Goal: Task Accomplishment & Management: Manage account settings

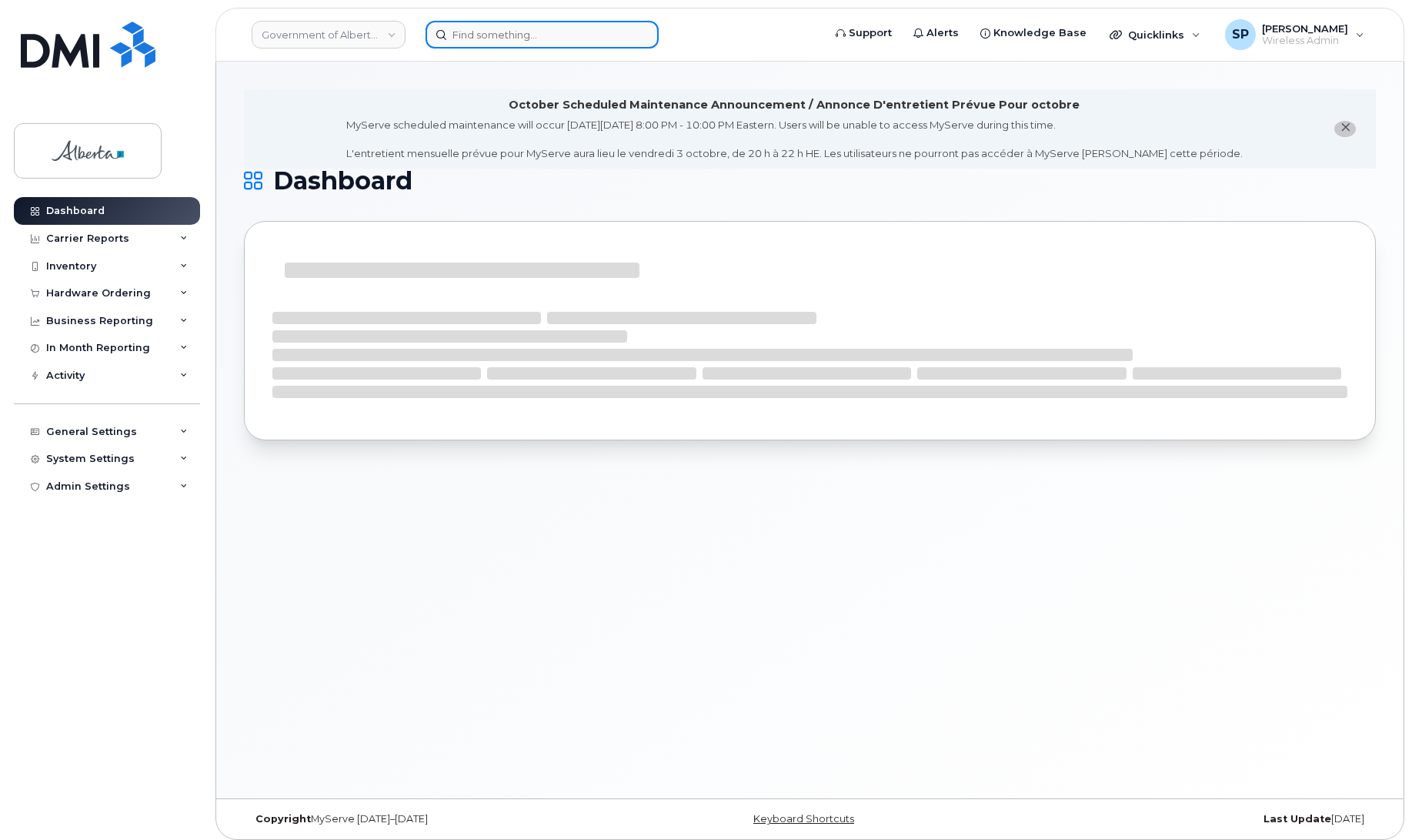
click at [532, 39] on input at bounding box center [542, 34] width 233 height 28
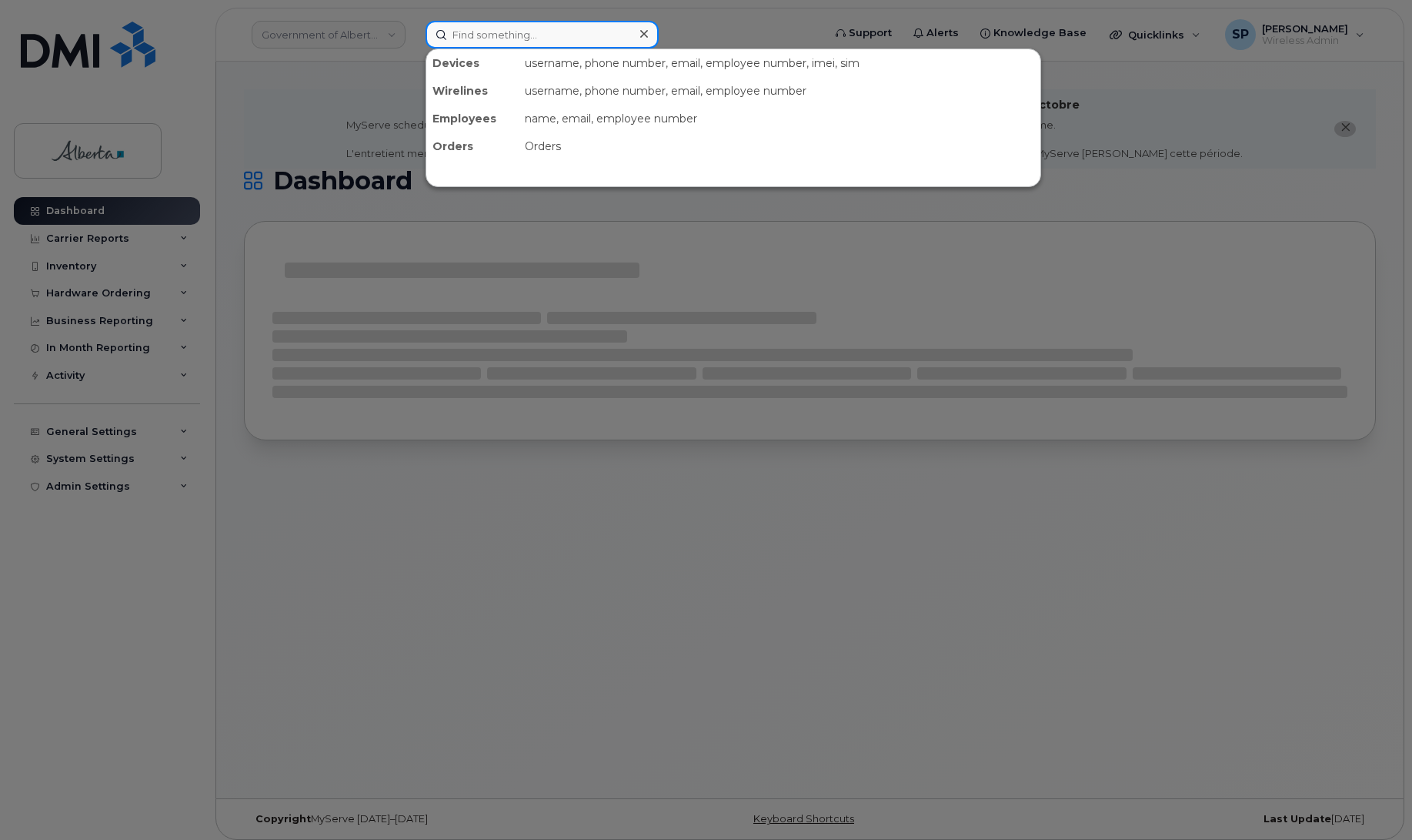
paste input "4035942292"
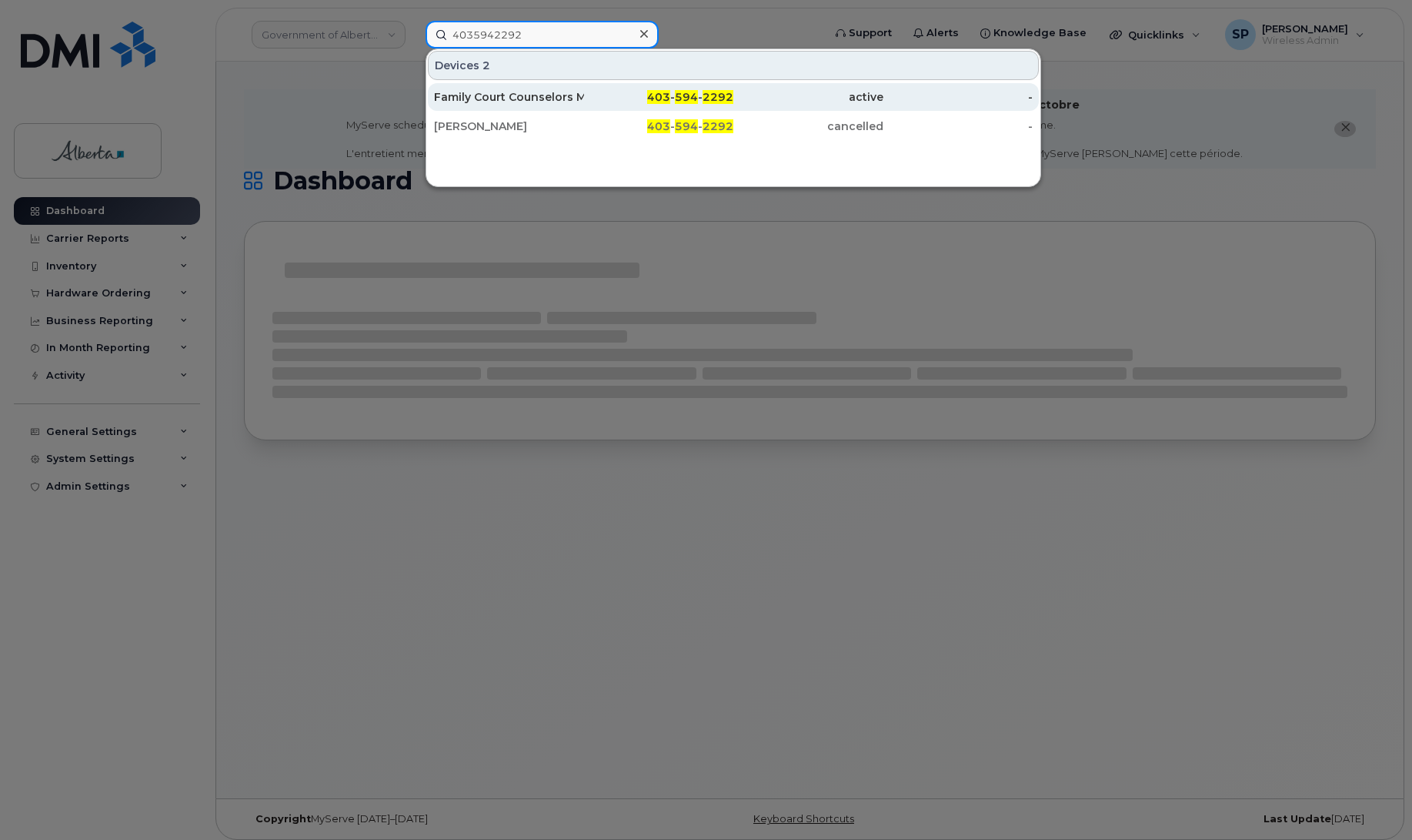
type input "4035942292"
click at [547, 94] on div "Family Court Counselors MDHT" at bounding box center [509, 97] width 150 height 16
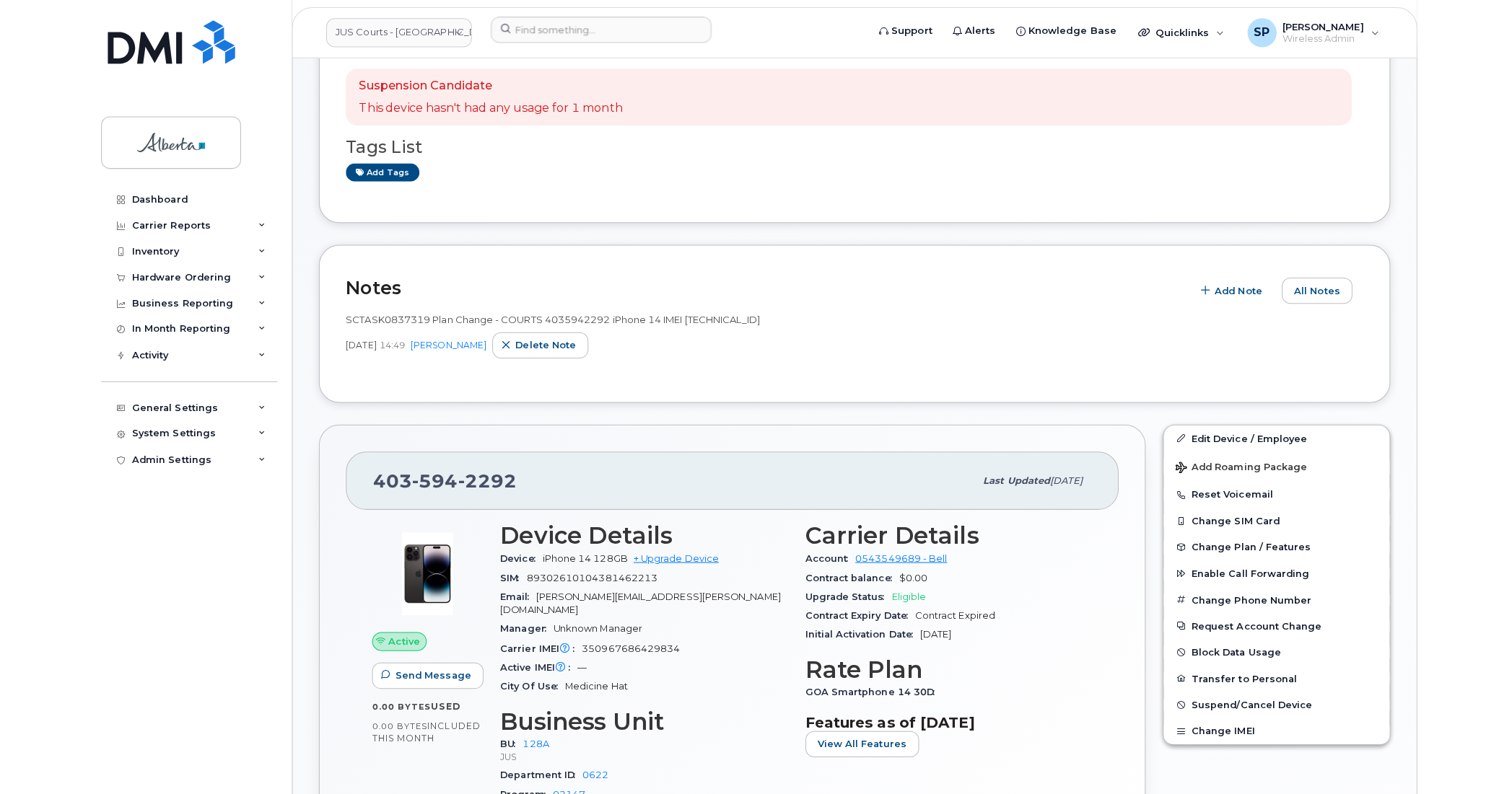
scroll to position [228, 0]
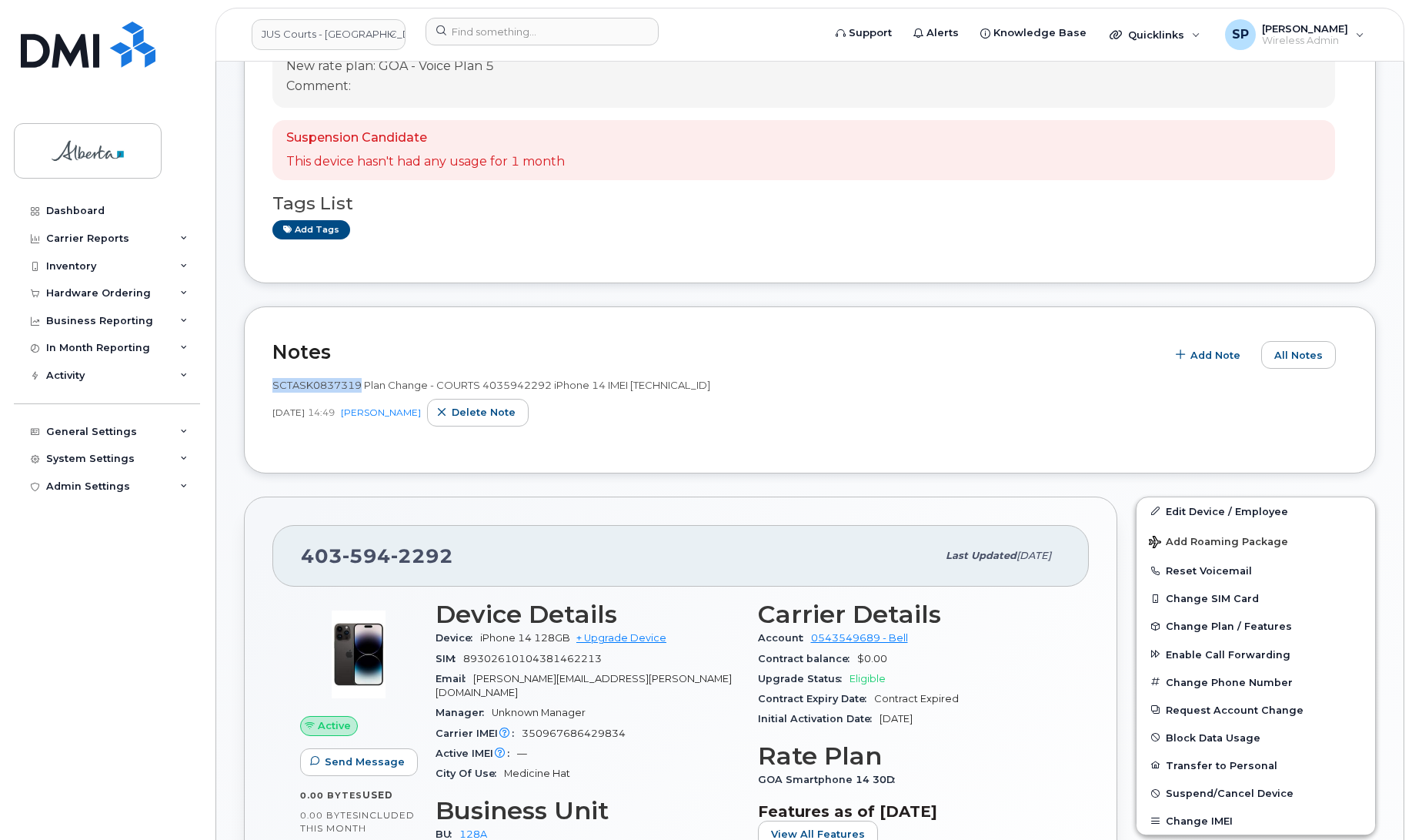
drag, startPoint x: 362, startPoint y: 385, endPoint x: 271, endPoint y: 385, distance: 91.0
click at [272, 385] on span "SCTASK0837319 Plan Change - COURTS 4035942292 iPhone 14 IMEI 350967686429834" at bounding box center [491, 384] width 438 height 12
copy span "SCTASK0837319"
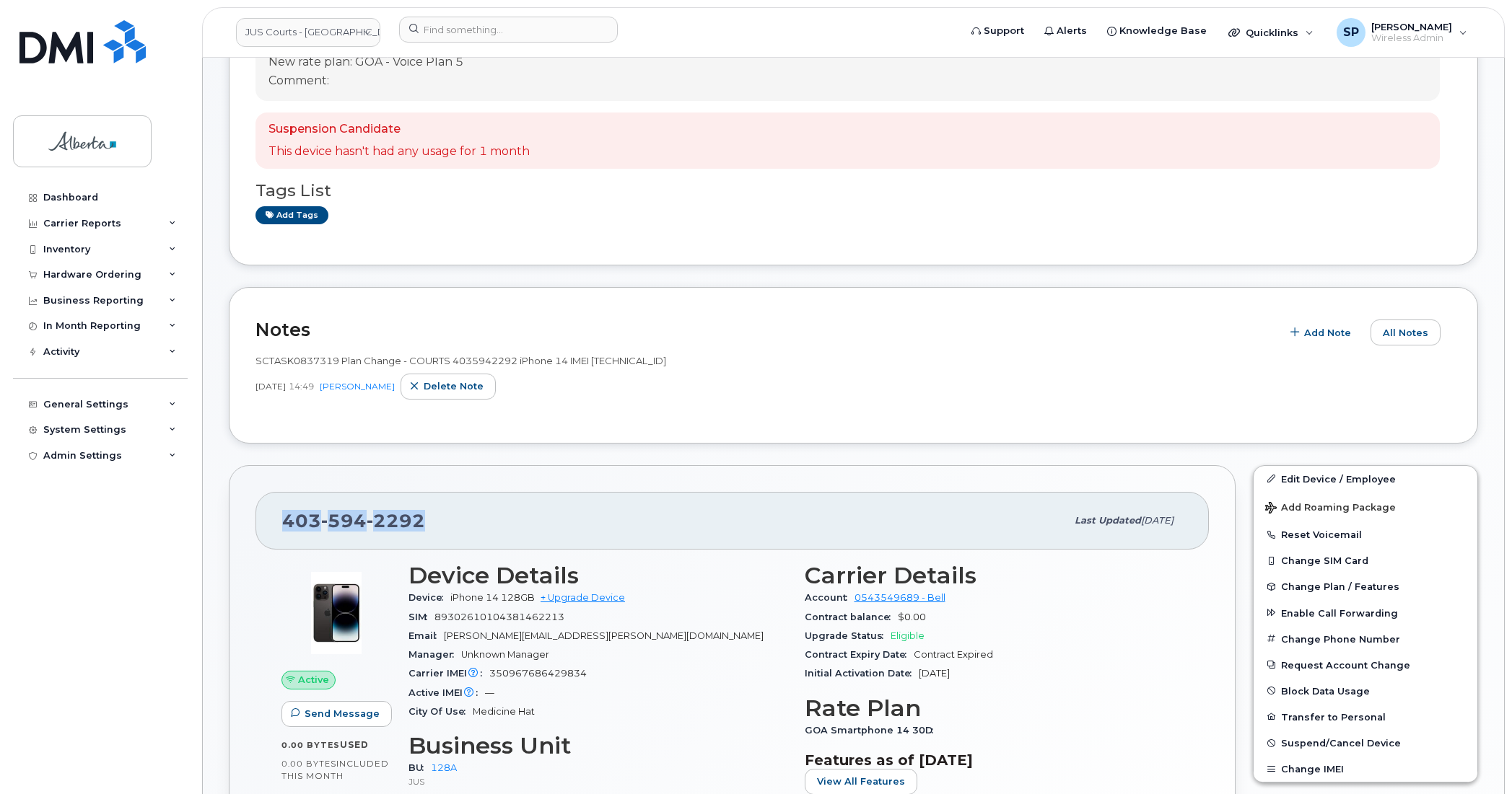
drag, startPoint x: 420, startPoint y: 517, endPoint x: 282, endPoint y: 515, distance: 138.0
click at [282, 515] on span "403 594 2292" at bounding box center [353, 521] width 143 height 22
copy span "403 594 2292"
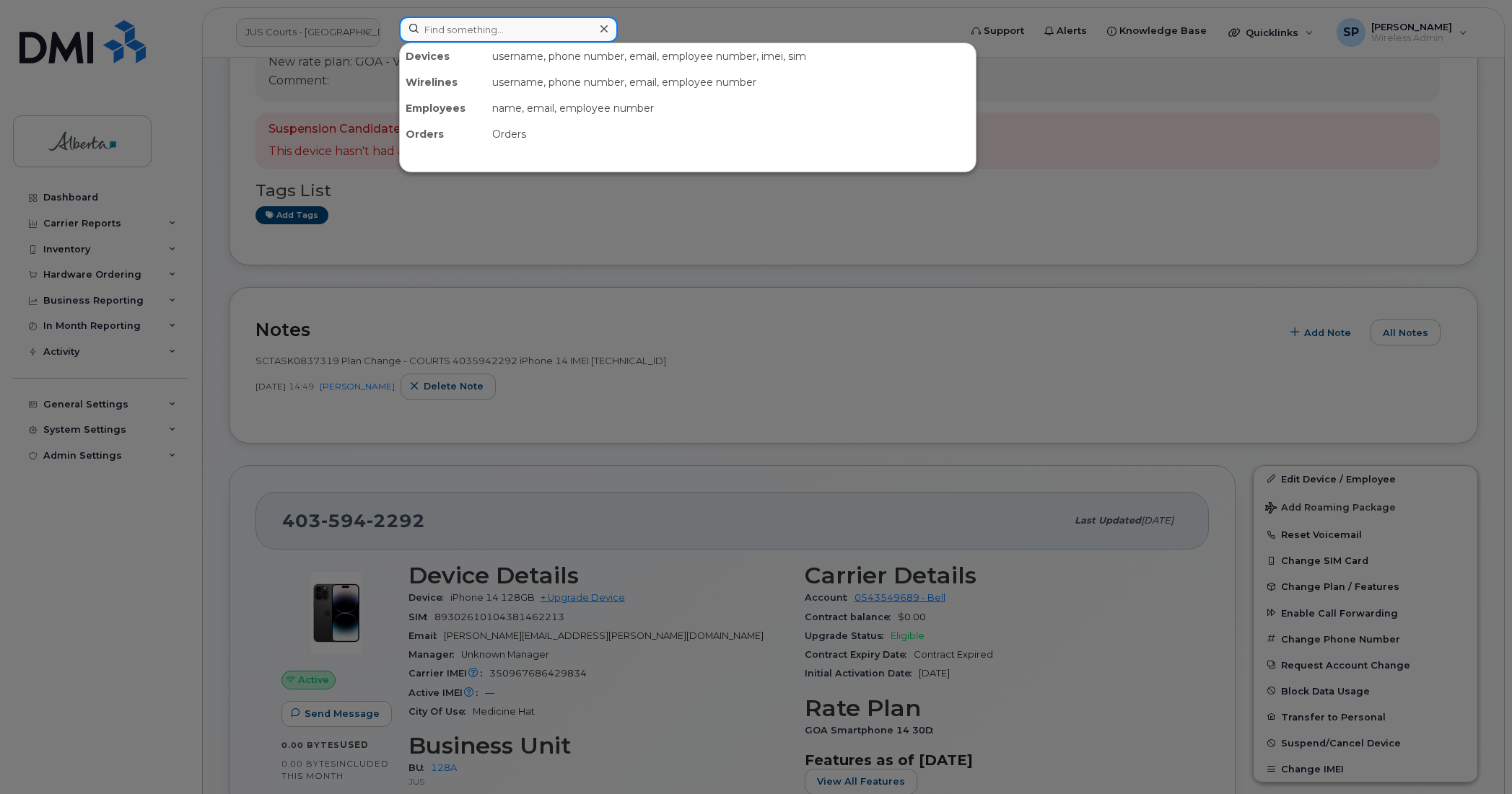
click at [474, 31] on input at bounding box center [508, 30] width 219 height 26
paste input "5877840241"
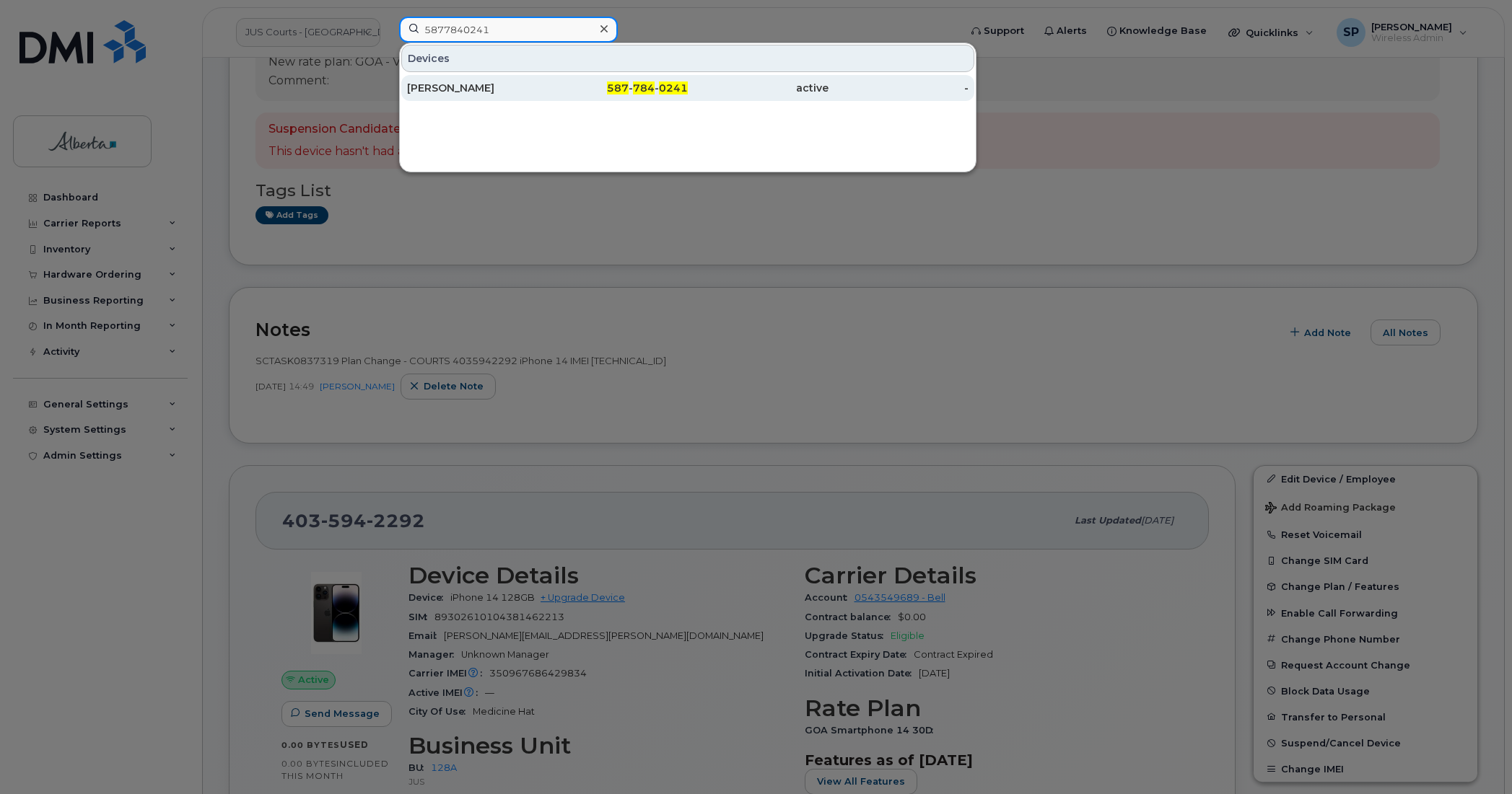
type input "5877840241"
click at [490, 90] on div "Lara Kuye" at bounding box center [478, 88] width 141 height 15
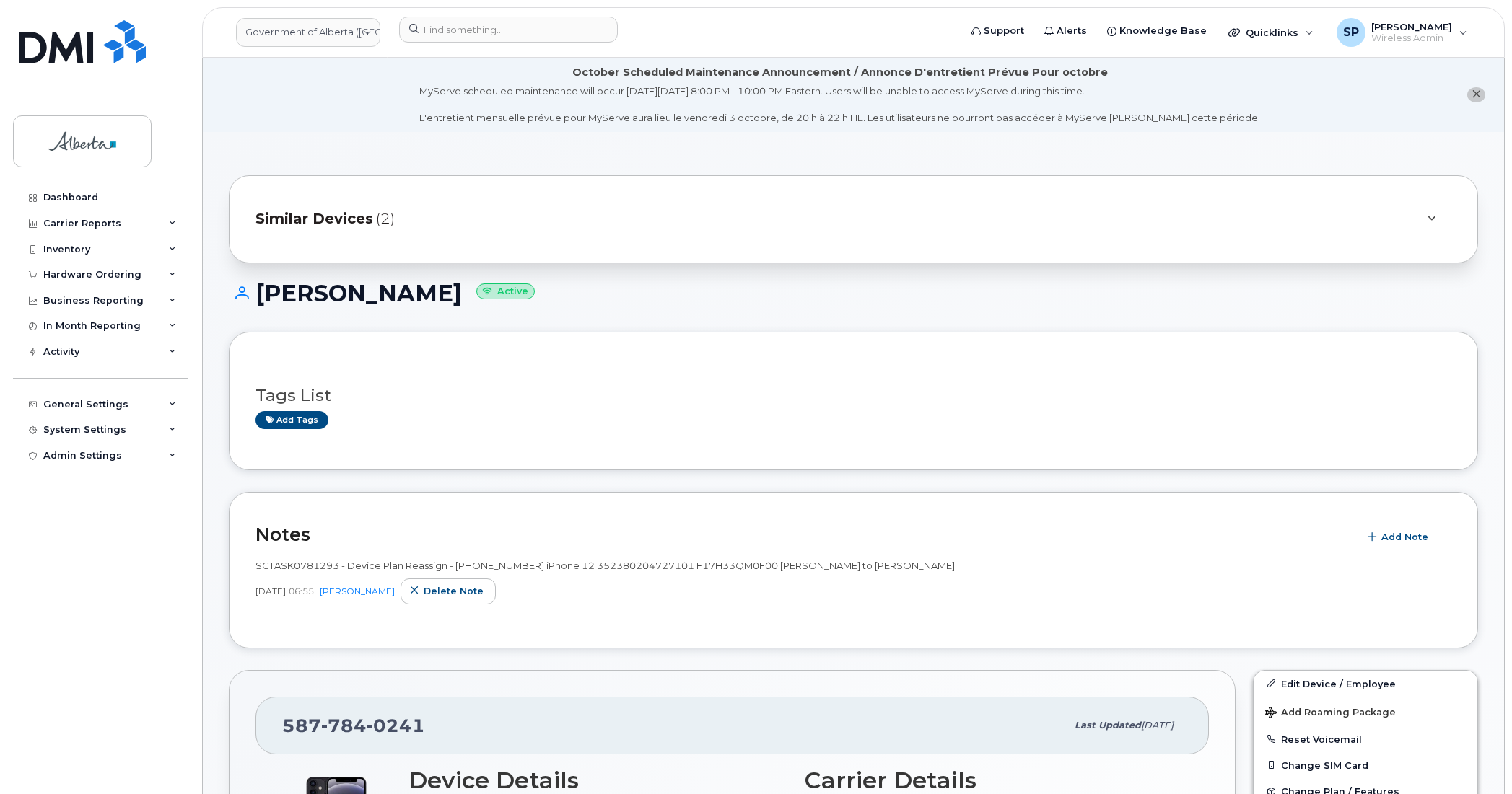
drag, startPoint x: 1511, startPoint y: 186, endPoint x: 1519, endPoint y: 262, distance: 76.4
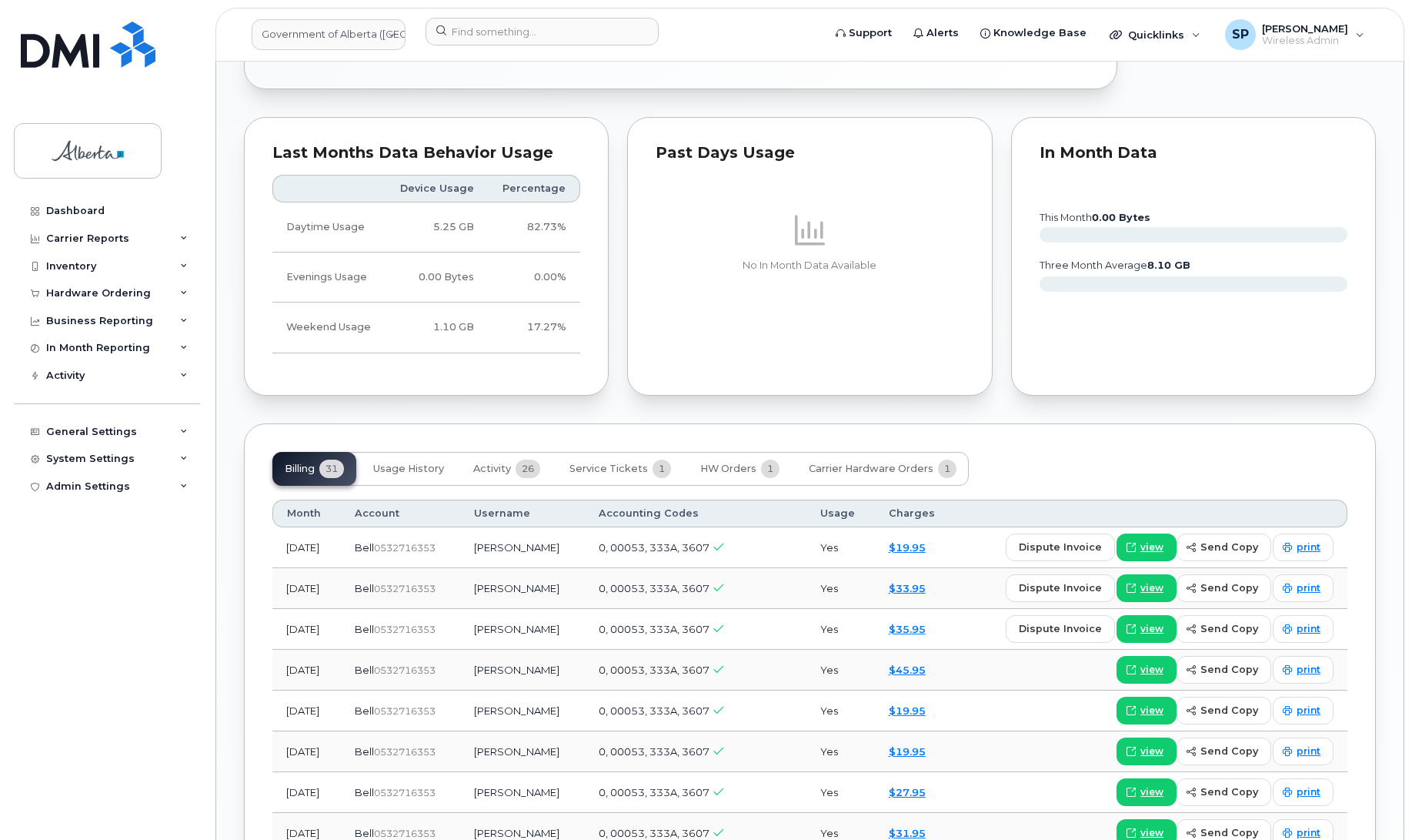
scroll to position [1148, 0]
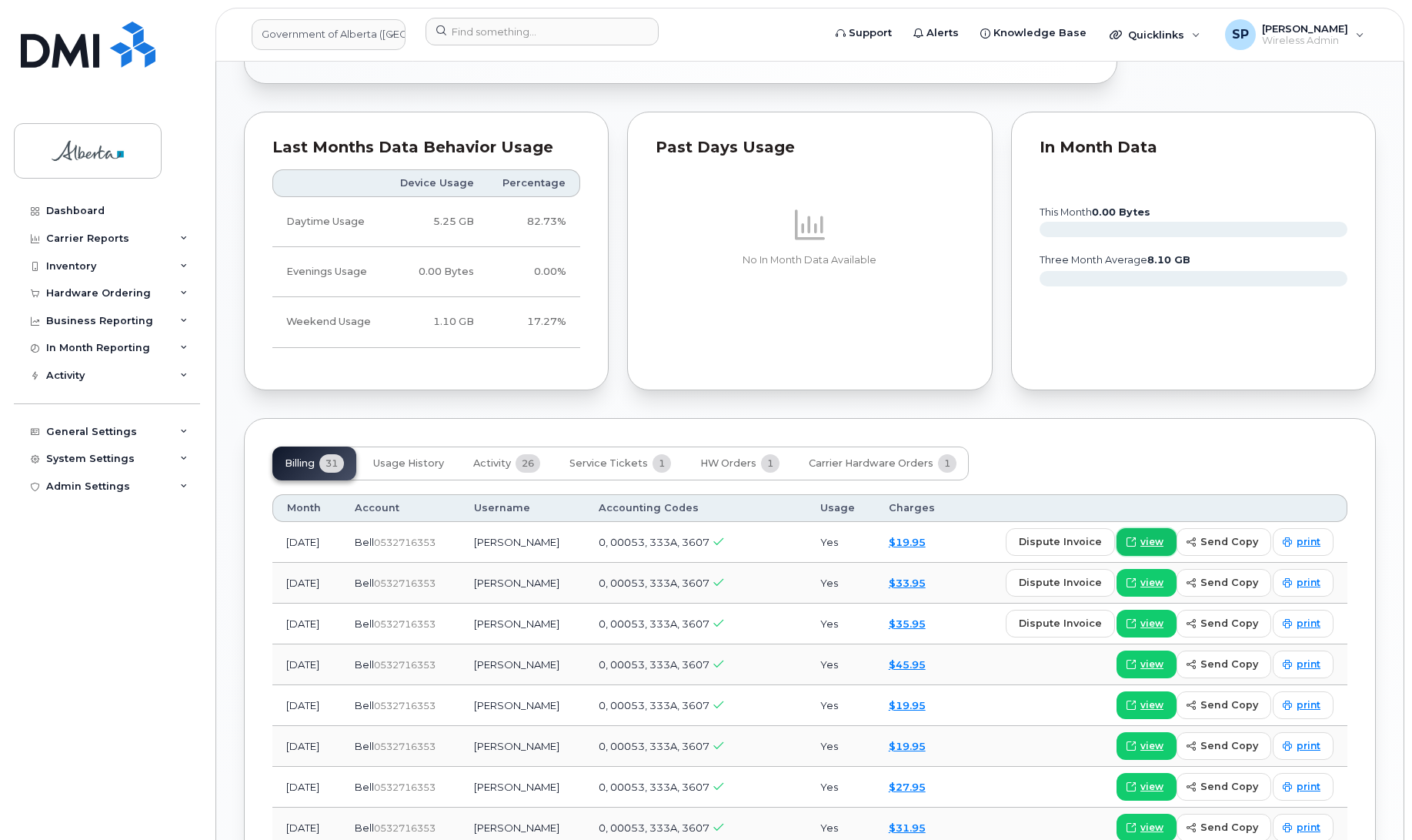
click at [1151, 547] on span "view" at bounding box center [1152, 542] width 23 height 14
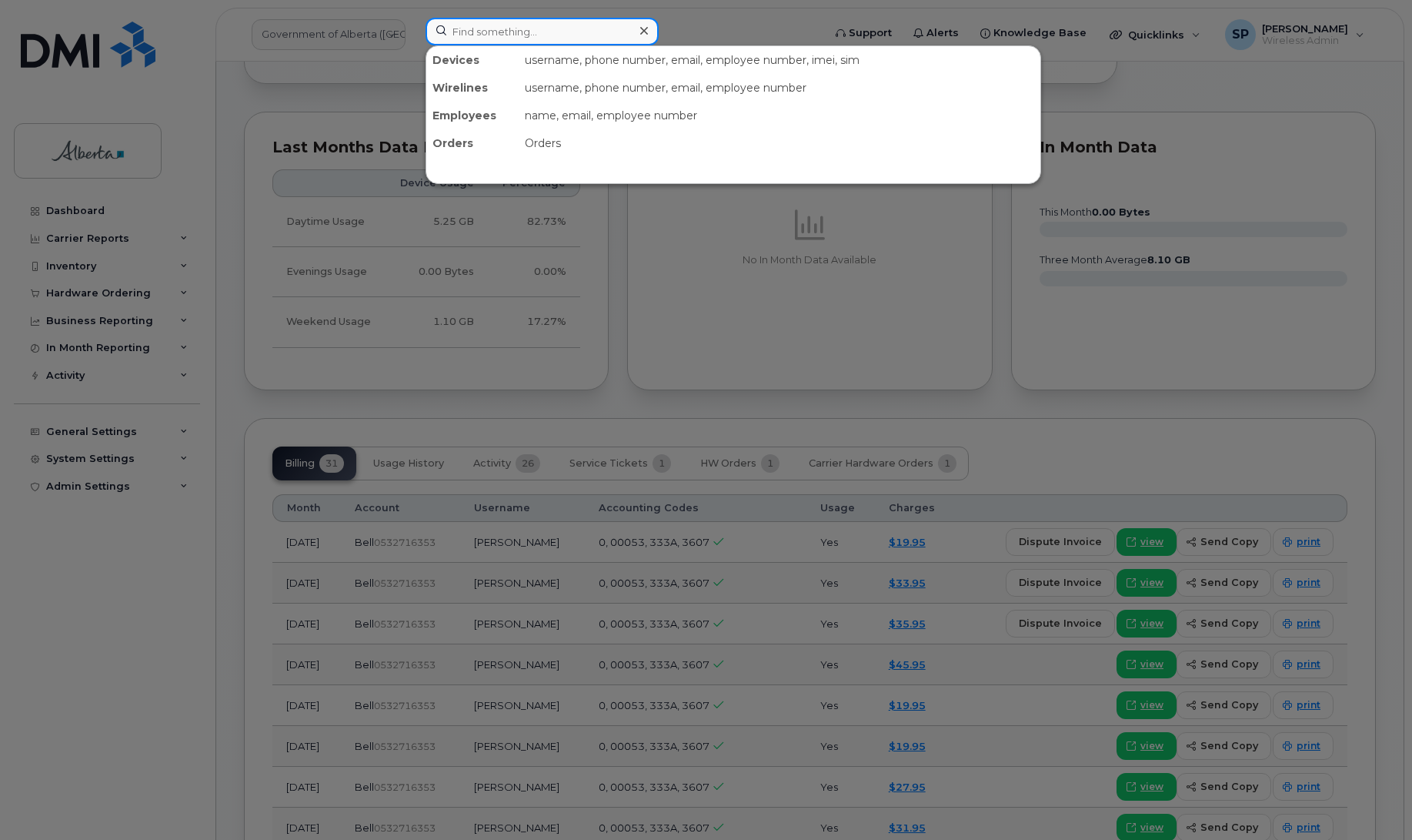
click at [487, 28] on input at bounding box center [542, 32] width 233 height 28
paste input "7805317143"
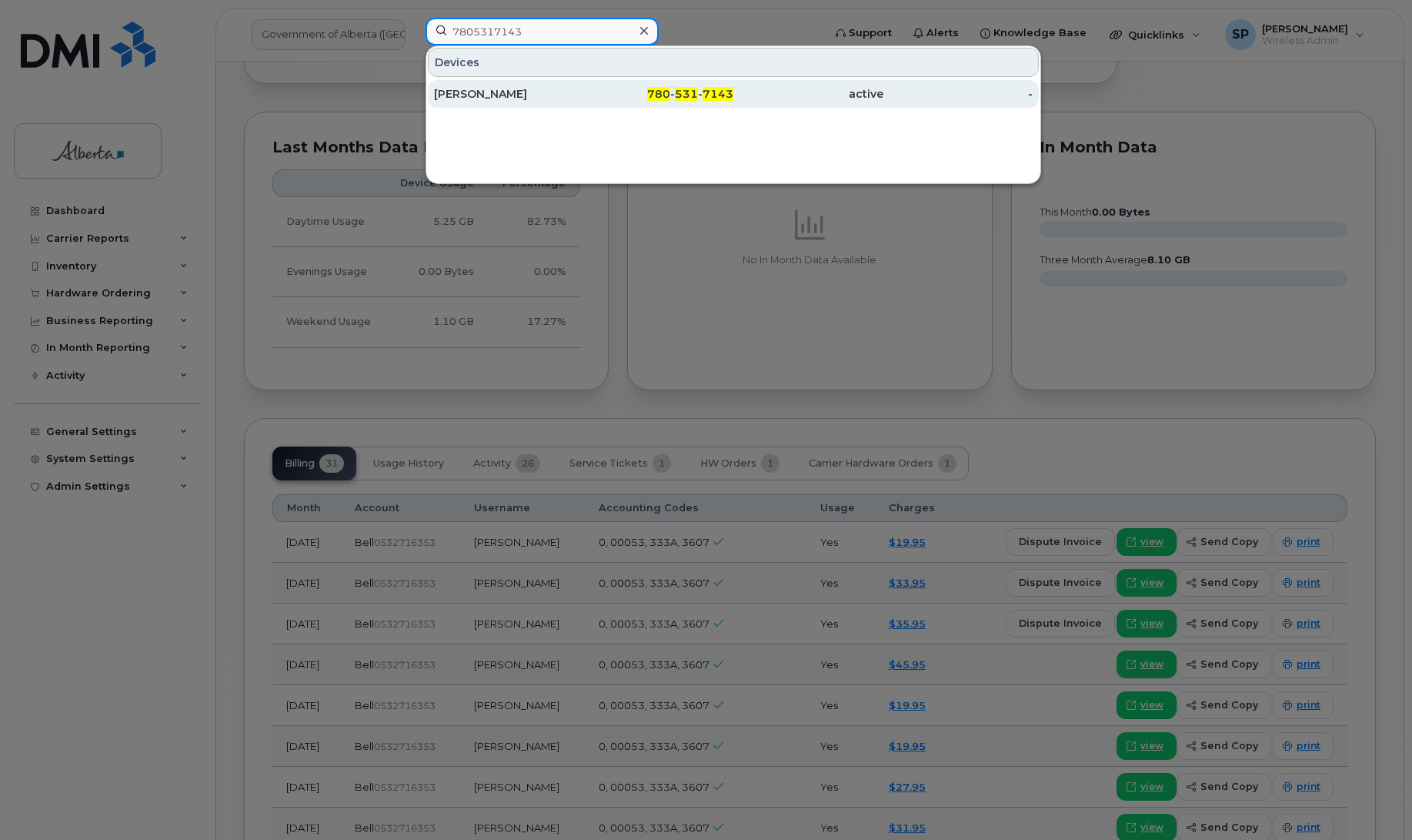
type input "7805317143"
click at [488, 97] on div "Natasia Mullins" at bounding box center [509, 94] width 150 height 16
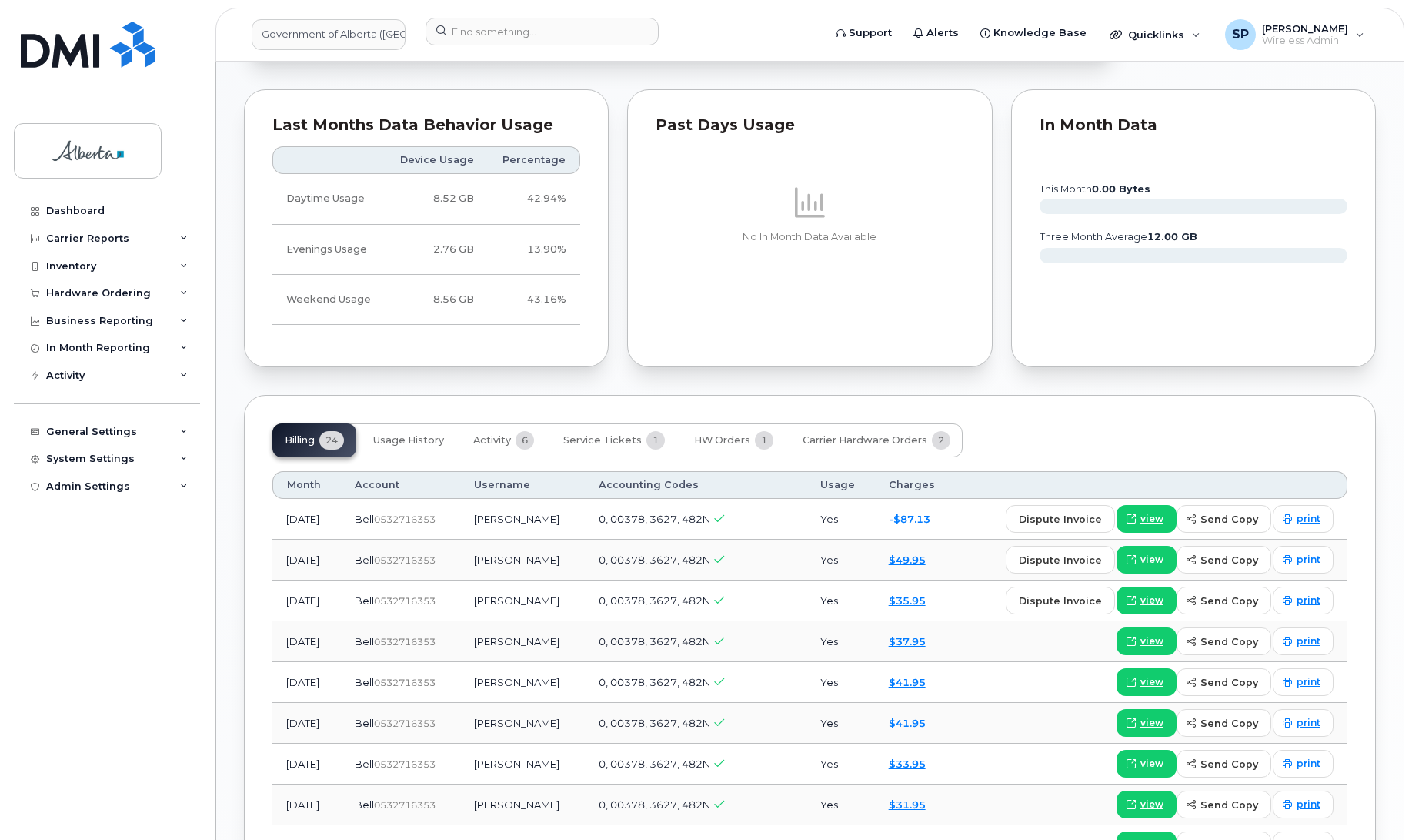
scroll to position [1029, 0]
click at [1155, 520] on span "view" at bounding box center [1152, 517] width 23 height 14
click at [1160, 523] on span "view" at bounding box center [1152, 517] width 23 height 14
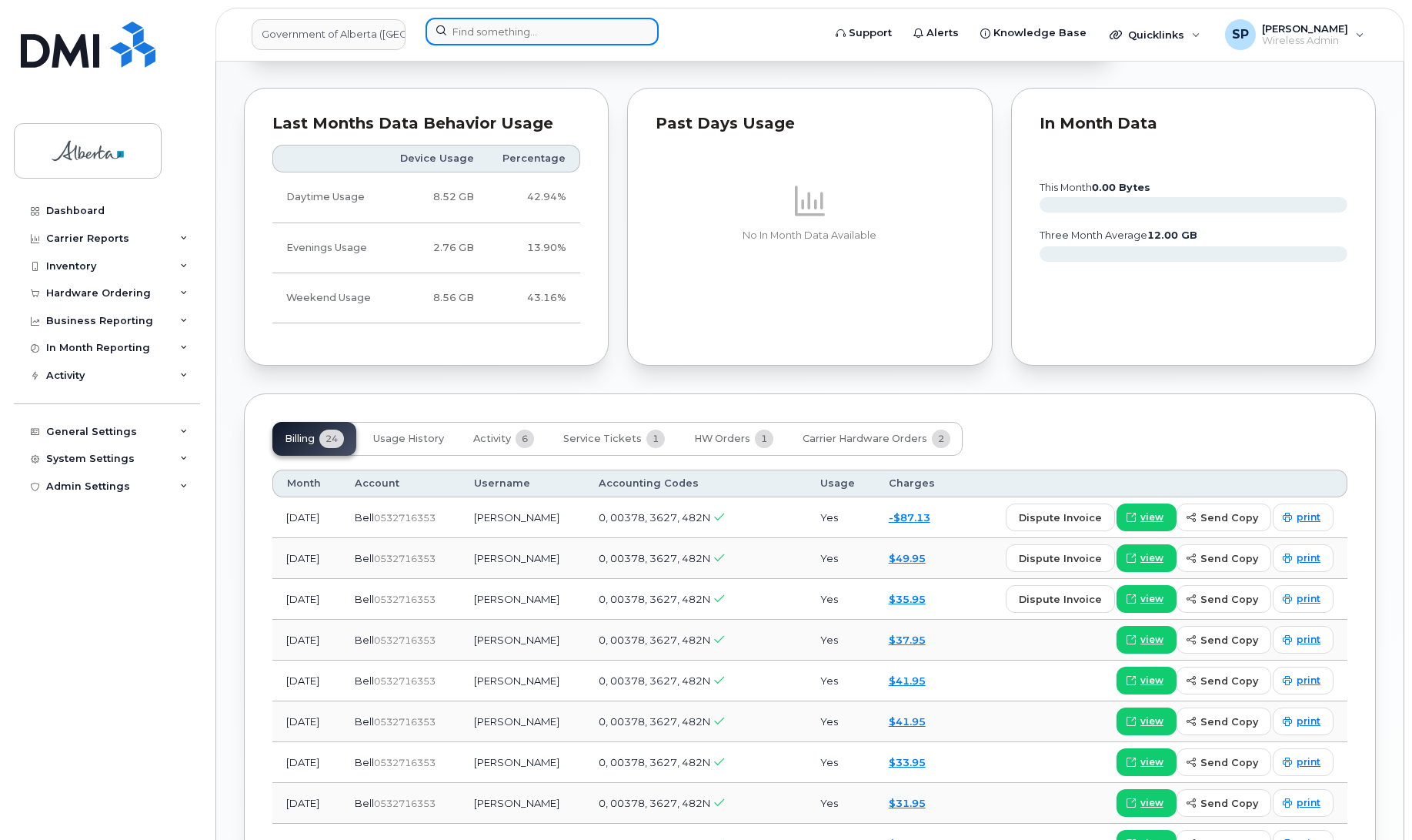
click at [486, 29] on input at bounding box center [542, 32] width 233 height 28
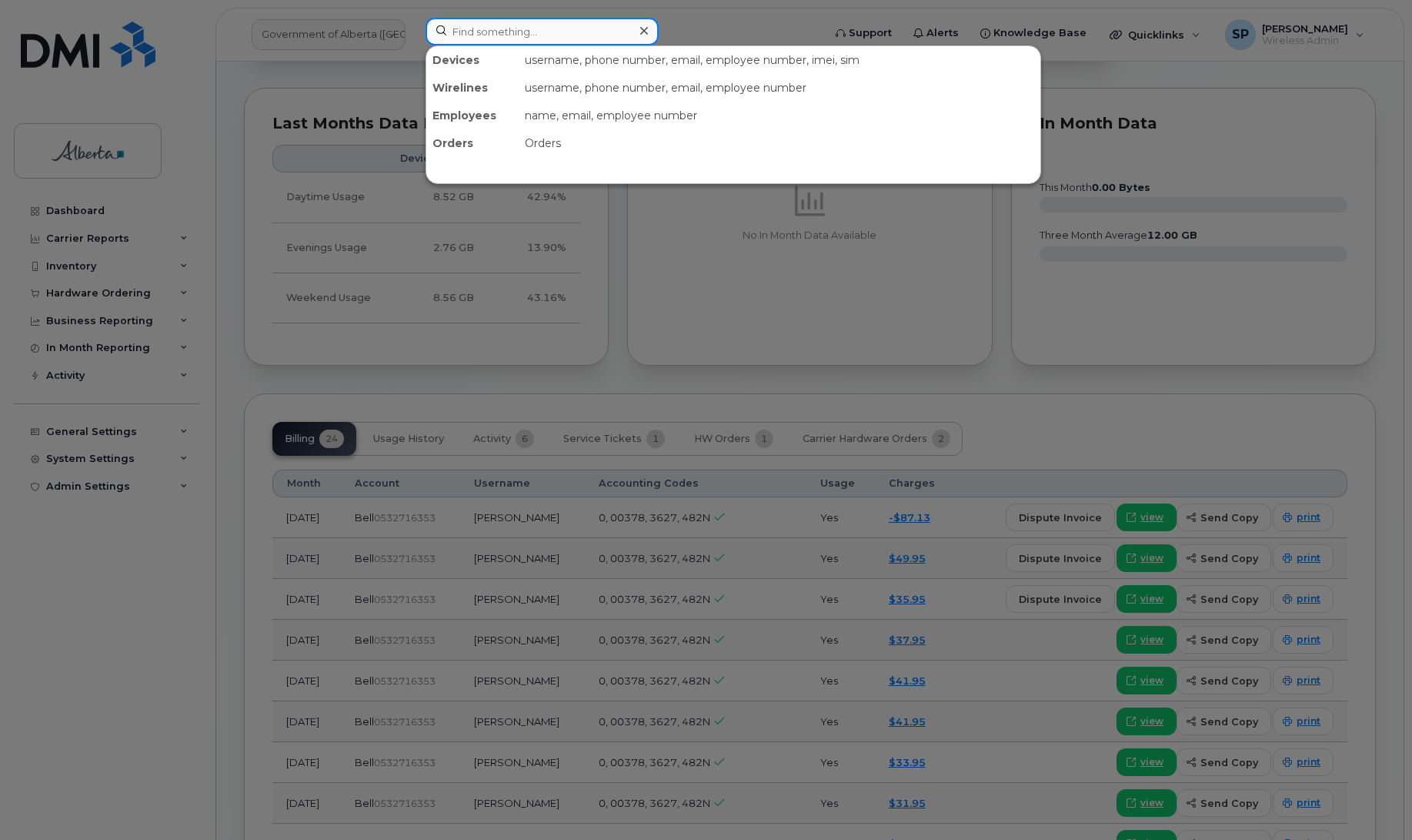
paste input "7808873072"
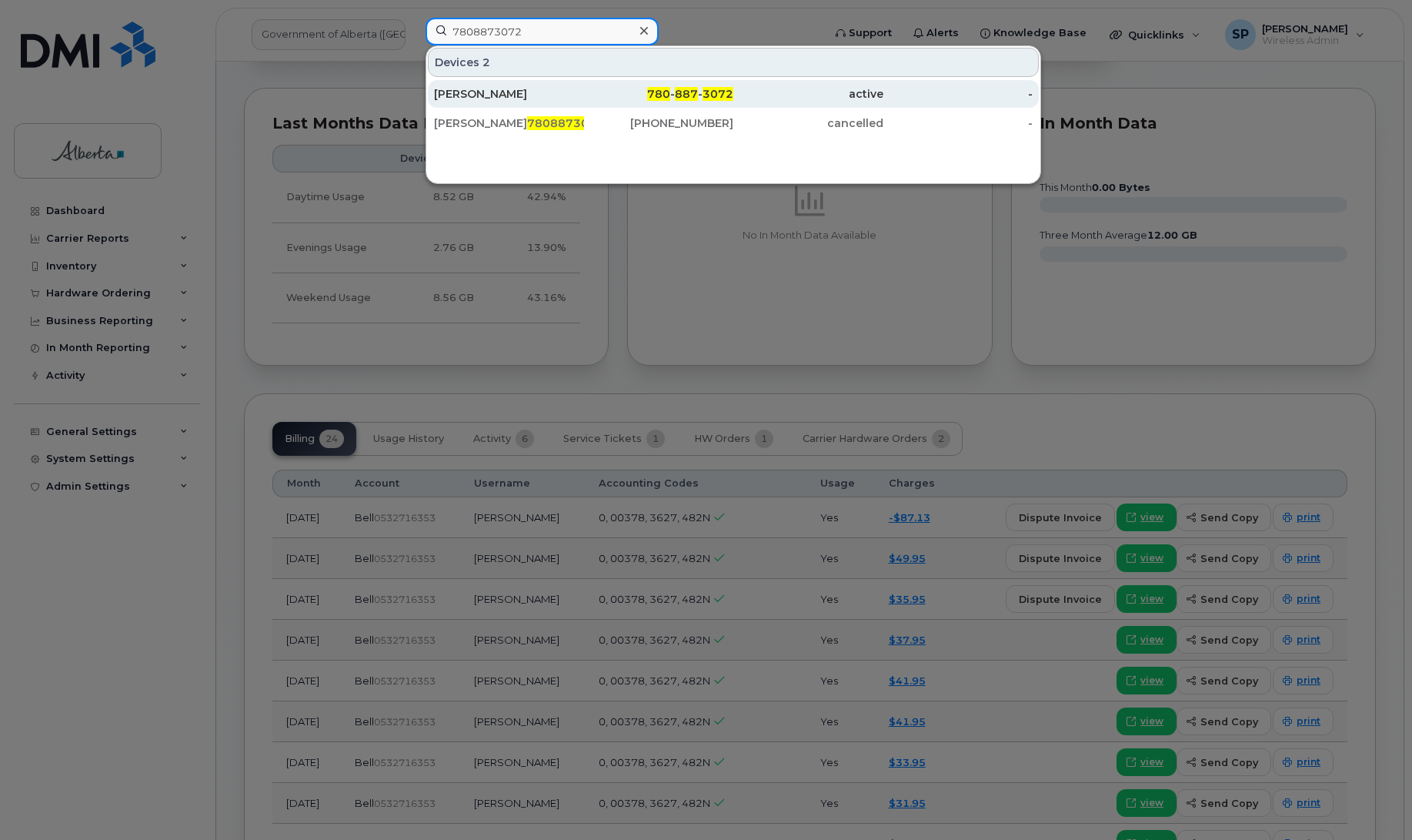
type input "7808873072"
click at [494, 97] on div "[PERSON_NAME]" at bounding box center [509, 94] width 150 height 16
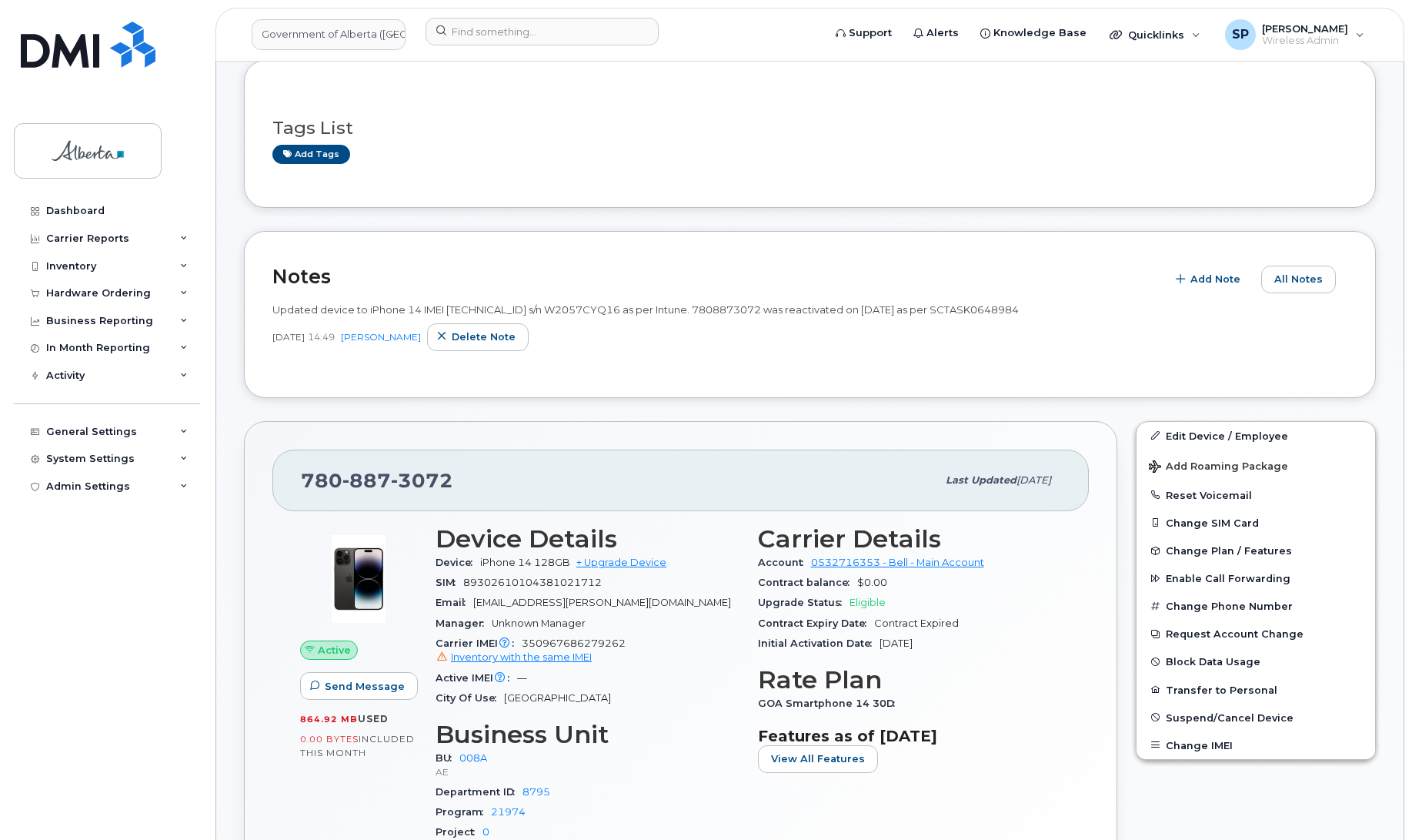
scroll to position [134, 0]
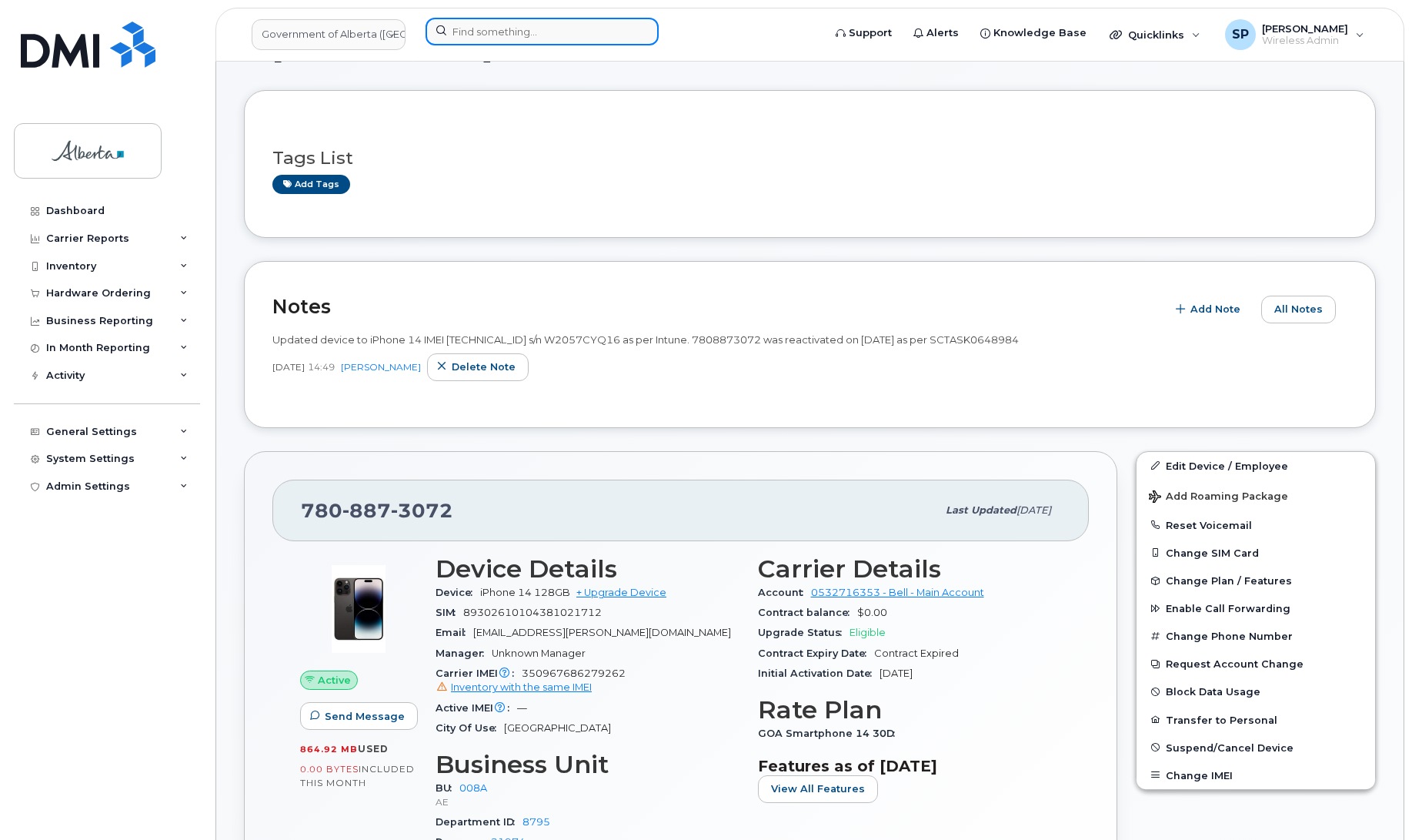
click at [481, 25] on input at bounding box center [542, 32] width 233 height 28
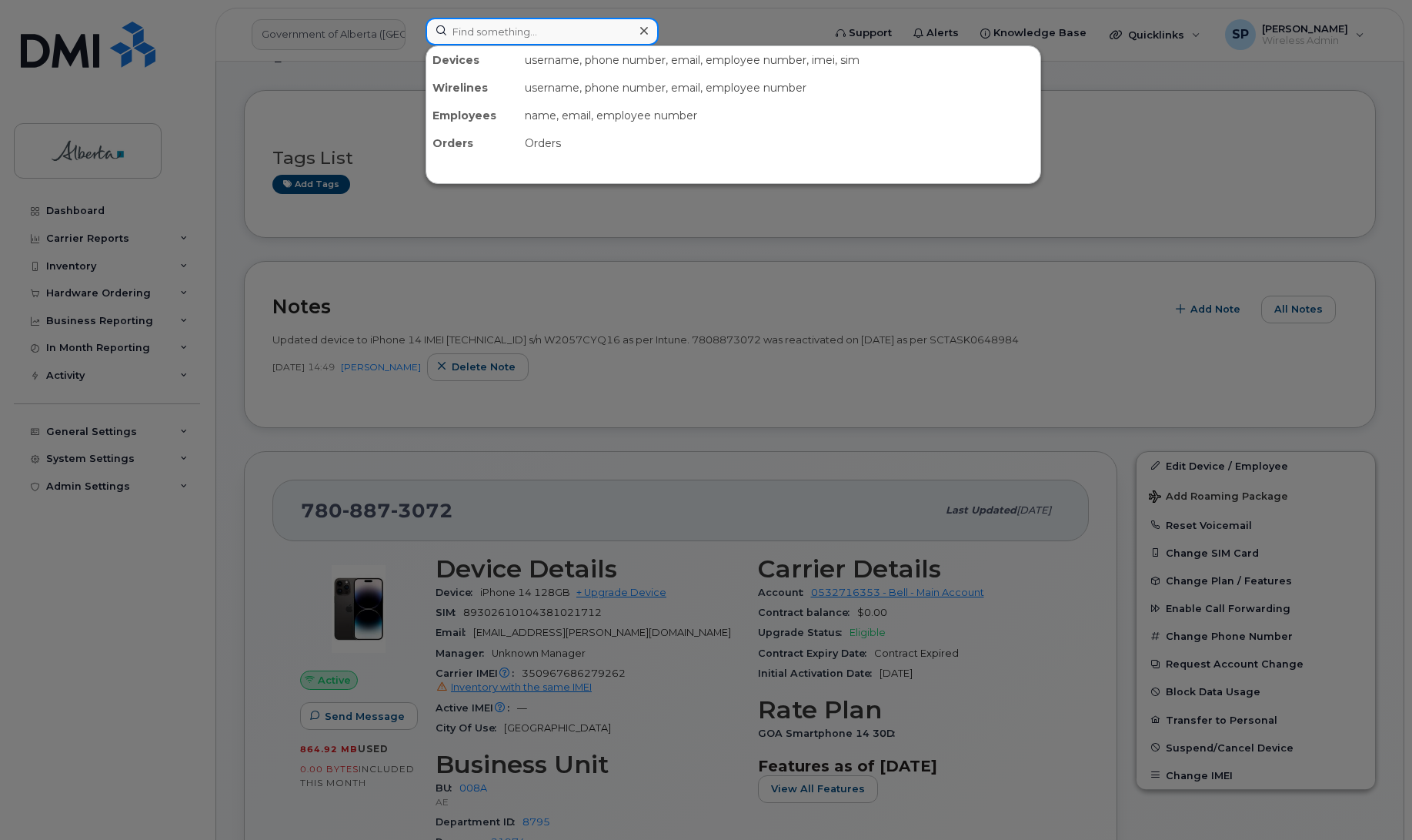
paste input "4374534607"
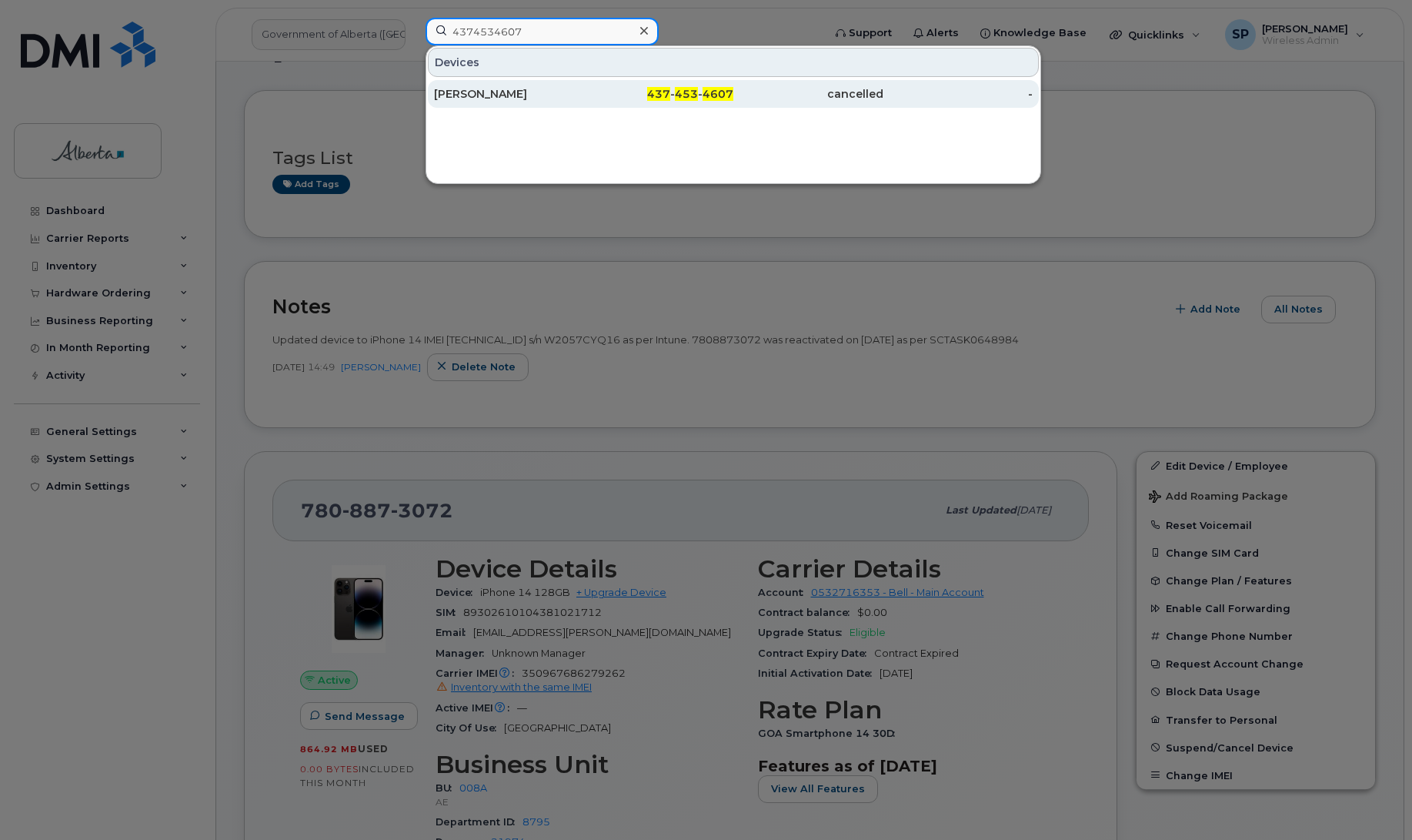
type input "4374534607"
click at [507, 97] on div "[PERSON_NAME]" at bounding box center [509, 94] width 150 height 16
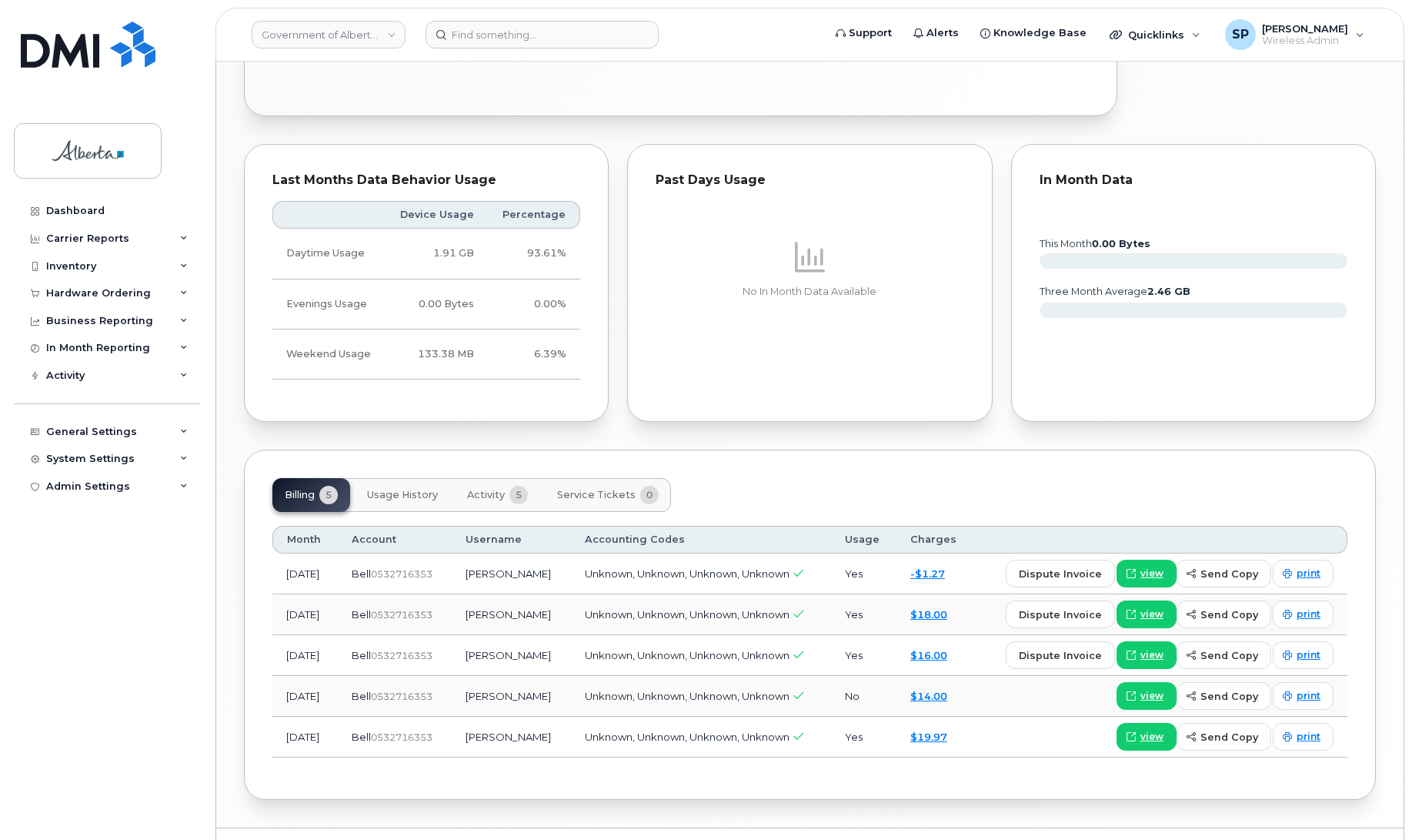
scroll to position [778, 0]
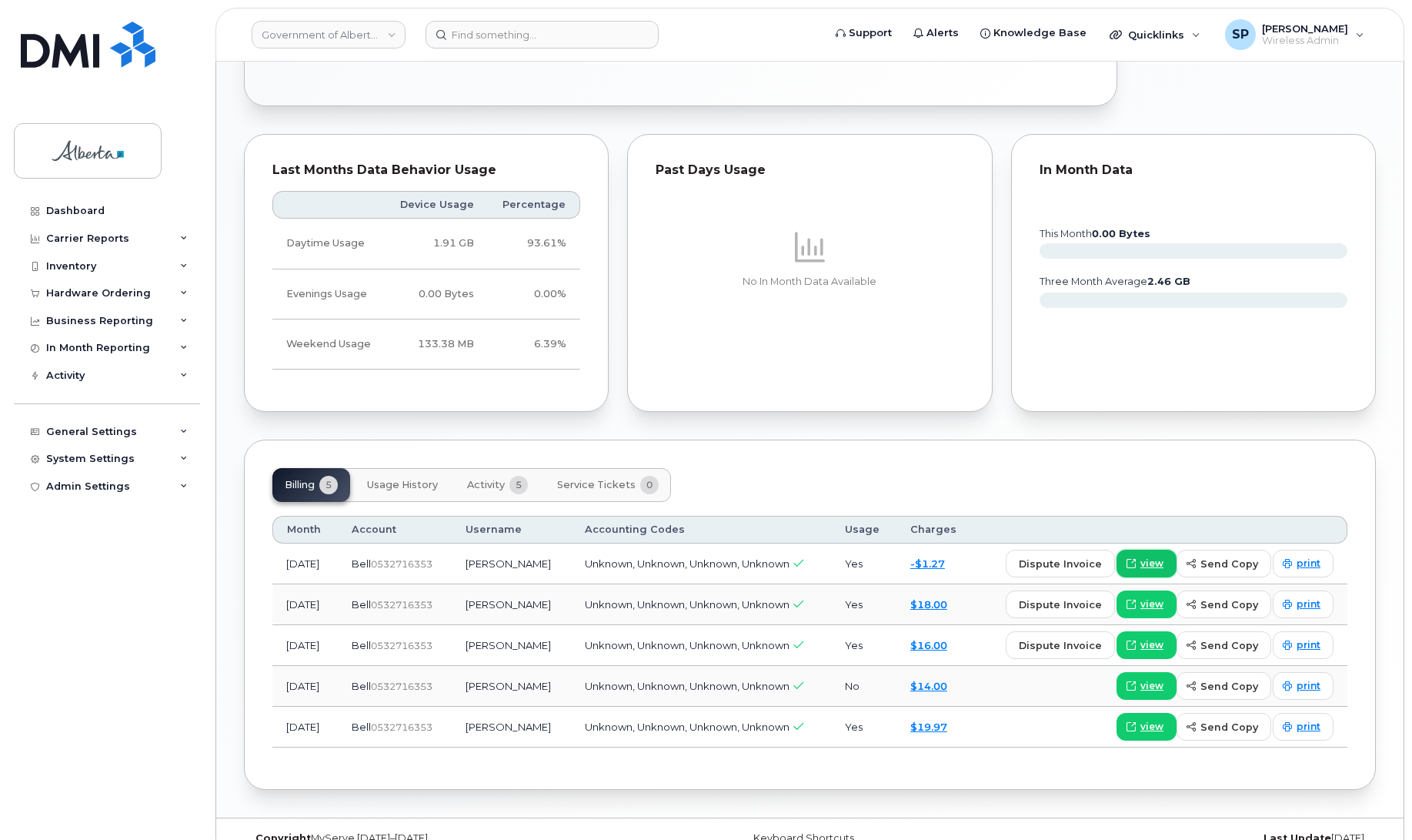
click at [1151, 560] on span "view" at bounding box center [1152, 563] width 23 height 14
click at [522, 34] on input at bounding box center [542, 34] width 233 height 28
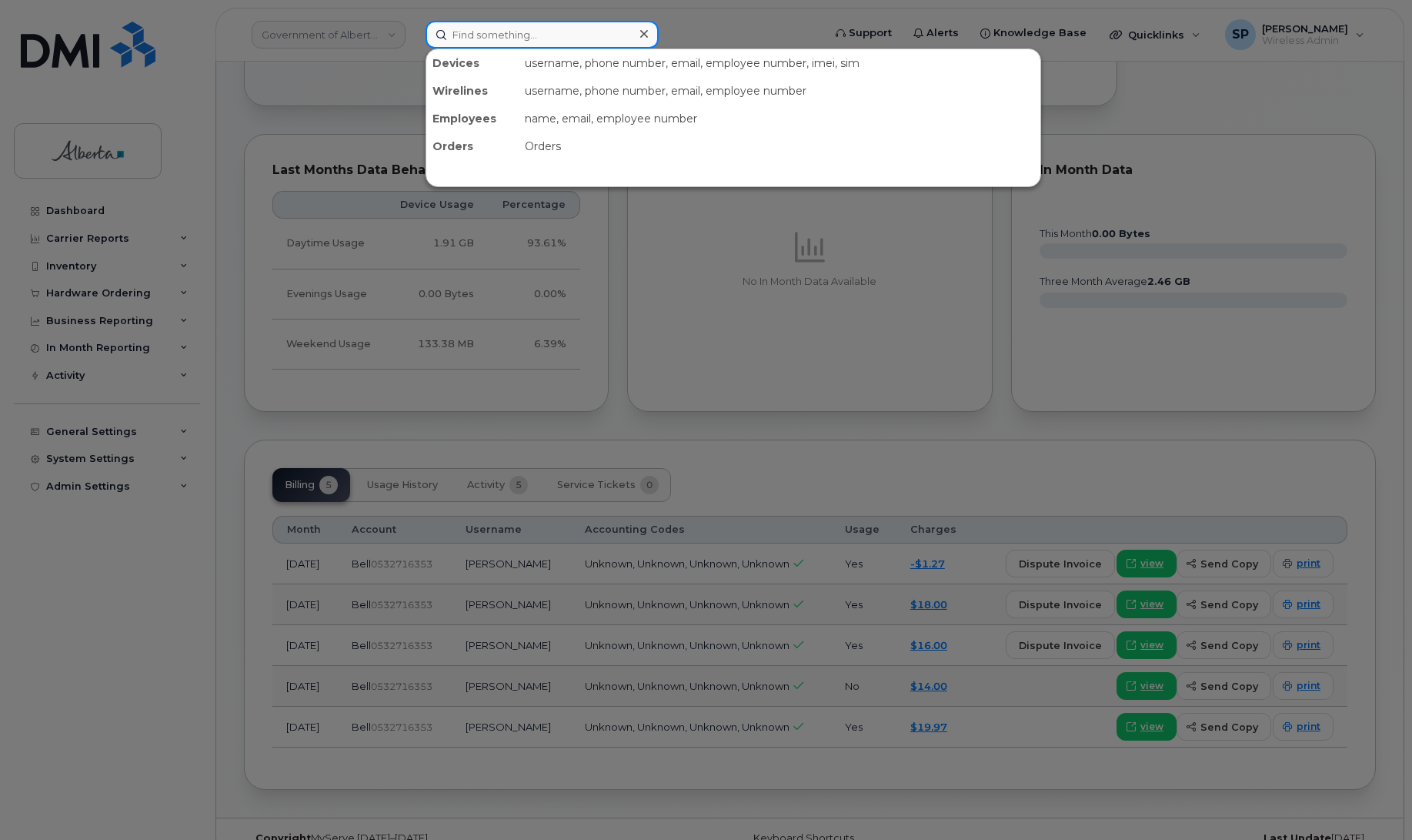
paste input "4033024115"
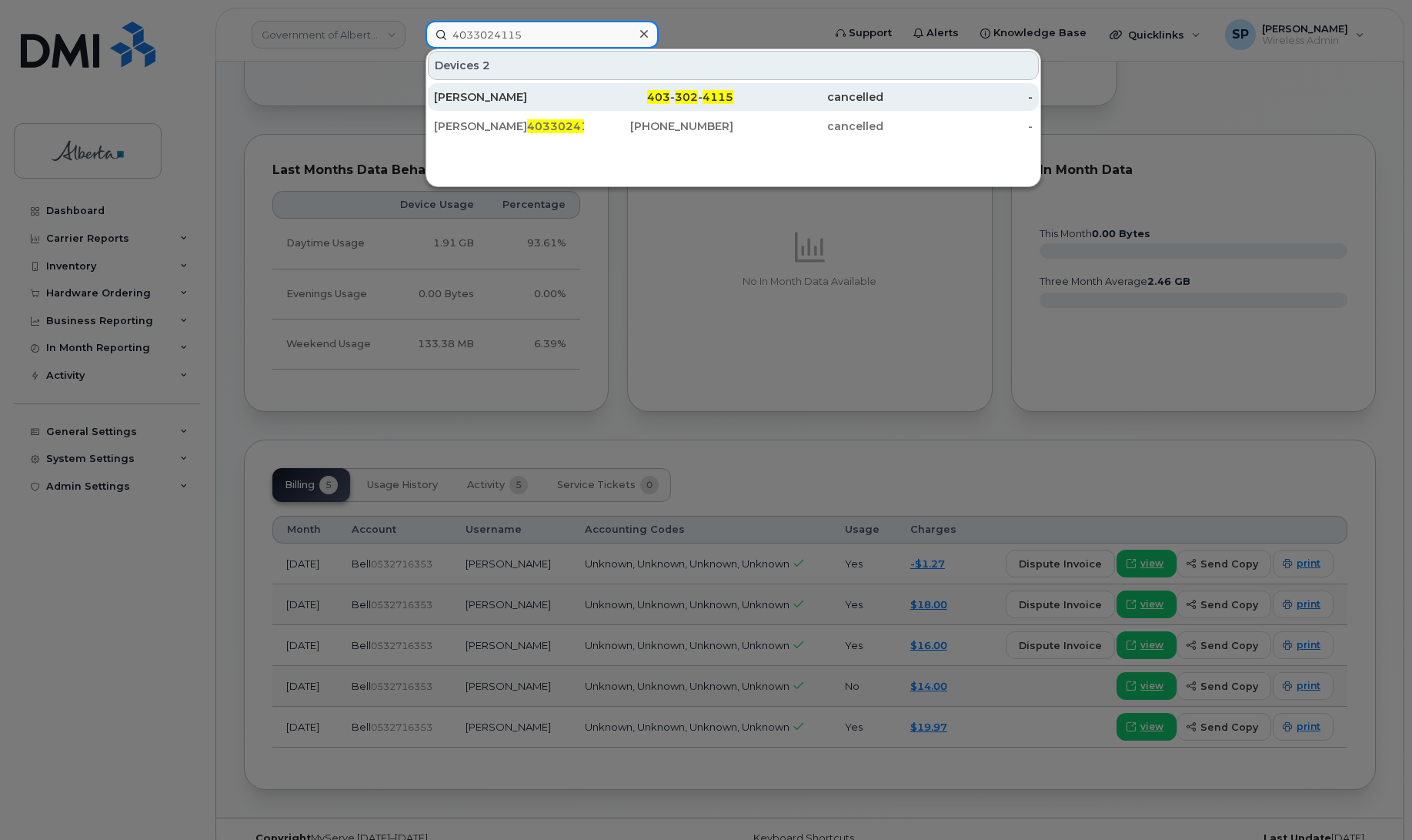
type input "4033024115"
click at [501, 94] on div "[PERSON_NAME]" at bounding box center [509, 97] width 150 height 16
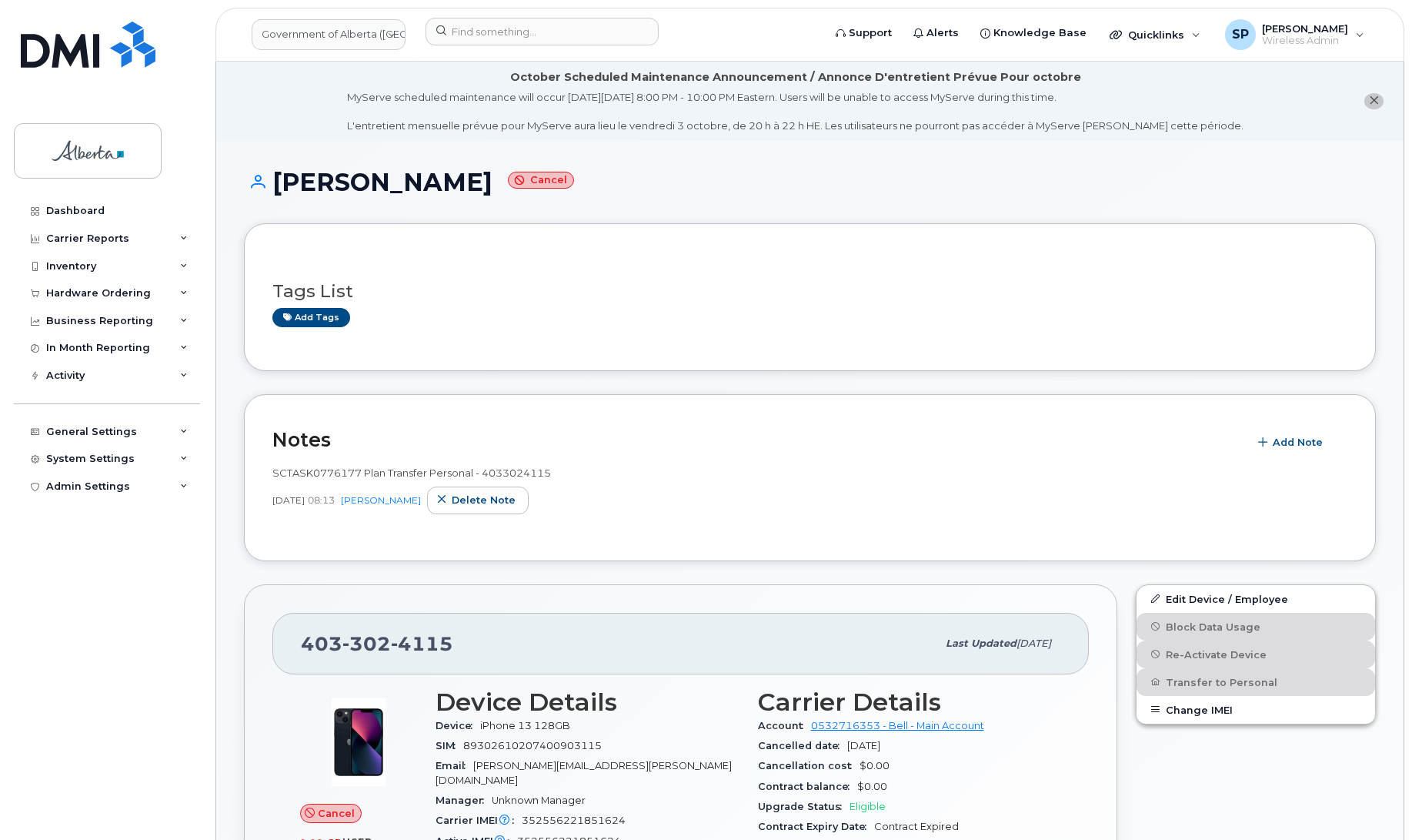
click at [516, 37] on input at bounding box center [542, 32] width 233 height 28
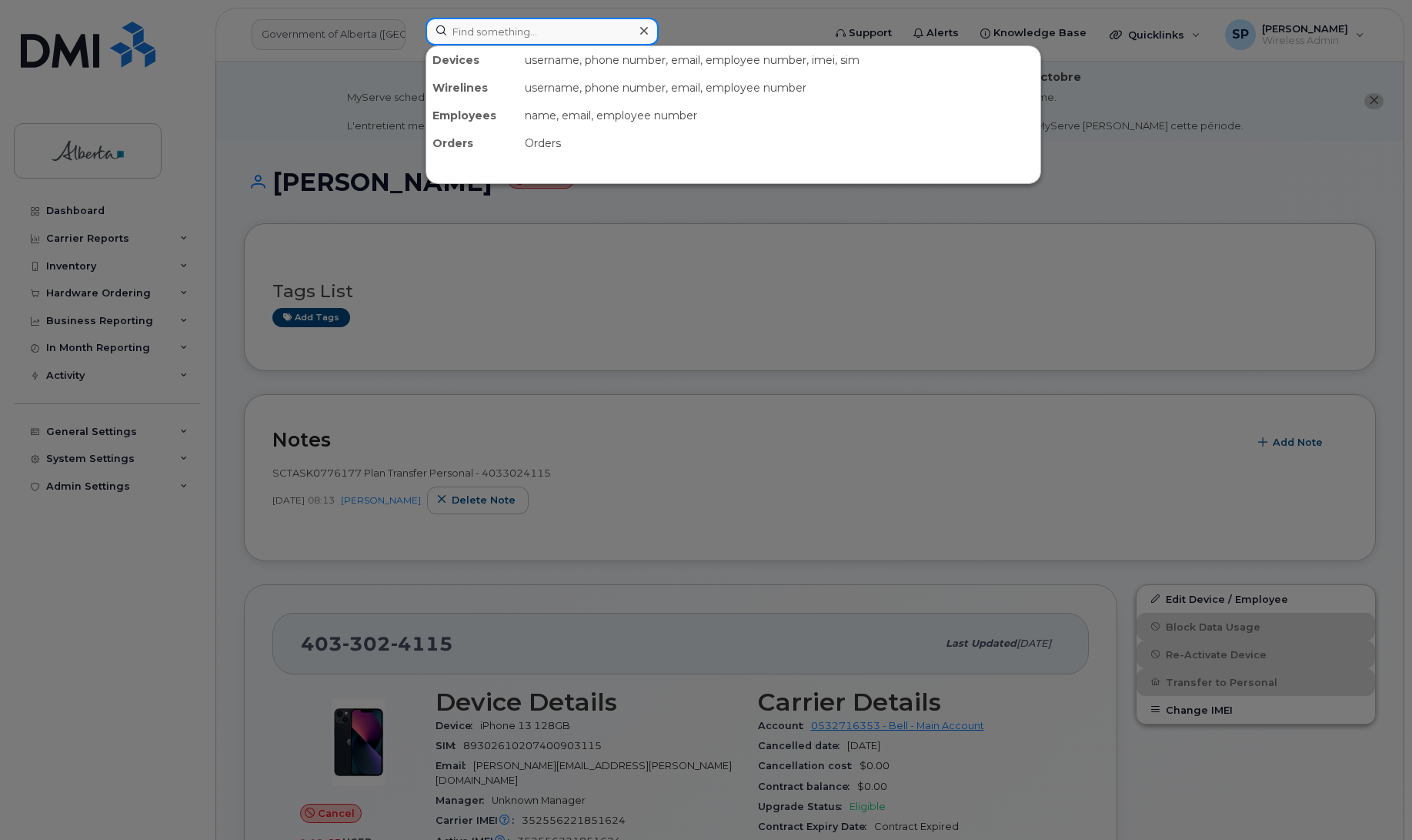
paste input "4374534607"
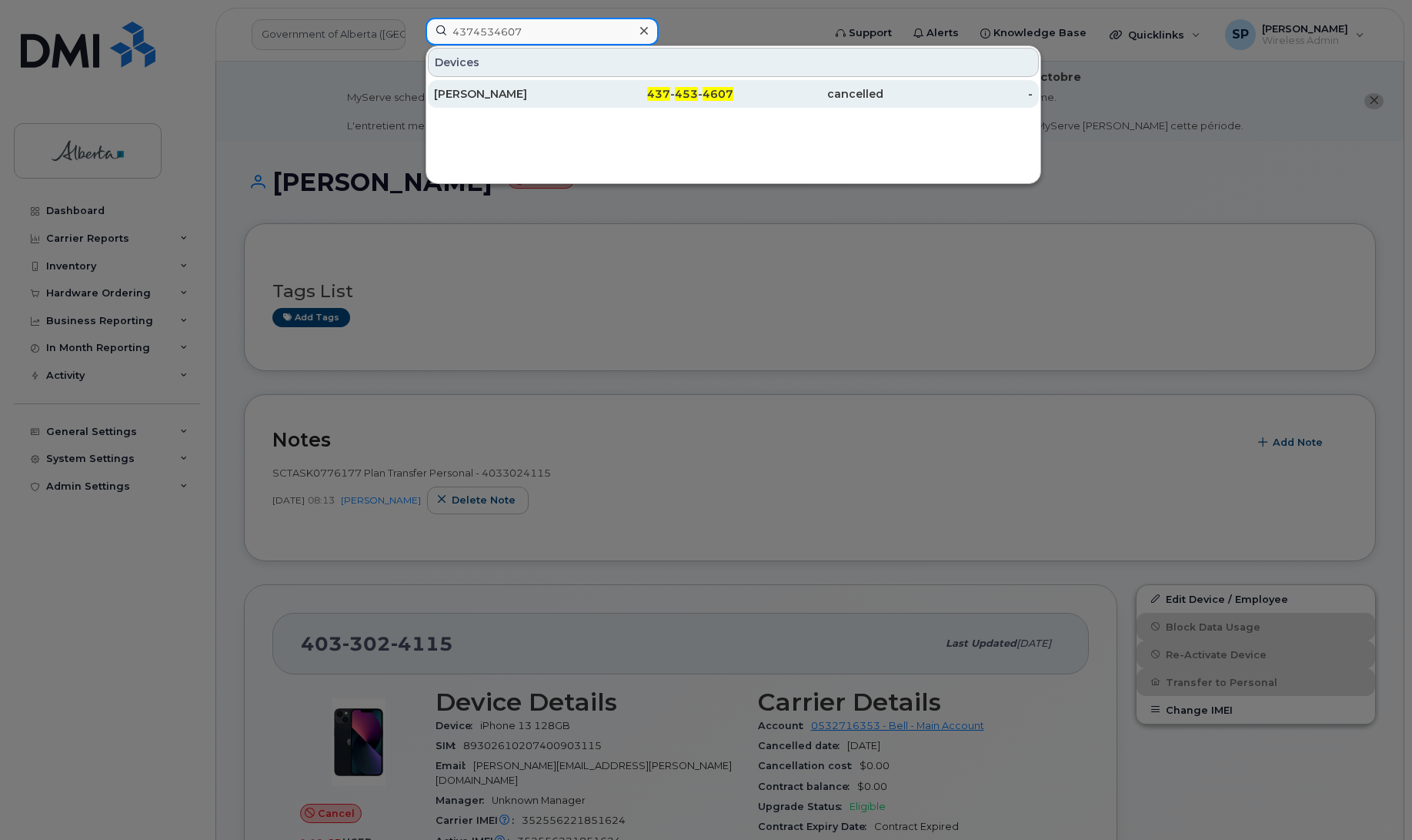
type input "4374534607"
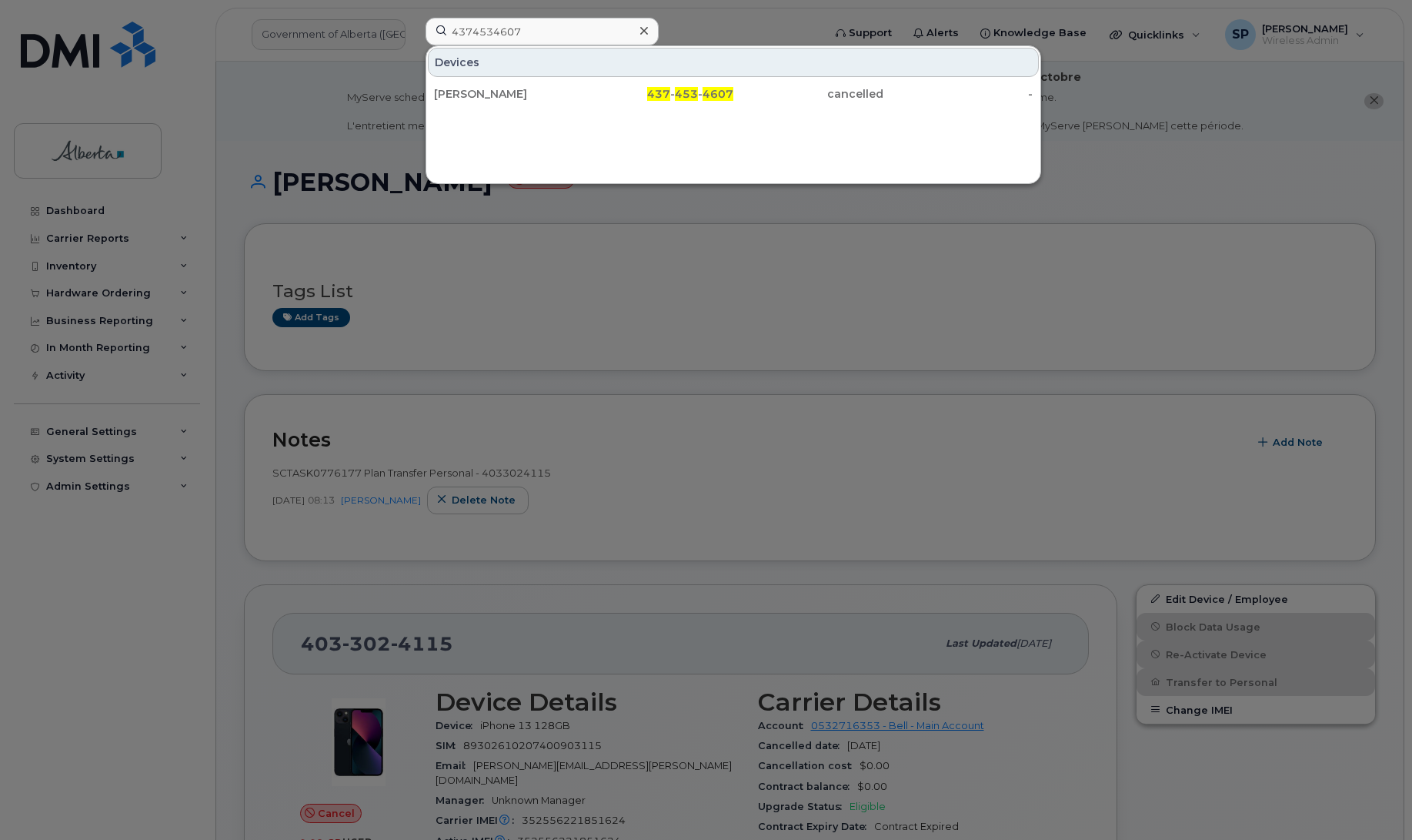
drag, startPoint x: 501, startPoint y: 93, endPoint x: 770, endPoint y: 16, distance: 279.8
click at [501, 93] on div "Wendy Mccormick" at bounding box center [509, 94] width 150 height 16
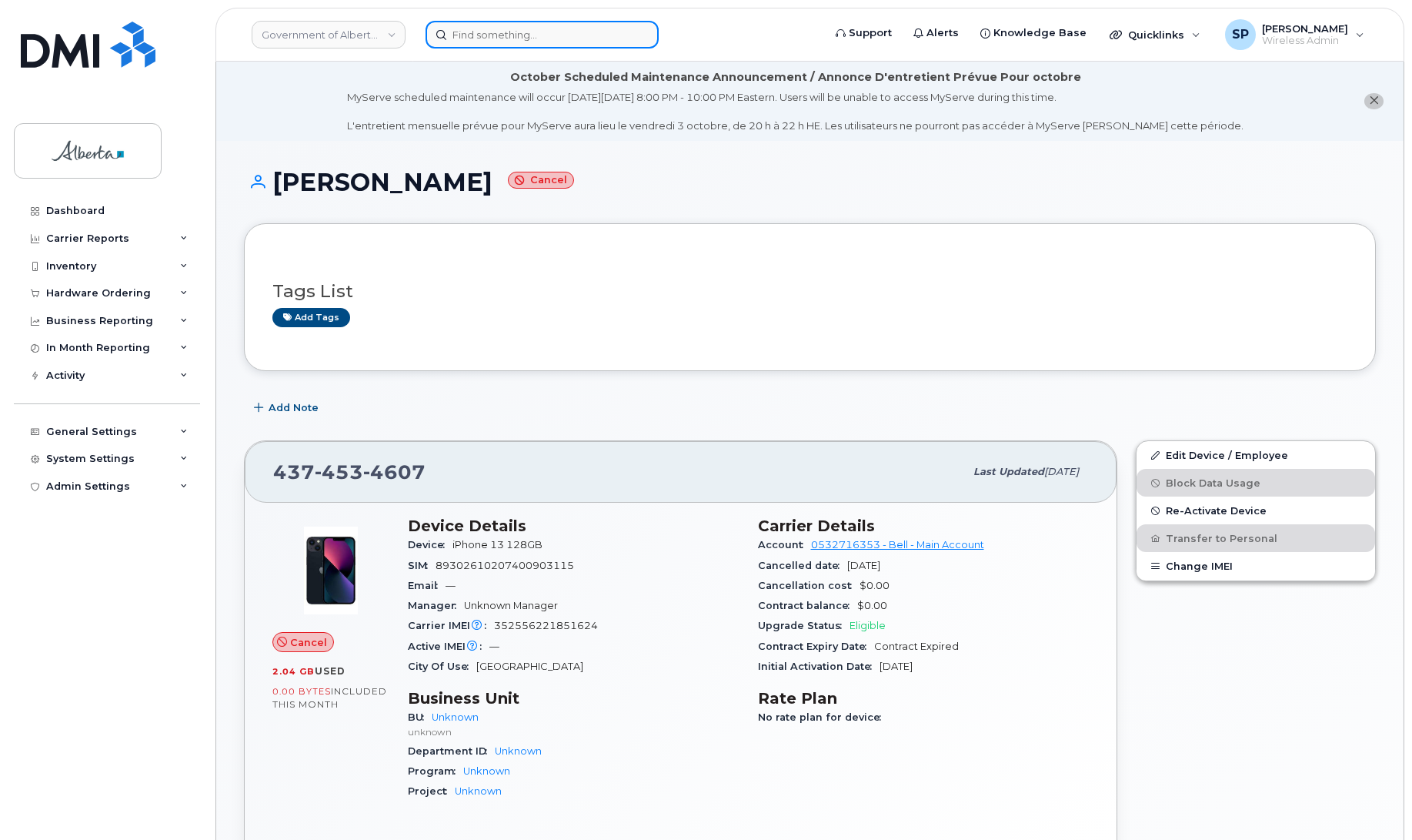
click at [497, 33] on input at bounding box center [542, 34] width 233 height 28
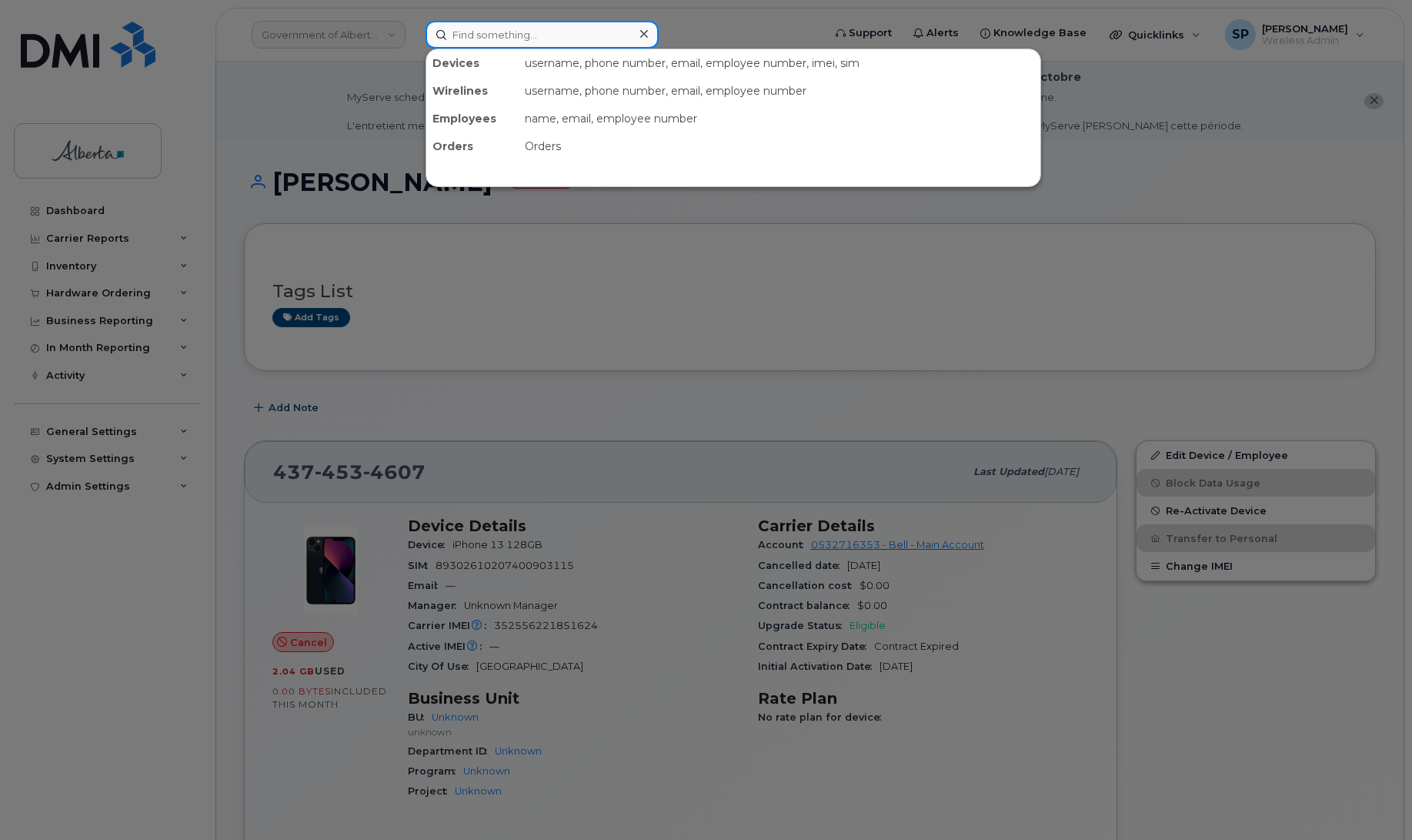
paste input "4374534607"
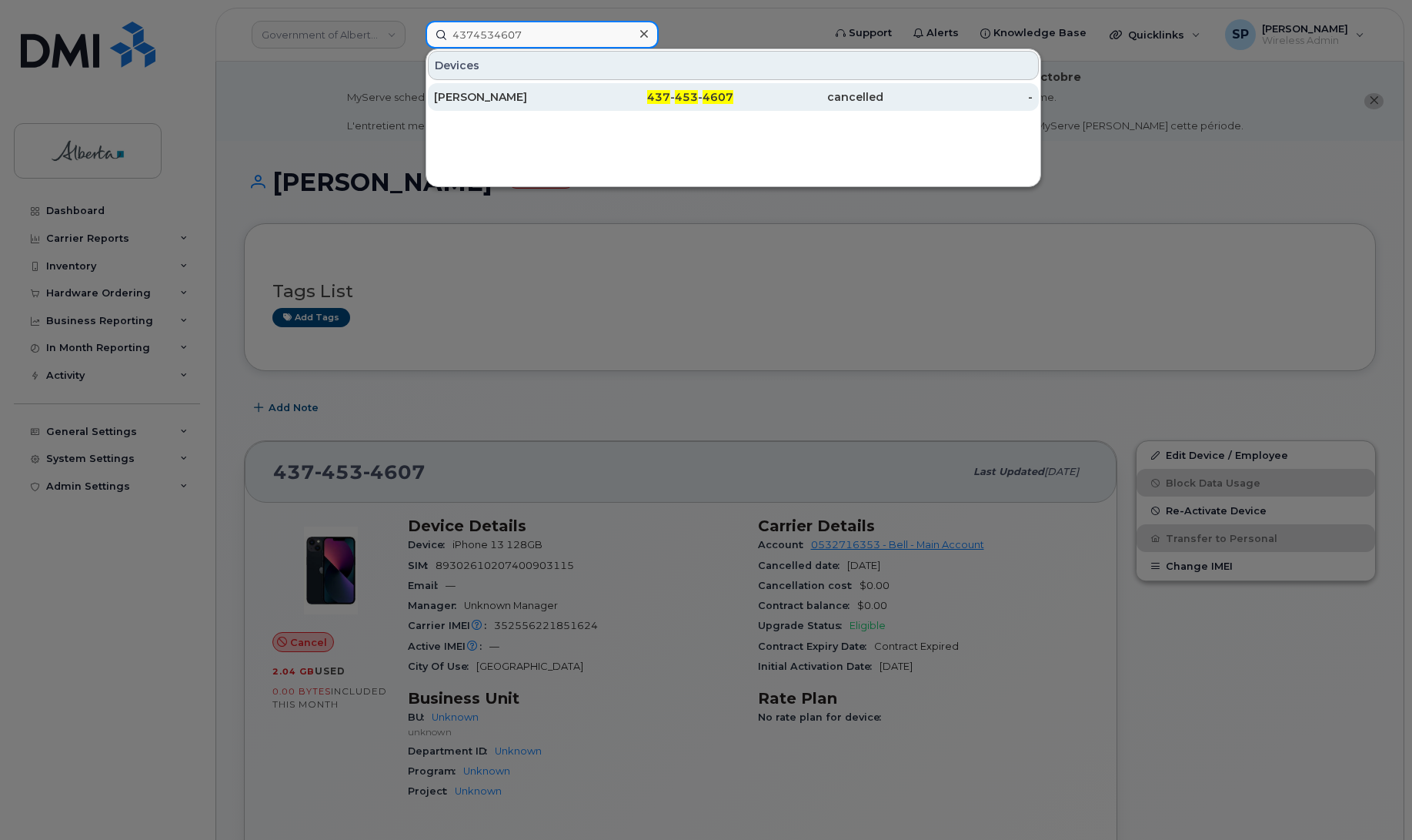
type input "4374534607"
click at [508, 95] on div "[PERSON_NAME]" at bounding box center [509, 97] width 150 height 16
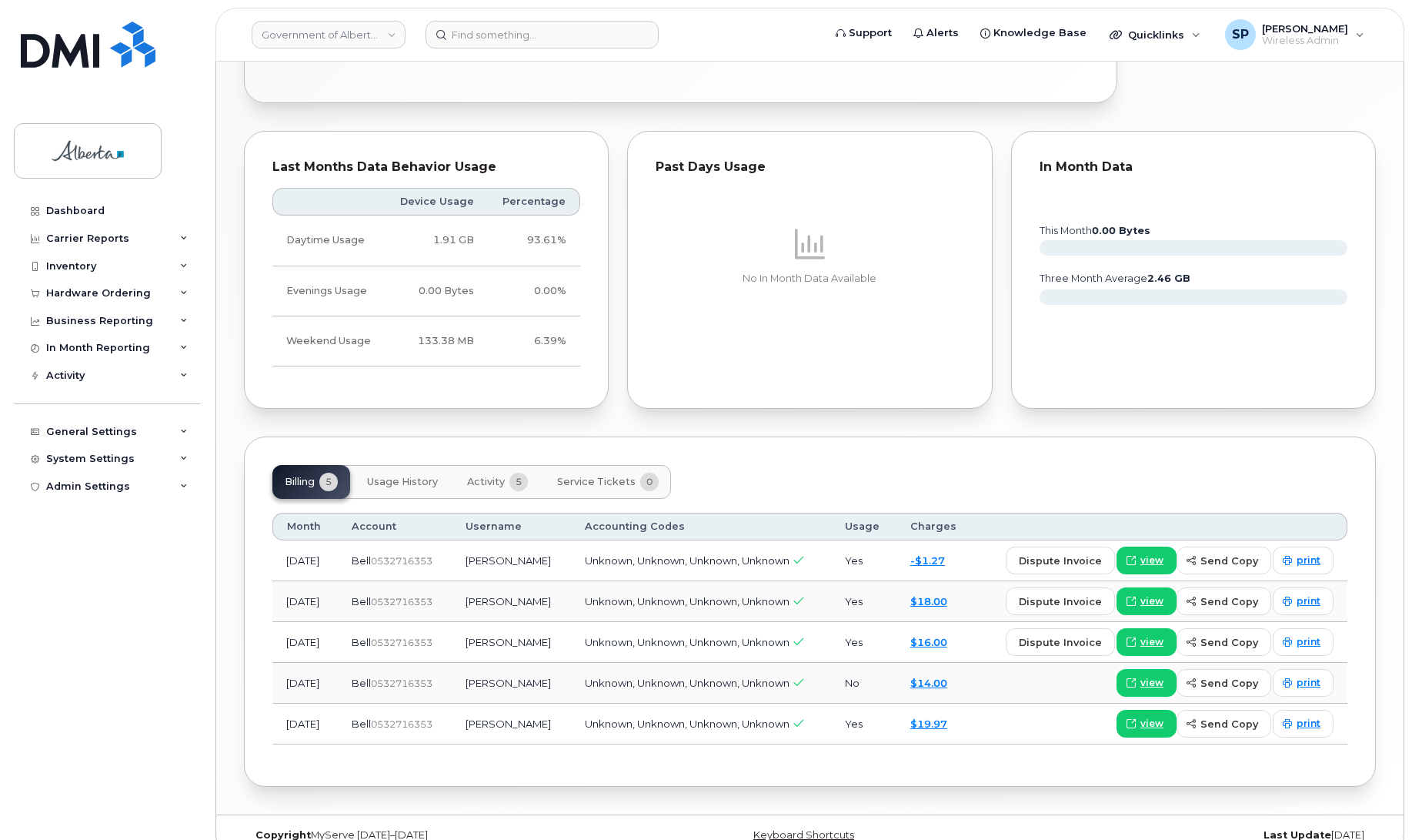
scroll to position [810, 0]
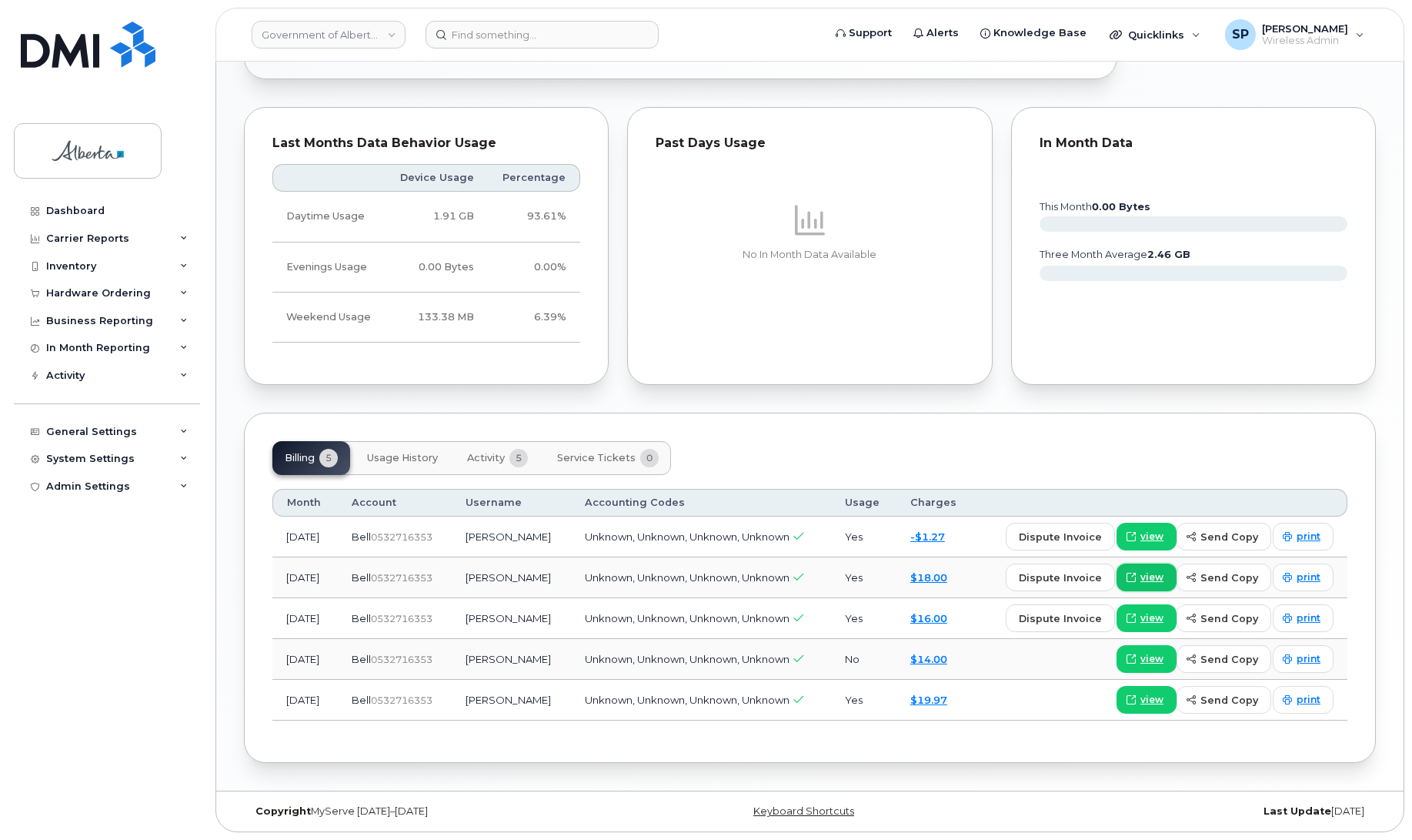
click at [1142, 579] on link "view" at bounding box center [1147, 577] width 60 height 28
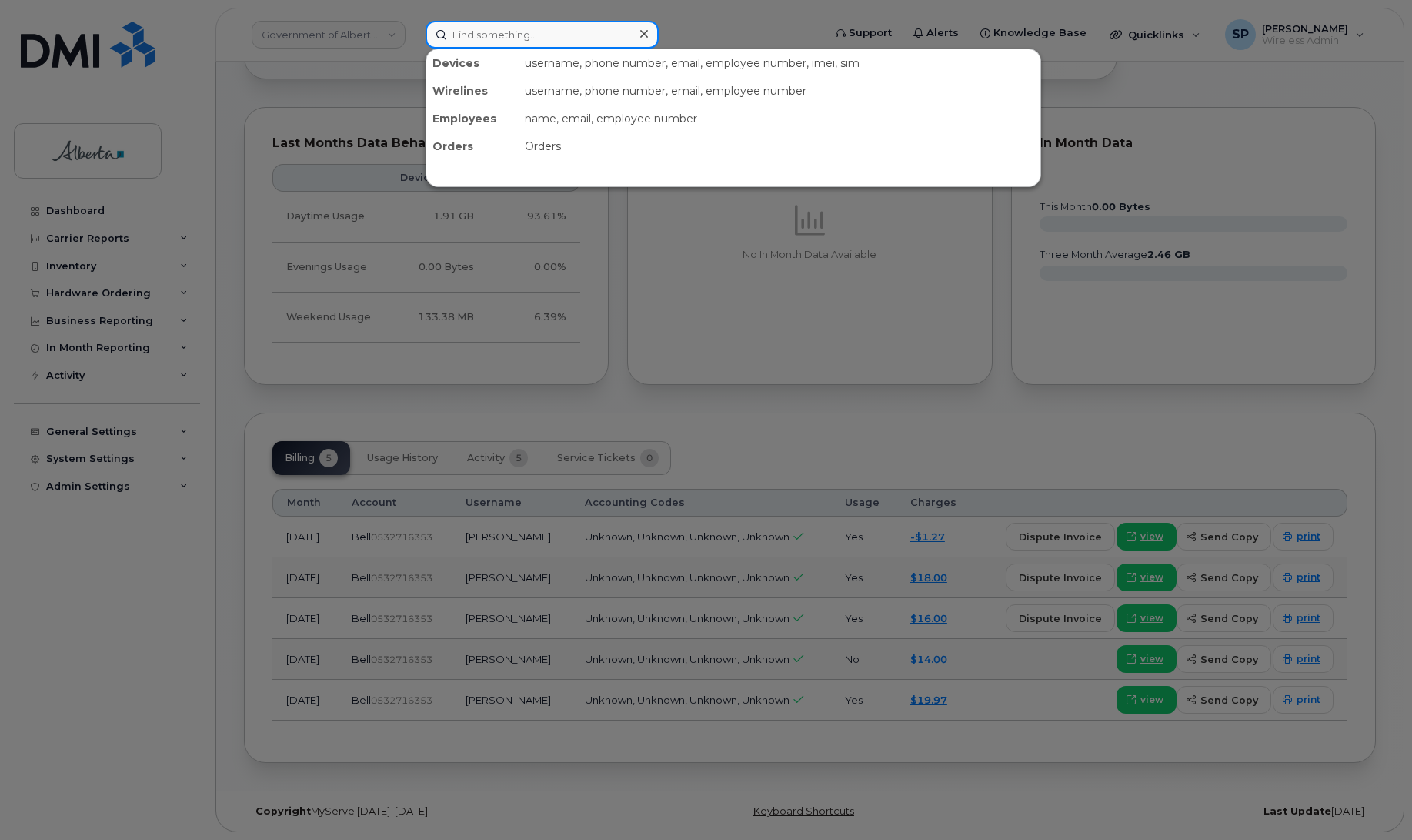
click at [493, 35] on input at bounding box center [542, 34] width 233 height 28
paste input "5874365428"
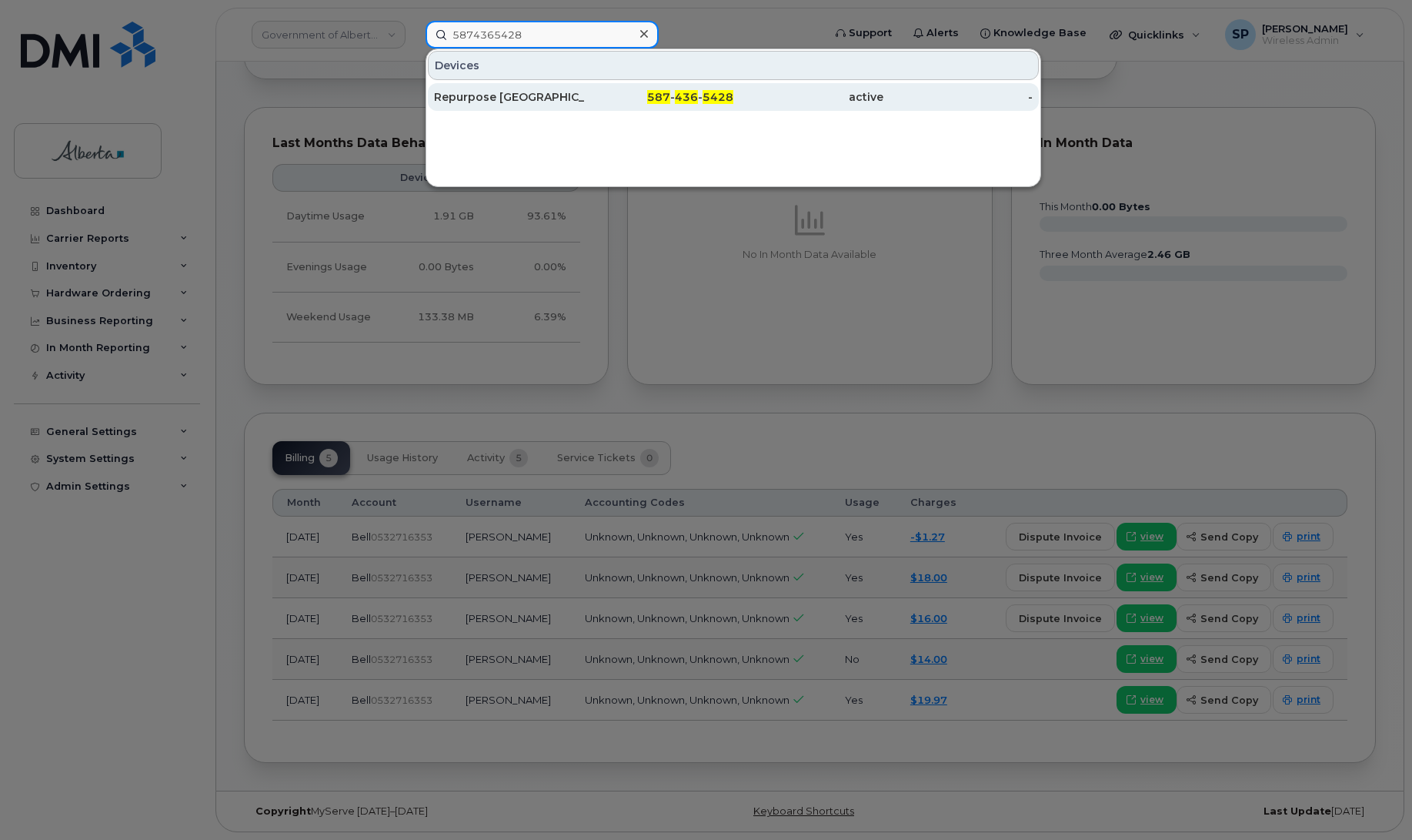
type input "5874365428"
click at [512, 97] on div "Repurpose Calgary" at bounding box center [509, 97] width 150 height 16
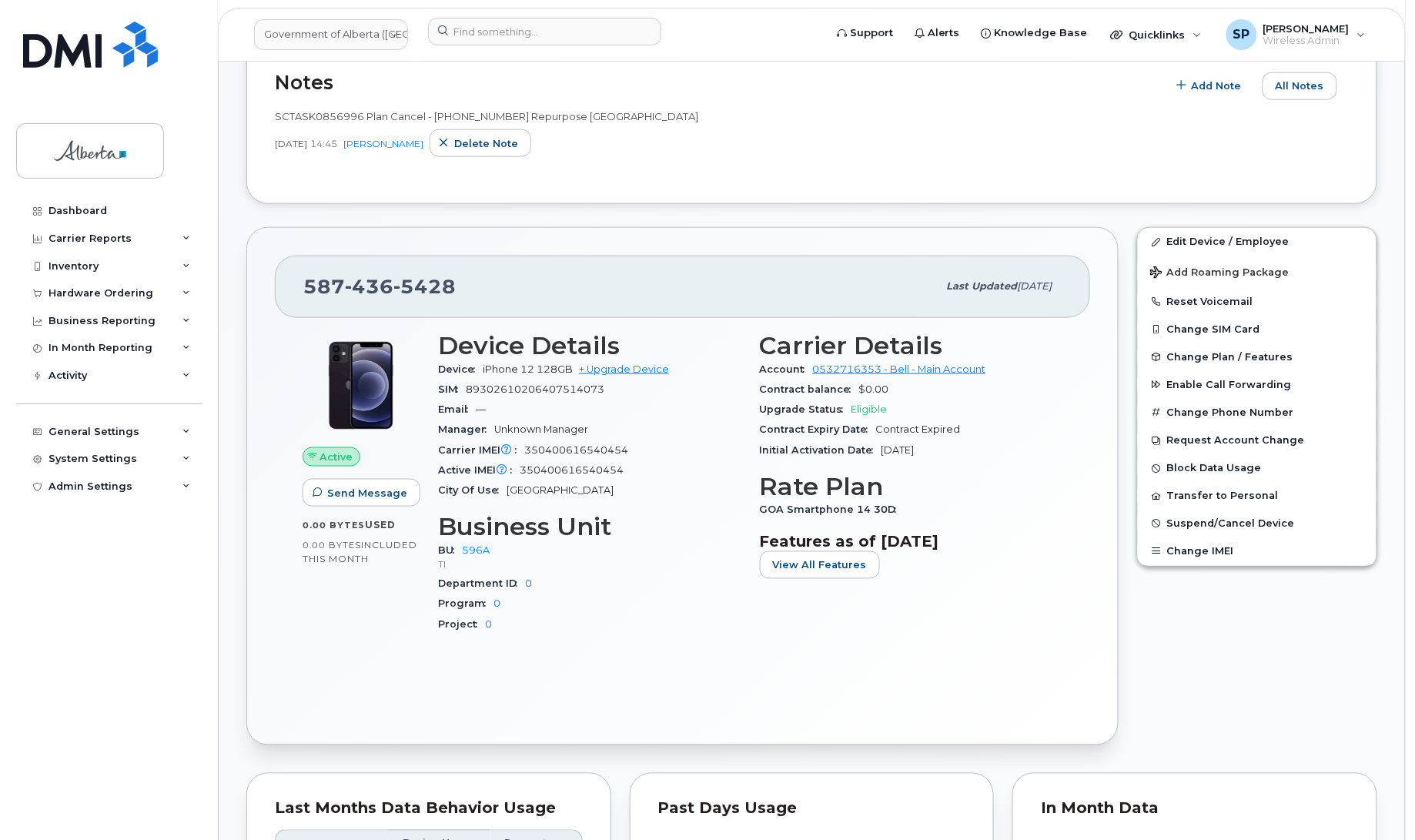
scroll to position [451, 0]
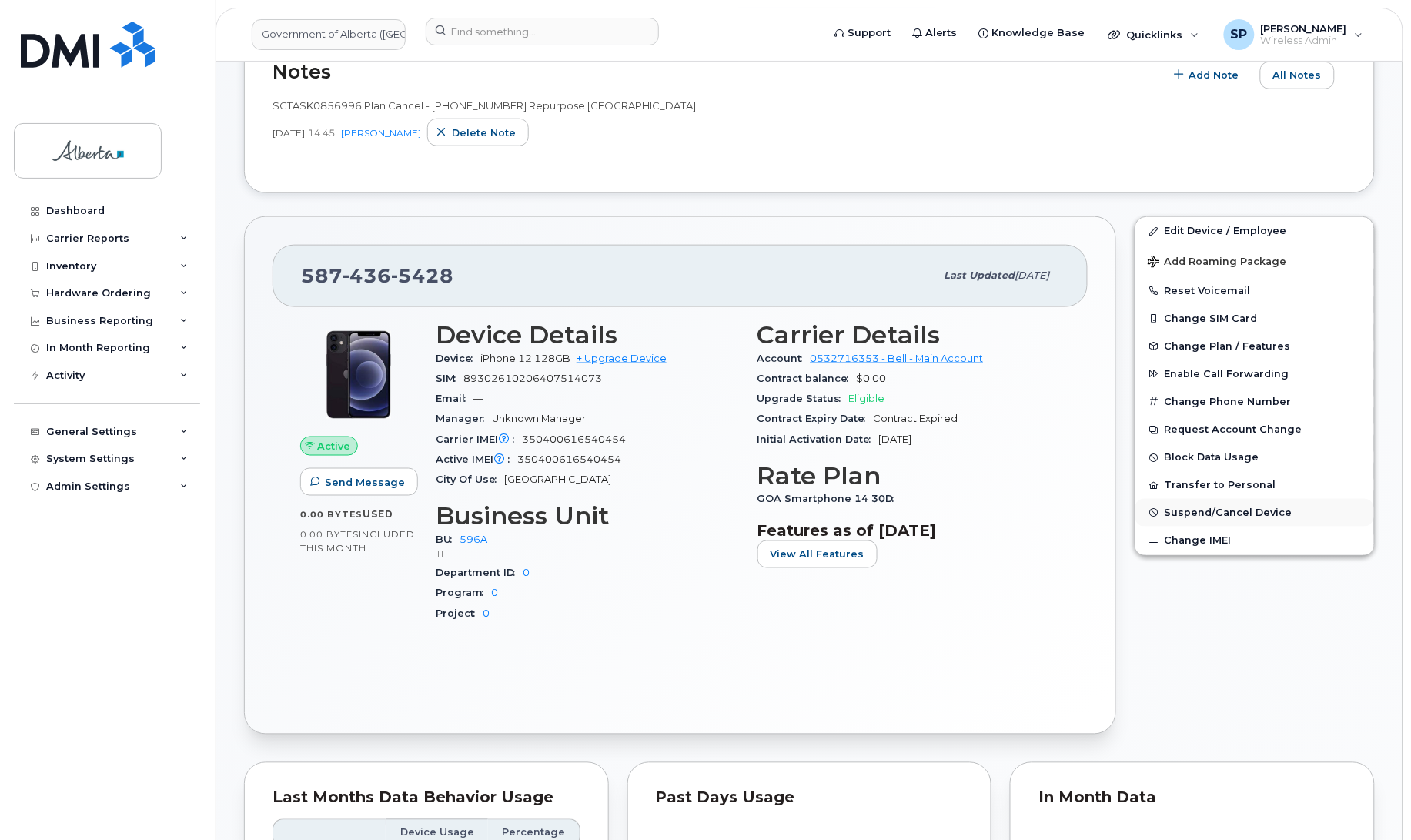
click at [1224, 513] on span "Suspend/Cancel Device" at bounding box center [1228, 513] width 128 height 11
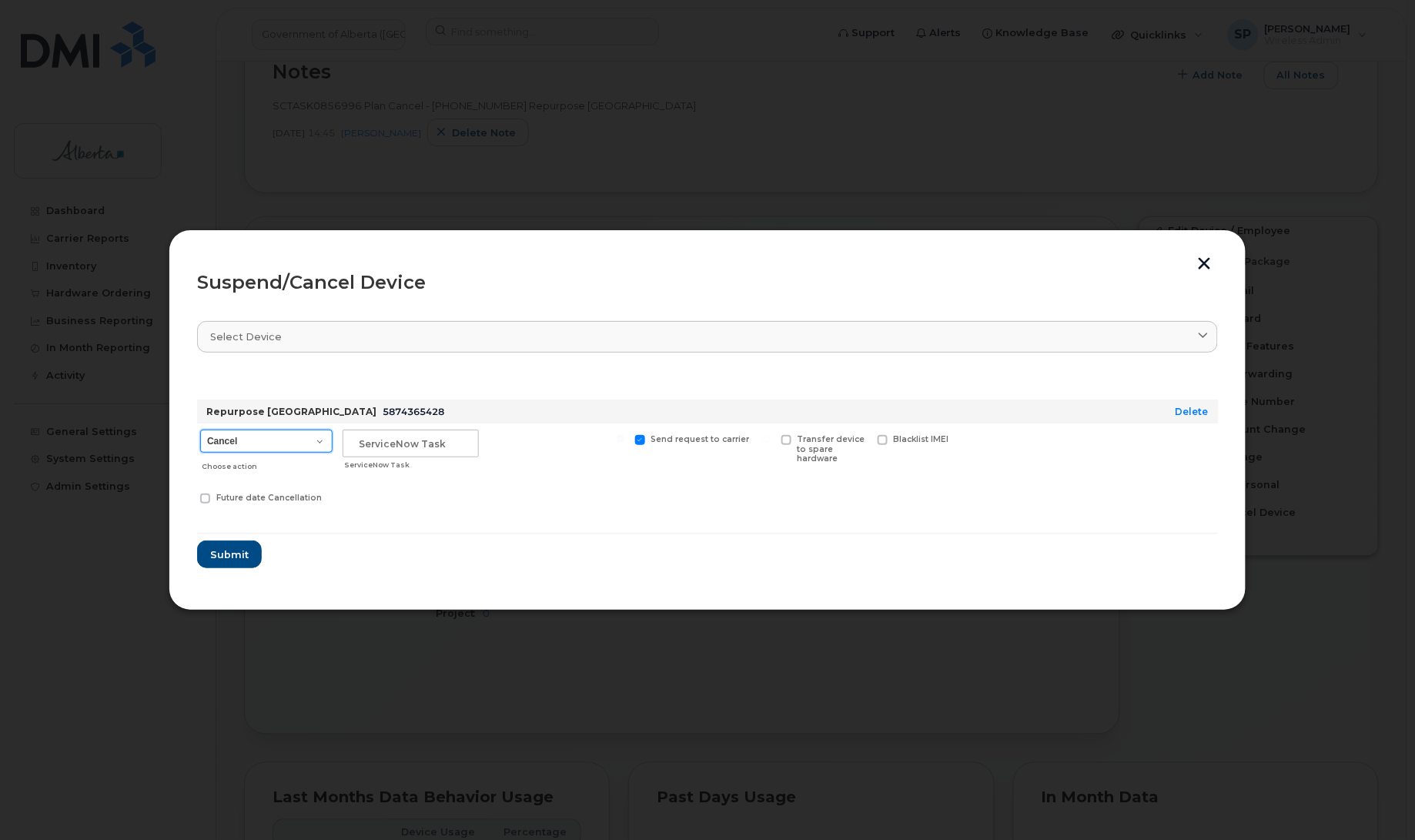
click at [282, 439] on select "Cancel Suspend - Extend Suspension Suspend - Reduced Rate Suspend - Lost Device…" at bounding box center [266, 440] width 133 height 23
select select "[object Object]"
click at [200, 429] on select "Cancel Suspend - Extend Suspension Suspend - Reduced Rate Suspend - Lost Device…" at bounding box center [266, 440] width 133 height 23
click at [390, 441] on input "text" at bounding box center [410, 443] width 136 height 28
paste input "SCTASK0856996"
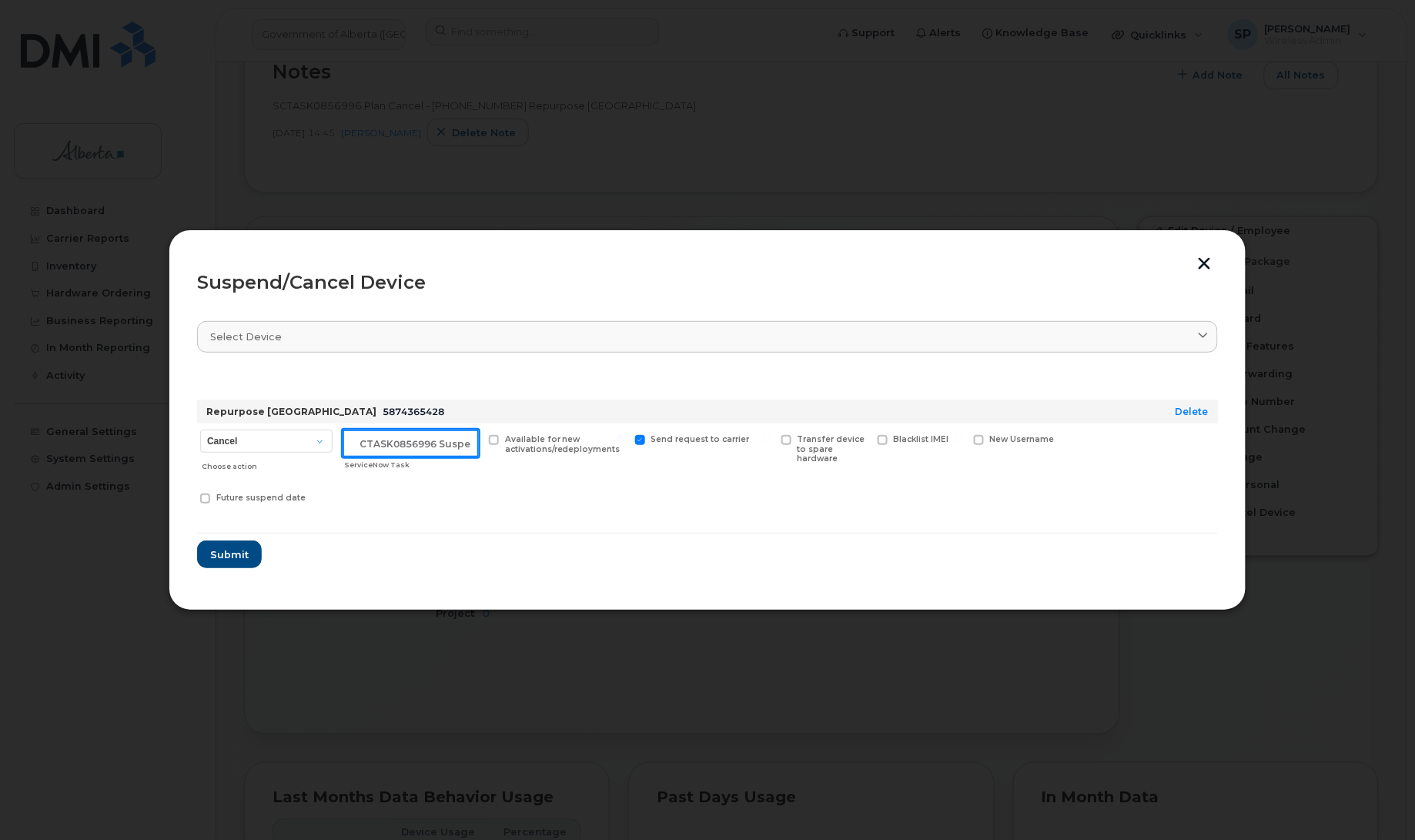
scroll to position [0, 13]
type input "SCTASK0856996 Suspend"
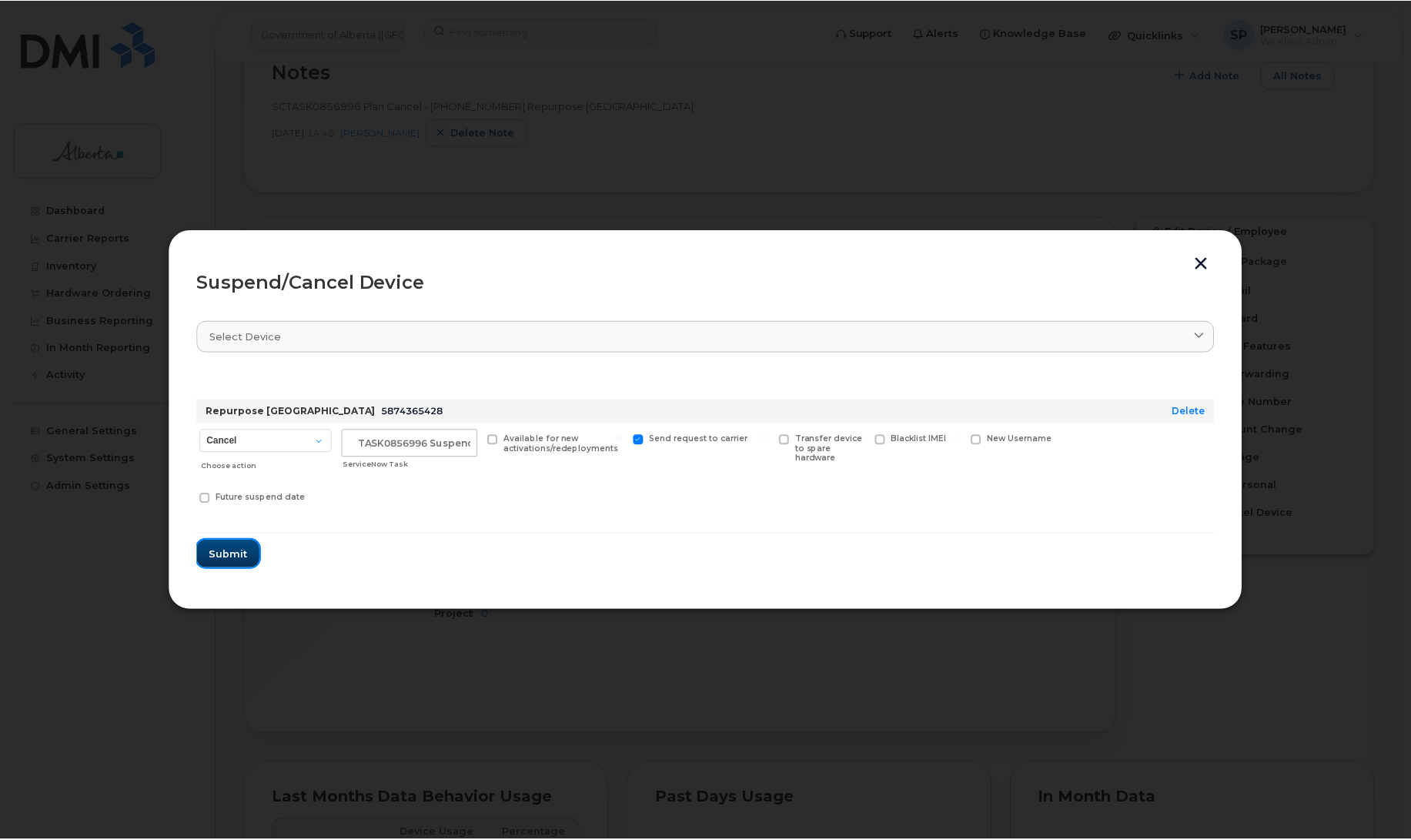
scroll to position [0, 0]
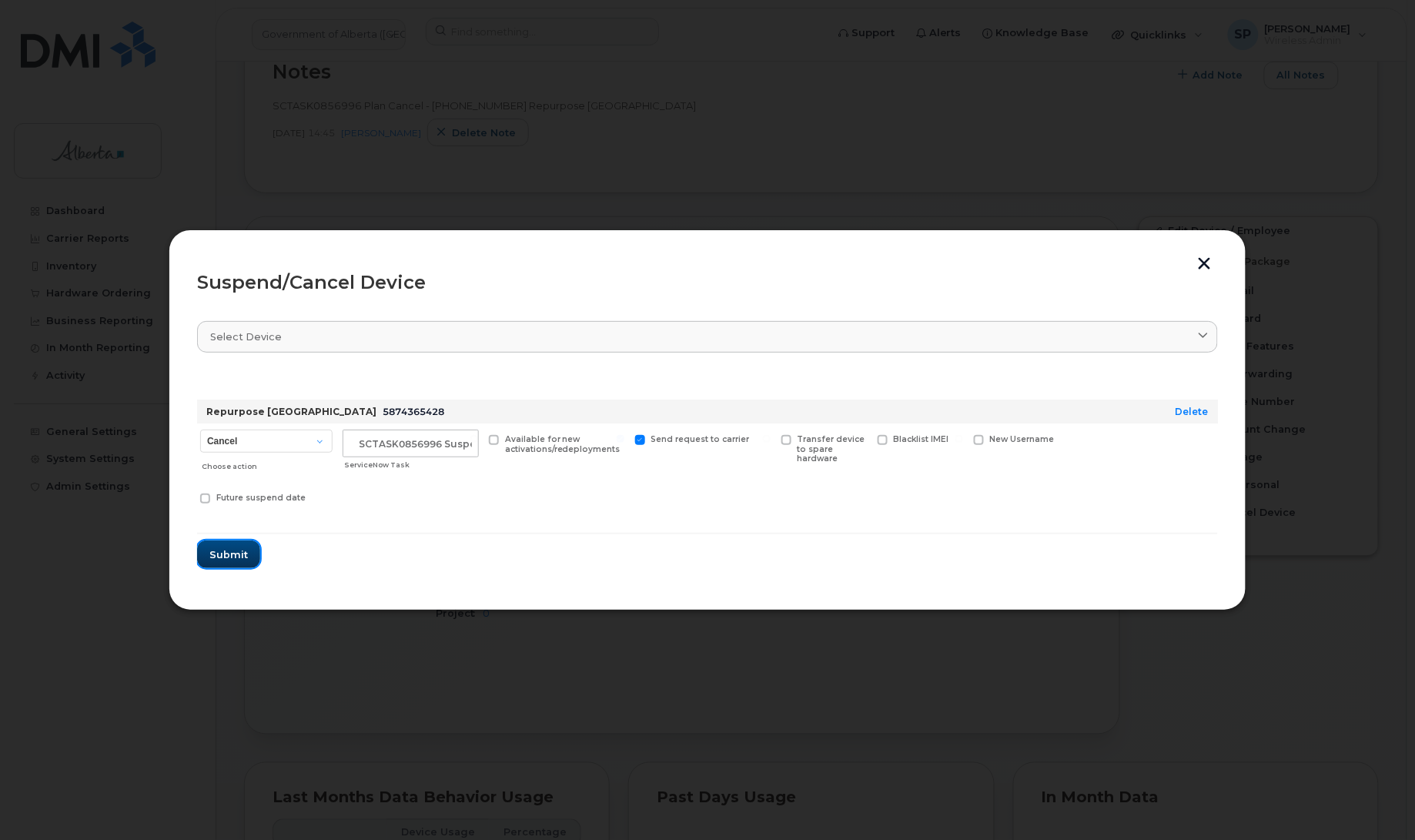
click at [214, 556] on span "Submit" at bounding box center [228, 554] width 39 height 15
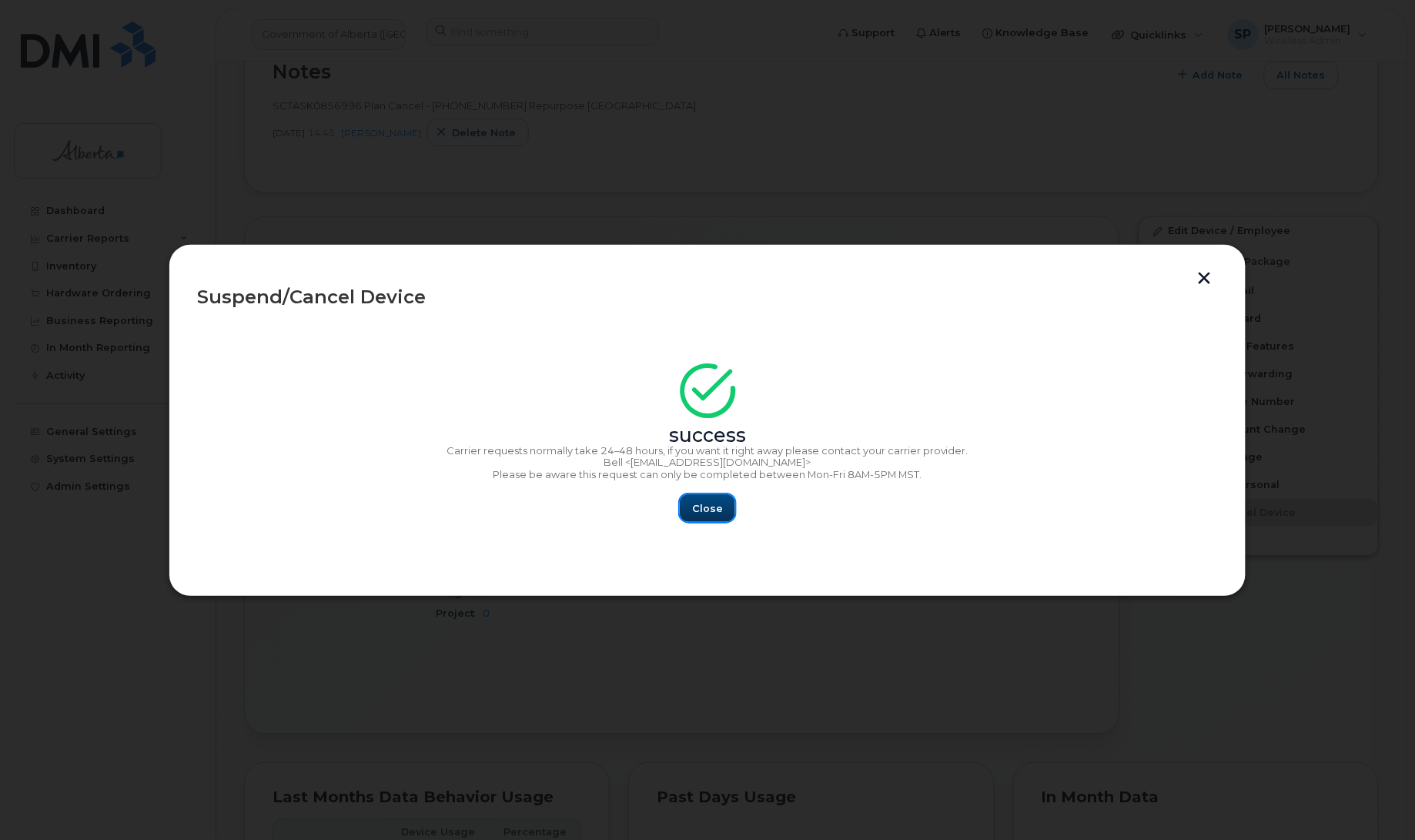
click at [707, 509] on span "Close" at bounding box center [708, 507] width 31 height 15
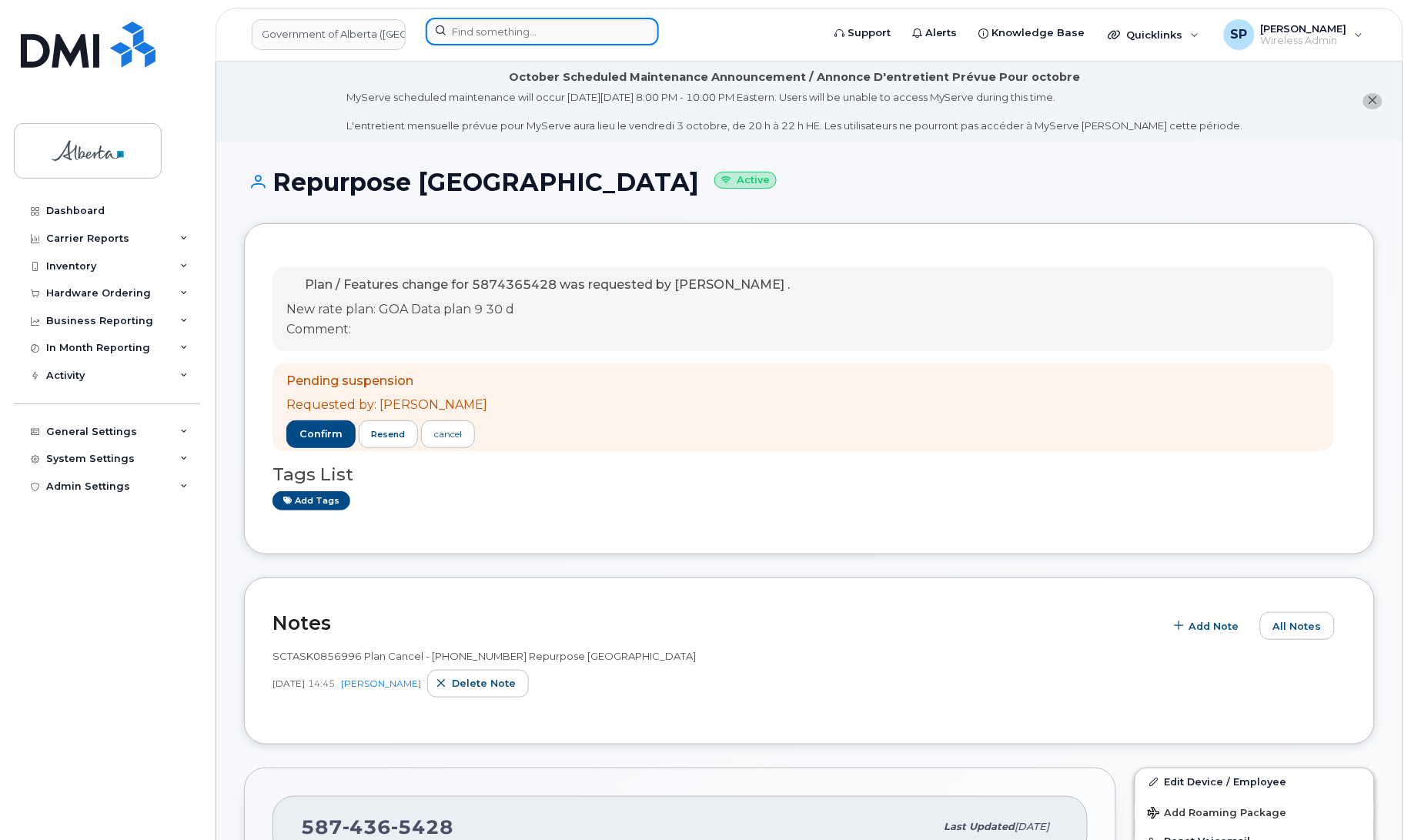
click at [479, 25] on input at bounding box center [542, 32] width 234 height 28
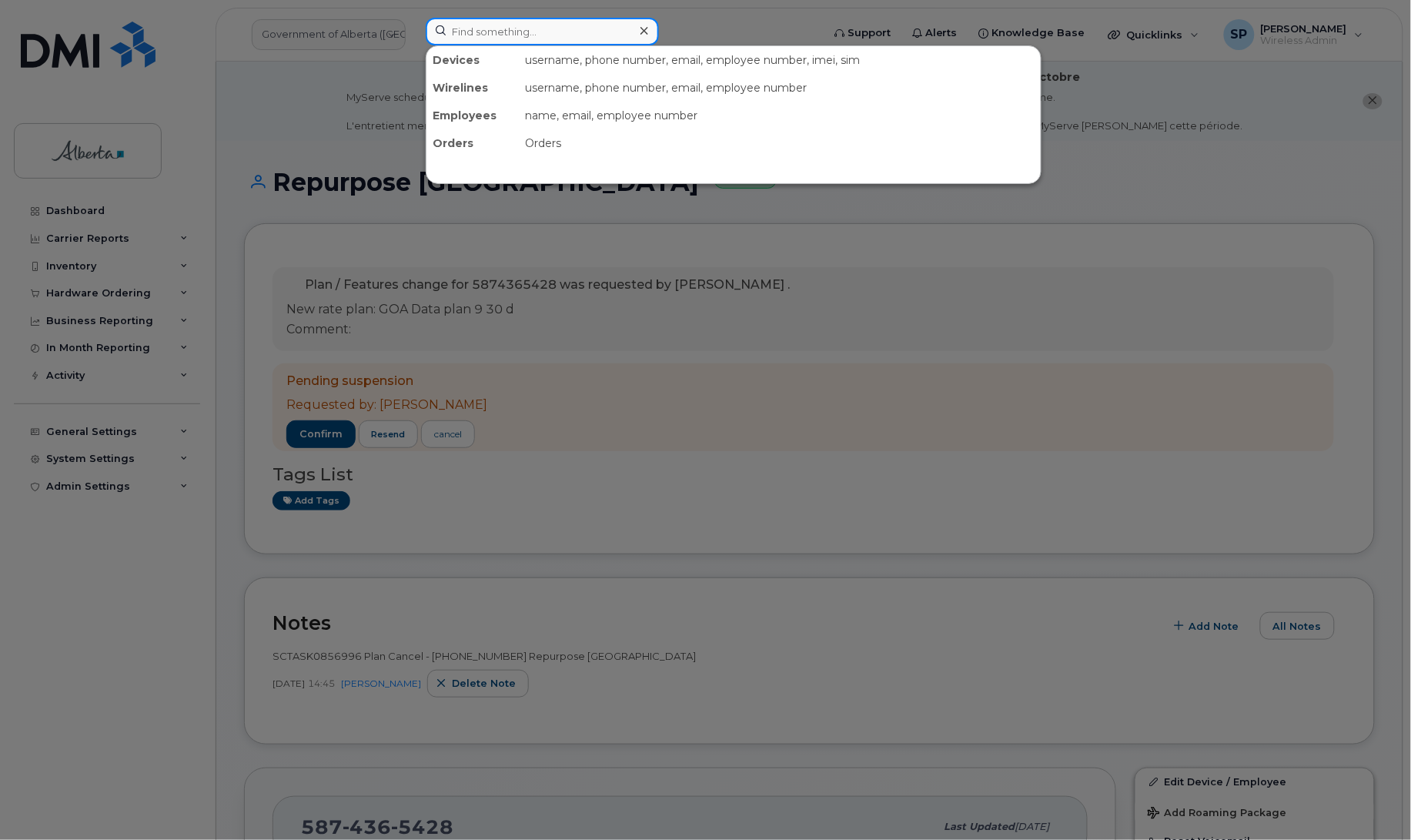
paste input "5879845261"
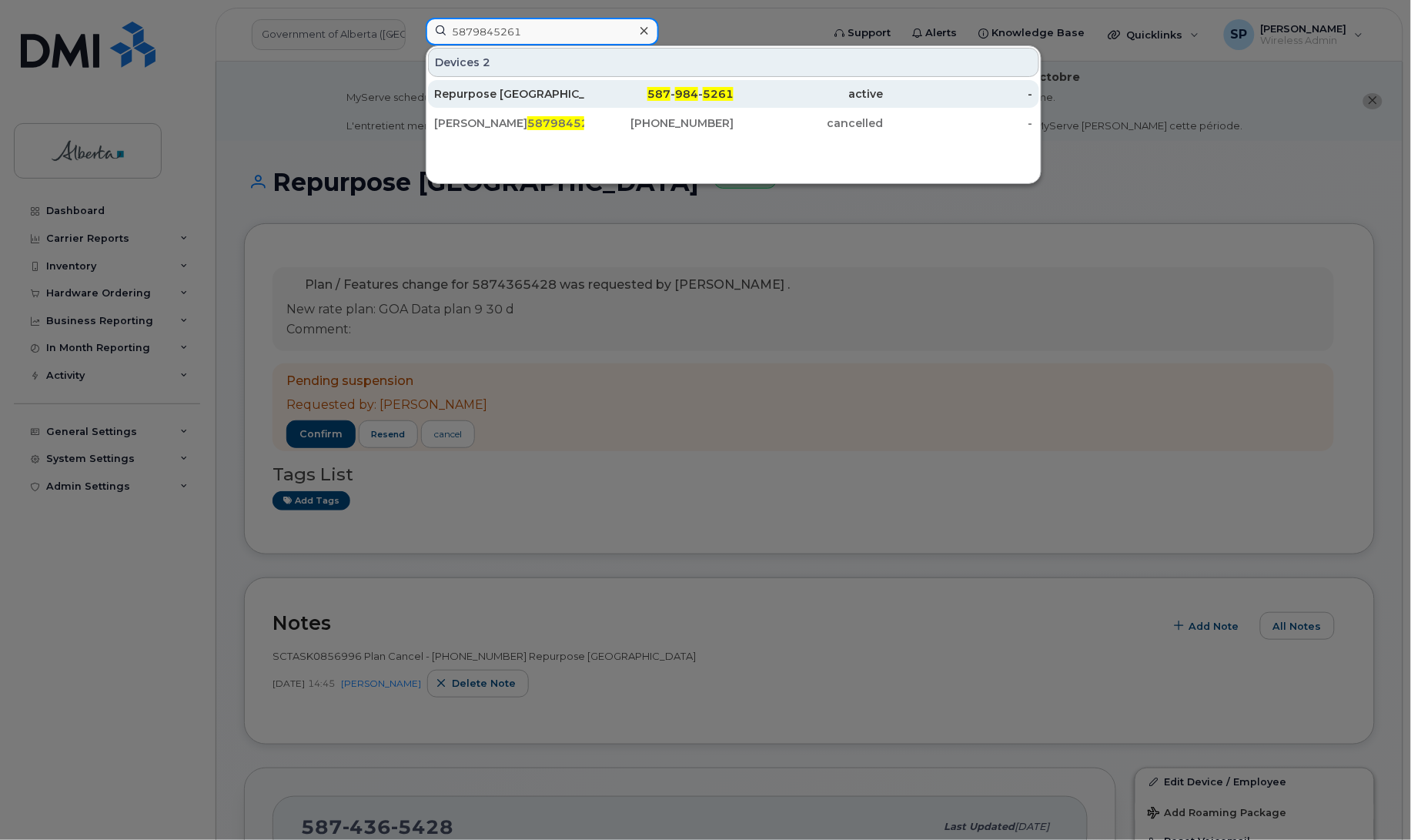
type input "5879845261"
click at [557, 90] on div "Repurpose Edmonton" at bounding box center [509, 94] width 150 height 16
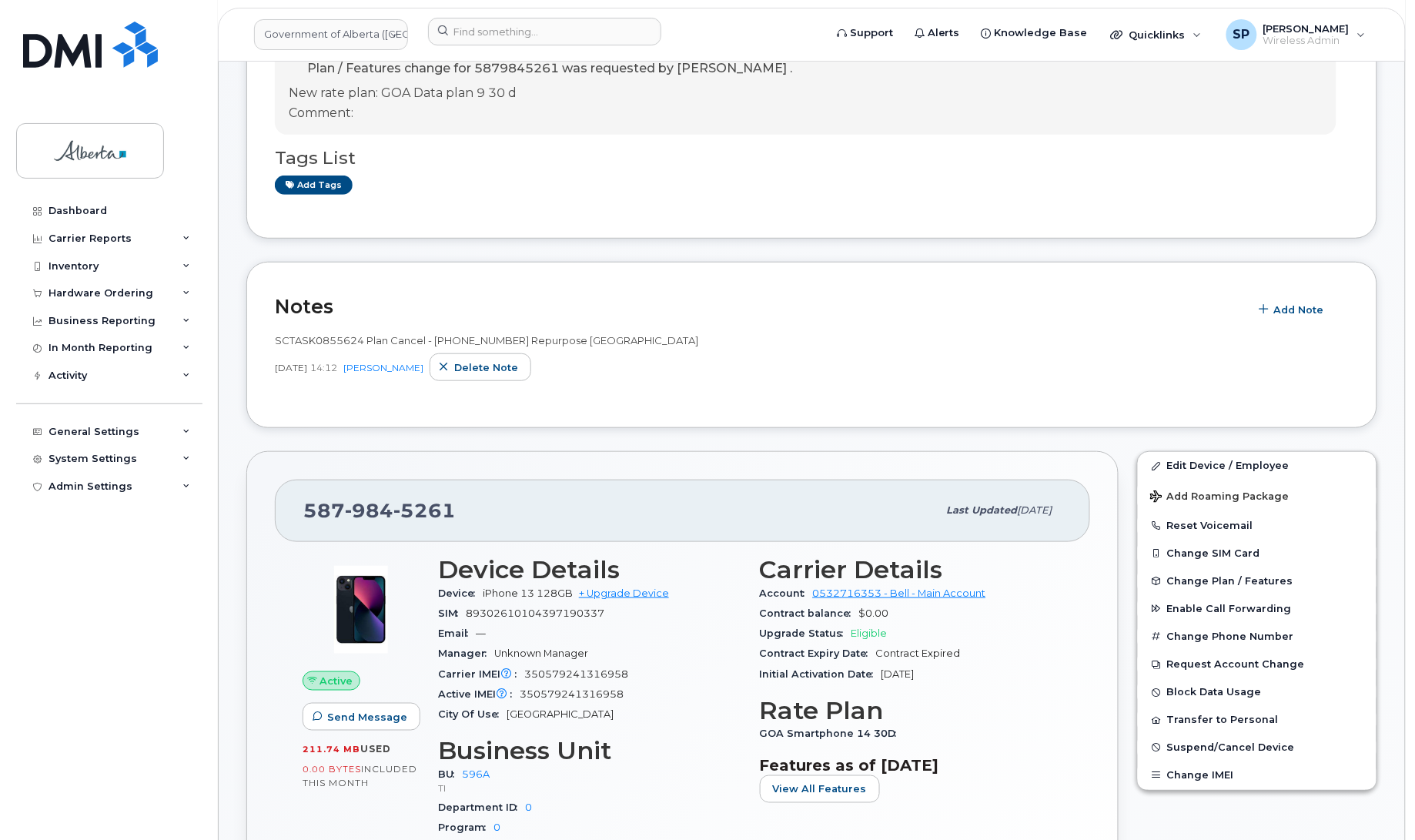
scroll to position [234, 0]
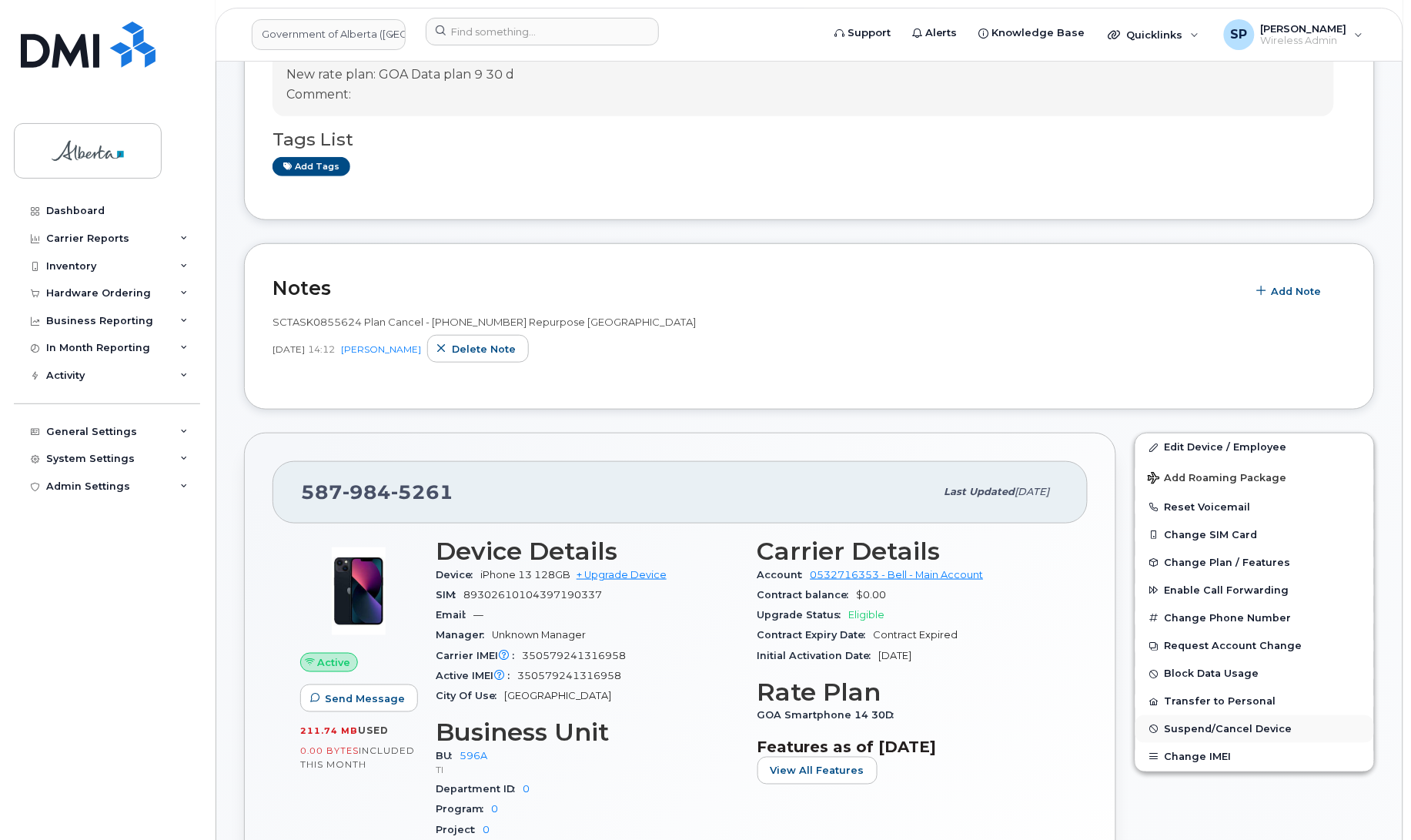
click at [1183, 733] on span "Suspend/Cancel Device" at bounding box center [1228, 729] width 128 height 11
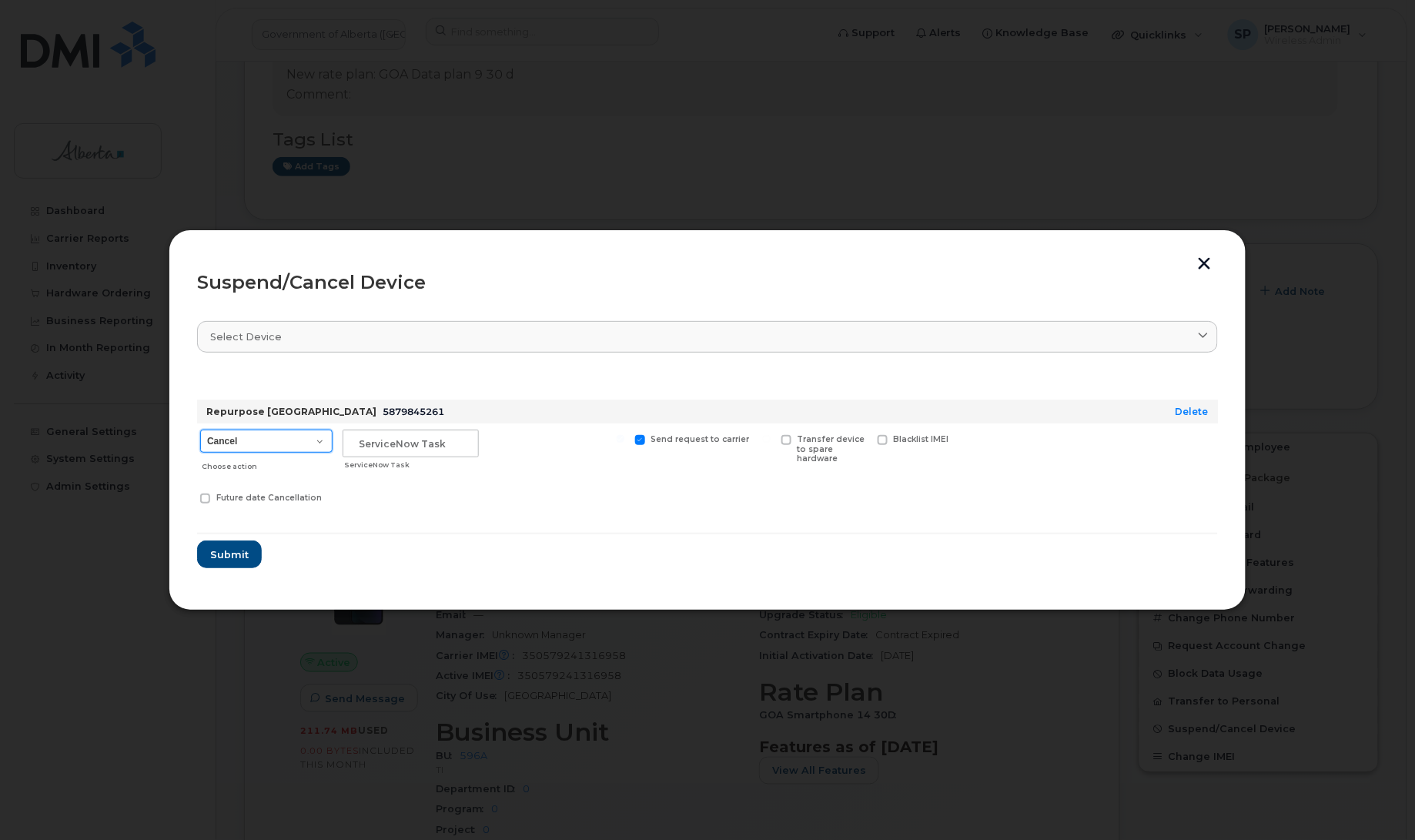
click at [254, 443] on select "Cancel Suspend - Extend Suspension Suspend - Reduced Rate Suspend - Lost Device…" at bounding box center [266, 440] width 133 height 23
select select "[object Object]"
click at [200, 429] on select "Cancel Suspend - Extend Suspension Suspend - Reduced Rate Suspend - Lost Device…" at bounding box center [266, 440] width 133 height 23
click at [393, 447] on input "text" at bounding box center [410, 443] width 136 height 28
paste input "SCTASK0855624"
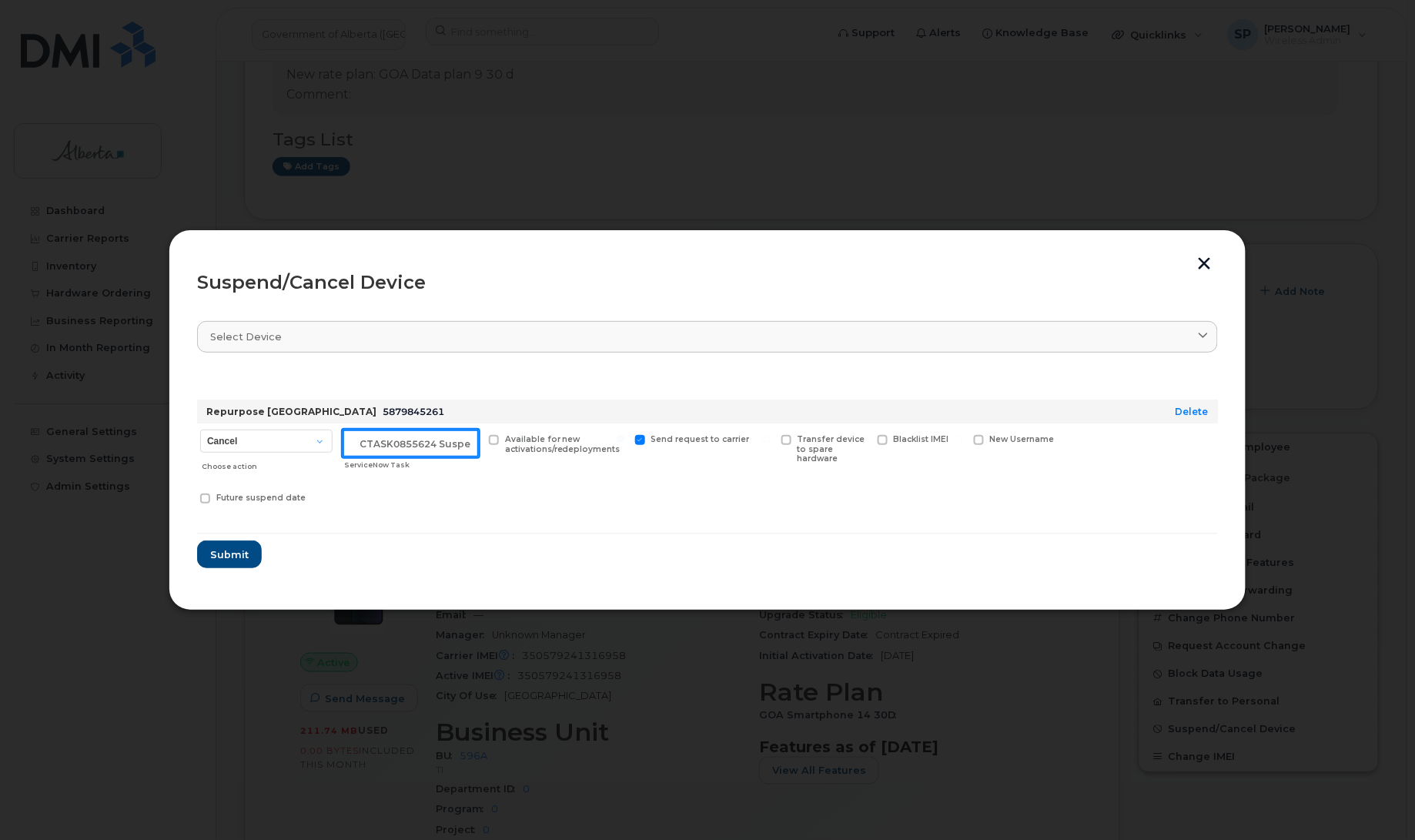
scroll to position [0, 13]
type input "SCTASK0855624 Suspend"
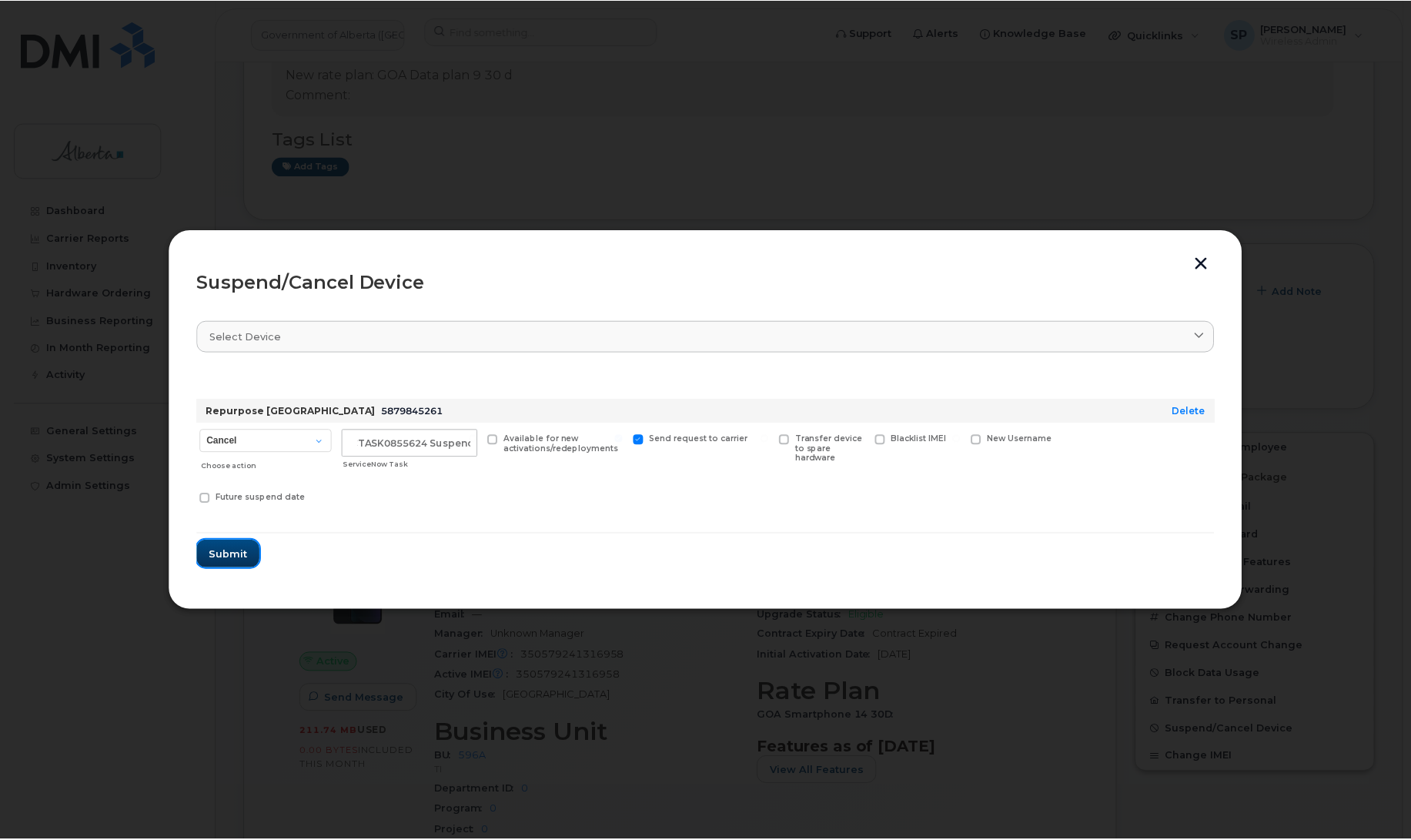
scroll to position [0, 0]
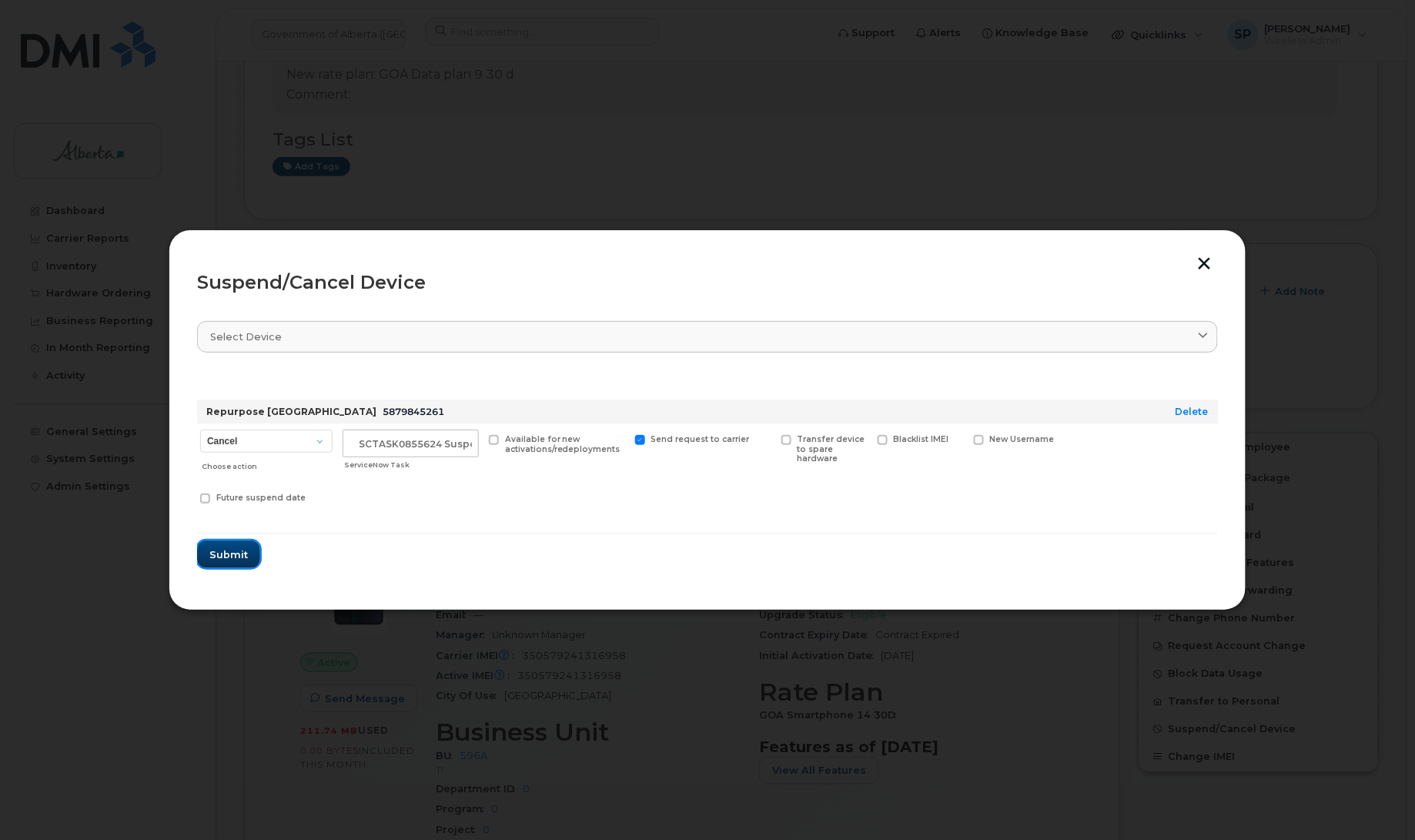
click at [240, 557] on span "Submit" at bounding box center [228, 554] width 39 height 15
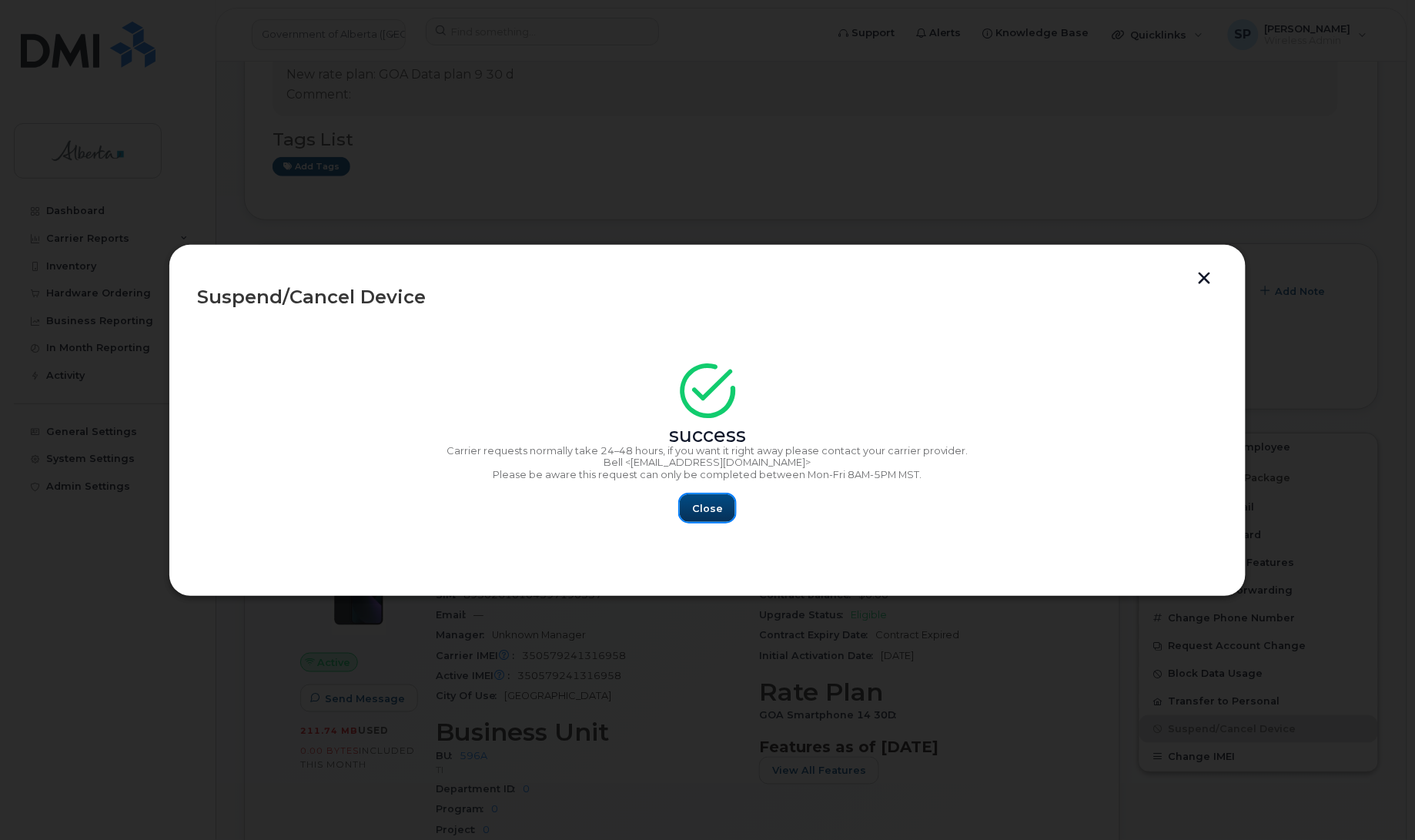
click at [716, 504] on span "Close" at bounding box center [708, 507] width 31 height 15
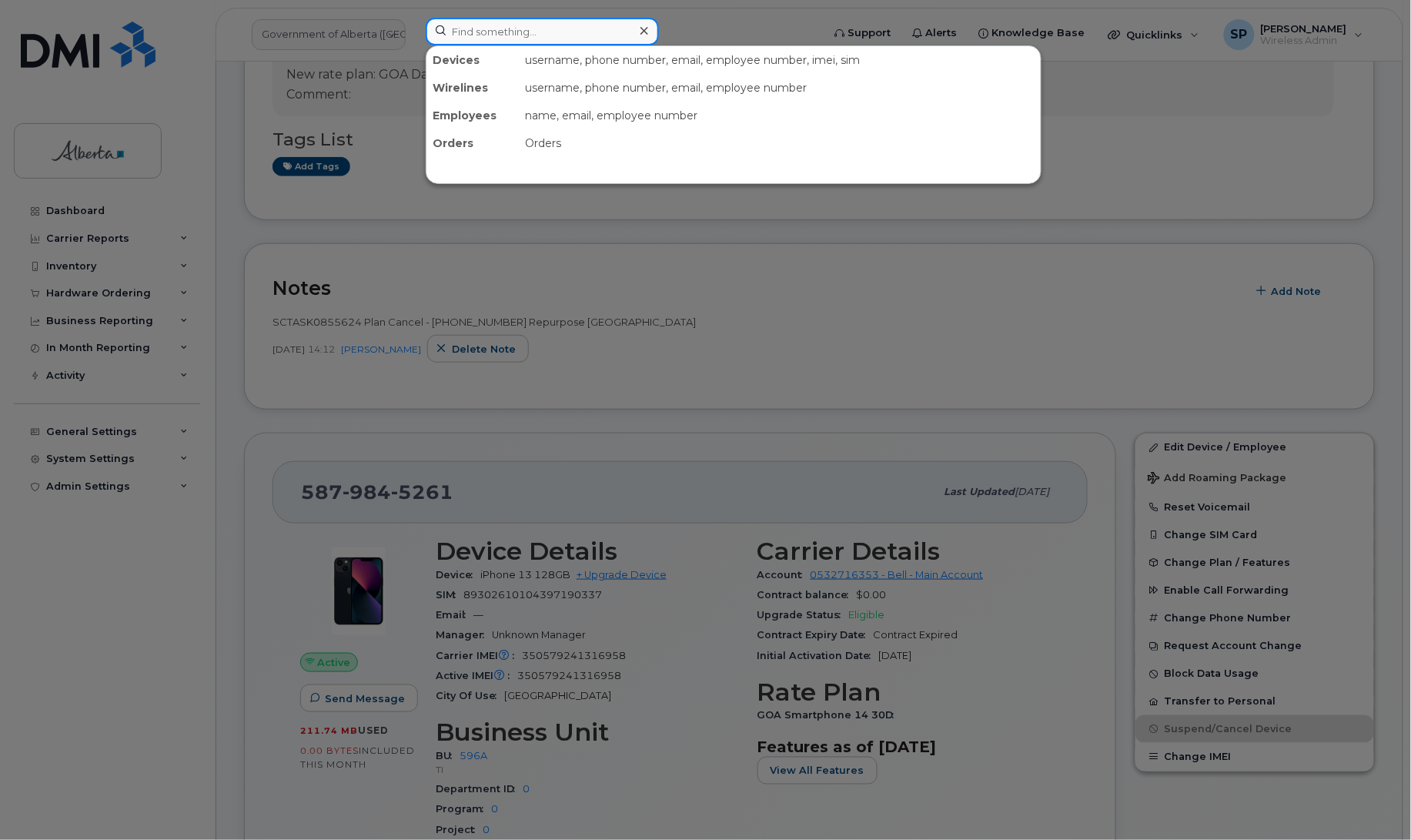
click at [494, 24] on input at bounding box center [542, 32] width 234 height 28
paste input "5879848344"
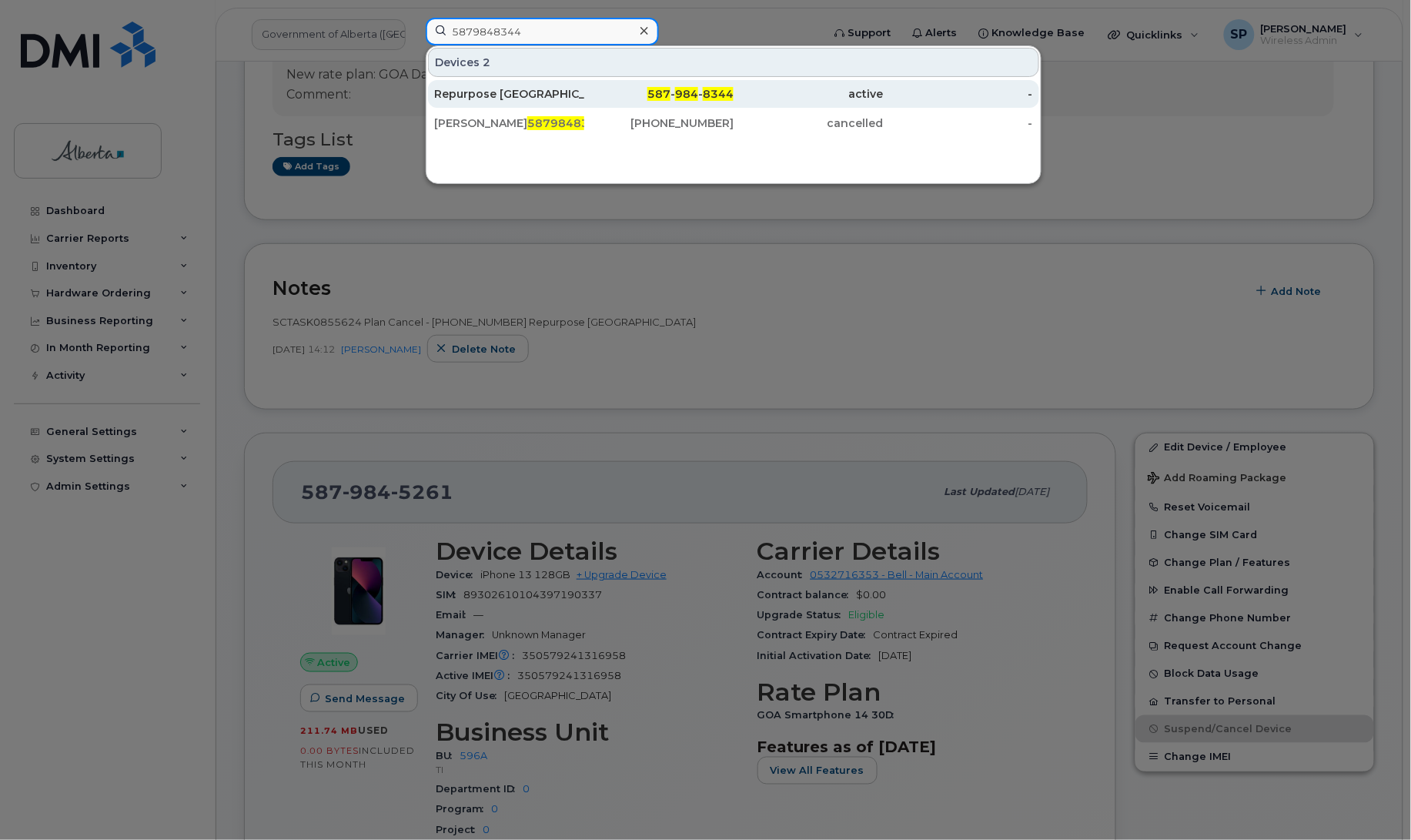
type input "5879848344"
click at [489, 95] on div "Repurpose [GEOGRAPHIC_DATA]" at bounding box center [509, 94] width 150 height 16
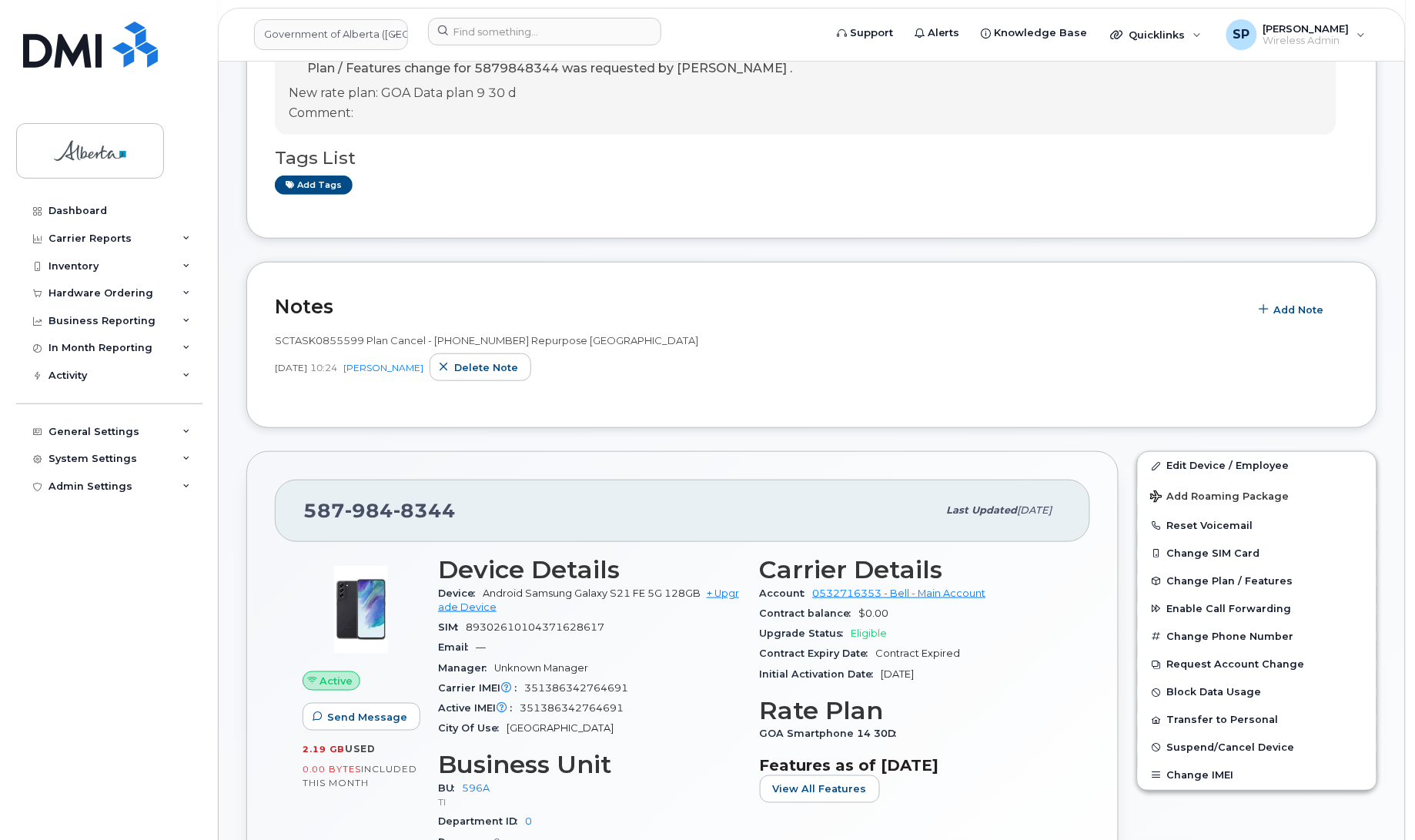
scroll to position [350, 0]
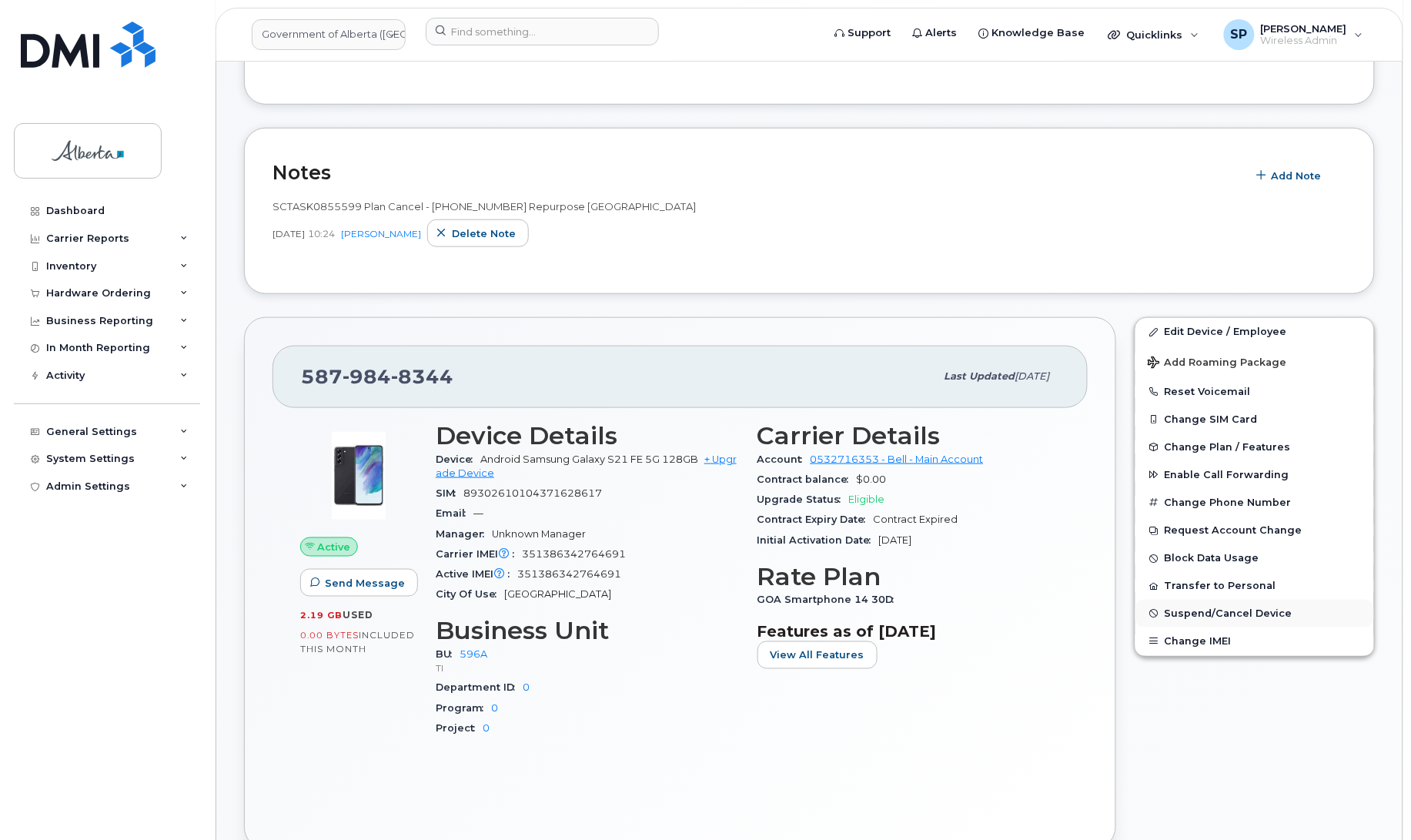
click at [1225, 612] on span "Suspend/Cancel Device" at bounding box center [1228, 613] width 128 height 11
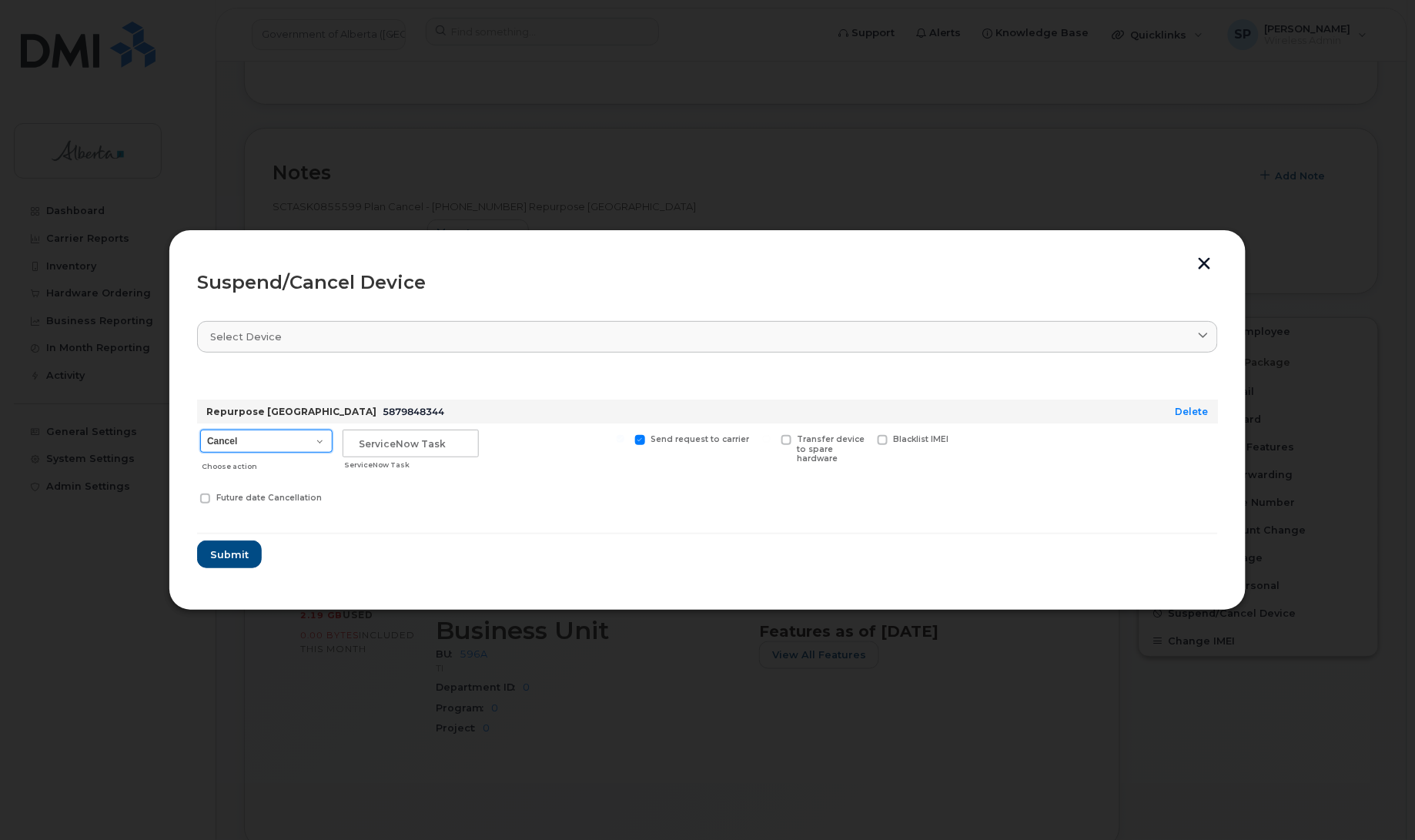
click at [245, 445] on select "Cancel Suspend - Extend Suspension Suspend - Reduced Rate Suspend - Lost Device…" at bounding box center [266, 440] width 133 height 23
select select "[object Object]"
click at [200, 429] on select "Cancel Suspend - Extend Suspension Suspend - Reduced Rate Suspend - Lost Device…" at bounding box center [266, 440] width 133 height 23
click at [415, 446] on input "text" at bounding box center [410, 443] width 136 height 28
paste input "SCTASK0855599"
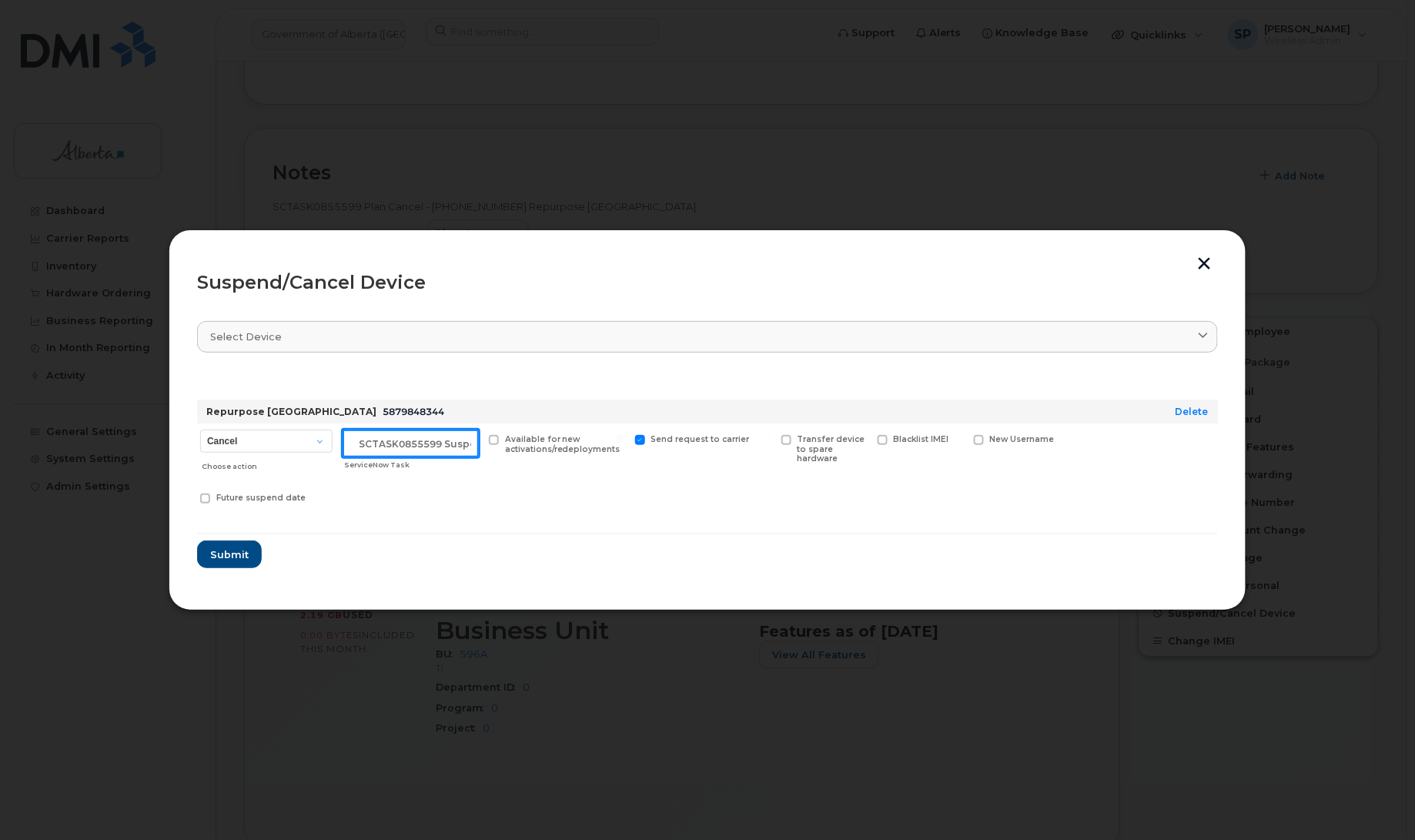
scroll to position [0, 13]
type input "SCTASK0855599 Suspend"
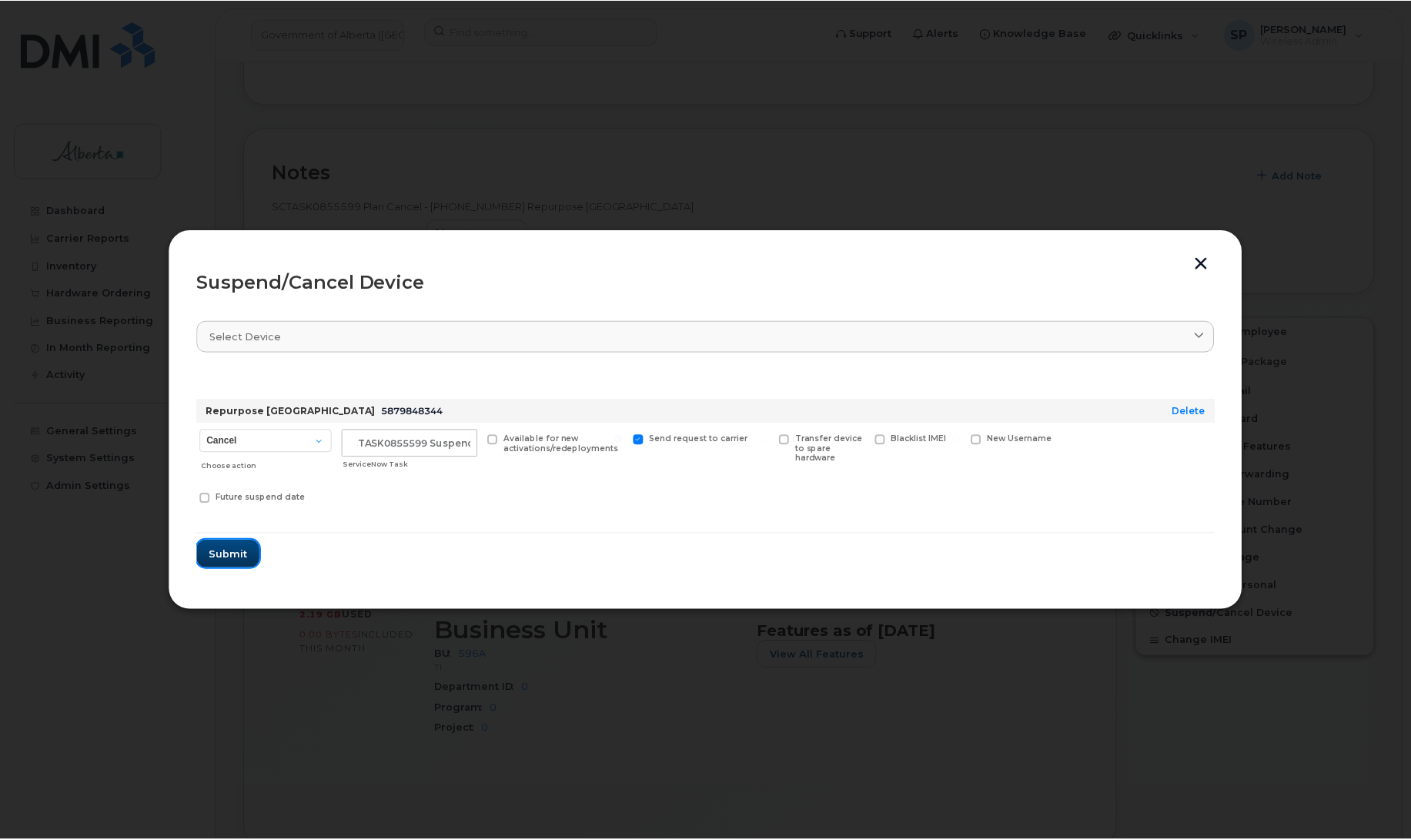
scroll to position [0, 0]
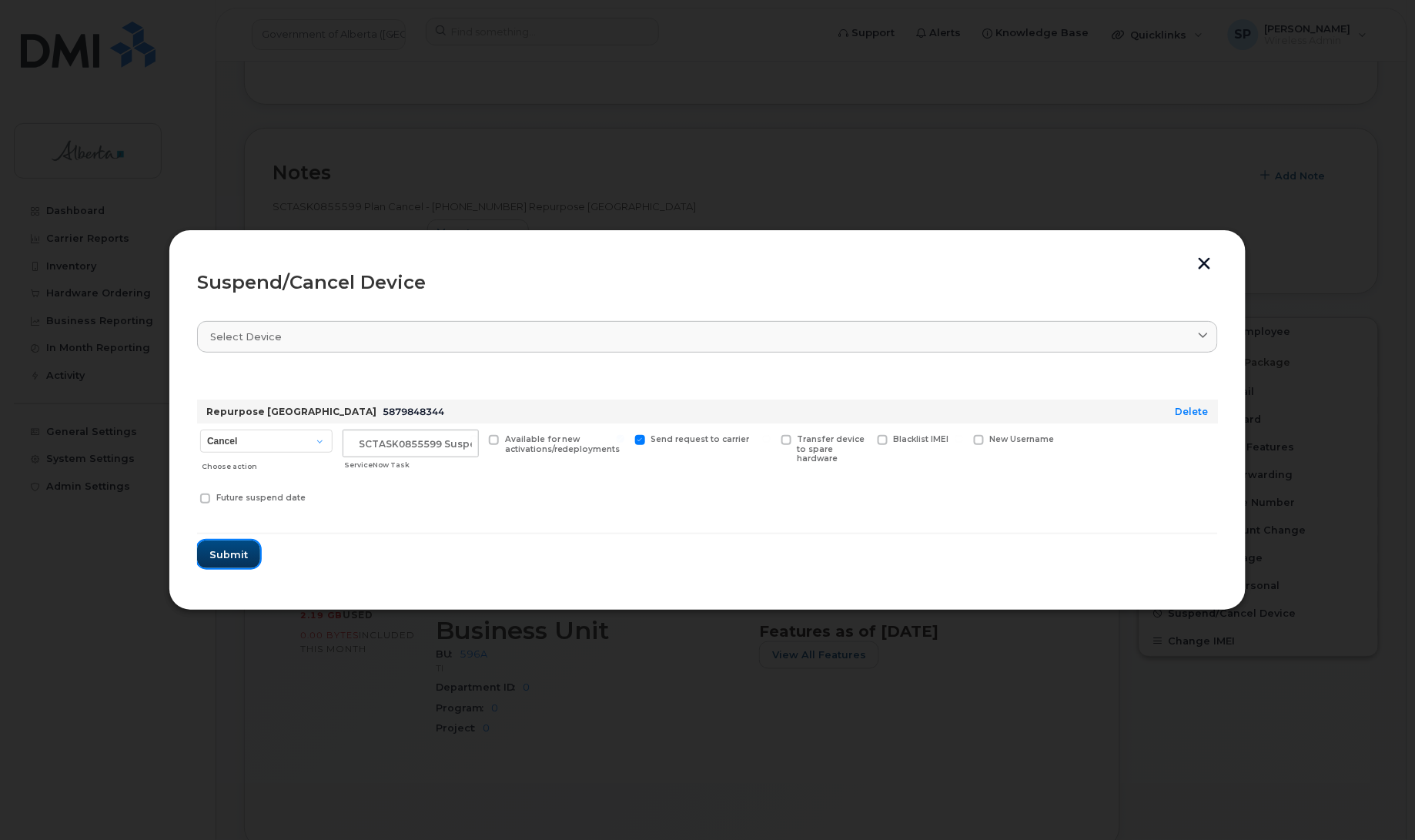
click at [231, 558] on span "Submit" at bounding box center [228, 554] width 39 height 15
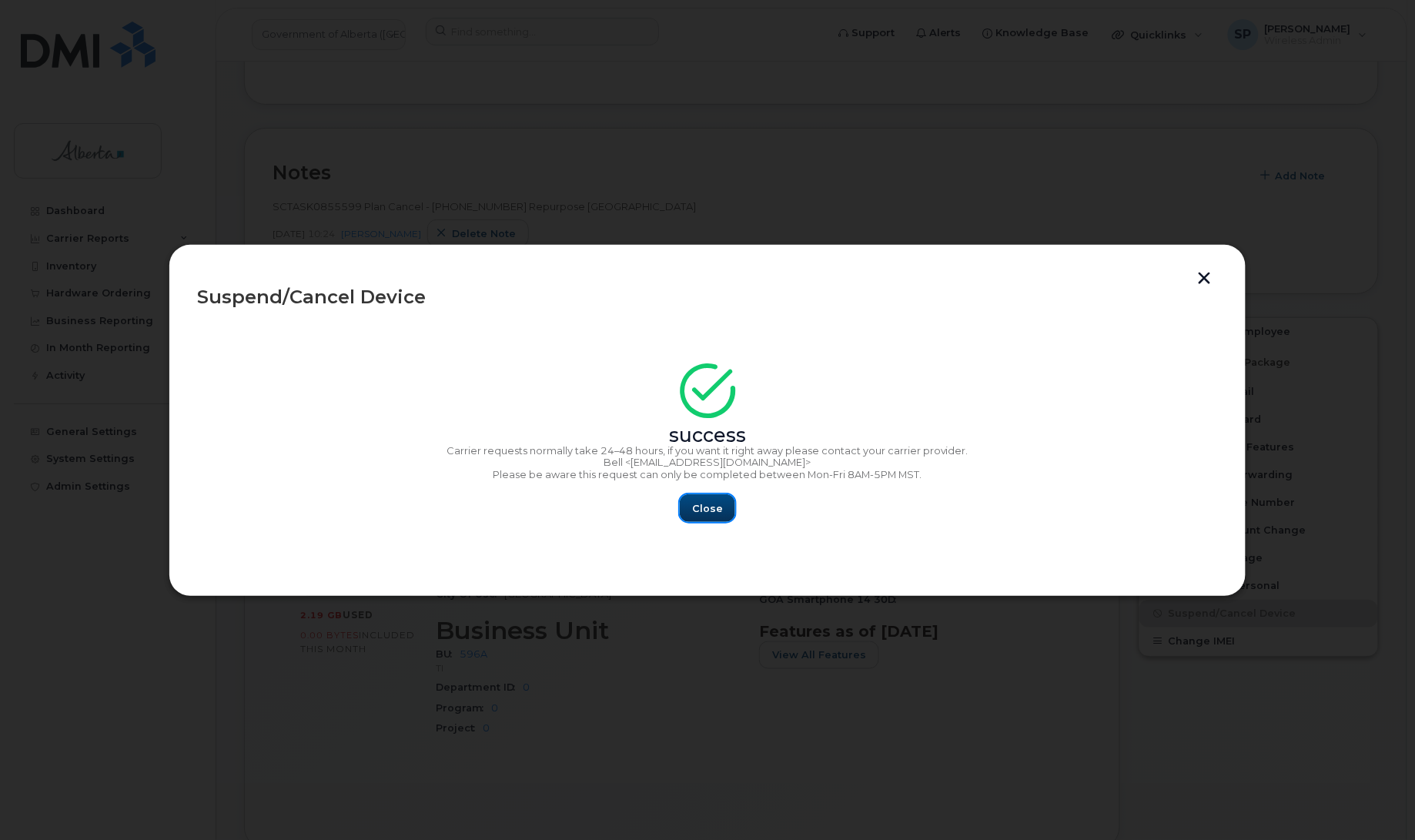
click at [720, 513] on span "Close" at bounding box center [708, 507] width 31 height 15
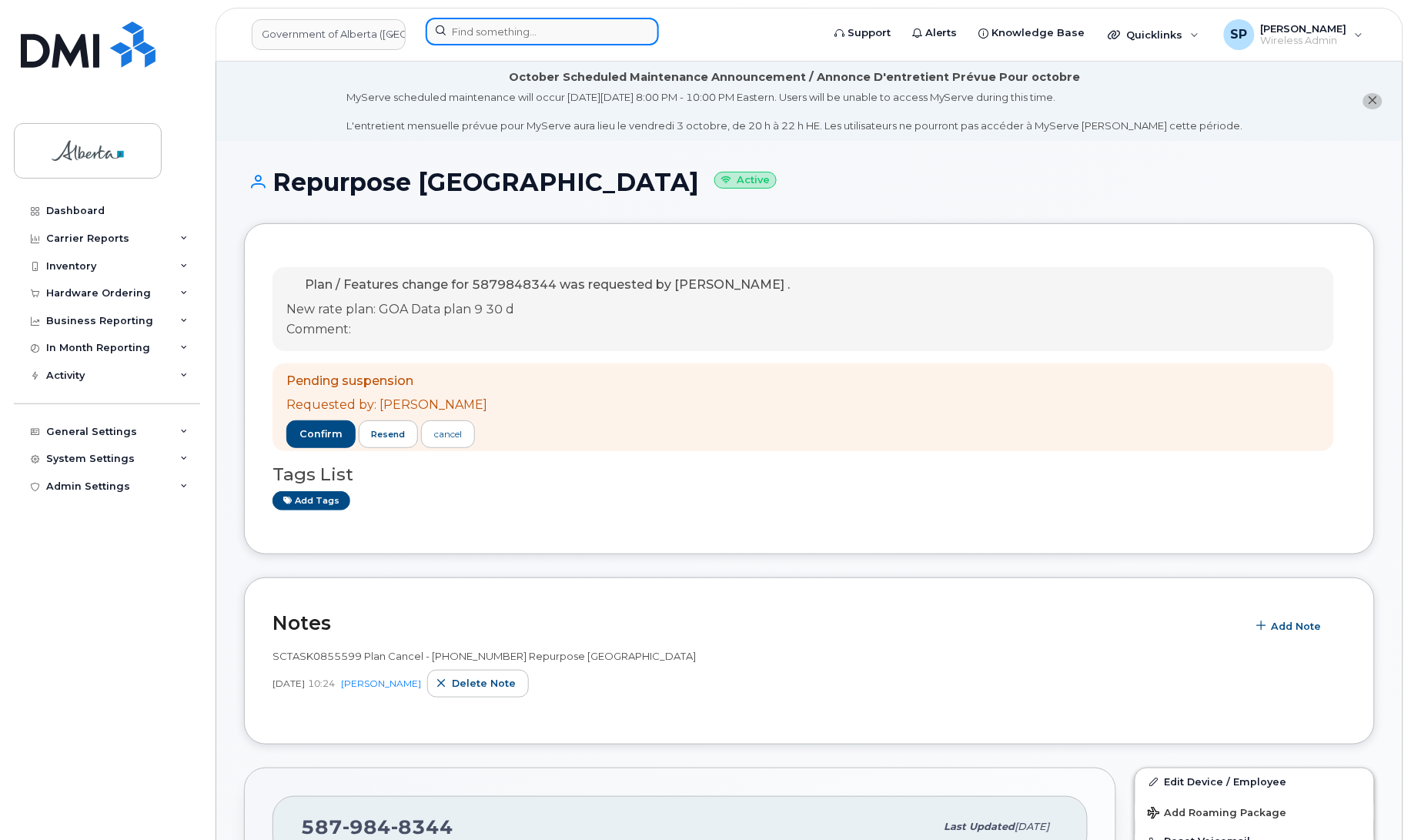
click at [515, 28] on input at bounding box center [542, 32] width 234 height 28
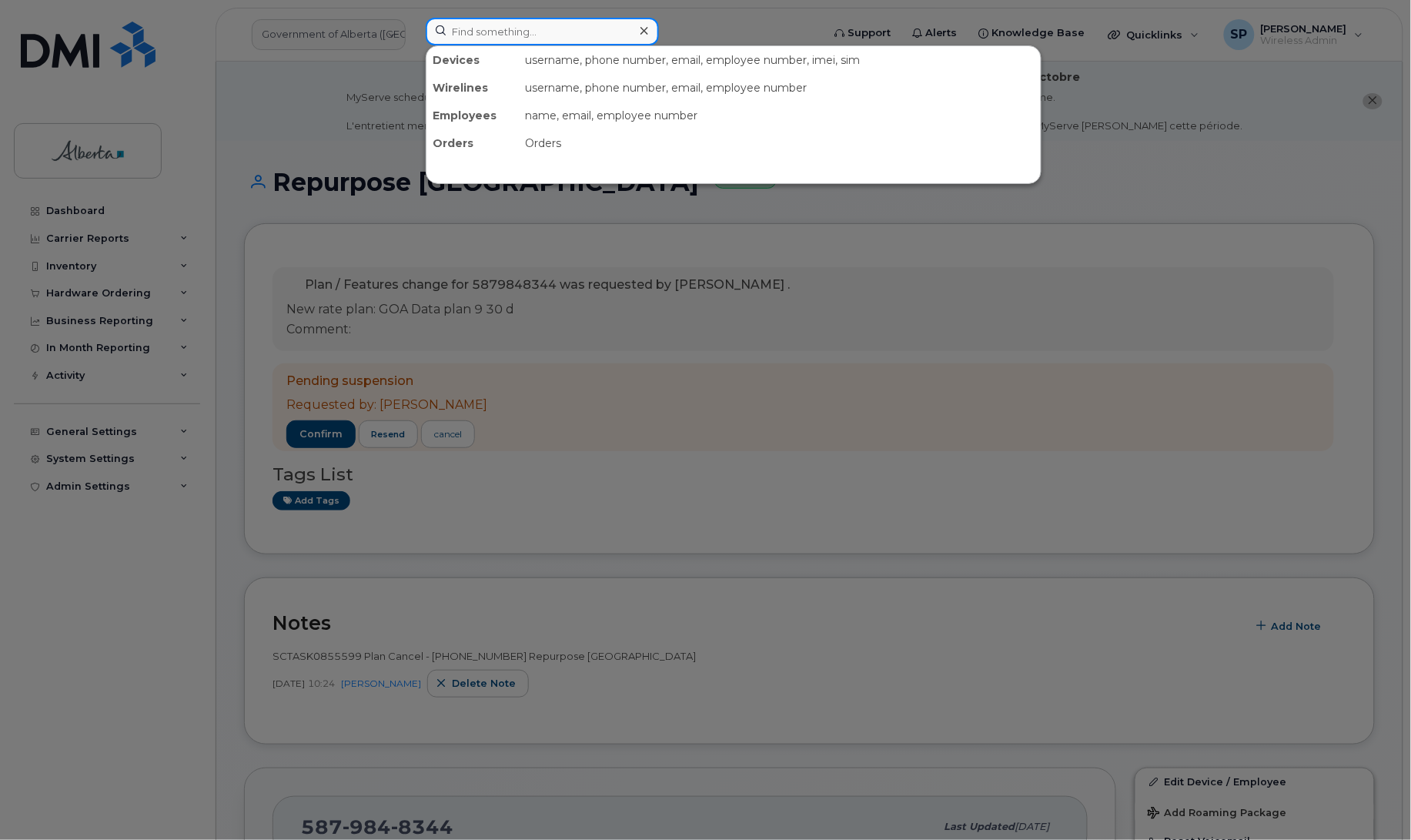
paste input "7809166447"
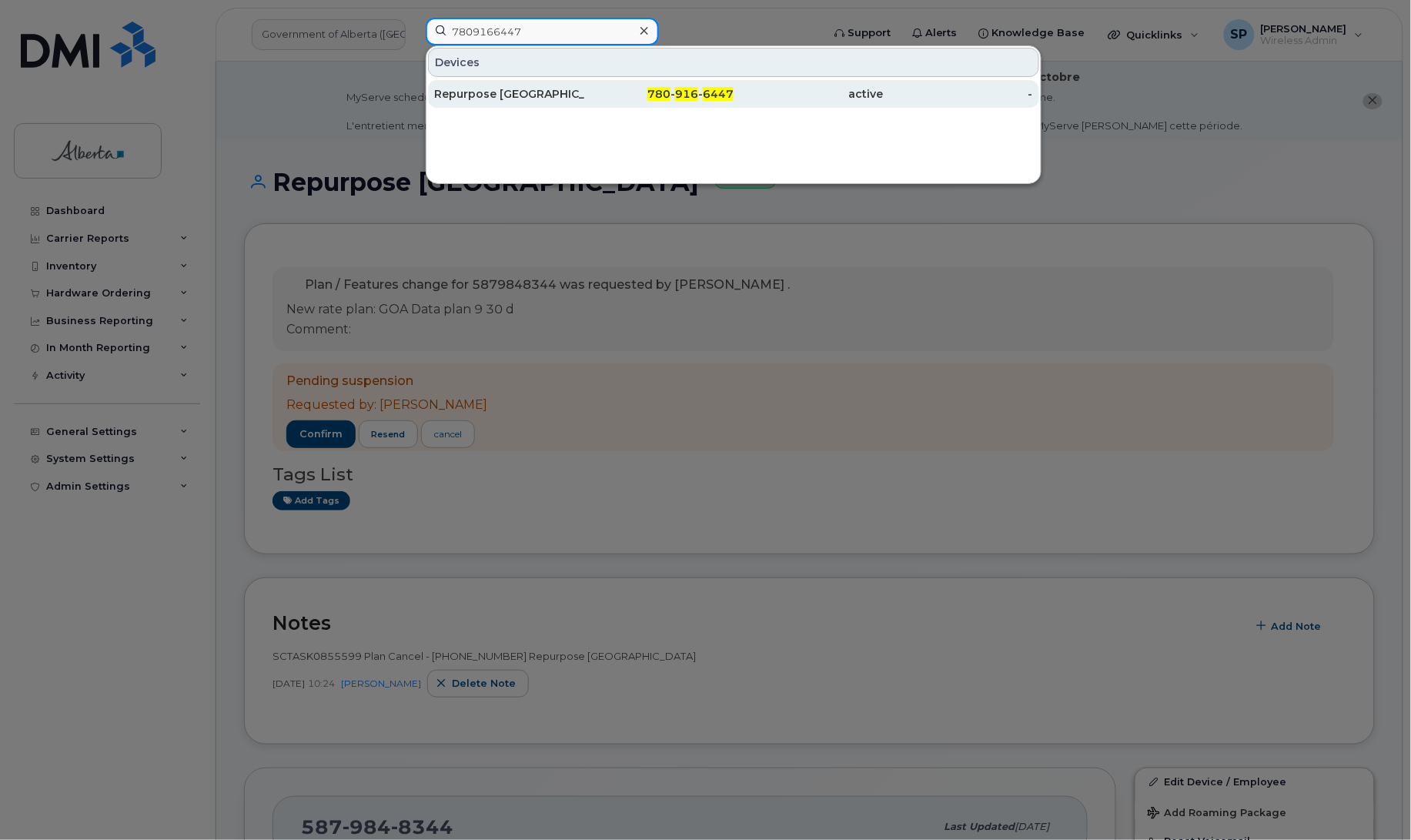
type input "7809166447"
click at [528, 95] on div "Repurpose [GEOGRAPHIC_DATA]" at bounding box center [509, 94] width 150 height 16
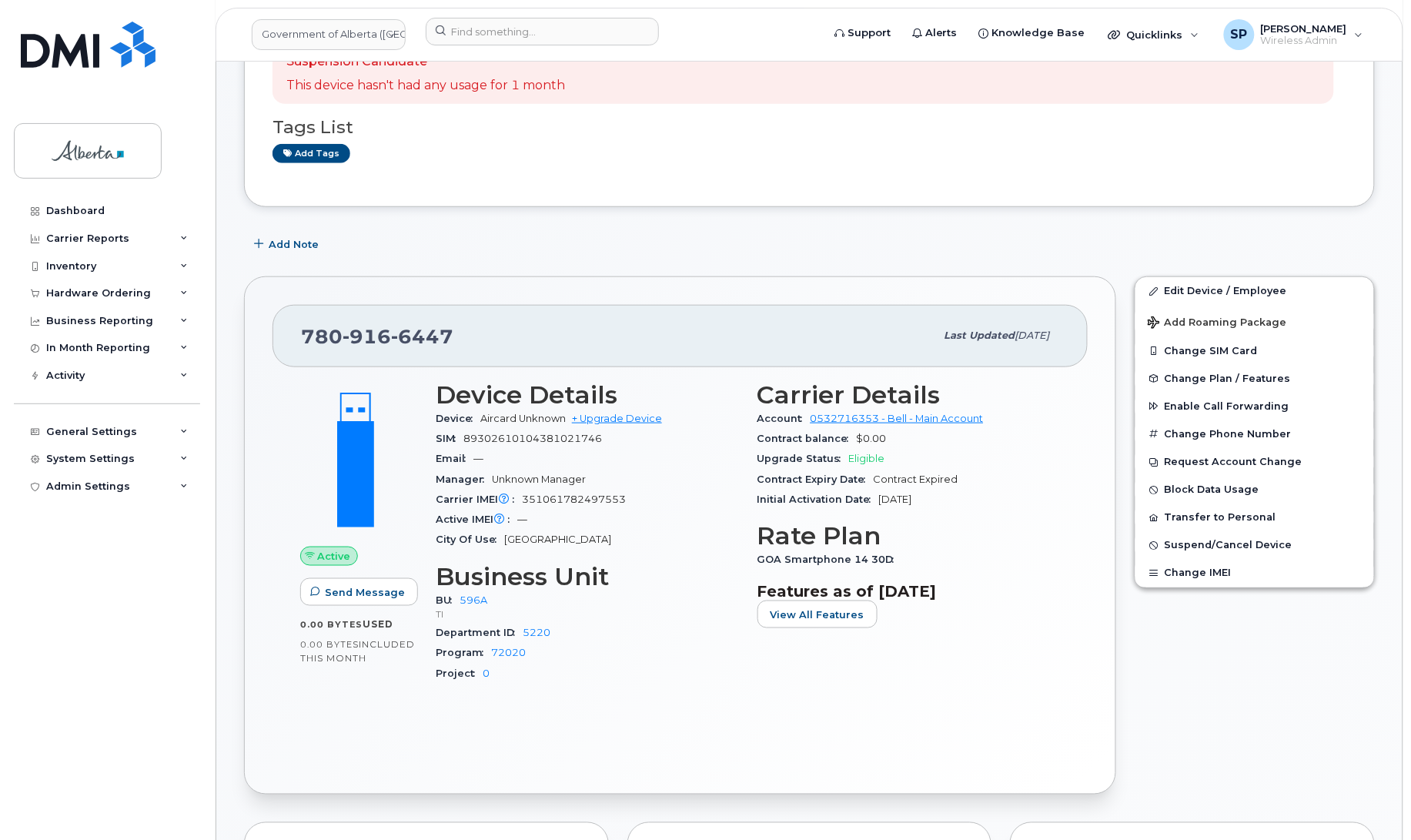
scroll to position [323, 0]
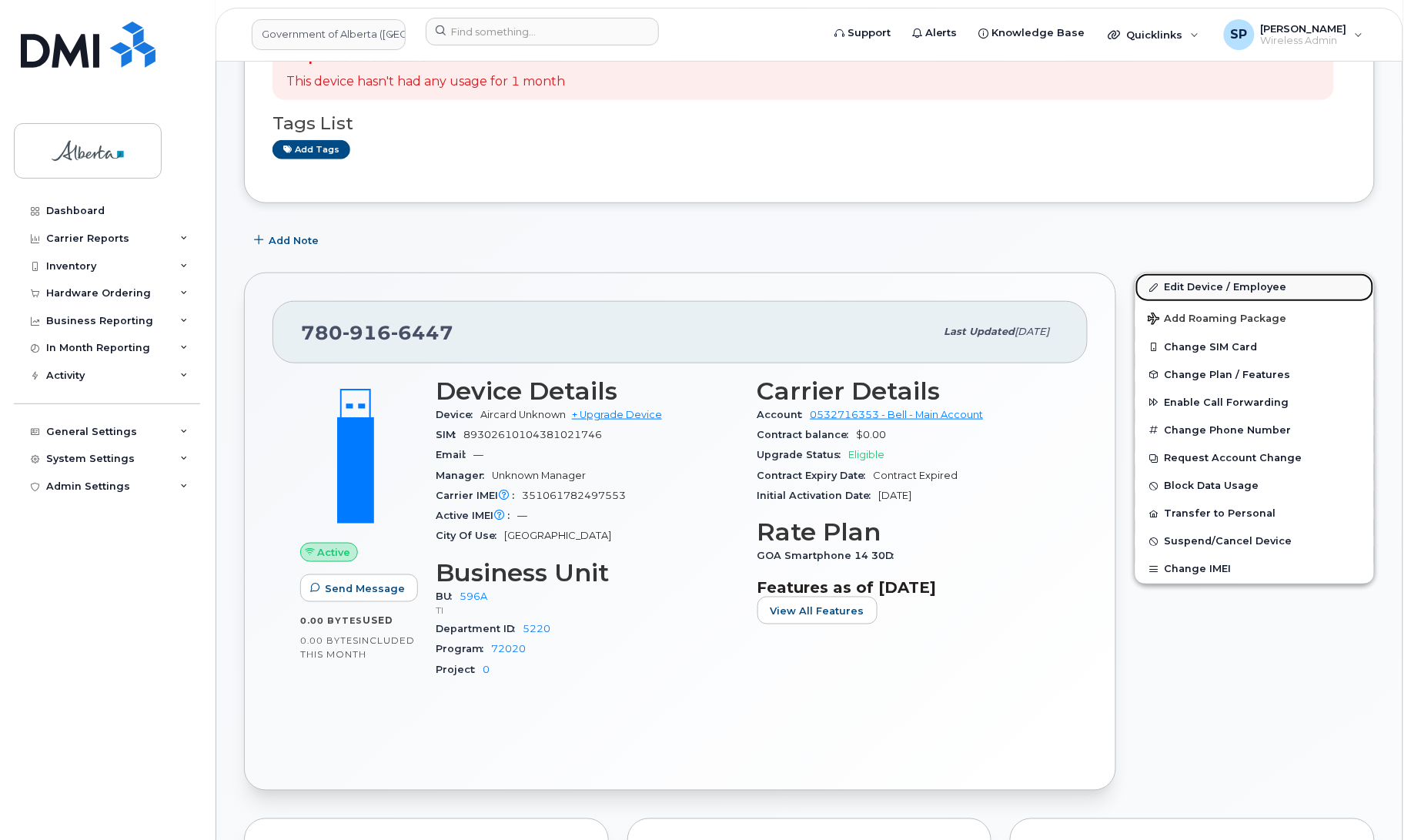
click at [1186, 284] on link "Edit Device / Employee" at bounding box center [1255, 287] width 239 height 28
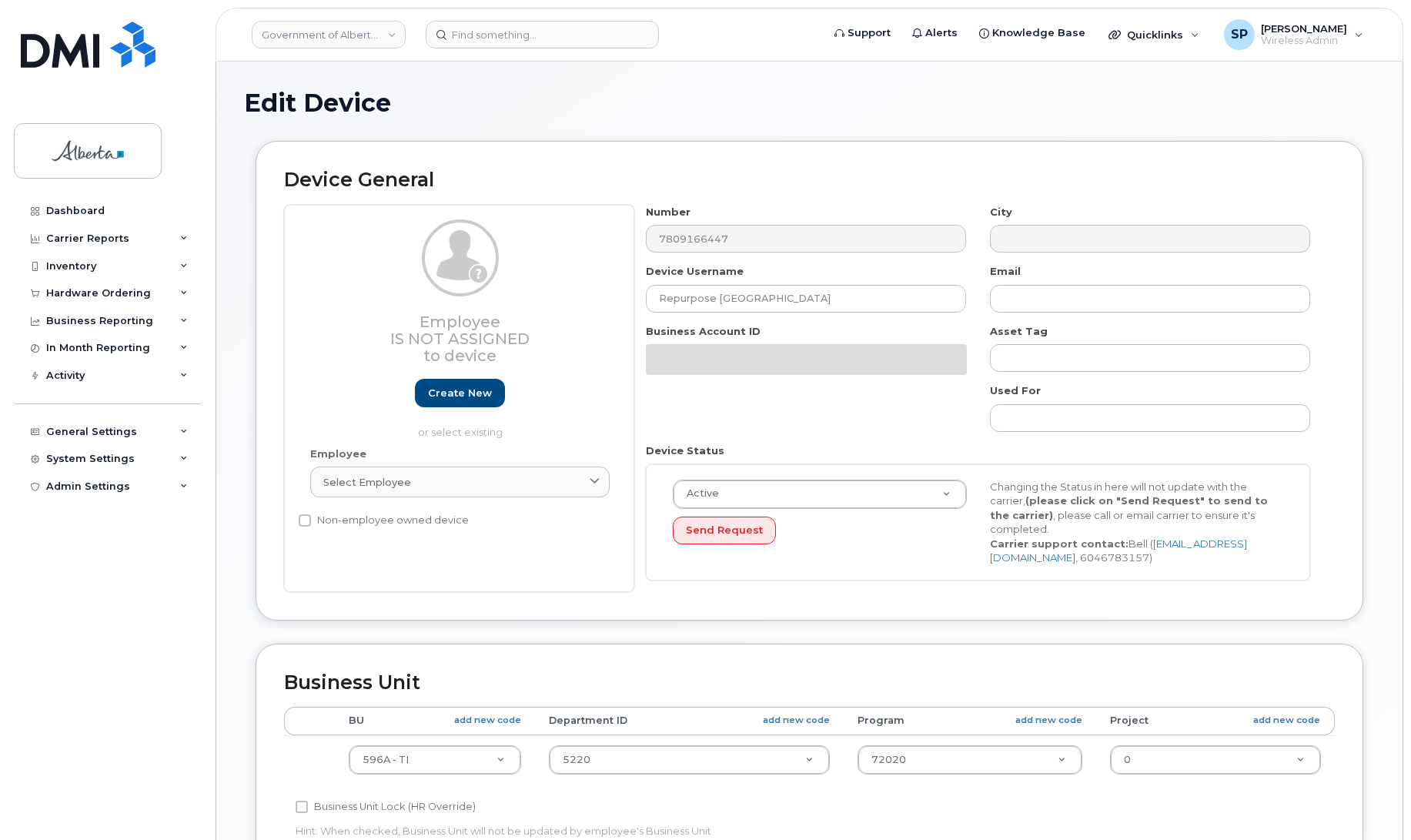
select select "4797729"
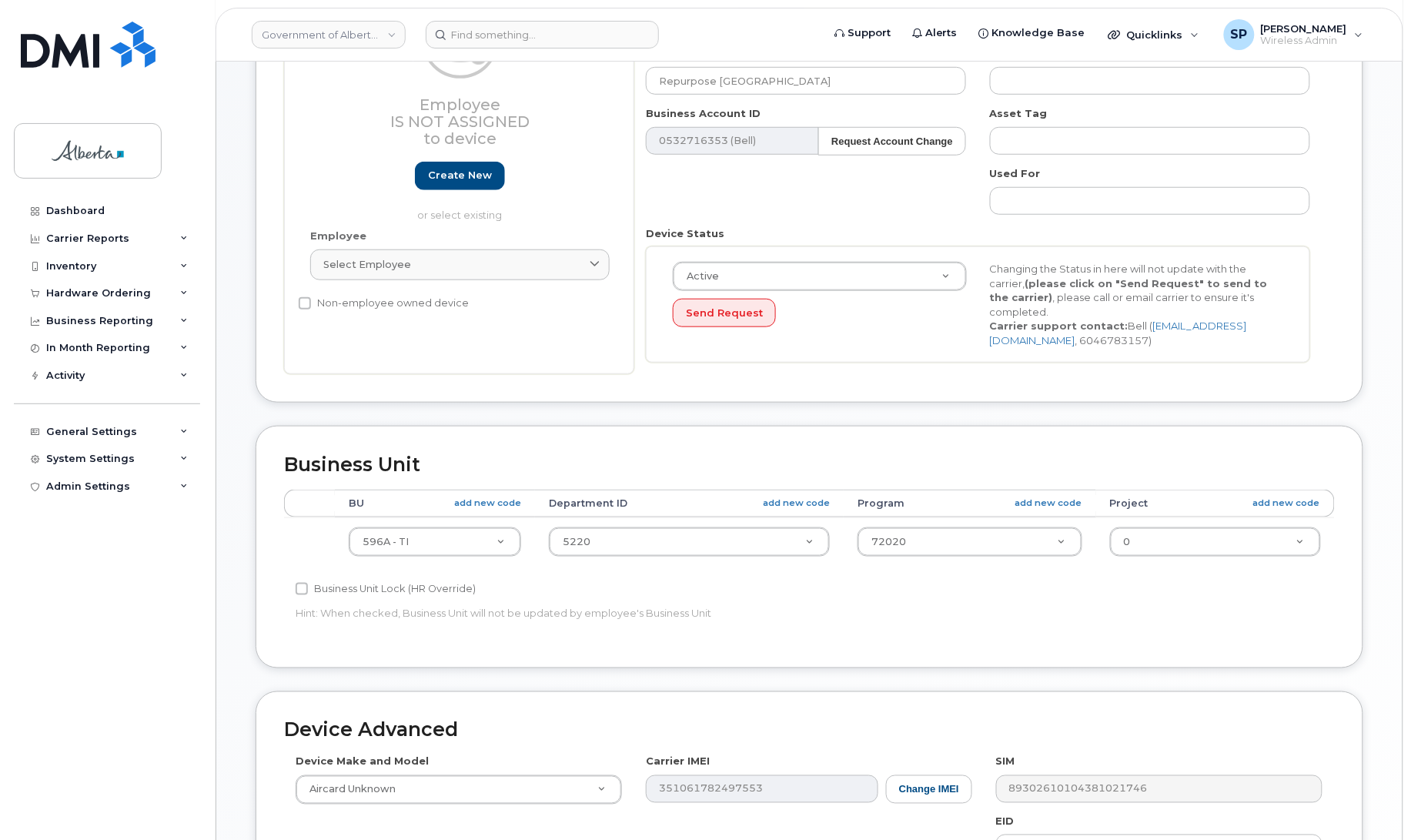
scroll to position [324, 0]
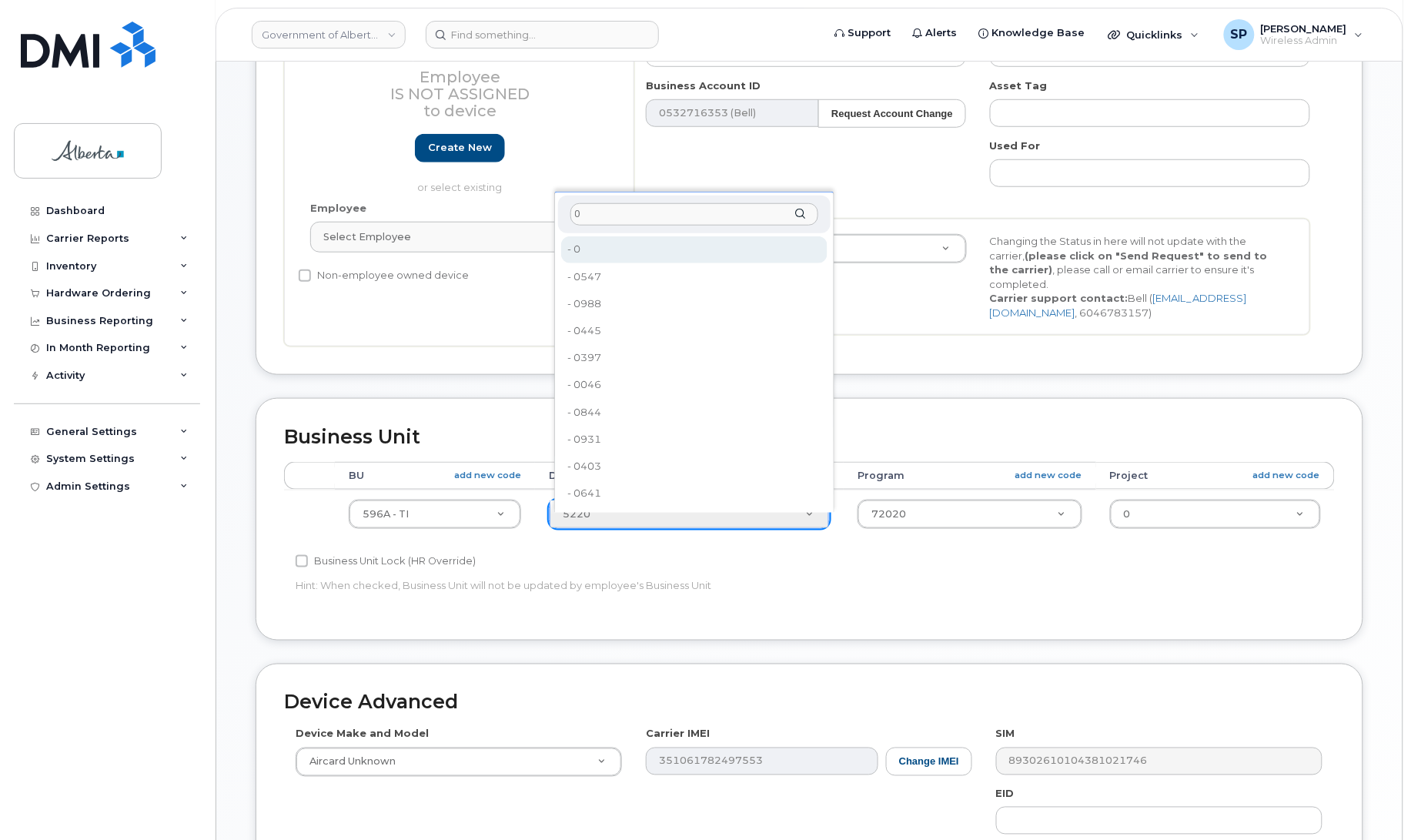
type input "0"
type input "4806341"
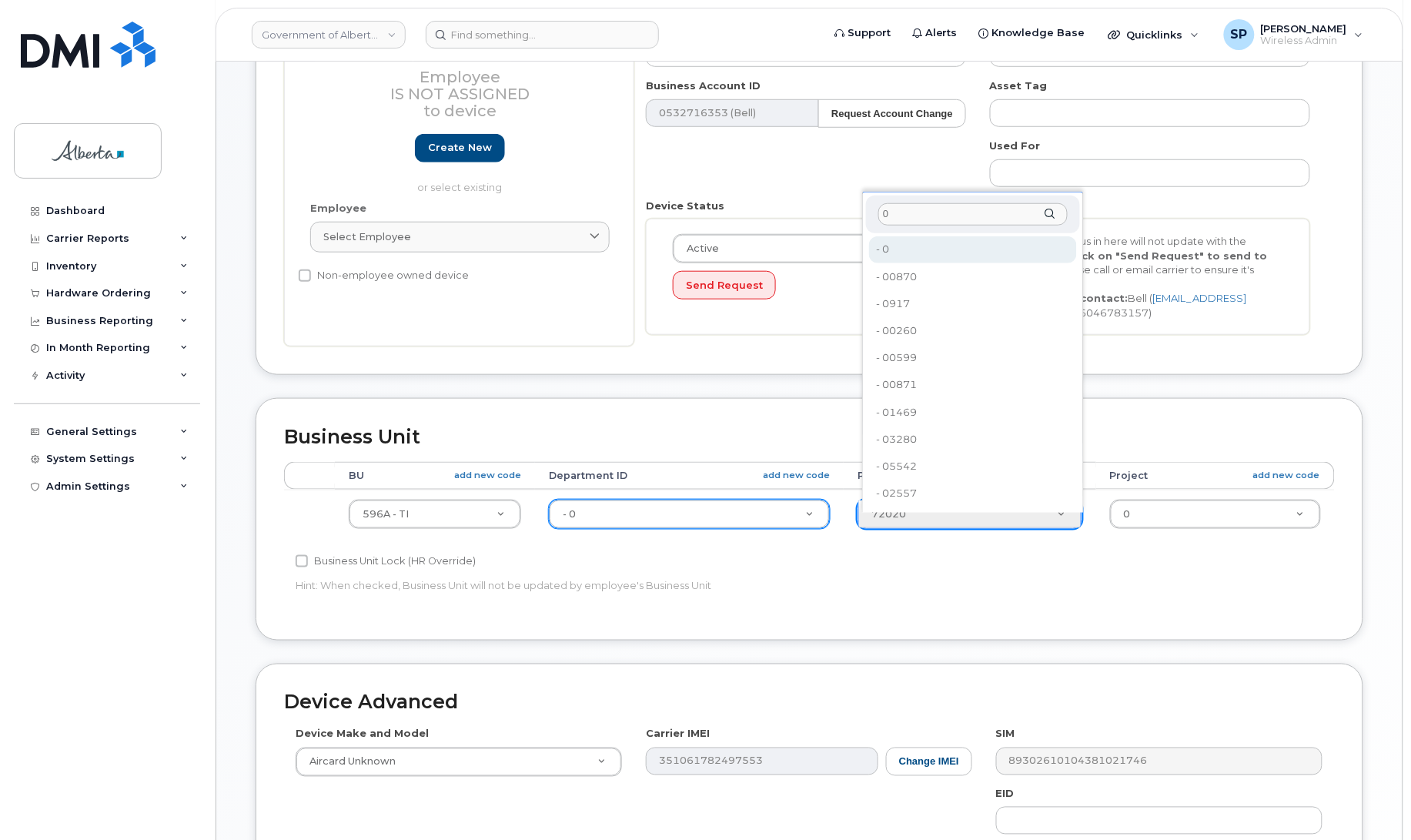
type input "0"
type input "4806366"
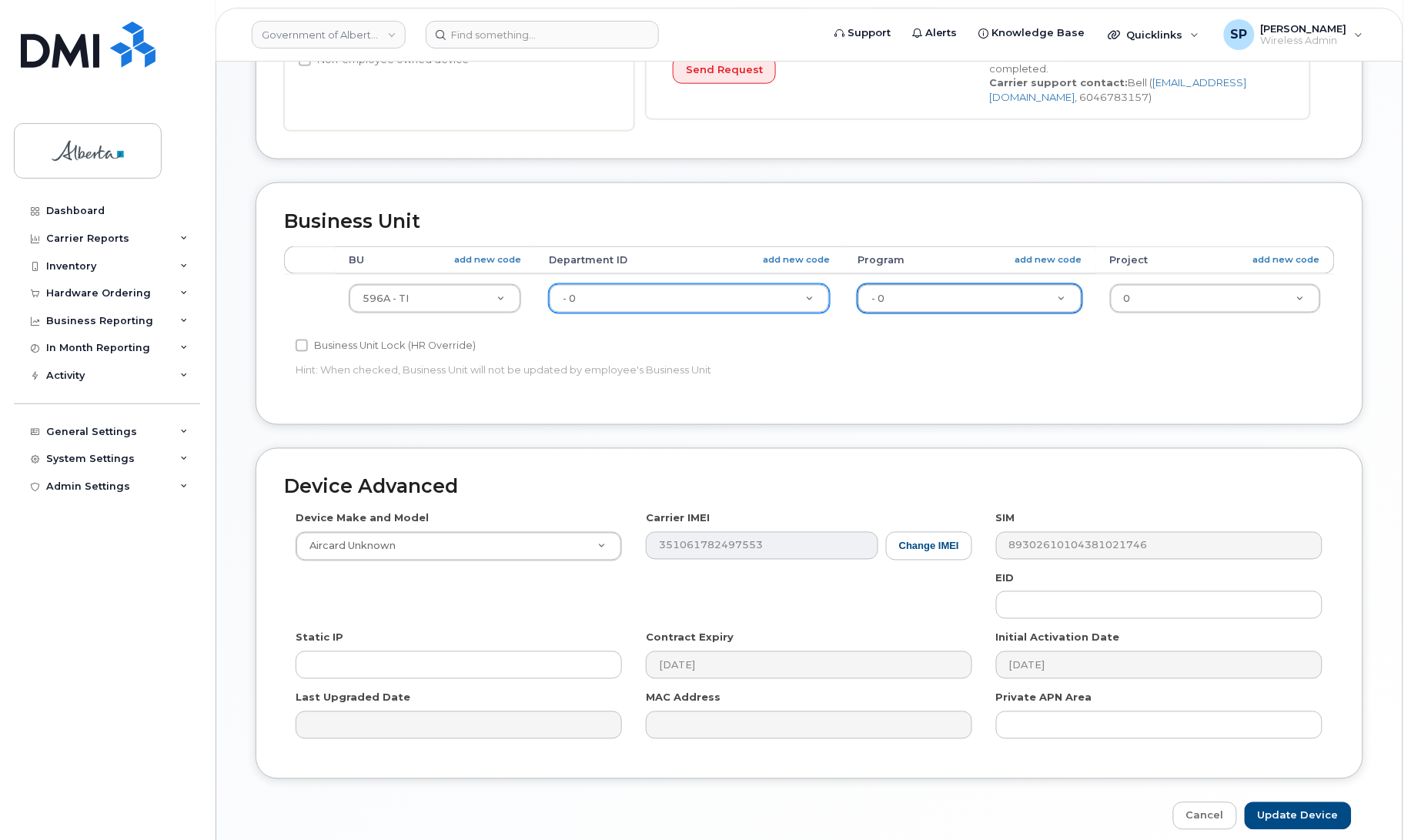
scroll to position [544, 0]
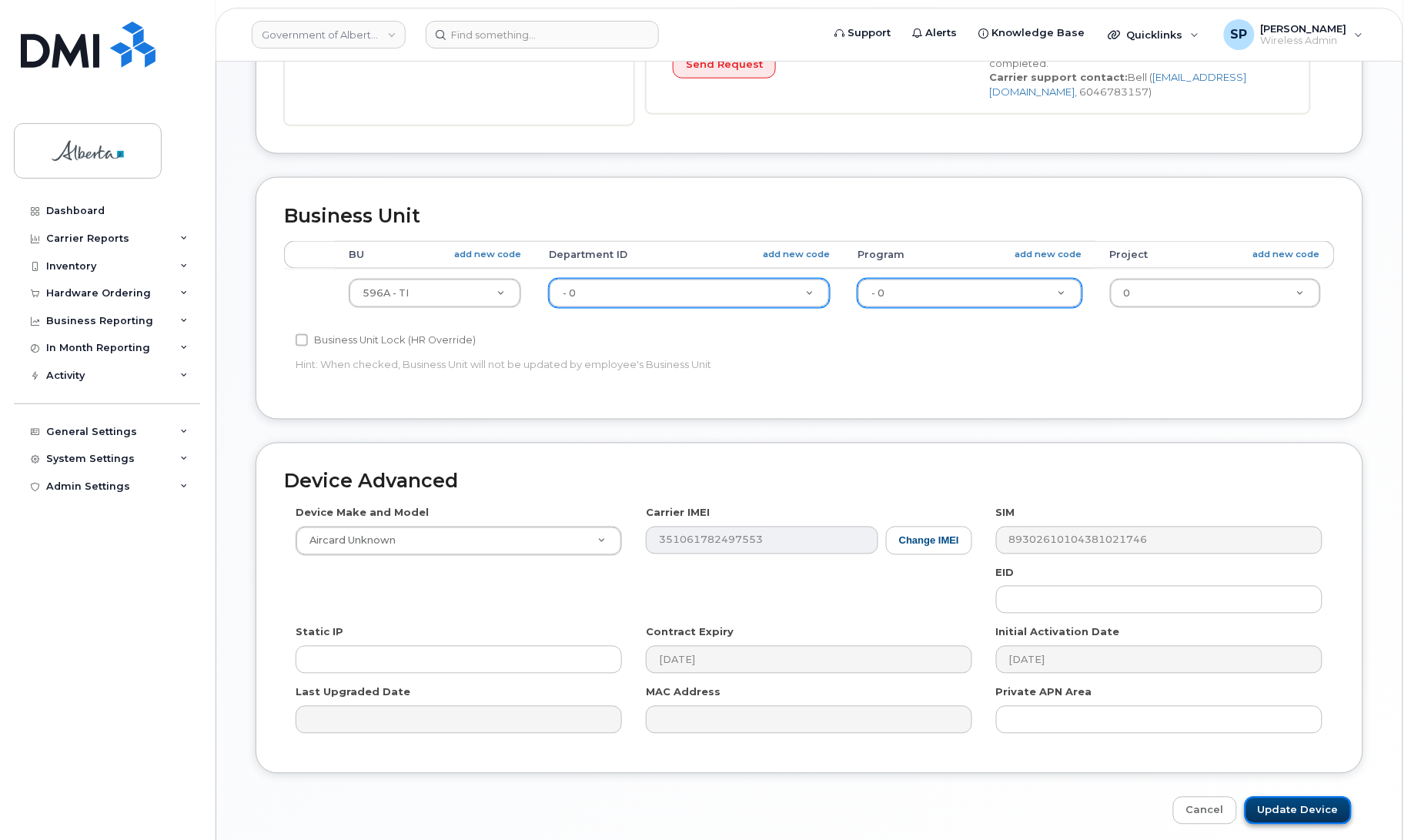
click at [1276, 805] on input "Update Device" at bounding box center [1298, 810] width 107 height 28
type input "Saving..."
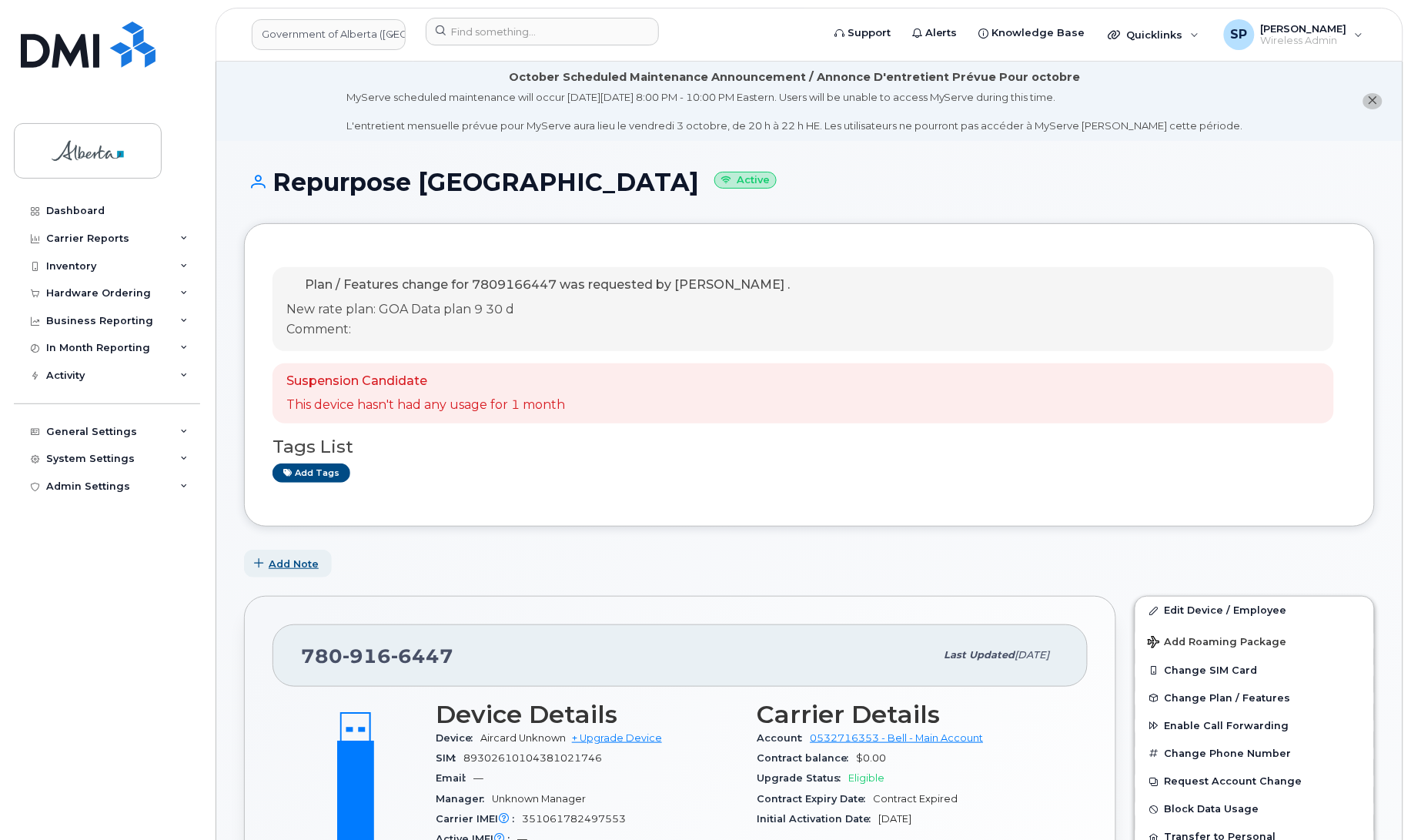
click at [286, 564] on span "Add Note" at bounding box center [294, 563] width 50 height 15
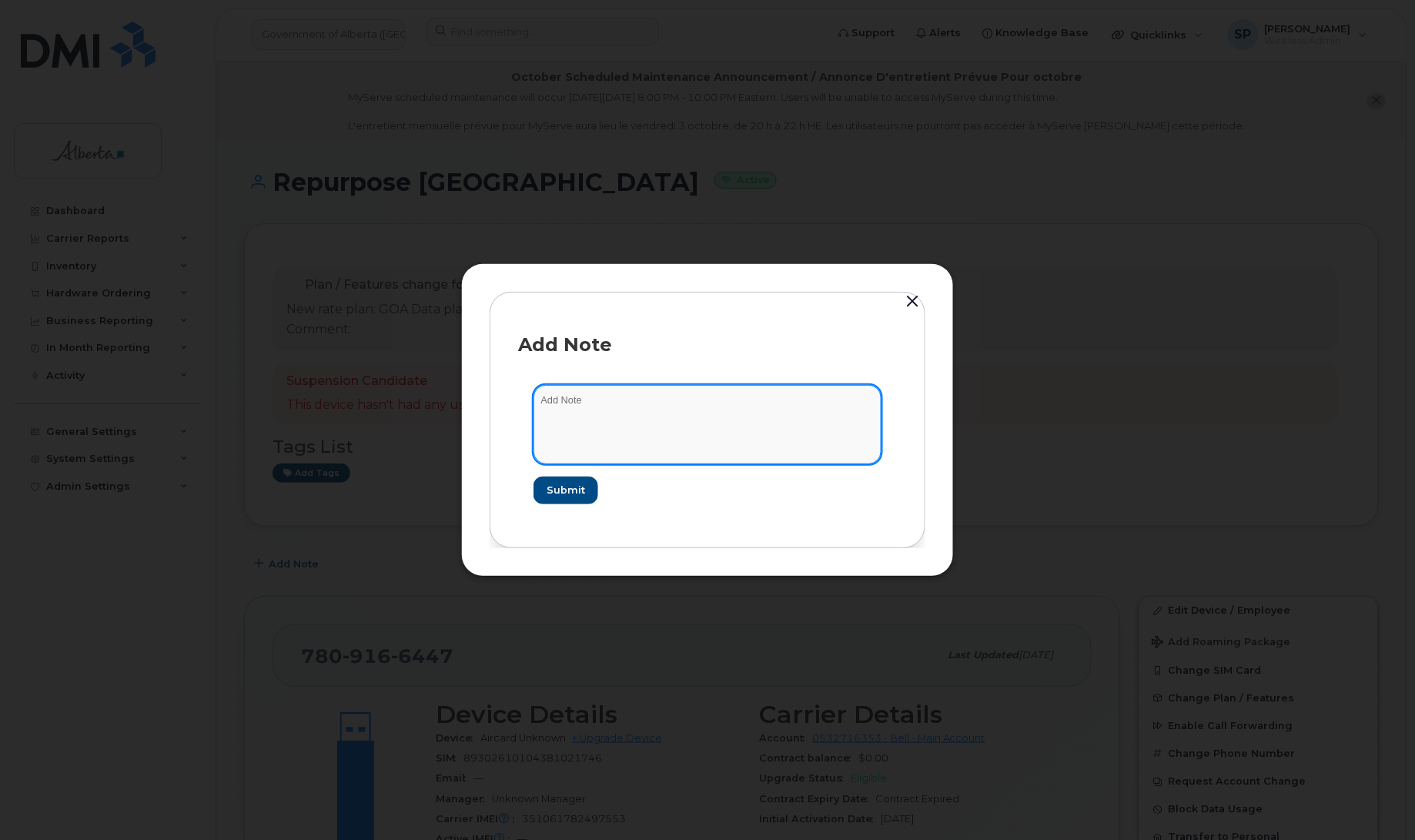
click at [651, 399] on textarea at bounding box center [708, 424] width 348 height 78
paste textarea "SCTASK0852196 Plan Cancel - [PHONE_NUMBER] Repurpose [GEOGRAPHIC_DATA]"
type textarea "SCTASK0852196 Plan Cancel - [PHONE_NUMBER] Repurpose [GEOGRAPHIC_DATA]"
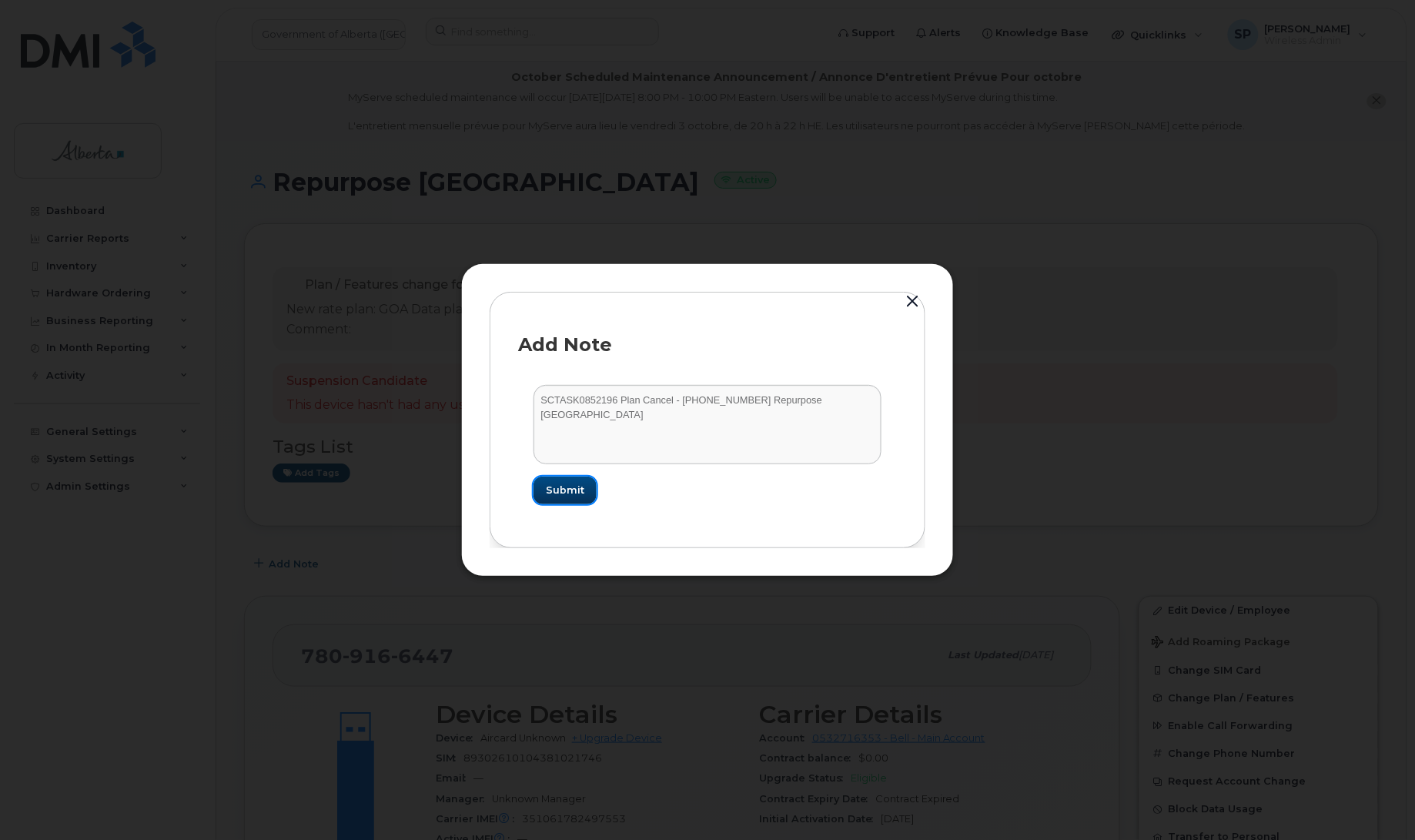
click at [566, 489] on span "Submit" at bounding box center [564, 489] width 39 height 15
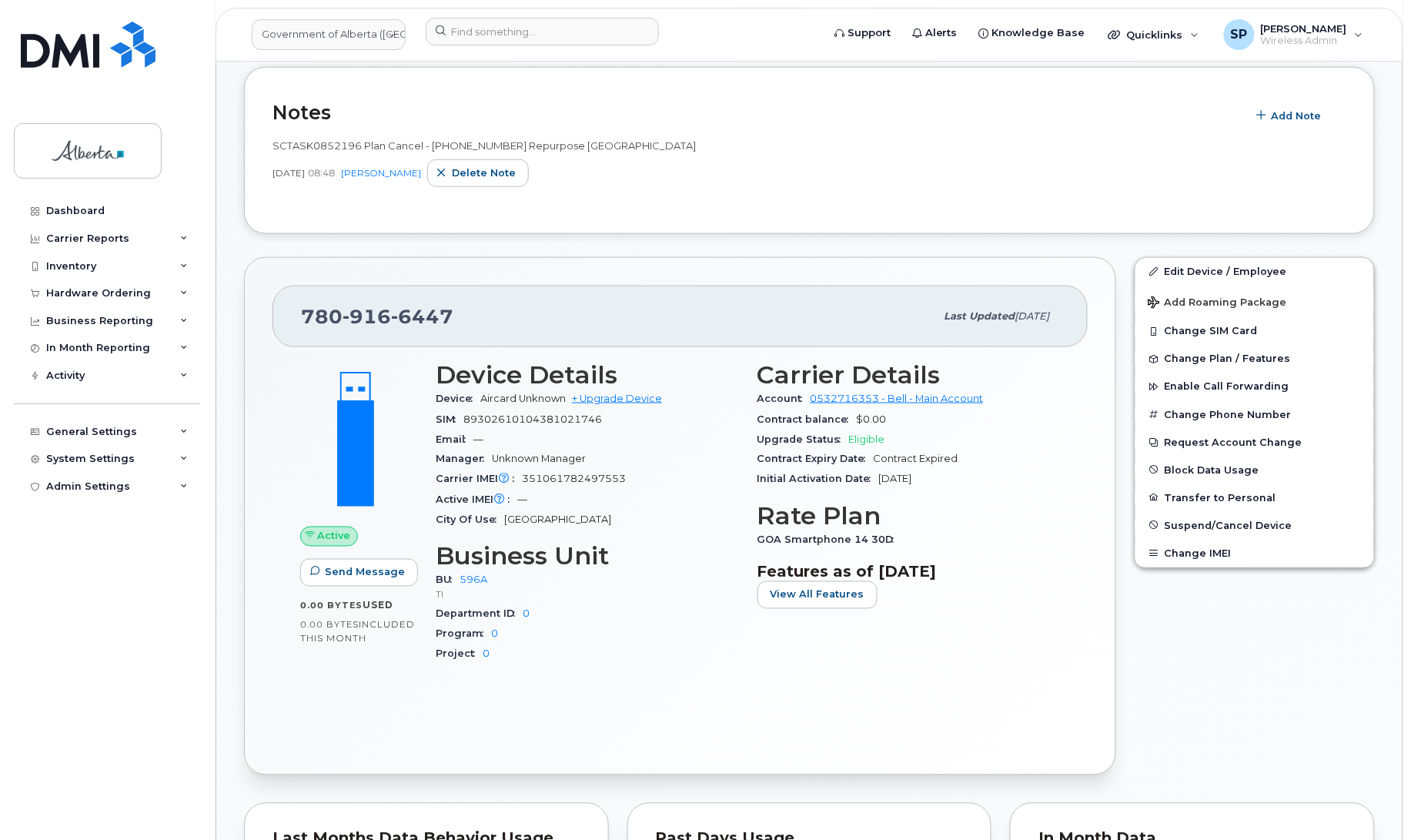
scroll to position [486, 0]
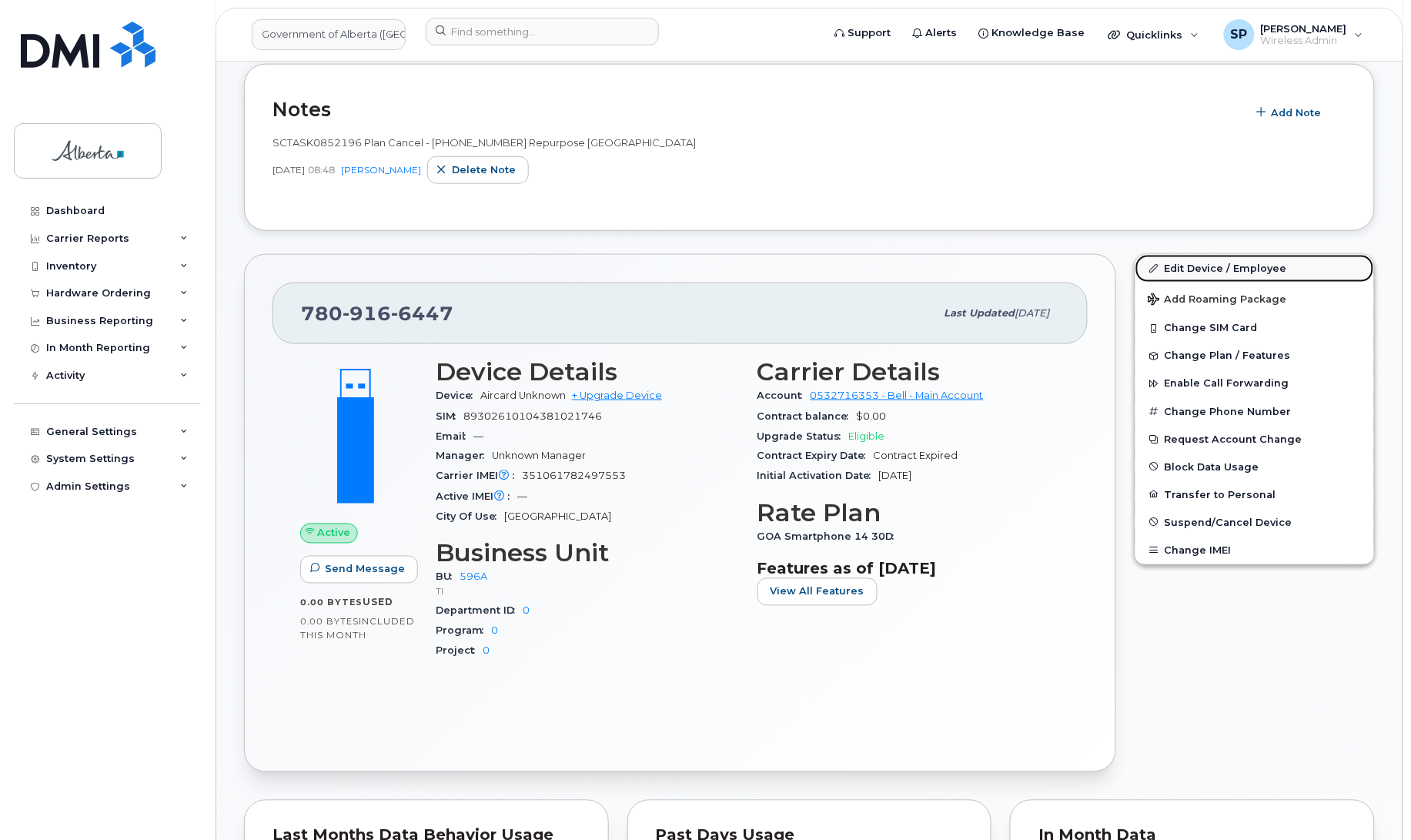
click at [1202, 268] on link "Edit Device / Employee" at bounding box center [1255, 269] width 239 height 28
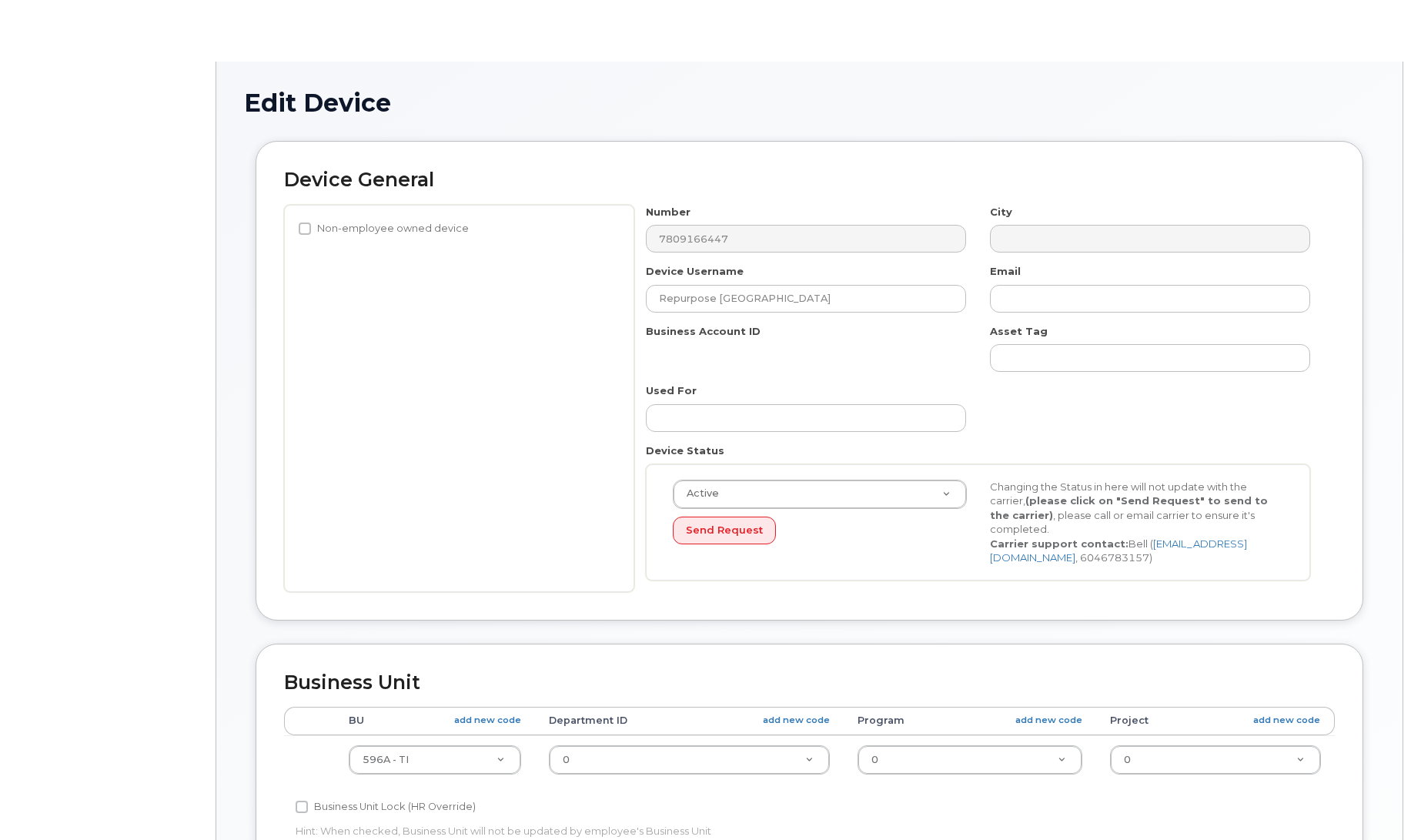
select select "4797729"
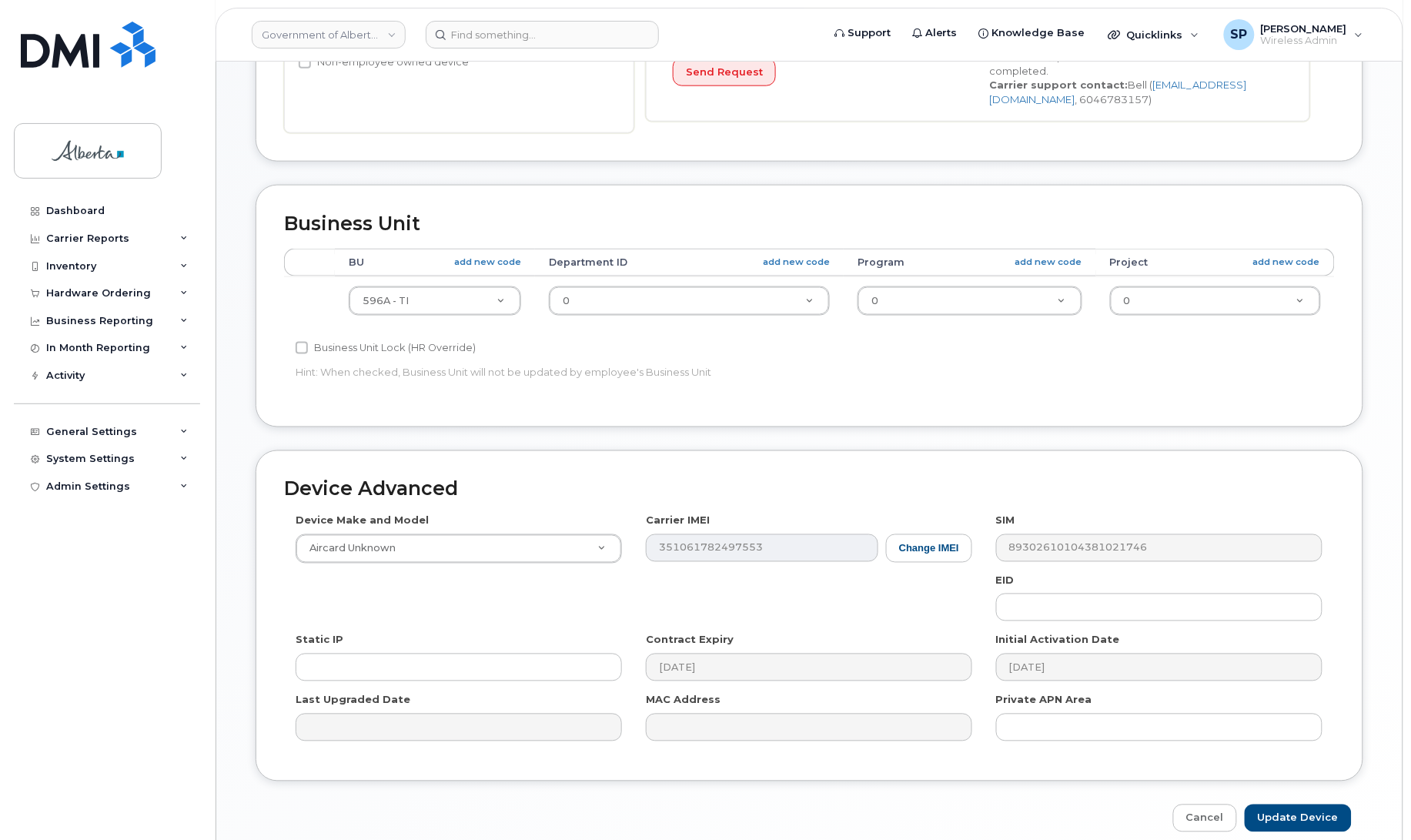
scroll to position [548, 0]
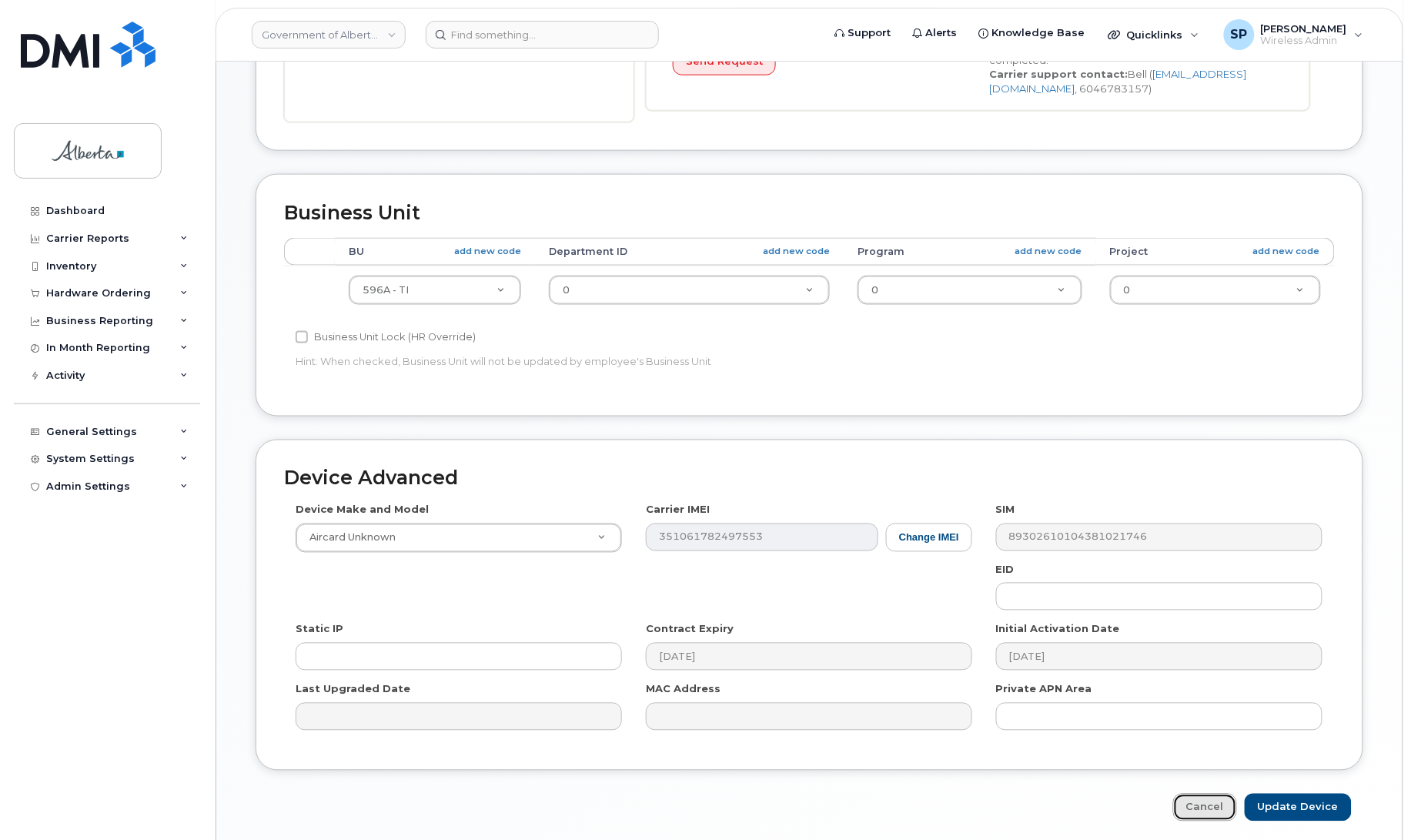
click at [1217, 808] on link "Cancel" at bounding box center [1205, 807] width 64 height 28
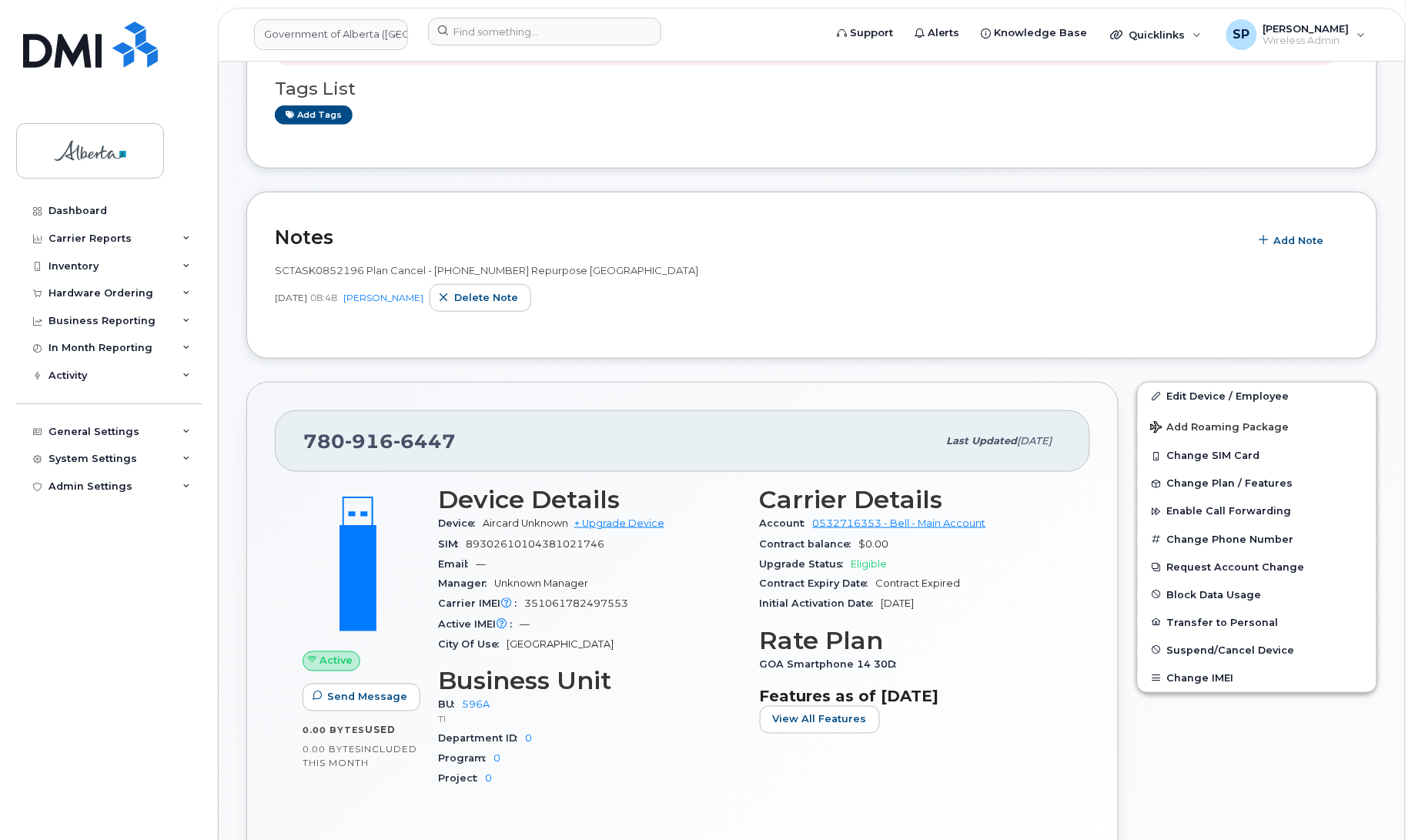
scroll to position [360, 0]
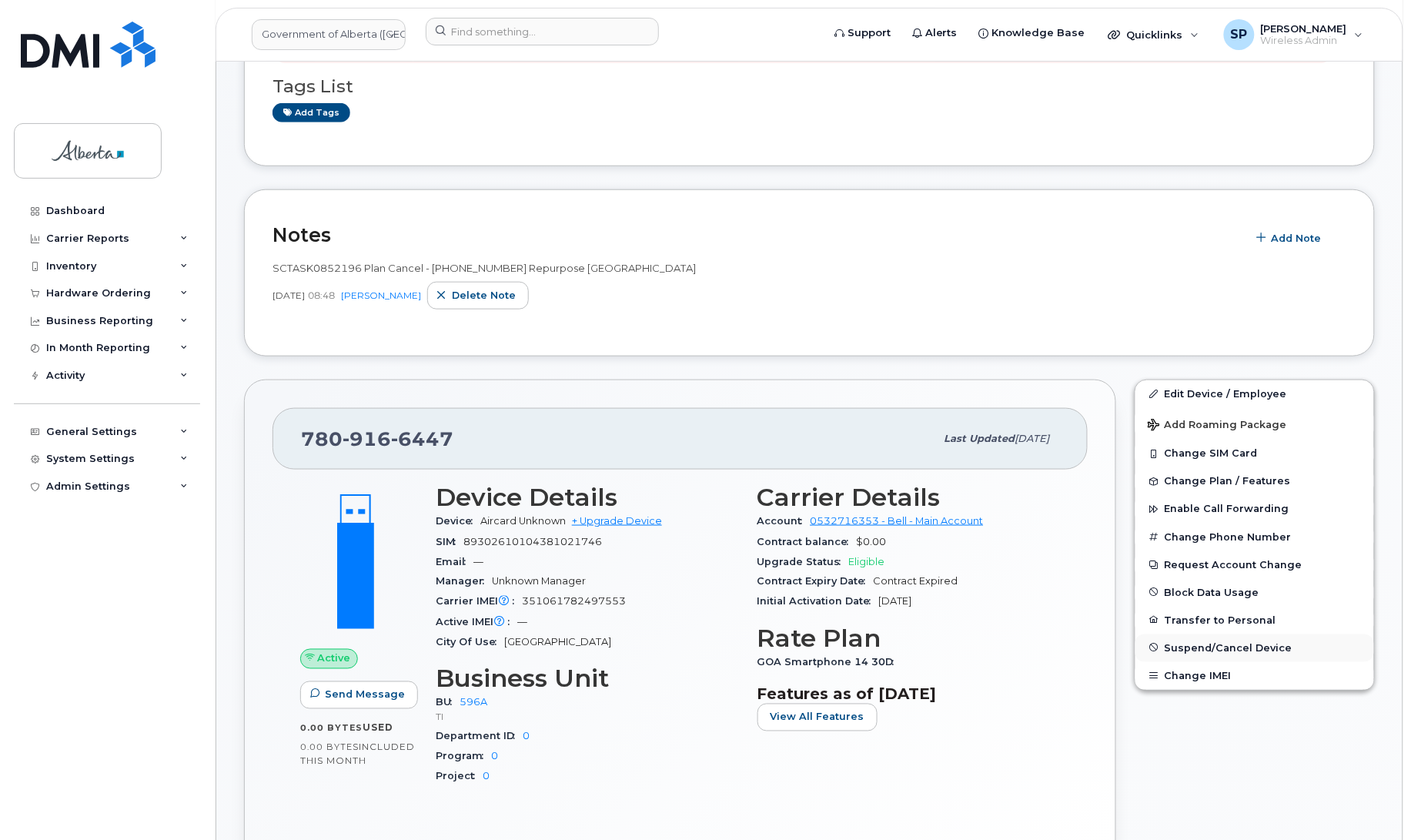
click at [1221, 646] on span "Suspend/Cancel Device" at bounding box center [1228, 647] width 128 height 11
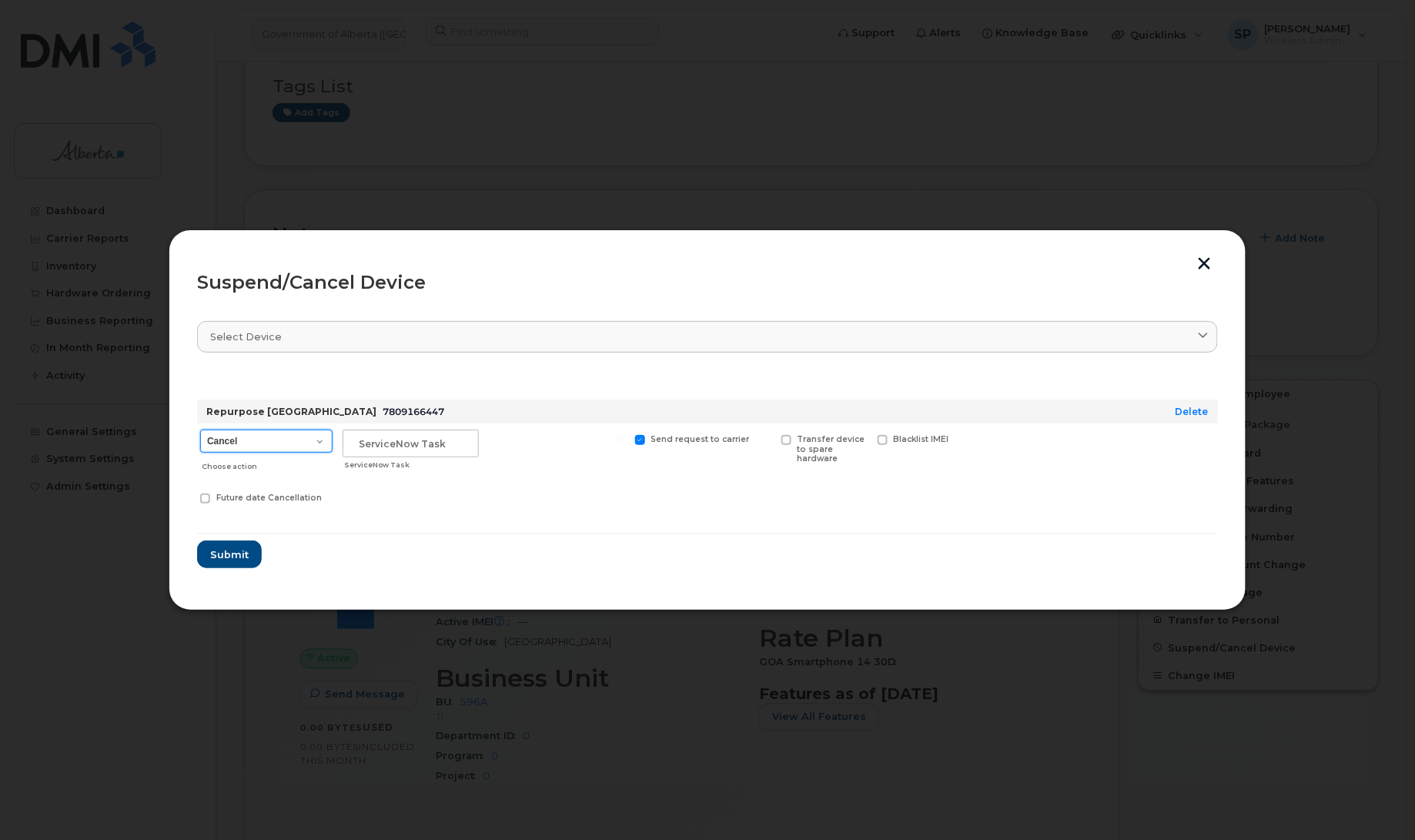
click at [285, 439] on select "Cancel Suspend - Extend Suspension Suspend - Reduced Rate Suspend - Lost Device…" at bounding box center [266, 440] width 133 height 23
click at [386, 443] on input "text" at bounding box center [410, 443] width 136 height 28
paste input "SCTASK0852196"
type input "SCTASK0852196"
click at [259, 436] on select "Cancel Suspend - Extend Suspension Suspend - Reduced Rate Suspend - Lost Device…" at bounding box center [266, 440] width 133 height 23
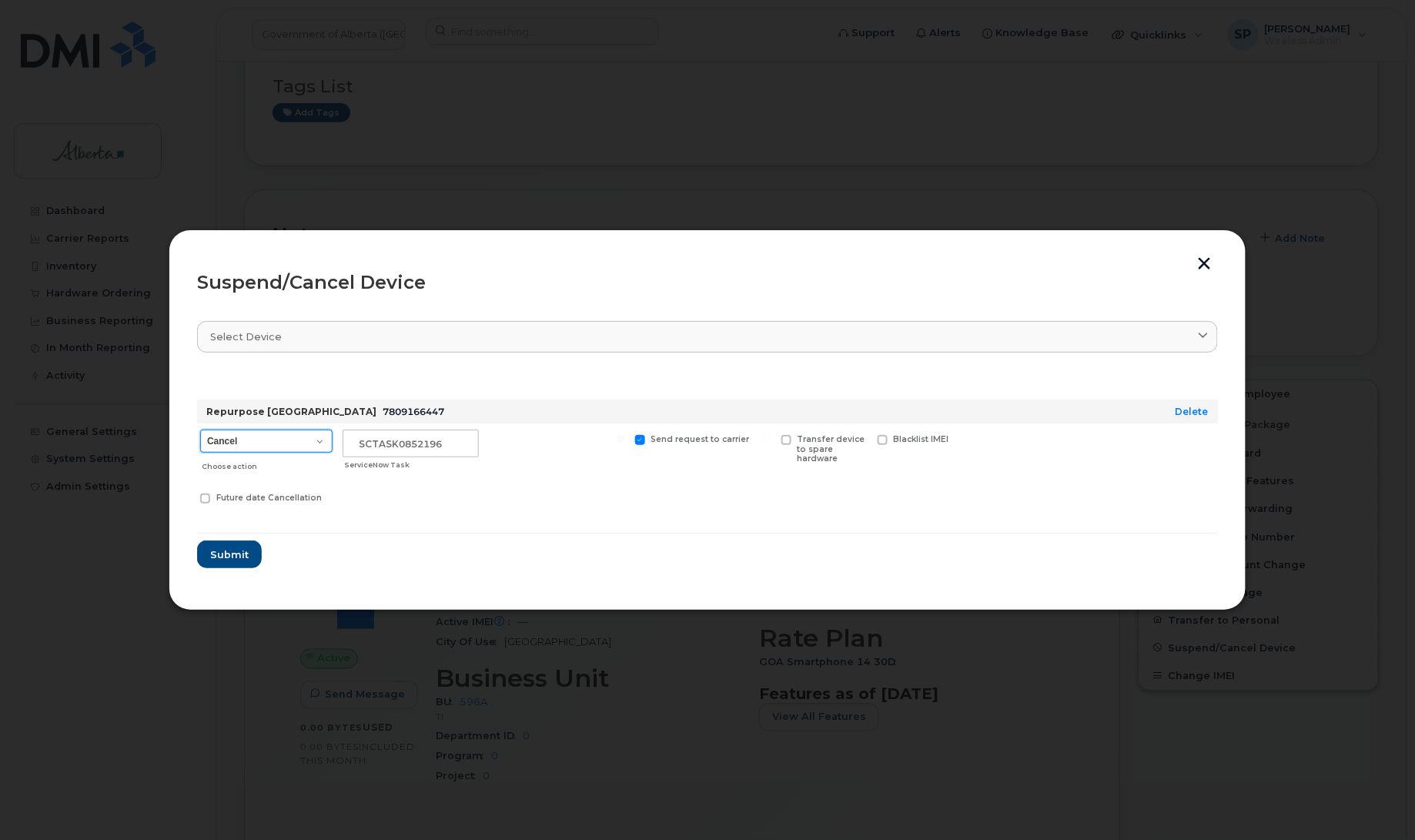
select select "[object Object]"
click at [200, 429] on select "Cancel Suspend - Extend Suspension Suspend - Reduced Rate Suspend - Lost Device…" at bounding box center [266, 440] width 133 height 23
click at [452, 435] on input "SCTASK0852196" at bounding box center [410, 443] width 136 height 28
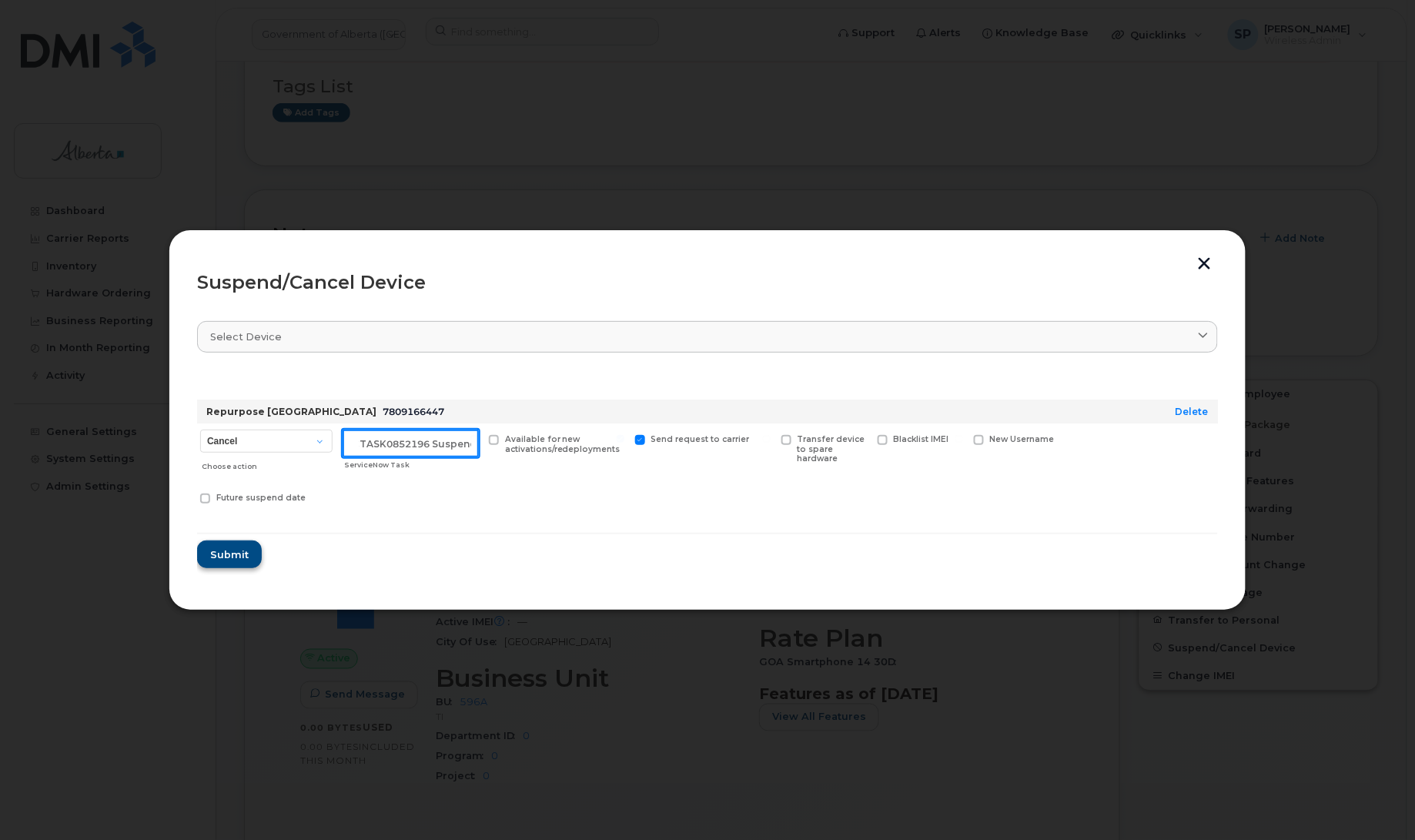
type input "SCTASK0852196 Suspend"
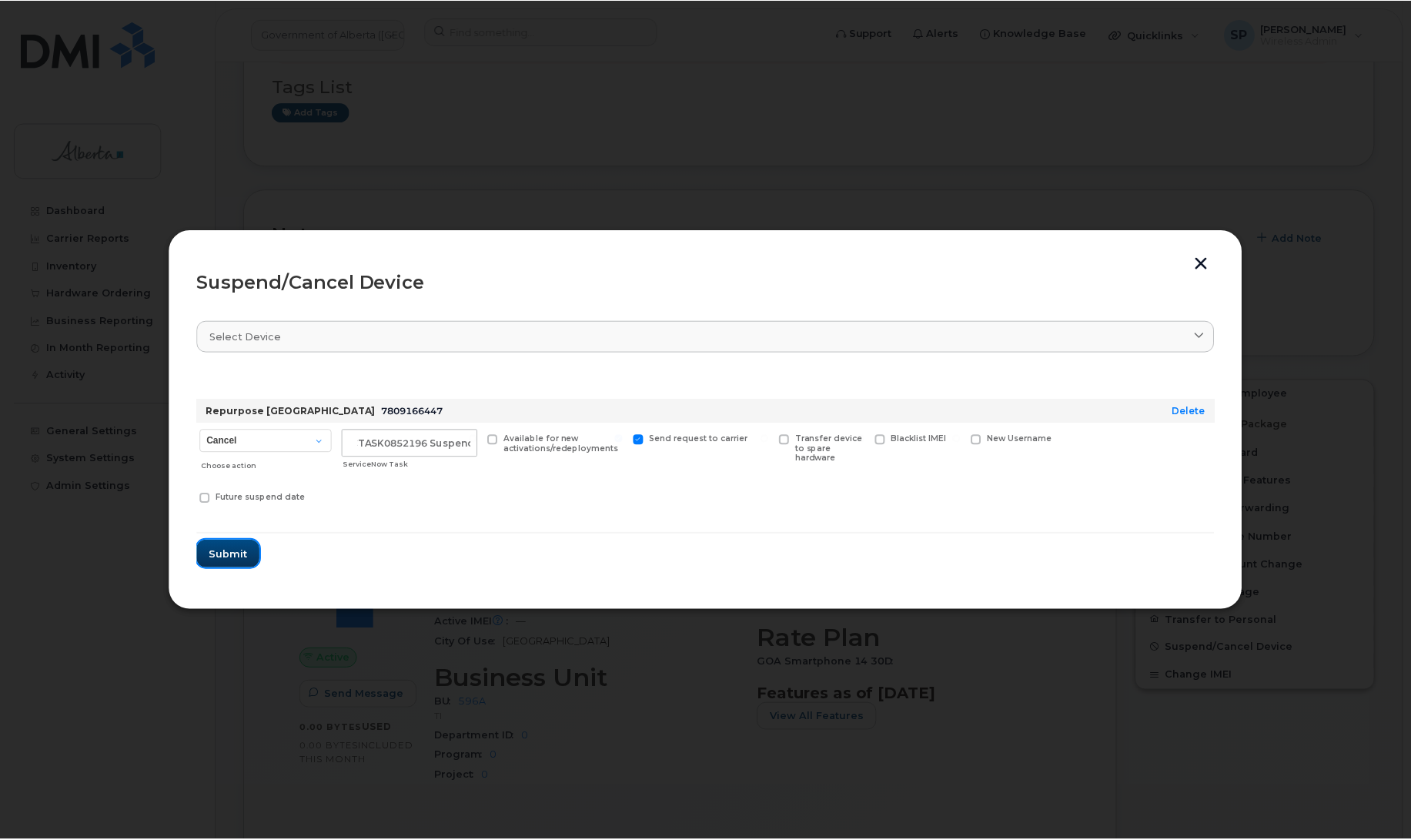
scroll to position [0, 0]
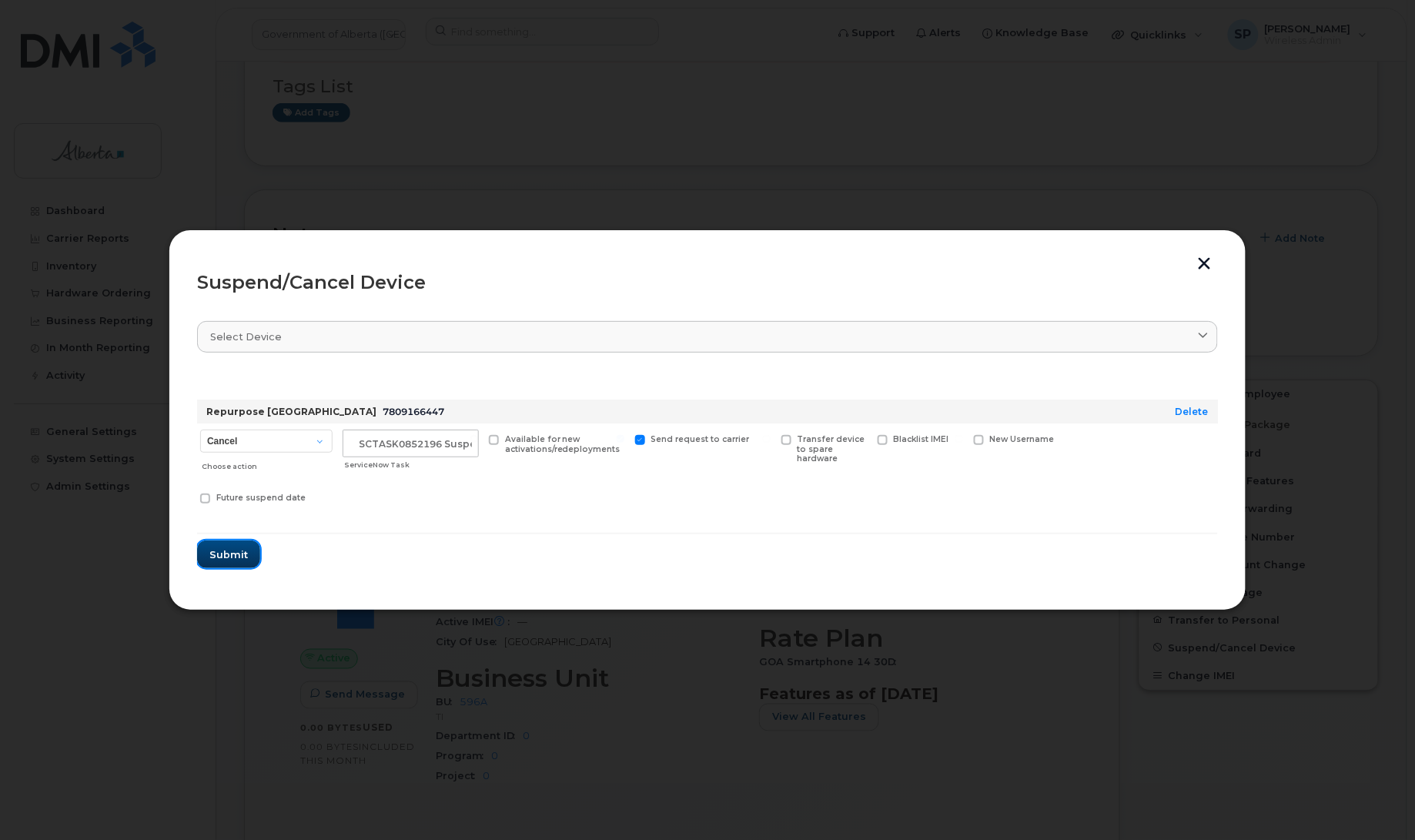
click at [225, 551] on span "Submit" at bounding box center [228, 554] width 39 height 15
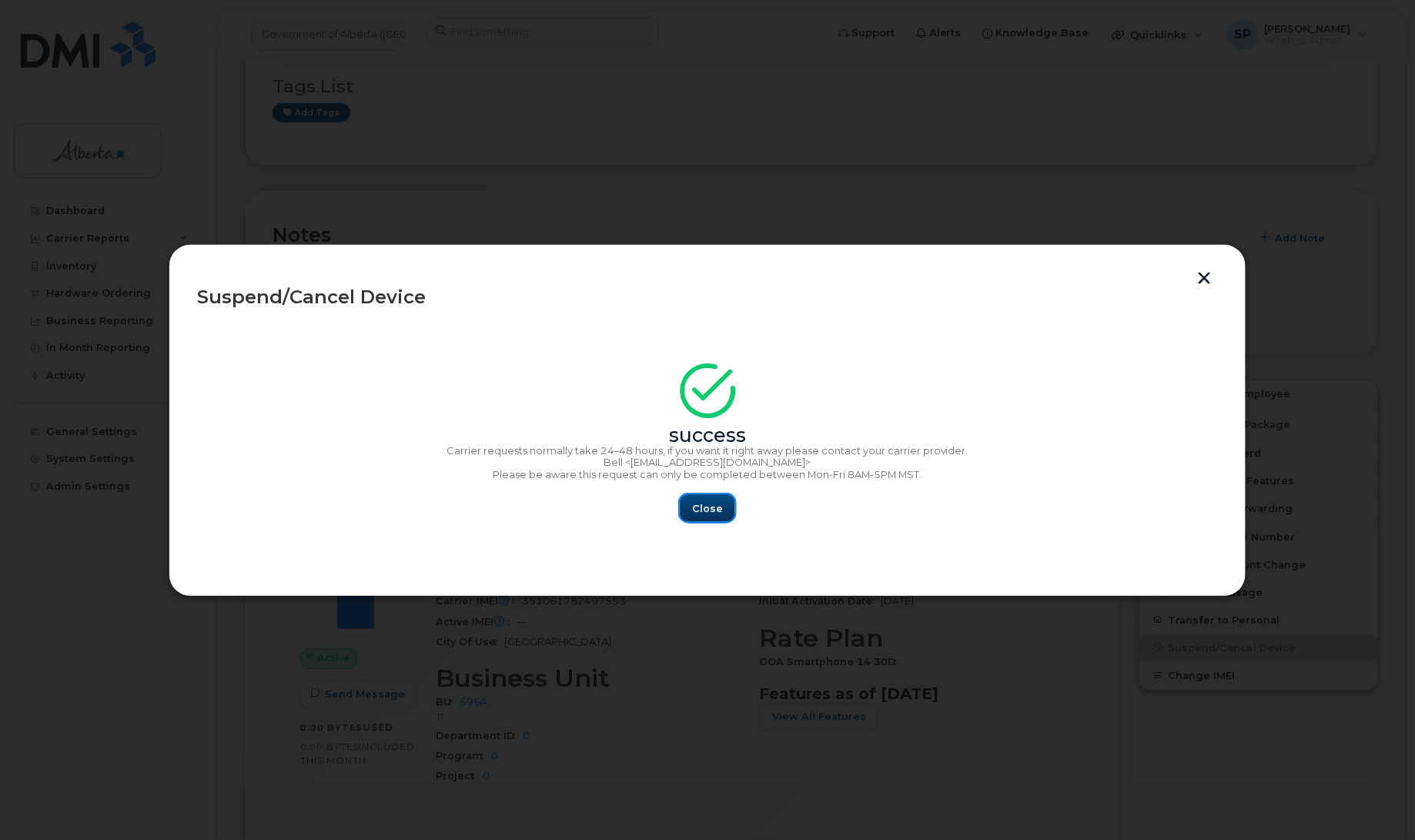
click at [717, 507] on span "Close" at bounding box center [708, 507] width 31 height 15
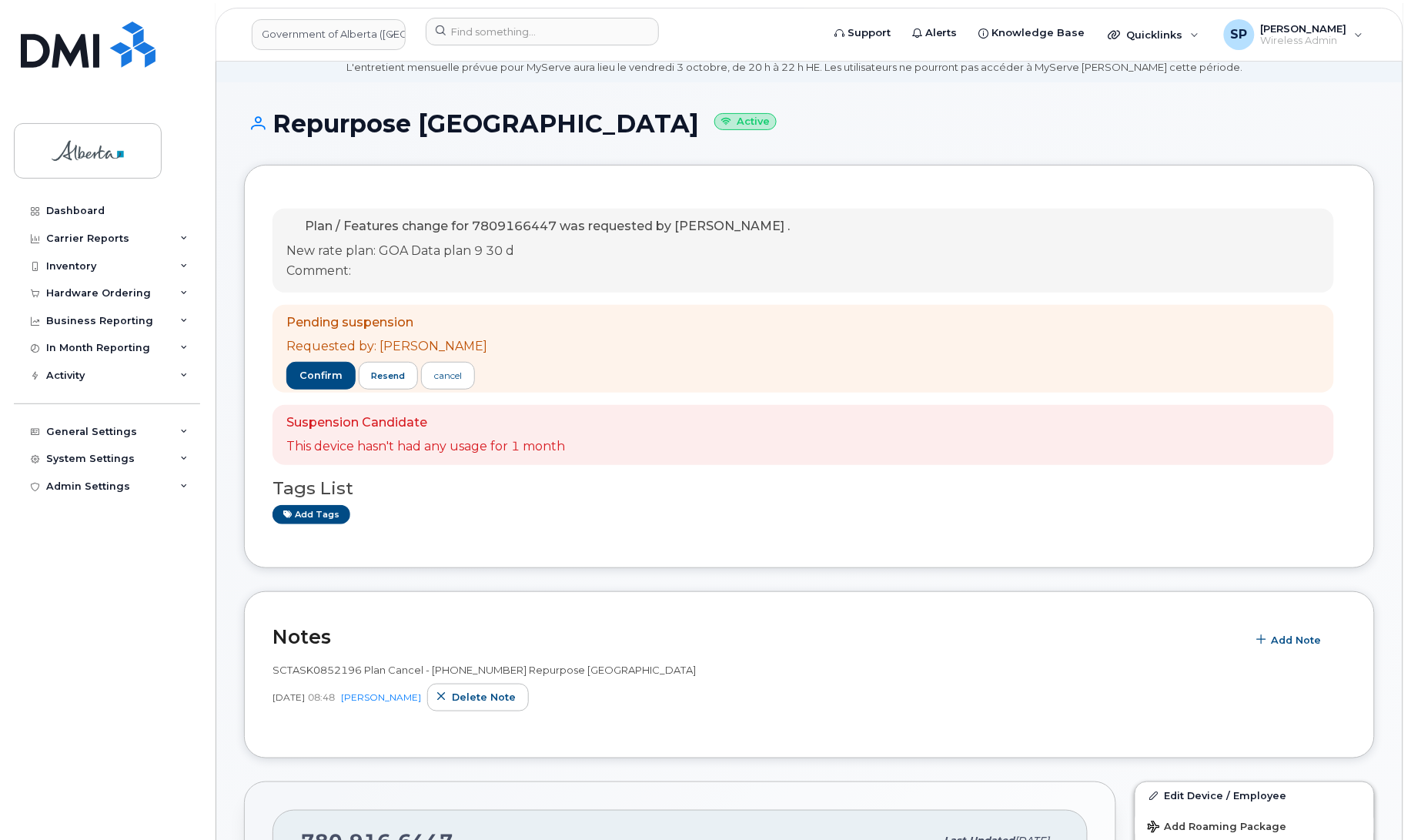
scroll to position [74, 0]
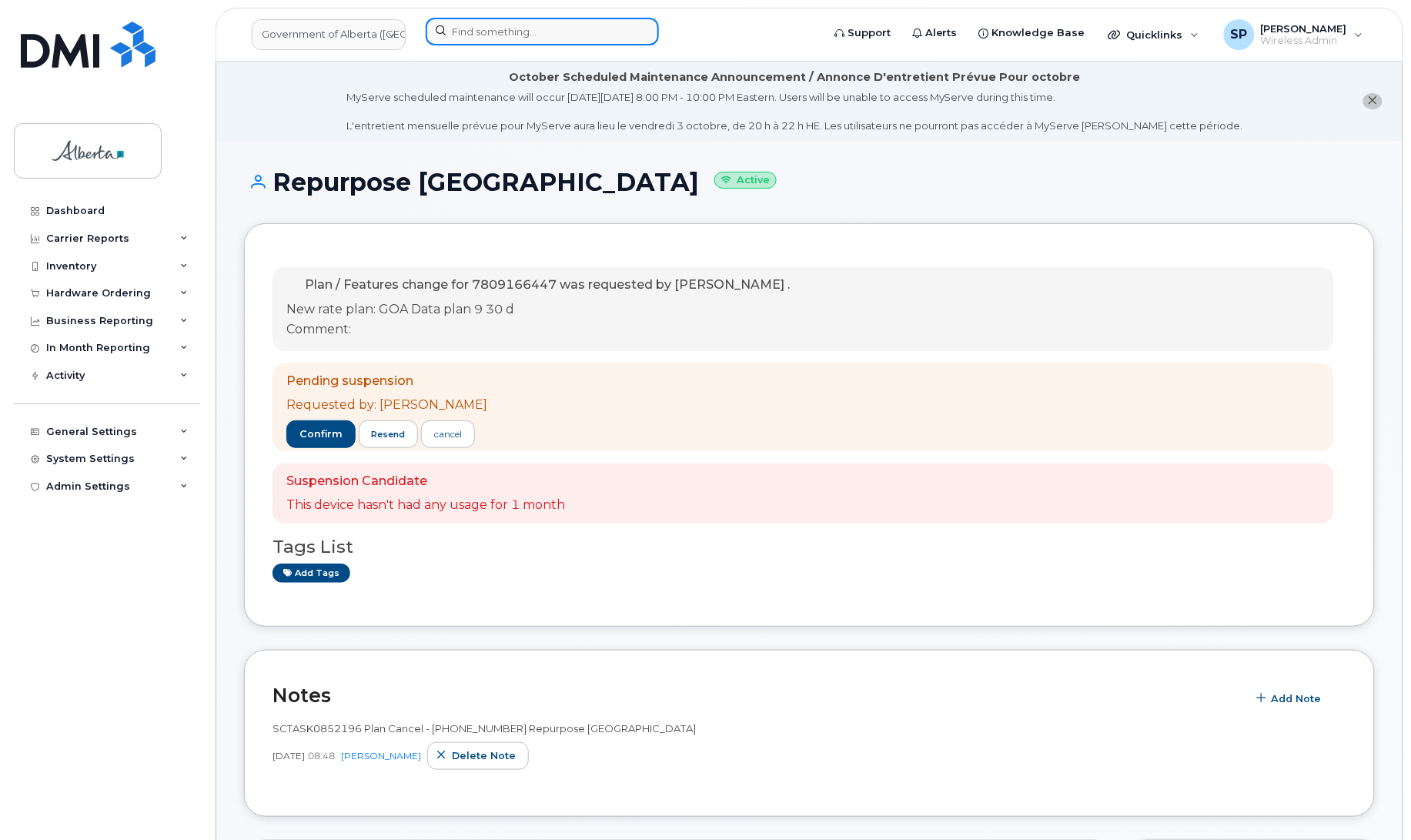
click at [487, 31] on input at bounding box center [542, 32] width 234 height 28
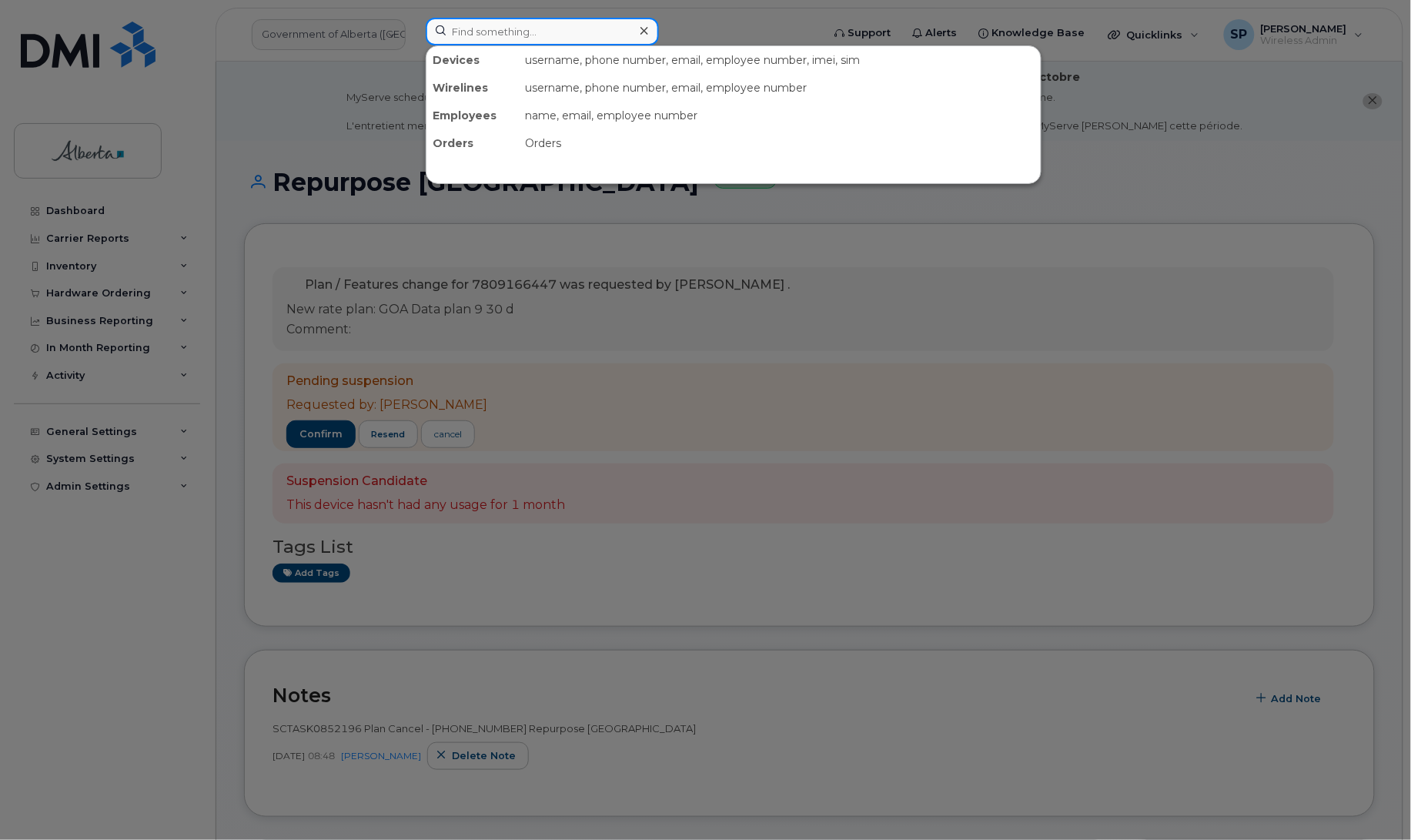
paste input "4034620358"
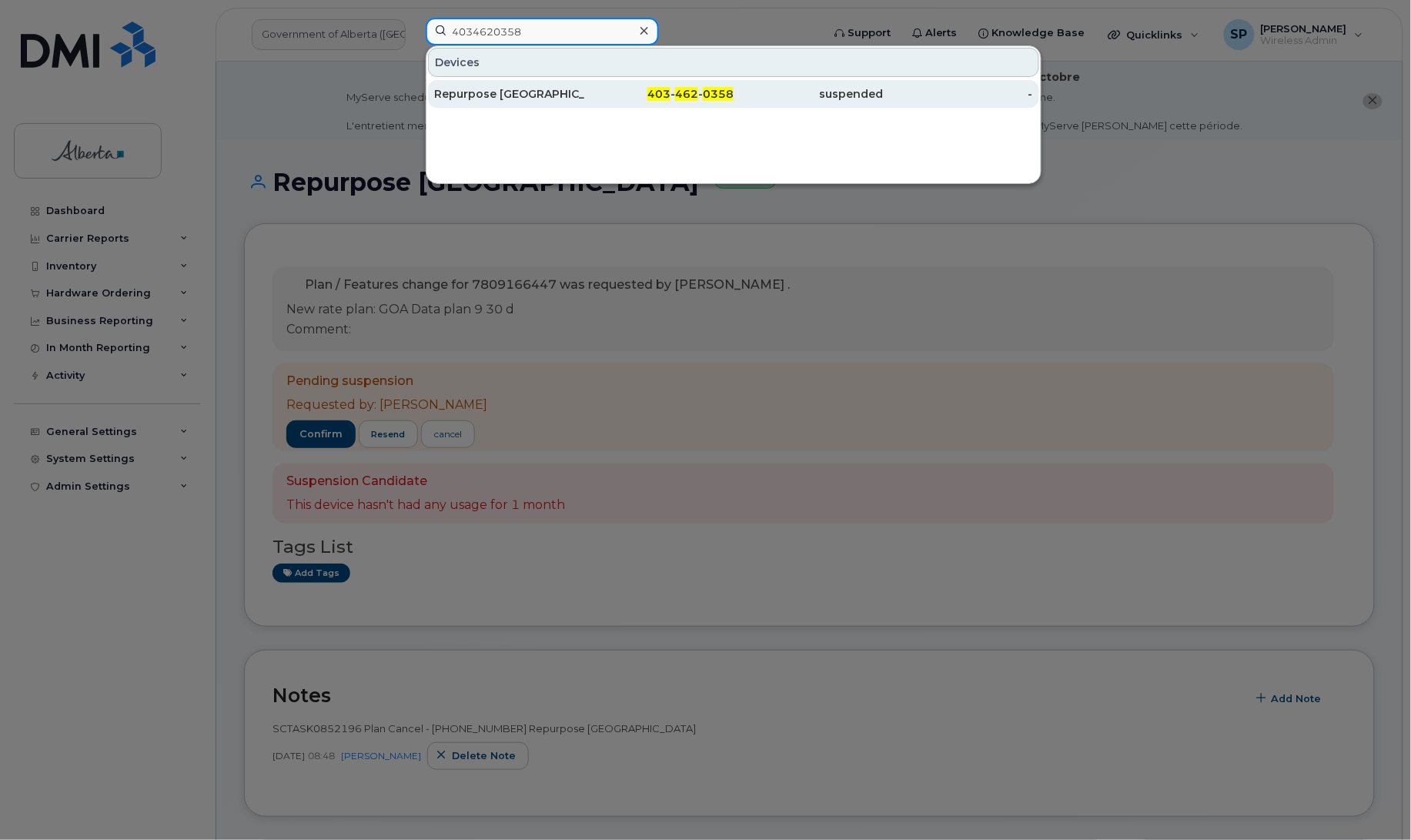
type input "4034620358"
click at [497, 93] on div "Repurpose [GEOGRAPHIC_DATA]" at bounding box center [509, 94] width 150 height 16
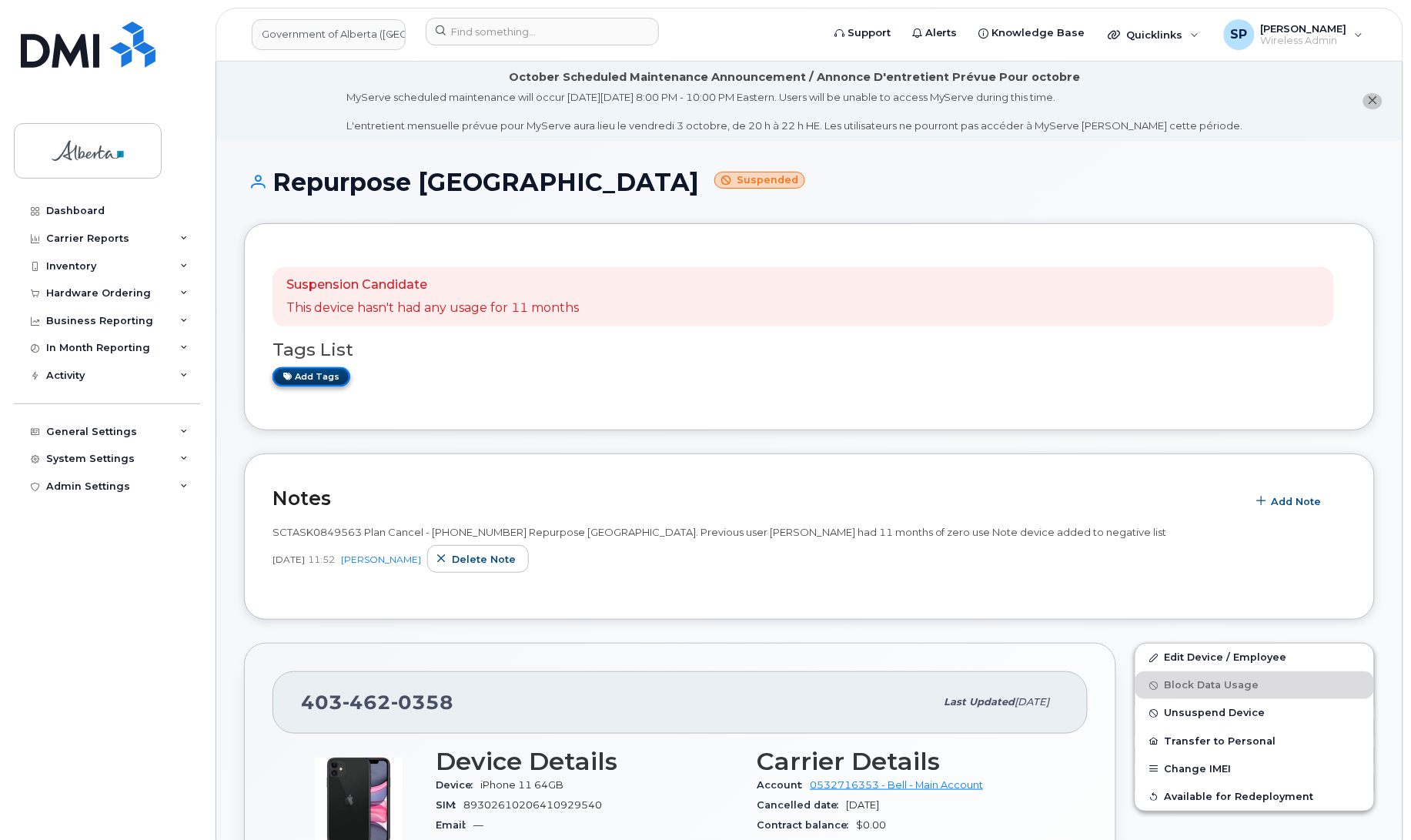
click at [333, 373] on link "Add tags" at bounding box center [311, 376] width 78 height 19
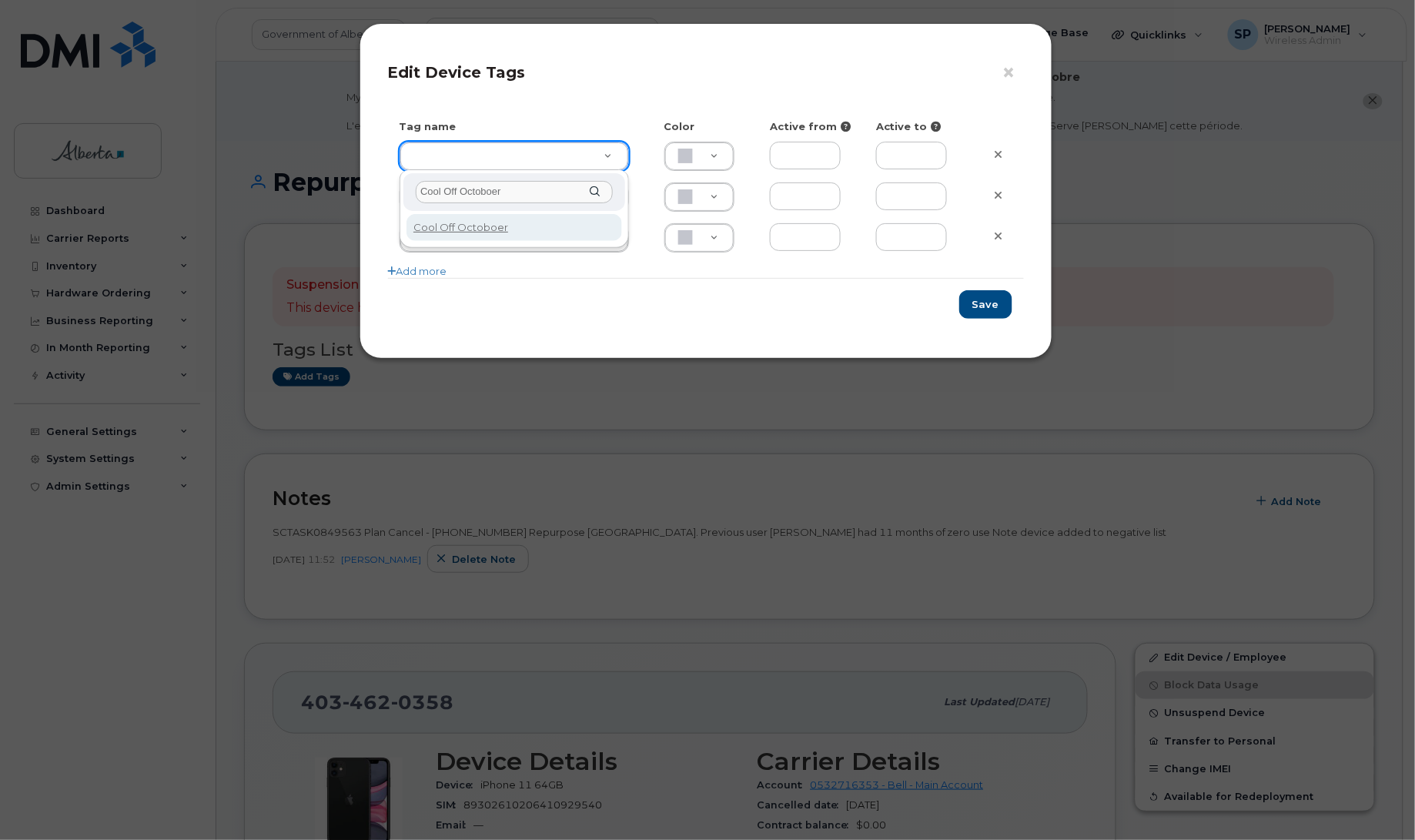
type input "Cool Off Octoboer"
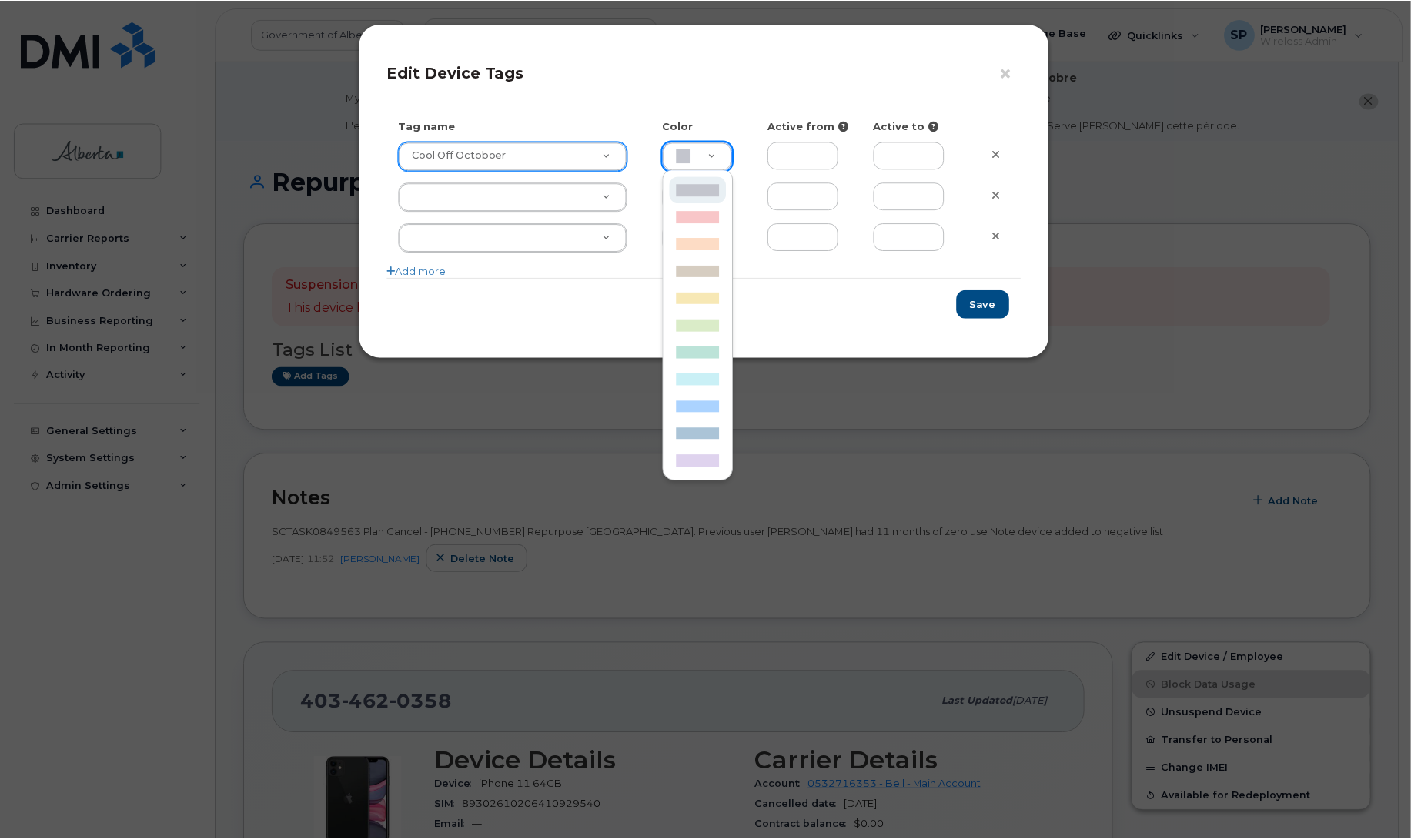
scroll to position [0, 4]
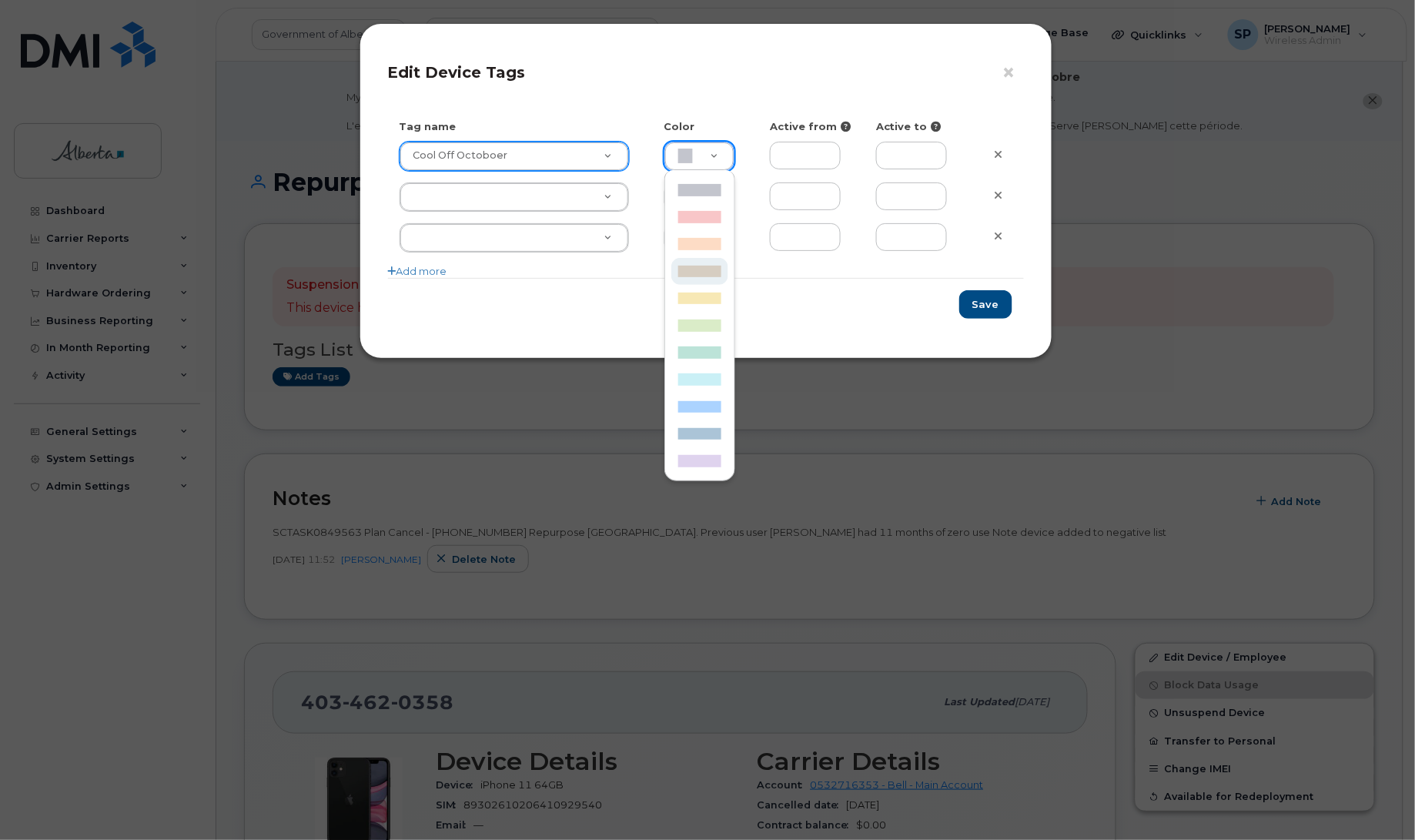
type input "D6CDC1"
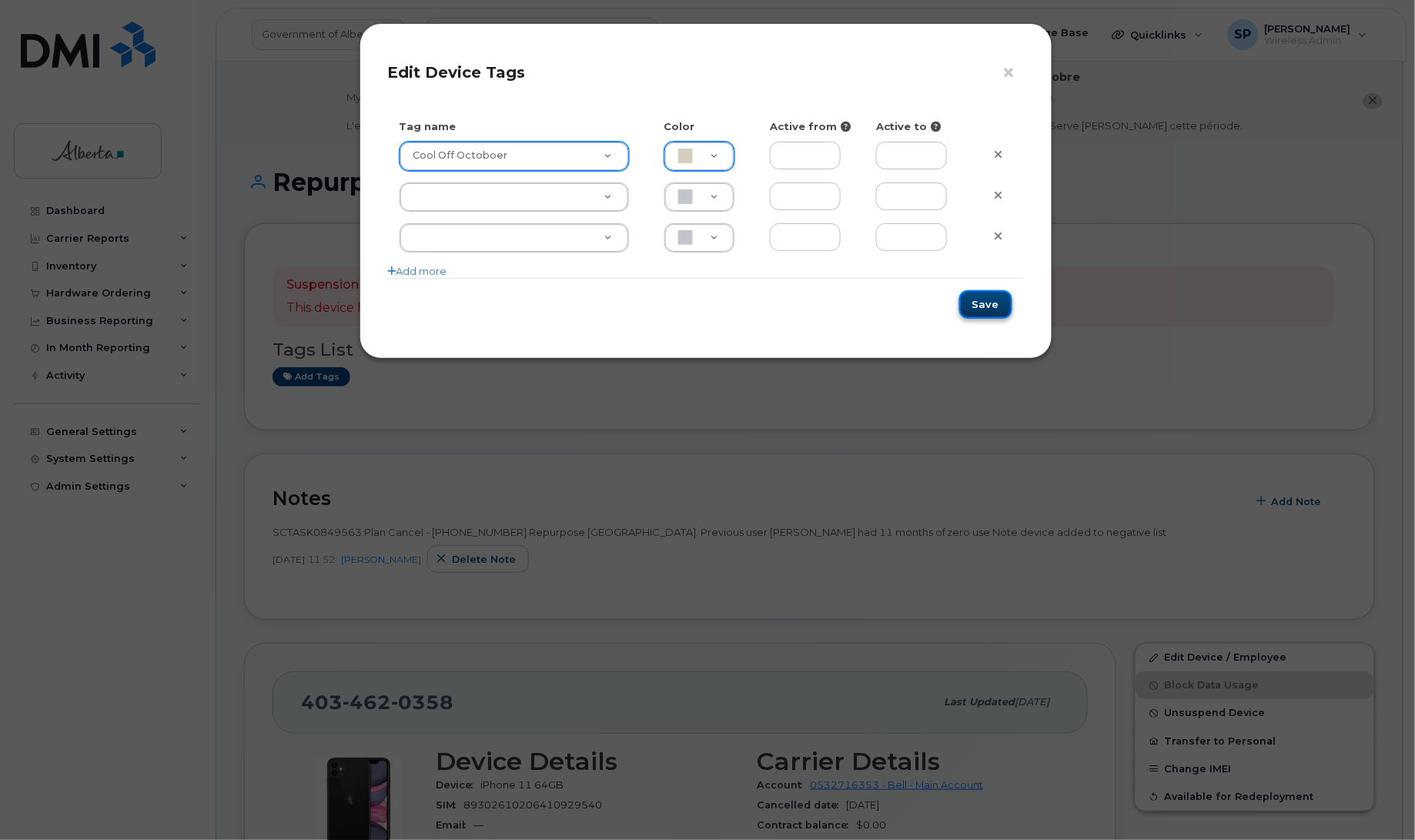
click at [991, 310] on button "Save" at bounding box center [986, 304] width 53 height 28
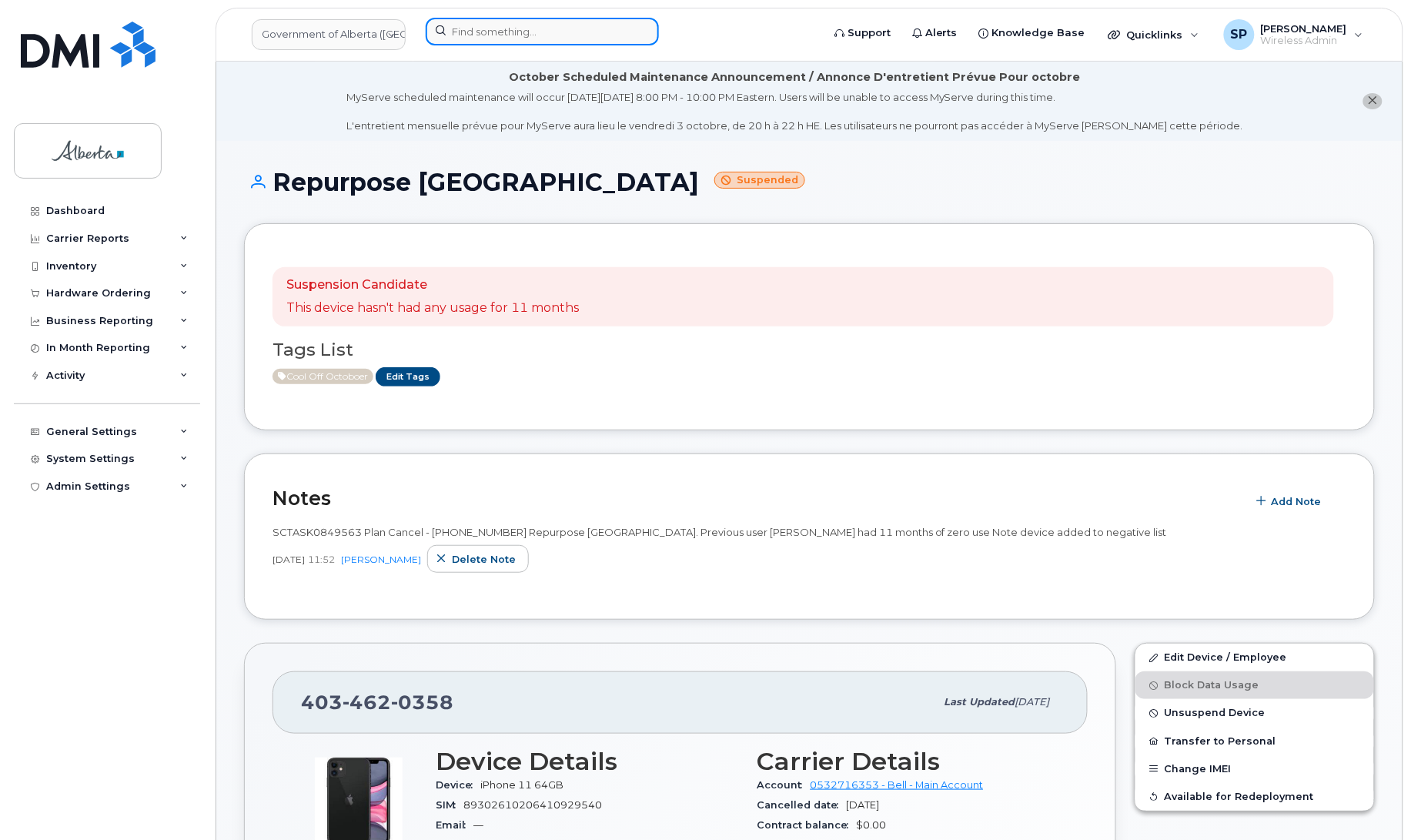
click at [528, 24] on input at bounding box center [542, 32] width 234 height 28
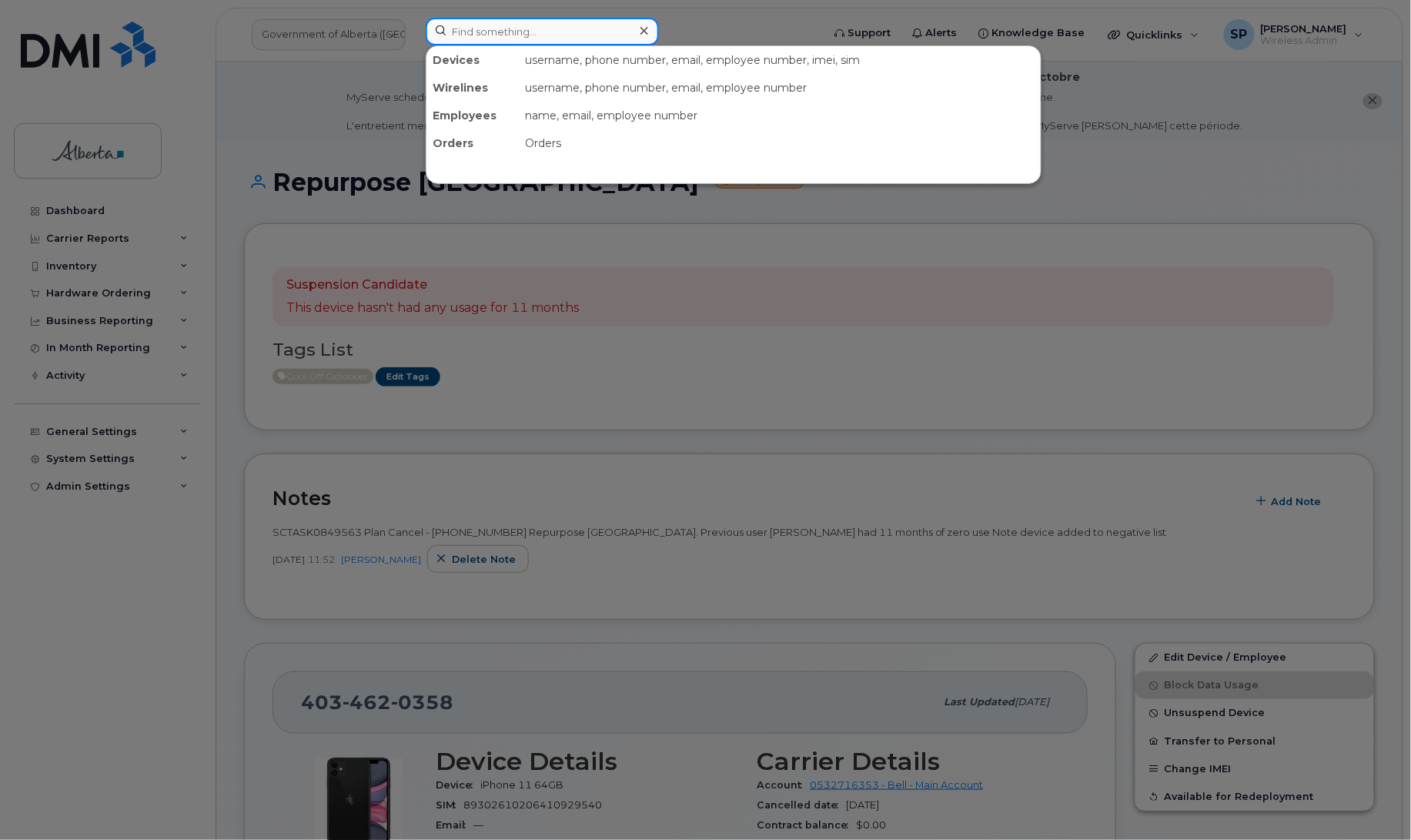
paste input "5875451801"
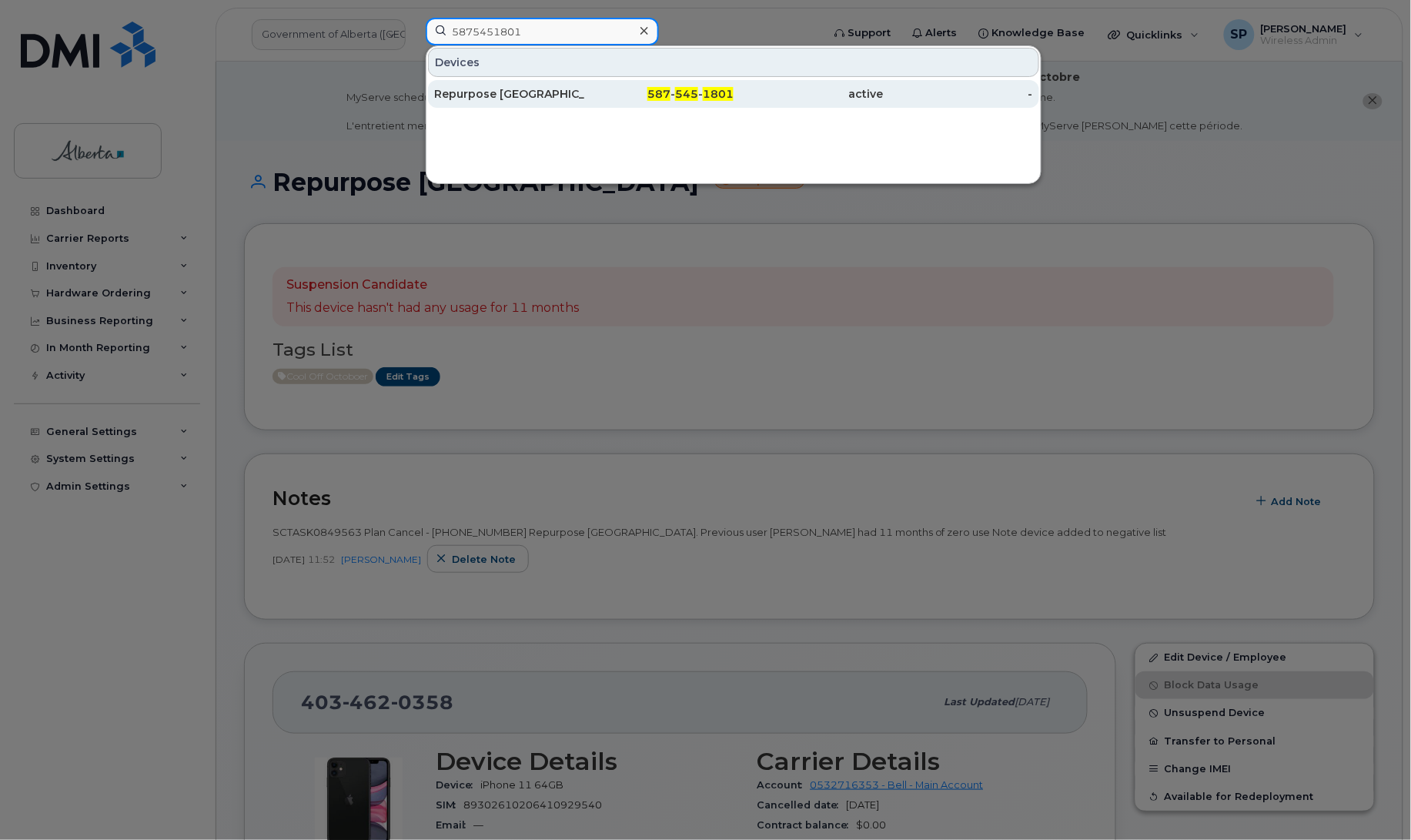
type input "5875451801"
click at [503, 96] on div "Repurpose [GEOGRAPHIC_DATA]" at bounding box center [509, 94] width 150 height 16
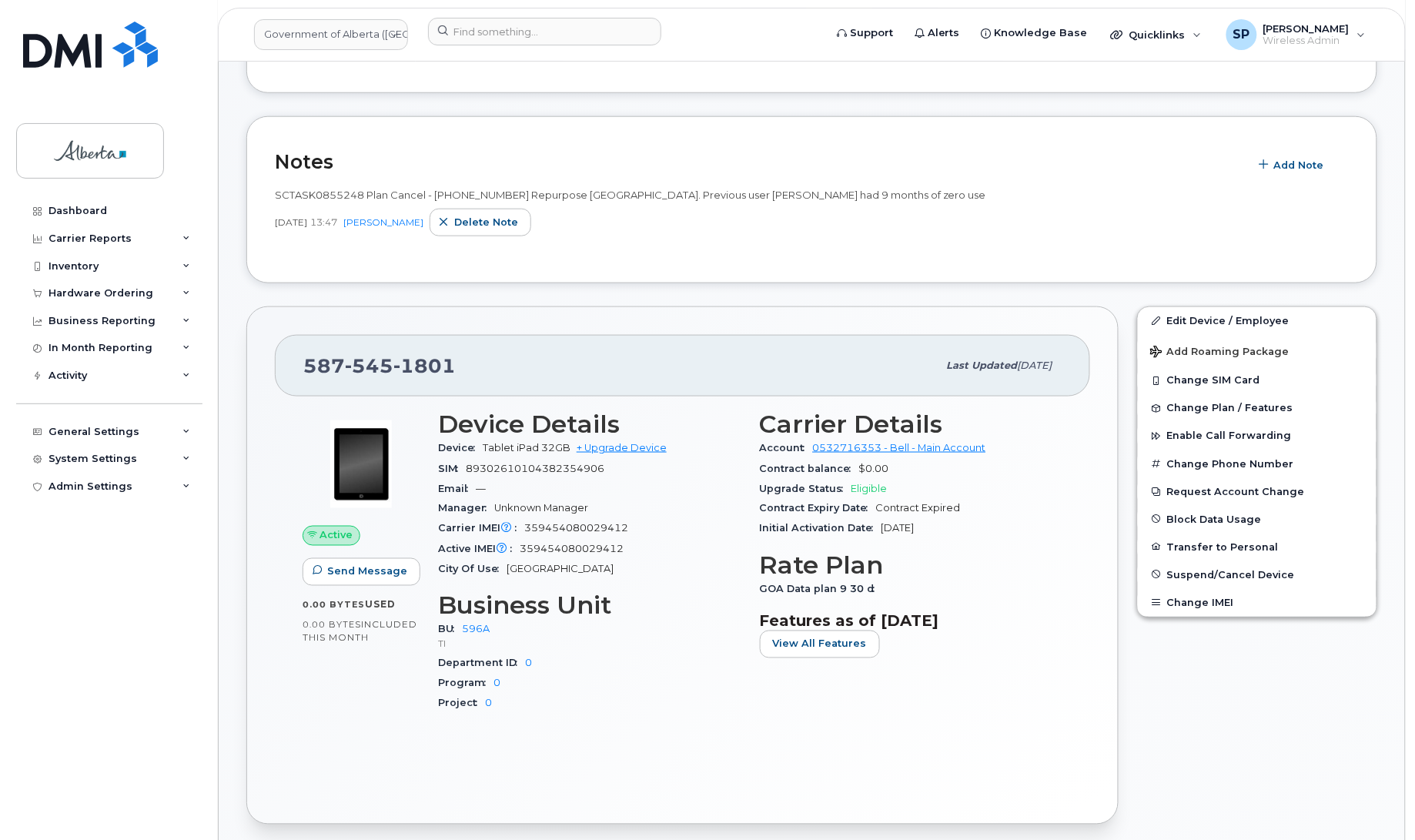
scroll to position [444, 0]
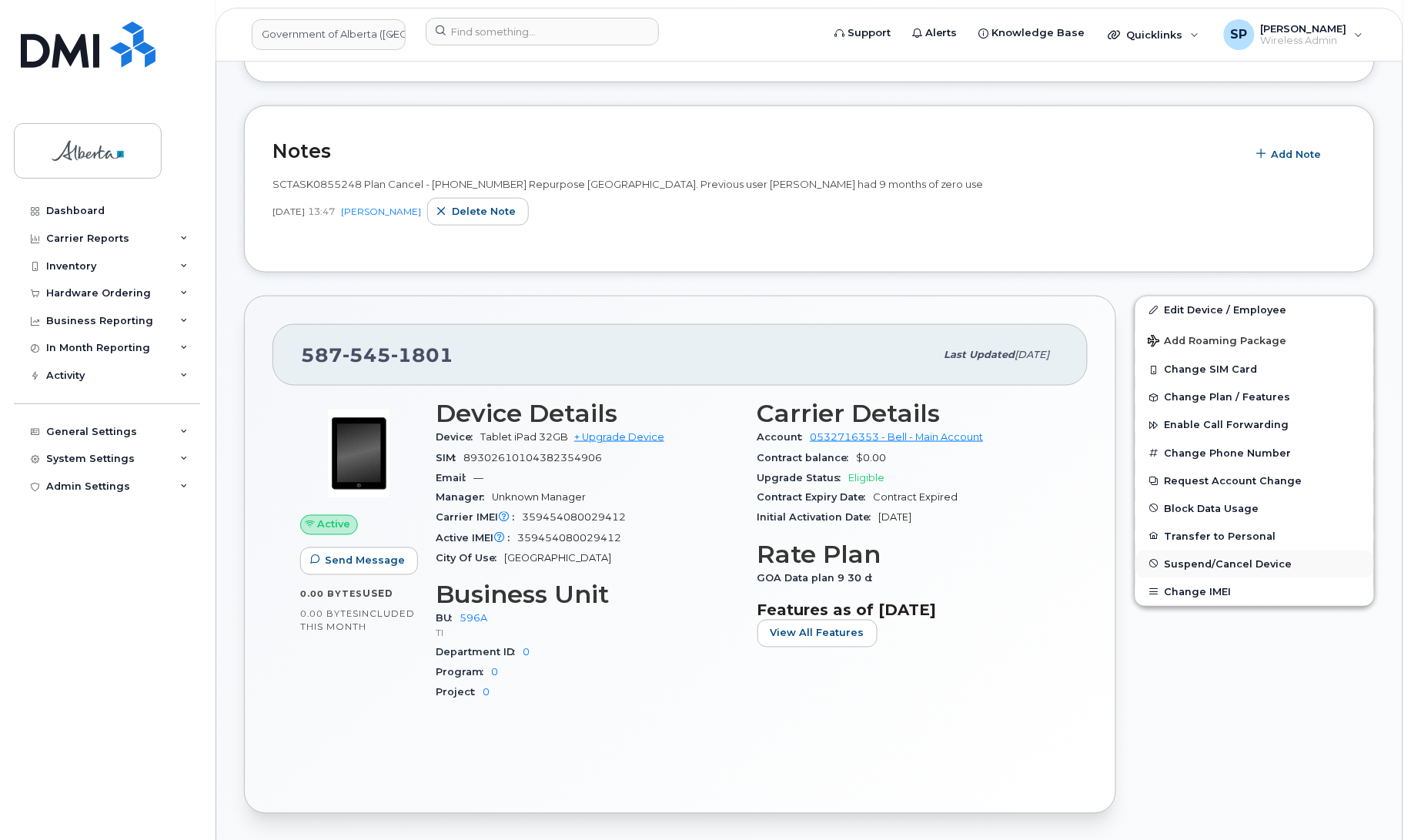
click at [1234, 563] on span "Suspend/Cancel Device" at bounding box center [1228, 563] width 128 height 11
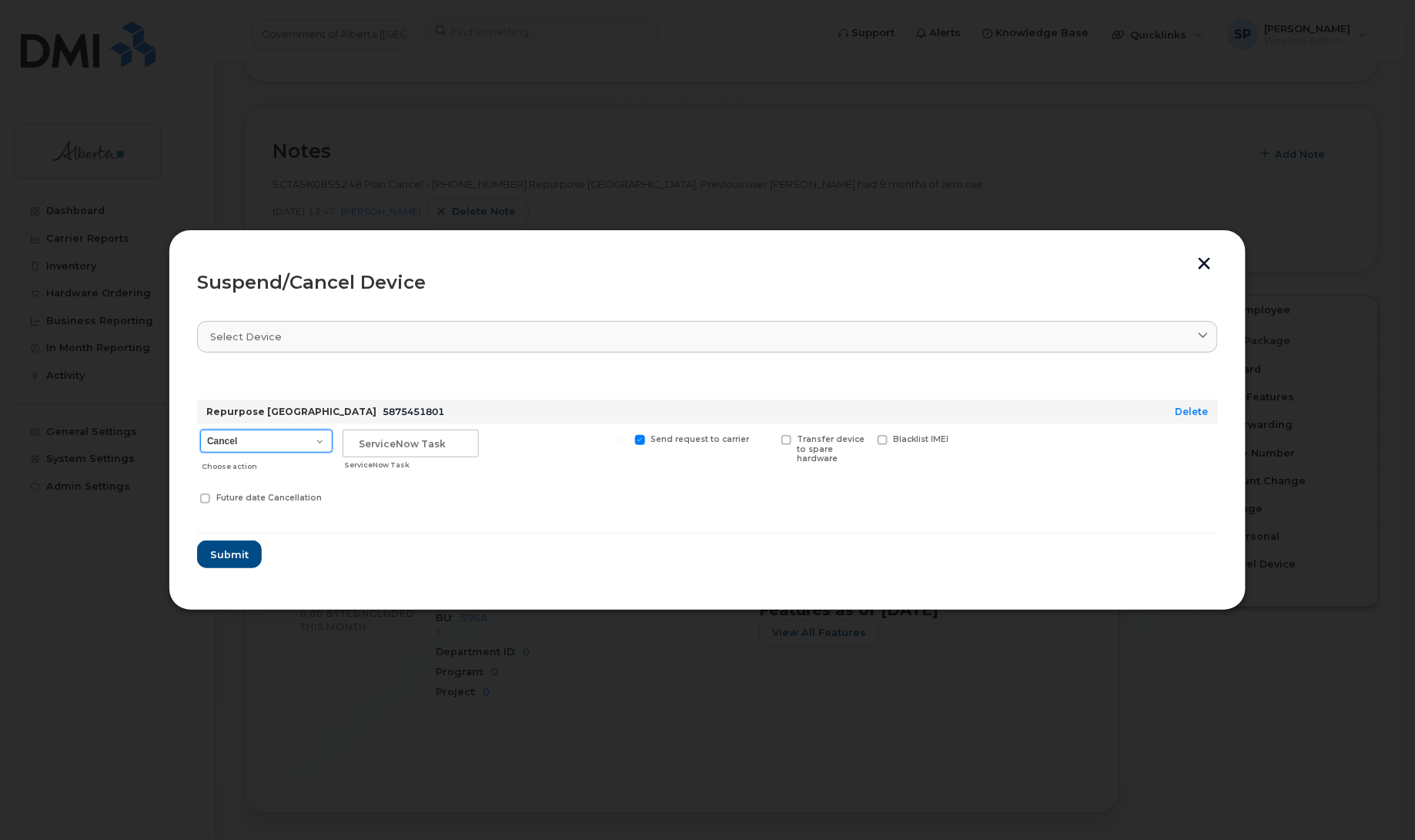
click at [255, 439] on select "Cancel Suspend - Extend Suspension Suspend - Reduced Rate Suspend - Lost Device…" at bounding box center [266, 440] width 133 height 23
select select "[object Object]"
click at [200, 429] on select "Cancel Suspend - Extend Suspension Suspend - Reduced Rate Suspend - Lost Device…" at bounding box center [266, 440] width 133 height 23
click at [383, 439] on input "text" at bounding box center [410, 443] width 136 height 28
paste input "SCTASK0855248"
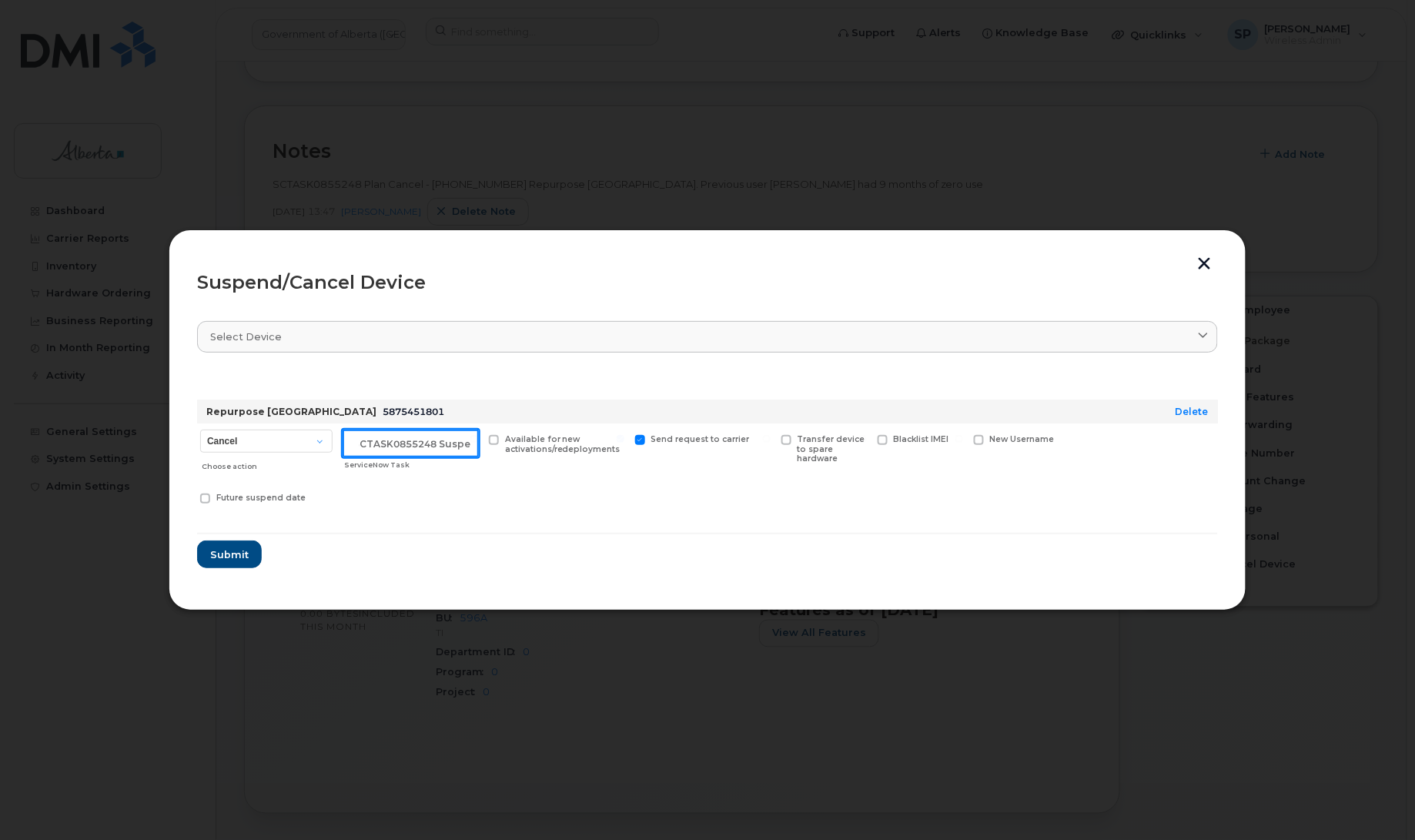
scroll to position [0, 13]
type input "SCTASK0855248 Suspend"
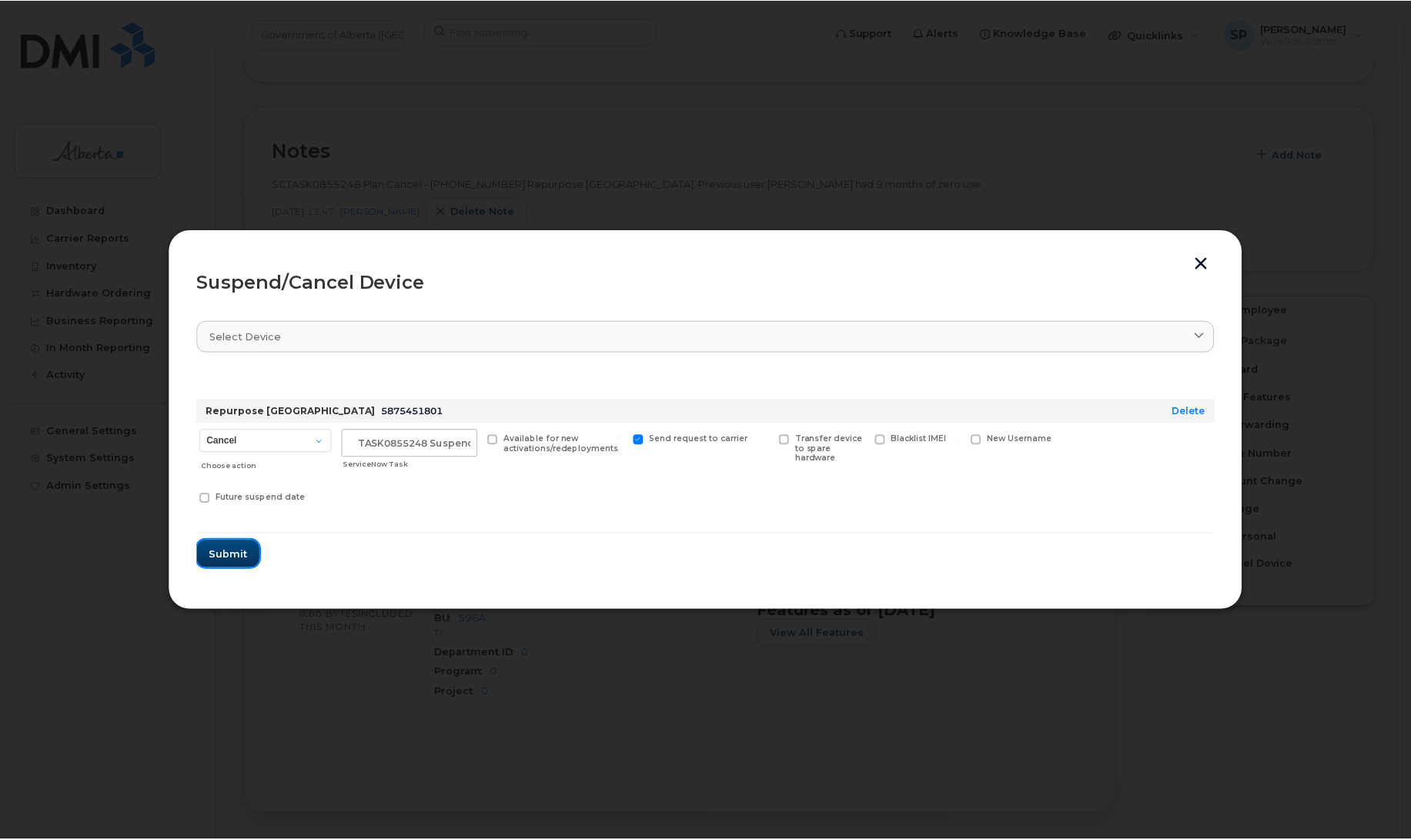
scroll to position [0, 0]
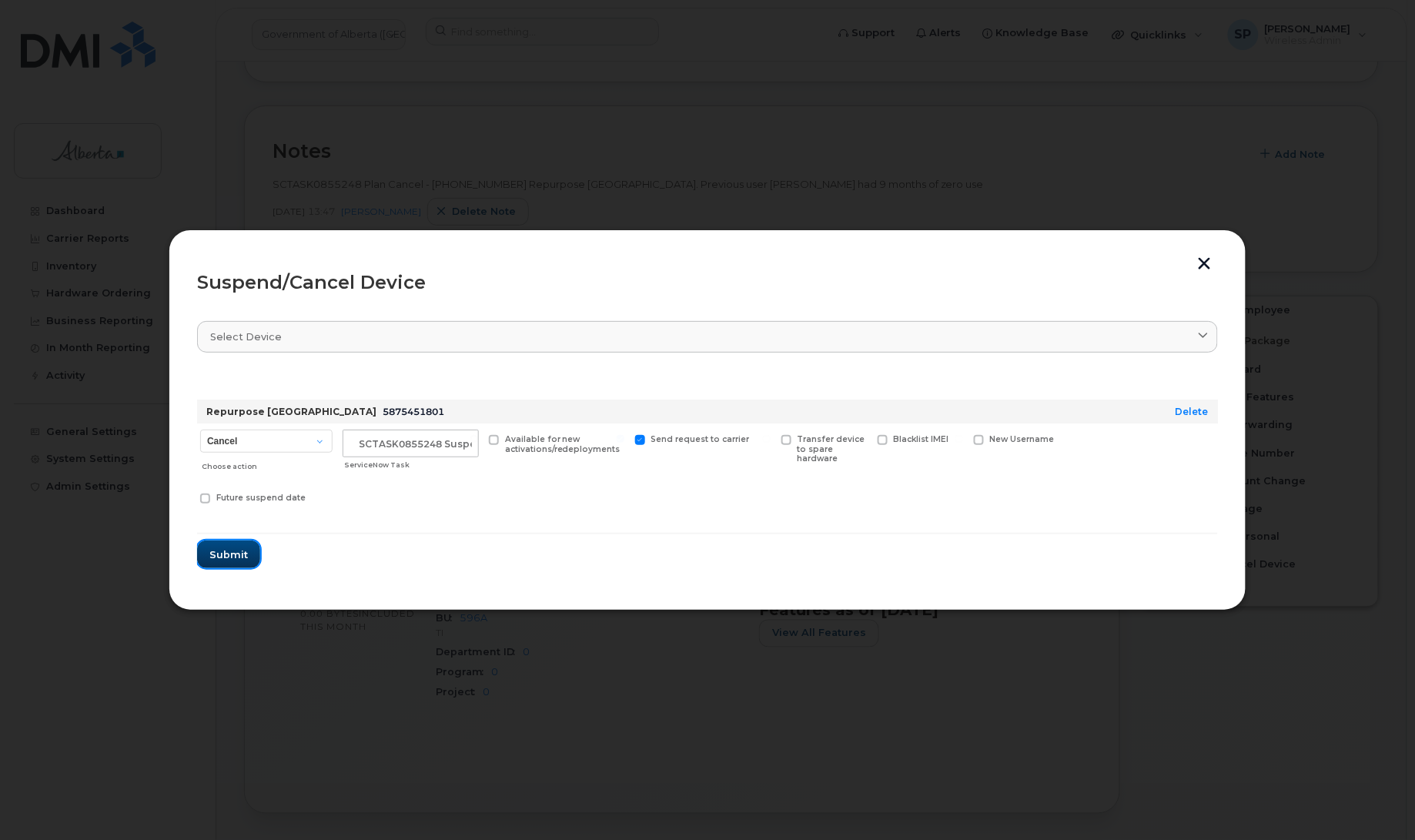
click at [231, 557] on span "Submit" at bounding box center [228, 554] width 39 height 15
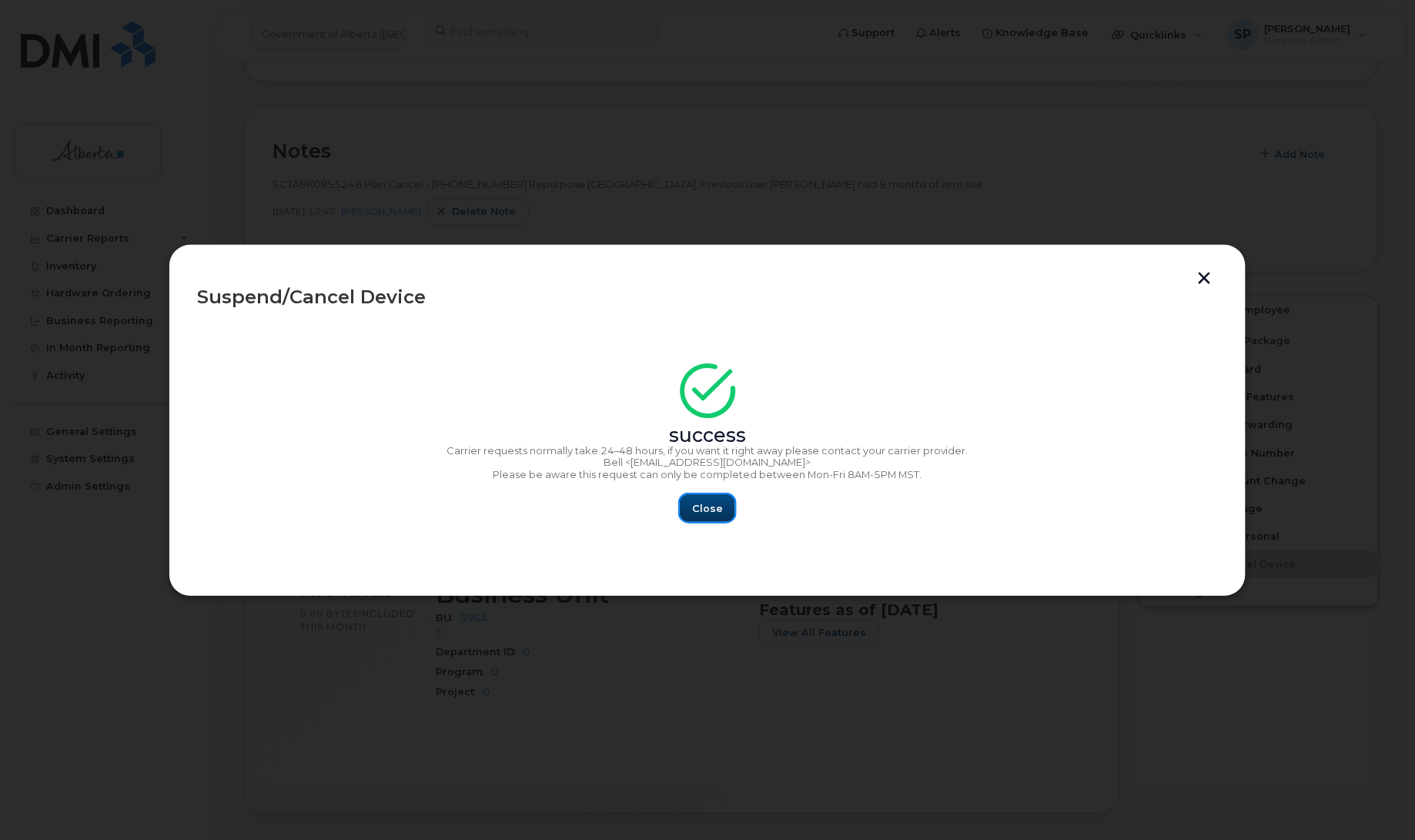
click at [704, 508] on span "Close" at bounding box center [708, 507] width 31 height 15
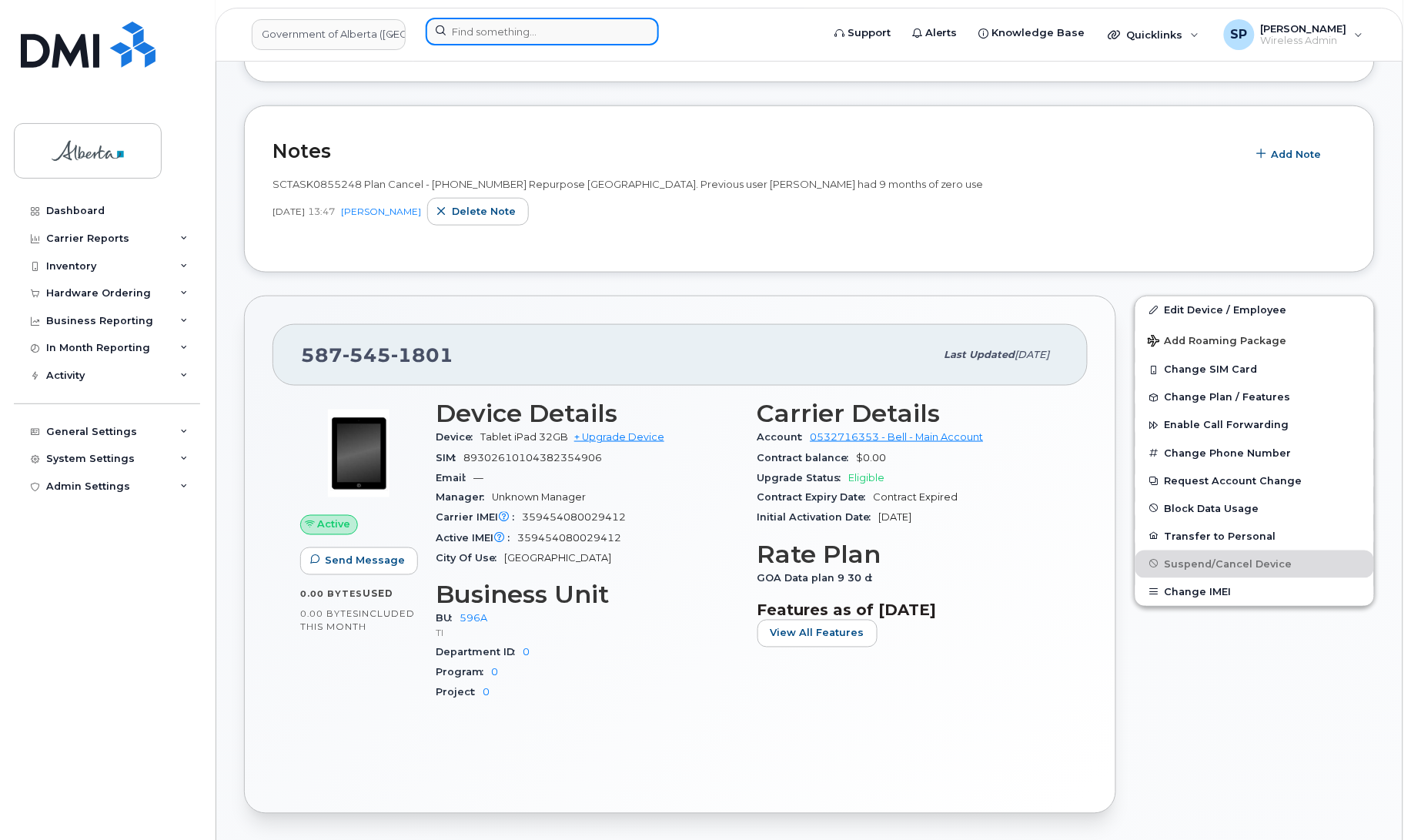
click at [541, 31] on input at bounding box center [542, 32] width 234 height 28
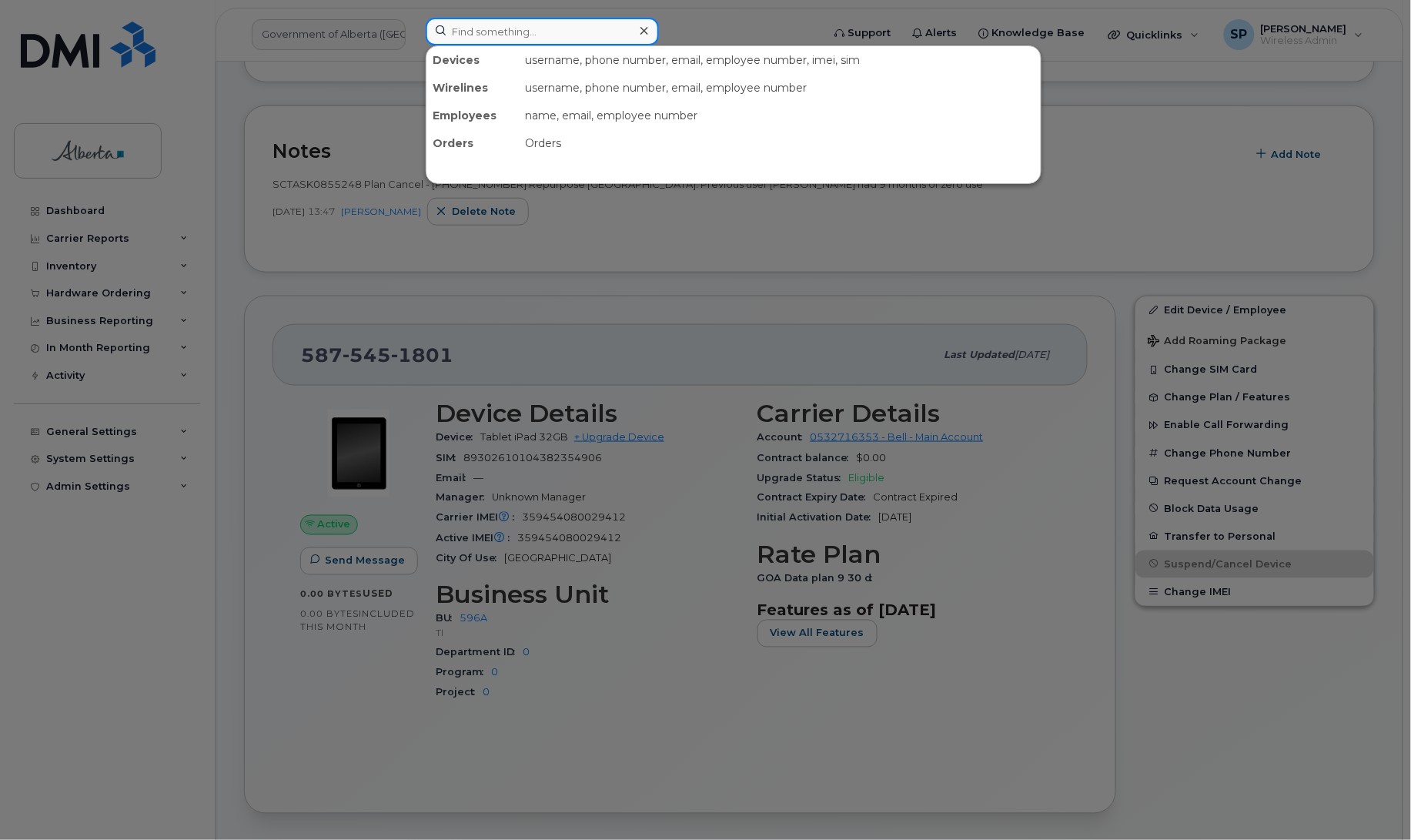
paste input "5877840059"
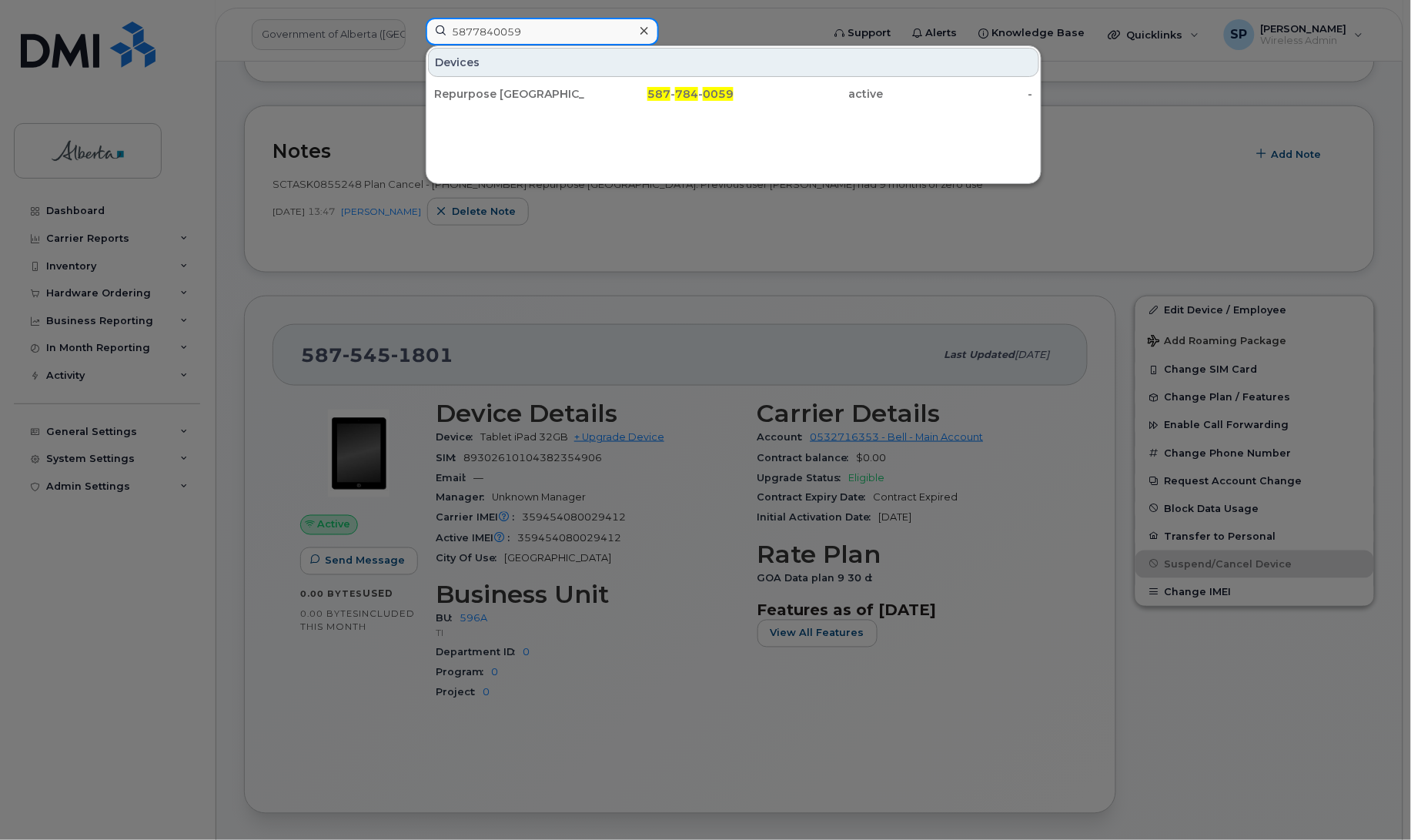
type input "5877840059"
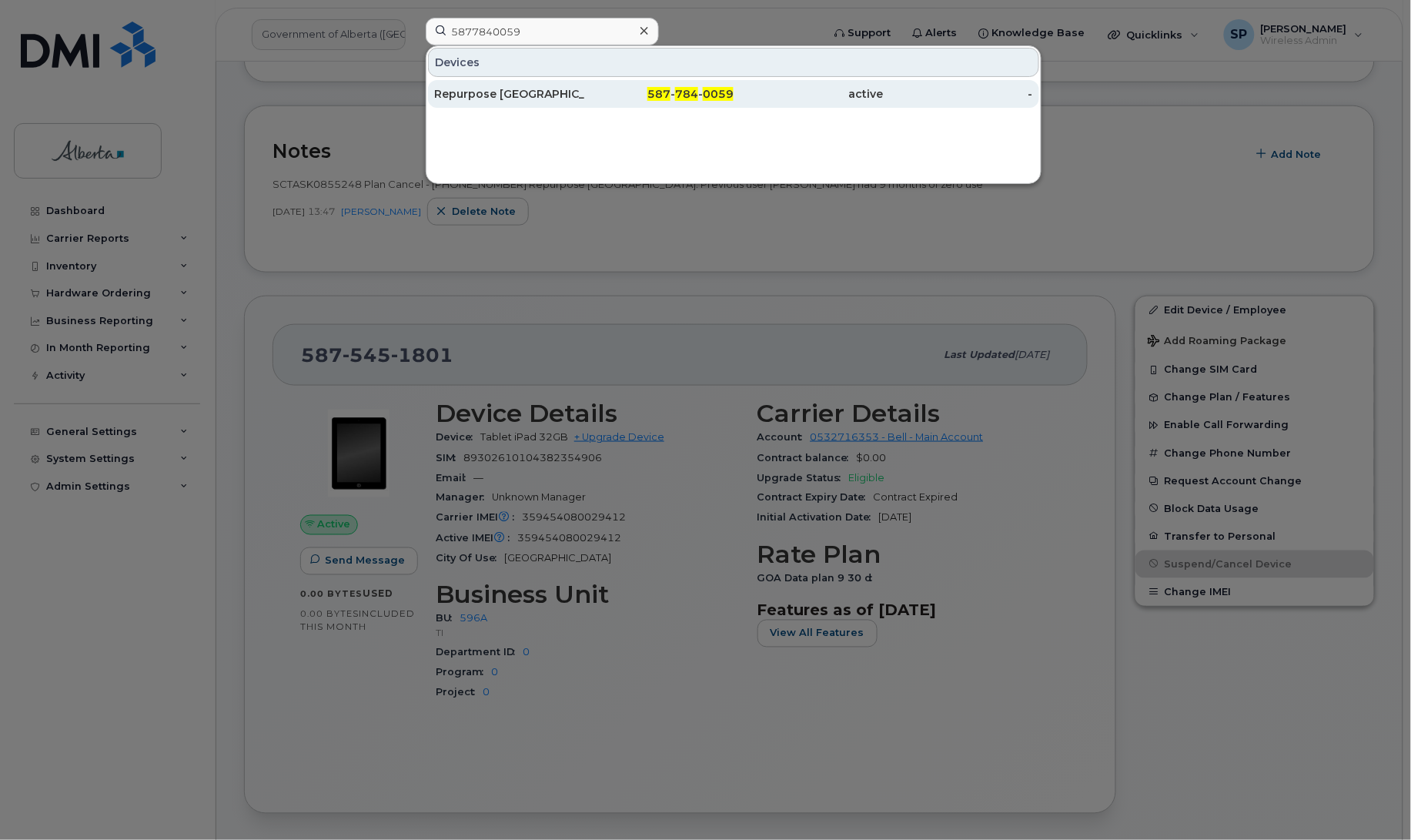
click at [505, 90] on div "Repurpose [GEOGRAPHIC_DATA]" at bounding box center [509, 94] width 150 height 16
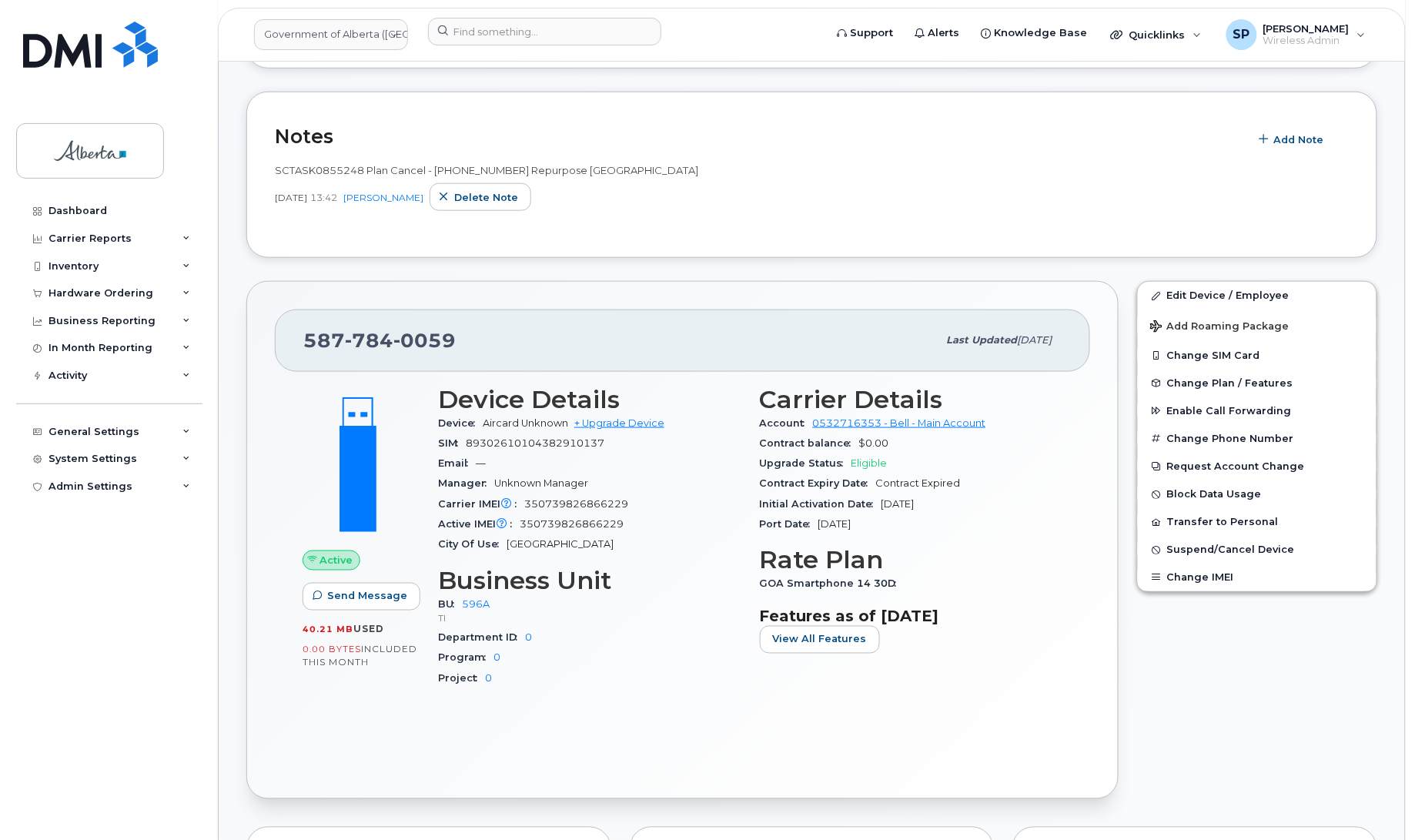
scroll to position [401, 0]
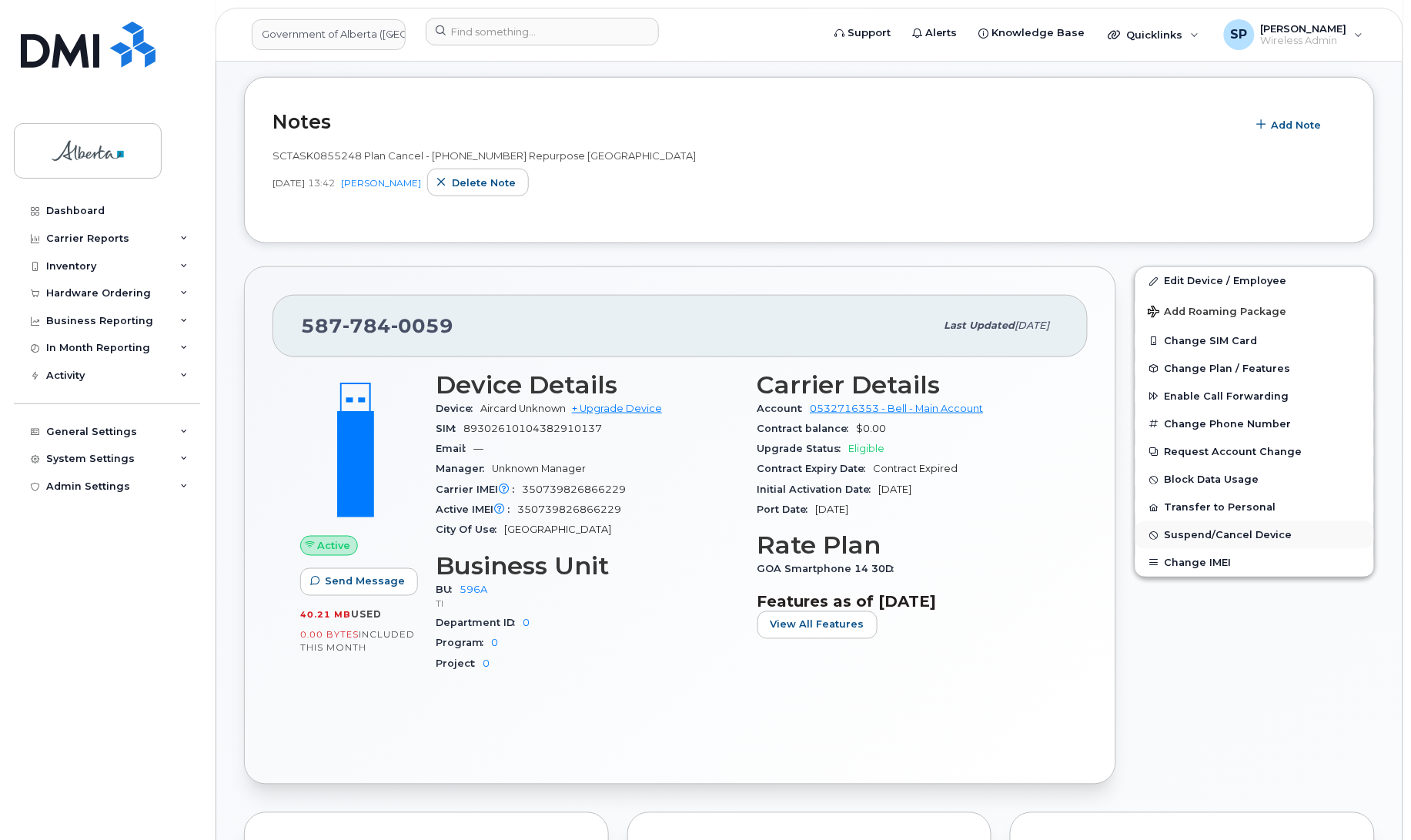
click at [1194, 538] on span "Suspend/Cancel Device" at bounding box center [1228, 535] width 128 height 11
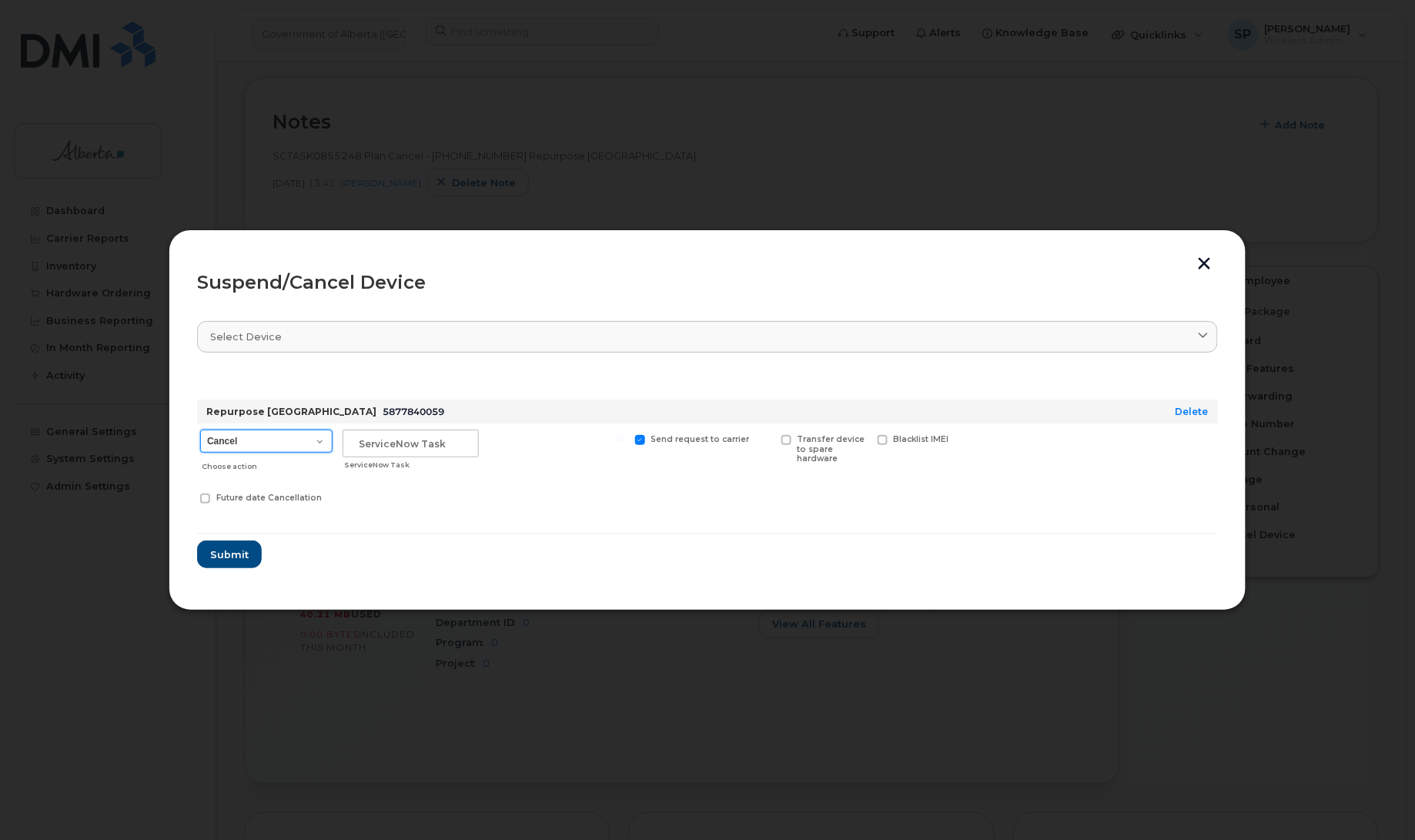
click at [246, 445] on select "Cancel Suspend - Extend Suspension Suspend - Reduced Rate Suspend - Lost Device…" at bounding box center [266, 440] width 133 height 23
select select "[object Object]"
click at [200, 429] on select "Cancel Suspend - Extend Suspension Suspend - Reduced Rate Suspend - Lost Device…" at bounding box center [266, 440] width 133 height 23
click at [425, 437] on input "text" at bounding box center [410, 443] width 136 height 28
paste input "SCTASK0855248"
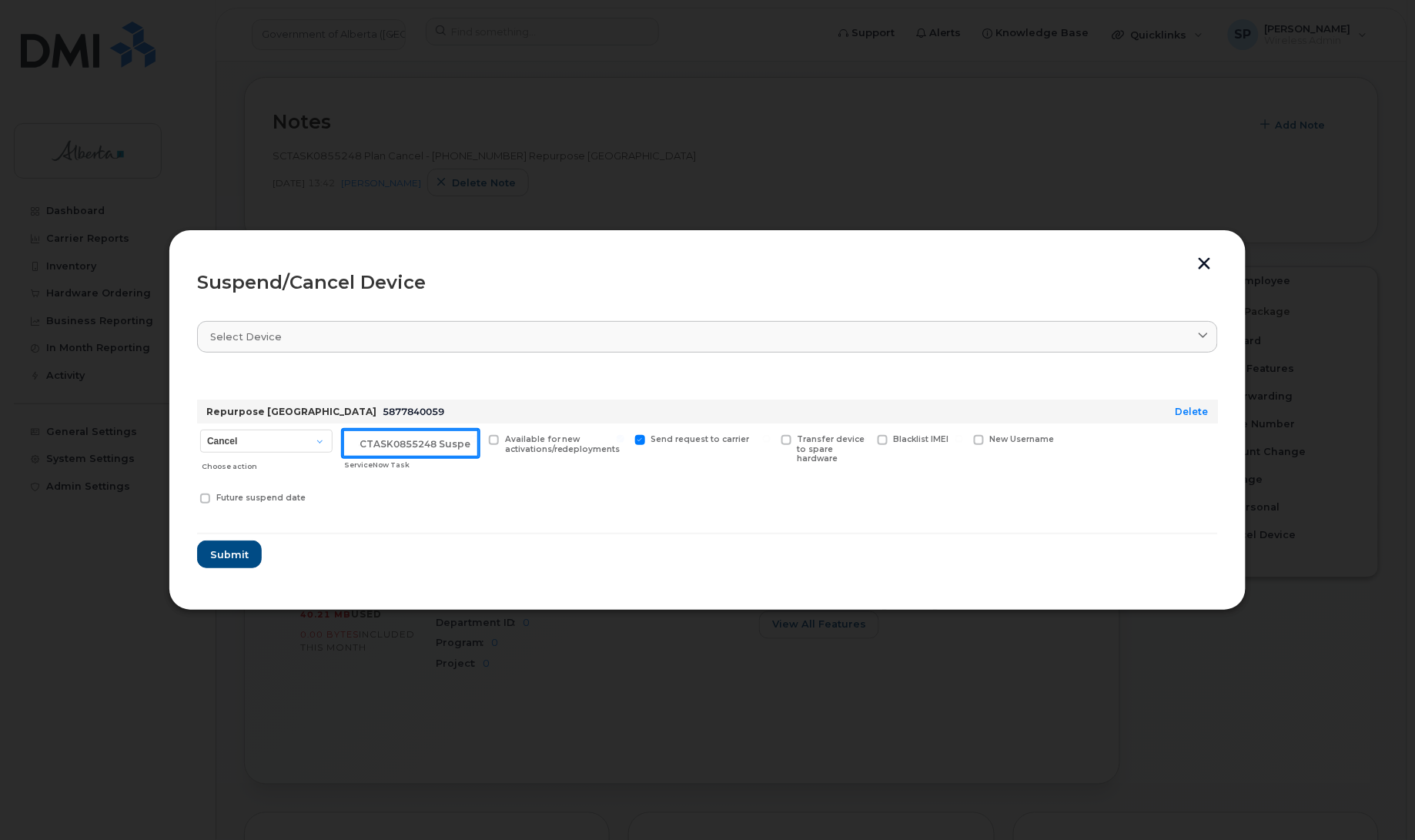
scroll to position [0, 13]
type input "SCTASK0855248 Suspend"
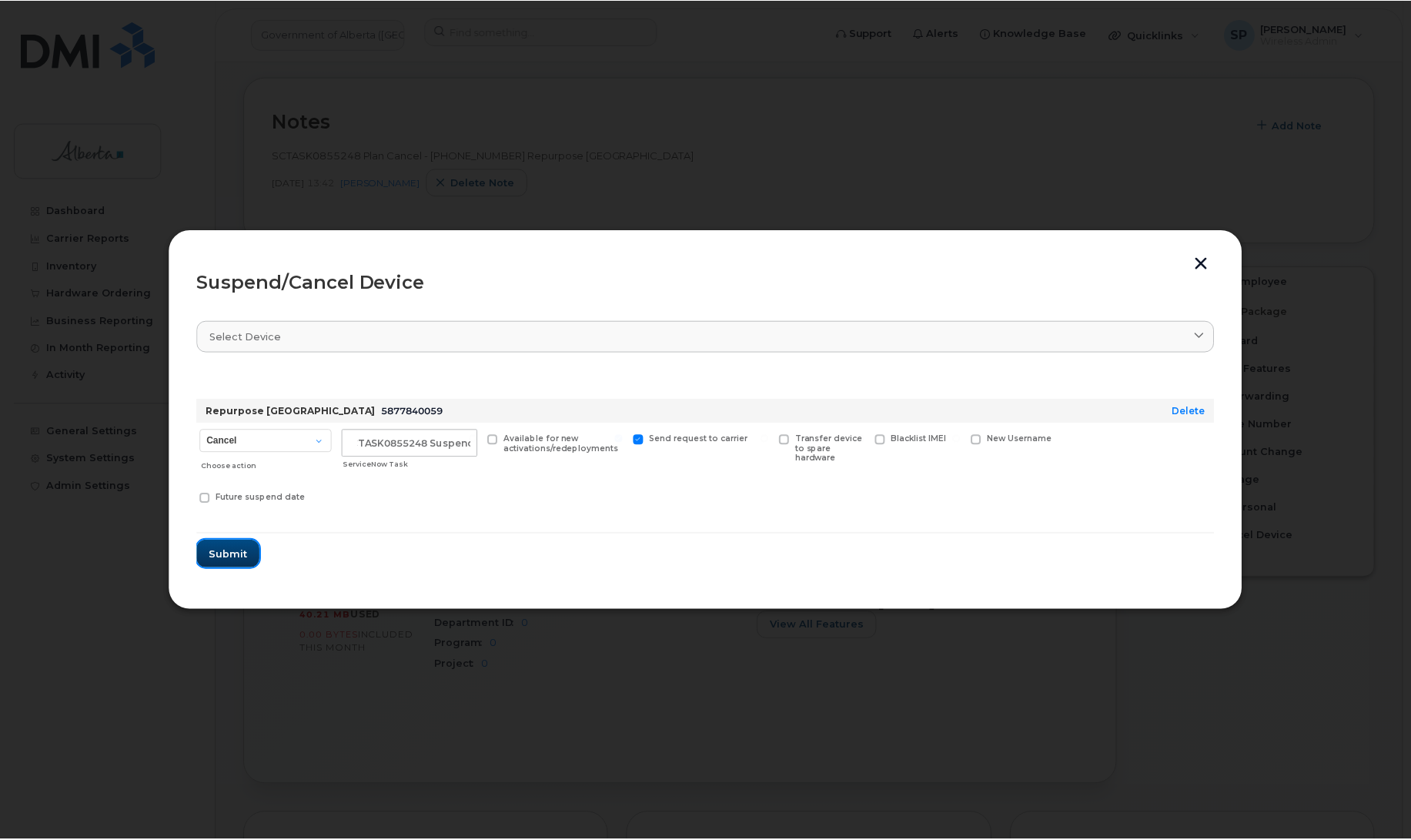
scroll to position [0, 0]
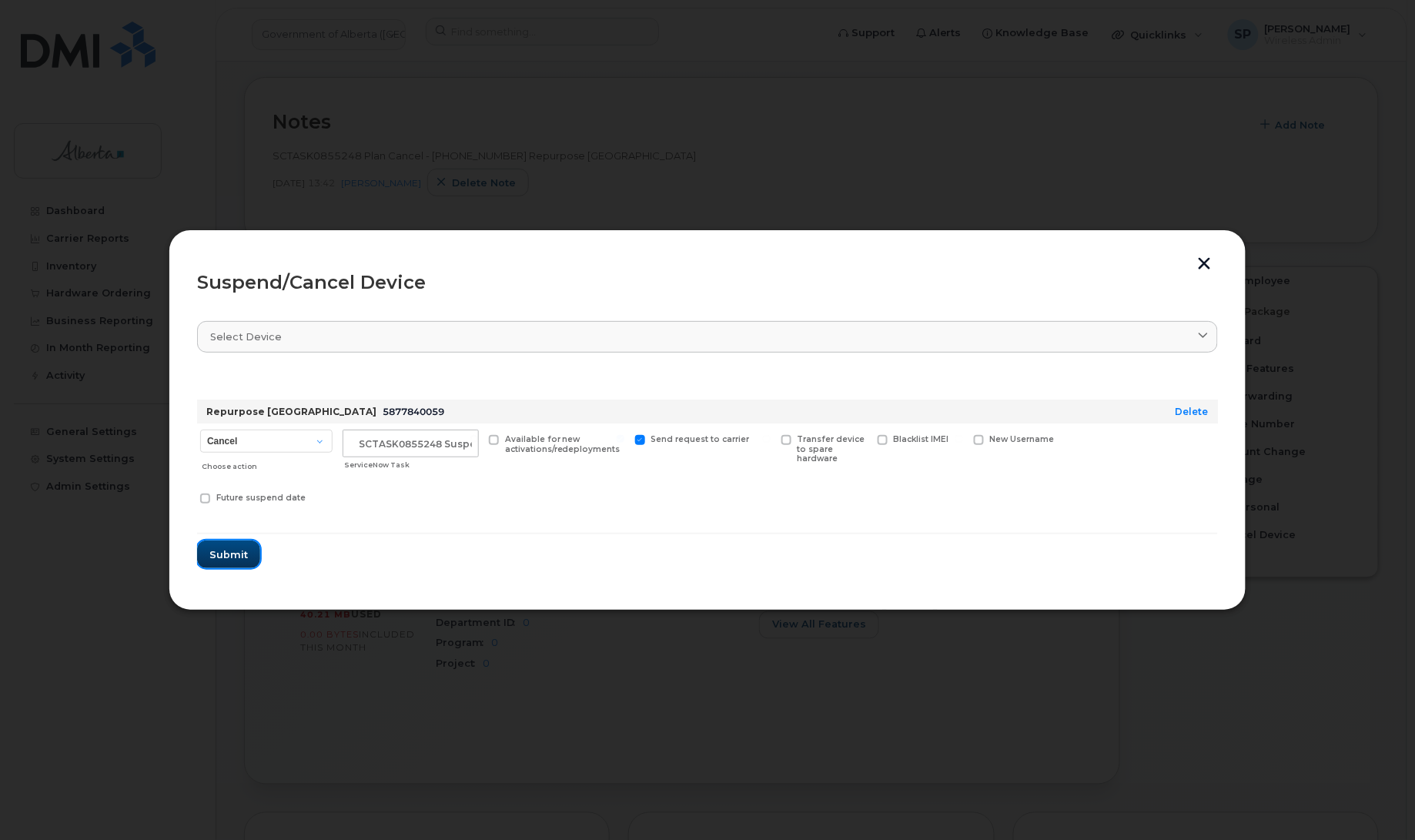
click at [234, 551] on span "Submit" at bounding box center [228, 554] width 39 height 15
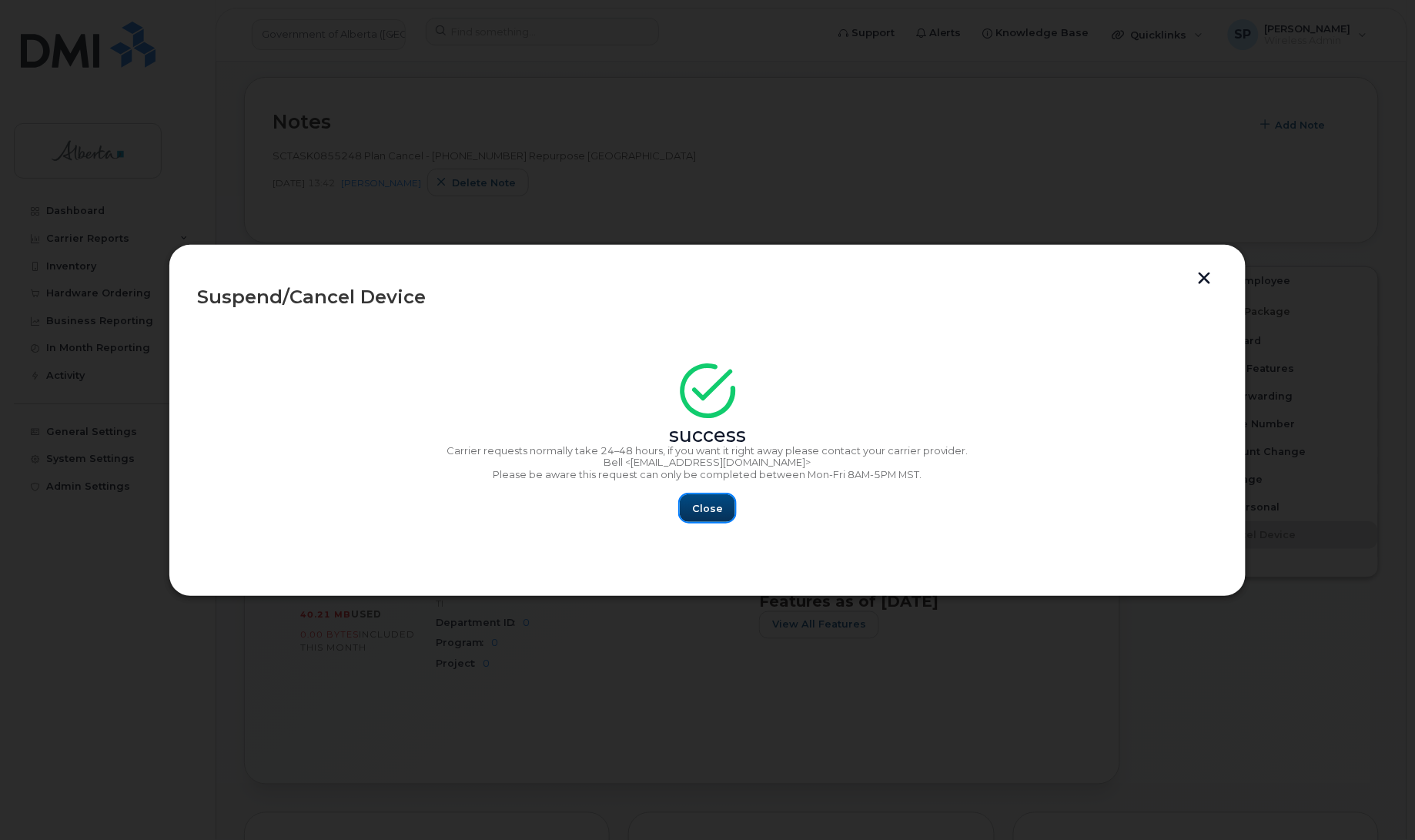
click at [714, 512] on span "Close" at bounding box center [708, 507] width 31 height 15
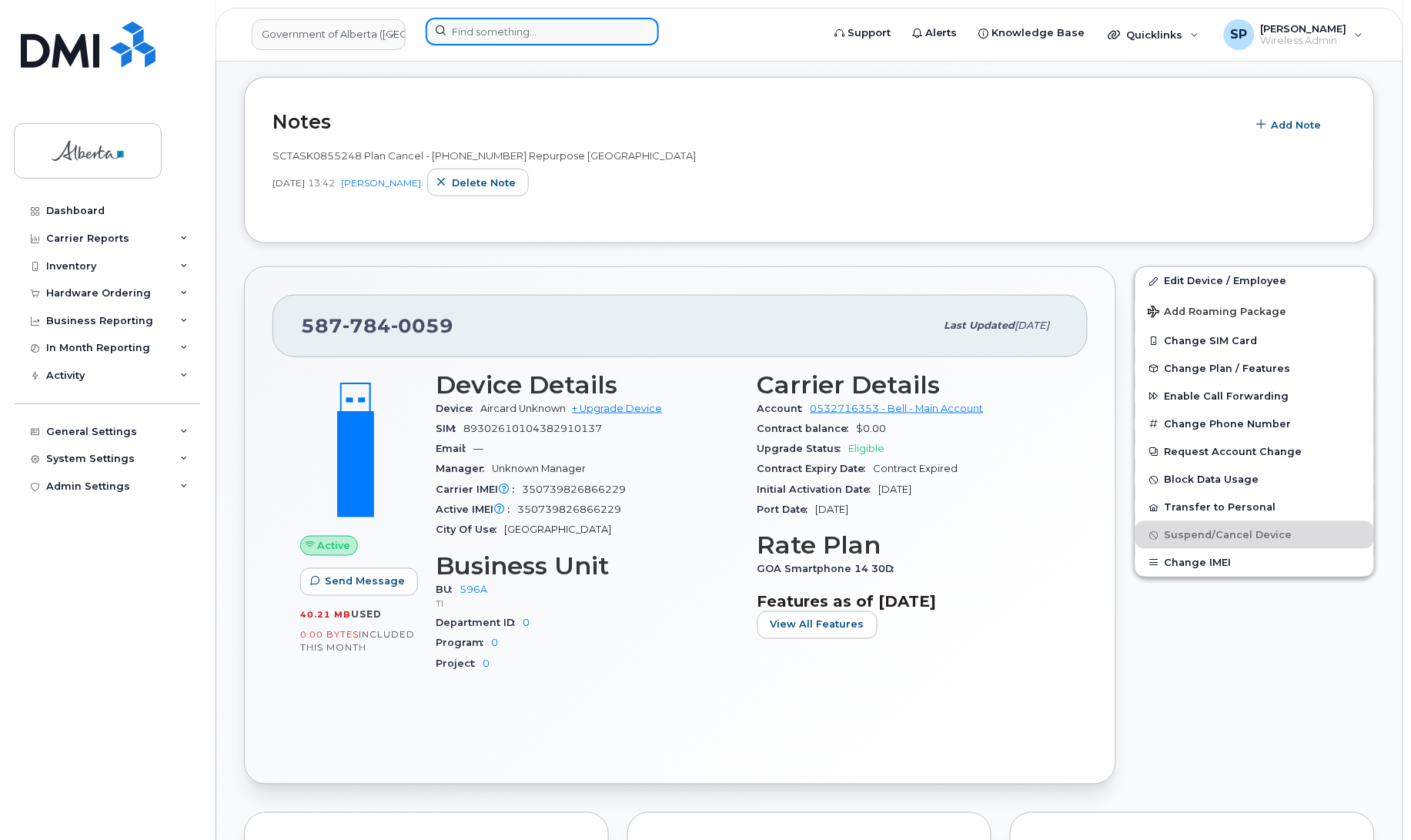
click at [482, 35] on input at bounding box center [542, 32] width 234 height 28
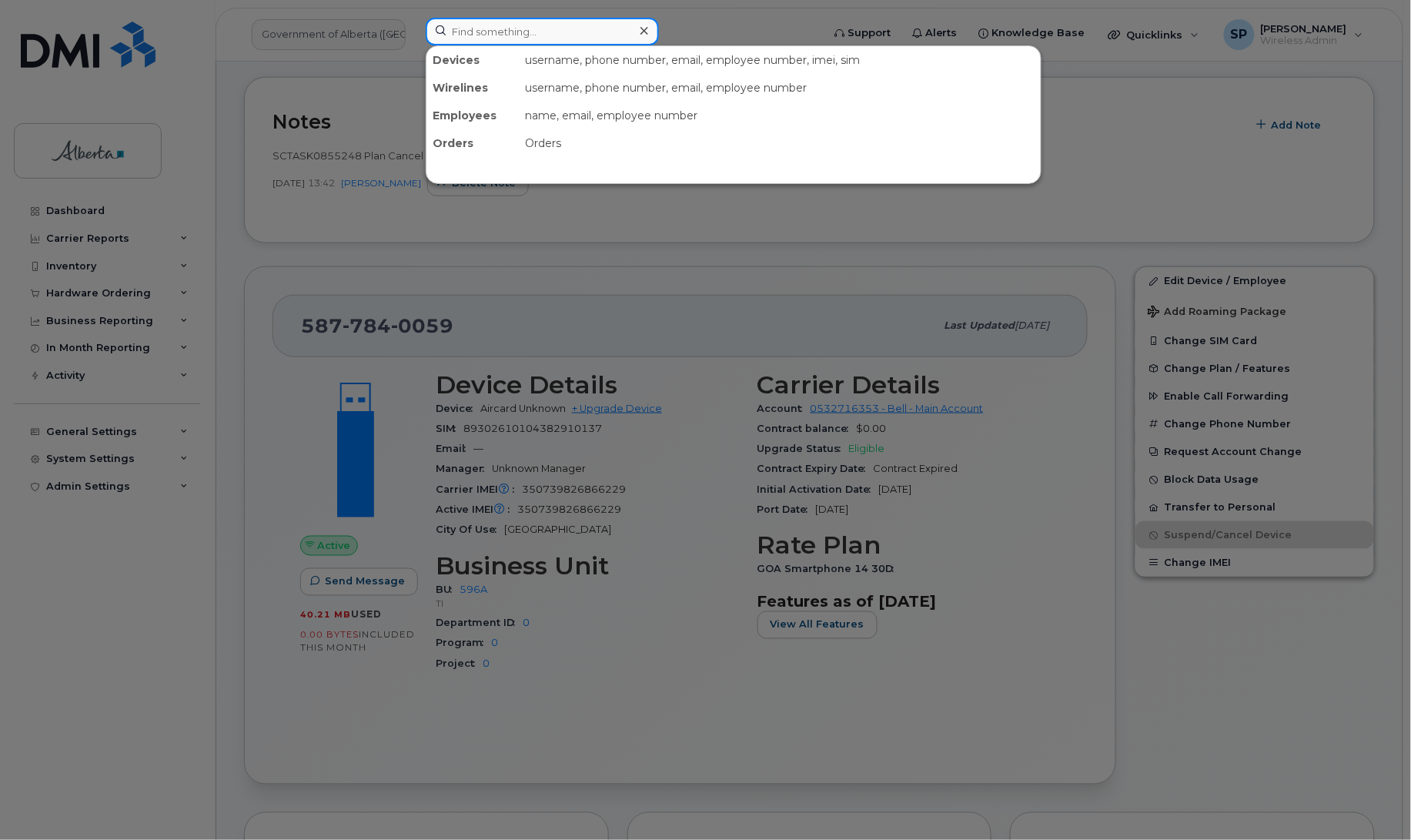
paste input "5875451801"
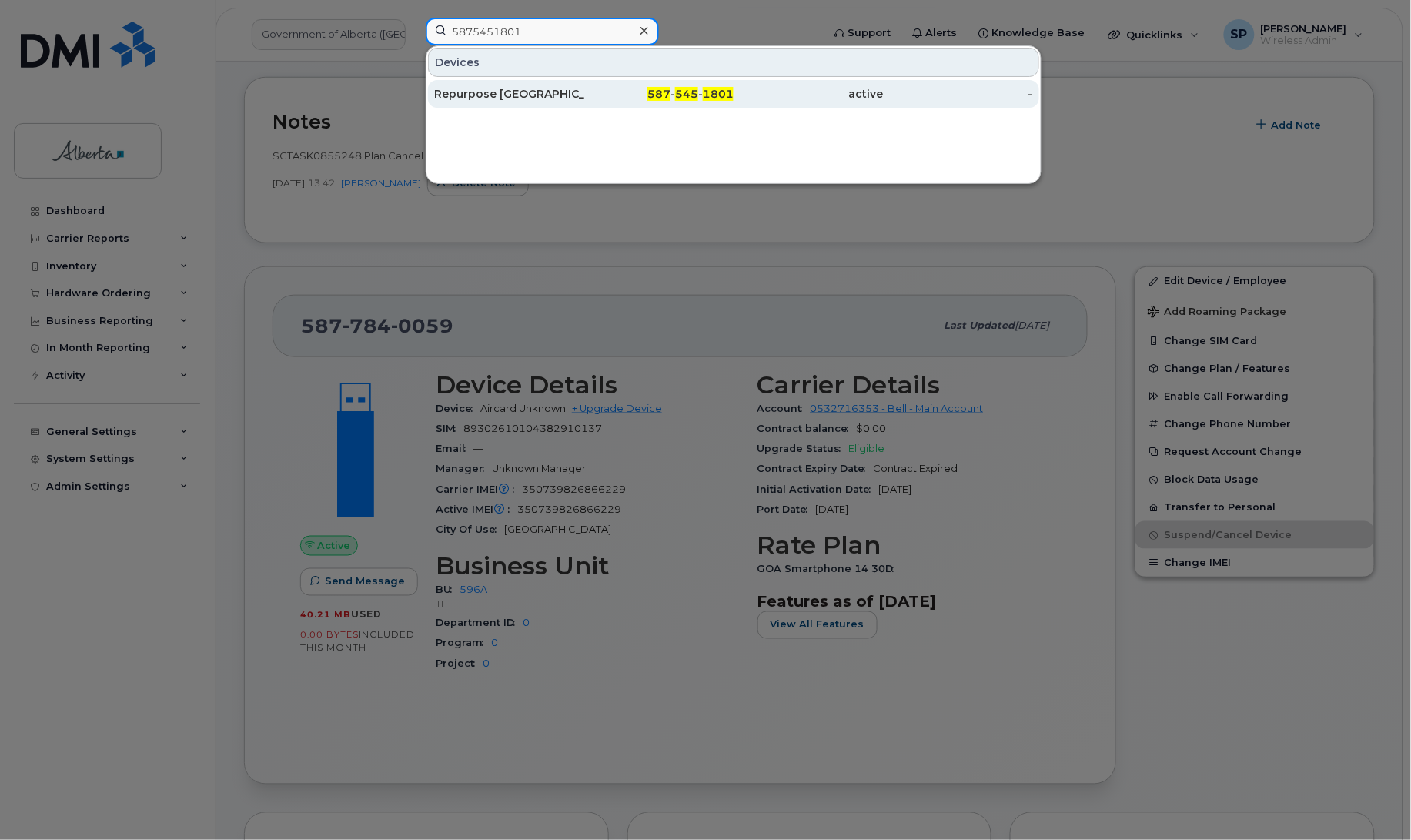
type input "5875451801"
click at [489, 97] on div "Repurpose [GEOGRAPHIC_DATA]" at bounding box center [509, 94] width 150 height 16
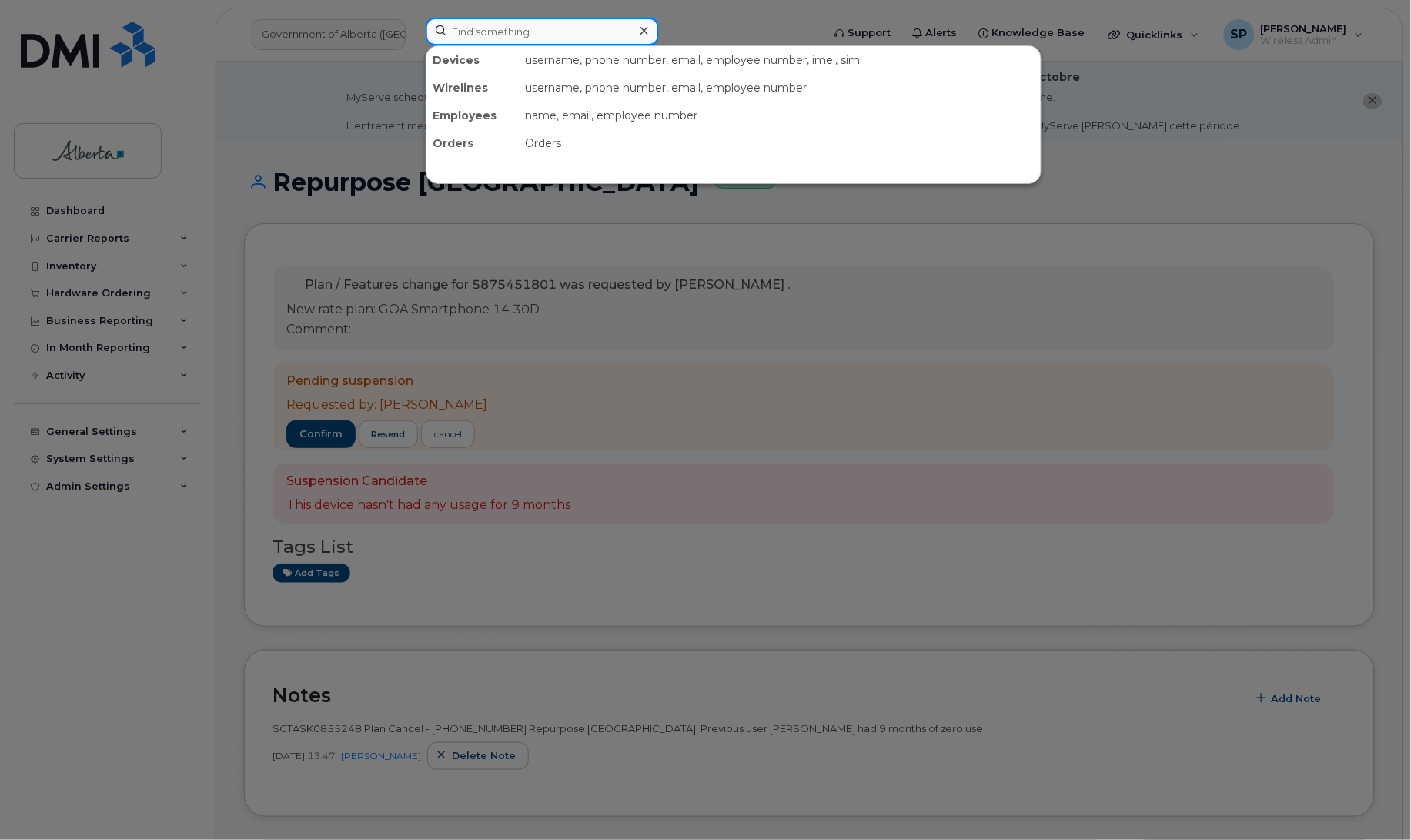
click at [509, 18] on input at bounding box center [542, 32] width 234 height 28
paste input "4038362769"
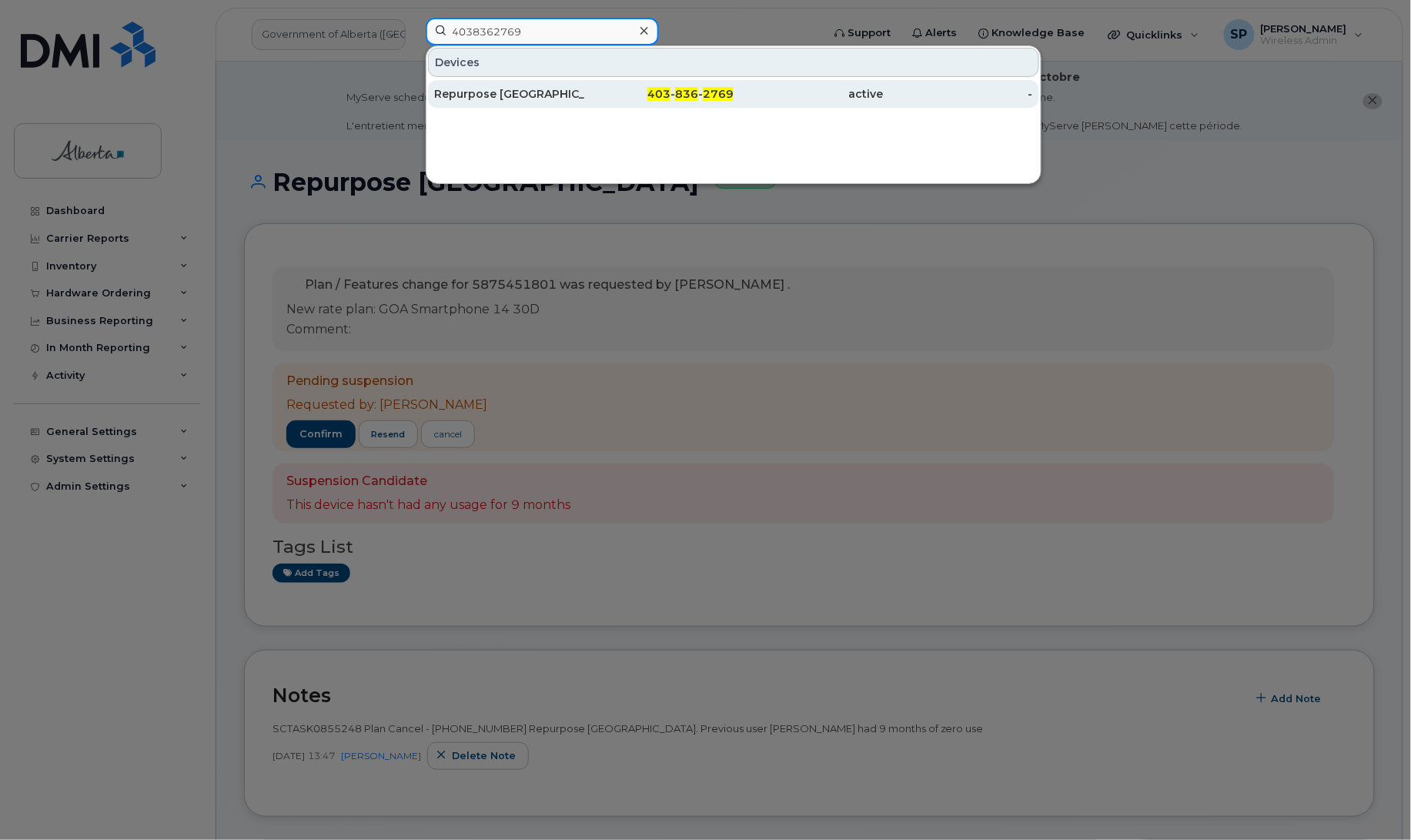
type input "4038362769"
click at [487, 98] on div "Repurpose [GEOGRAPHIC_DATA]" at bounding box center [509, 94] width 150 height 16
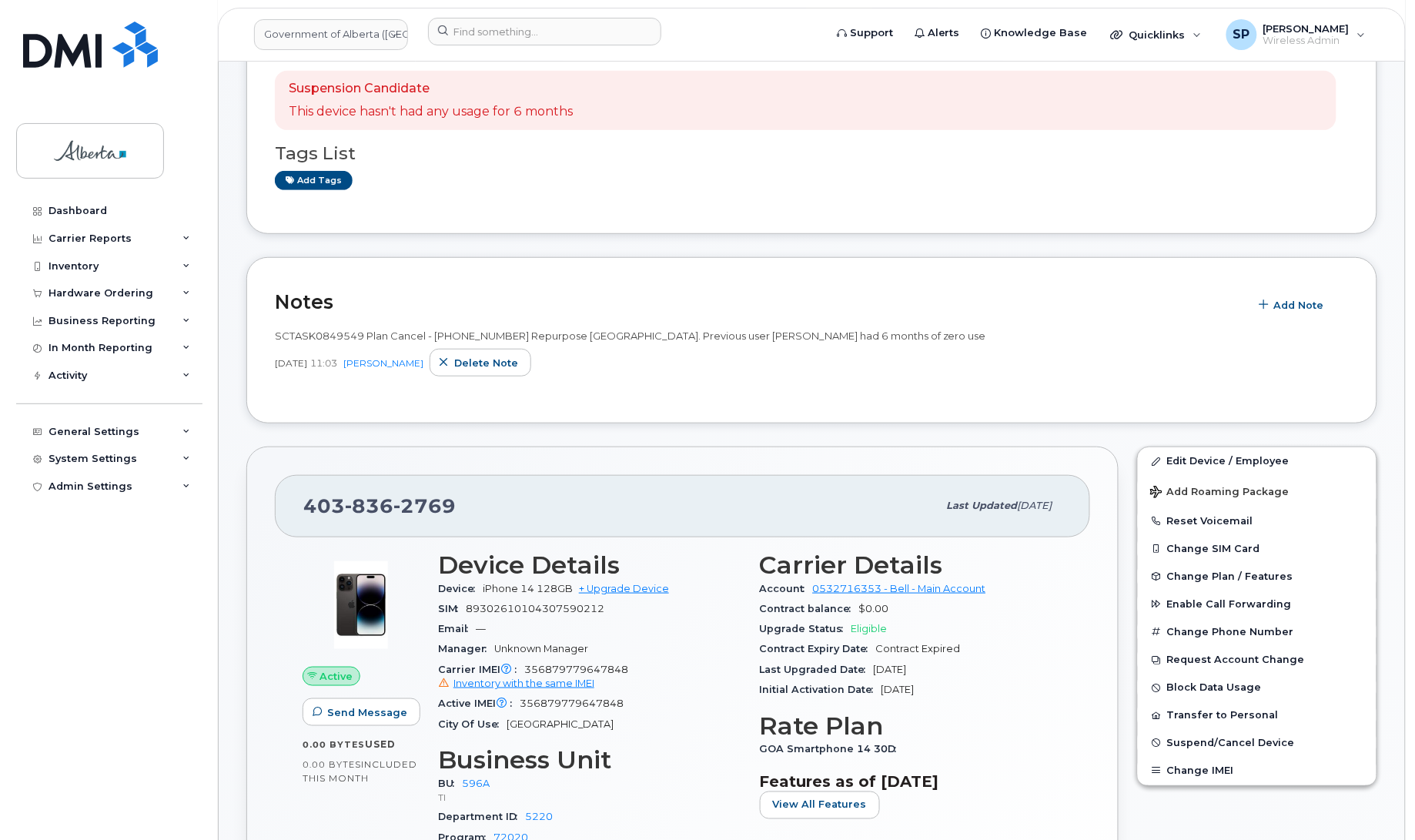
scroll to position [259, 0]
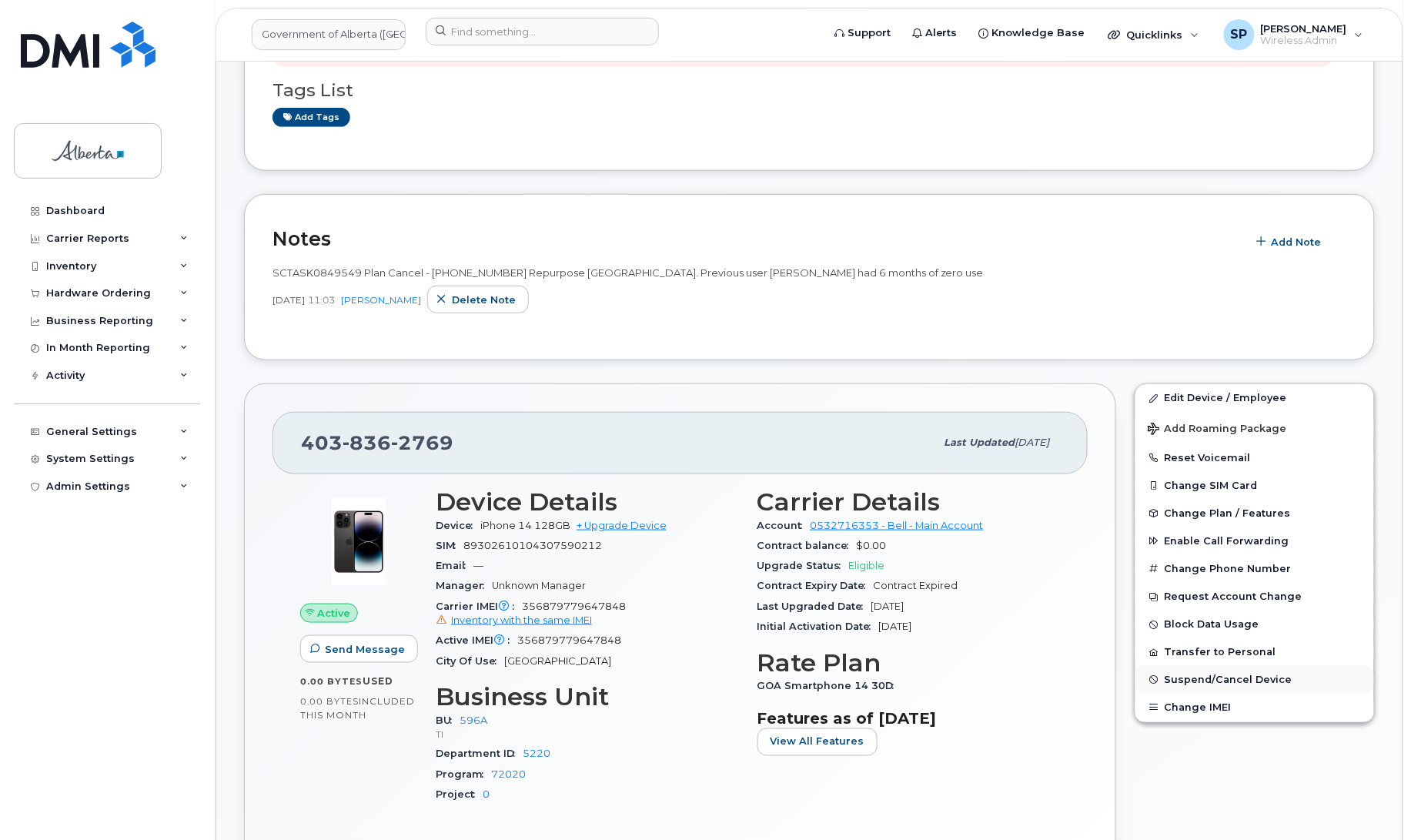
click at [1233, 678] on span "Suspend/Cancel Device" at bounding box center [1228, 679] width 128 height 11
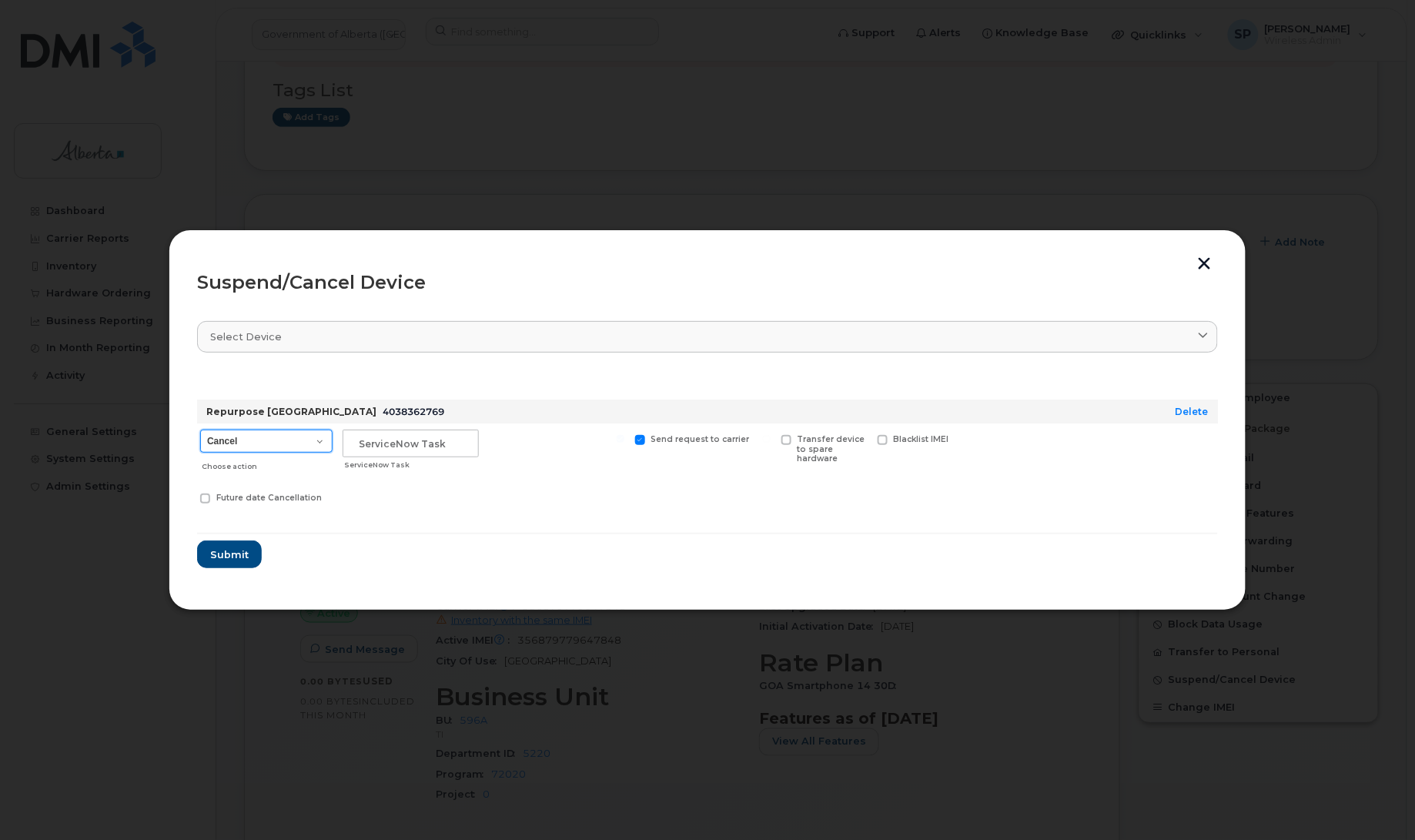
click at [287, 441] on select "Cancel Suspend - Extend Suspension Suspend - Reduced Rate Suspend - Lost Device…" at bounding box center [266, 440] width 133 height 23
select select "[object Object]"
click at [200, 429] on select "Cancel Suspend - Extend Suspension Suspend - Reduced Rate Suspend - Lost Device…" at bounding box center [266, 440] width 133 height 23
click at [426, 444] on input "text" at bounding box center [410, 443] width 136 height 28
paste input "SCTASK0849549"
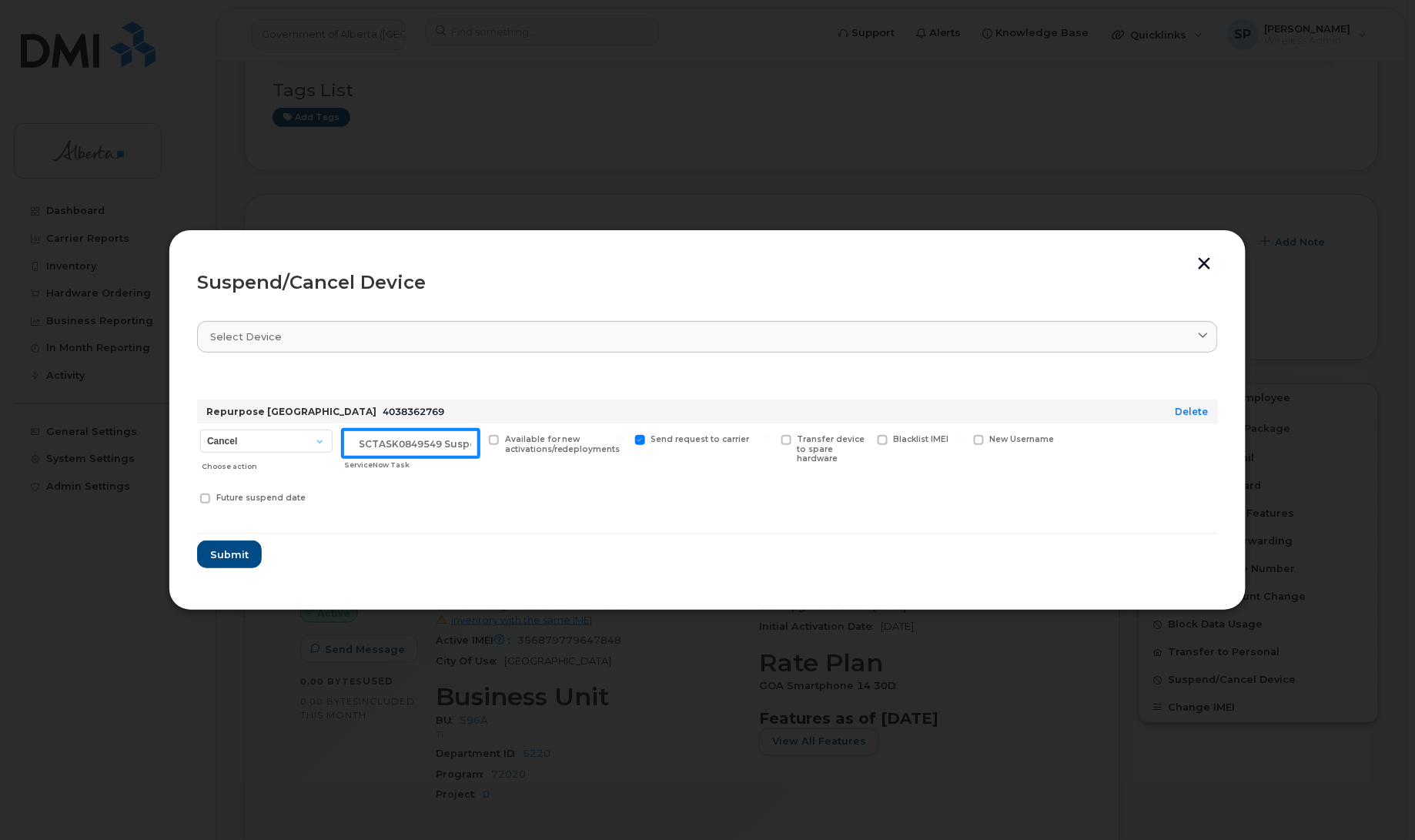
scroll to position [0, 13]
type input "SCTASK0849549 Suspend"
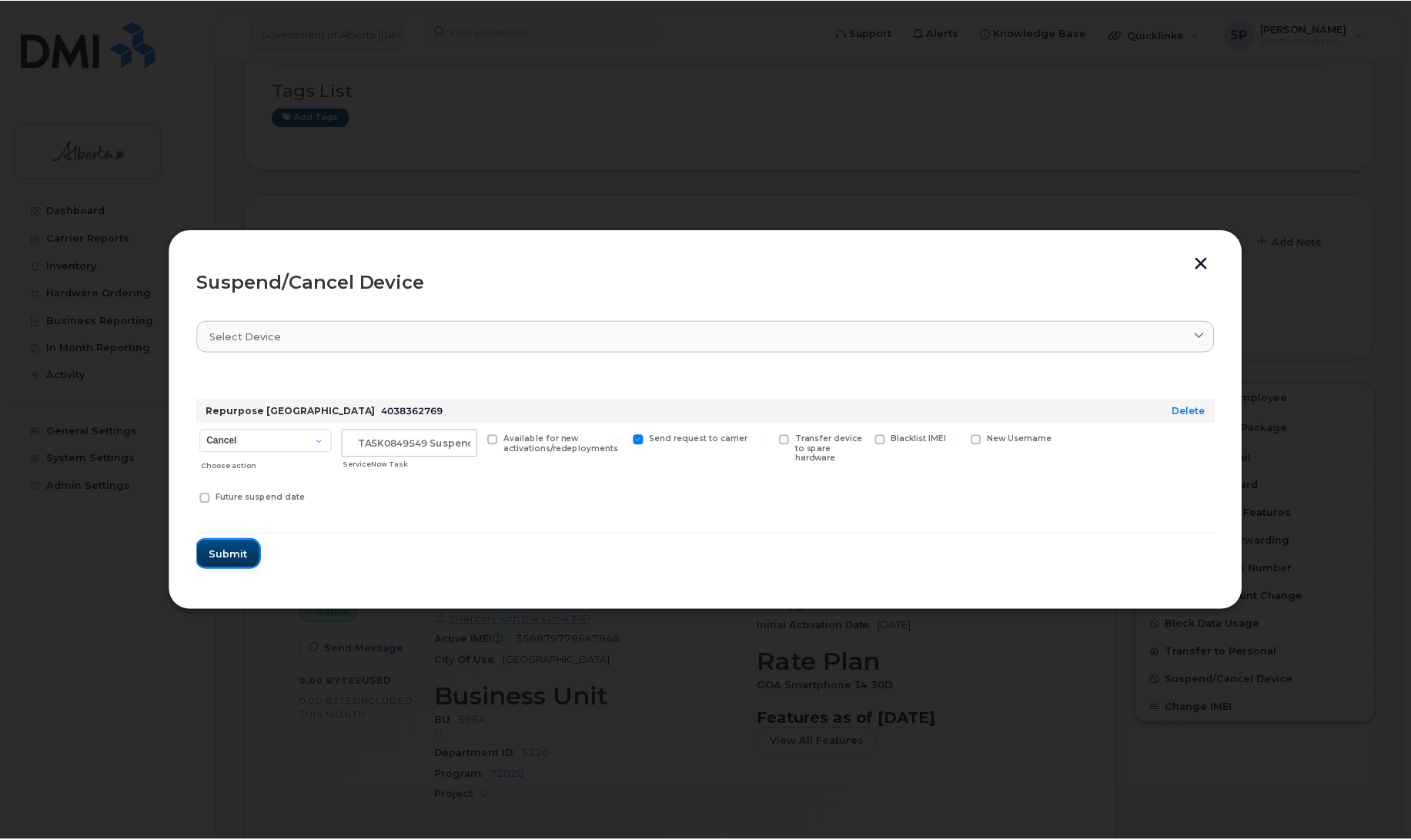
scroll to position [0, 0]
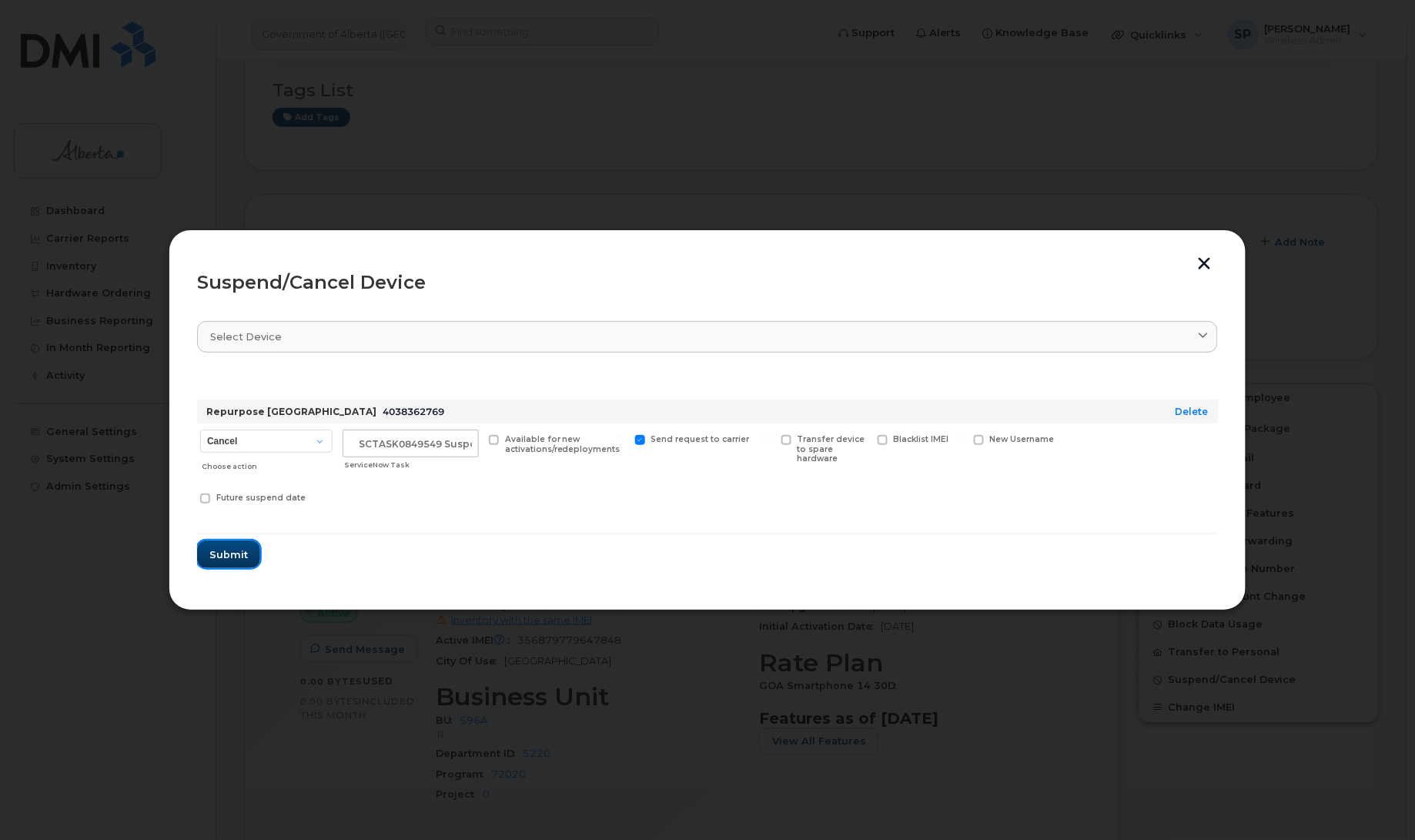
click at [237, 556] on span "Submit" at bounding box center [228, 554] width 39 height 15
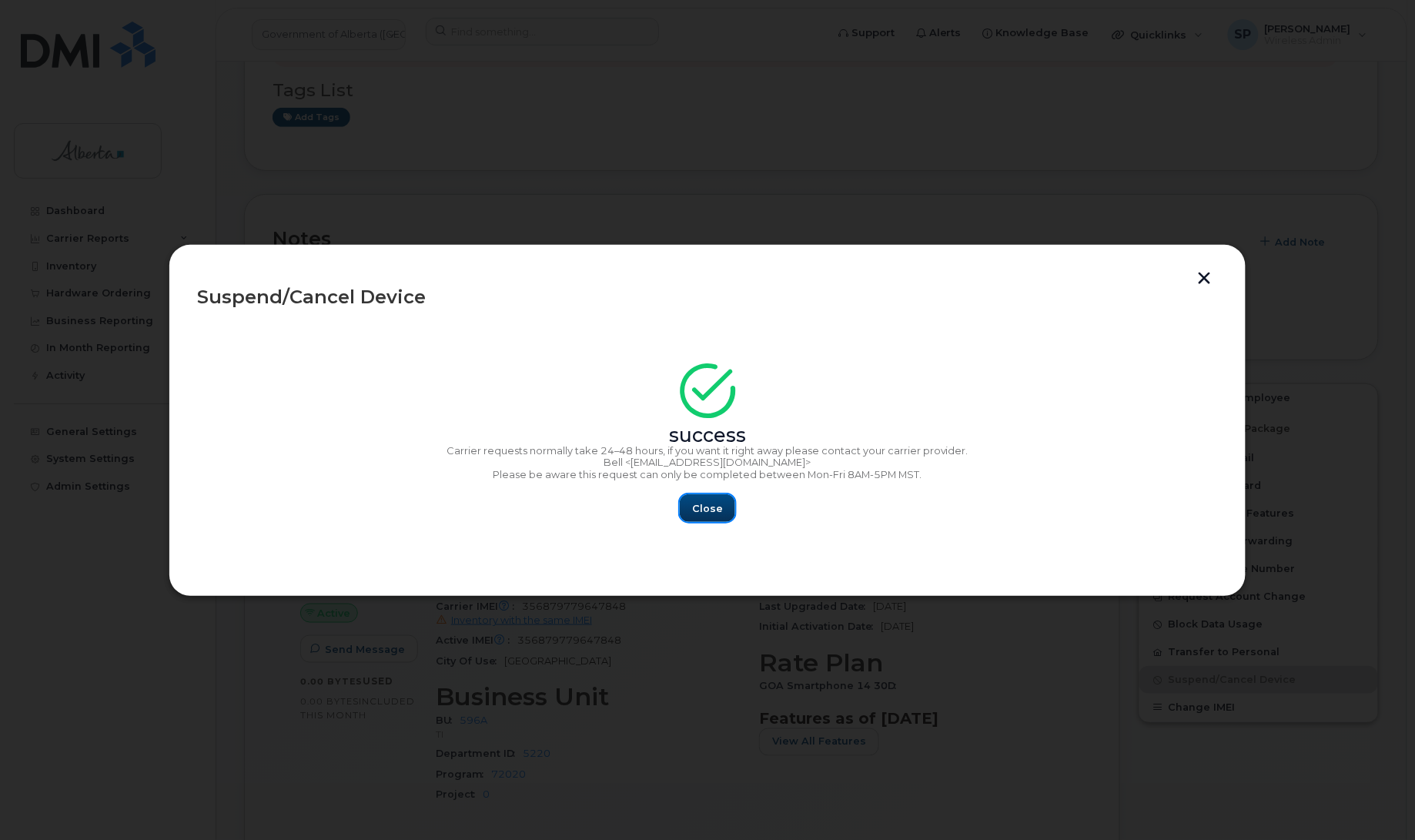
click at [705, 506] on span "Close" at bounding box center [708, 507] width 31 height 15
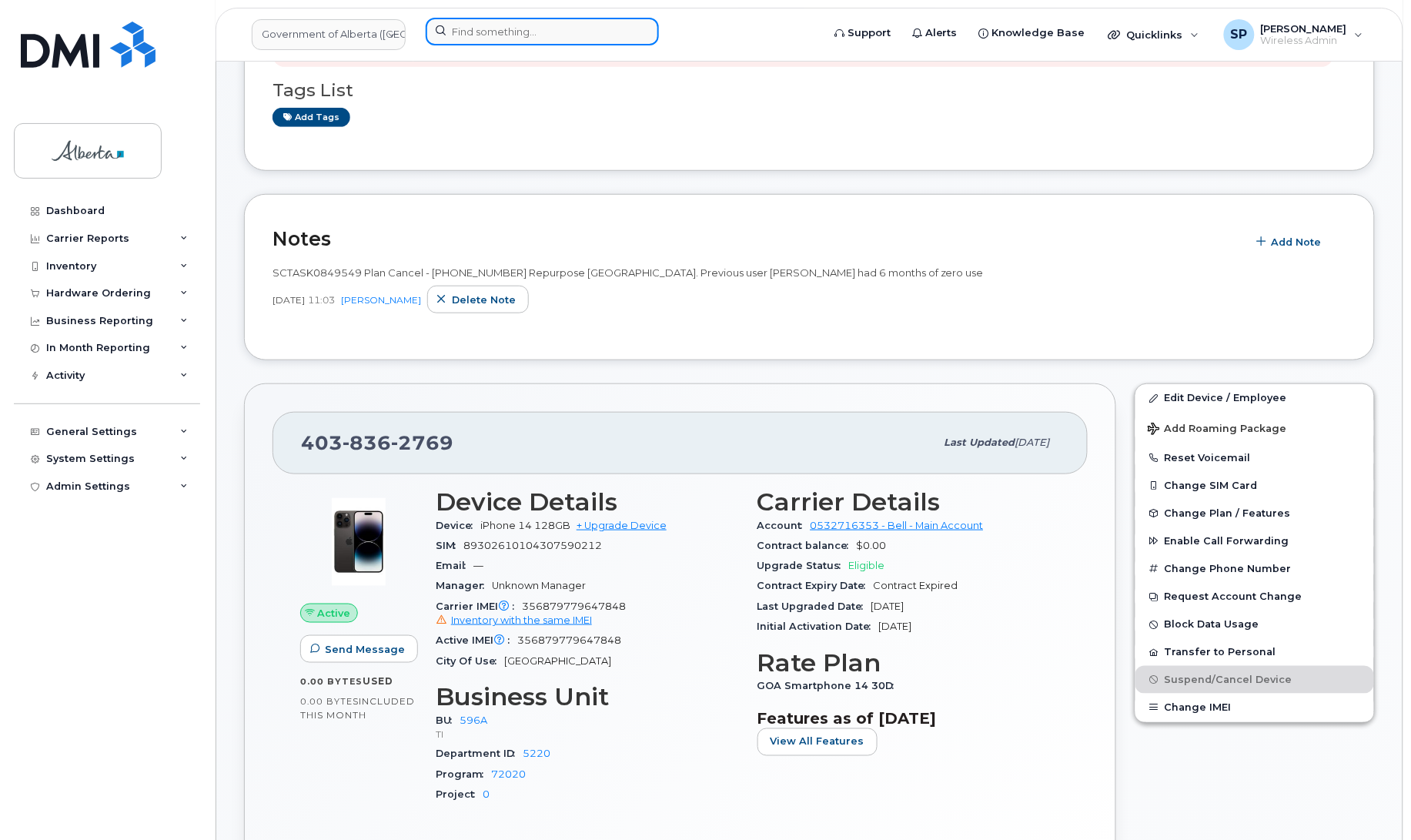
click at [494, 31] on input at bounding box center [542, 32] width 234 height 28
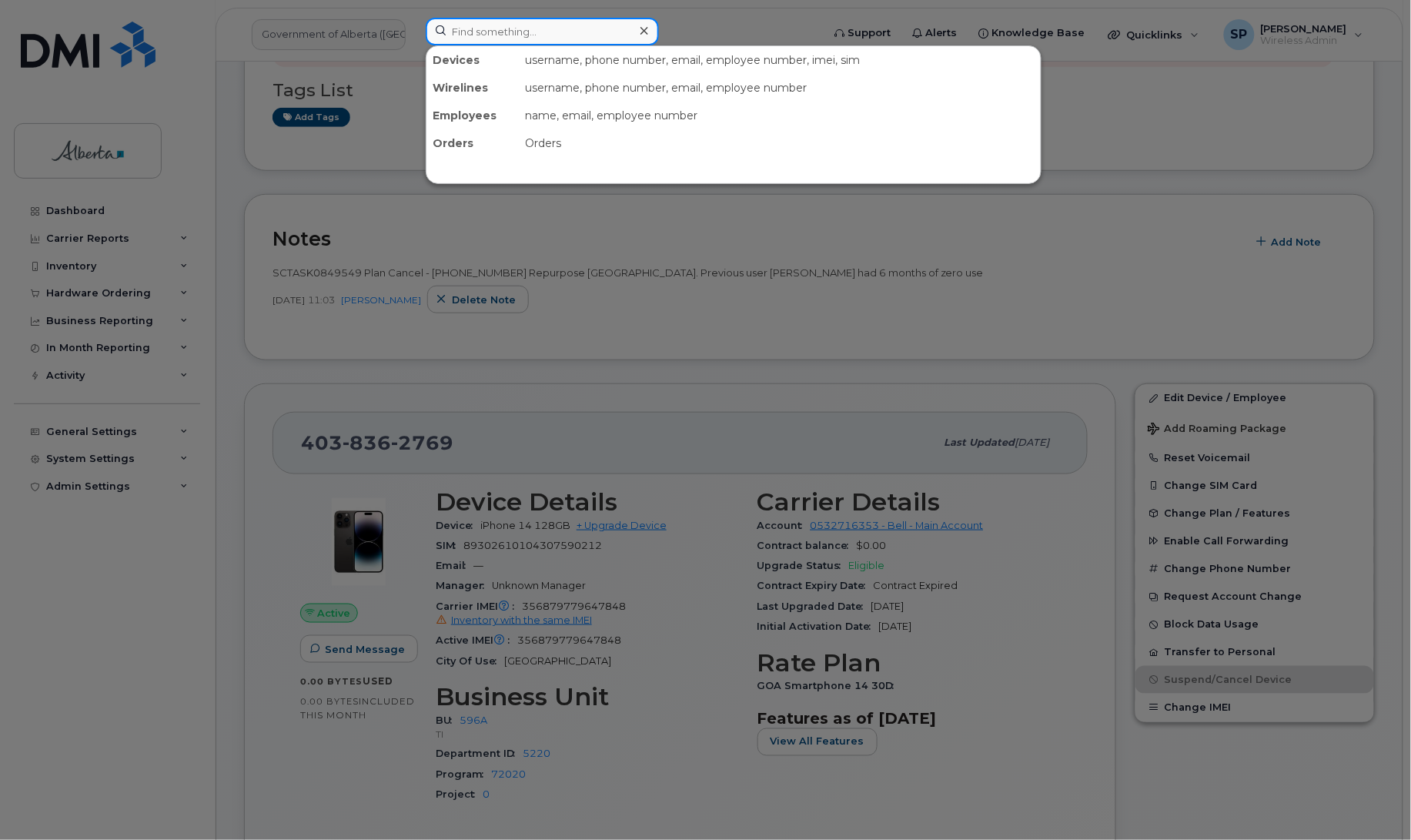
paste input "4034667314"
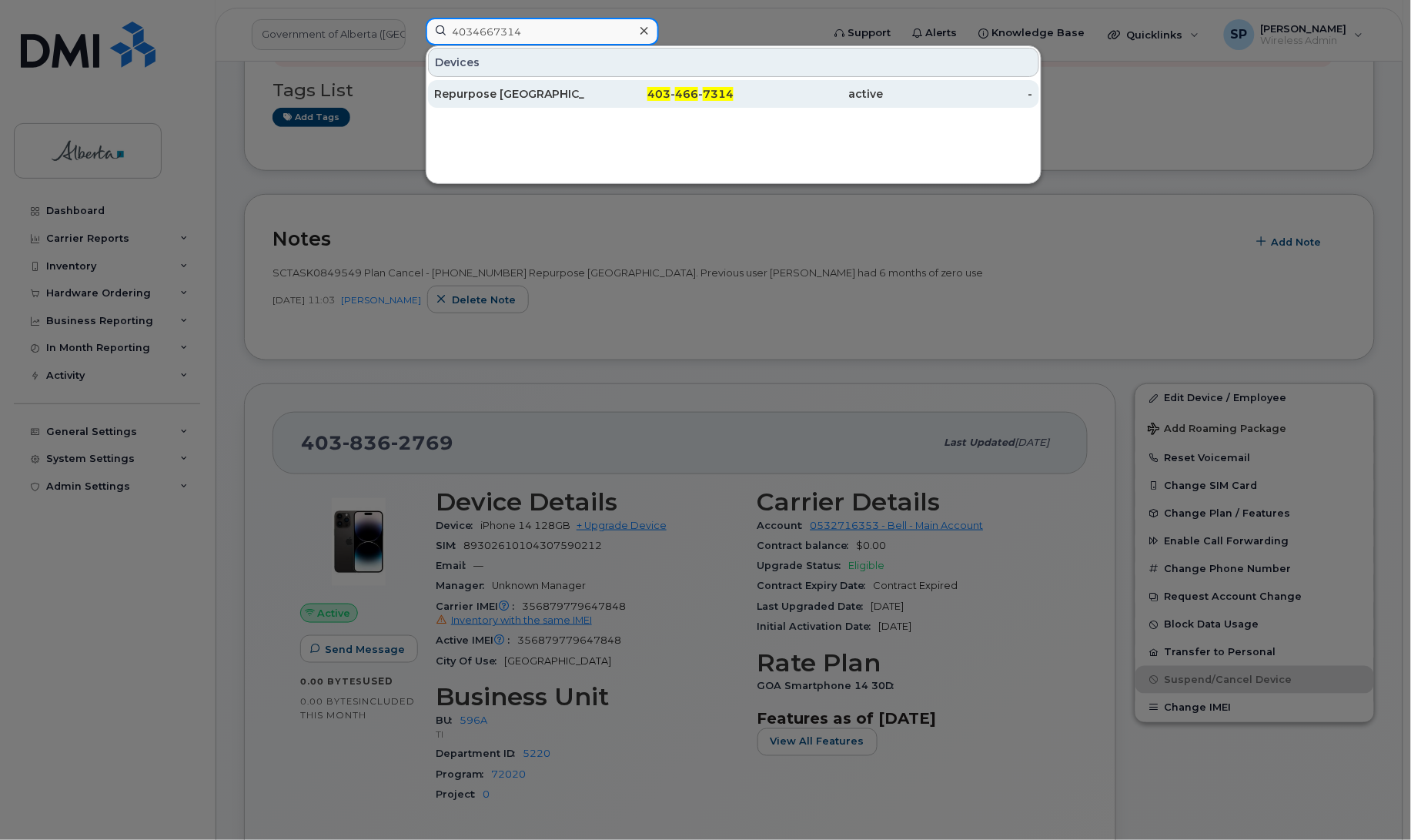
type input "4034667314"
click at [494, 97] on div "Repurpose [GEOGRAPHIC_DATA]" at bounding box center [509, 94] width 150 height 16
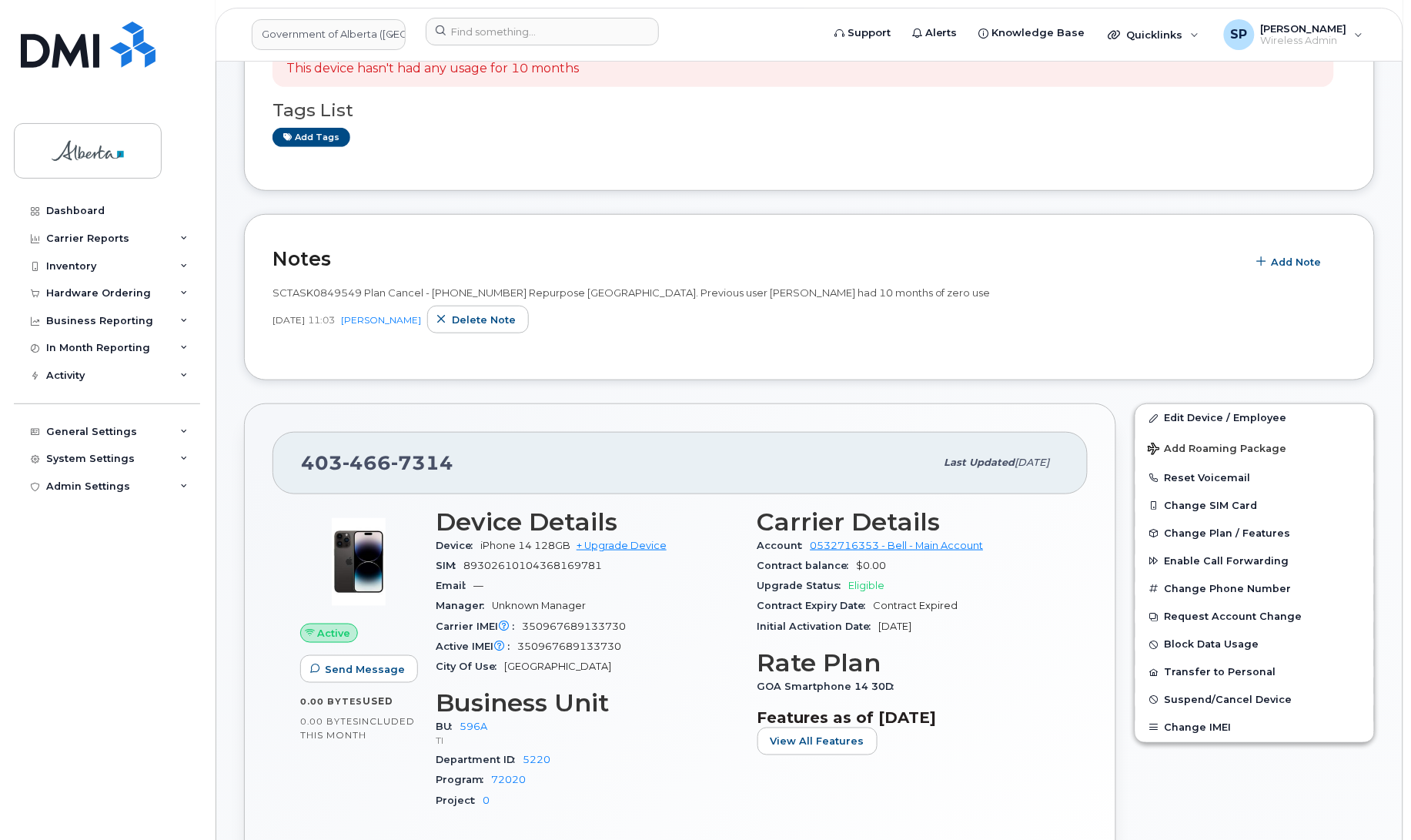
scroll to position [250, 0]
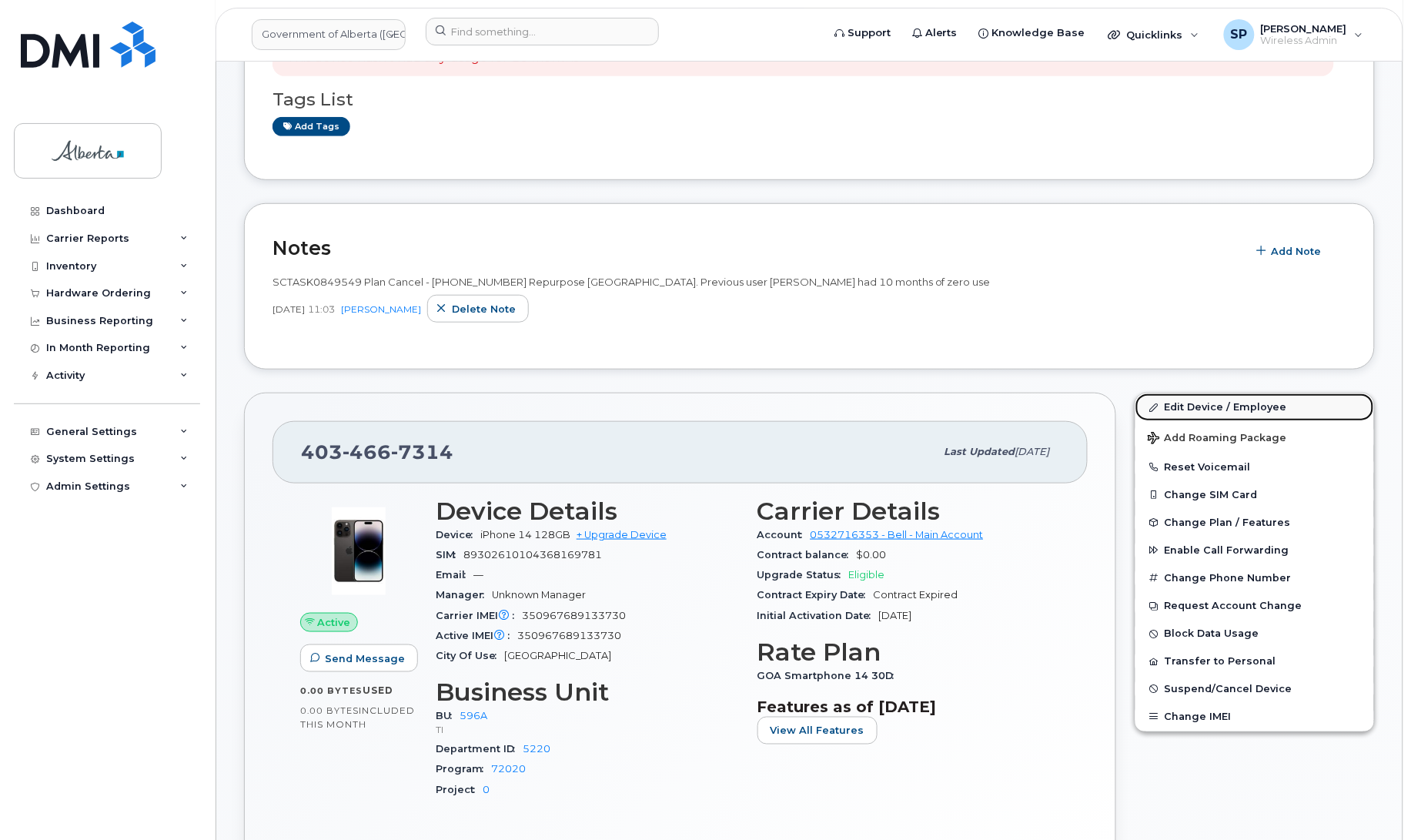
click at [1232, 407] on link "Edit Device / Employee" at bounding box center [1255, 407] width 239 height 28
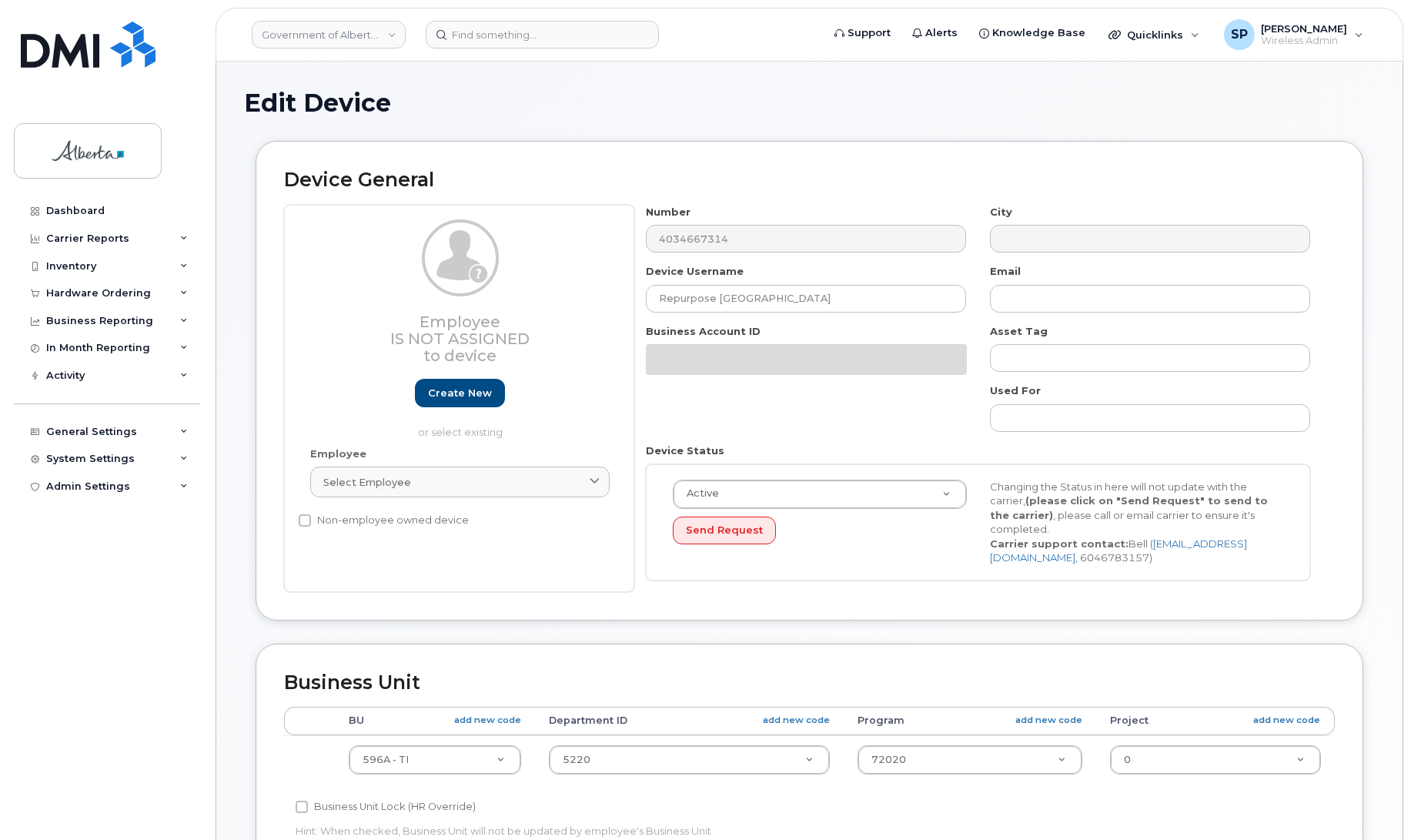
select select "4797729"
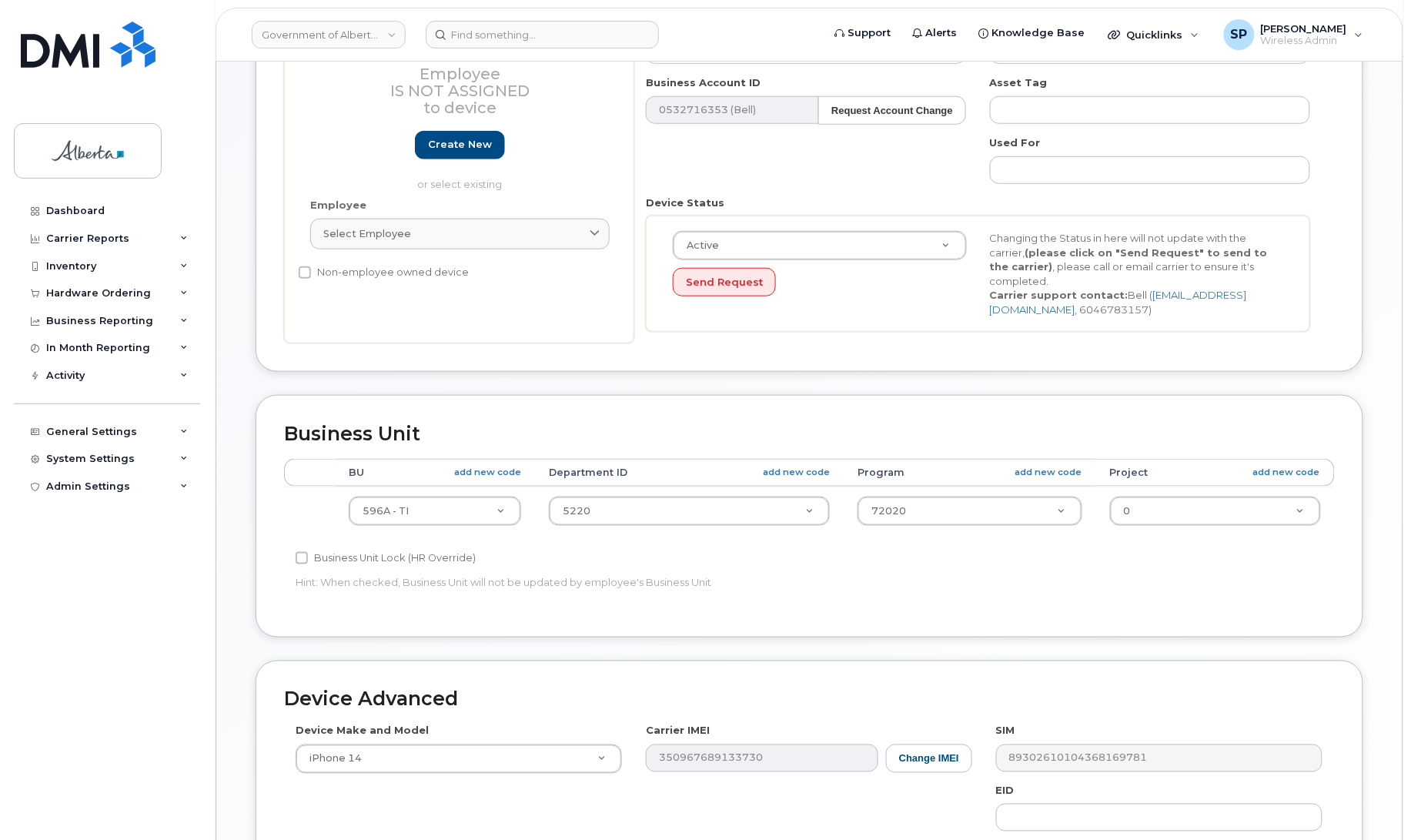
scroll to position [340, 0]
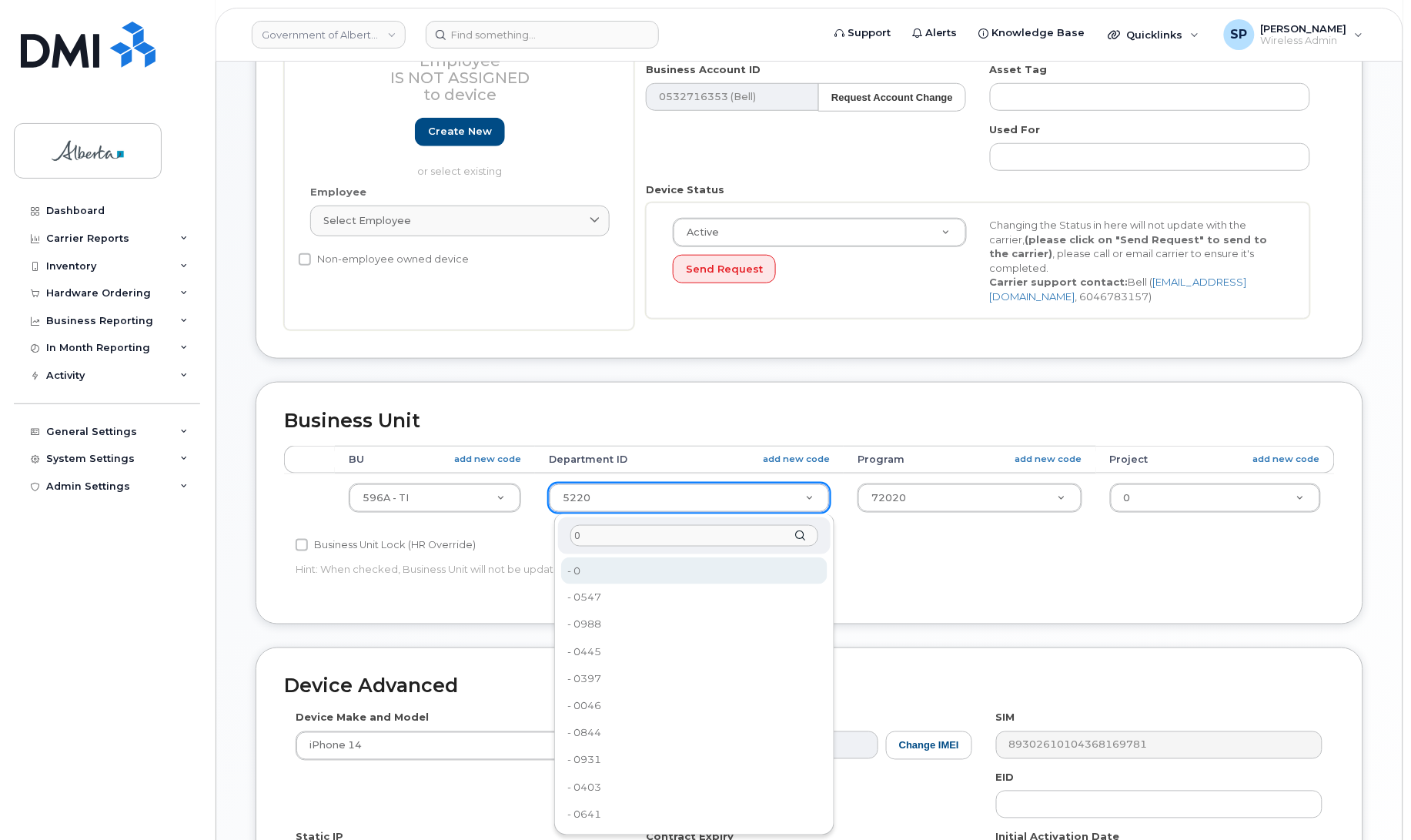
type input "0"
type input "4806341"
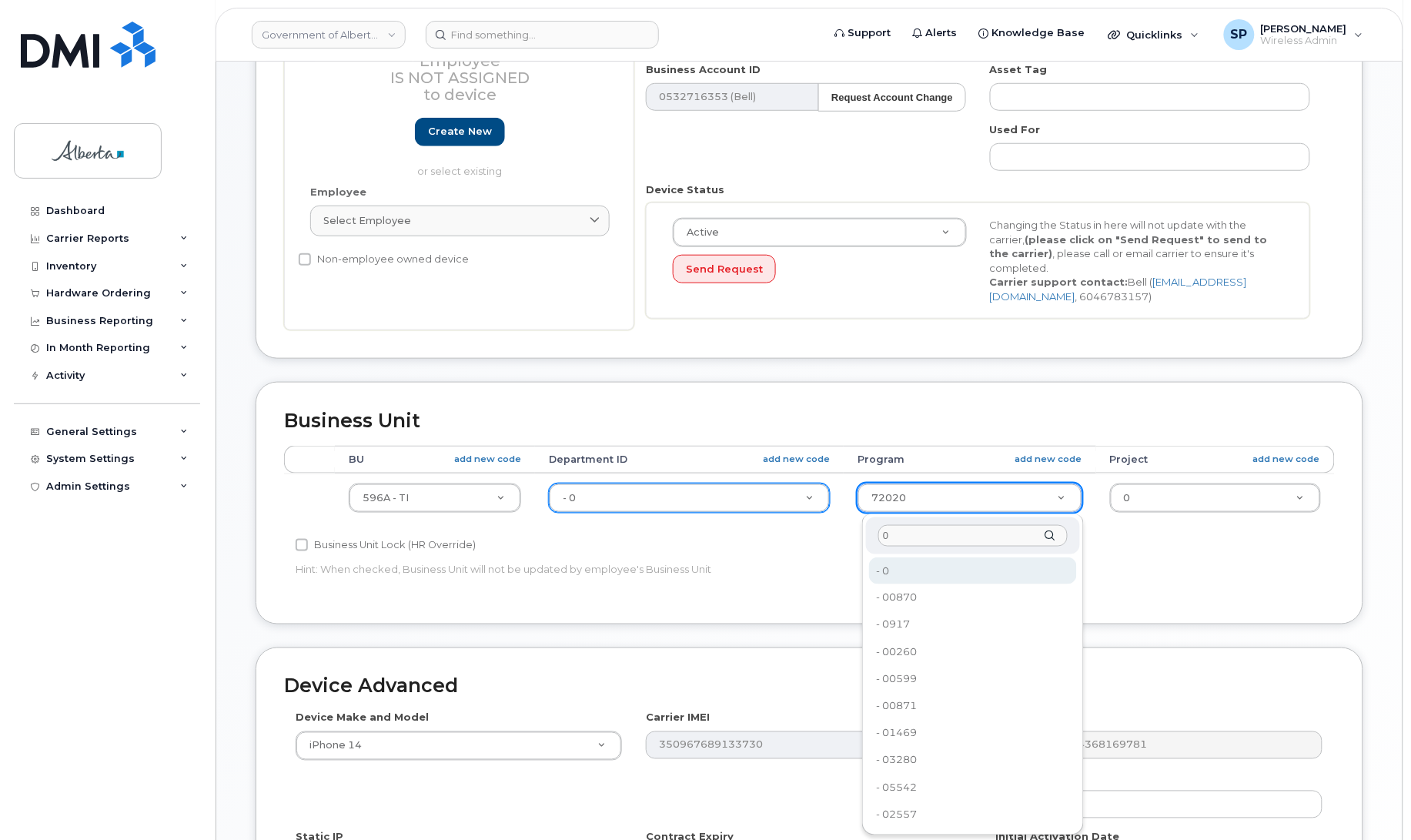
type input "0"
type input "4806366"
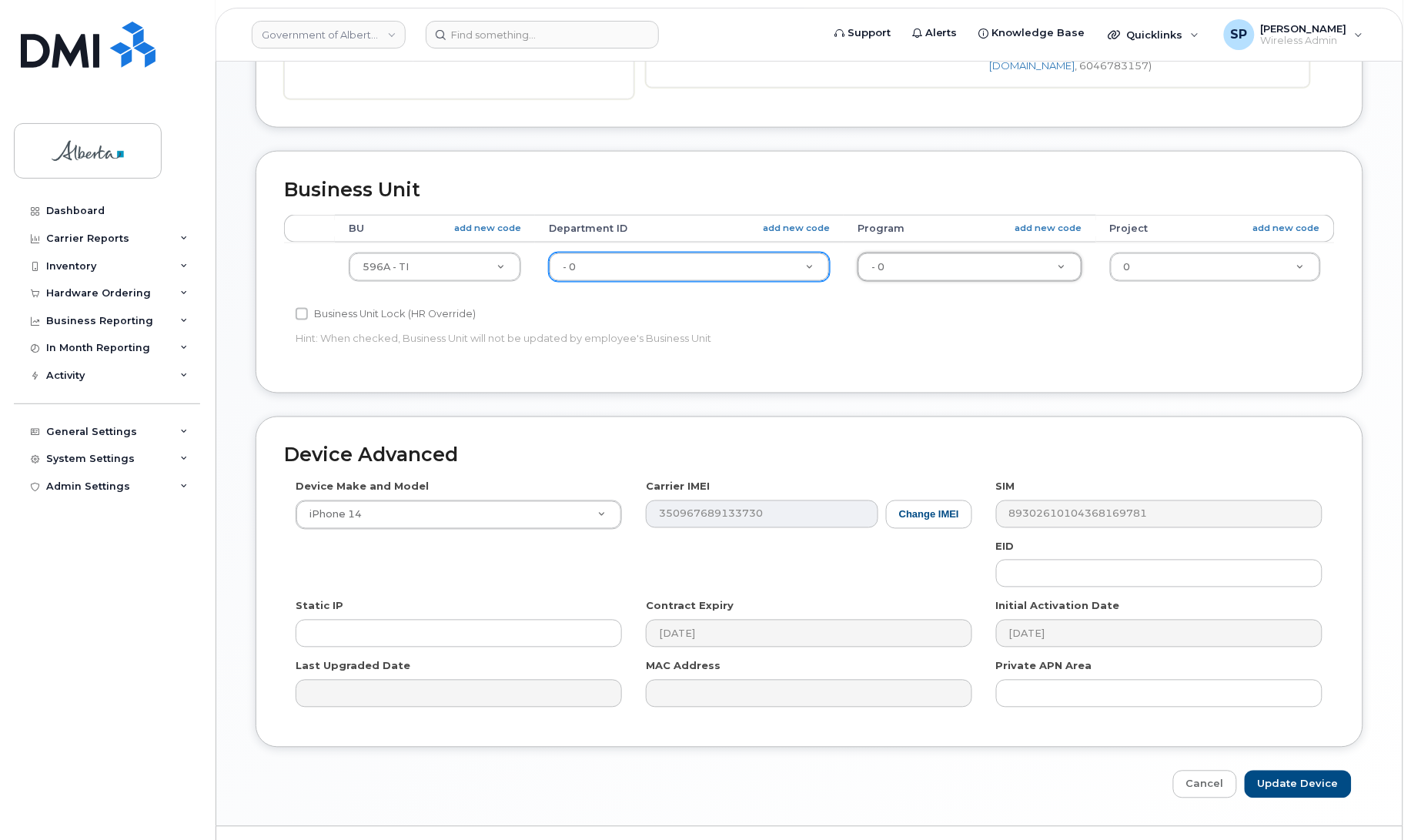
scroll to position [578, 0]
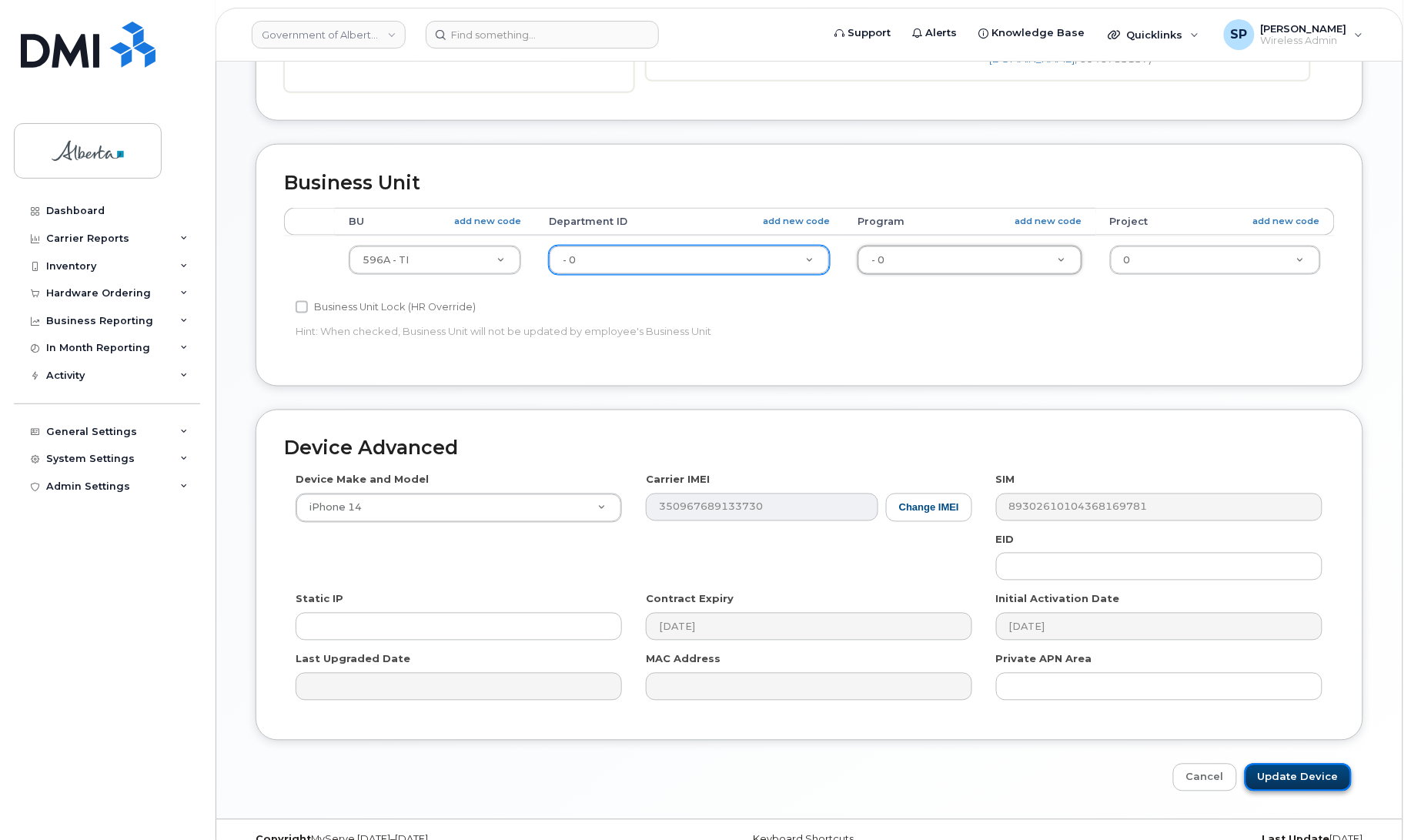
click at [1287, 785] on input "Update Device" at bounding box center [1298, 777] width 107 height 28
type input "Saving..."
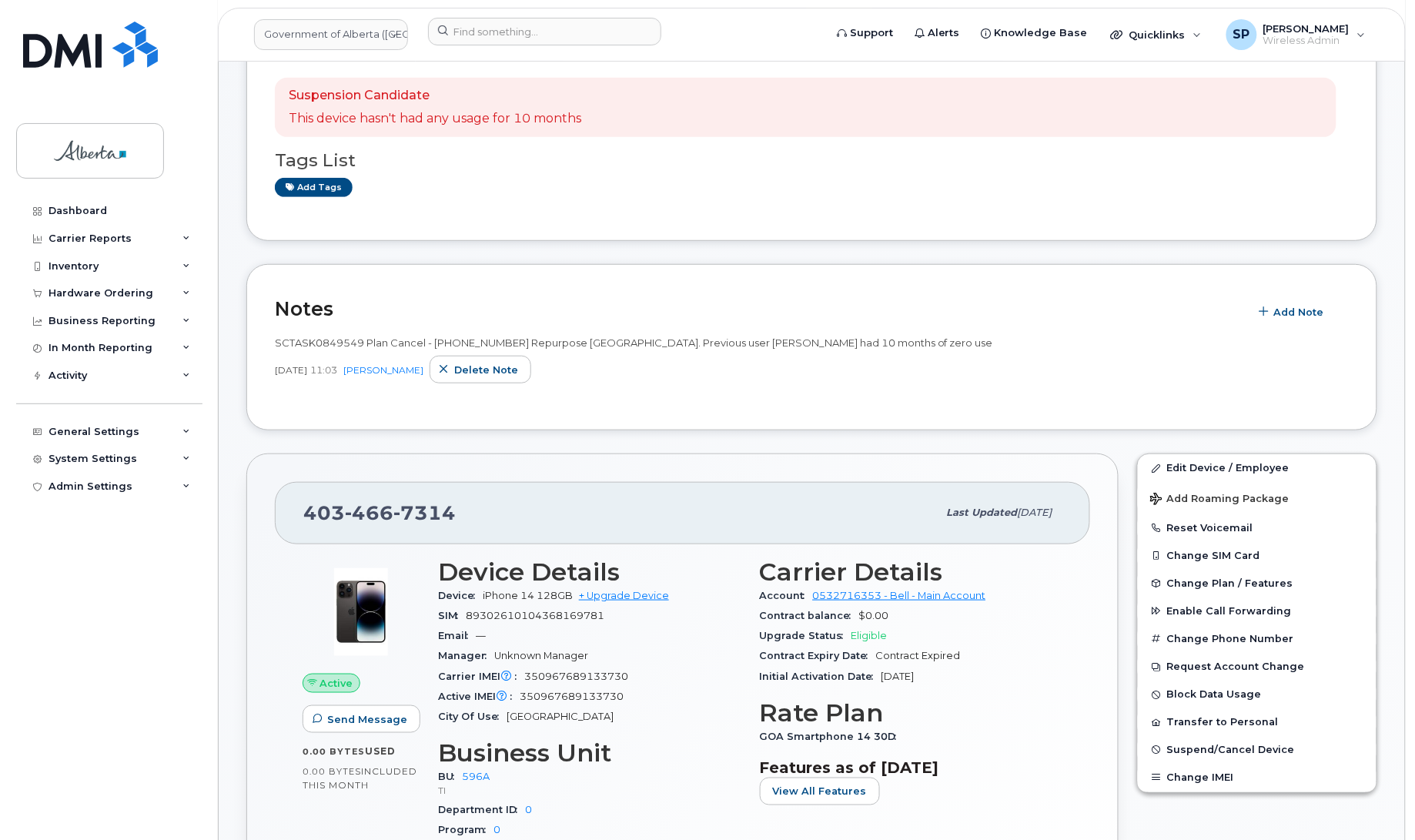
scroll to position [337, 0]
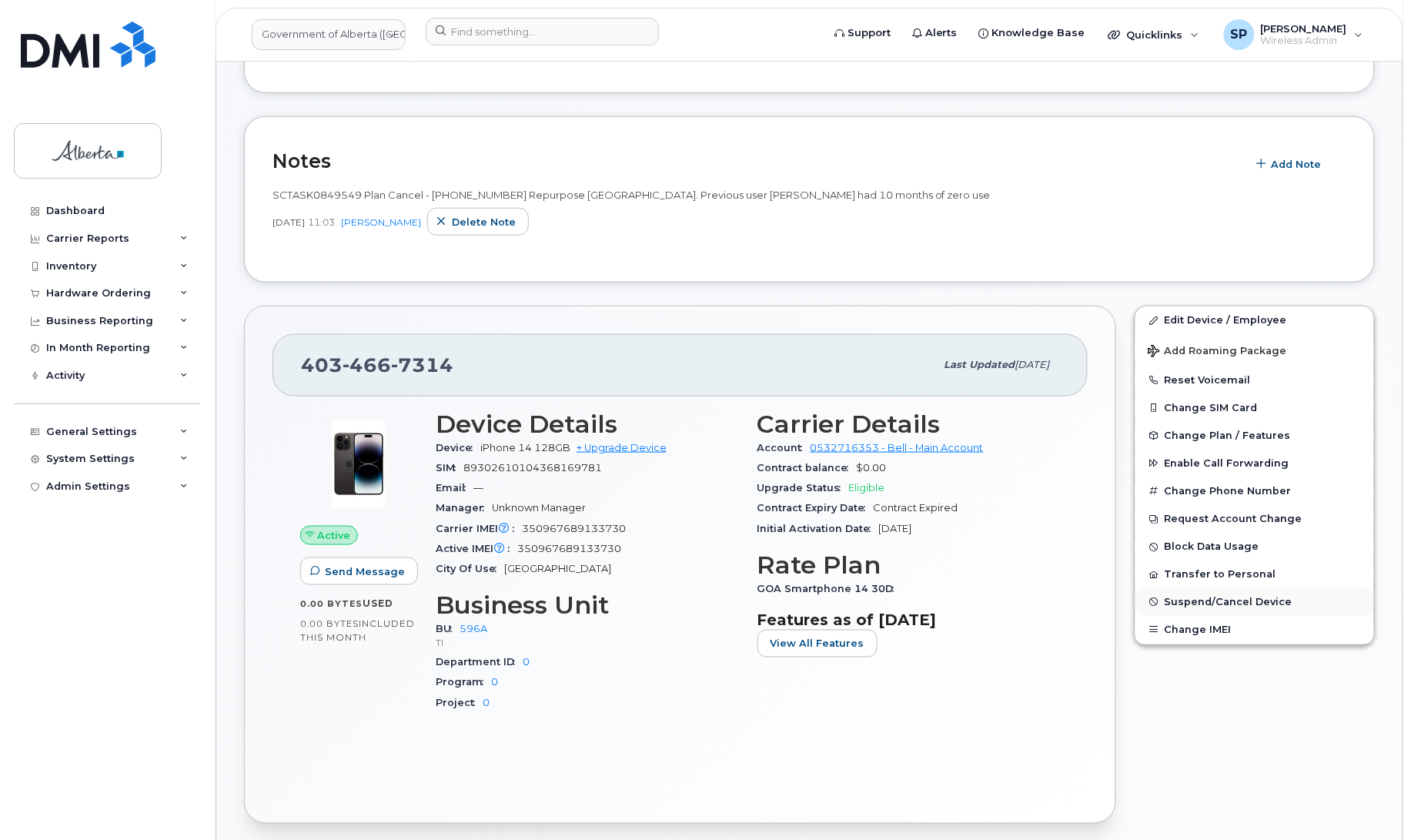
click at [1199, 600] on span "Suspend/Cancel Device" at bounding box center [1228, 601] width 128 height 11
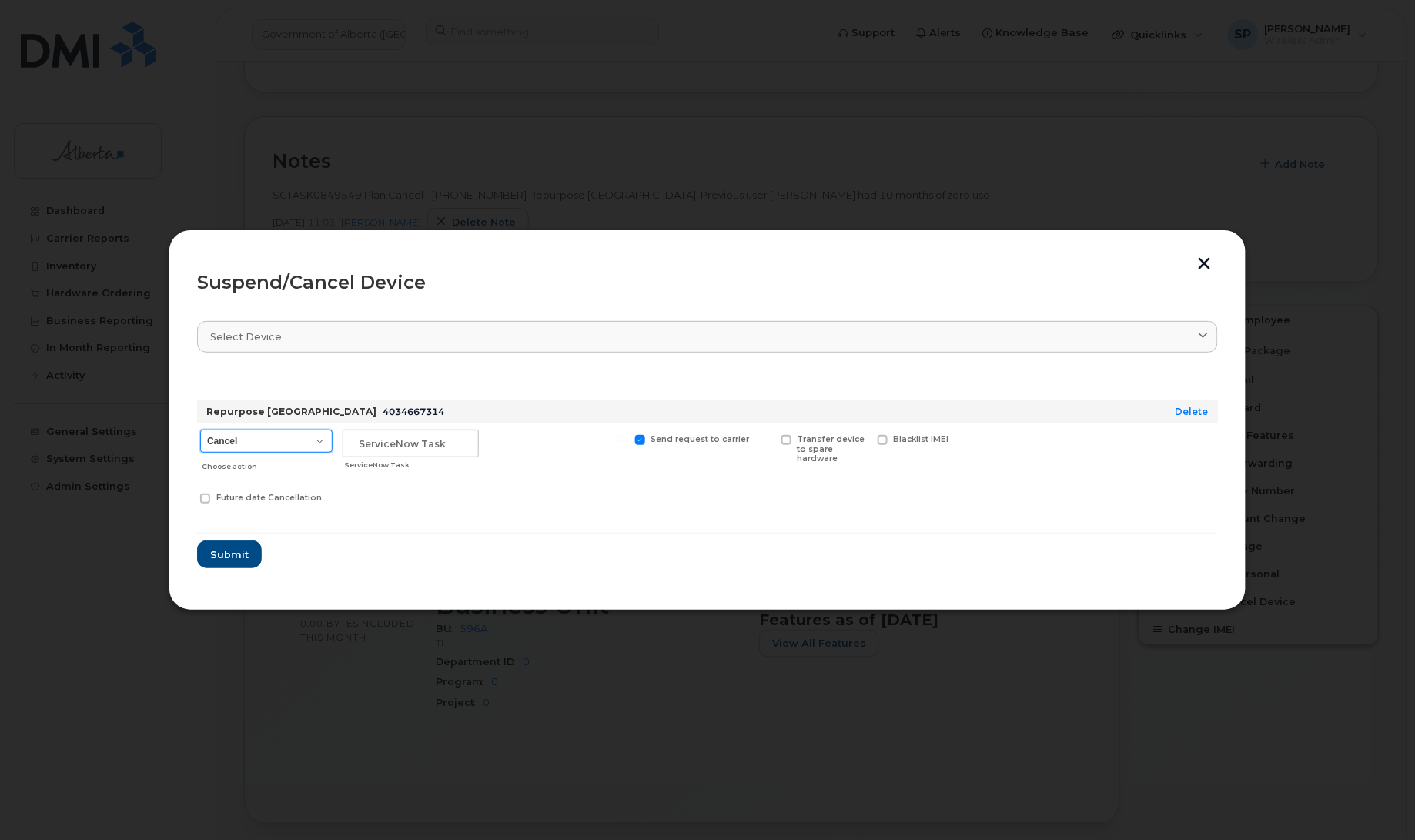
click at [247, 445] on select "Cancel Suspend - Extend Suspension Suspend - Reduced Rate Suspend - Lost Device…" at bounding box center [266, 440] width 133 height 23
select select "[object Object]"
click at [200, 429] on select "Cancel Suspend - Extend Suspension Suspend - Reduced Rate Suspend - Lost Device…" at bounding box center [266, 440] width 133 height 23
click at [415, 451] on input "text" at bounding box center [410, 443] width 136 height 28
paste input "SCTASK0849549"
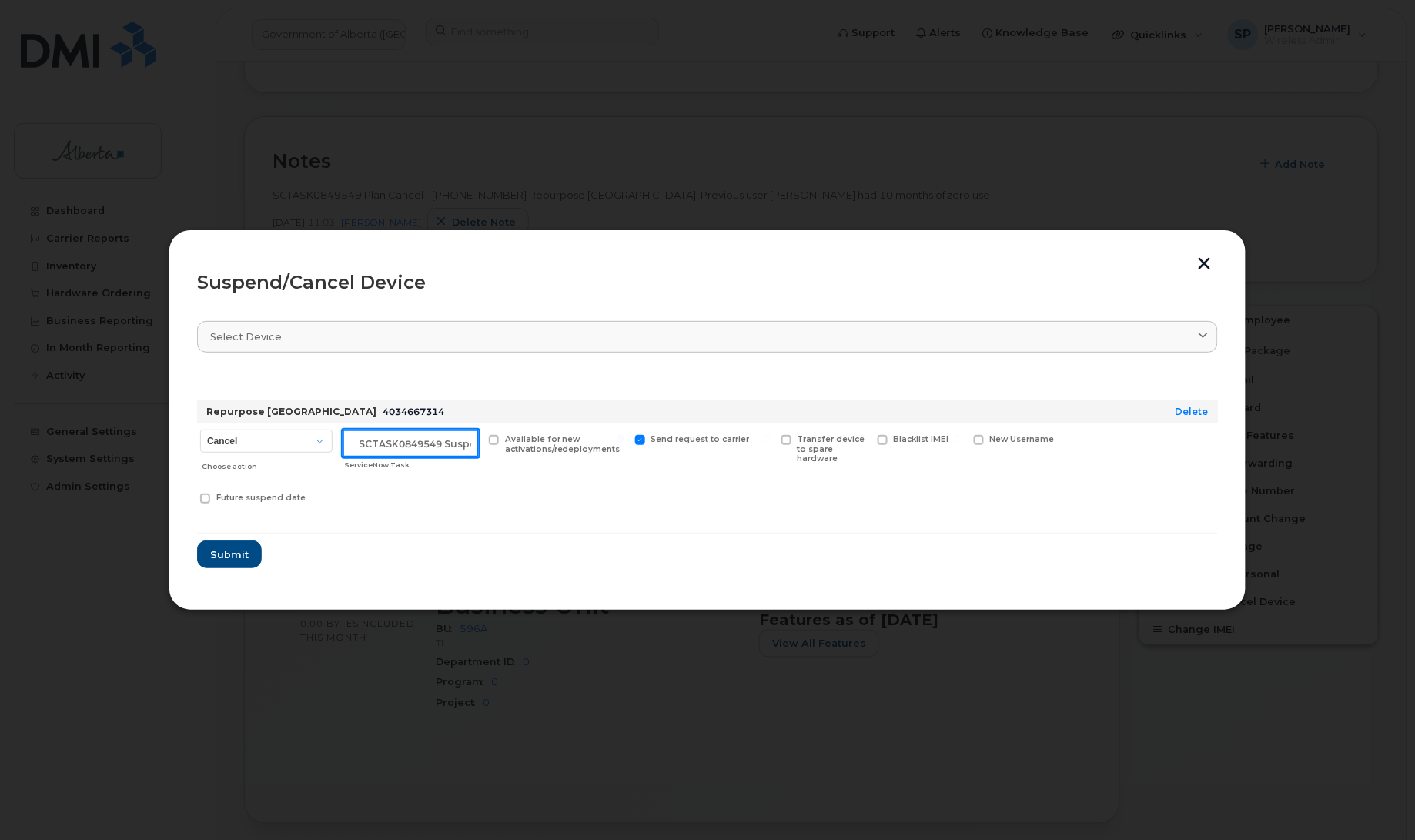
scroll to position [0, 13]
type input "SCTASK0849549 Suspend"
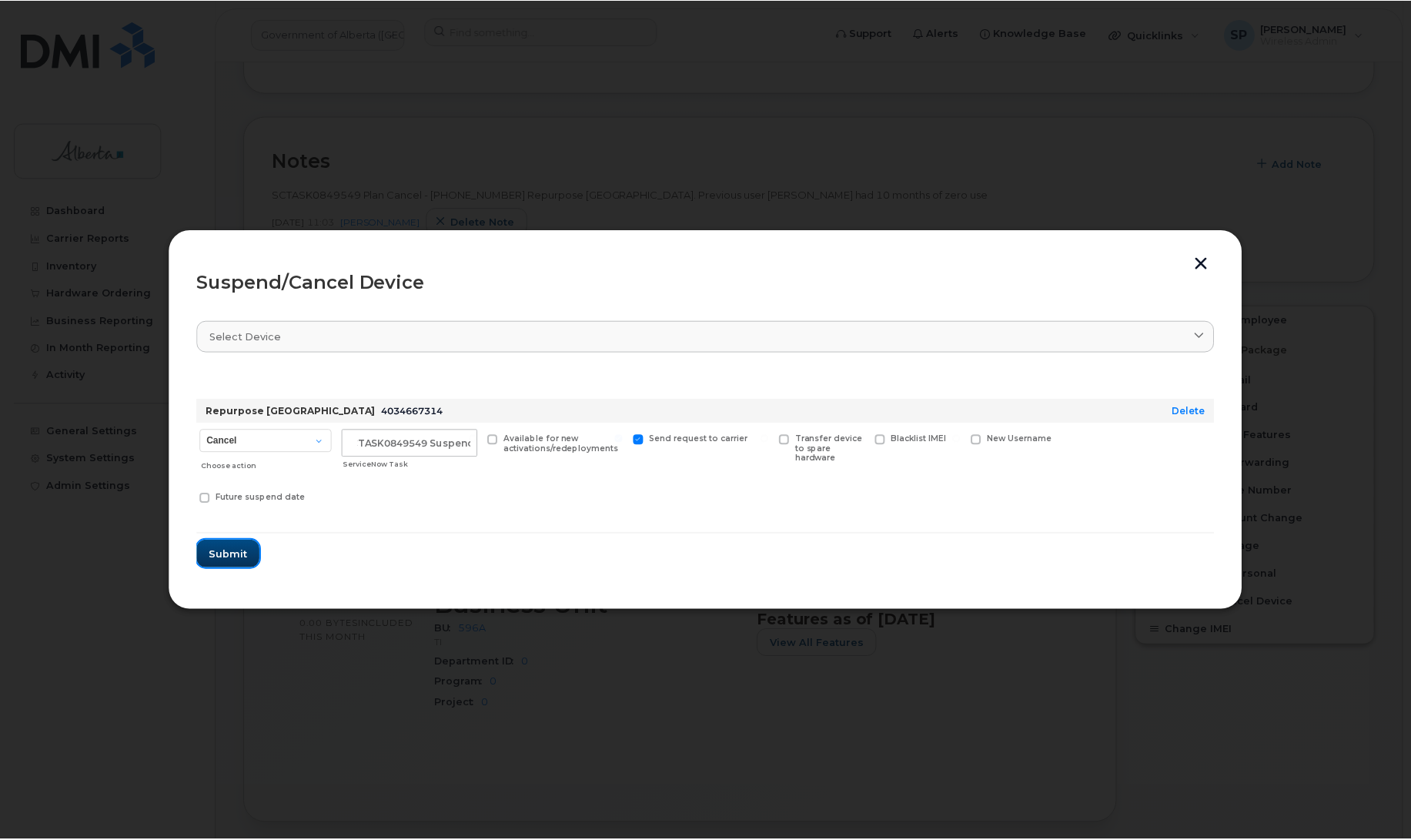
scroll to position [0, 0]
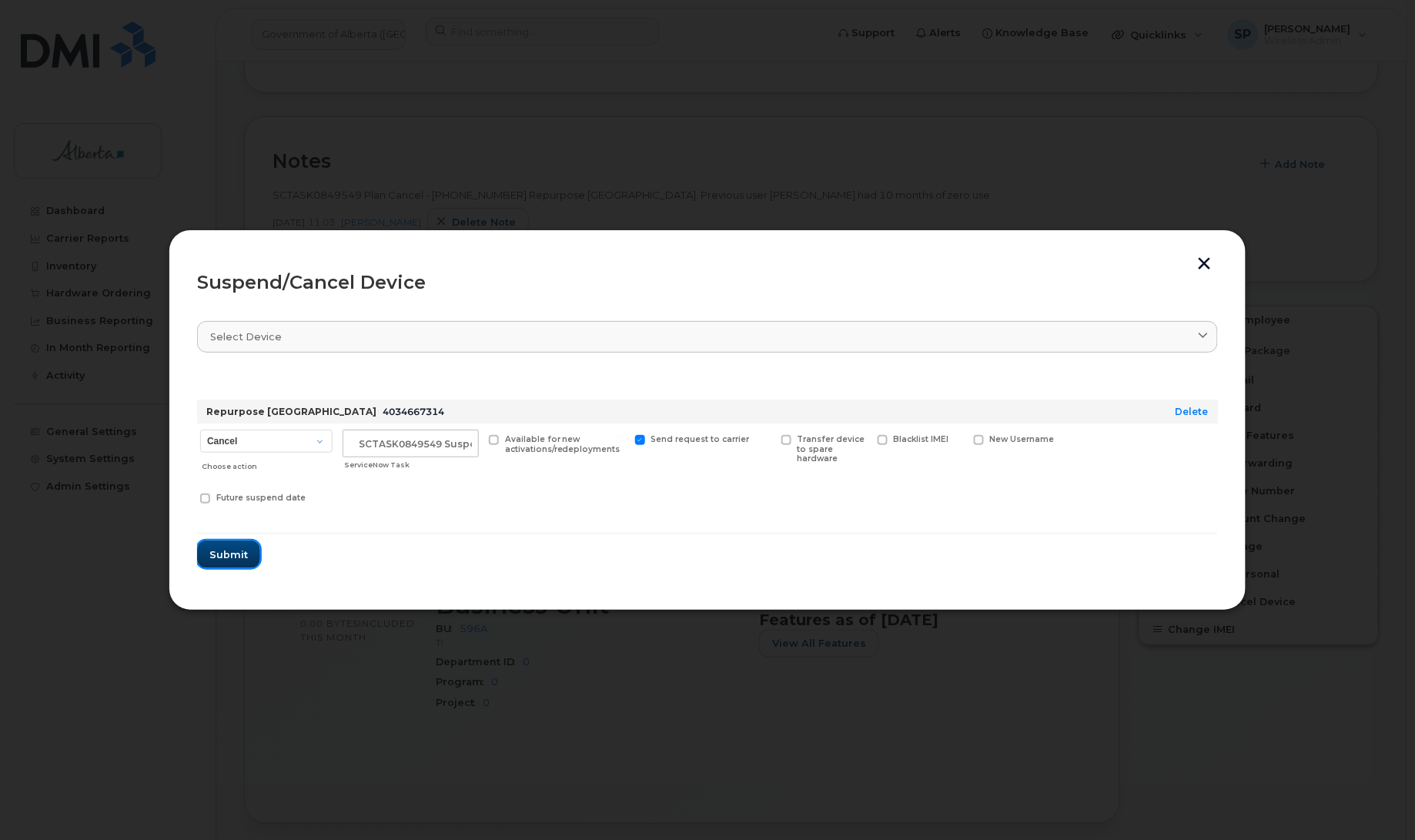
click at [225, 551] on span "Submit" at bounding box center [228, 554] width 39 height 15
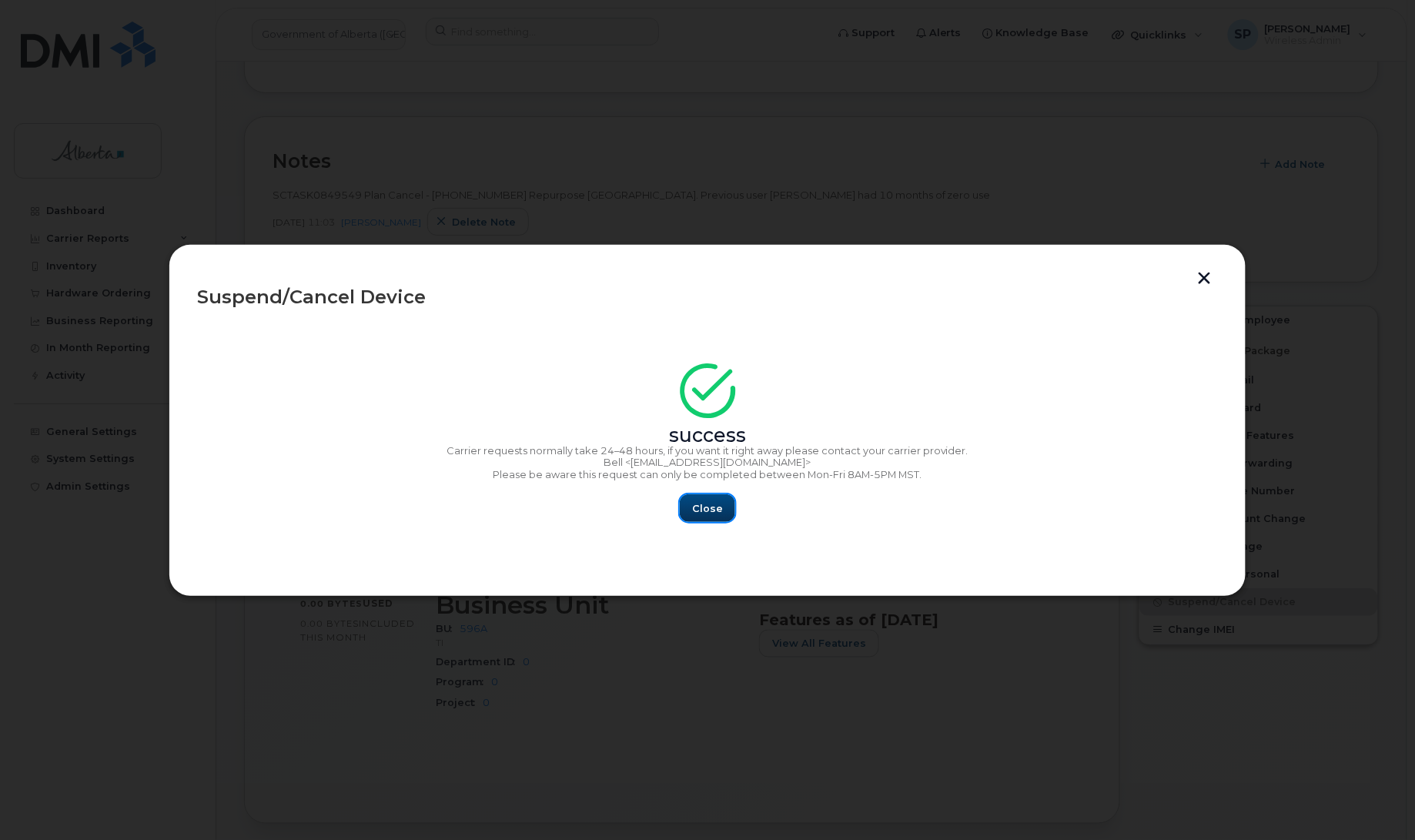
click at [708, 513] on span "Close" at bounding box center [708, 507] width 31 height 15
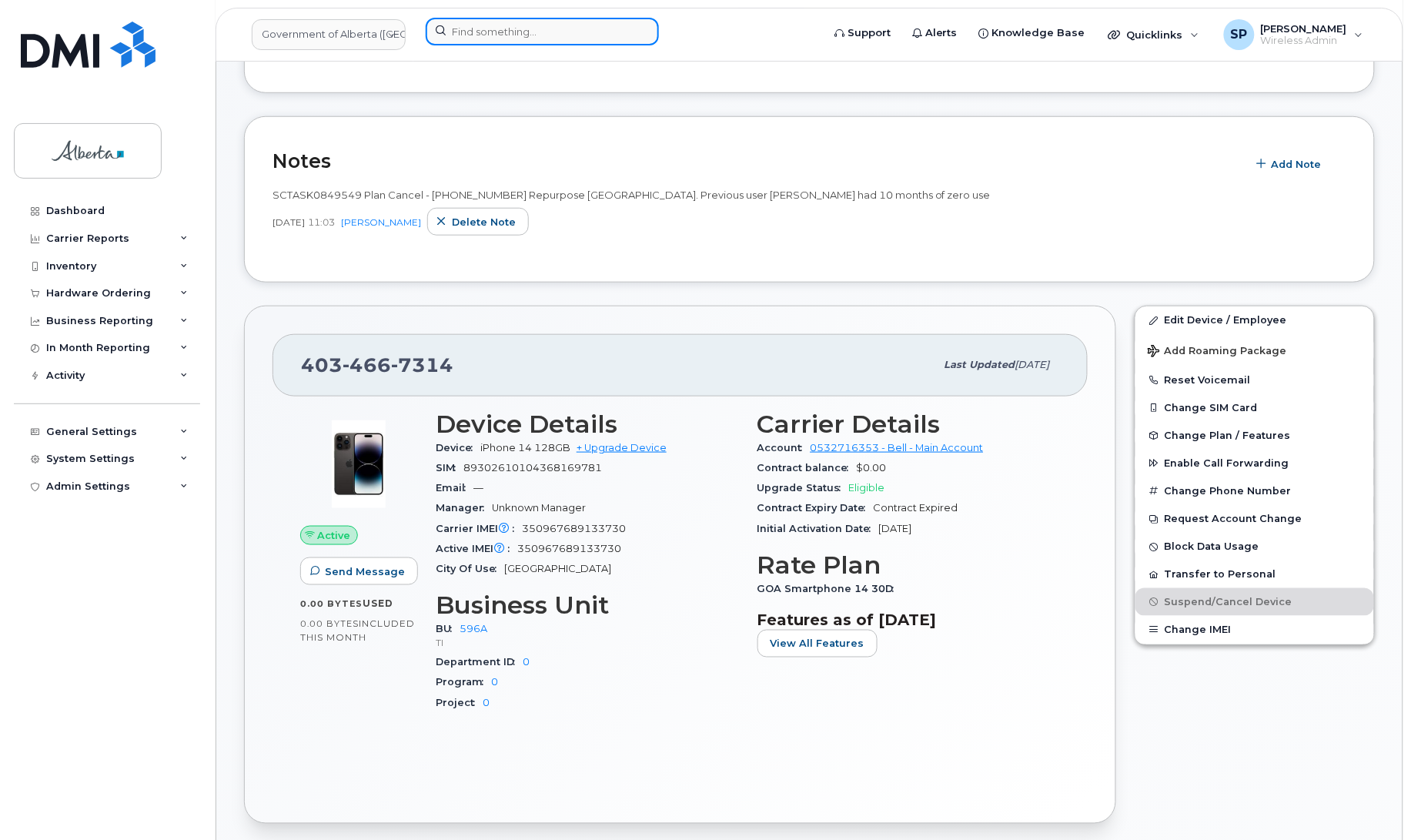
click at [495, 34] on input at bounding box center [542, 32] width 234 height 28
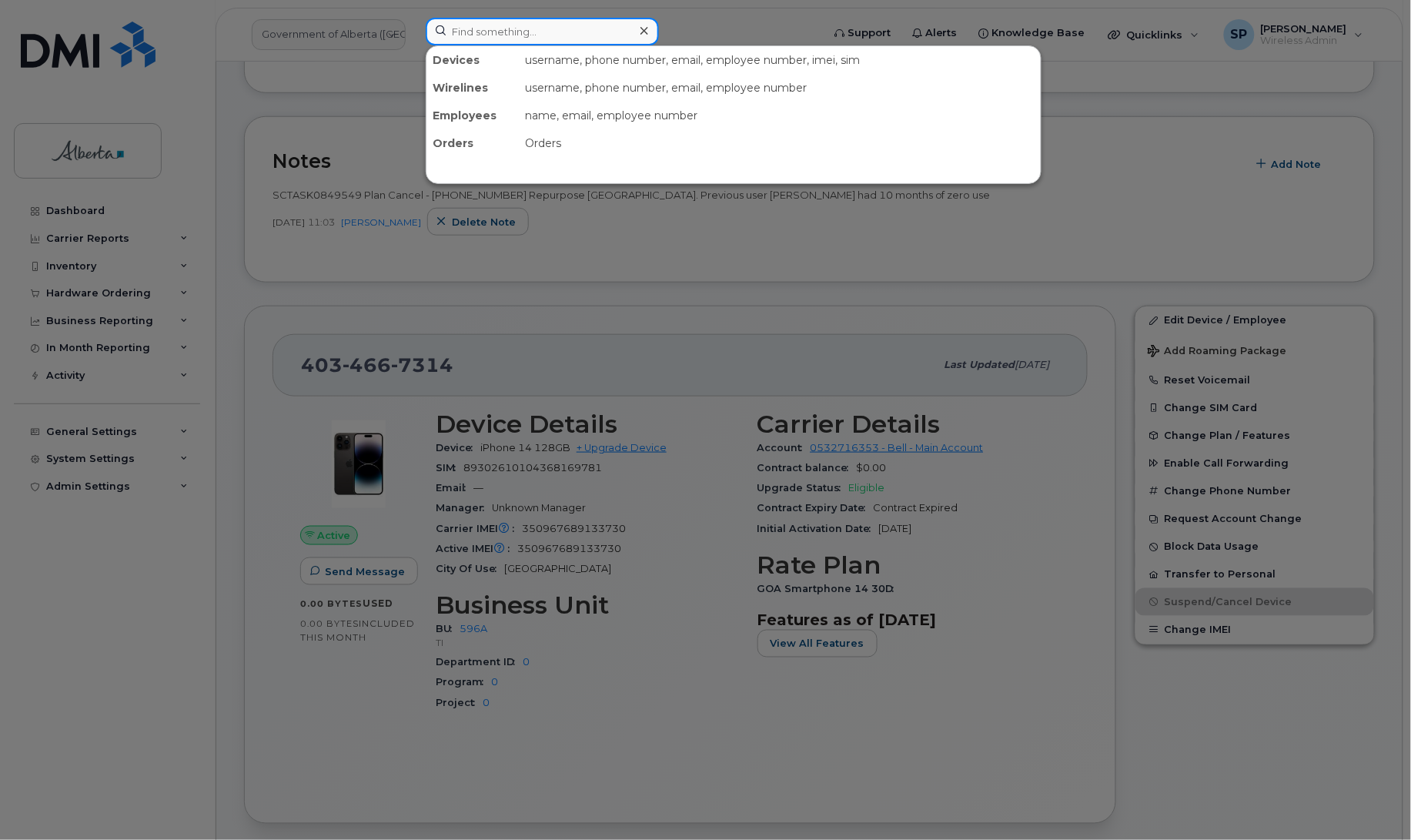
paste input "4034639378"
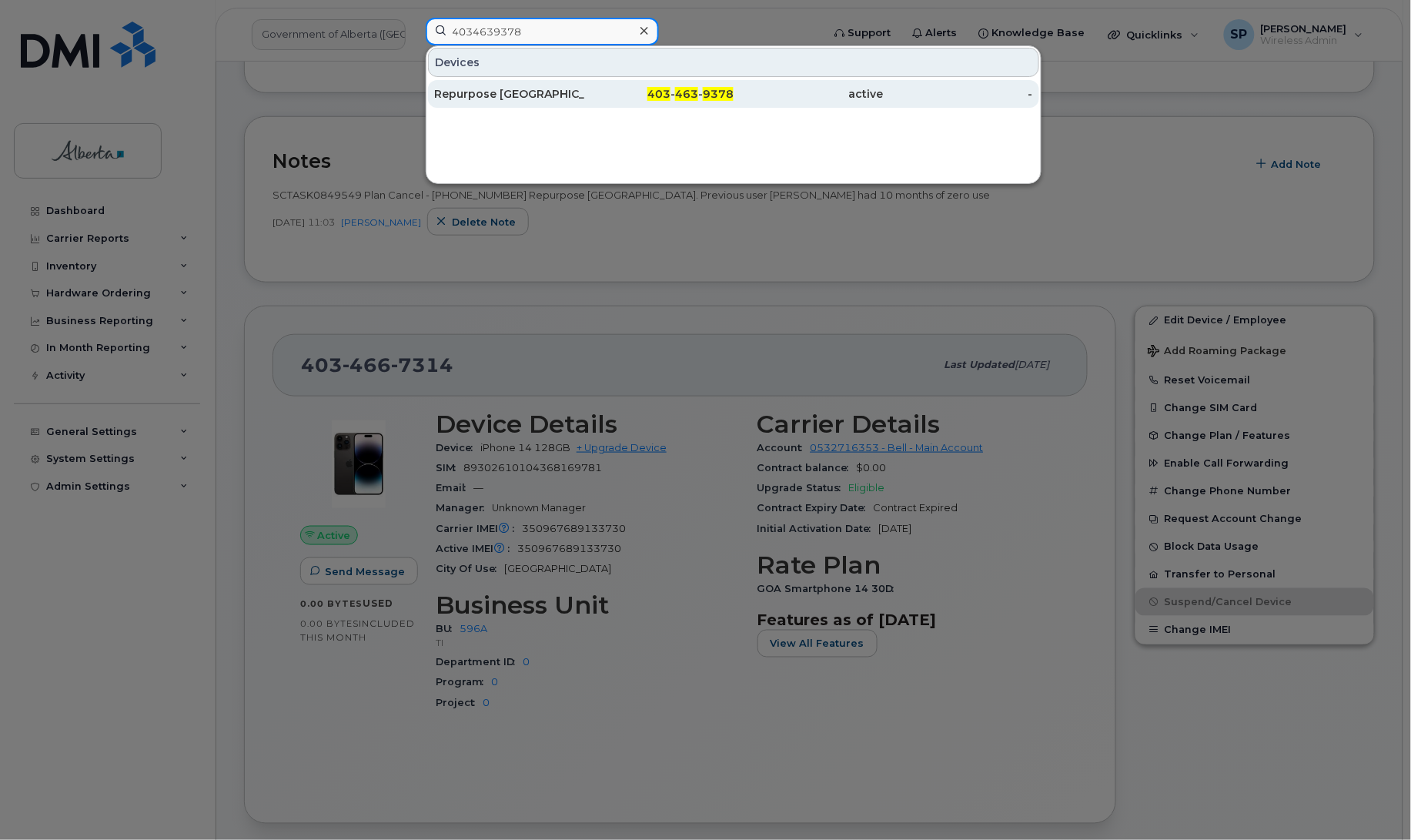
type input "4034639378"
click at [490, 90] on div "Repurpose [GEOGRAPHIC_DATA]" at bounding box center [509, 94] width 150 height 16
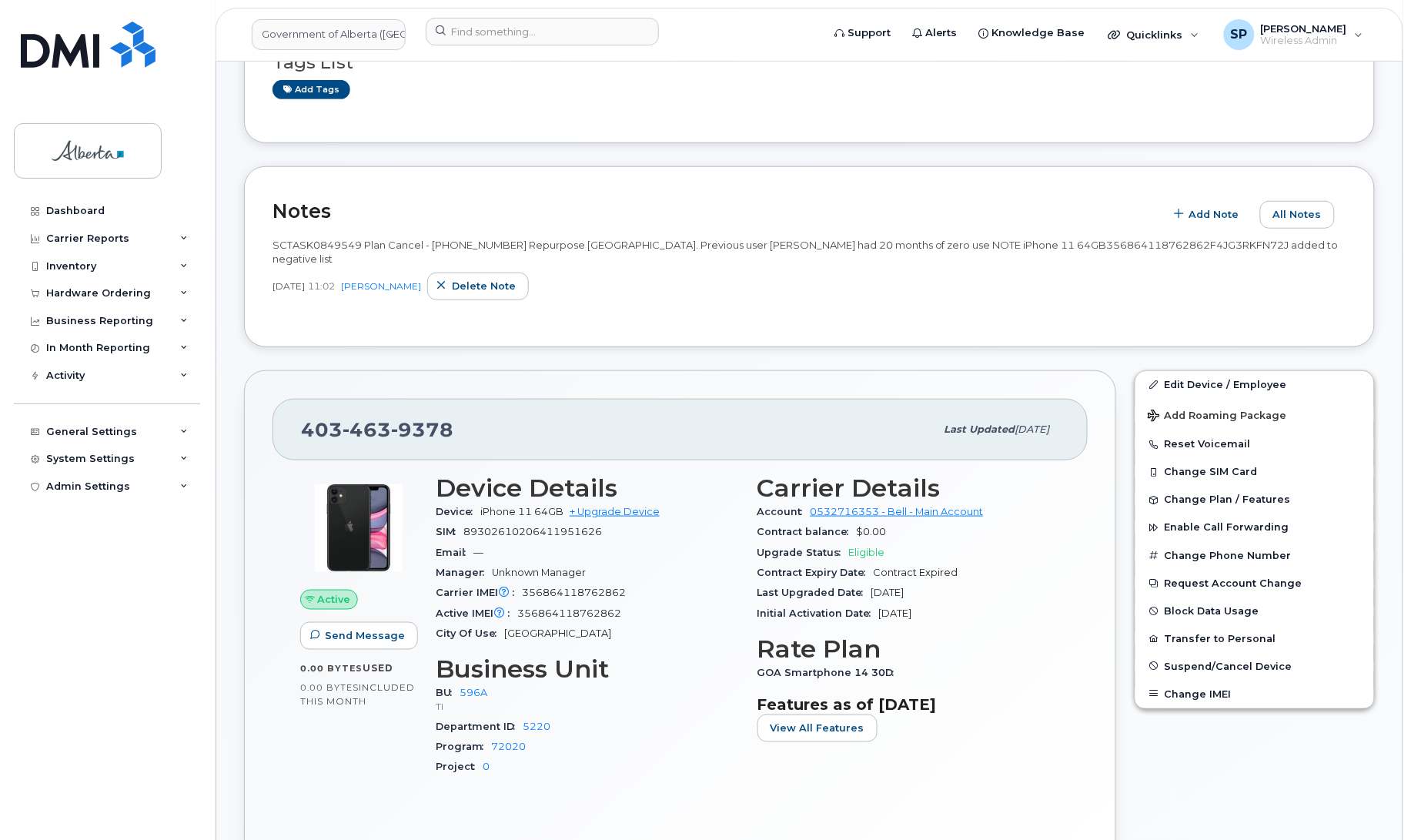
scroll to position [291, 0]
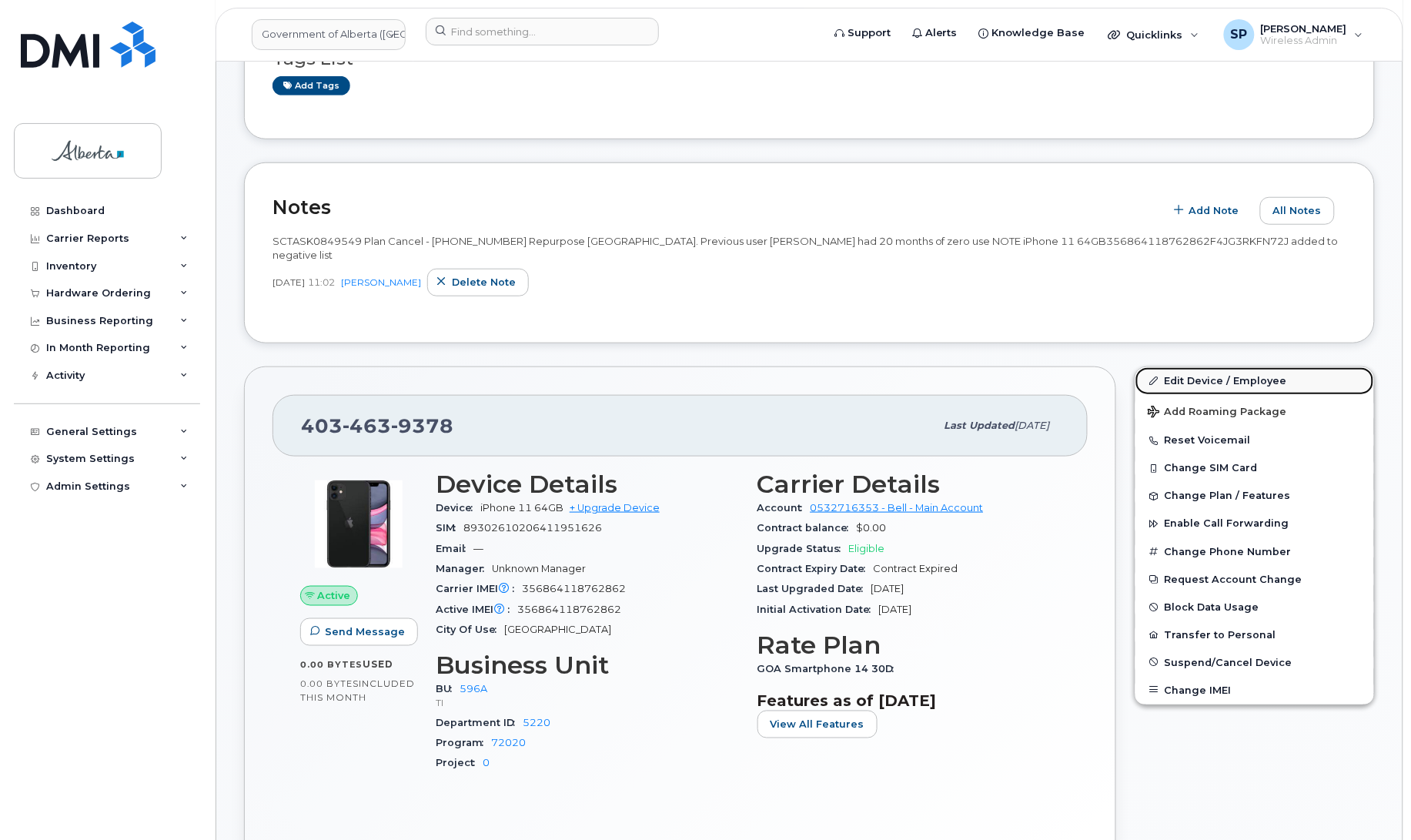
click at [1195, 367] on link "Edit Device / Employee" at bounding box center [1255, 381] width 239 height 28
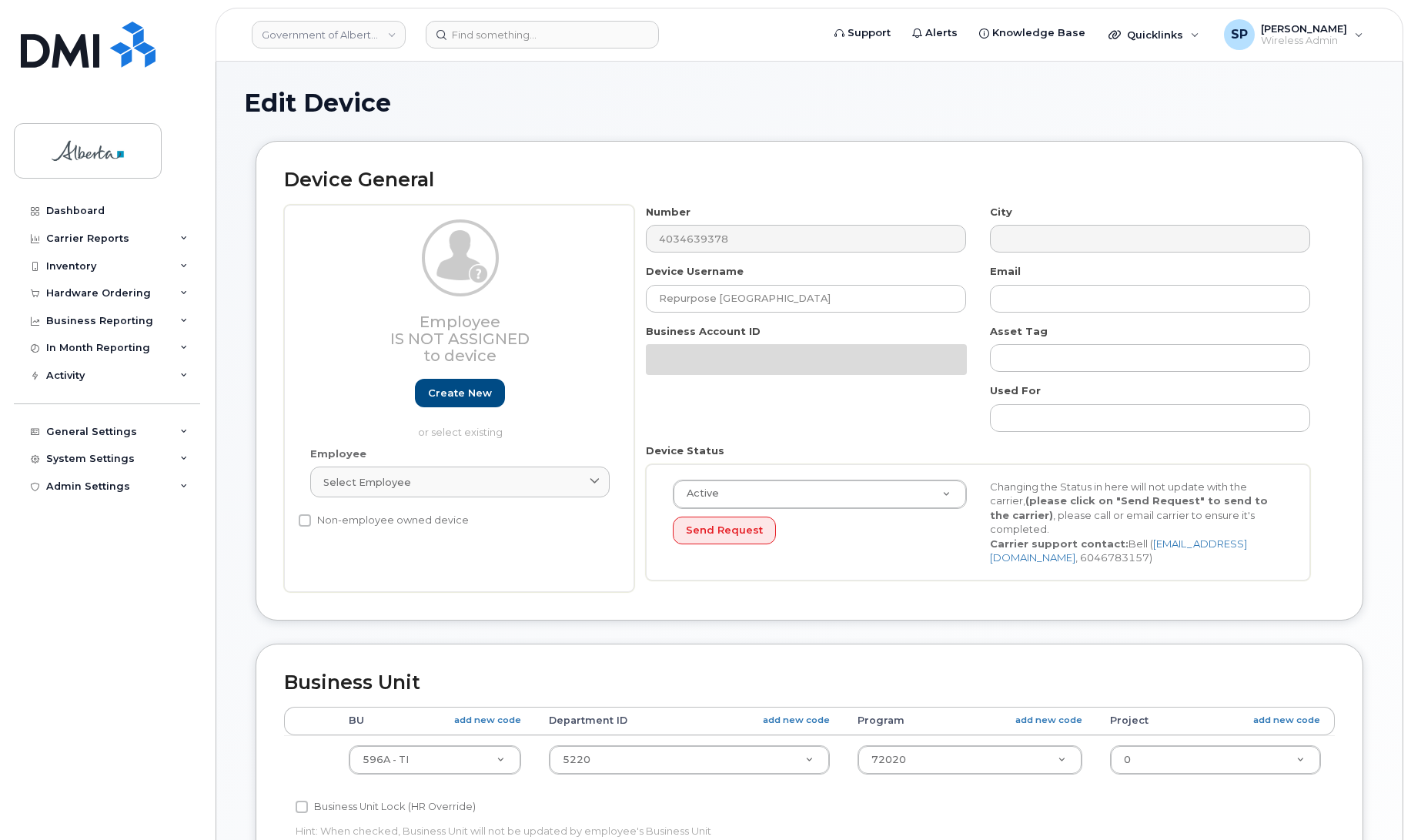
select select "4797729"
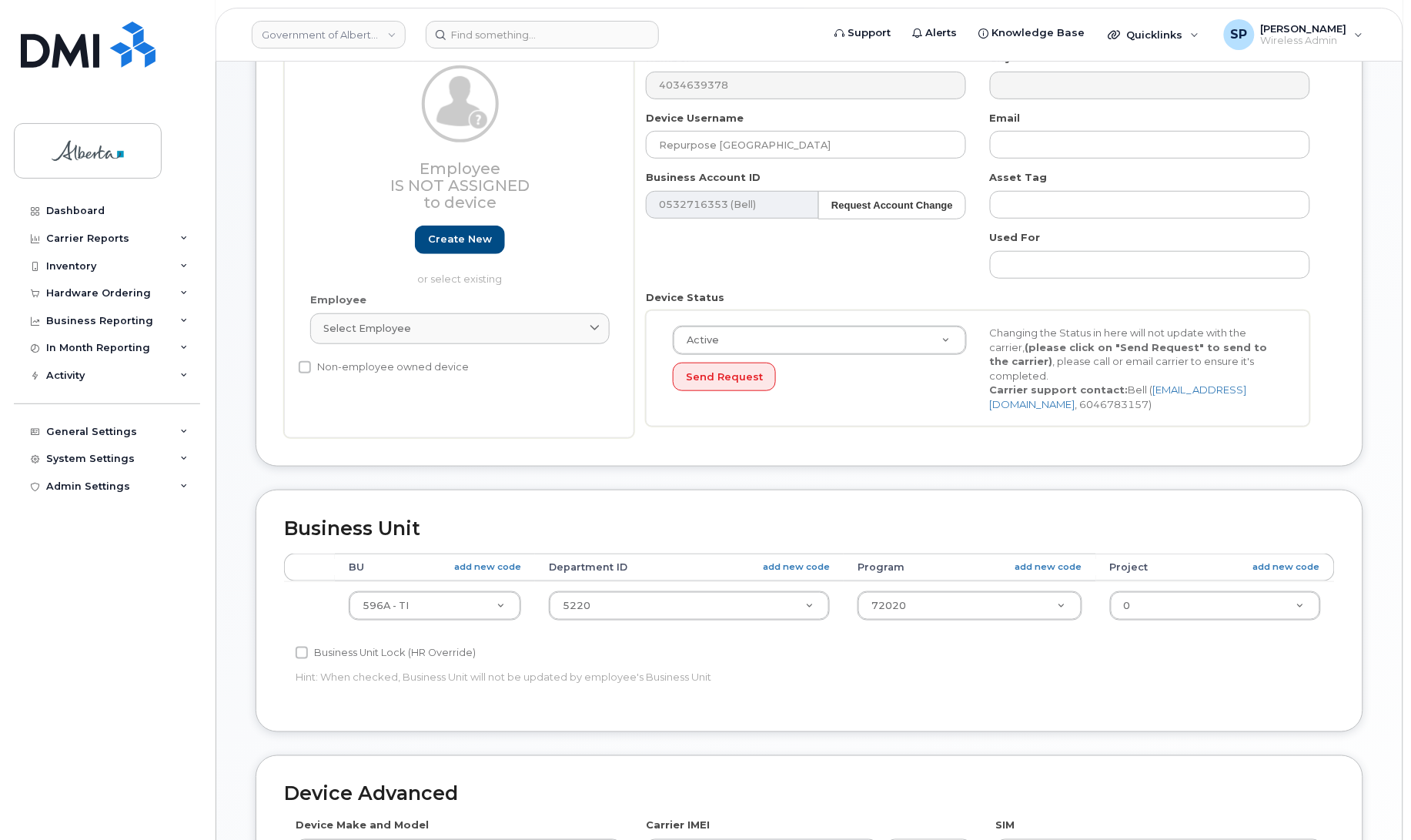
scroll to position [233, 0]
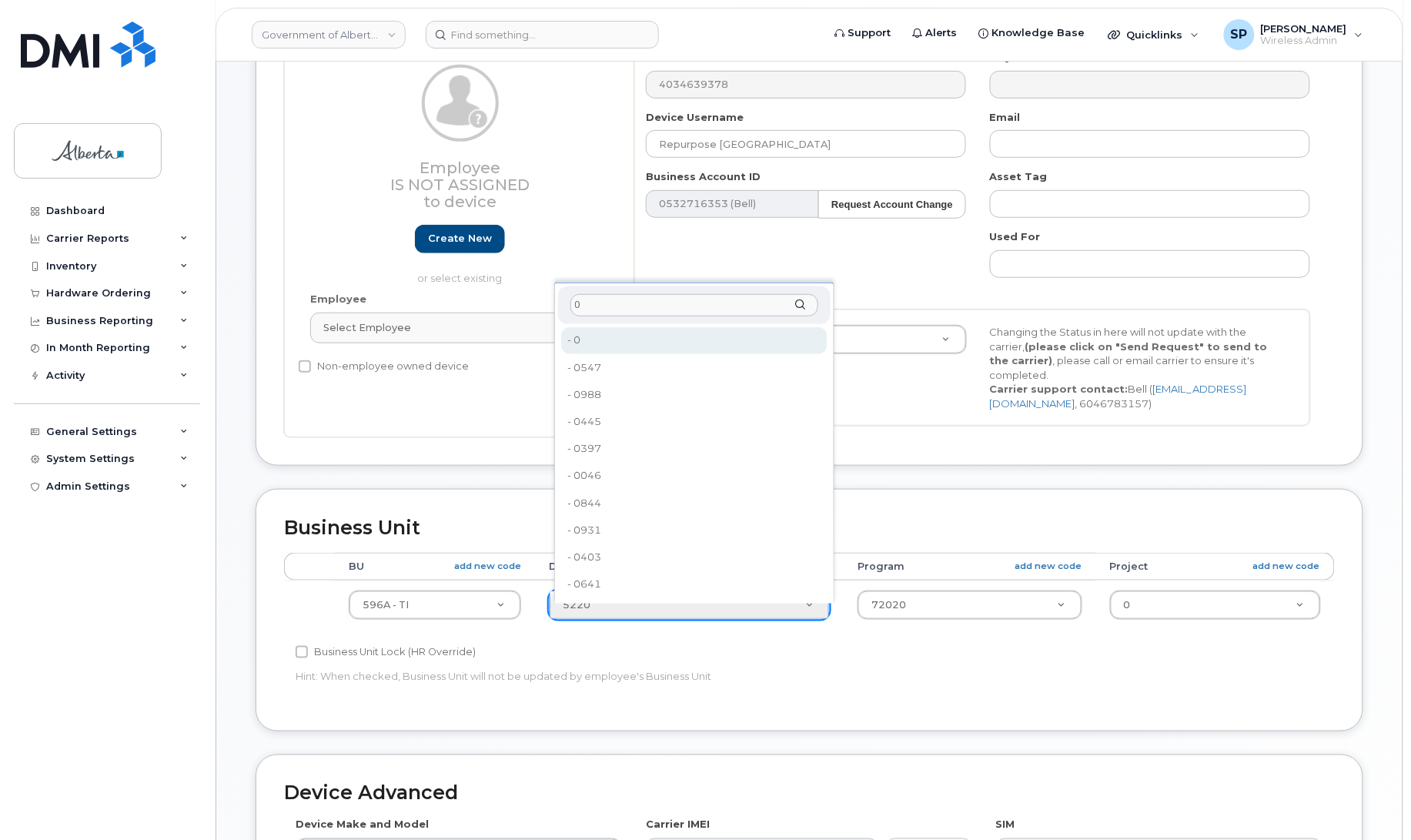
type input "0"
drag, startPoint x: 582, startPoint y: 335, endPoint x: 683, endPoint y: 429, distance: 138.0
type input "4806341"
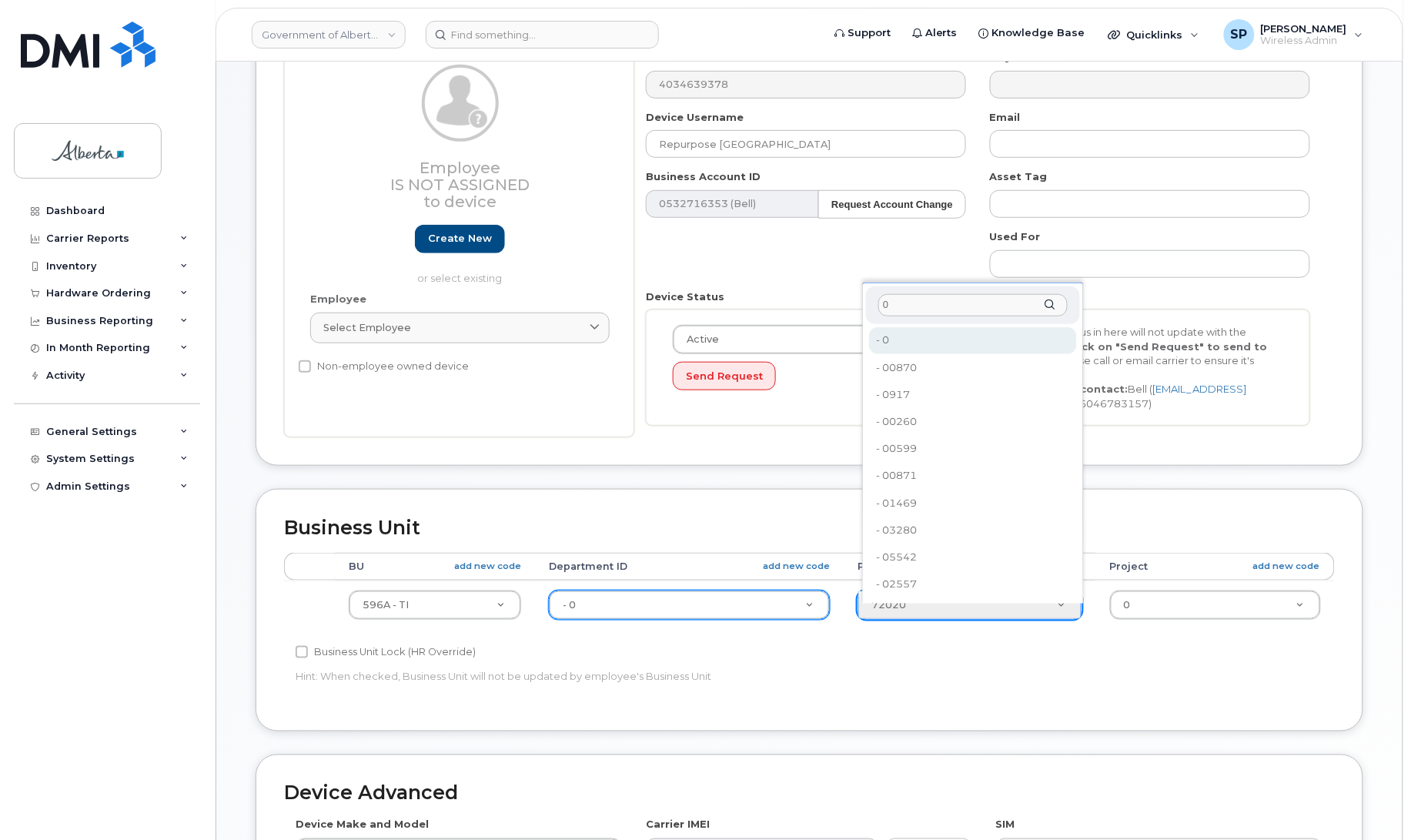
type input "0"
type input "4806366"
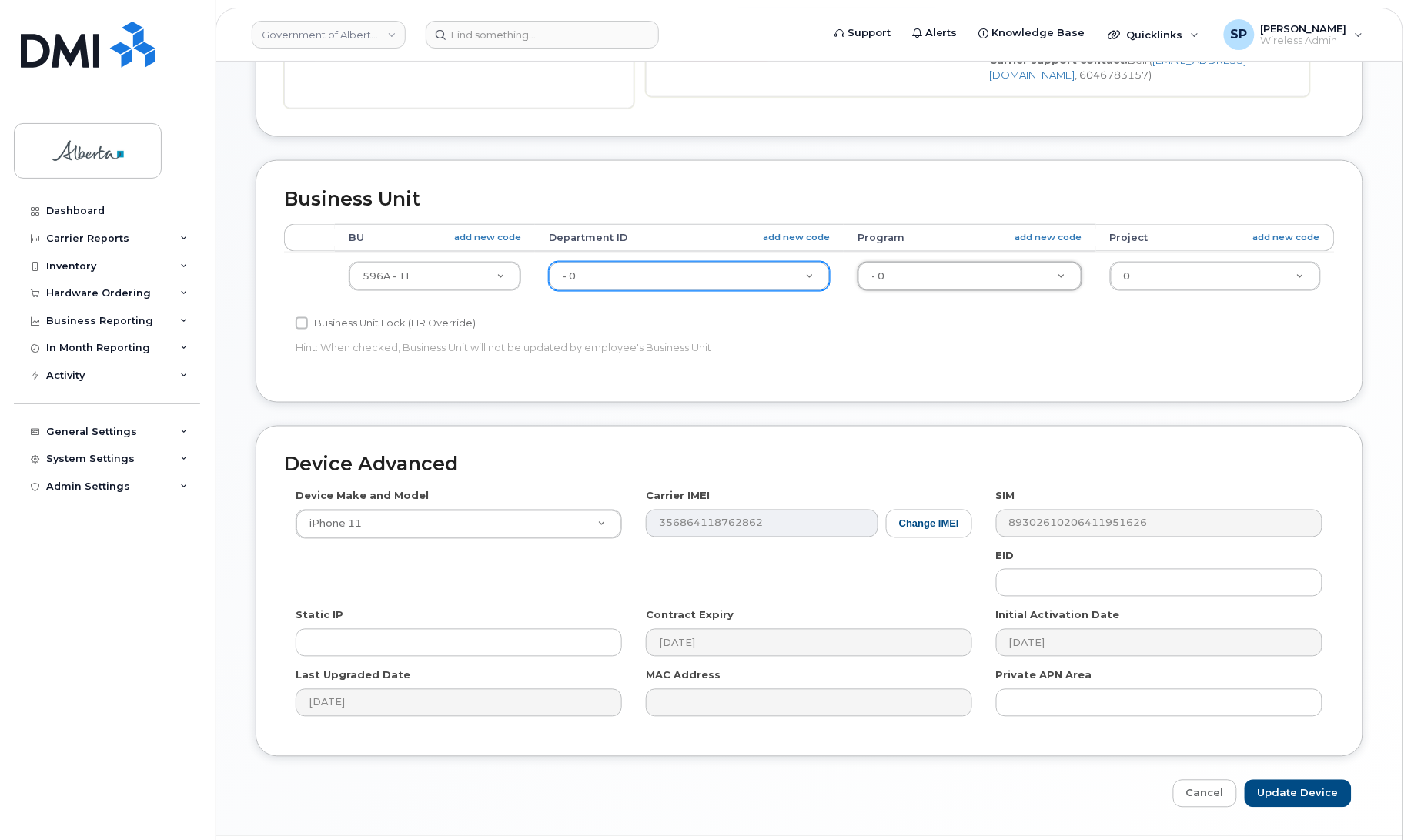
scroll to position [609, 0]
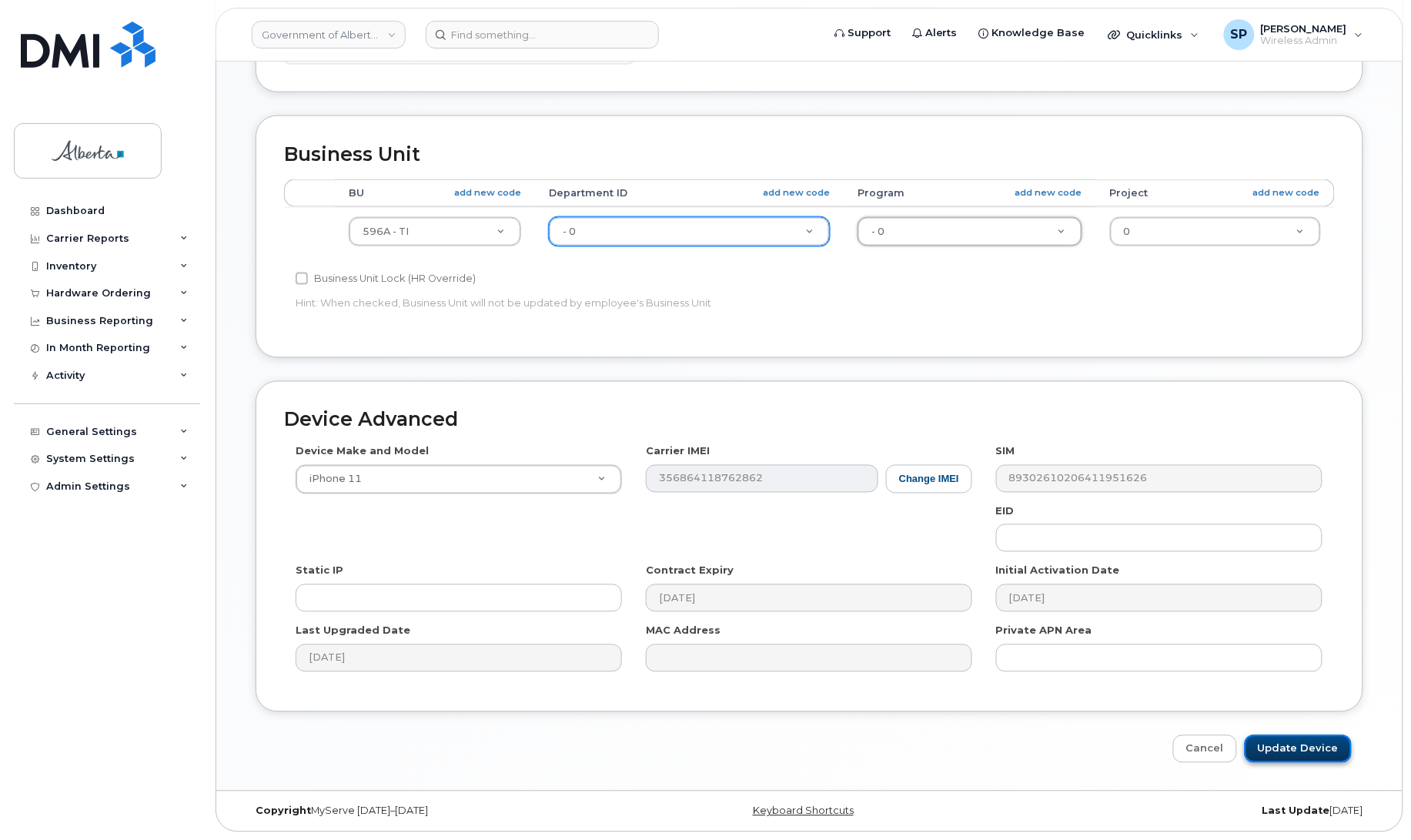
click at [1290, 739] on input "Update Device" at bounding box center [1298, 749] width 107 height 28
type input "Saving..."
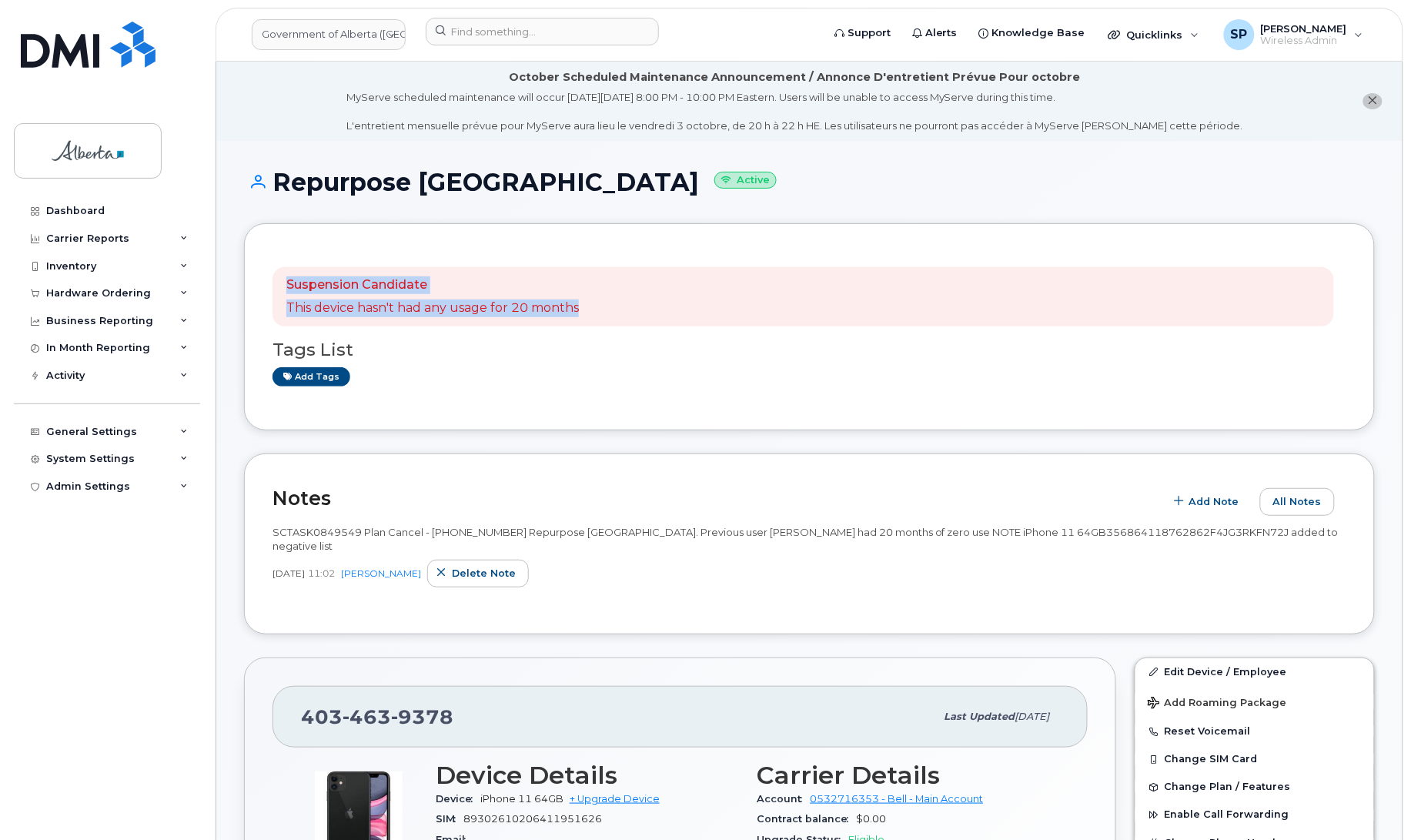
drag, startPoint x: 1410, startPoint y: 197, endPoint x: 1411, endPoint y: 306, distance: 109.0
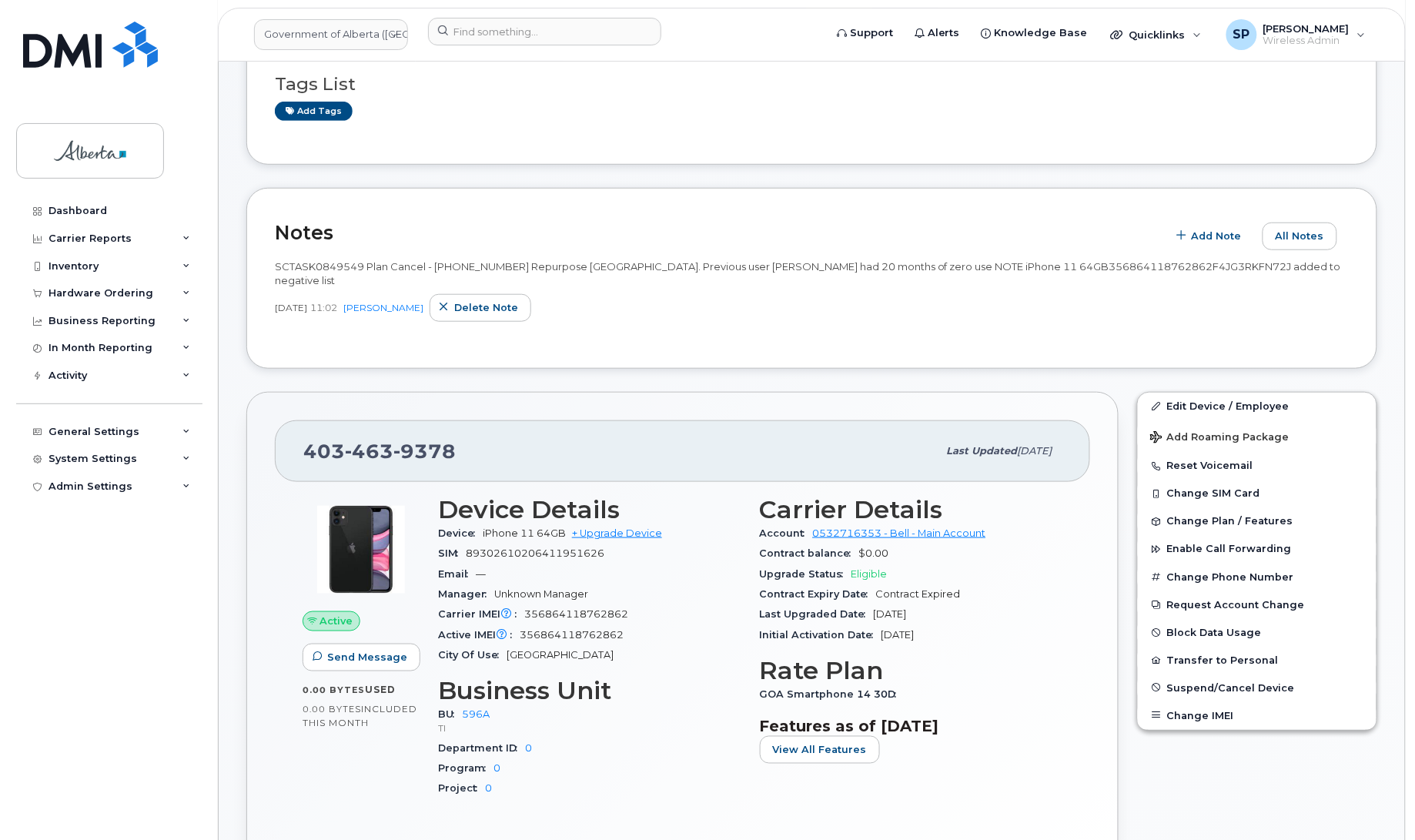
scroll to position [333, 0]
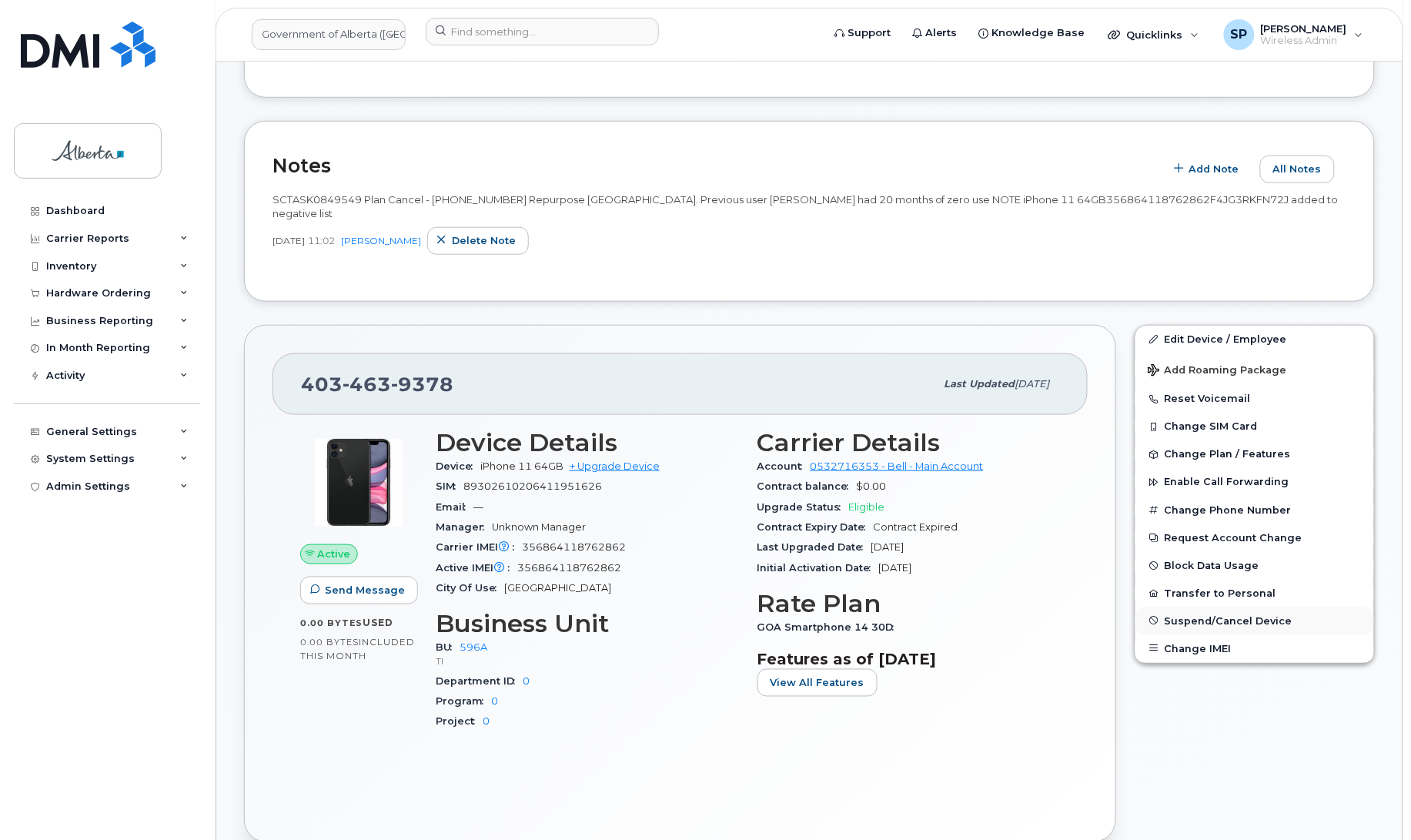
click at [1225, 615] on span "Suspend/Cancel Device" at bounding box center [1228, 620] width 128 height 11
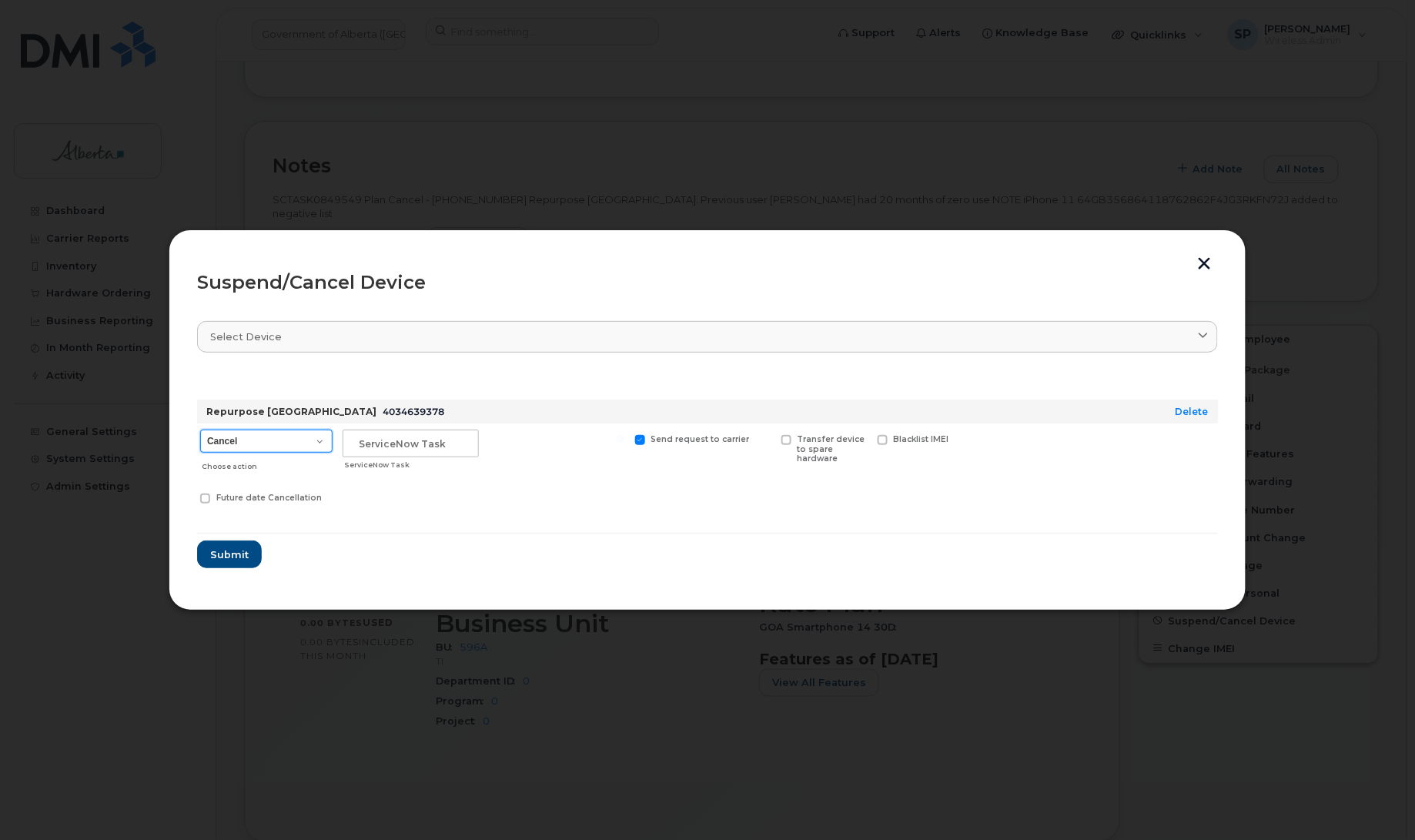
click at [258, 437] on select "Cancel Suspend - Extend Suspension Suspend - Reduced Rate Suspend - Lost Device…" at bounding box center [266, 440] width 133 height 23
select select "[object Object]"
click at [200, 429] on select "Cancel Suspend - Extend Suspension Suspend - Reduced Rate Suspend - Lost Device…" at bounding box center [266, 440] width 133 height 23
click at [390, 444] on input "text" at bounding box center [410, 443] width 136 height 28
paste input "SCTASK0849549"
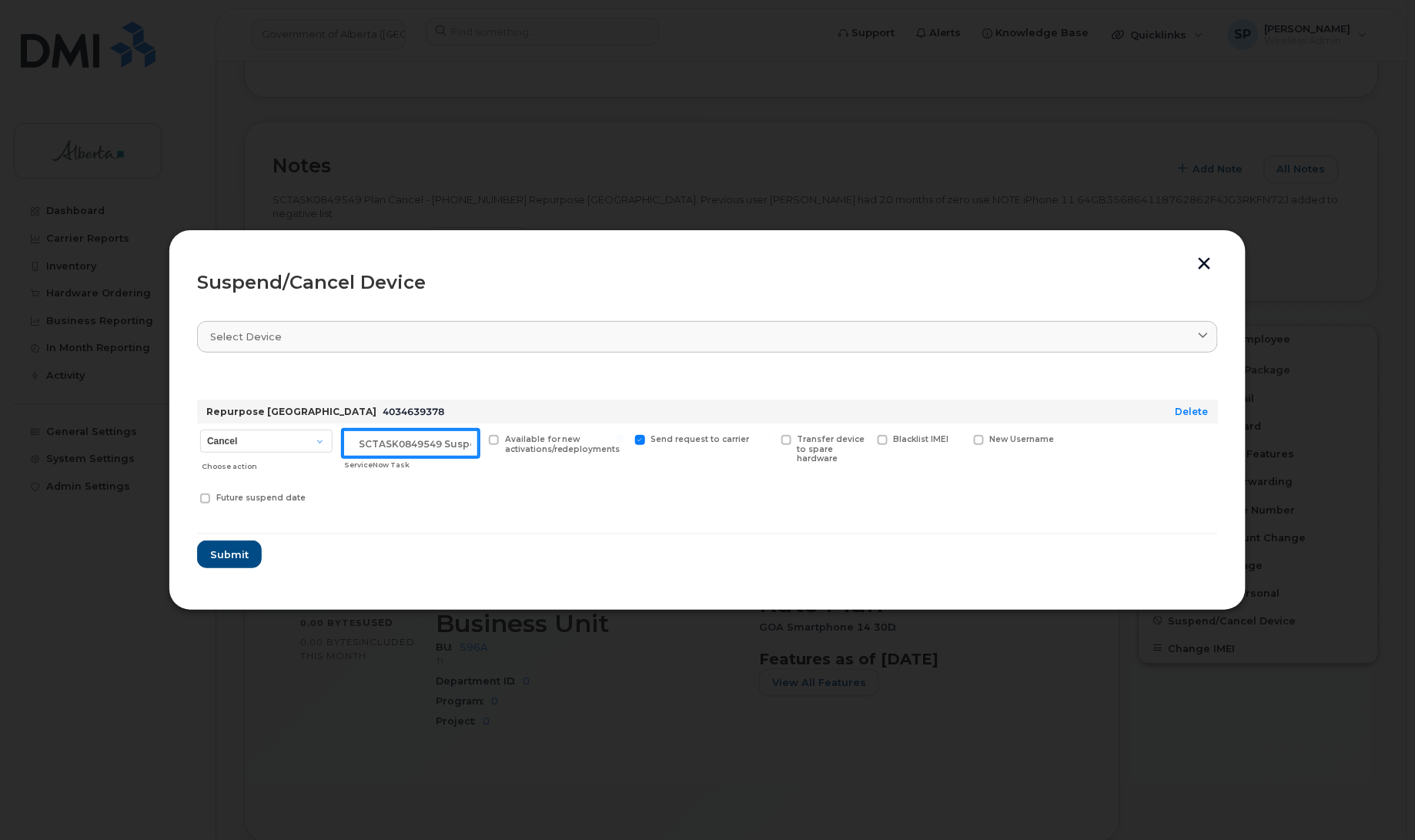
scroll to position [0, 13]
type input "SCTASK0849549 Suspend"
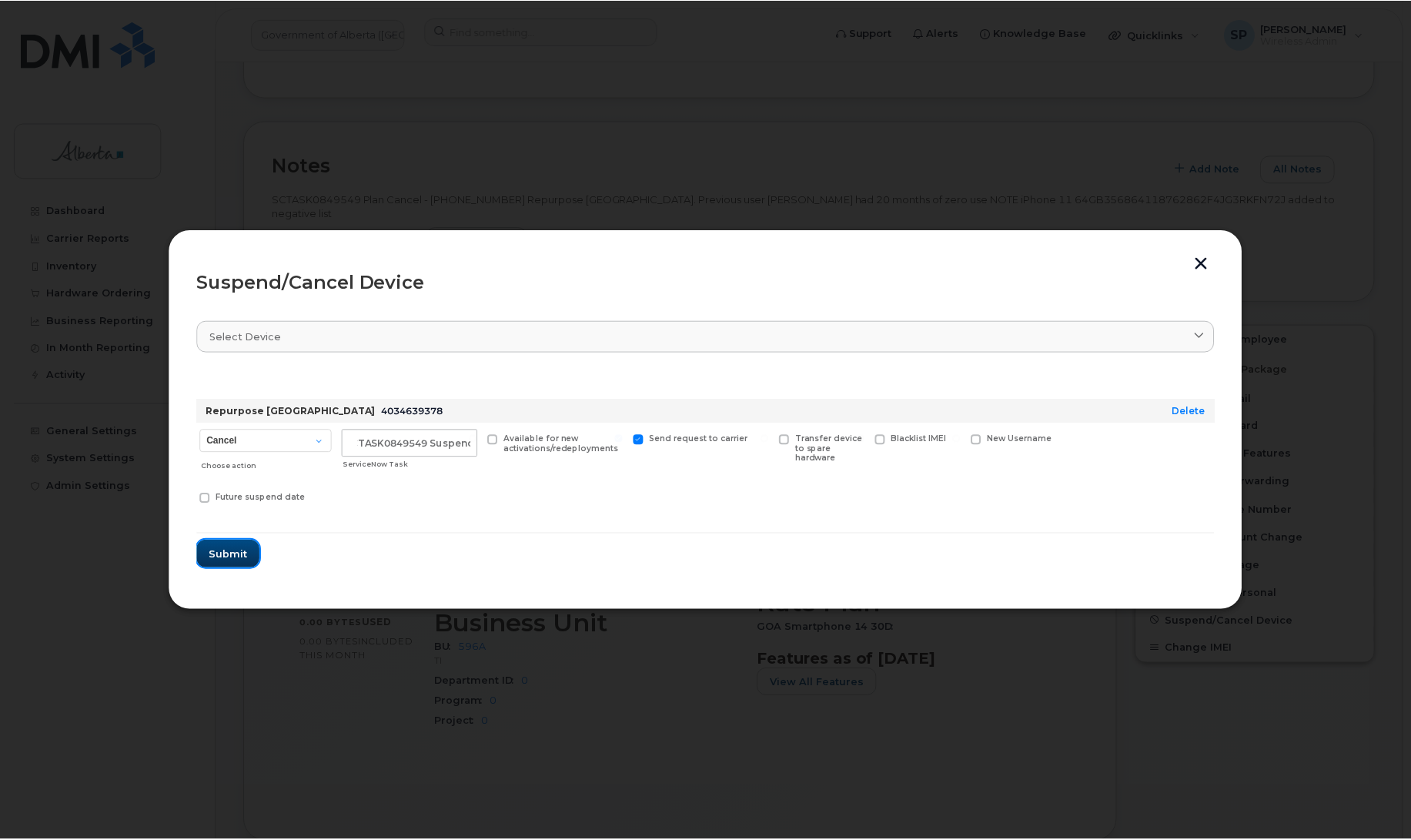
scroll to position [0, 0]
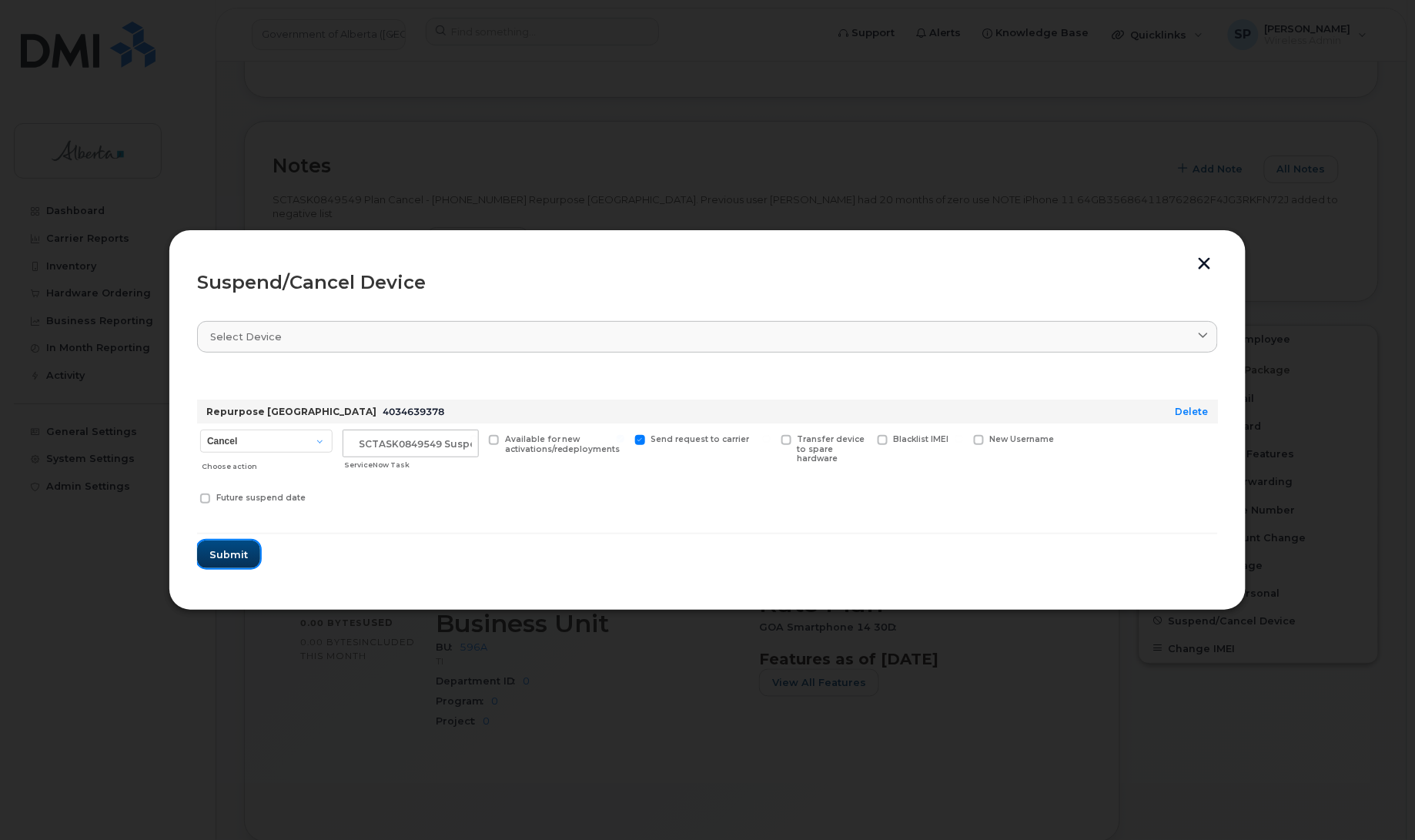
click at [240, 555] on span "Submit" at bounding box center [228, 554] width 39 height 15
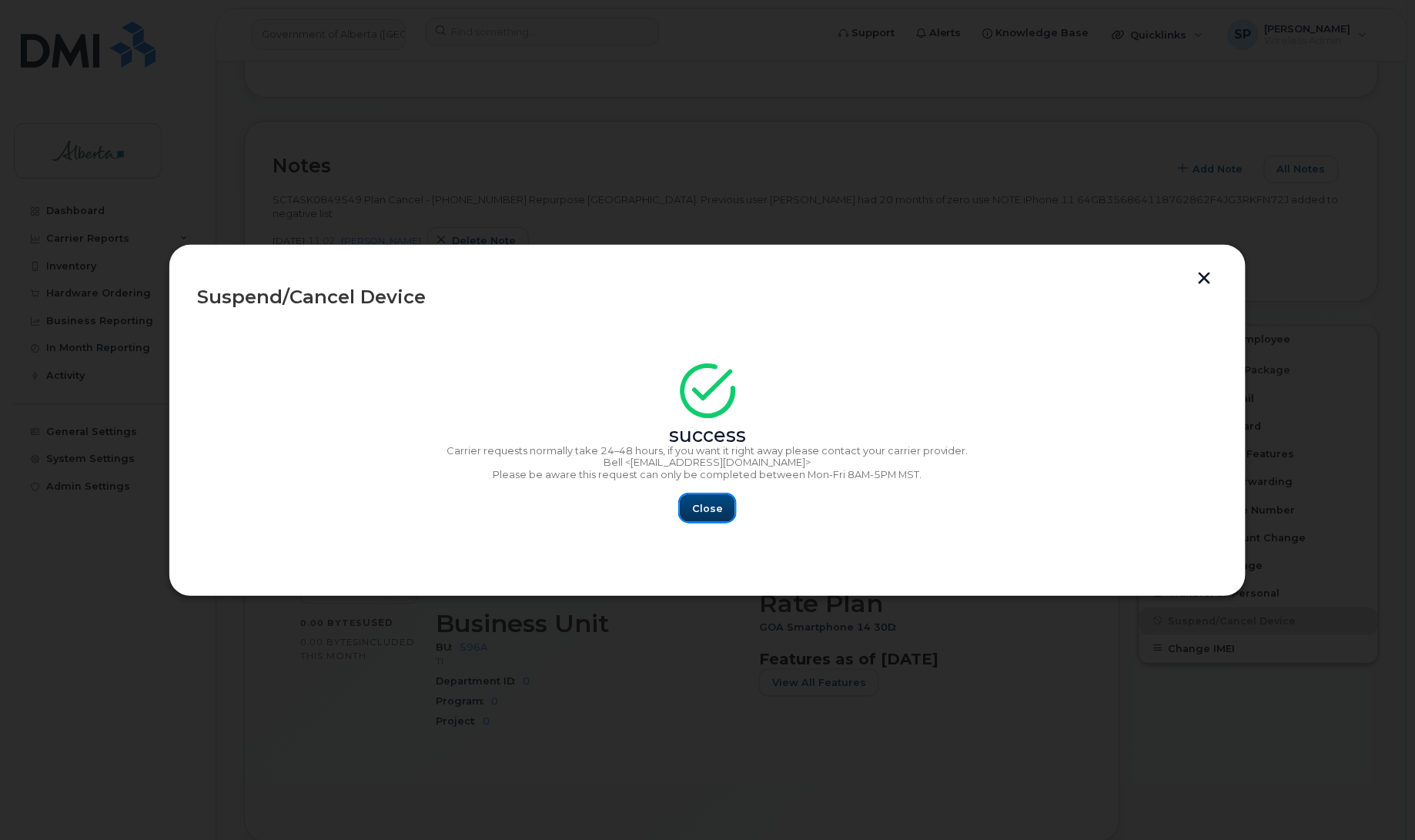
click at [705, 506] on span "Close" at bounding box center [708, 507] width 31 height 15
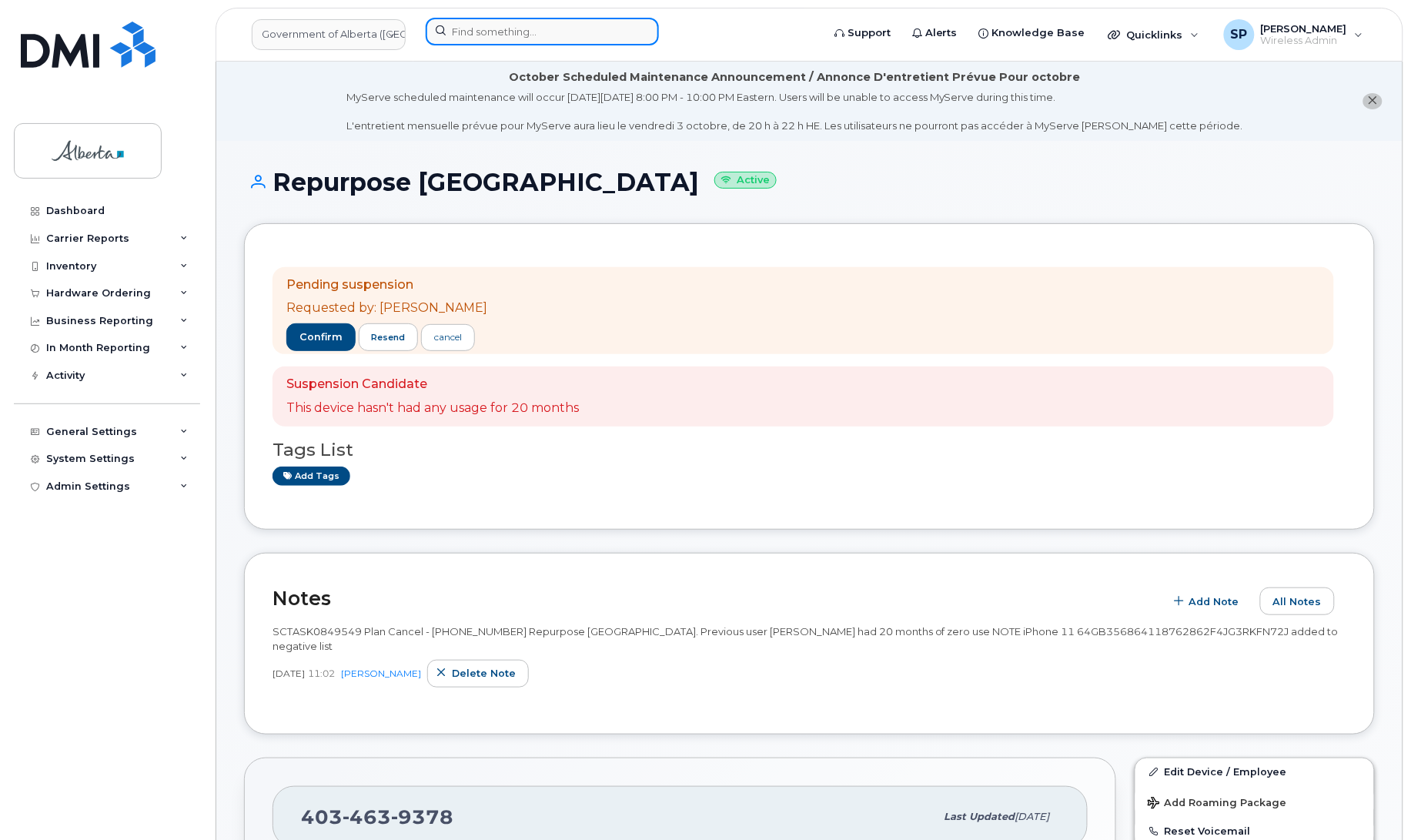
click at [484, 28] on input at bounding box center [542, 32] width 234 height 28
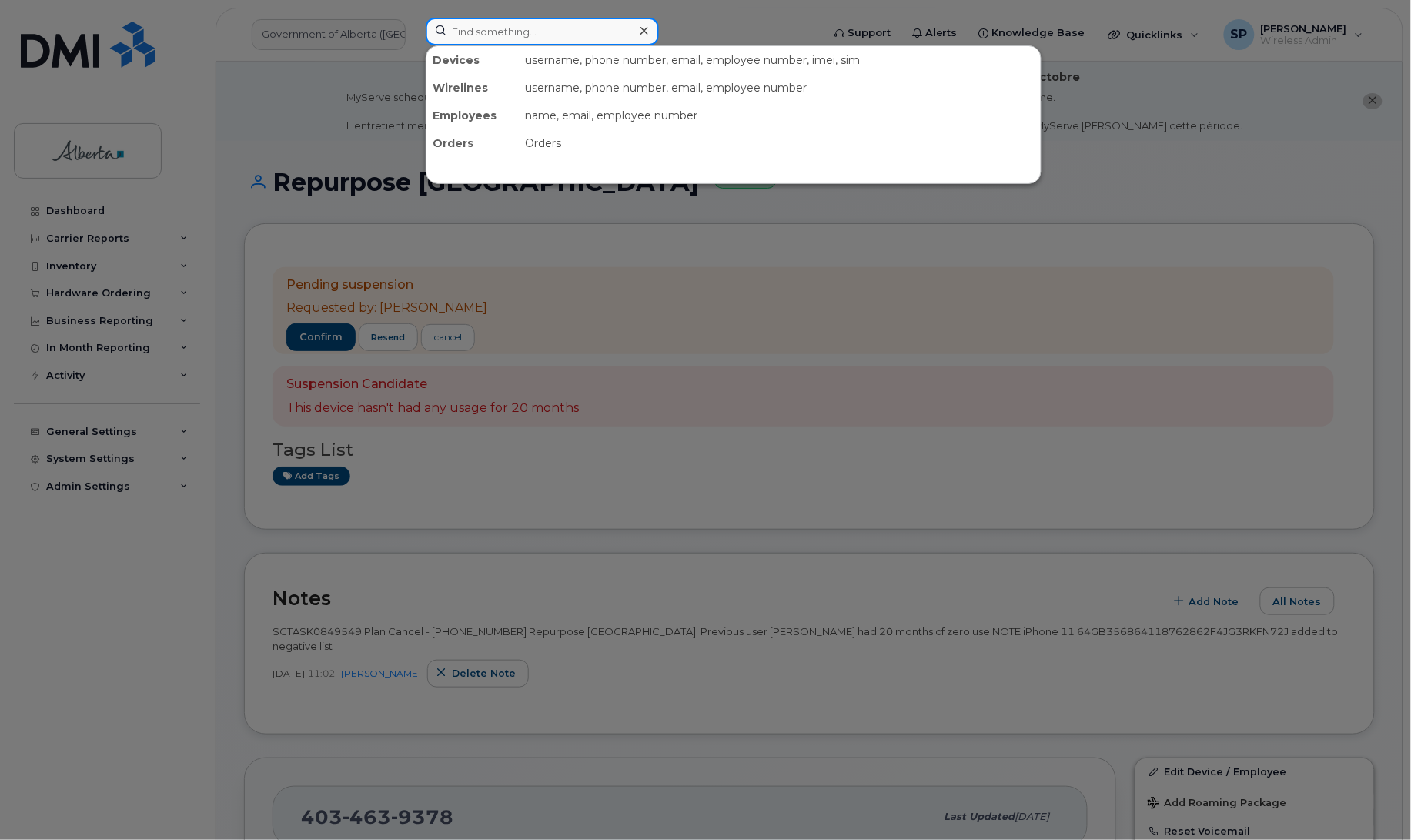
paste input "4034646656"
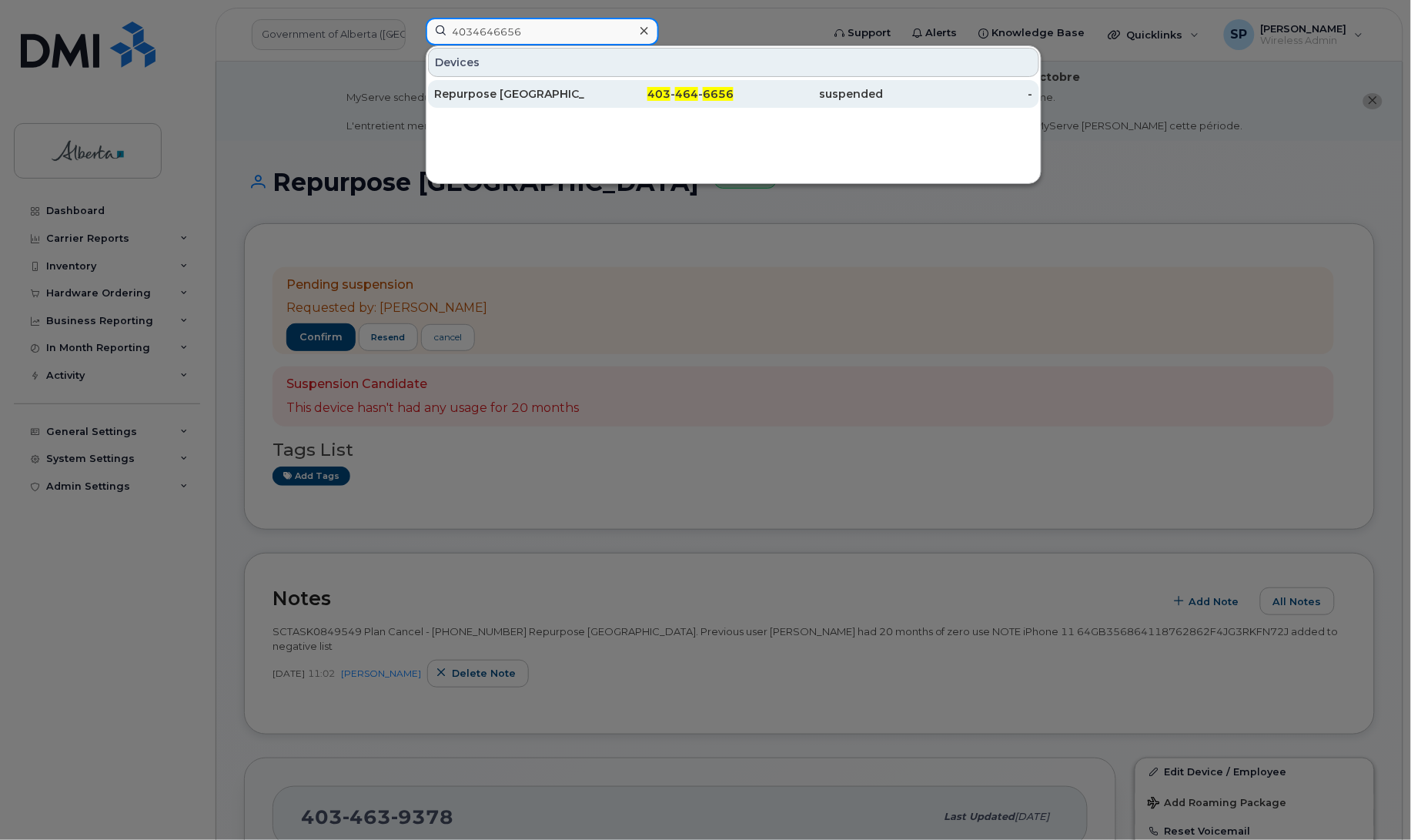
type input "4034646656"
click at [505, 92] on div "Repurpose [GEOGRAPHIC_DATA]" at bounding box center [509, 94] width 150 height 16
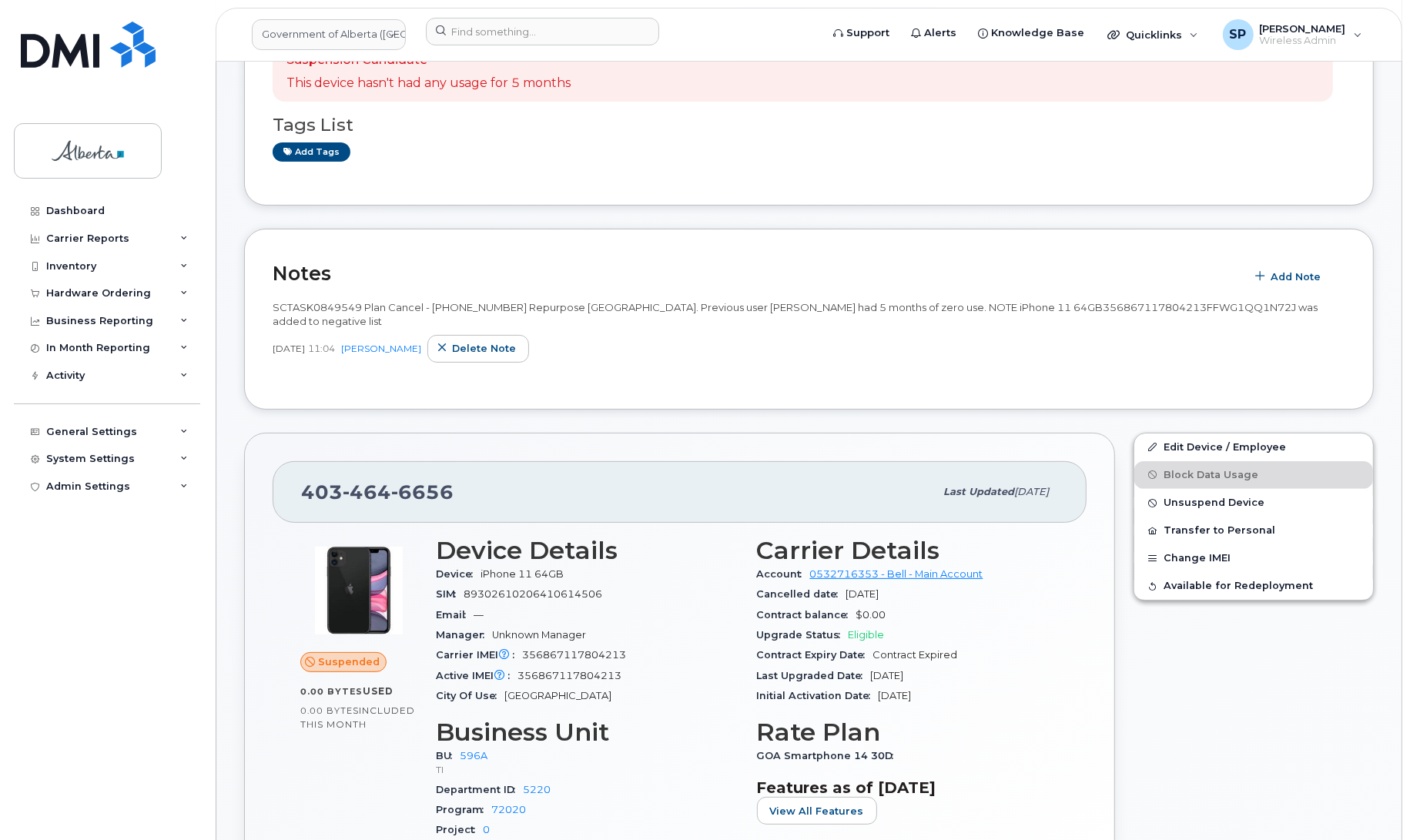
scroll to position [232, 0]
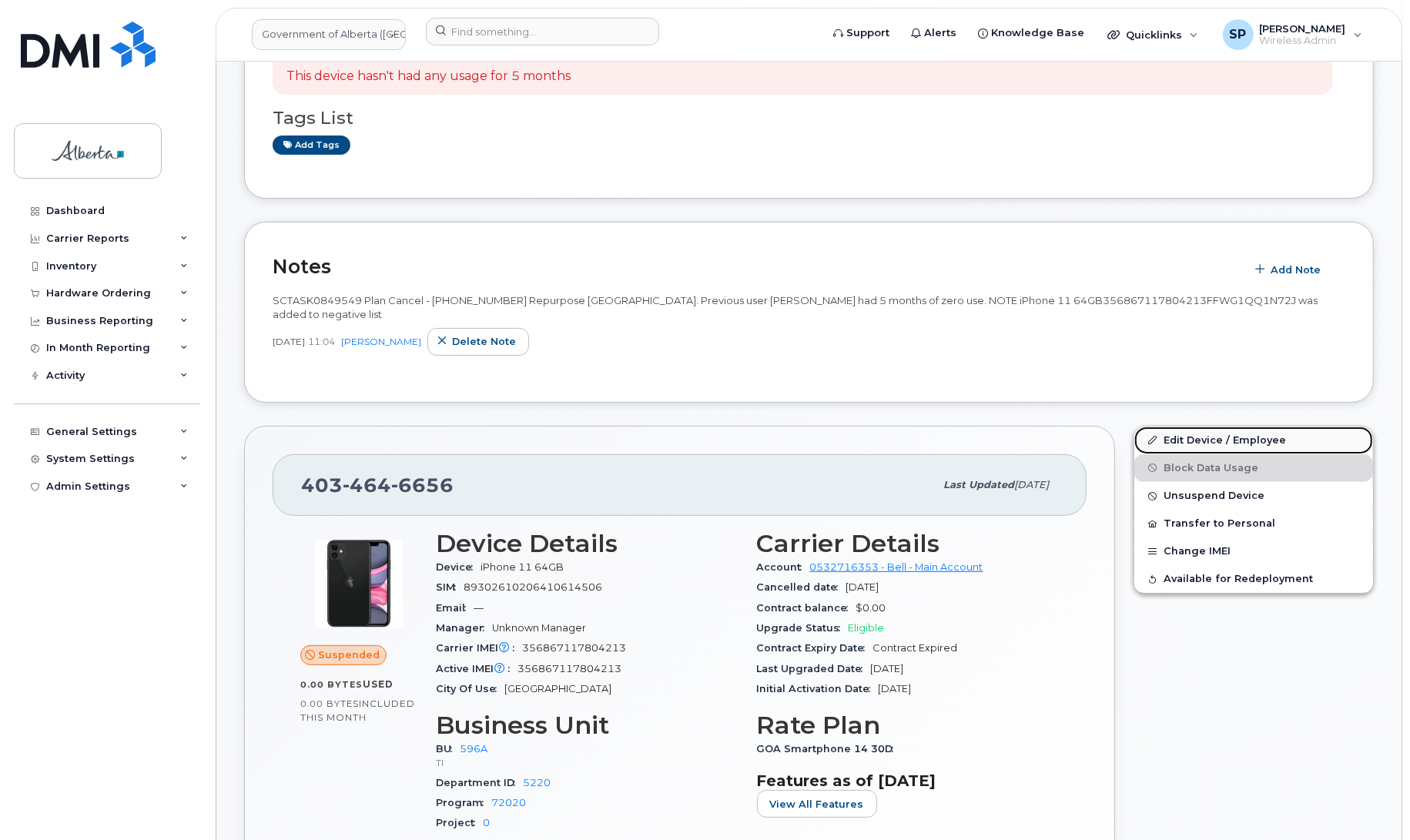
click at [1232, 429] on link "Edit Device / Employee" at bounding box center [1253, 440] width 239 height 28
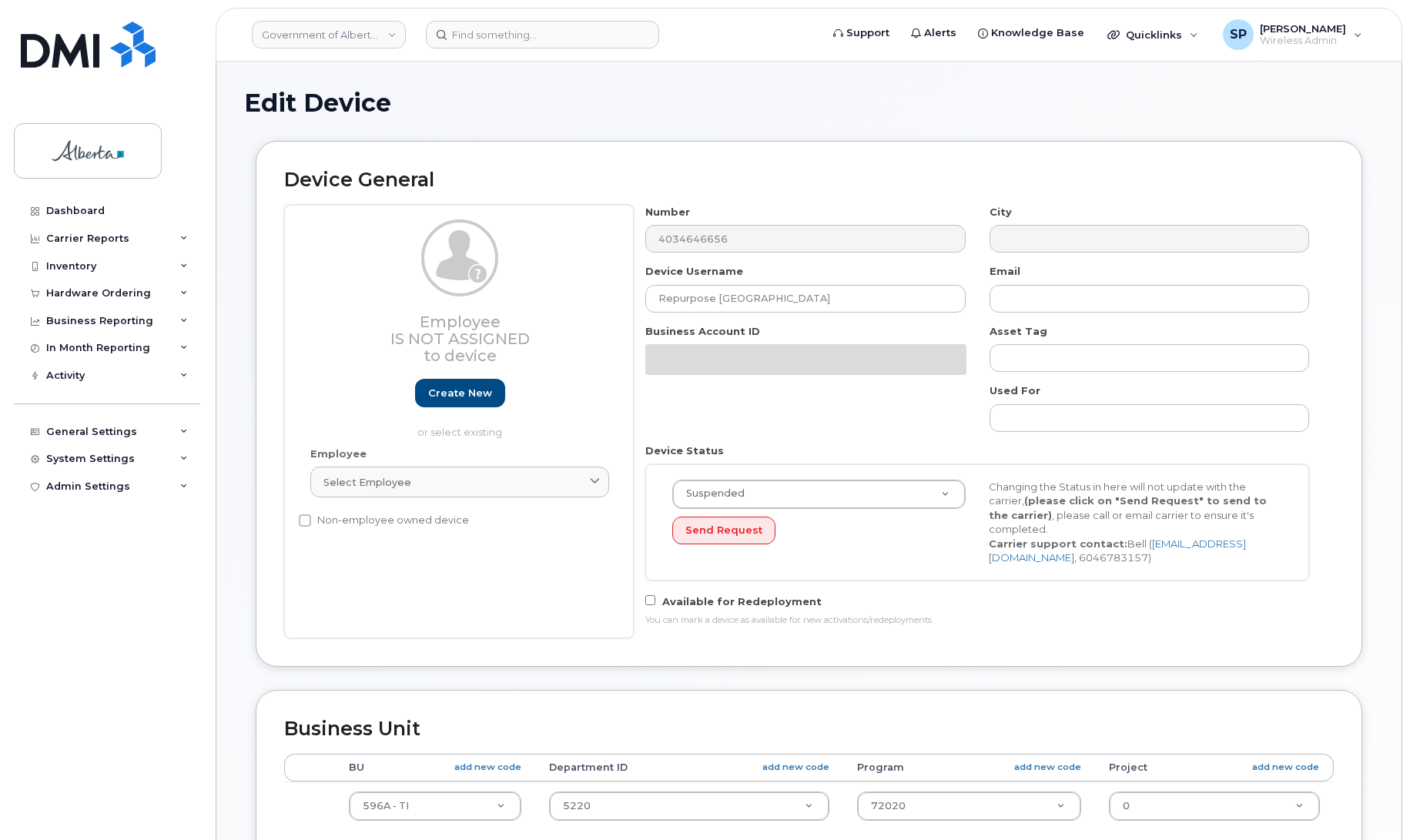
select select "4797729"
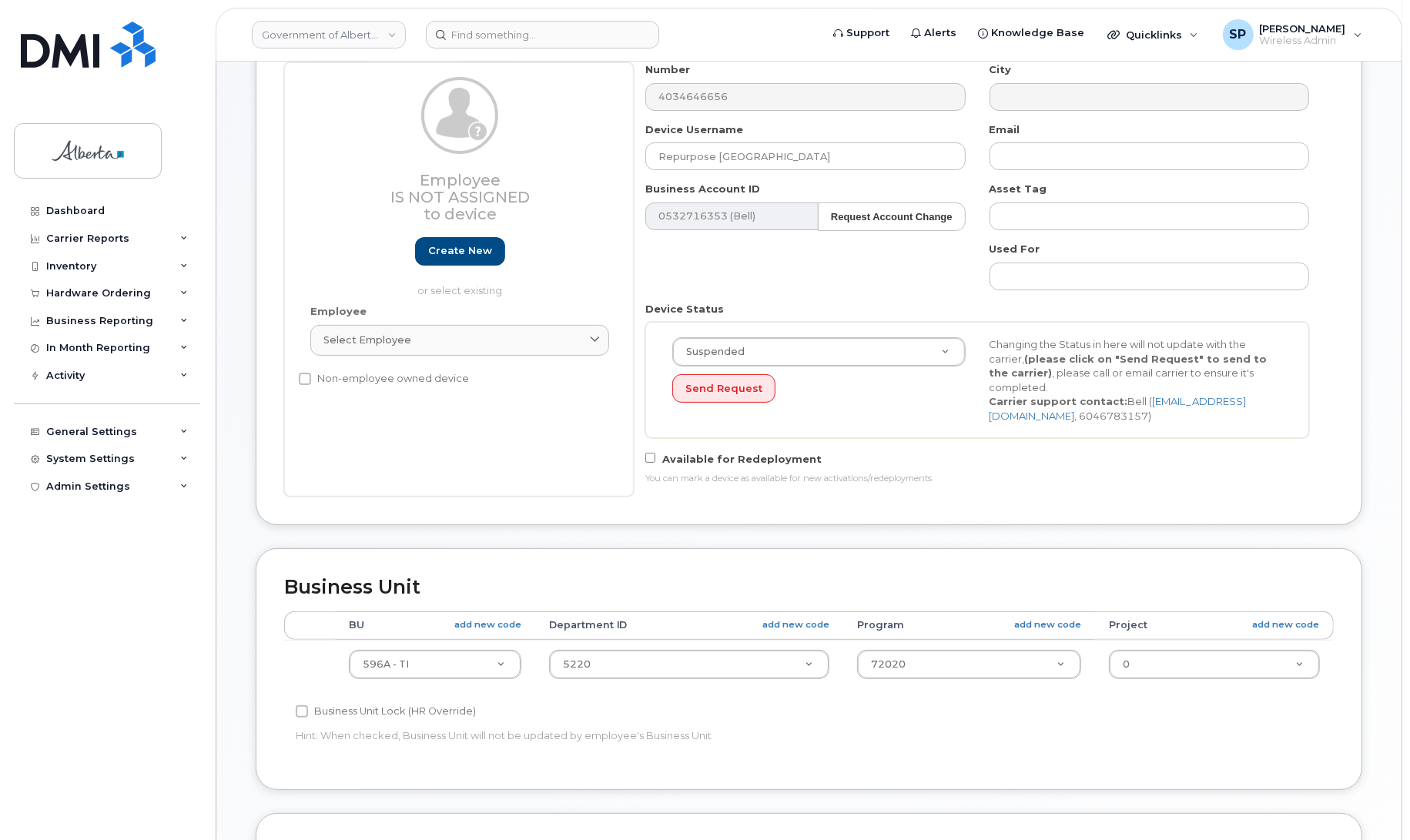
scroll to position [266, 0]
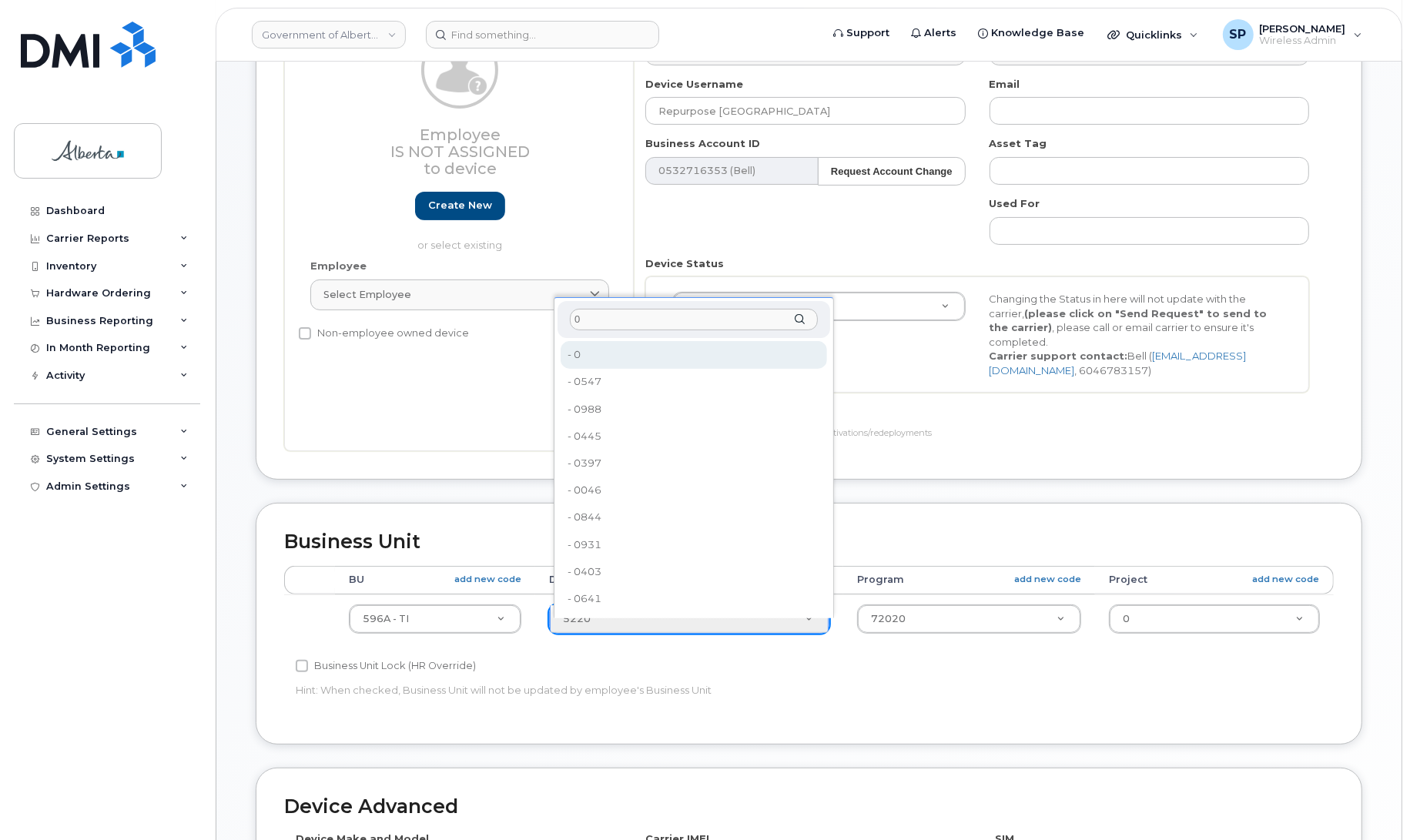
type input "0"
type input "4806341"
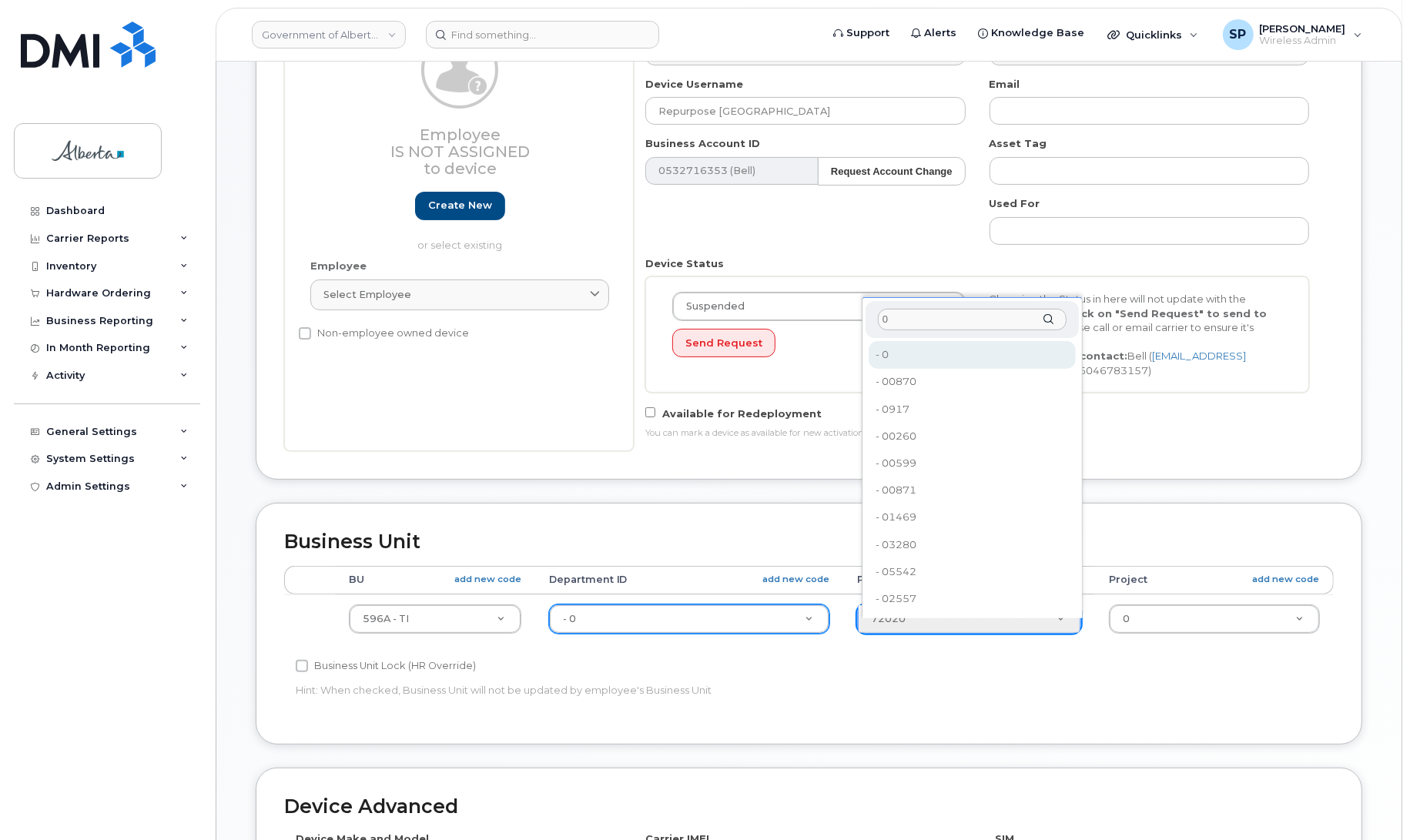
type input "0"
type input "4806366"
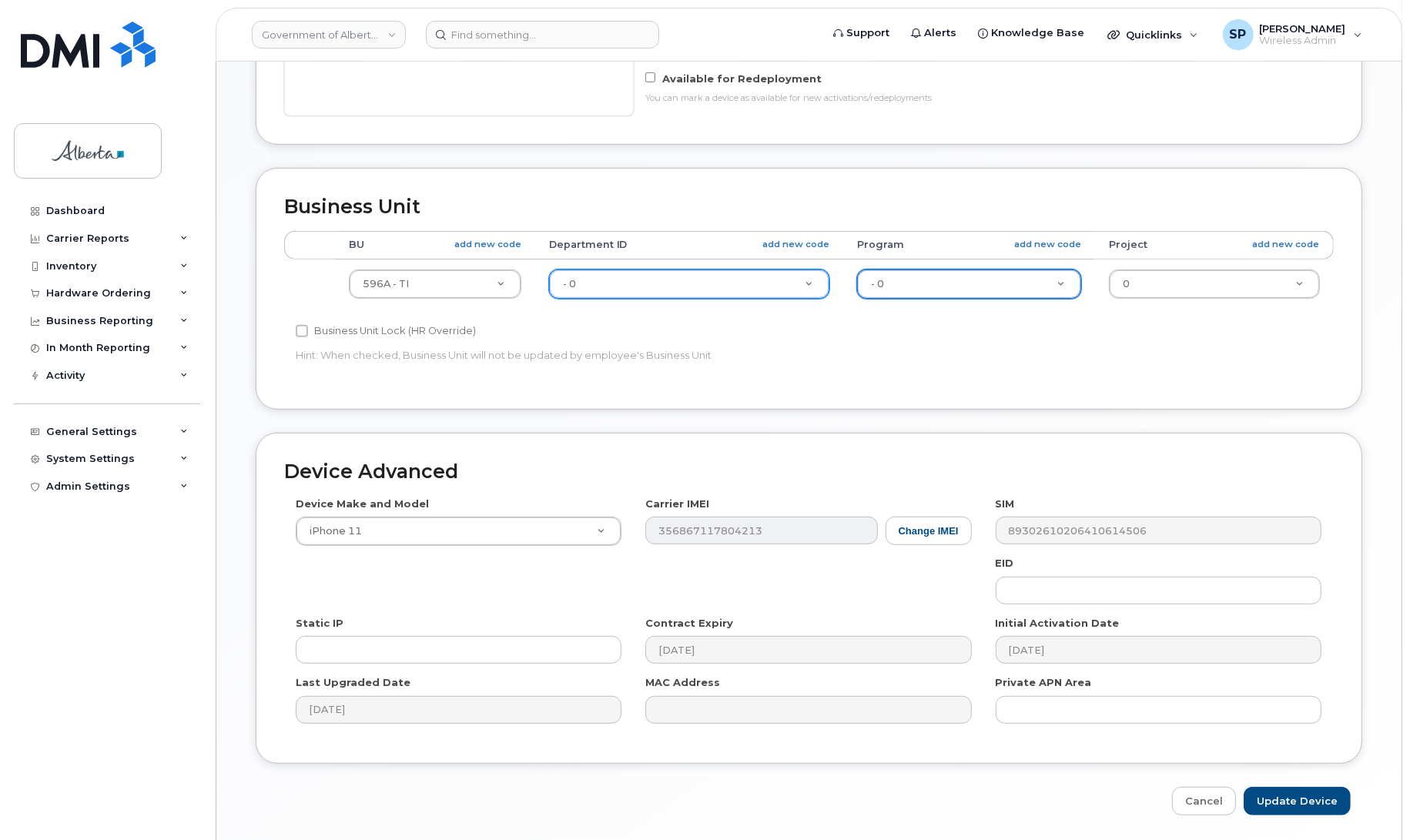
scroll to position [627, 0]
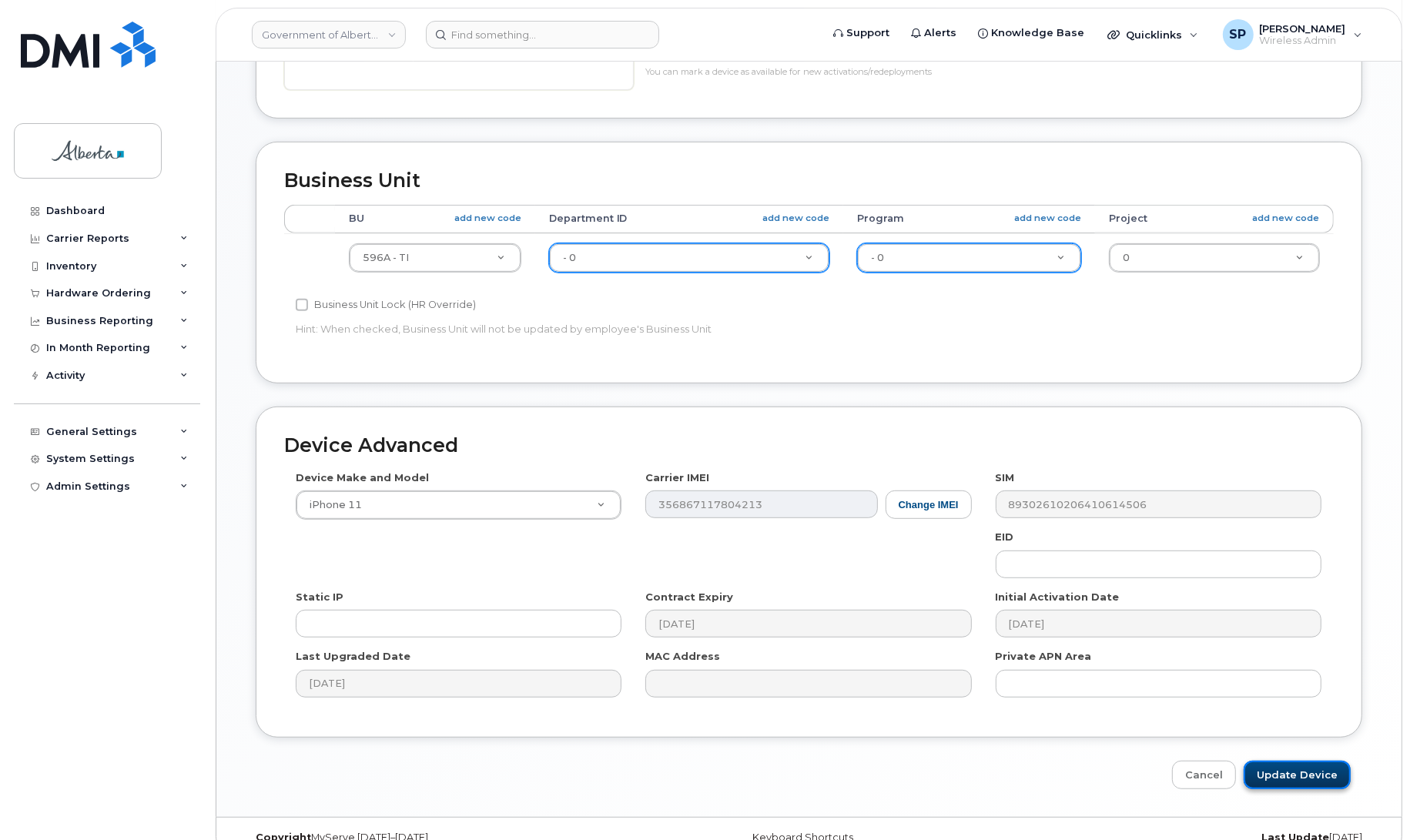
click at [1288, 777] on input "Update Device" at bounding box center [1297, 775] width 107 height 28
type input "Saving..."
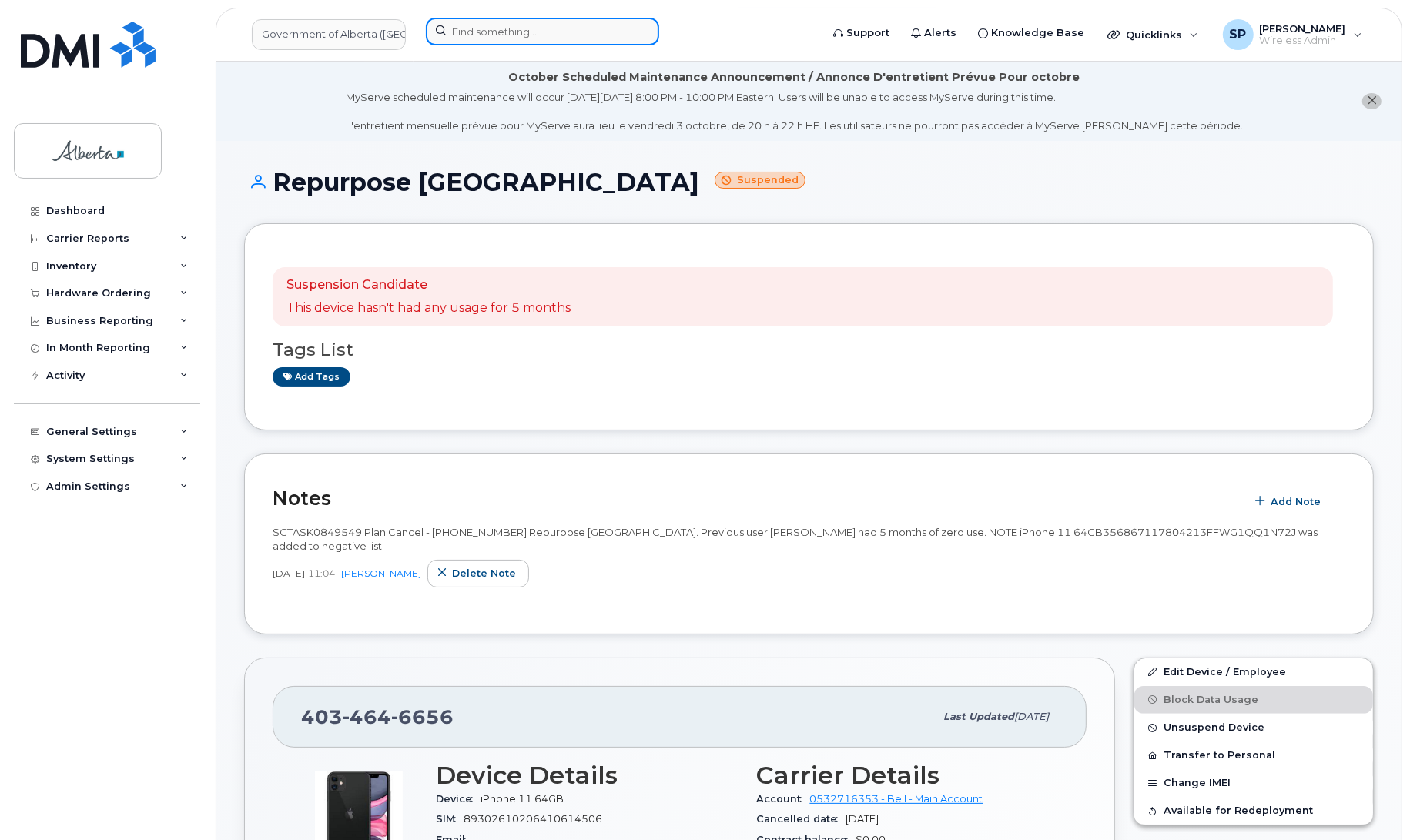
click at [485, 29] on input at bounding box center [542, 32] width 234 height 28
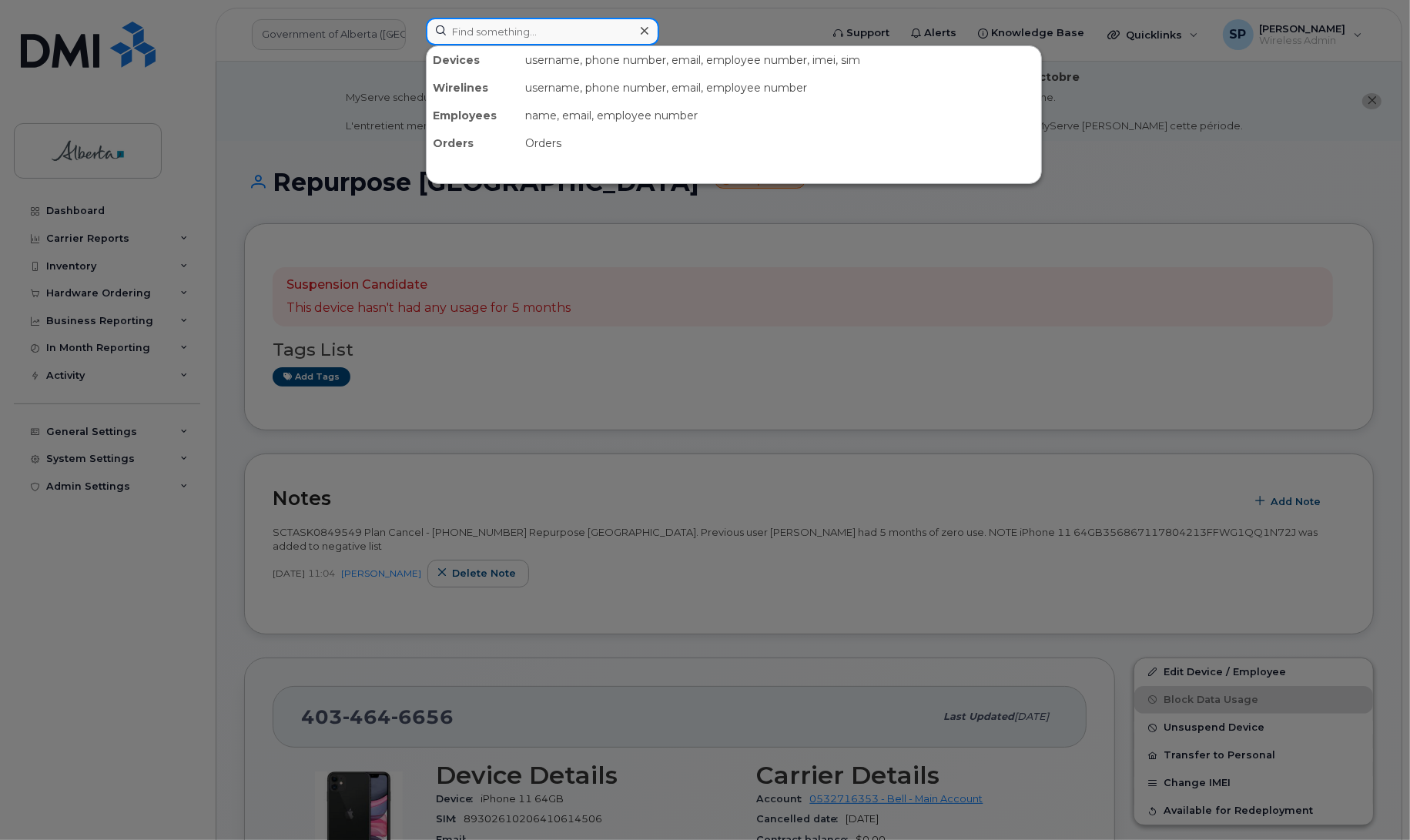
paste input "4038362769"
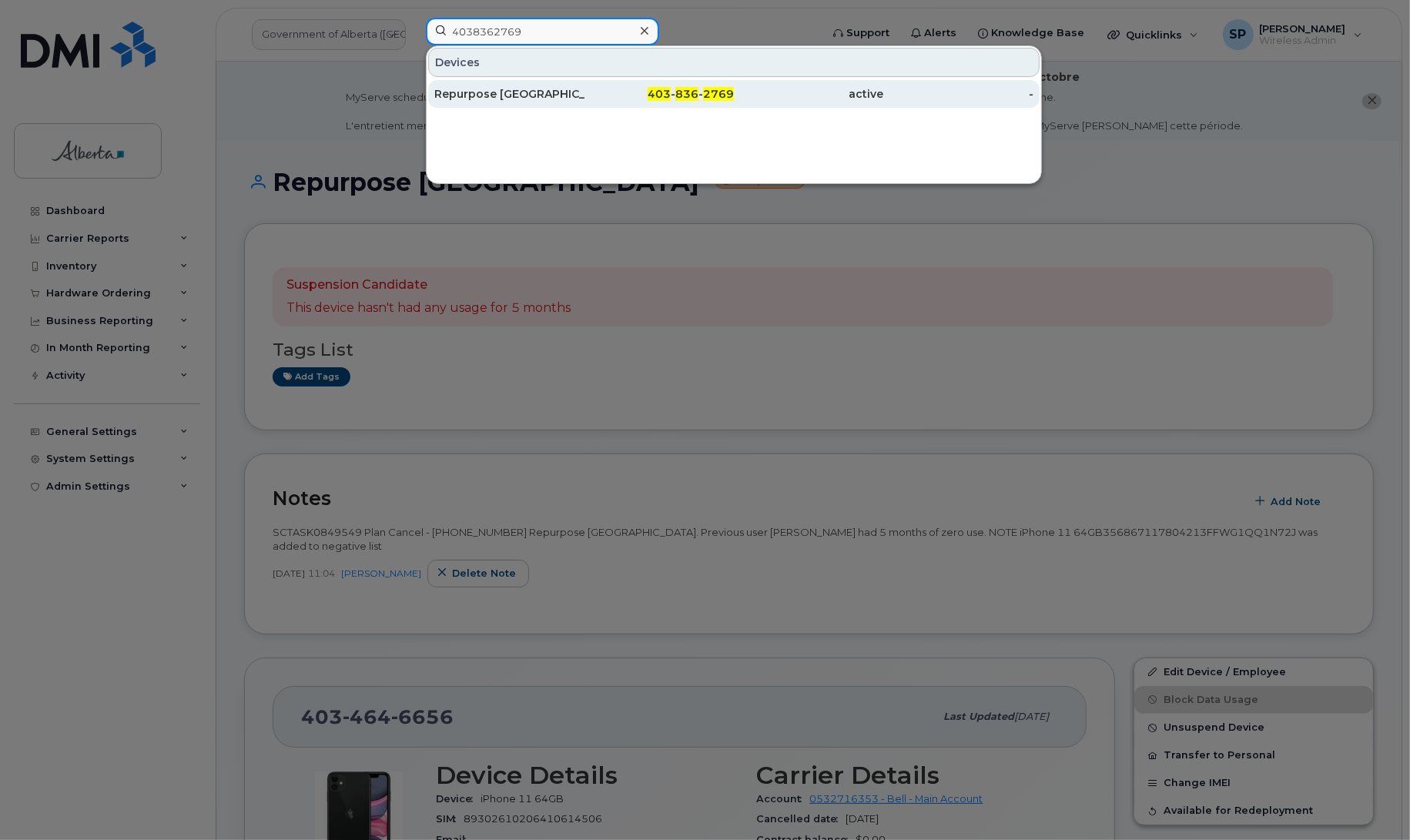
type input "4038362769"
click at [520, 97] on div "Repurpose [GEOGRAPHIC_DATA]" at bounding box center [509, 94] width 150 height 16
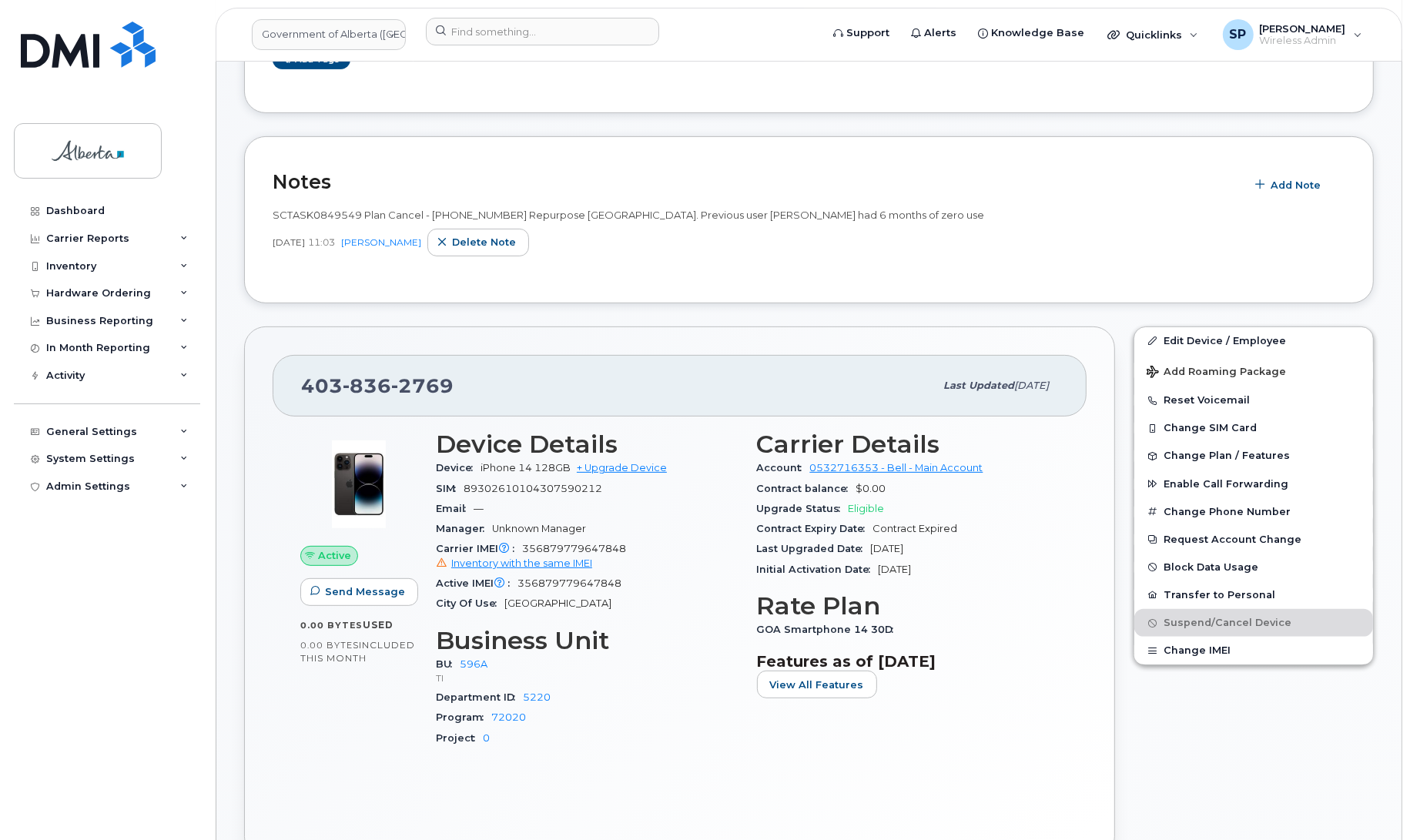
scroll to position [444, 0]
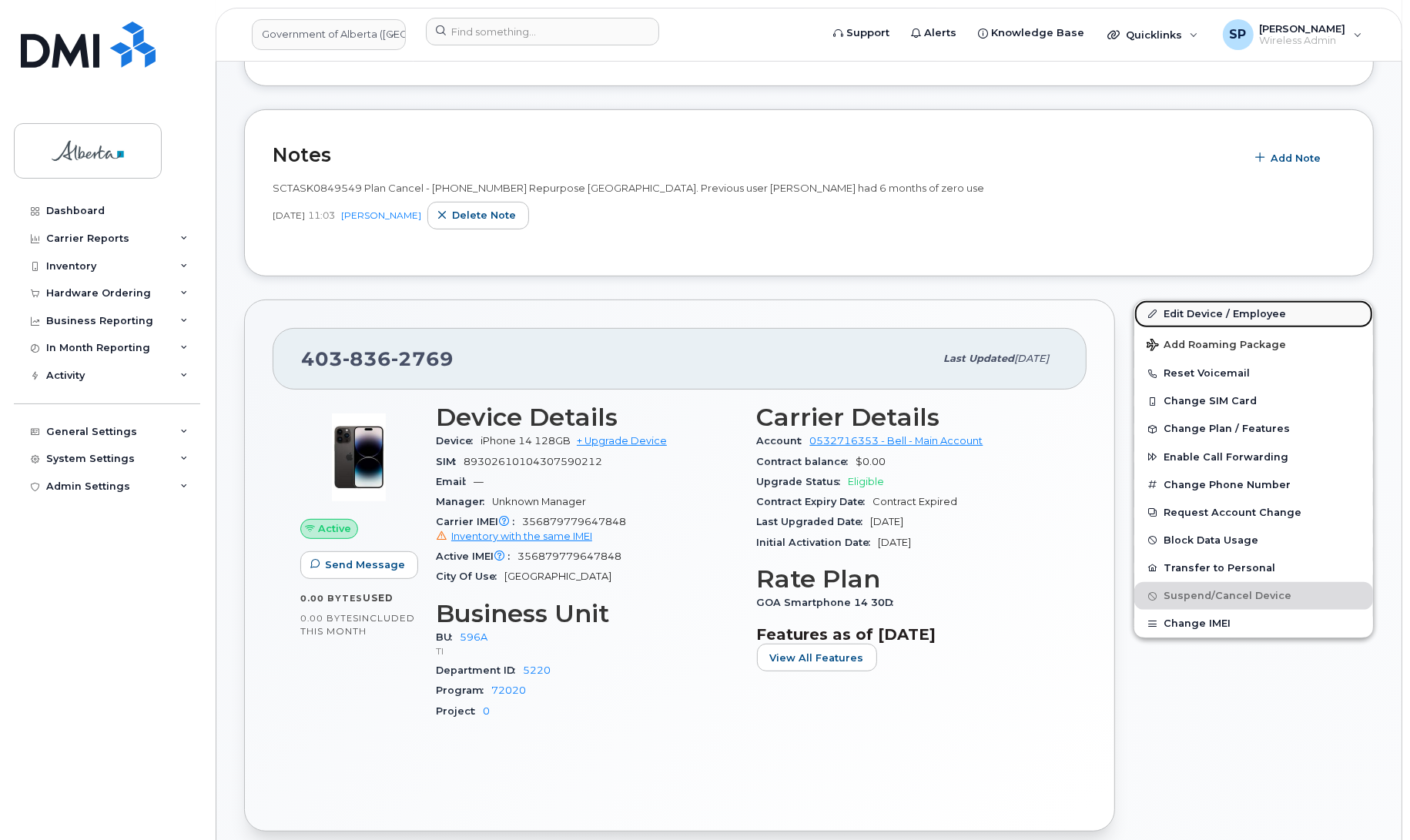
click at [1249, 310] on link "Edit Device / Employee" at bounding box center [1253, 314] width 239 height 28
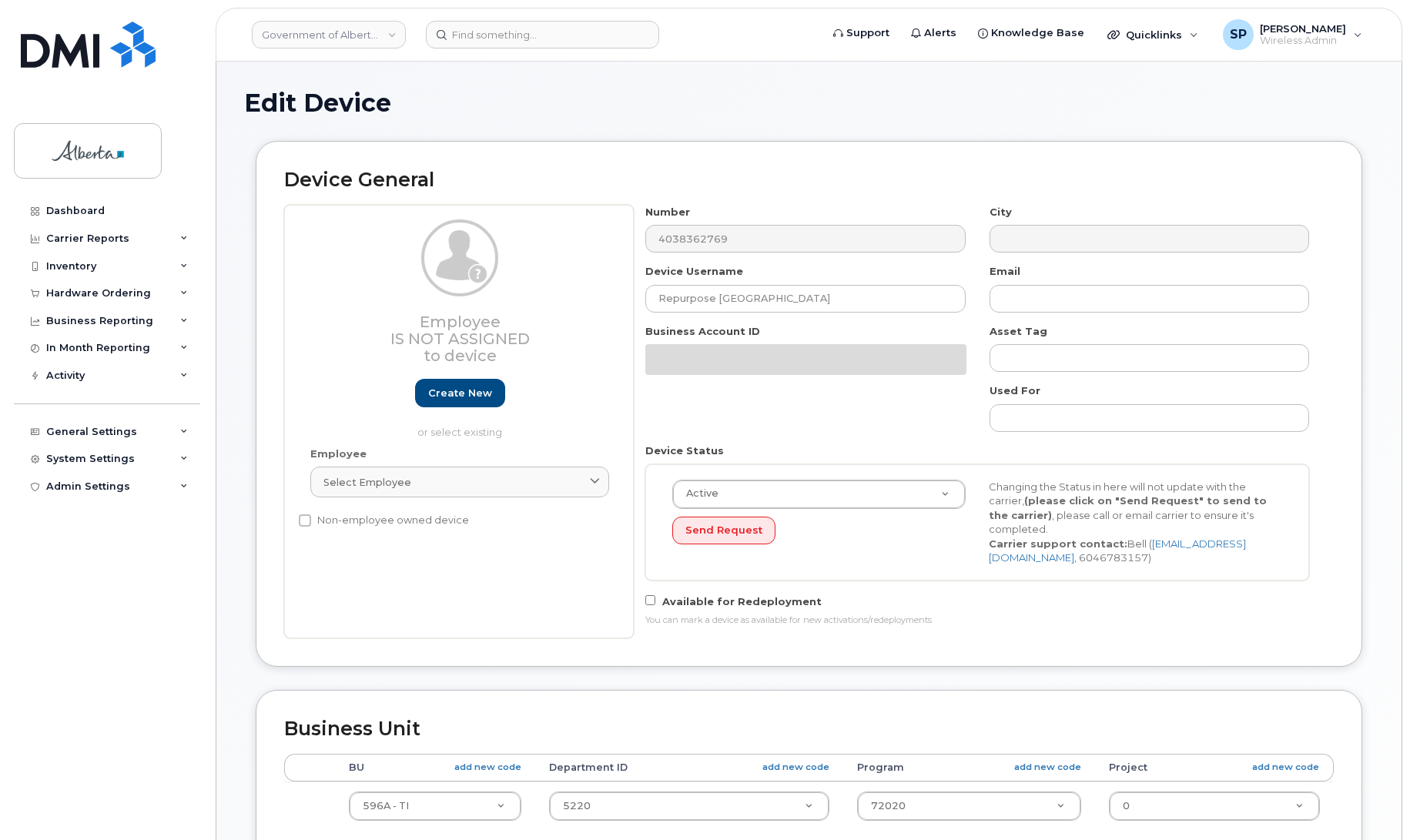
select select "4797729"
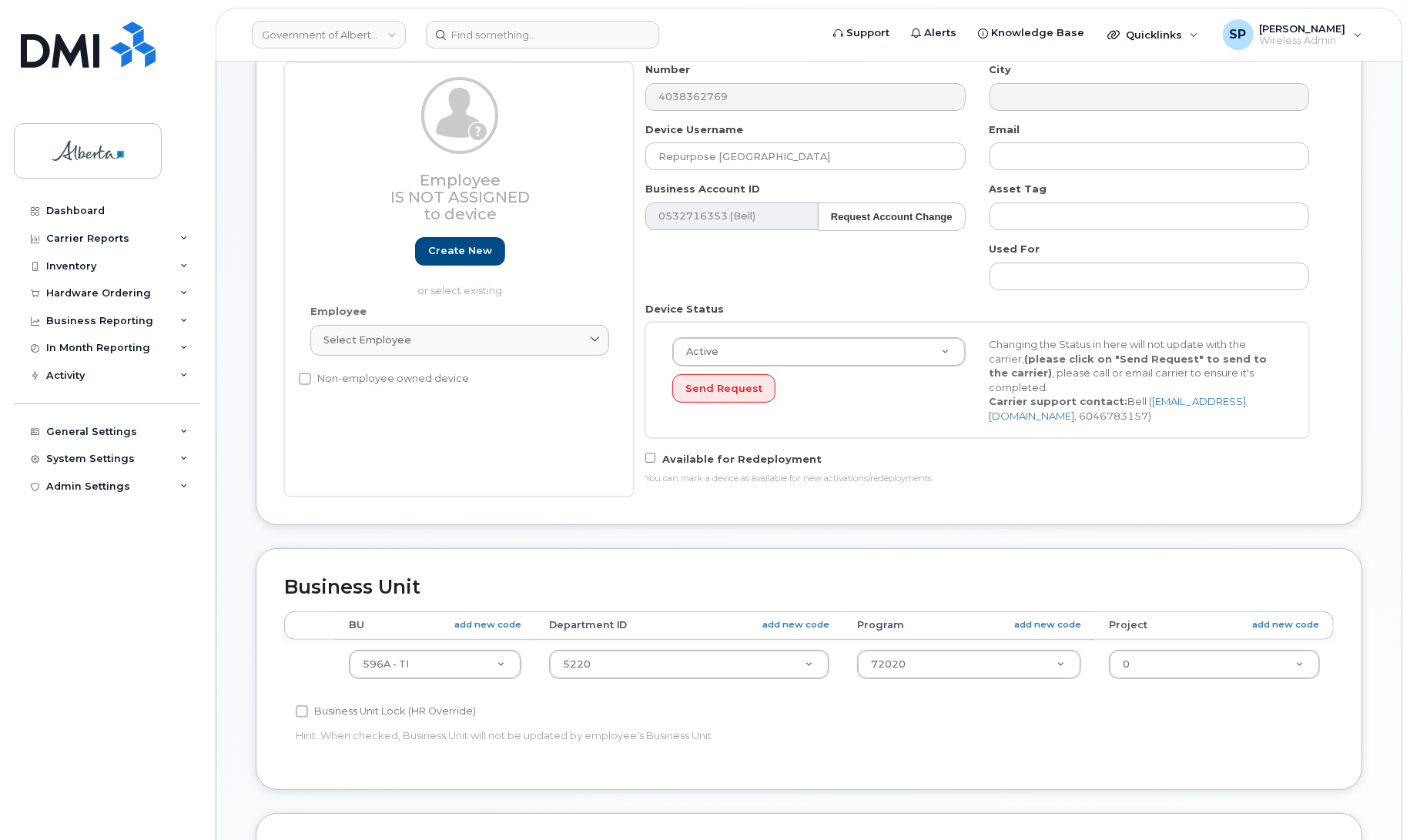
scroll to position [223, 0]
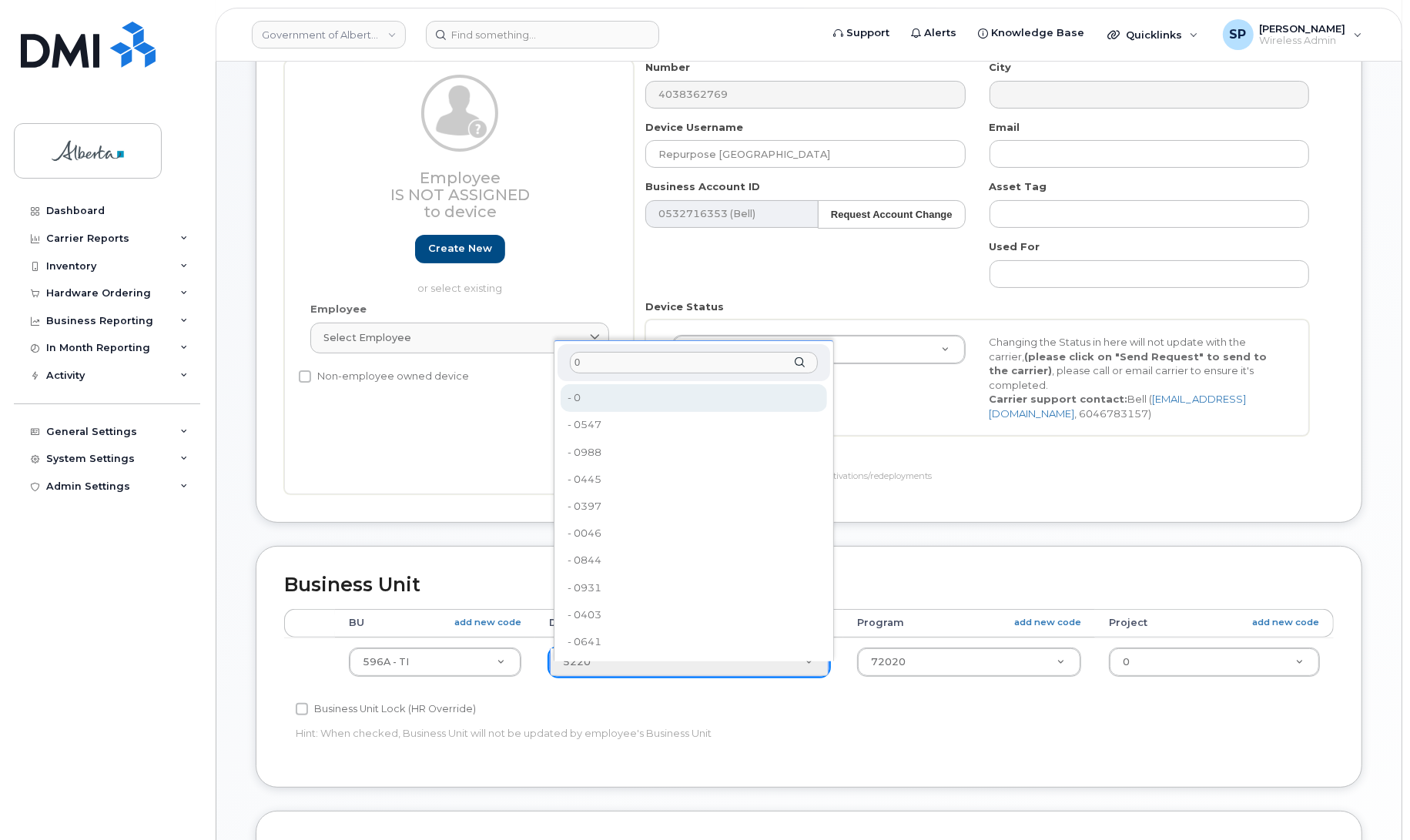
type input "0"
type input "4806341"
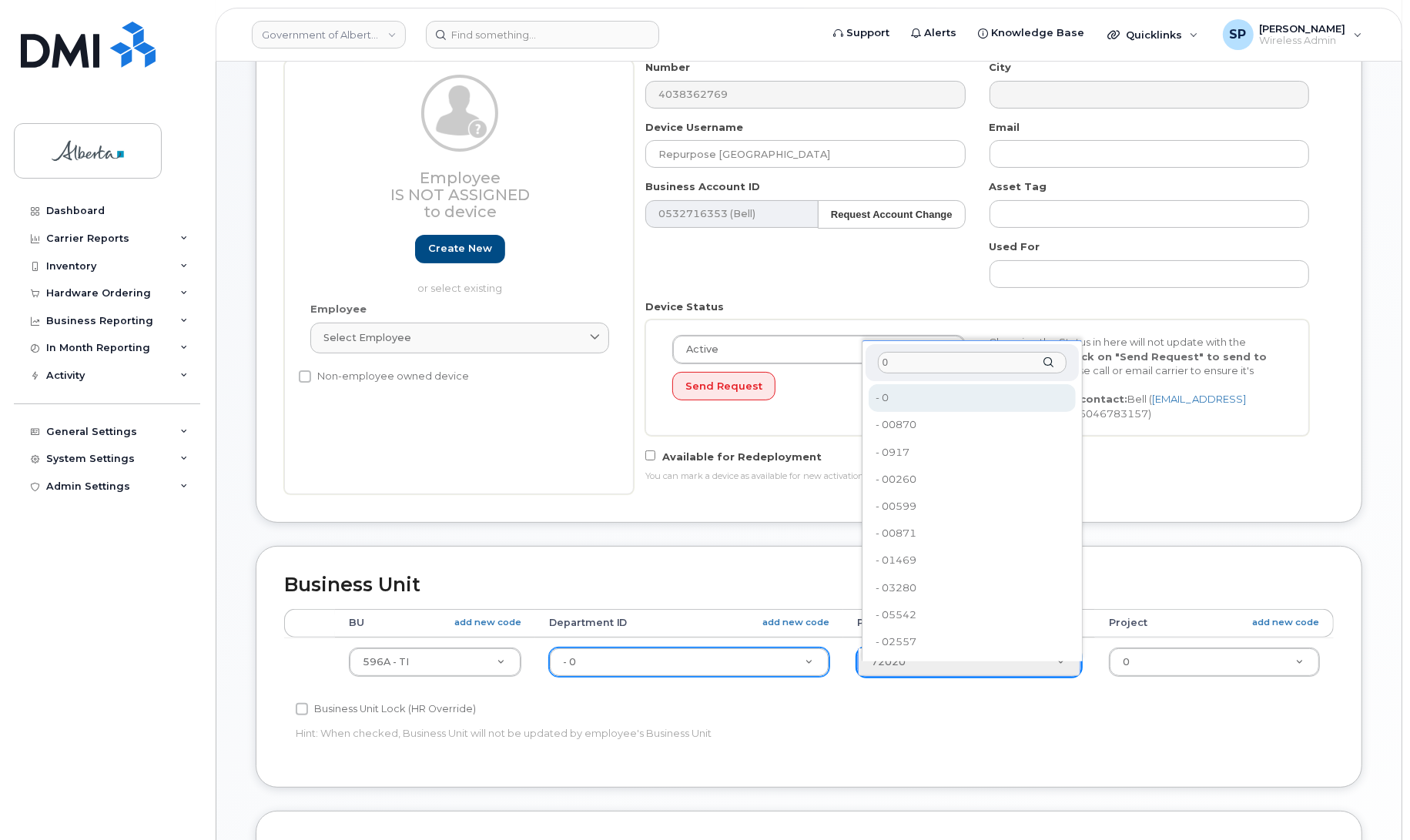
type input "0"
type input "4806366"
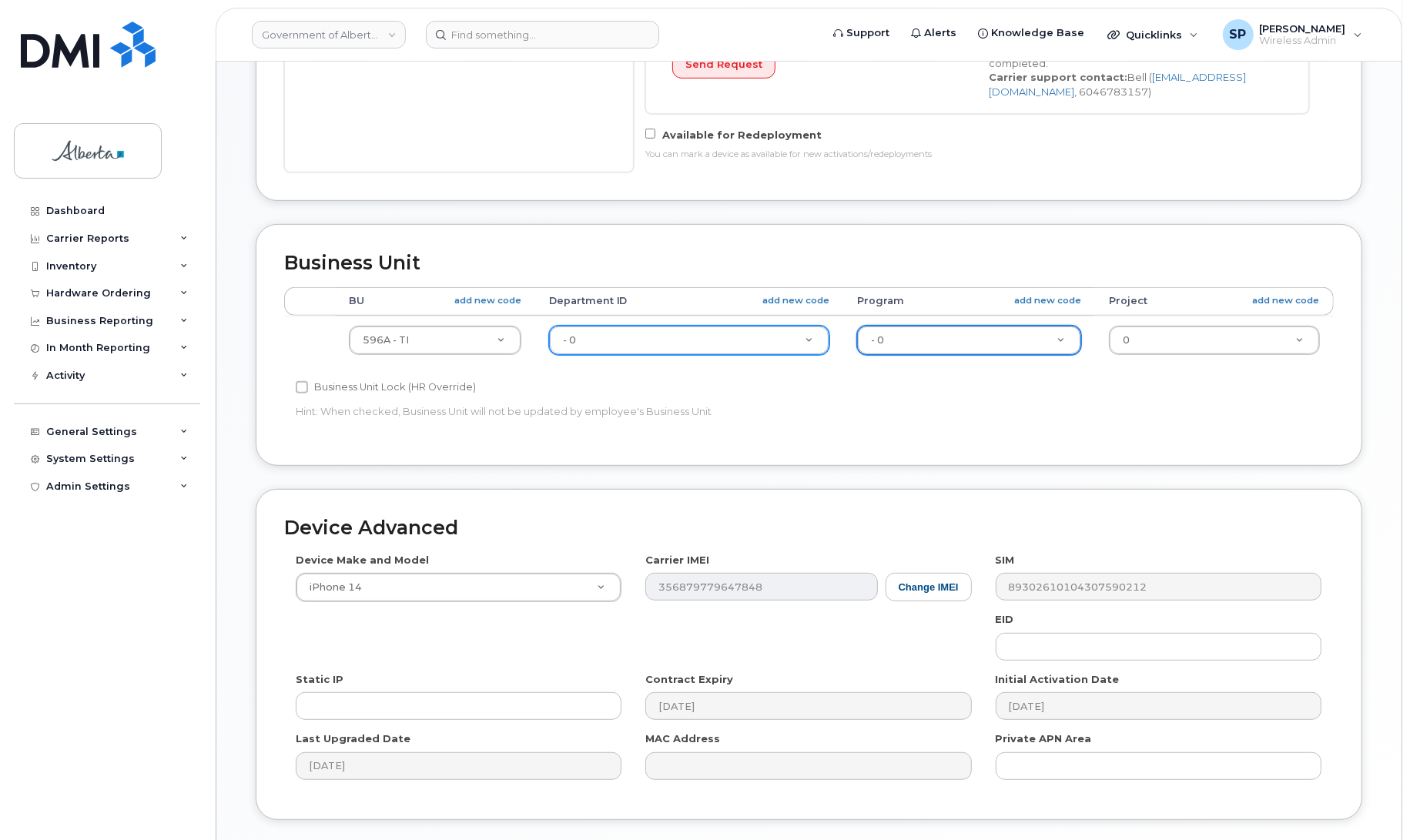
scroll to position [656, 0]
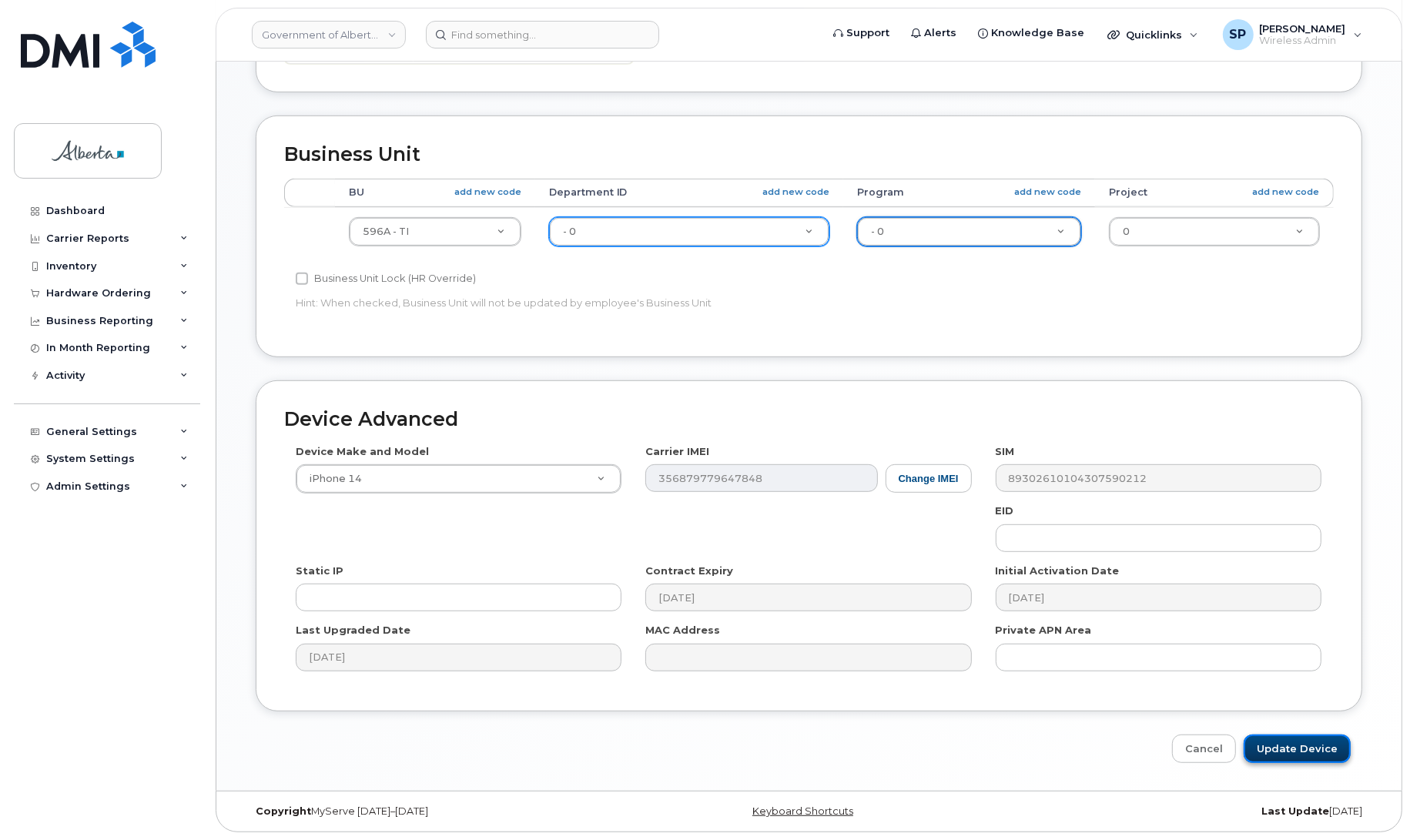
click at [1283, 754] on input "Update Device" at bounding box center [1297, 748] width 107 height 28
type input "Saving..."
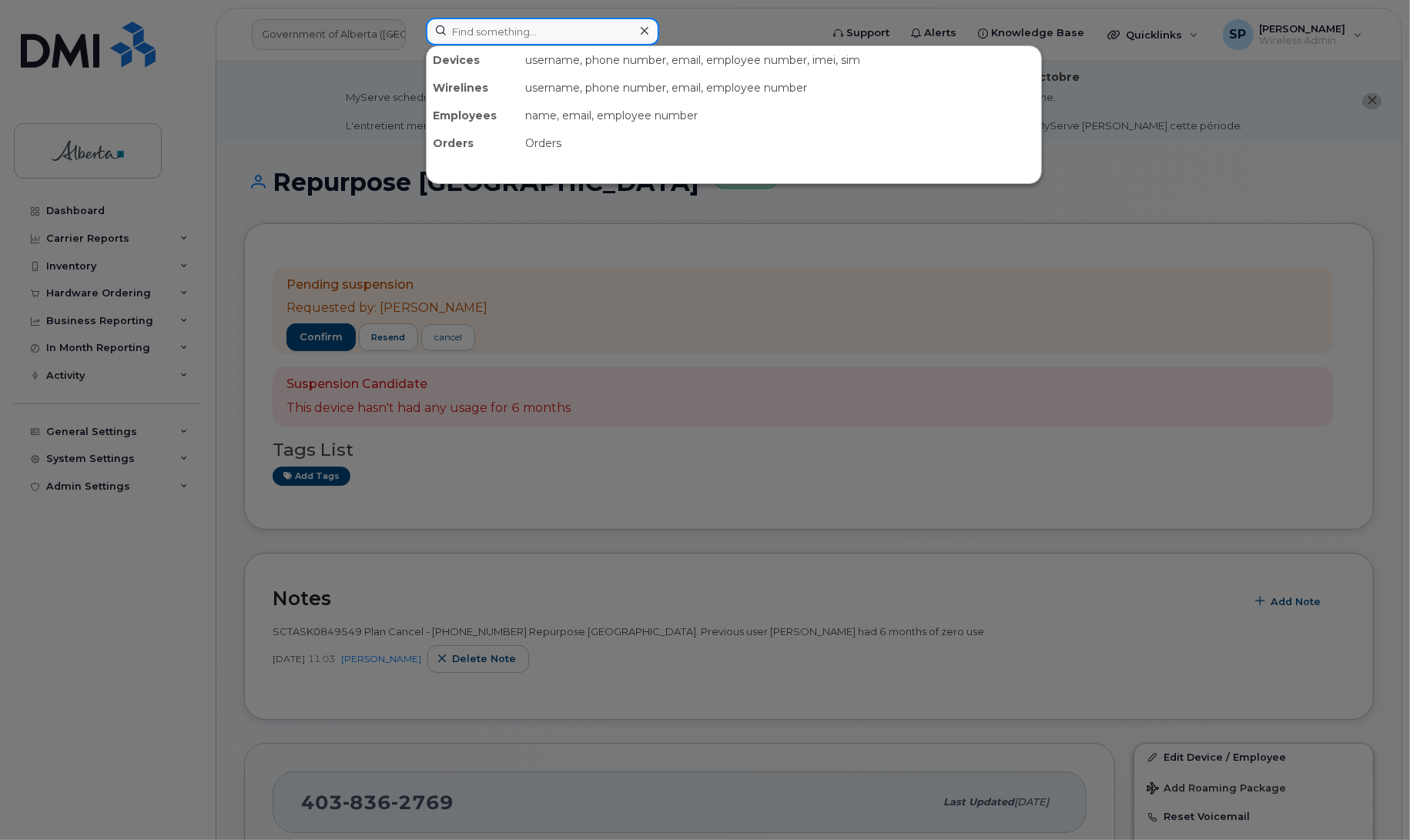
click at [496, 29] on input at bounding box center [542, 32] width 234 height 28
paste input "7802637181"
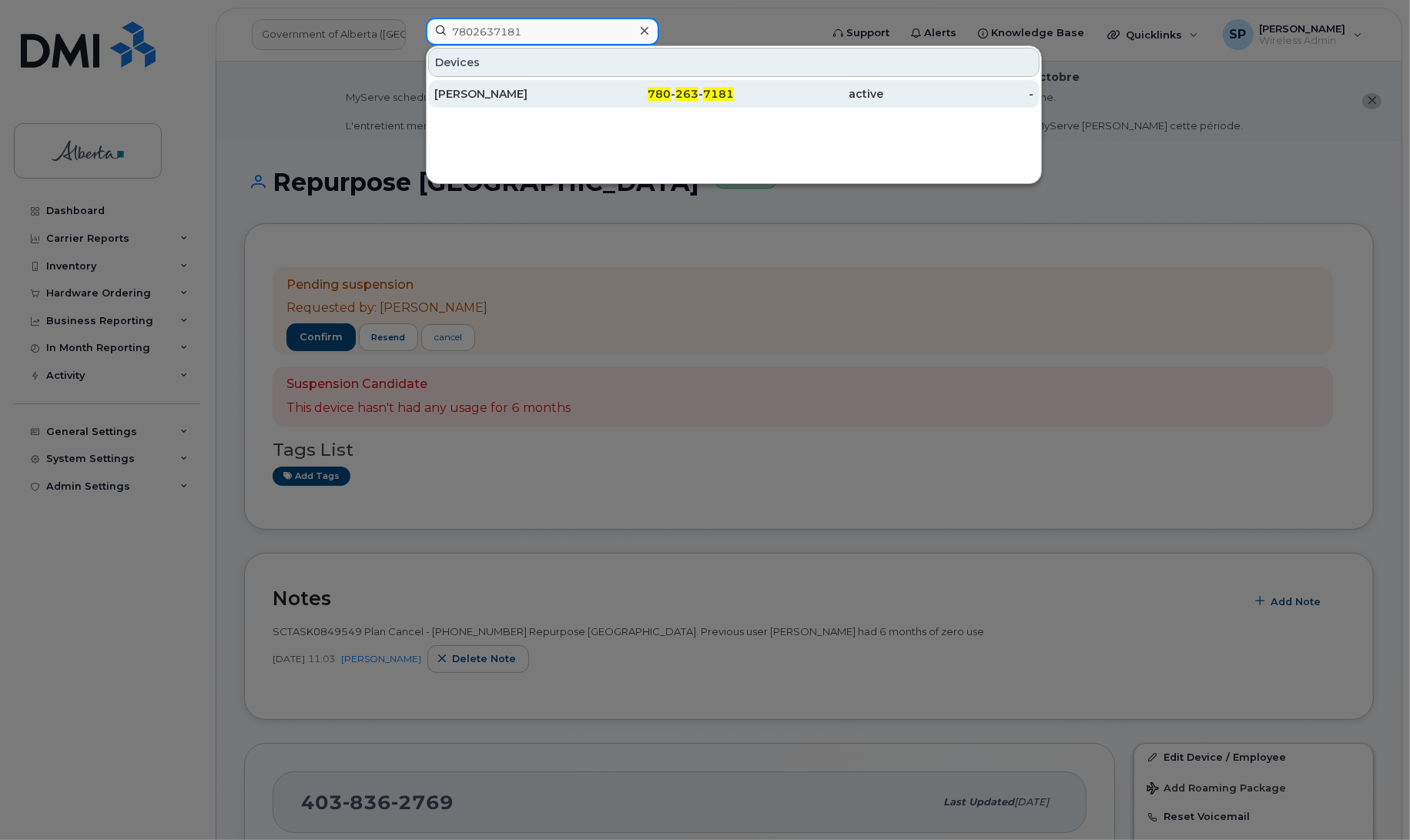
type input "7802637181"
click at [481, 97] on div "Marisa Breeze" at bounding box center [509, 94] width 150 height 16
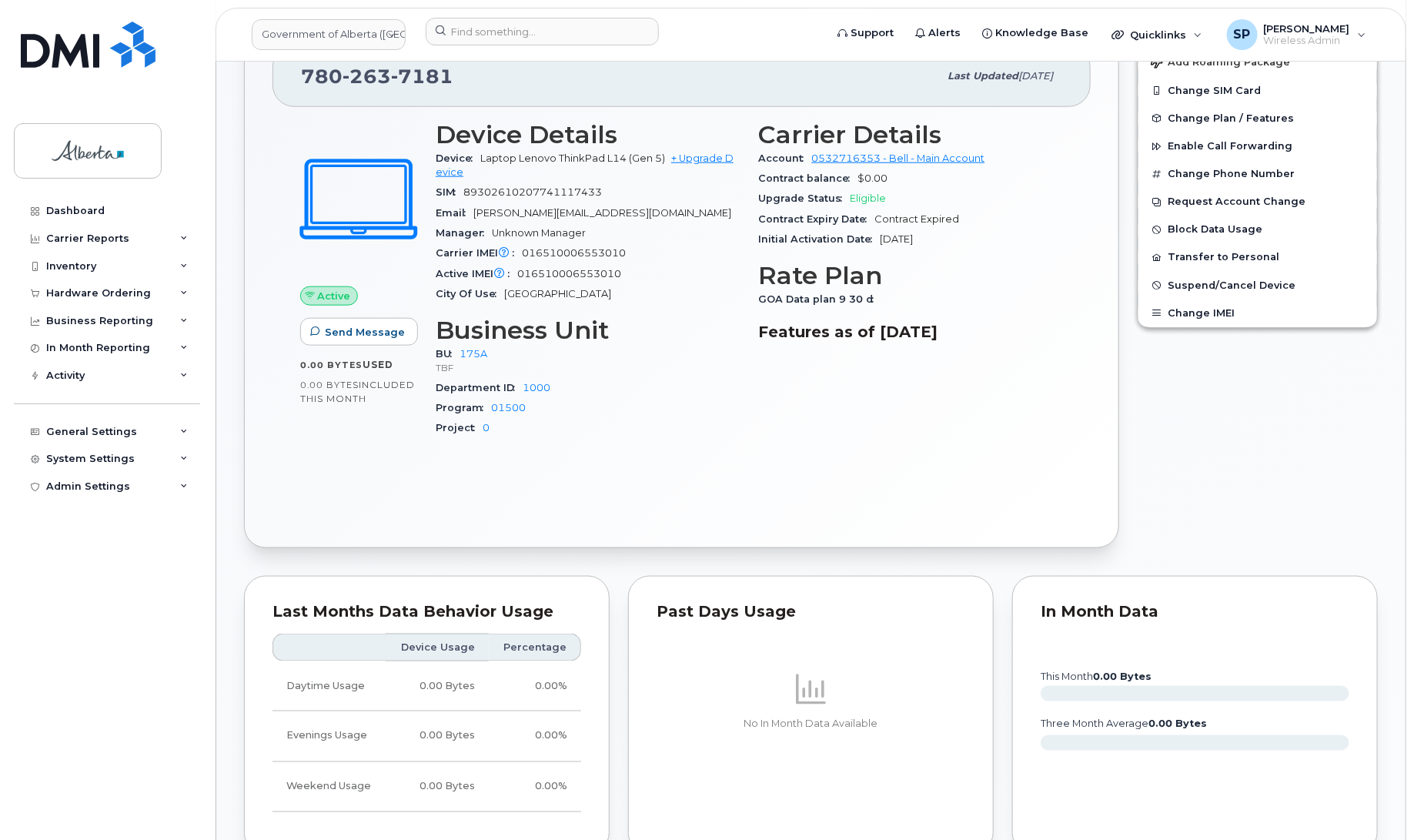
scroll to position [563, 0]
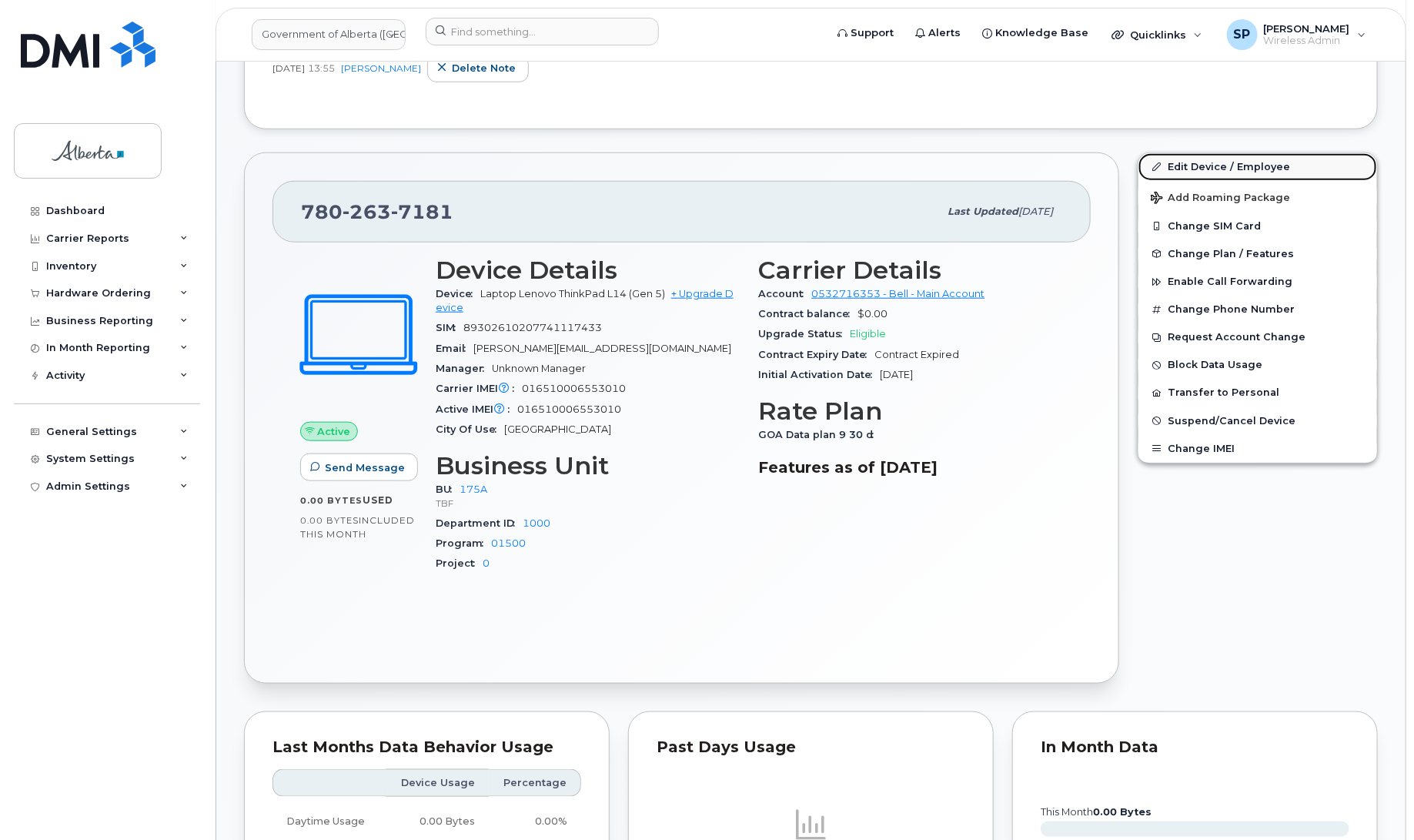
click at [1236, 165] on link "Edit Device / Employee" at bounding box center [1257, 167] width 239 height 28
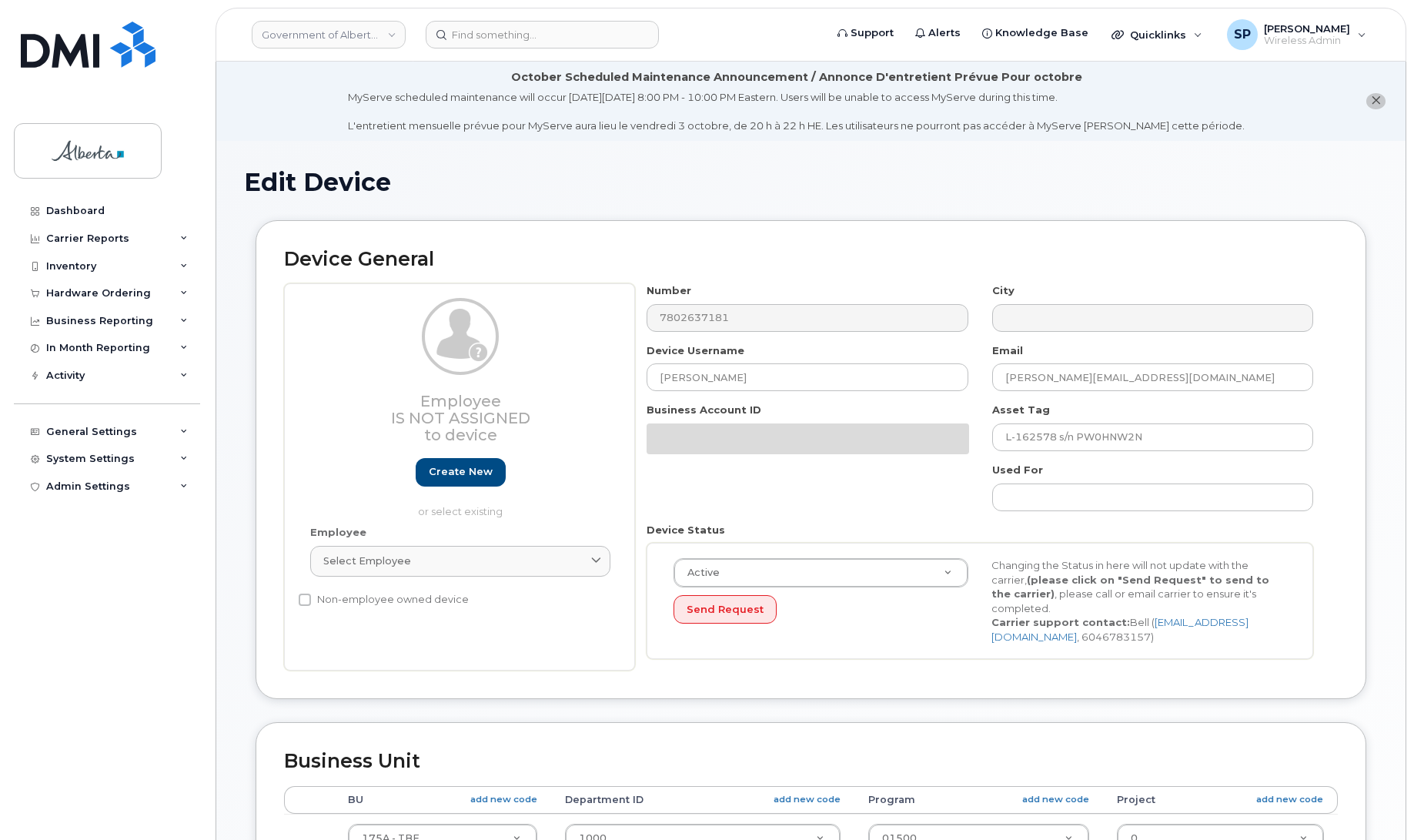
select select "4749753"
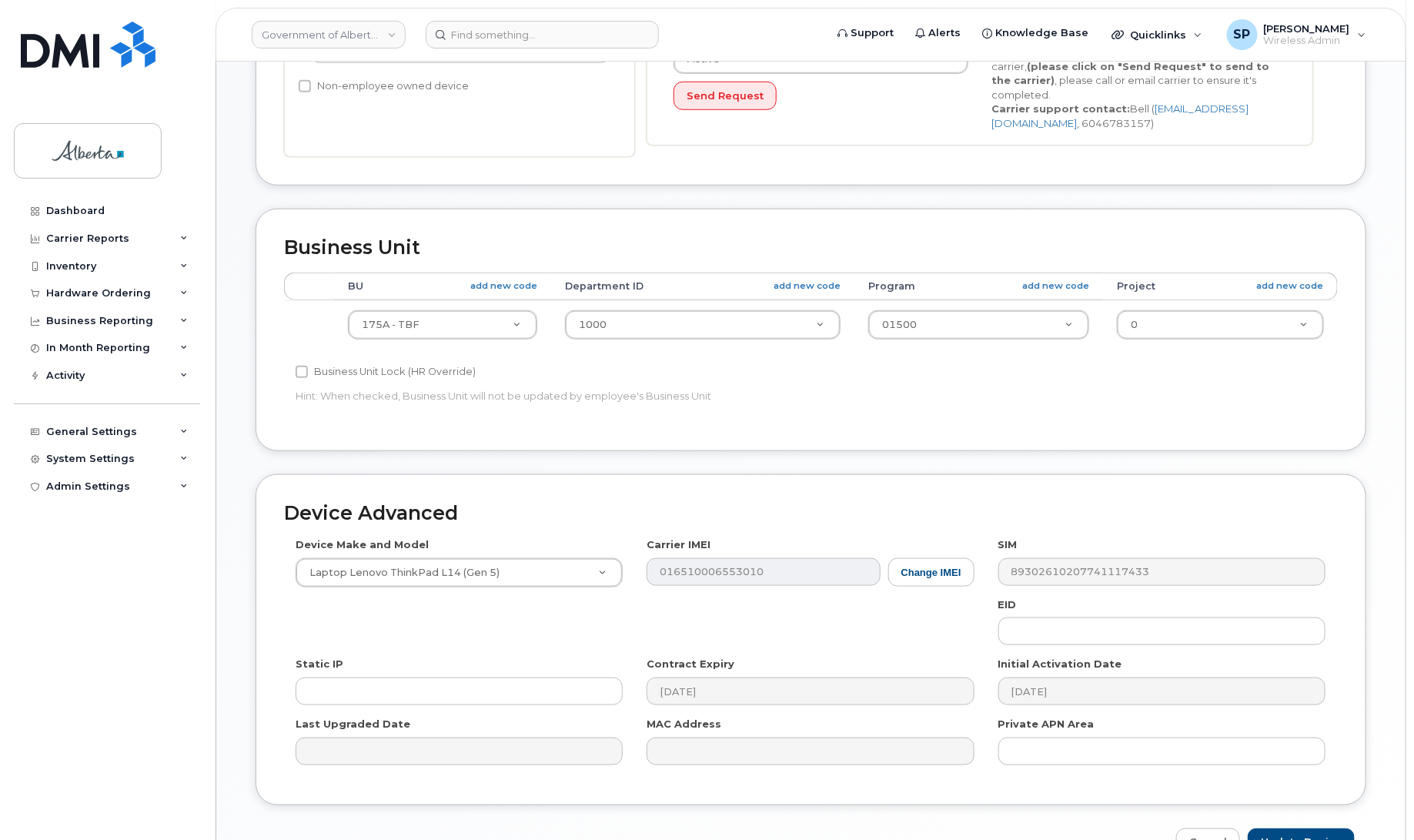
scroll to position [518, 0]
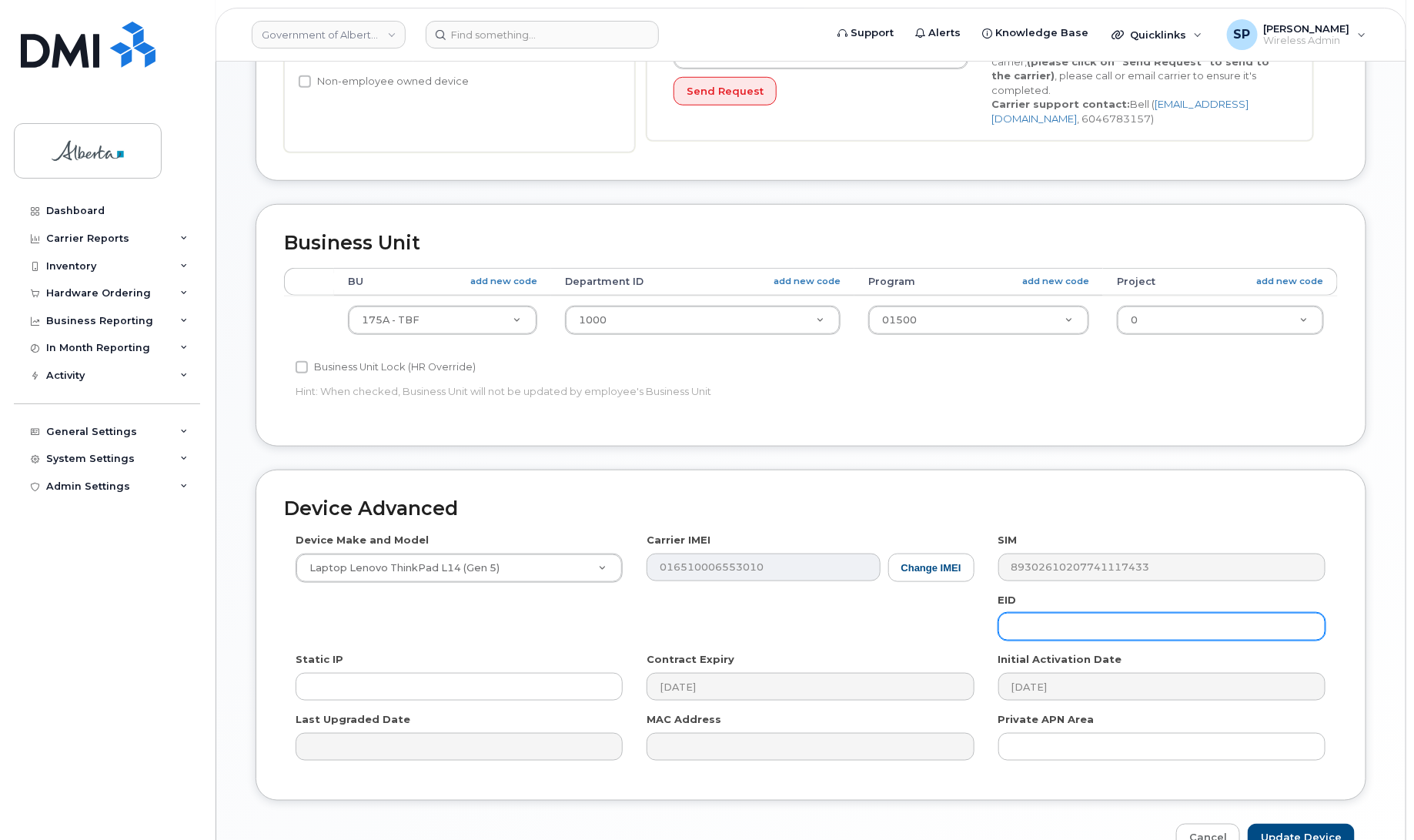
click at [1081, 618] on input "text" at bounding box center [1162, 626] width 327 height 28
paste input "89033023426300000000053538797457"
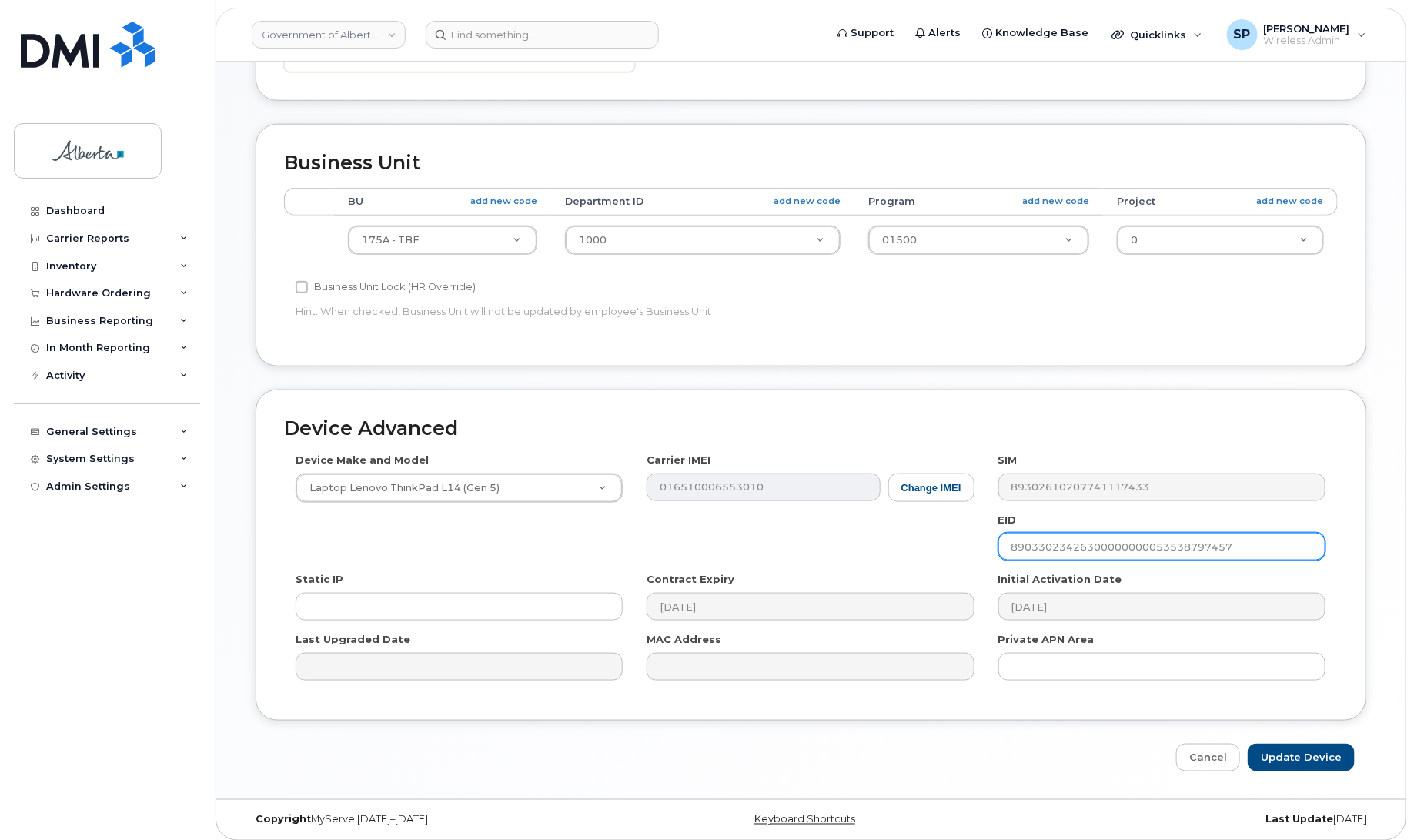
scroll to position [609, 0]
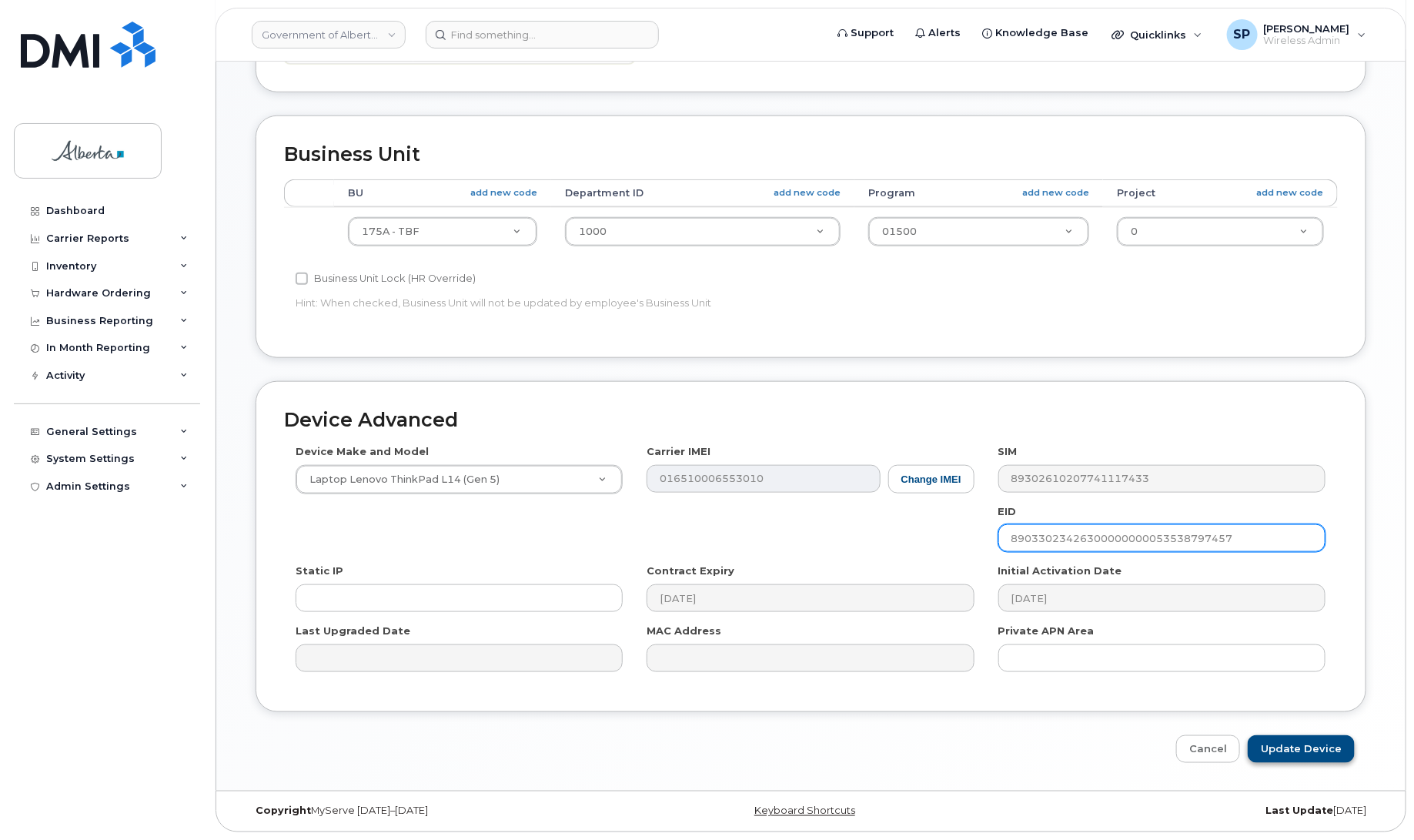
type input "89033023426300000000053538797457"
click at [1301, 740] on input "Update Device" at bounding box center [1301, 749] width 107 height 28
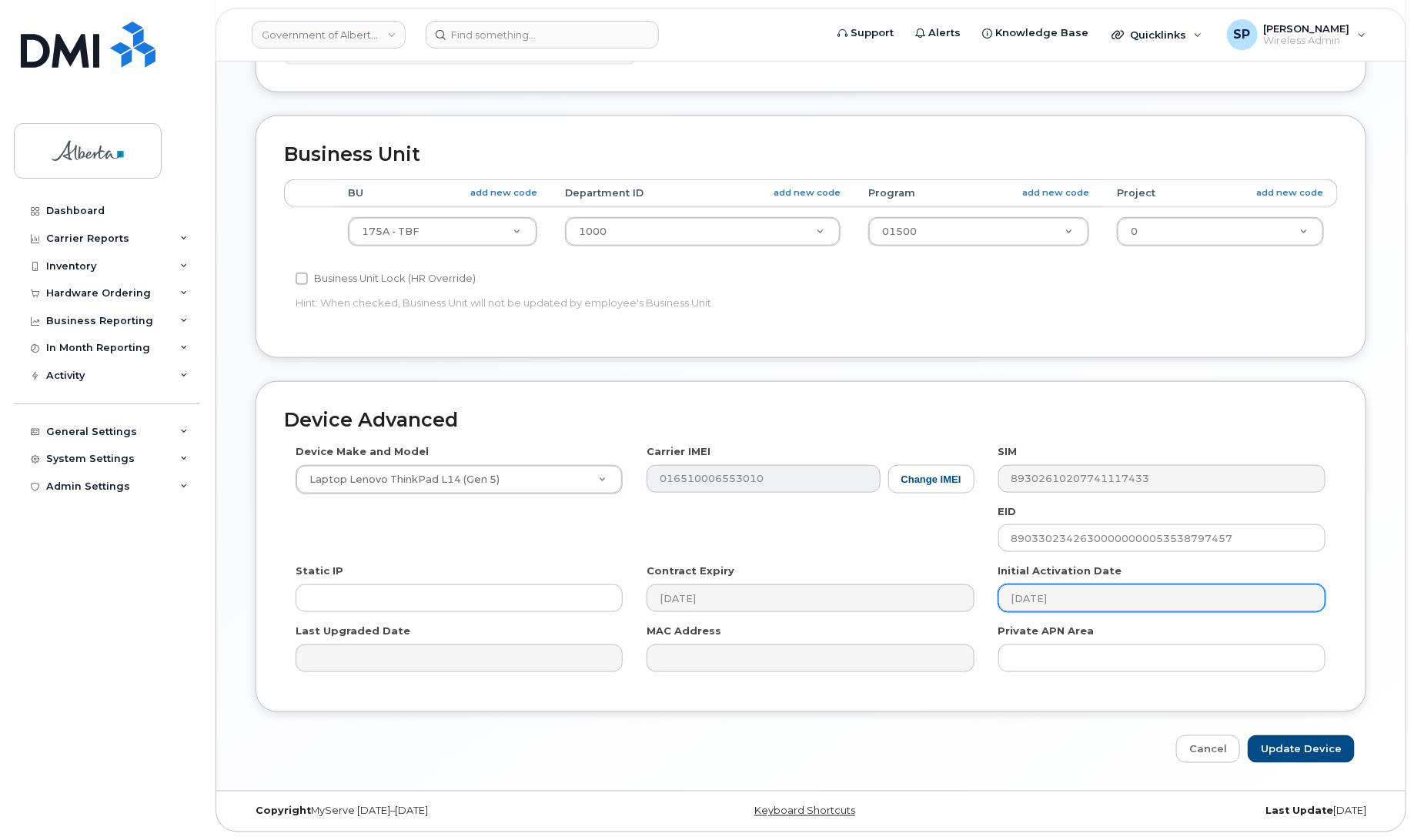
type input "Saving..."
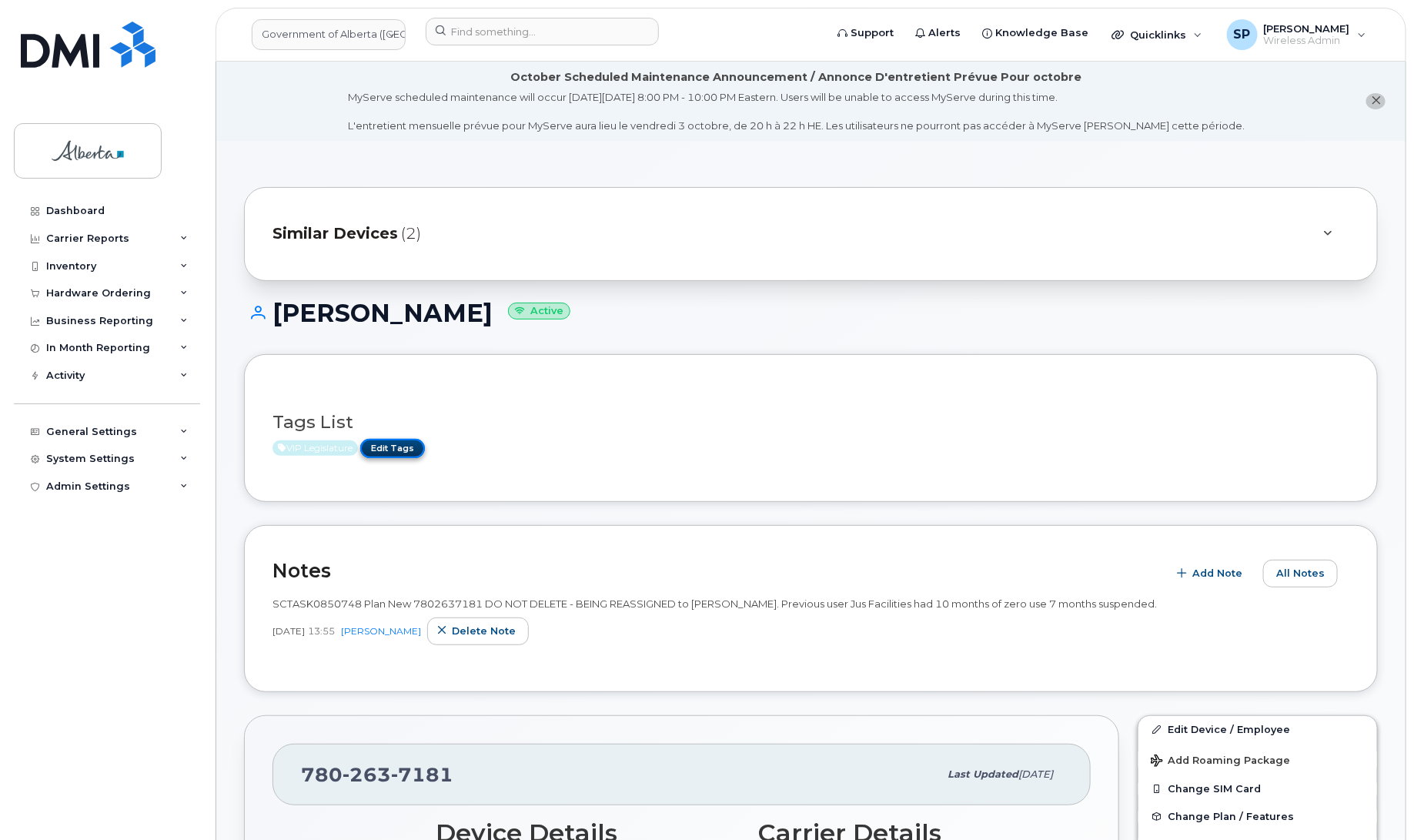
click at [390, 446] on link "Edit Tags" at bounding box center [392, 448] width 65 height 19
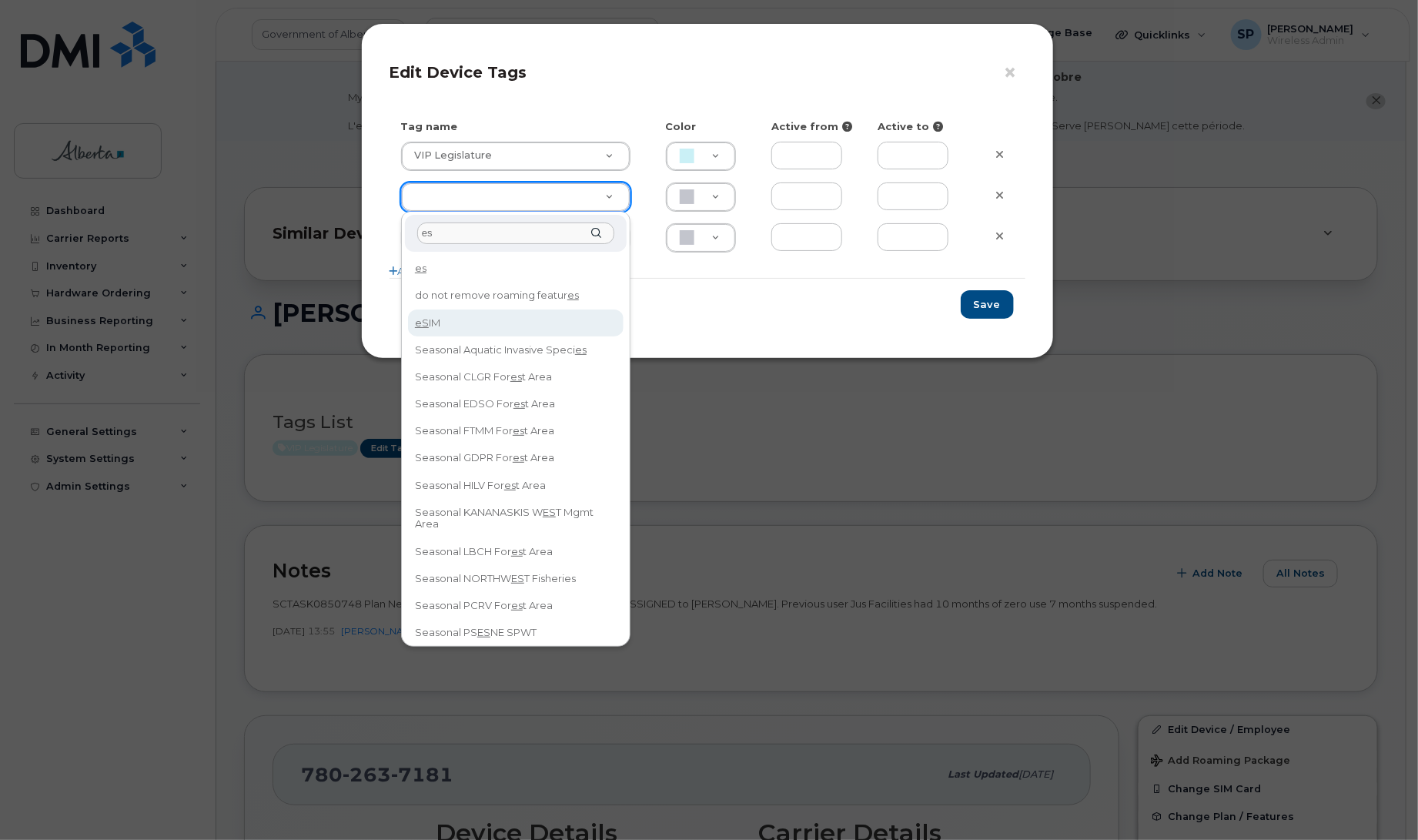
type input "es"
type input "eSIM"
type input "D6CDC1"
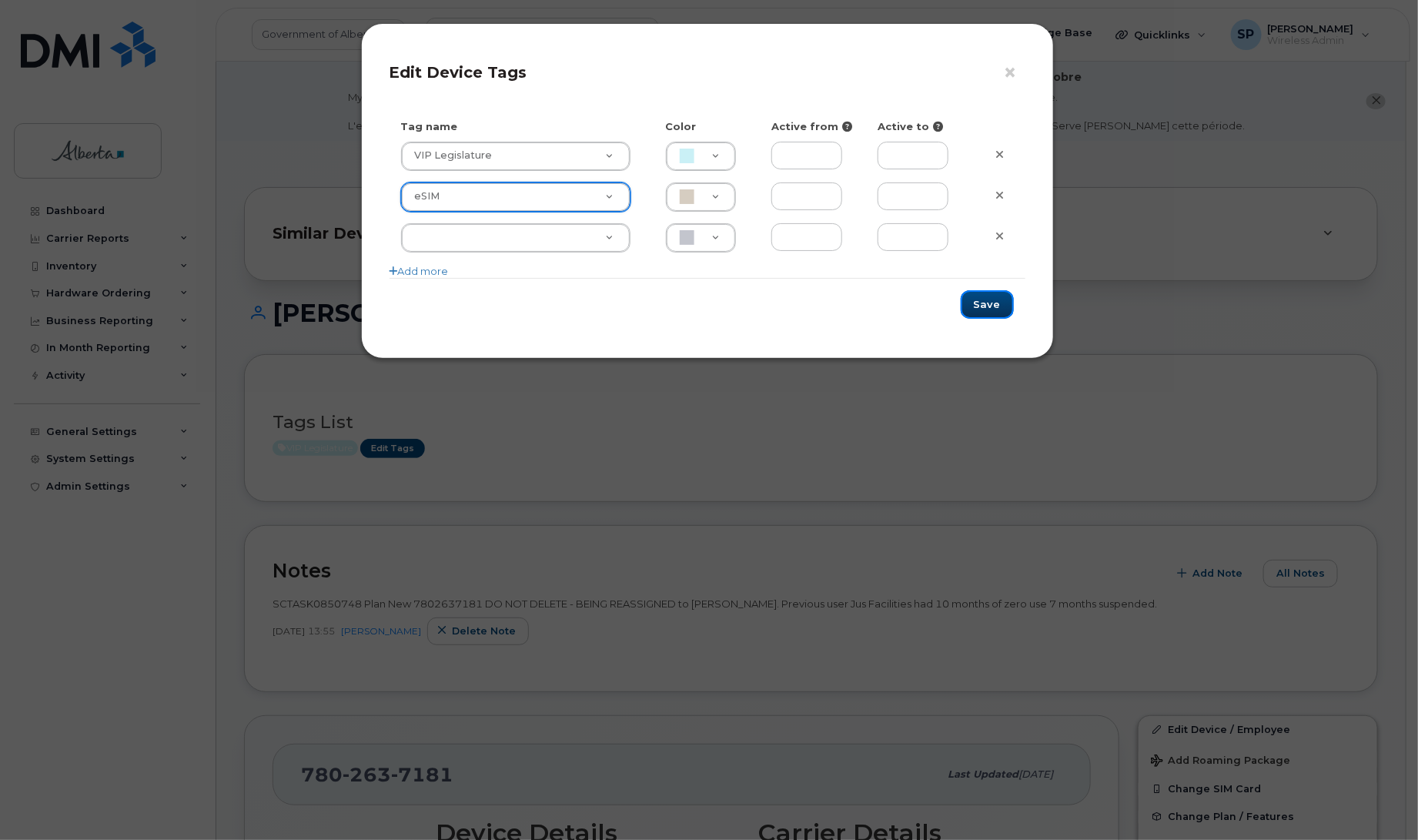
click at [999, 305] on button "Save" at bounding box center [988, 304] width 53 height 28
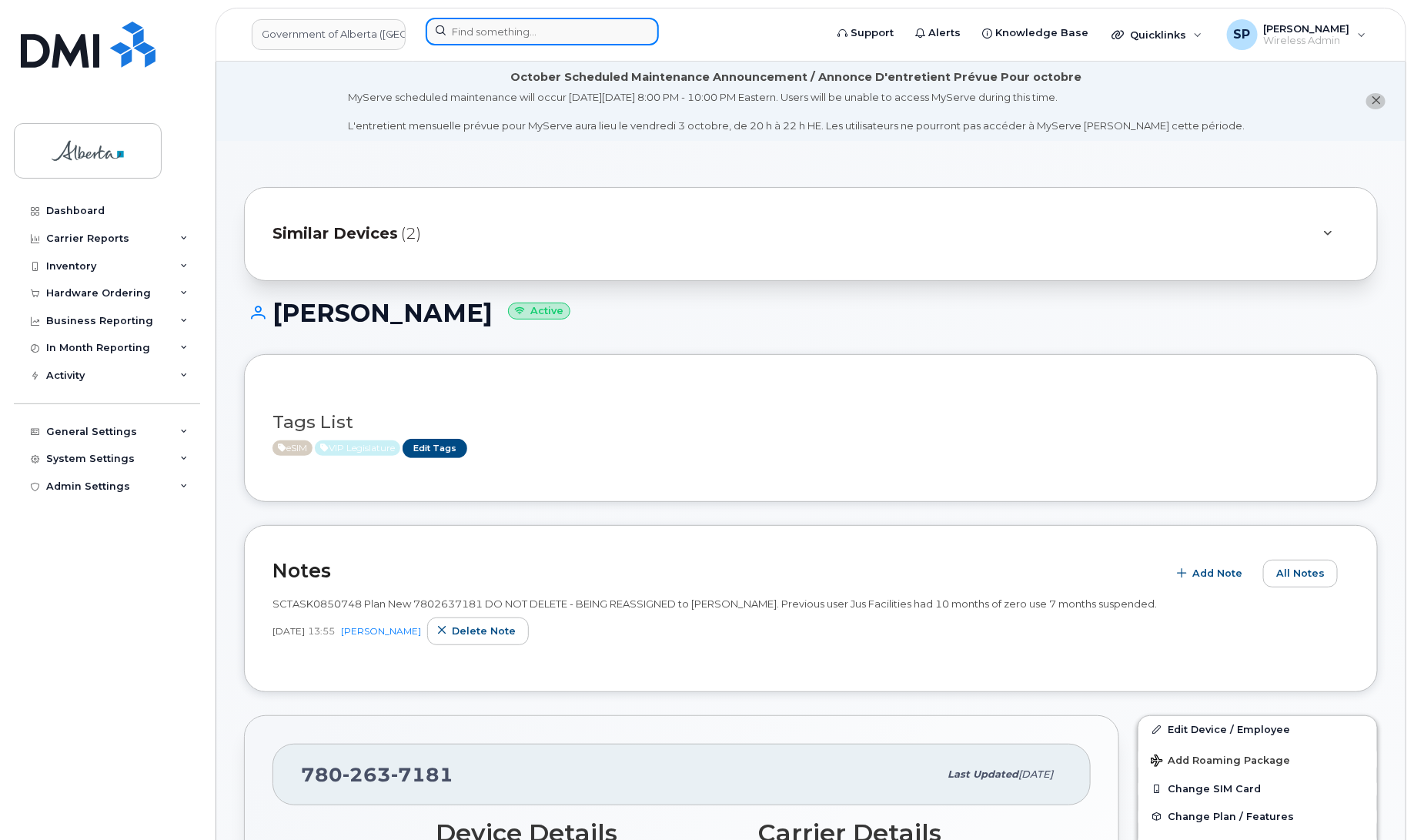
click at [483, 31] on input at bounding box center [542, 32] width 234 height 28
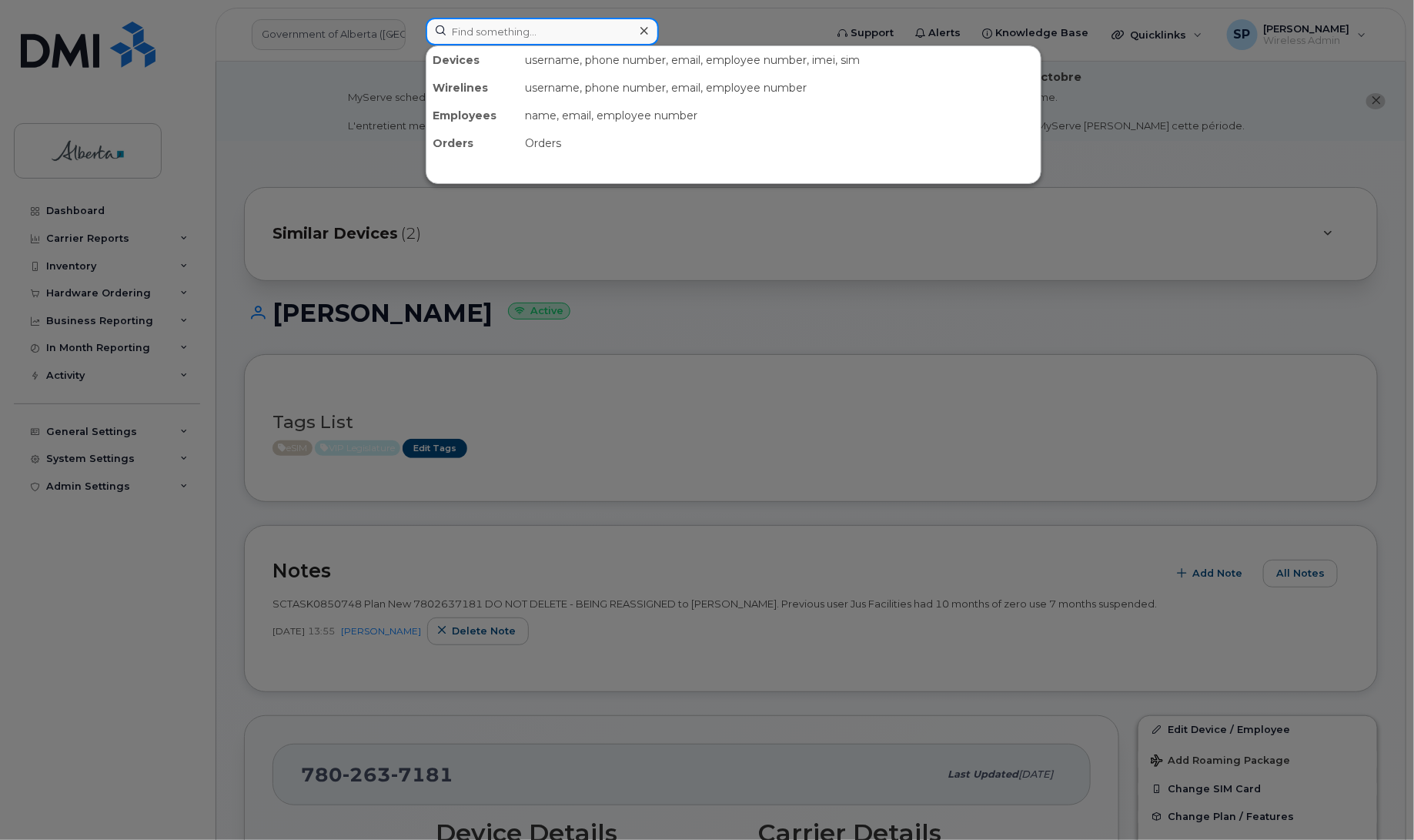
paste input "7802033881"
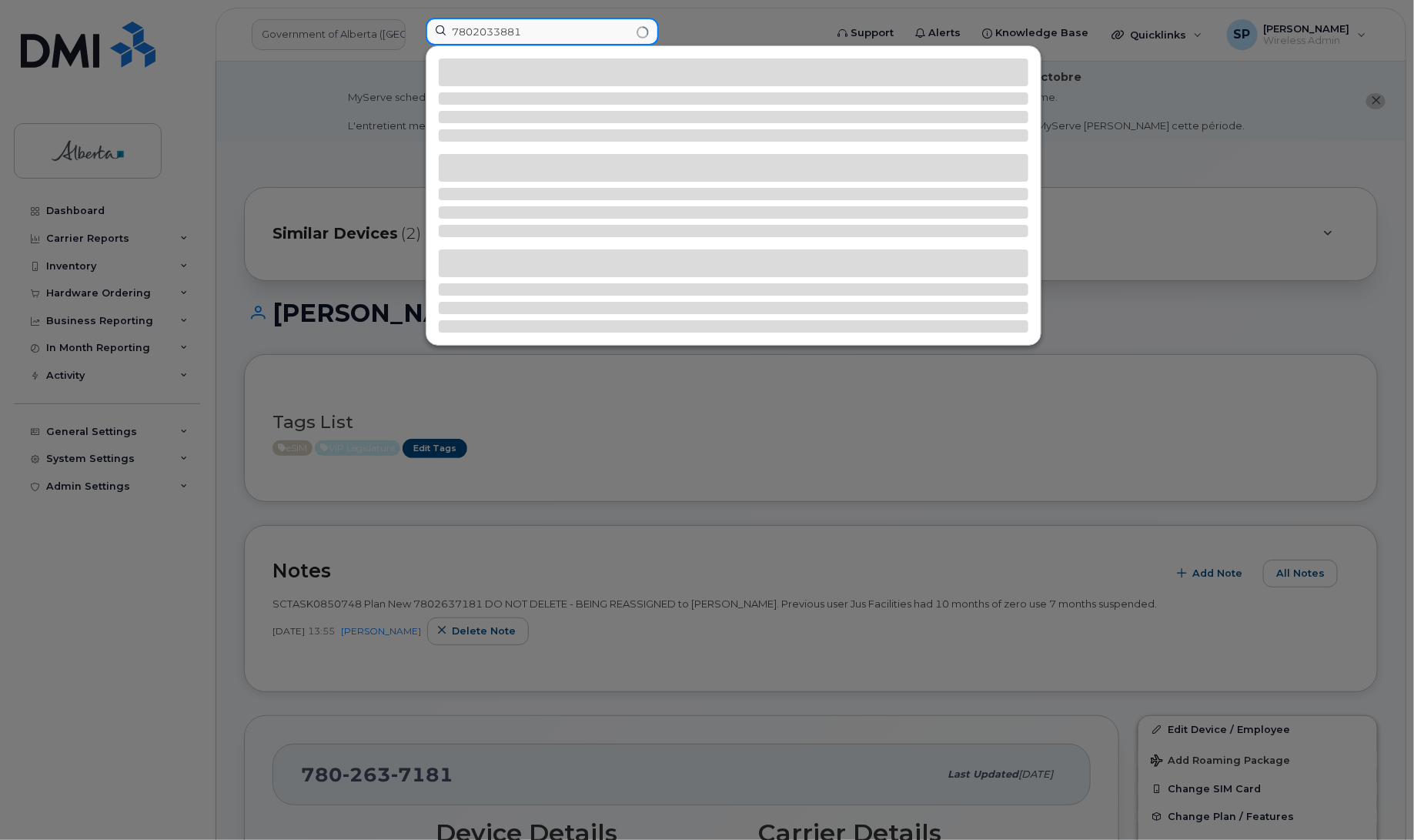
type input "7802033881"
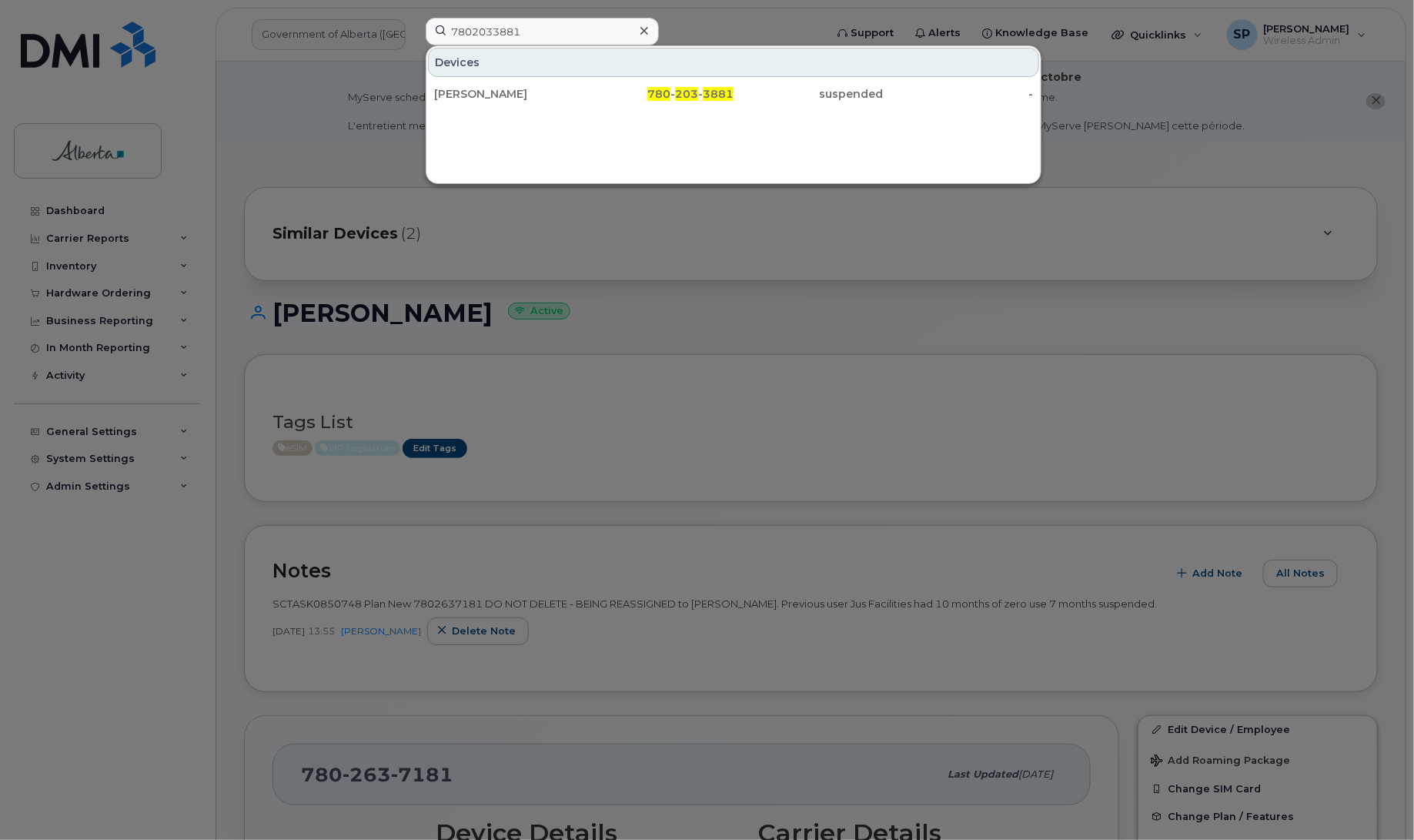
click at [498, 109] on div "[PERSON_NAME] 780 - 203 - 3881 suspended -" at bounding box center [733, 94] width 614 height 31
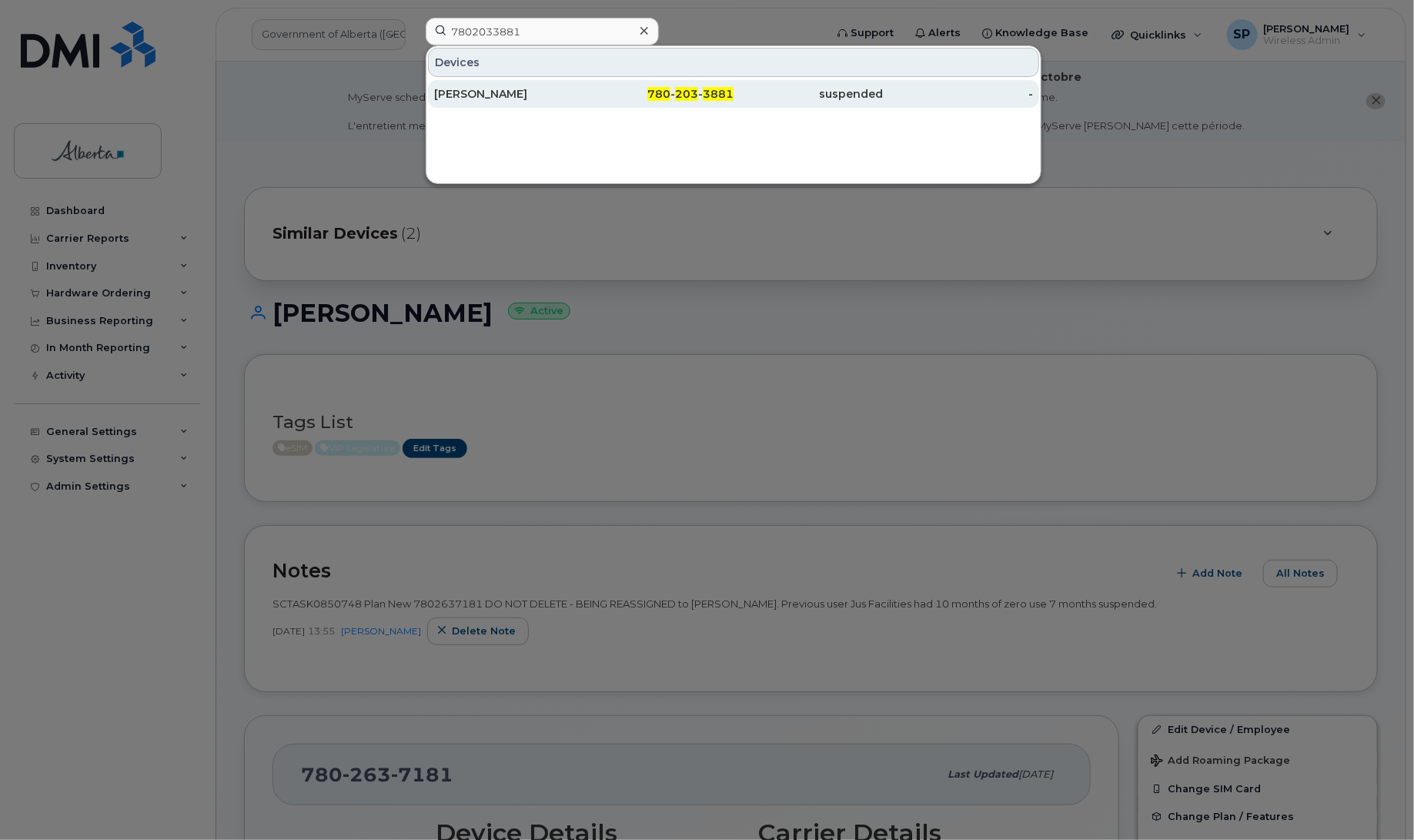
click at [501, 97] on div "[PERSON_NAME]" at bounding box center [509, 94] width 150 height 16
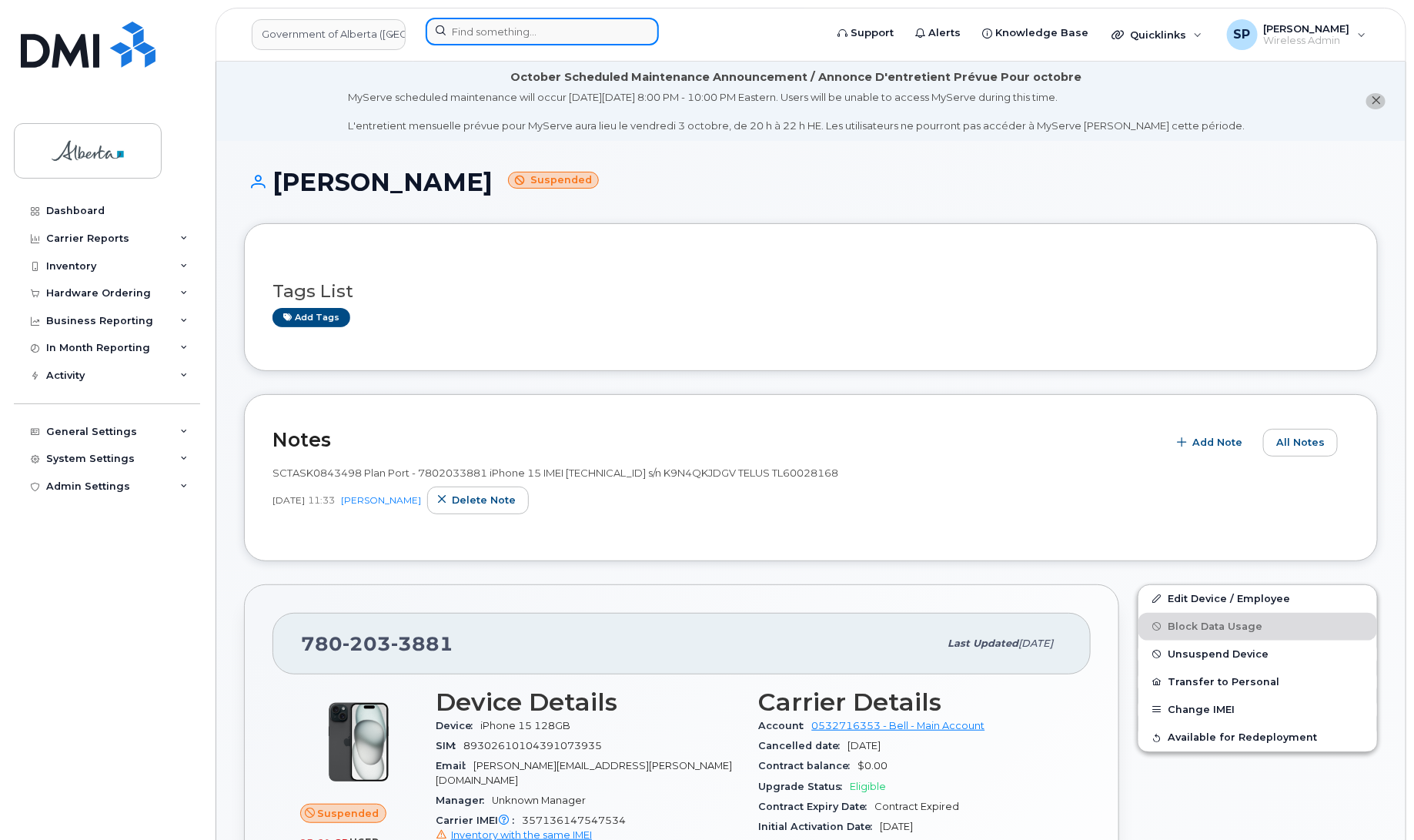
click at [529, 28] on input at bounding box center [542, 32] width 234 height 28
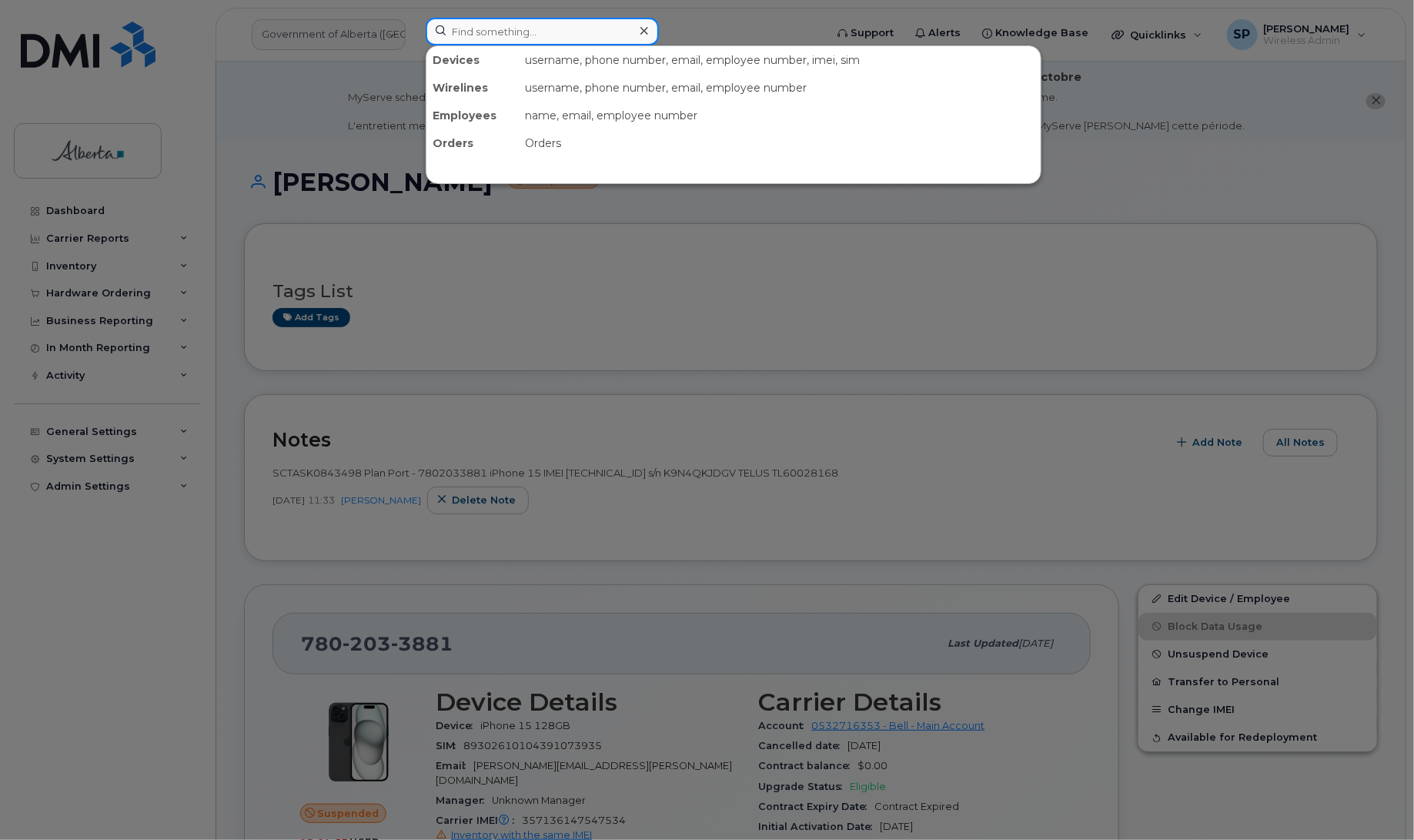
paste input "4033928892"
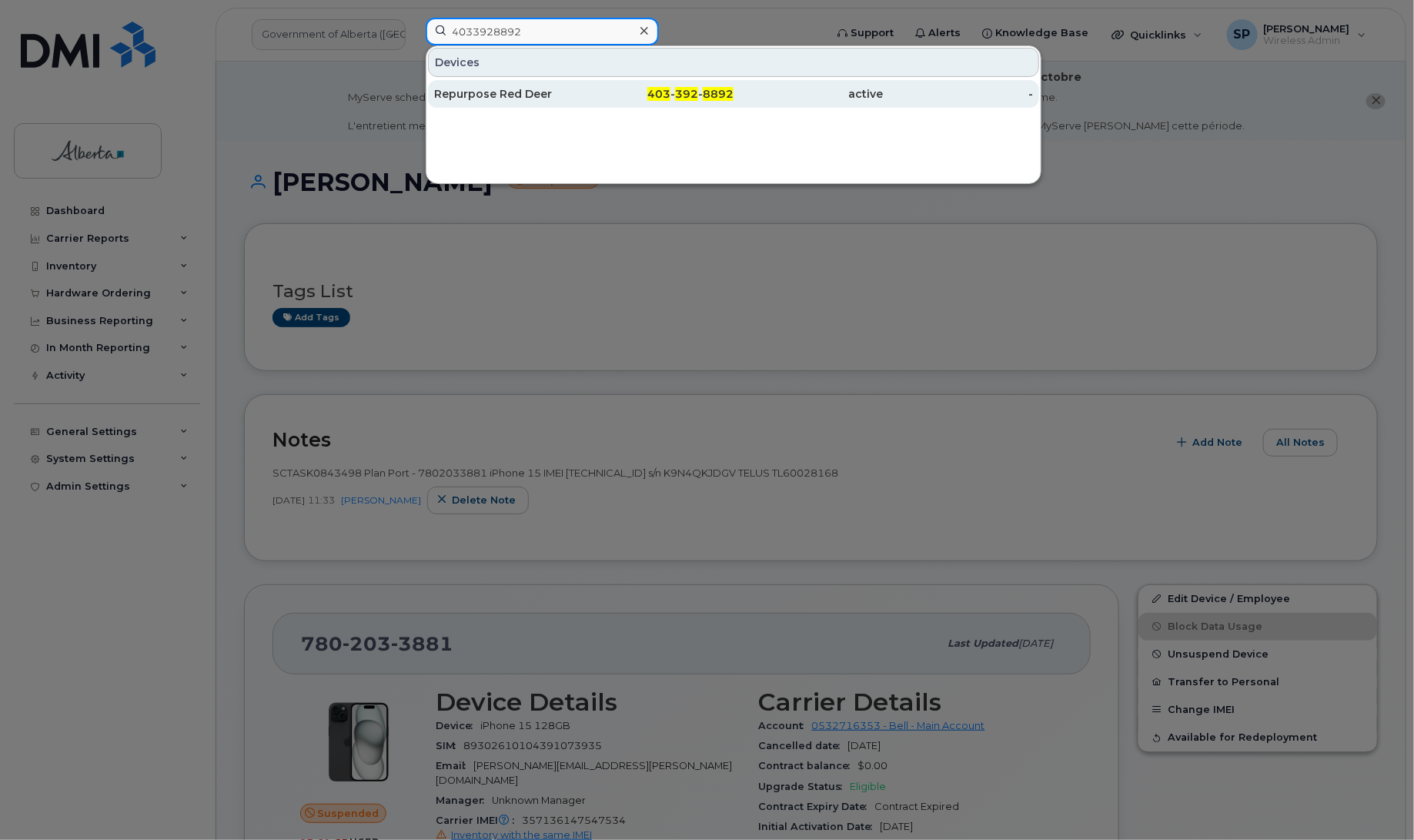
type input "4033928892"
click at [525, 93] on div "Repurpose Red Deer" at bounding box center [509, 94] width 150 height 16
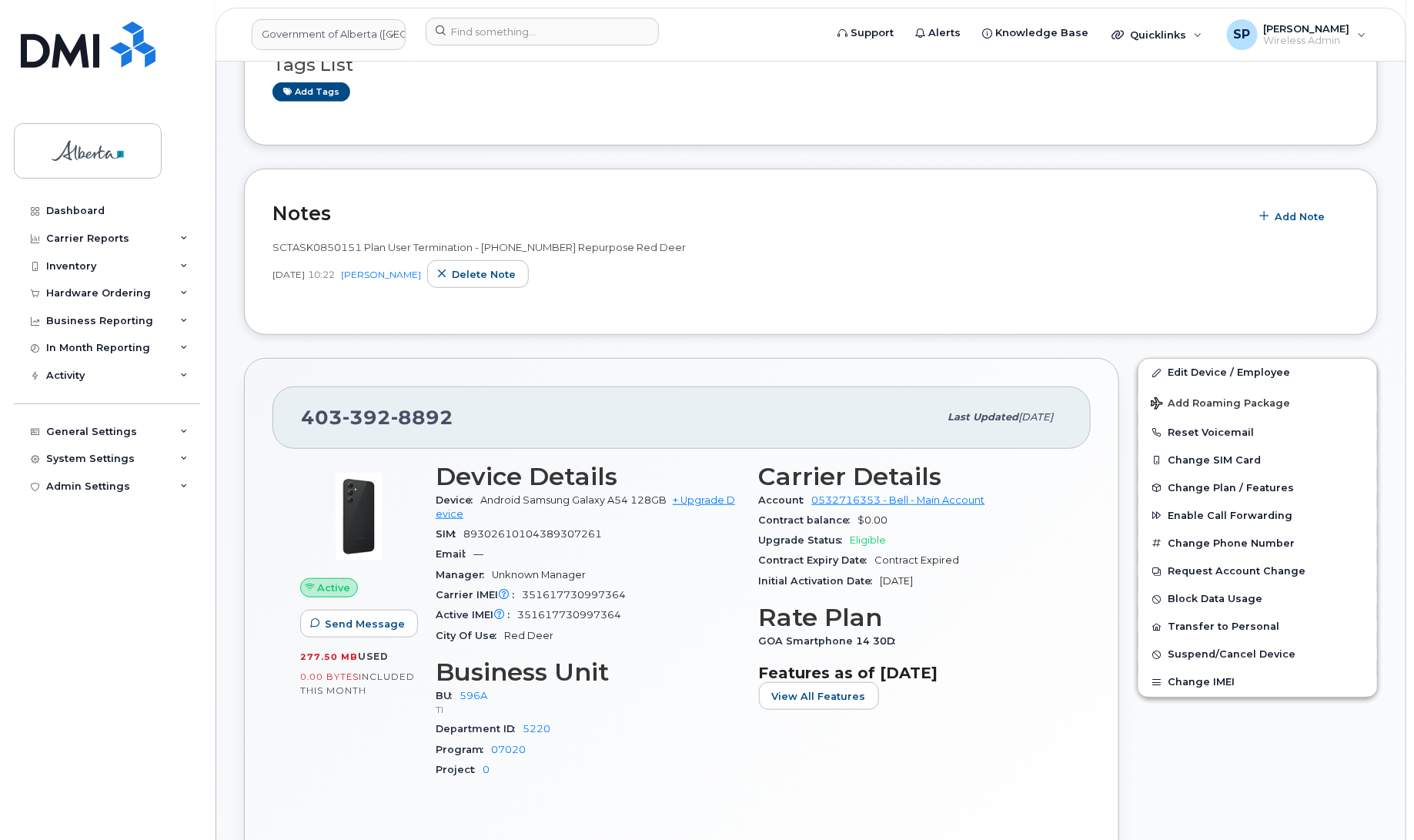
scroll to position [320, 0]
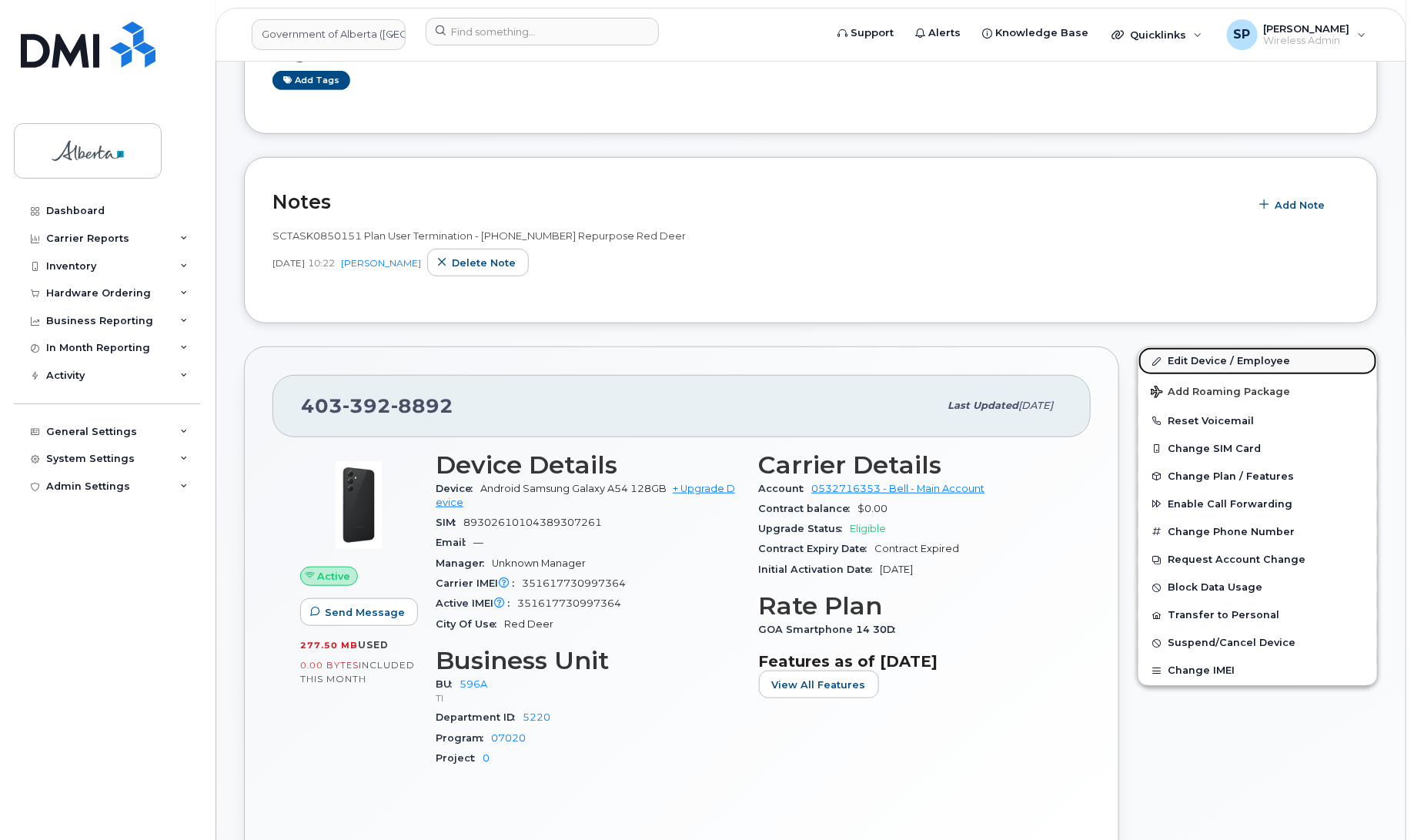
click at [1208, 362] on link "Edit Device / Employee" at bounding box center [1257, 361] width 239 height 28
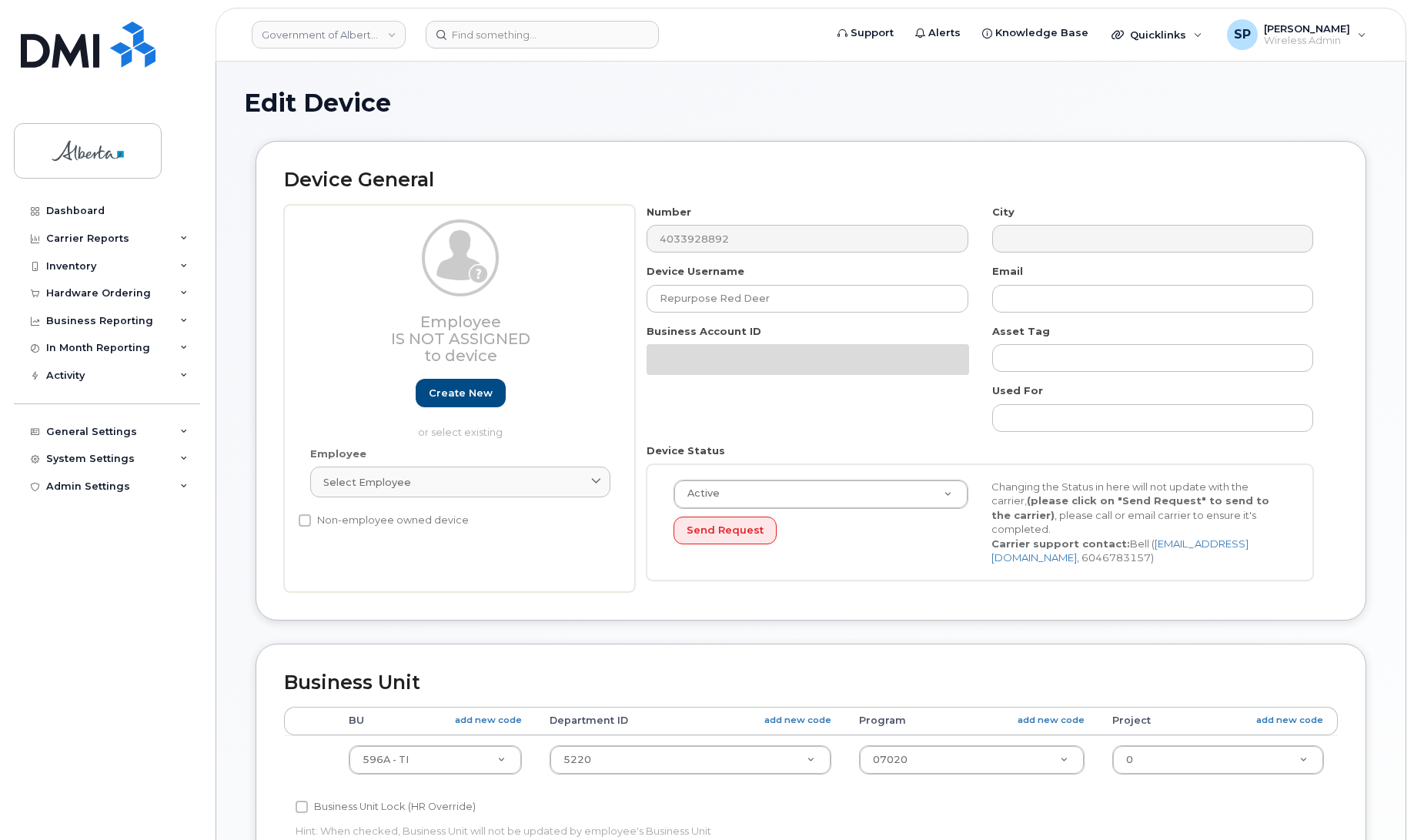
select select "4797729"
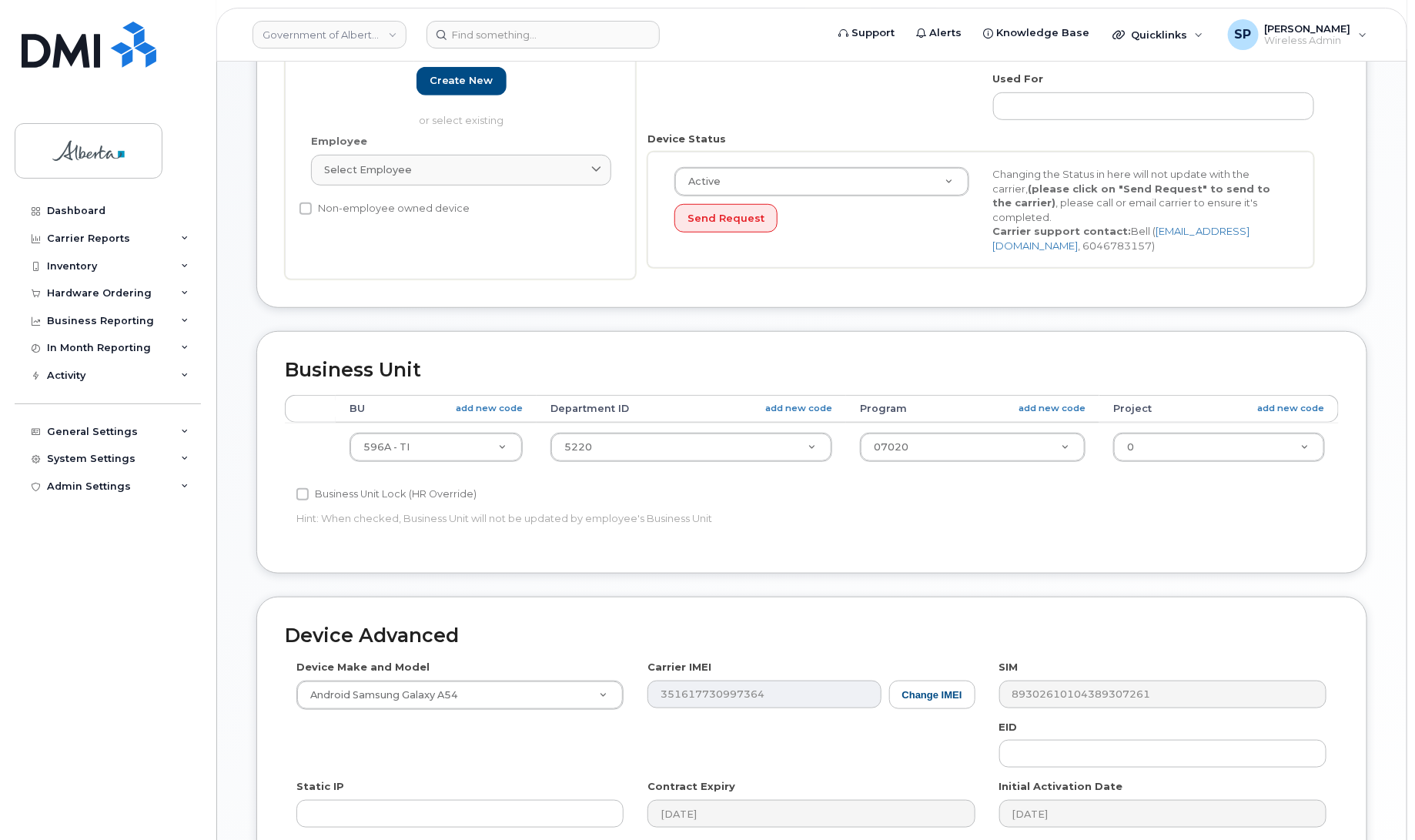
scroll to position [401, 0]
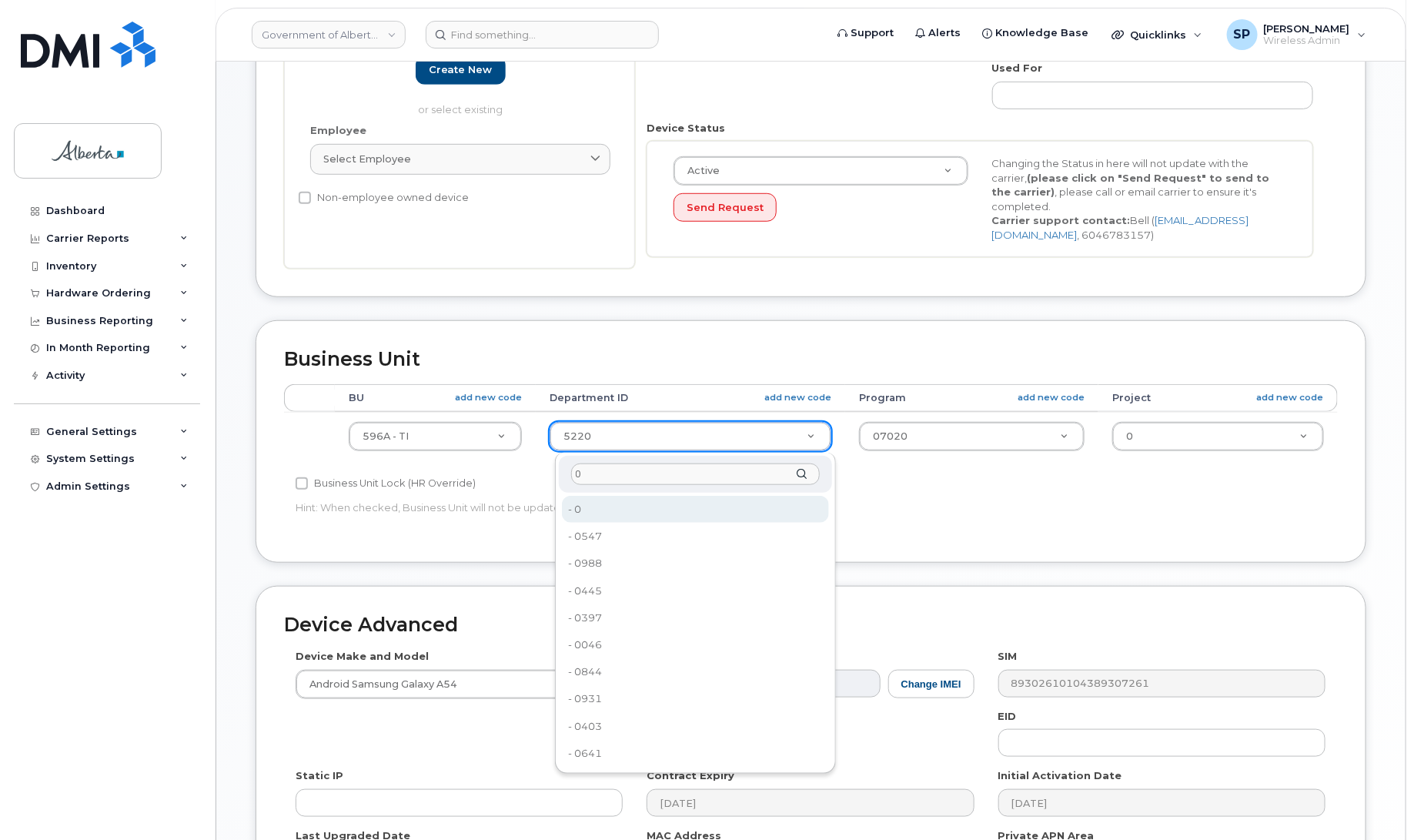
type input "0"
type input "4806341"
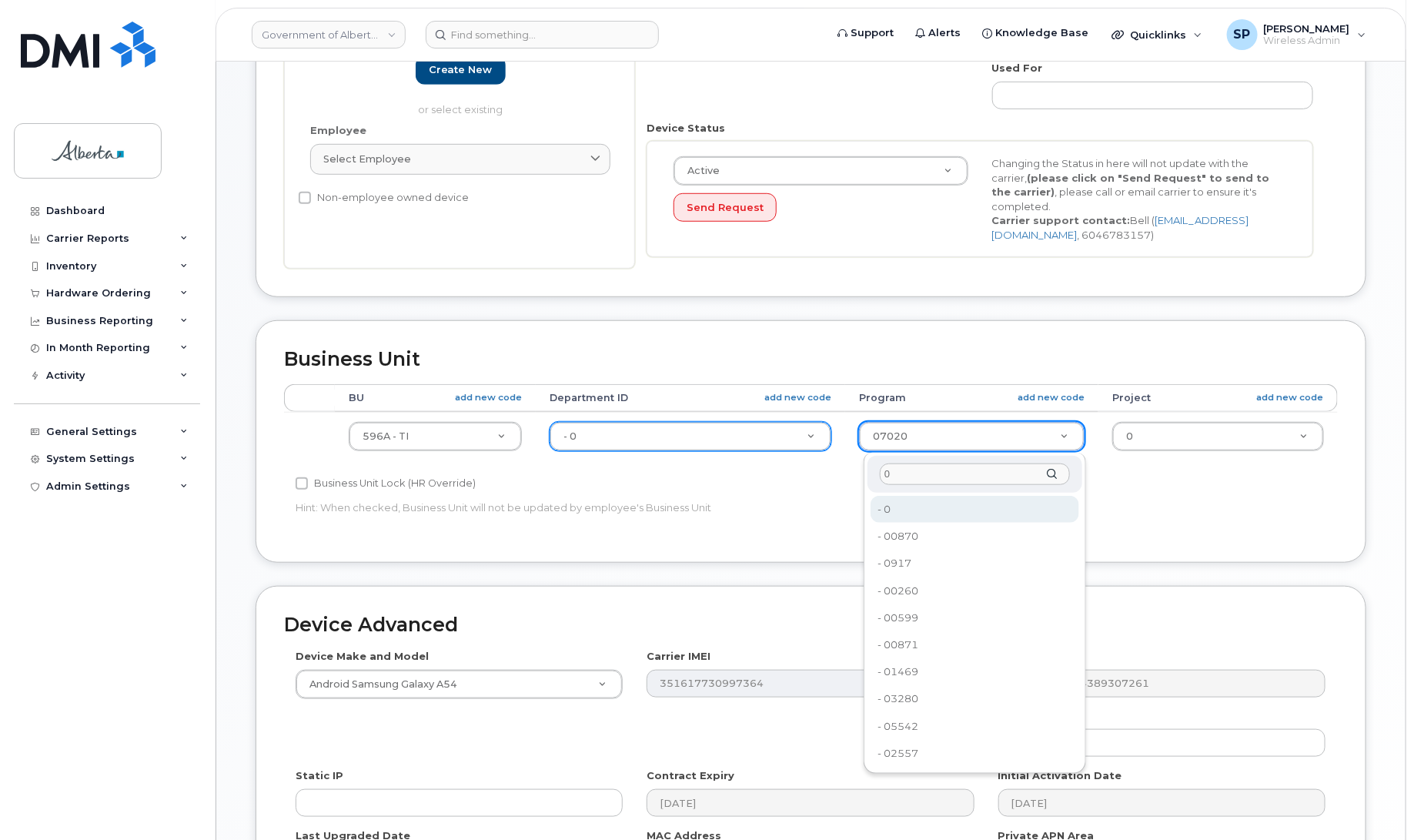
type input "0"
type input "4806366"
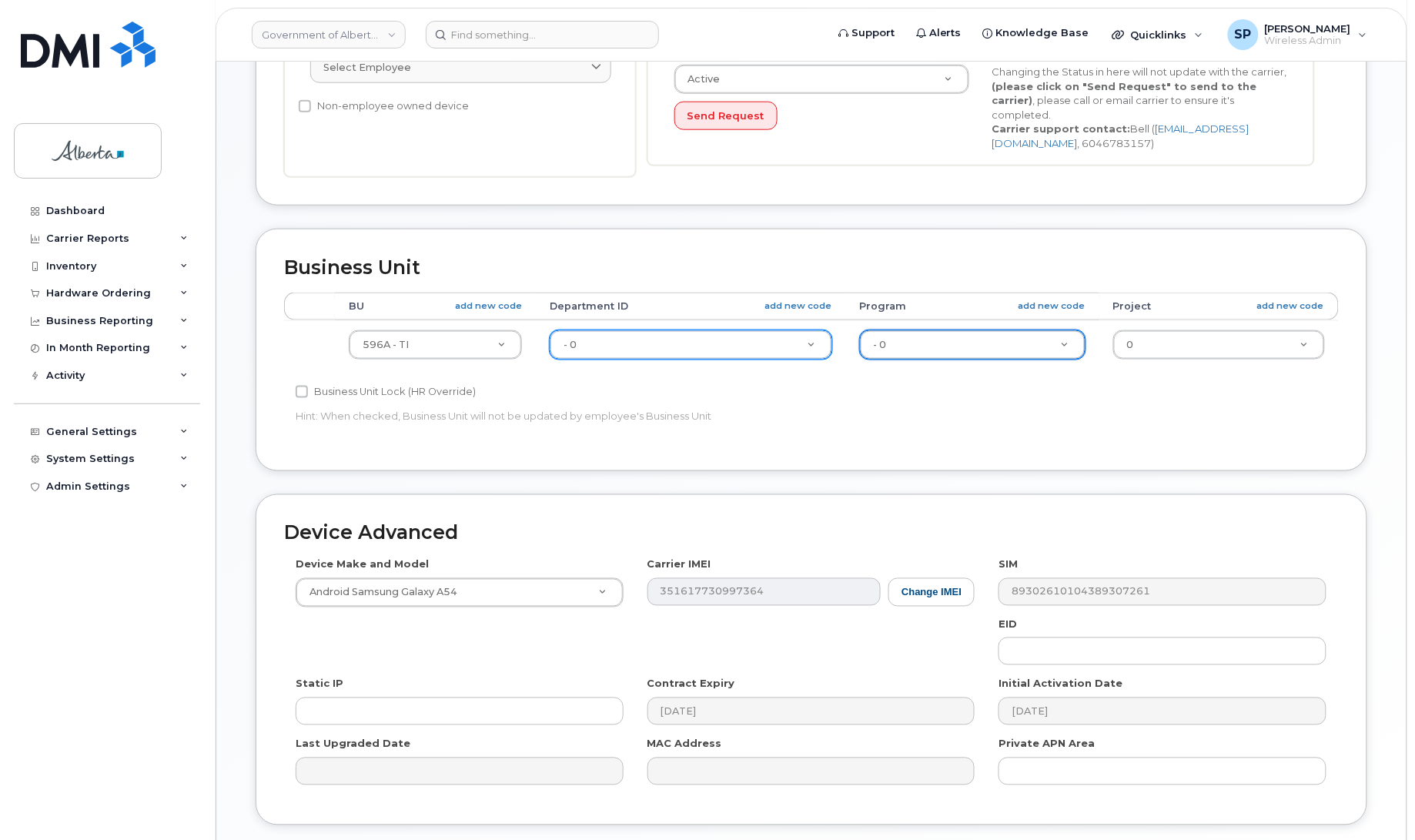
scroll to position [609, 0]
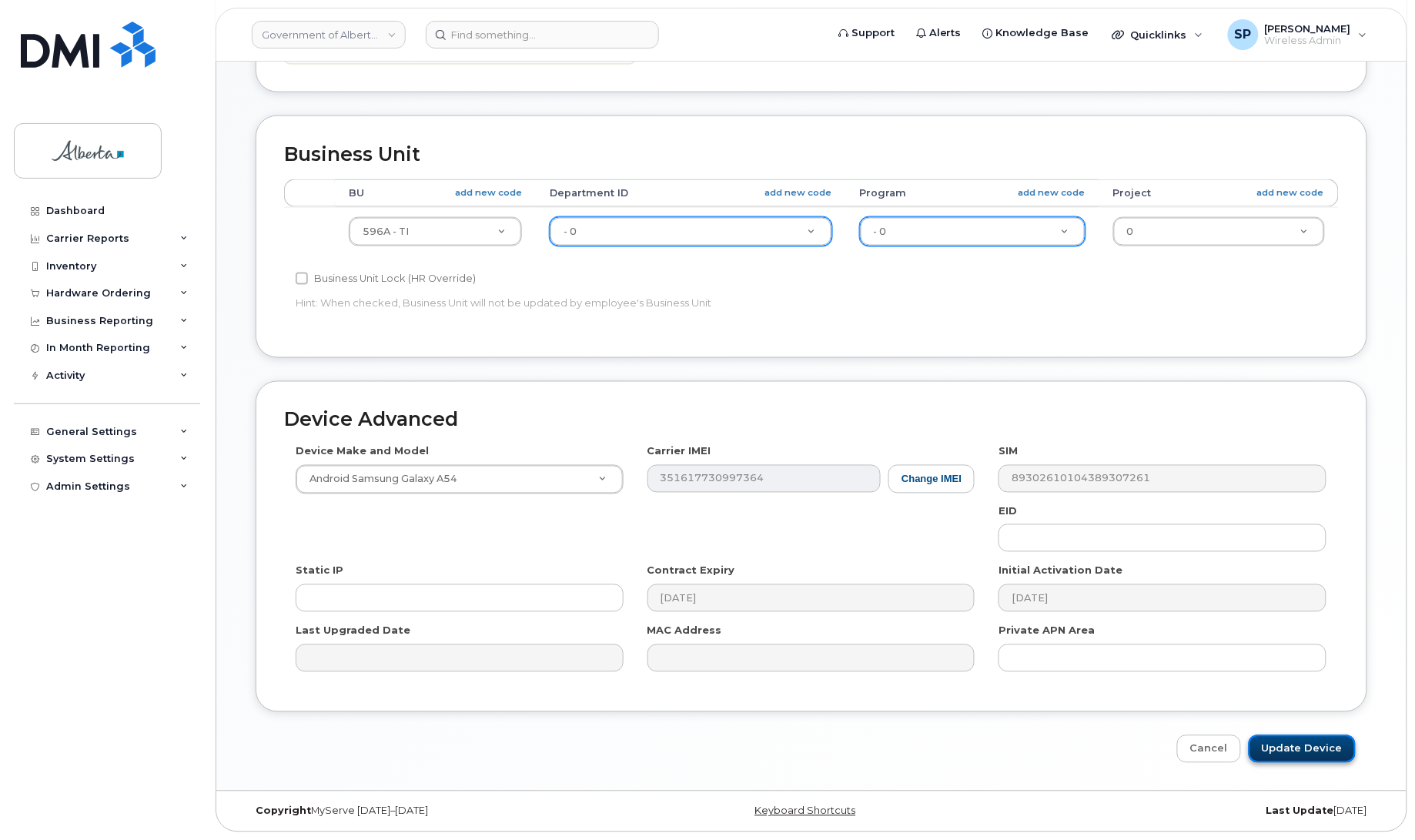
click at [1303, 744] on input "Update Device" at bounding box center [1302, 749] width 107 height 28
type input "Saving..."
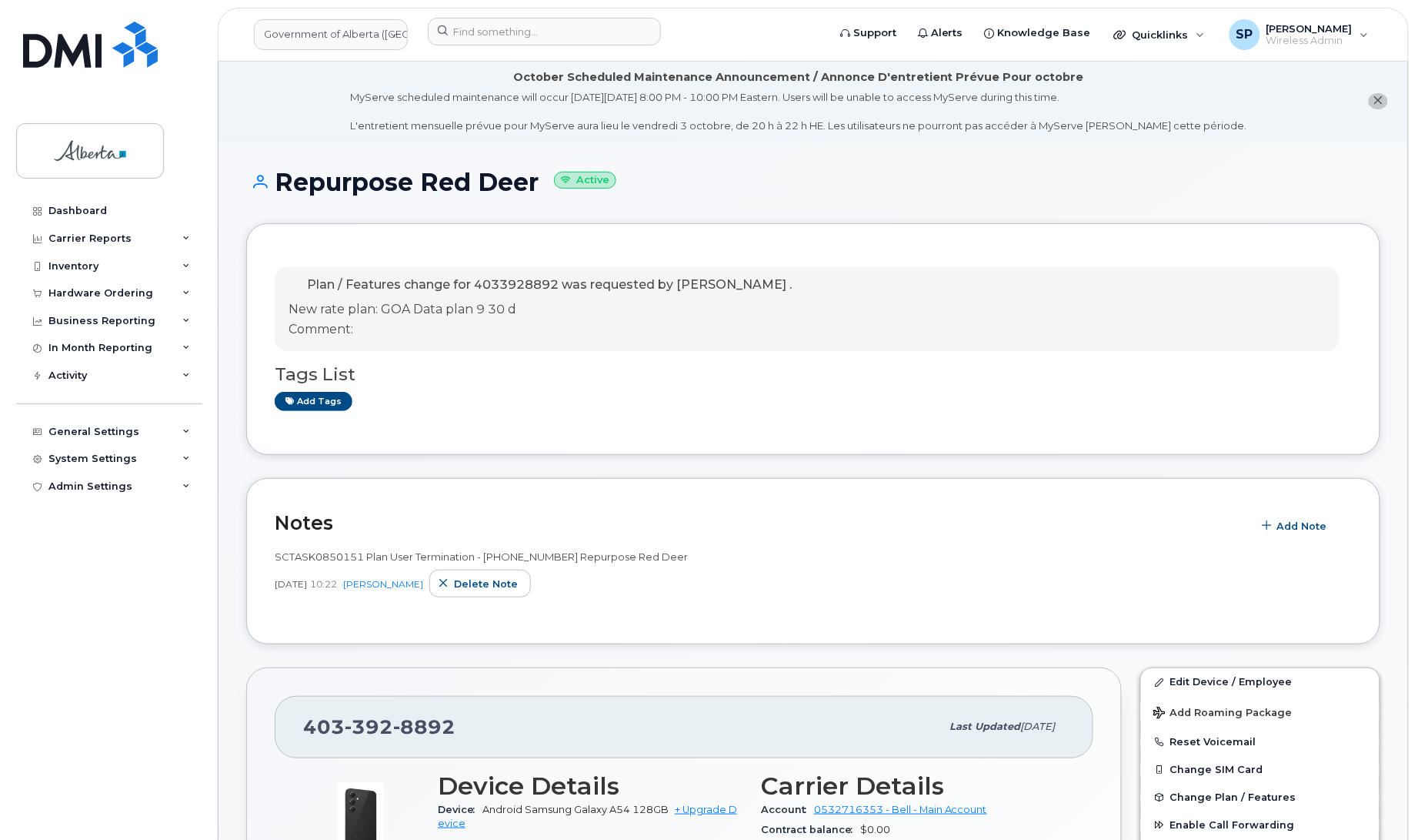
scroll to position [735, 0]
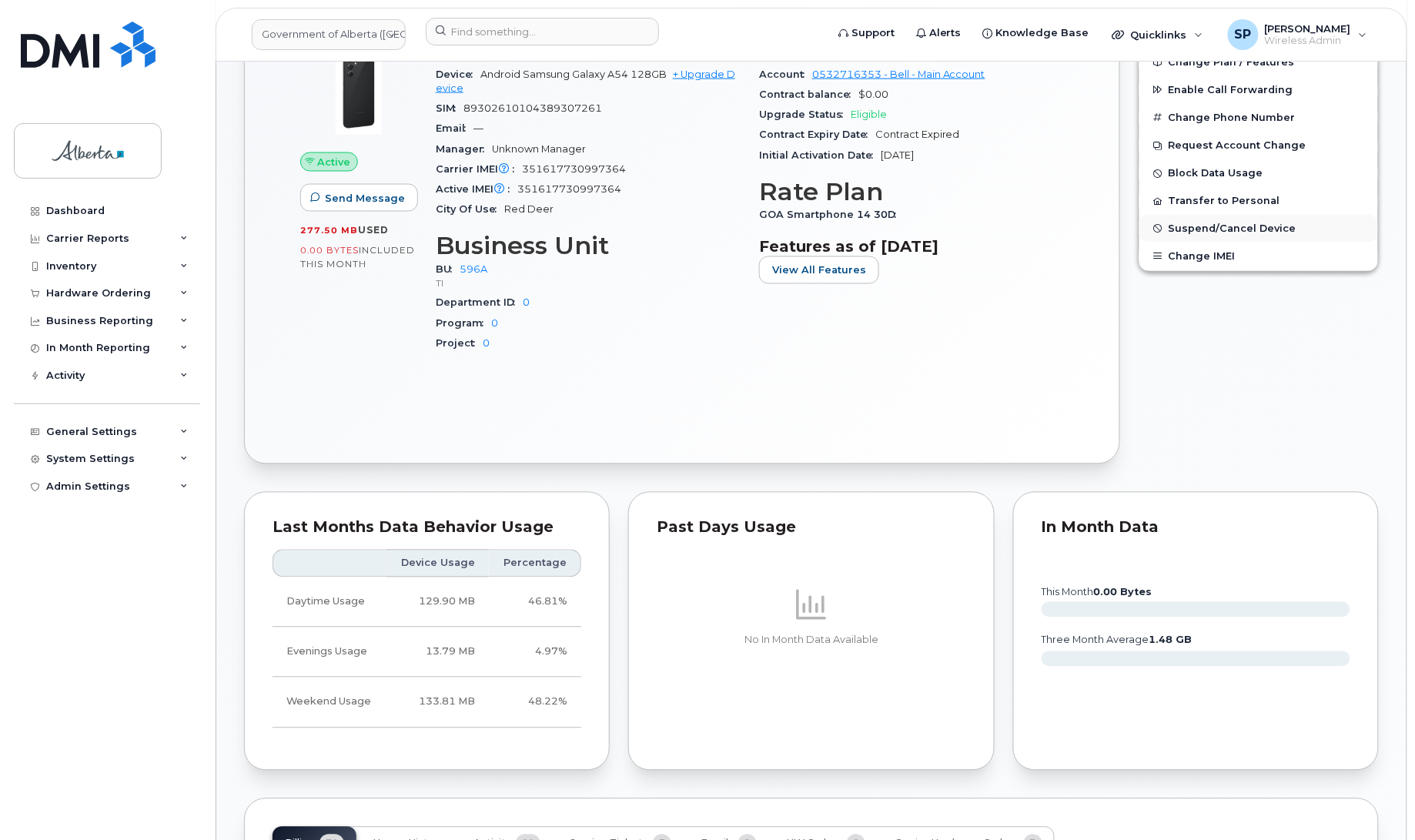
click at [1214, 227] on span "Suspend/Cancel Device" at bounding box center [1232, 228] width 128 height 11
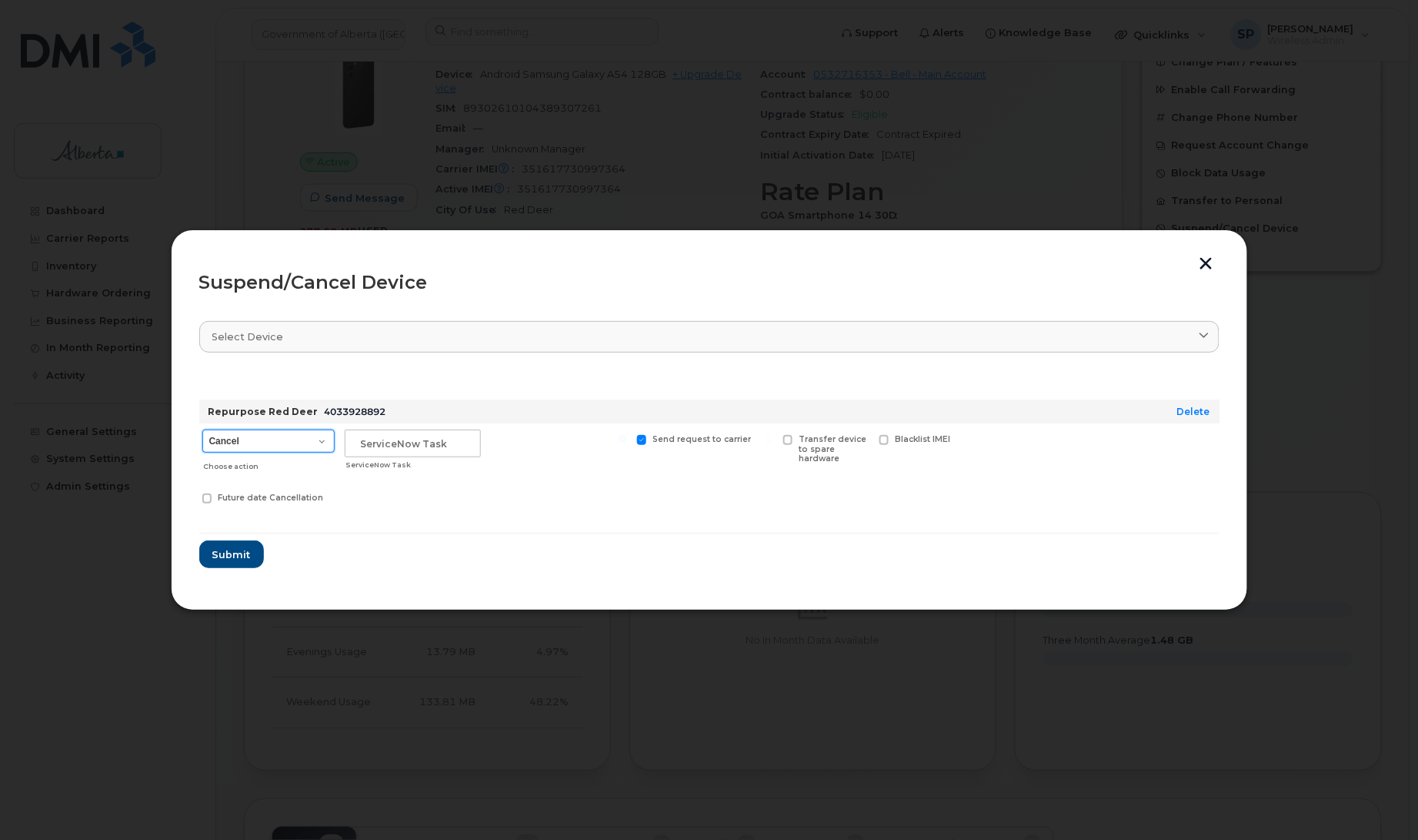
click at [274, 437] on select "Cancel Suspend - Extend Suspension Suspend - Reduced Rate Suspend - Lost Device…" at bounding box center [269, 440] width 133 height 23
select select "[object Object]"
click at [202, 429] on select "Cancel Suspend - Extend Suspension Suspend - Reduced Rate Suspend - Lost Device…" at bounding box center [269, 440] width 133 height 23
click at [437, 435] on input "text" at bounding box center [413, 443] width 136 height 28
paste input "SCTASK0850151"
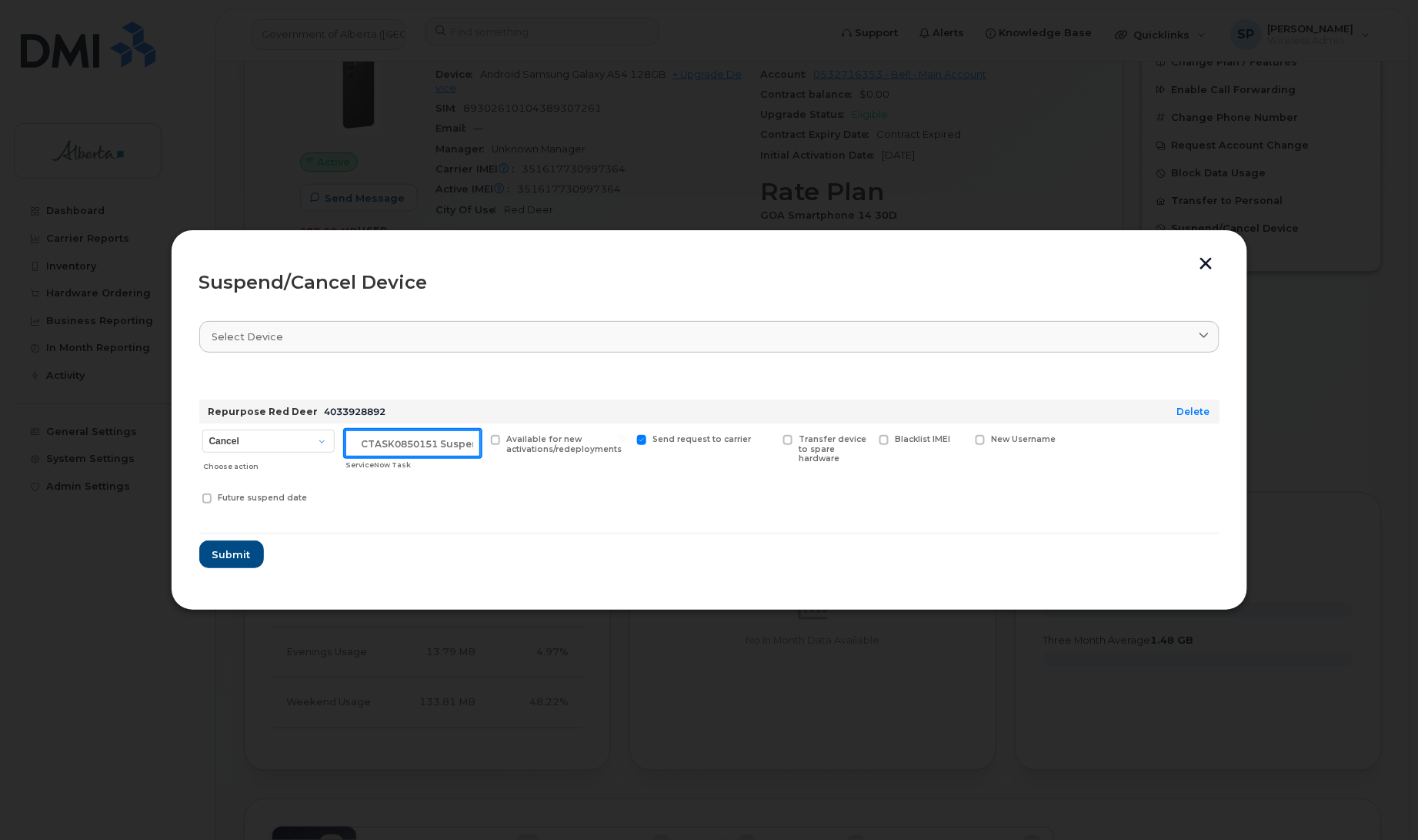
scroll to position [0, 13]
type input "SCTASK0850151 Suspend"
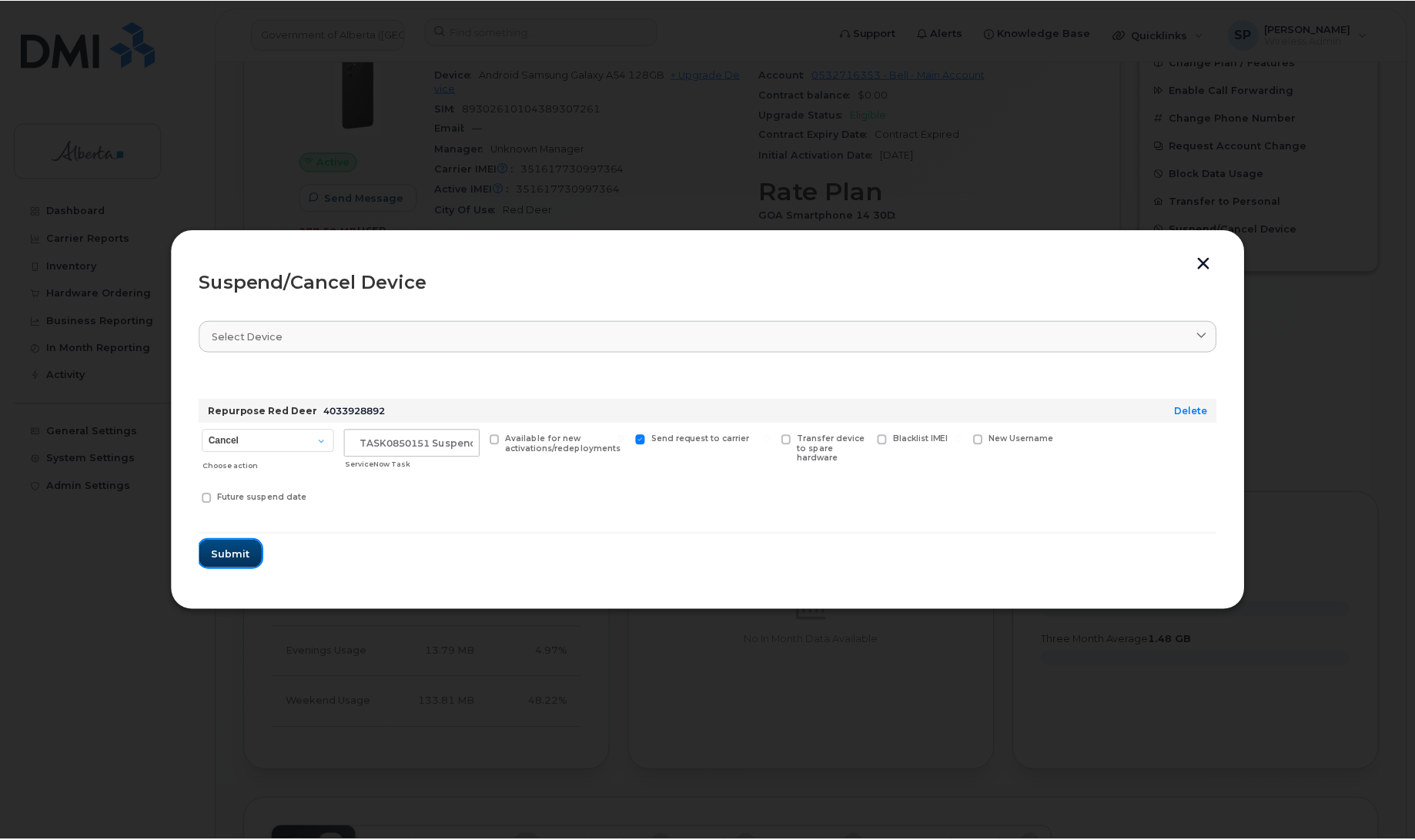
scroll to position [0, 0]
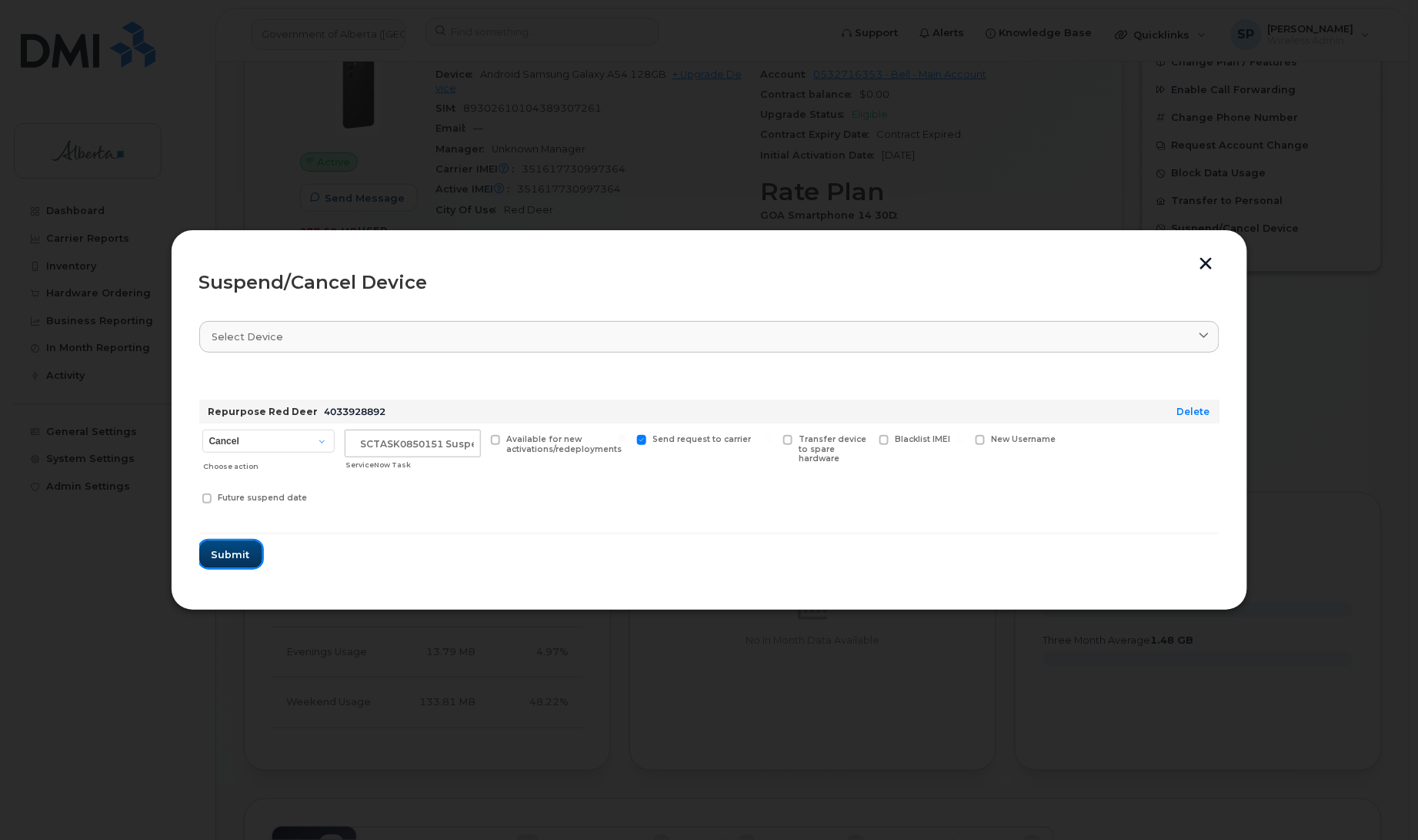
click at [229, 555] on span "Submit" at bounding box center [231, 554] width 39 height 15
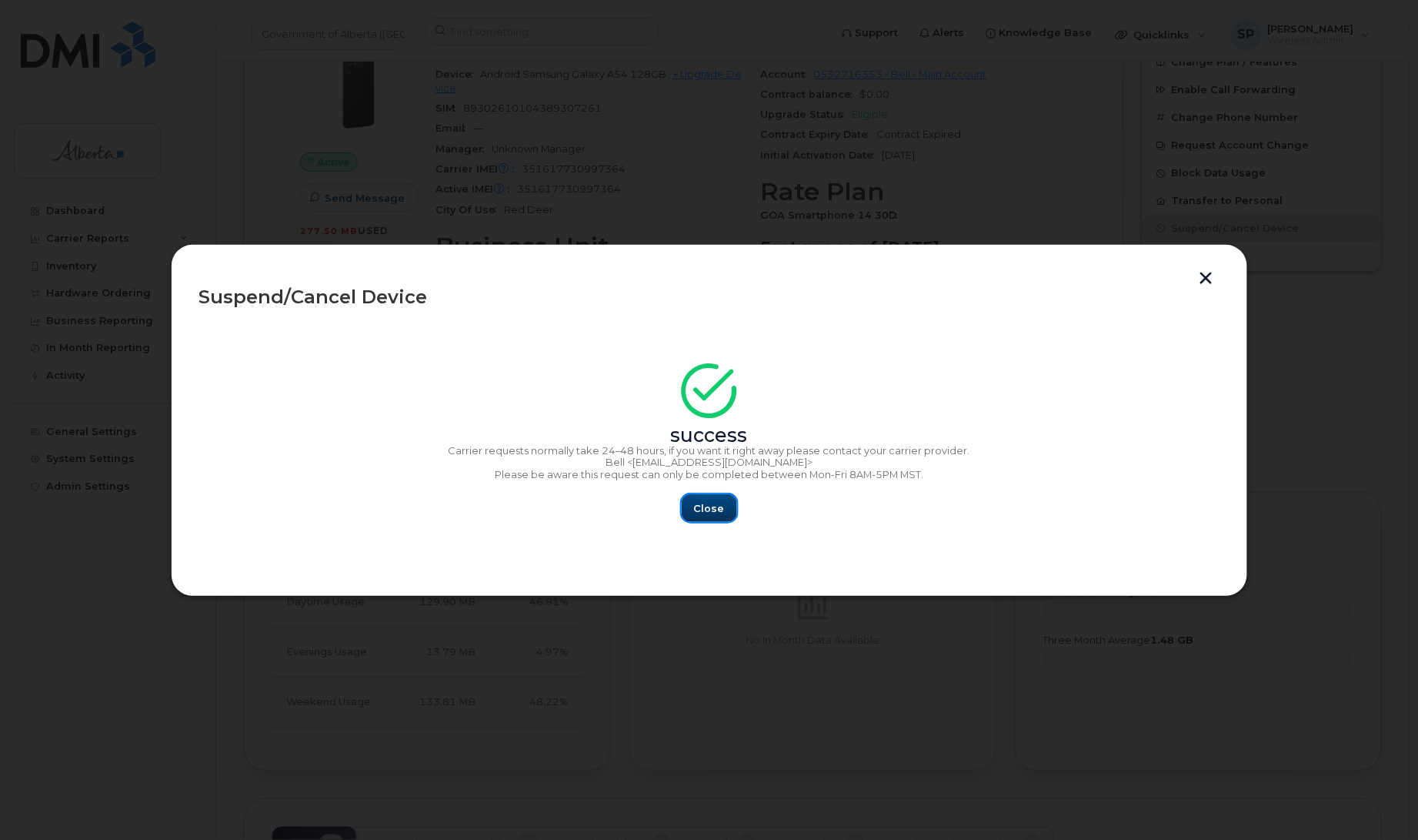
click at [706, 507] on span "Close" at bounding box center [710, 507] width 31 height 15
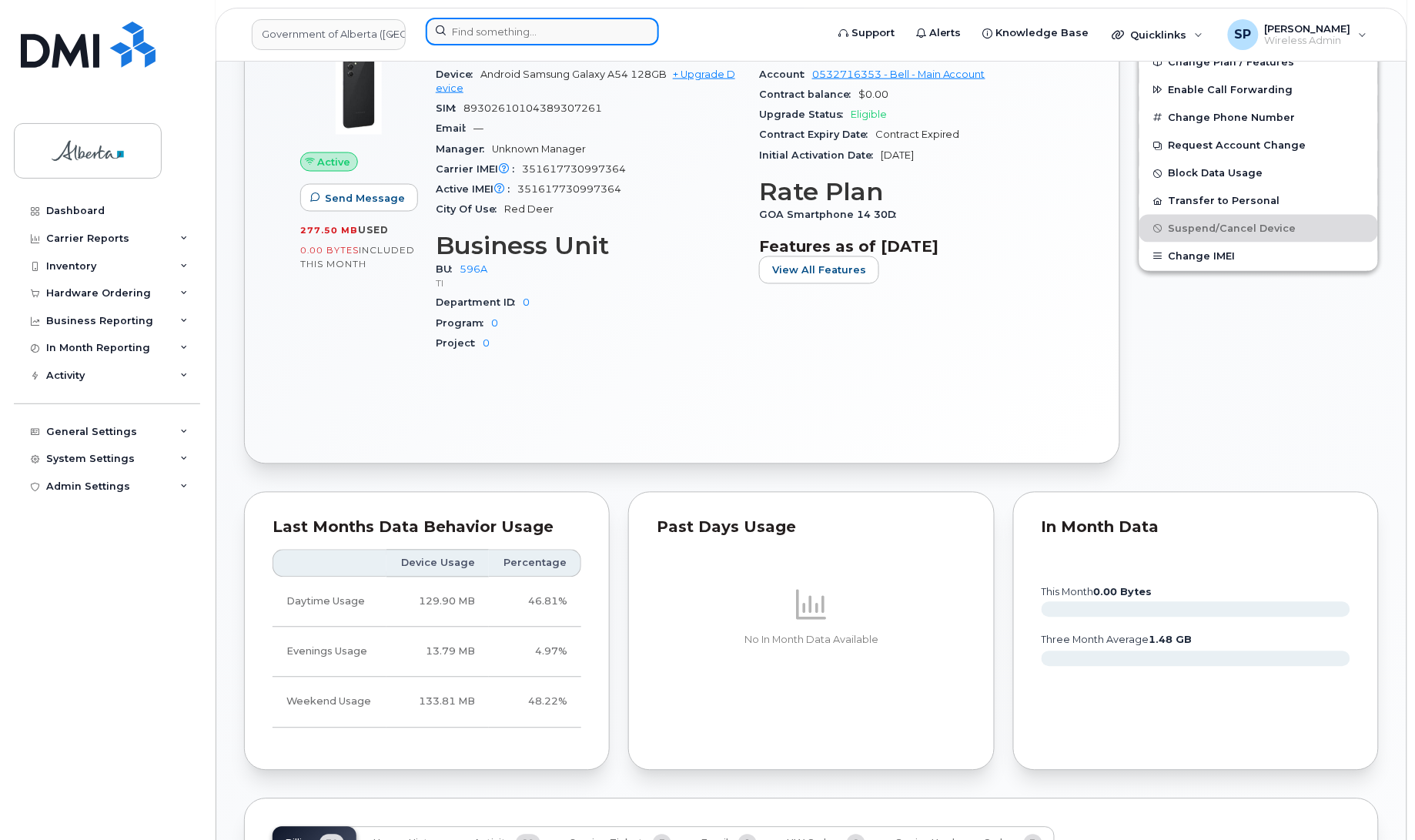
click at [532, 36] on input at bounding box center [542, 32] width 234 height 28
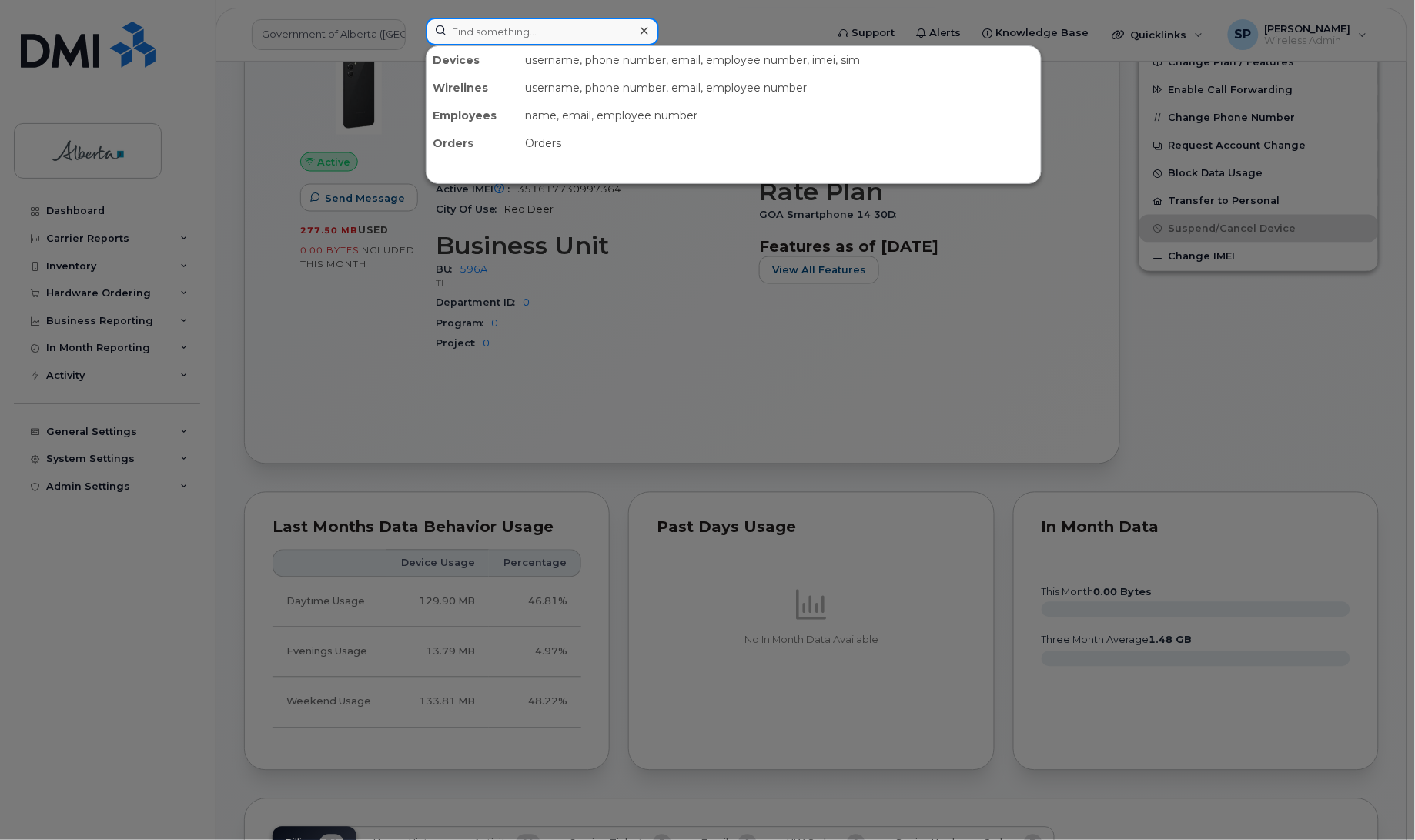
paste input "4033711194"
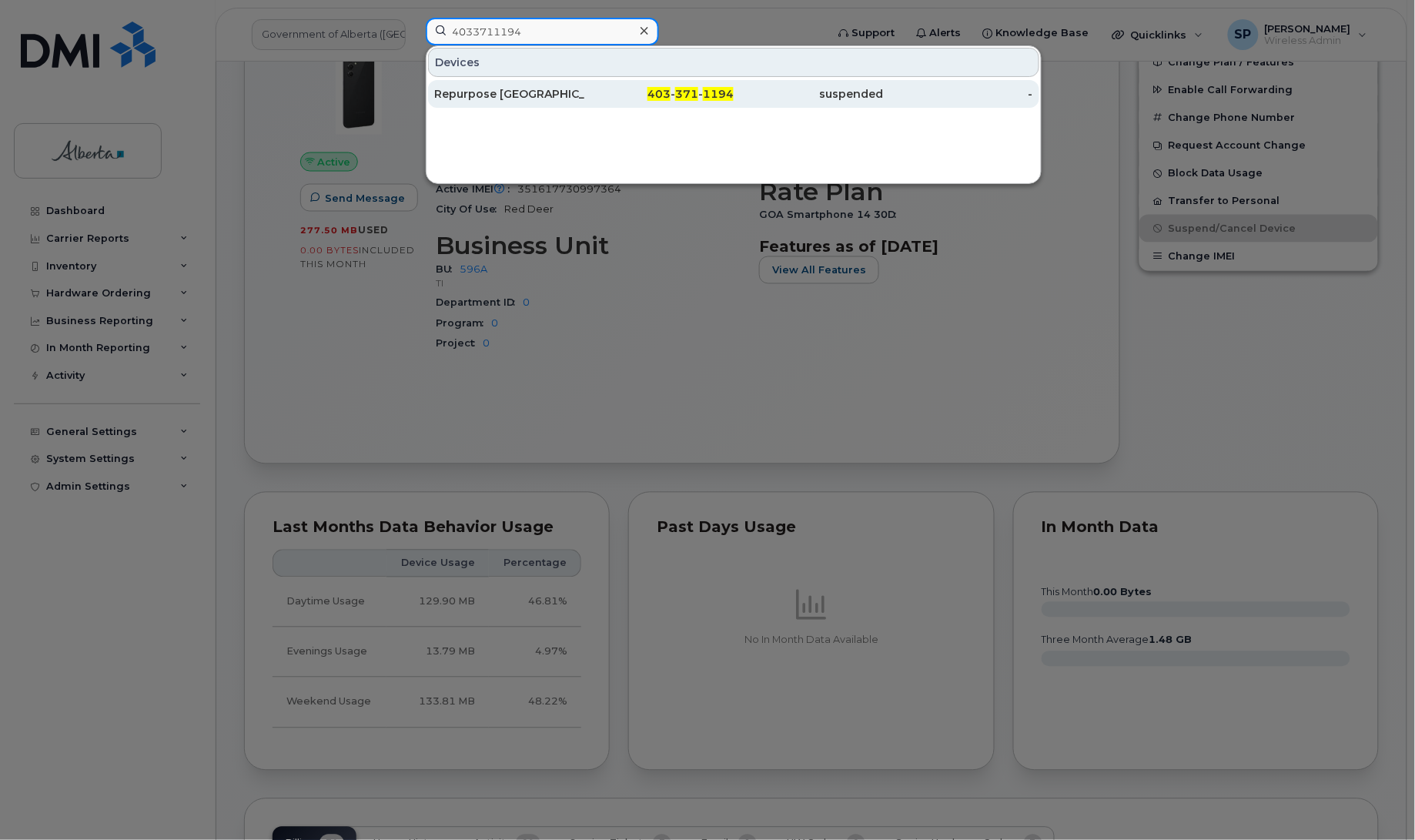
type input "4033711194"
click at [468, 93] on div "Repurpose [GEOGRAPHIC_DATA]" at bounding box center [509, 94] width 150 height 16
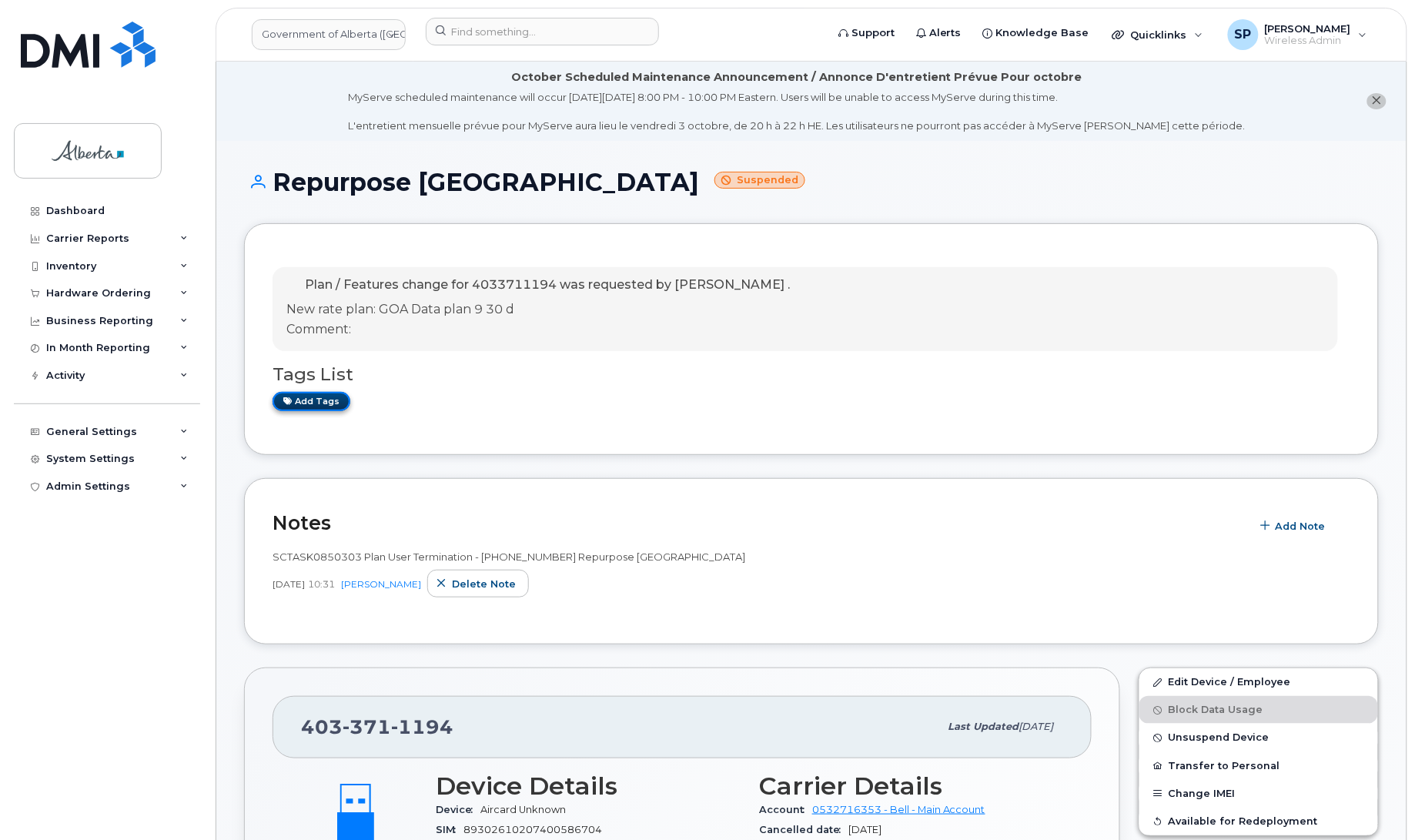
click at [300, 408] on link "Add tags" at bounding box center [311, 401] width 78 height 19
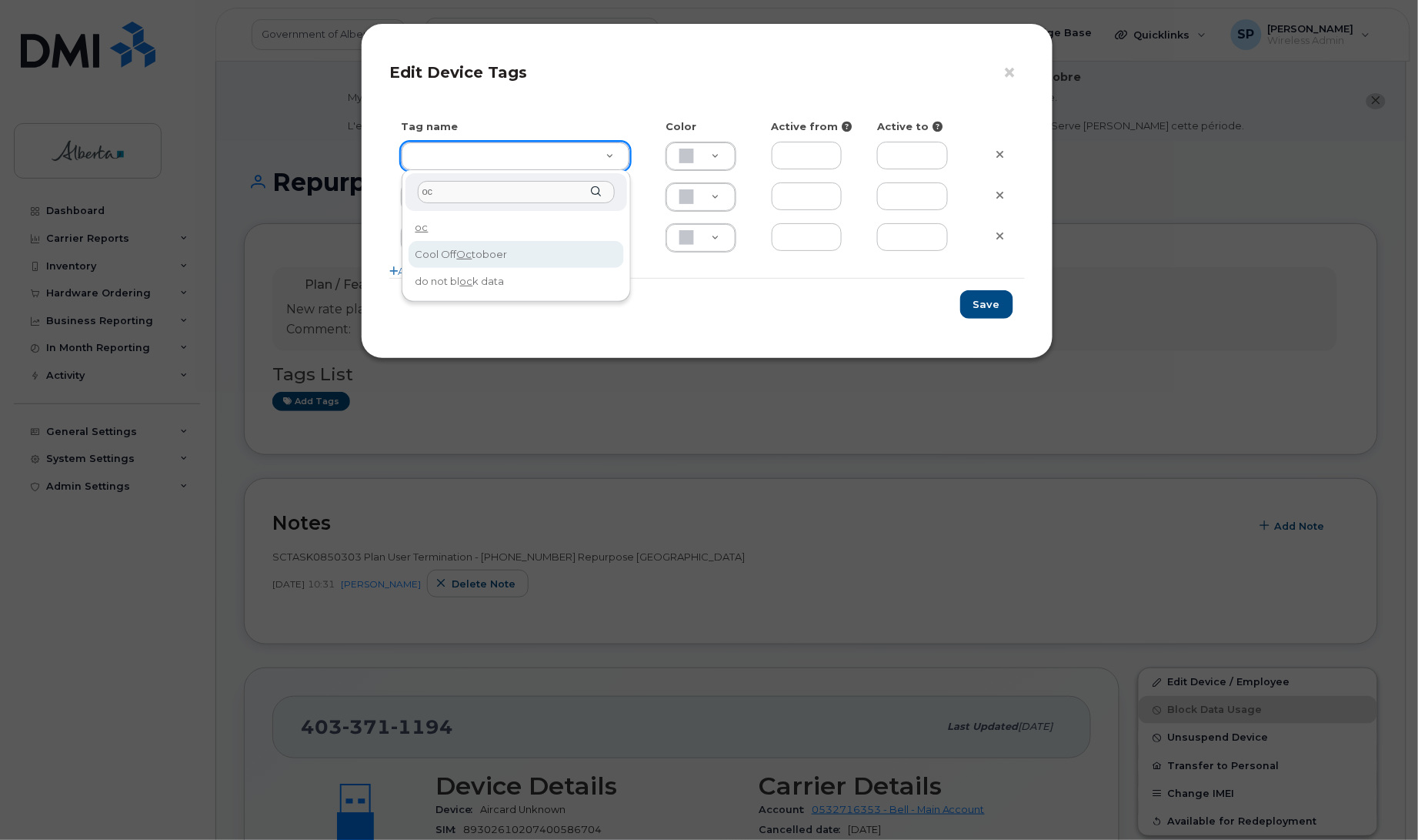
type input "oc"
type input "Cool Off Octoboer"
type input "D6CDC1"
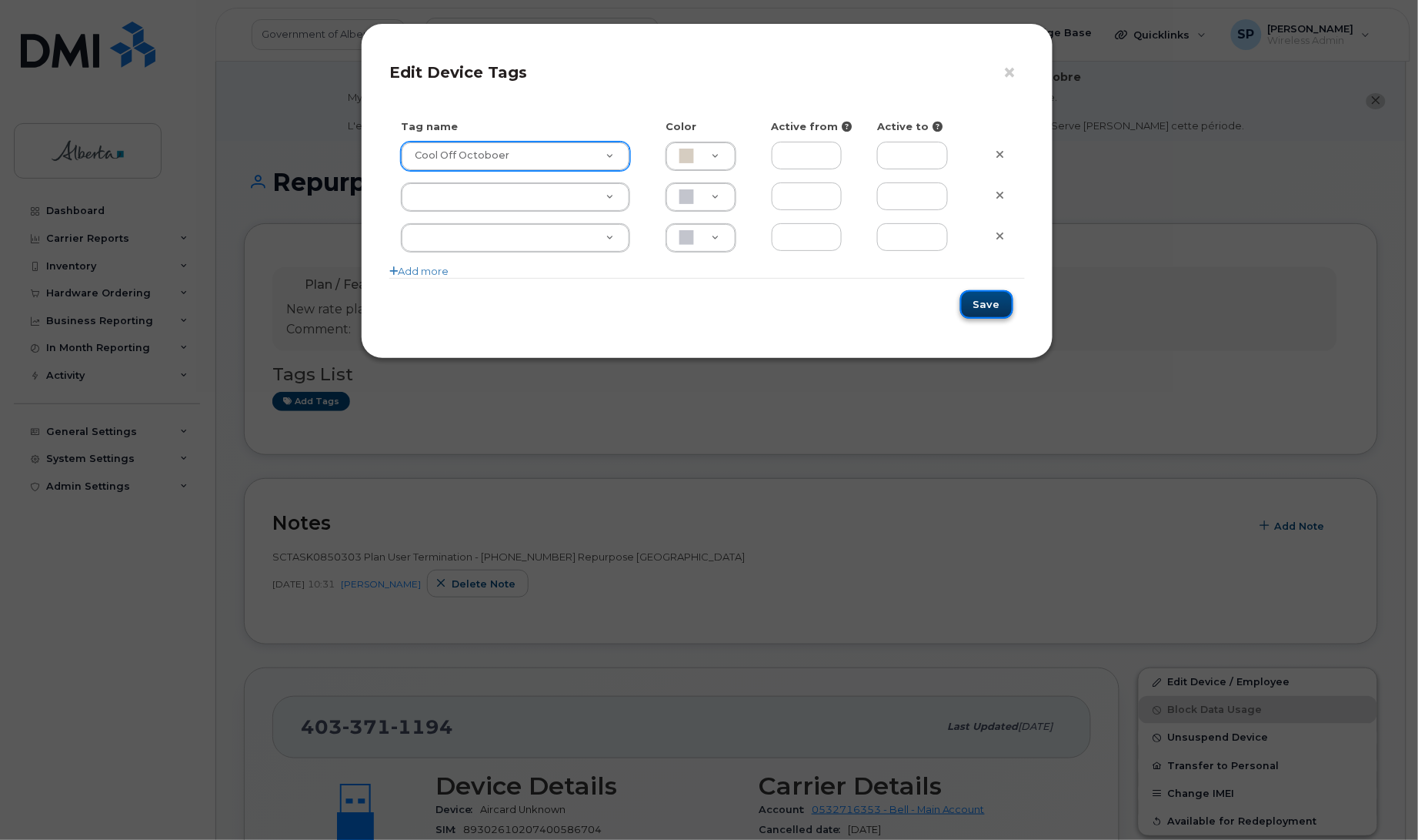
click at [986, 307] on button "Save" at bounding box center [987, 304] width 53 height 28
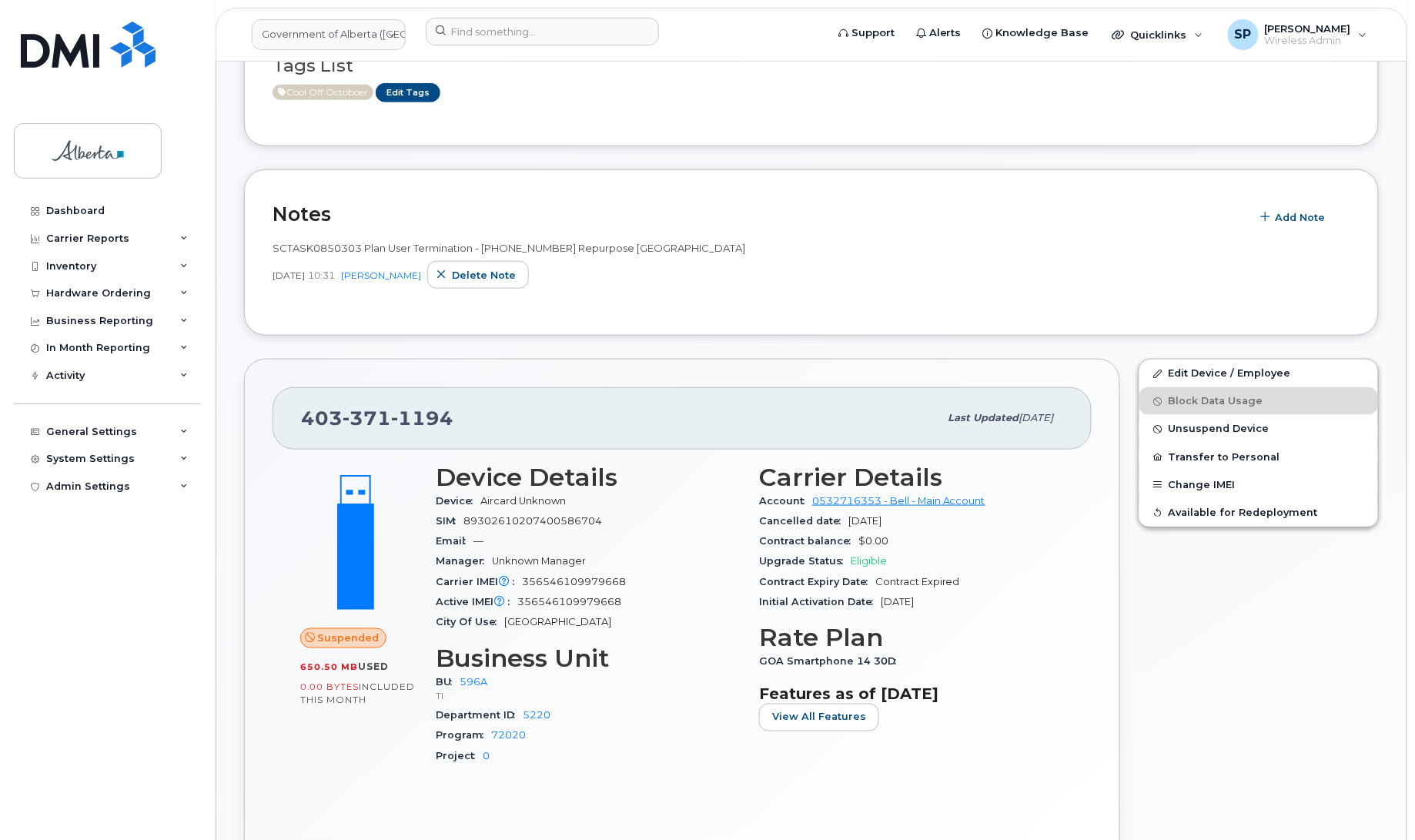
scroll to position [323, 0]
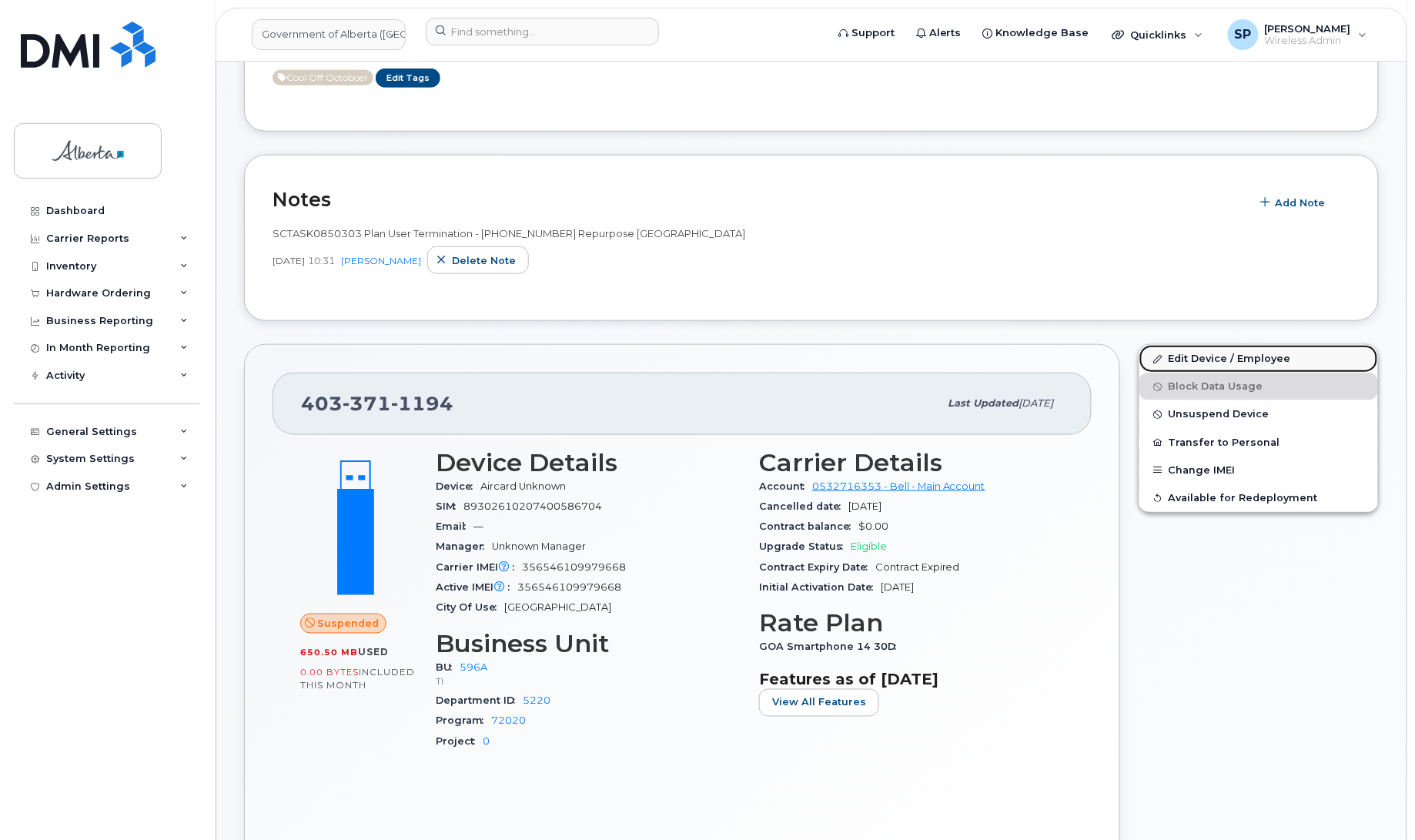
click at [1236, 362] on link "Edit Device / Employee" at bounding box center [1258, 358] width 239 height 28
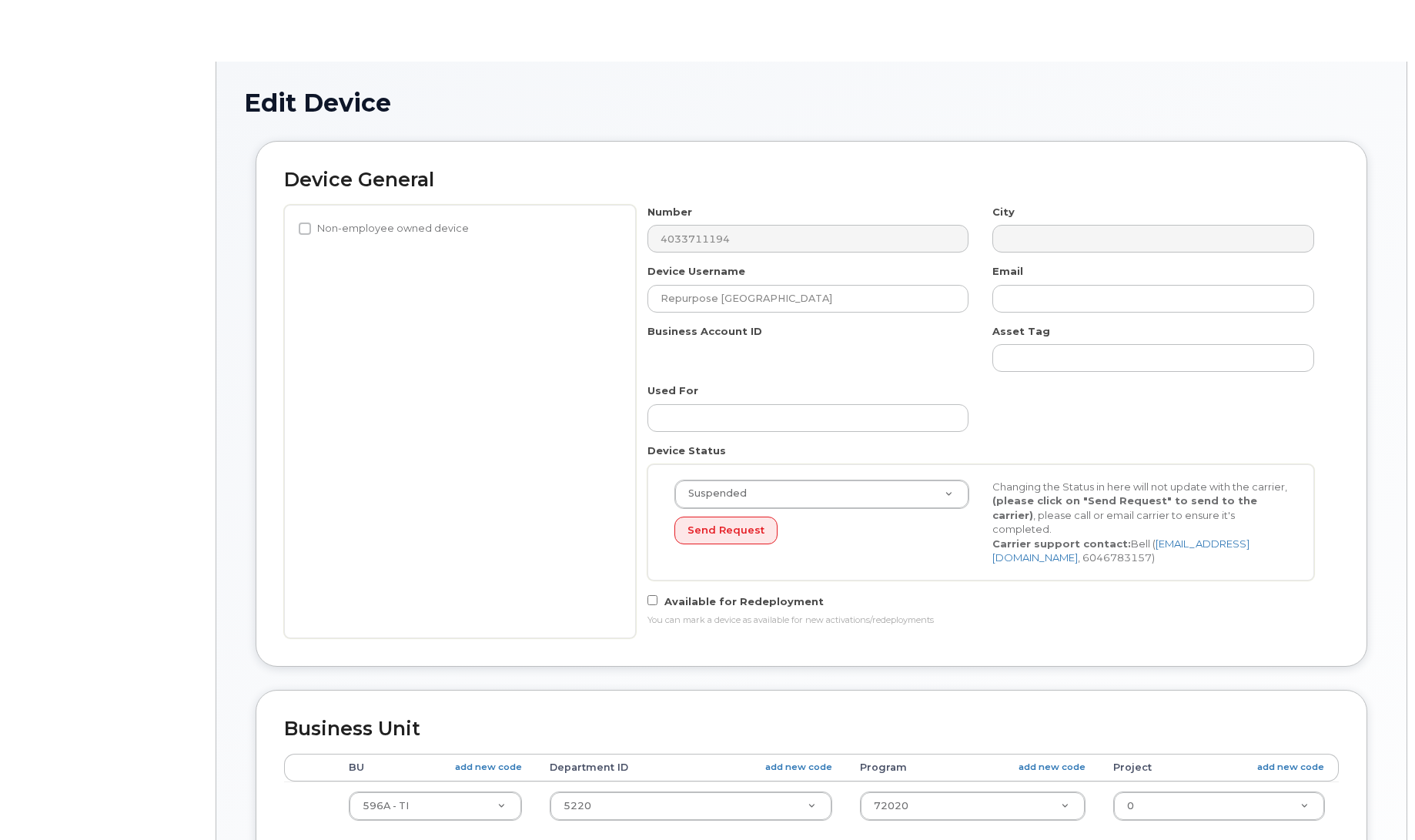
select select "4797729"
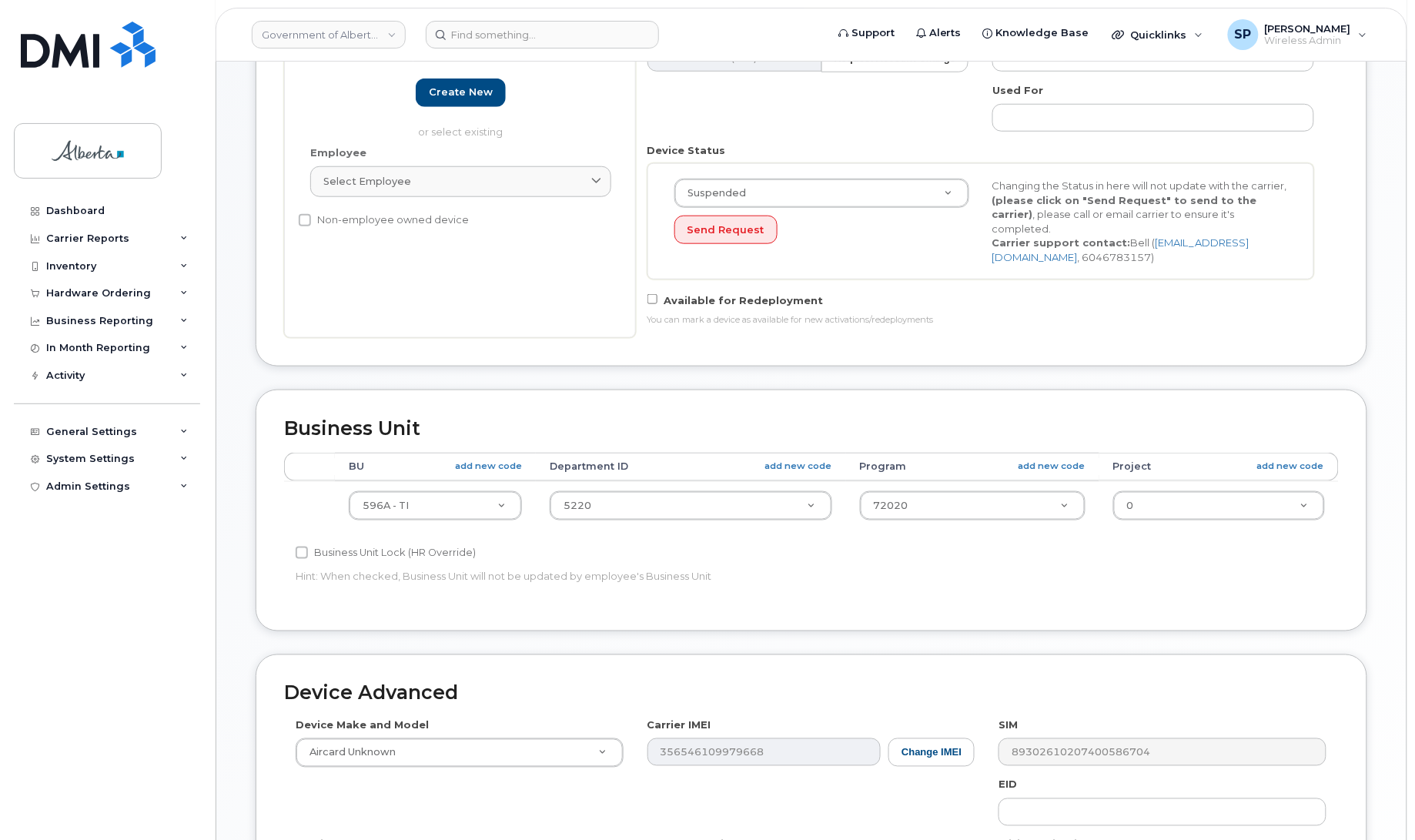
scroll to position [393, 0]
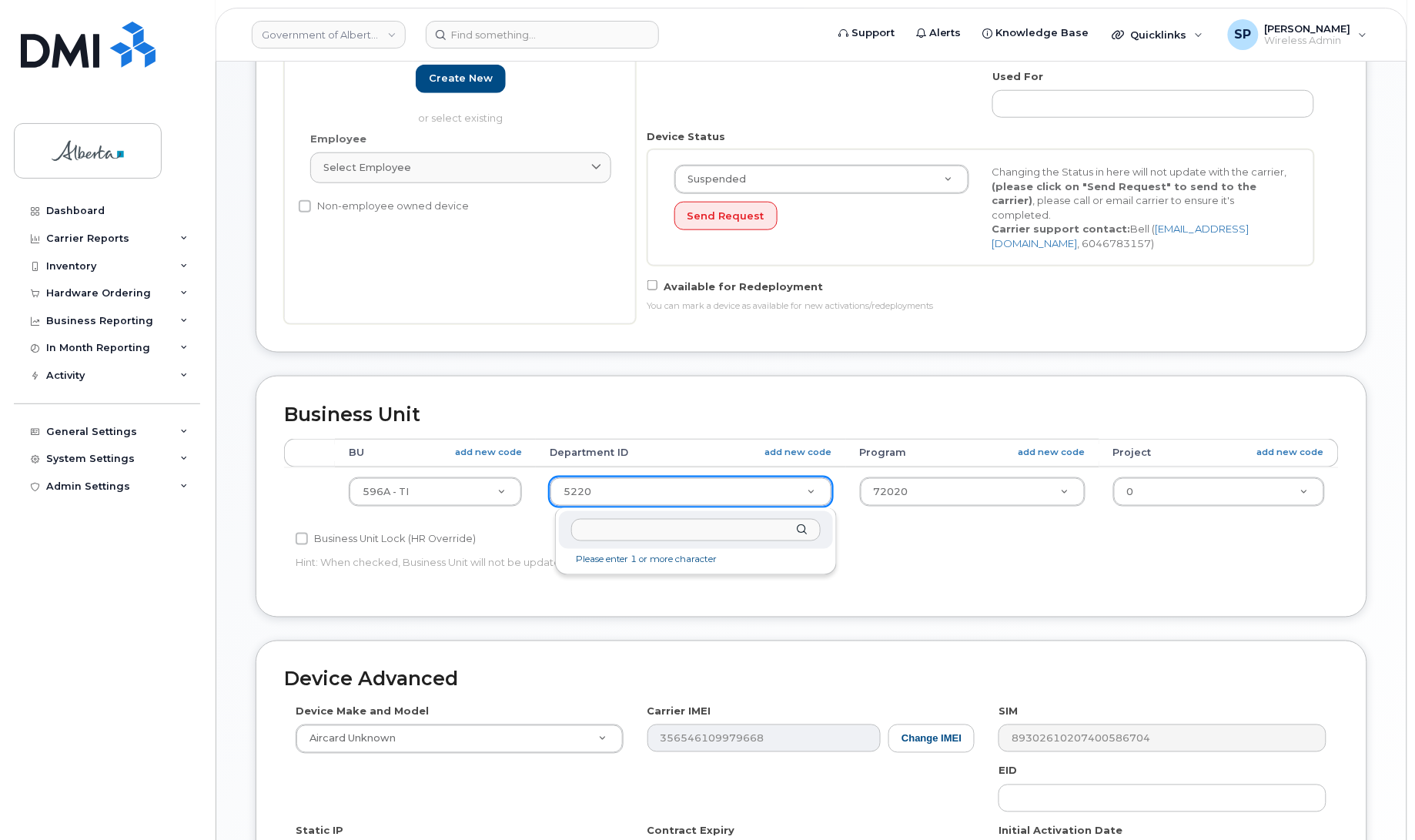
drag, startPoint x: 591, startPoint y: 496, endPoint x: 602, endPoint y: 495, distance: 11.0
type input "0"
type input "4806341"
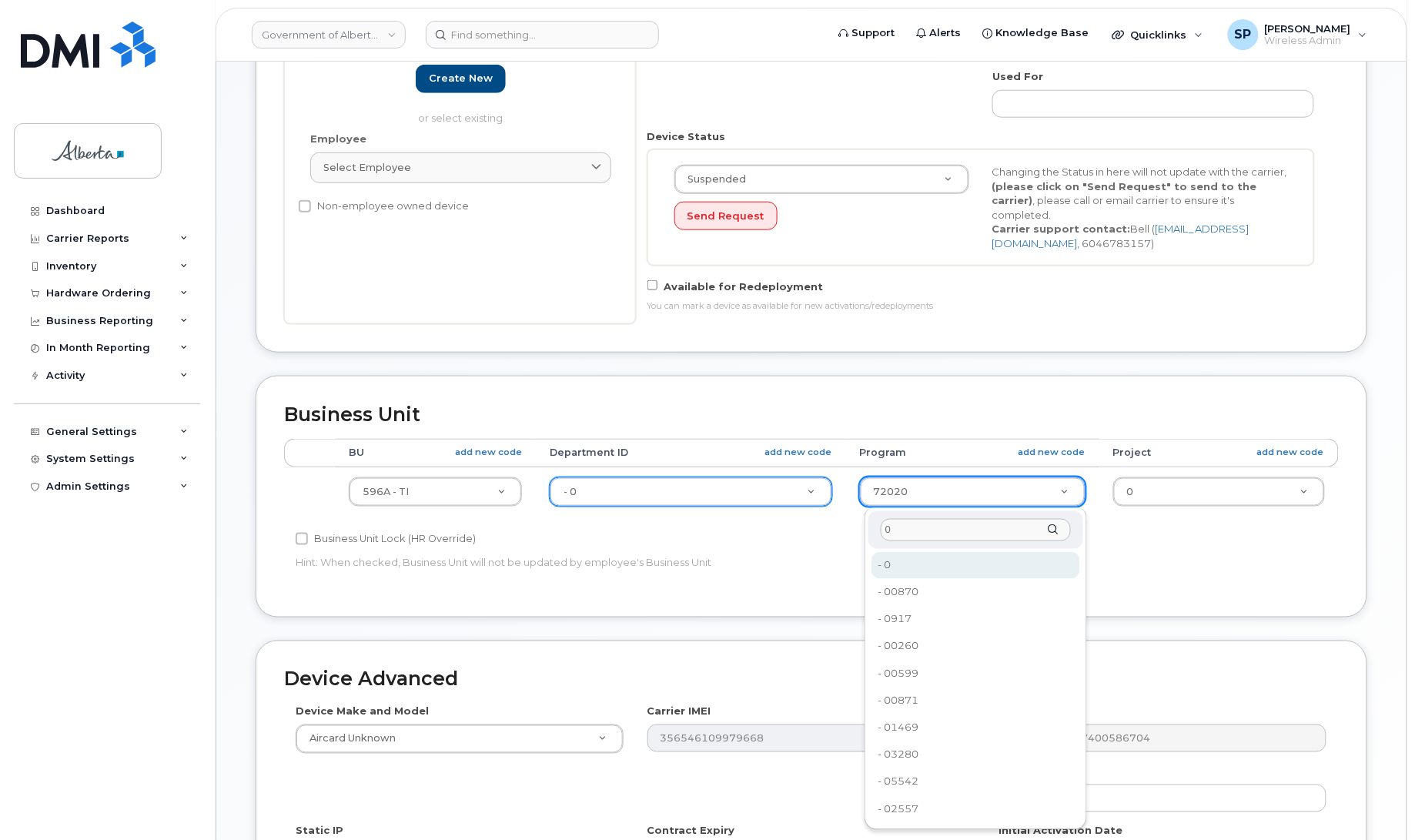
type input "0"
type input "4806366"
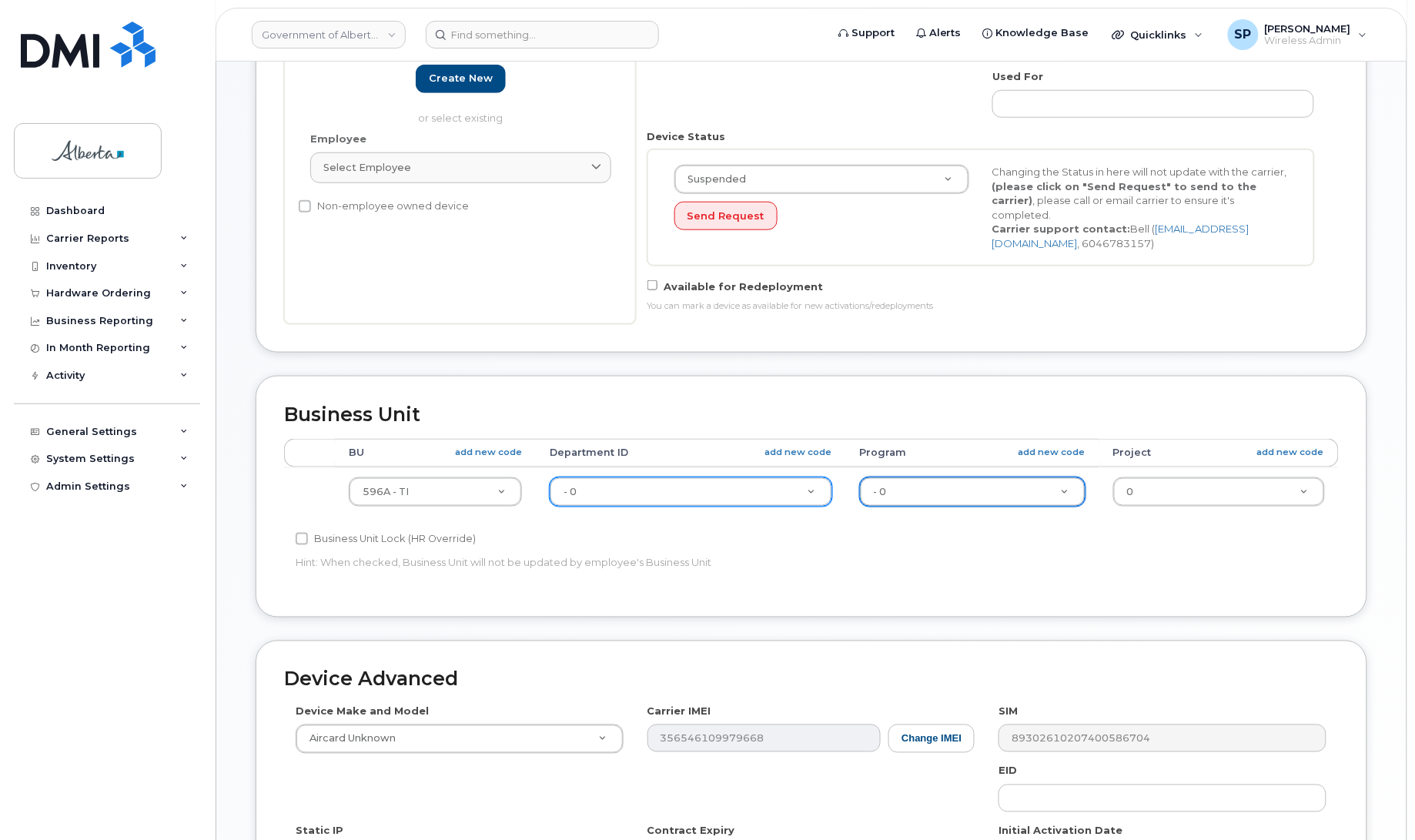
scroll to position [656, 0]
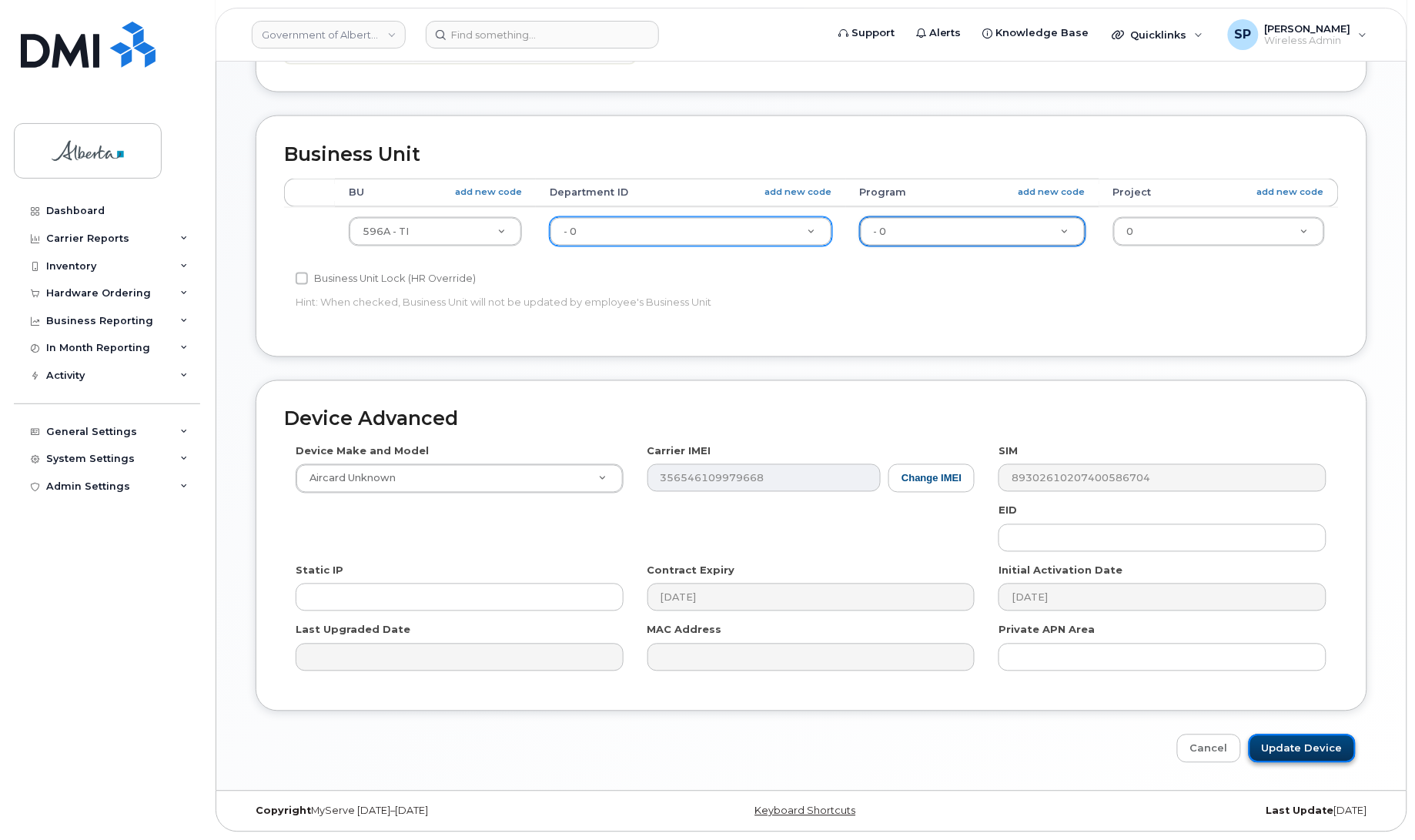
click at [1294, 747] on input "Update Device" at bounding box center [1302, 748] width 107 height 28
type input "Saving..."
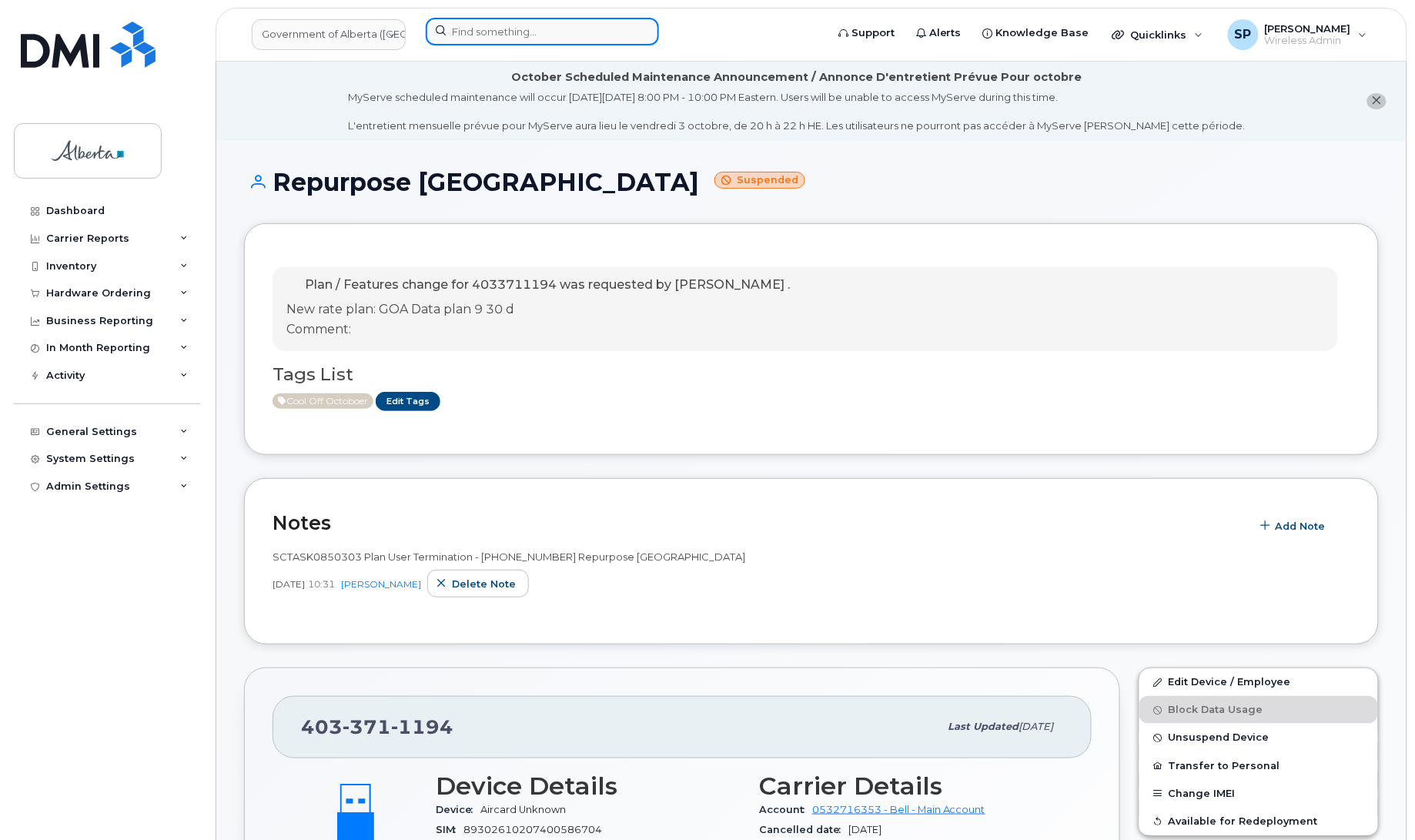
click at [493, 24] on input at bounding box center [542, 32] width 234 height 28
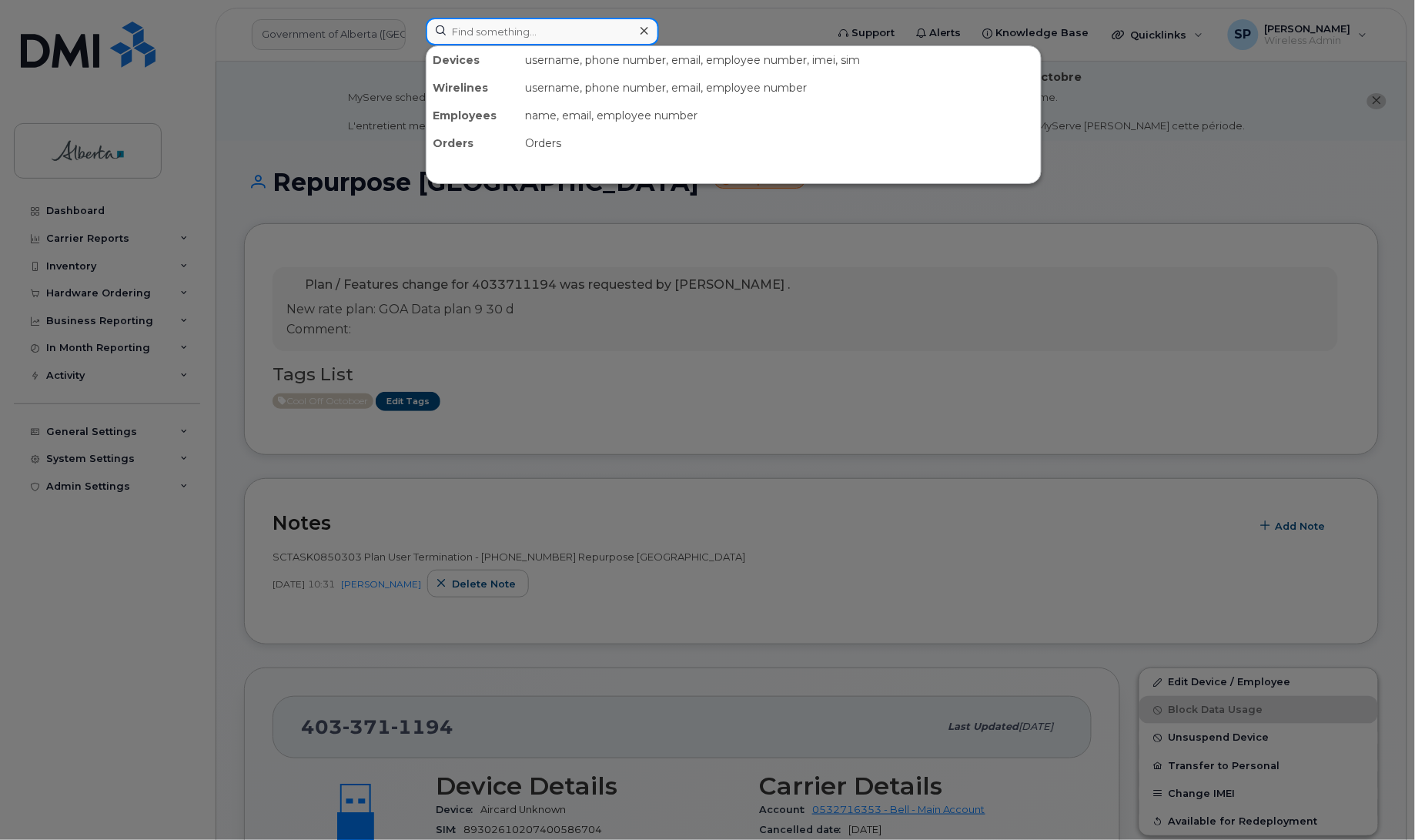
paste input "5874366521"
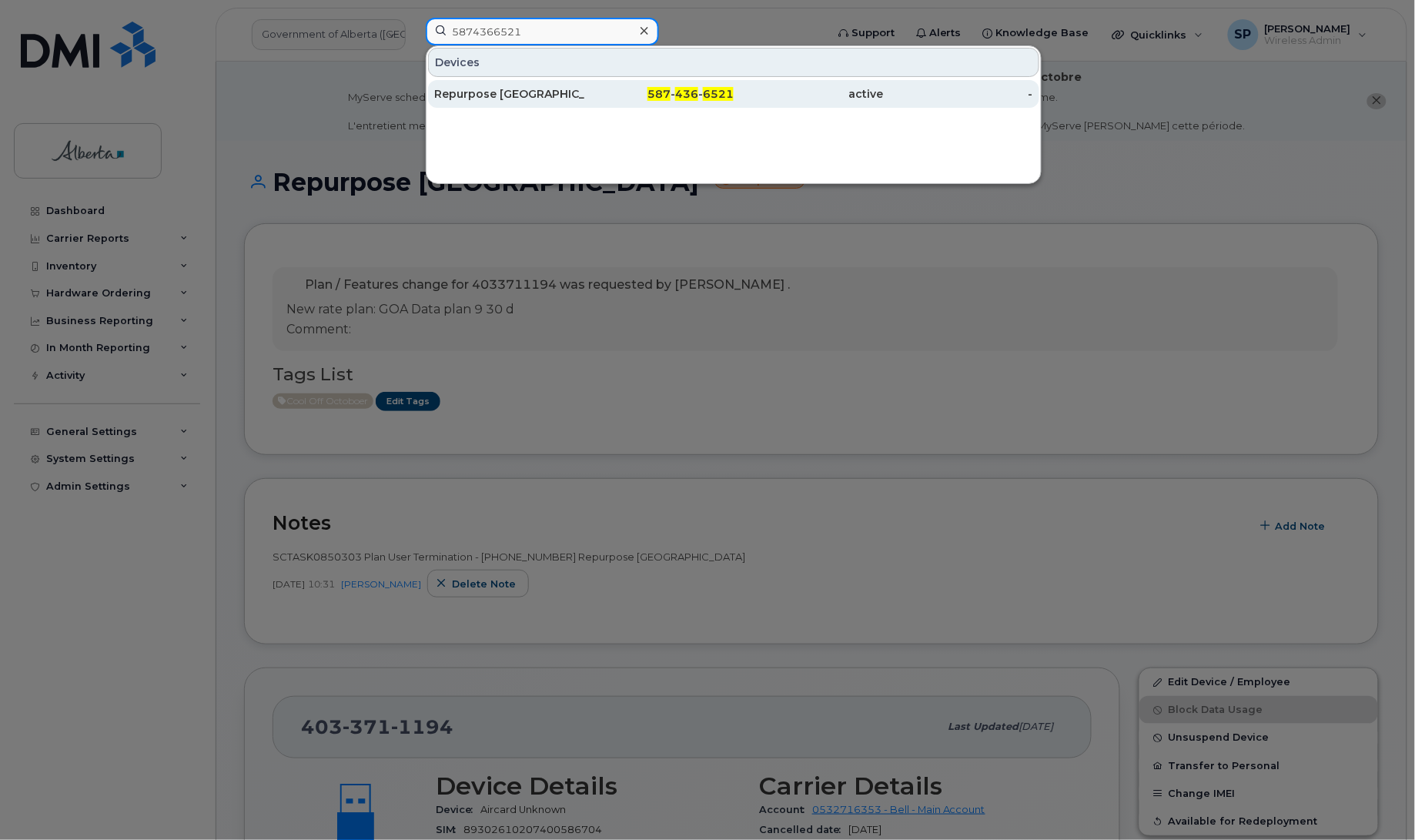
type input "5874366521"
click at [462, 101] on div "Repurpose [GEOGRAPHIC_DATA]" at bounding box center [509, 94] width 150 height 16
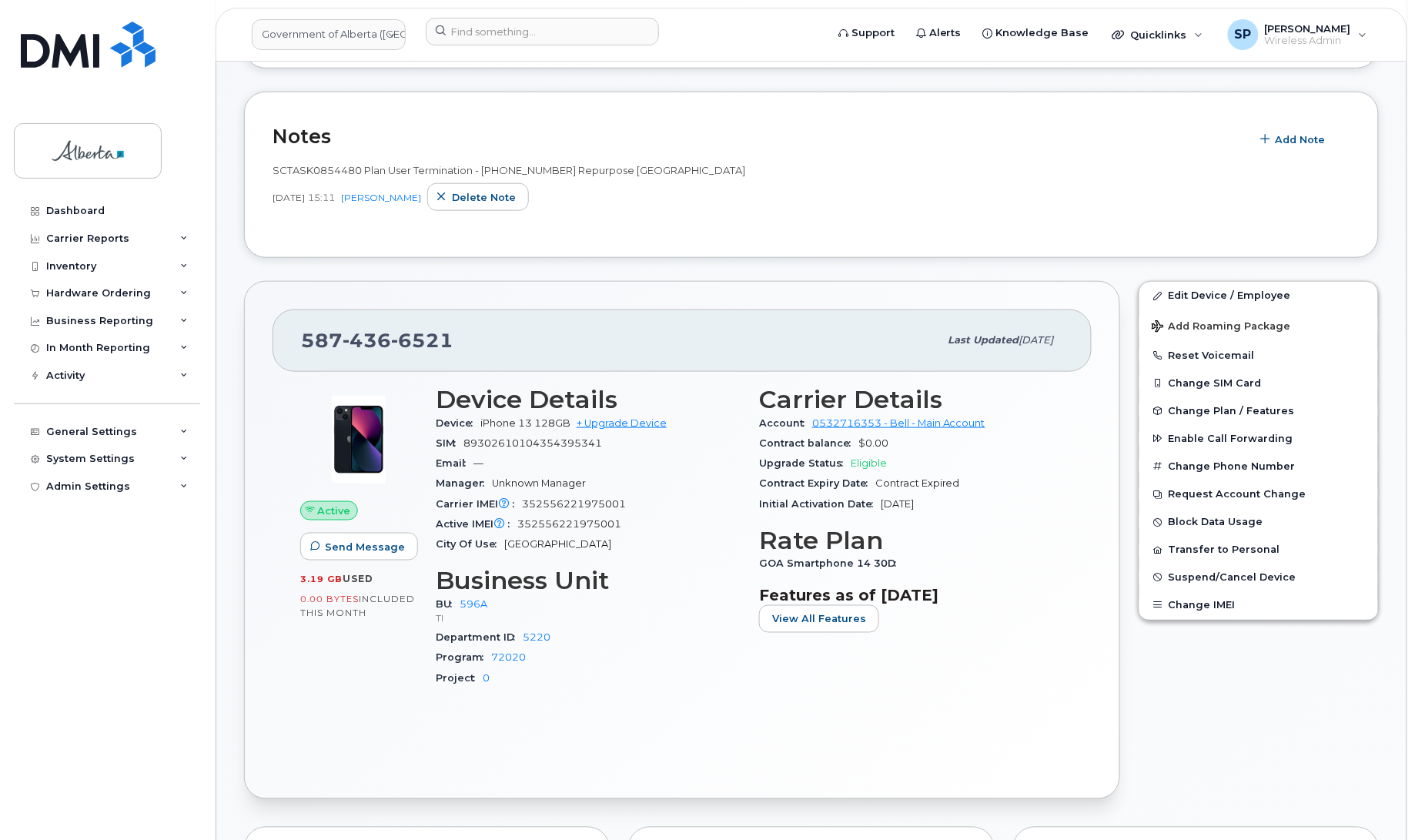
scroll to position [401, 0]
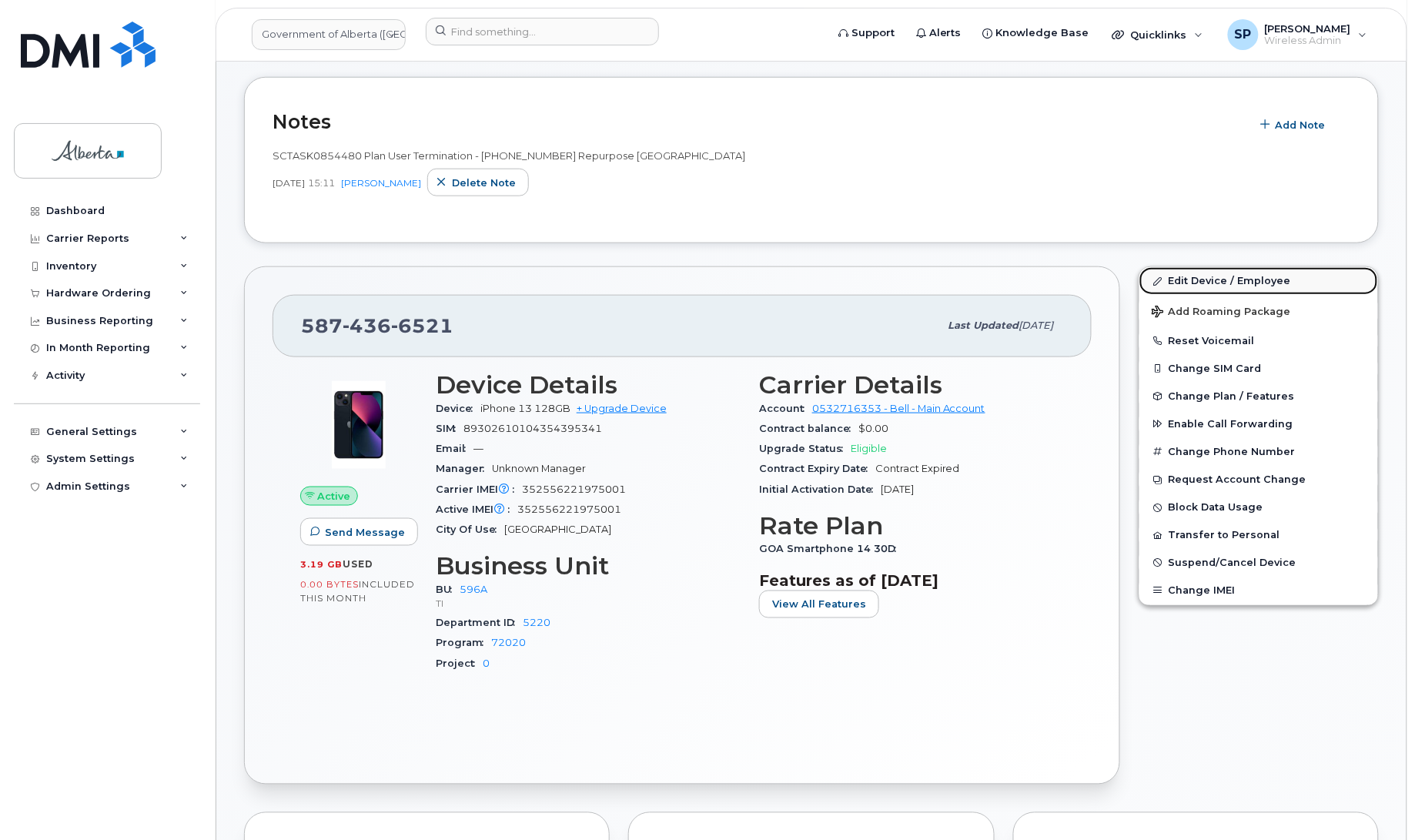
click at [1179, 282] on link "Edit Device / Employee" at bounding box center [1258, 281] width 239 height 28
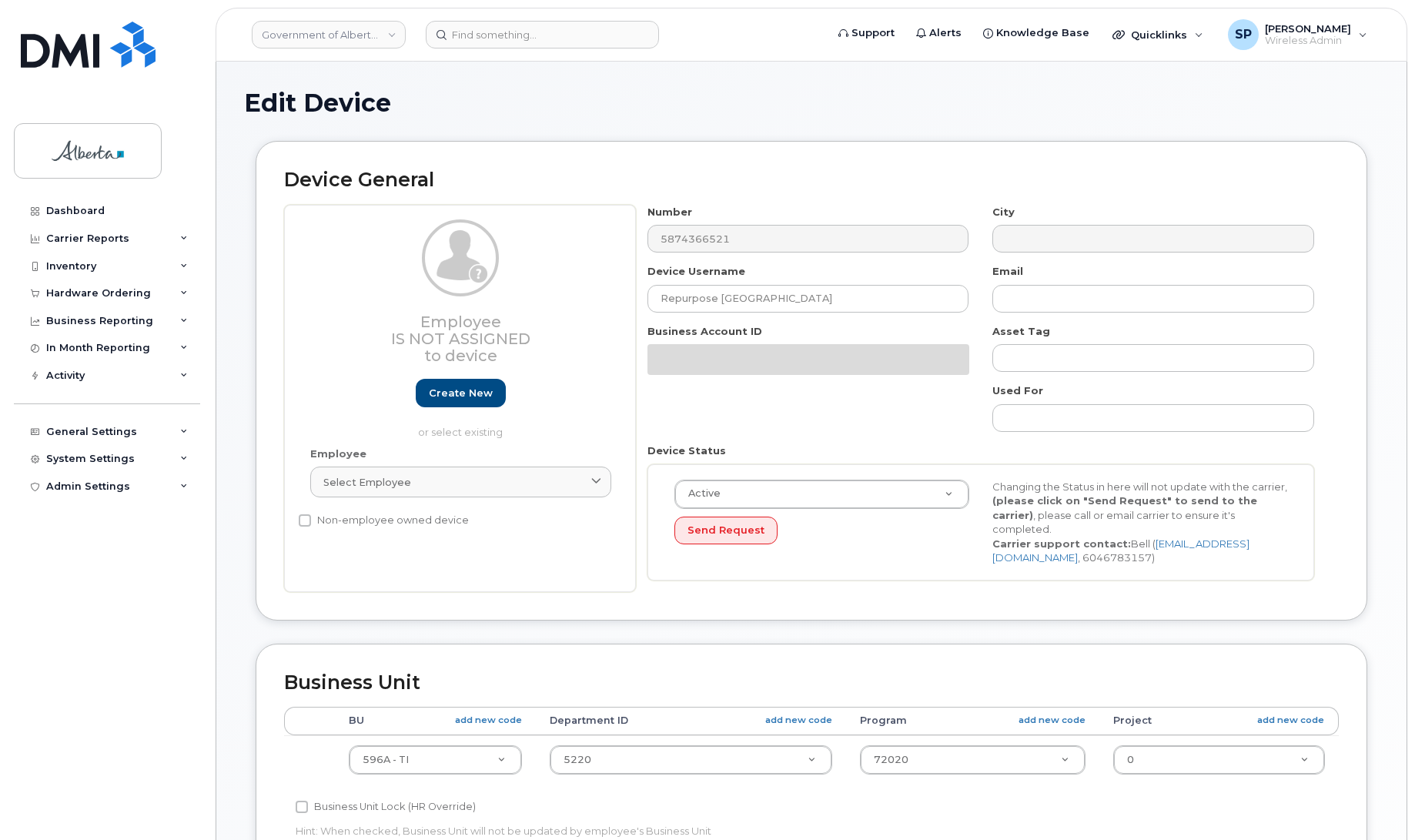
select select "4797729"
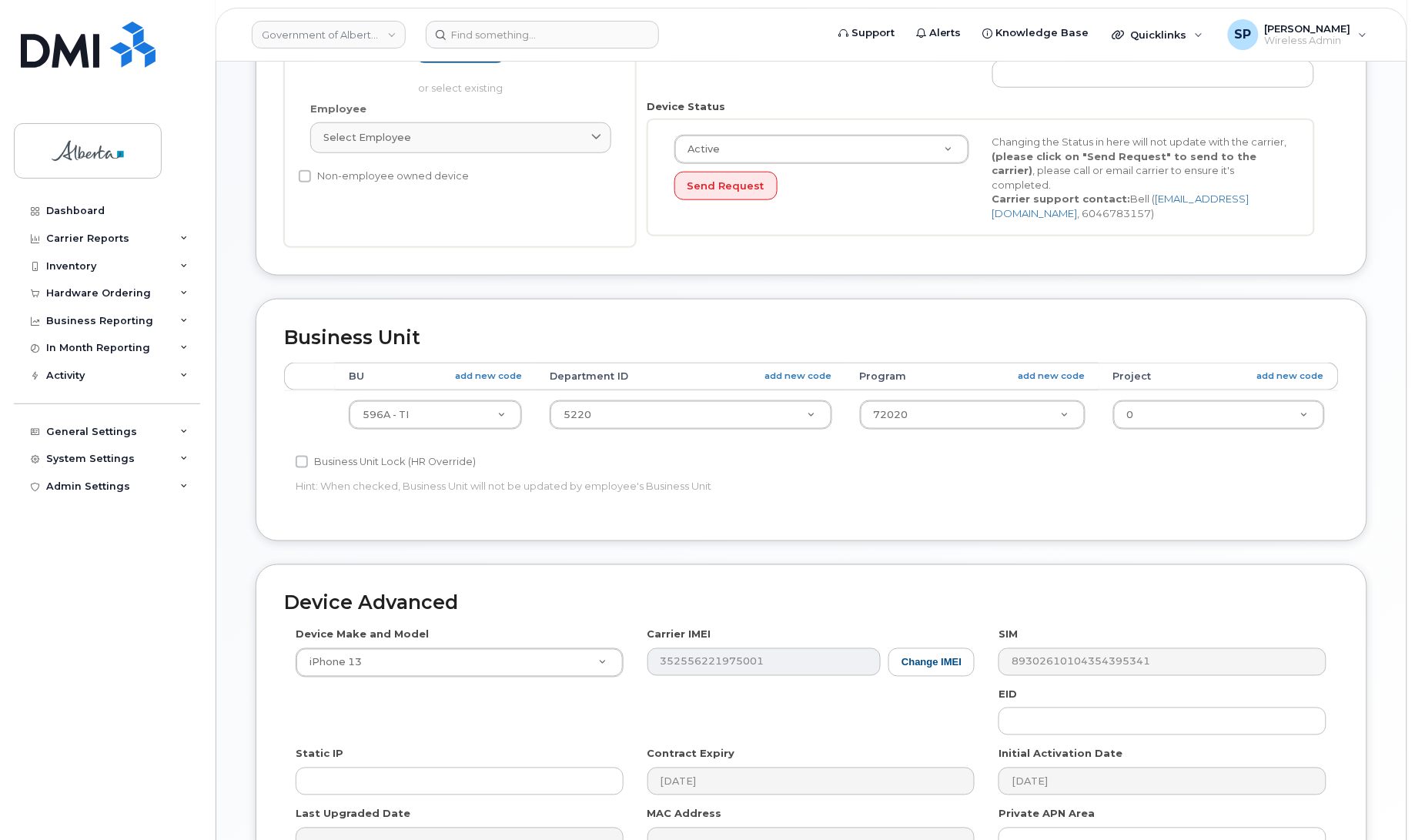
scroll to position [429, 0]
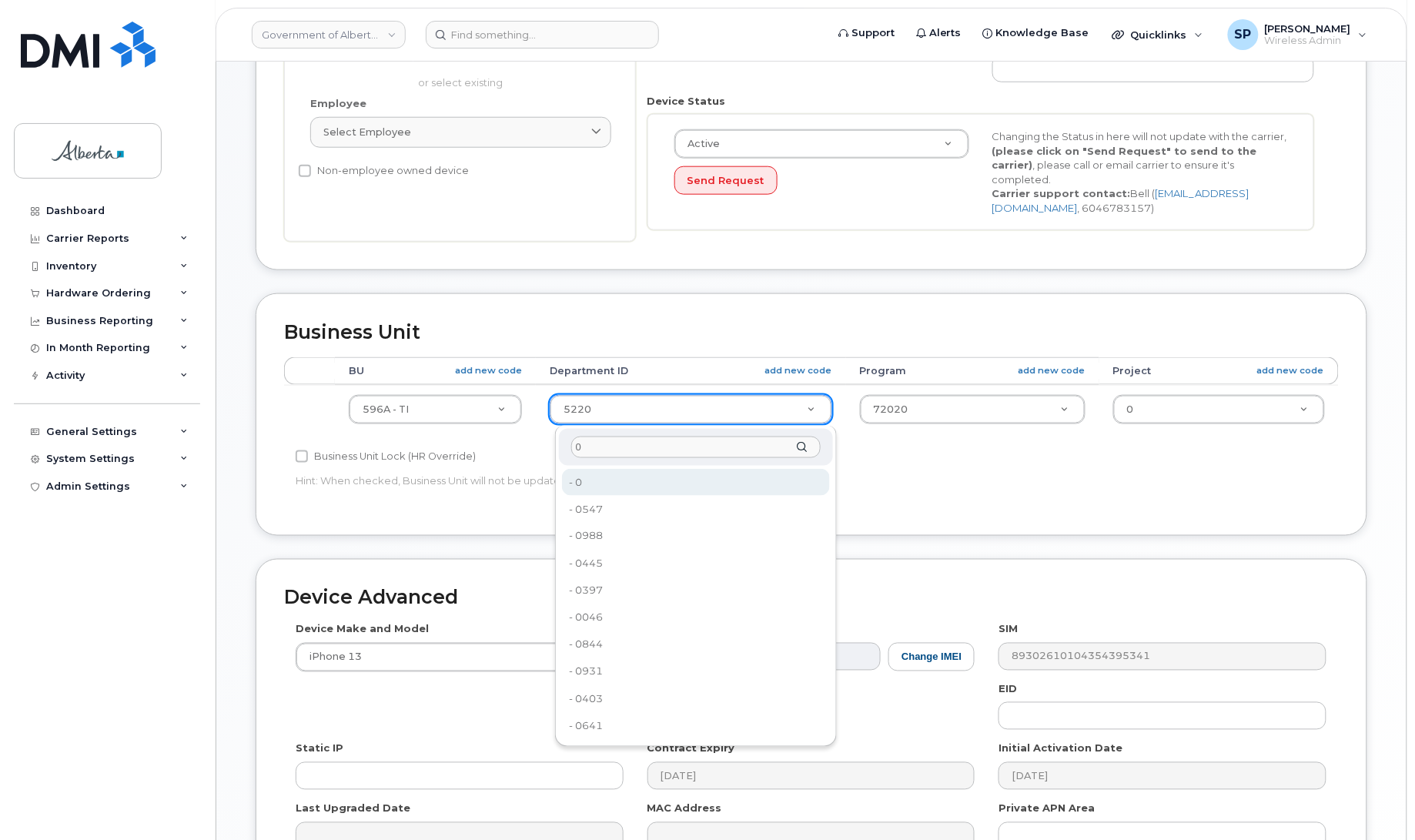
type input "0"
type input "4806341"
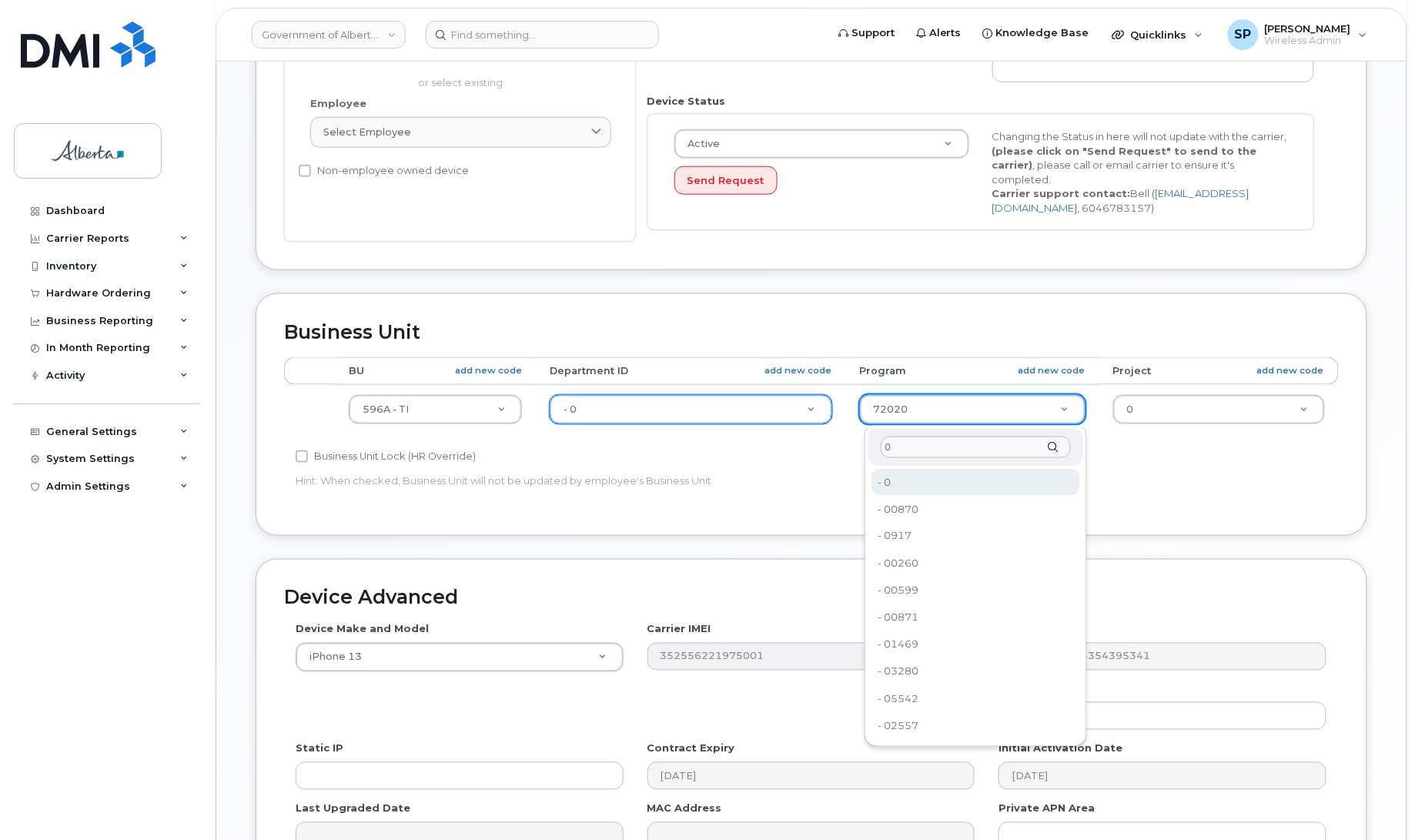
type input "0"
type input "4806366"
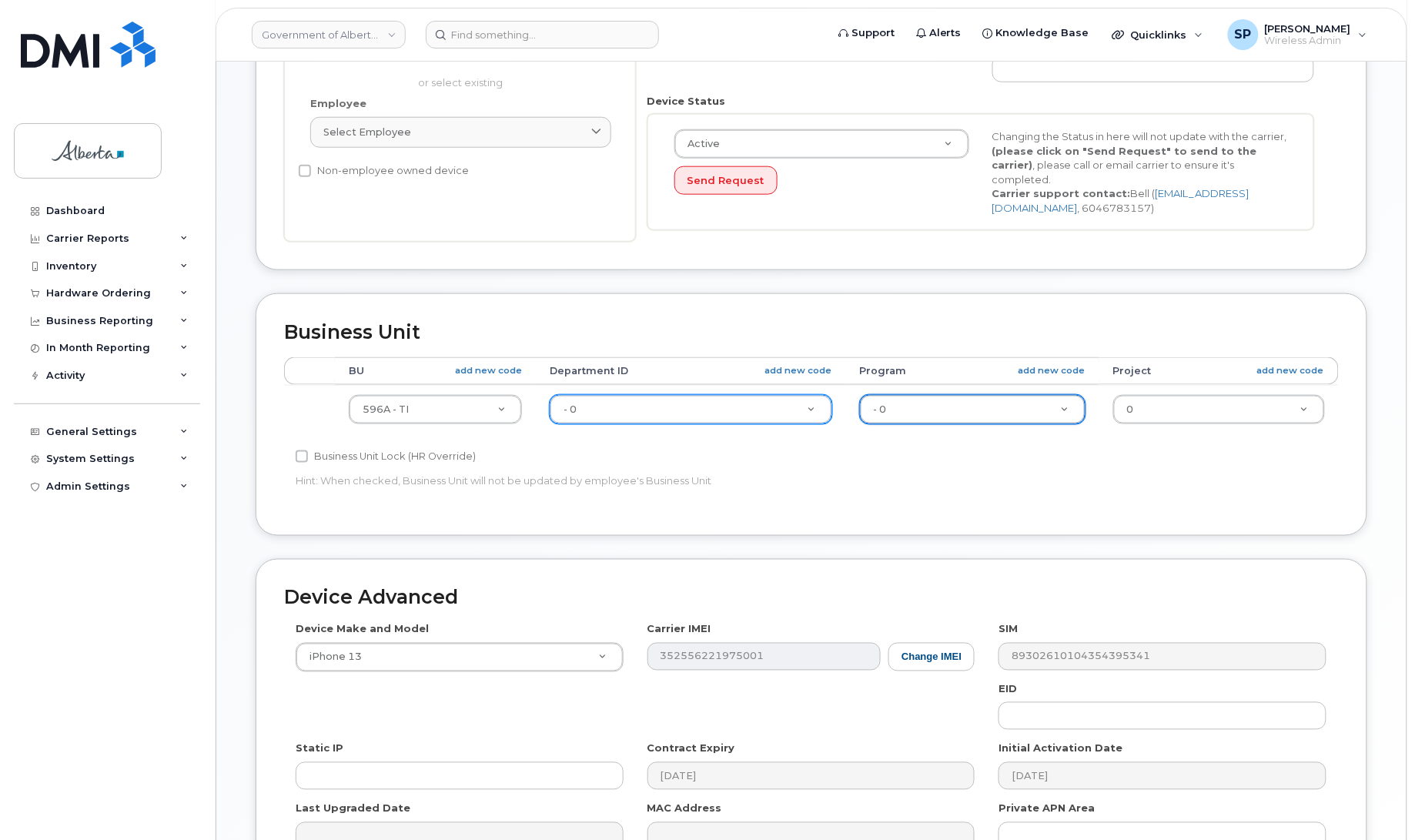
scroll to position [609, 0]
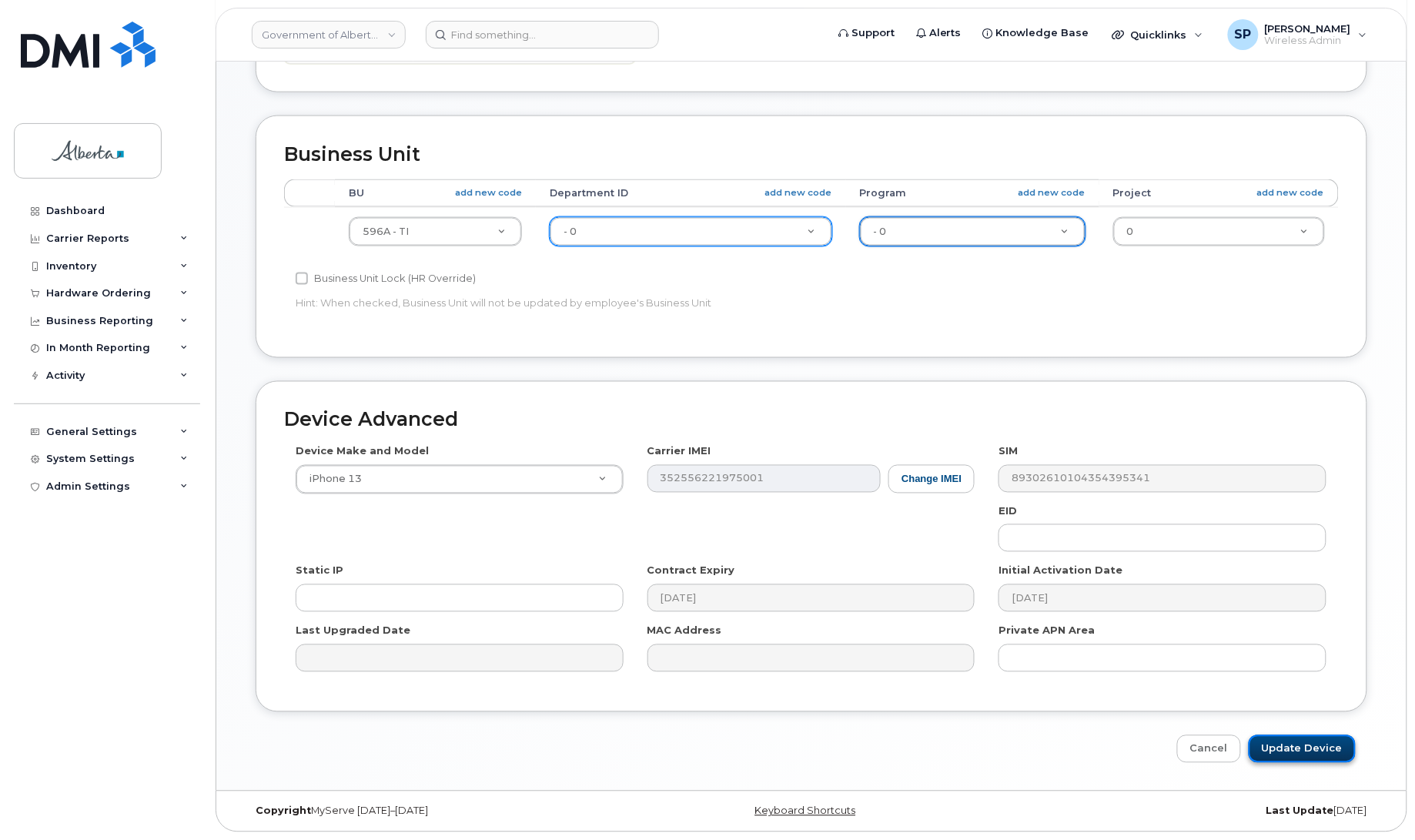
click at [1301, 740] on input "Update Device" at bounding box center [1302, 749] width 107 height 28
type input "Saving..."
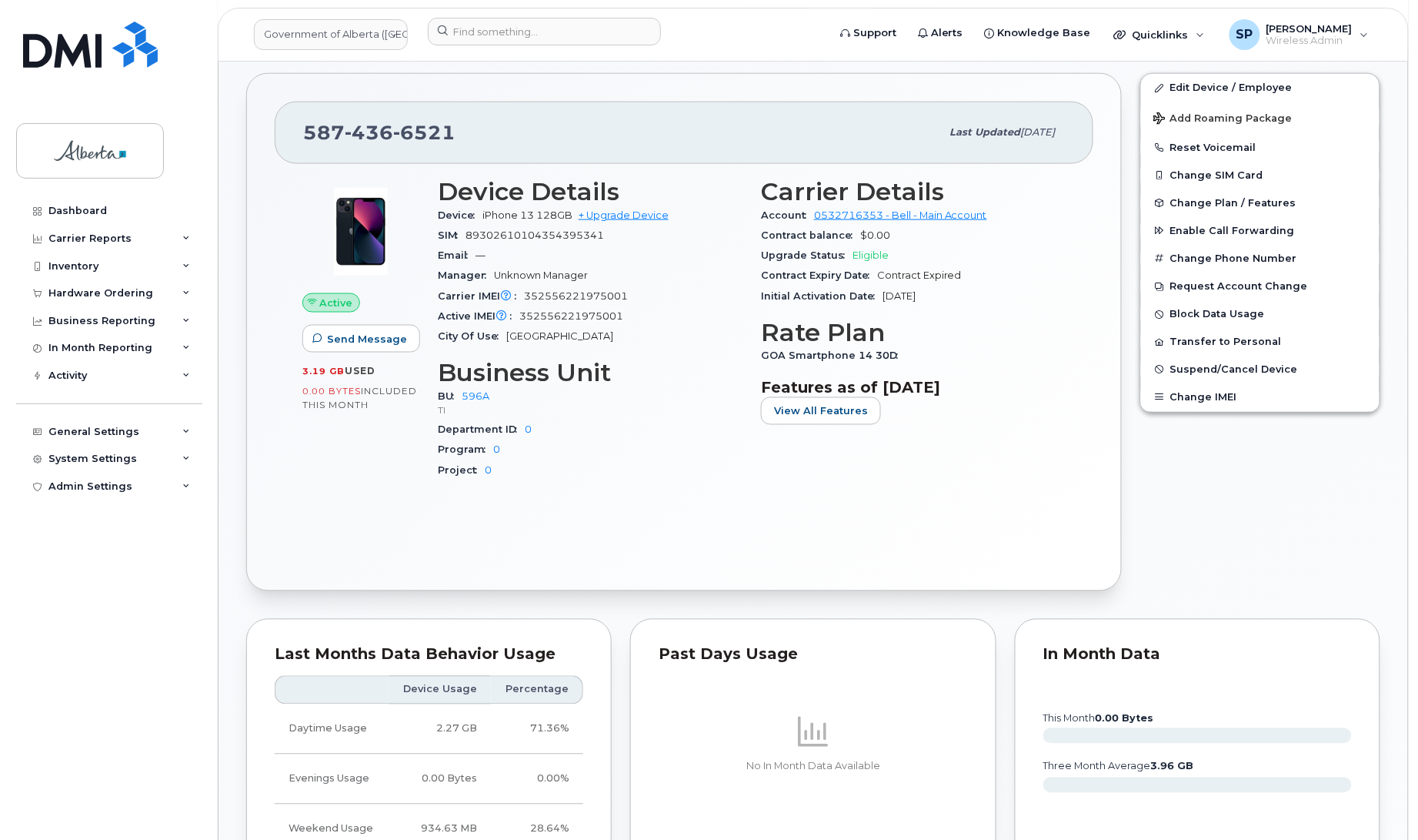
scroll to position [613, 0]
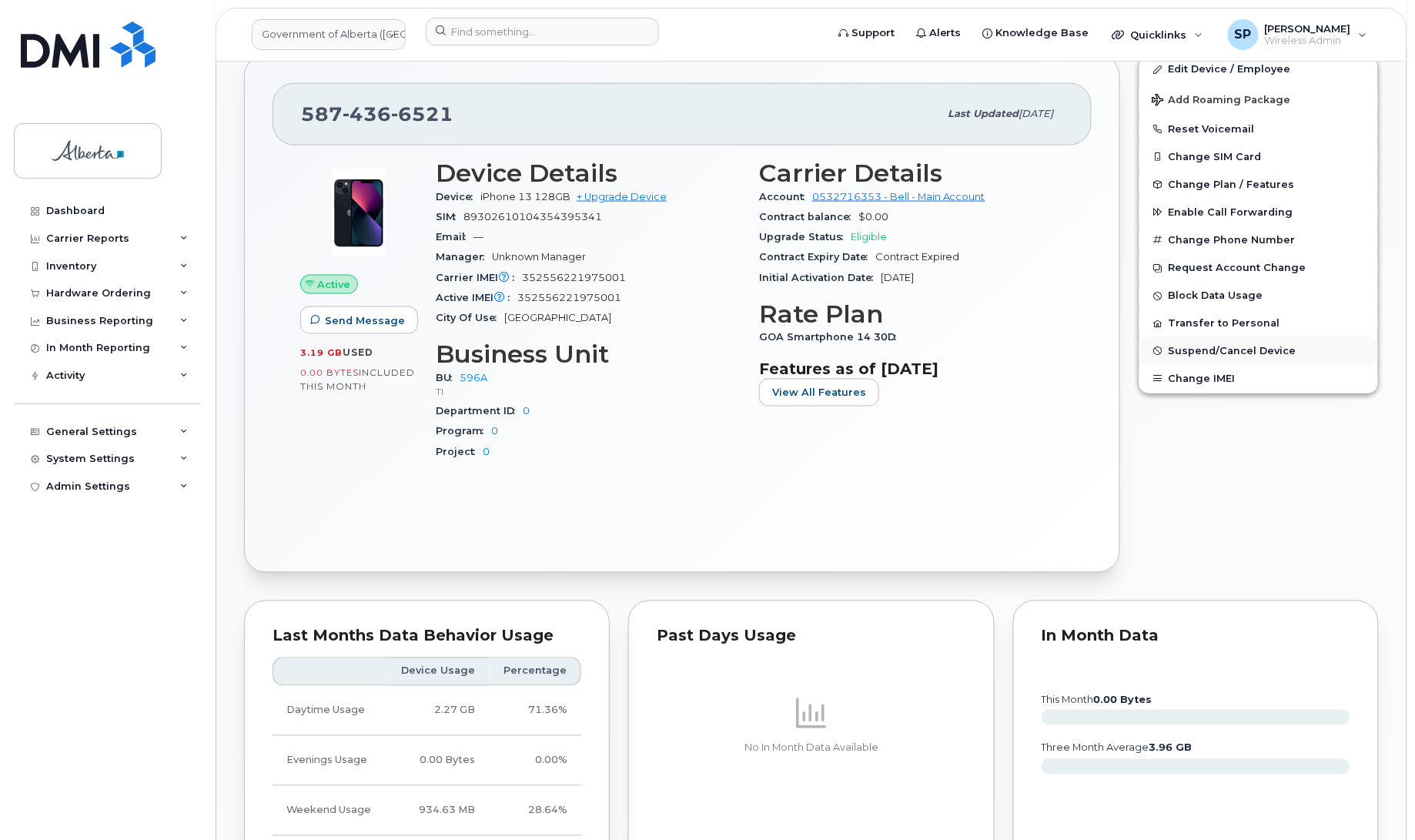
click at [1236, 352] on span "Suspend/Cancel Device" at bounding box center [1232, 351] width 128 height 11
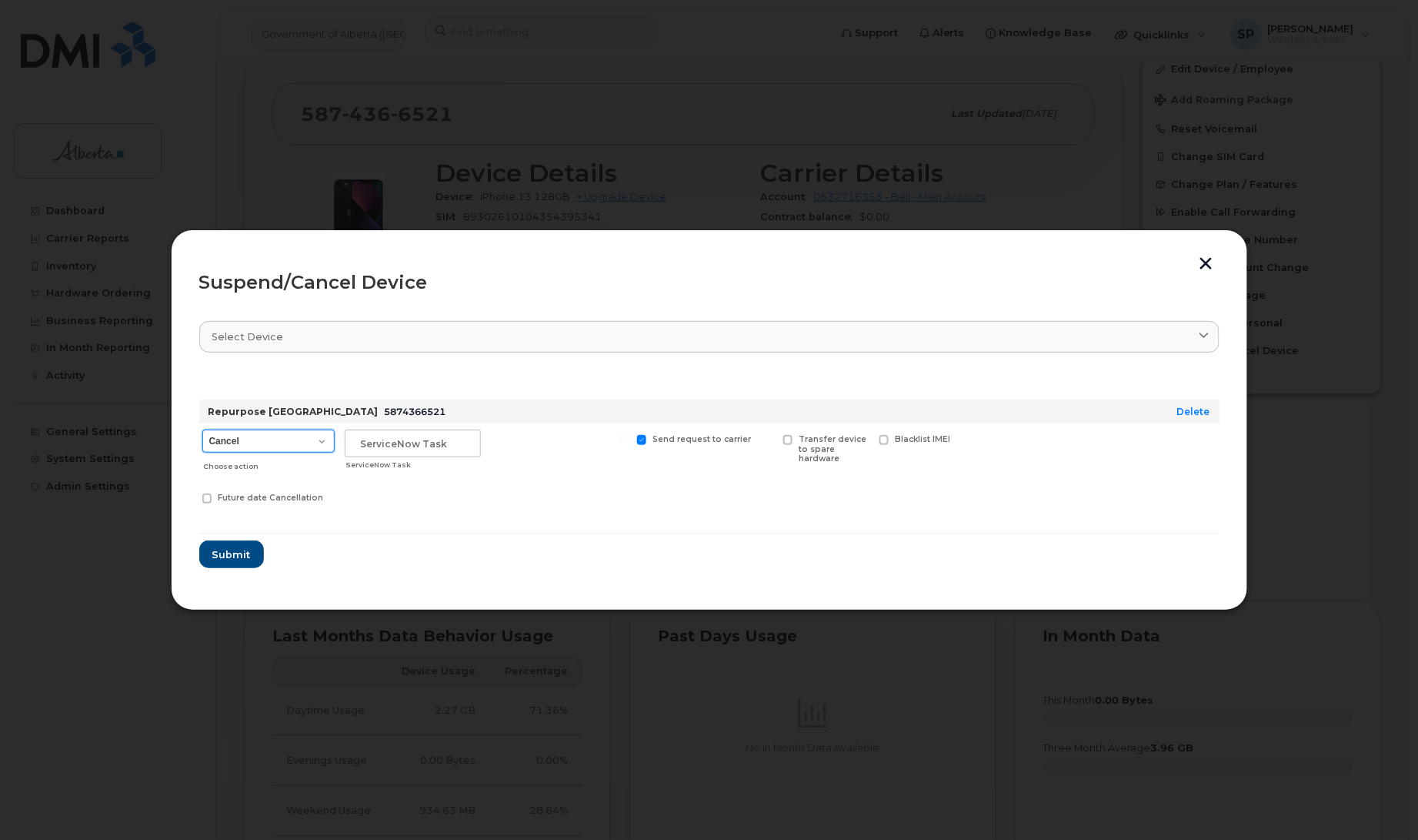
click at [239, 443] on select "Cancel Suspend - Extend Suspension Suspend - Reduced Rate Suspend - Lost Device…" at bounding box center [269, 440] width 133 height 23
select select "[object Object]"
click at [202, 429] on select "Cancel Suspend - Extend Suspension Suspend - Reduced Rate Suspend - Lost Device…" at bounding box center [269, 440] width 133 height 23
click at [420, 433] on input "text" at bounding box center [413, 443] width 136 height 28
paste input "SCTASK0854480"
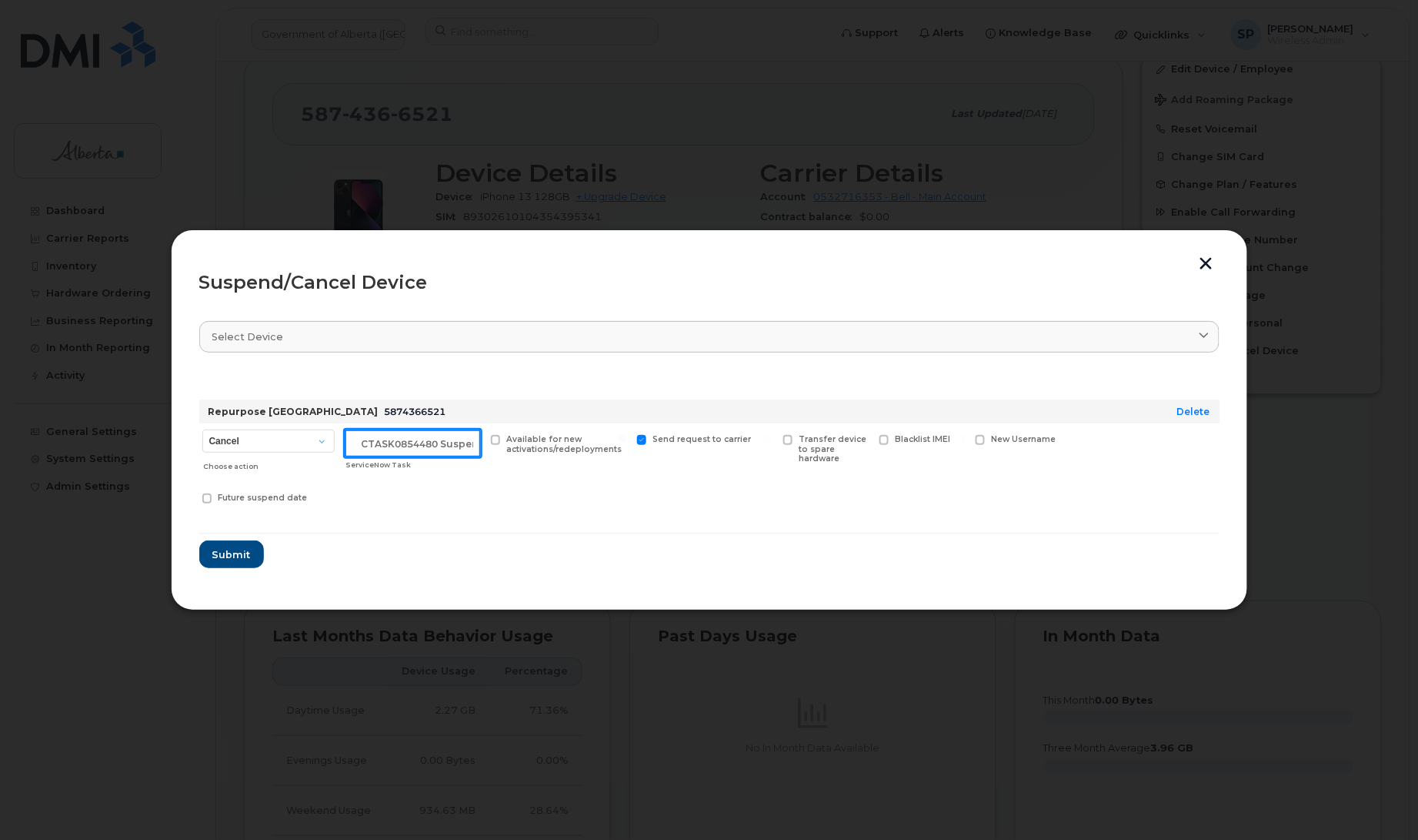
scroll to position [0, 13]
type input "SCTASK0854480 Suspend"
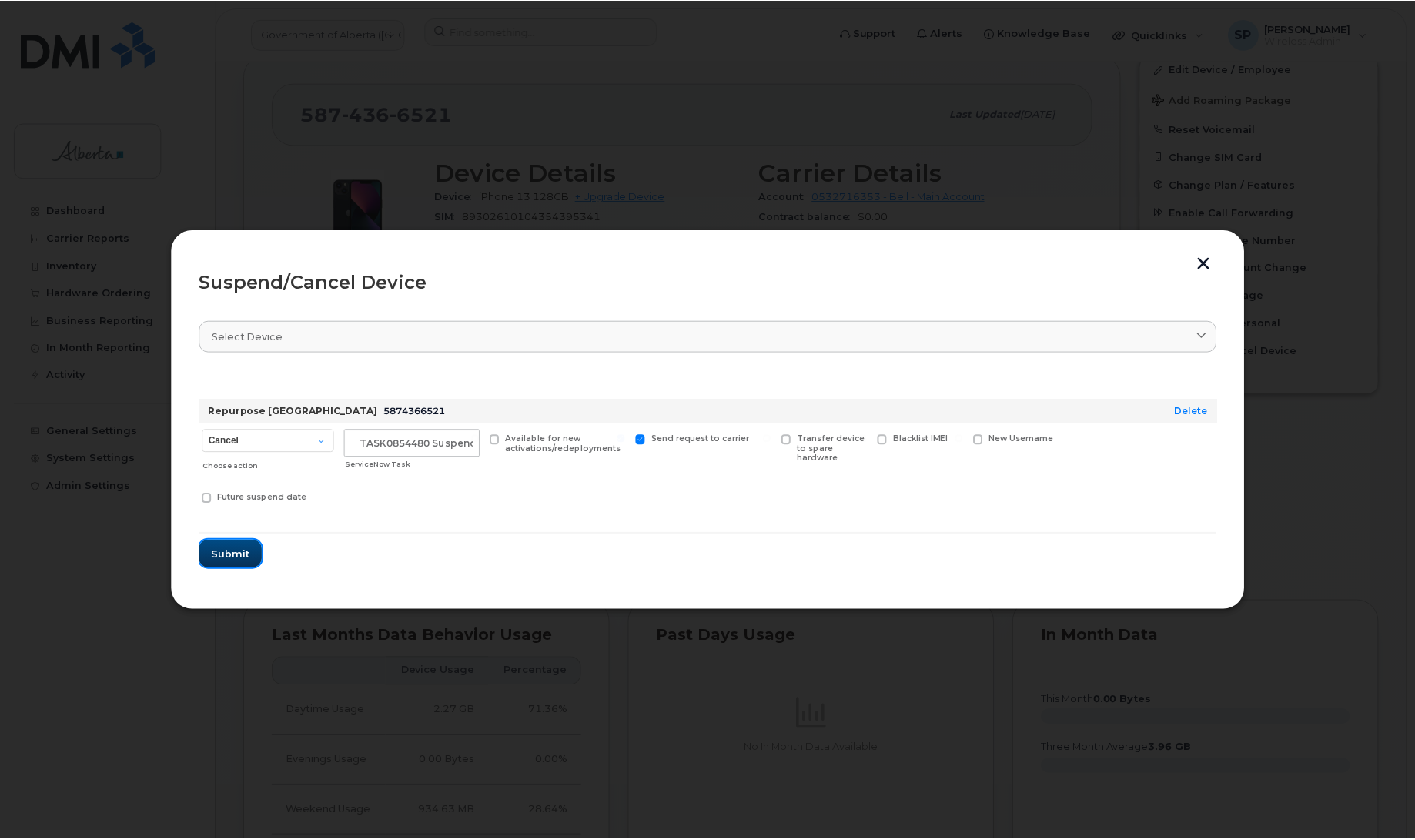
scroll to position [0, 0]
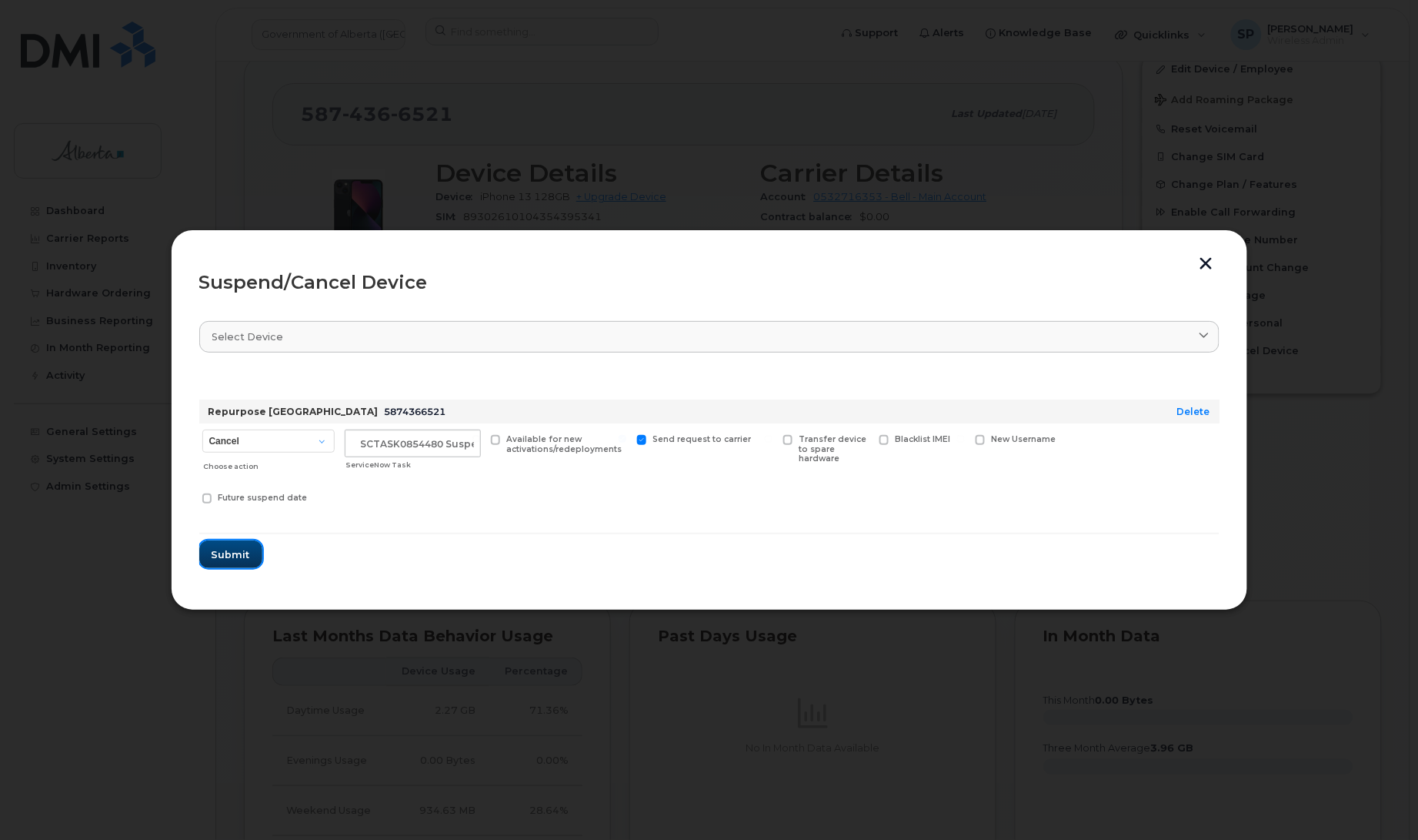
click at [234, 555] on span "Submit" at bounding box center [231, 554] width 39 height 15
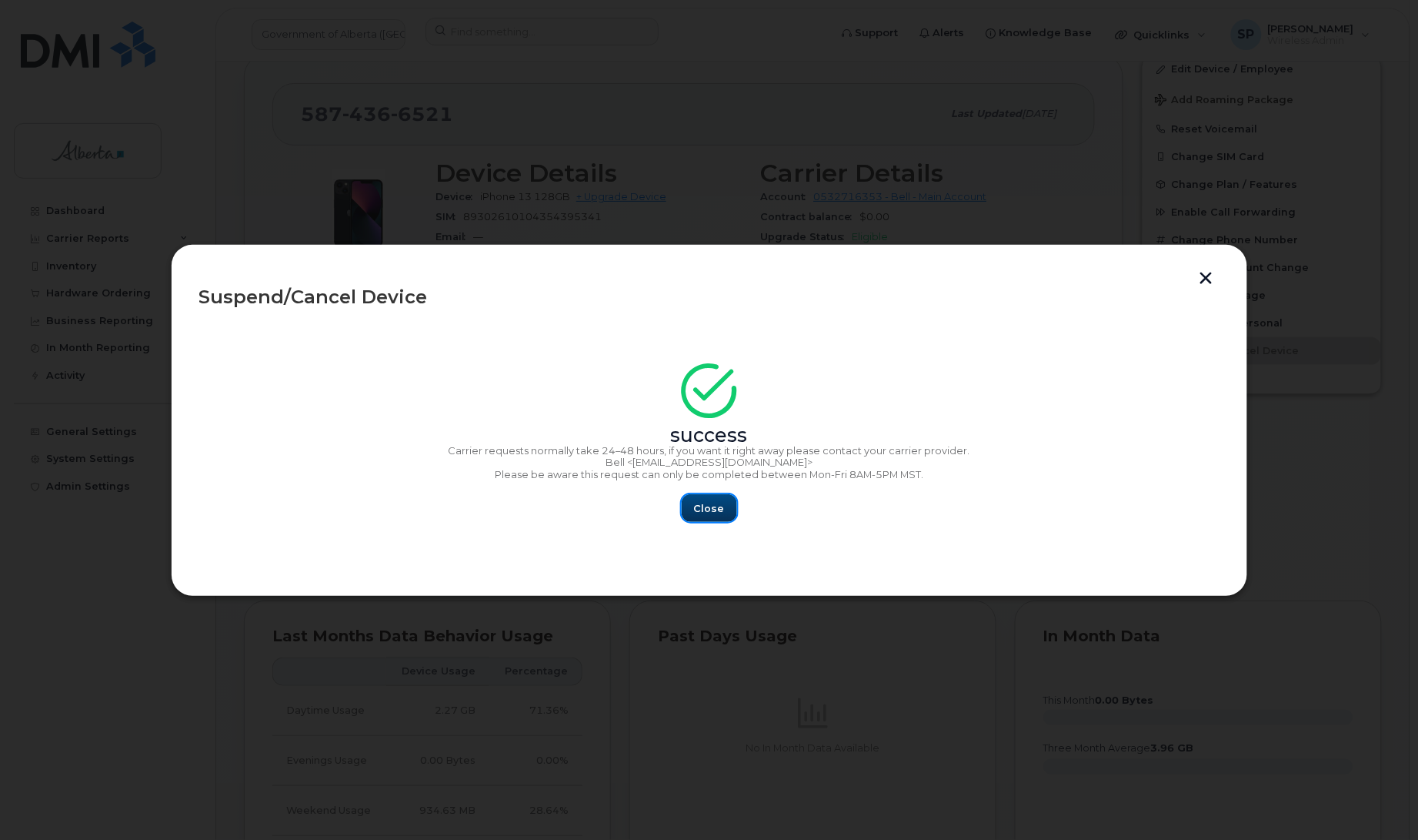
drag, startPoint x: 714, startPoint y: 505, endPoint x: 703, endPoint y: 510, distance: 12.1
click at [713, 508] on span "Close" at bounding box center [710, 507] width 31 height 15
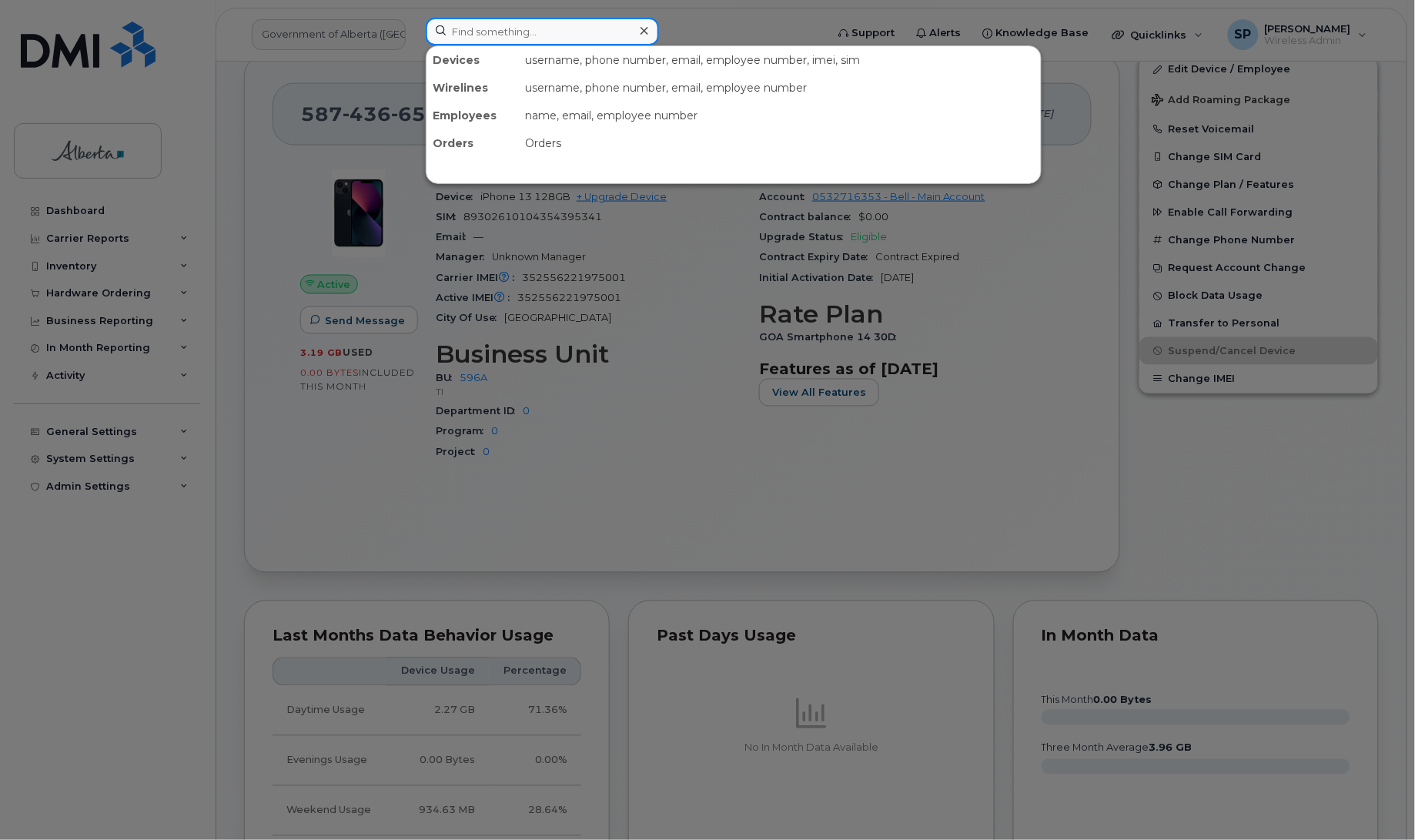
click at [455, 40] on input at bounding box center [542, 32] width 234 height 28
paste input "5876461049"
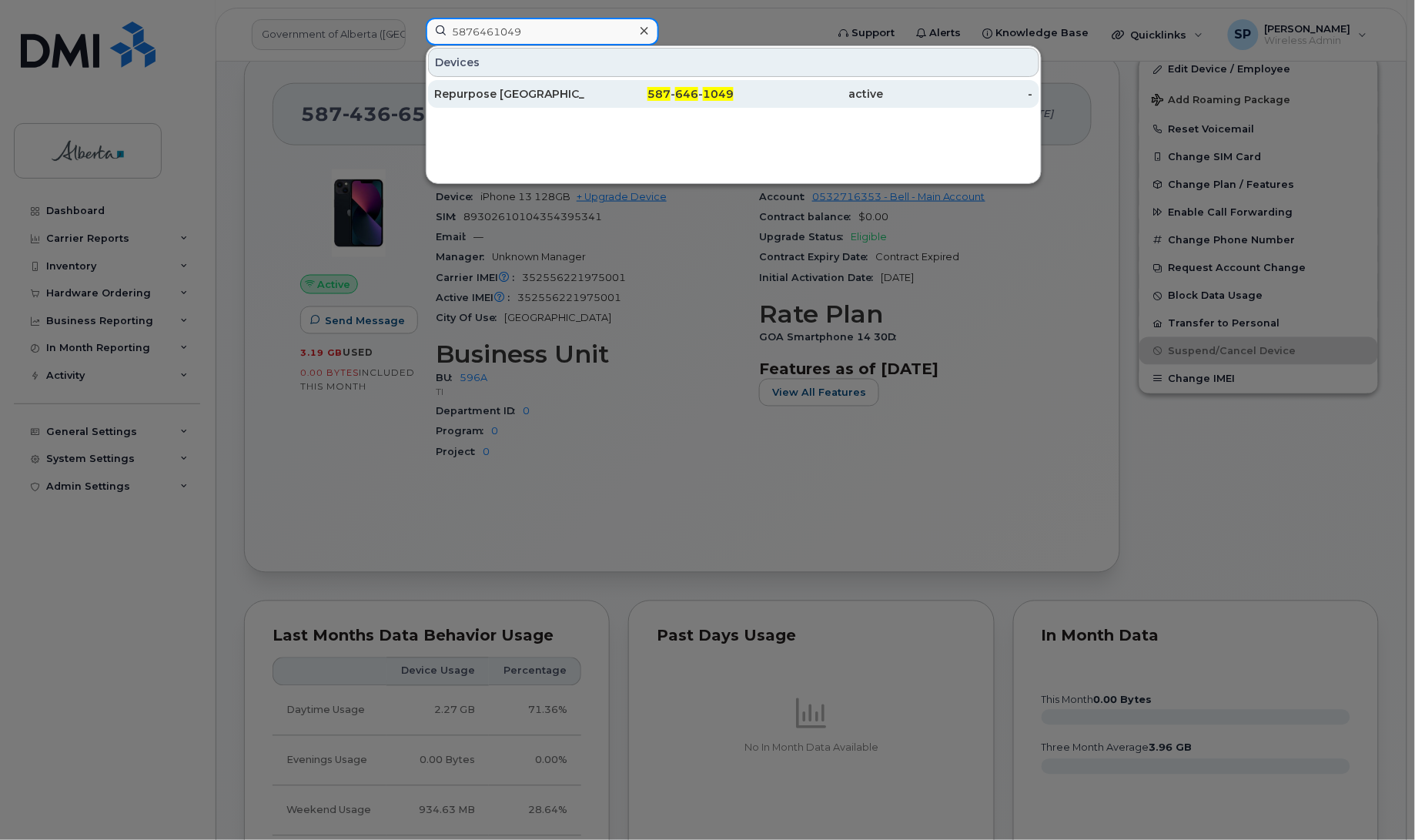
type input "5876461049"
click at [520, 93] on div "Repurpose [GEOGRAPHIC_DATA][PERSON_NAME]" at bounding box center [509, 94] width 150 height 16
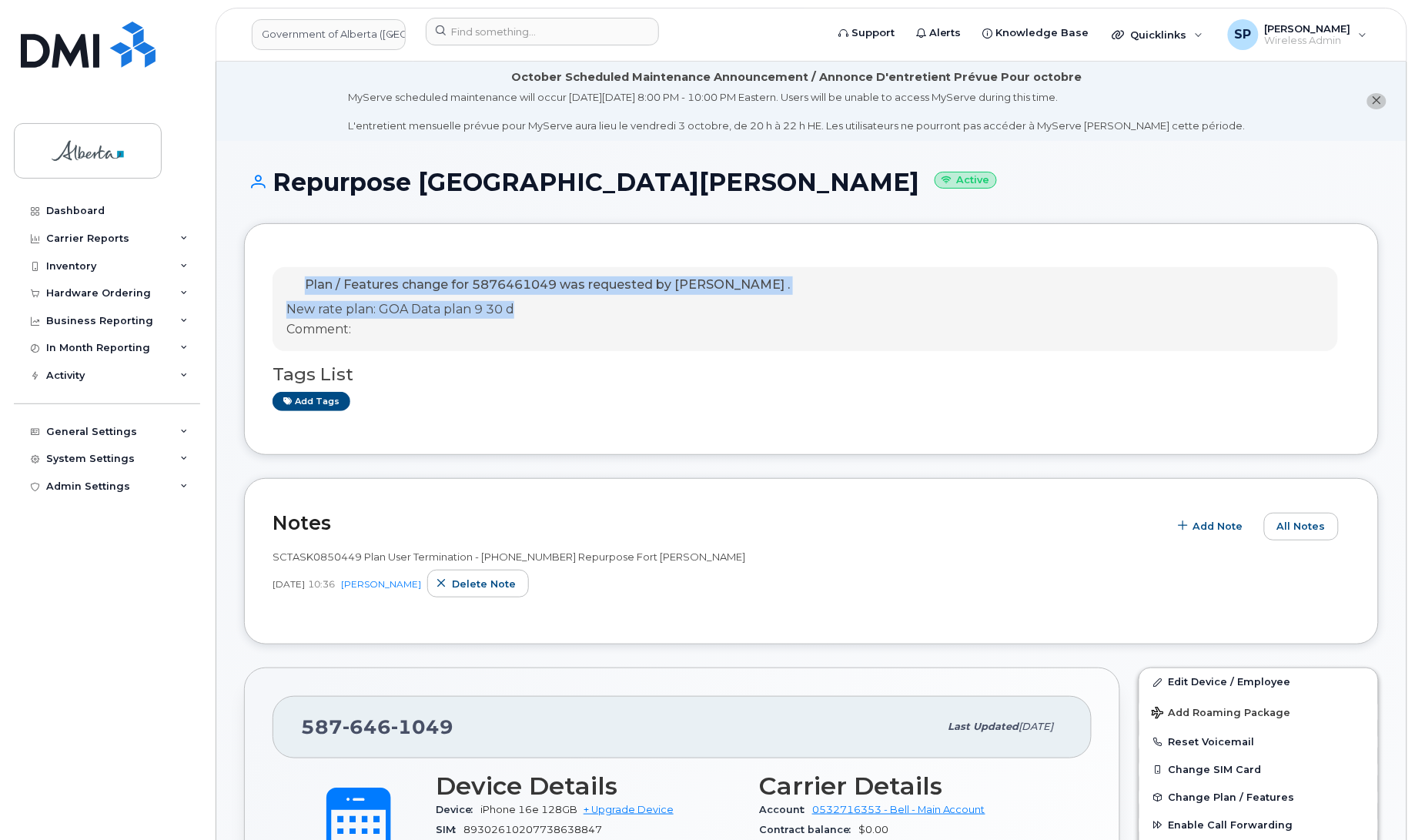
drag, startPoint x: 1414, startPoint y: 208, endPoint x: 1395, endPoint y: 308, distance: 101.8
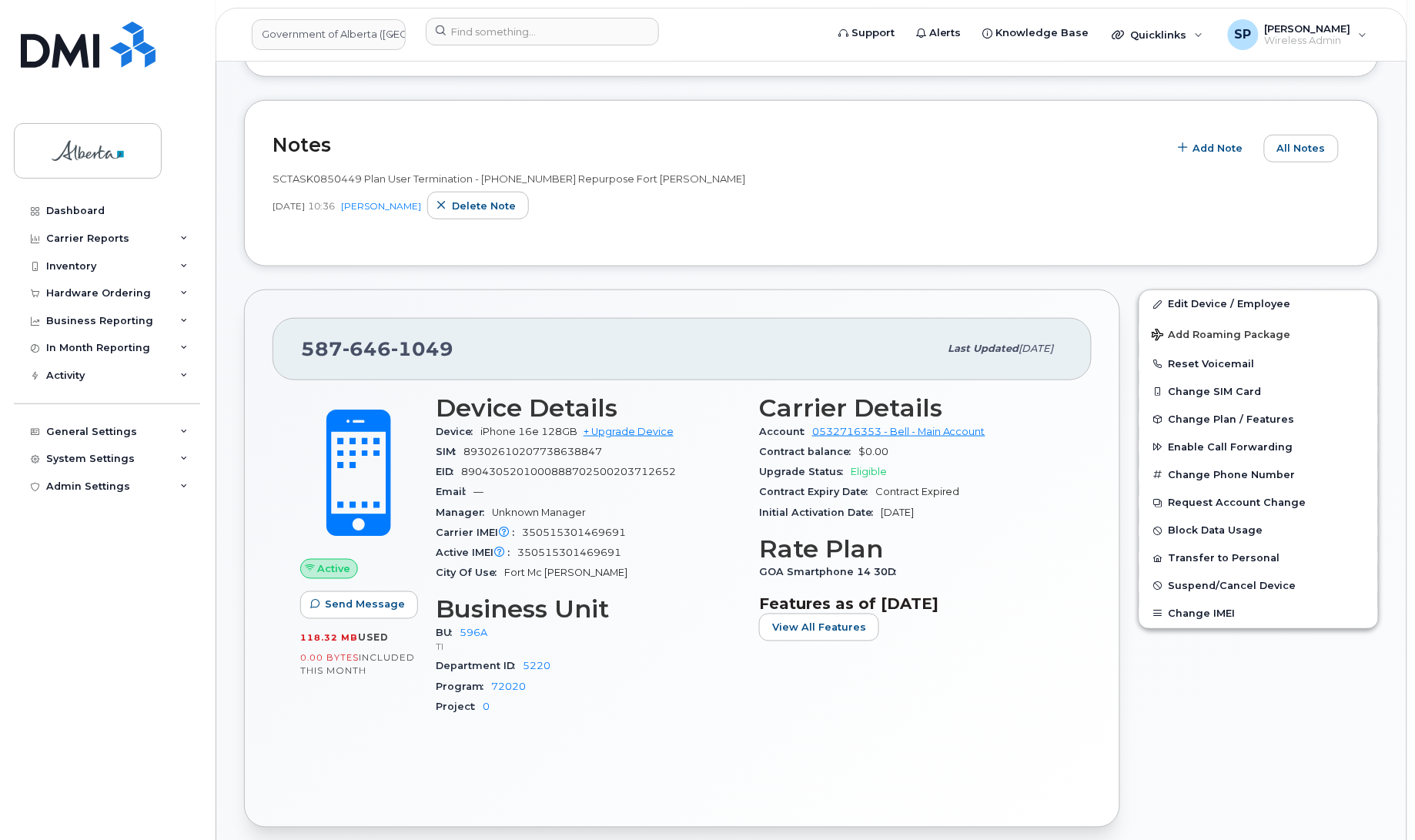
scroll to position [396, 0]
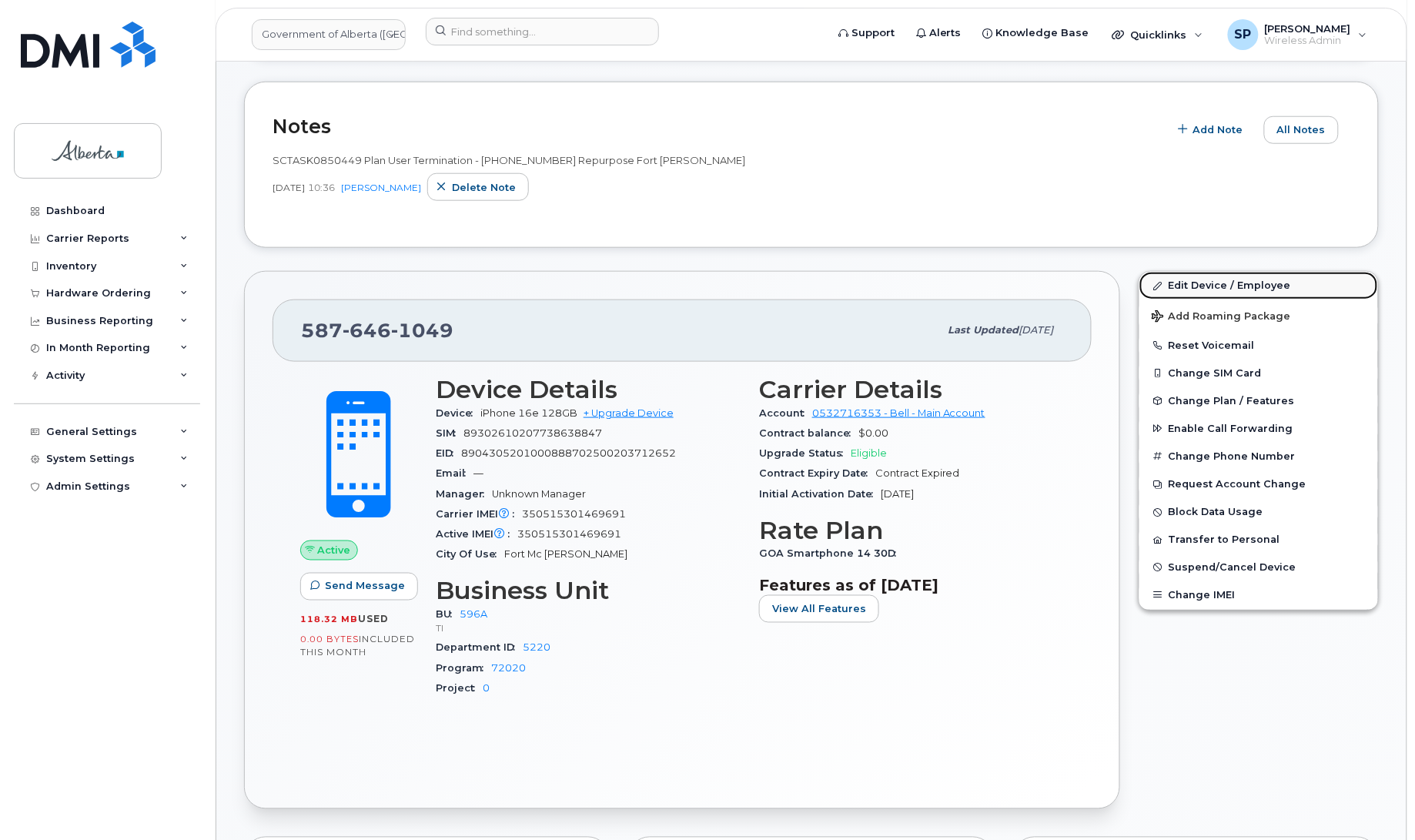
click at [1255, 287] on link "Edit Device / Employee" at bounding box center [1258, 285] width 239 height 28
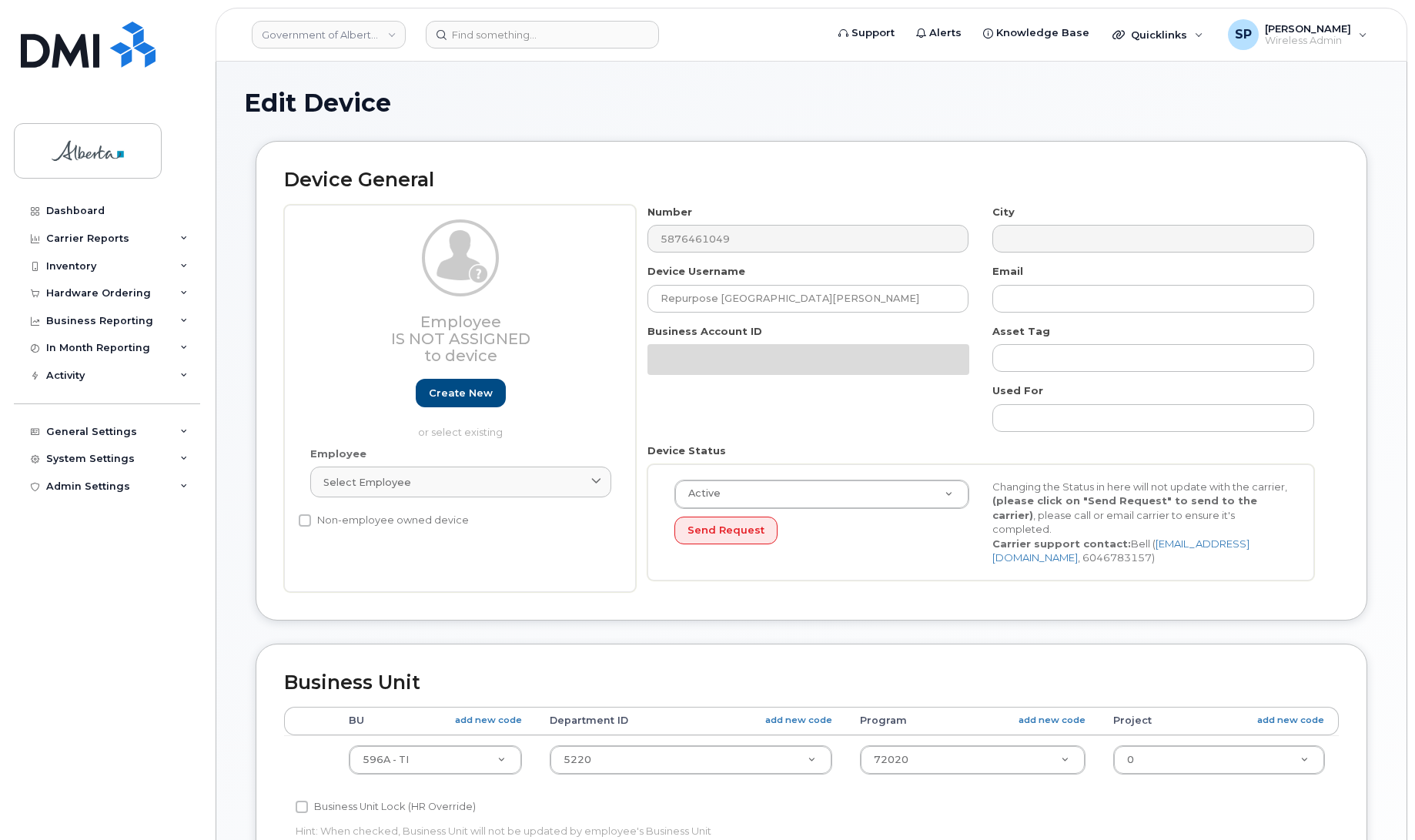
select select "4797729"
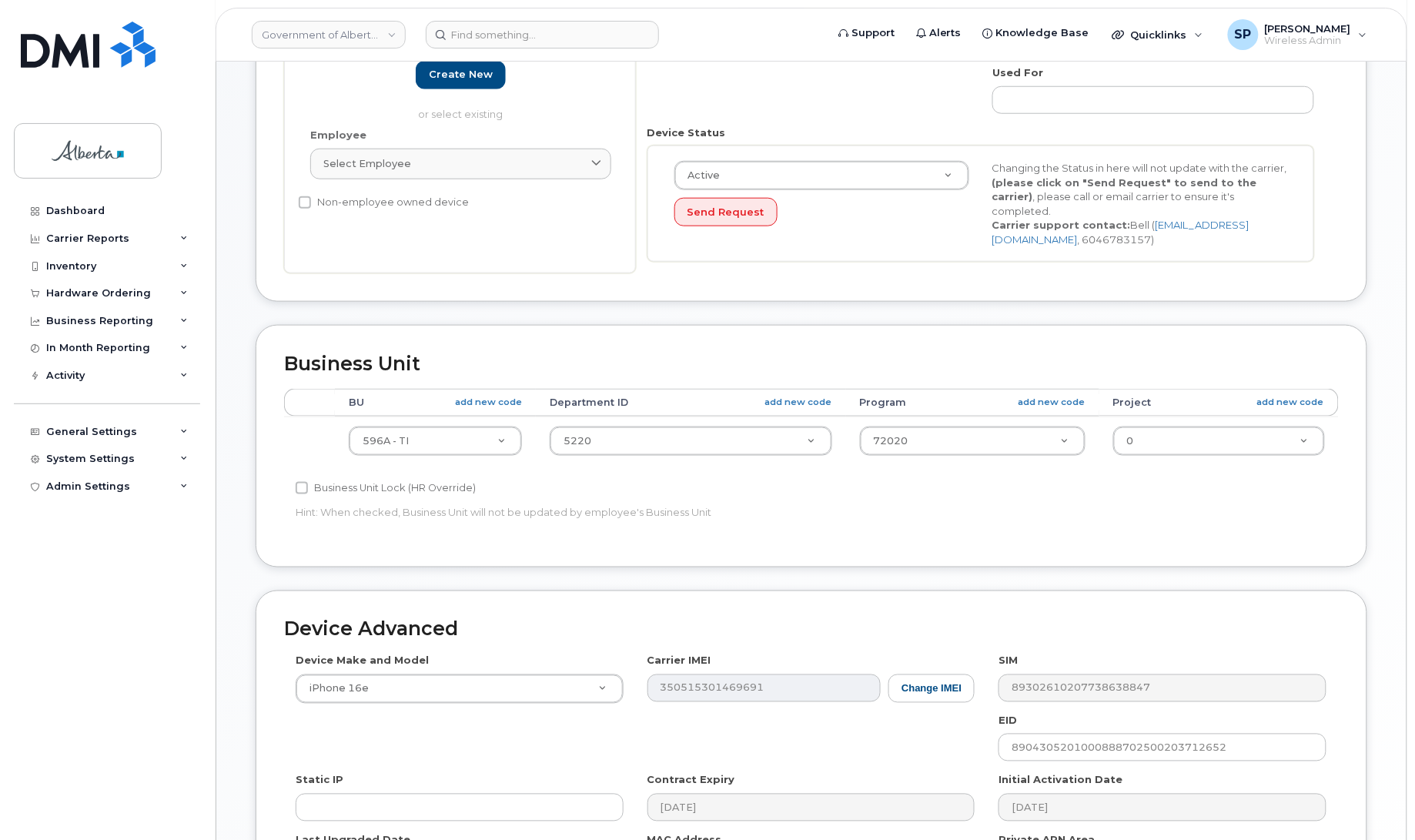
scroll to position [400, 0]
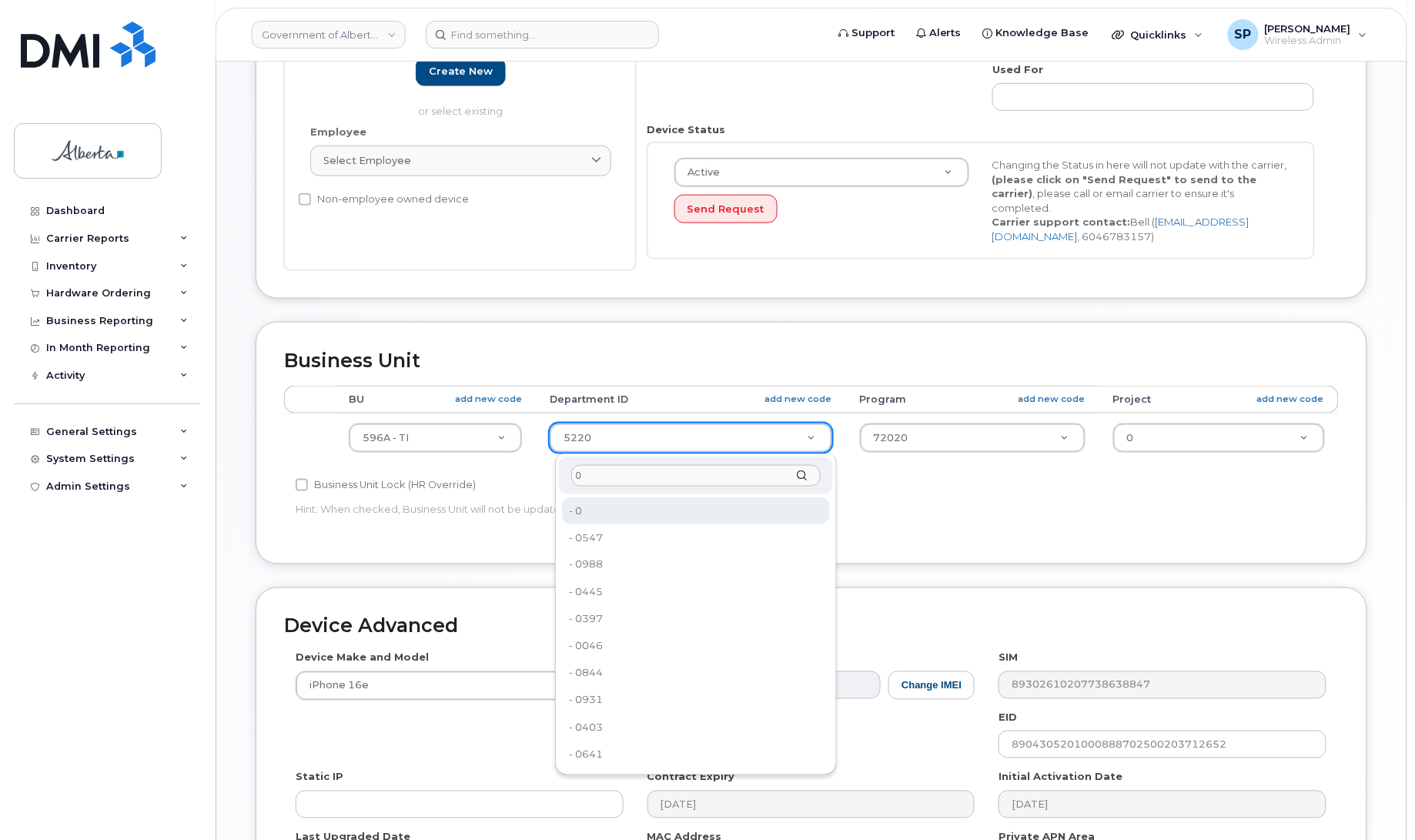
type input "0"
type input "4806341"
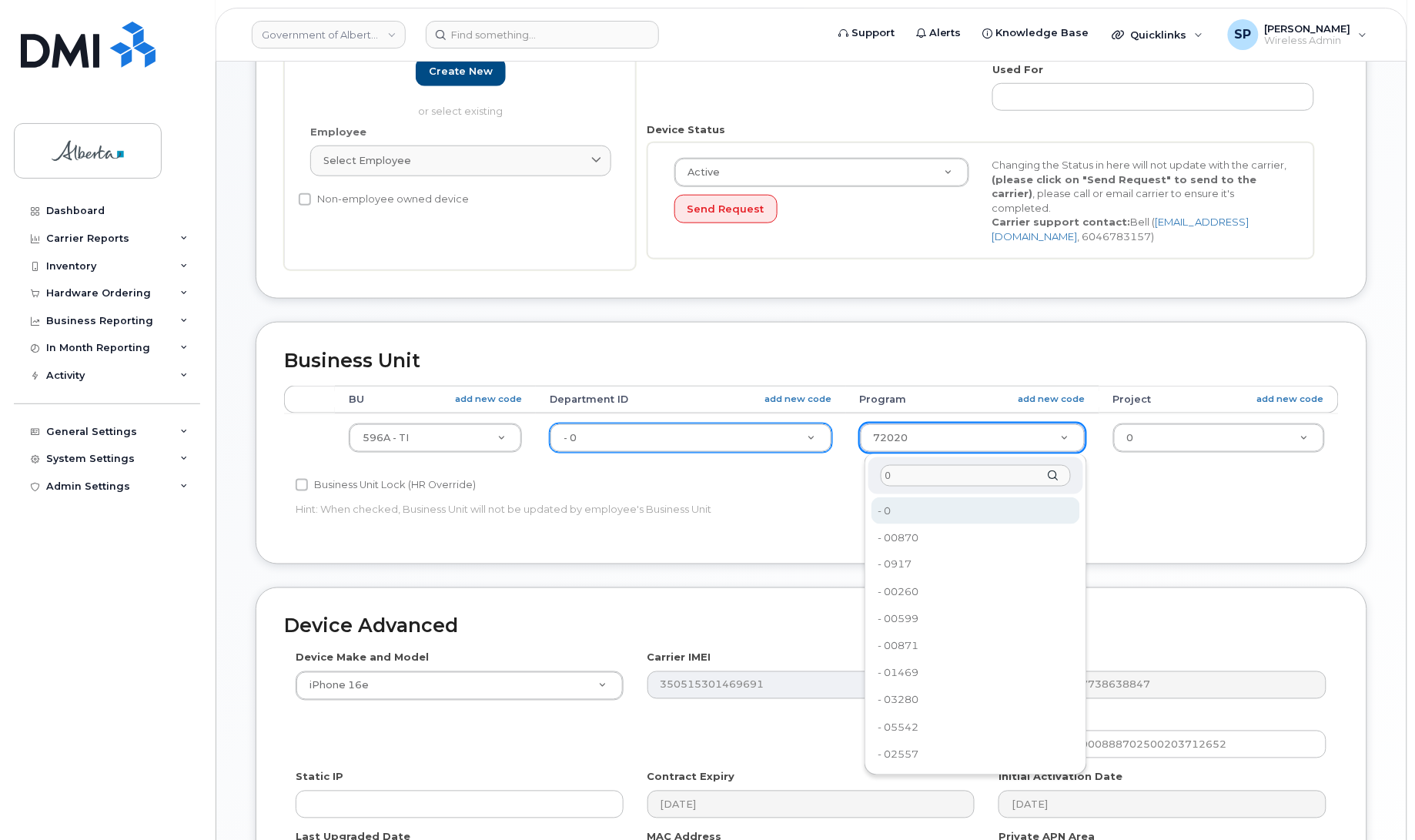
type input "0"
type input "4806366"
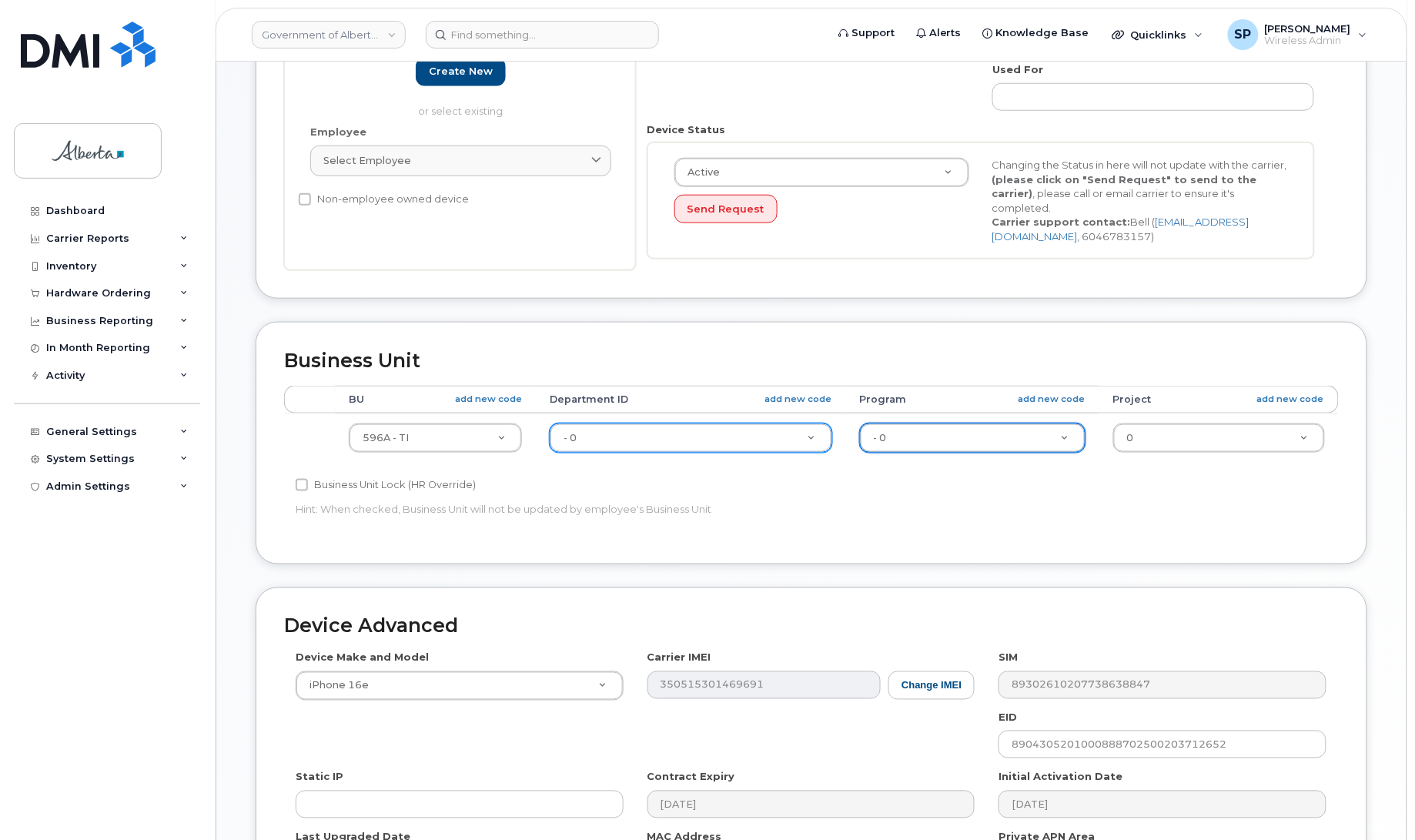
scroll to position [609, 0]
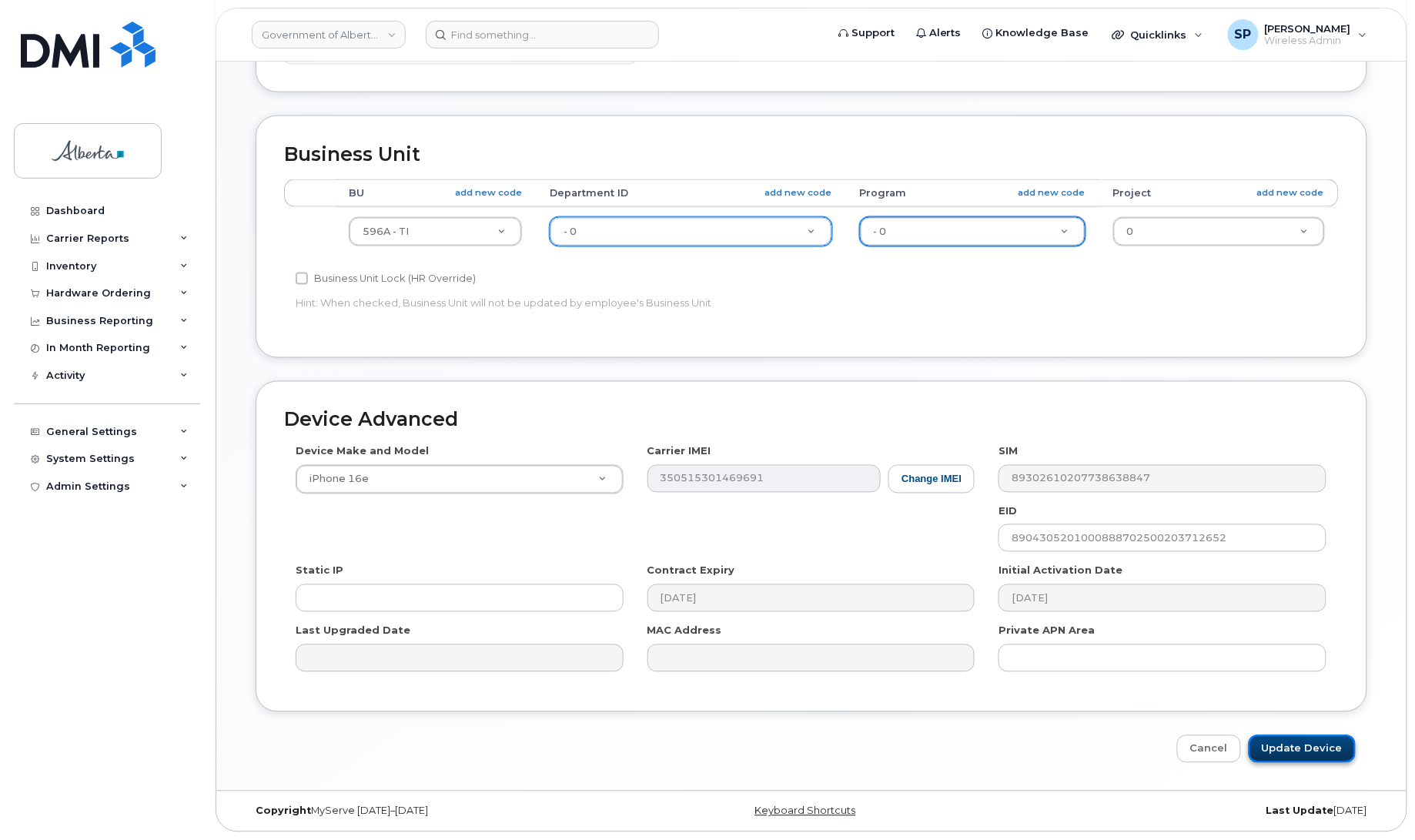
click at [1287, 744] on input "Update Device" at bounding box center [1302, 749] width 107 height 28
type input "Saving..."
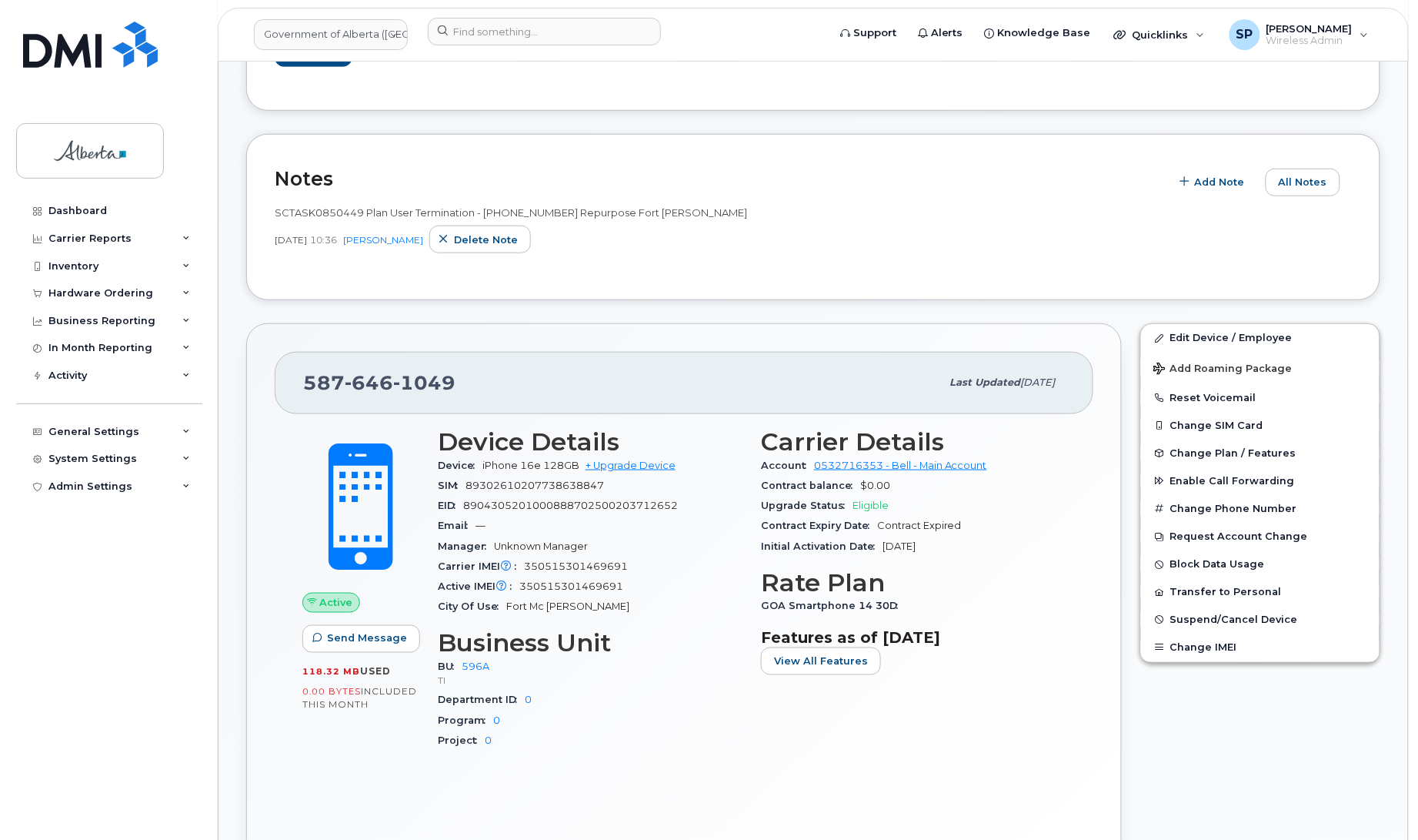
scroll to position [378, 0]
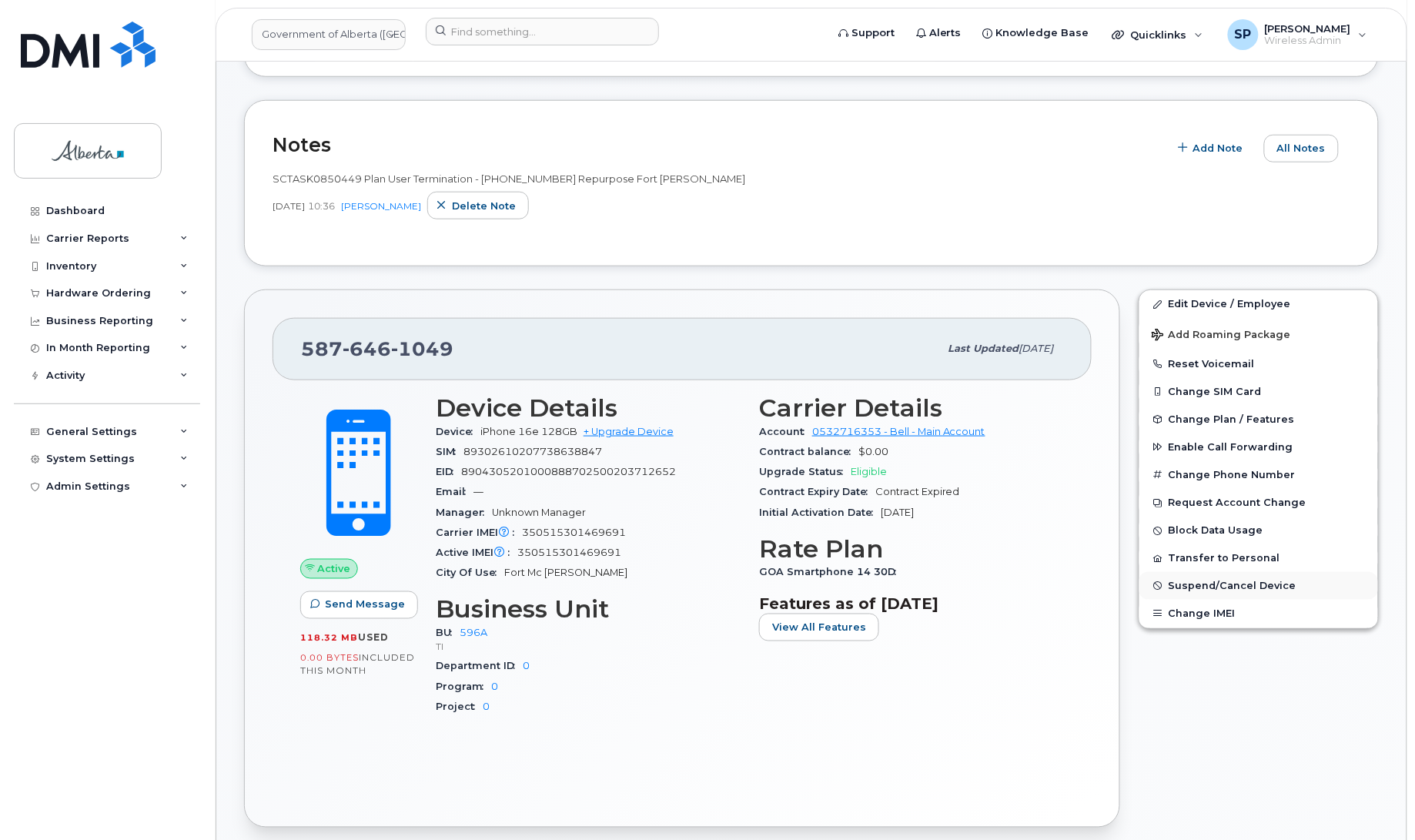
click at [1242, 587] on span "Suspend/Cancel Device" at bounding box center [1232, 585] width 128 height 11
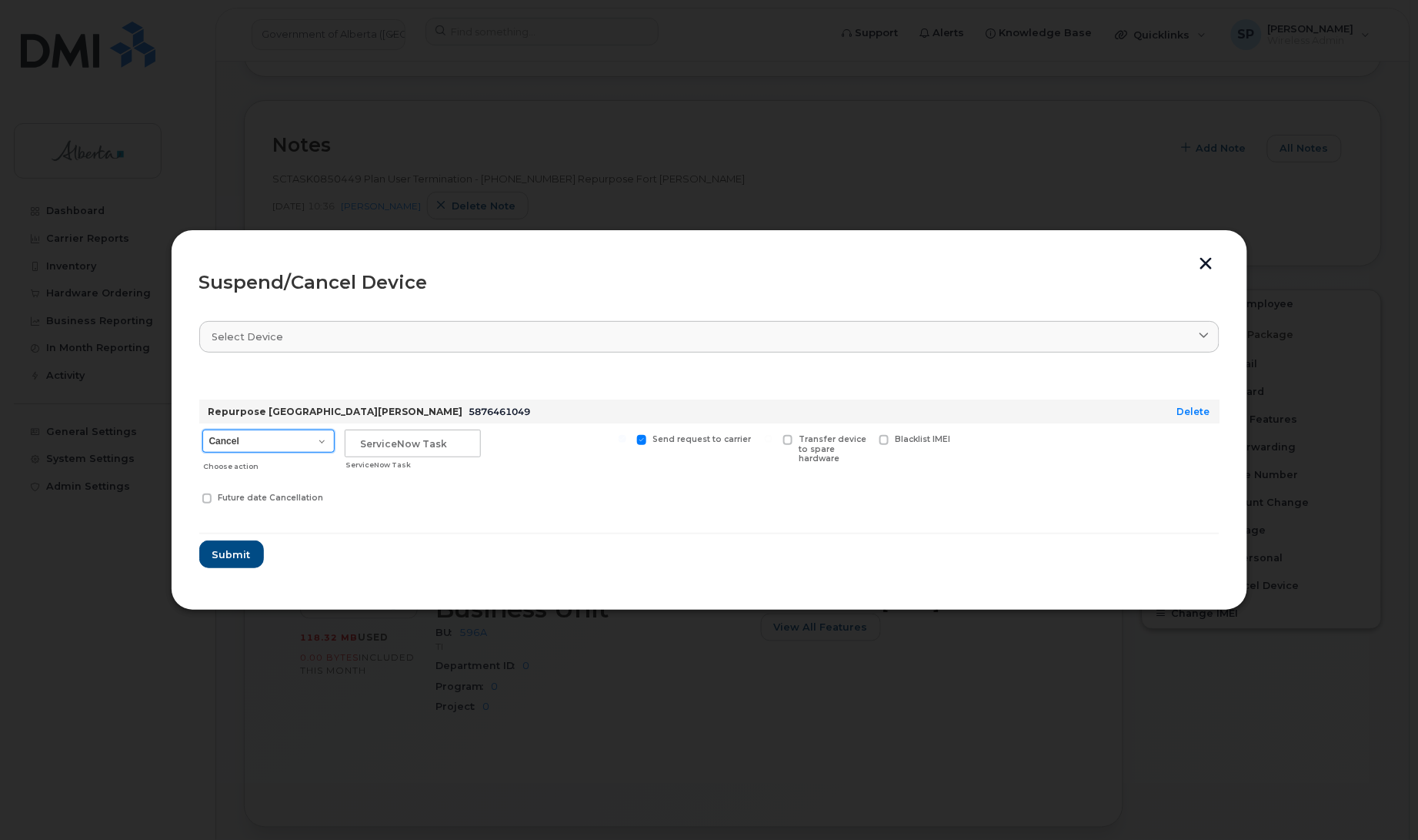
click at [276, 444] on select "Cancel Suspend - Extend Suspension Suspend - Reduced Rate Suspend - Lost Device…" at bounding box center [269, 440] width 133 height 23
select select "[object Object]"
click at [202, 429] on select "Cancel Suspend - Extend Suspension Suspend - Reduced Rate Suspend - Lost Device…" at bounding box center [269, 440] width 133 height 23
drag, startPoint x: 401, startPoint y: 448, endPoint x: 413, endPoint y: 447, distance: 12.0
click at [402, 448] on input "text" at bounding box center [413, 443] width 136 height 28
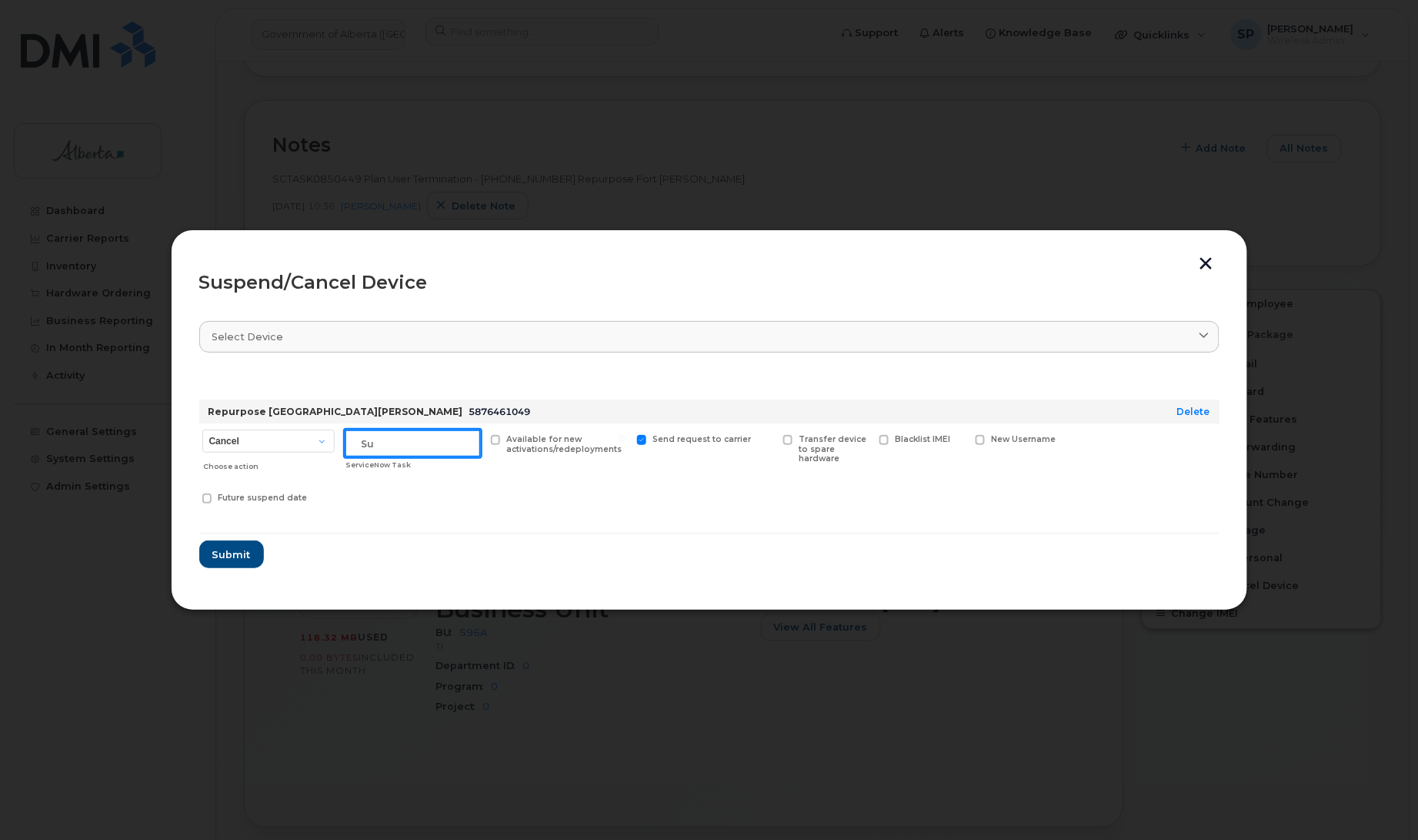
type input "S"
paste input "SCTASK0850449"
type input "SCTASK0850449 suspend"
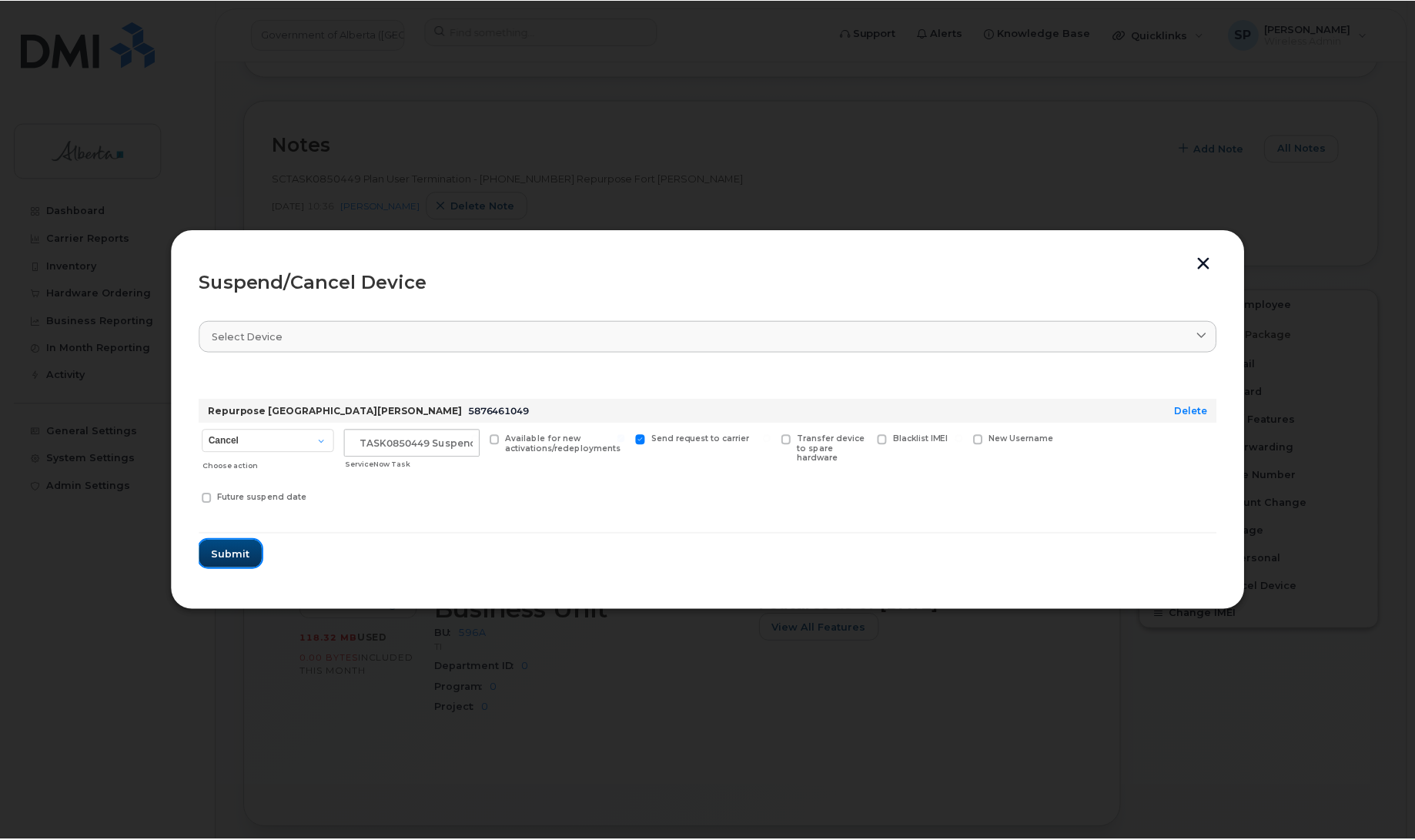
scroll to position [0, 0]
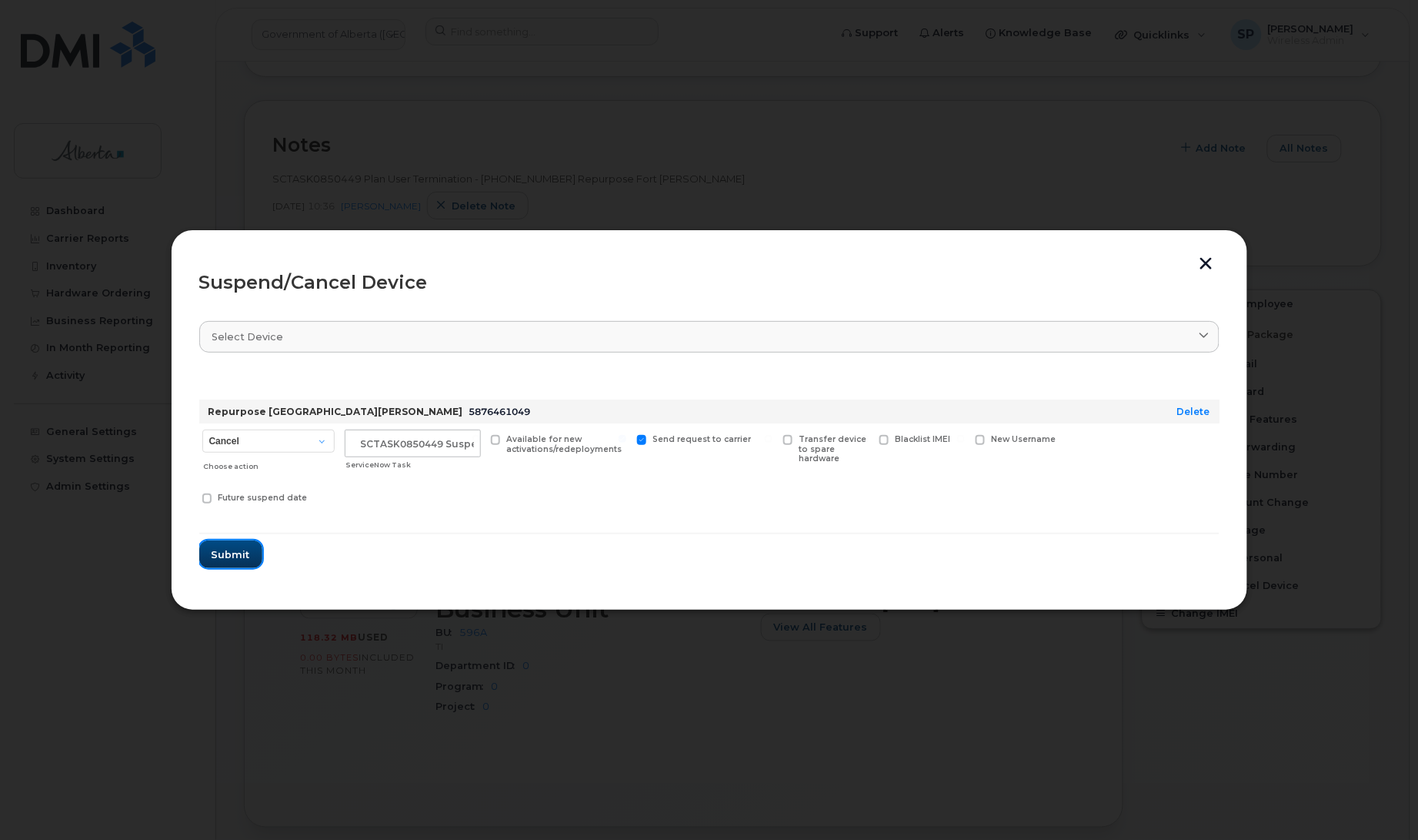
click at [235, 556] on span "Submit" at bounding box center [231, 554] width 39 height 15
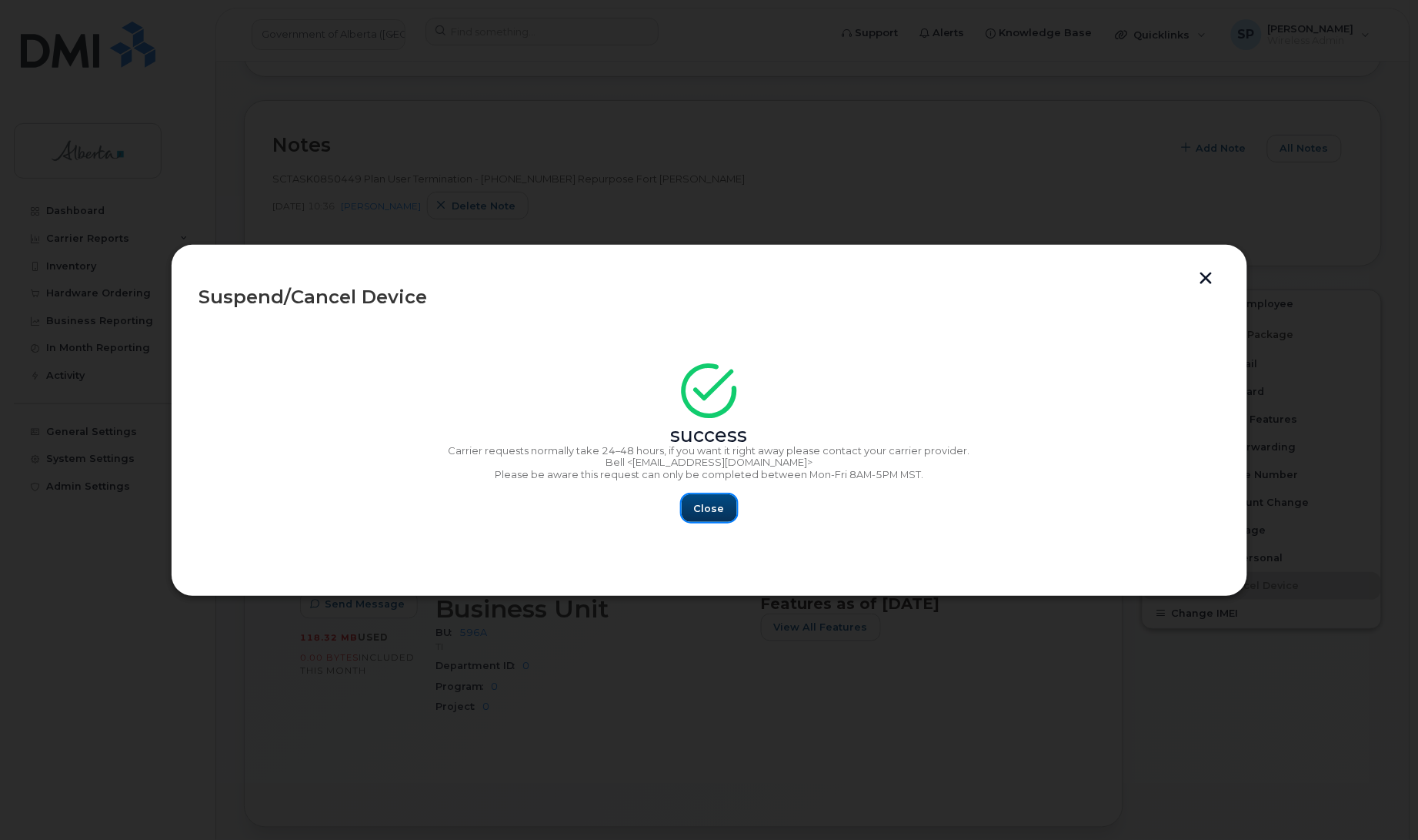
click at [717, 508] on span "Close" at bounding box center [710, 507] width 31 height 15
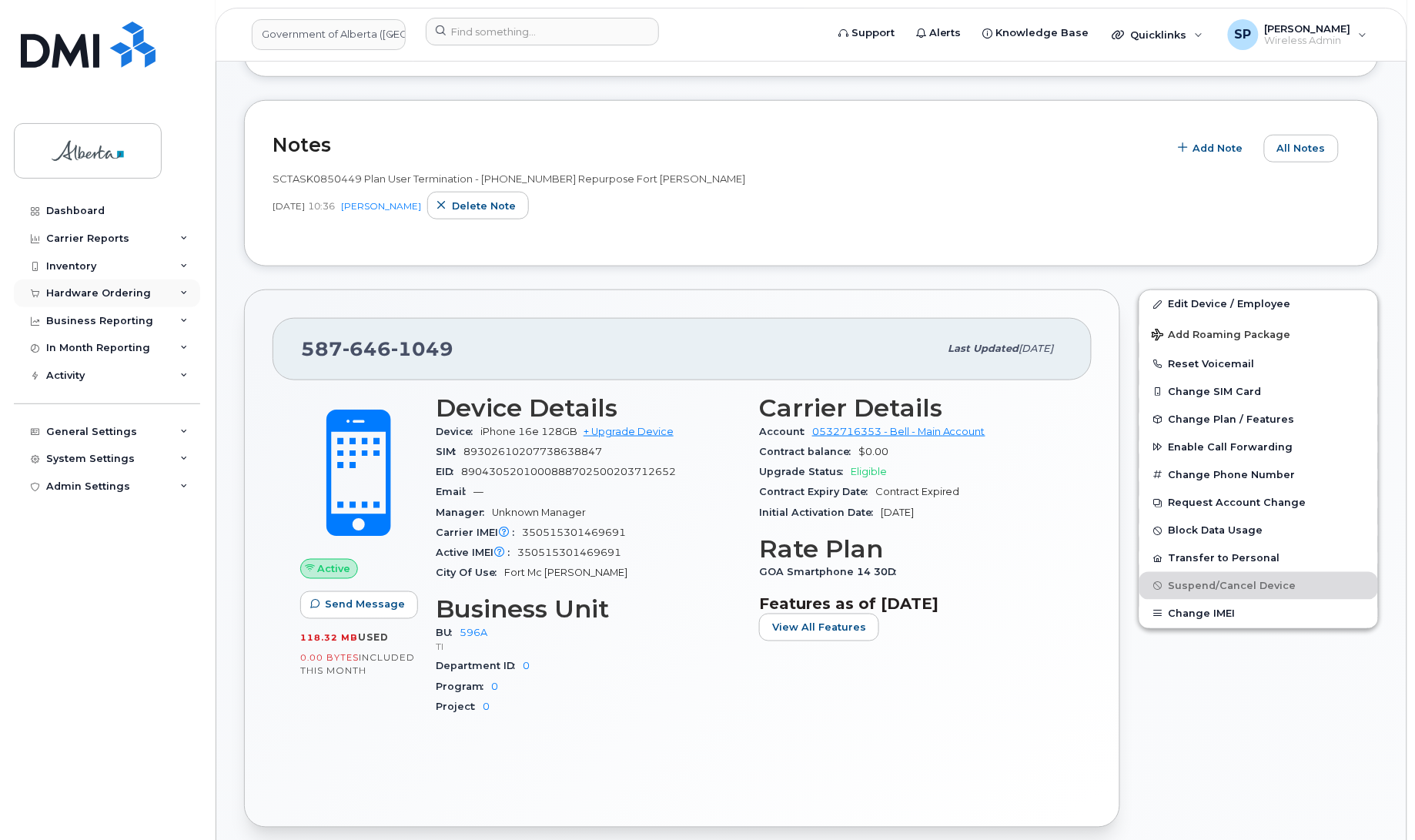
click at [132, 299] on div "Hardware Ordering" at bounding box center [98, 293] width 104 height 12
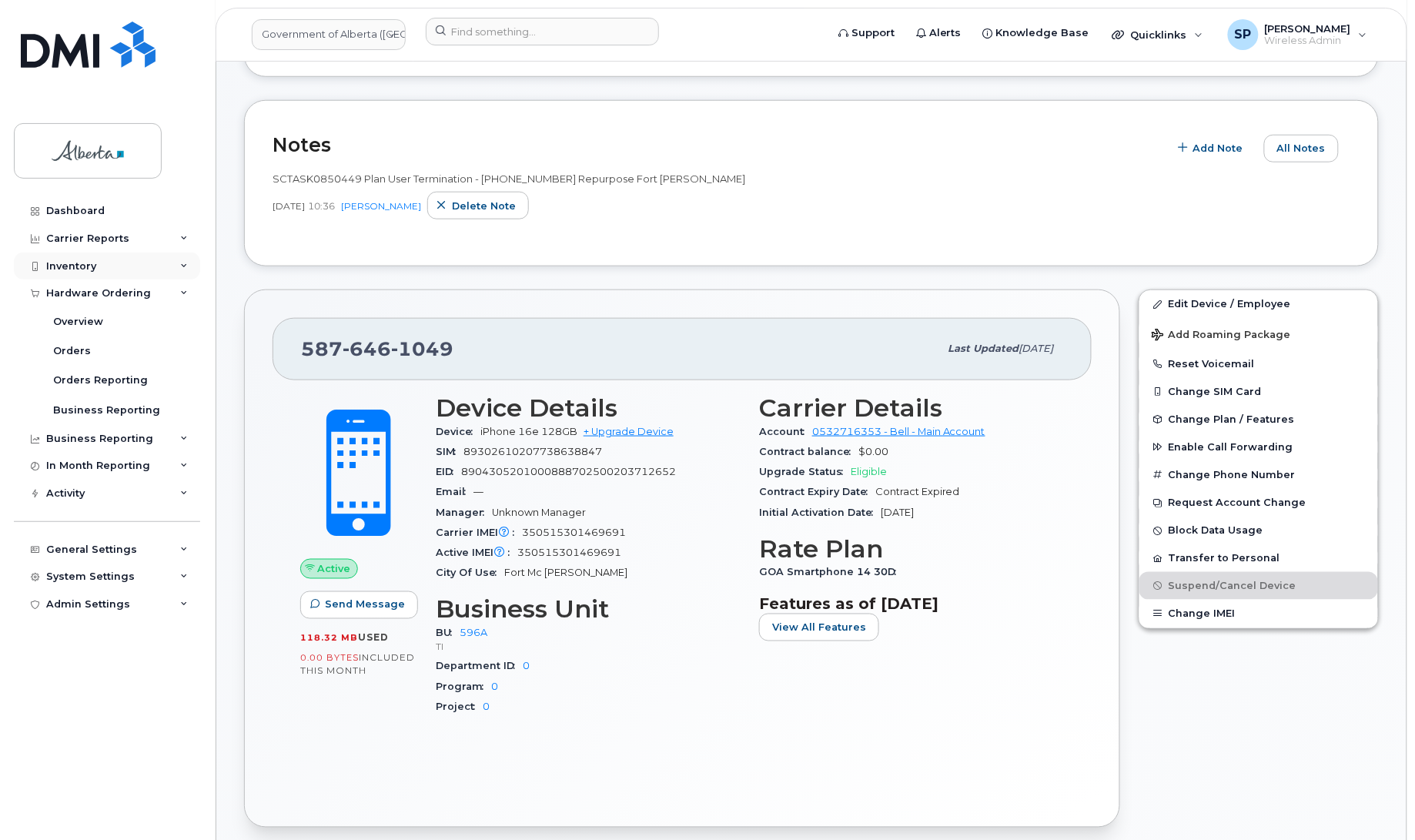
click at [84, 262] on div "Inventory" at bounding box center [72, 266] width 50 height 12
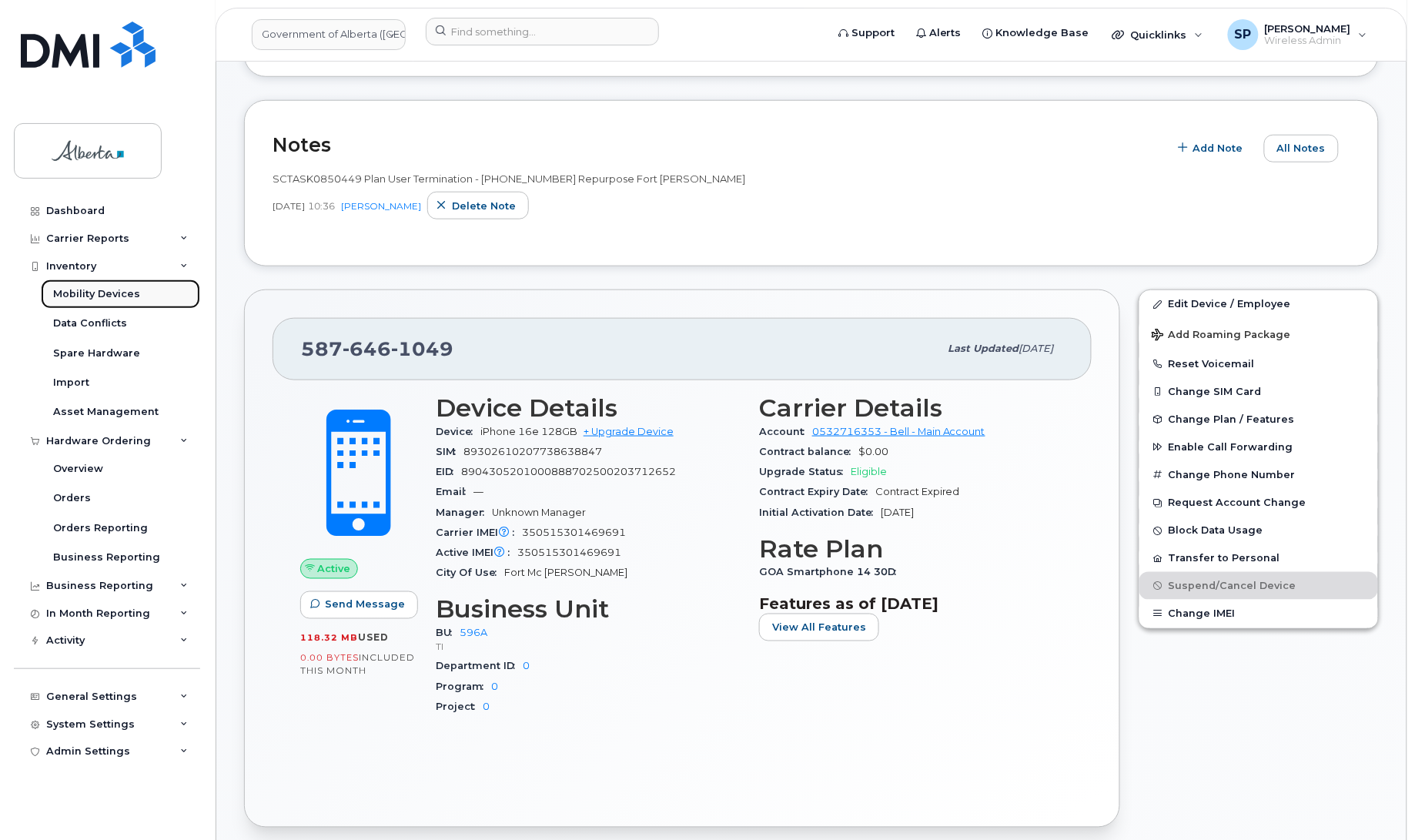
click at [79, 298] on div "Mobility Devices" at bounding box center [97, 294] width 87 height 14
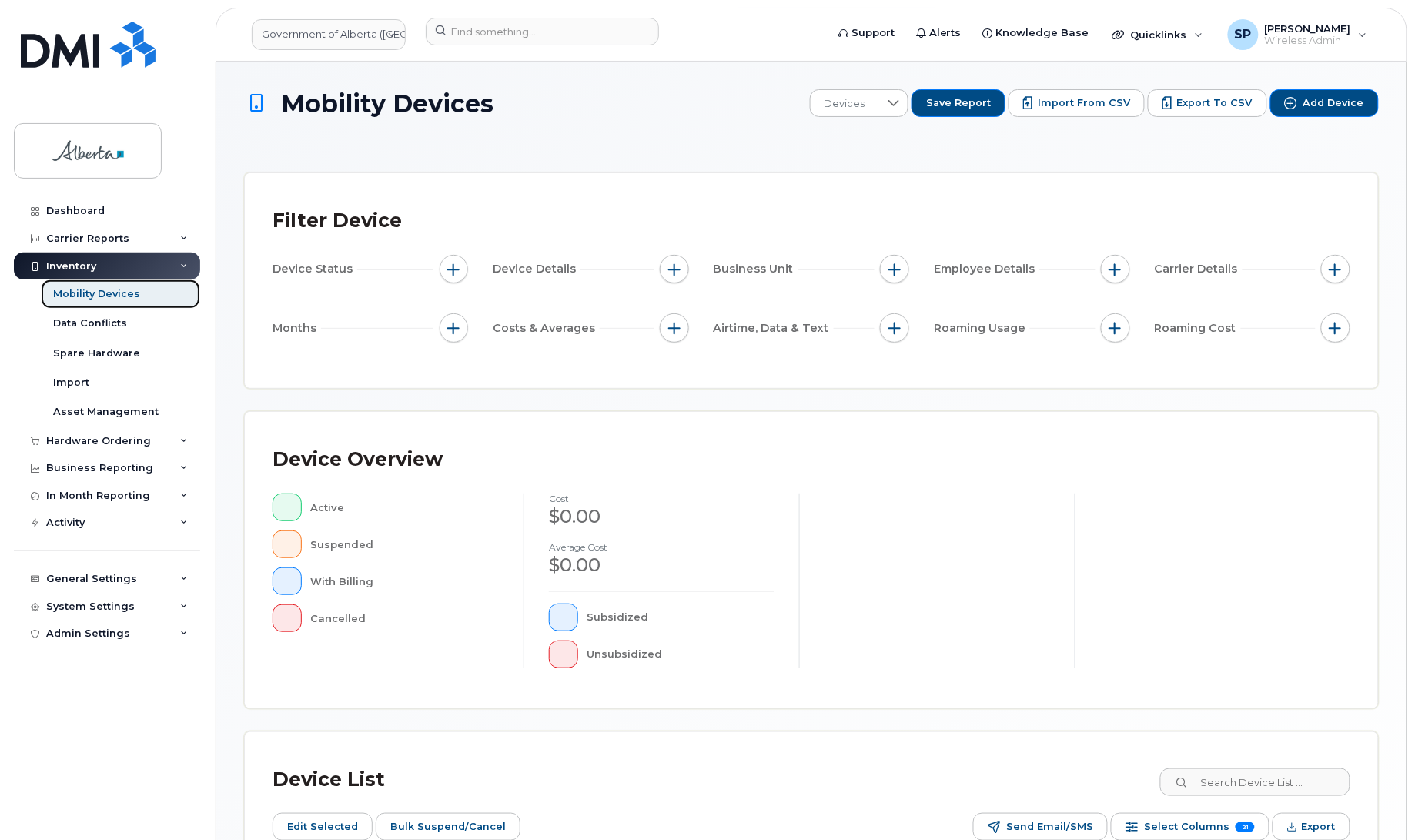
scroll to position [251, 0]
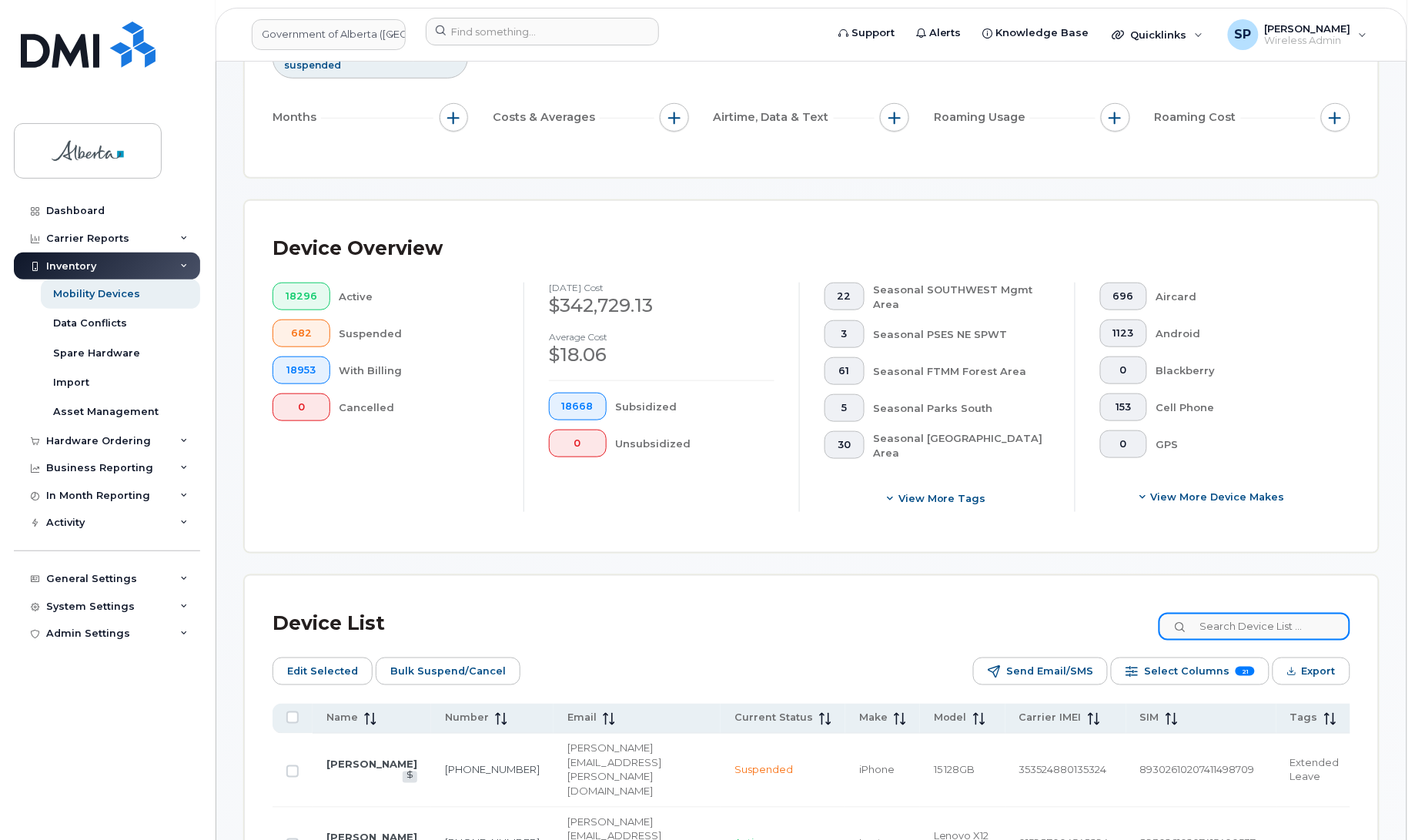
drag, startPoint x: 1303, startPoint y: 625, endPoint x: 1297, endPoint y: 631, distance: 8.5
click at [1297, 631] on input at bounding box center [1254, 626] width 191 height 28
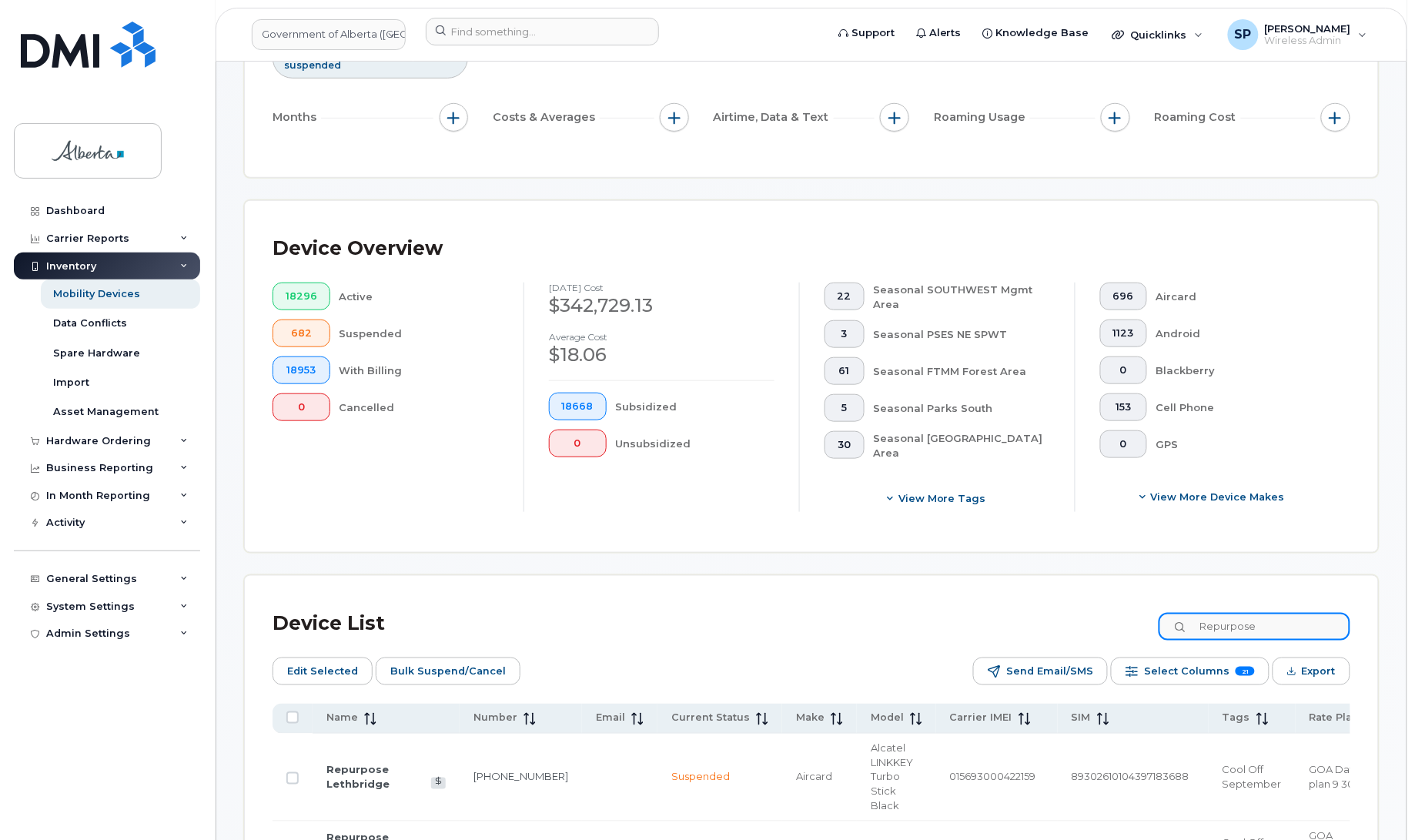
type input "Repurpose"
click at [1187, 672] on span "Select Columns" at bounding box center [1186, 671] width 85 height 23
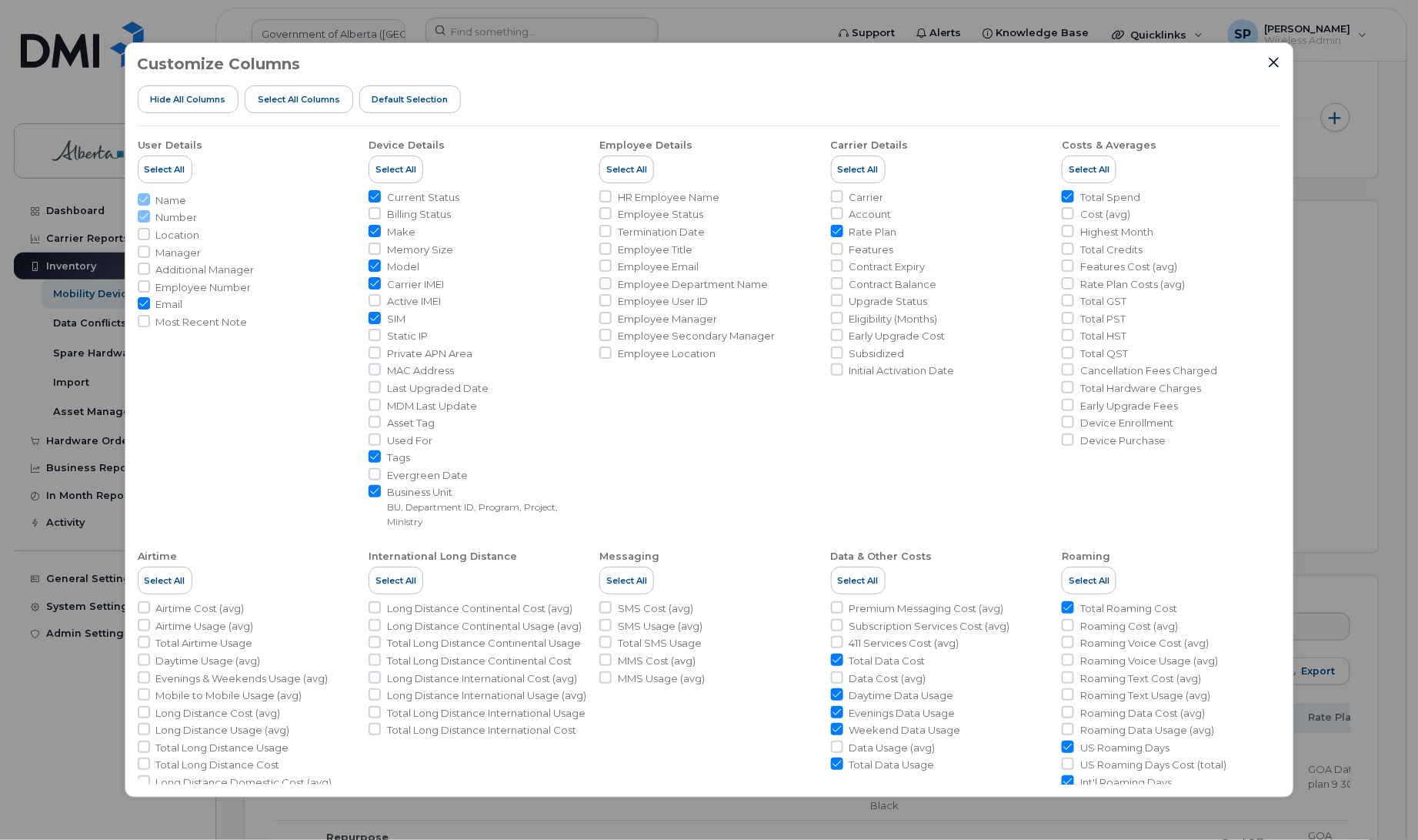
drag, startPoint x: 184, startPoint y: 101, endPoint x: 344, endPoint y: 374, distance: 316.4
click at [184, 101] on span "Hide All Columns" at bounding box center [188, 99] width 76 height 12
checkbox input "false"
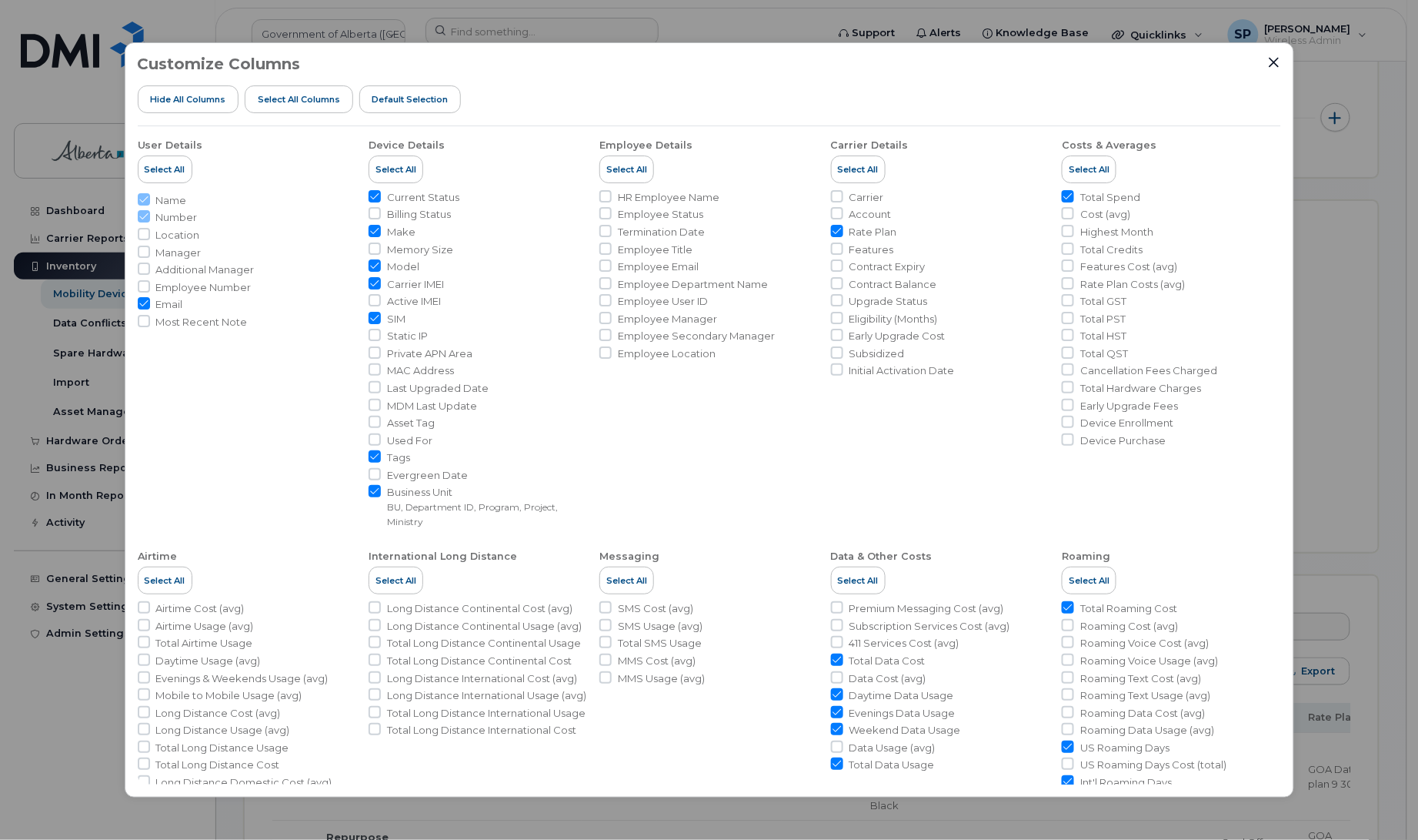
checkbox input "false"
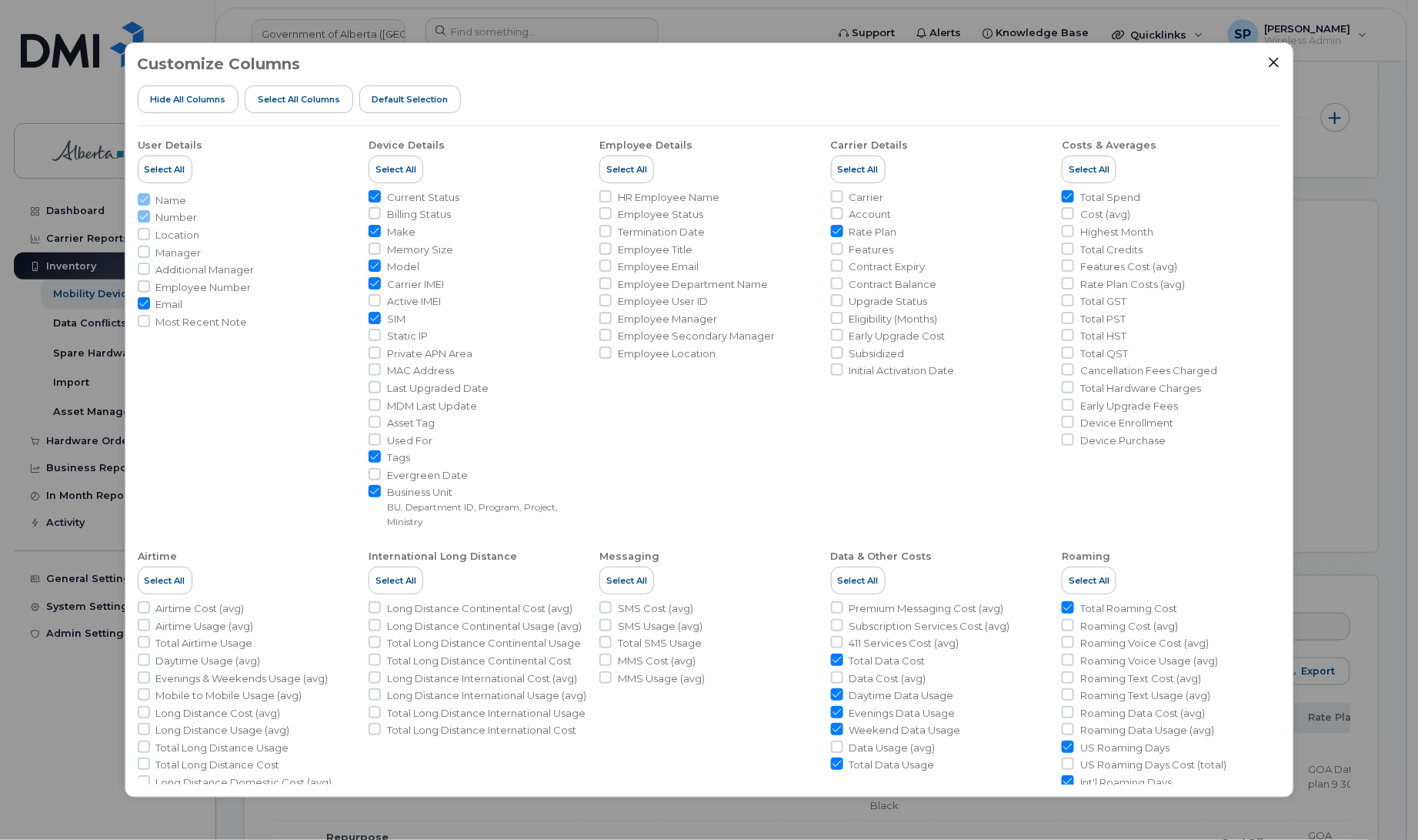
checkbox input "false"
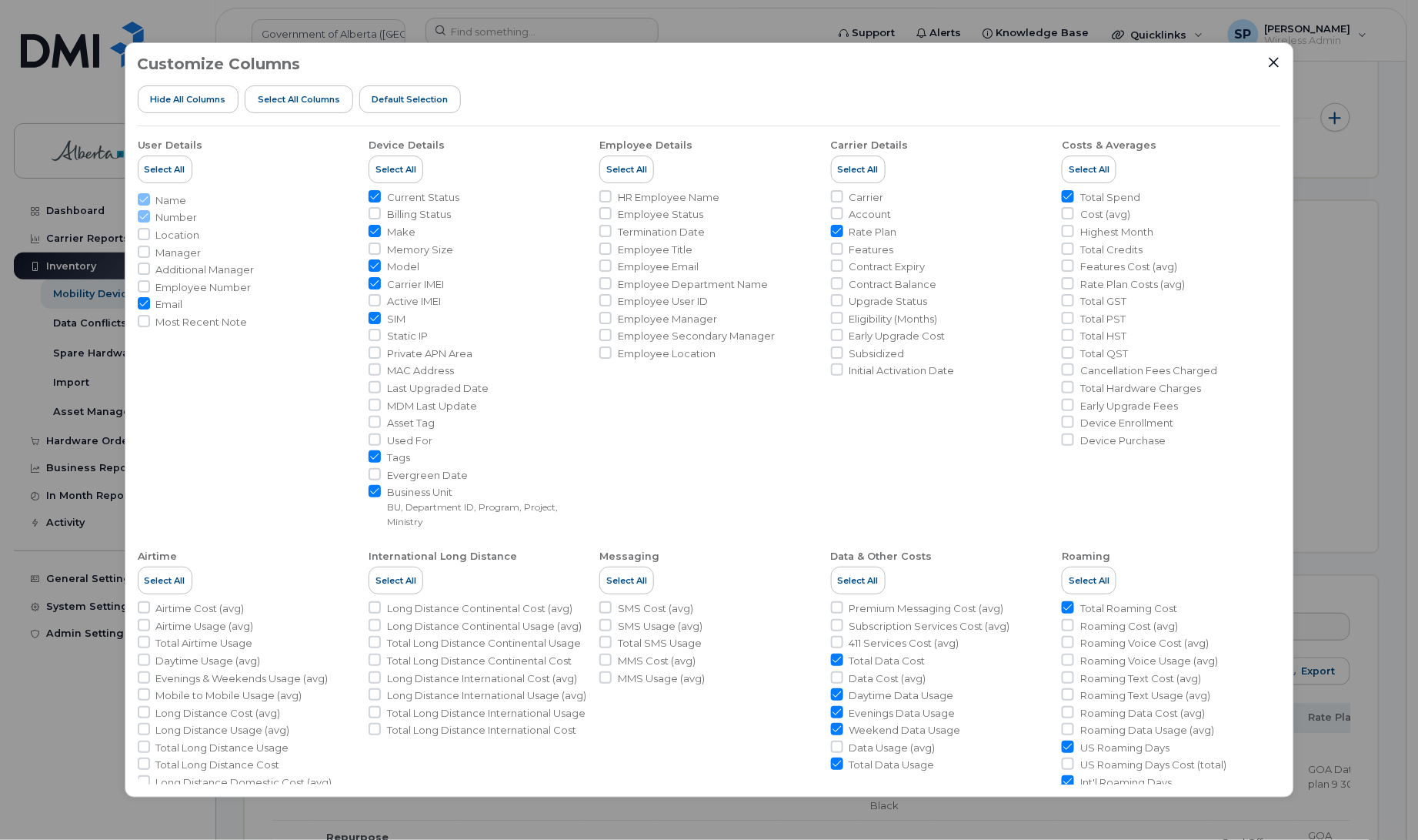
checkbox input "false"
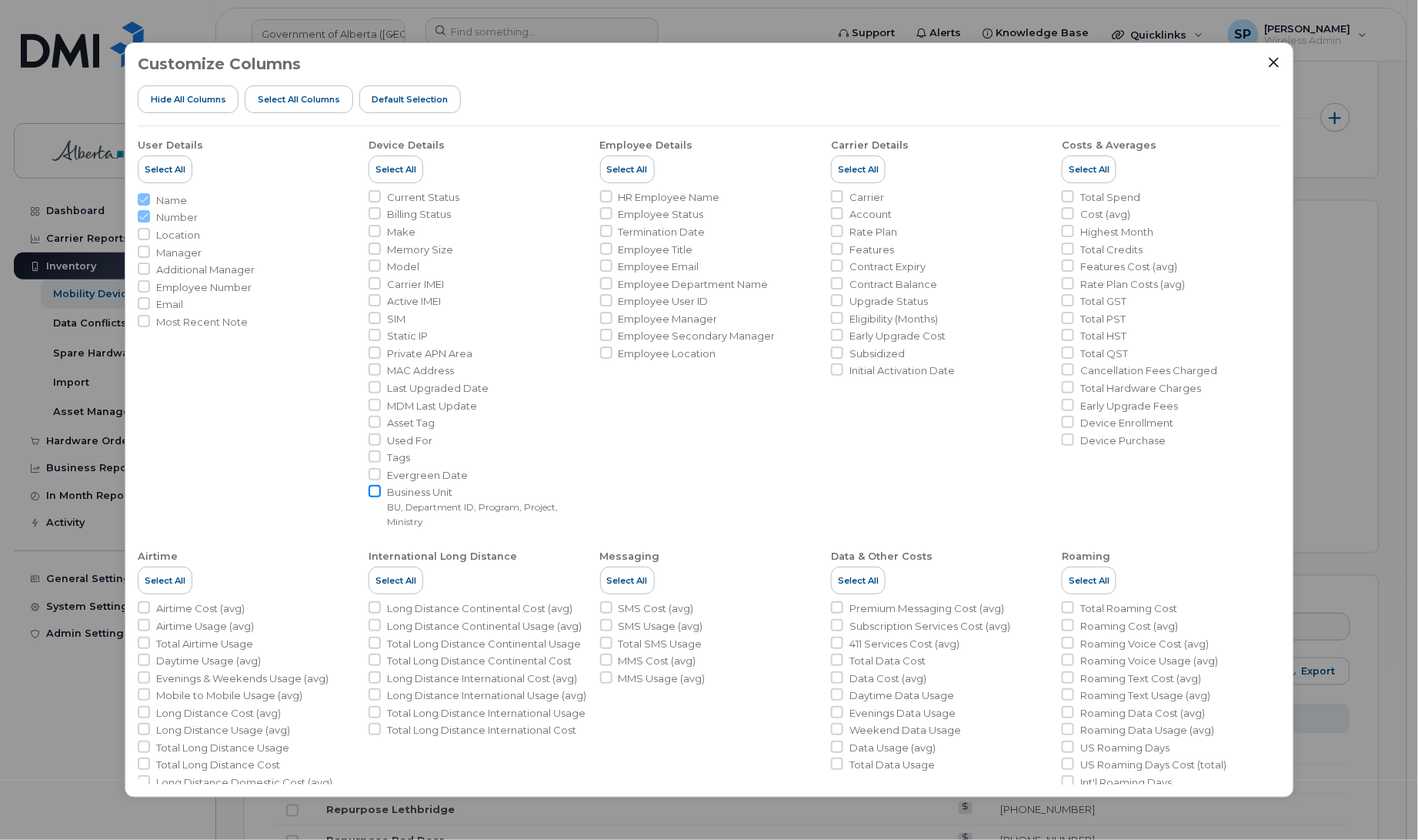
click at [373, 493] on input "Business Unit BU, Department ID, Program, Project, Ministry" at bounding box center [375, 491] width 12 height 12
checkbox input "true"
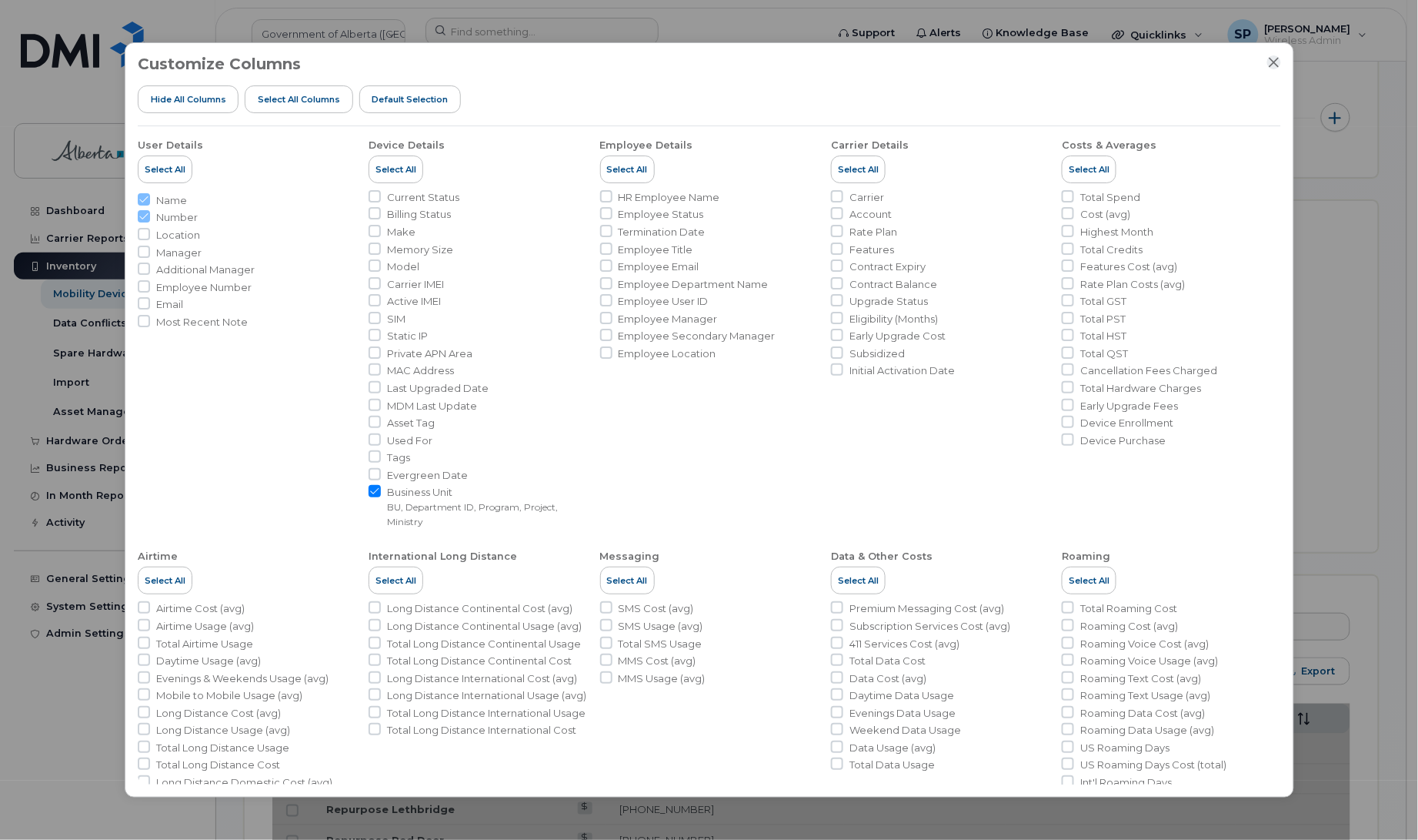
click at [1276, 58] on icon "Close" at bounding box center [1274, 62] width 12 height 12
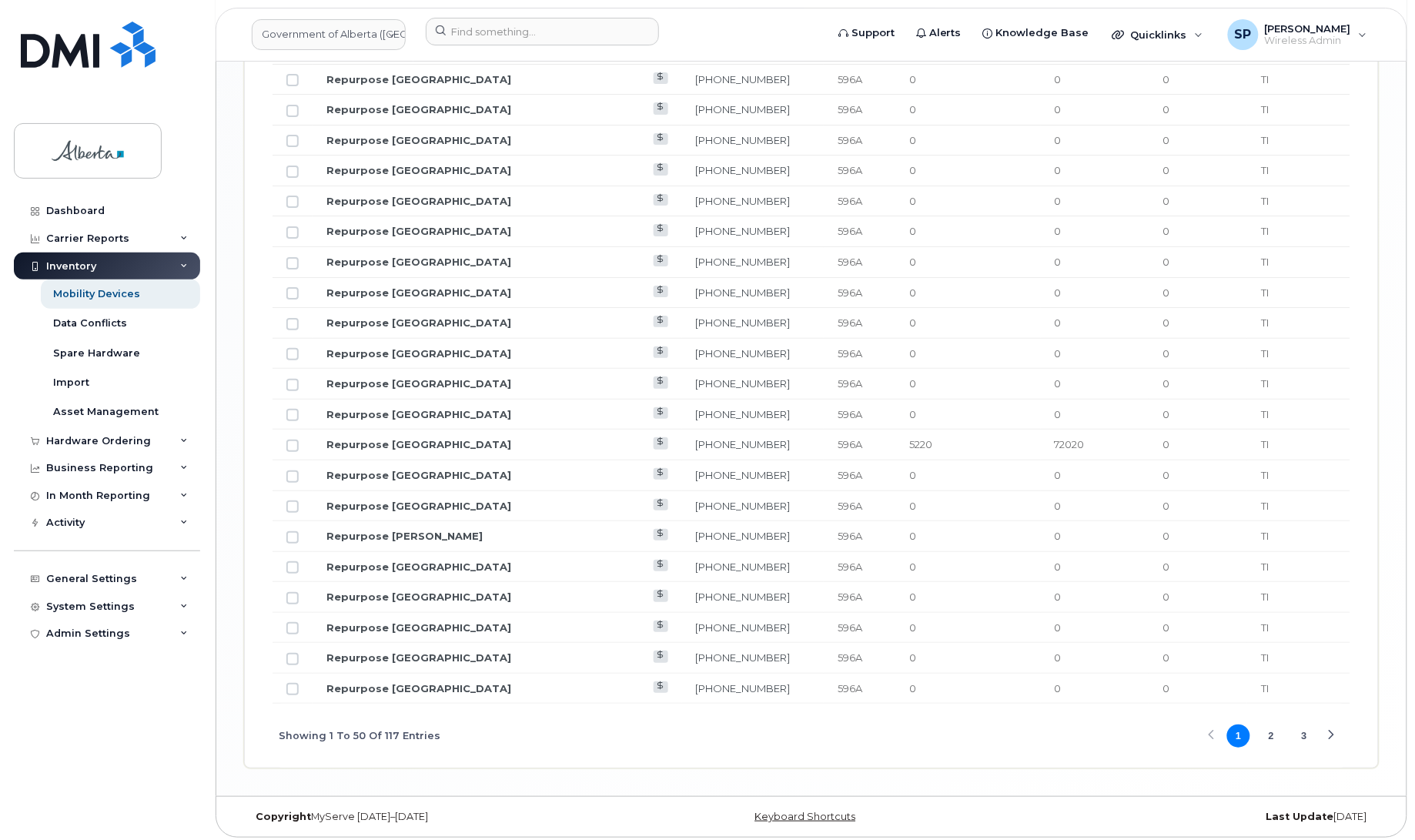
scroll to position [1818, 0]
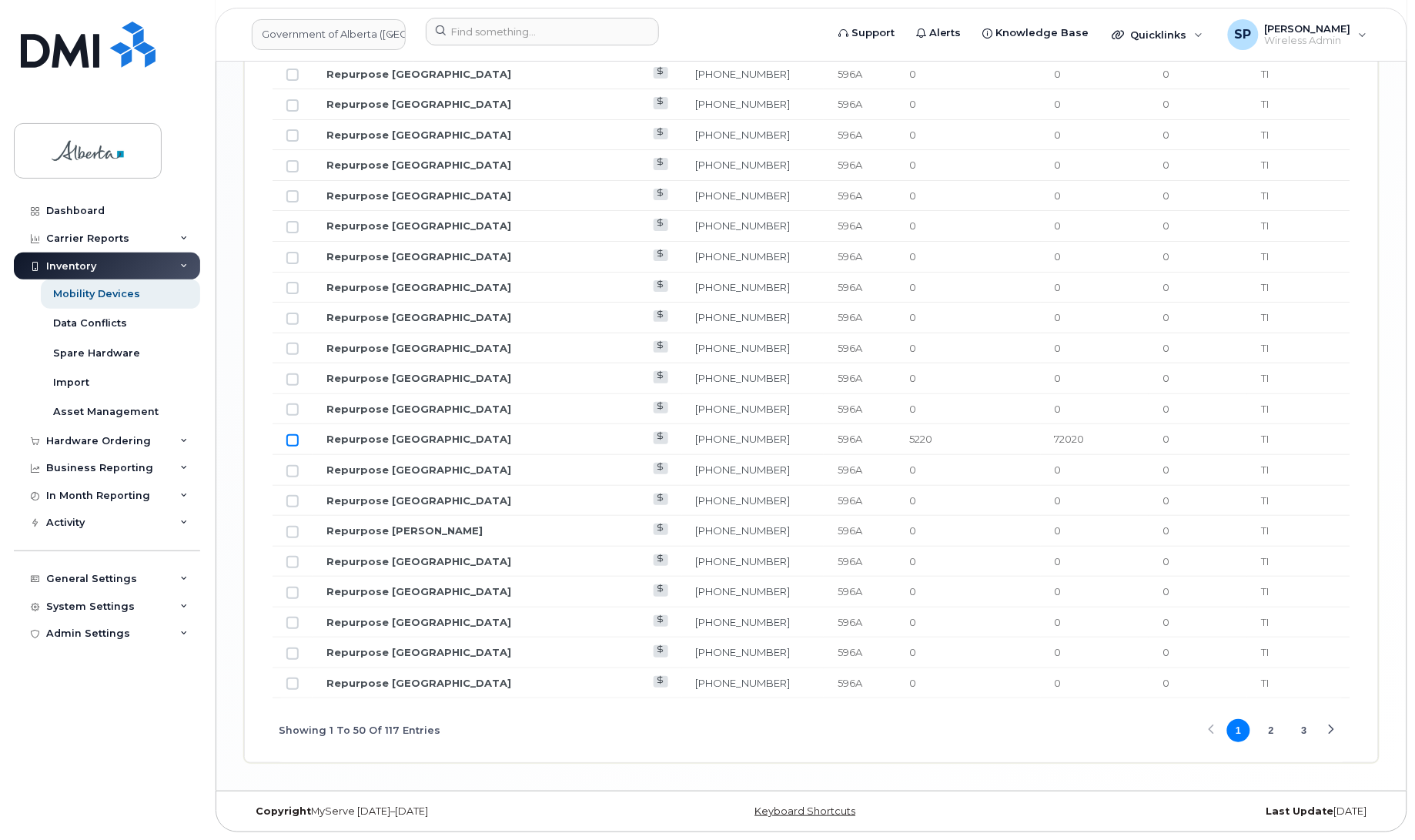
click at [290, 436] on input "Row Unselected" at bounding box center [292, 440] width 12 height 12
checkbox input "true"
click at [1274, 732] on button "2" at bounding box center [1271, 730] width 23 height 23
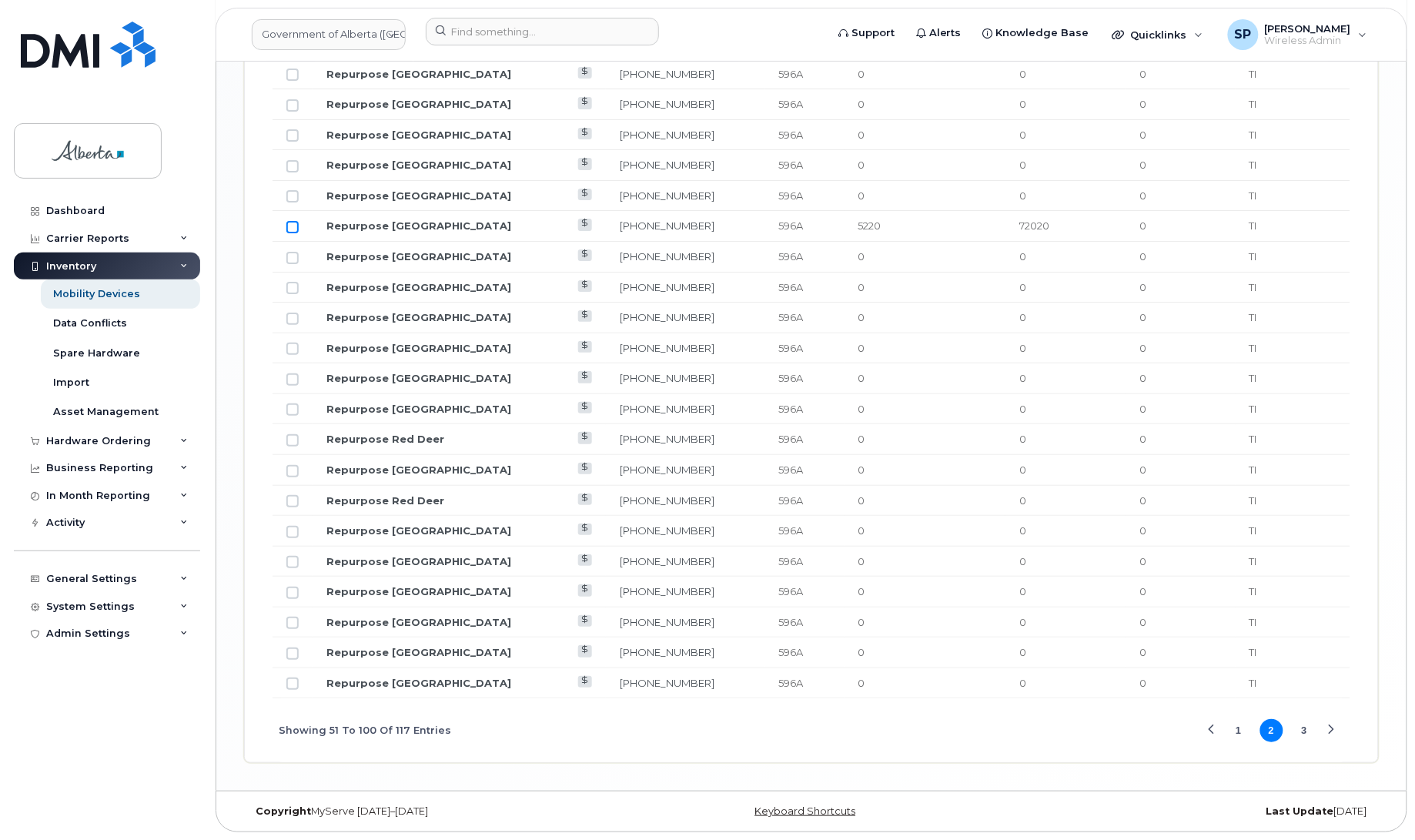
click at [295, 224] on input "Row Unselected" at bounding box center [292, 227] width 12 height 12
checkbox input "true"
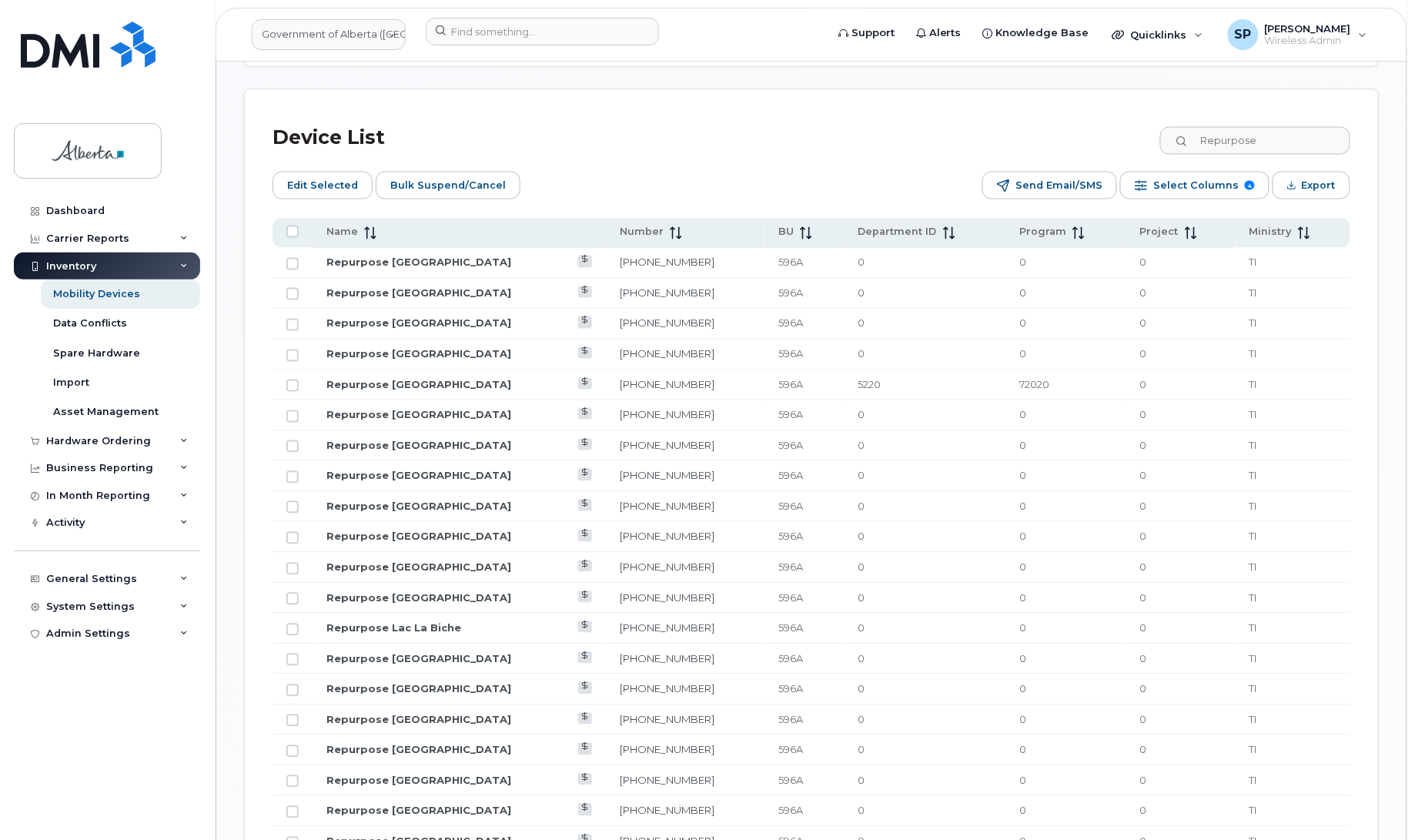
scroll to position [725, 0]
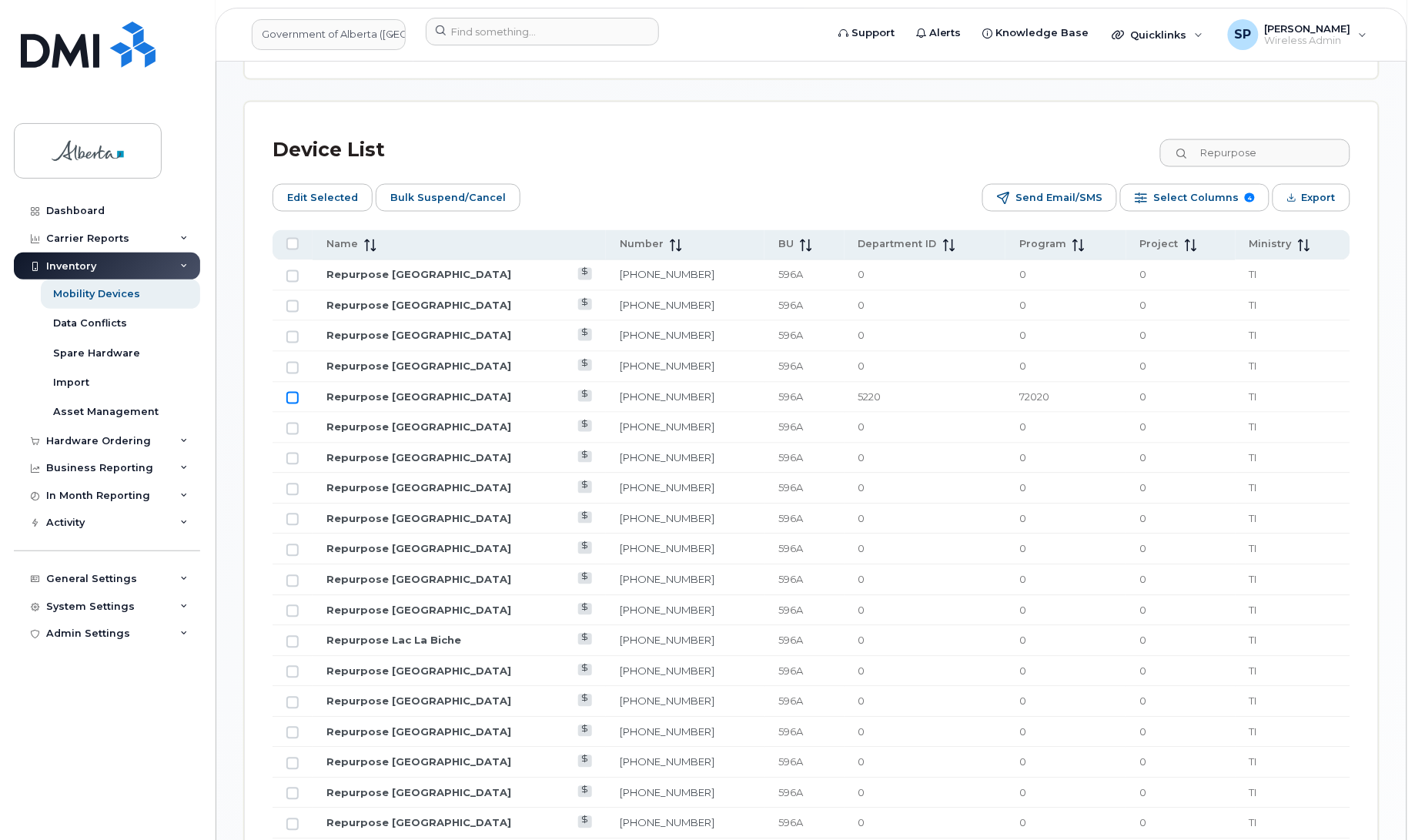
click at [292, 394] on input "Row Unselected" at bounding box center [292, 398] width 12 height 12
checkbox input "true"
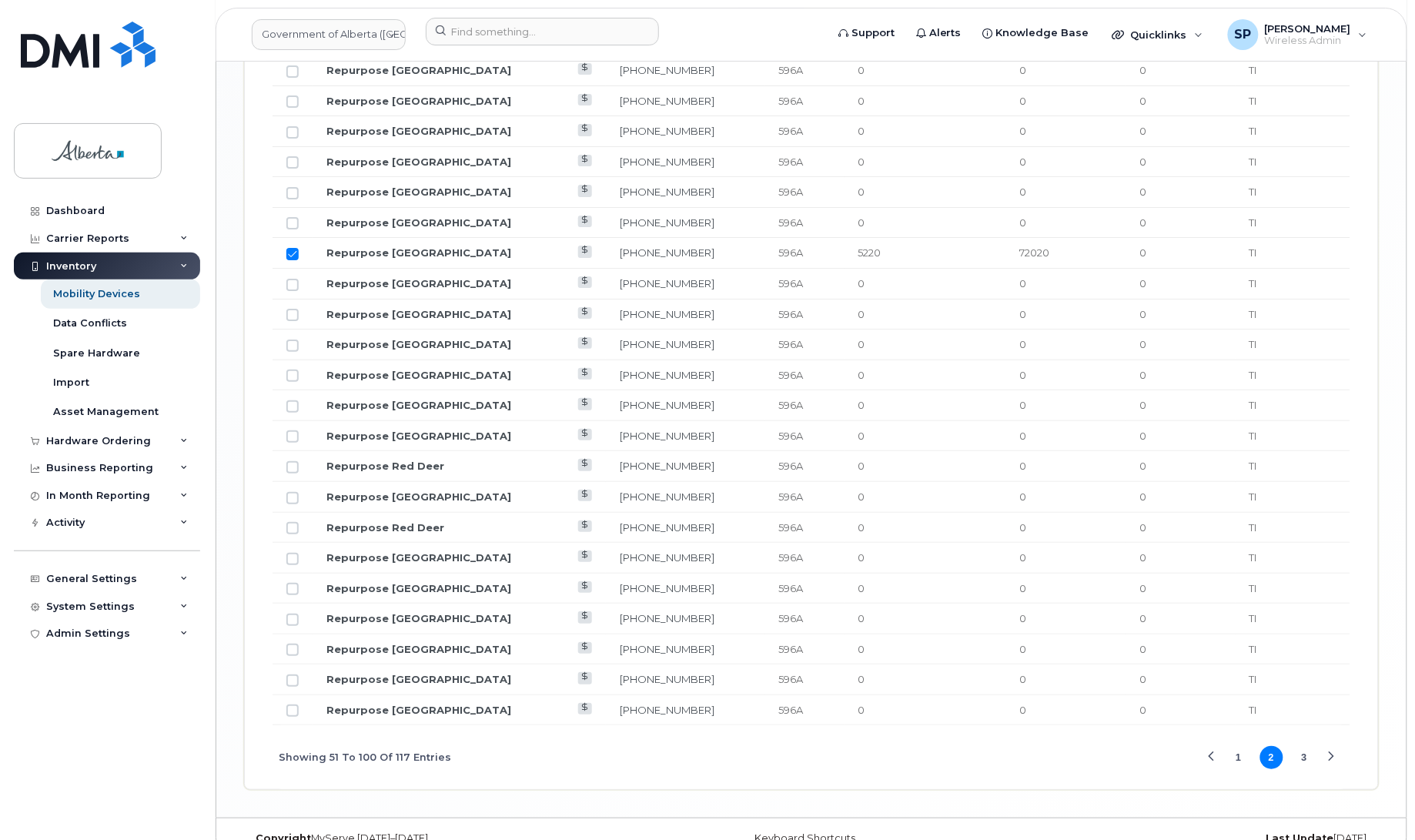
scroll to position [1818, 0]
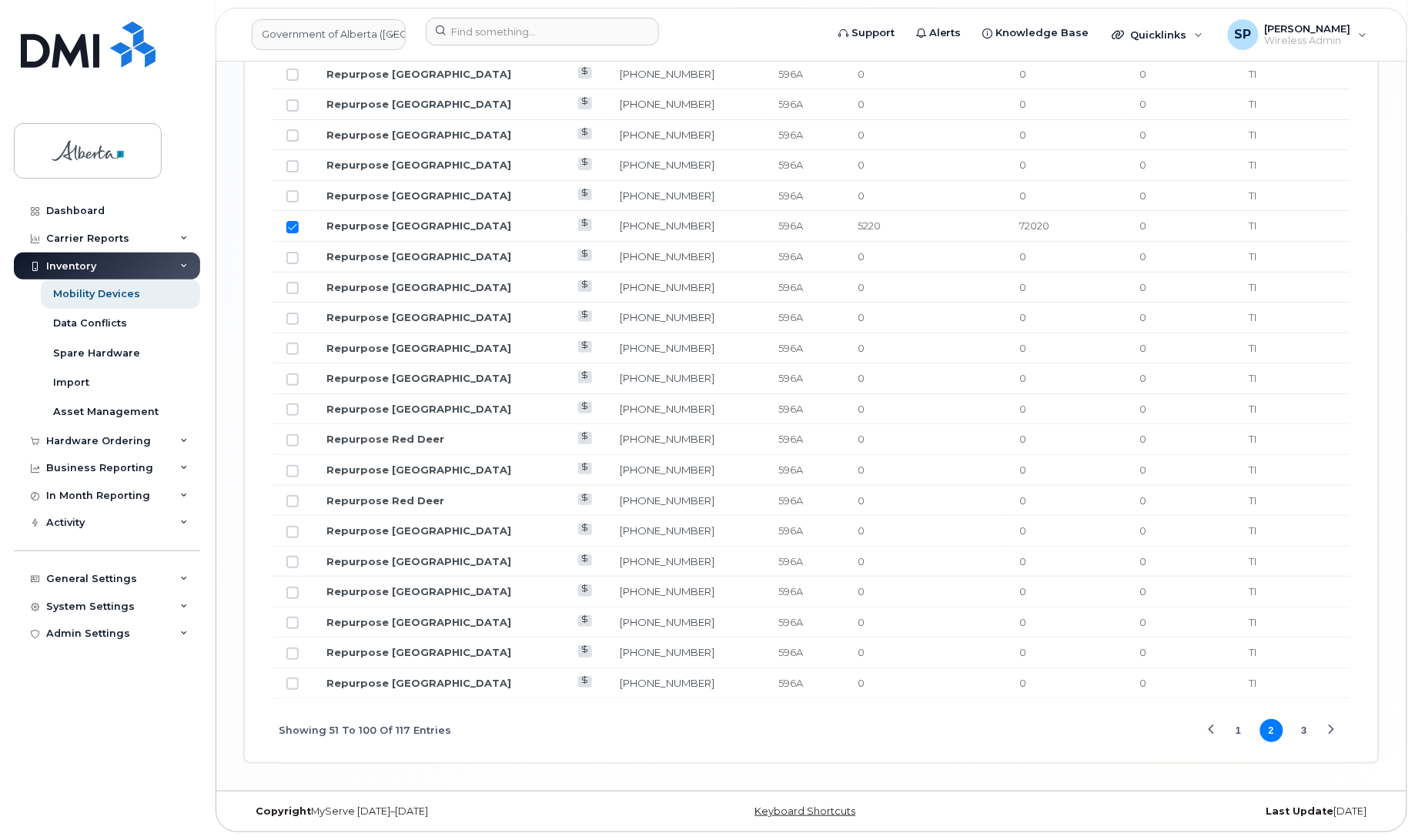
click at [1306, 731] on button "3" at bounding box center [1304, 730] width 23 height 23
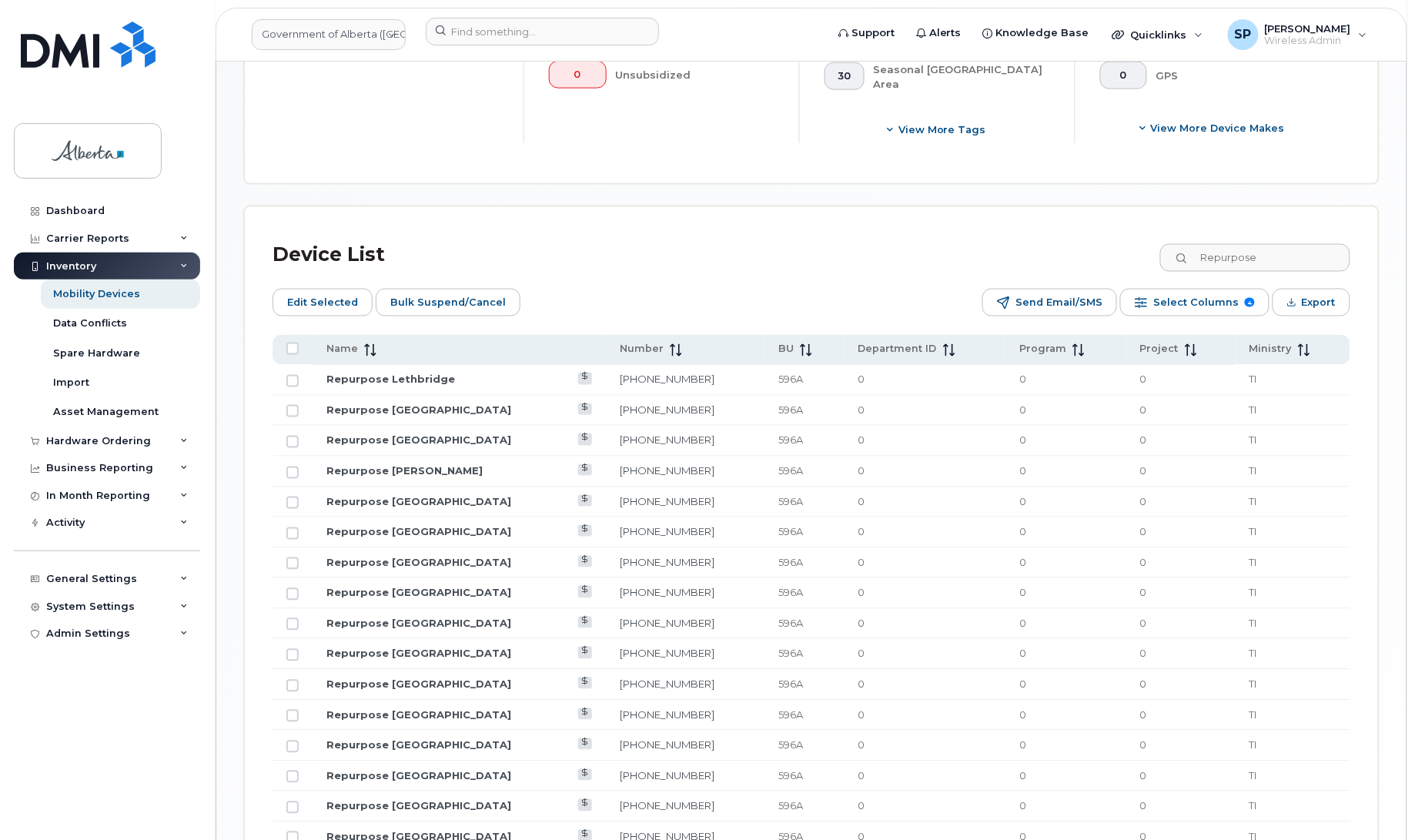
scroll to position [806, 0]
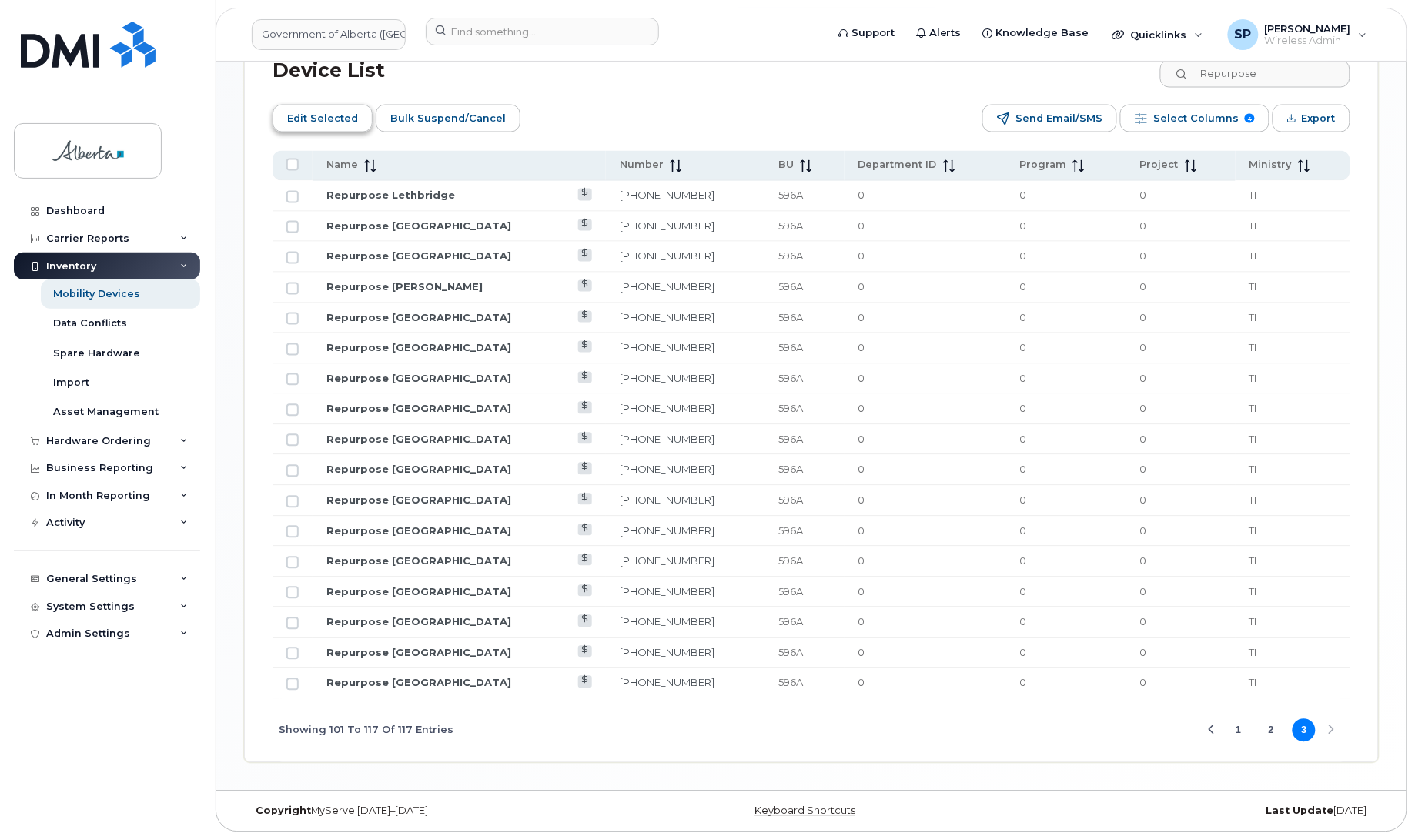
drag, startPoint x: 333, startPoint y: 109, endPoint x: 345, endPoint y: 117, distance: 14.4
click at [333, 109] on span "Edit Selected" at bounding box center [322, 118] width 71 height 23
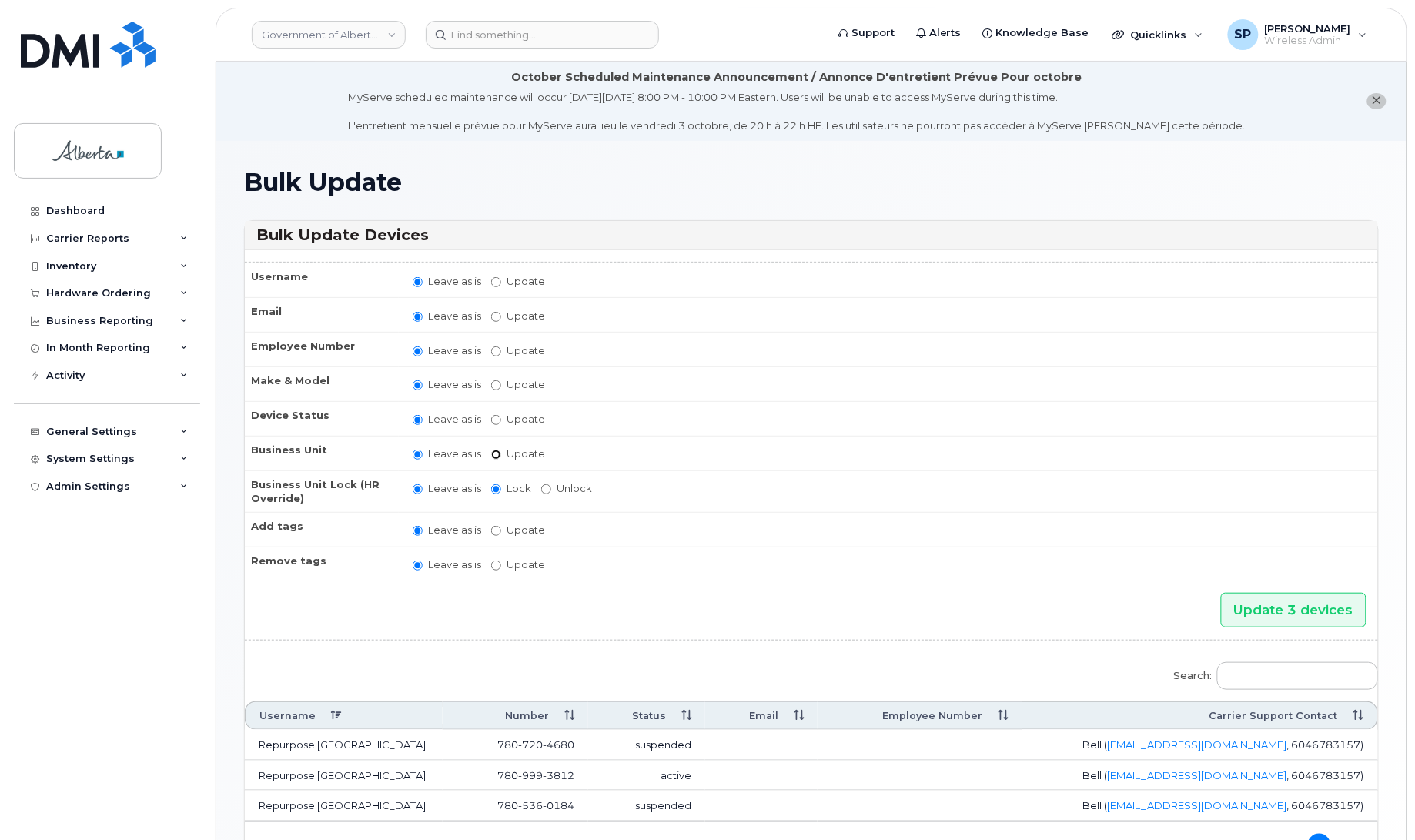
click at [497, 451] on input "Update" at bounding box center [496, 455] width 10 height 10
radio input "true"
radio input "false"
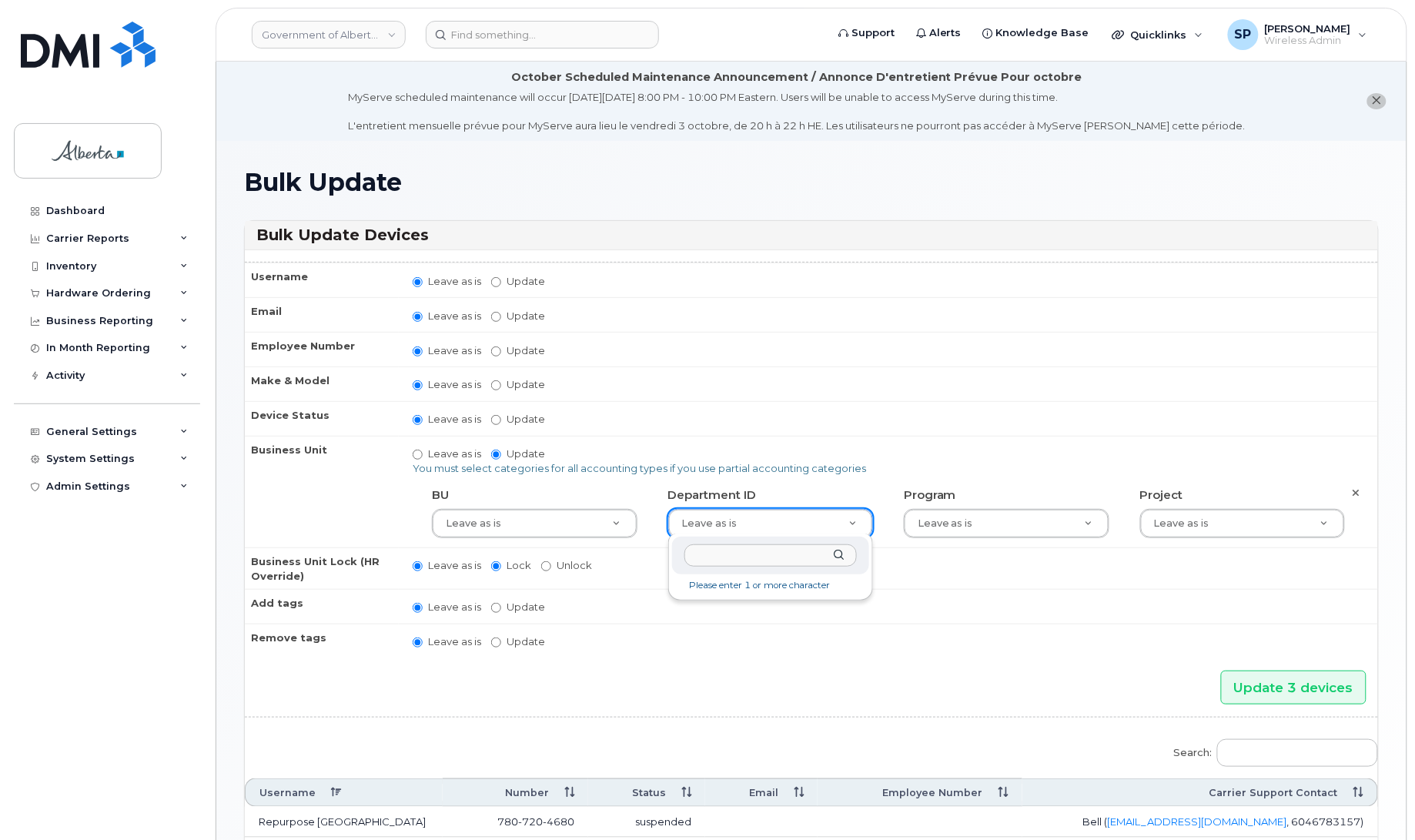
click at [720, 556] on input "text" at bounding box center [770, 556] width 172 height 22
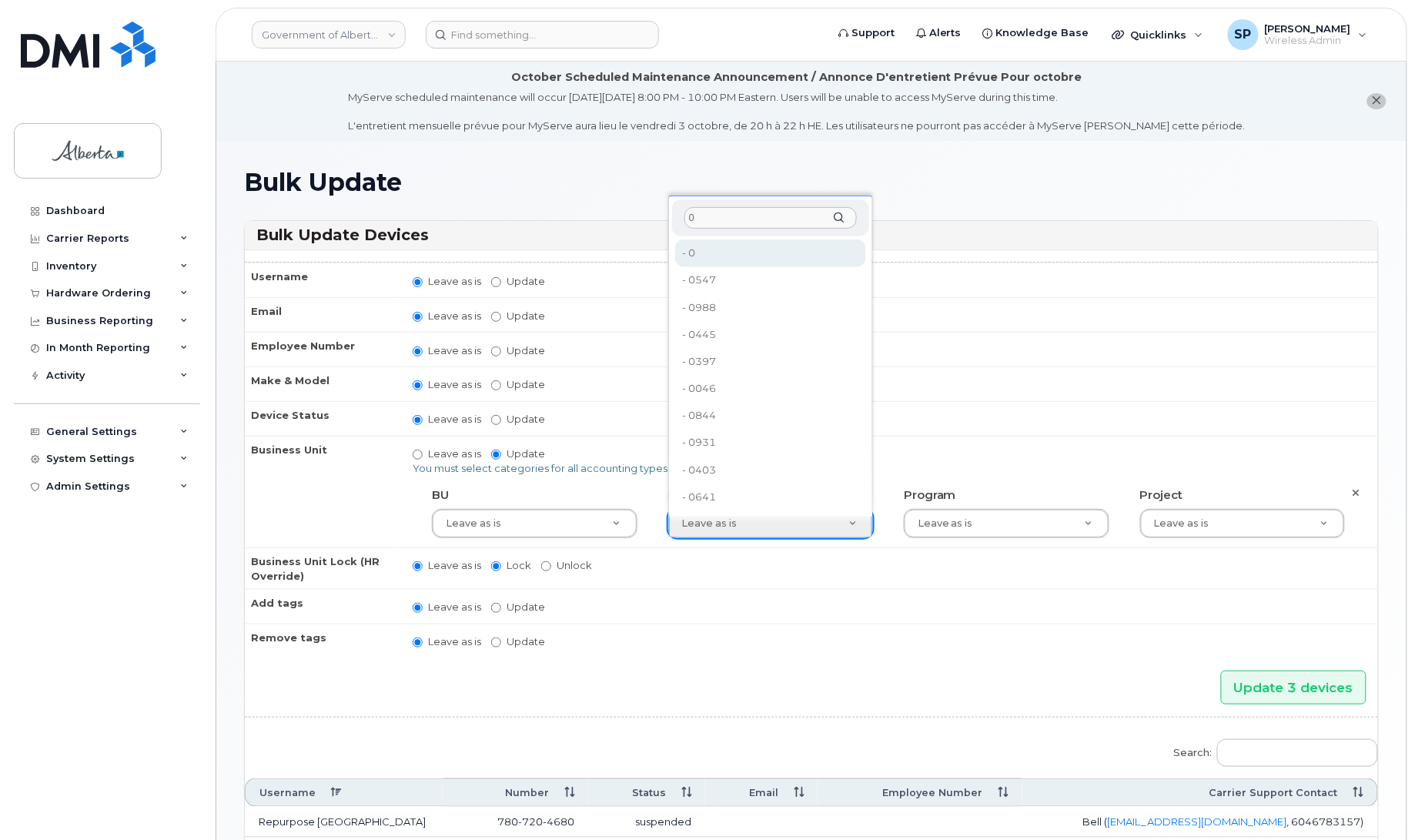
type input "0"
type input "4806341"
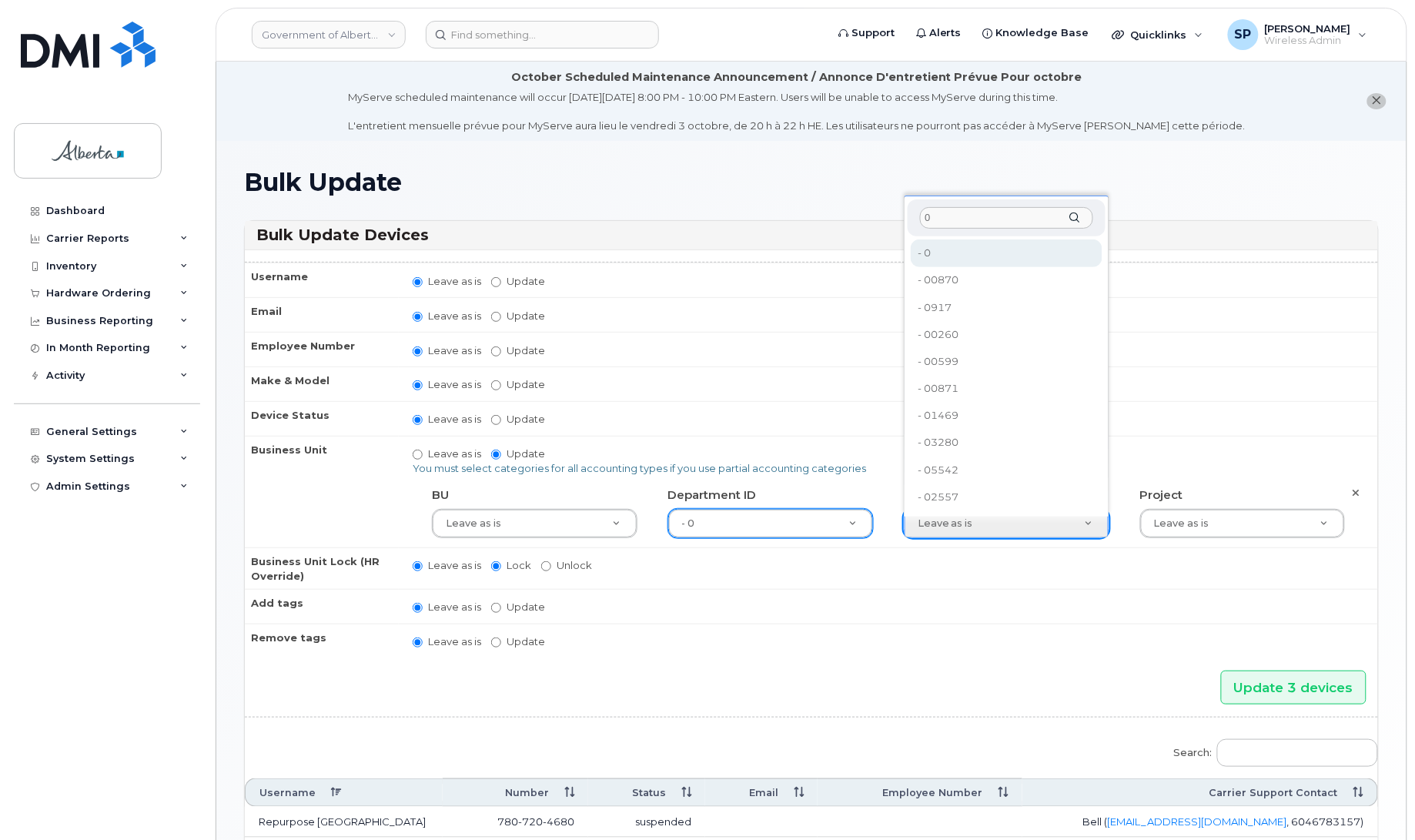
type input "0"
type input "4806366"
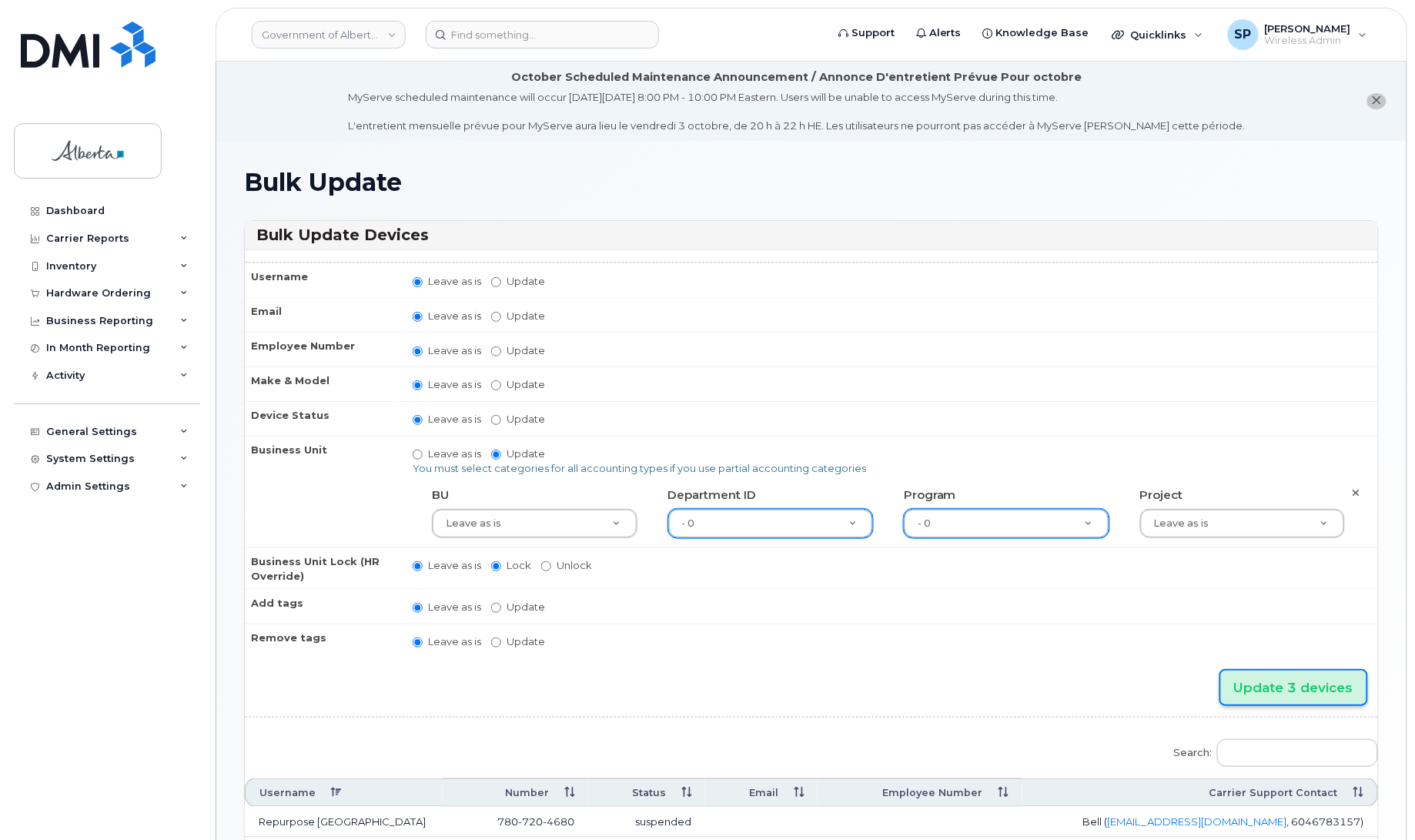
click at [1299, 678] on input "Update 3 devices" at bounding box center [1293, 688] width 146 height 34
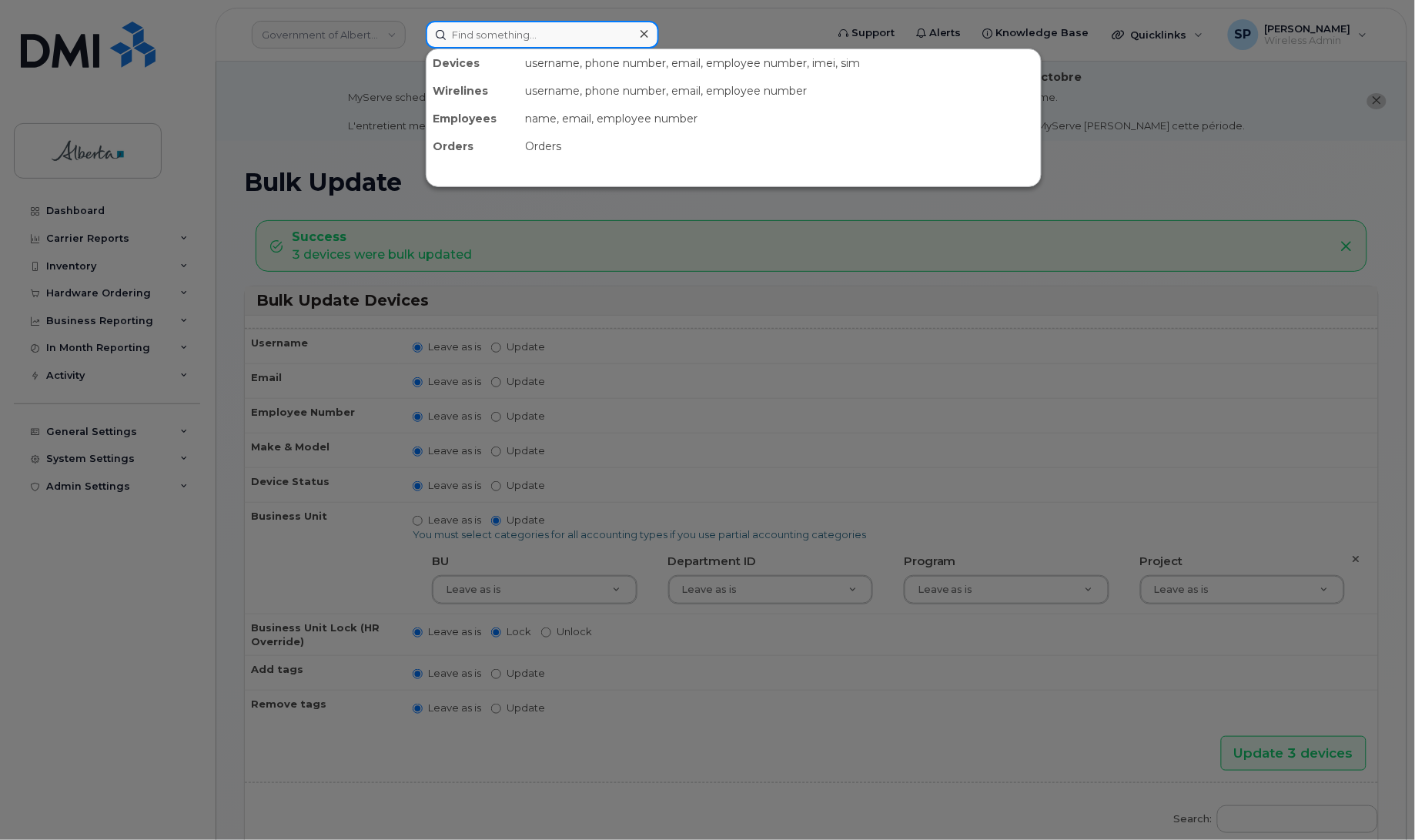
click at [527, 31] on input at bounding box center [542, 34] width 234 height 28
paste input "7802399229"
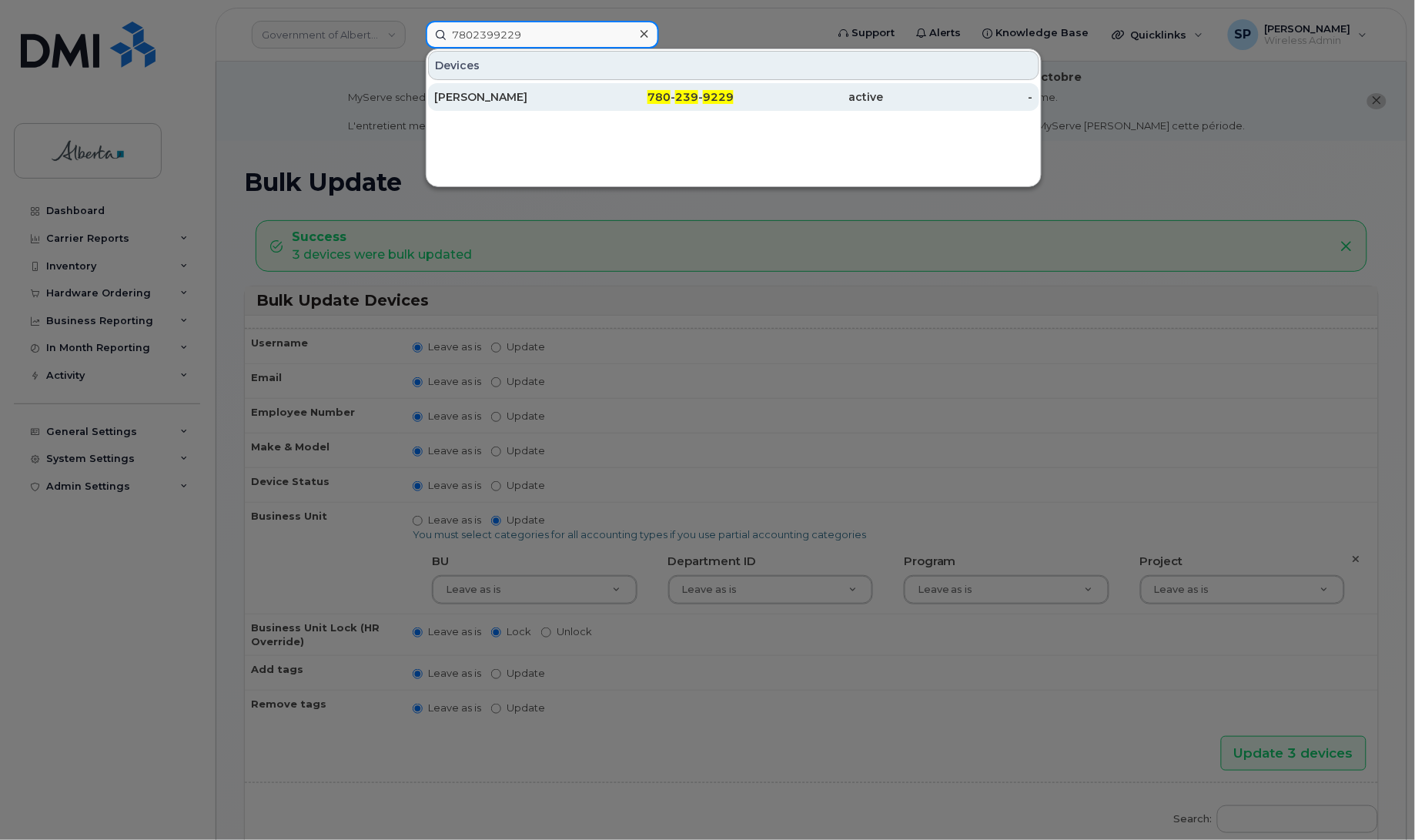
type input "7802399229"
click at [495, 96] on div "[PERSON_NAME]" at bounding box center [509, 97] width 150 height 16
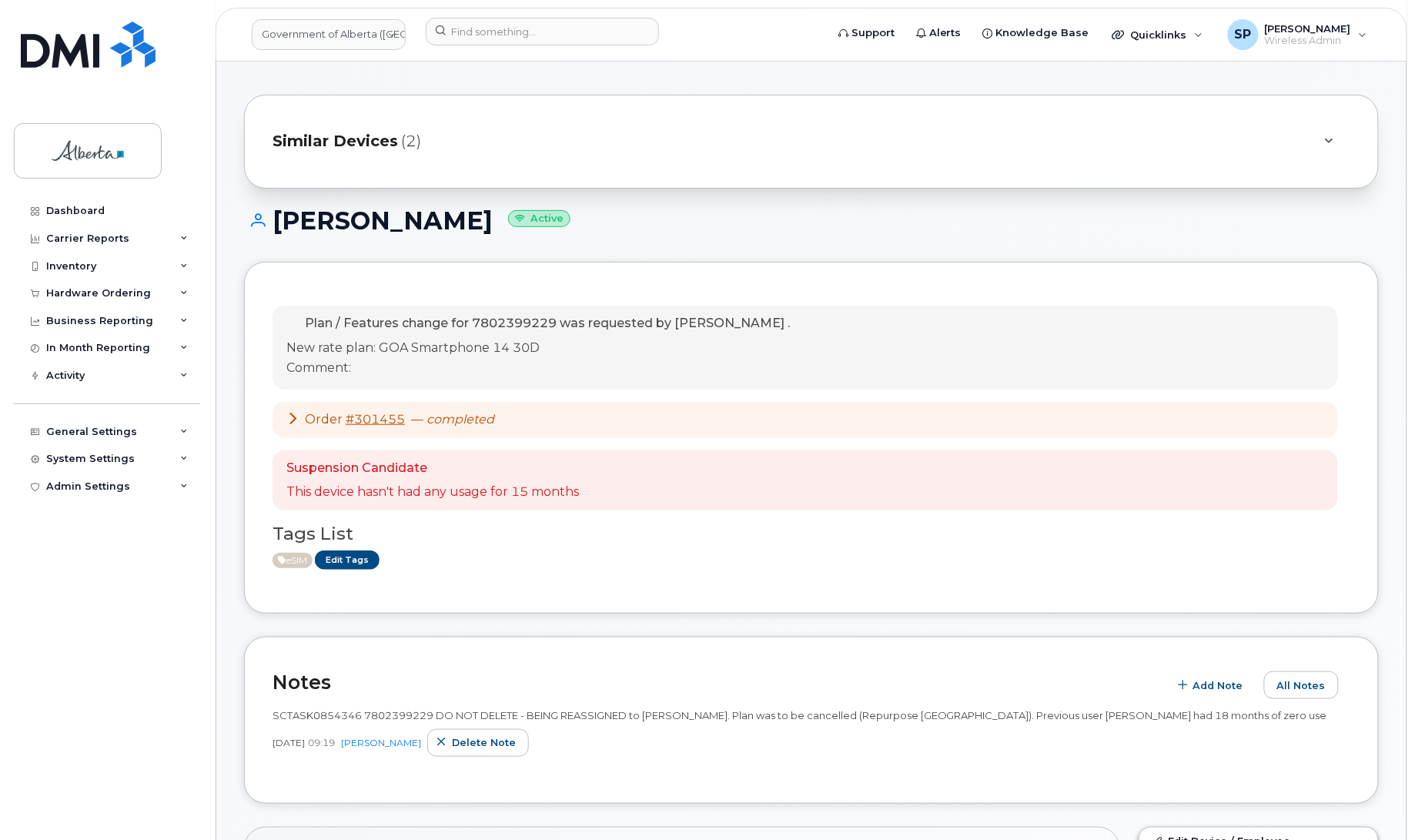
scroll to position [97, 0]
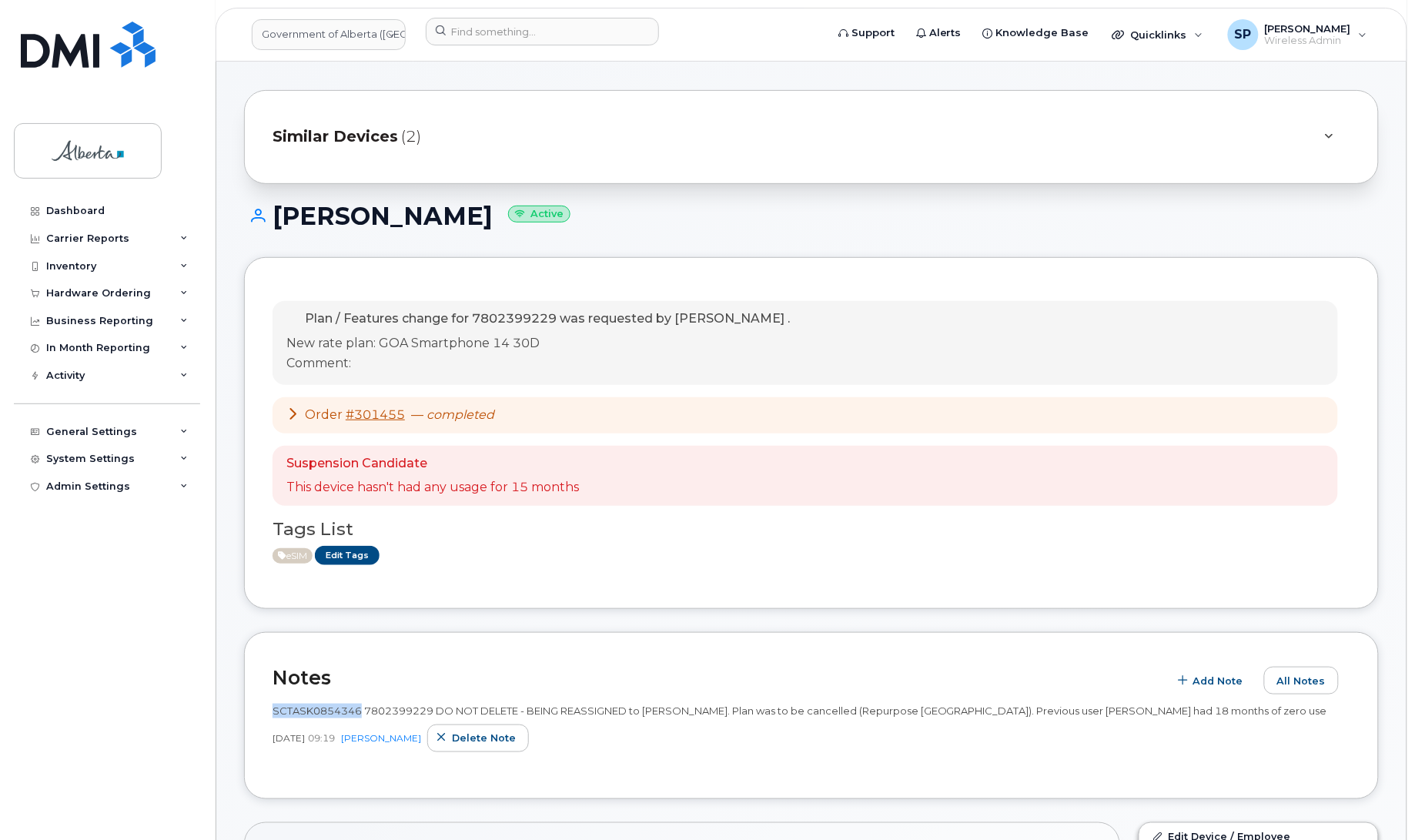
drag, startPoint x: 360, startPoint y: 710, endPoint x: 264, endPoint y: 716, distance: 96.2
click at [264, 716] on div "Notes Add Note All Notes SCTASK0854346 7802399229 DO NOT DELETE - BEING REASSIG…" at bounding box center [811, 715] width 1135 height 167
copy span "SCTASK0854346"
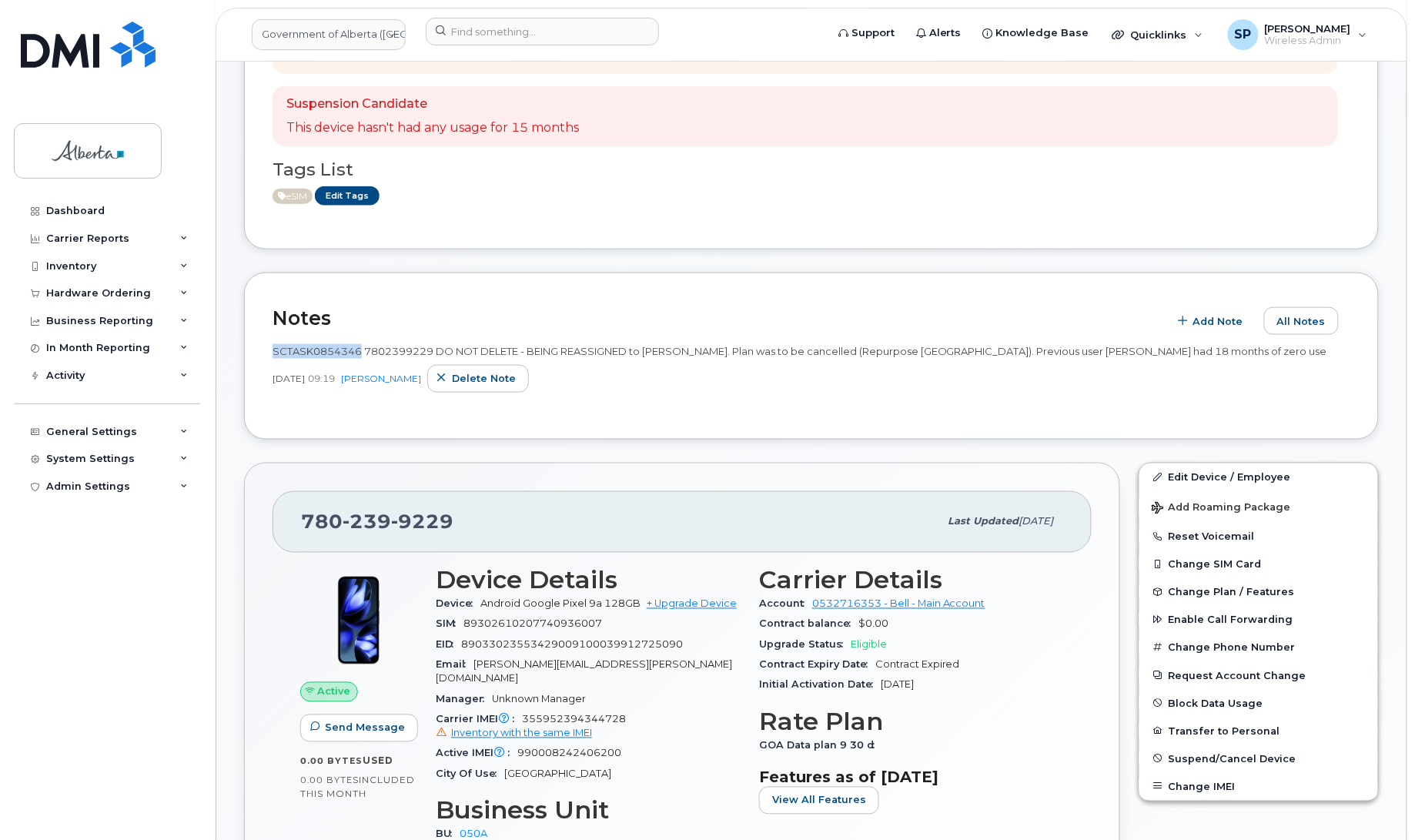
scroll to position [563, 0]
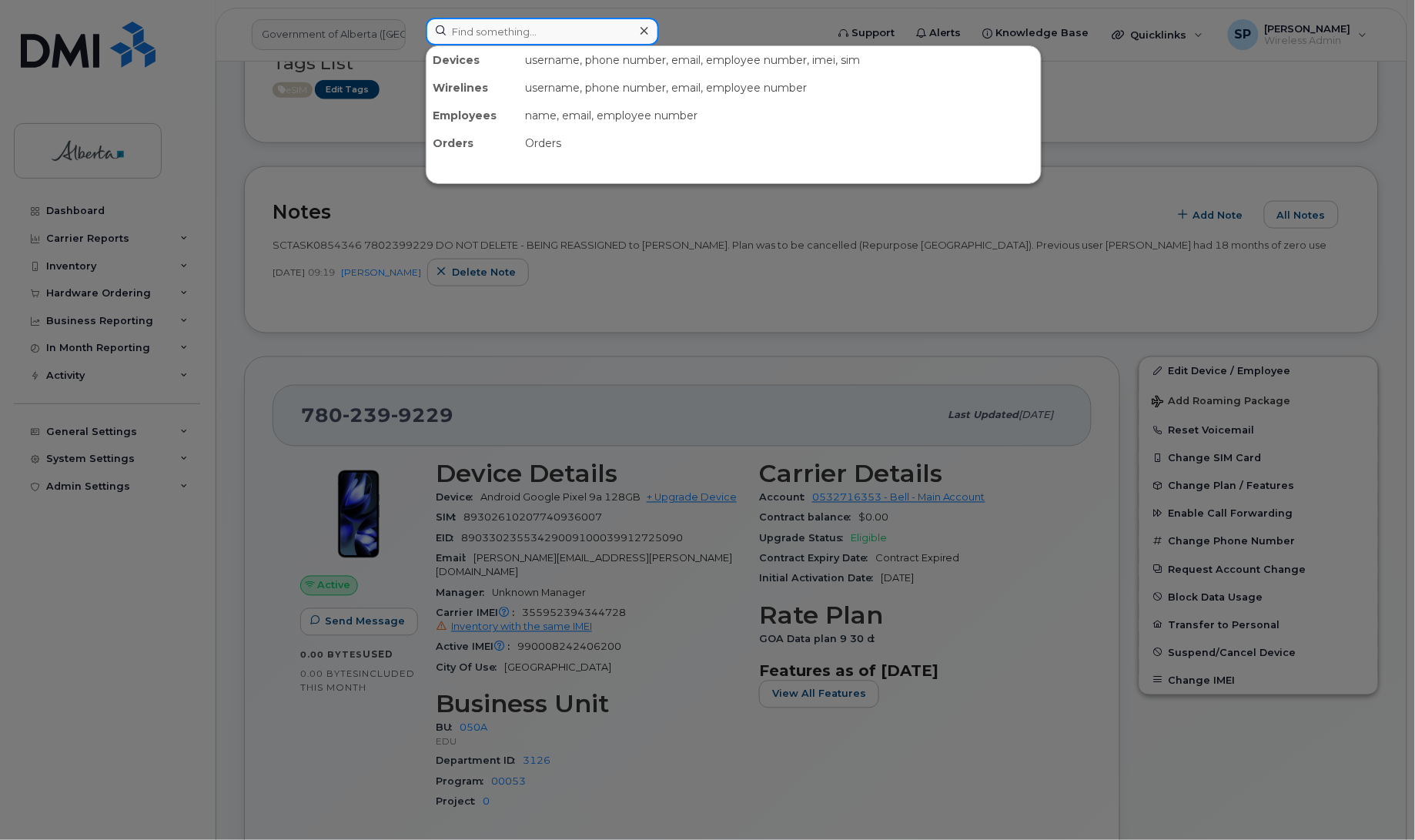
click at [448, 31] on input at bounding box center [542, 32] width 234 height 28
paste input "7805360184"
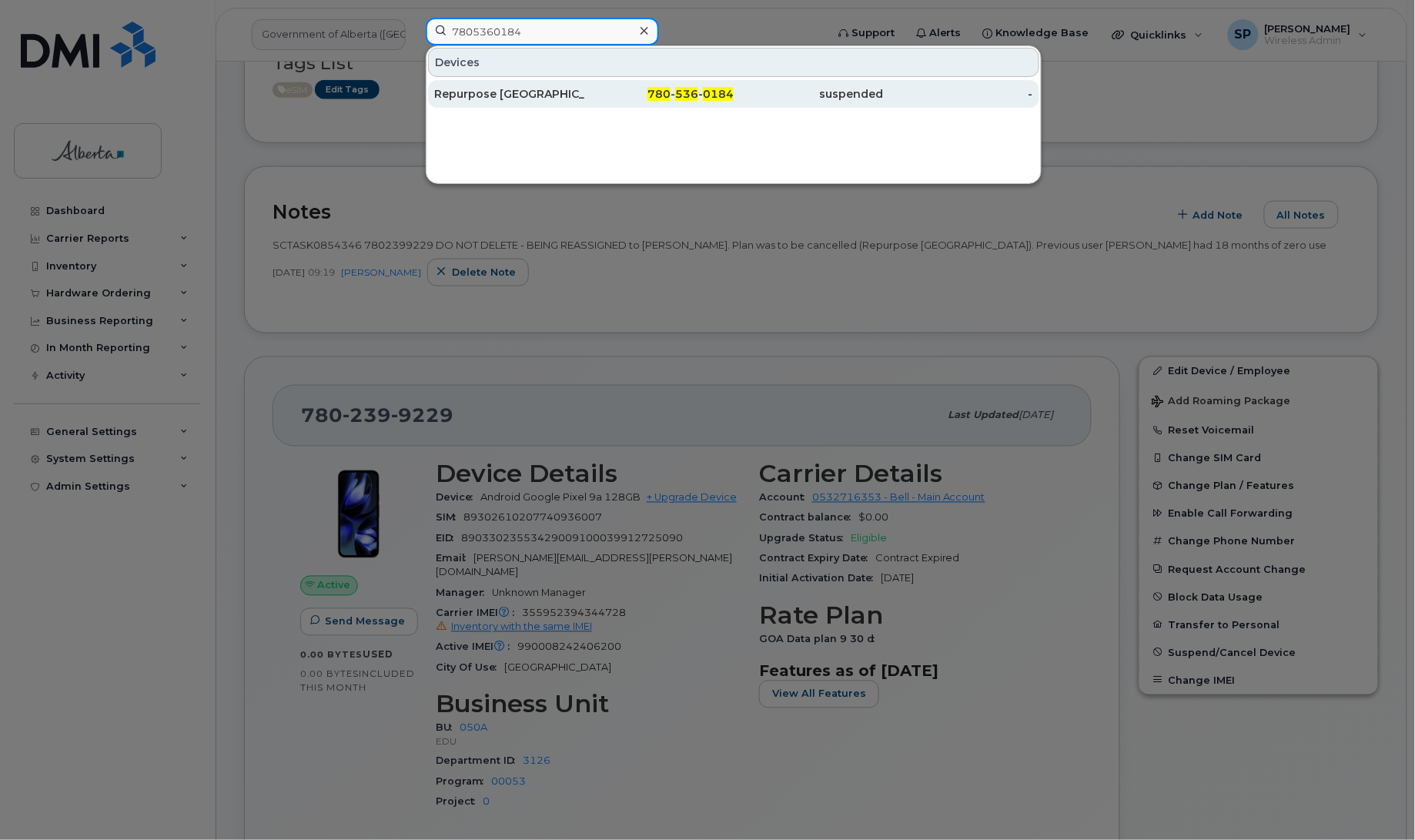
type input "7805360184"
click at [465, 96] on div "Repurpose High Prairie" at bounding box center [509, 94] width 150 height 16
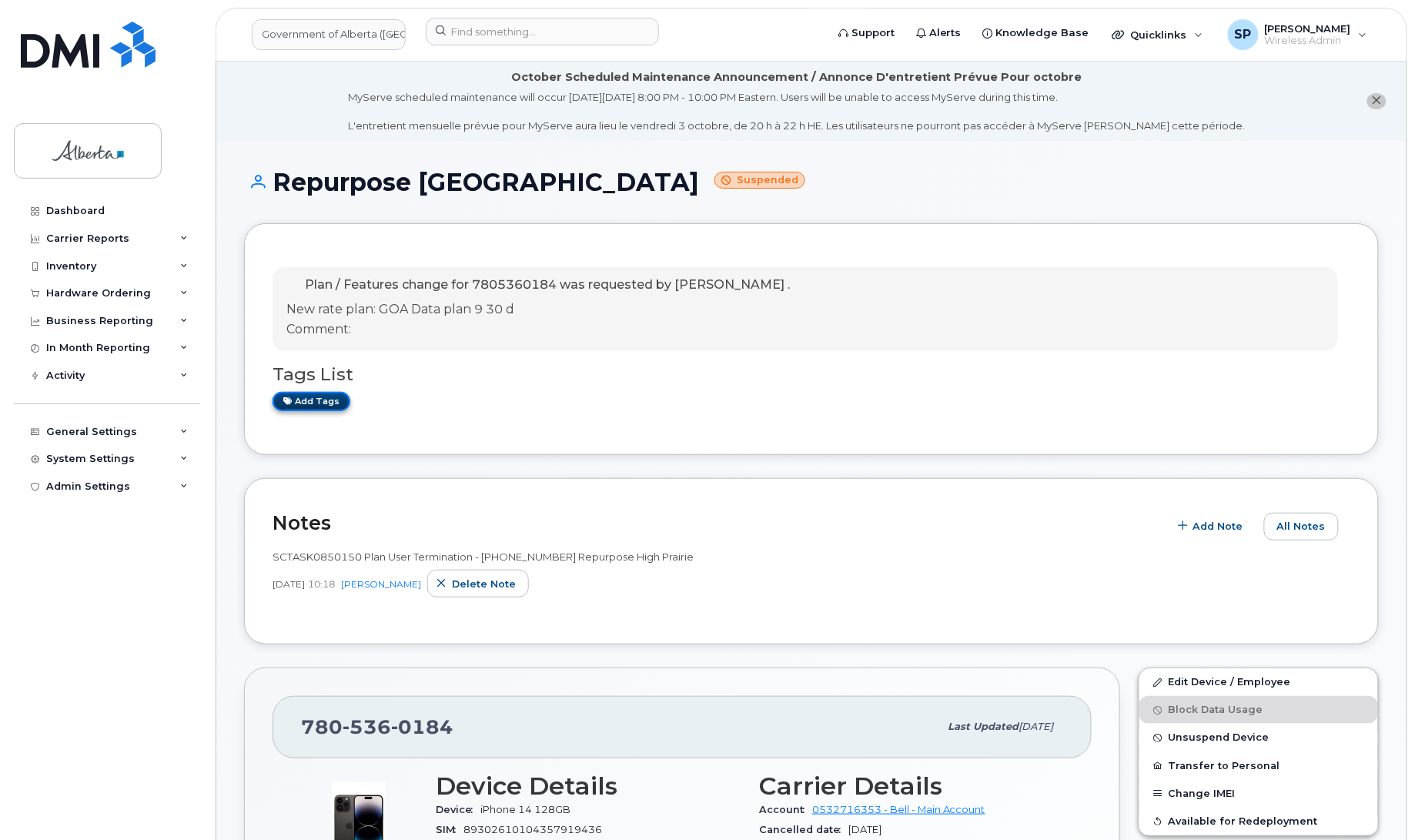
click at [331, 401] on link "Add tags" at bounding box center [311, 401] width 78 height 19
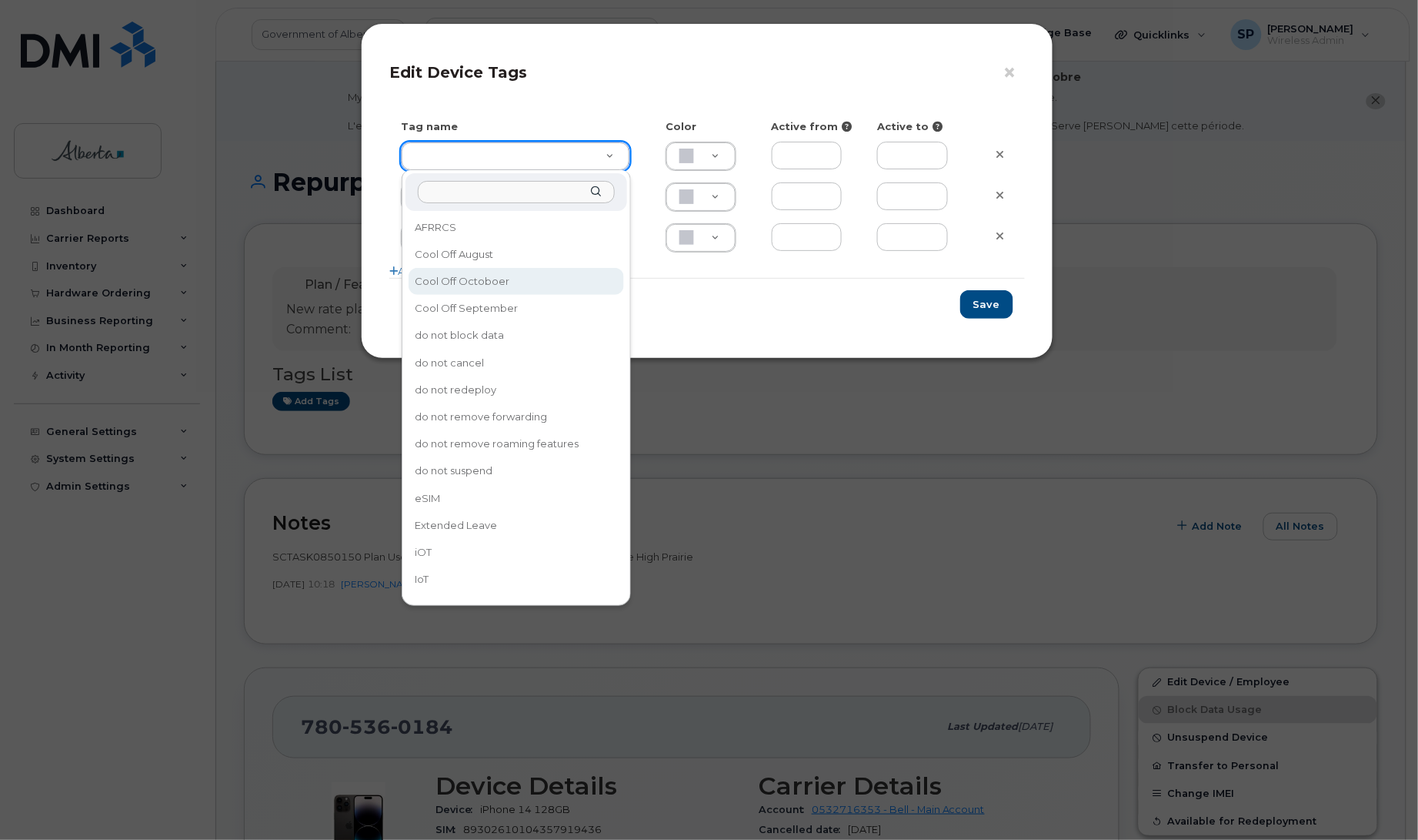
type input "Cool Off Octoboer"
type input "D6CDC1"
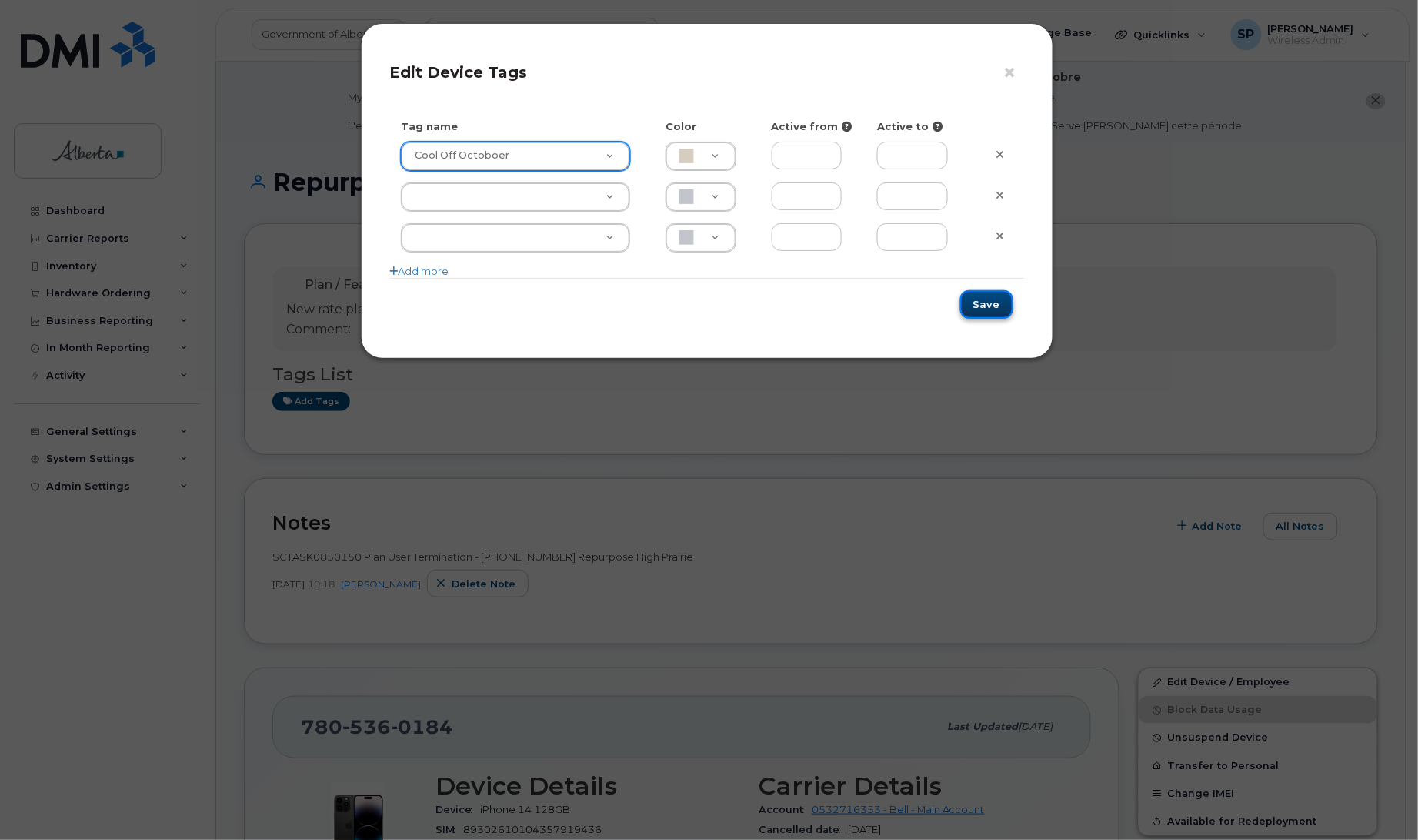
click at [992, 305] on button "Save" at bounding box center [987, 304] width 53 height 28
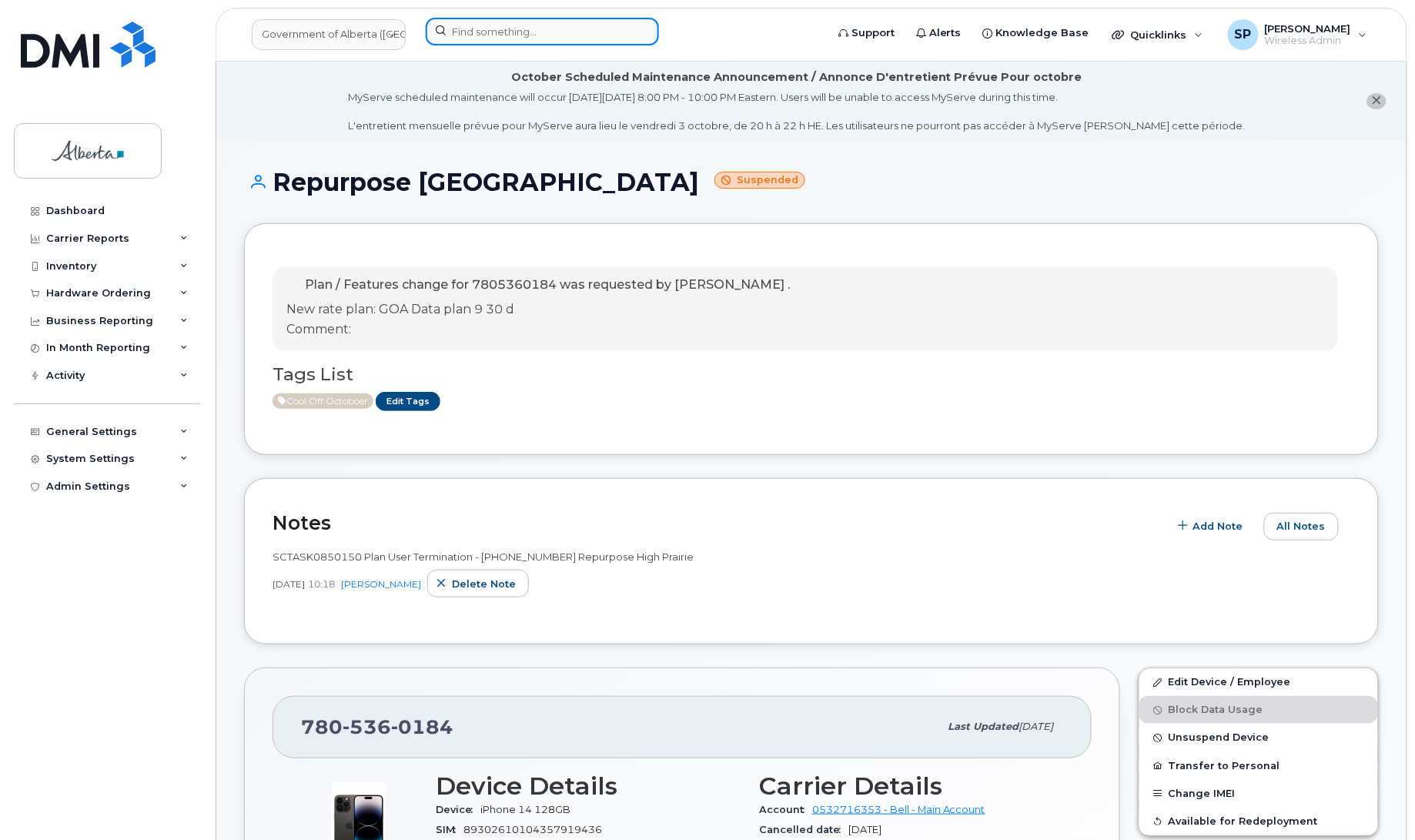
click at [545, 33] on input at bounding box center [542, 32] width 234 height 28
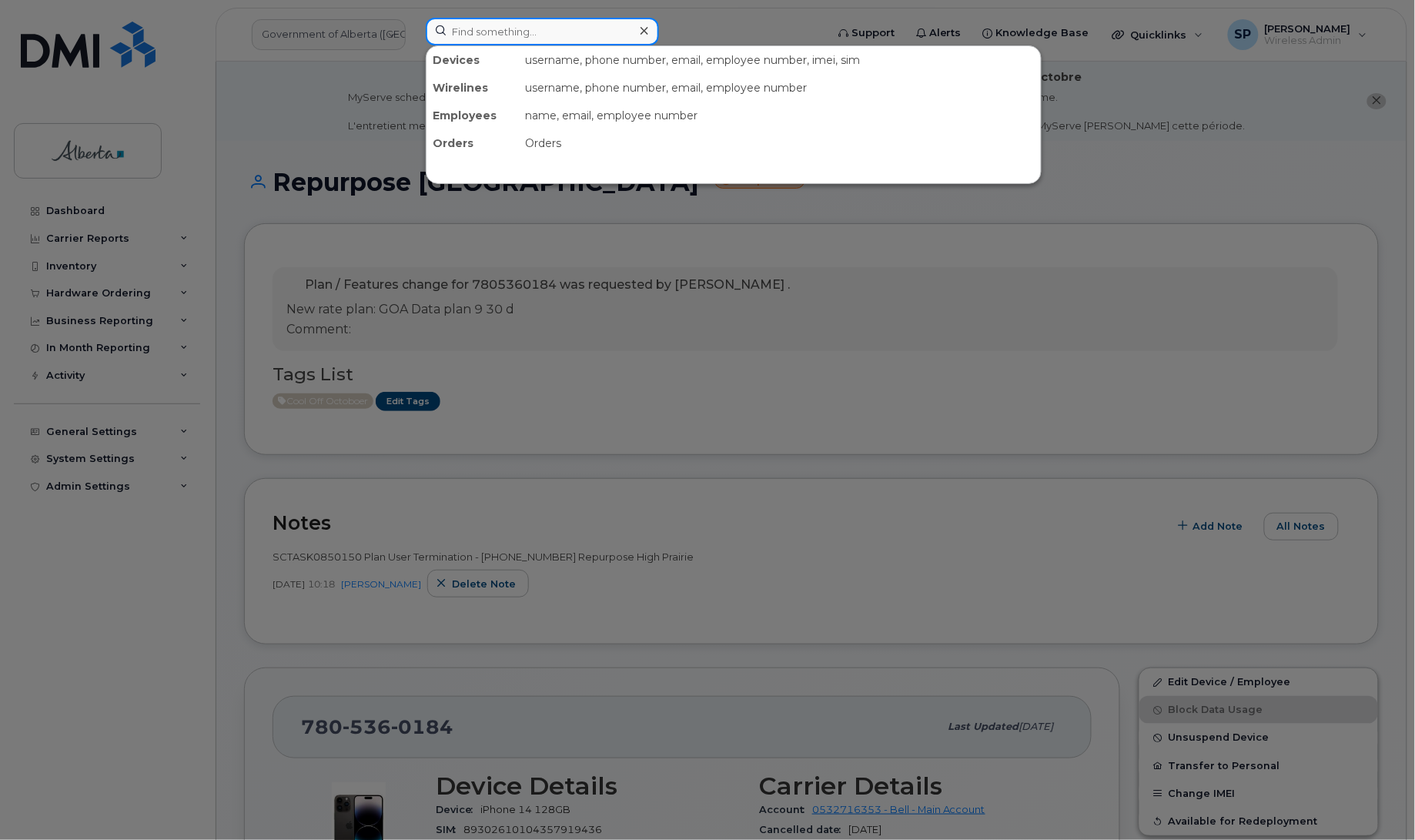
paste input "7807204680"
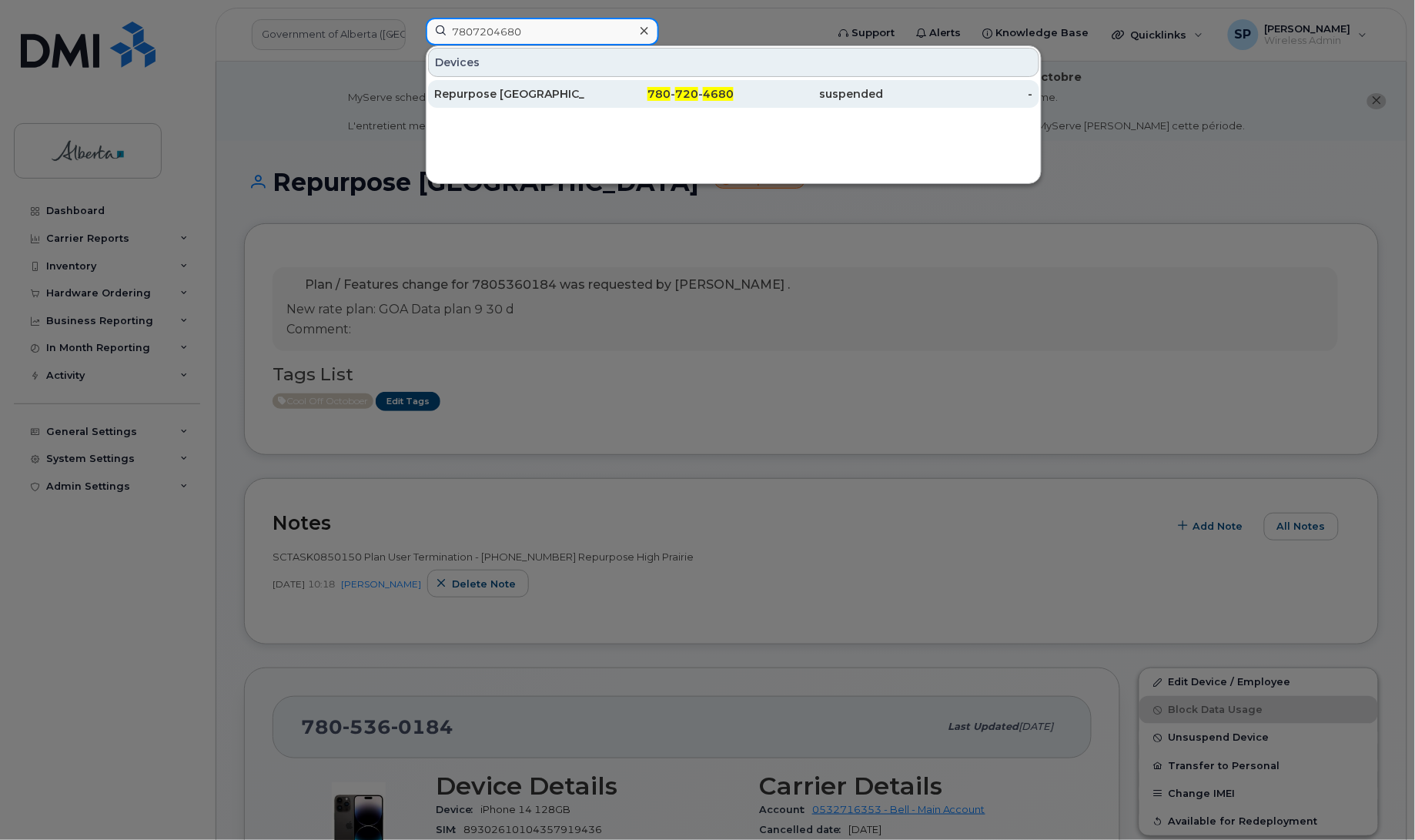
type input "7807204680"
click at [502, 96] on div "Repurpose [GEOGRAPHIC_DATA]" at bounding box center [509, 94] width 150 height 16
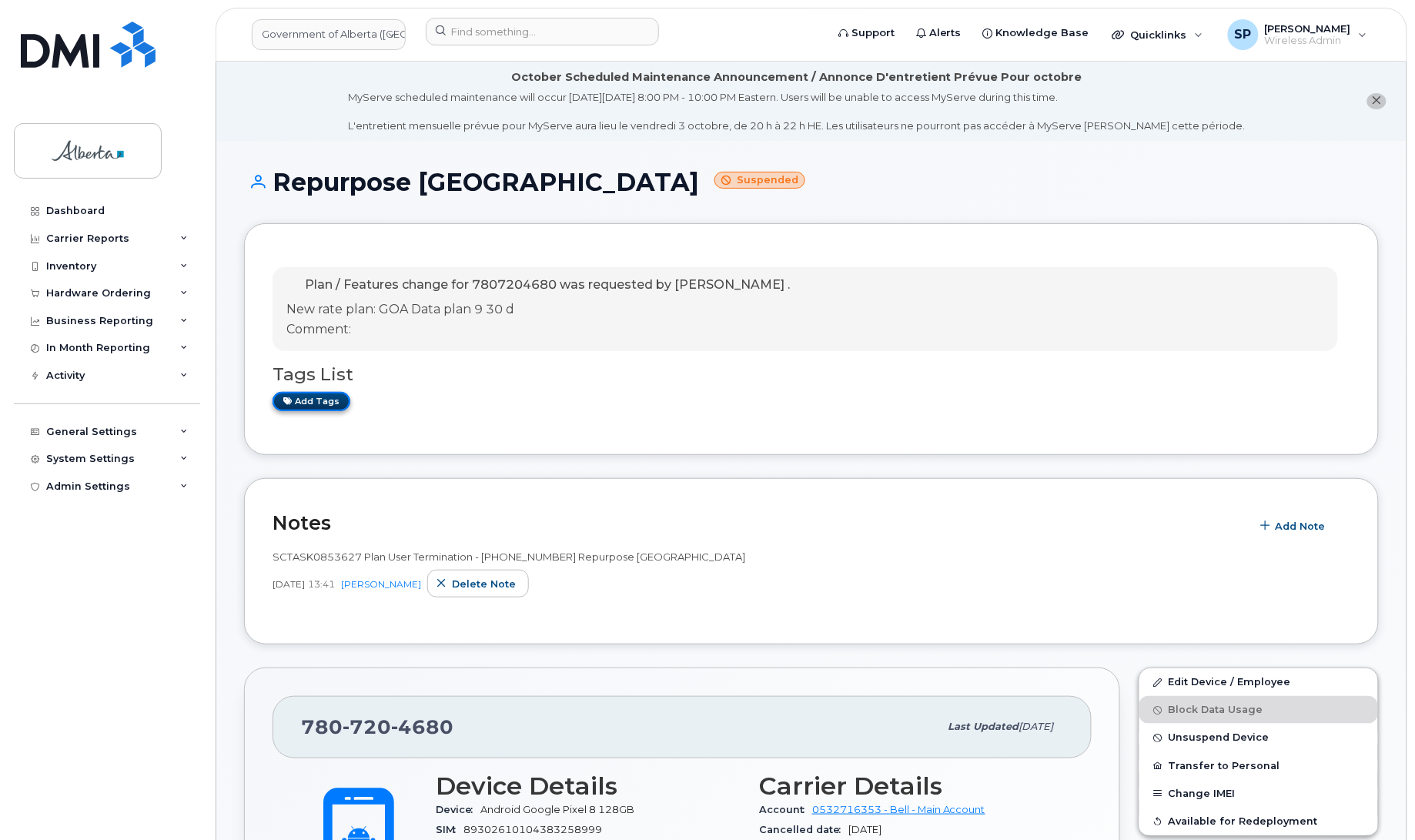
click at [337, 401] on link "Add tags" at bounding box center [311, 401] width 78 height 19
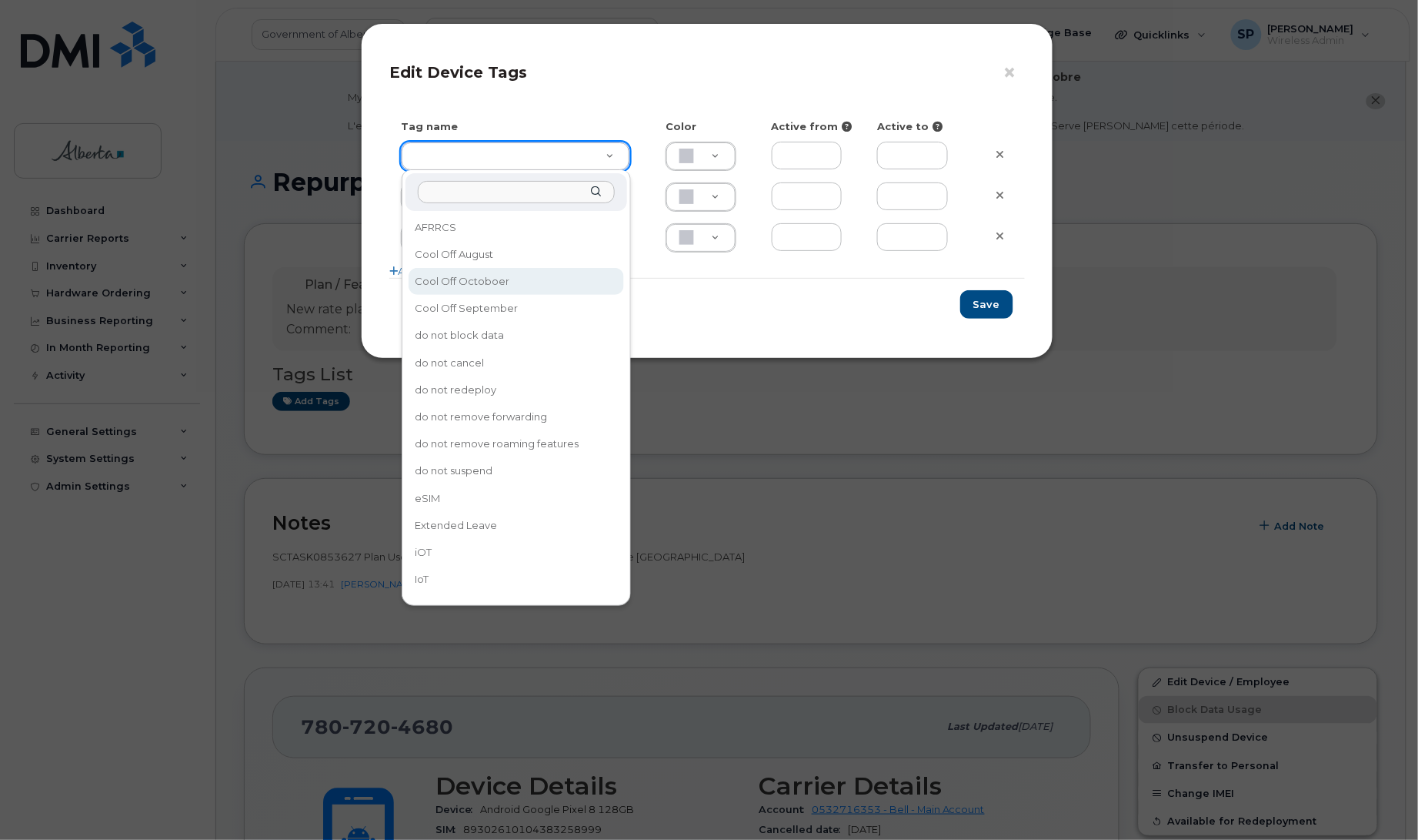
type input "Cool Off Octoboer"
type input "D6CDC1"
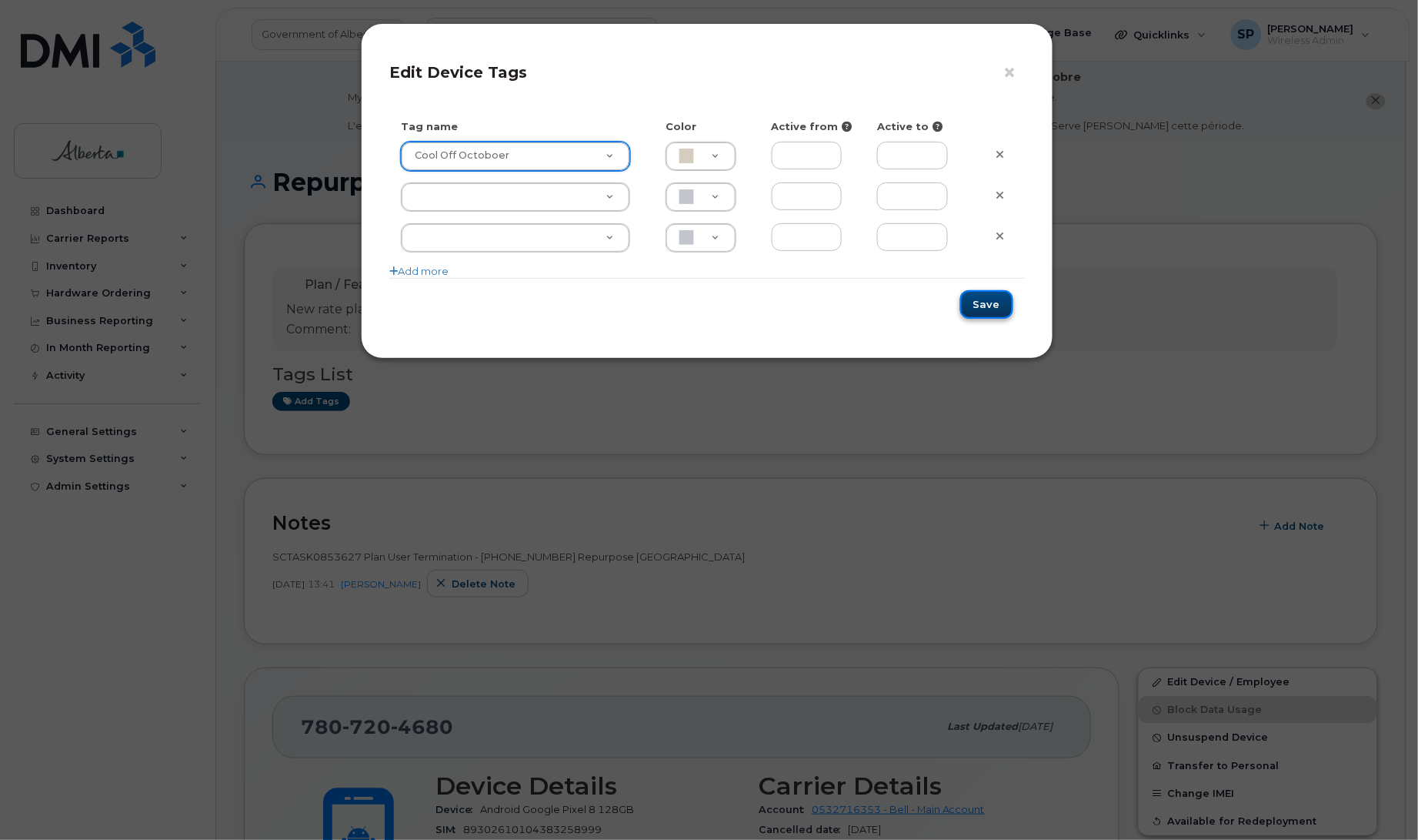
click at [983, 306] on button "Save" at bounding box center [987, 304] width 53 height 28
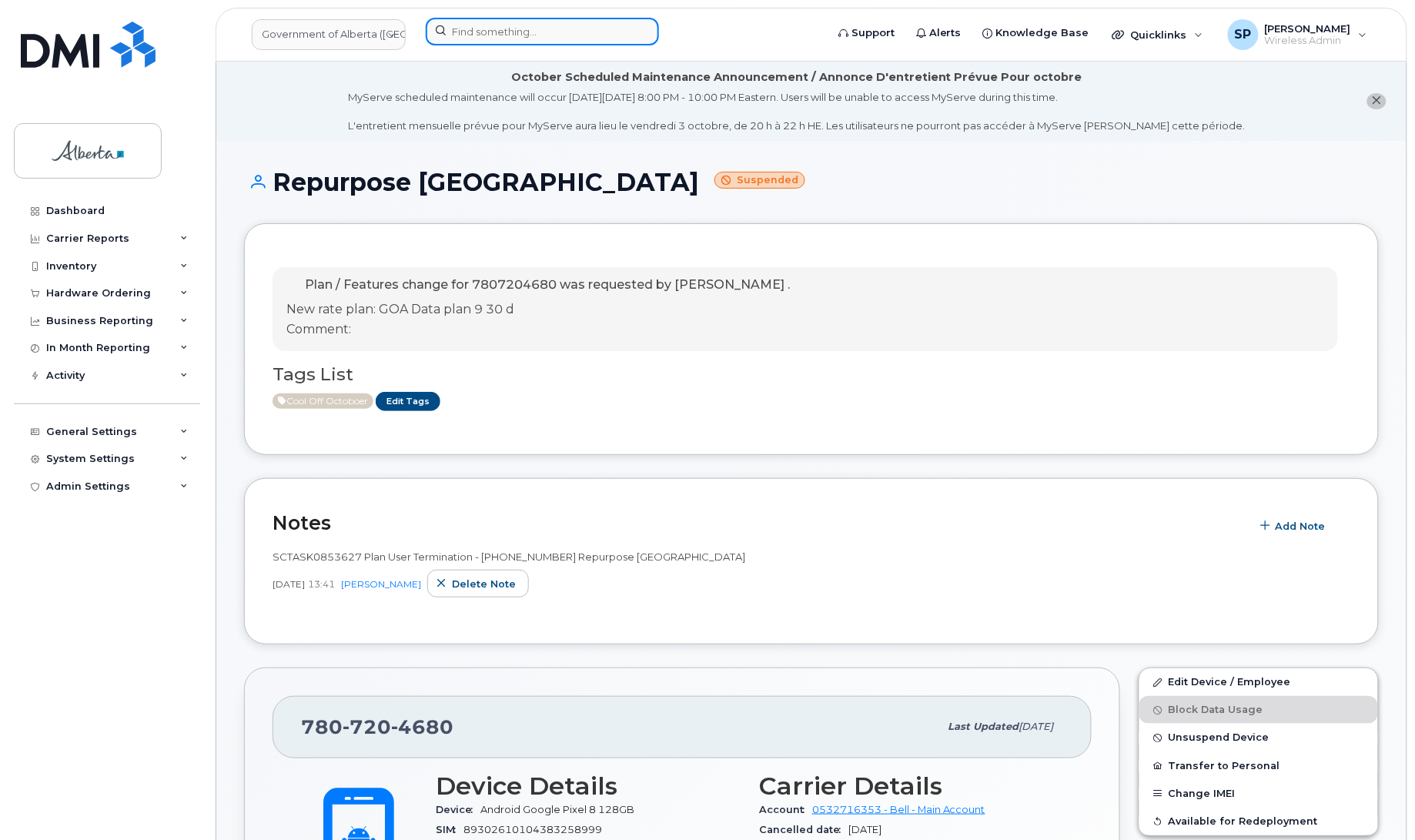
click at [525, 22] on input at bounding box center [542, 32] width 234 height 28
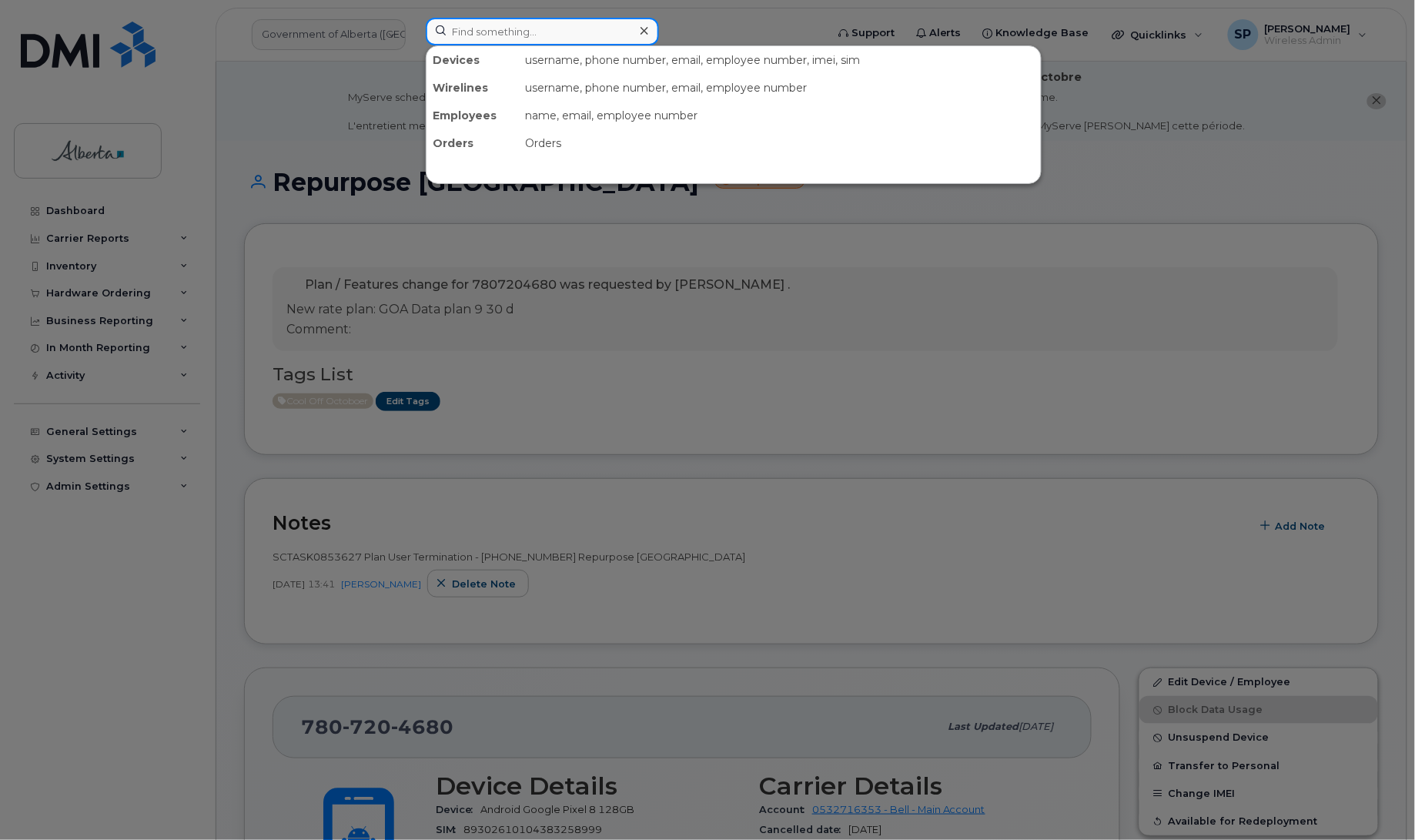
paste input "7809993812"
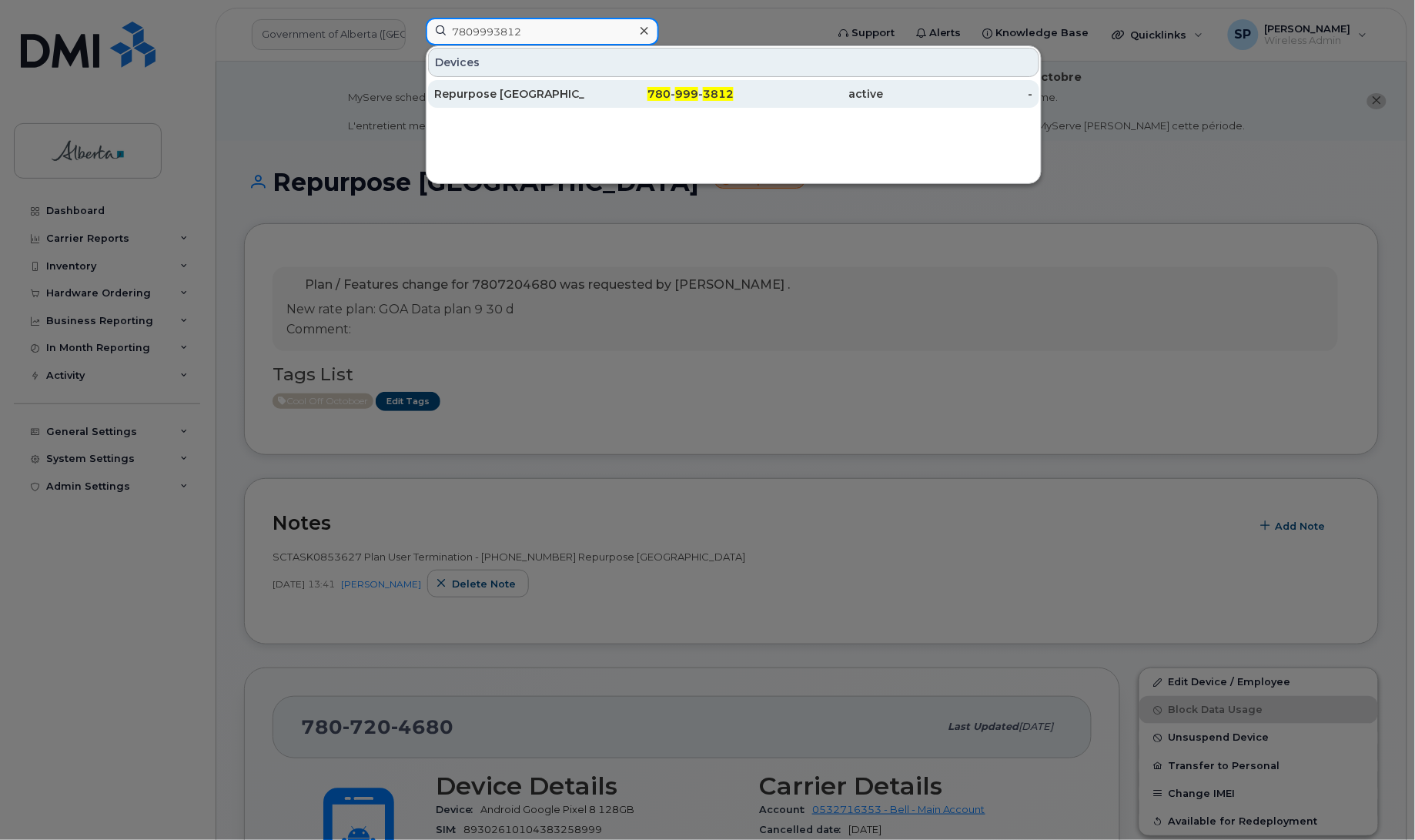
type input "7809993812"
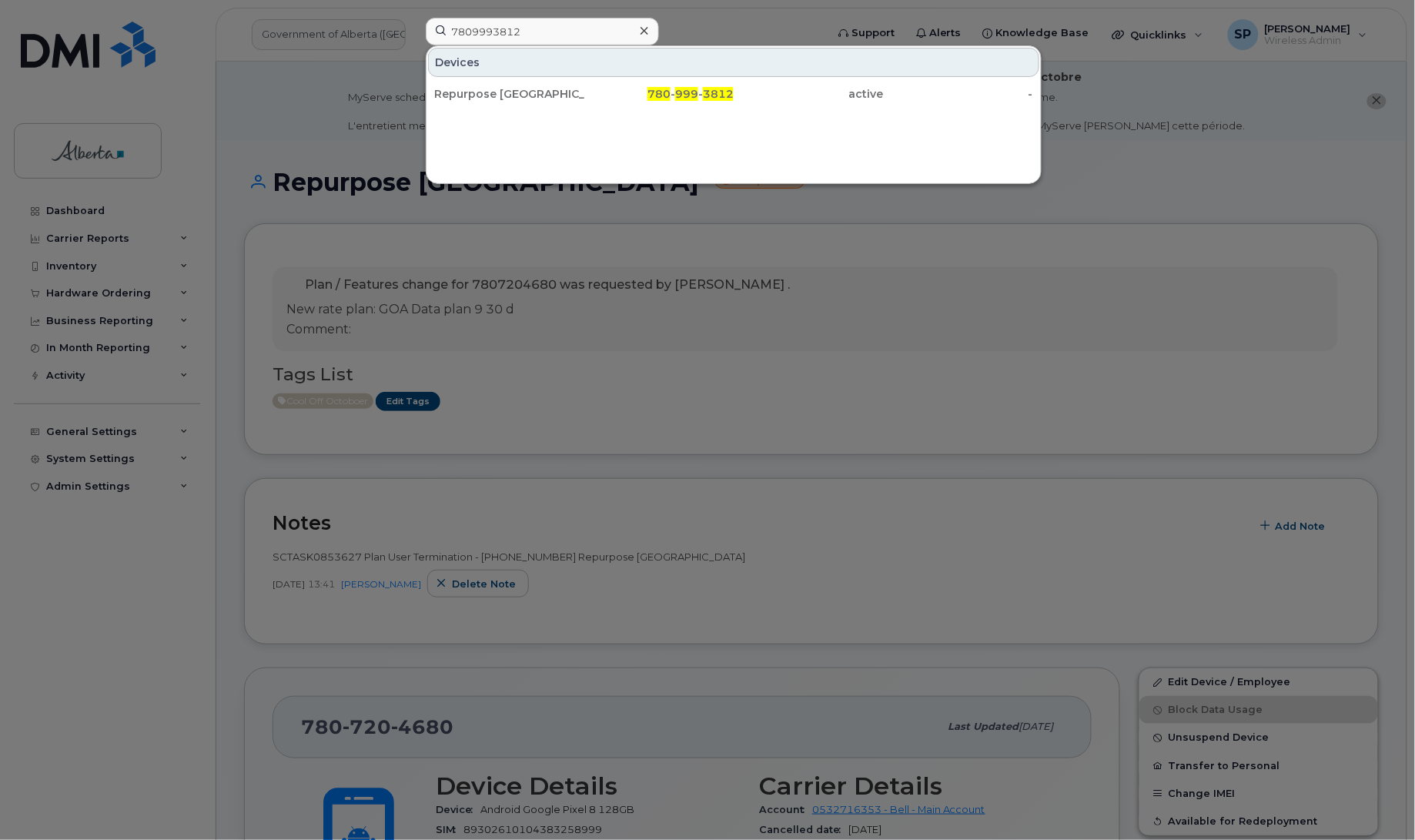
drag, startPoint x: 459, startPoint y: 97, endPoint x: 352, endPoint y: 92, distance: 107.1
click at [459, 97] on div "Repurpose Edmonton" at bounding box center [509, 94] width 150 height 16
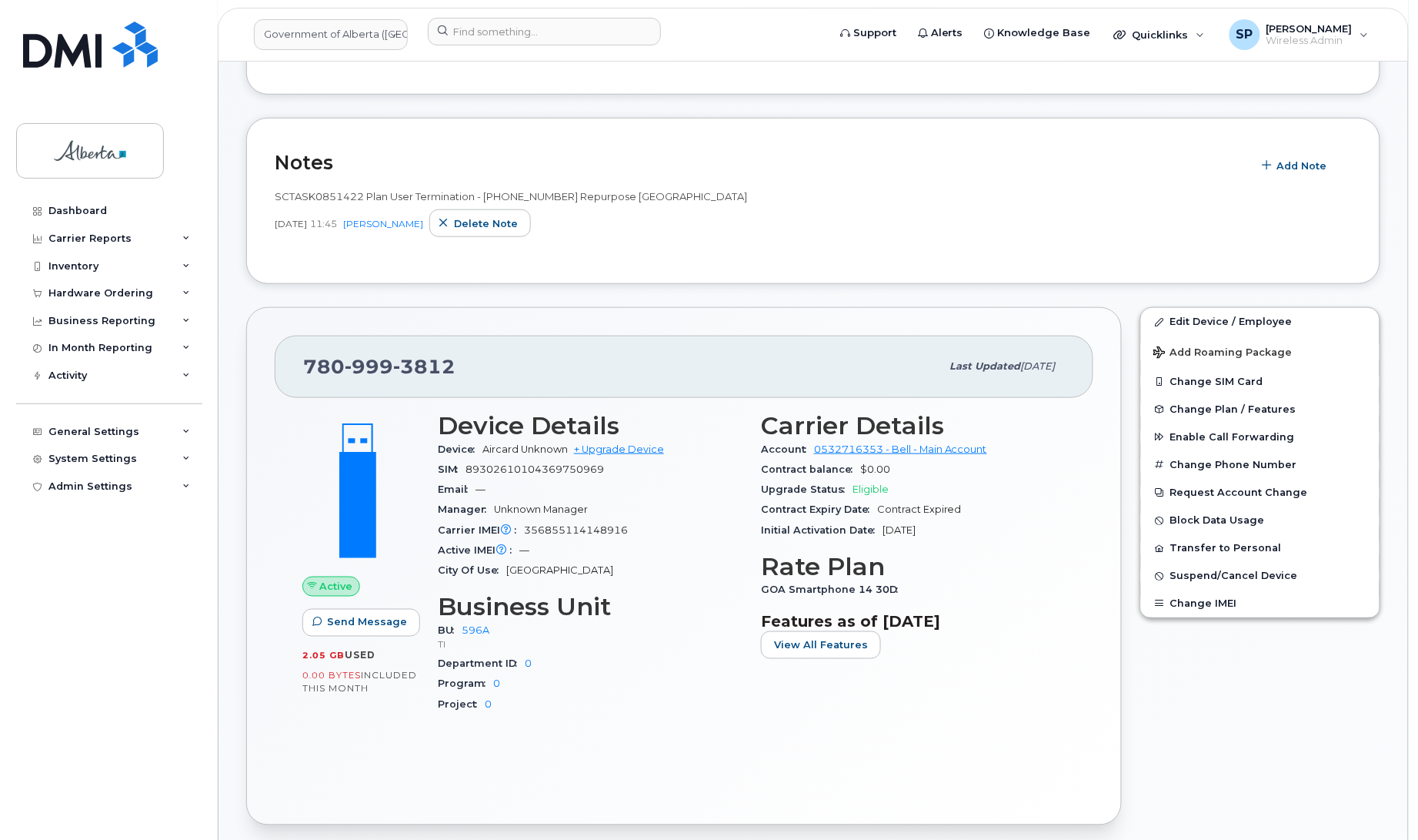
scroll to position [457, 0]
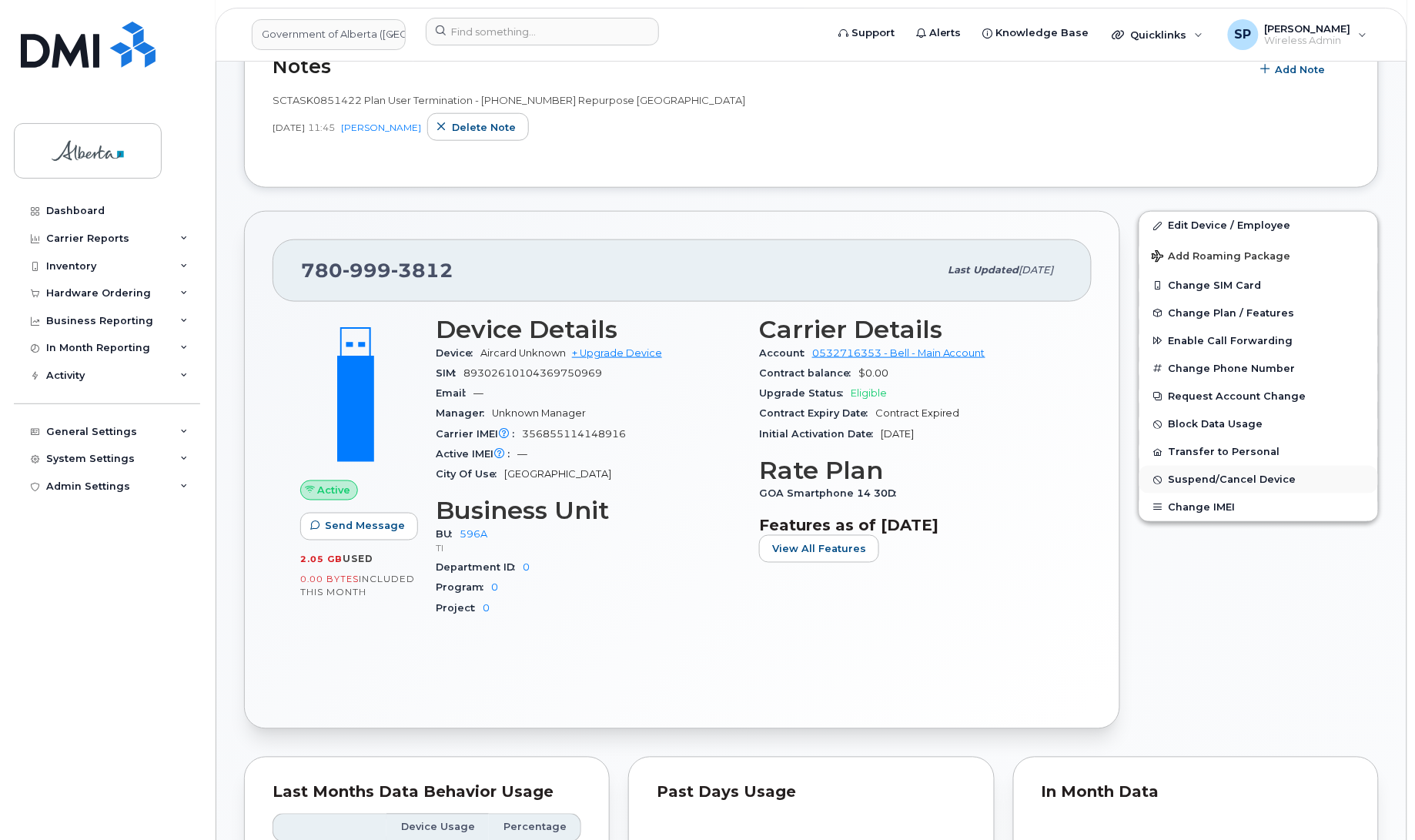
click at [1231, 478] on span "Suspend/Cancel Device" at bounding box center [1232, 479] width 128 height 11
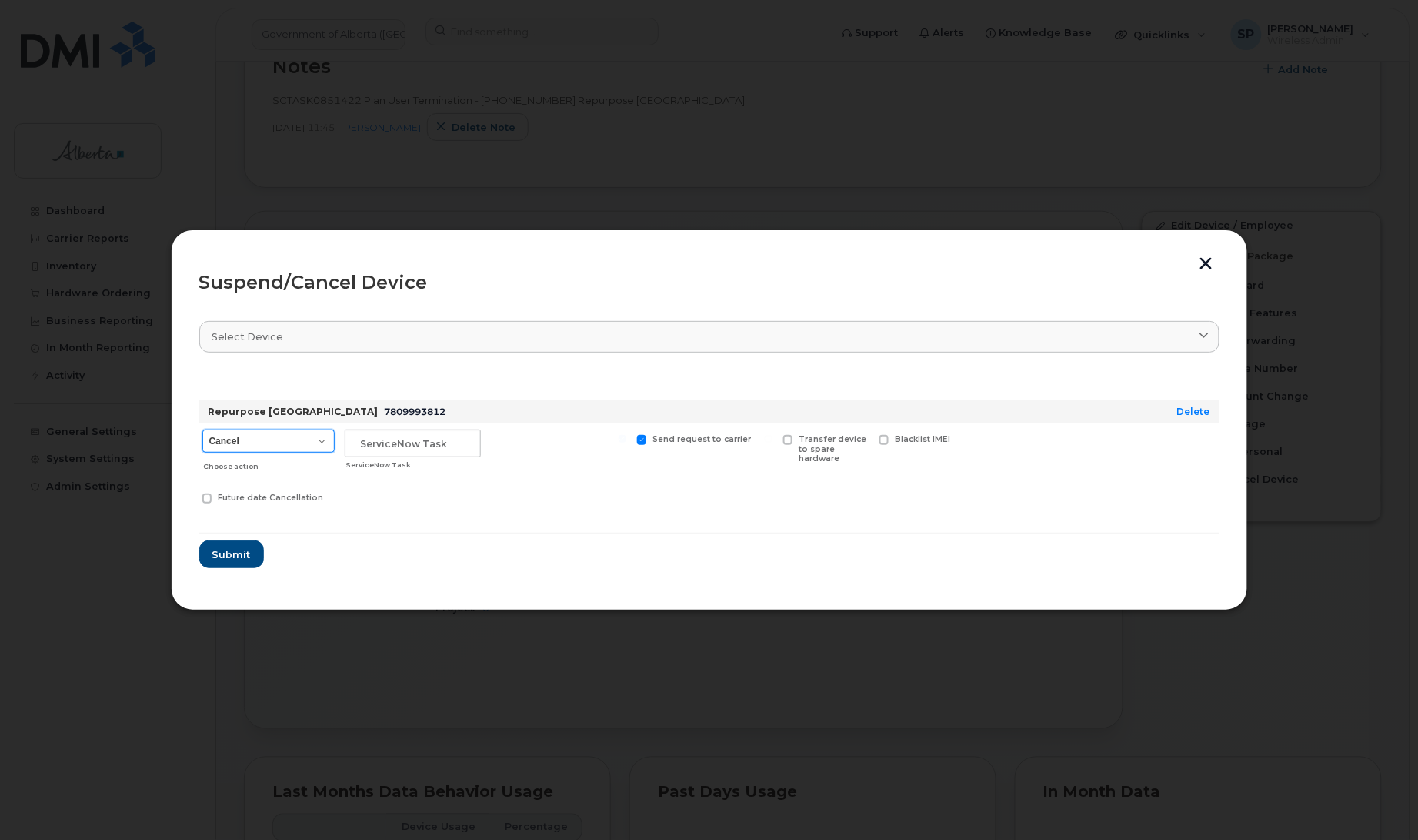
click at [271, 444] on select "Cancel Suspend - Extend Suspension Suspend - Reduced Rate Suspend - Lost Device…" at bounding box center [269, 440] width 133 height 23
select select "[object Object]"
click at [202, 429] on select "Cancel Suspend - Extend Suspension Suspend - Reduced Rate Suspend - Lost Device…" at bounding box center [269, 440] width 133 height 23
click at [397, 444] on input "text" at bounding box center [413, 443] width 136 height 28
paste input "SCTASK0851422"
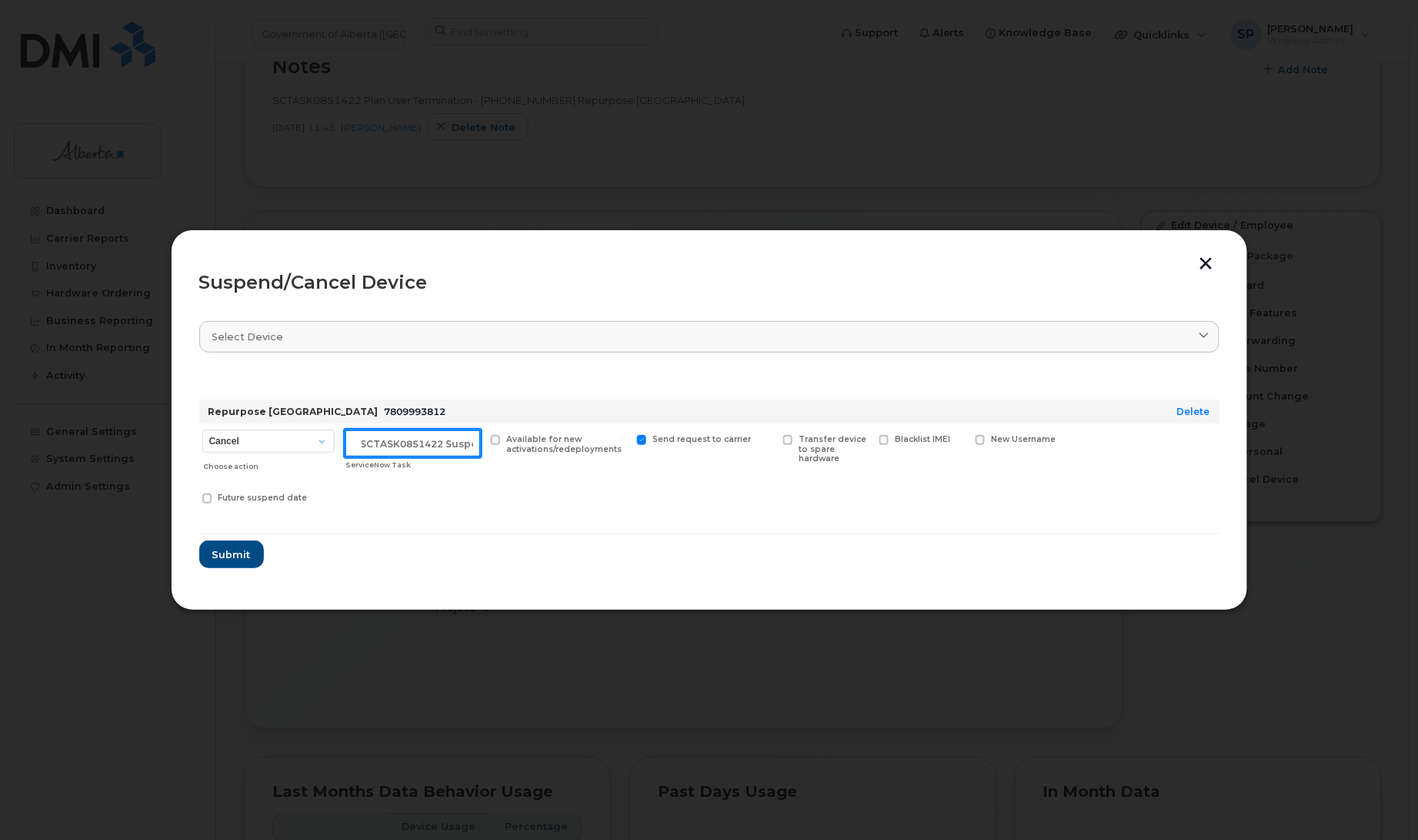
scroll to position [0, 13]
type input "SCTASK0851422 Suspend"
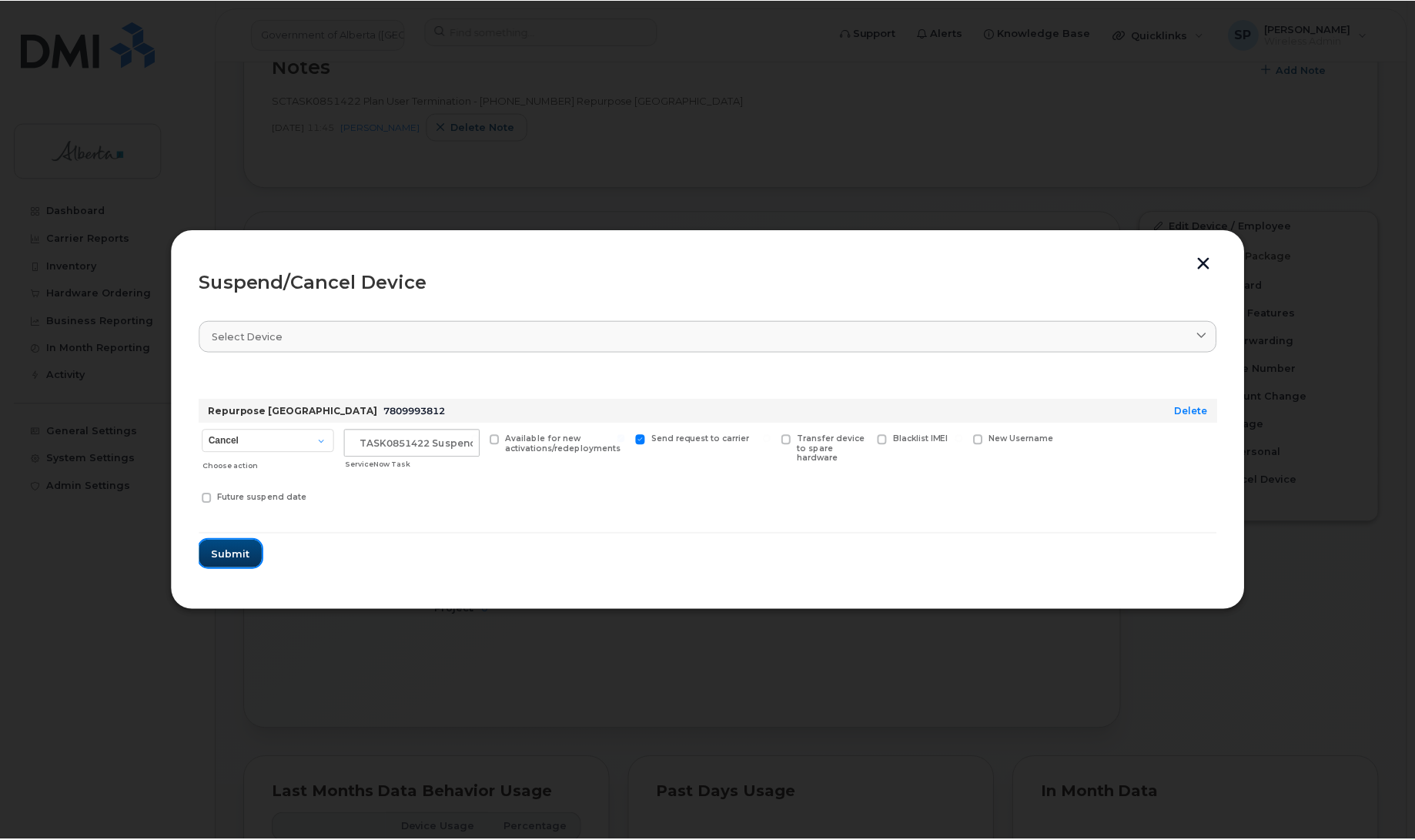
scroll to position [0, 0]
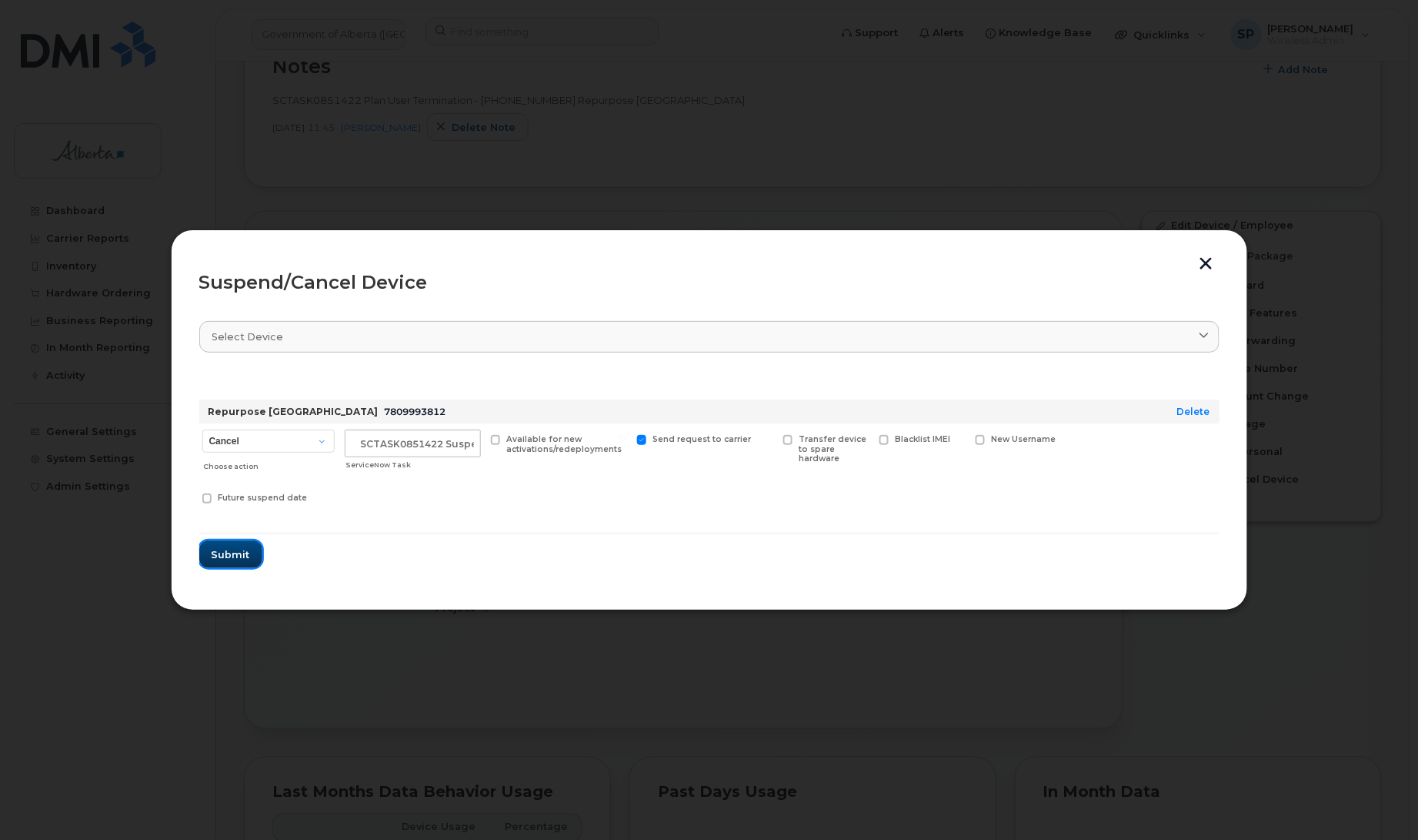
click at [233, 551] on span "Submit" at bounding box center [231, 554] width 39 height 15
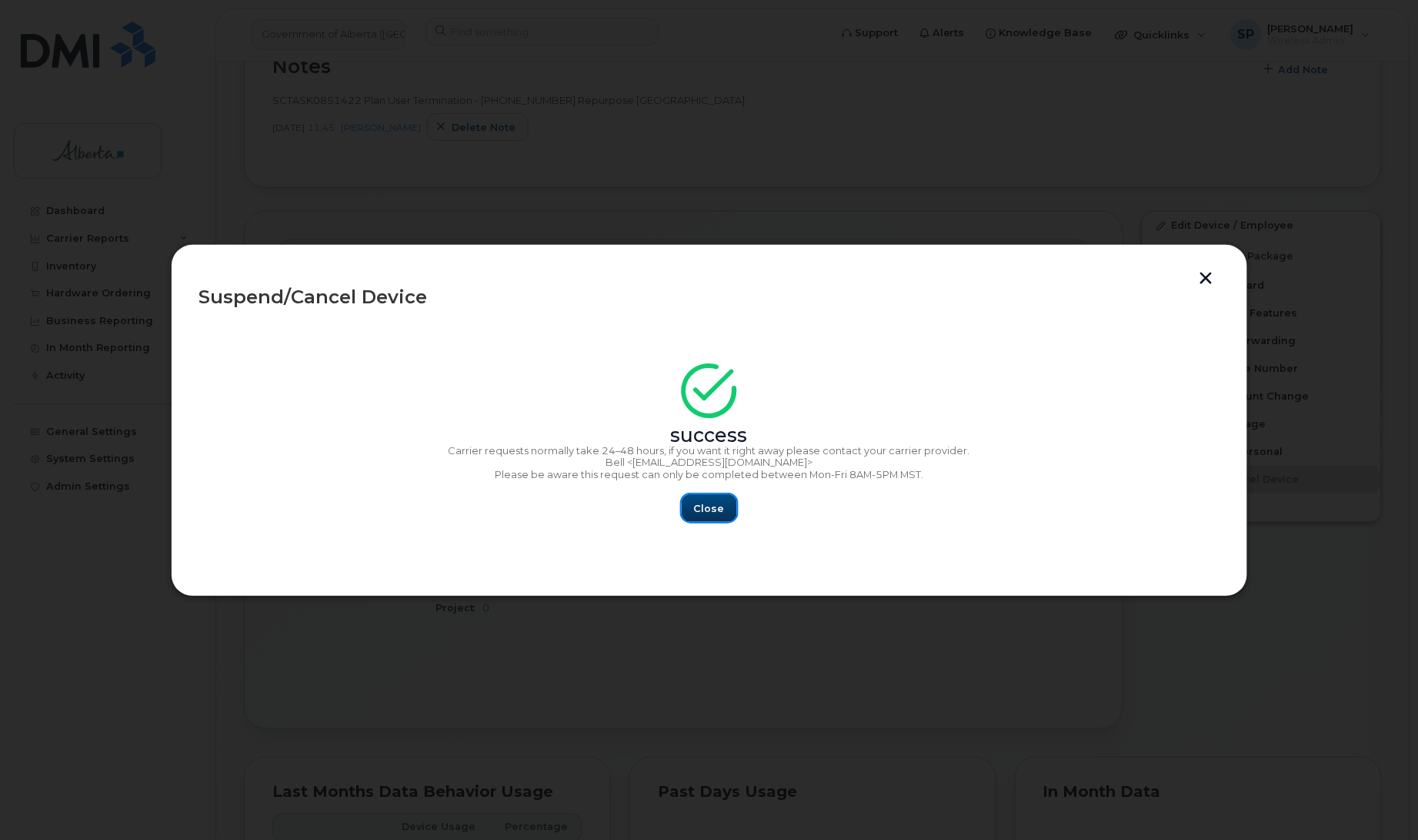
click at [722, 506] on span "Close" at bounding box center [710, 507] width 31 height 15
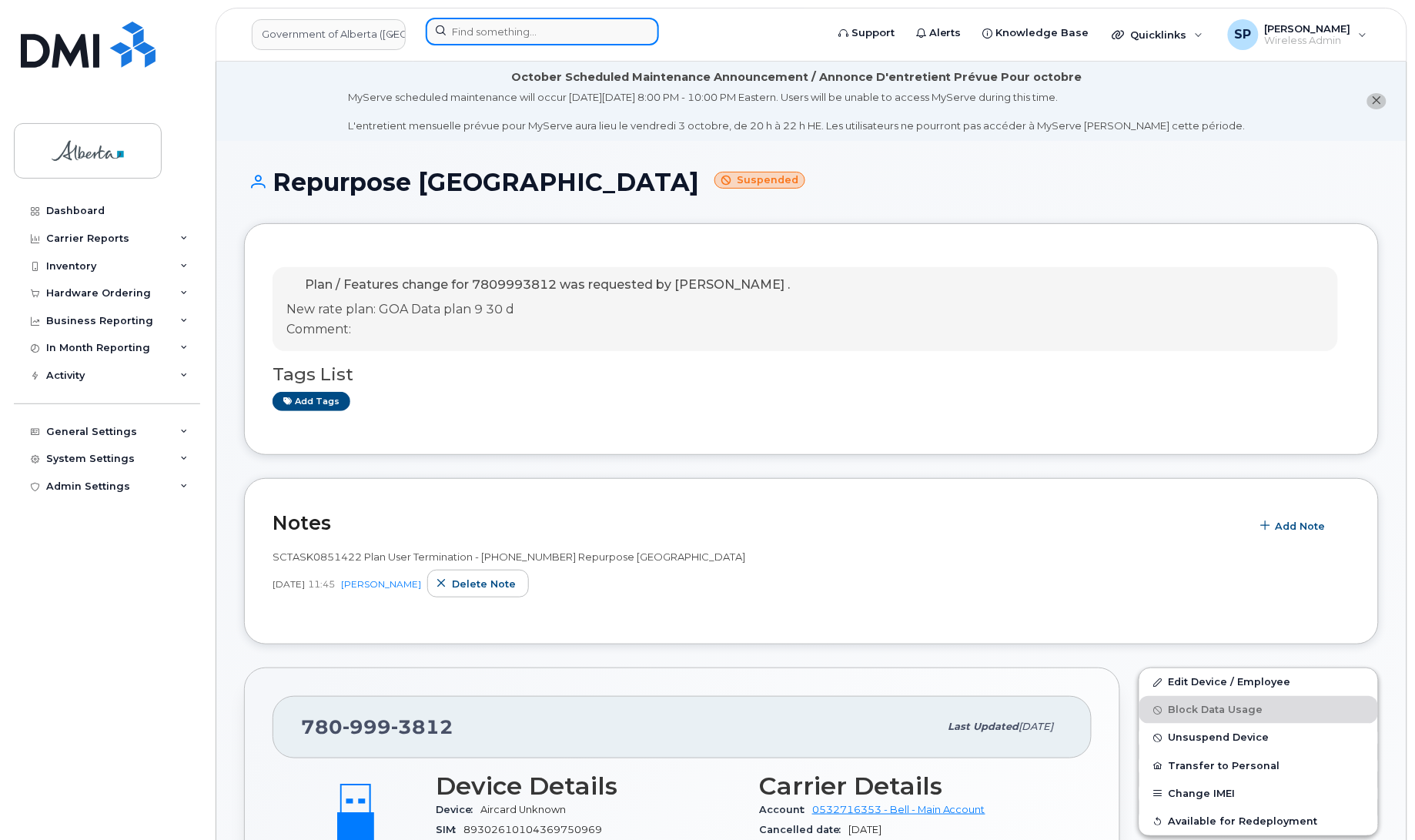
click at [499, 25] on input at bounding box center [542, 32] width 234 height 28
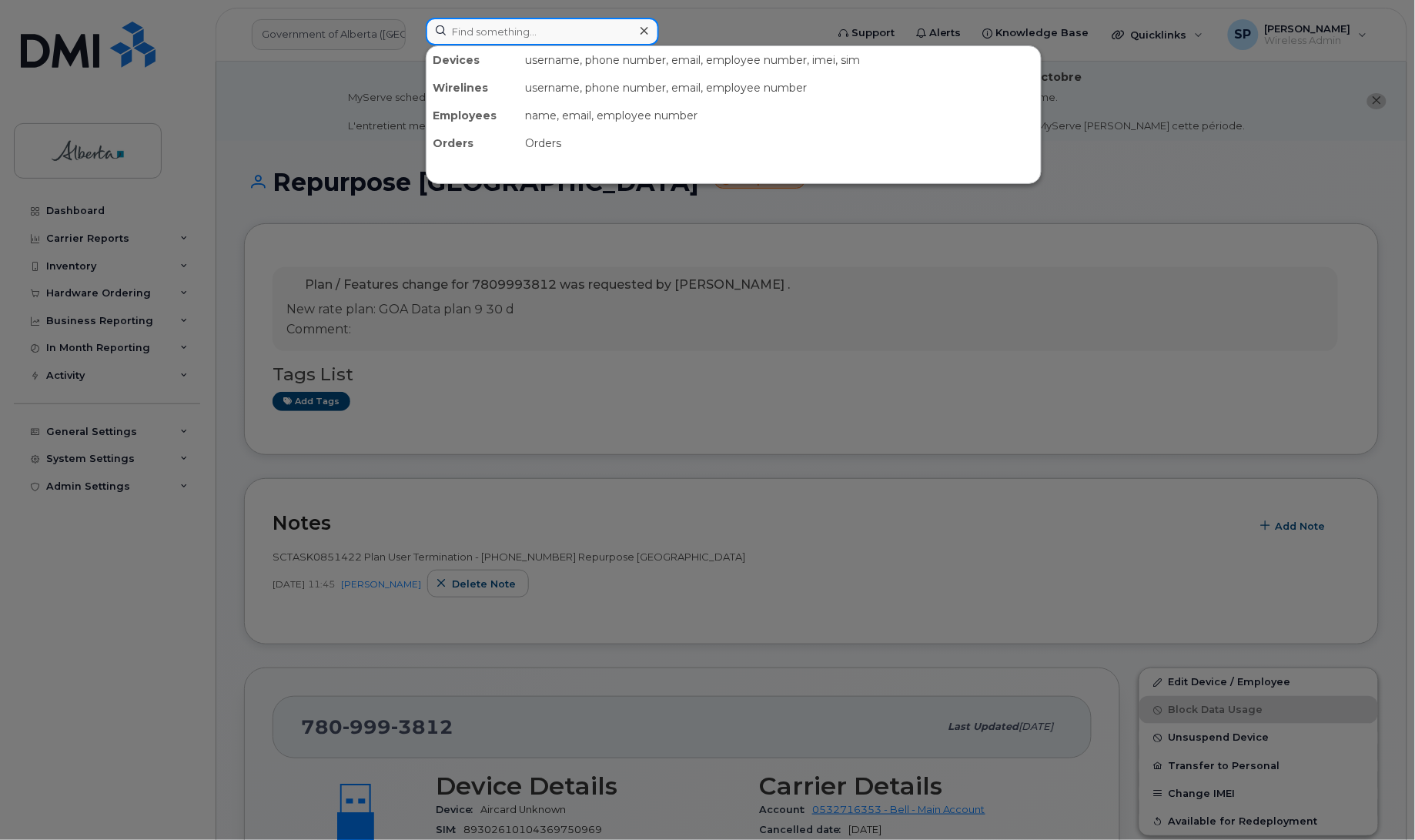
paste input "4033123737"
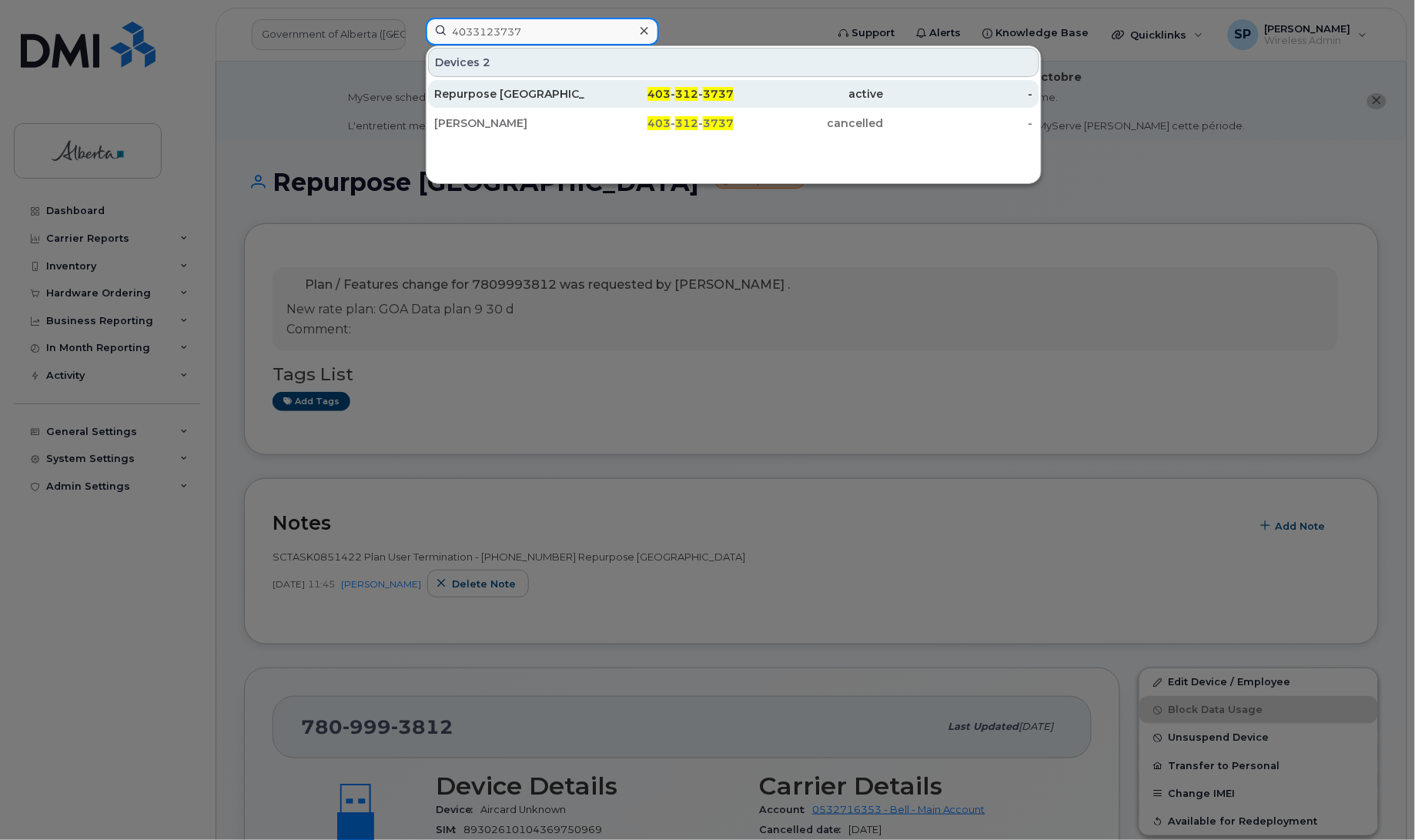
type input "4033123737"
click at [476, 98] on div "Repurpose [GEOGRAPHIC_DATA]" at bounding box center [509, 94] width 150 height 16
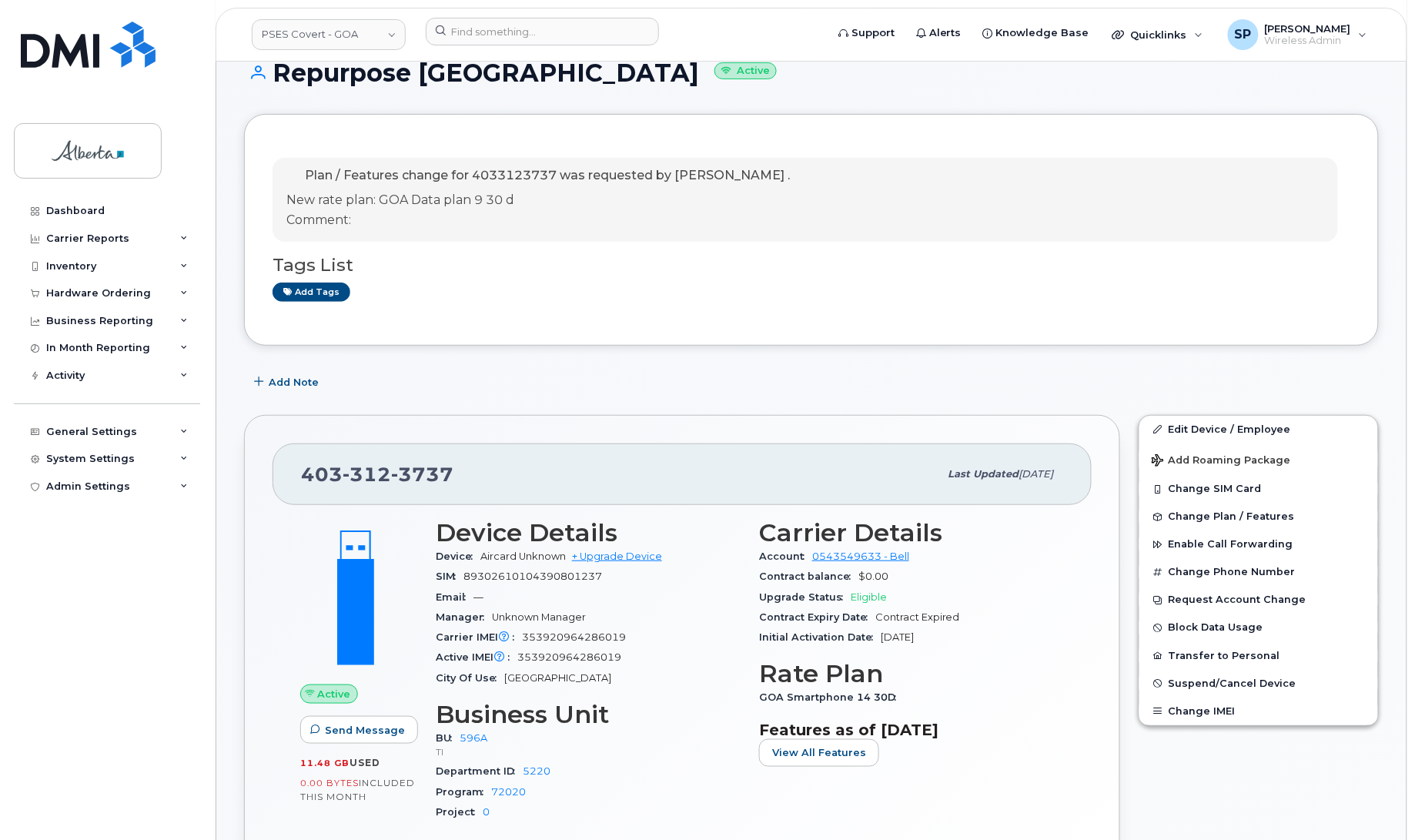
scroll to position [239, 0]
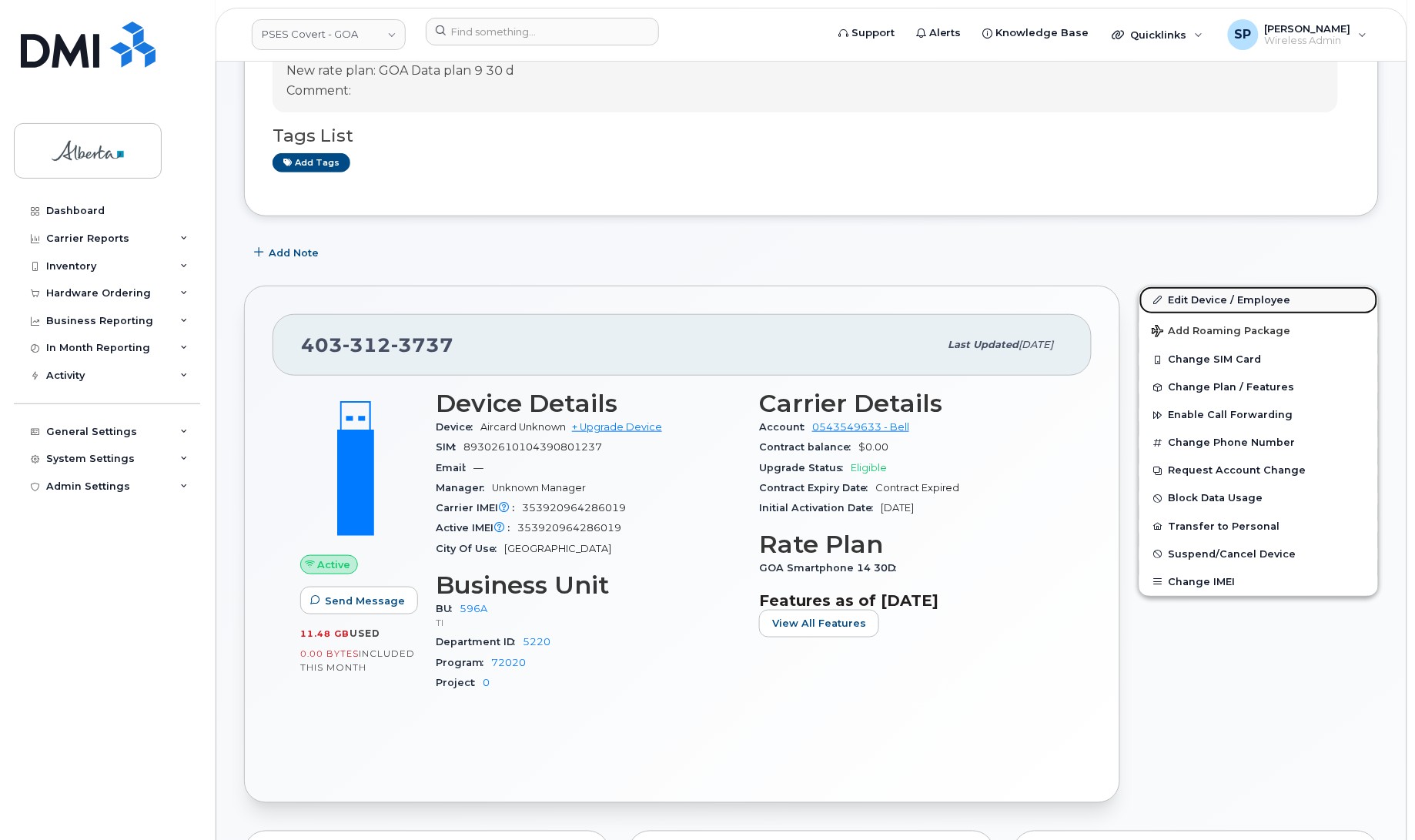
click at [1229, 302] on link "Edit Device / Employee" at bounding box center [1258, 300] width 239 height 28
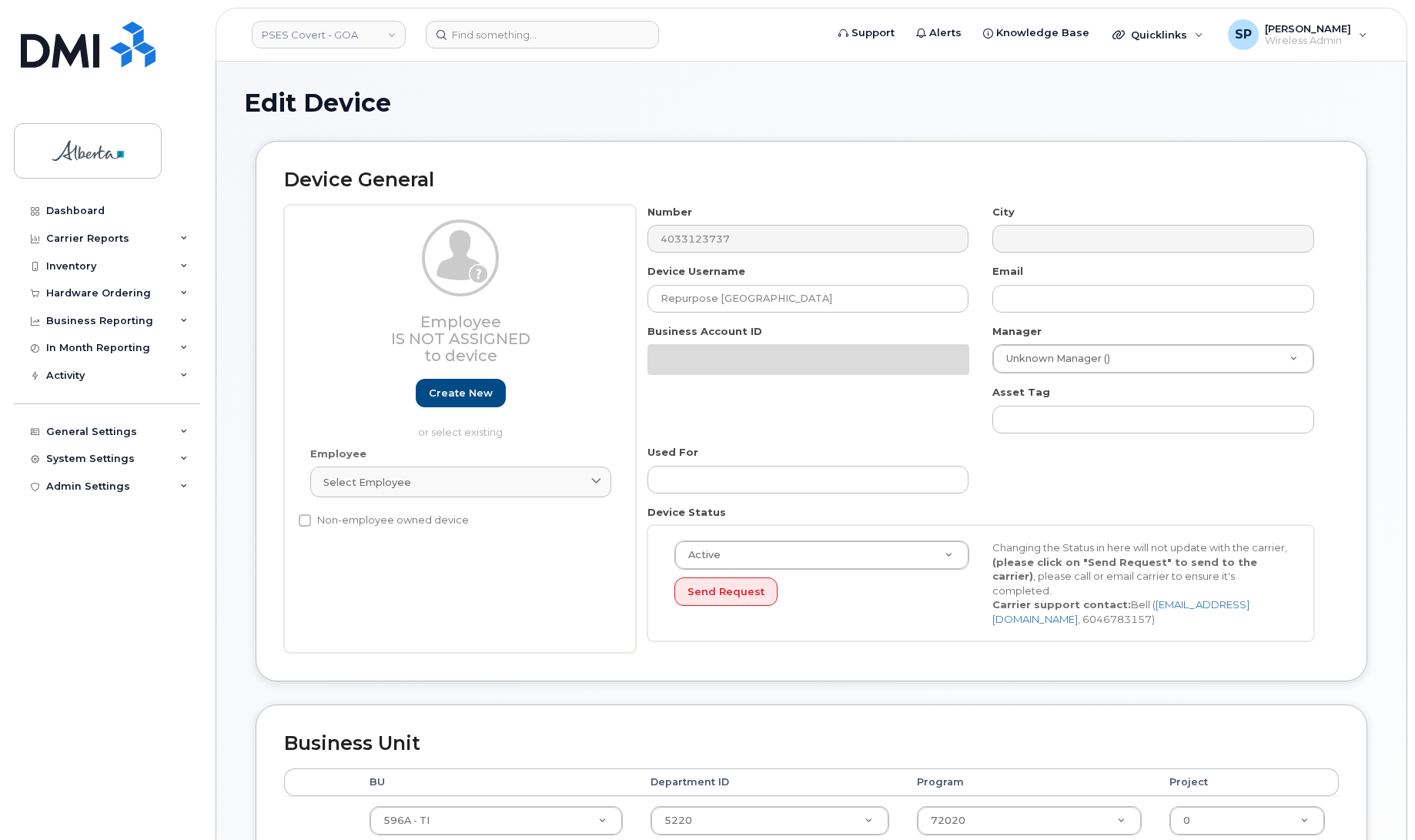
select select "5747633"
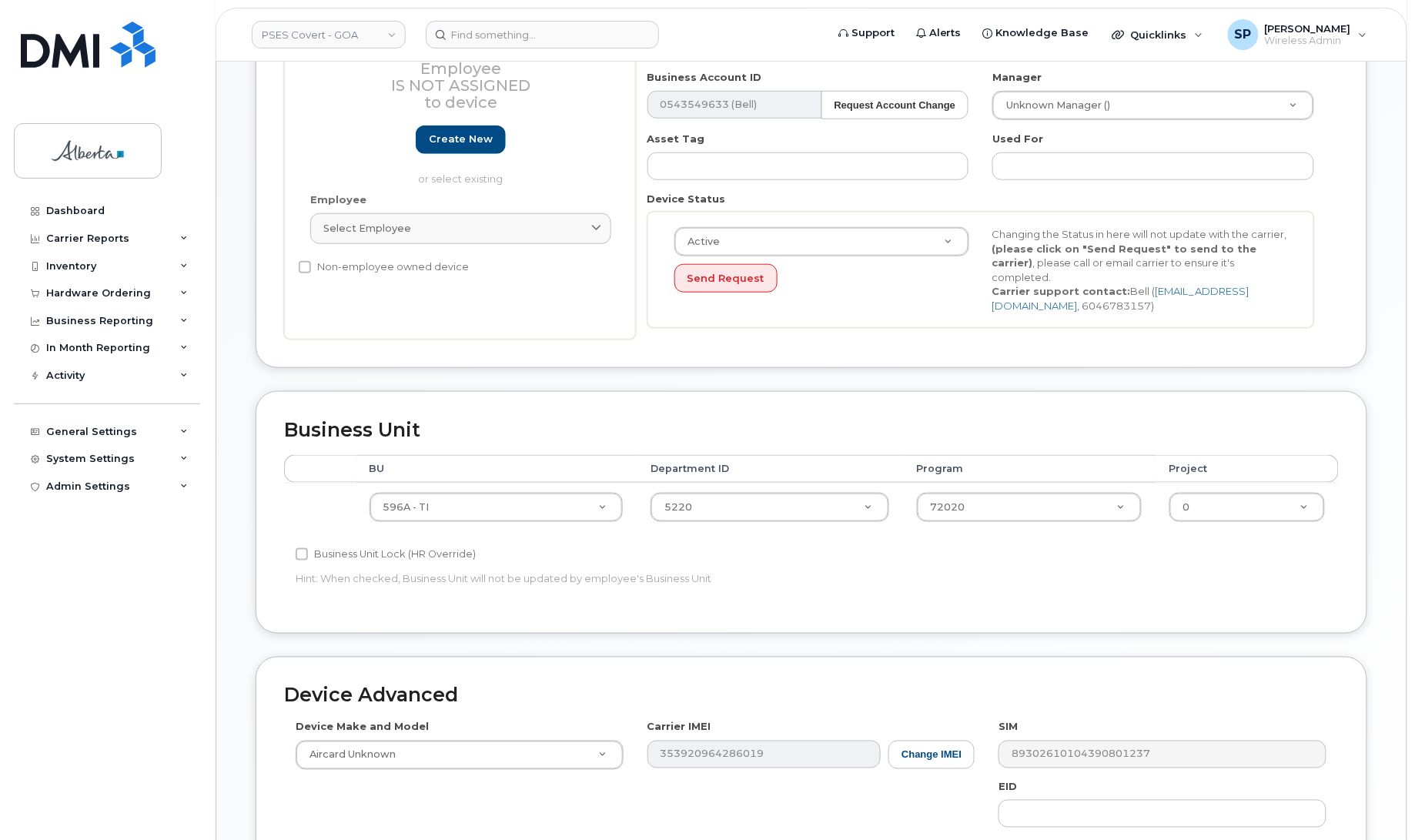
scroll to position [345, 0]
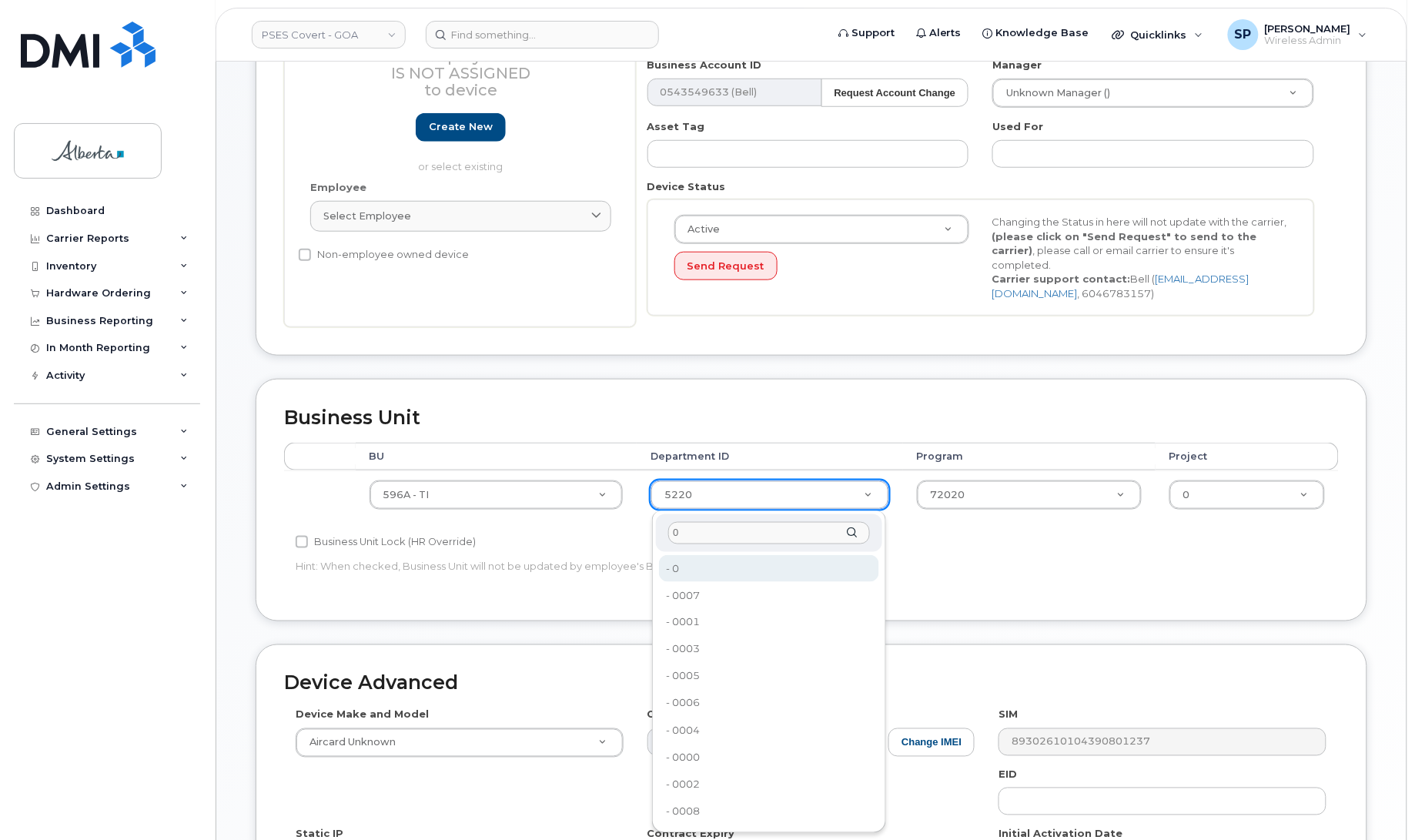
type input "0"
type input "5747653"
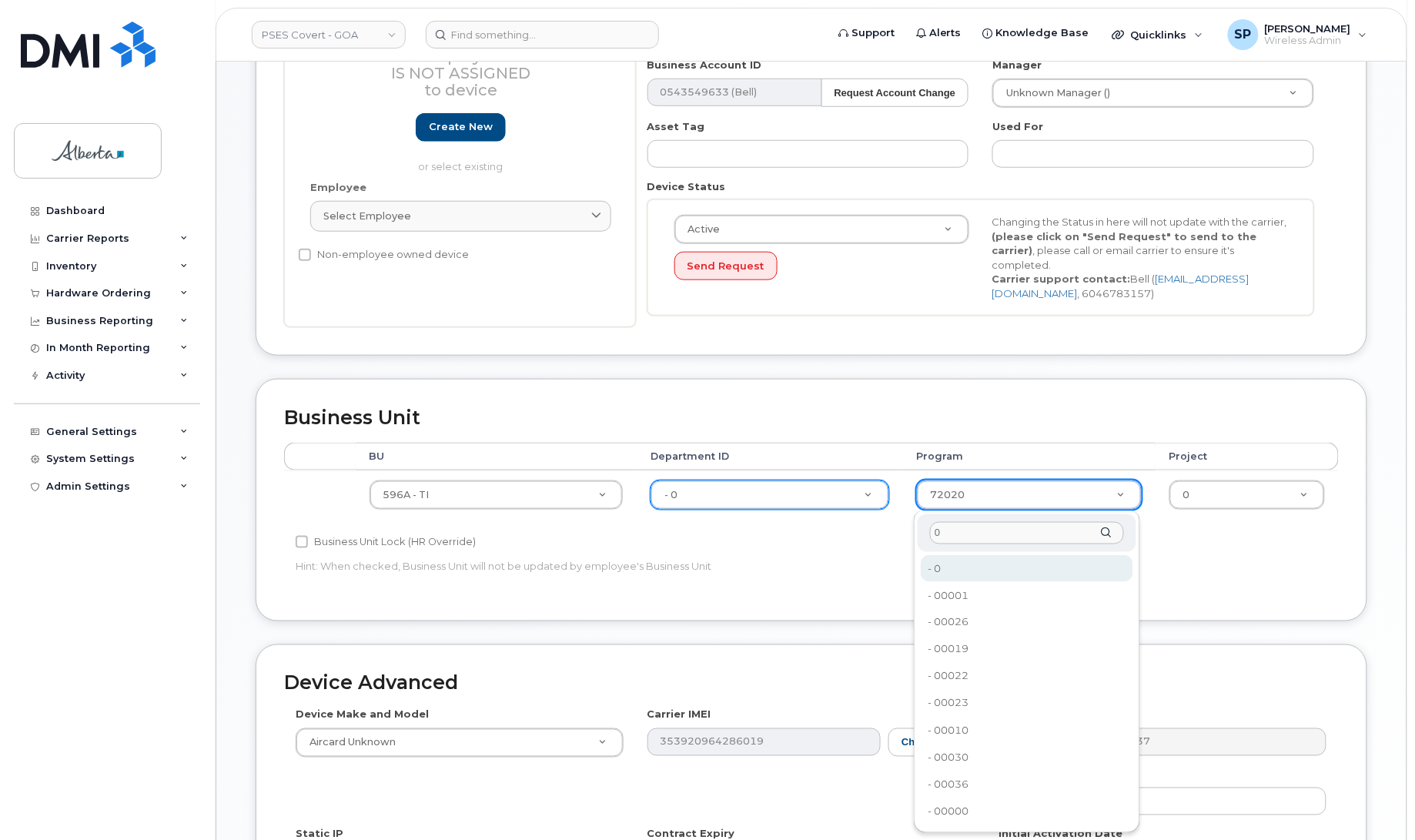
type input "0"
type input "5751081"
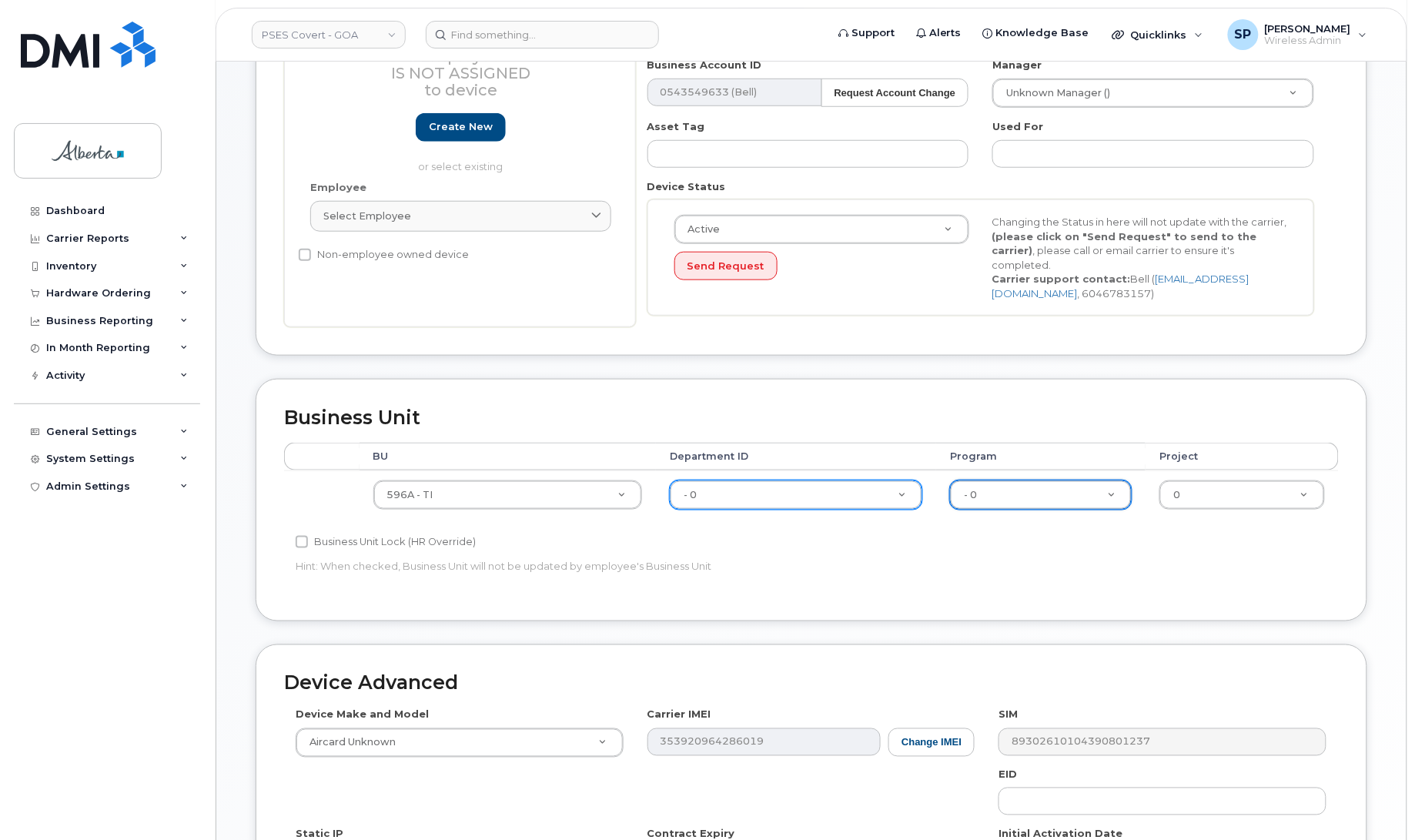
scroll to position [612, 0]
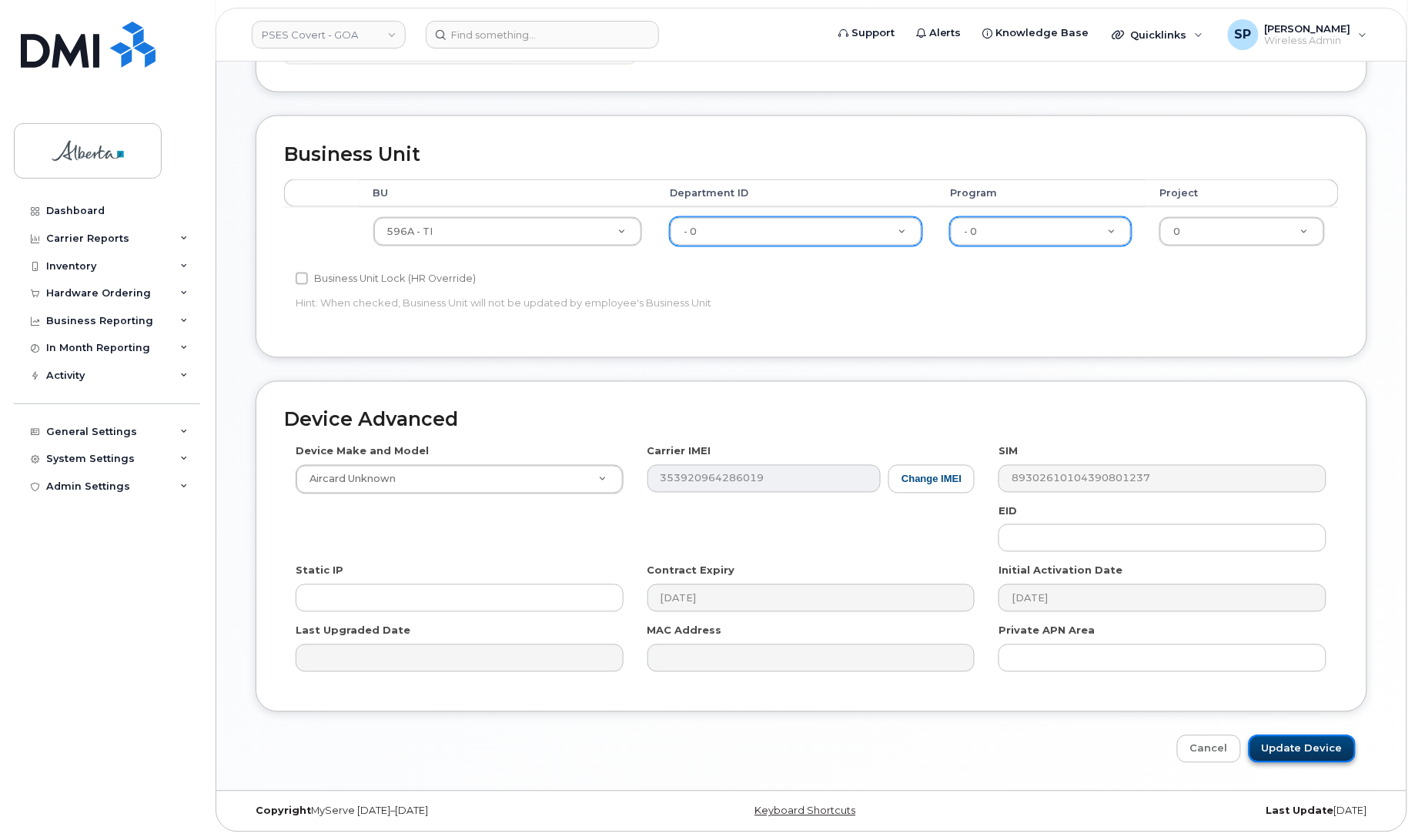
click at [1321, 747] on input "Update Device" at bounding box center [1302, 749] width 107 height 28
type input "Saving..."
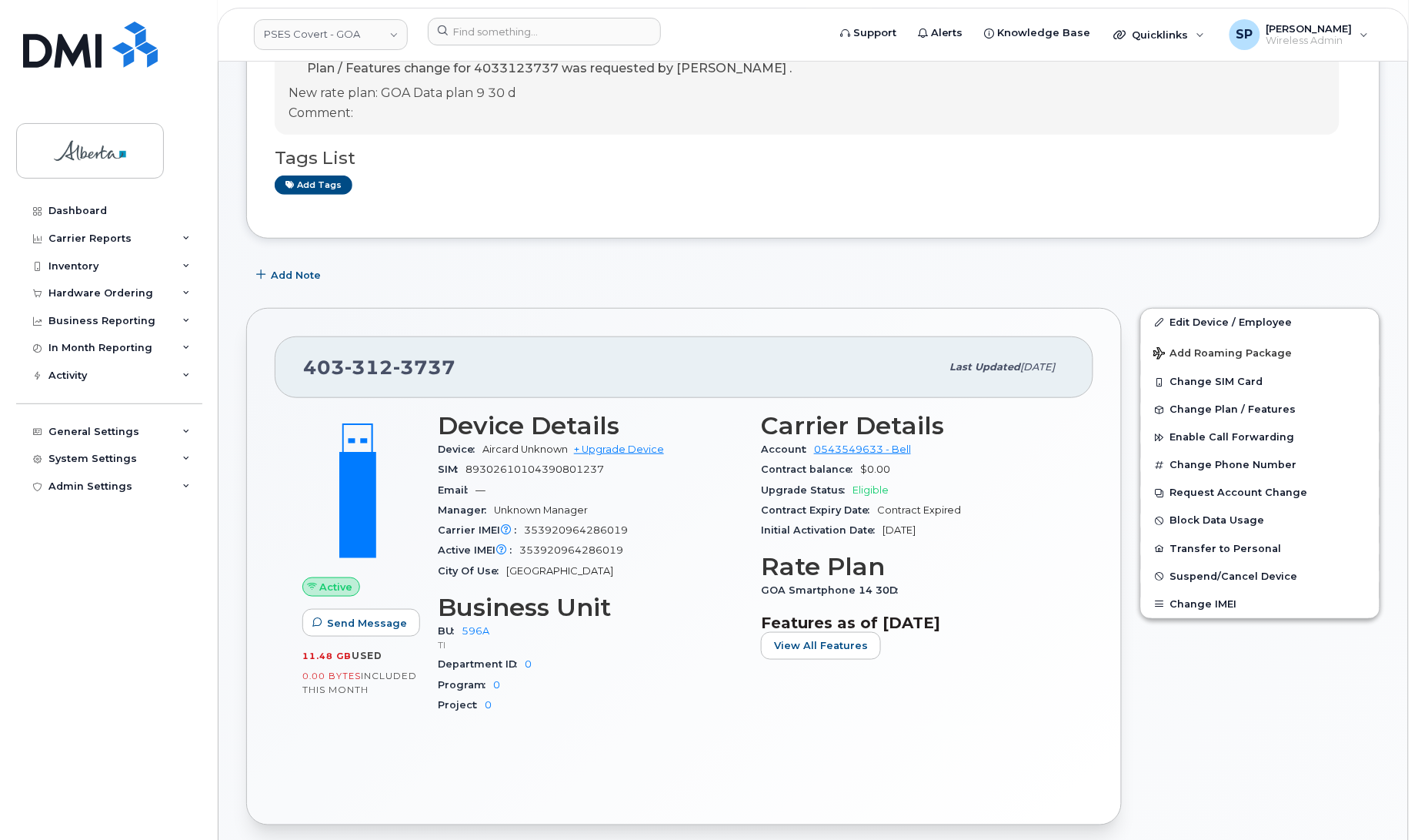
scroll to position [266, 0]
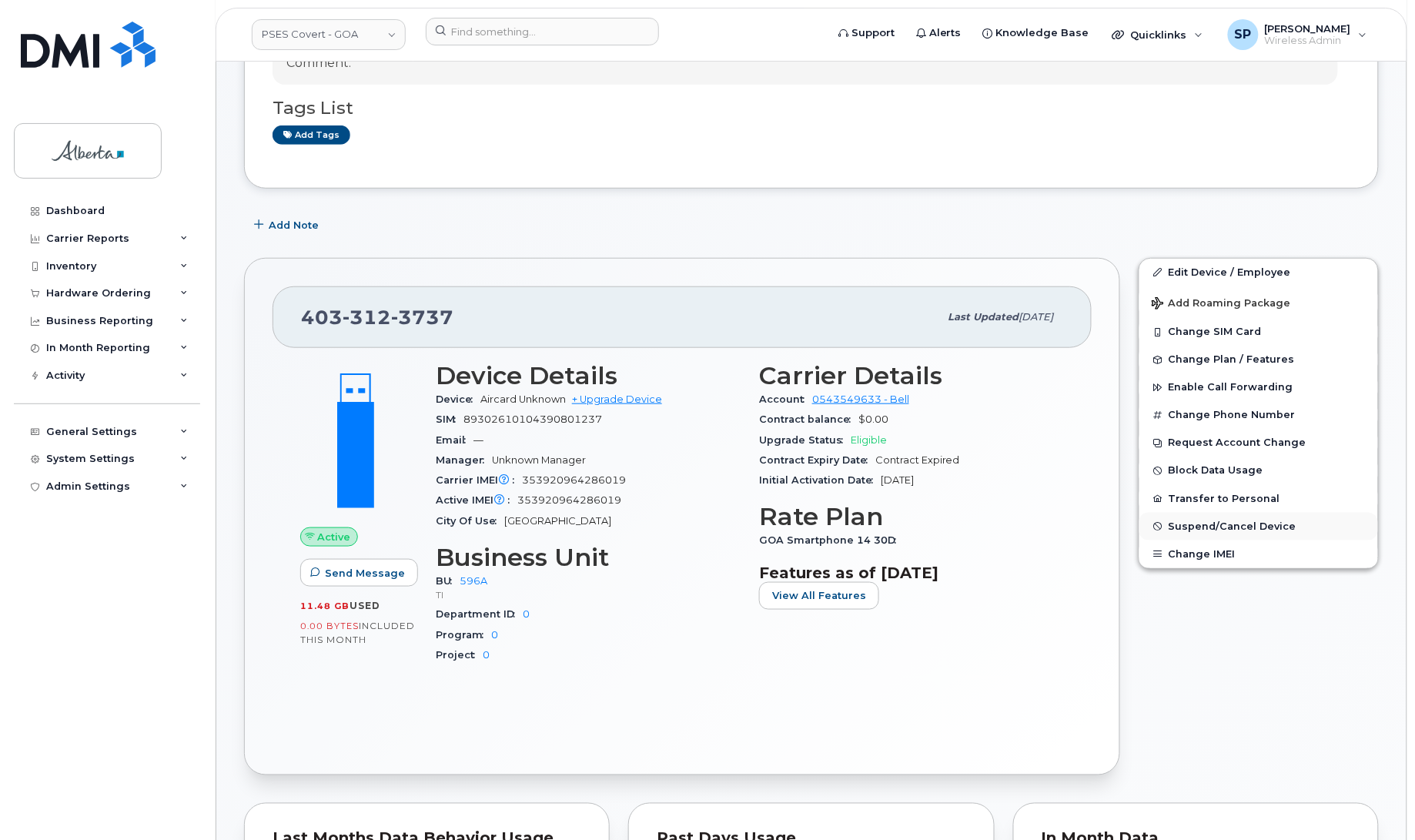
click at [1245, 524] on span "Suspend/Cancel Device" at bounding box center [1232, 526] width 128 height 11
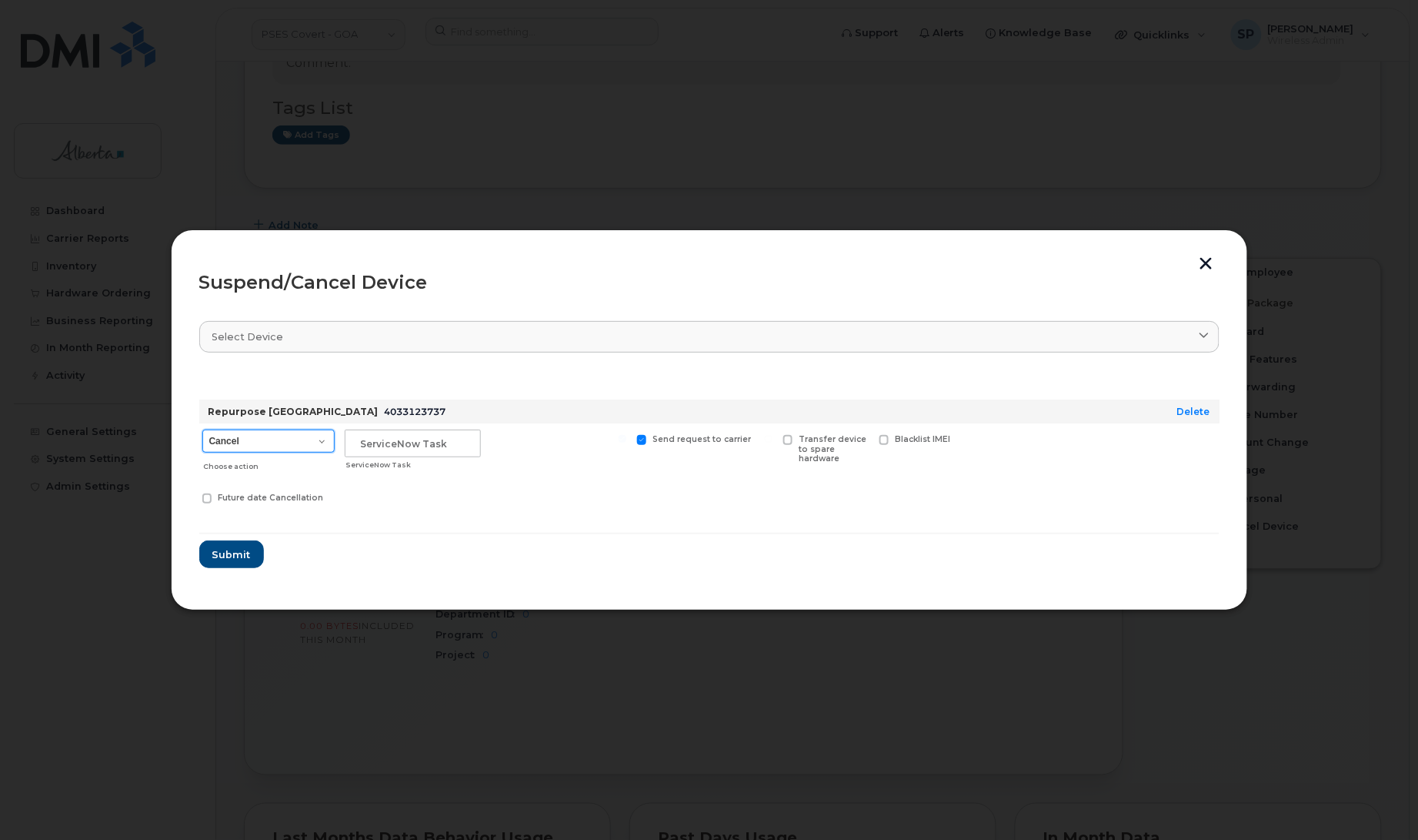
click at [270, 447] on select "Cancel Suspend - Extend Suspension Suspend - Reduced Rate Suspend - Full Rate S…" at bounding box center [269, 440] width 133 height 23
select select "[object Object]"
click at [202, 429] on select "Cancel Suspend - Extend Suspension Suspend - Reduced Rate Suspend - Full Rate S…" at bounding box center [269, 440] width 133 height 23
click at [402, 433] on input "text" at bounding box center [413, 443] width 136 height 28
paste input "SCTASK0856012"
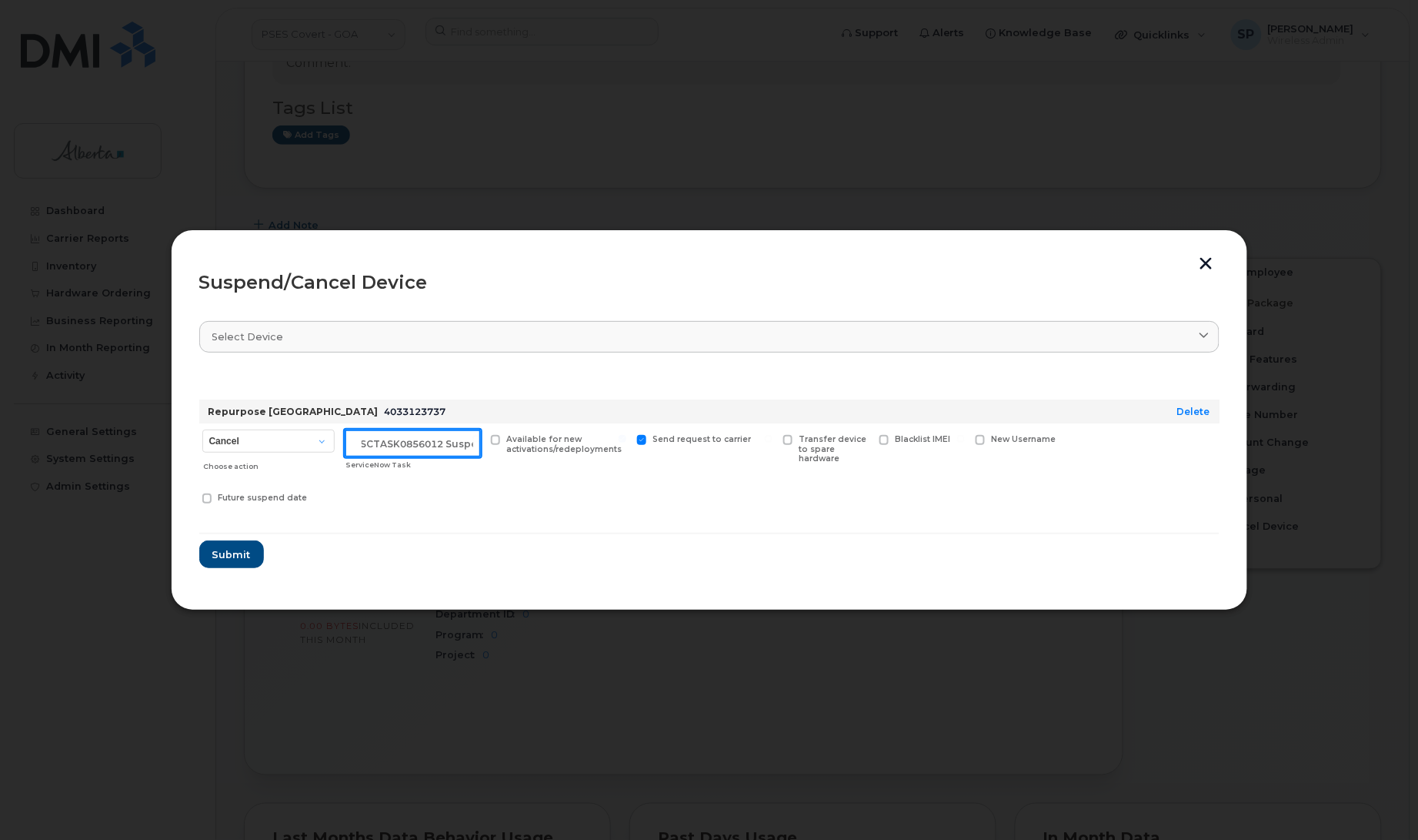
scroll to position [0, 13]
type input "SCTASK0856012 Suspend"
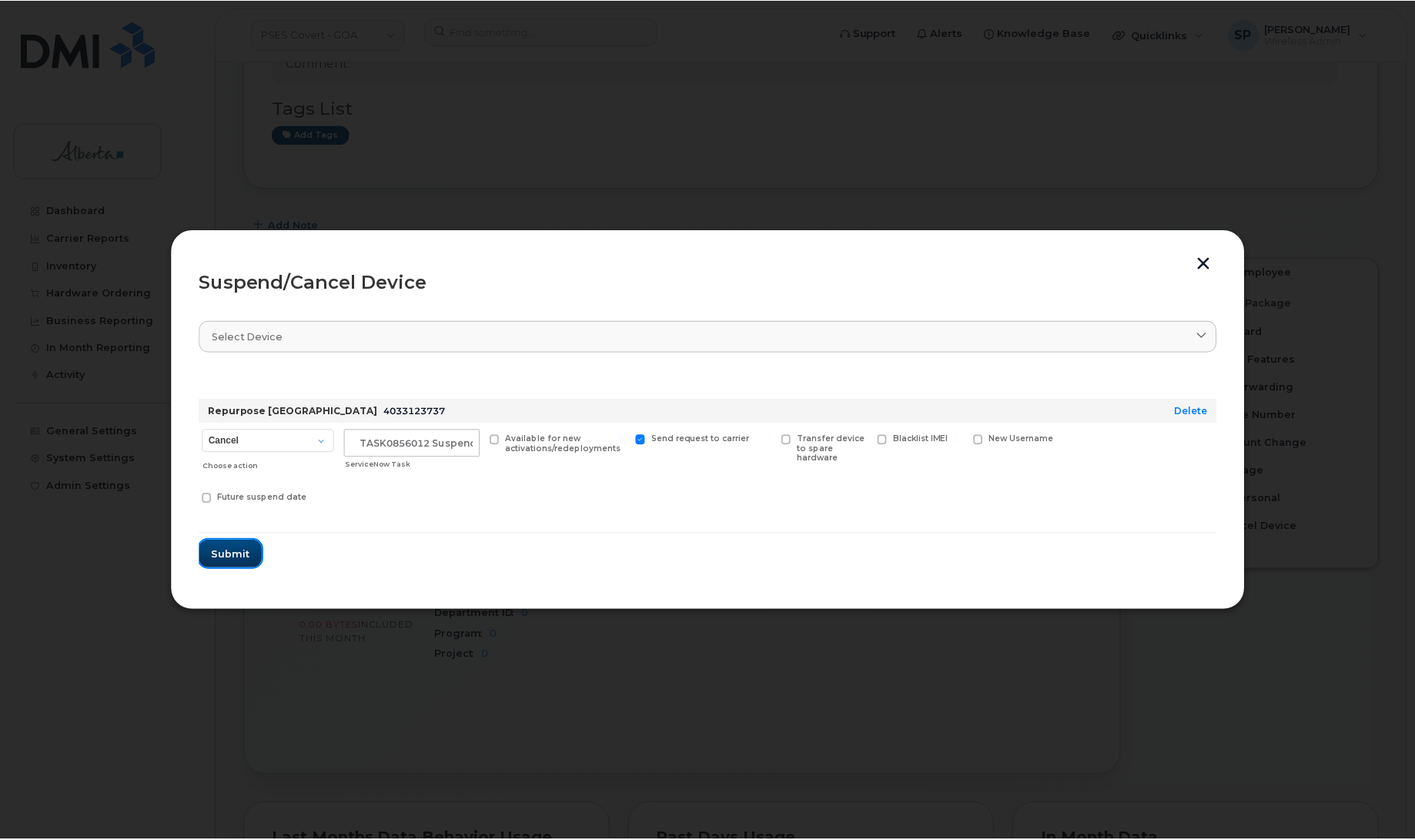
scroll to position [0, 0]
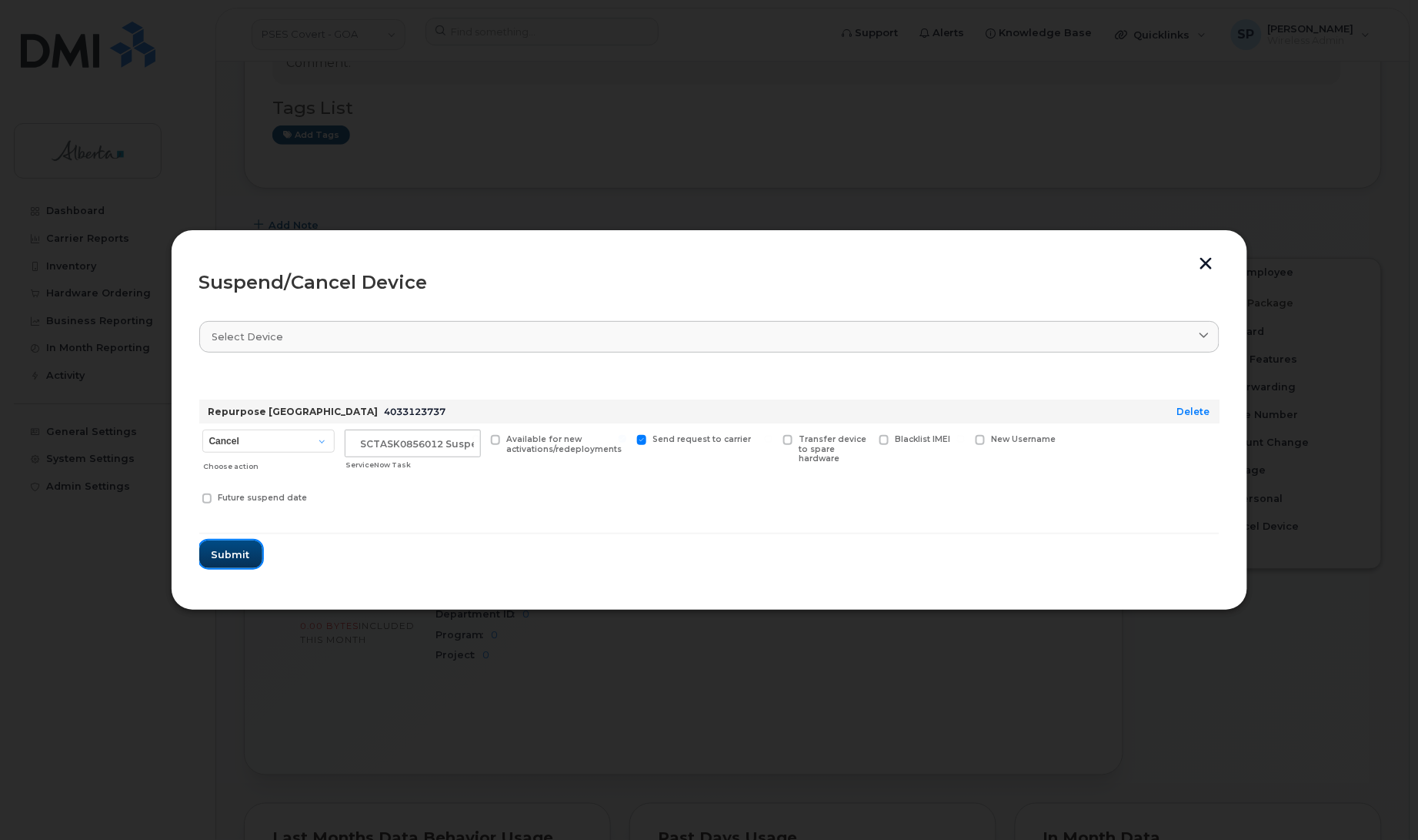
click at [225, 556] on span "Submit" at bounding box center [231, 554] width 39 height 15
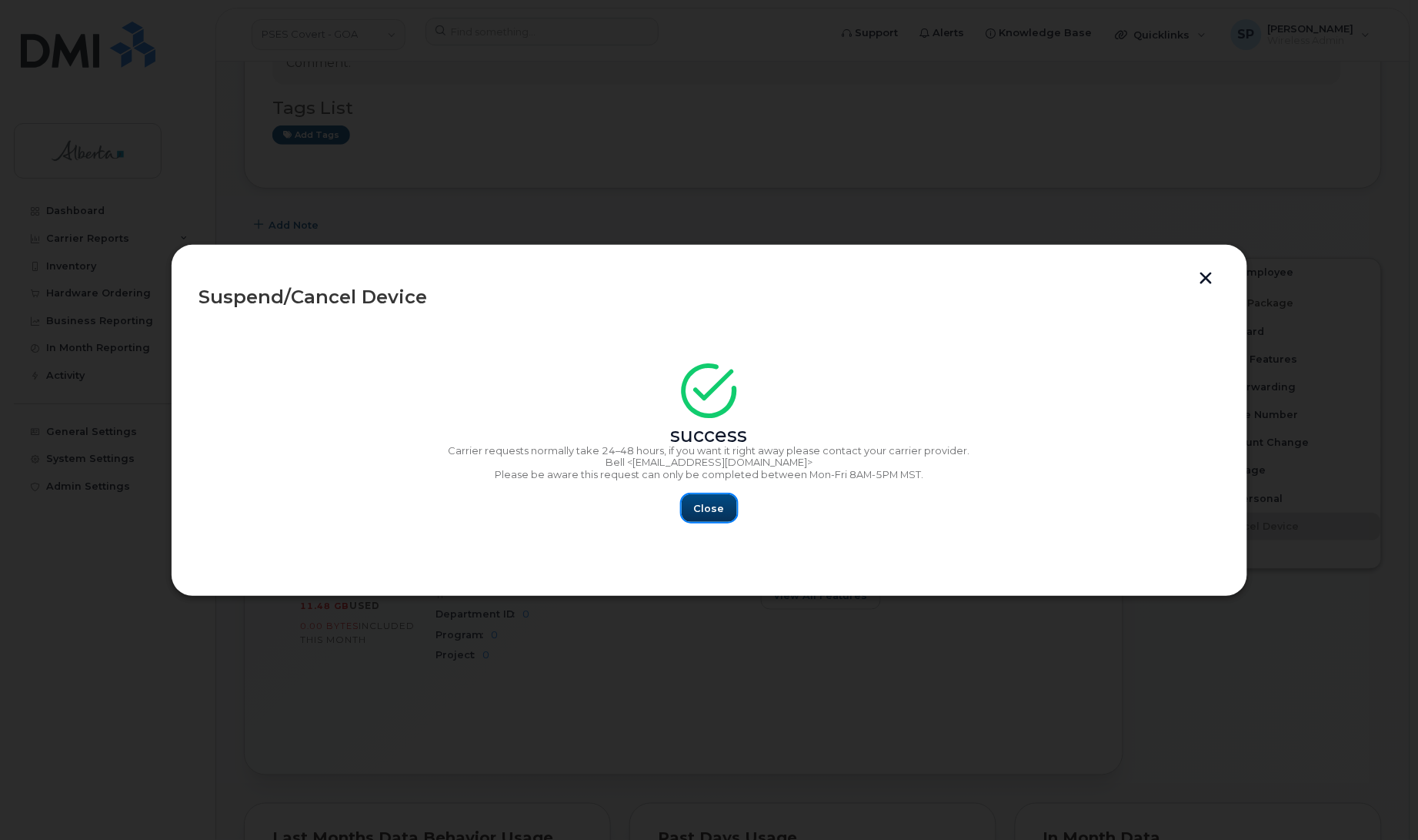
click at [688, 510] on button "Close" at bounding box center [709, 507] width 55 height 28
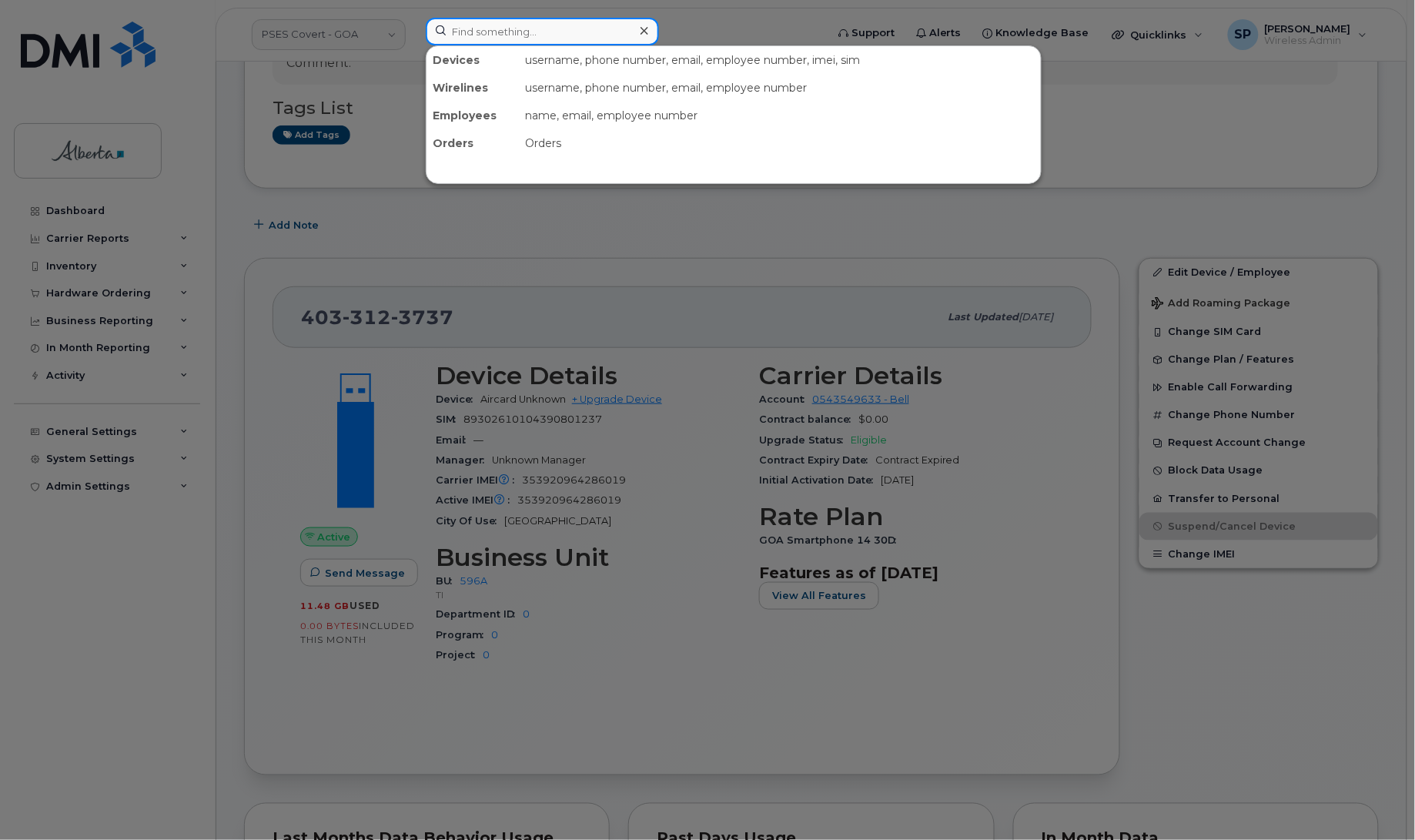
click at [504, 23] on input at bounding box center [542, 32] width 234 height 28
paste input "7802031712"
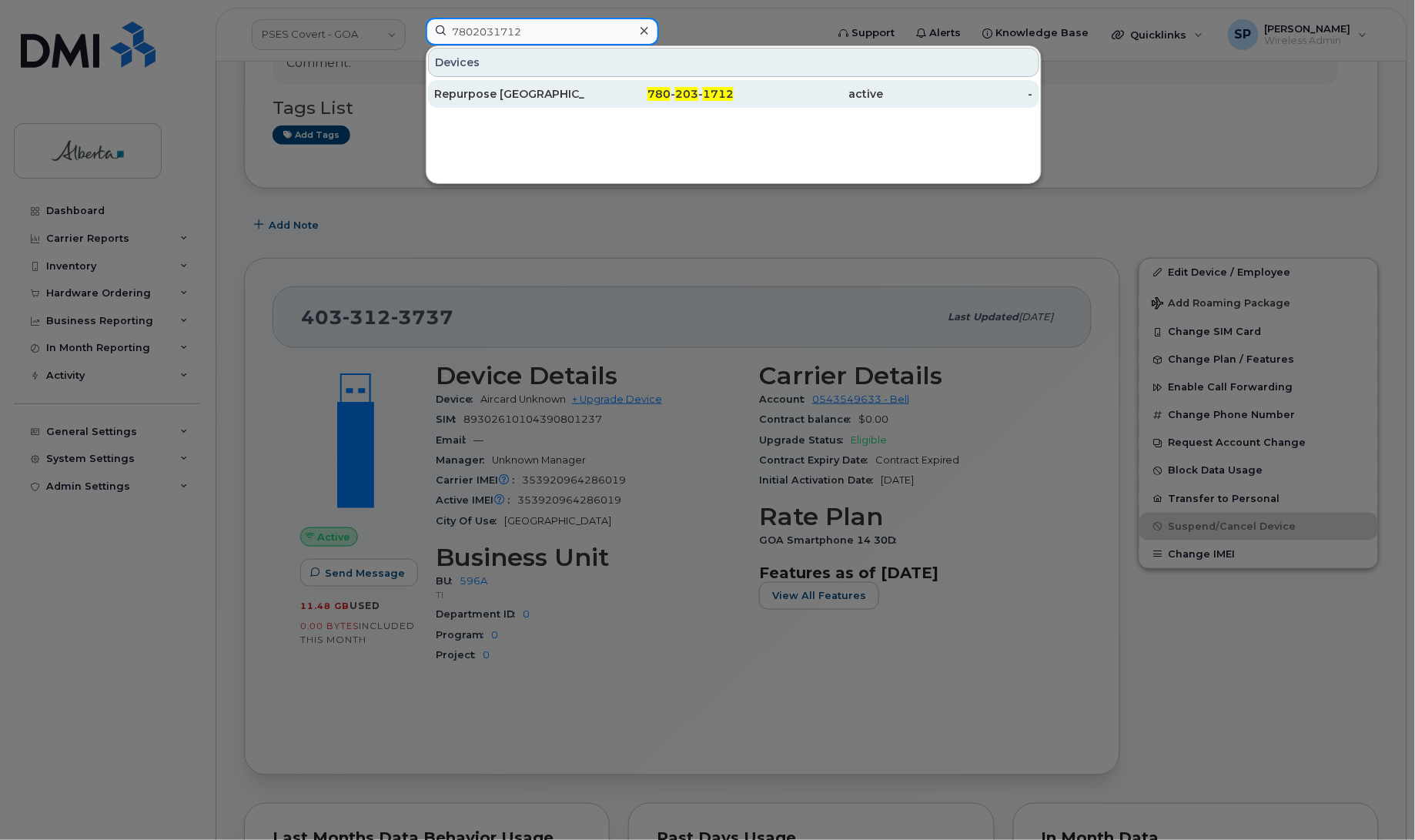
type input "7802031712"
click at [464, 95] on div "Repurpose [GEOGRAPHIC_DATA]" at bounding box center [509, 94] width 150 height 16
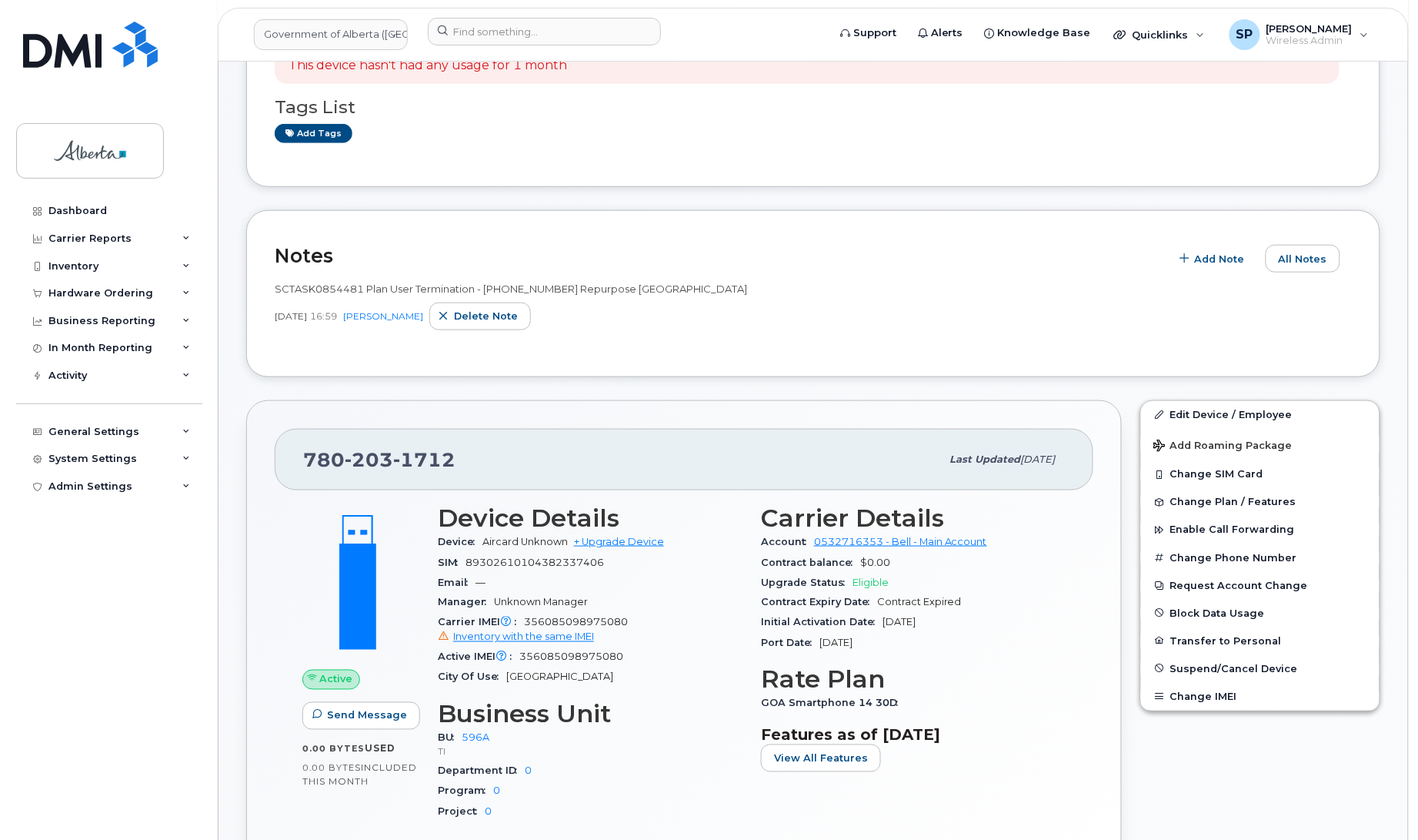
scroll to position [343, 0]
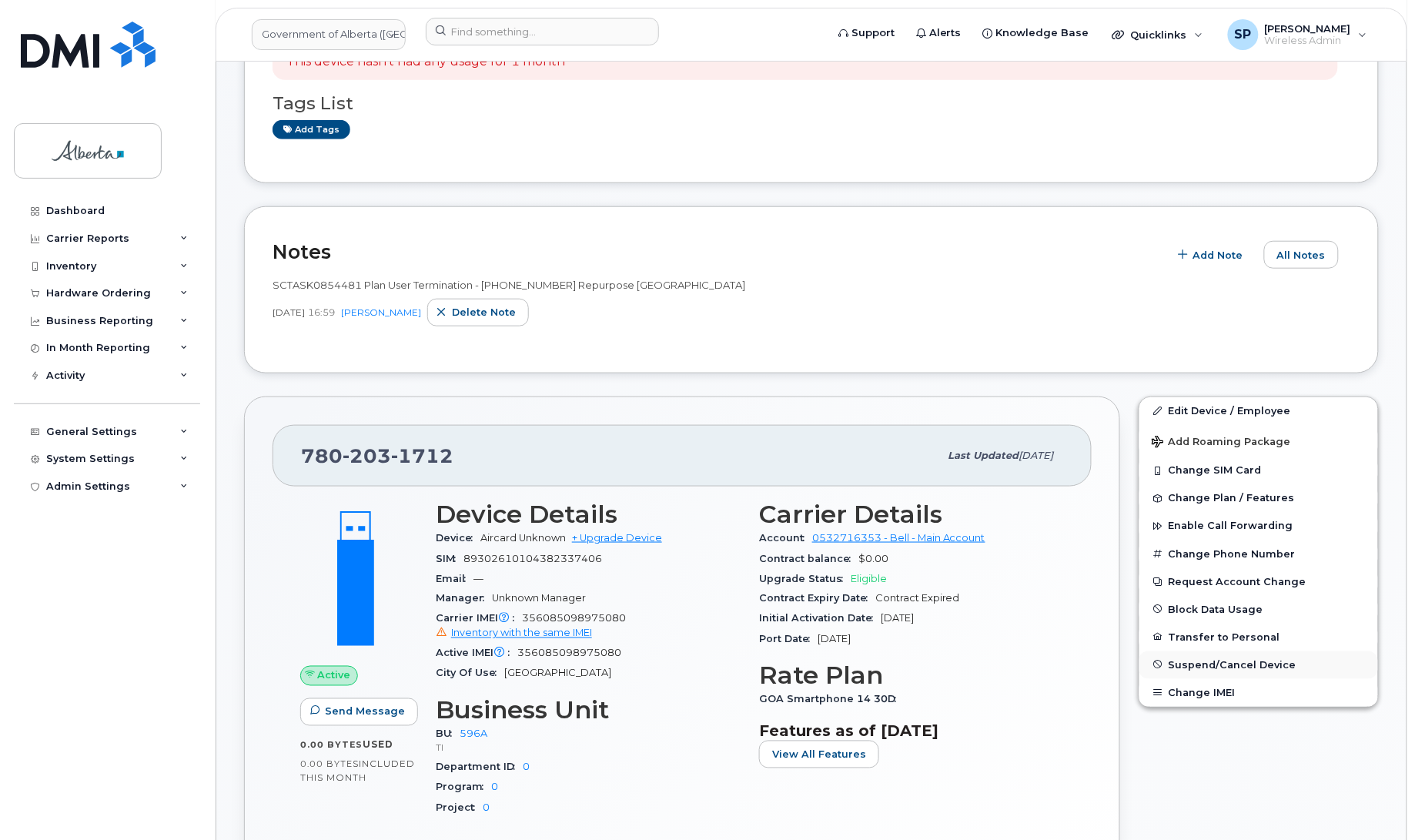
click at [1191, 663] on span "Suspend/Cancel Device" at bounding box center [1232, 664] width 128 height 11
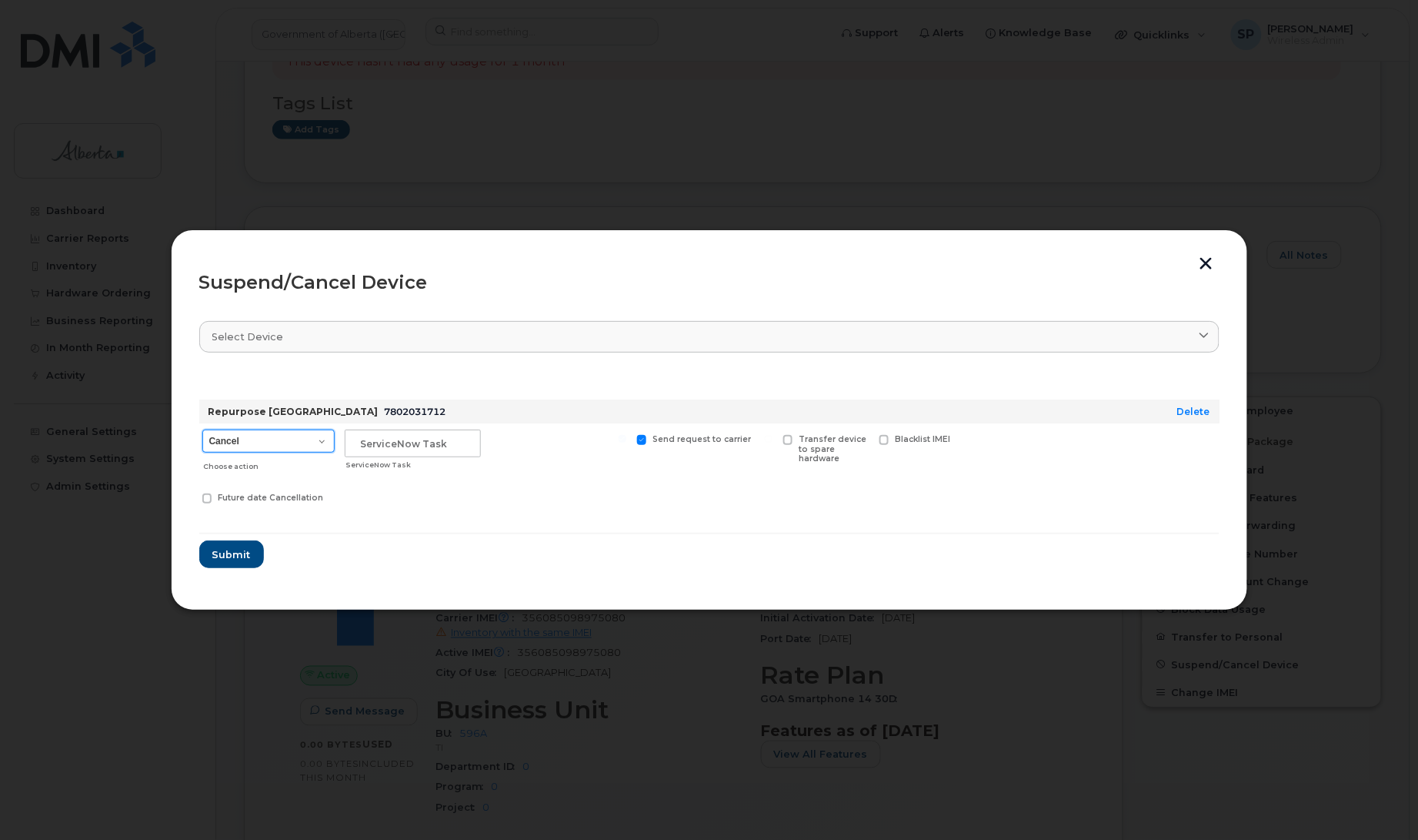
click at [251, 446] on select "Cancel Suspend - Extend Suspension Suspend - Reduced Rate Suspend - Lost Device…" at bounding box center [269, 440] width 133 height 23
select select "[object Object]"
click at [202, 429] on select "Cancel Suspend - Extend Suspension Suspend - Reduced Rate Suspend - Lost Device…" at bounding box center [269, 440] width 133 height 23
click at [396, 446] on input "text" at bounding box center [413, 443] width 136 height 28
paste input "SCTASK0854481"
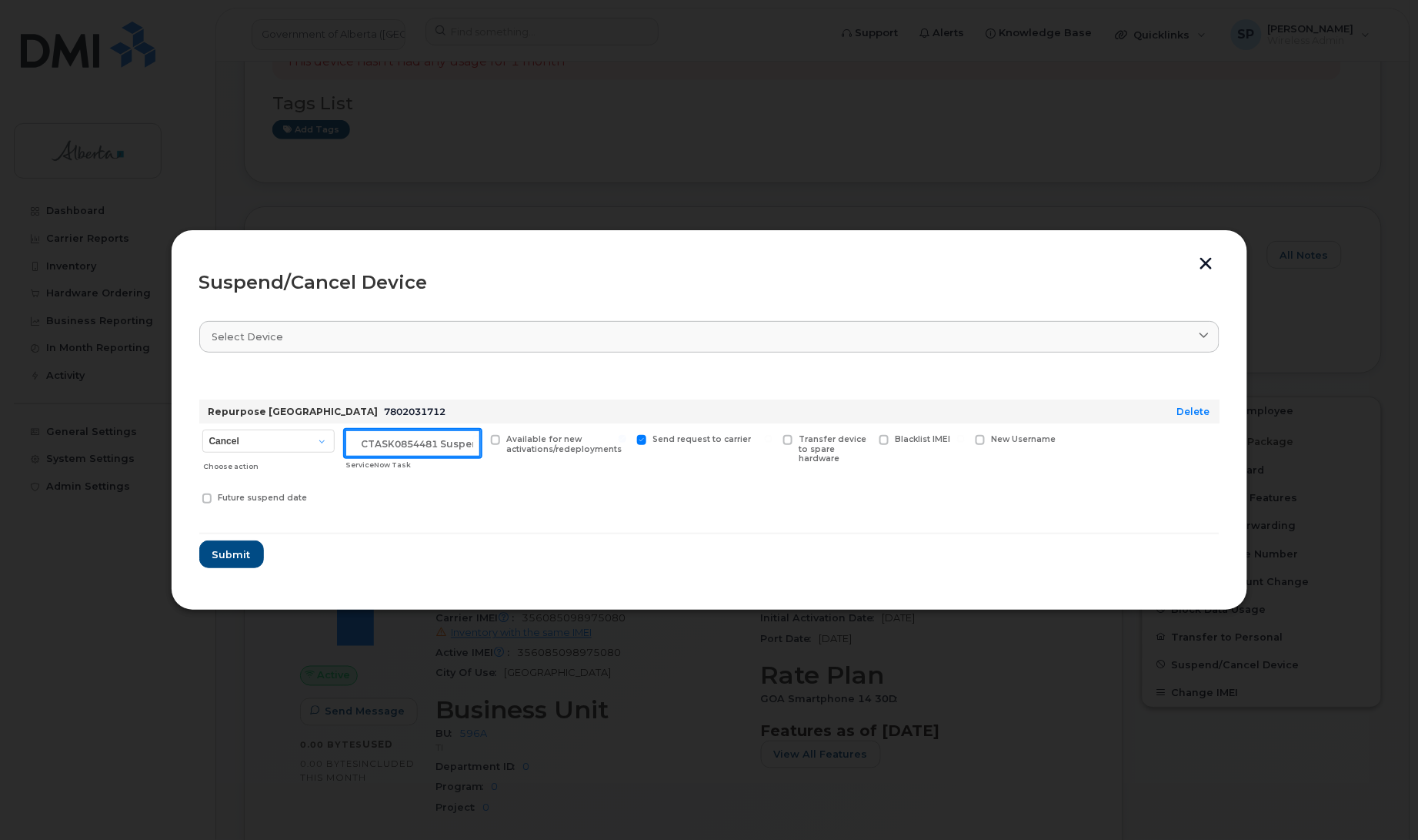
scroll to position [0, 13]
type input "SCTASK0854481 Suspend"
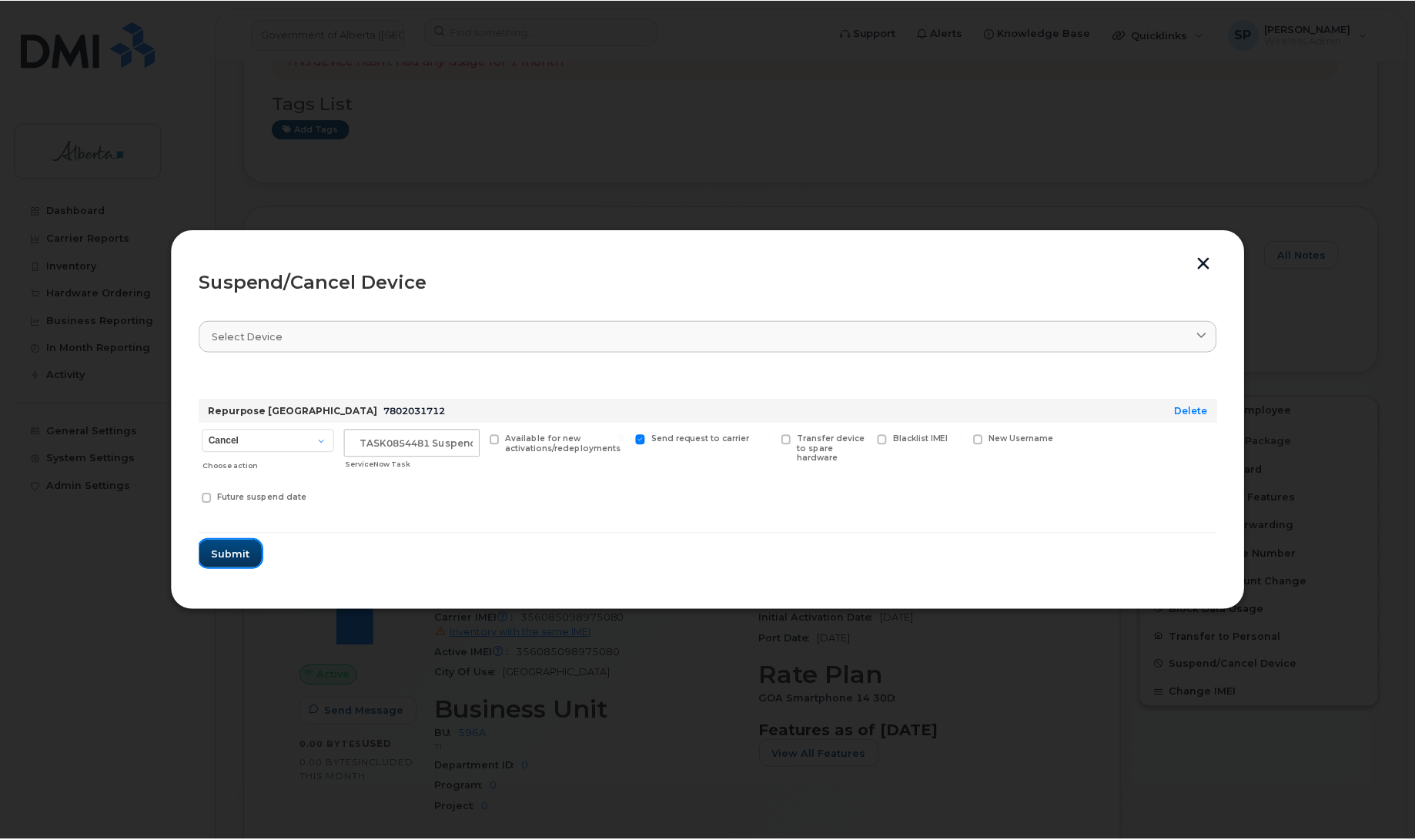
scroll to position [0, 0]
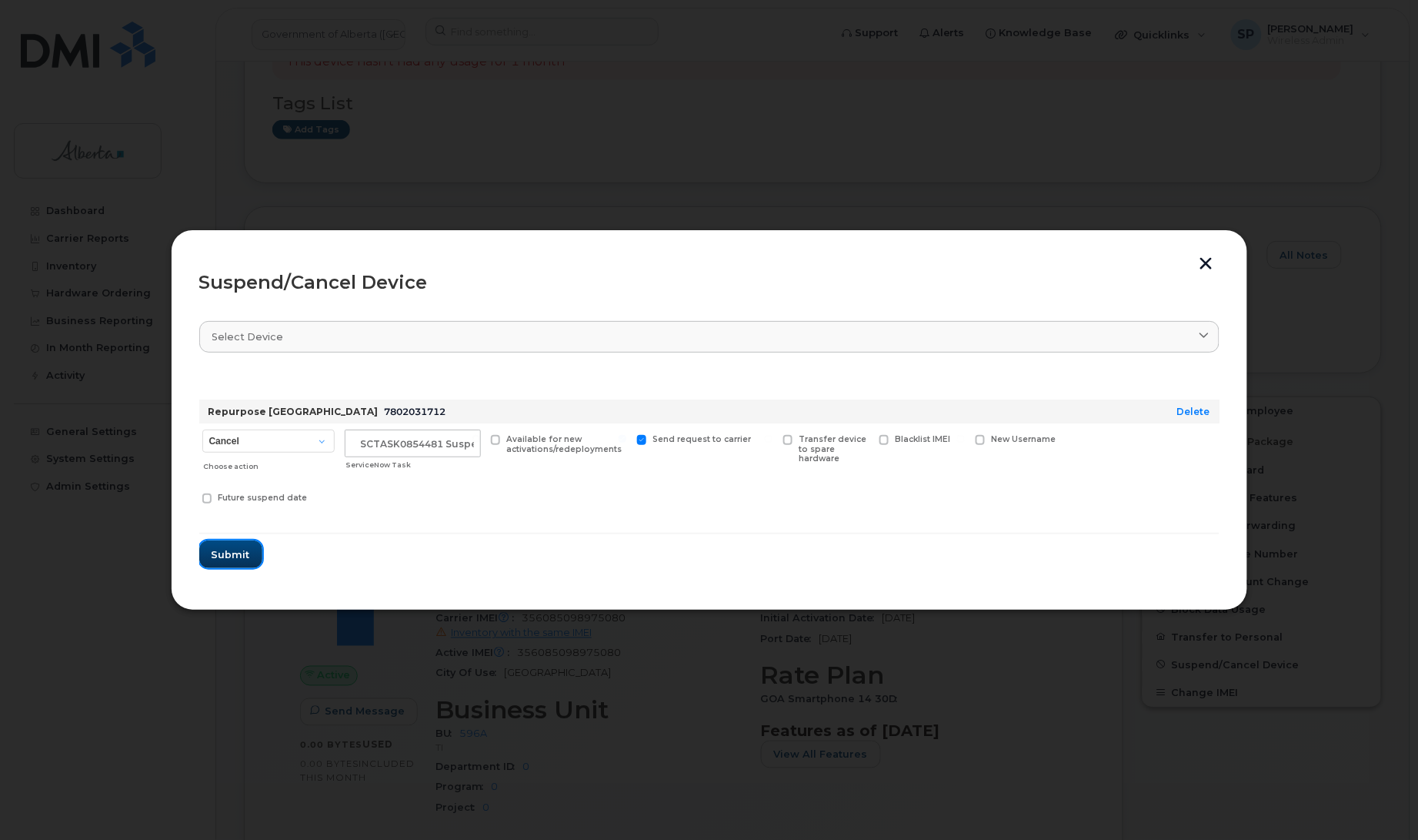
click at [241, 554] on span "Submit" at bounding box center [231, 554] width 39 height 15
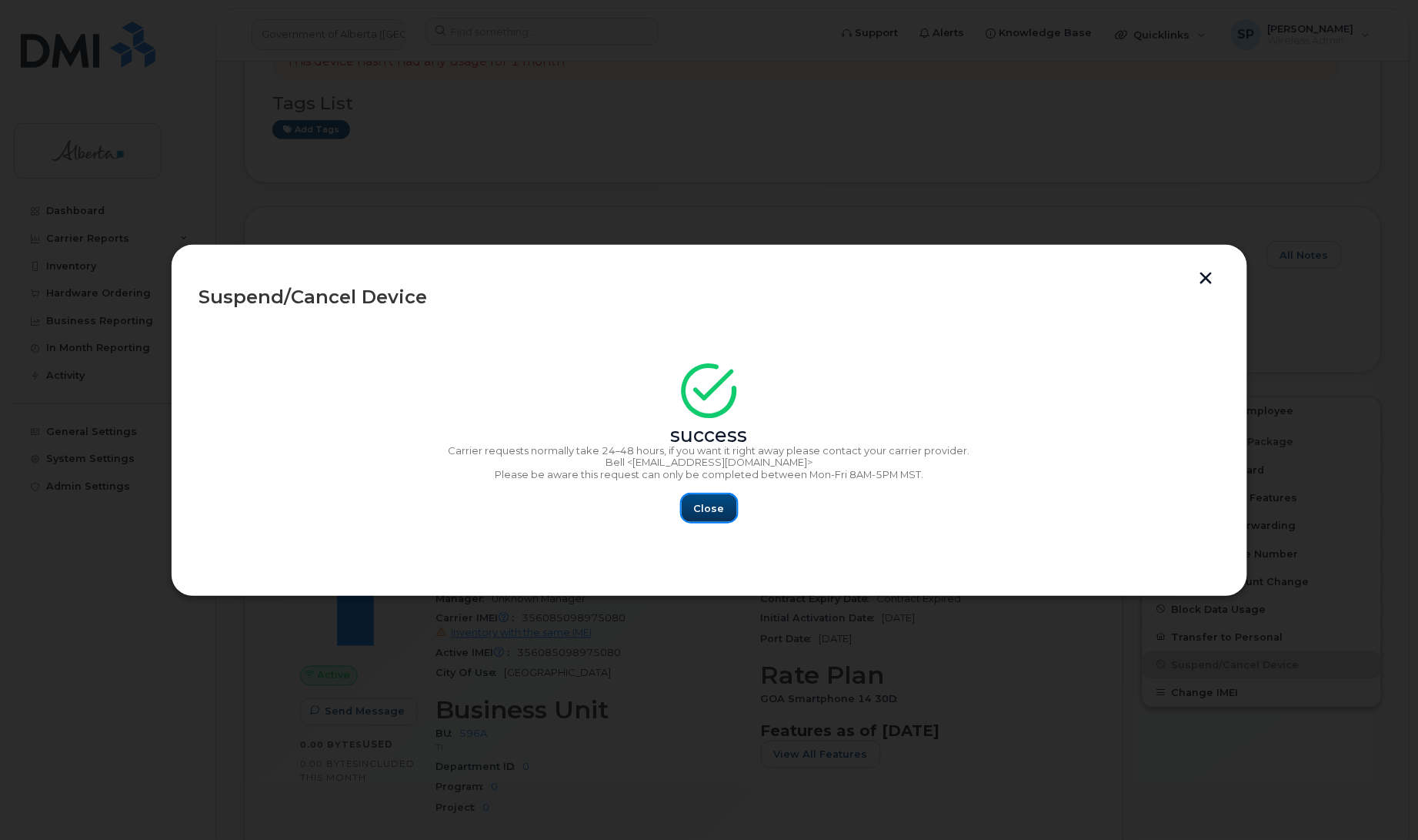
click at [702, 512] on span "Close" at bounding box center [710, 507] width 31 height 15
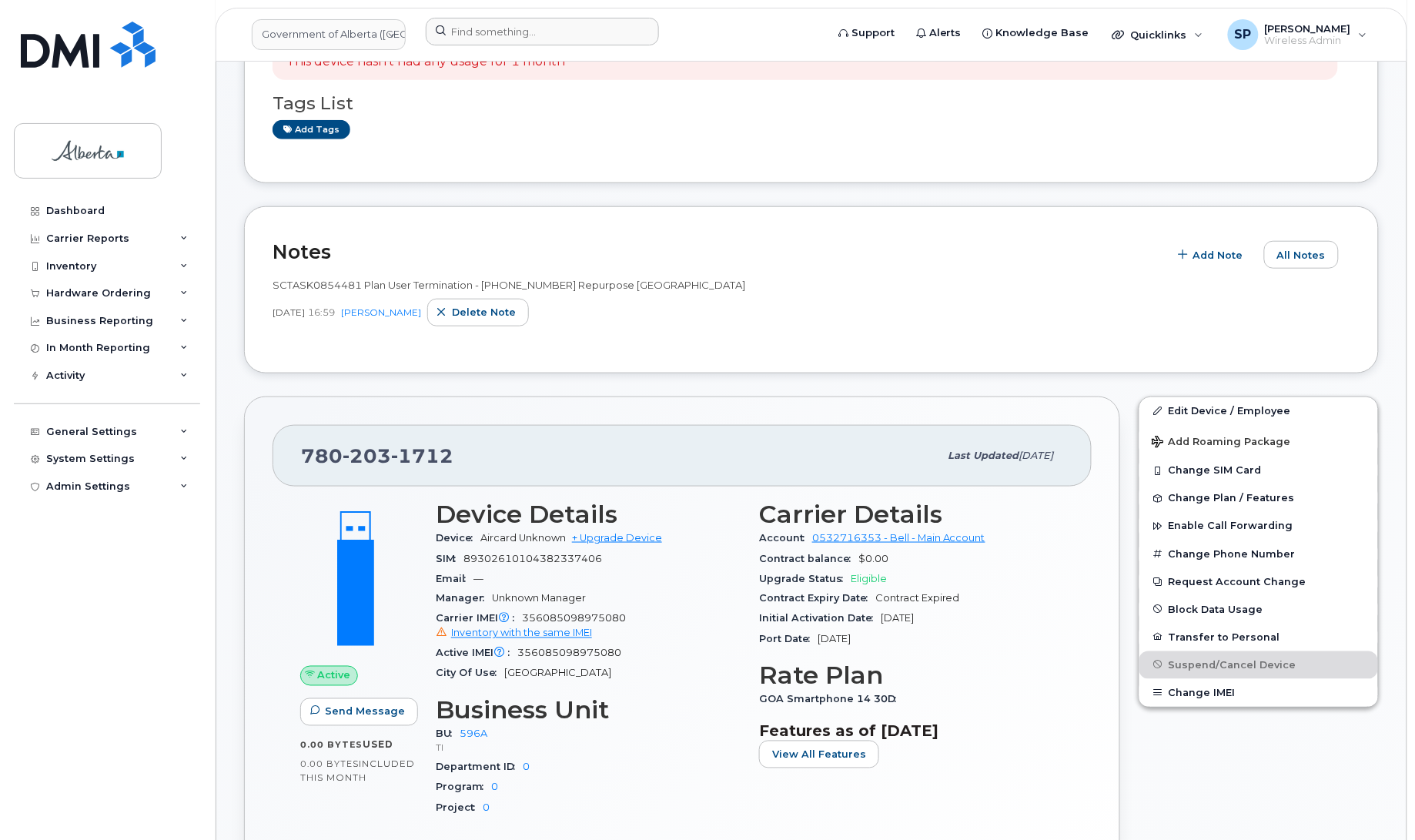
click at [732, 22] on form at bounding box center [620, 32] width 390 height 28
click at [108, 294] on div "Hardware Ordering" at bounding box center [98, 293] width 104 height 12
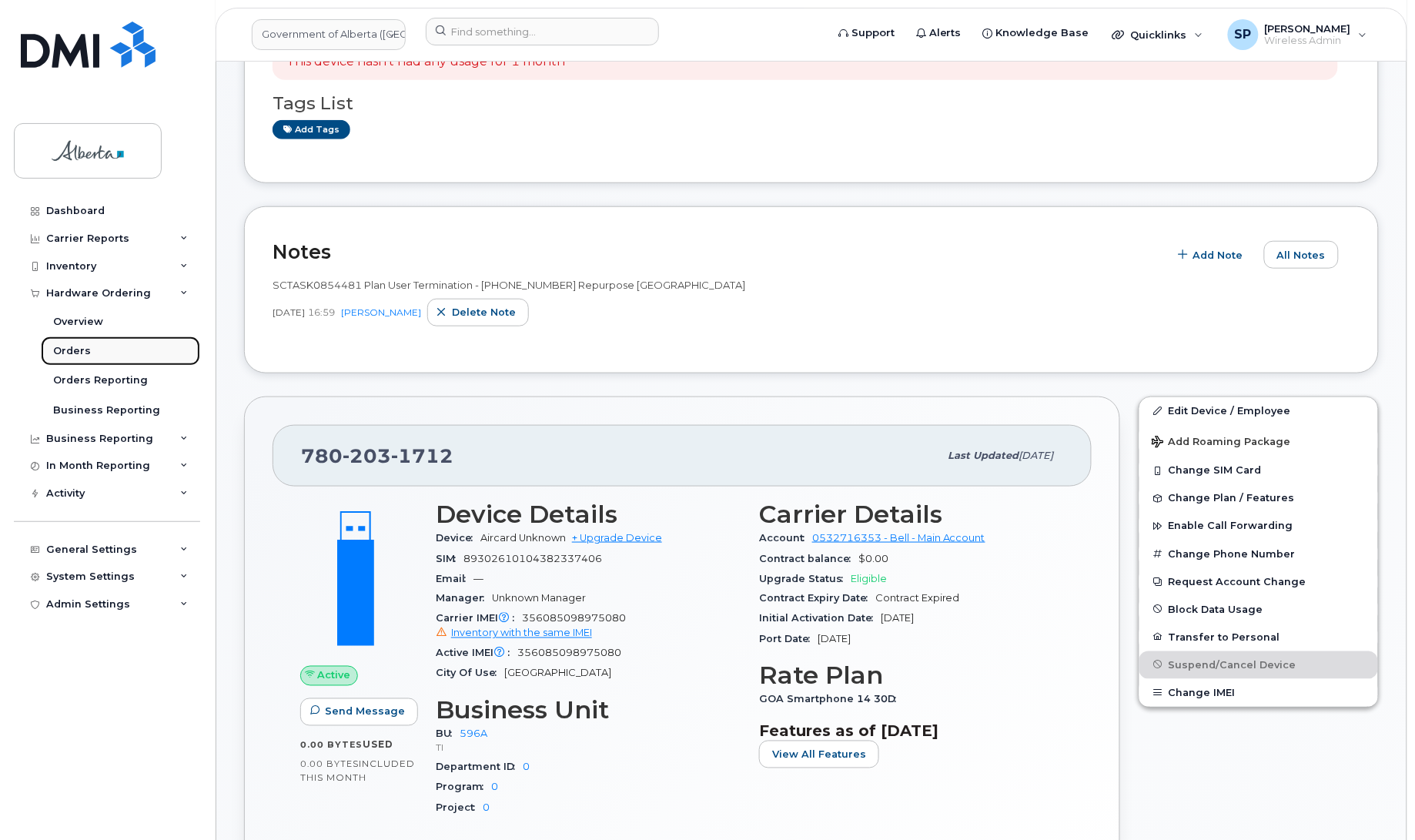
click at [77, 352] on div "Orders" at bounding box center [72, 351] width 38 height 14
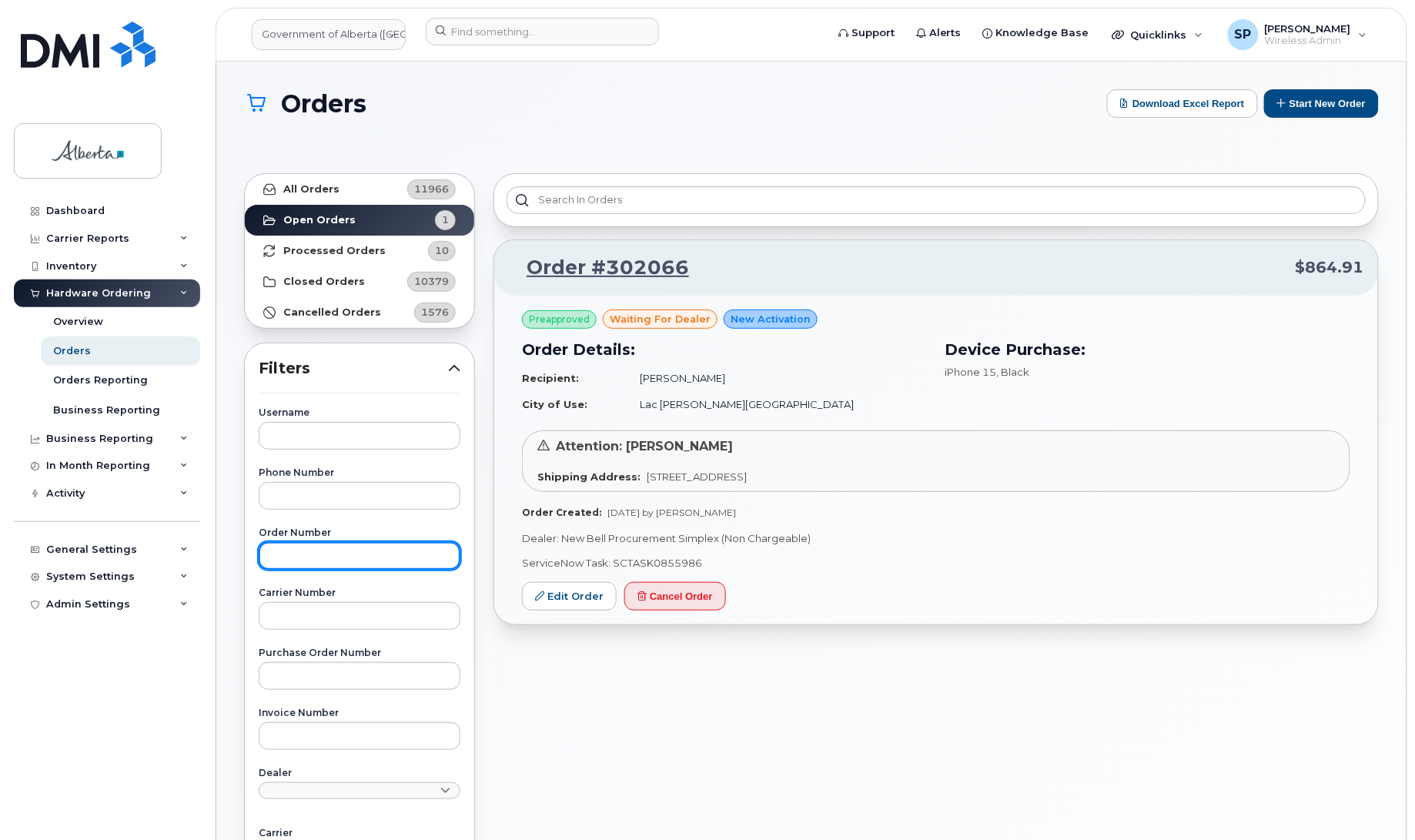
click at [313, 551] on input "text" at bounding box center [359, 556] width 202 height 28
paste input "301166"
type input "301166"
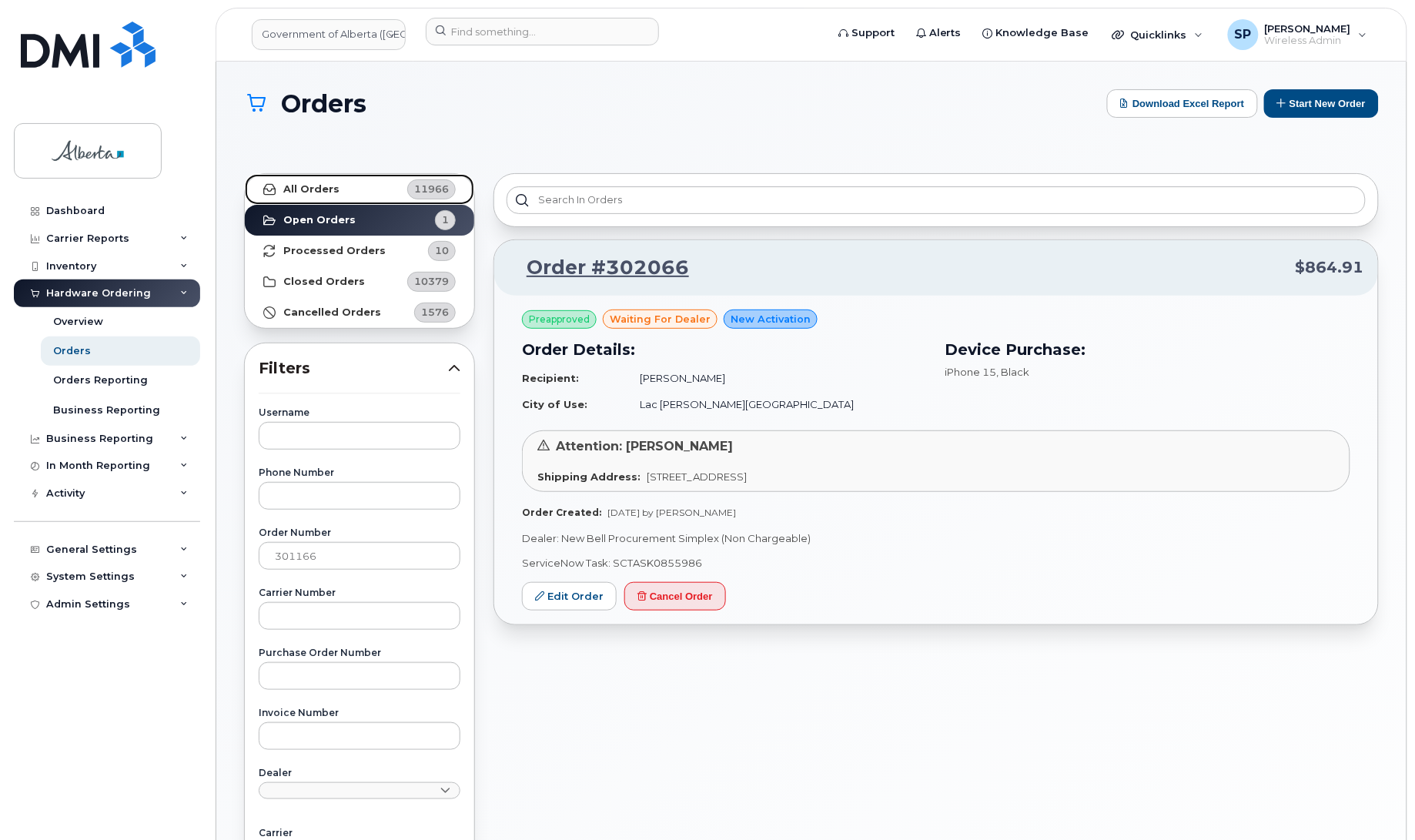
click at [318, 193] on strong "All Orders" at bounding box center [311, 190] width 56 height 12
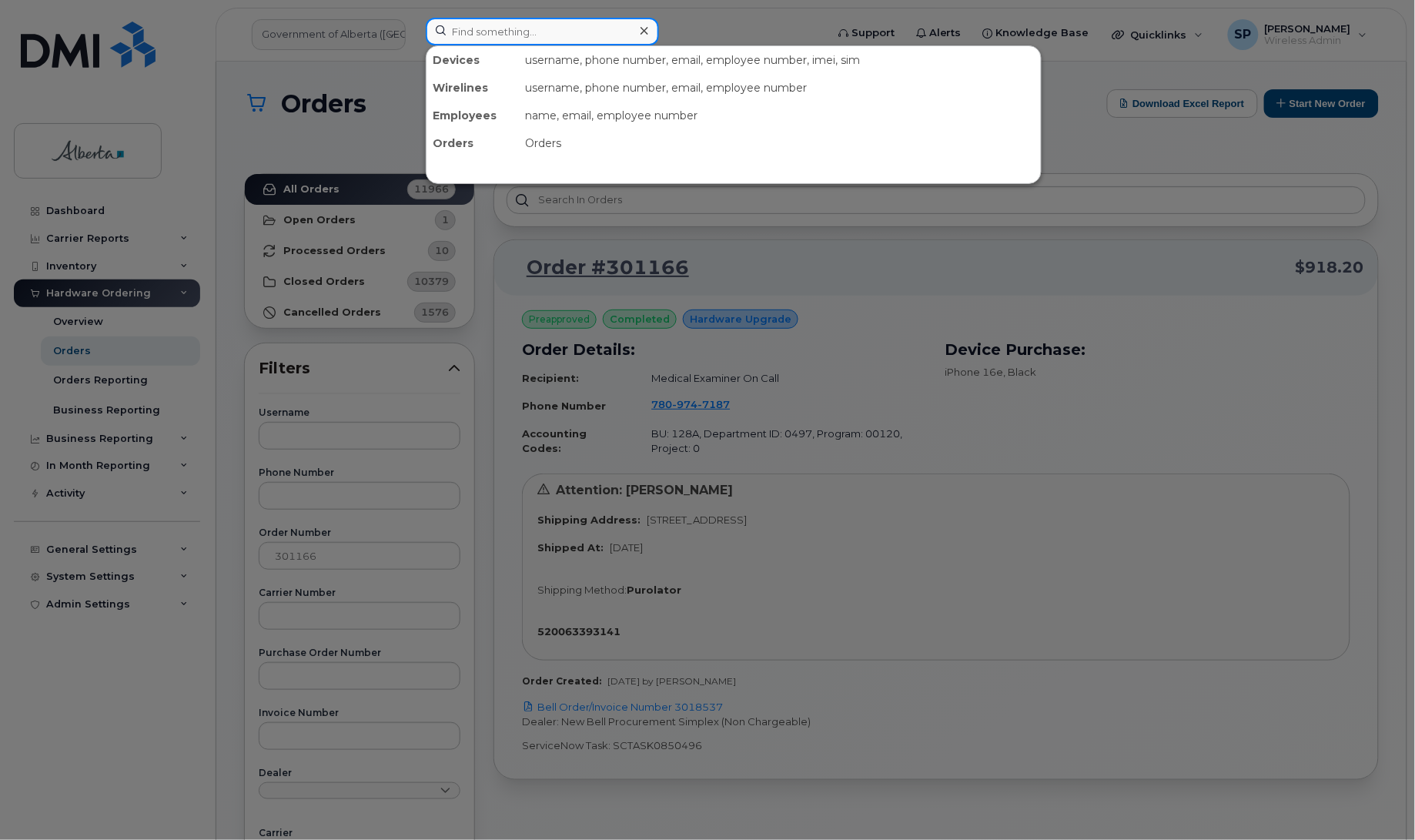
click at [485, 36] on input at bounding box center [542, 32] width 234 height 28
paste input "301166"
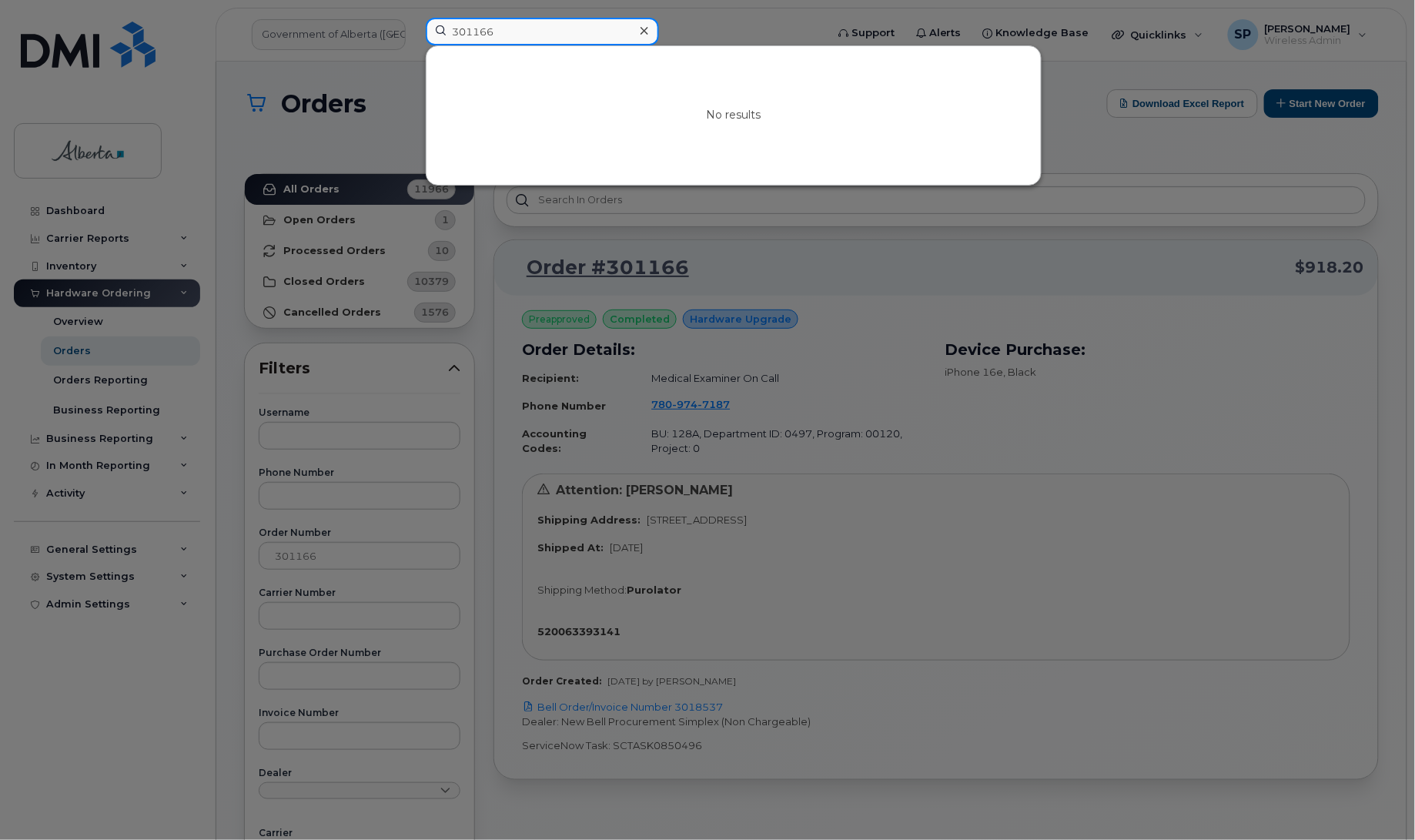
drag, startPoint x: 499, startPoint y: 39, endPoint x: 390, endPoint y: 40, distance: 109.0
click at [414, 40] on div "301166 No results" at bounding box center [620, 34] width 415 height 34
paste input "7809747187"
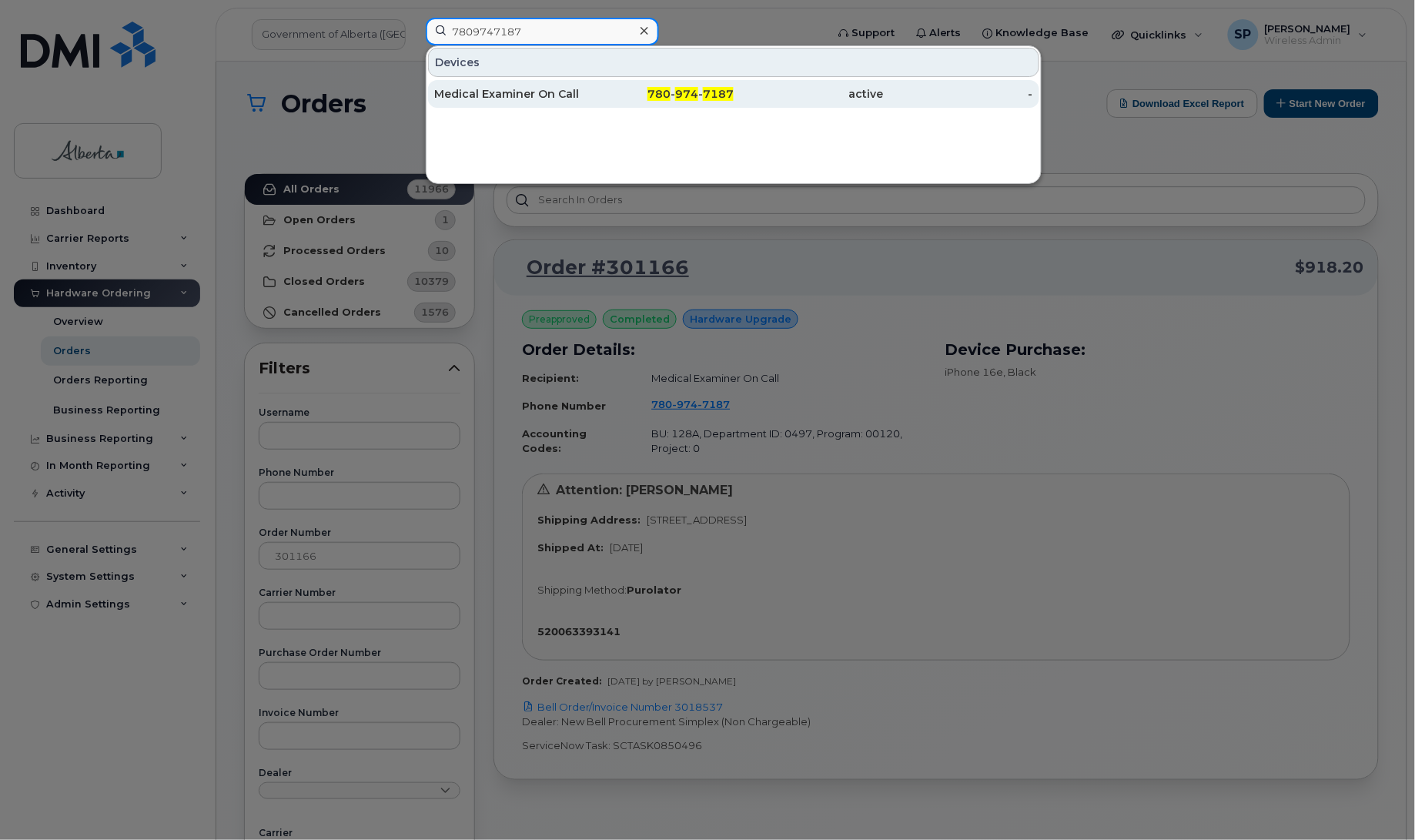
type input "7809747187"
click at [464, 98] on div "Medical Examiner On Call" at bounding box center [509, 94] width 150 height 16
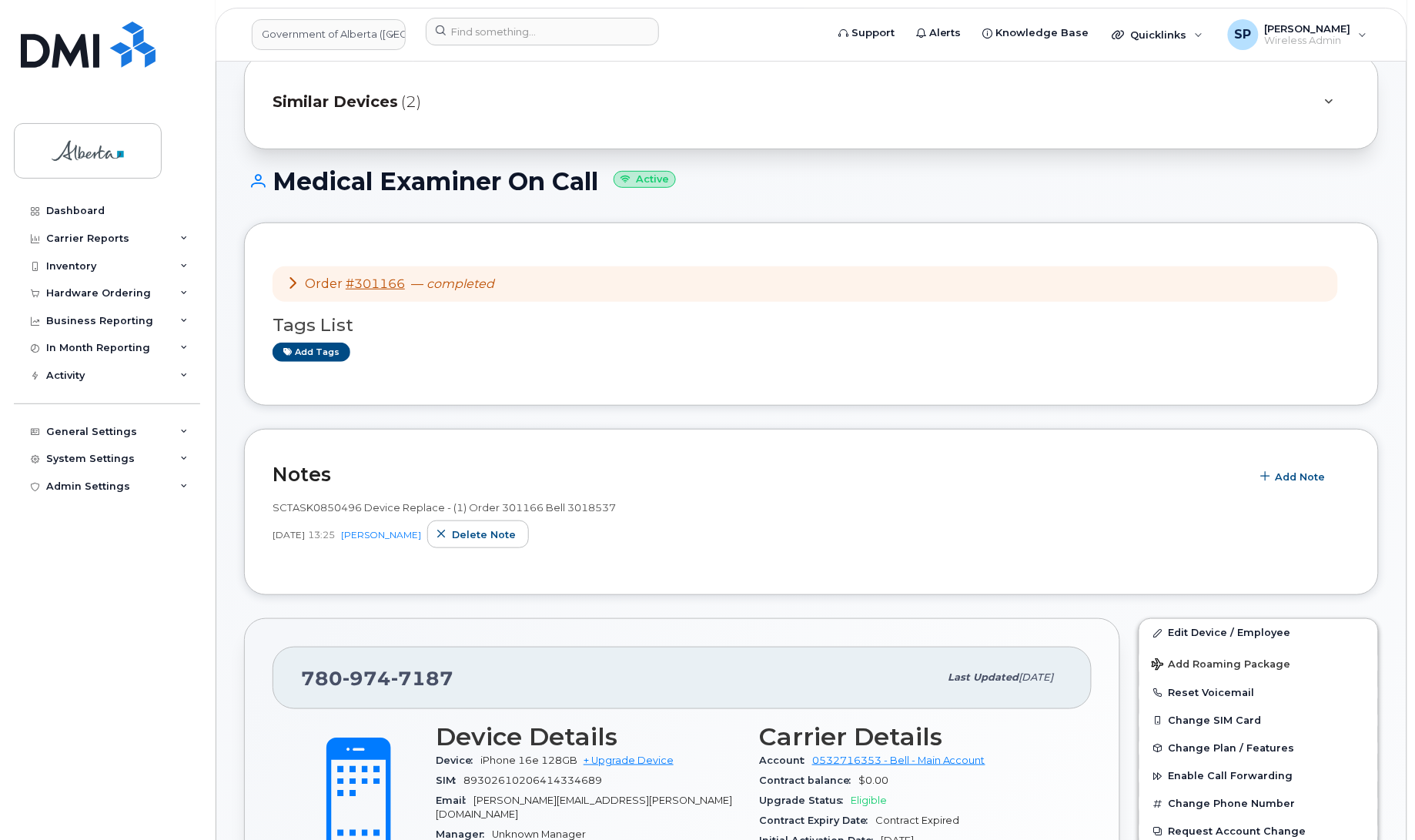
scroll to position [325, 0]
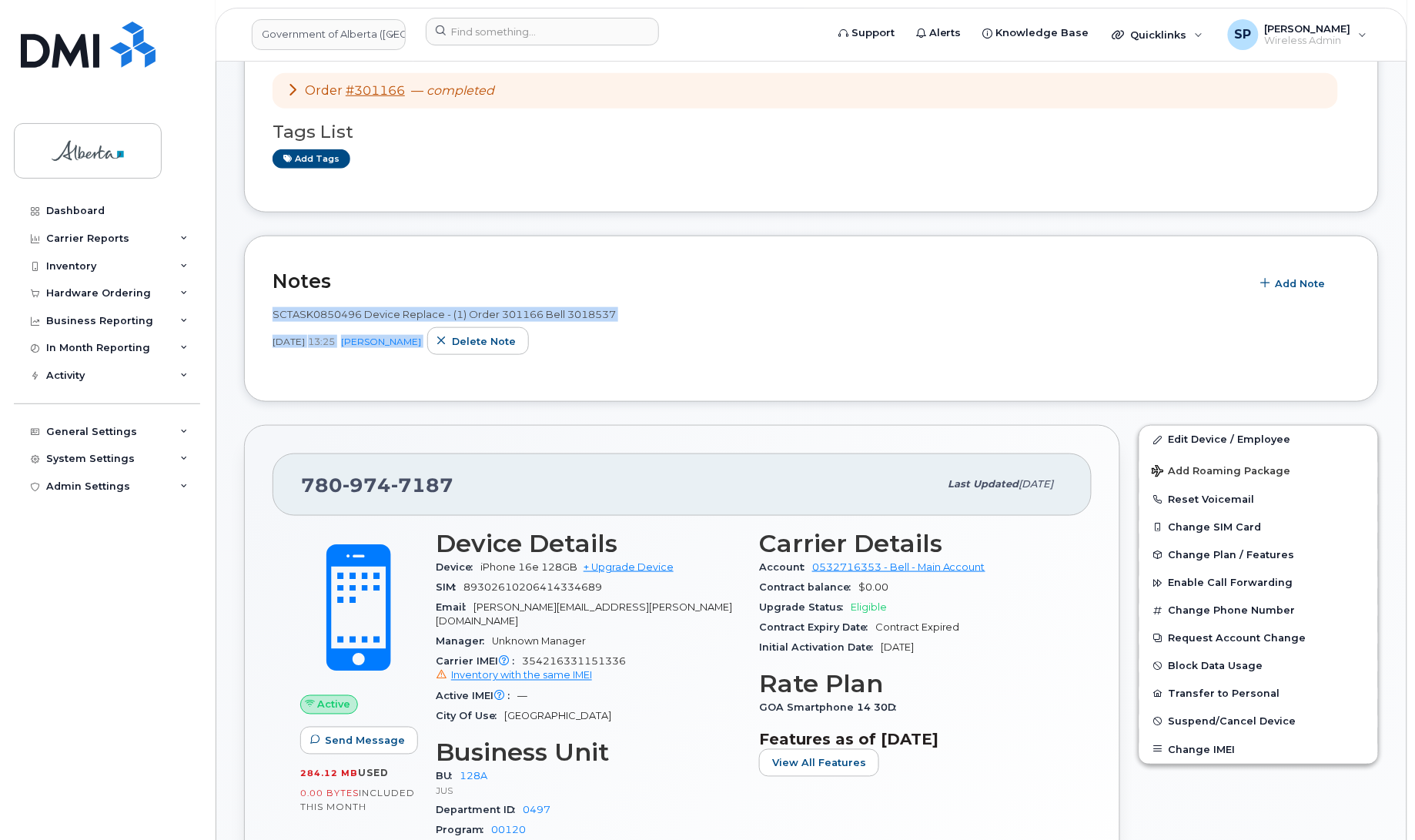
drag, startPoint x: 1414, startPoint y: 227, endPoint x: 1417, endPoint y: 352, distance: 125.0
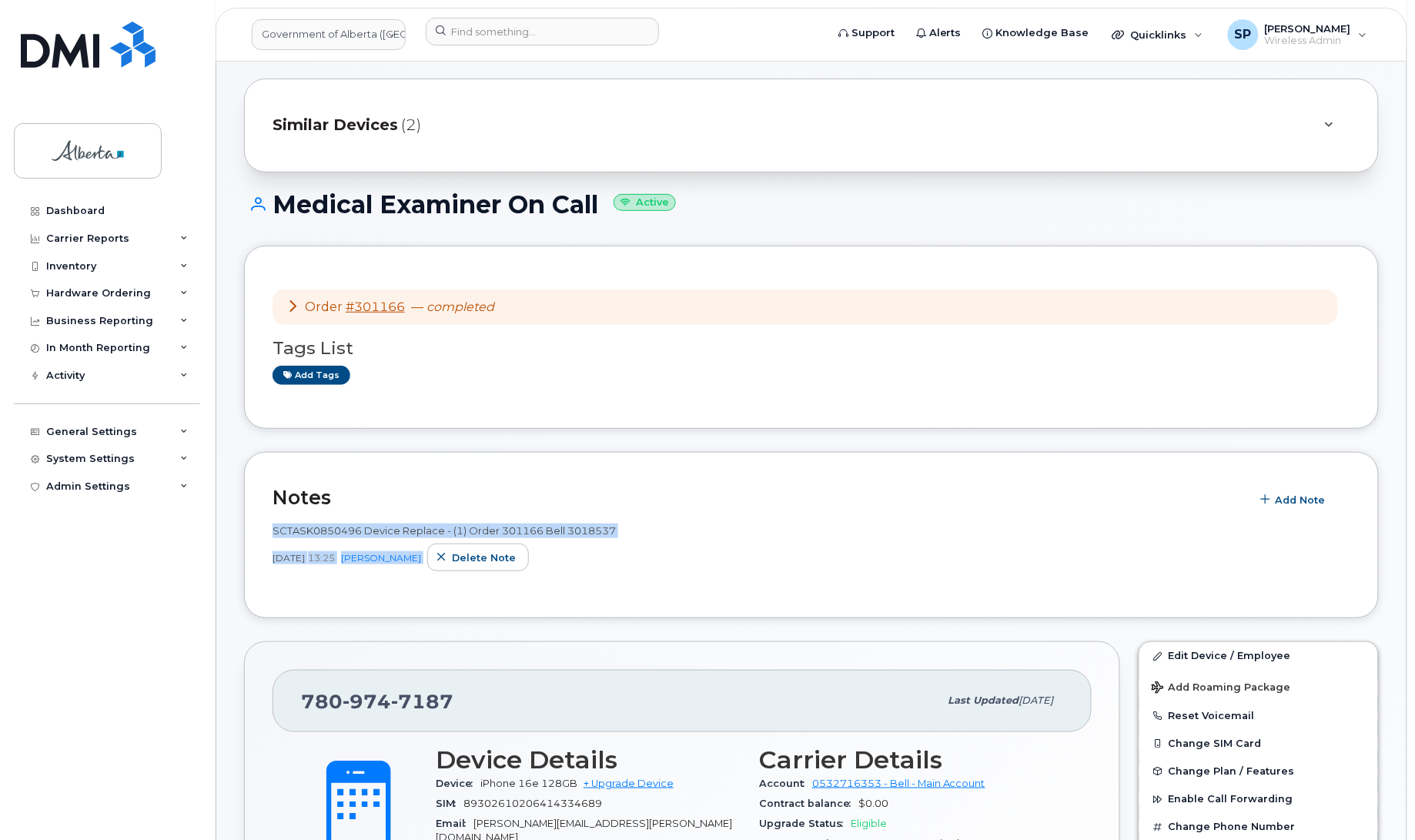
scroll to position [0, 0]
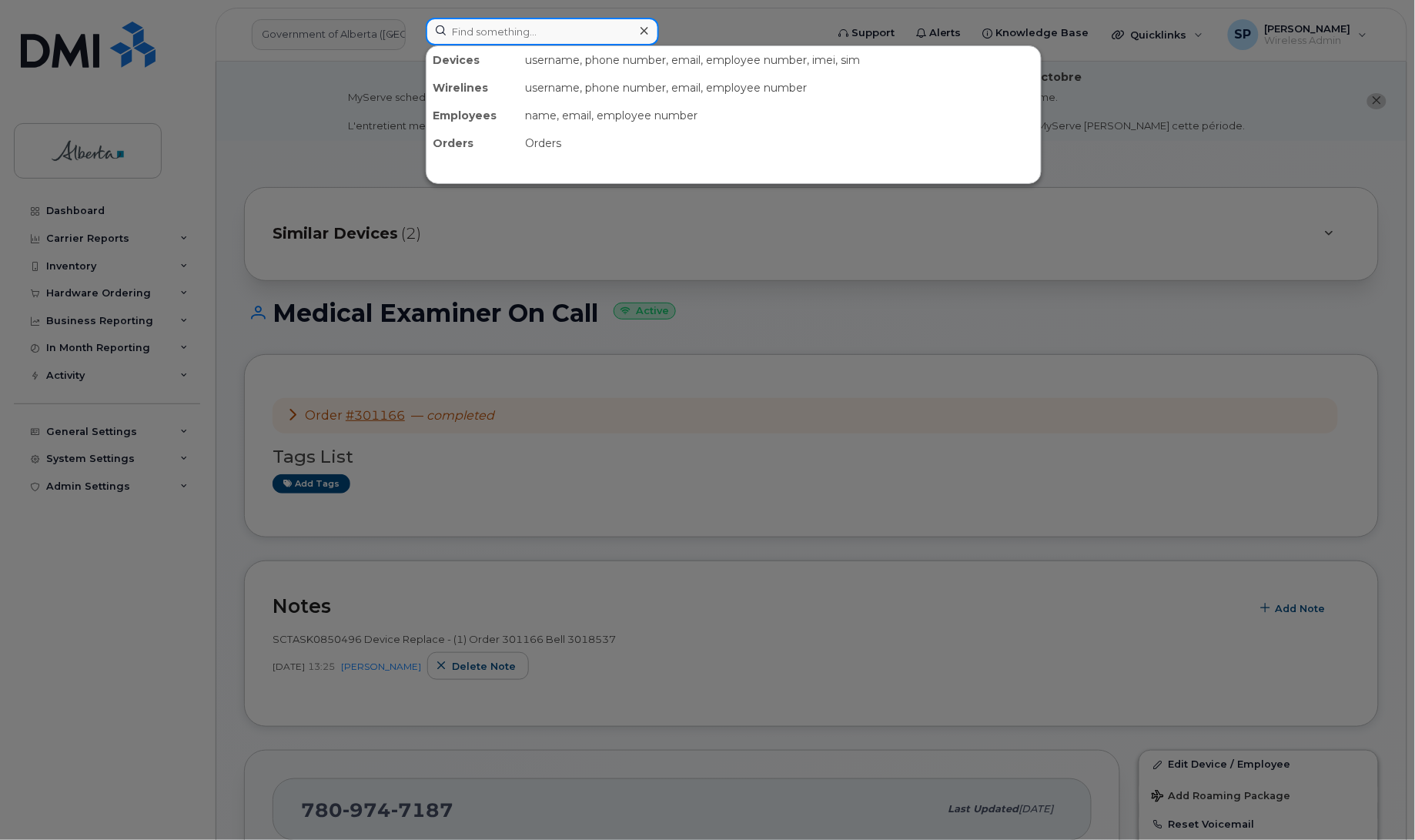
click at [485, 31] on input at bounding box center [542, 32] width 234 height 28
paste input "5874365428"
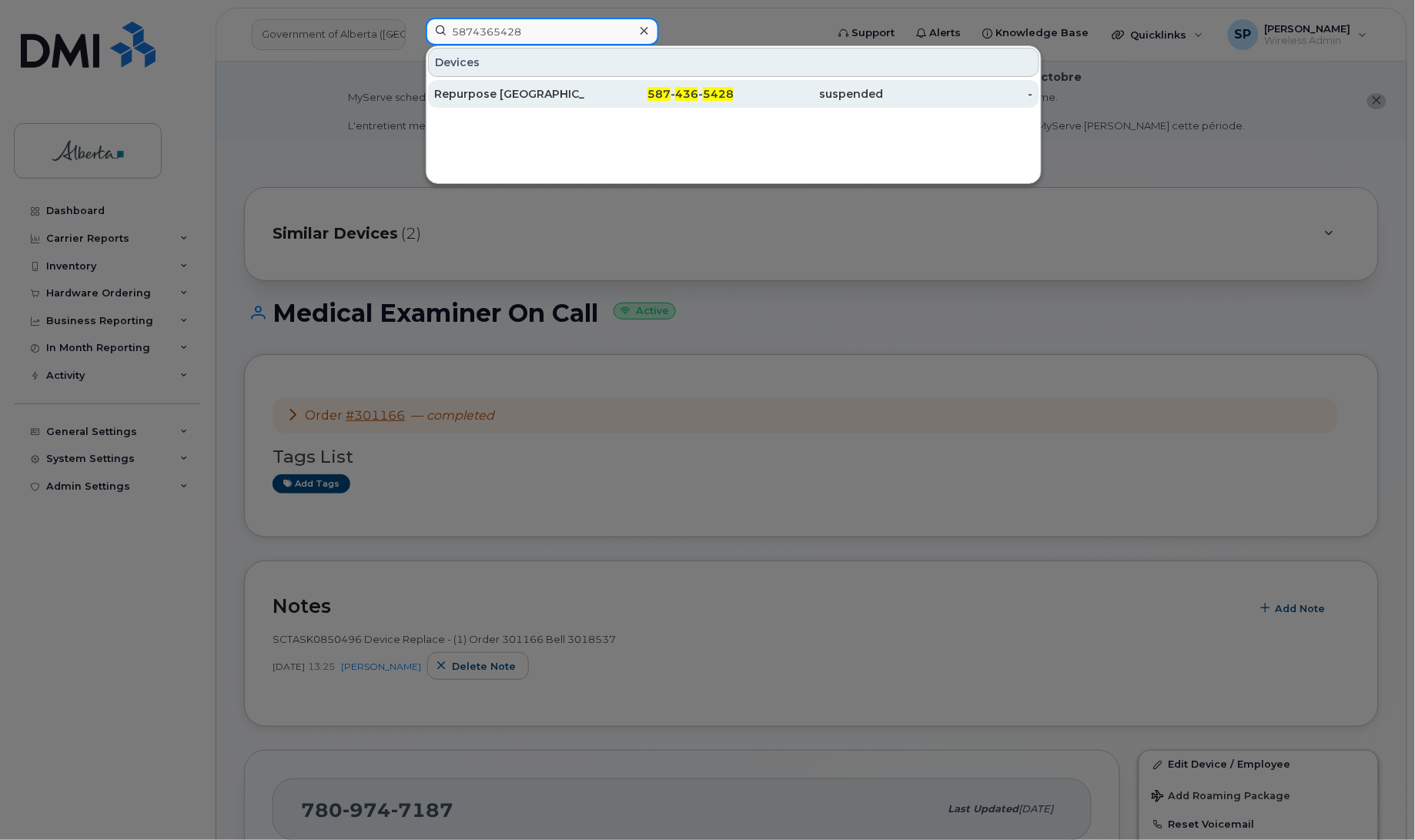
type input "5874365428"
click at [466, 96] on div "Repurpose [GEOGRAPHIC_DATA]" at bounding box center [509, 94] width 150 height 16
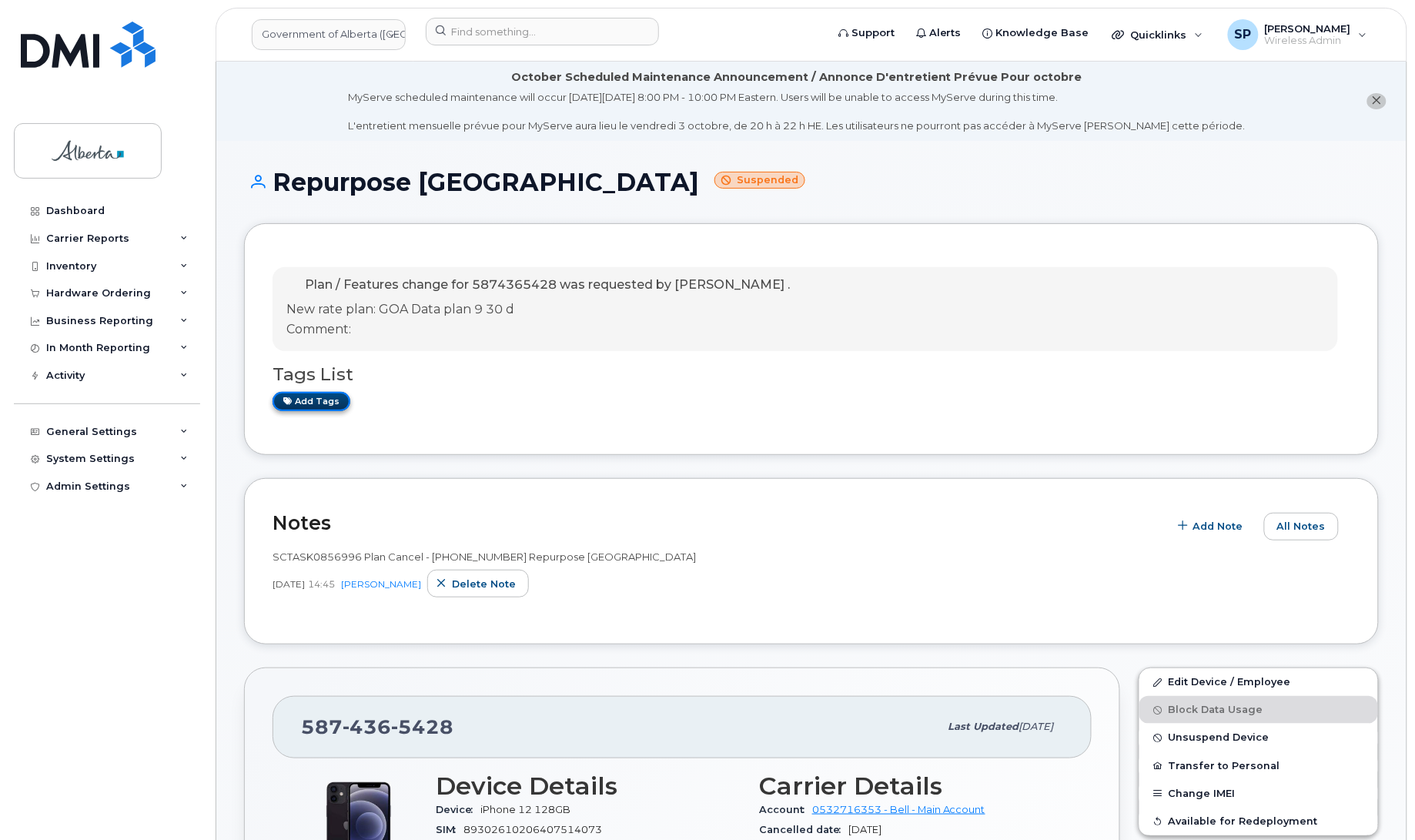
click at [328, 401] on link "Add tags" at bounding box center [311, 401] width 78 height 19
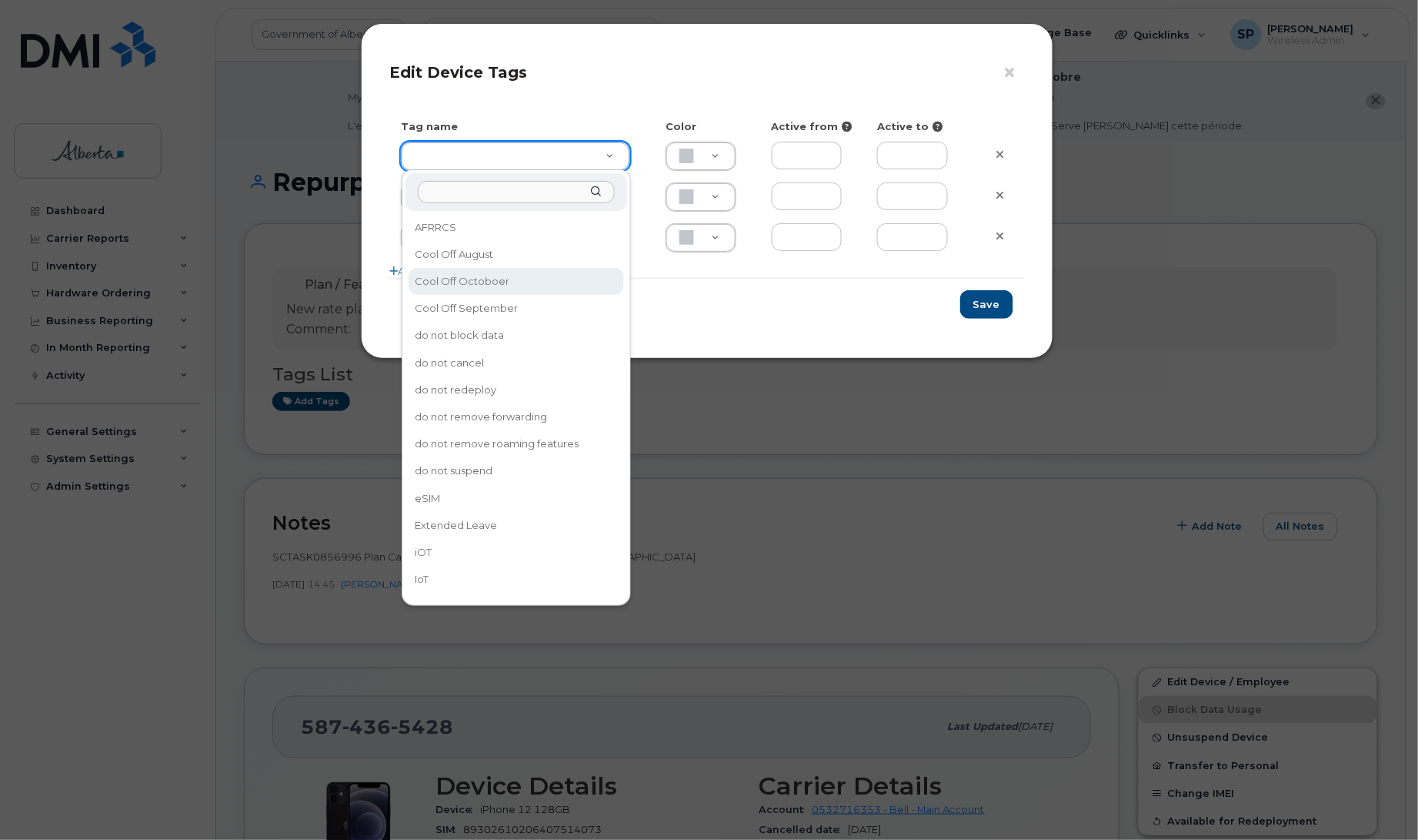
type input "Cool Off Octoboer"
type input "D6CDC1"
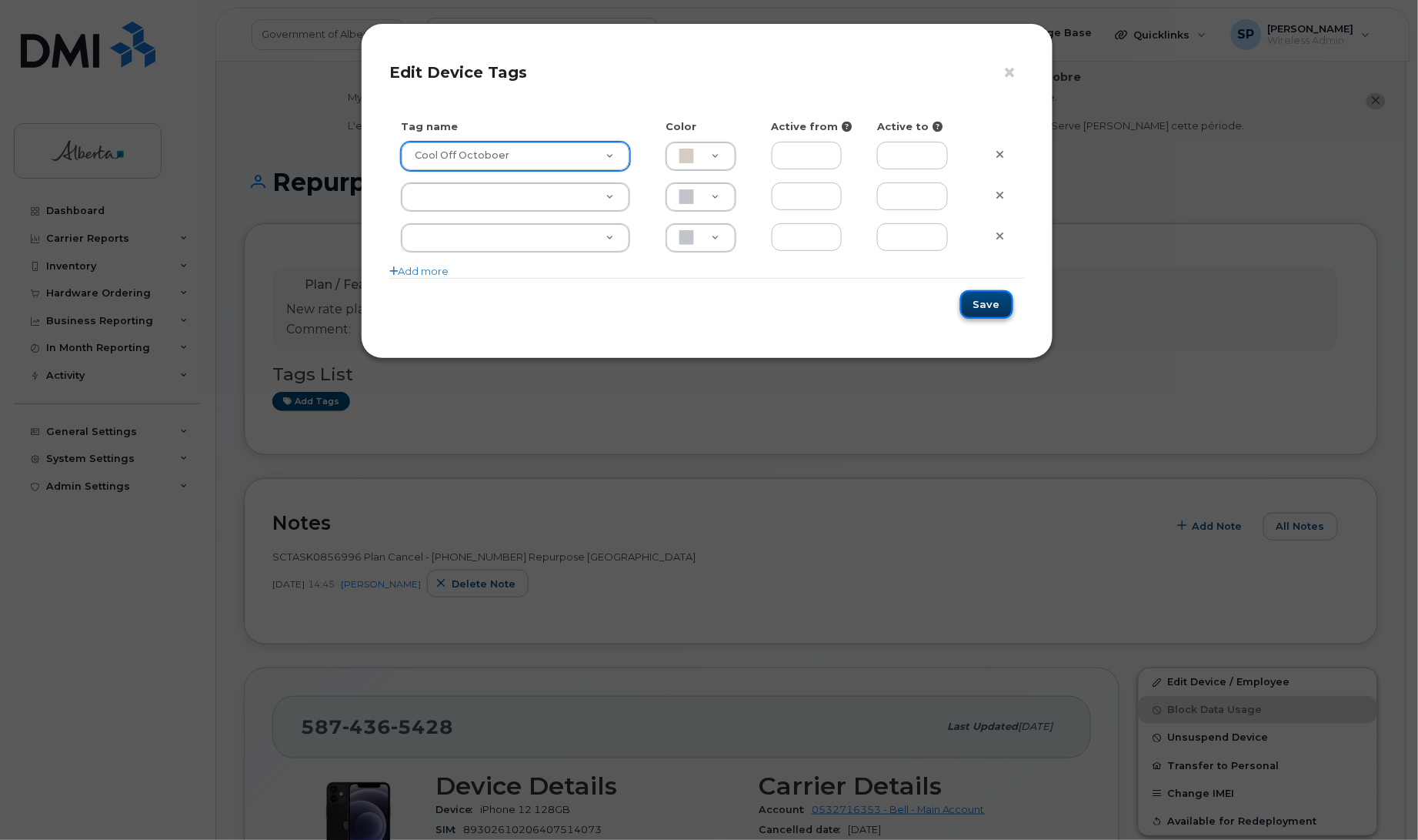
click at [984, 309] on button "Save" at bounding box center [987, 304] width 53 height 28
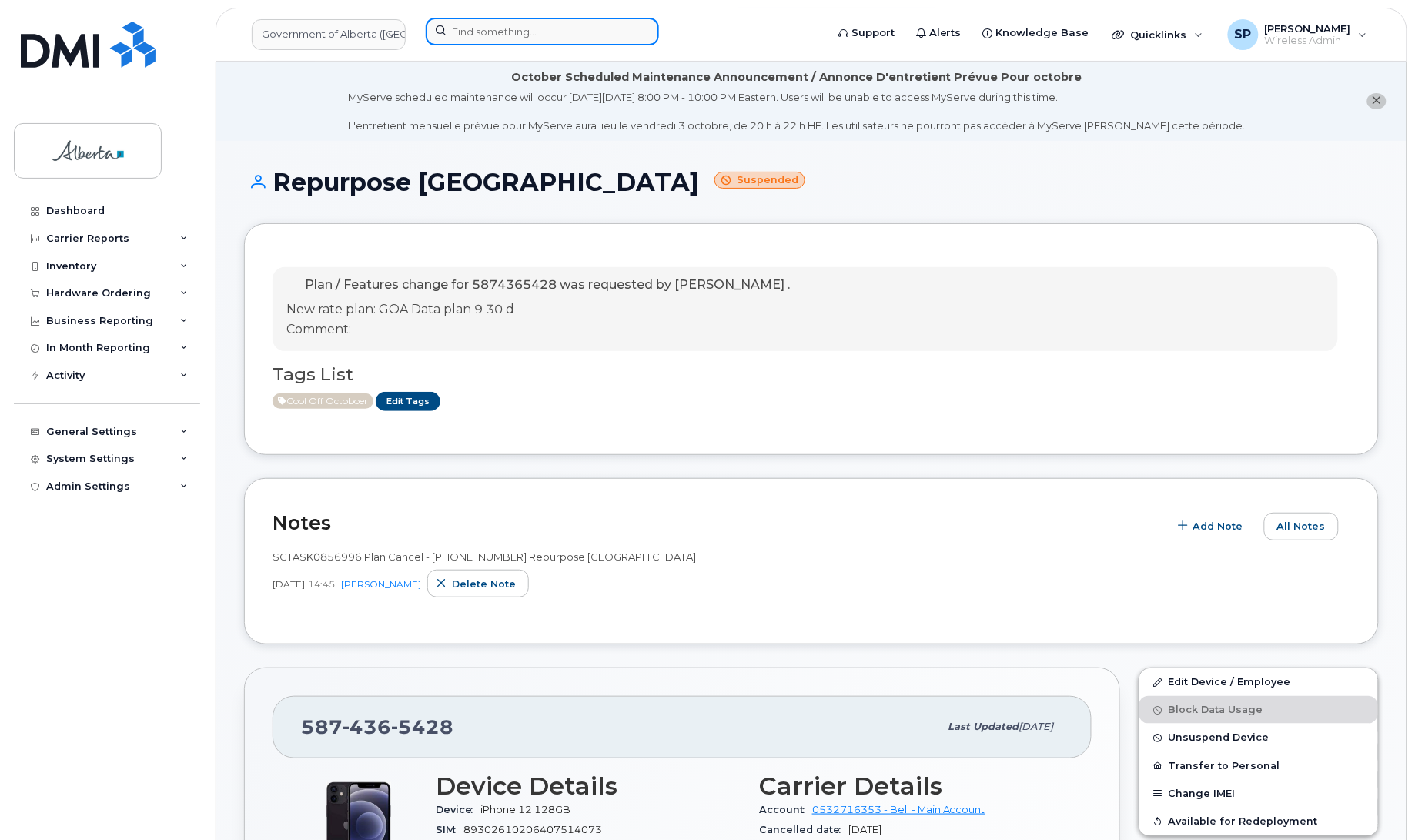
click at [520, 34] on input at bounding box center [542, 32] width 234 height 28
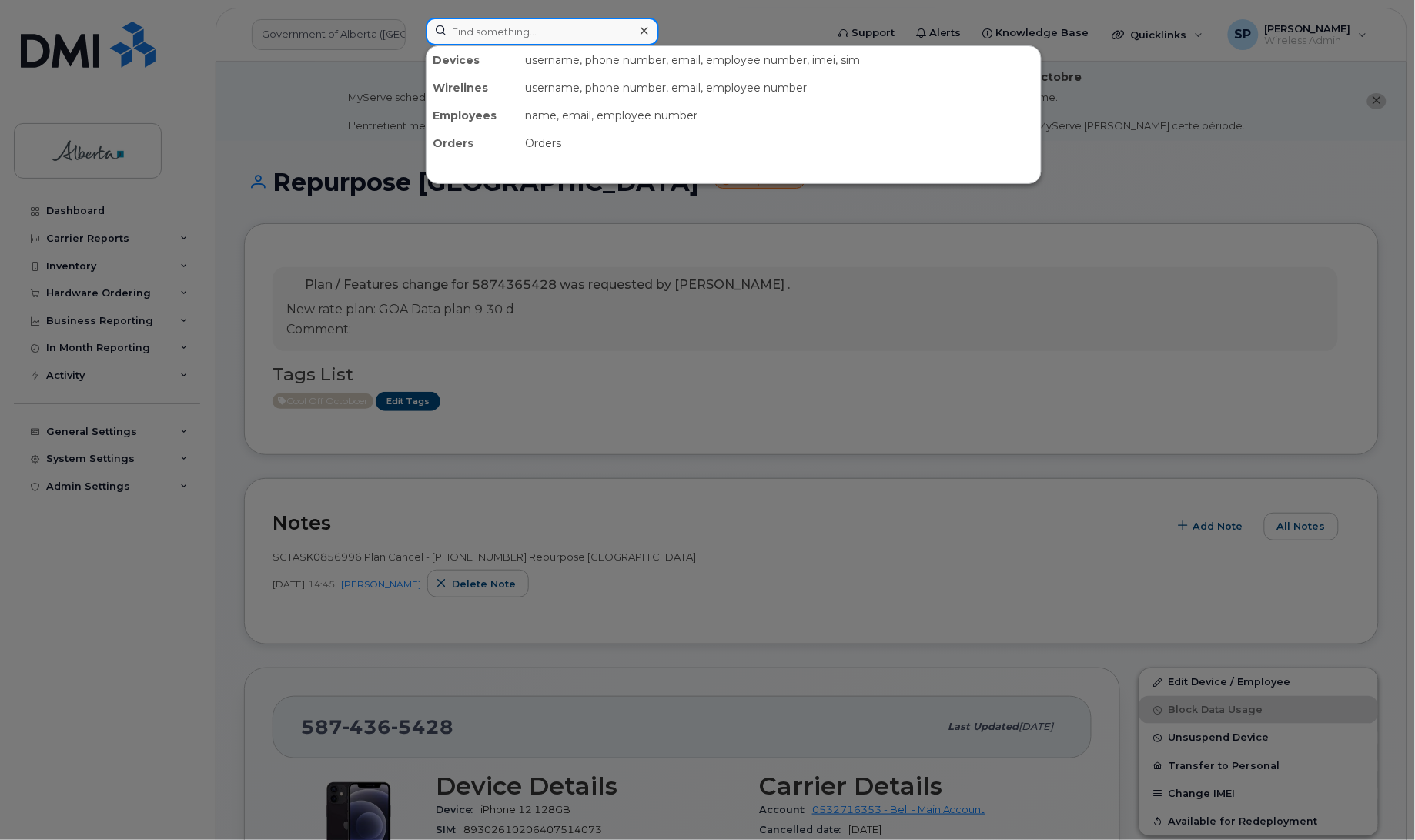
paste input "5879845261"
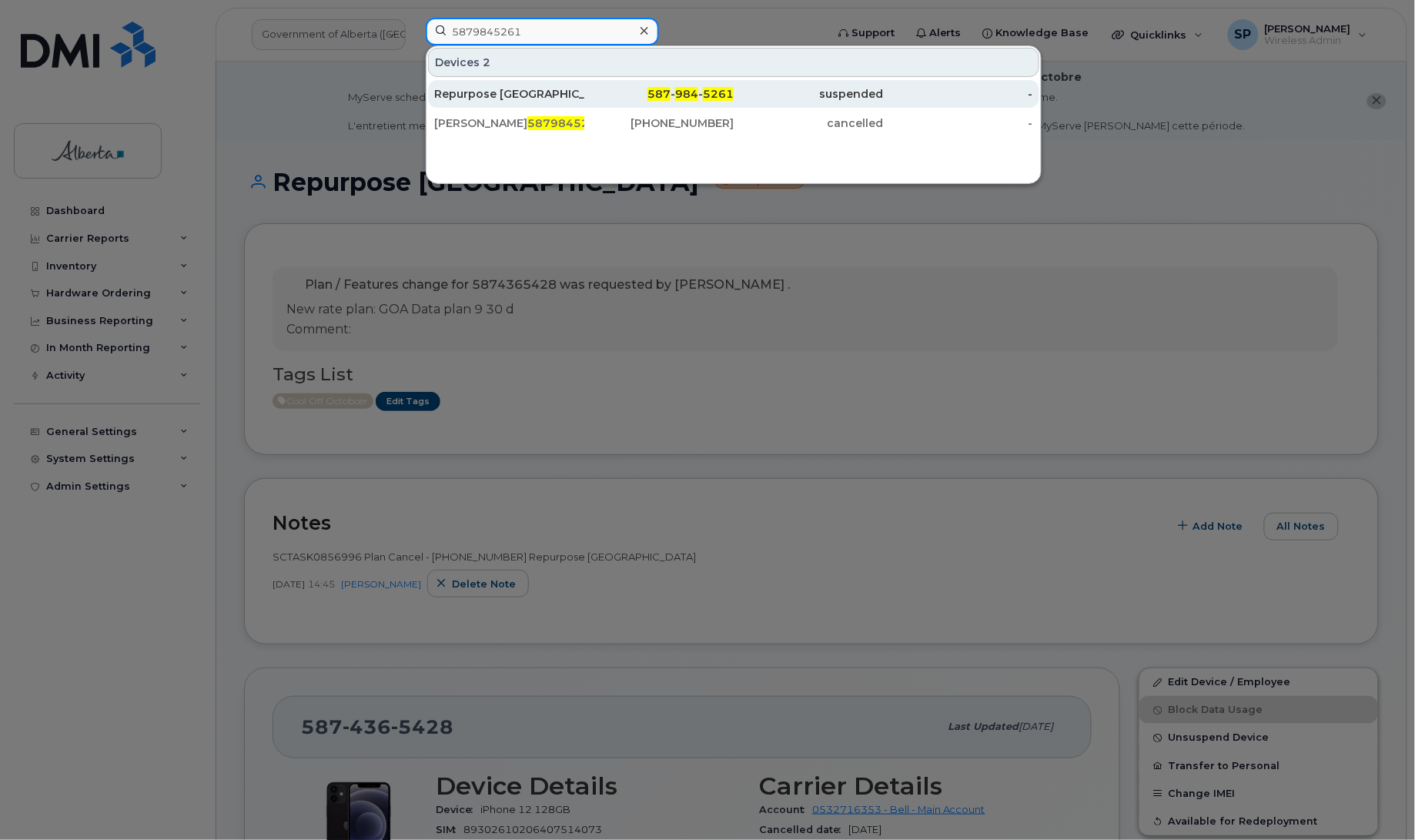
type input "5879845261"
click at [464, 96] on div "Repurpose [GEOGRAPHIC_DATA]" at bounding box center [509, 94] width 150 height 16
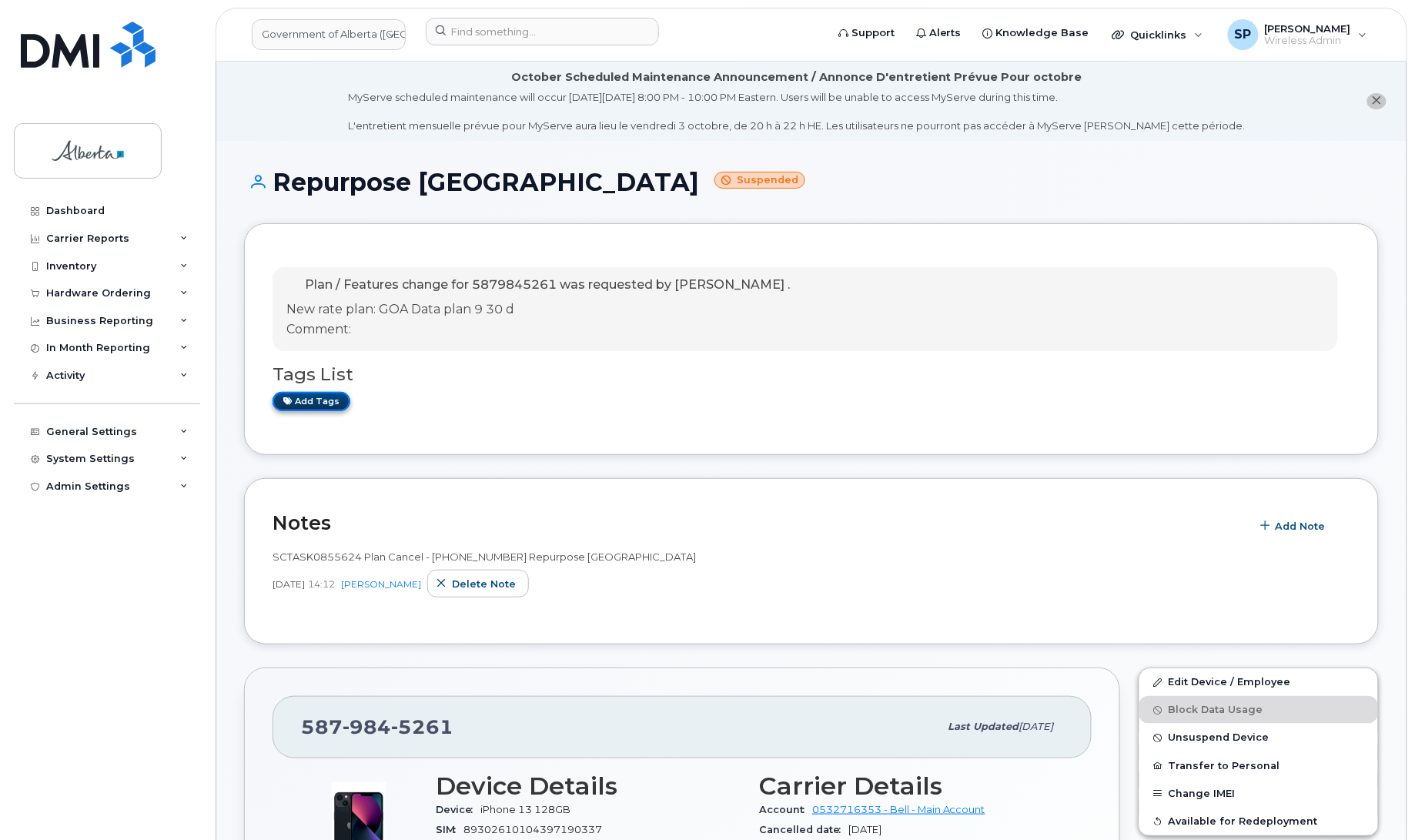
click at [314, 401] on link "Add tags" at bounding box center [311, 401] width 78 height 19
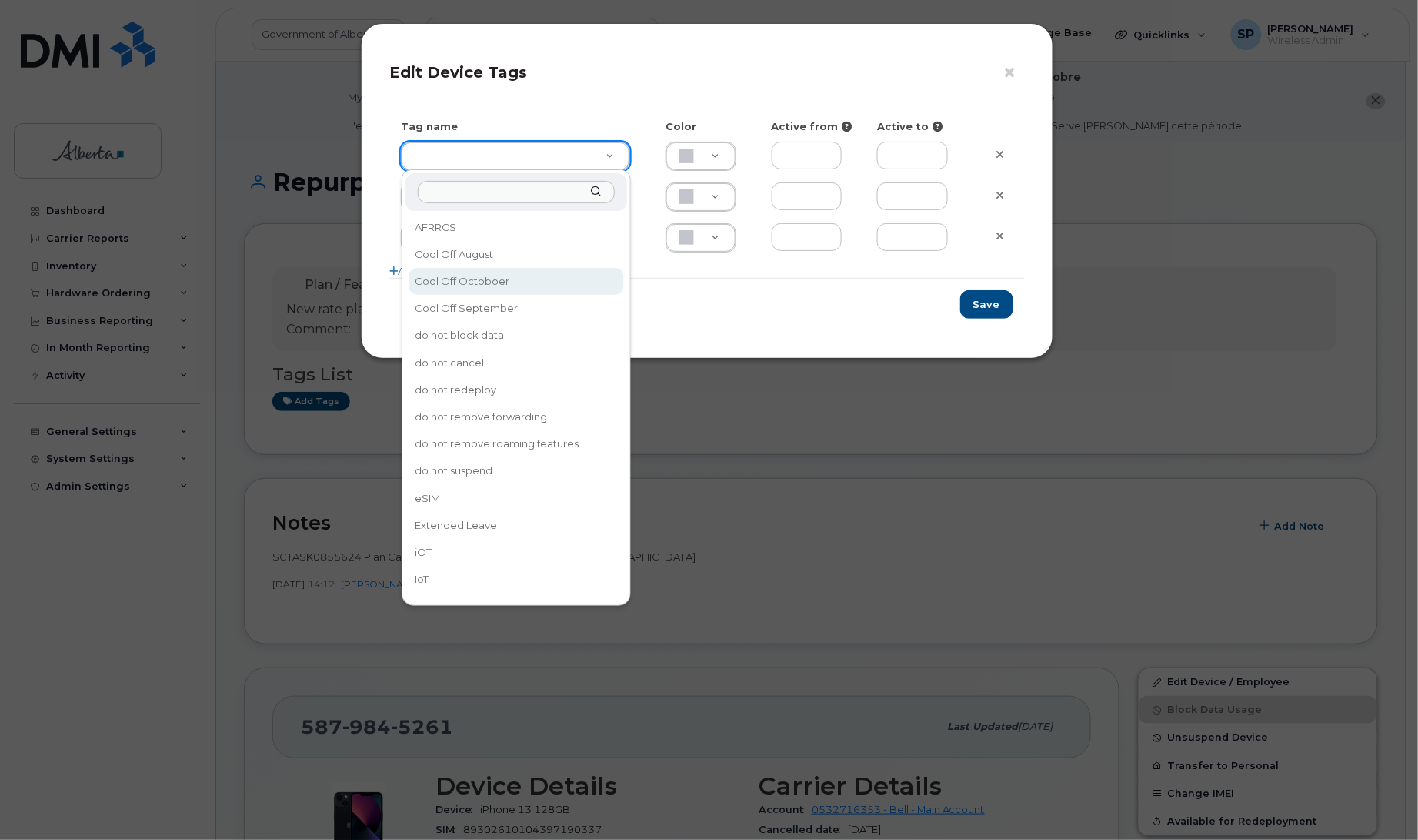
type input "Cool Off Octoboer"
type input "D6CDC1"
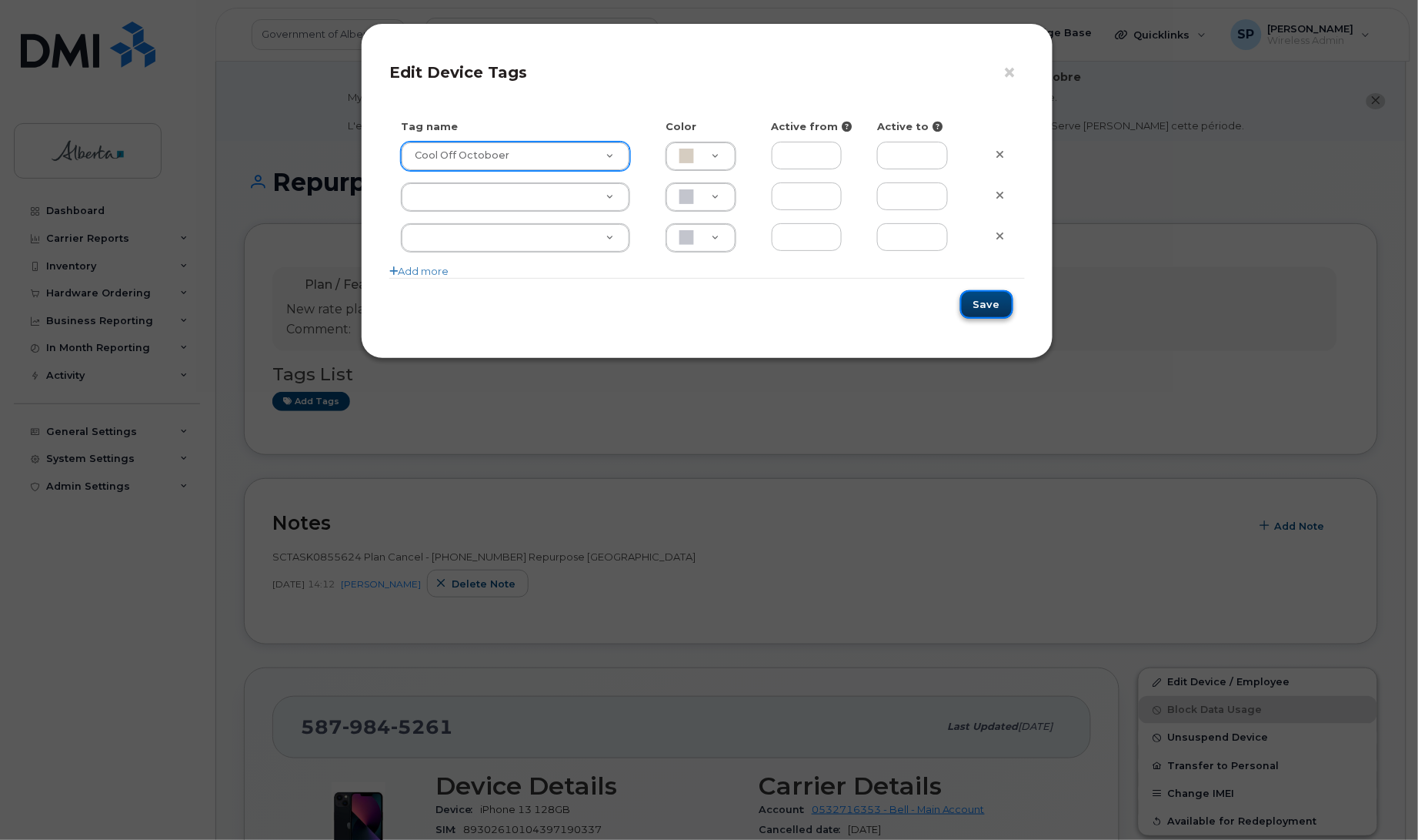
click at [983, 308] on button "Save" at bounding box center [987, 304] width 53 height 28
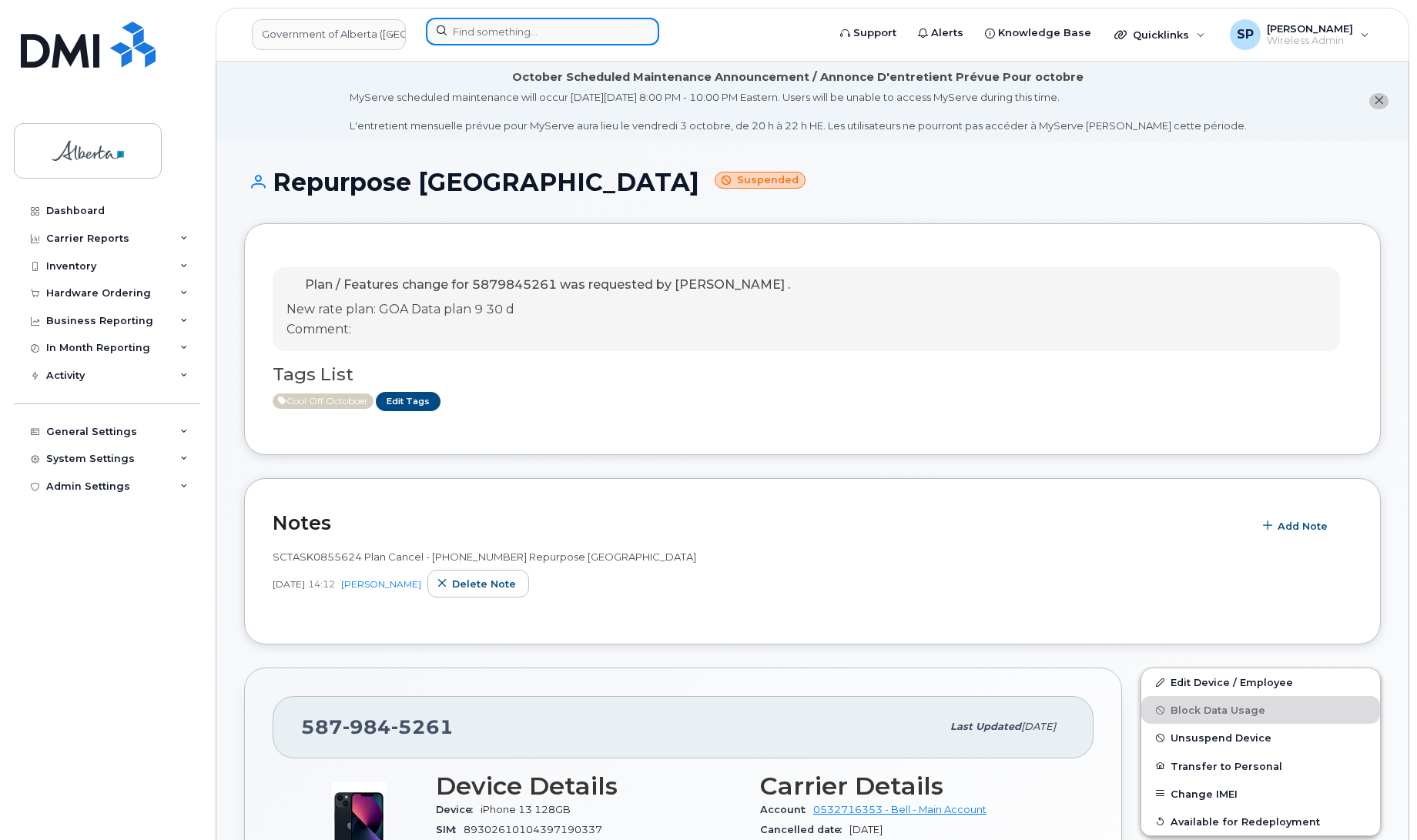
click at [510, 22] on input at bounding box center [542, 32] width 234 height 28
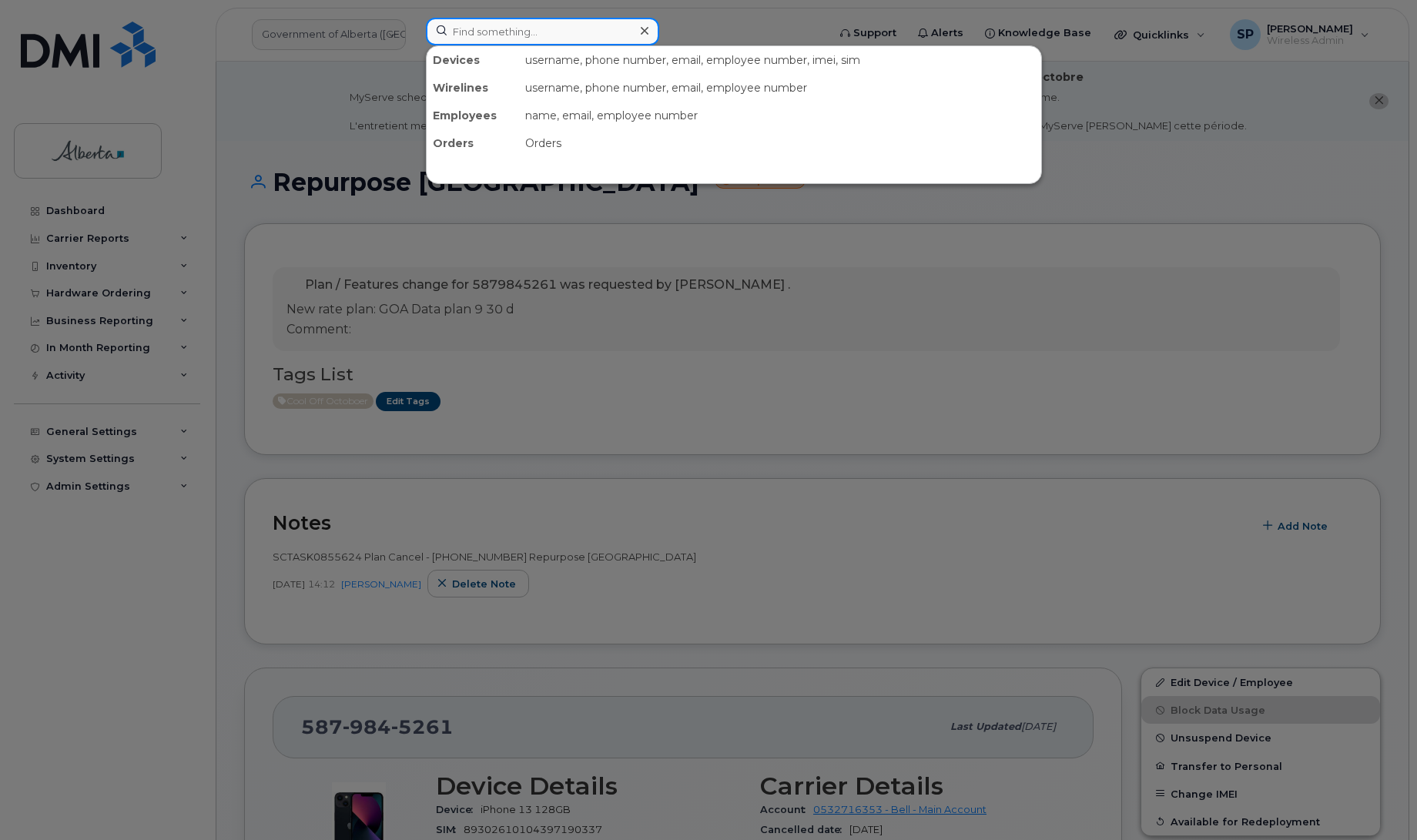
paste input "5879848344"
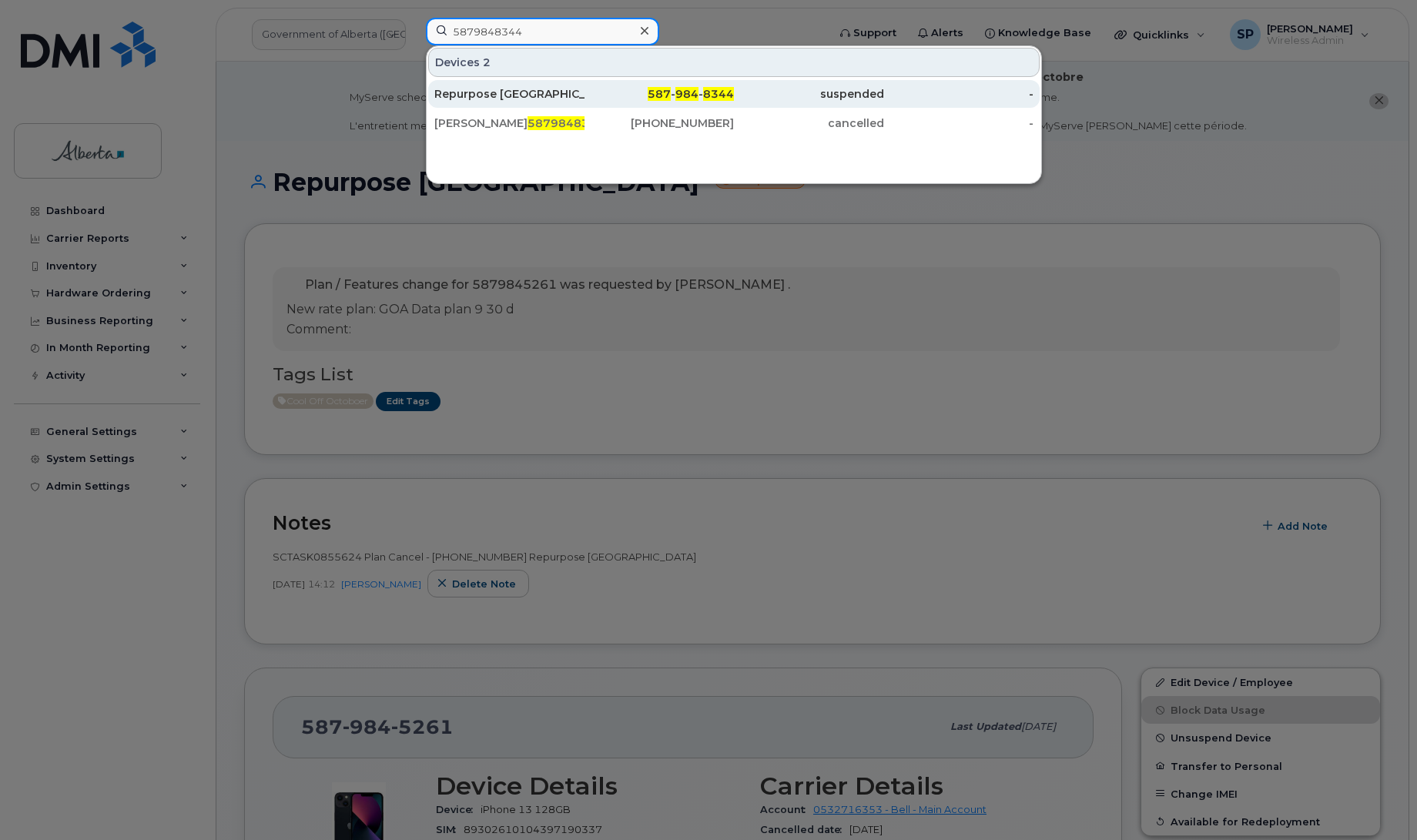
type input "5879848344"
click at [493, 95] on div "Repurpose [GEOGRAPHIC_DATA]" at bounding box center [509, 94] width 150 height 16
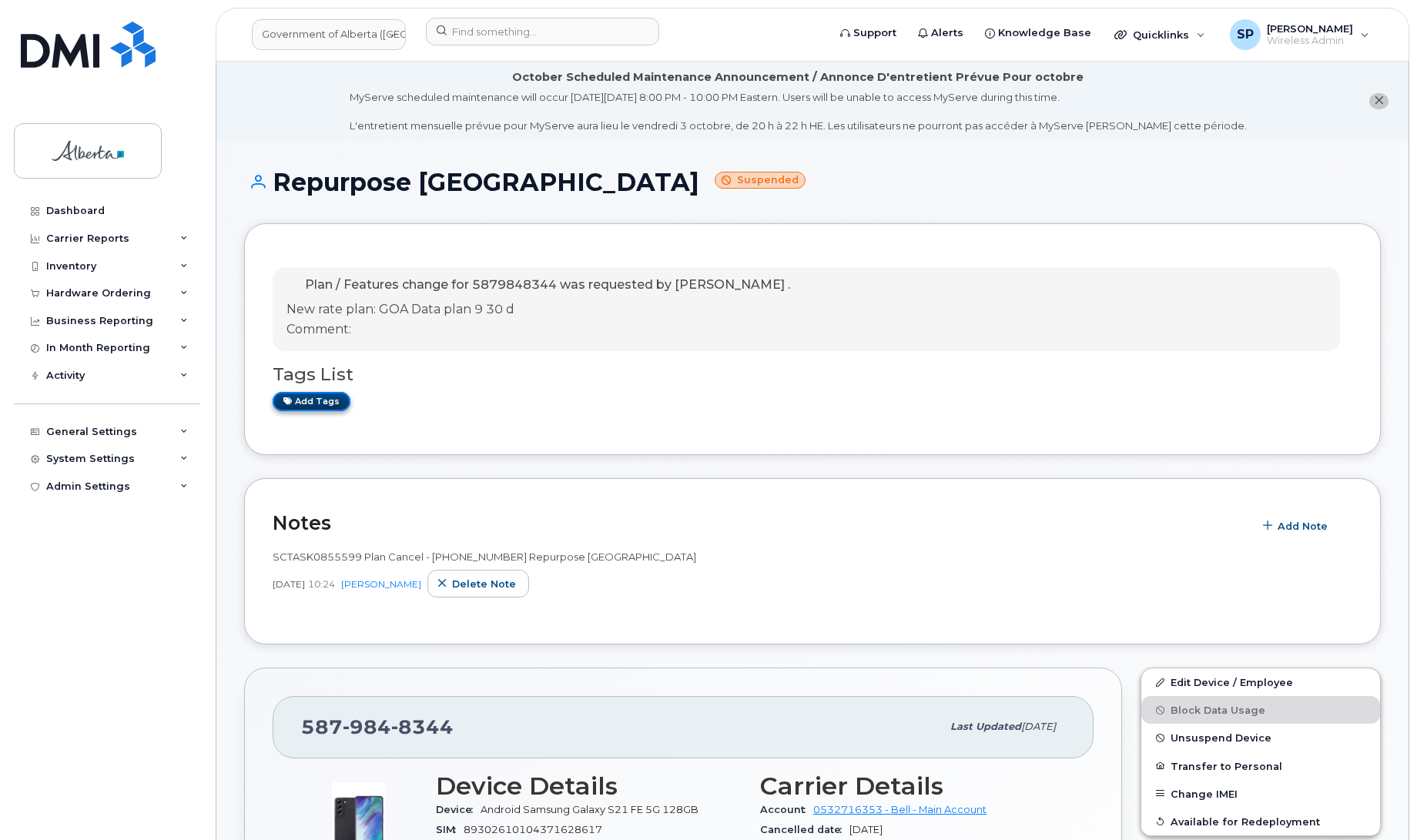
click at [321, 404] on link "Add tags" at bounding box center [311, 401] width 78 height 19
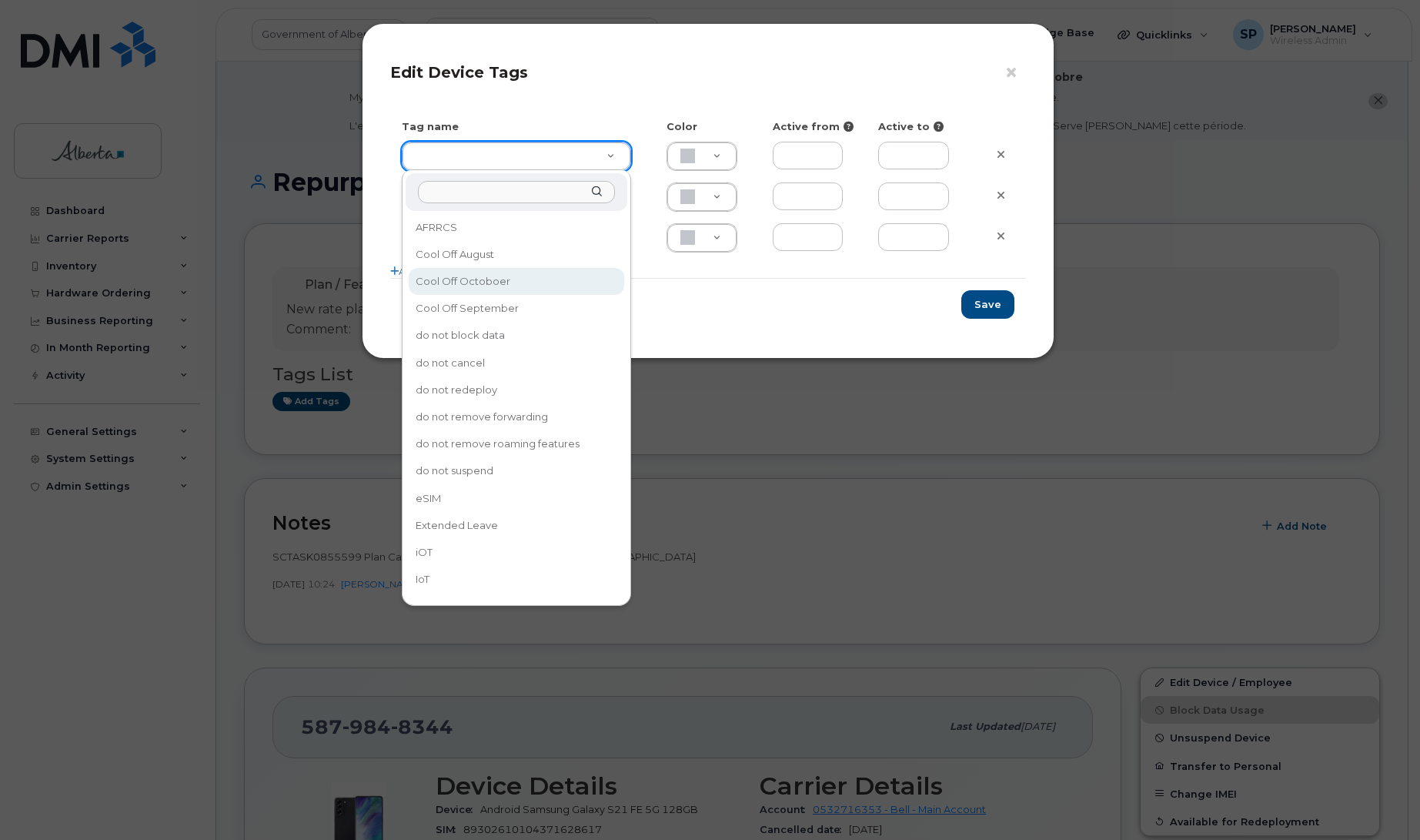
type input "Cool Off Octoboer"
type input "D6CDC1"
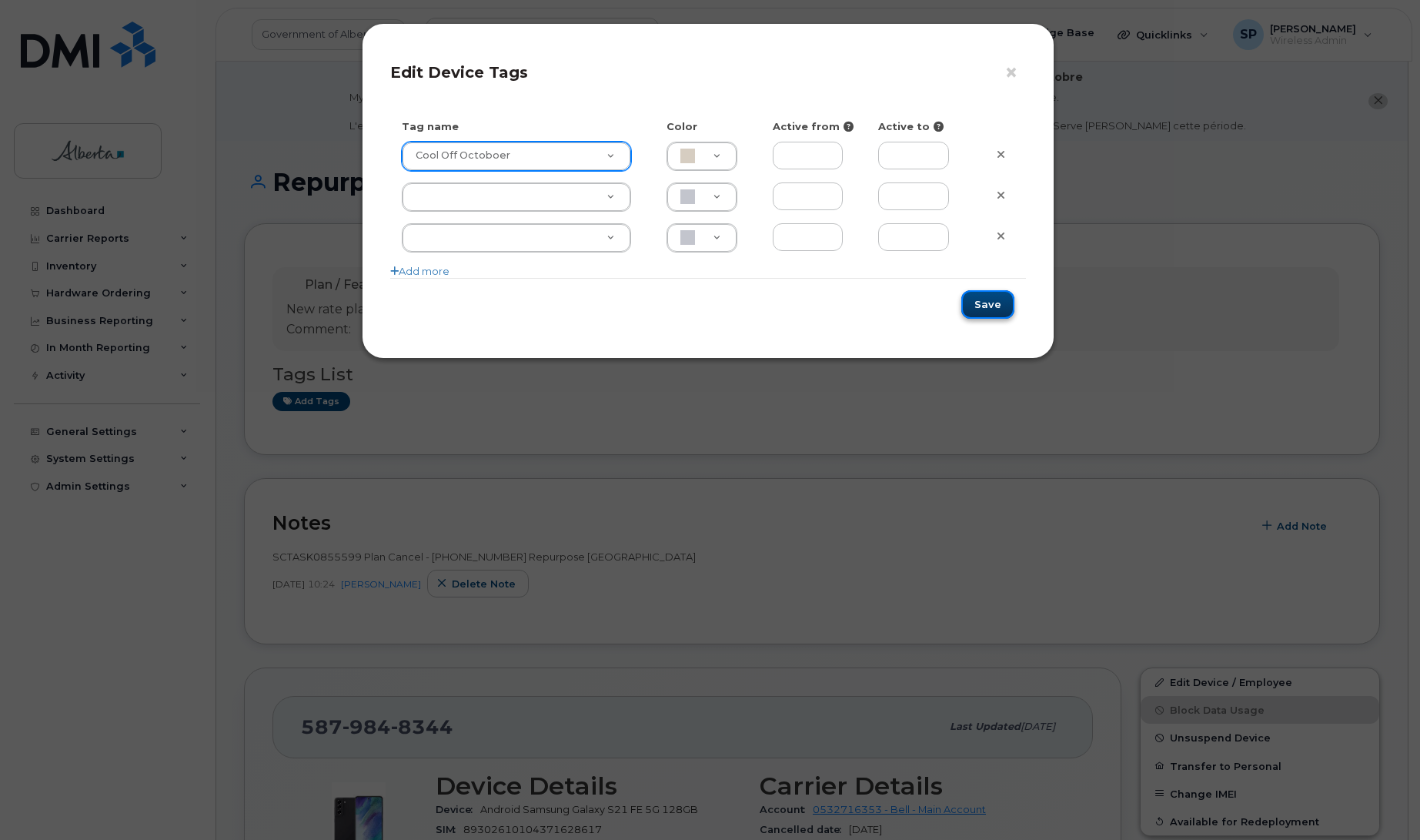
click at [1006, 304] on button "Save" at bounding box center [988, 304] width 53 height 28
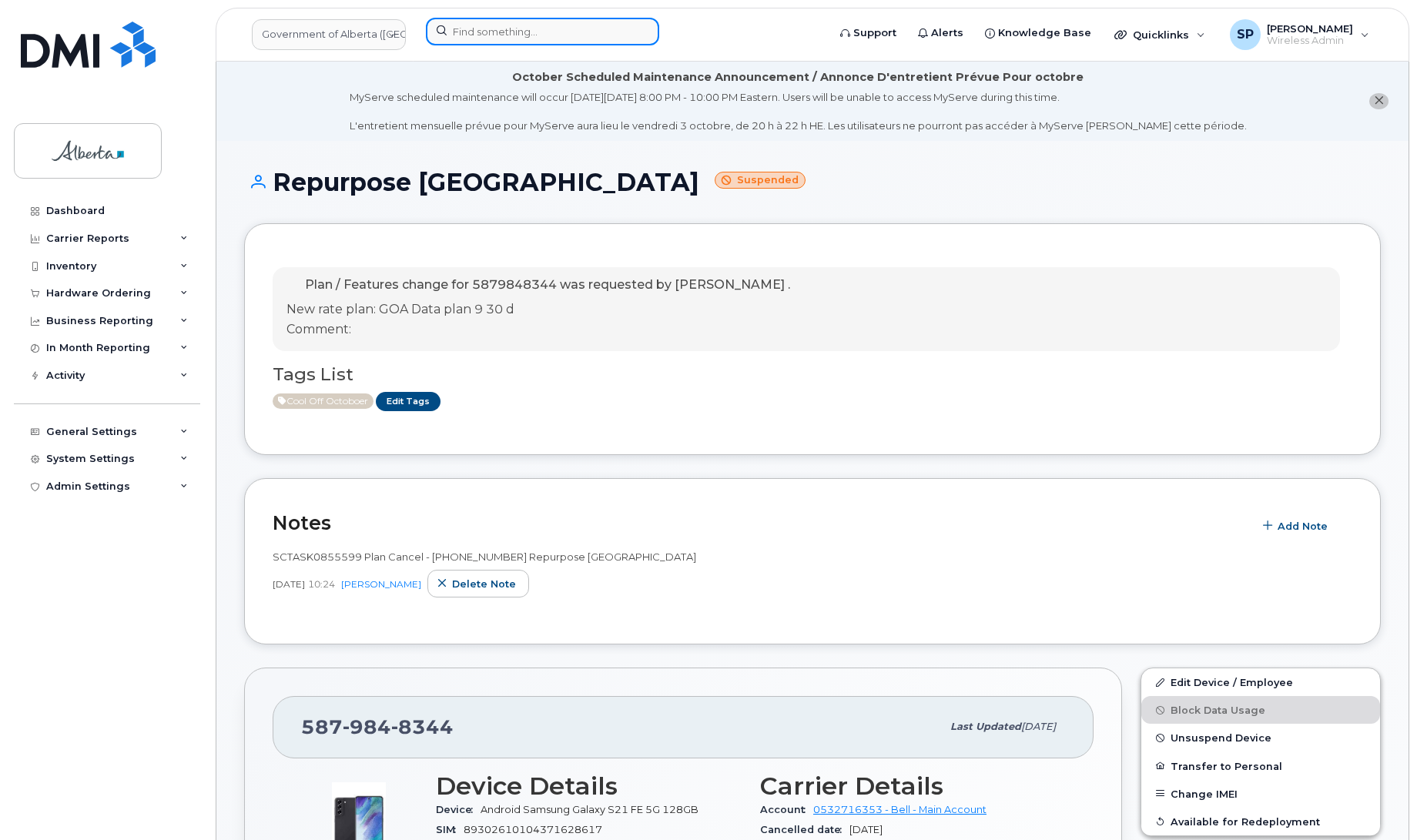
click at [472, 28] on input at bounding box center [542, 32] width 234 height 28
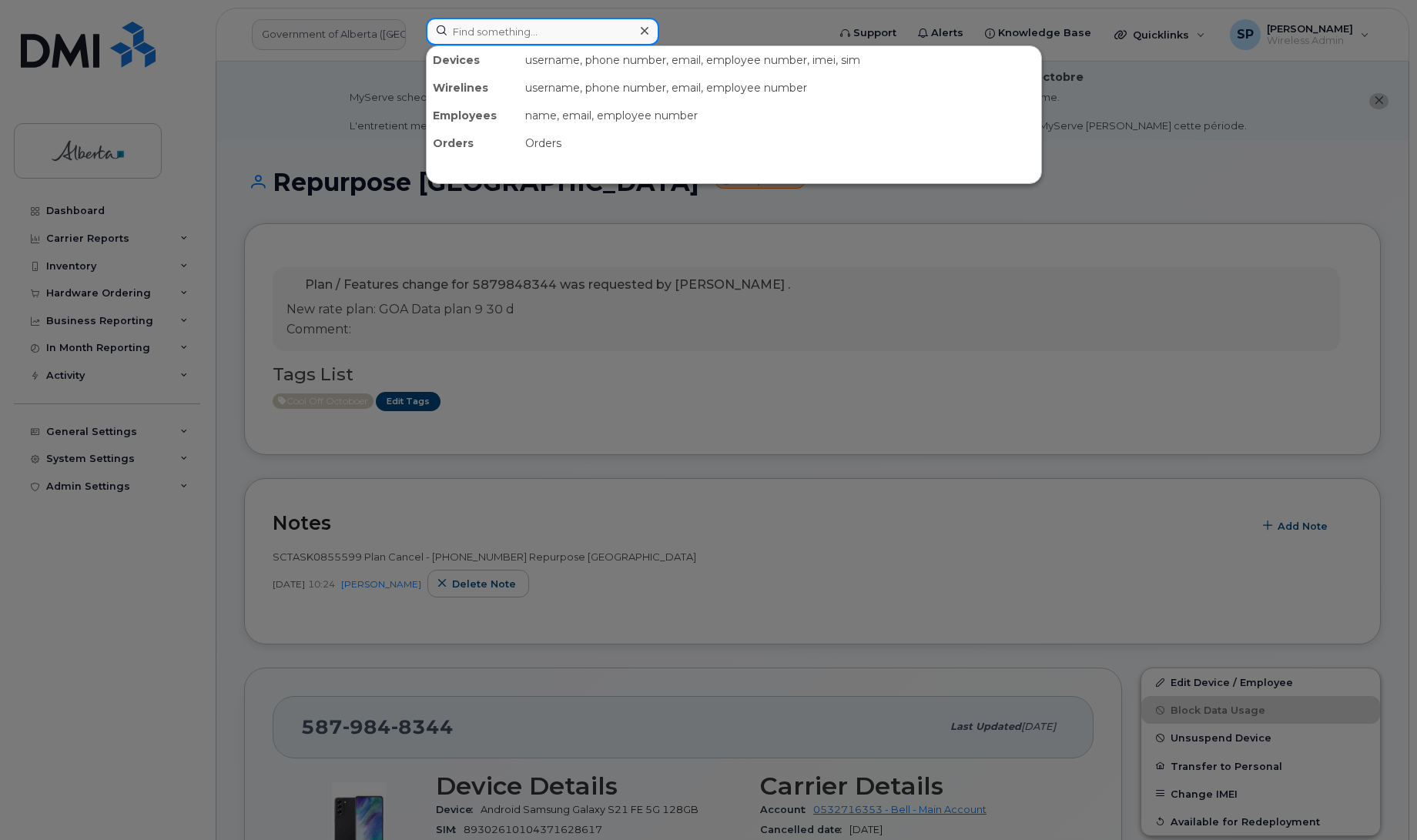
paste input "7809166447"
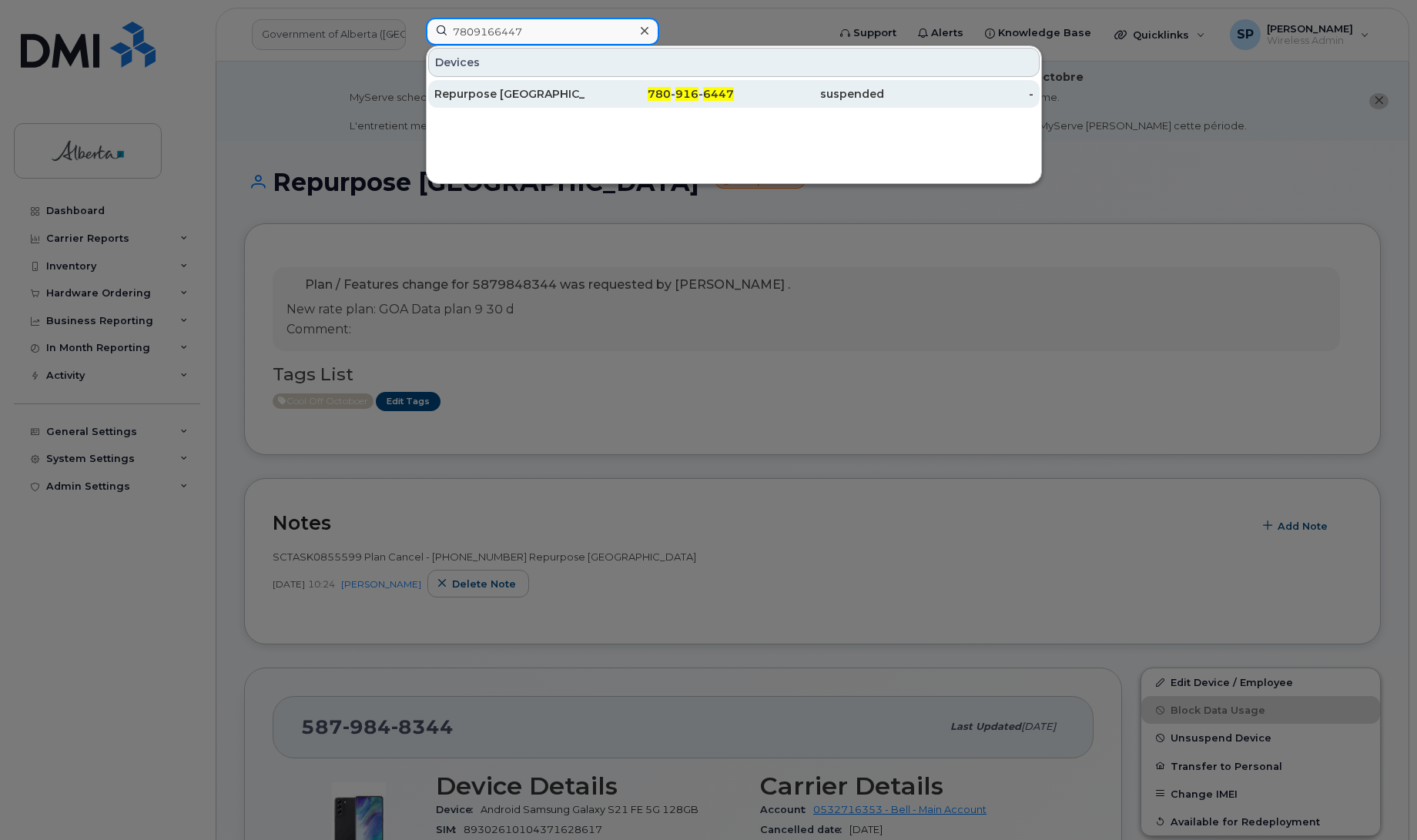
type input "7809166447"
click at [459, 90] on div "Repurpose [GEOGRAPHIC_DATA]" at bounding box center [509, 94] width 150 height 16
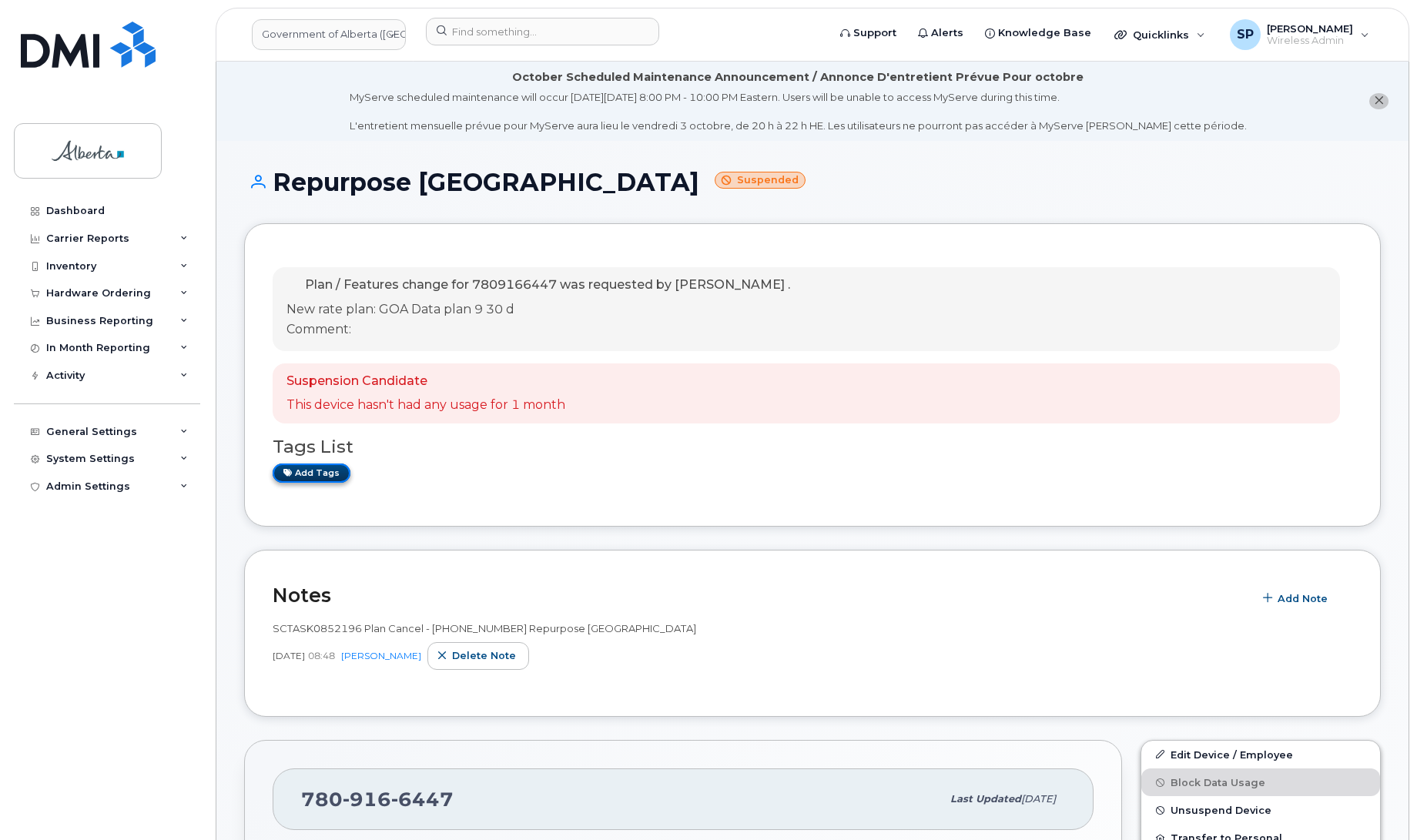
click at [301, 470] on link "Add tags" at bounding box center [311, 473] width 78 height 19
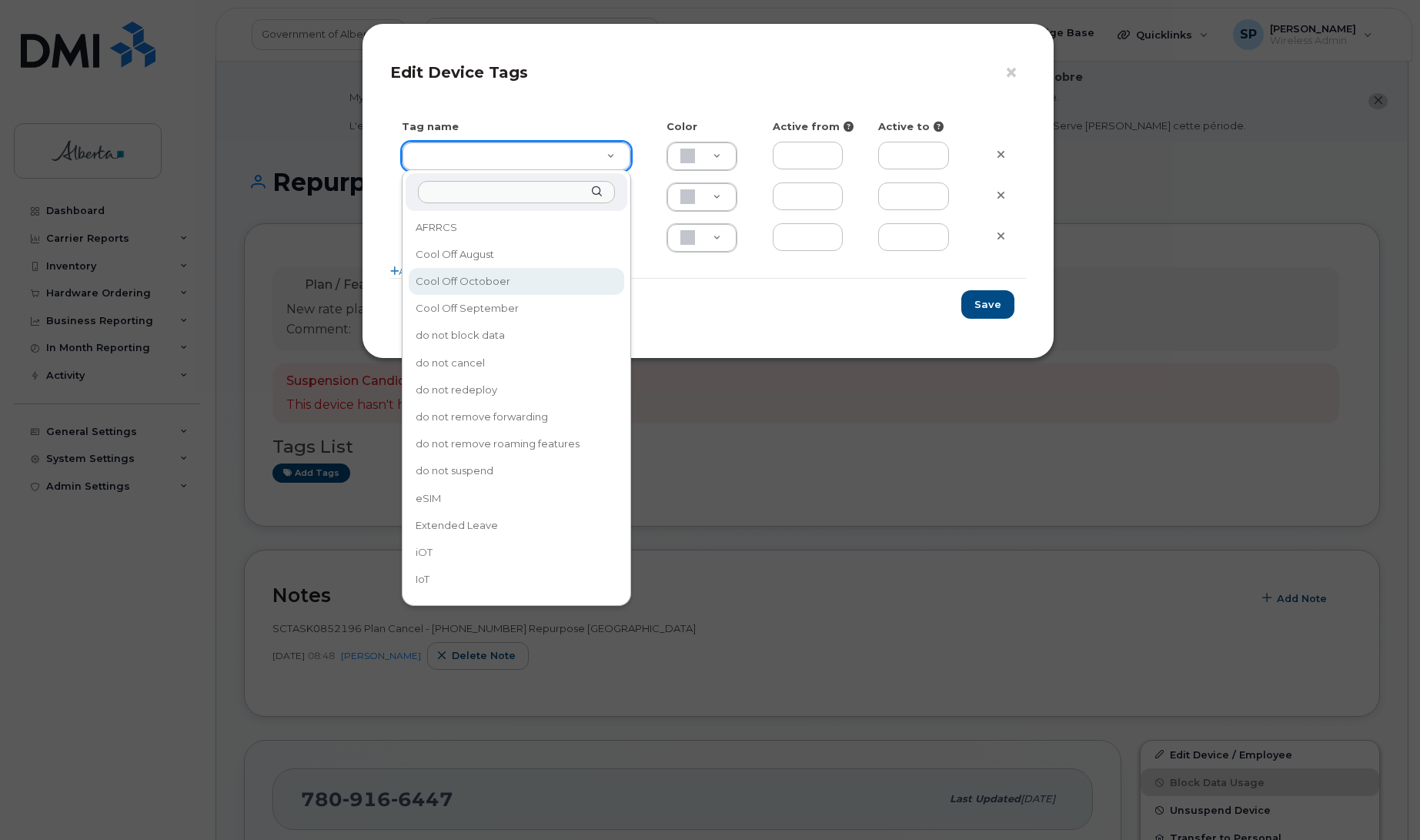
type input "Cool Off Octoboer"
type input "D6CDC1"
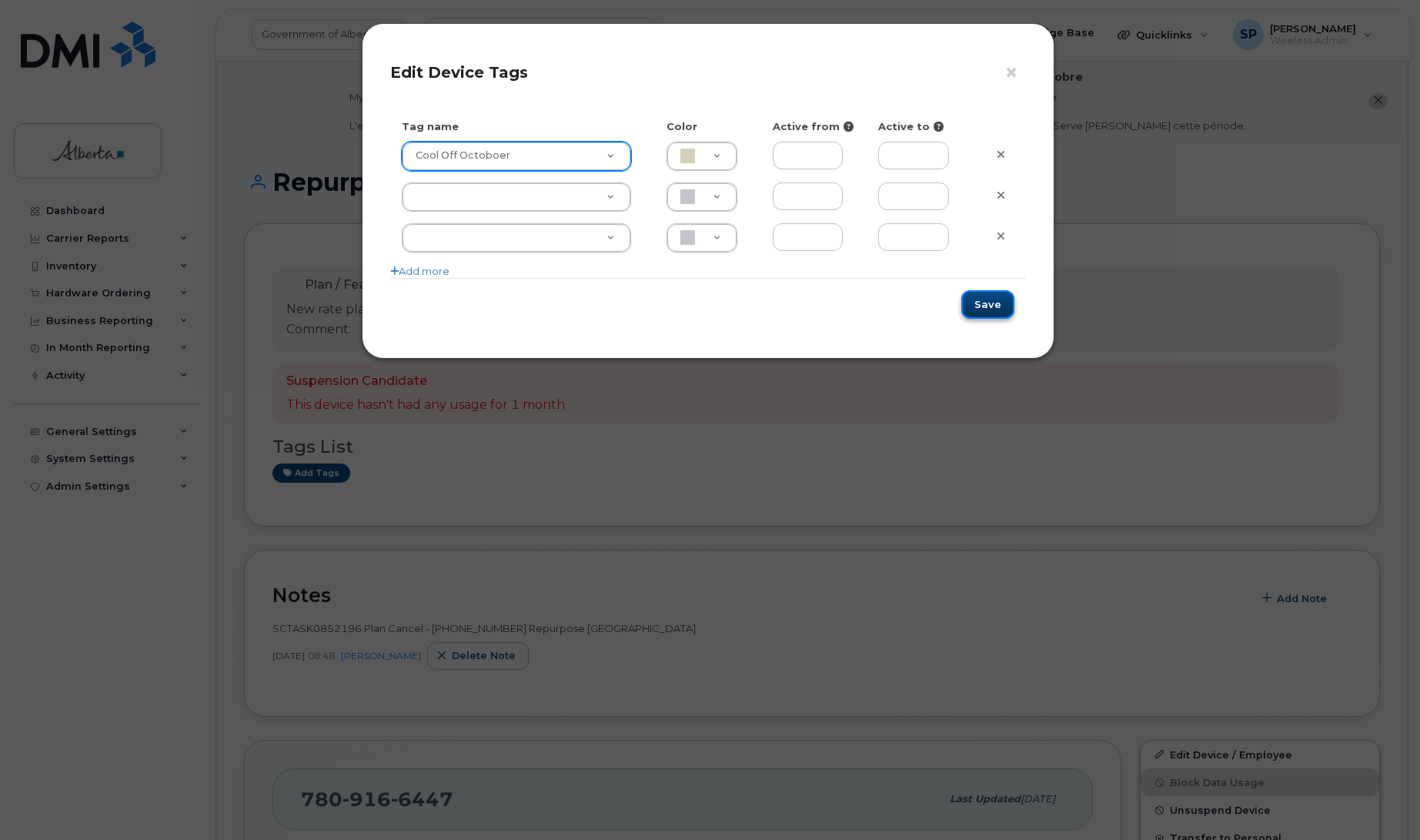
click at [981, 307] on button "Save" at bounding box center [988, 304] width 53 height 28
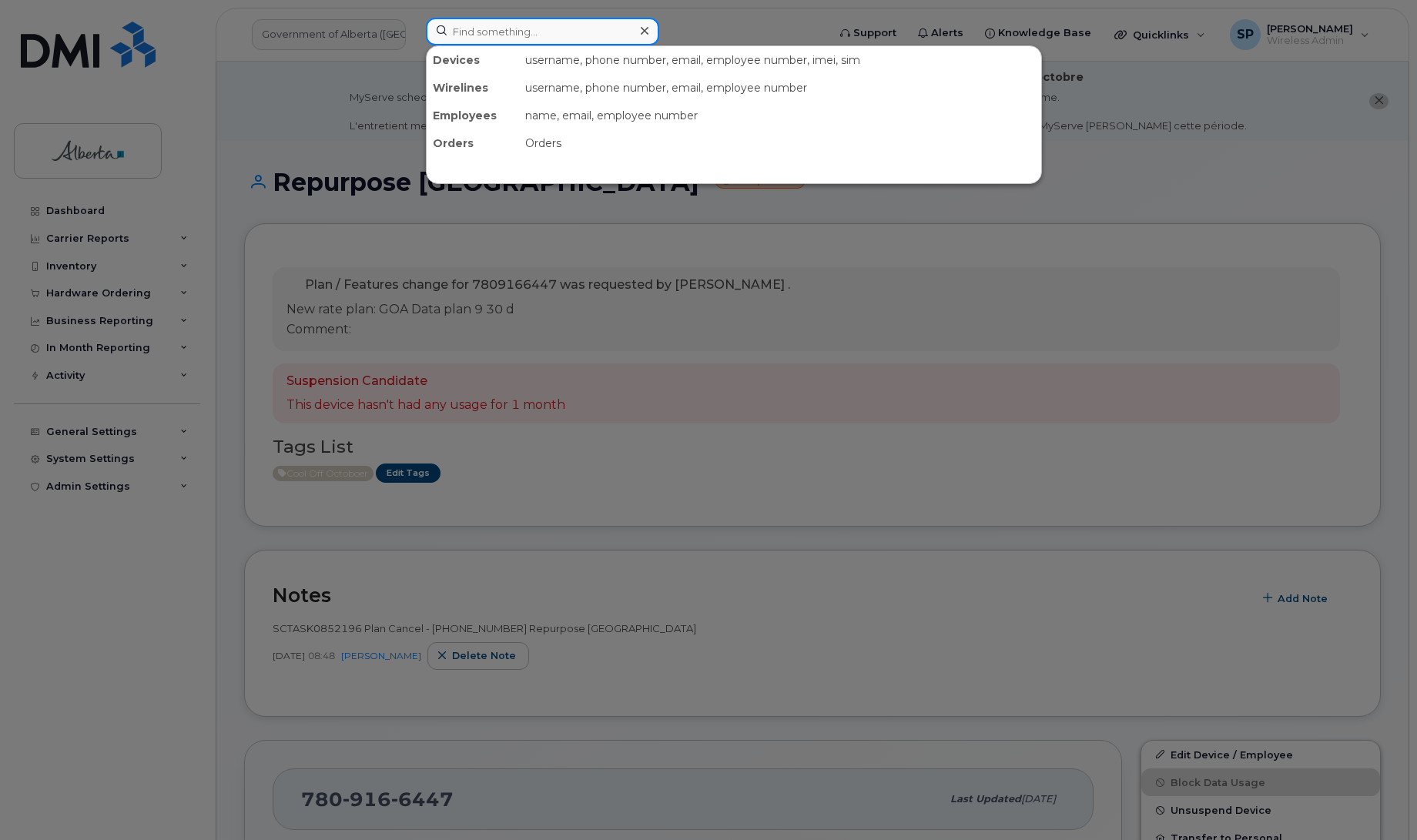
click at [482, 32] on input at bounding box center [542, 32] width 234 height 28
paste input "5875451801"
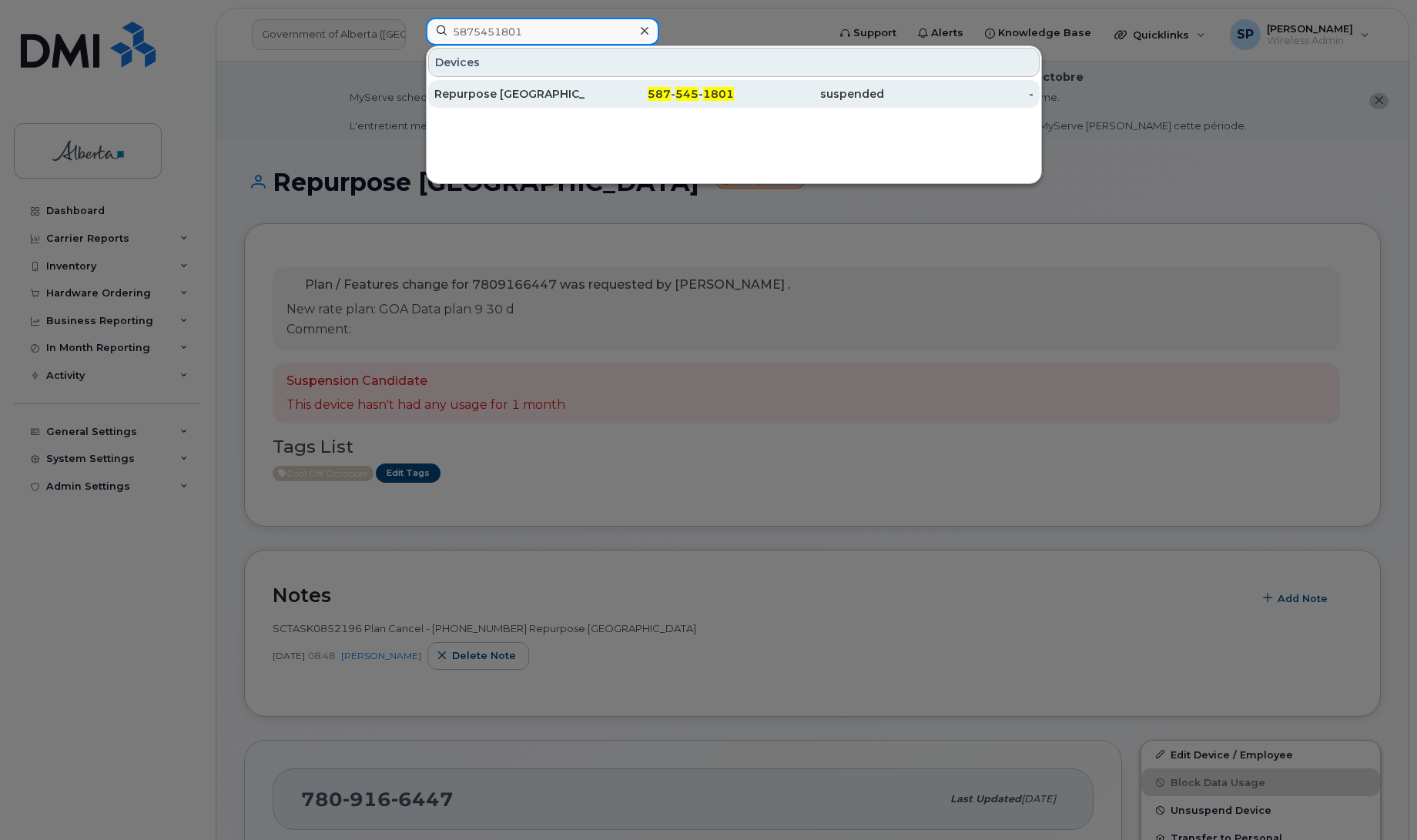
type input "5875451801"
click at [472, 96] on div "Repurpose [GEOGRAPHIC_DATA]" at bounding box center [509, 94] width 150 height 16
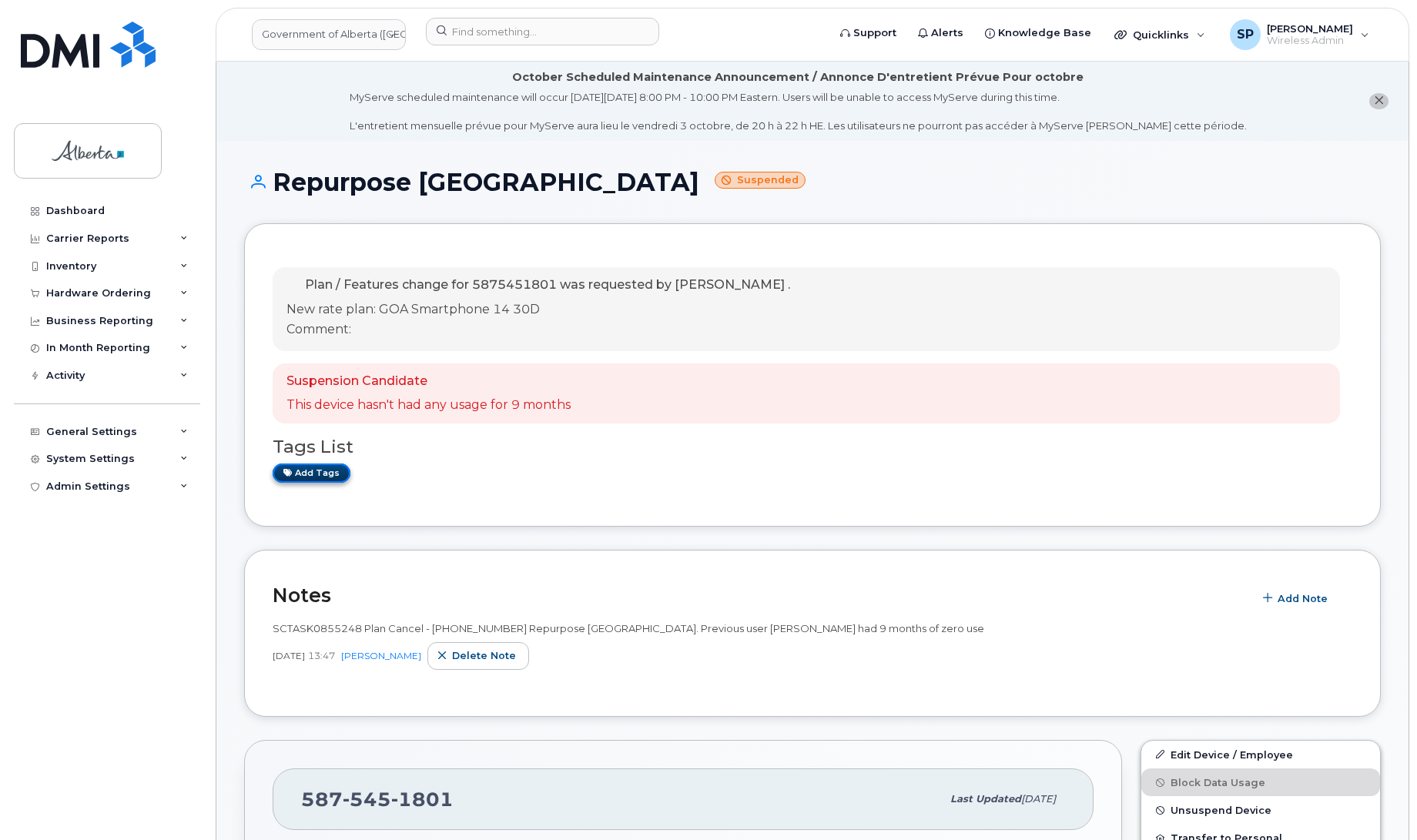
click at [328, 473] on link "Add tags" at bounding box center [311, 473] width 78 height 19
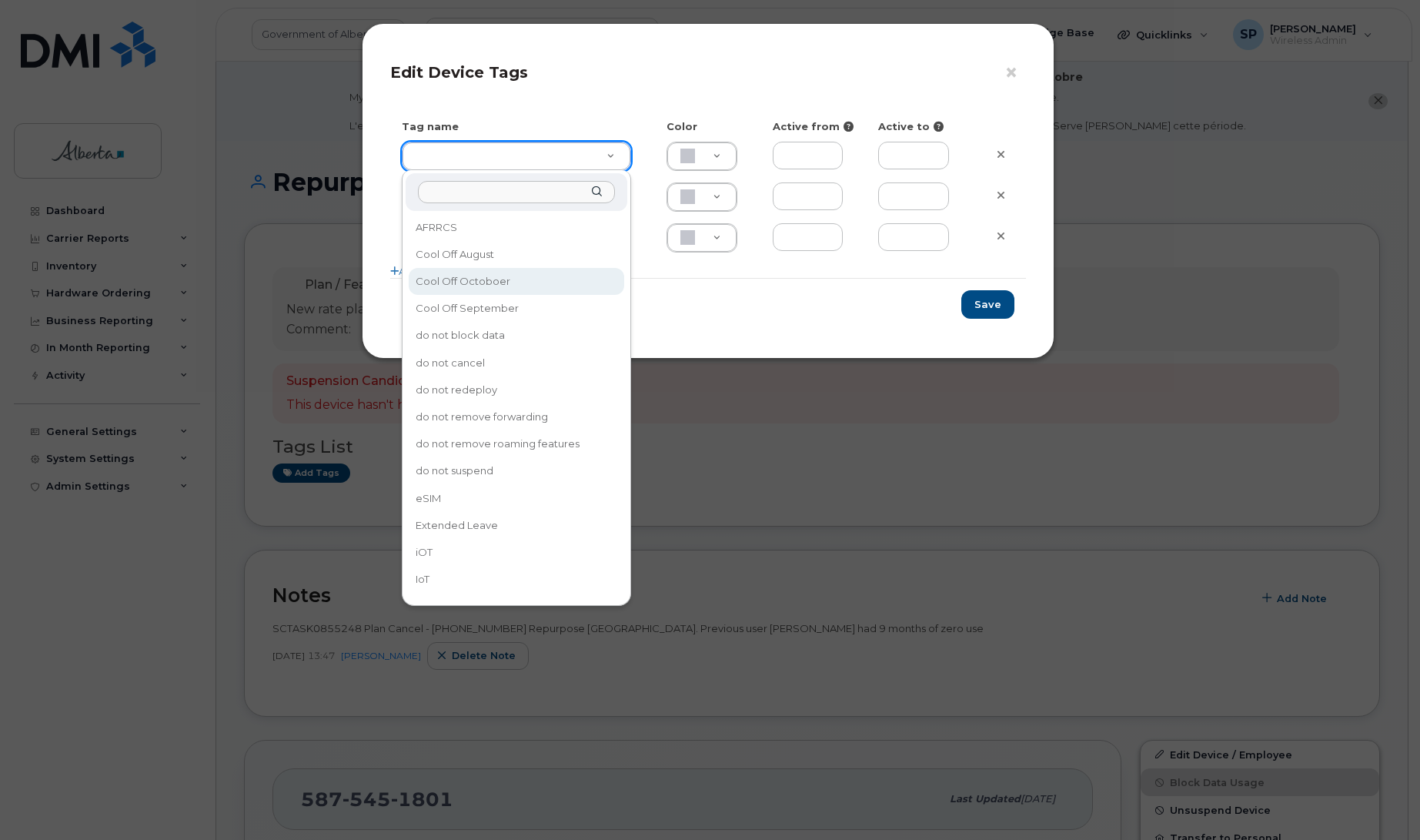
type input "Cool Off Octoboer"
type input "D6CDC1"
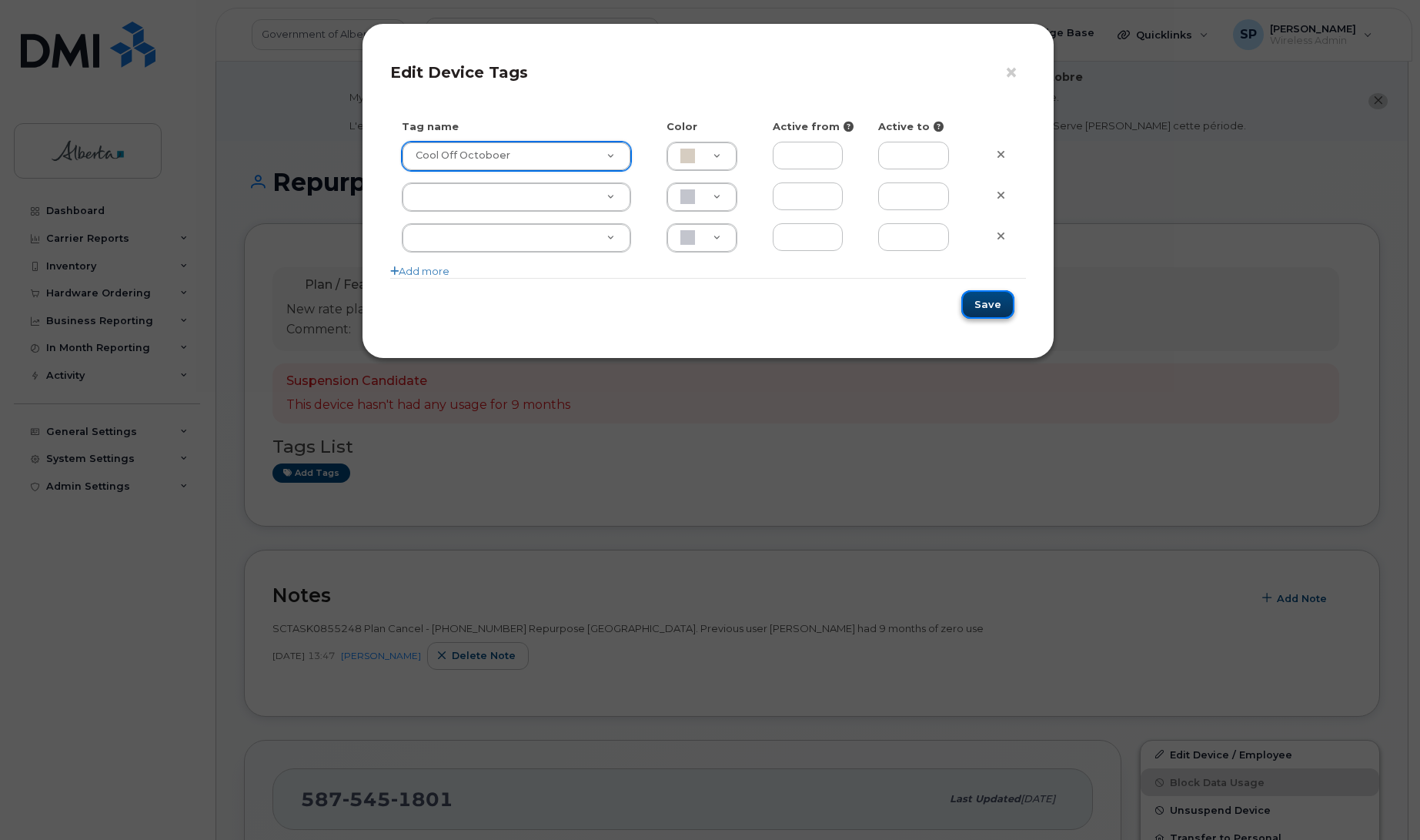
click at [1001, 309] on button "Save" at bounding box center [988, 304] width 53 height 28
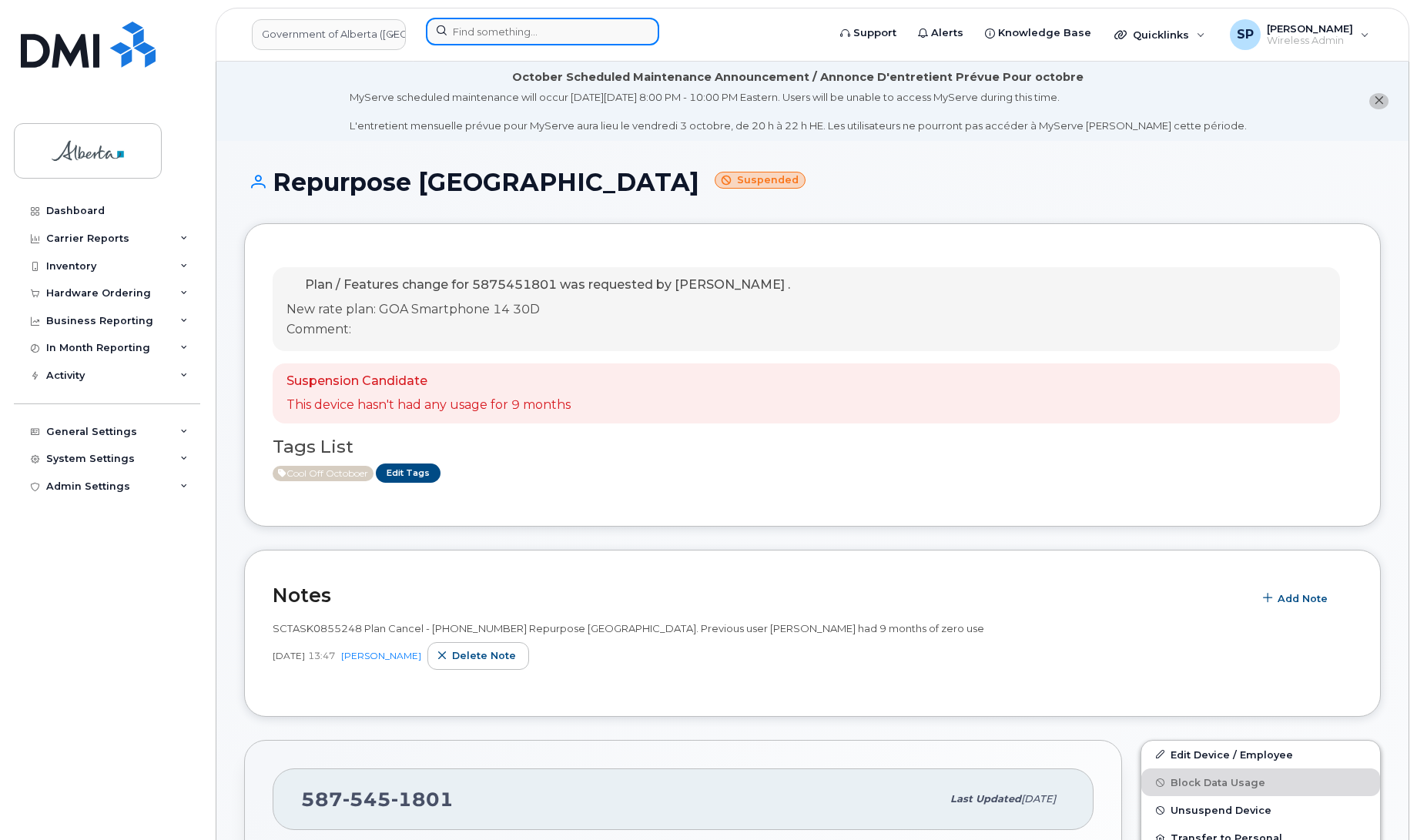
click at [522, 21] on input at bounding box center [542, 32] width 234 height 28
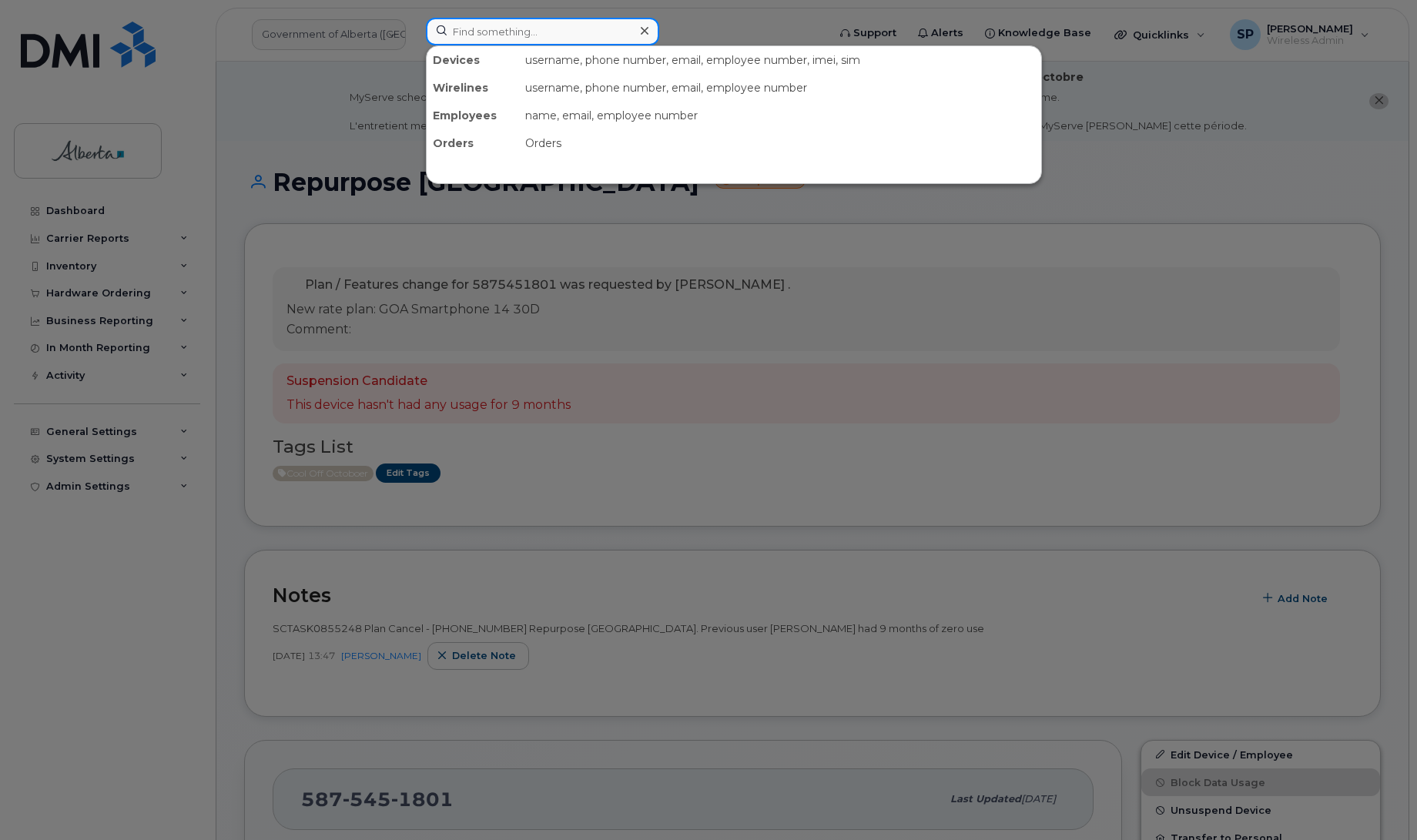
paste input "5877840059"
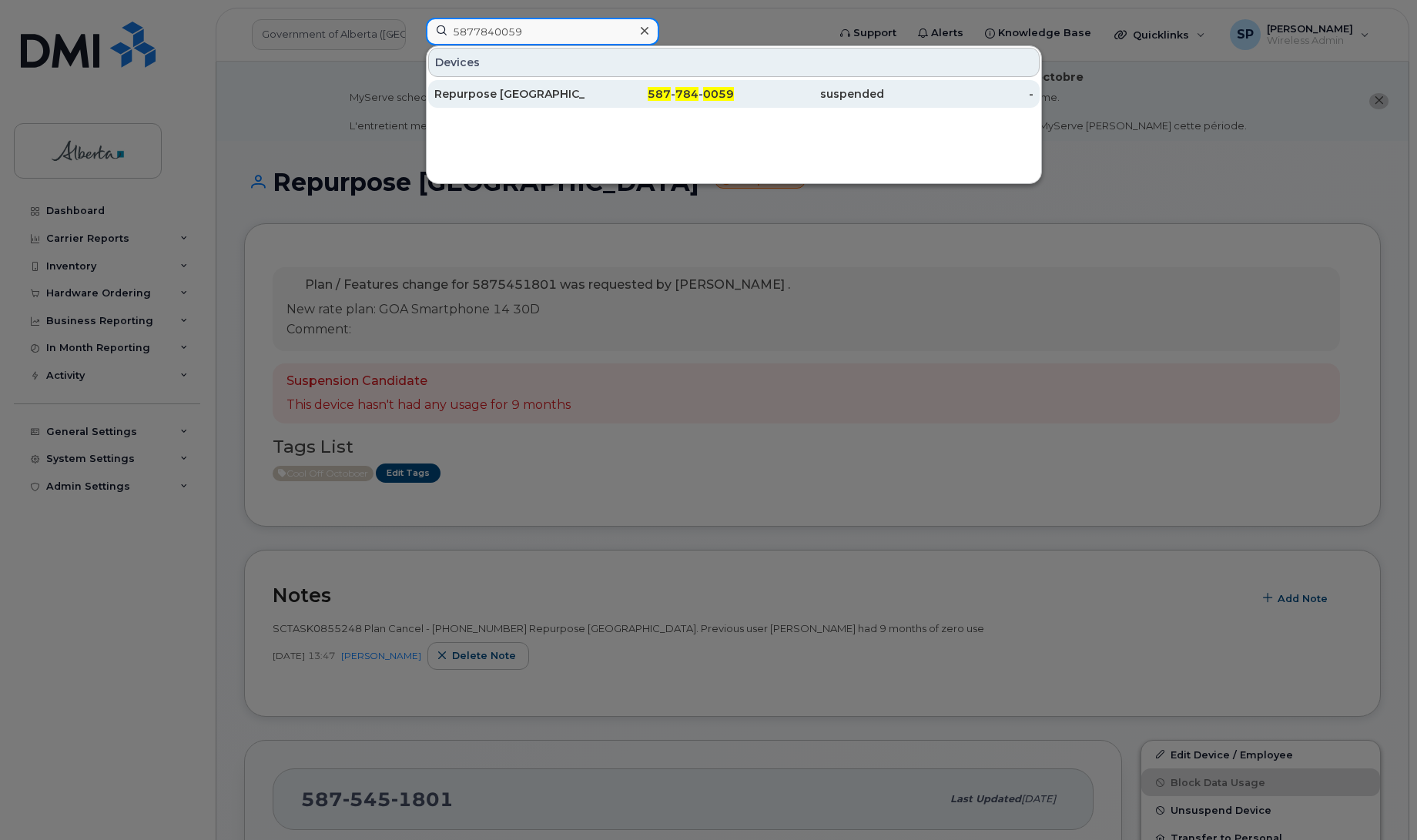
type input "5877840059"
click at [493, 90] on div "Repurpose [GEOGRAPHIC_DATA]" at bounding box center [509, 94] width 150 height 16
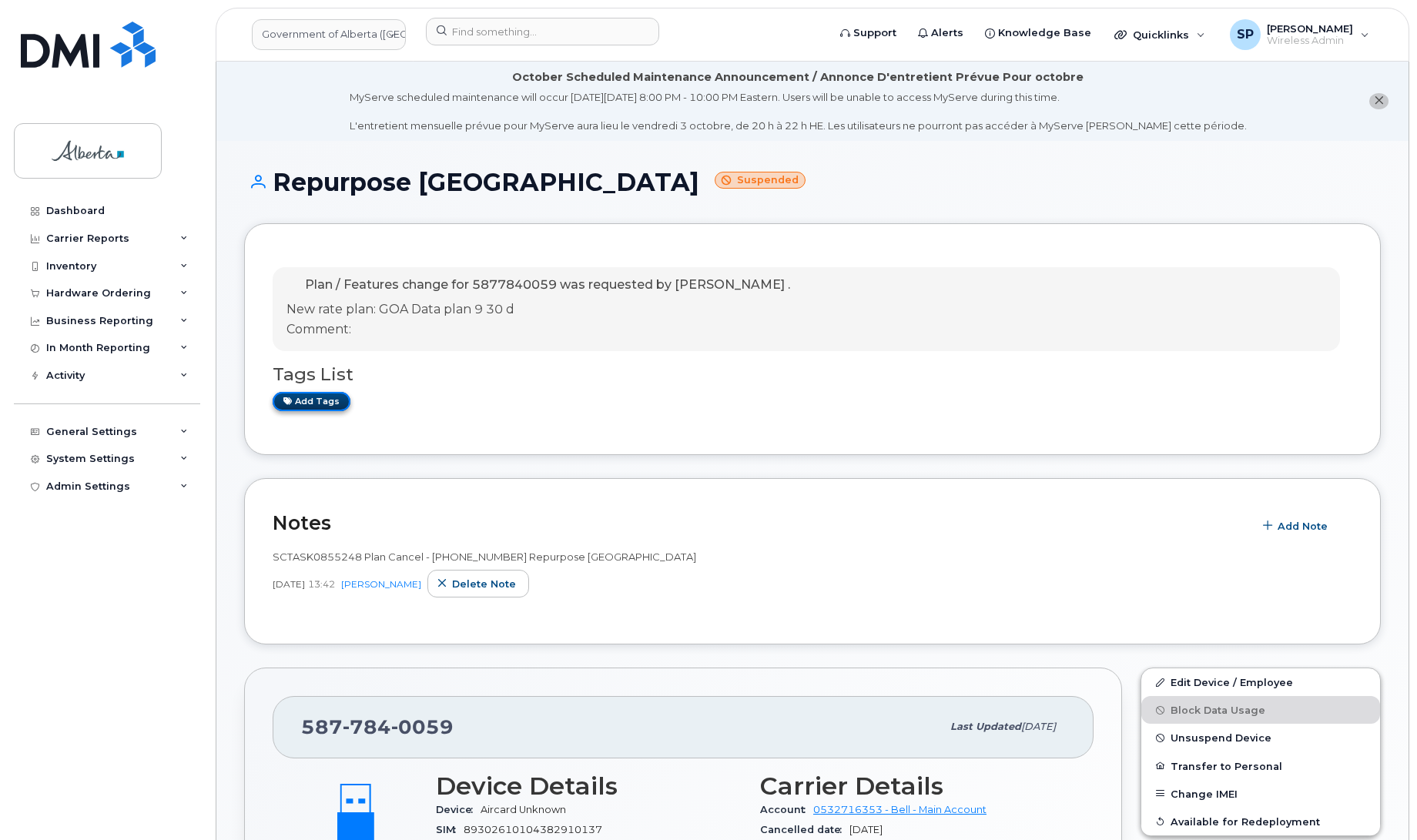
click at [313, 397] on link "Add tags" at bounding box center [311, 401] width 78 height 19
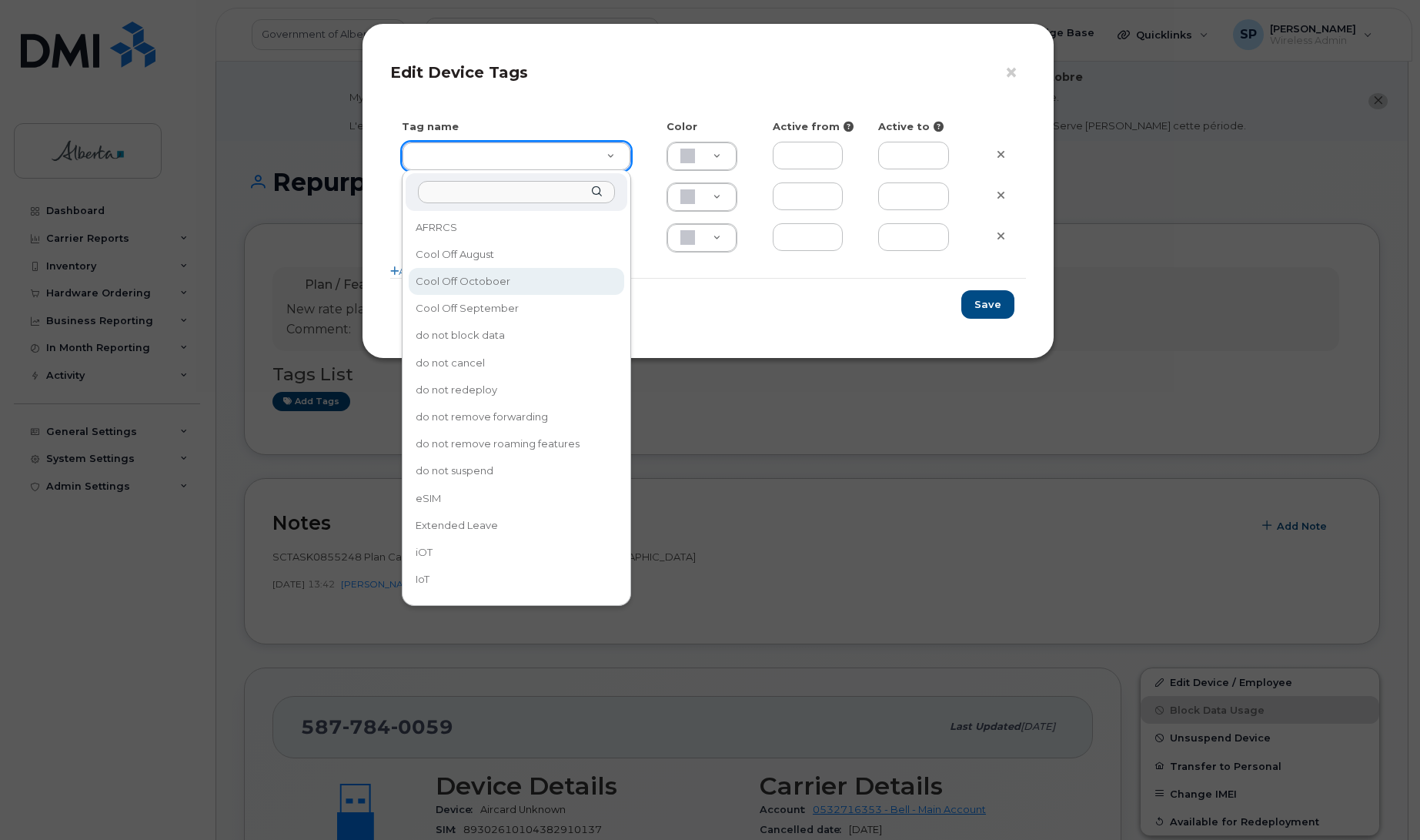
type input "Cool Off Octoboer"
type input "D6CDC1"
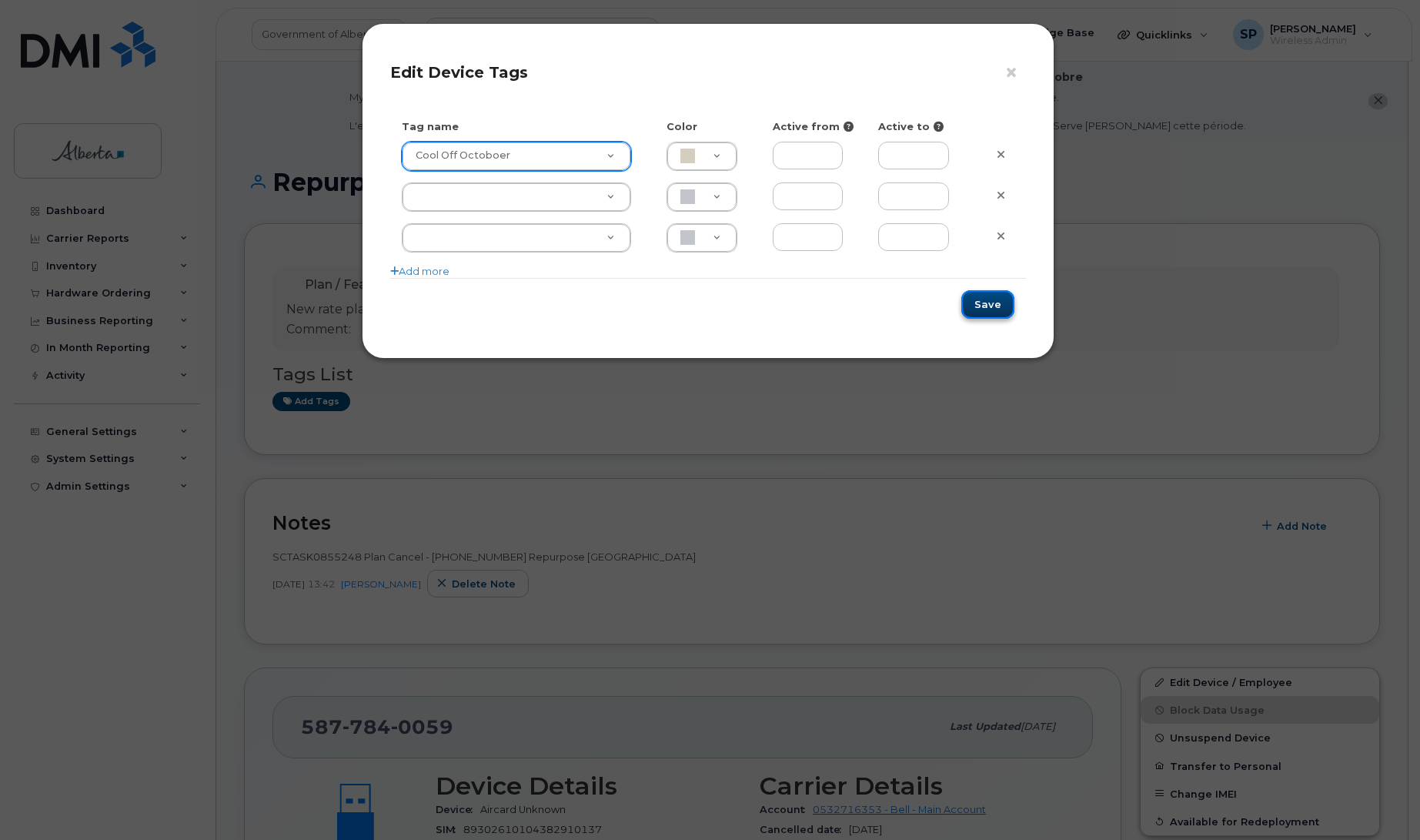
click at [994, 302] on button "Save" at bounding box center [988, 304] width 53 height 28
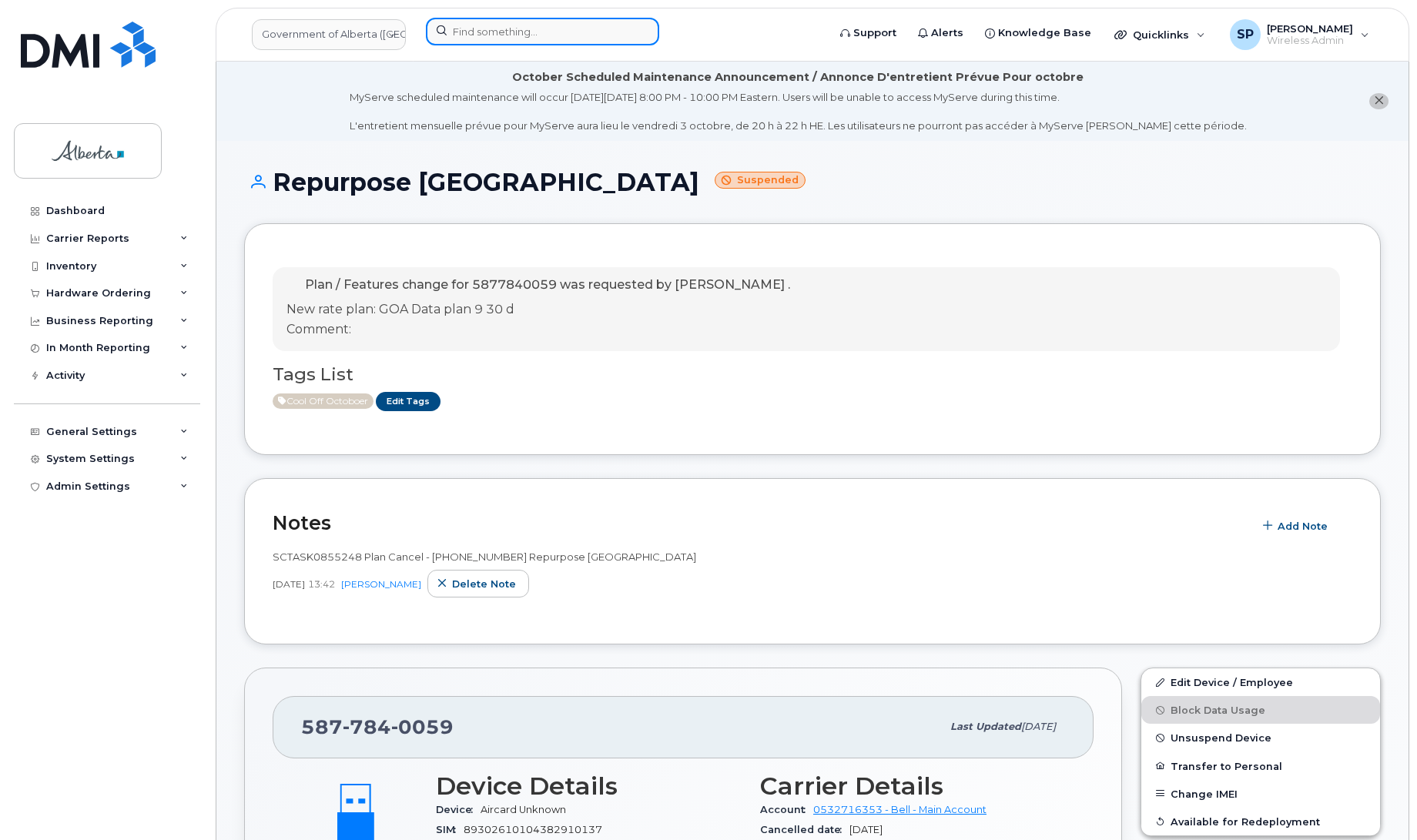
click at [509, 28] on input at bounding box center [542, 32] width 234 height 28
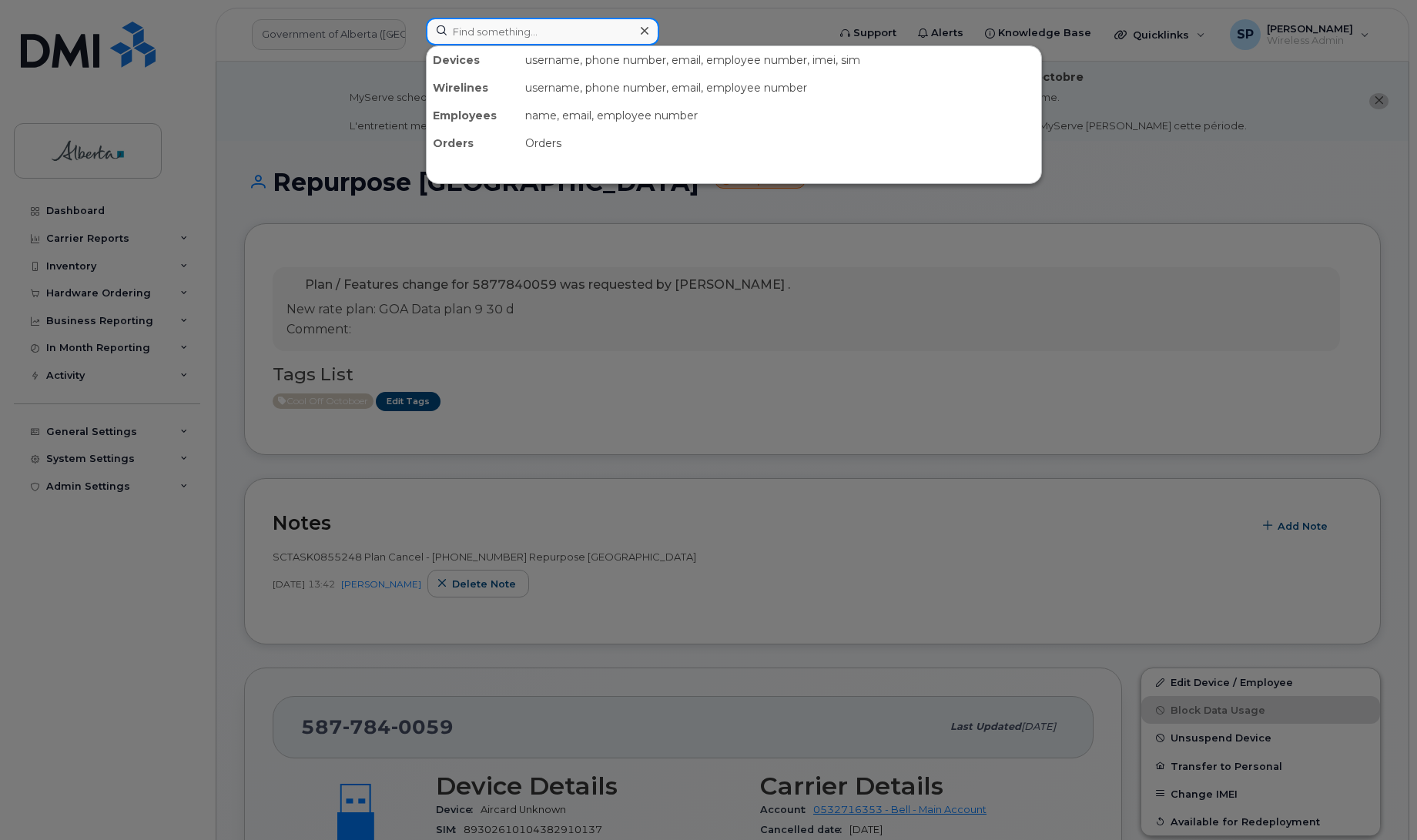
paste input "4033928892"
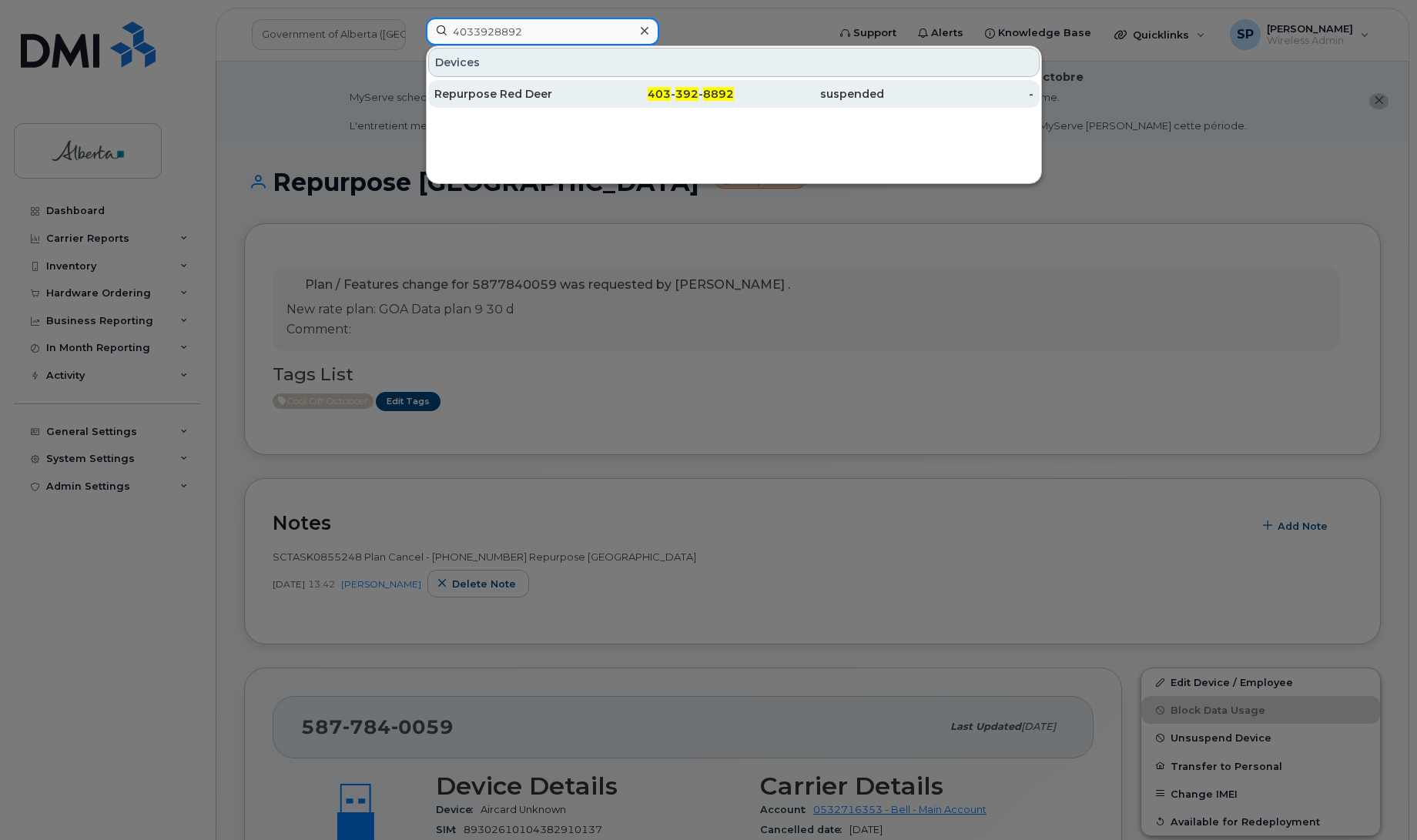
type input "4033928892"
click at [472, 97] on div "Repurpose Red Deer" at bounding box center [509, 94] width 150 height 16
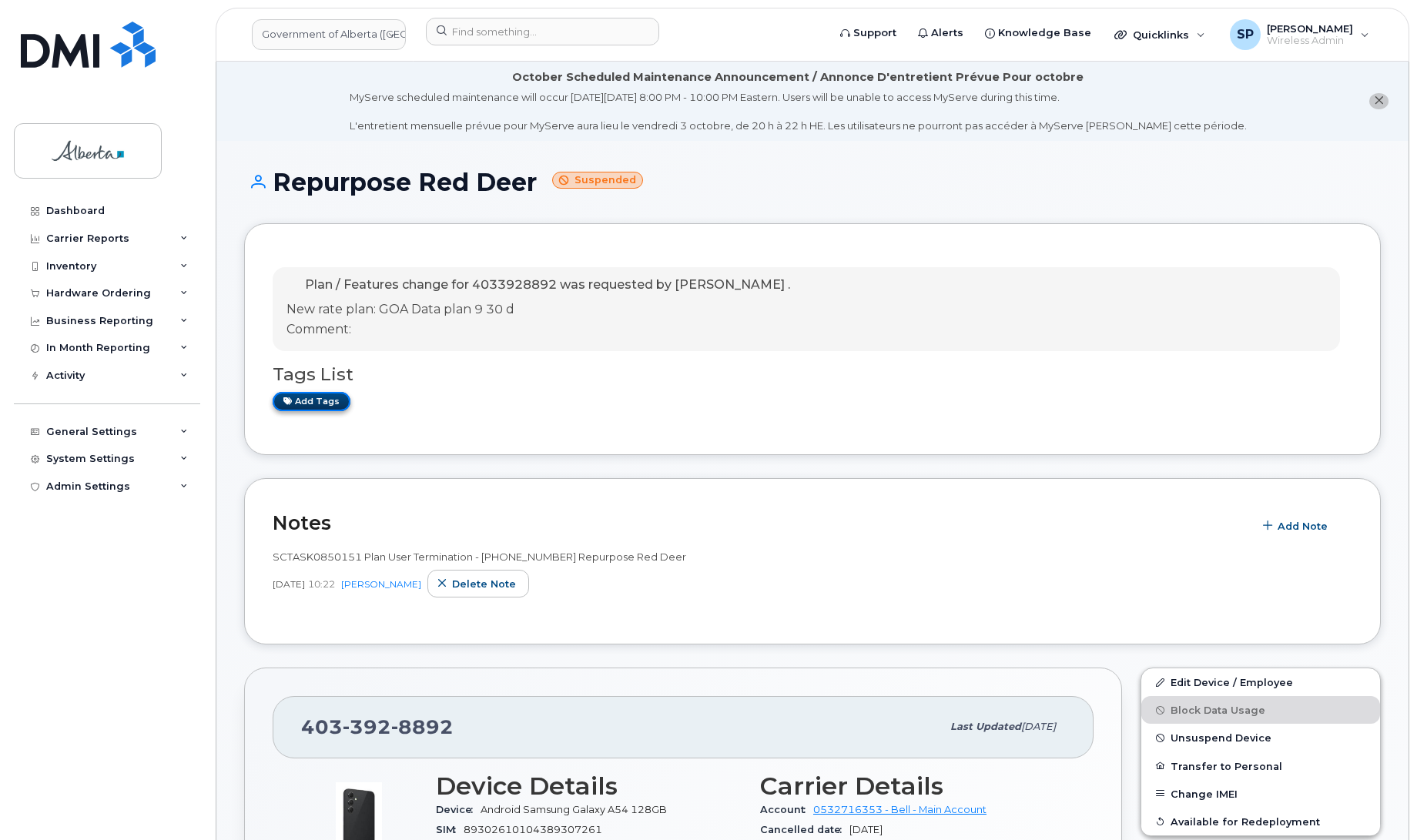
click at [309, 405] on link "Add tags" at bounding box center [311, 401] width 78 height 19
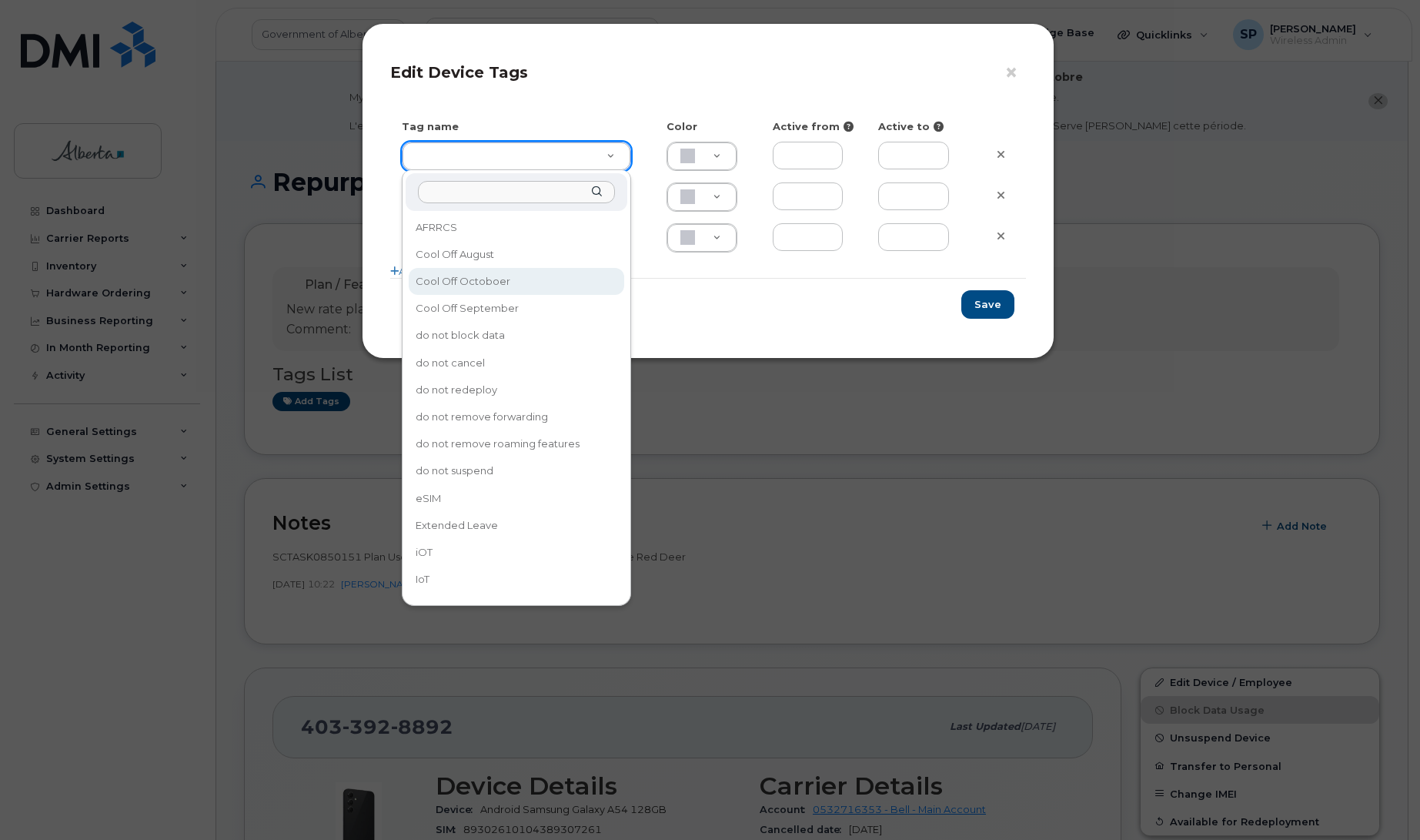
type input "Cool Off Octoboer"
type input "D6CDC1"
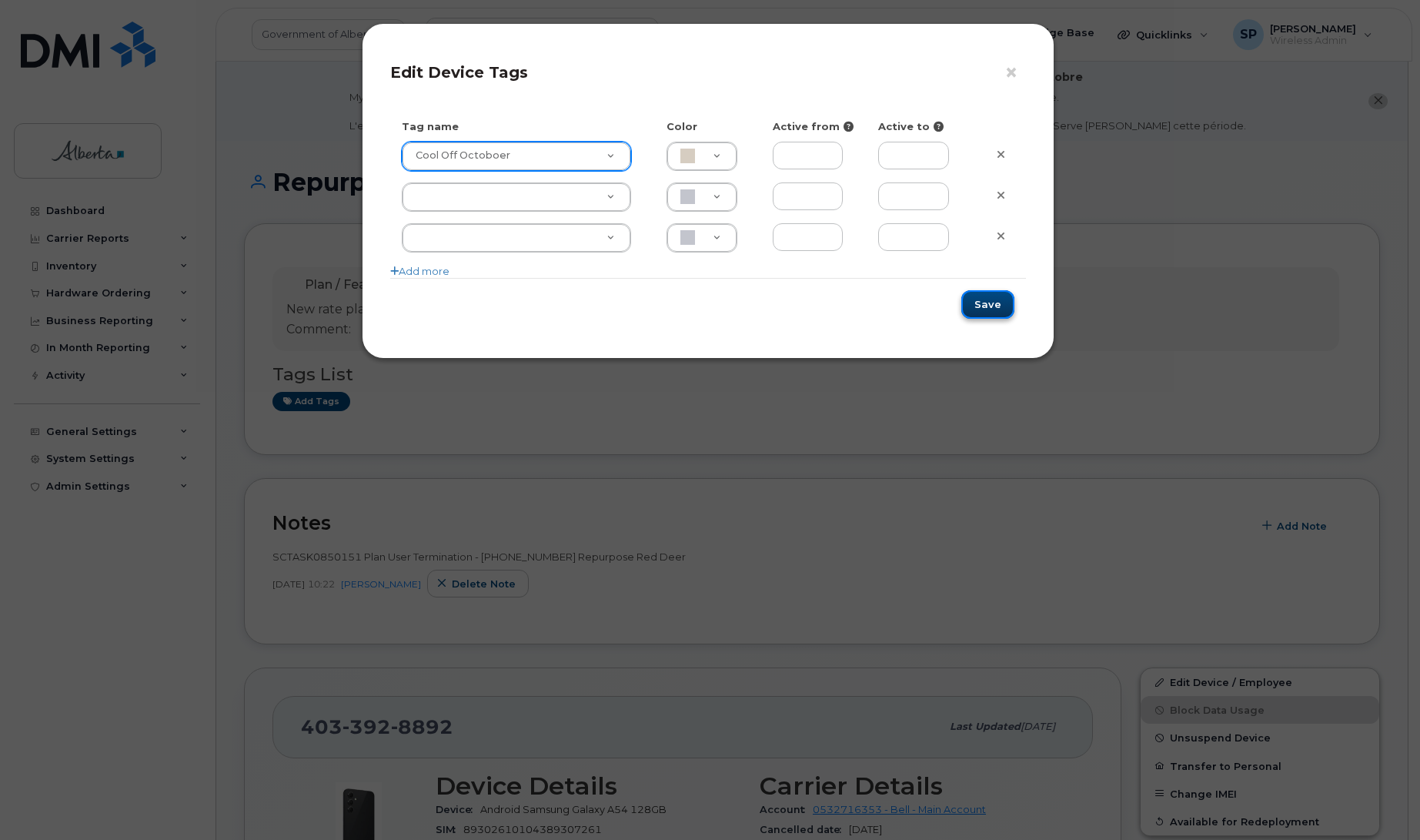
click at [985, 306] on button "Save" at bounding box center [988, 304] width 53 height 28
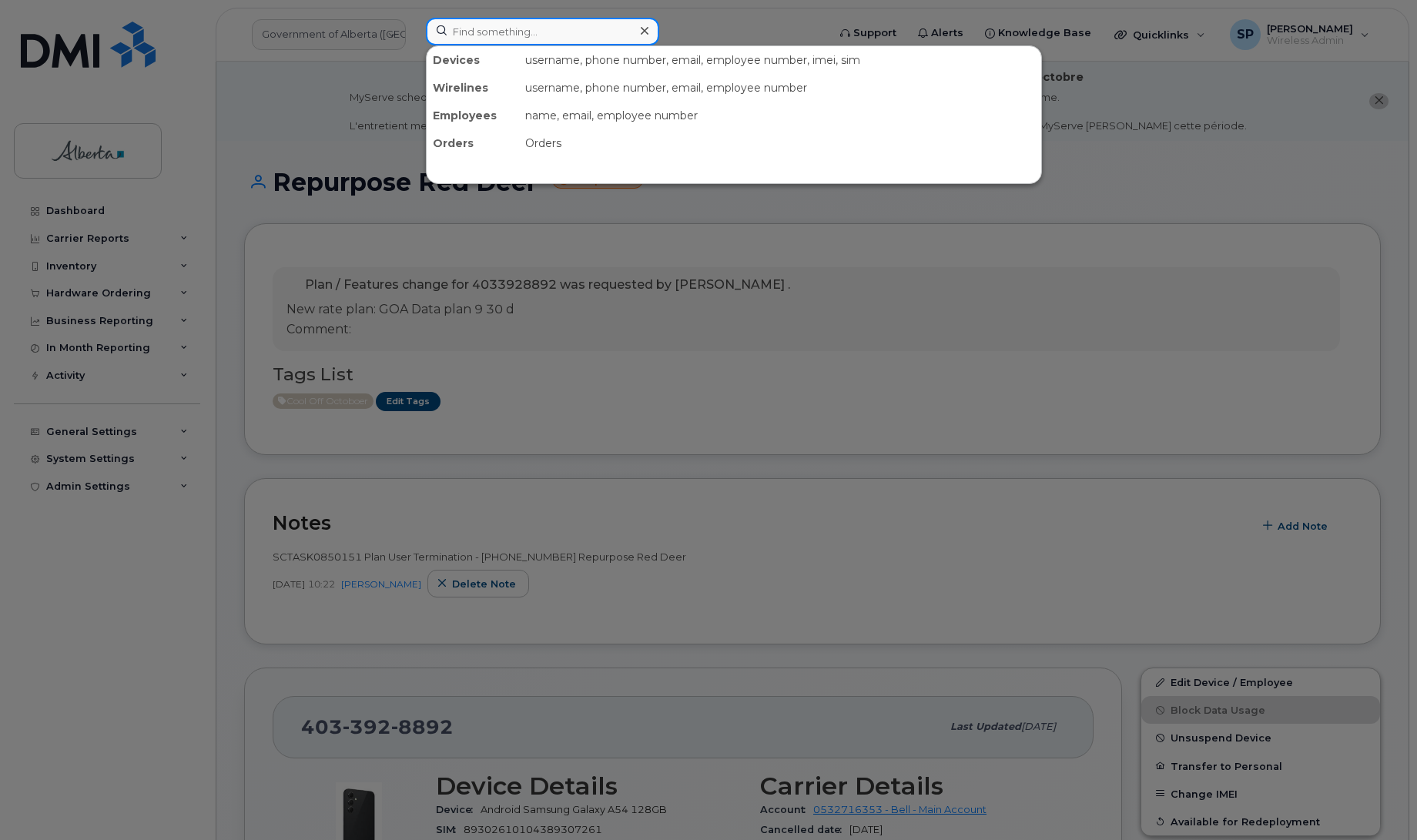
click at [464, 31] on input at bounding box center [542, 32] width 234 height 28
paste input "4034646656"
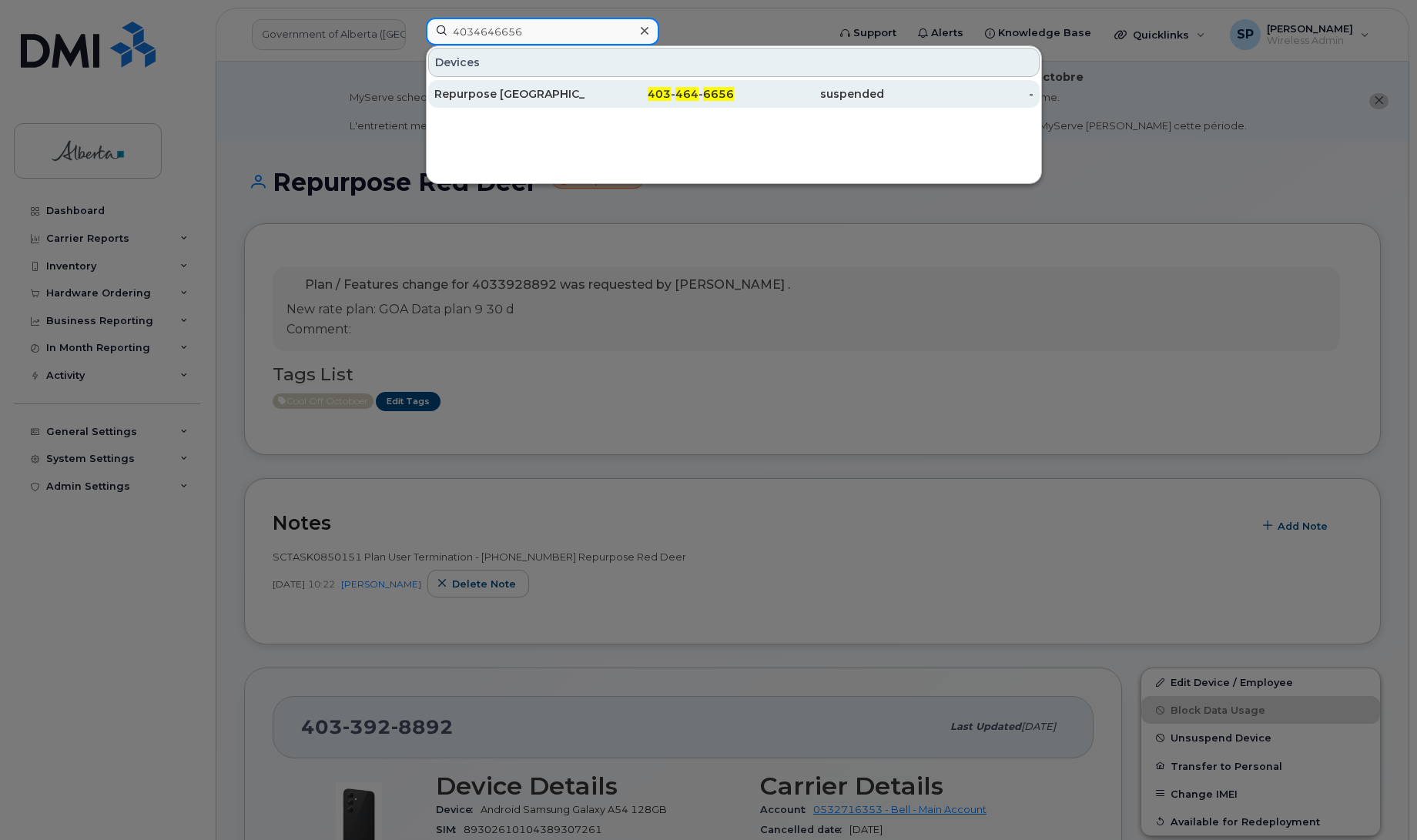
type input "4034646656"
click at [474, 94] on div "Repurpose [GEOGRAPHIC_DATA]" at bounding box center [509, 94] width 150 height 16
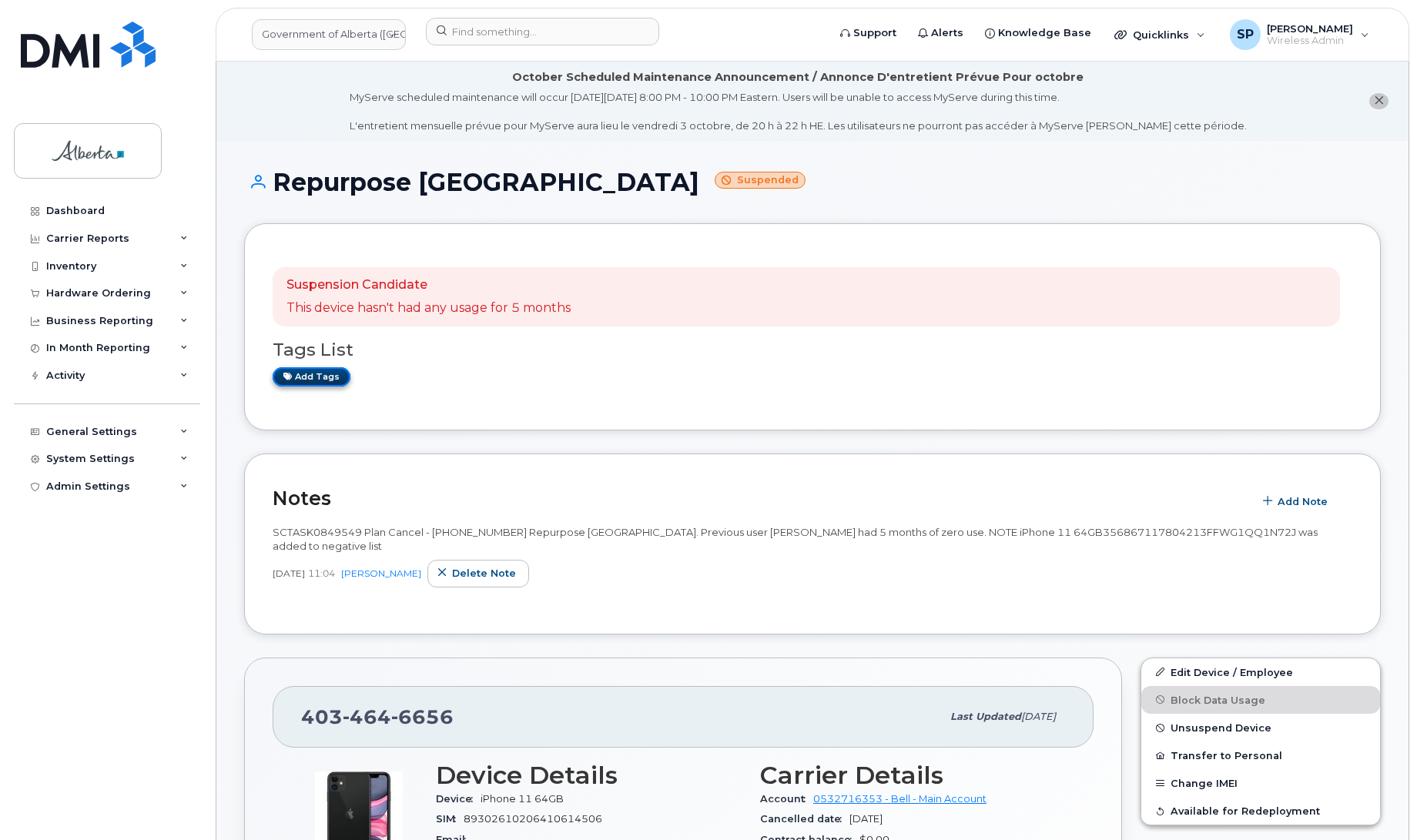
click at [299, 379] on link "Add tags" at bounding box center [311, 376] width 78 height 19
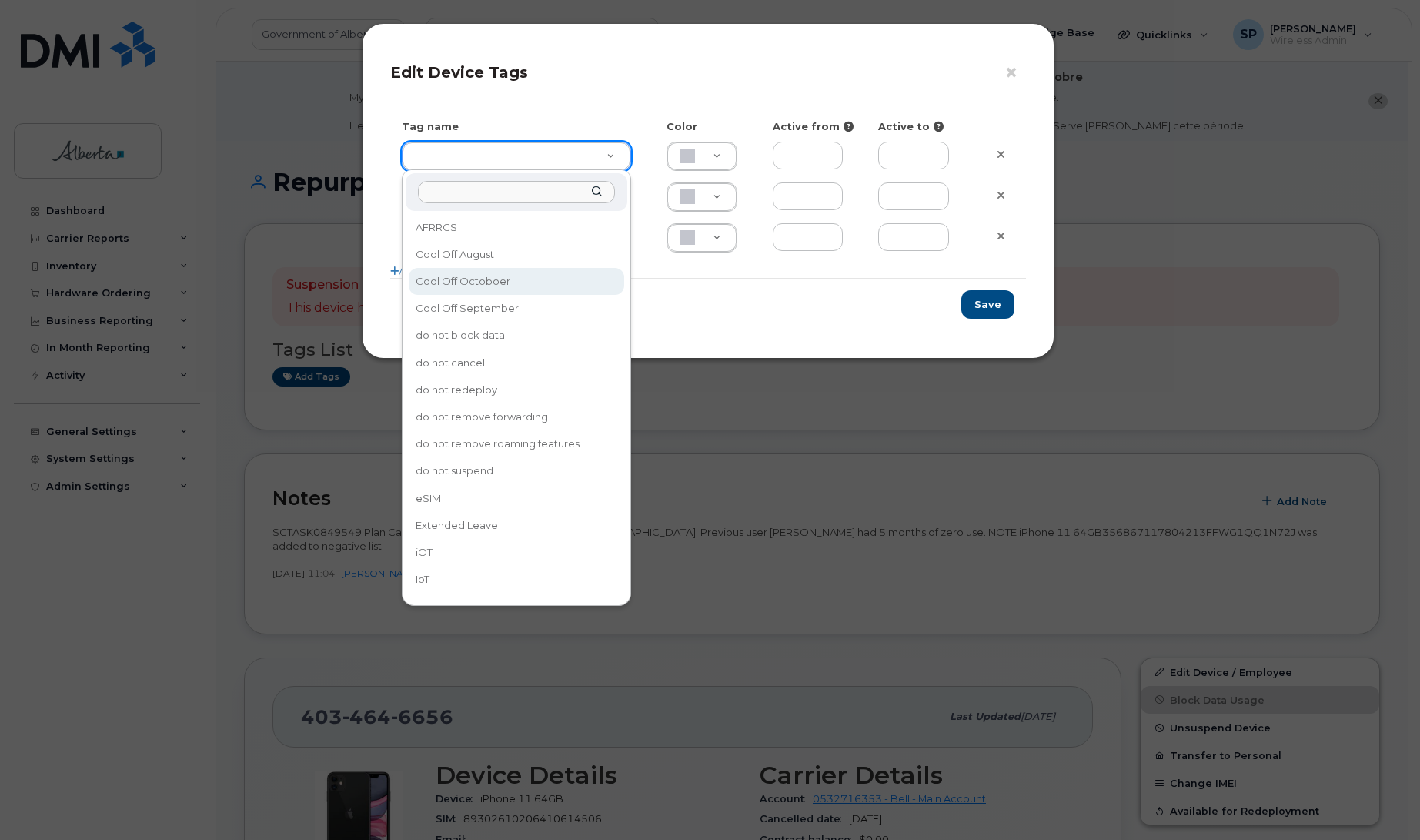
type input "Cool Off Octoboer"
type input "D6CDC1"
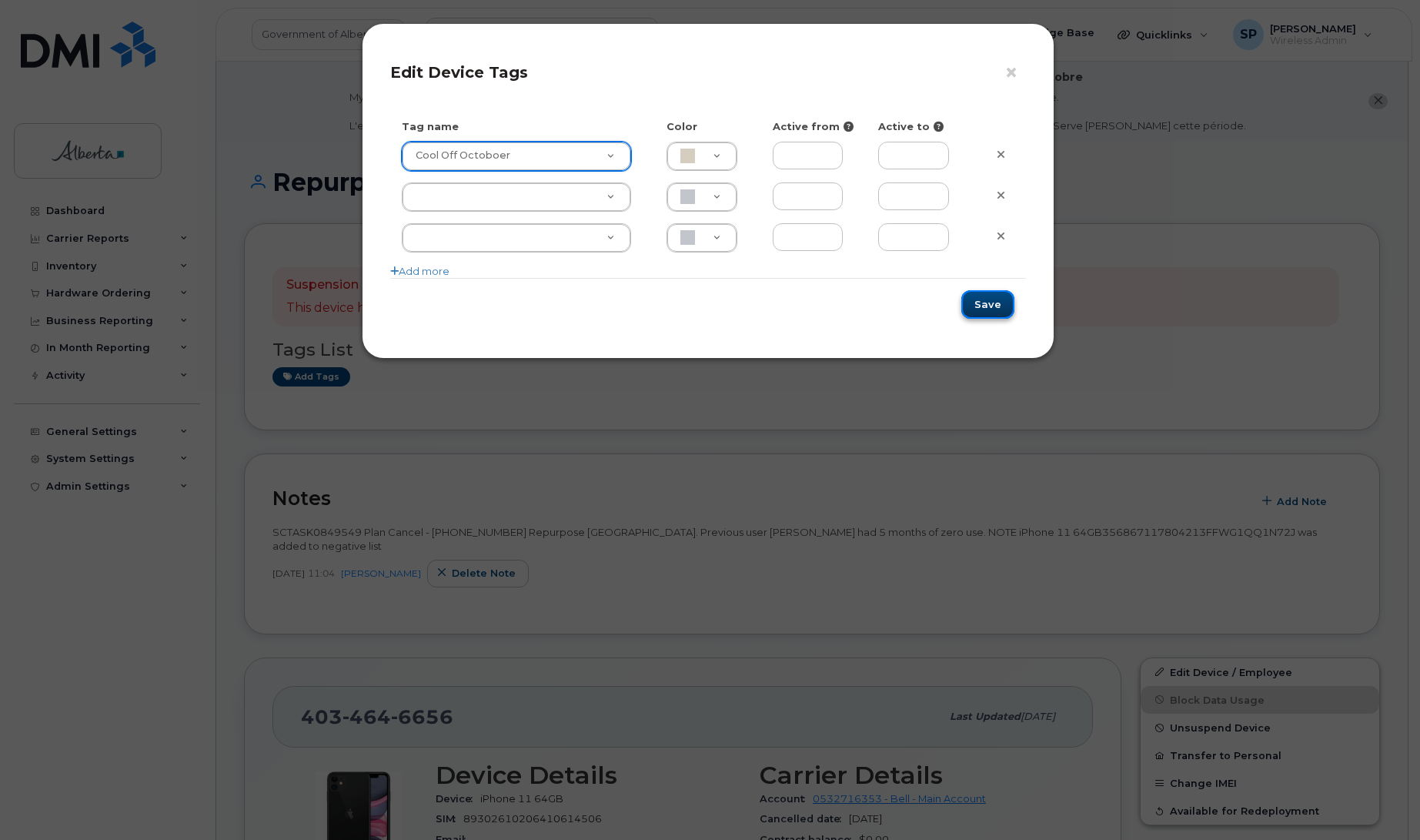
click at [995, 304] on button "Save" at bounding box center [988, 304] width 53 height 28
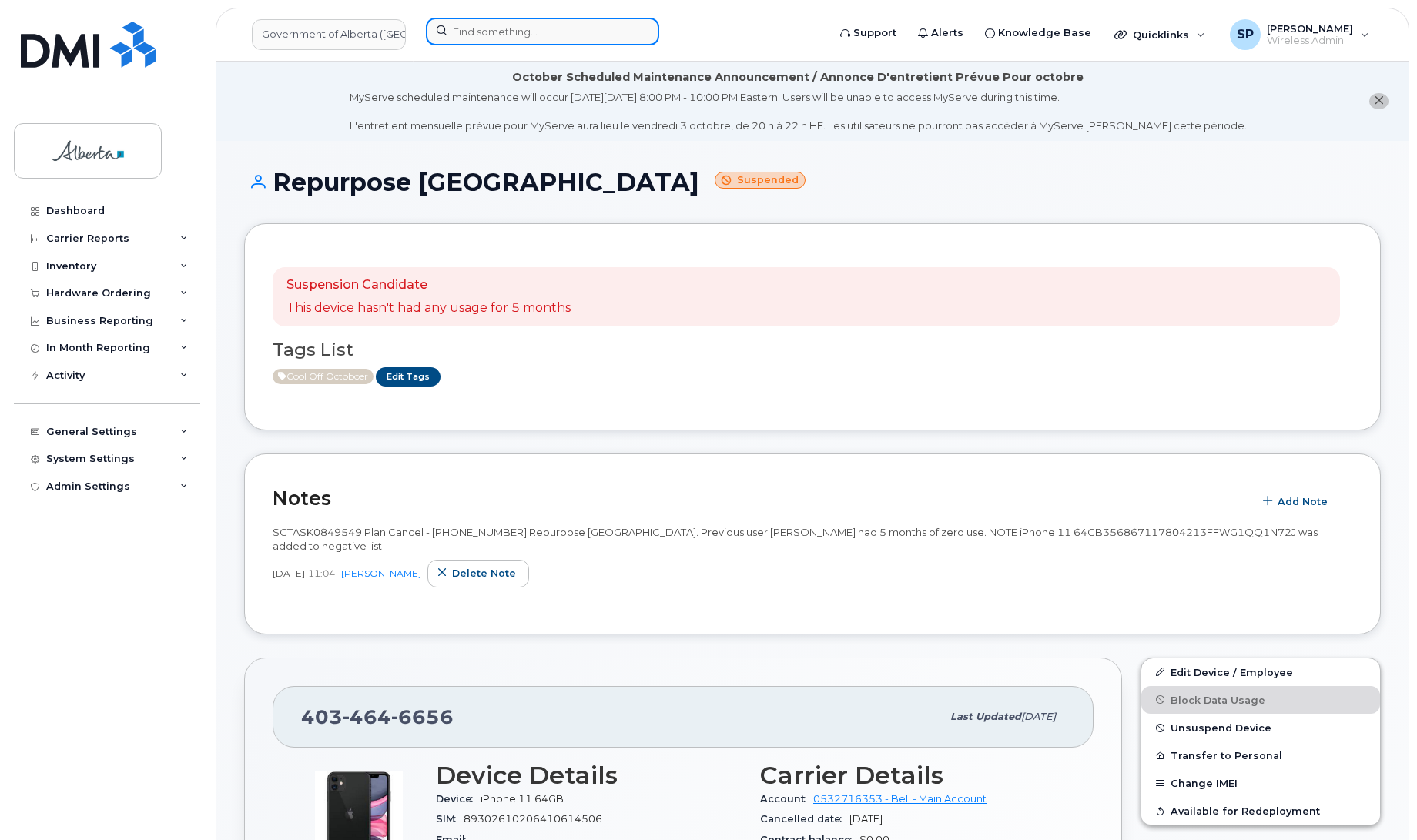
click at [559, 33] on input at bounding box center [542, 32] width 234 height 28
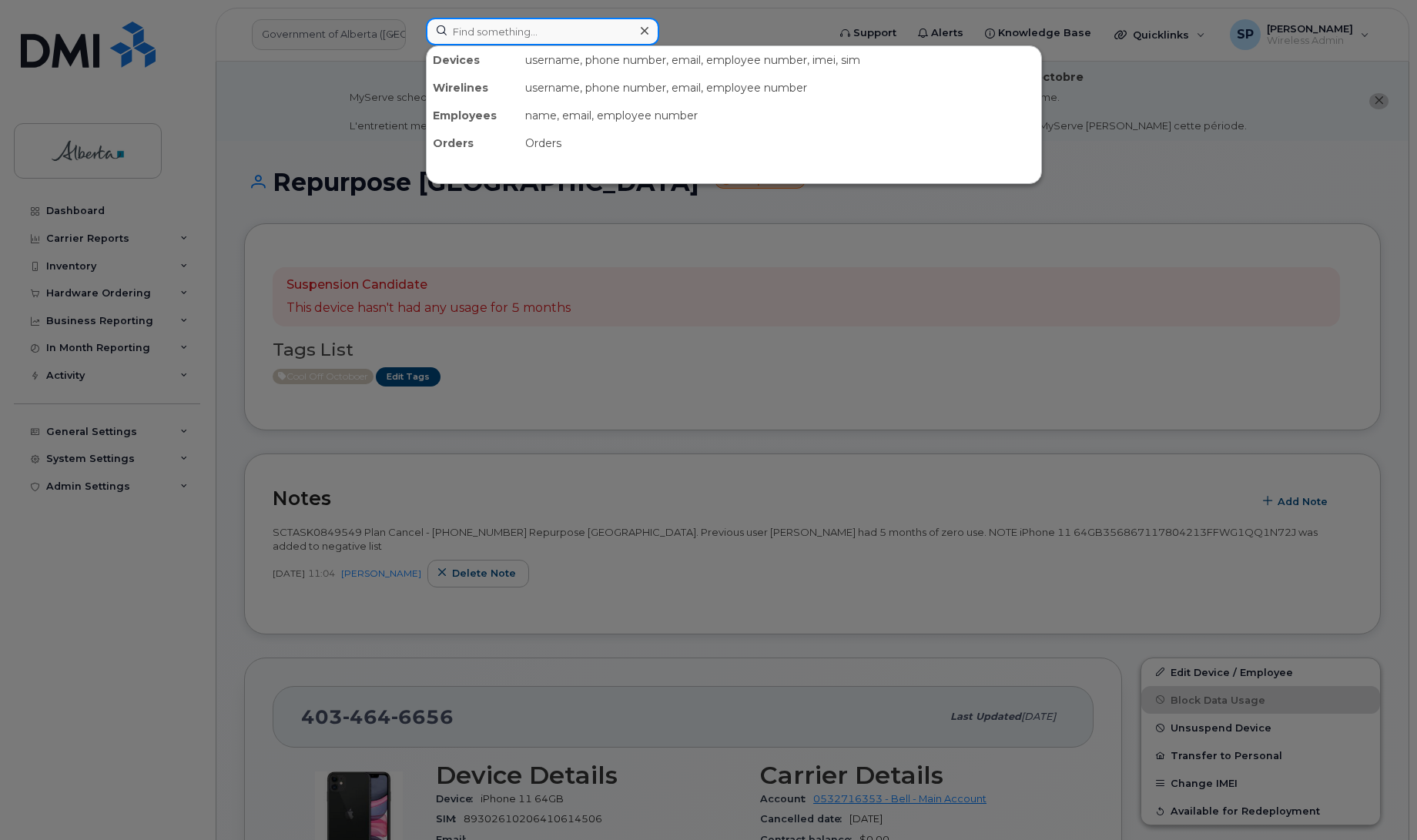
paste input "4038362769"
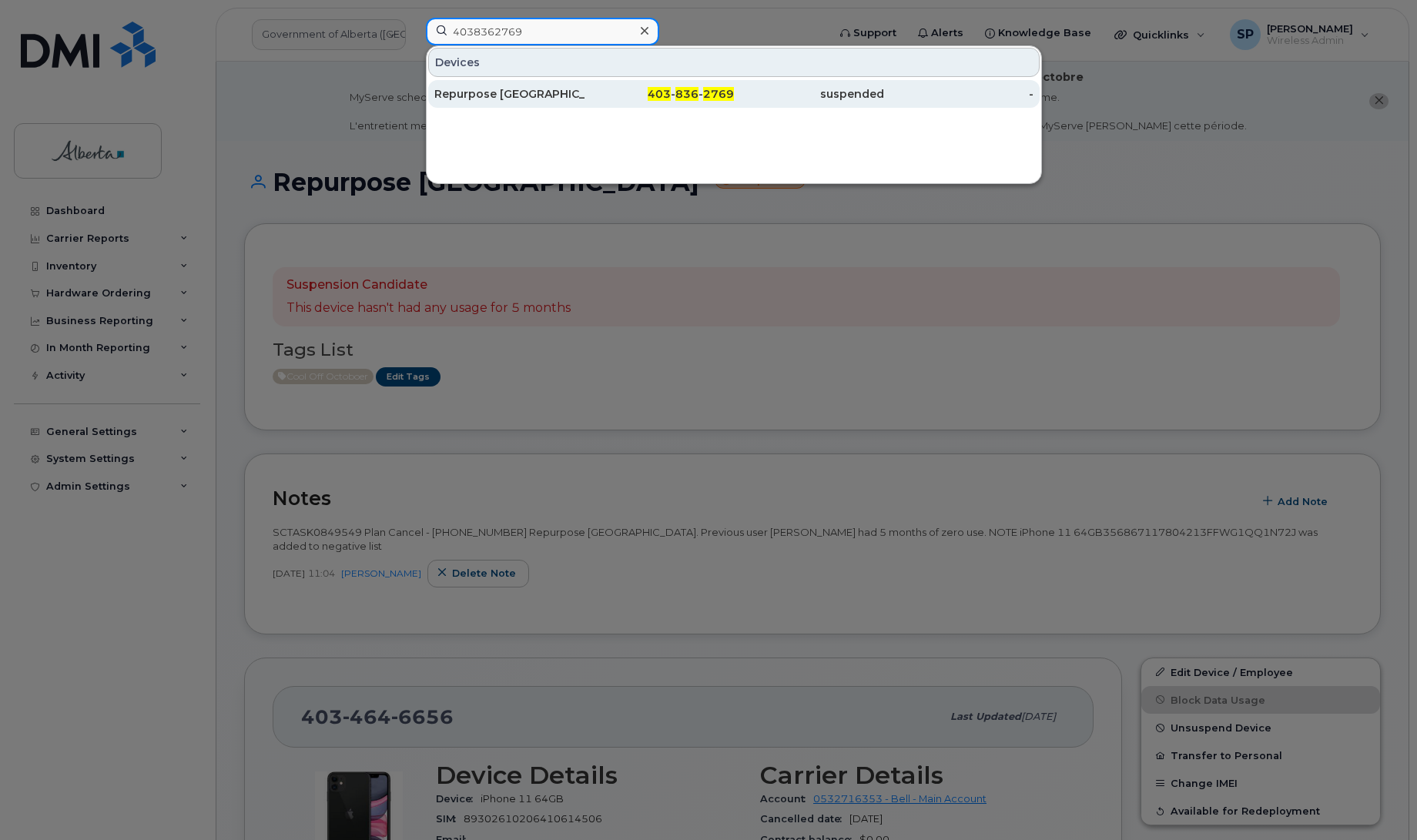
type input "4038362769"
click at [499, 93] on div "Repurpose [GEOGRAPHIC_DATA]" at bounding box center [509, 94] width 150 height 16
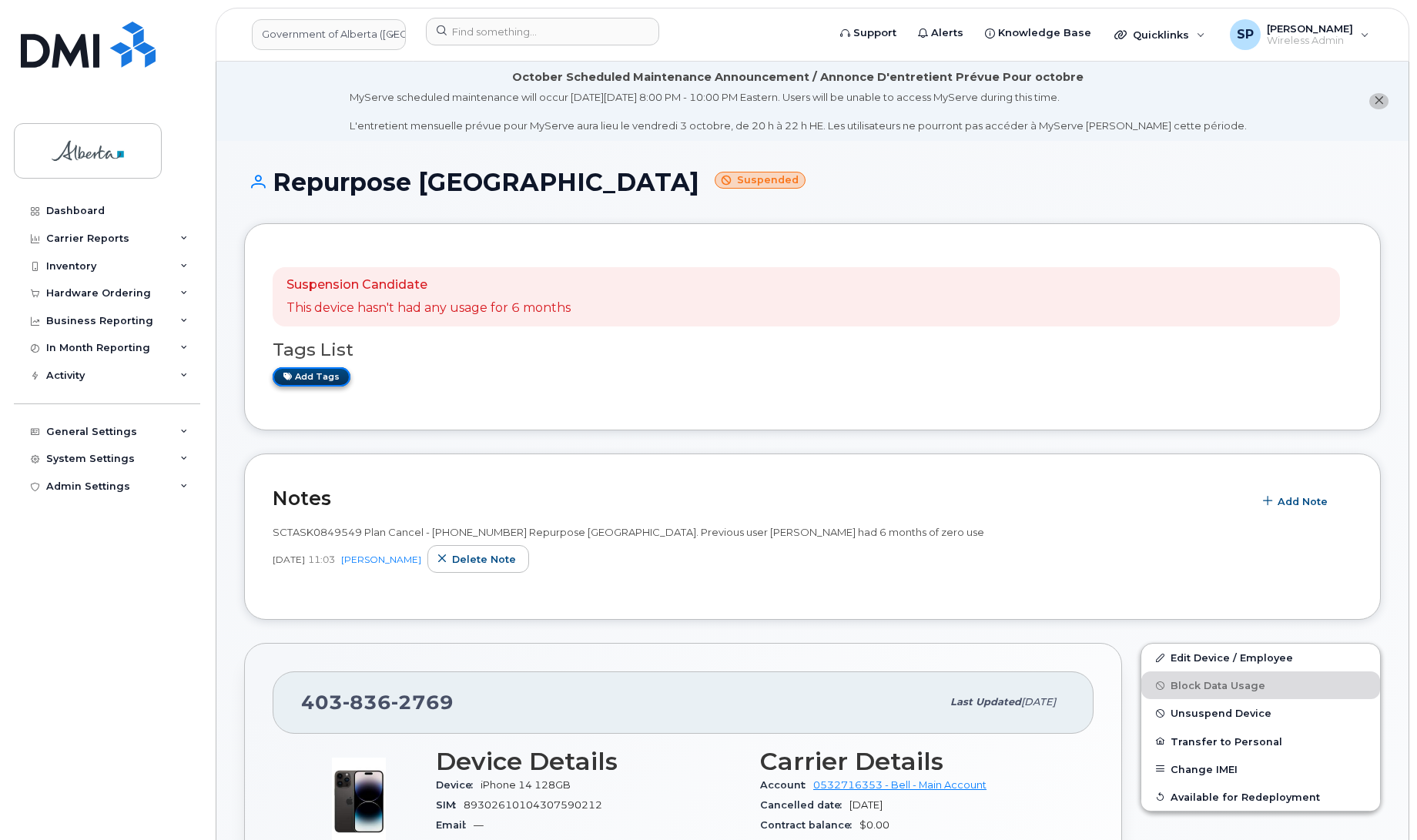
click at [321, 373] on link "Add tags" at bounding box center [311, 376] width 78 height 19
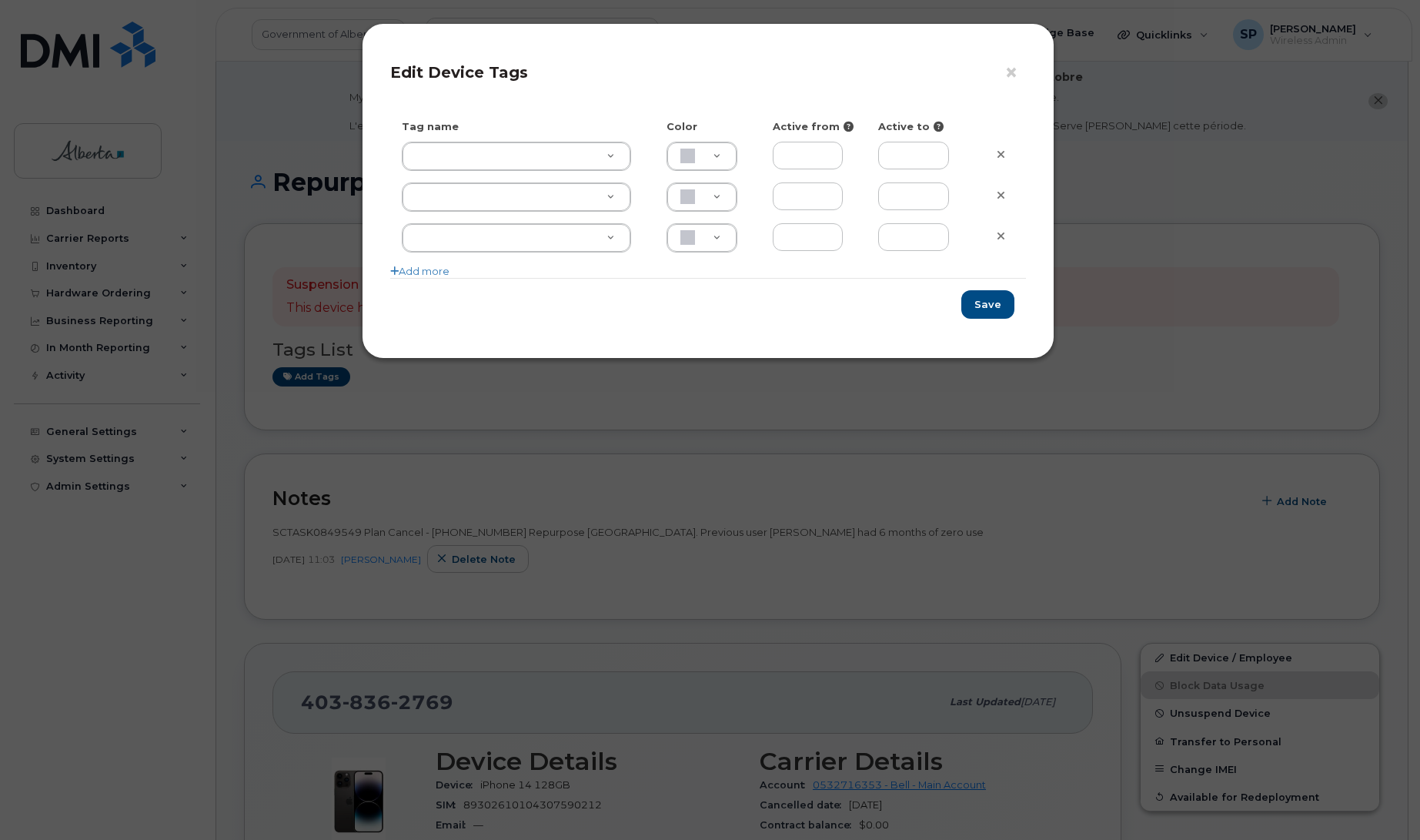
click at [530, 134] on div "Tag name Color Active from Active to Add more" at bounding box center [708, 198] width 636 height 159
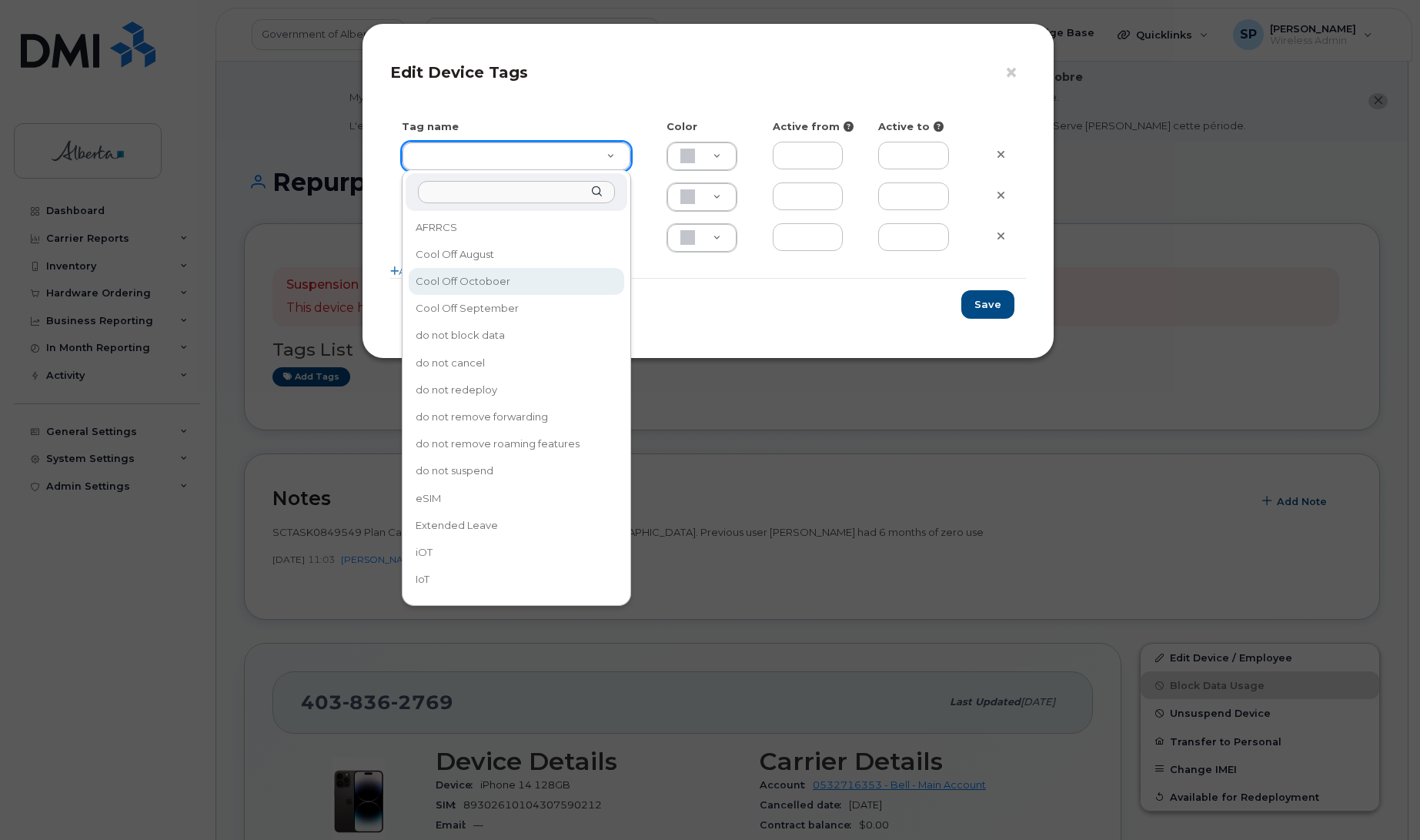
type input "Cool Off Octoboer"
type input "D6CDC1"
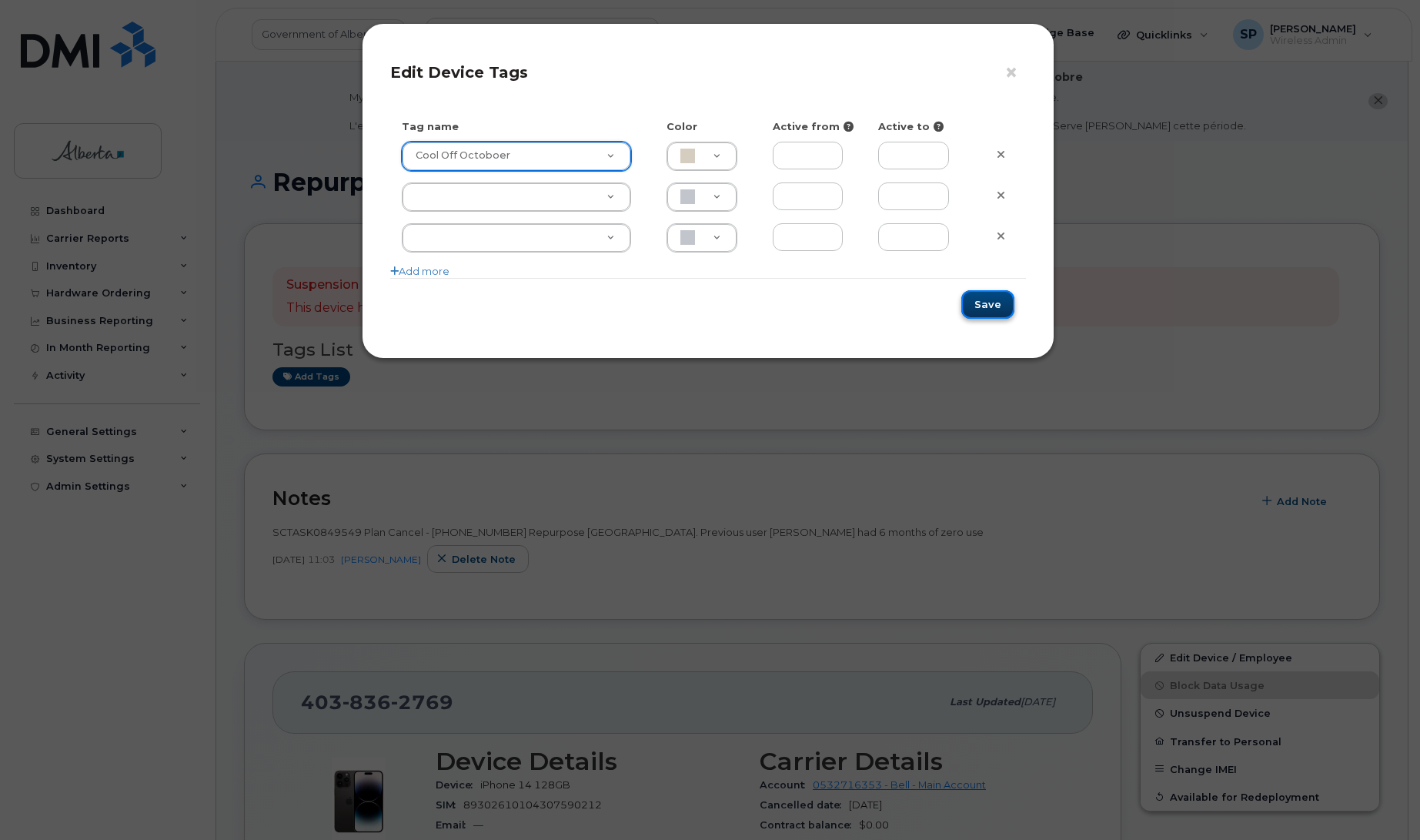
click at [984, 300] on button "Save" at bounding box center [988, 304] width 53 height 28
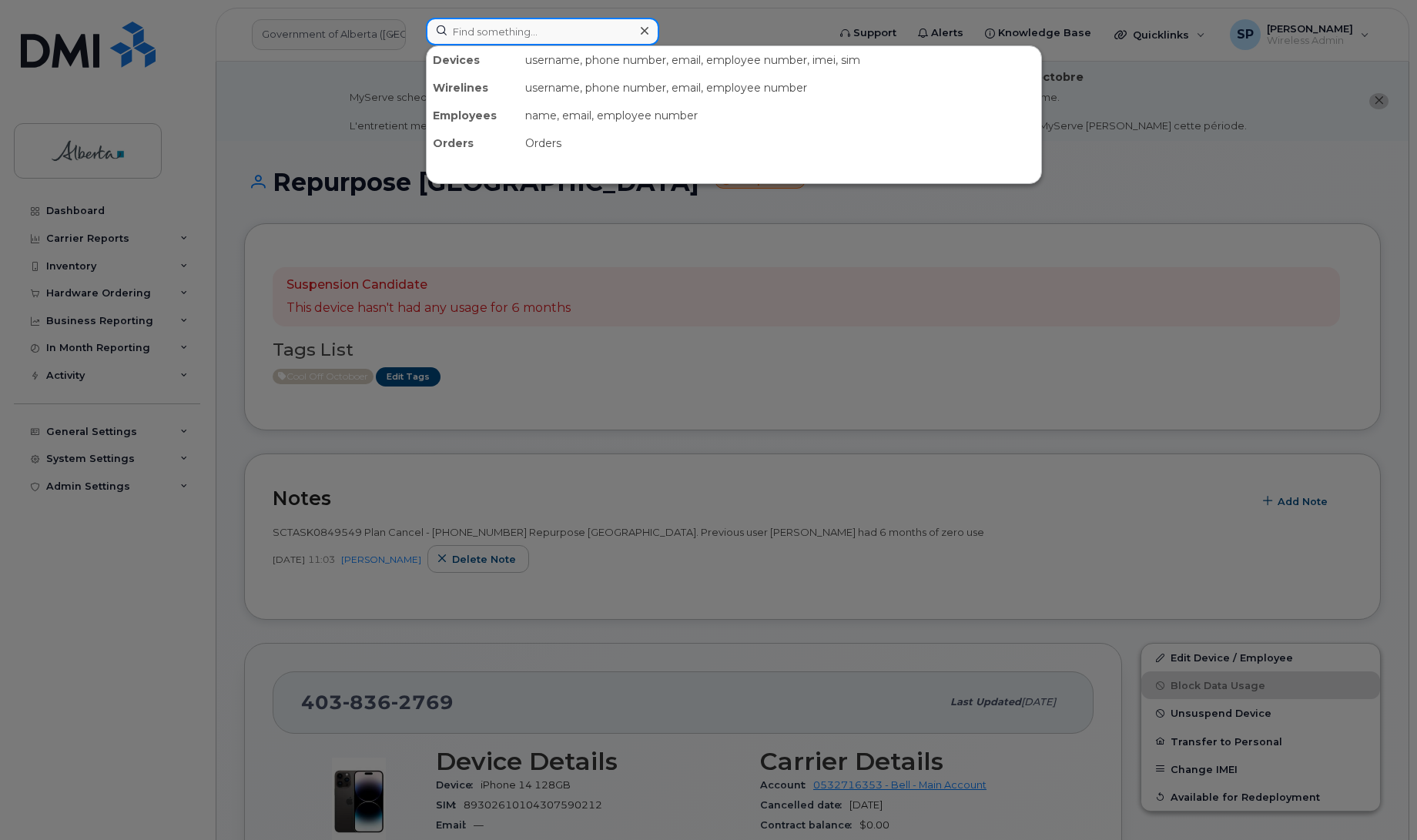
click at [486, 28] on input at bounding box center [542, 32] width 234 height 28
paste input "4034667314"
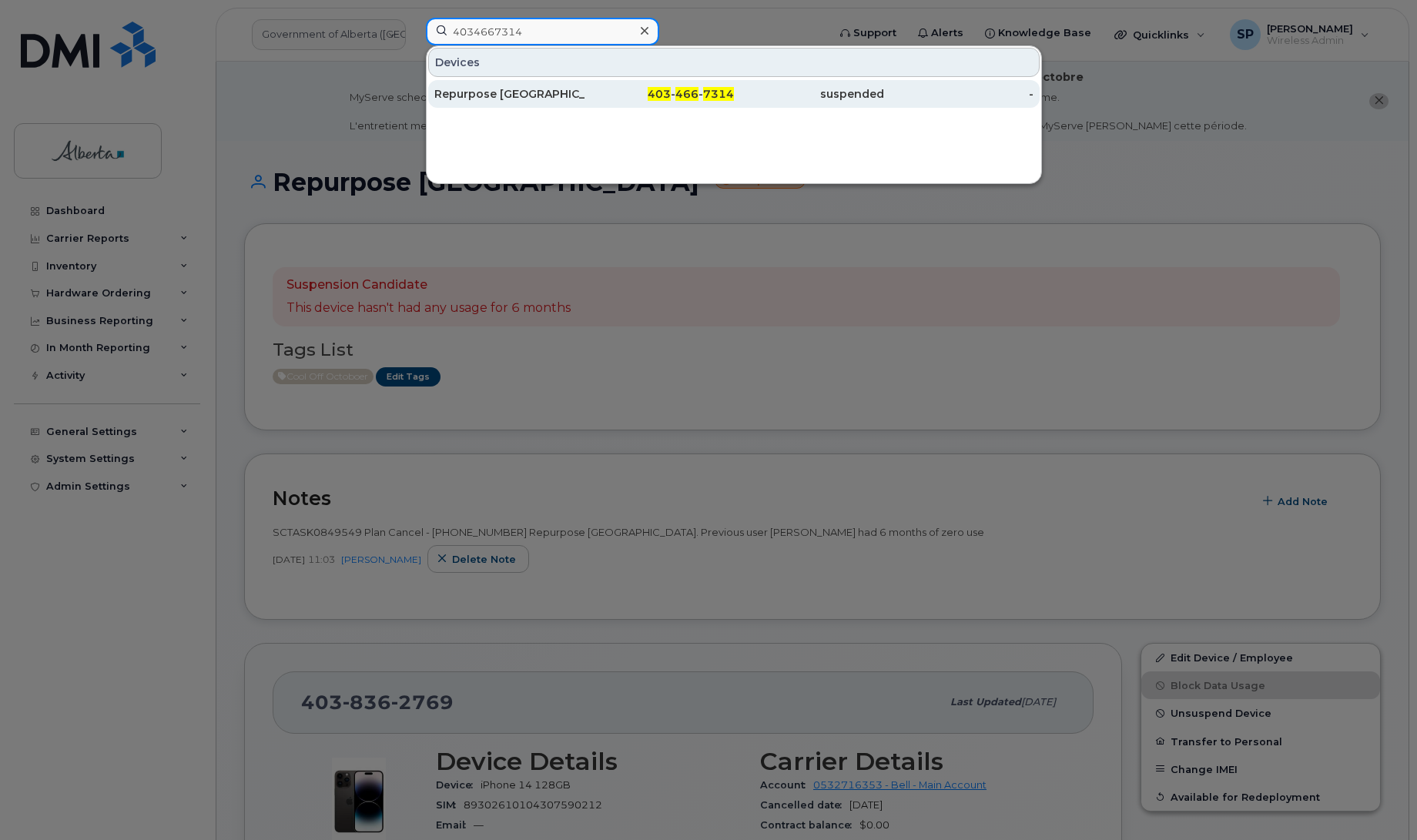
type input "4034667314"
click at [494, 97] on div "Repurpose [GEOGRAPHIC_DATA]" at bounding box center [509, 94] width 150 height 16
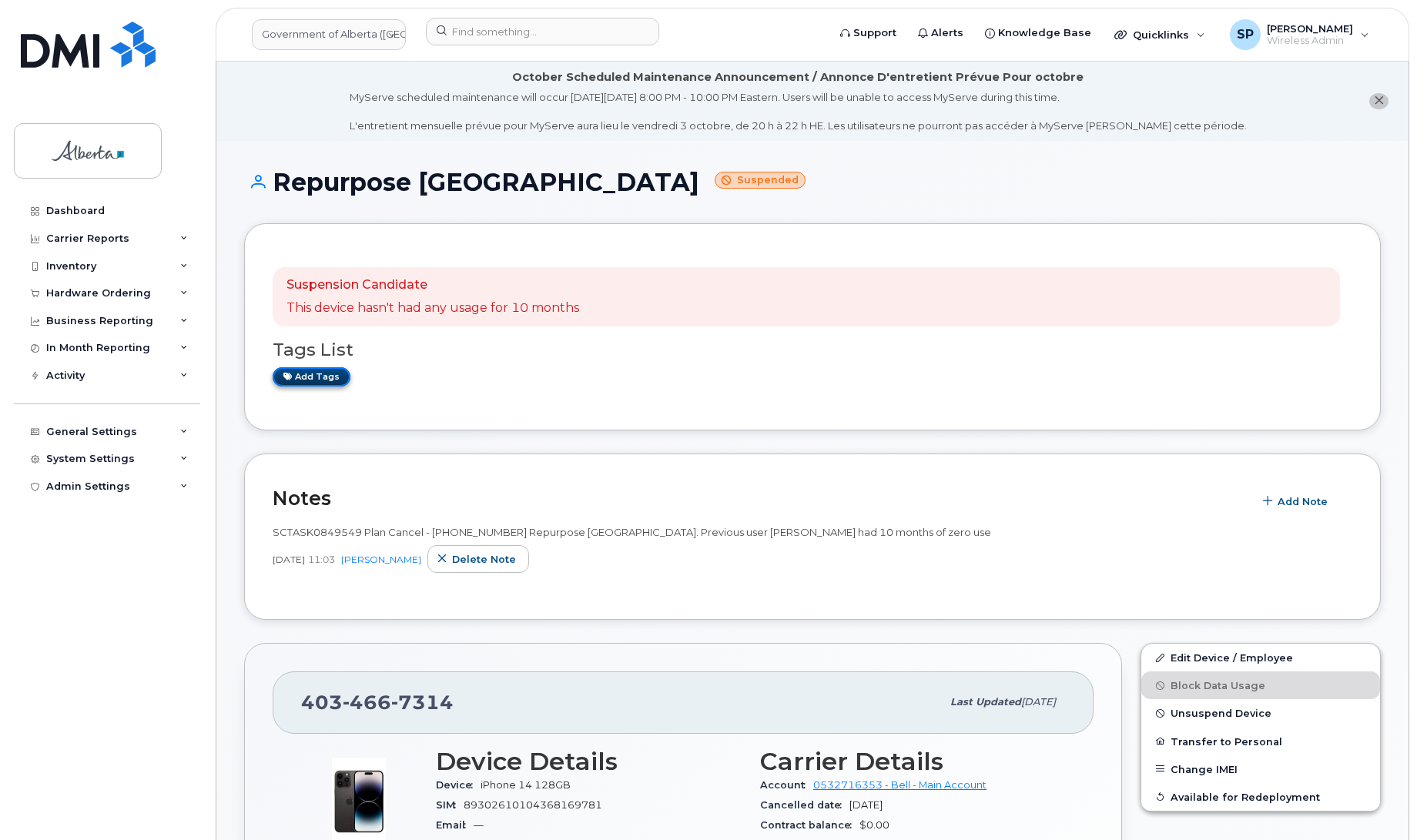
click at [306, 371] on link "Add tags" at bounding box center [311, 376] width 78 height 19
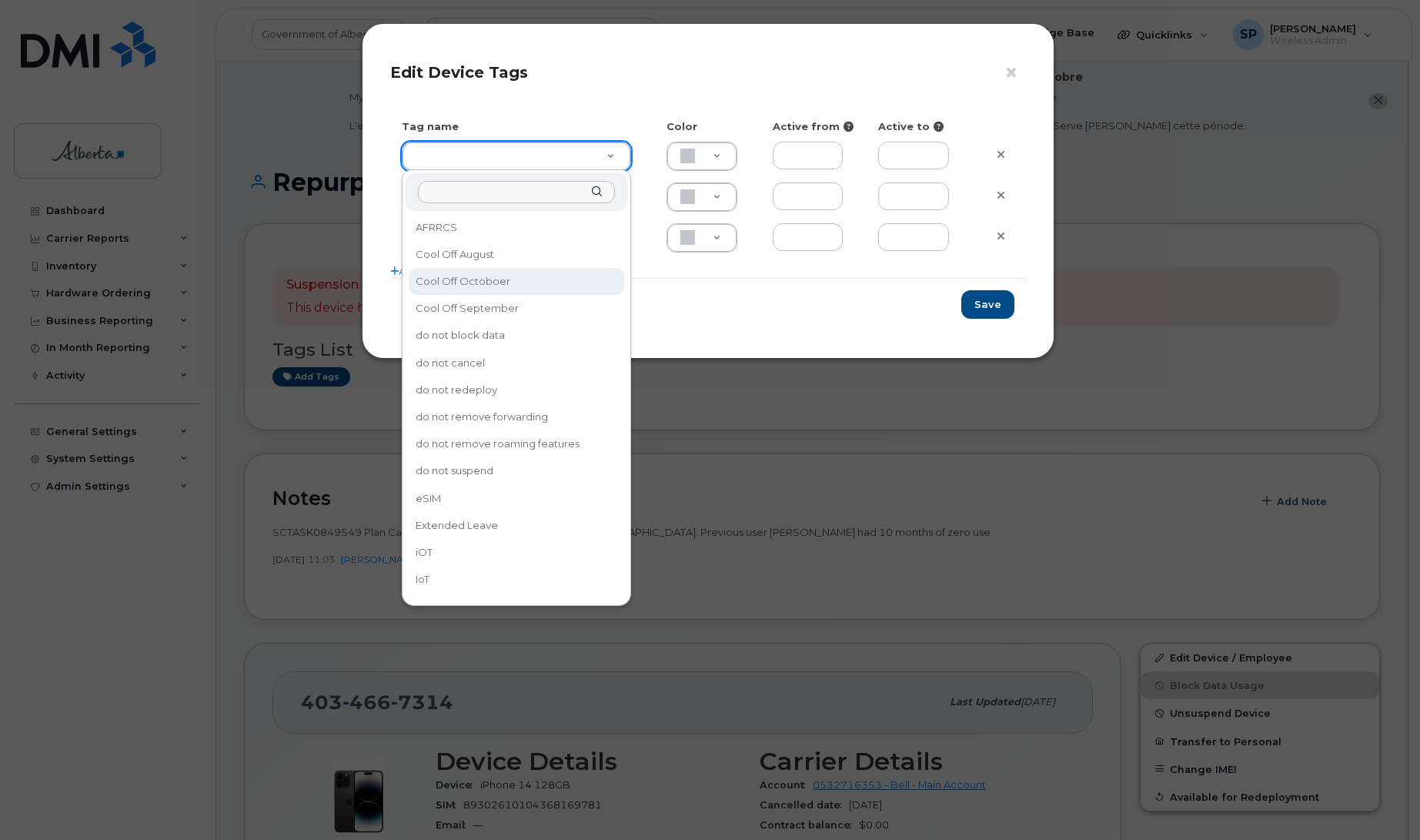
type input "Cool Off Octoboer"
type input "D6CDC1"
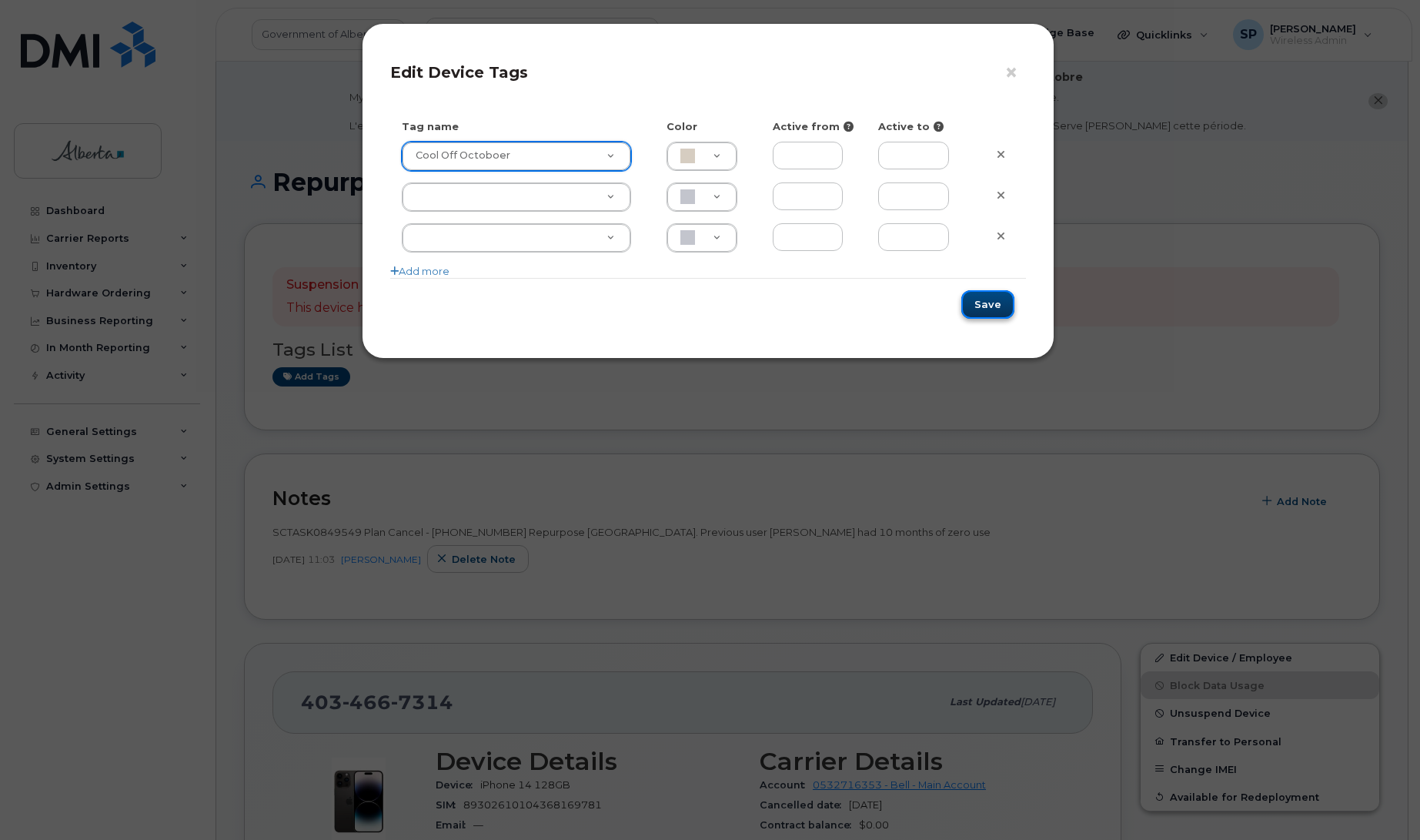
click at [982, 297] on button "Save" at bounding box center [988, 304] width 53 height 28
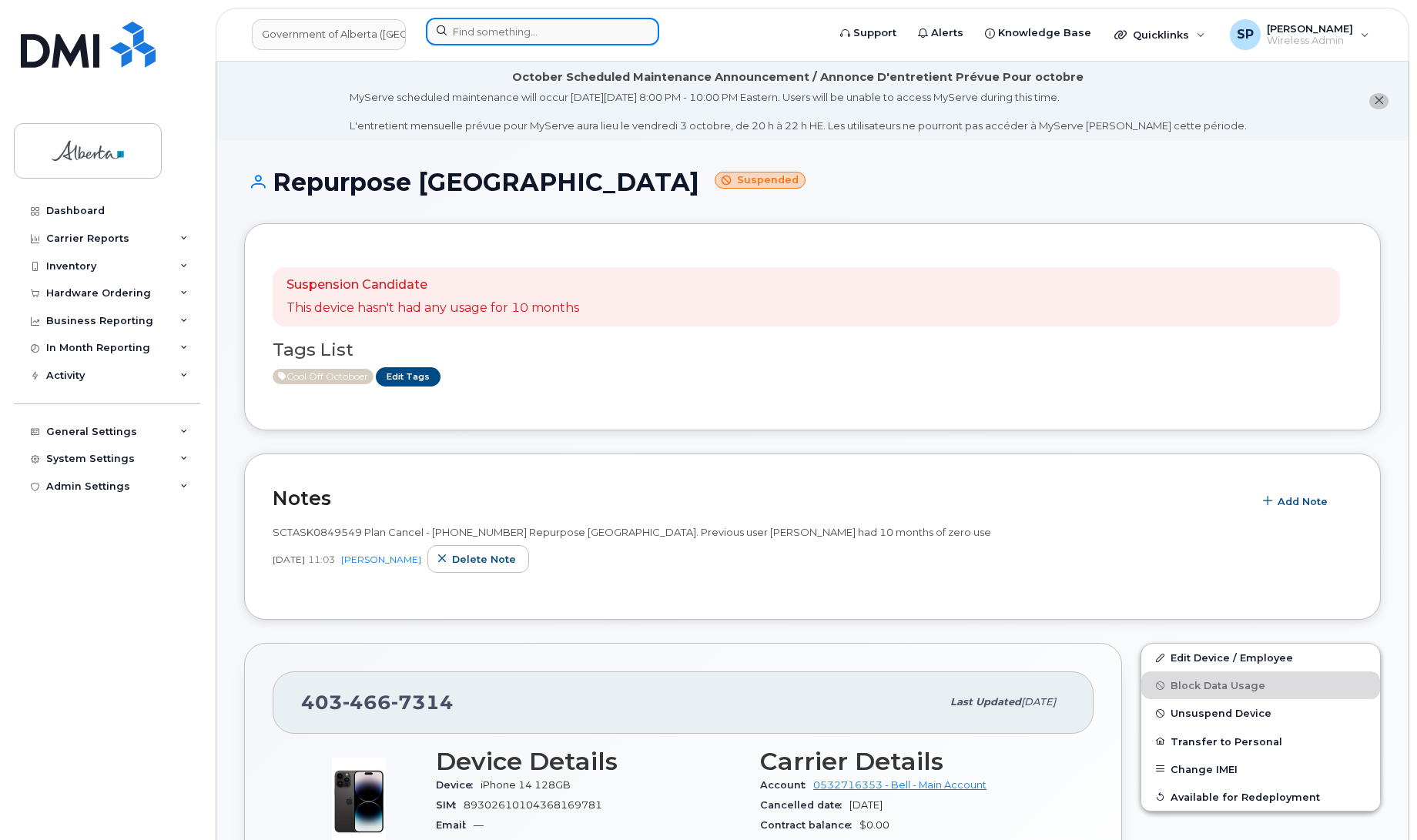
click at [521, 33] on input at bounding box center [542, 32] width 234 height 28
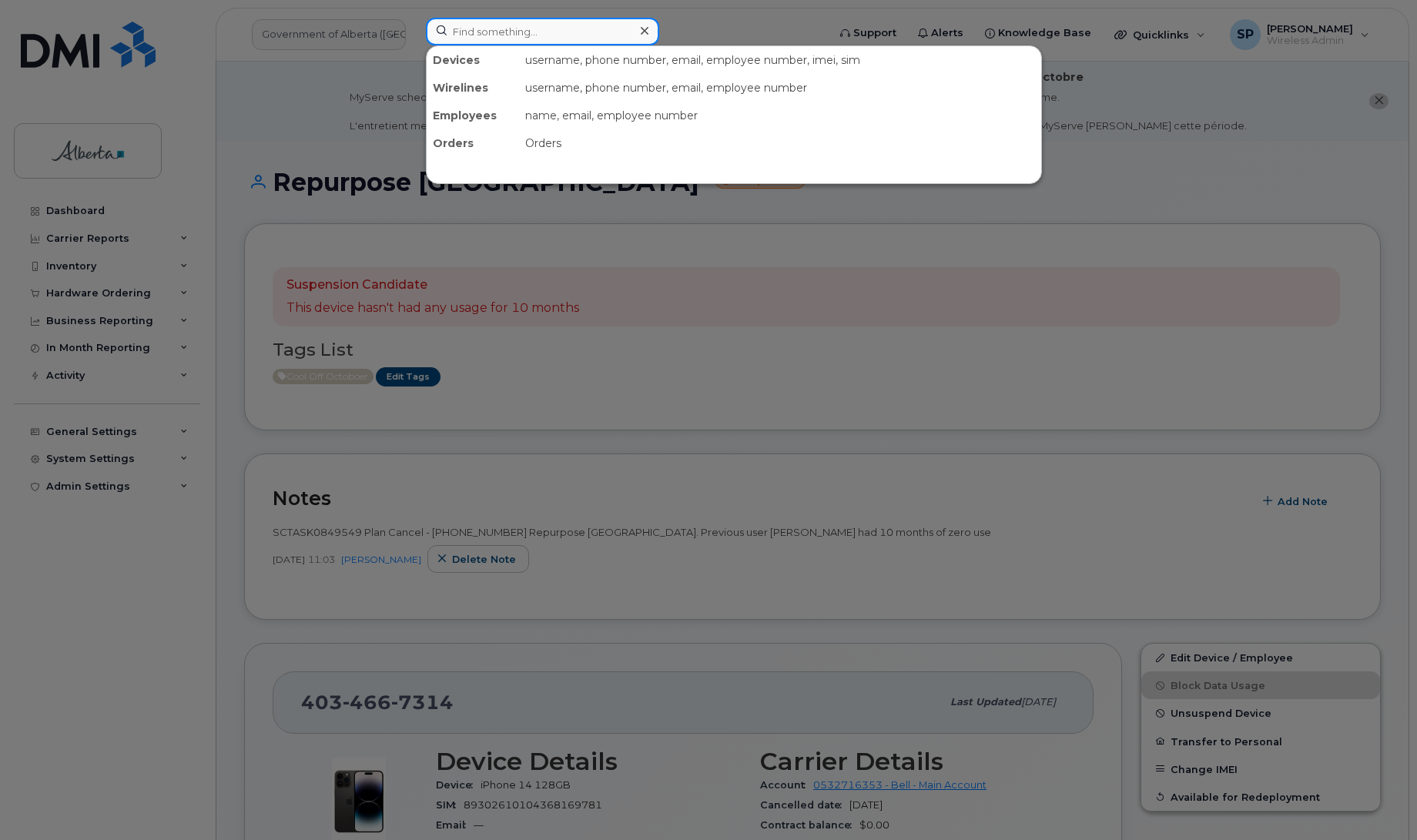
paste input "4034639378"
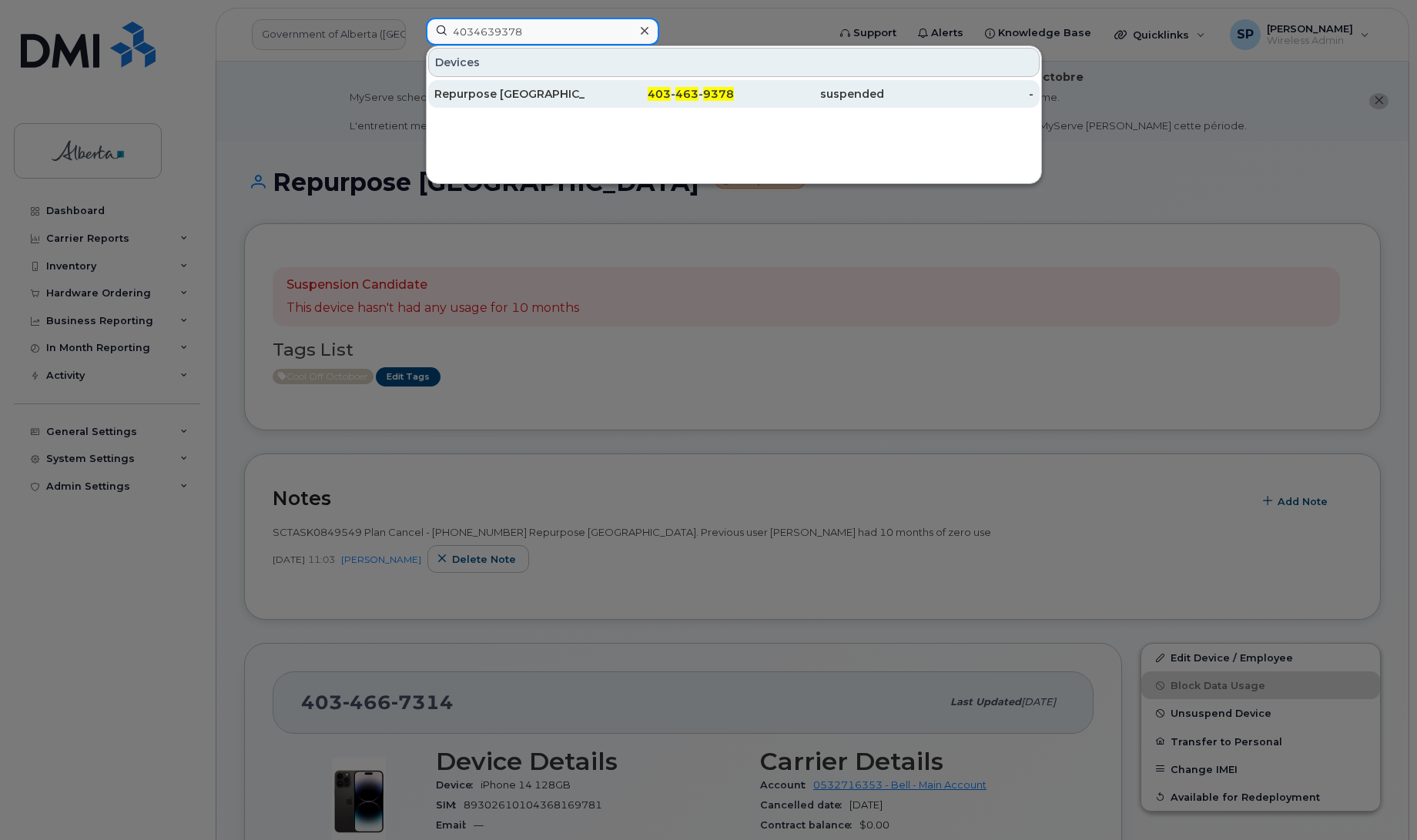
type input "4034639378"
click at [515, 97] on div "Repurpose [GEOGRAPHIC_DATA]" at bounding box center [509, 94] width 150 height 16
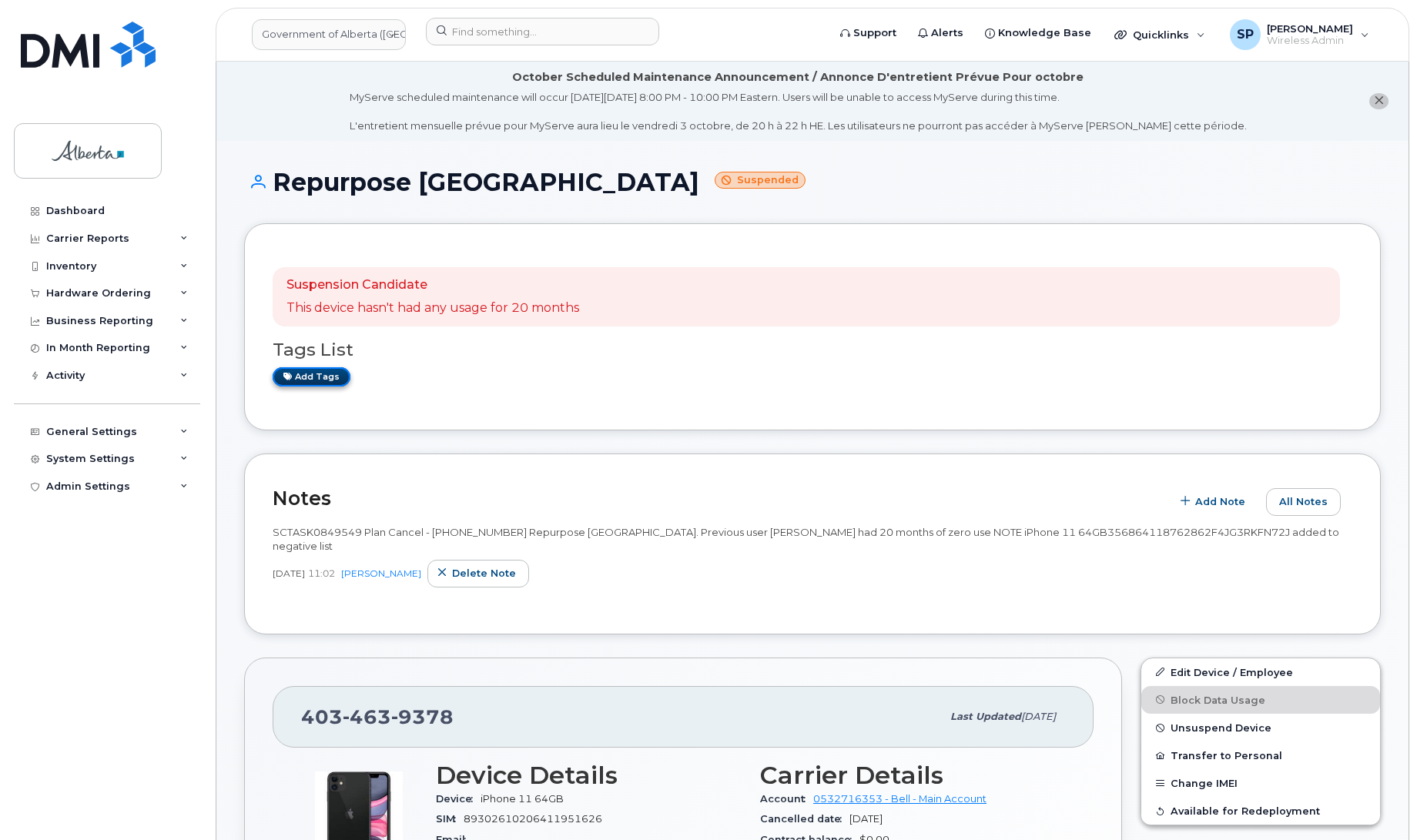
click at [328, 379] on link "Add tags" at bounding box center [311, 376] width 78 height 19
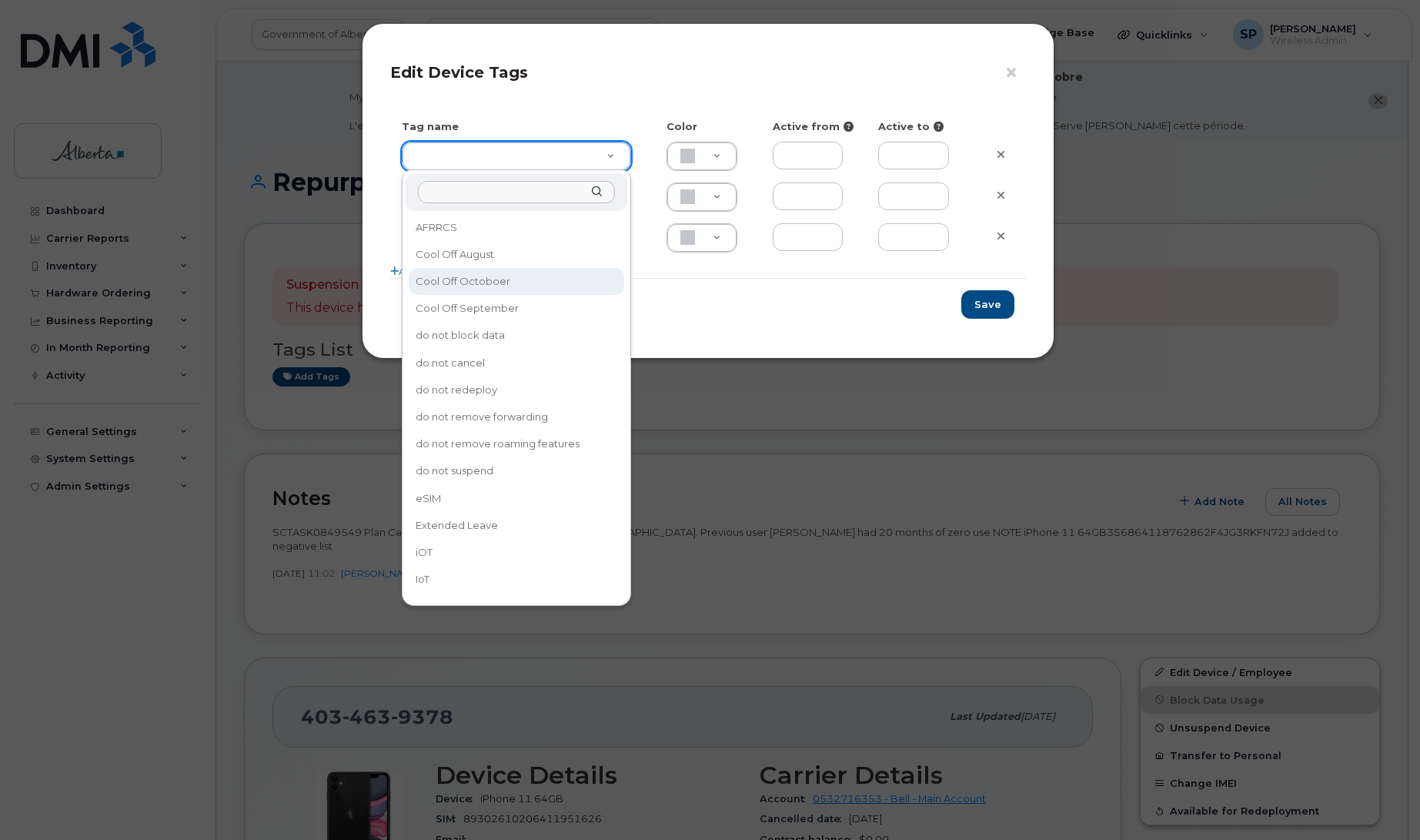
type input "Cool Off Octoboer"
type input "D6CDC1"
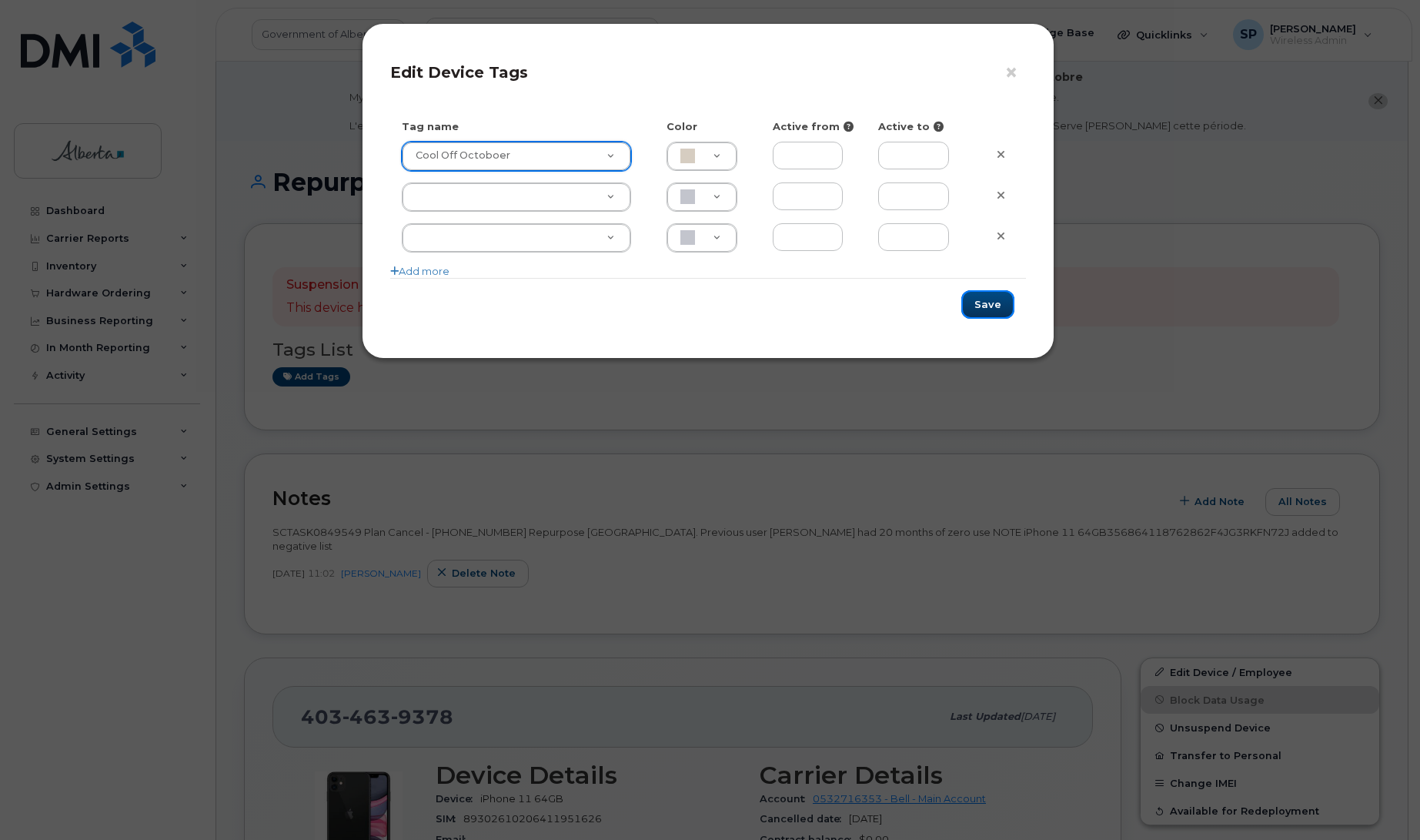
click at [994, 306] on button "Save" at bounding box center [988, 304] width 53 height 28
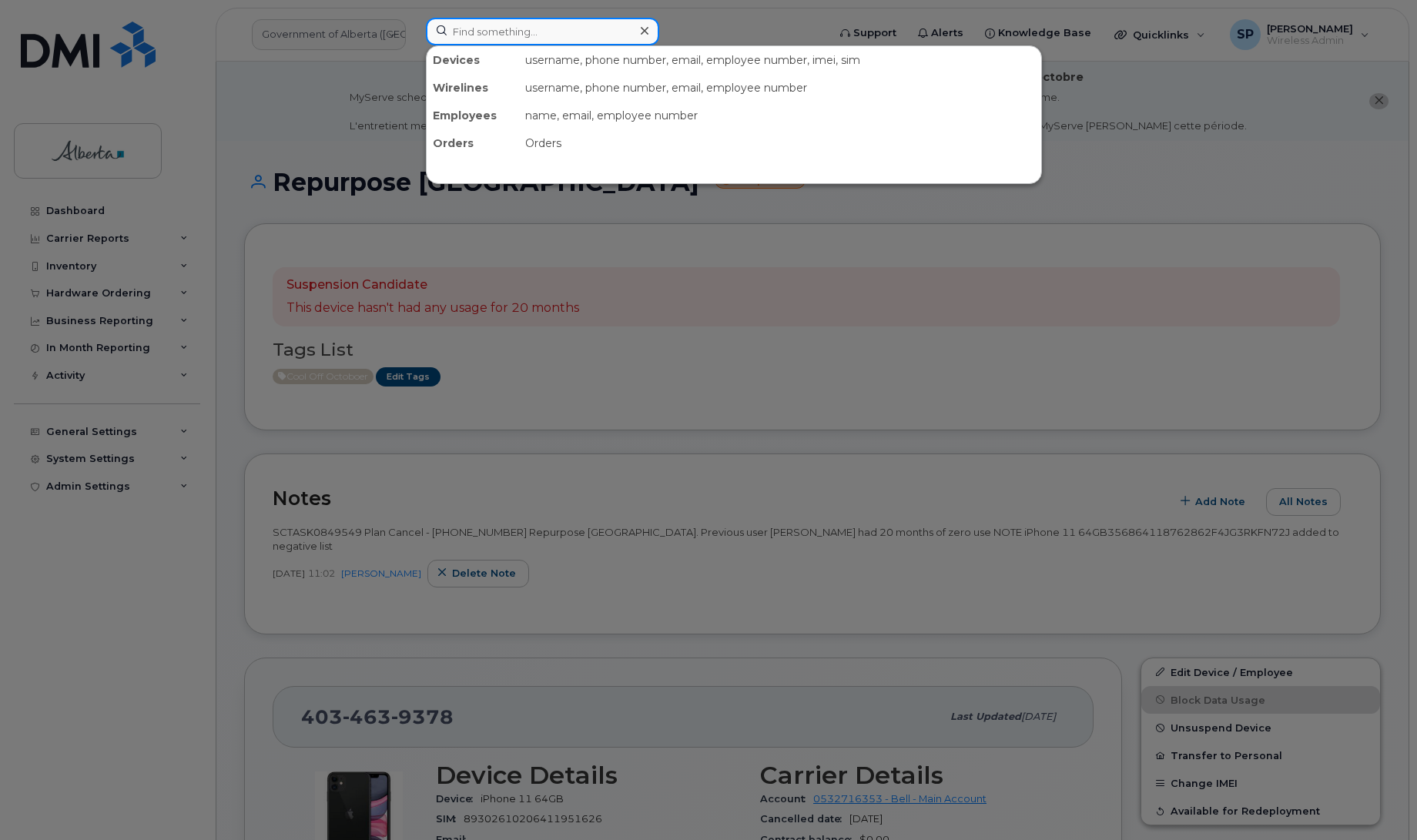
click at [509, 35] on input at bounding box center [542, 32] width 234 height 28
paste input "5874366521"
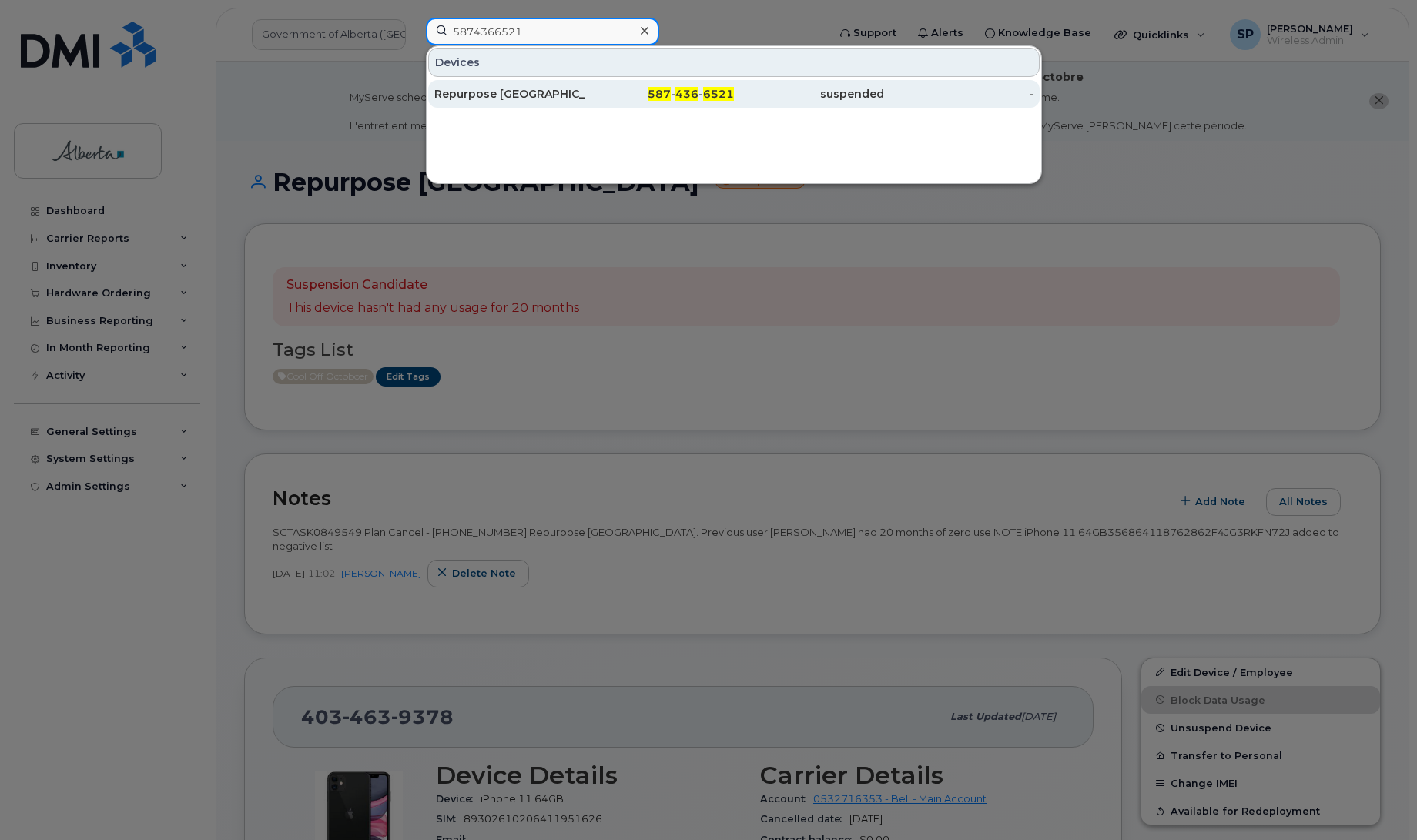
type input "5874366521"
click at [487, 97] on div "Repurpose [GEOGRAPHIC_DATA]" at bounding box center [509, 94] width 150 height 16
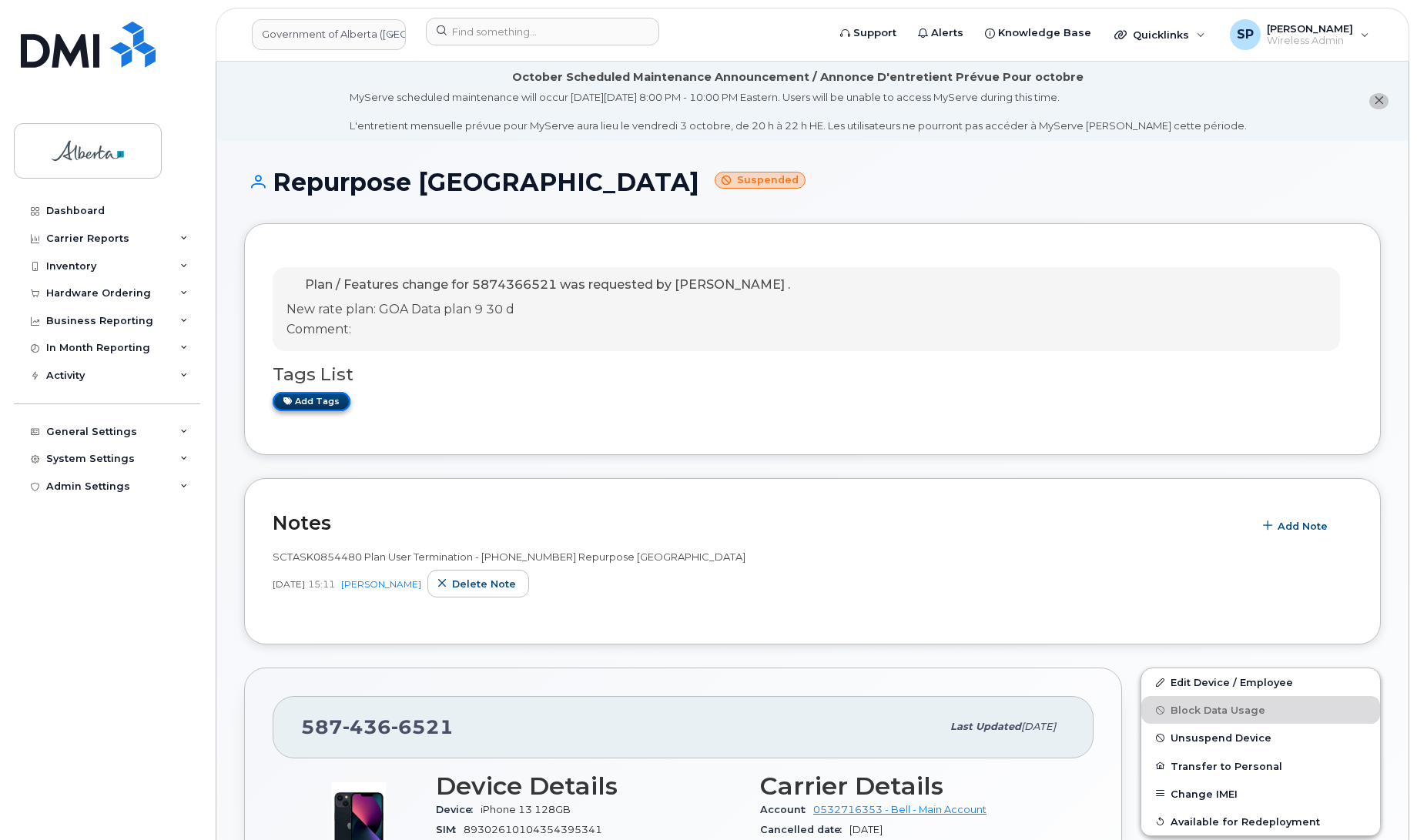
click at [328, 401] on link "Add tags" at bounding box center [311, 401] width 78 height 19
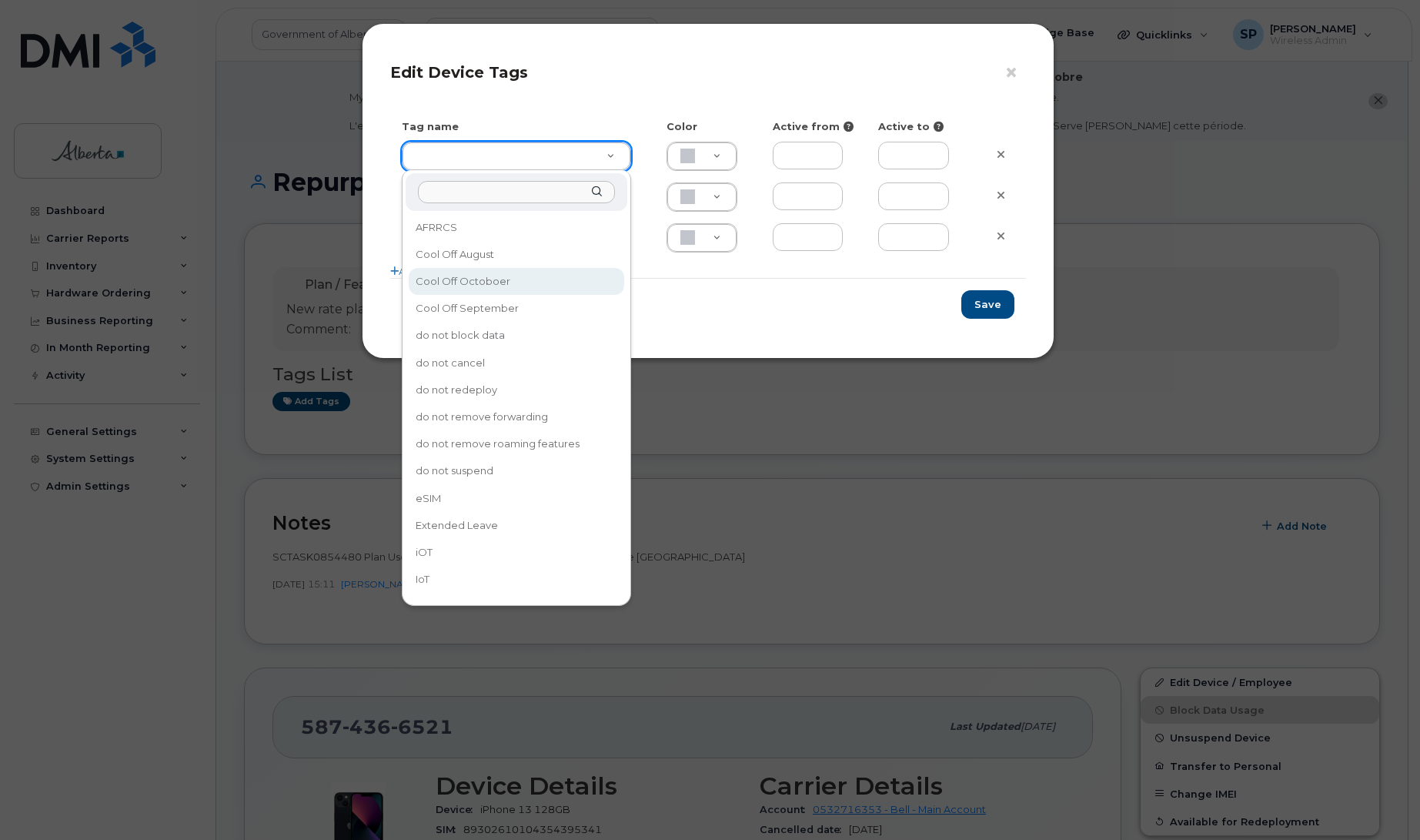
type input "Cool Off Octoboer"
type input "D6CDC1"
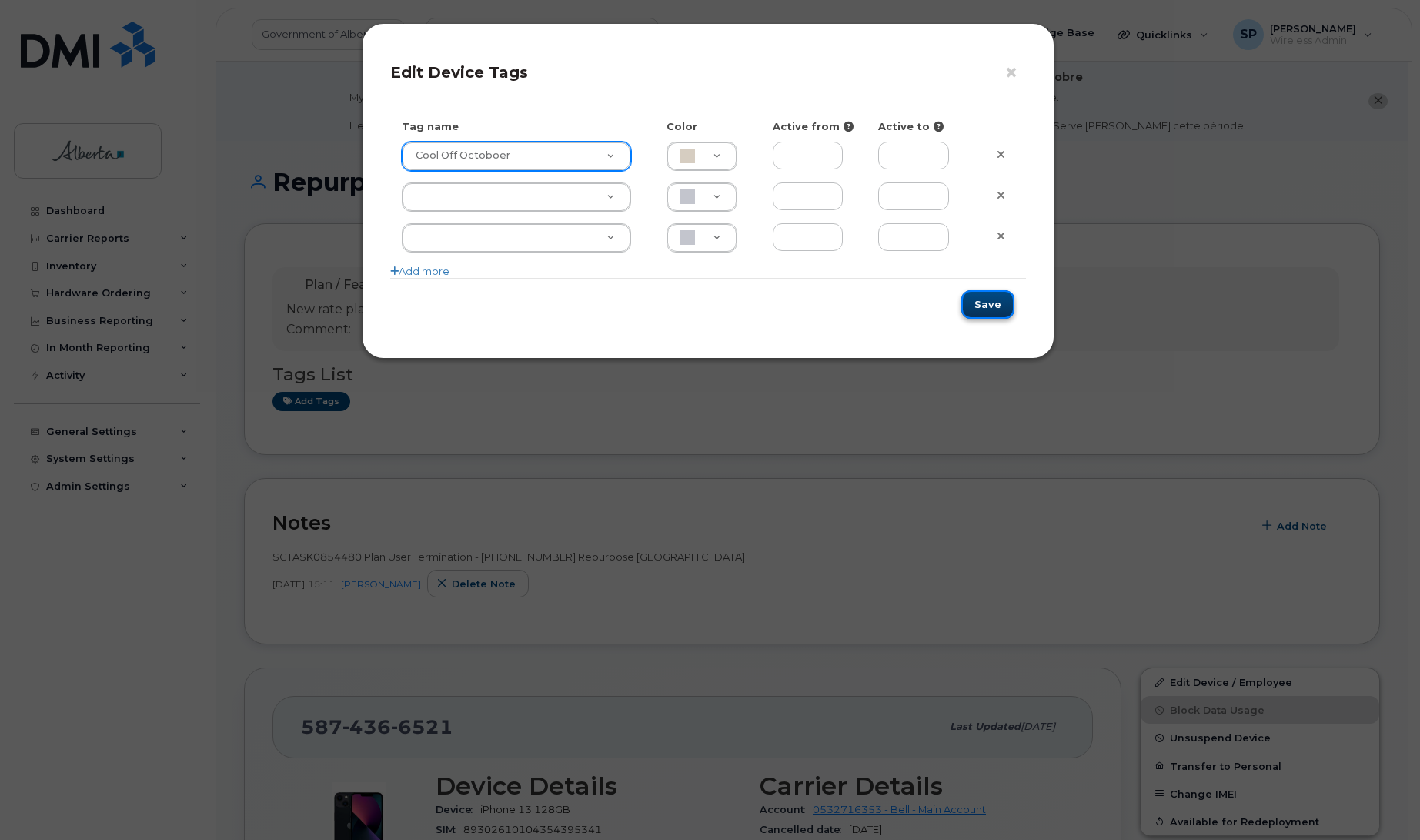
click at [993, 313] on button "Save" at bounding box center [988, 304] width 53 height 28
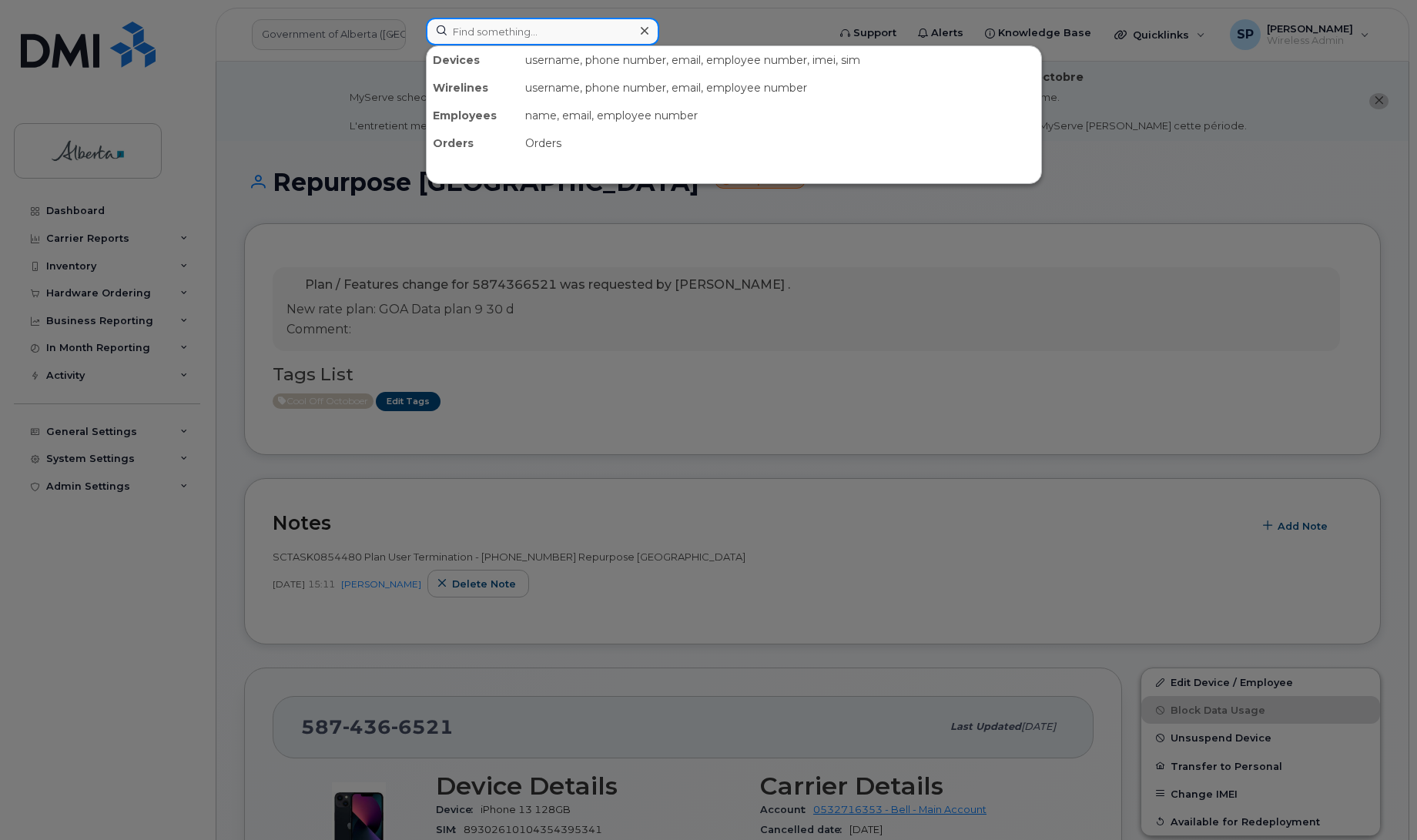
click at [523, 31] on input at bounding box center [542, 32] width 234 height 28
paste input "5876461049"
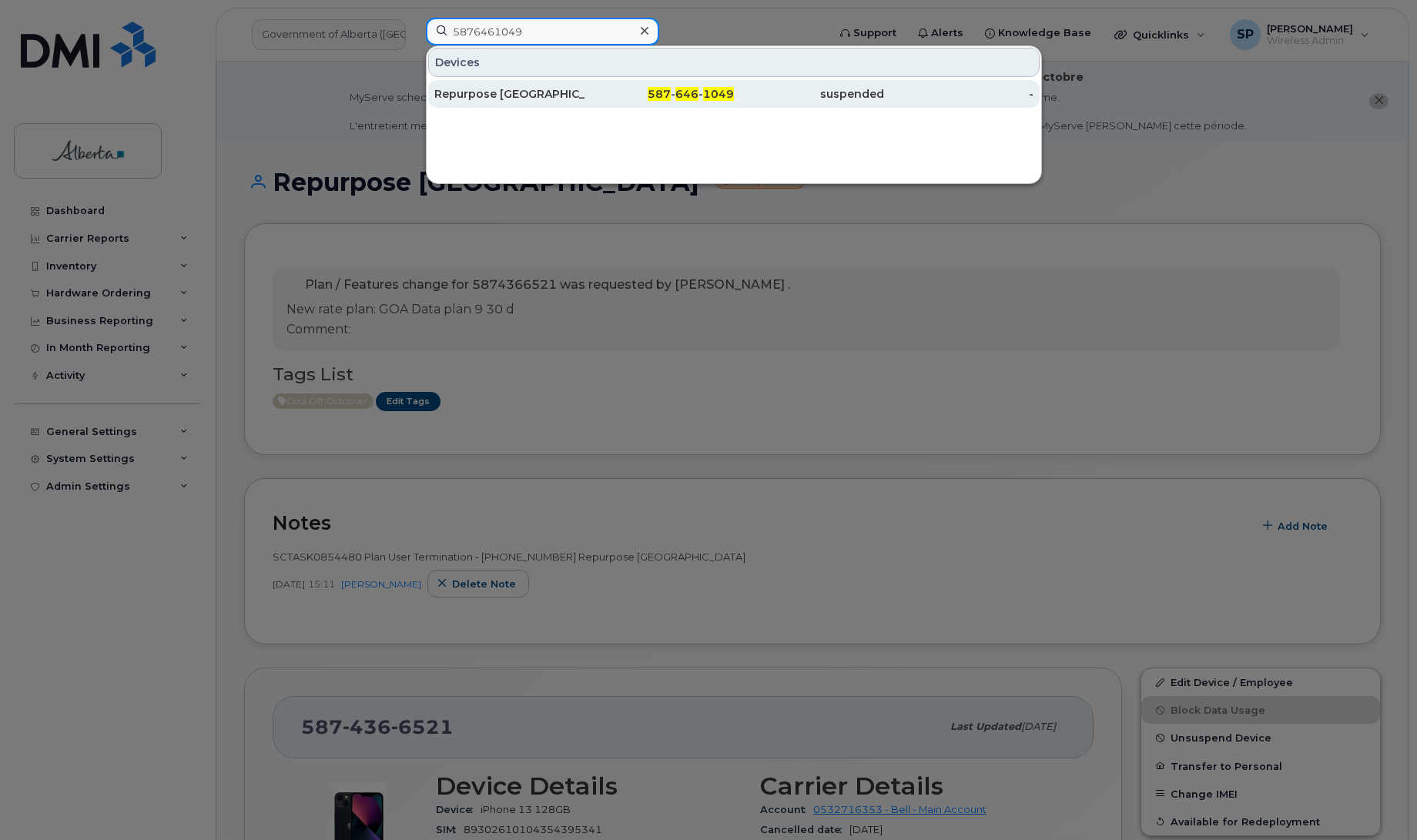
type input "5876461049"
click at [487, 97] on div "Repurpose [GEOGRAPHIC_DATA][PERSON_NAME]" at bounding box center [509, 94] width 150 height 16
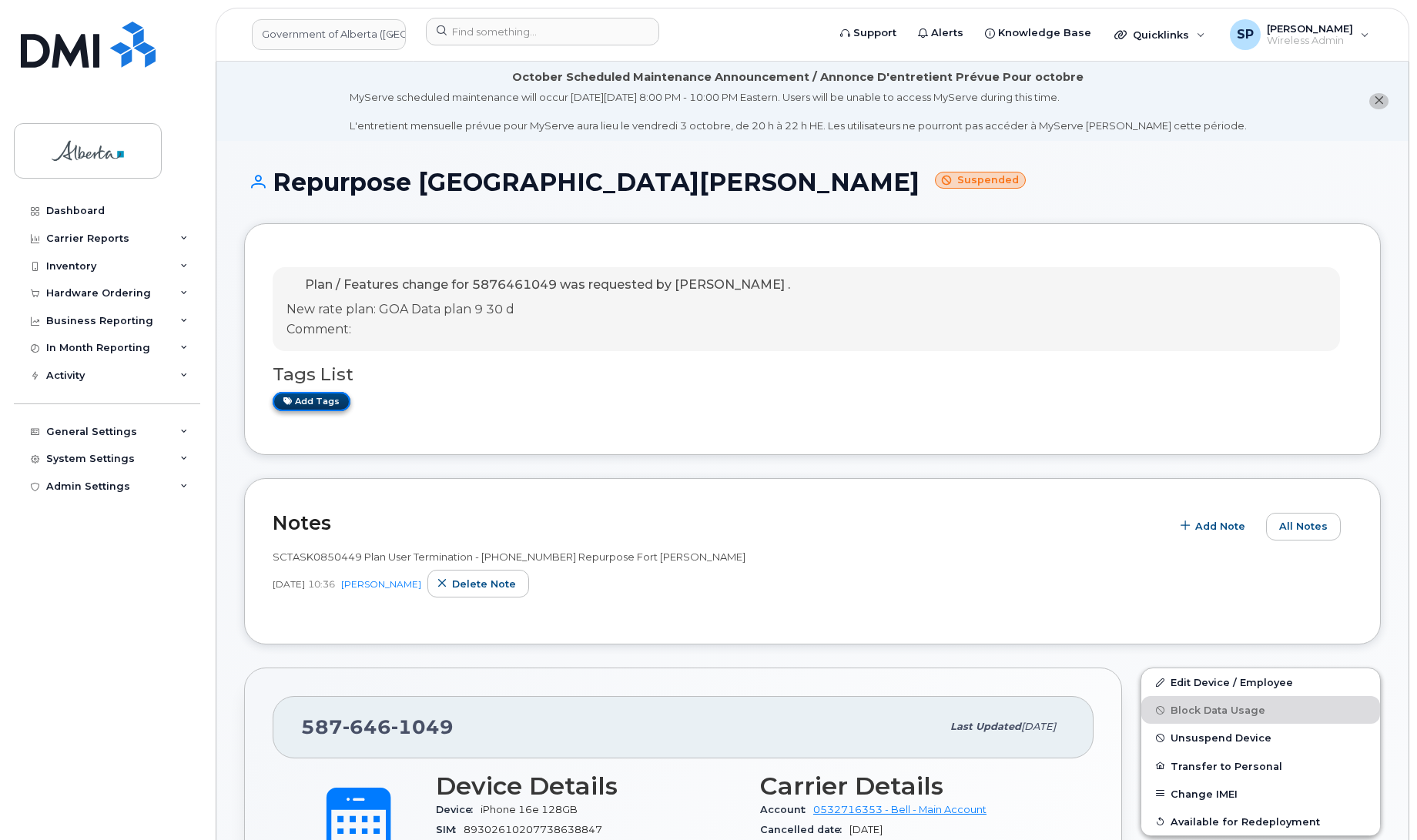
click at [323, 400] on link "Add tags" at bounding box center [311, 401] width 78 height 19
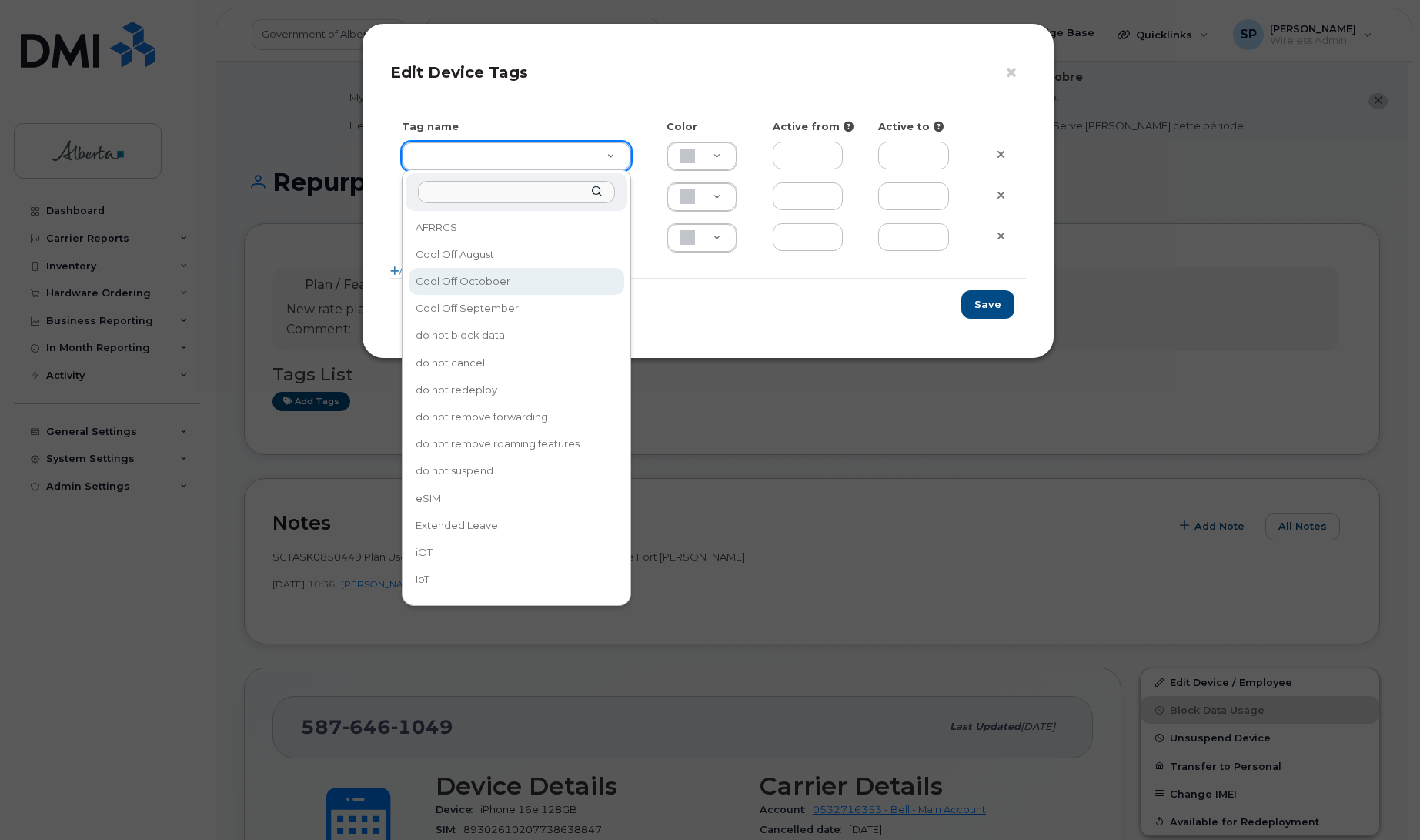
type input "Cool Off Octoboer"
type input "D6CDC1"
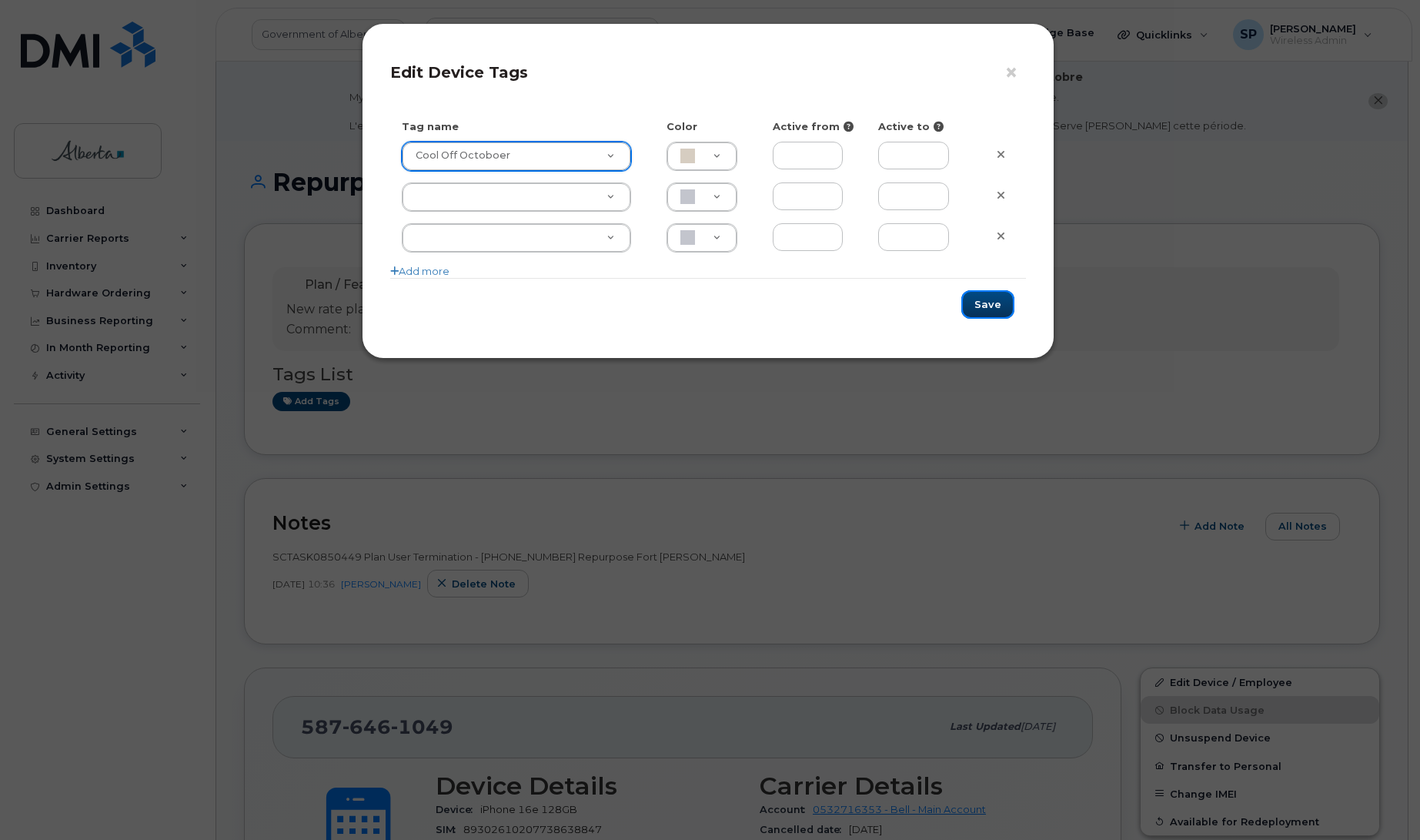
click at [987, 306] on button "Save" at bounding box center [988, 304] width 53 height 28
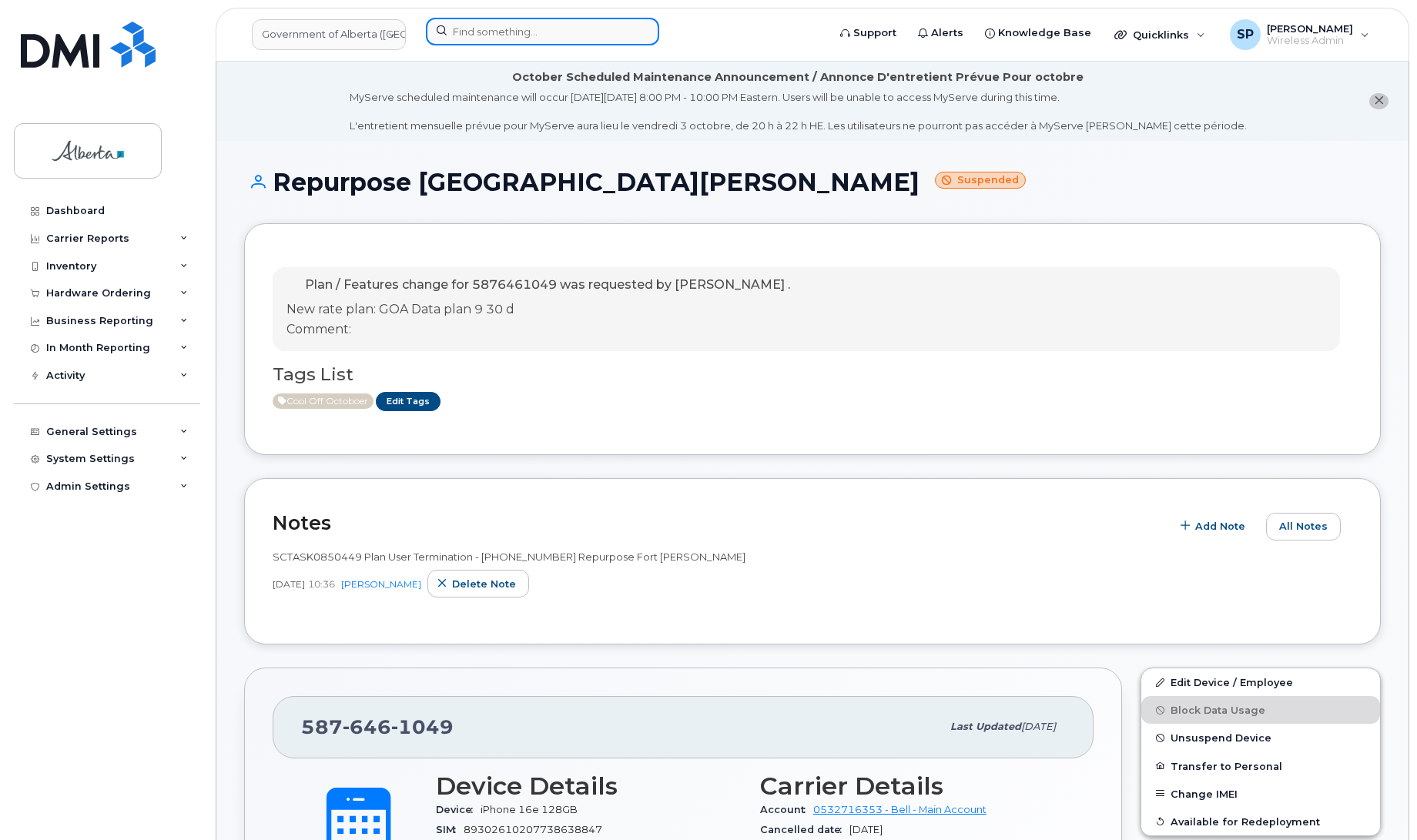
click at [509, 28] on input at bounding box center [542, 32] width 234 height 28
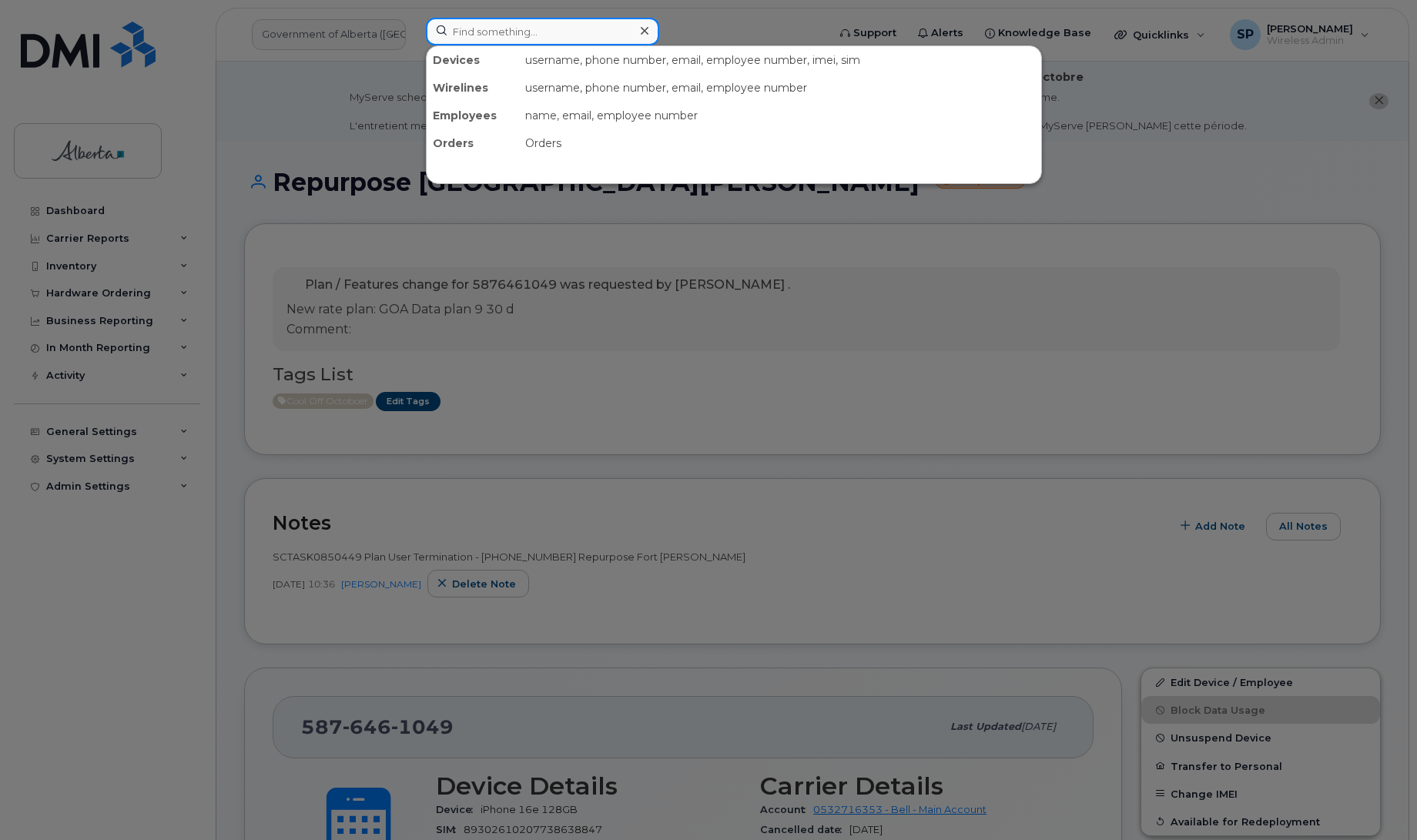
paste input "7809993812"
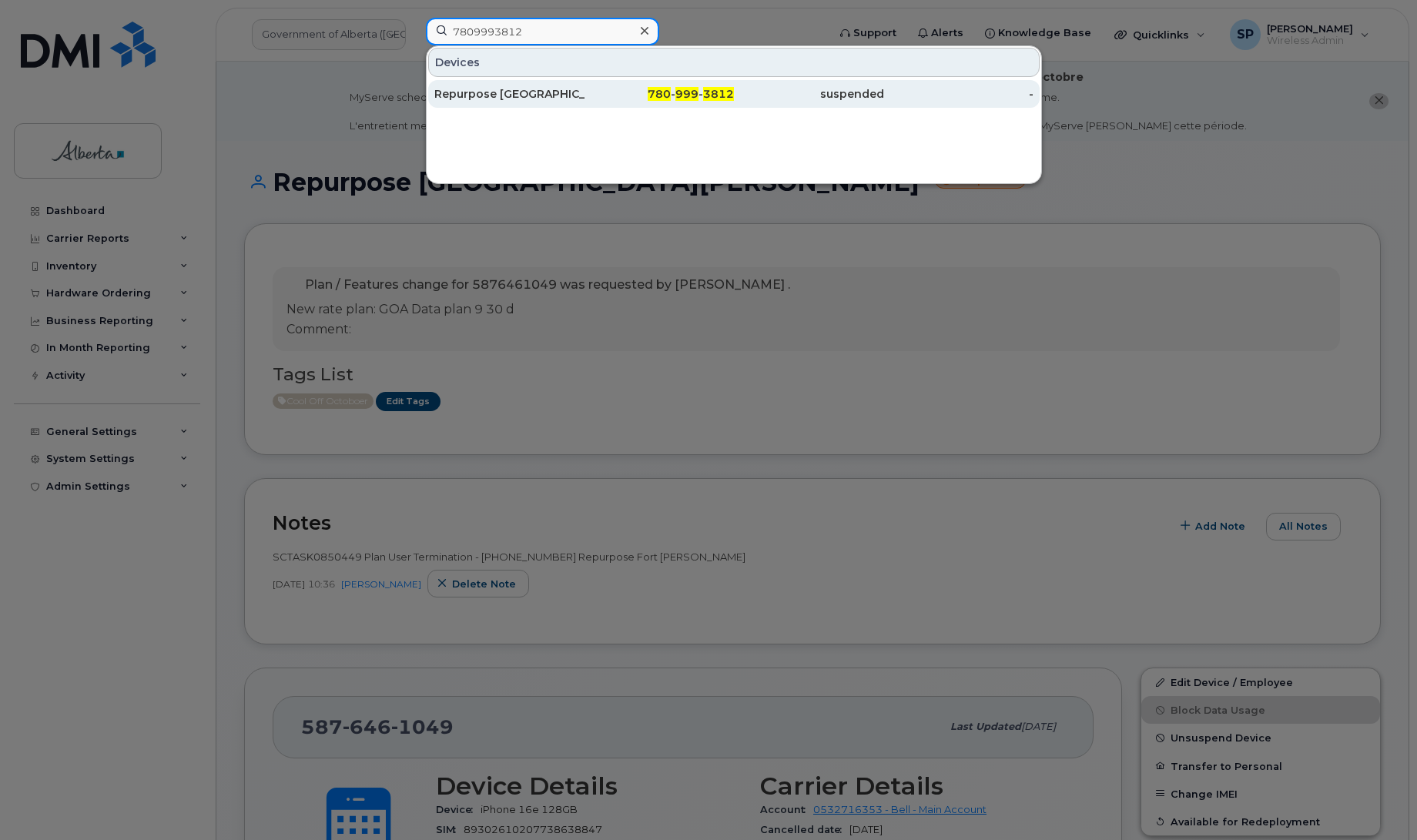
type input "7809993812"
click at [509, 93] on div "Repurpose [GEOGRAPHIC_DATA]" at bounding box center [509, 94] width 150 height 16
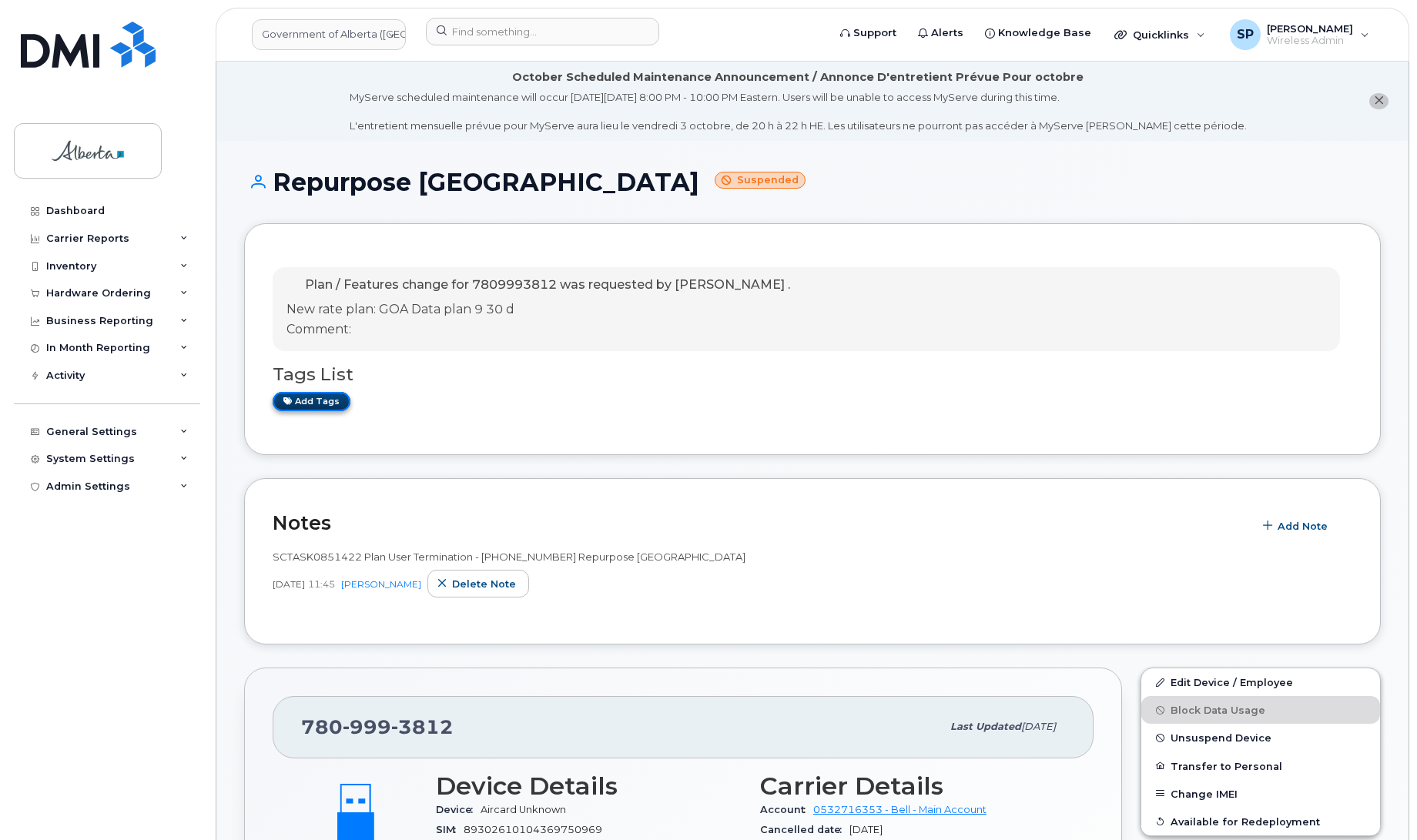
click at [314, 401] on link "Add tags" at bounding box center [311, 401] width 78 height 19
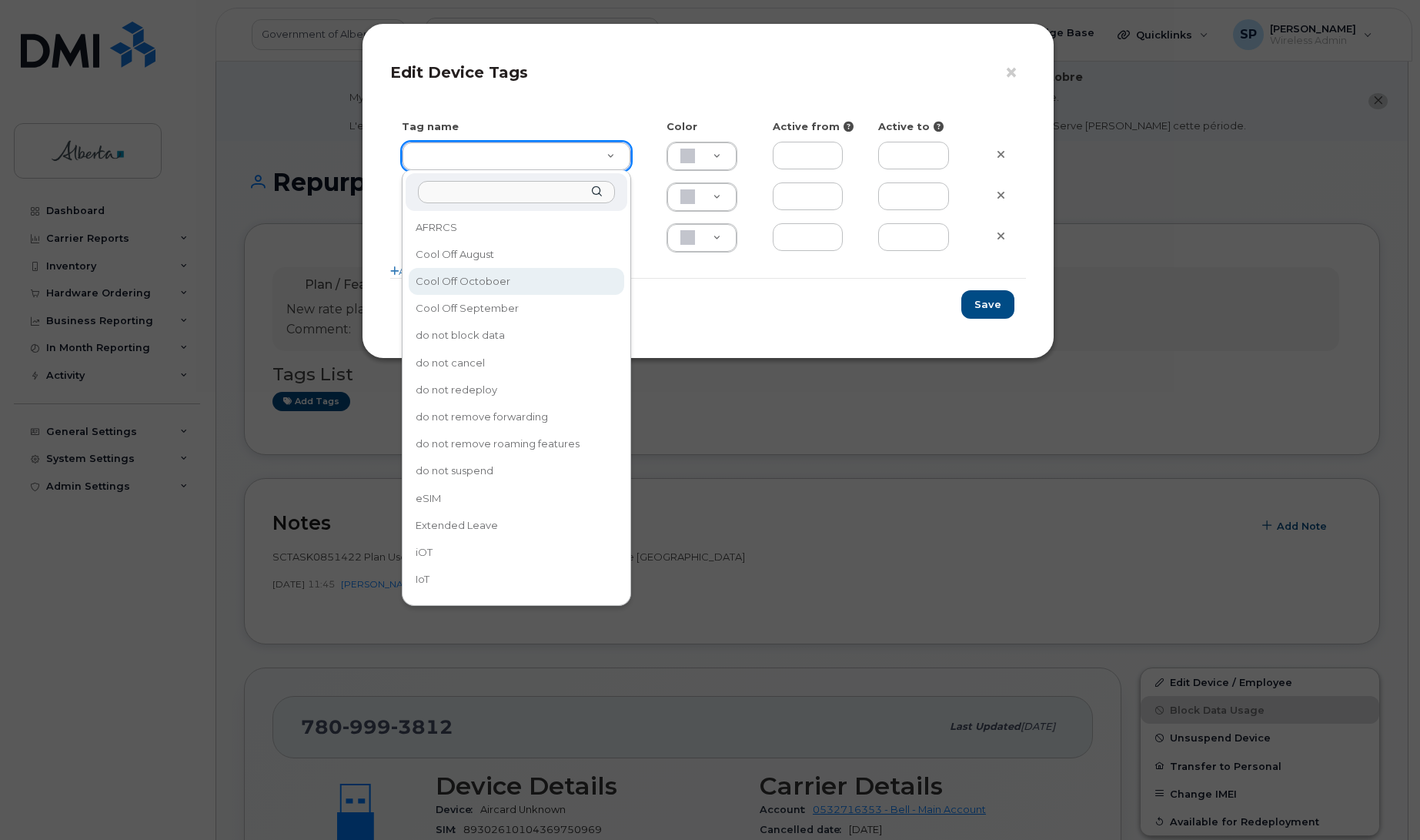
type input "Cool Off Octoboer"
type input "D6CDC1"
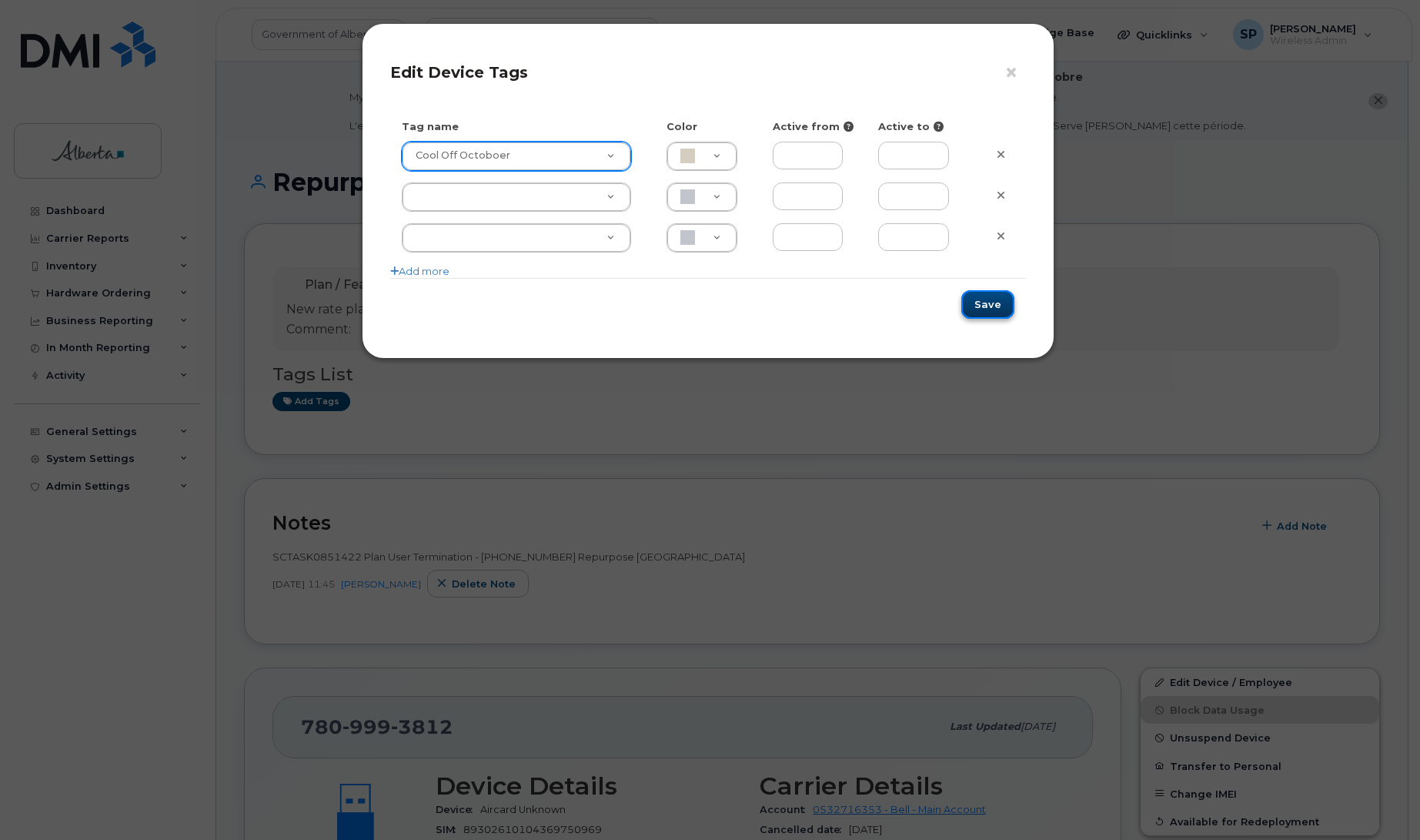
click at [994, 306] on button "Save" at bounding box center [988, 304] width 53 height 28
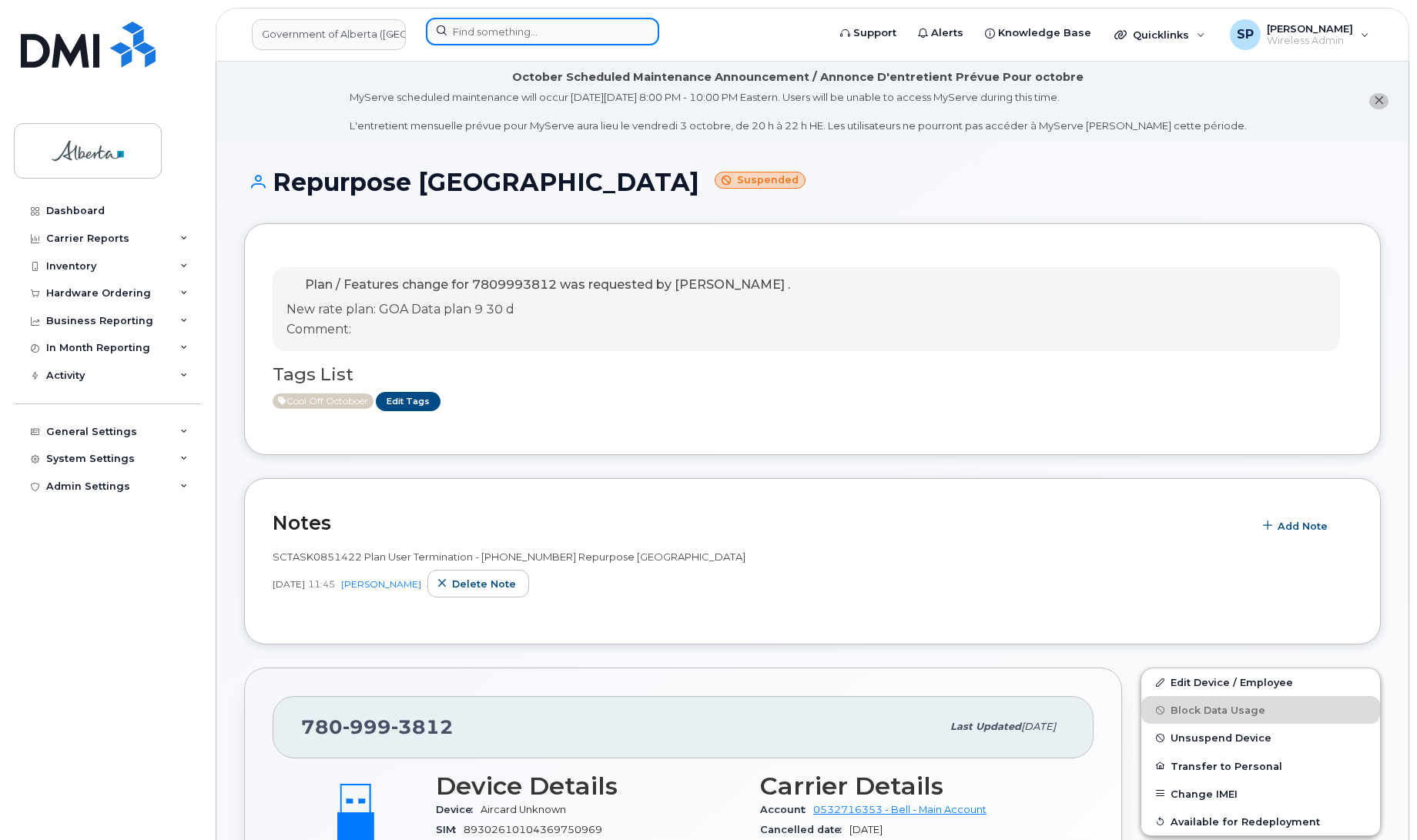
click at [471, 31] on input at bounding box center [542, 32] width 234 height 28
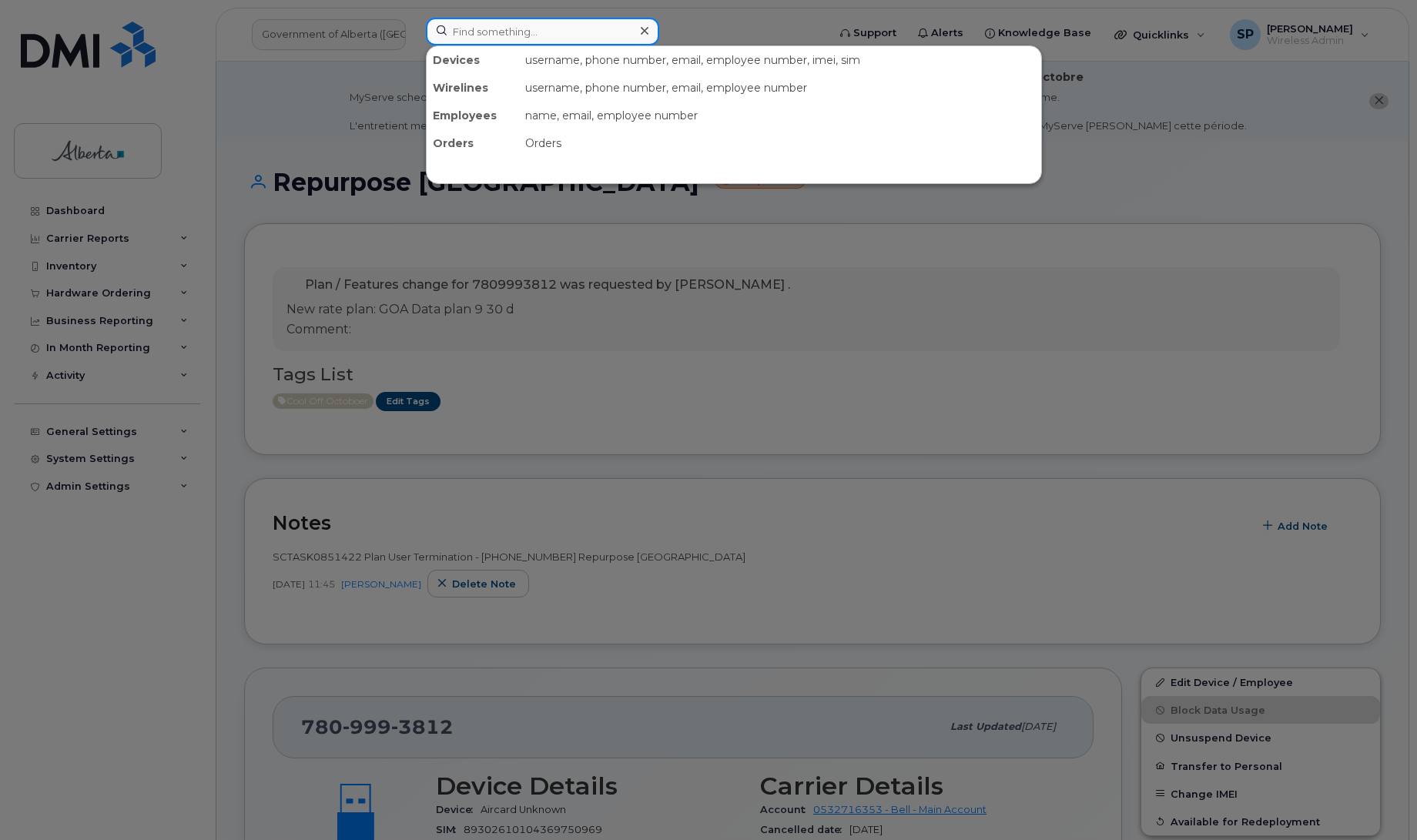
paste input "4033123737"
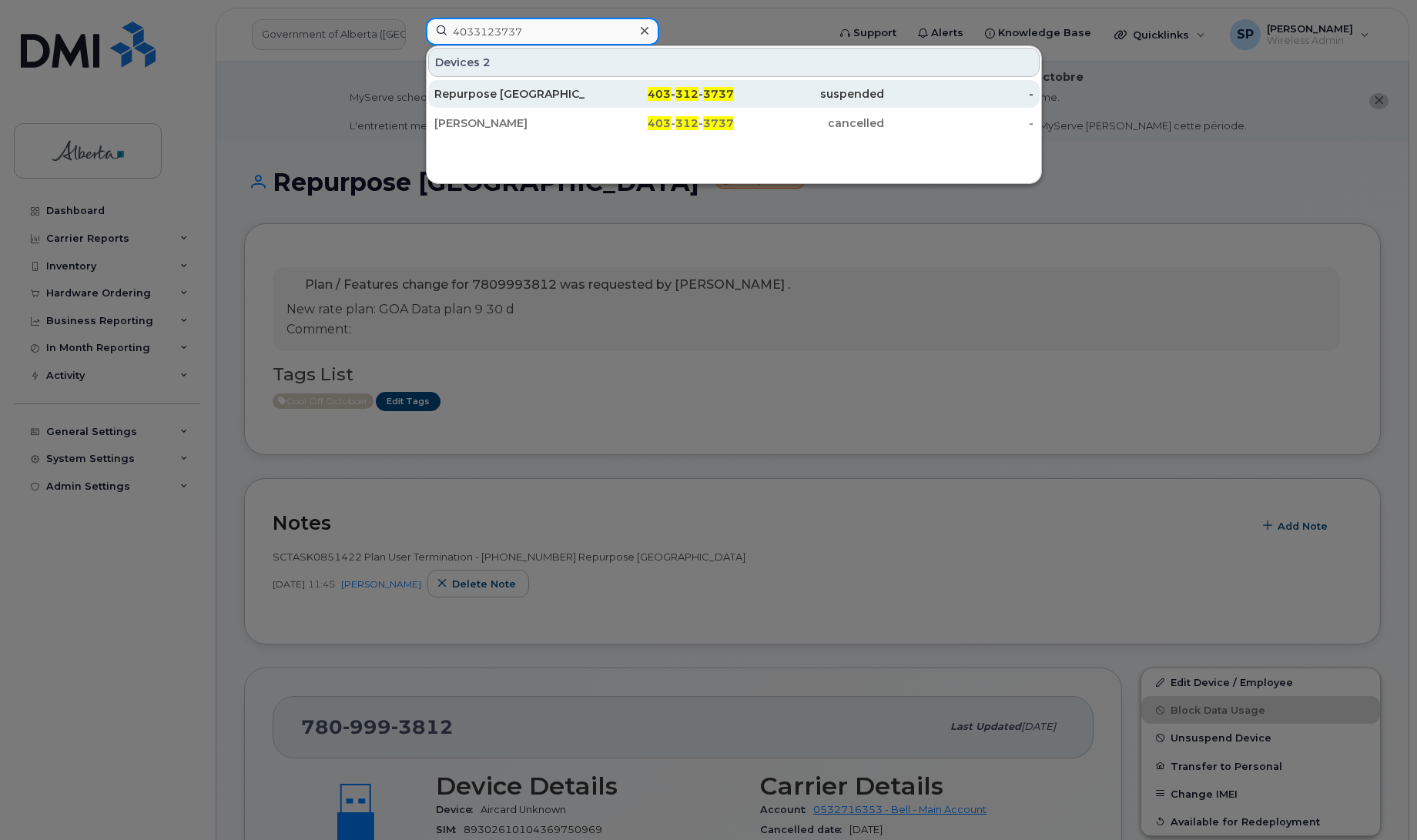
type input "4033123737"
click at [467, 94] on div "Repurpose Calgary" at bounding box center [509, 94] width 150 height 16
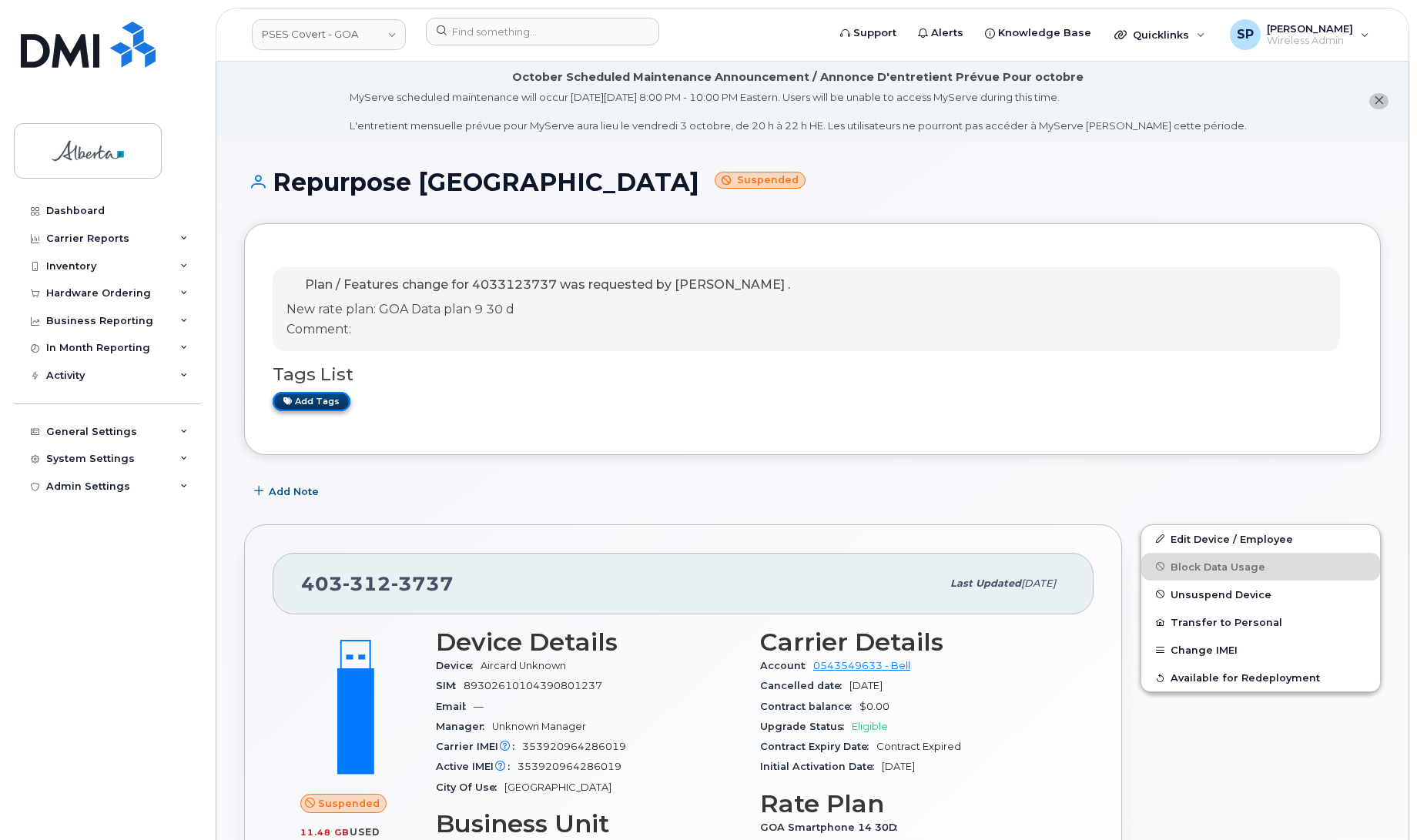
click at [316, 406] on link "Add tags" at bounding box center [311, 401] width 78 height 19
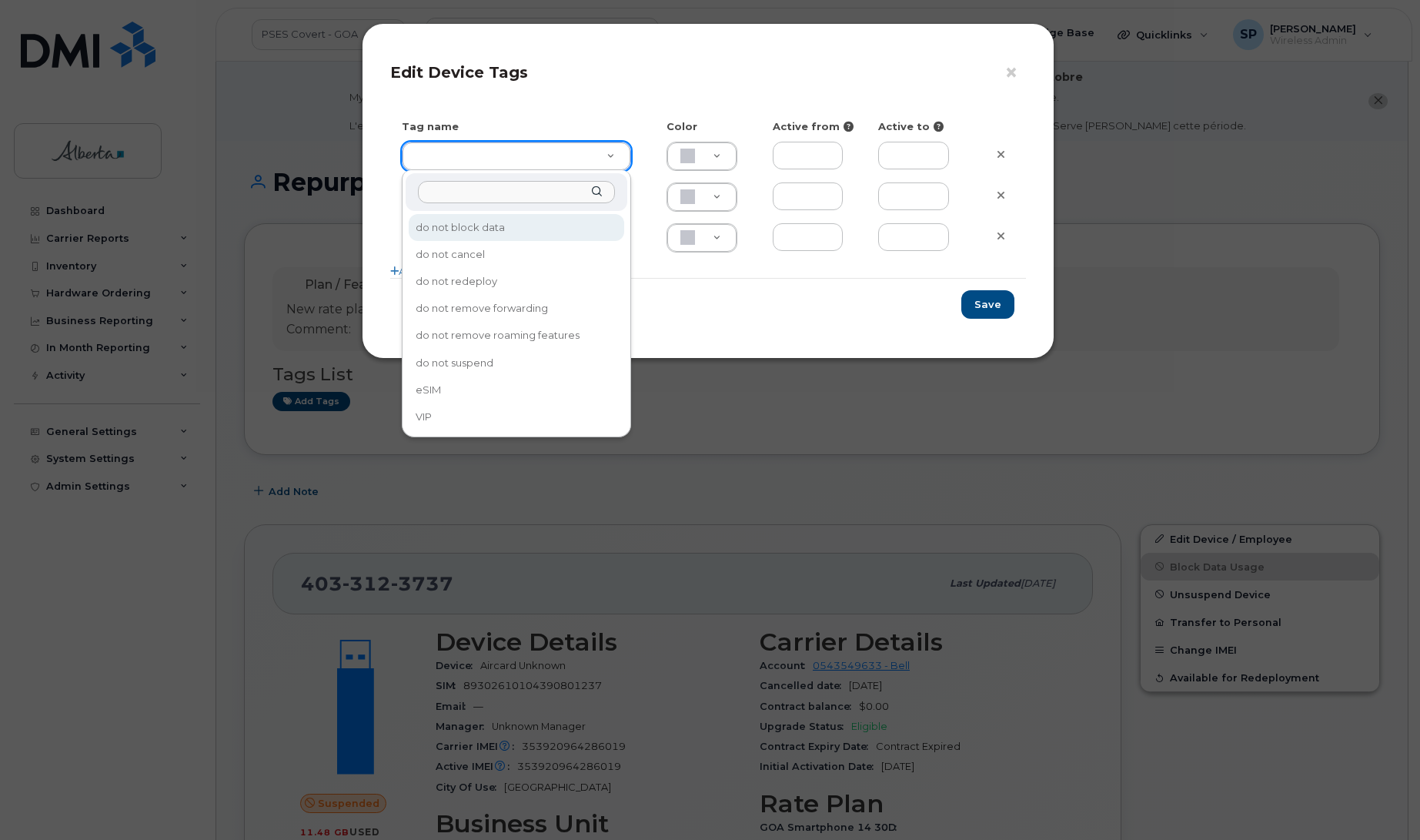
drag, startPoint x: 548, startPoint y: 155, endPoint x: 541, endPoint y: 164, distance: 11.4
click at [501, 191] on input "text" at bounding box center [516, 192] width 197 height 22
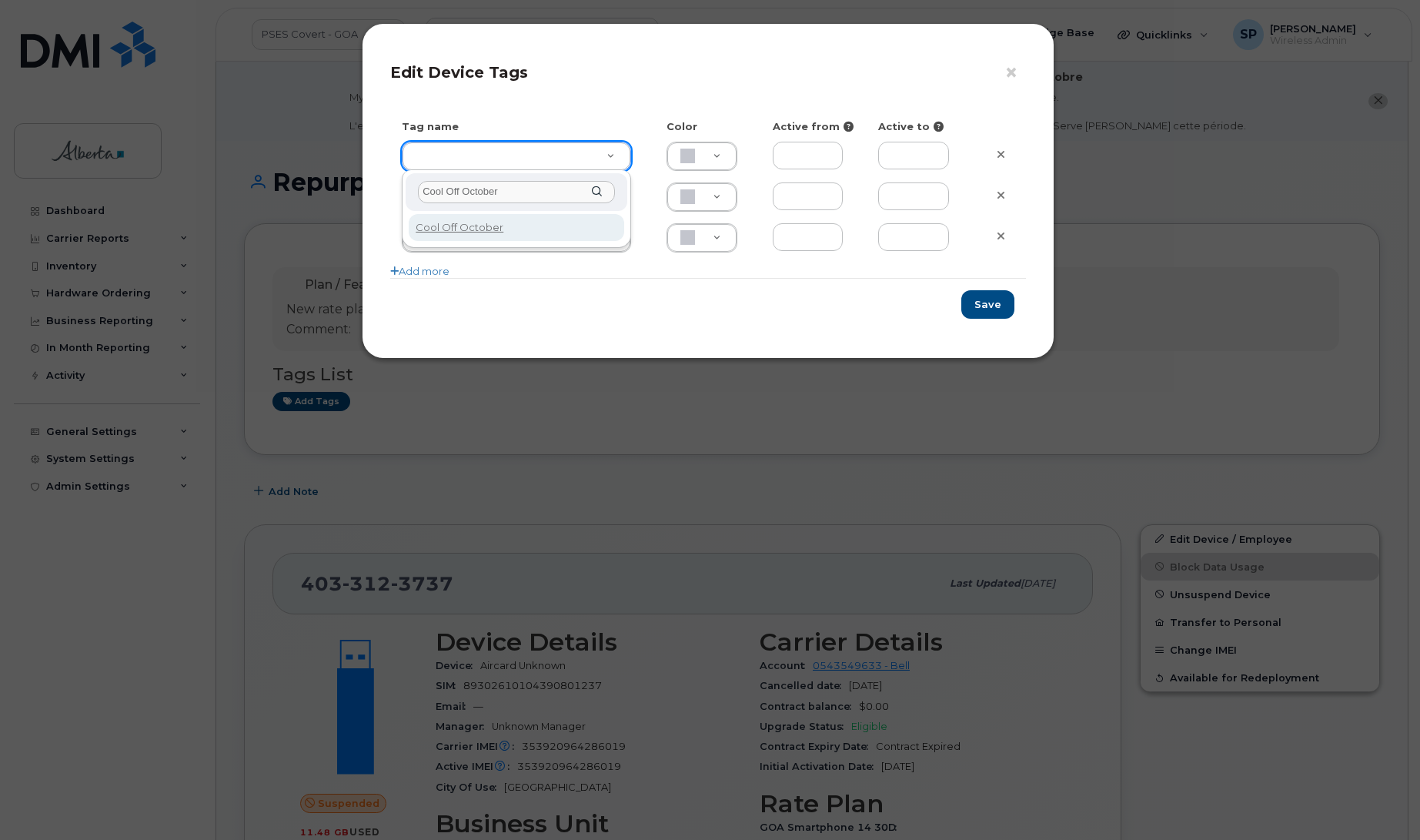
type input "Cool Off October"
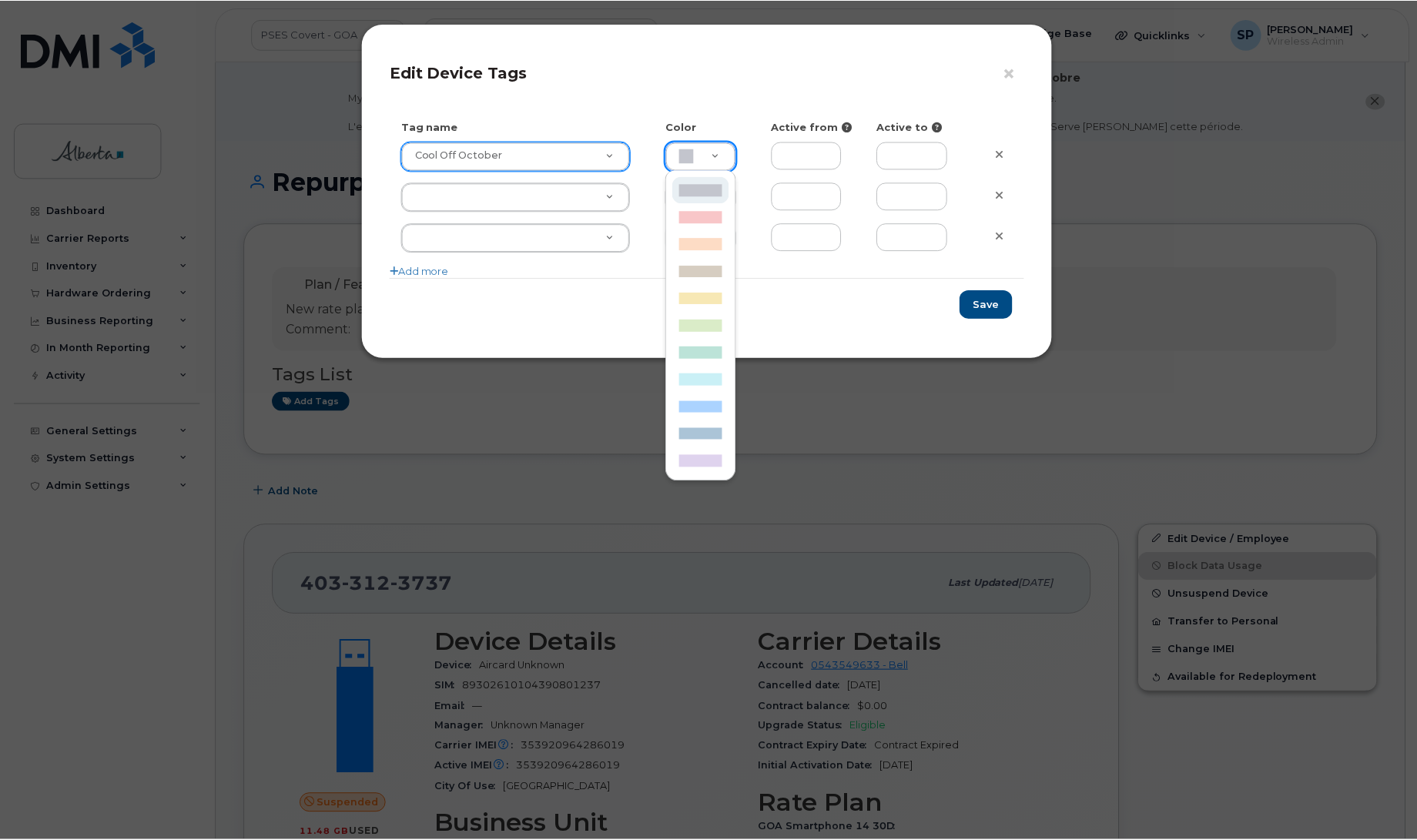
scroll to position [0, 4]
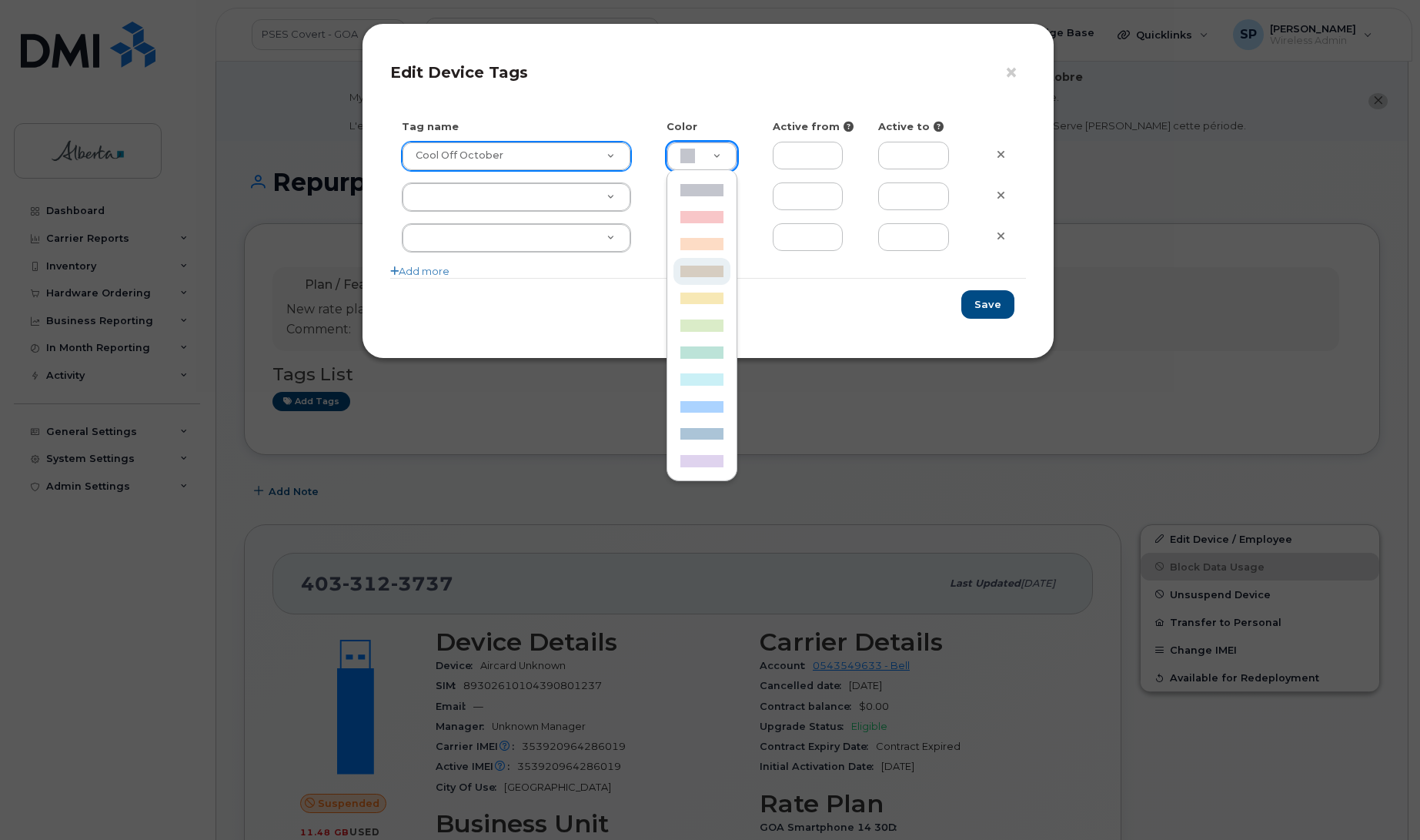
type input "D6CDC1"
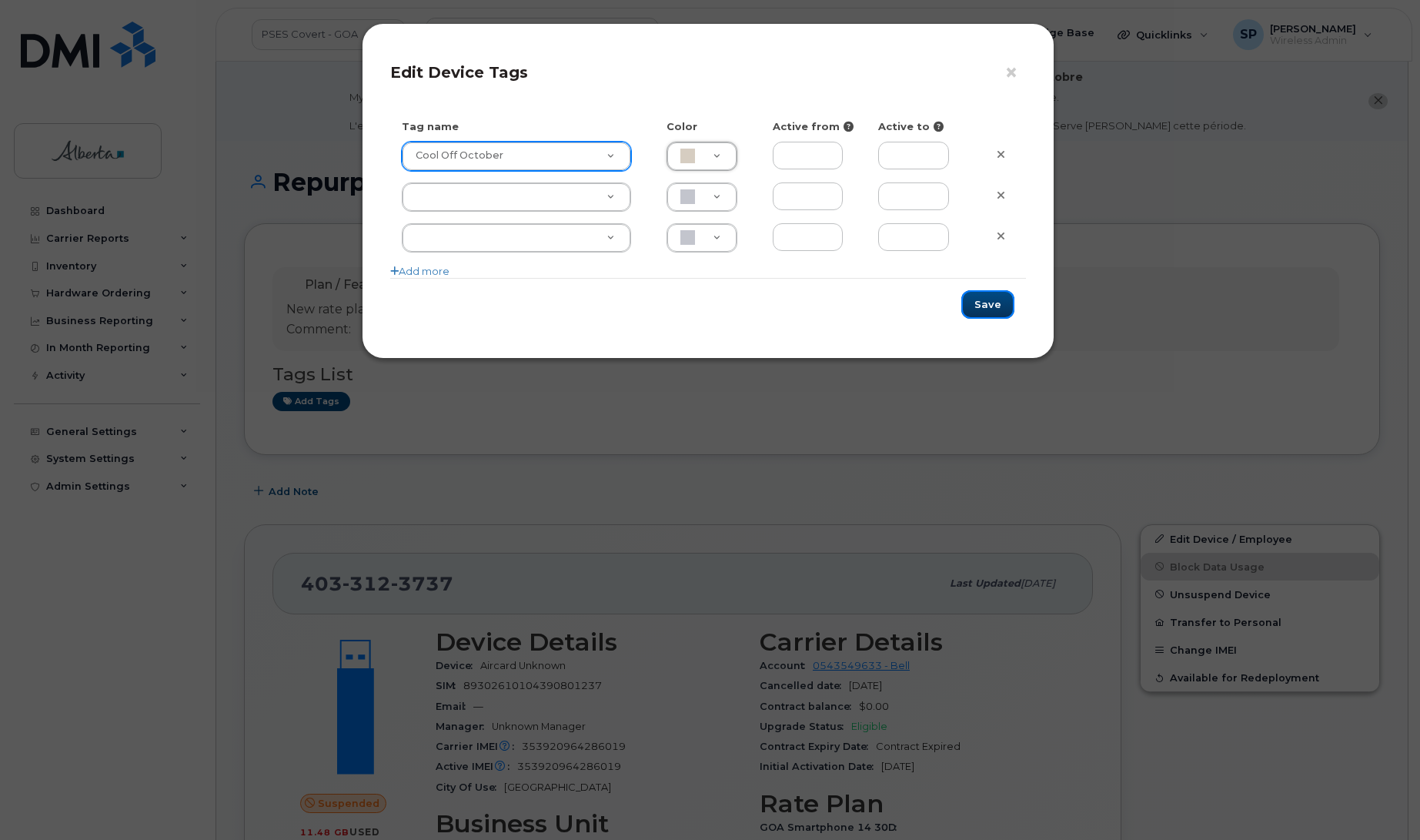
drag, startPoint x: 1003, startPoint y: 308, endPoint x: 993, endPoint y: 308, distance: 10.0
click at [1002, 308] on button "Save" at bounding box center [988, 304] width 53 height 28
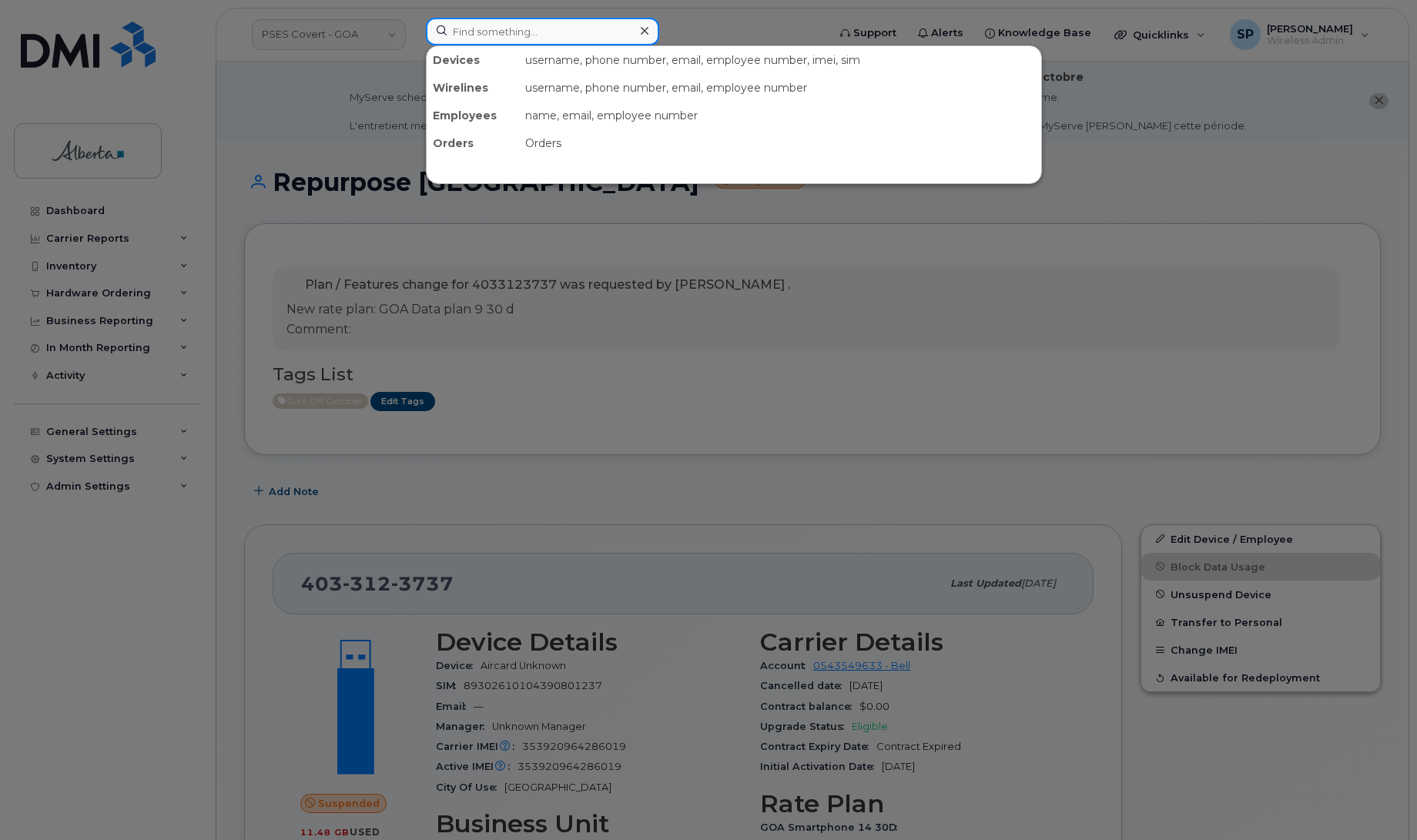
click at [540, 33] on input at bounding box center [542, 32] width 234 height 28
paste input "7802031712"
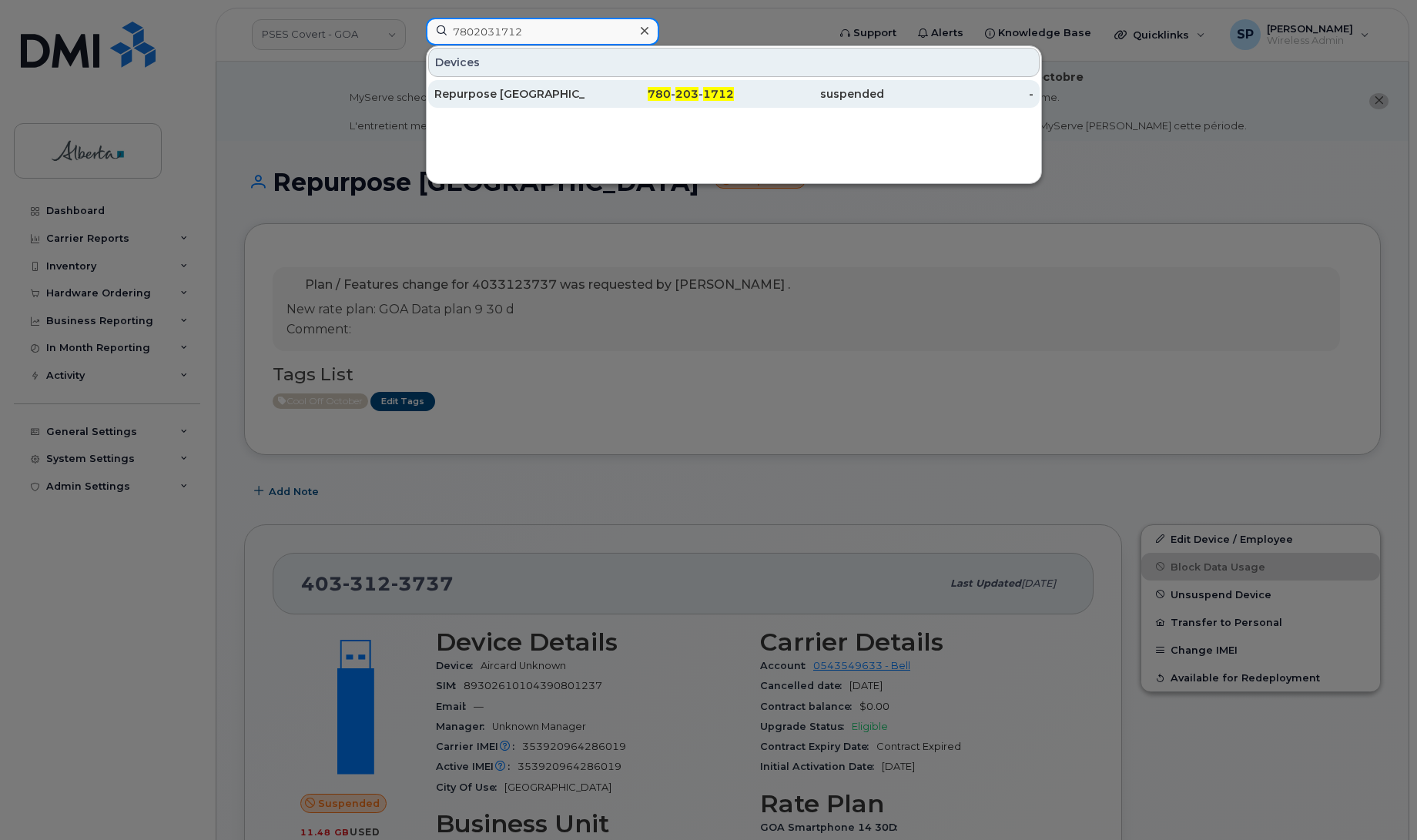
type input "7802031712"
click at [513, 95] on div "Repurpose [GEOGRAPHIC_DATA]" at bounding box center [509, 94] width 150 height 16
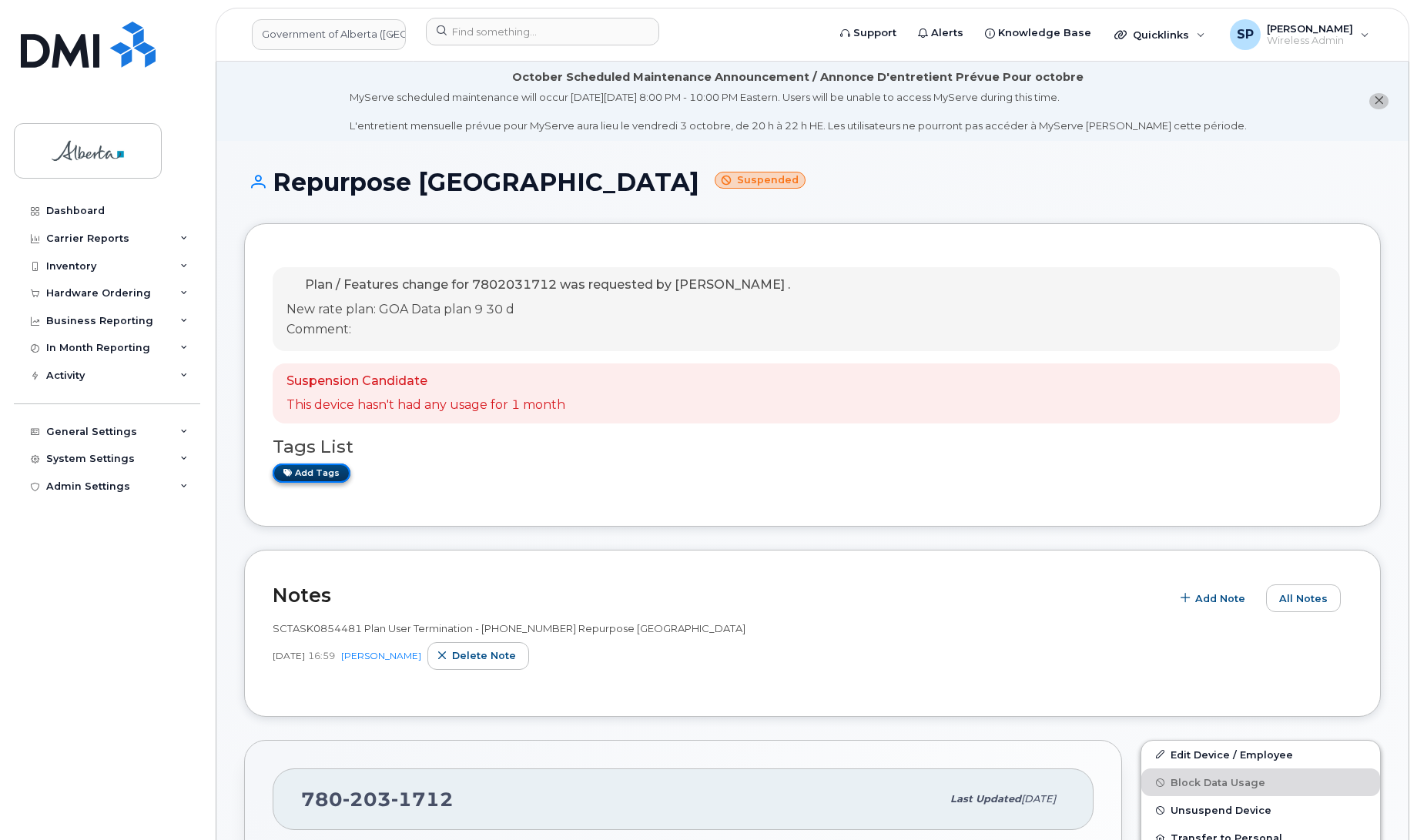
click at [328, 475] on link "Add tags" at bounding box center [311, 473] width 78 height 19
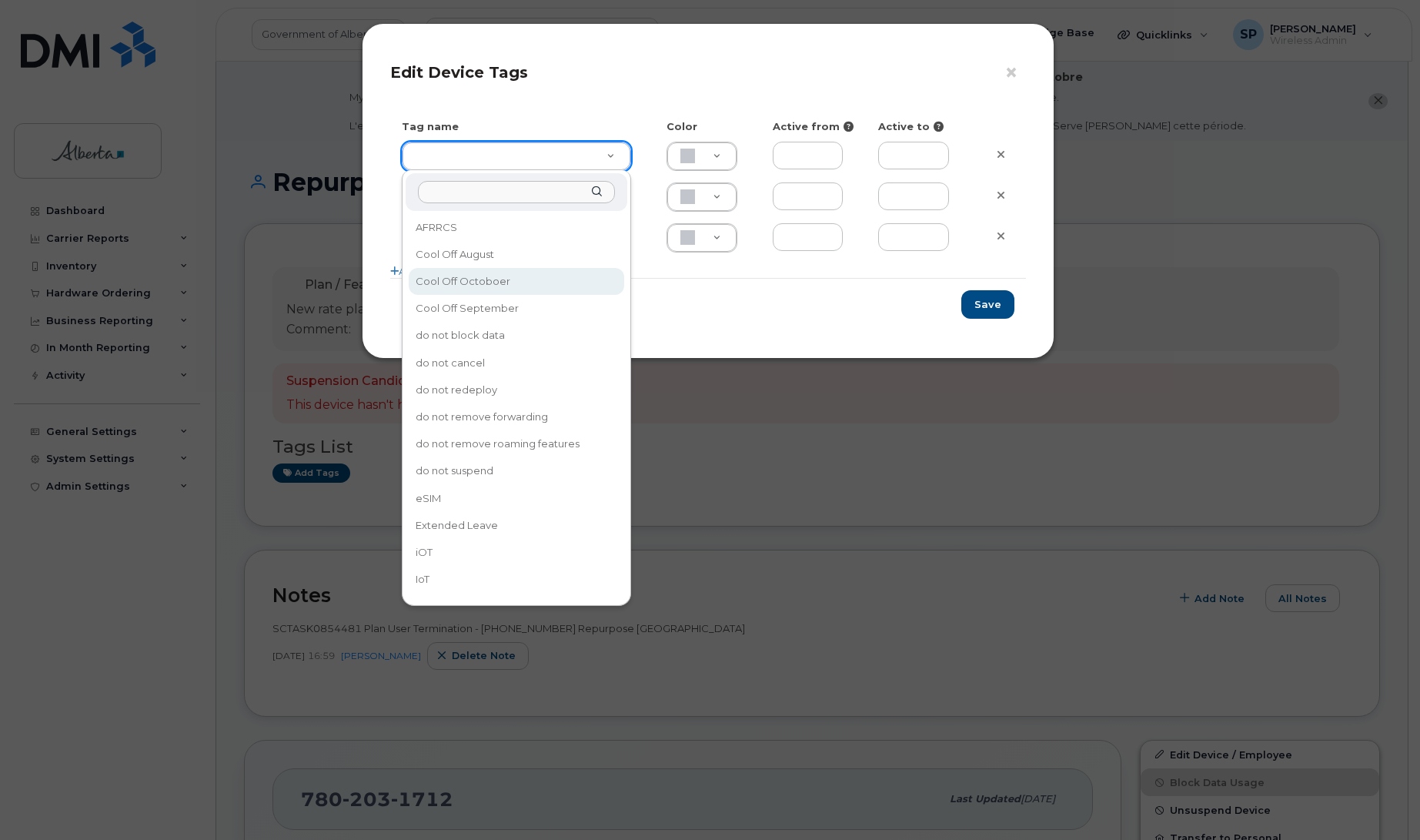
type input "Cool Off Octoboer"
type input "D6CDC1"
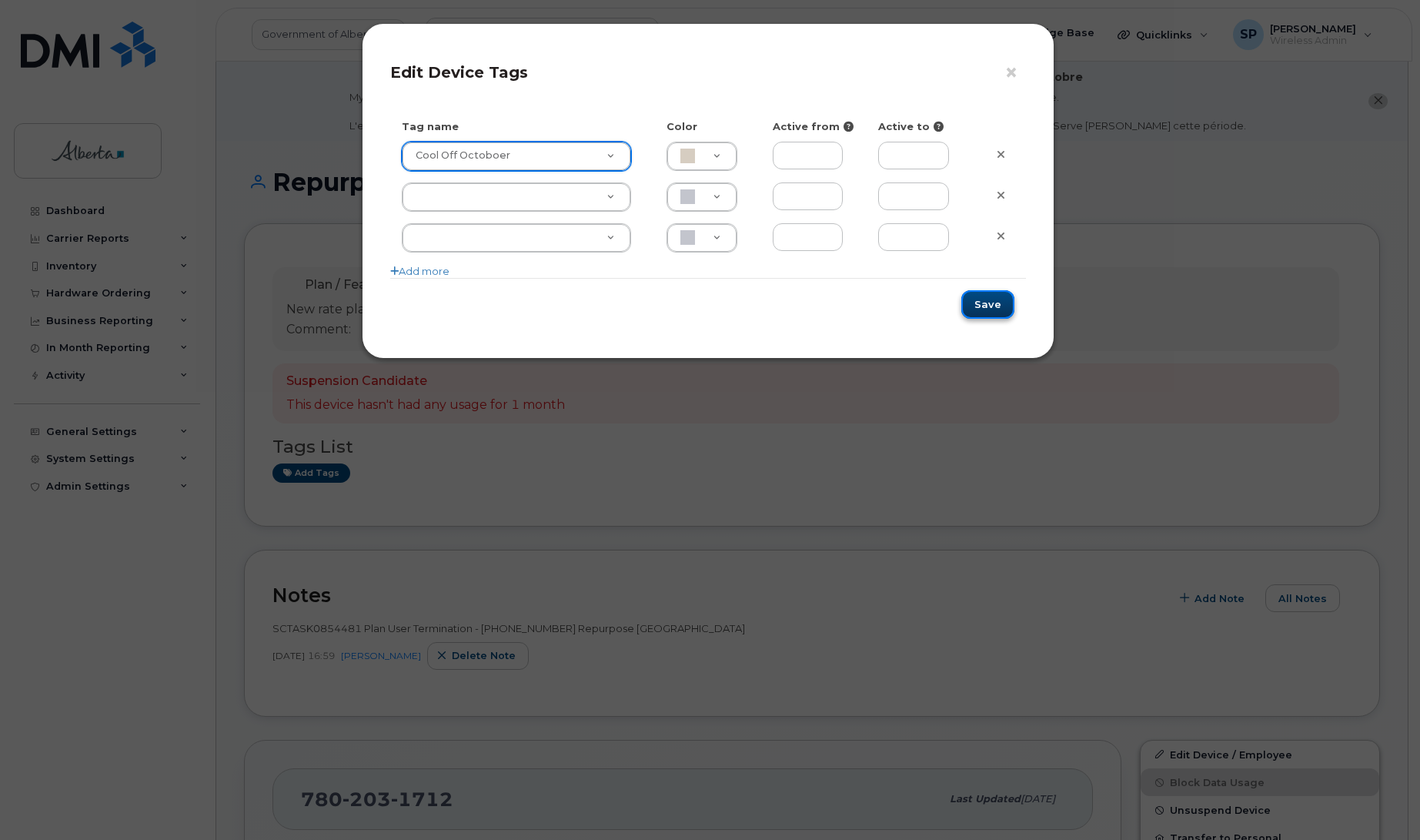
click at [985, 314] on button "Save" at bounding box center [988, 304] width 53 height 28
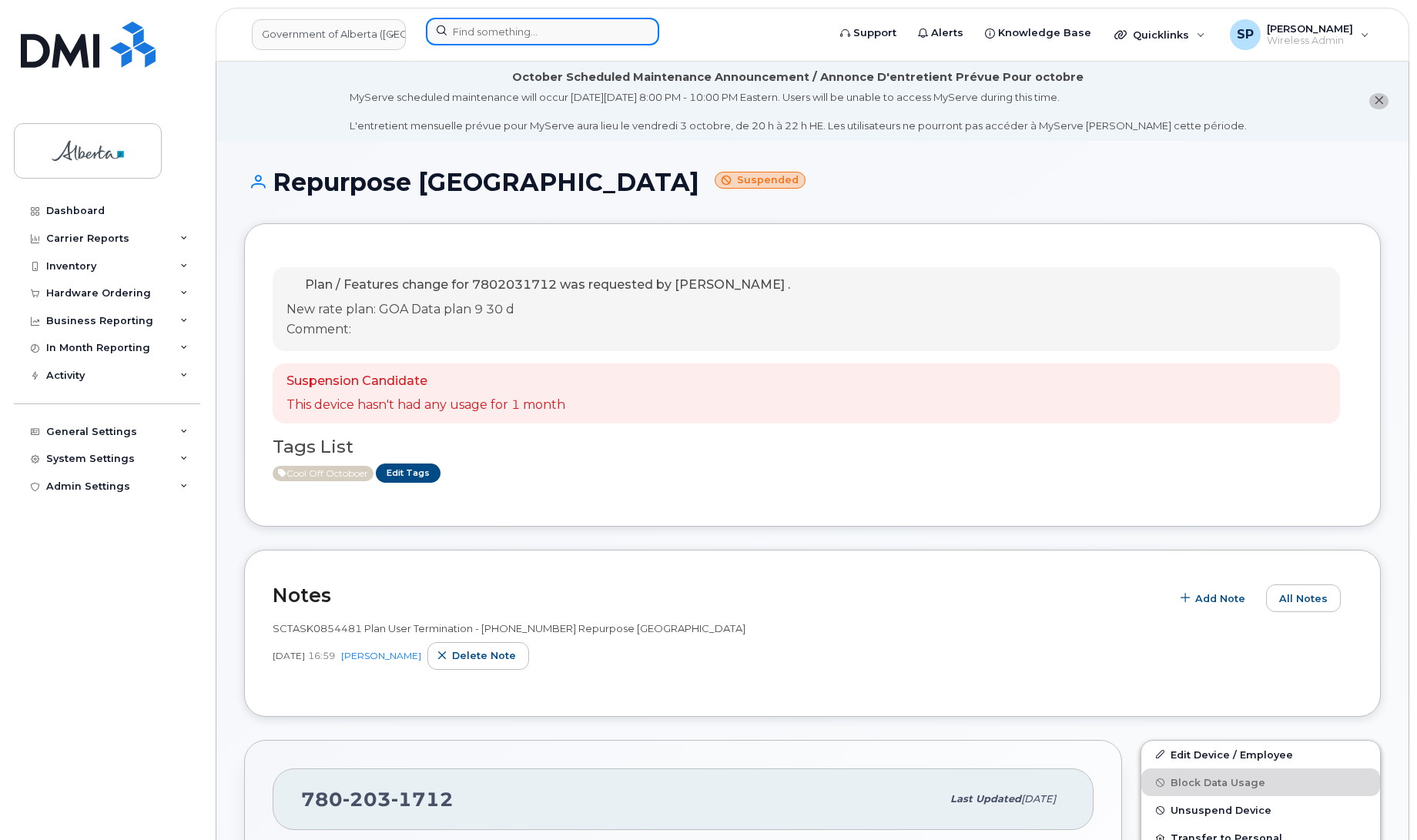
click at [549, 29] on input at bounding box center [542, 32] width 234 height 28
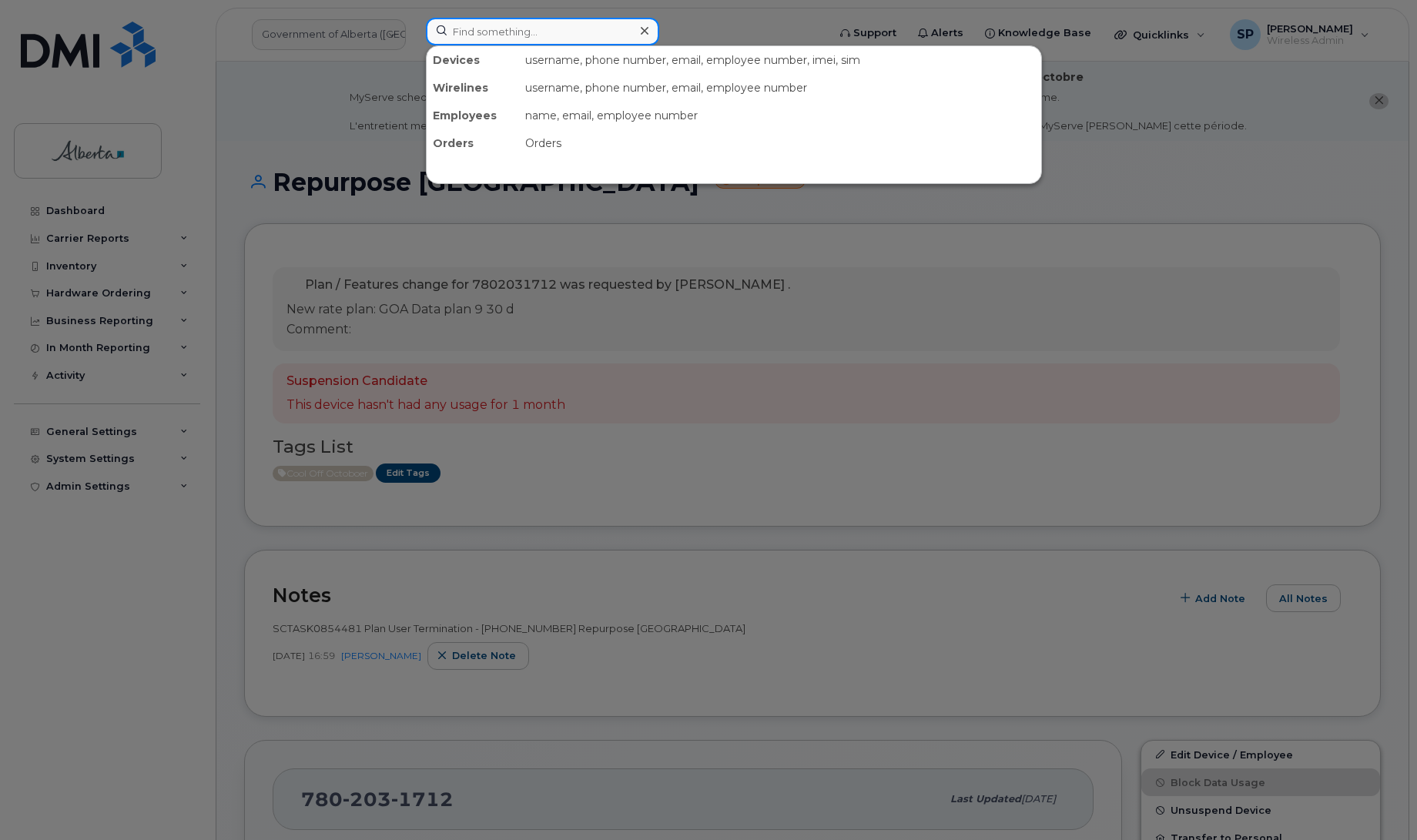
paste input "5873340815"
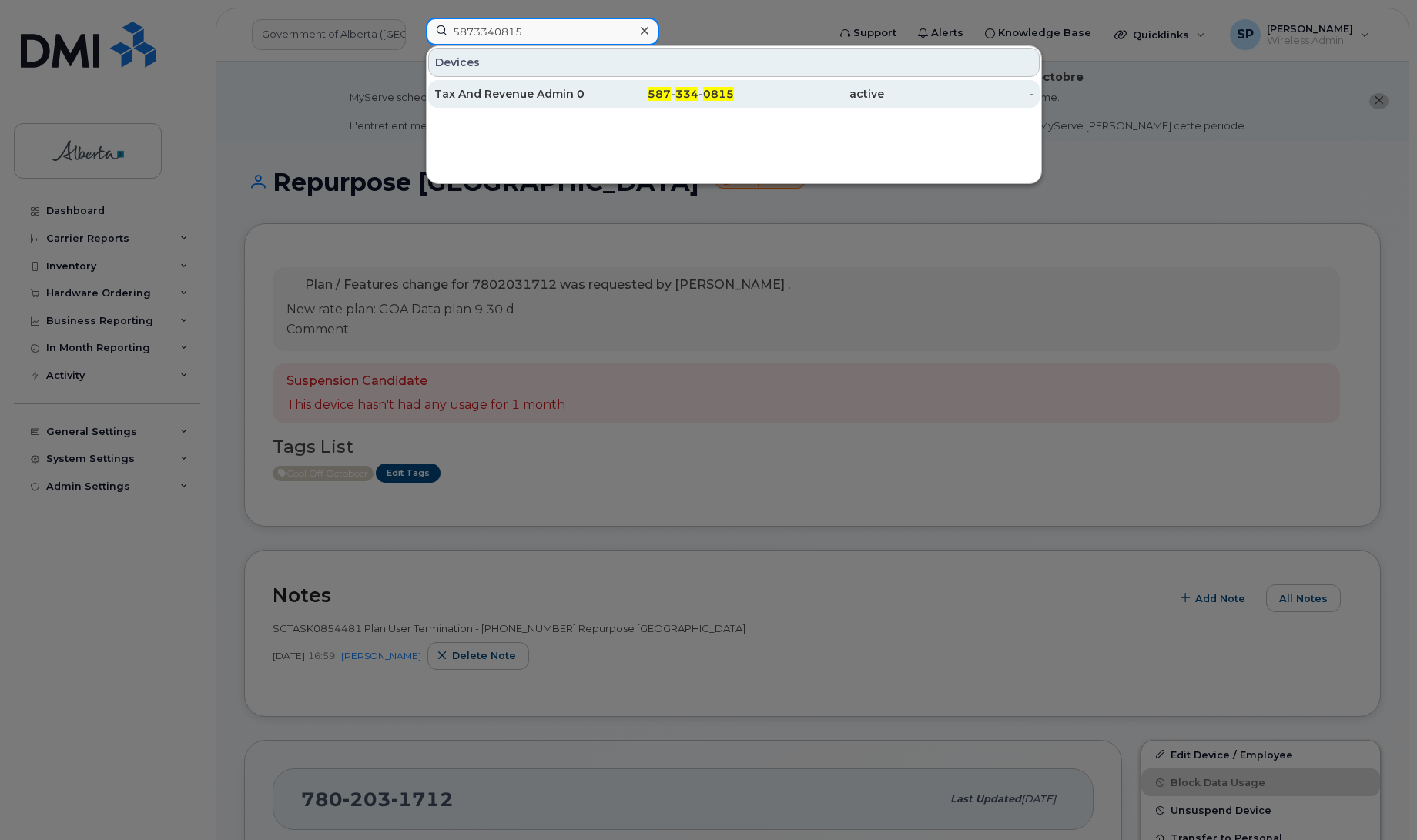
type input "5873340815"
click at [532, 97] on div "Tax And Revenue Admin 06" at bounding box center [509, 94] width 150 height 16
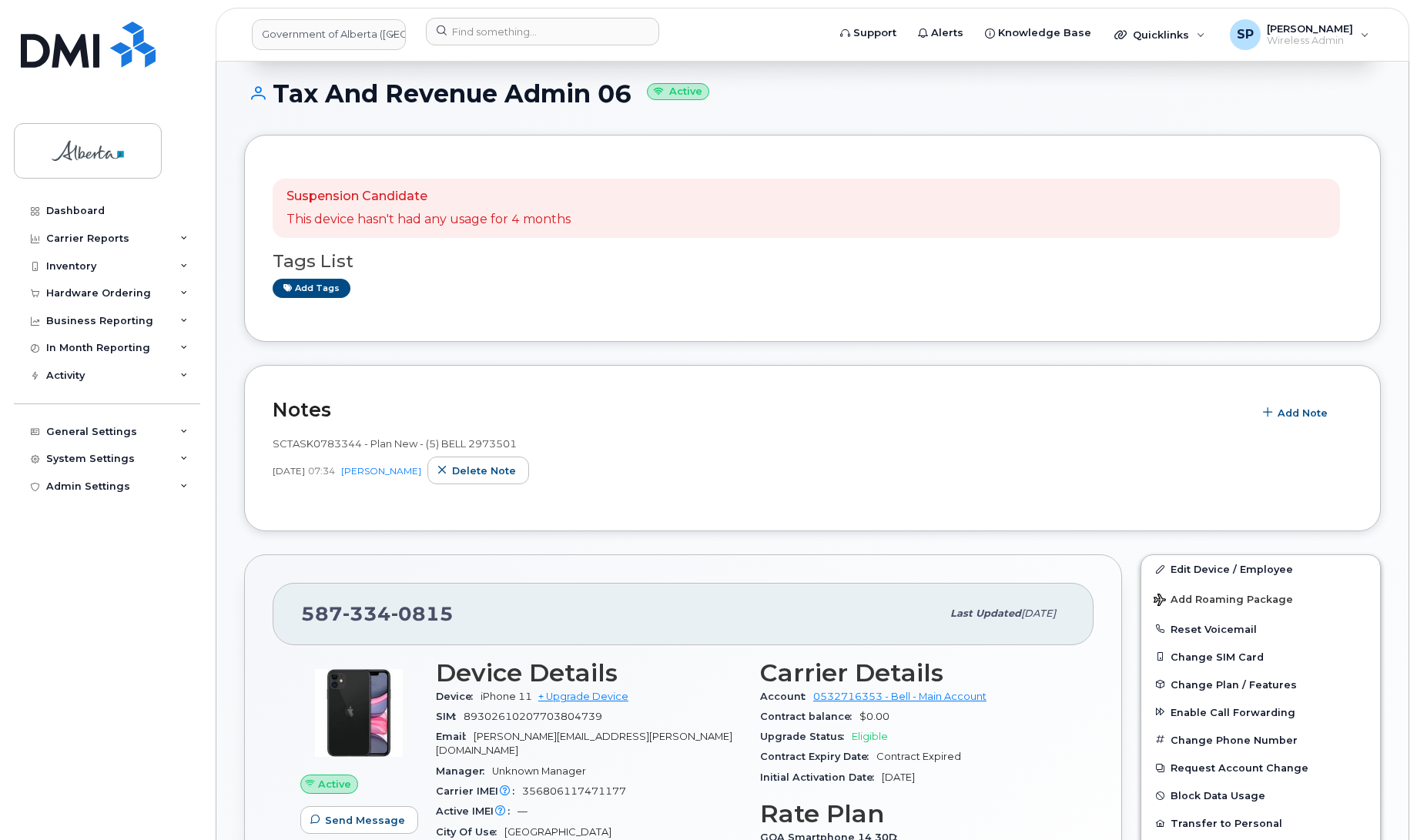
scroll to position [224, 0]
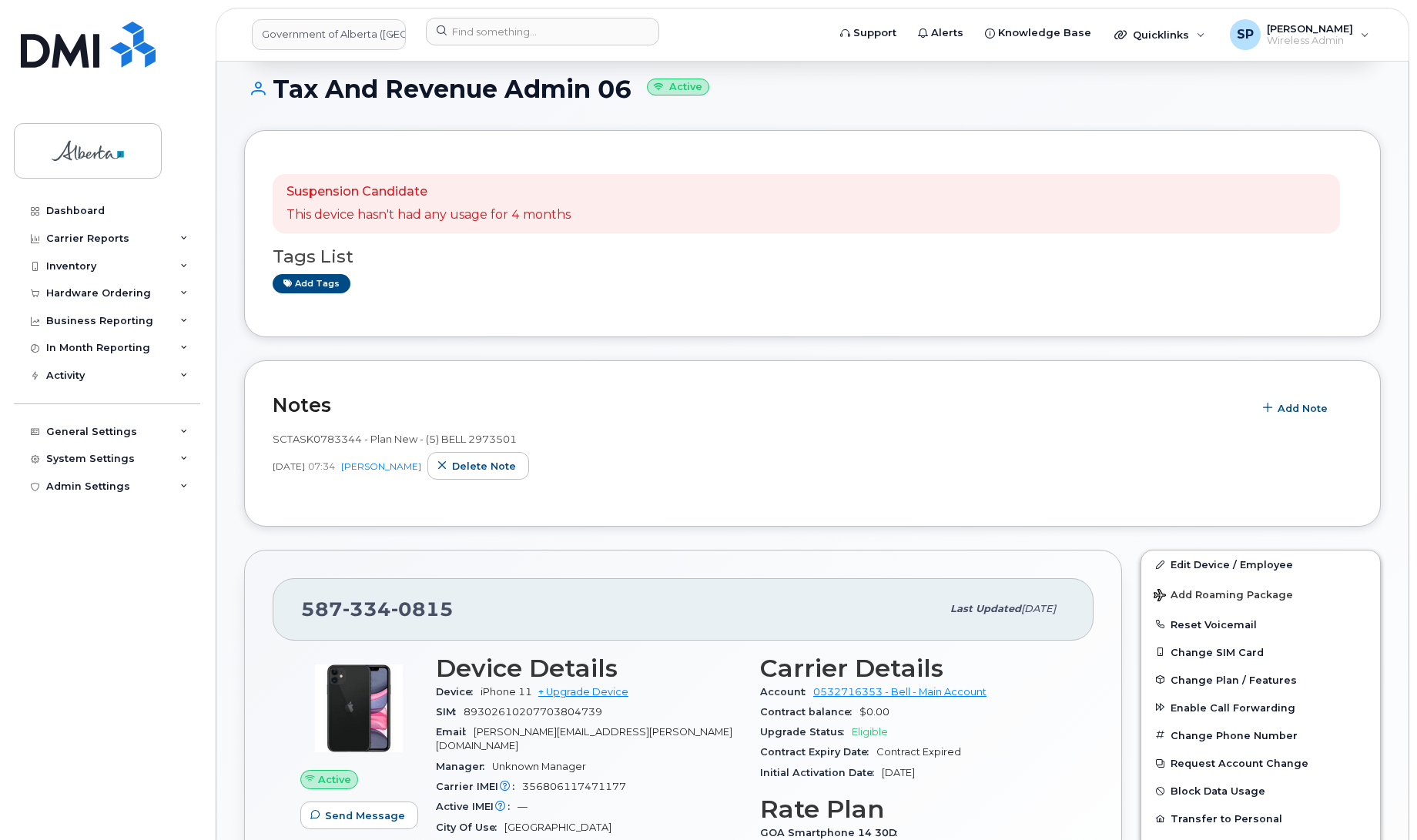
click at [54, 594] on div "Dashboard Carrier Reports Monthly Billing Data Daily Data Pooling Data Behavior…" at bounding box center [109, 507] width 190 height 619
click at [1295, 409] on span "Add Note" at bounding box center [1302, 408] width 50 height 15
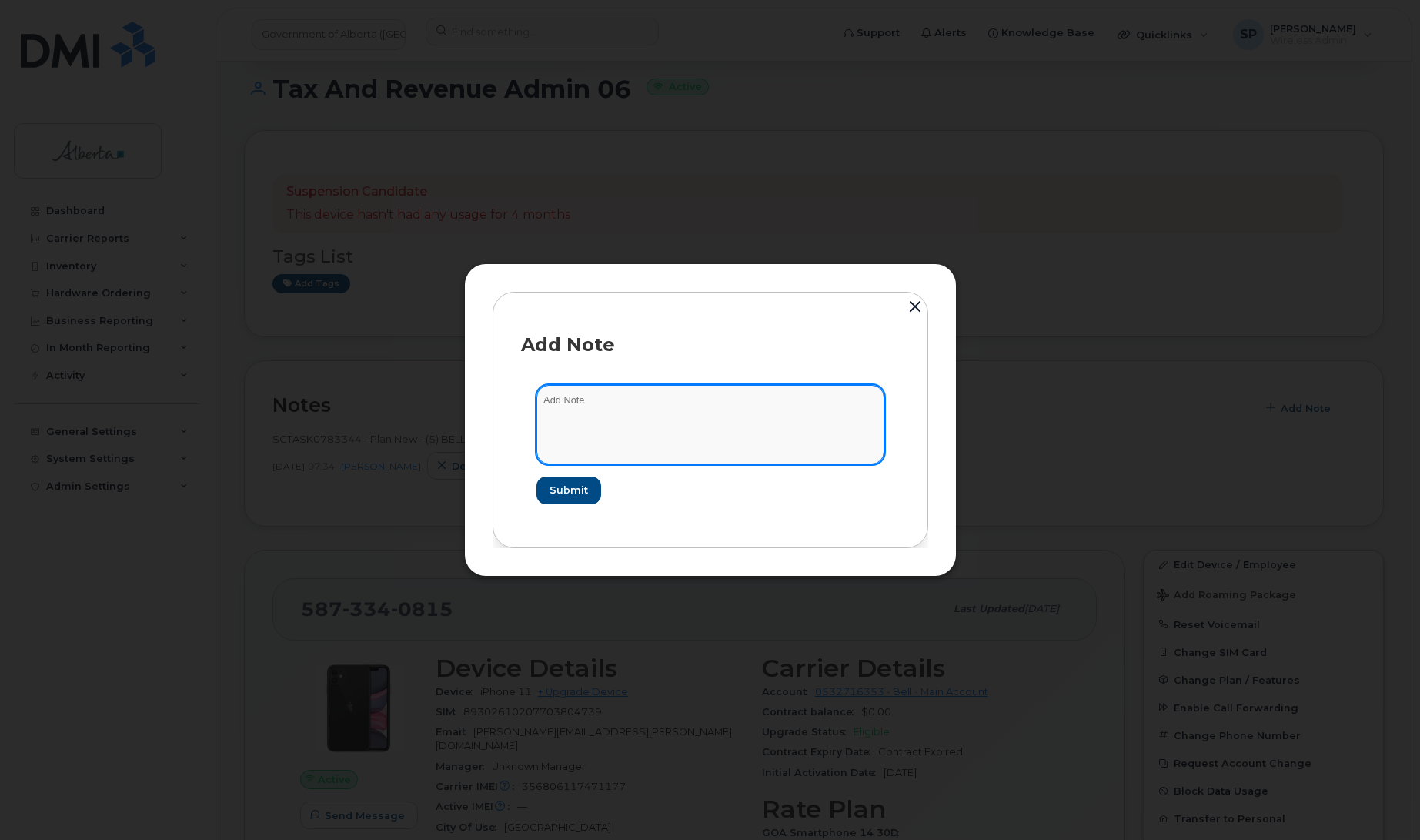
click at [717, 428] on textarea at bounding box center [711, 424] width 348 height 78
paste textarea "SCTASK0852033 Plan Cancel - [PHONE_NUMBER] Repurpose [GEOGRAPHIC_DATA]. Previou…"
type textarea "SCTASK0852033 Plan Cancel - [PHONE_NUMBER] Repurpose [GEOGRAPHIC_DATA]. Previou…"
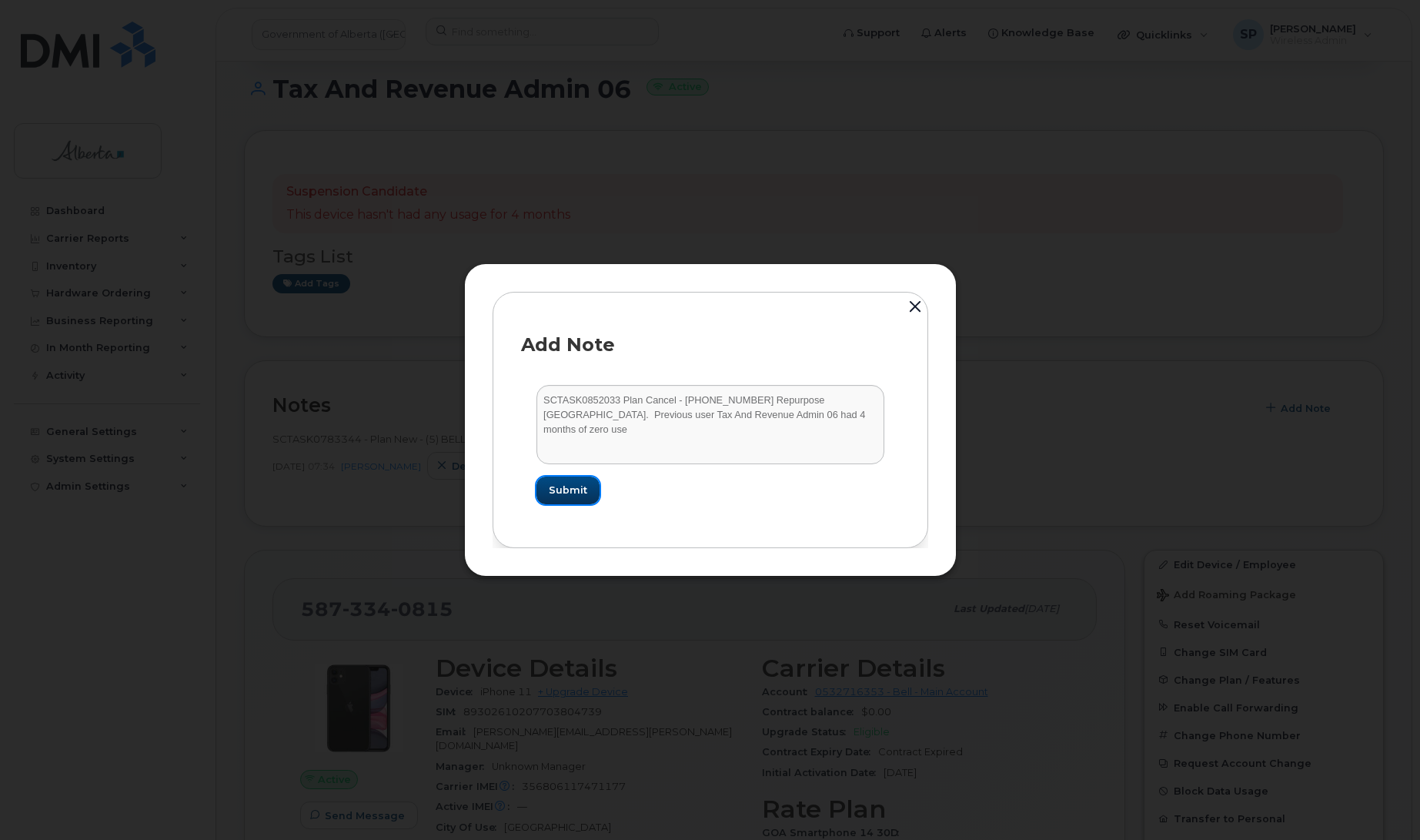
click at [579, 486] on span "Submit" at bounding box center [568, 489] width 39 height 15
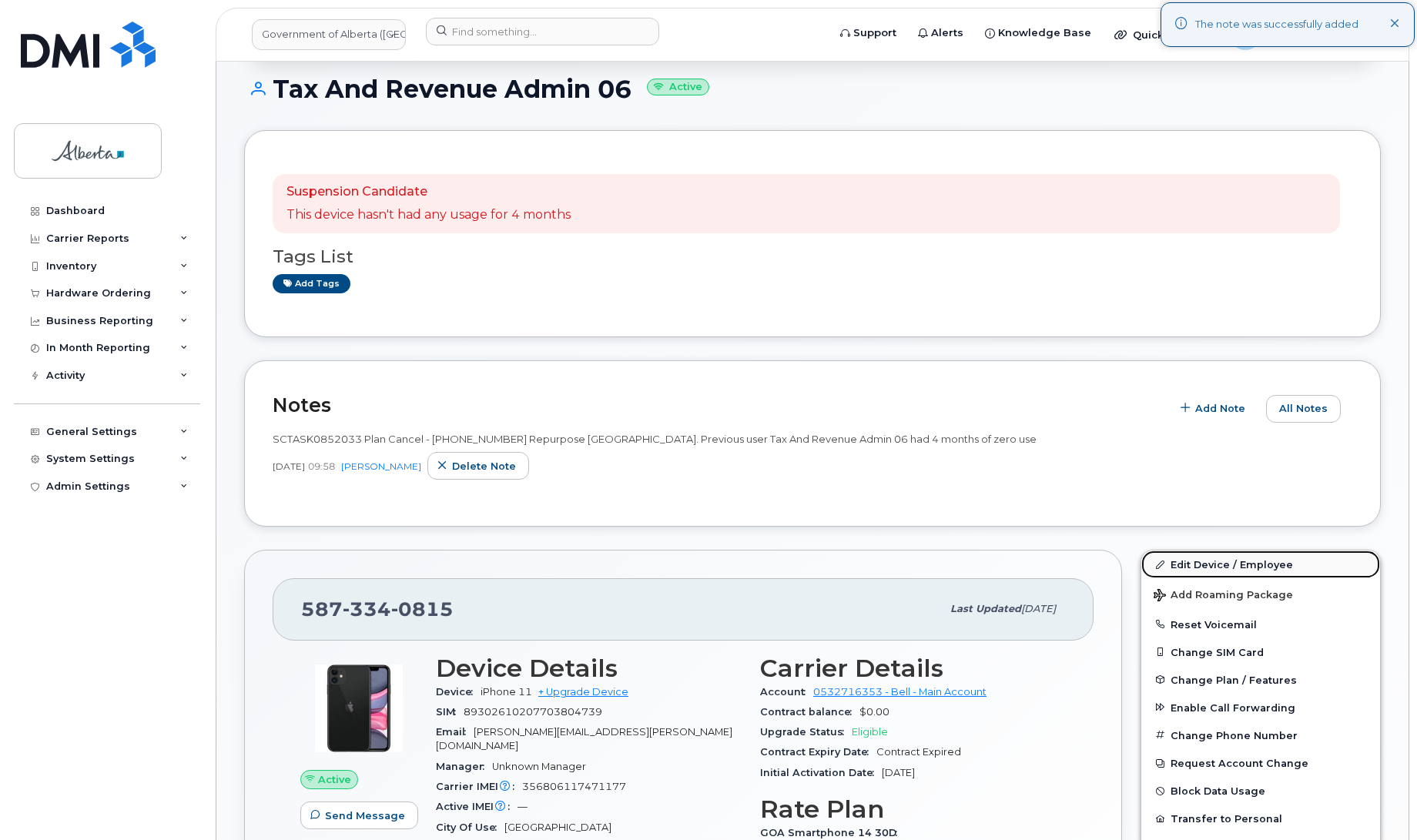
click at [1201, 564] on link "Edit Device / Employee" at bounding box center [1260, 564] width 239 height 28
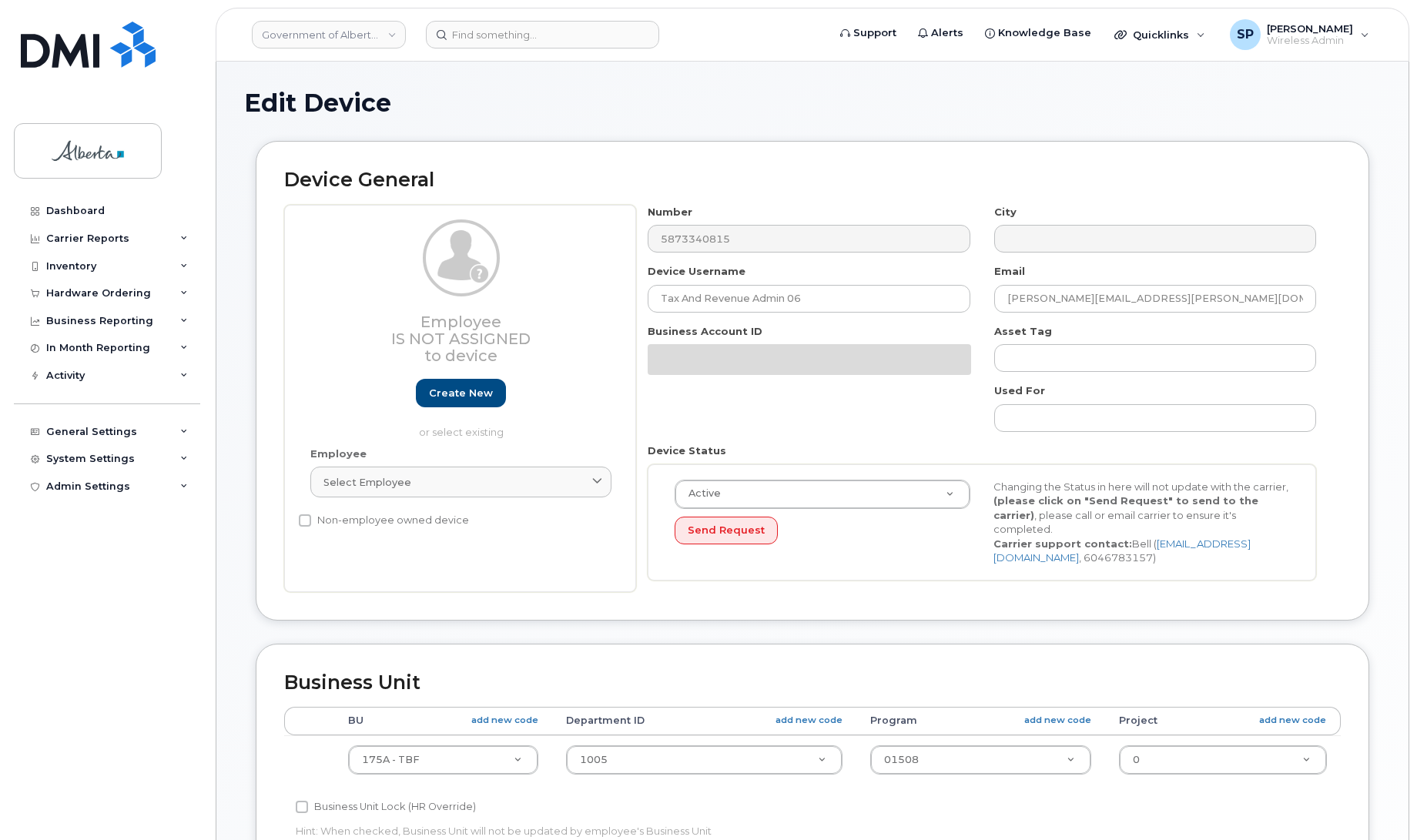
select select "4749753"
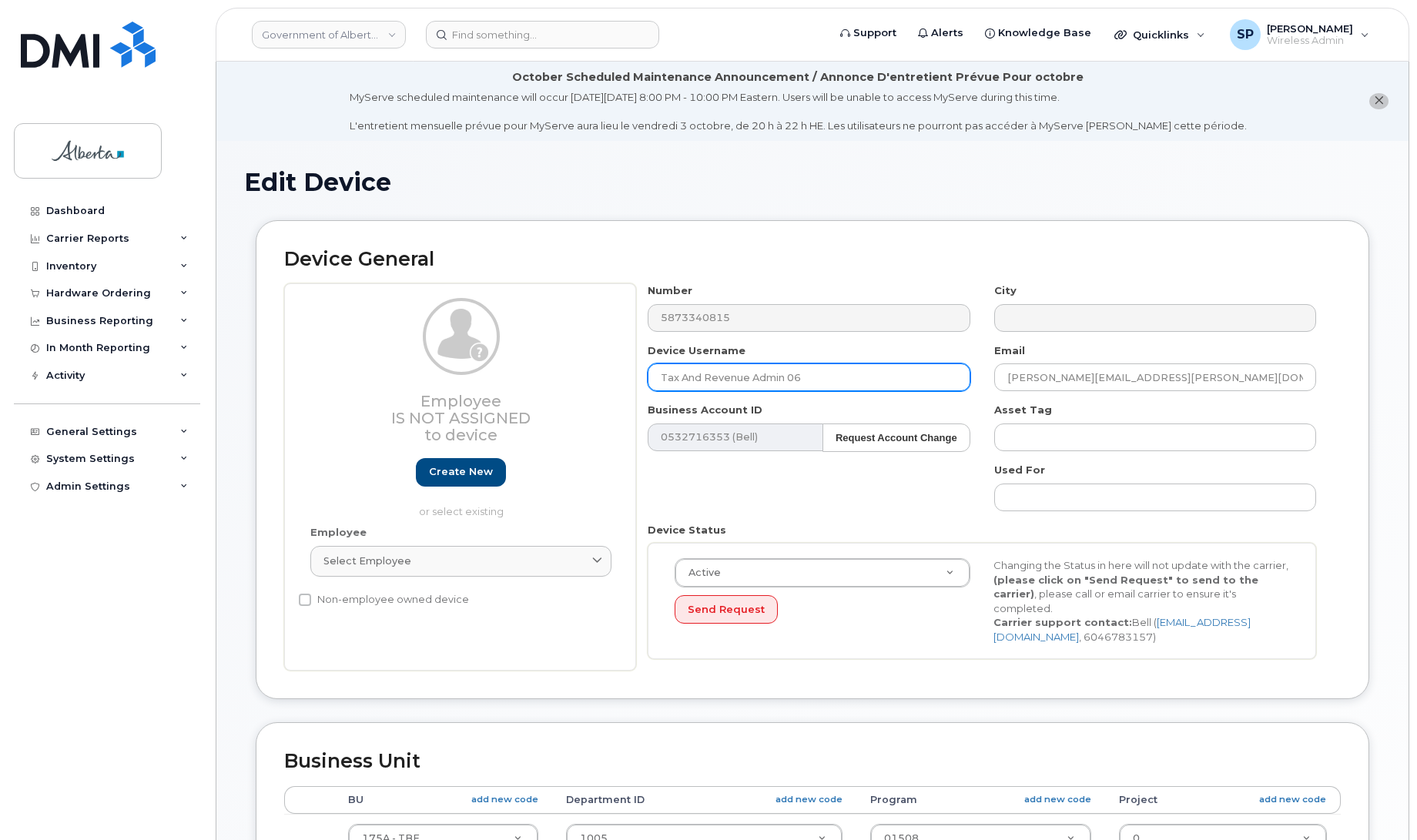
drag, startPoint x: 821, startPoint y: 374, endPoint x: 606, endPoint y: 378, distance: 215.0
click at [606, 378] on div "Employee Is not assigned to device Create new or select existing Employee Selec…" at bounding box center [813, 476] width 1057 height 387
type input "Repurpose [GEOGRAPHIC_DATA]"
drag, startPoint x: 1151, startPoint y: 381, endPoint x: 959, endPoint y: 377, distance: 192.0
click at [959, 377] on div "Number 5873340815 City Device Username Repurpose Edmonton Email Diane.Hector@go…" at bounding box center [982, 476] width 692 height 387
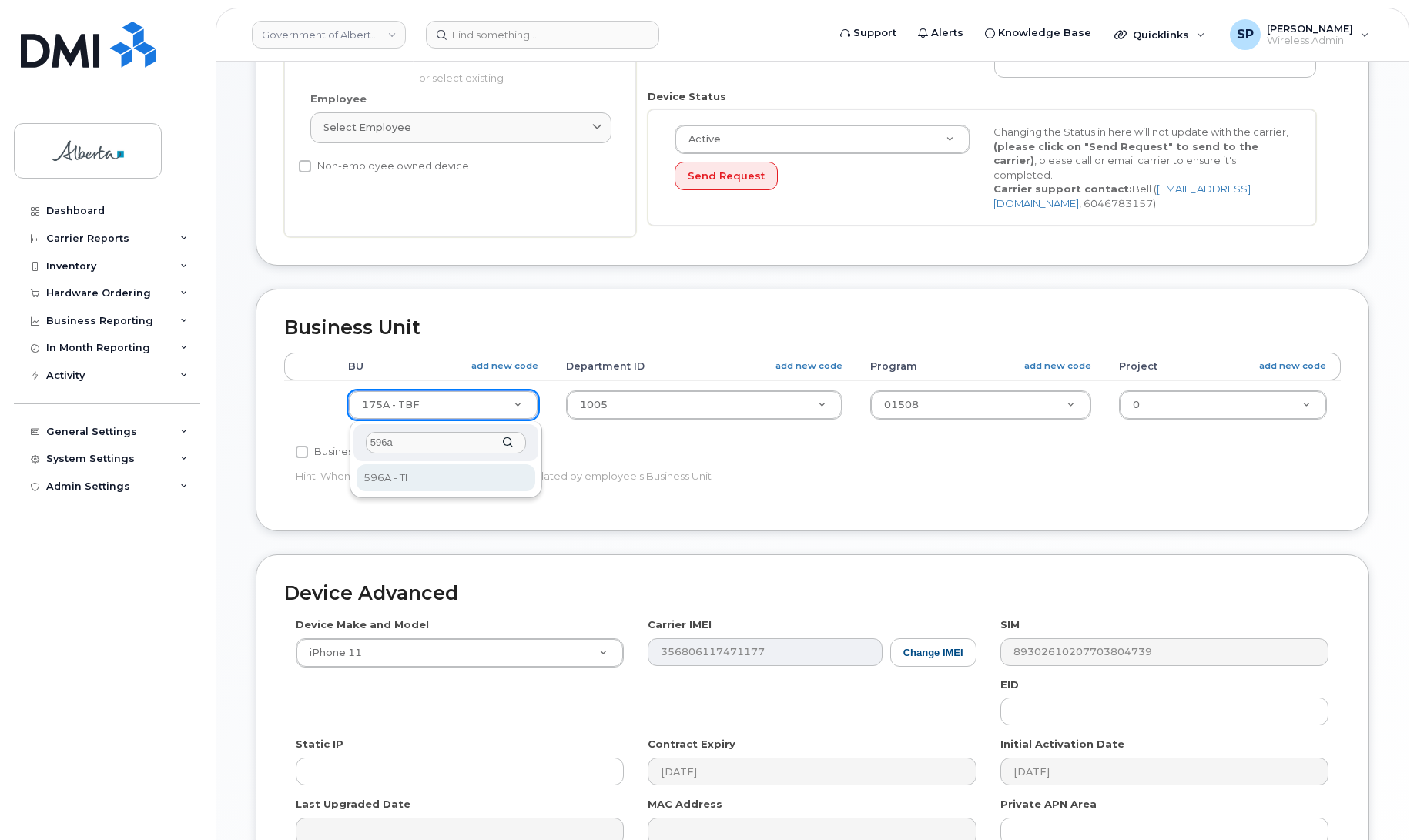
type input "596a"
select select "4797729"
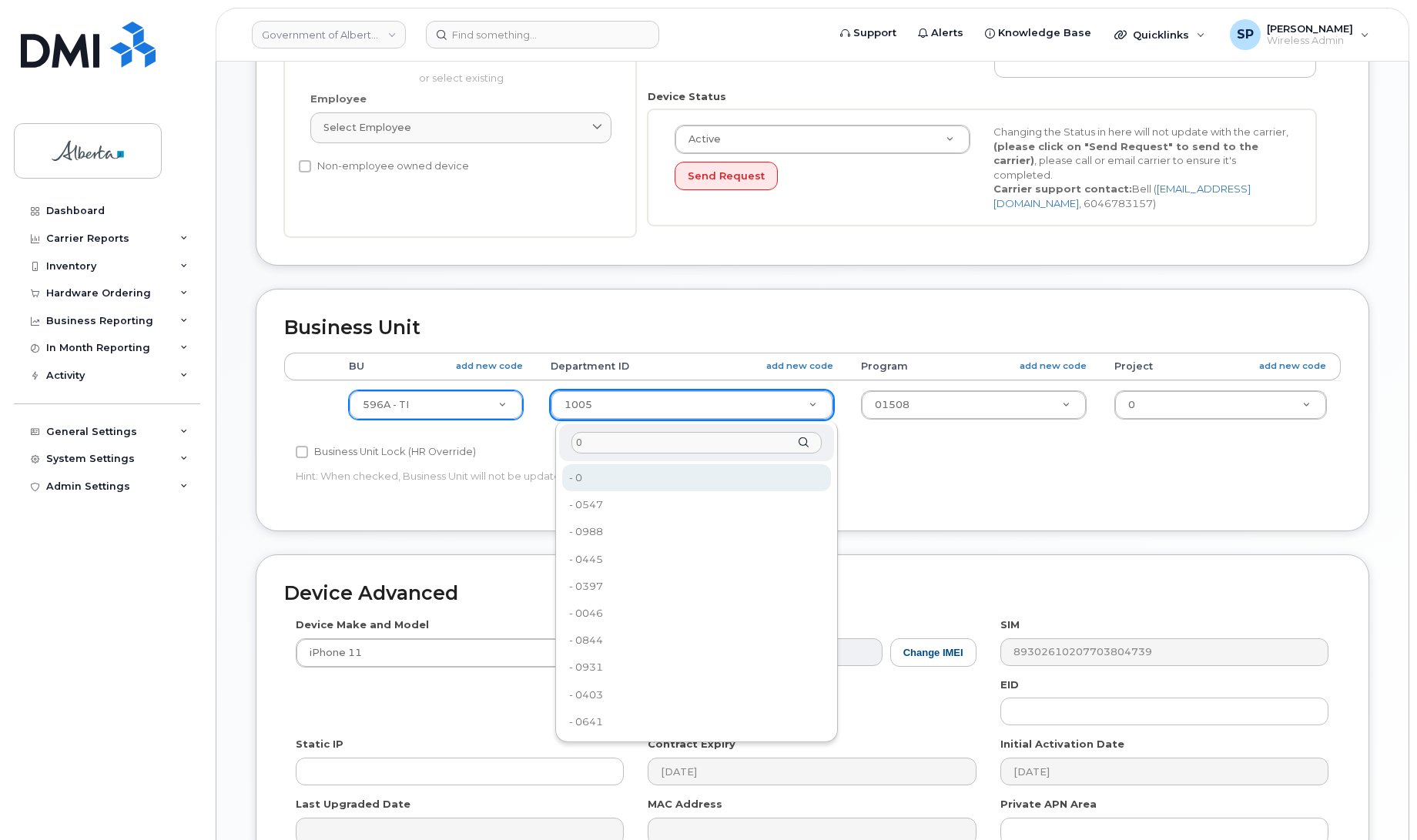
type input "0"
type input "4806341"
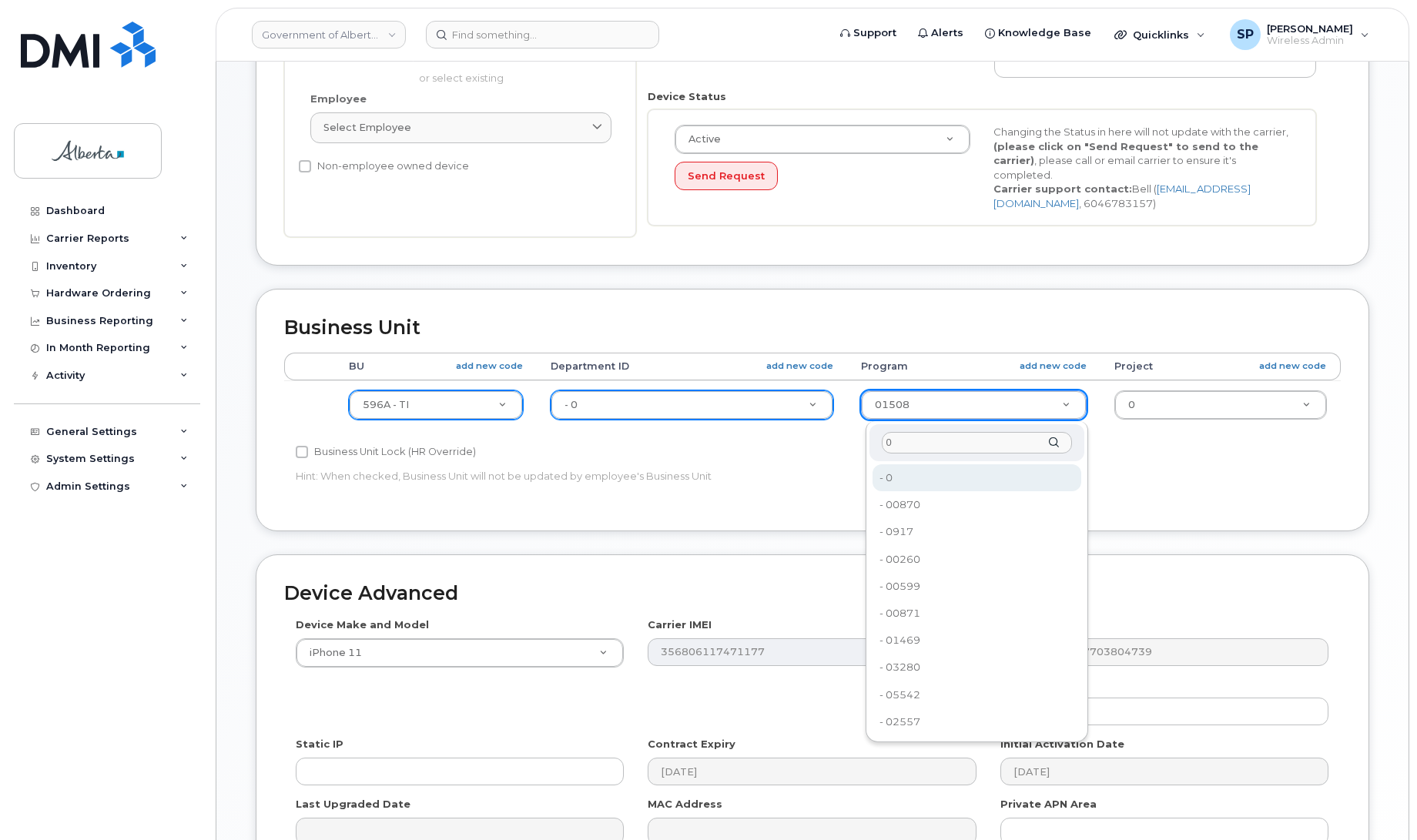
type input "0"
type input "4806366"
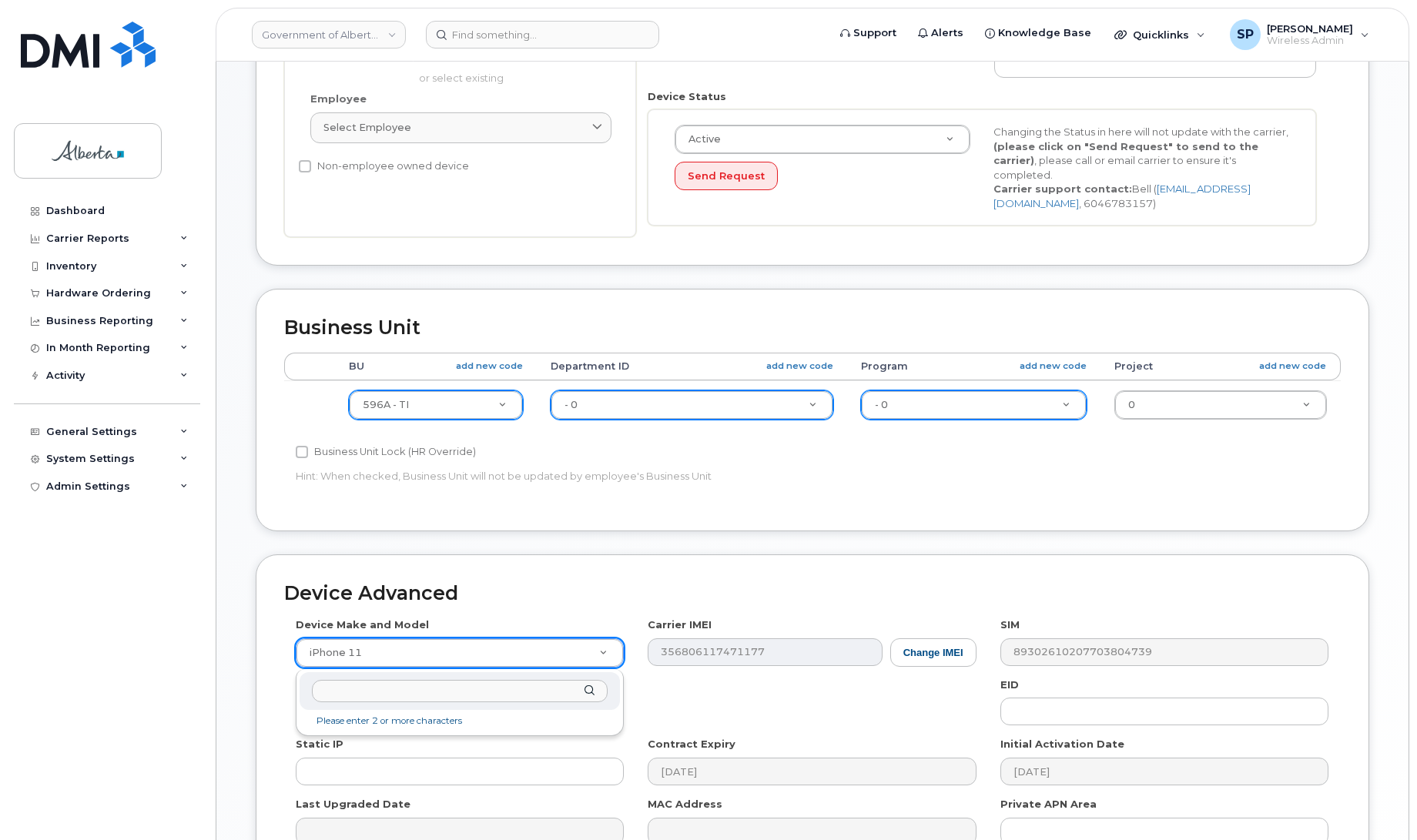
scroll to position [609, 0]
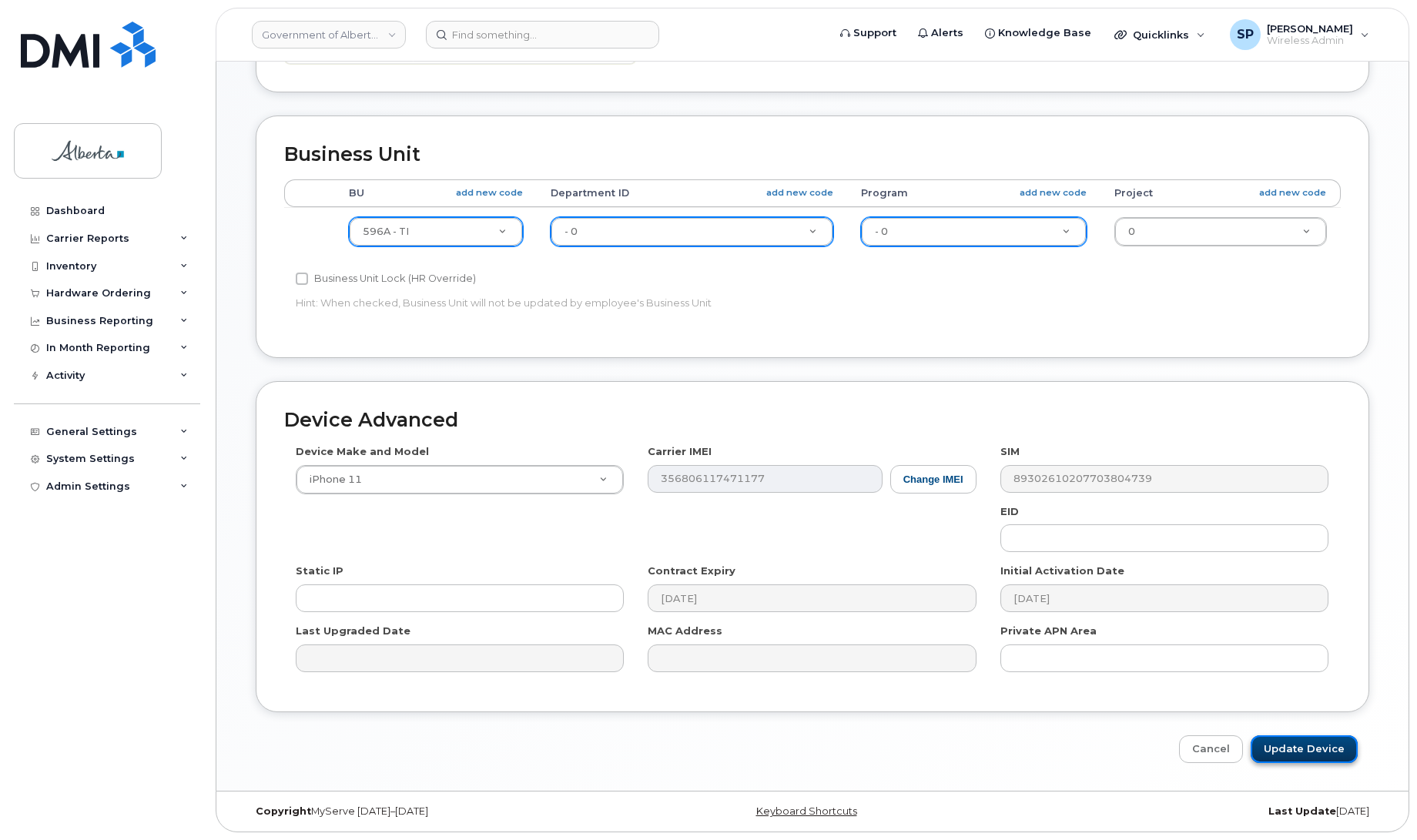
click at [1295, 744] on input "Update Device" at bounding box center [1304, 749] width 107 height 28
type input "Saving..."
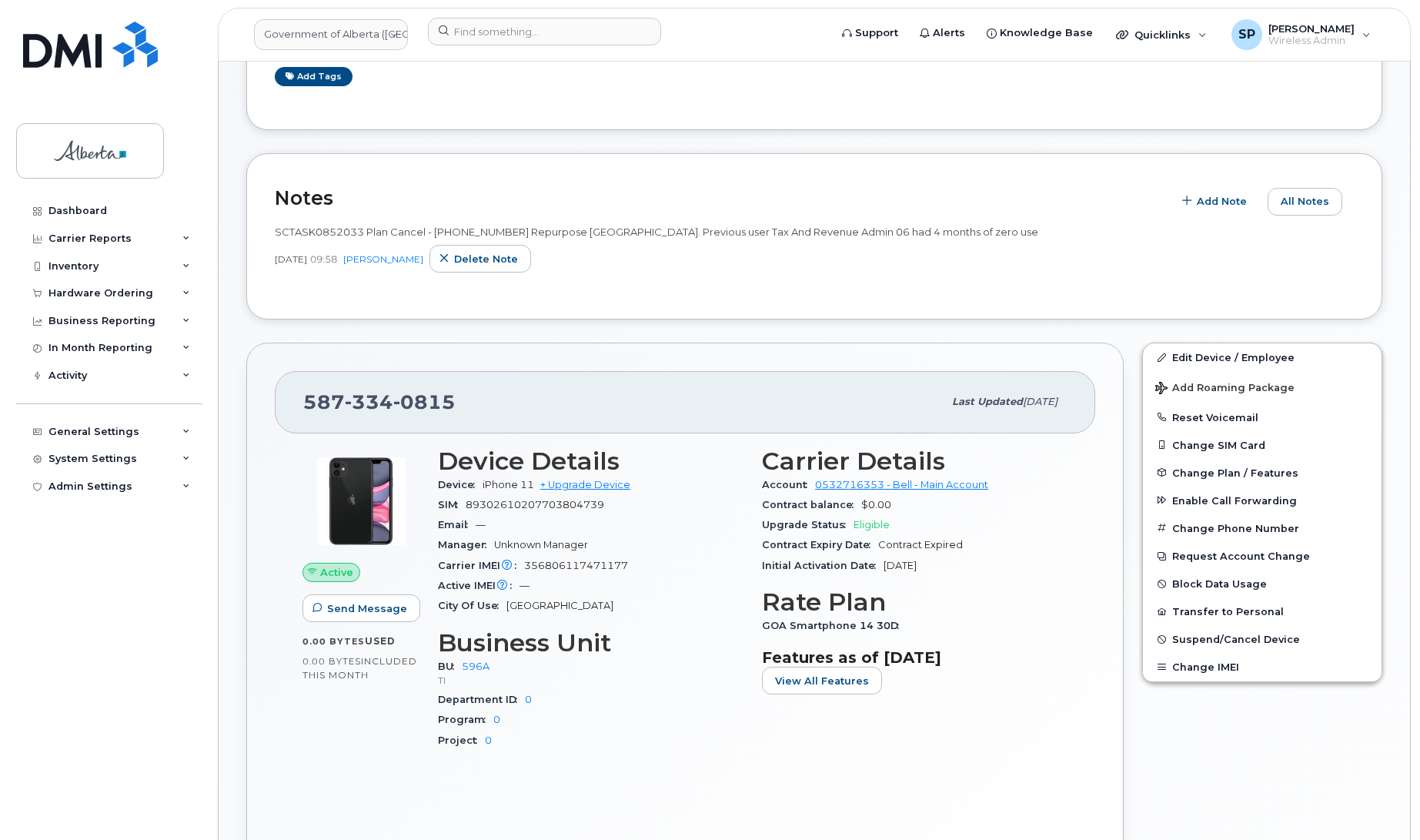
scroll to position [307, 0]
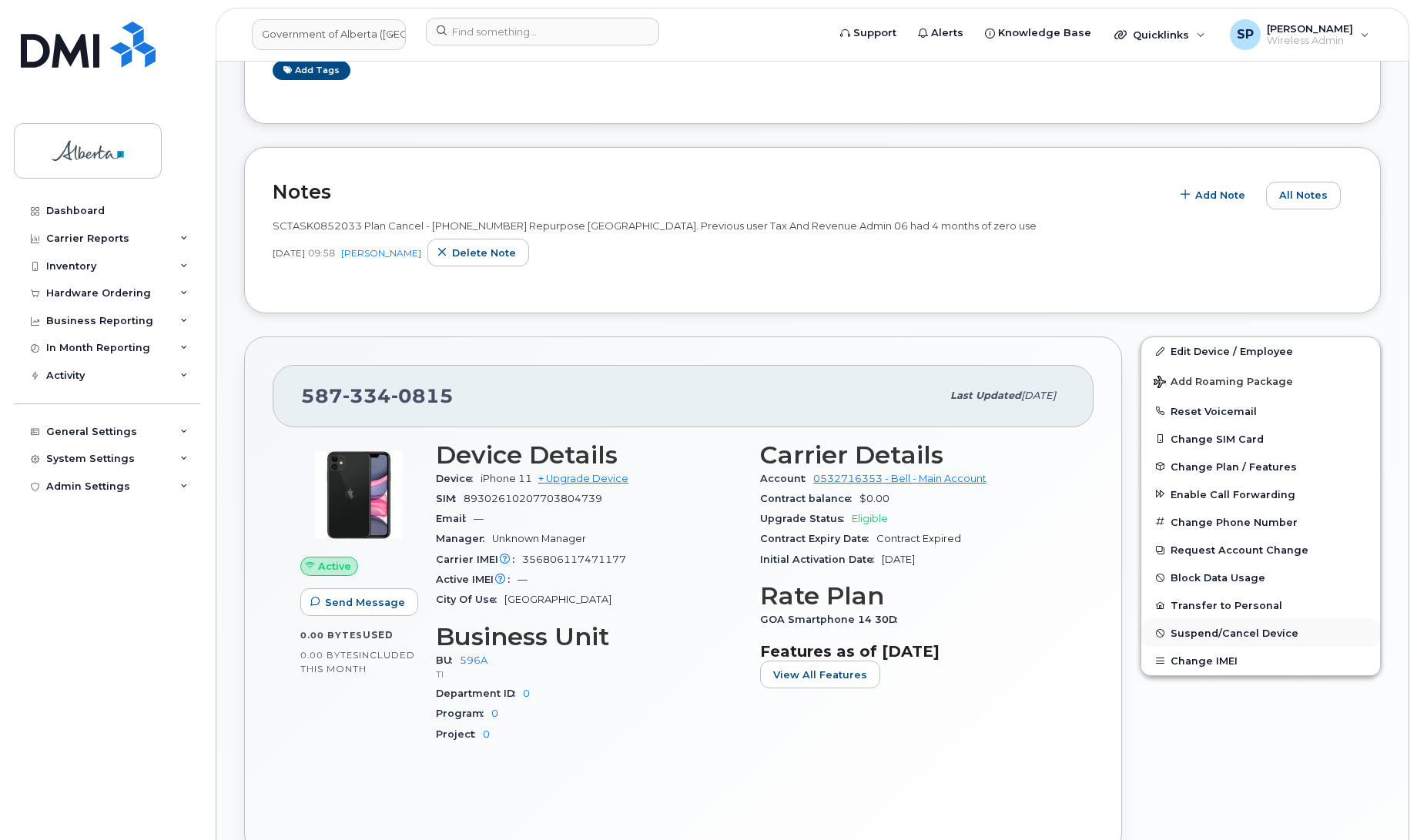
click at [1227, 632] on span "Suspend/Cancel Device" at bounding box center [1234, 632] width 128 height 11
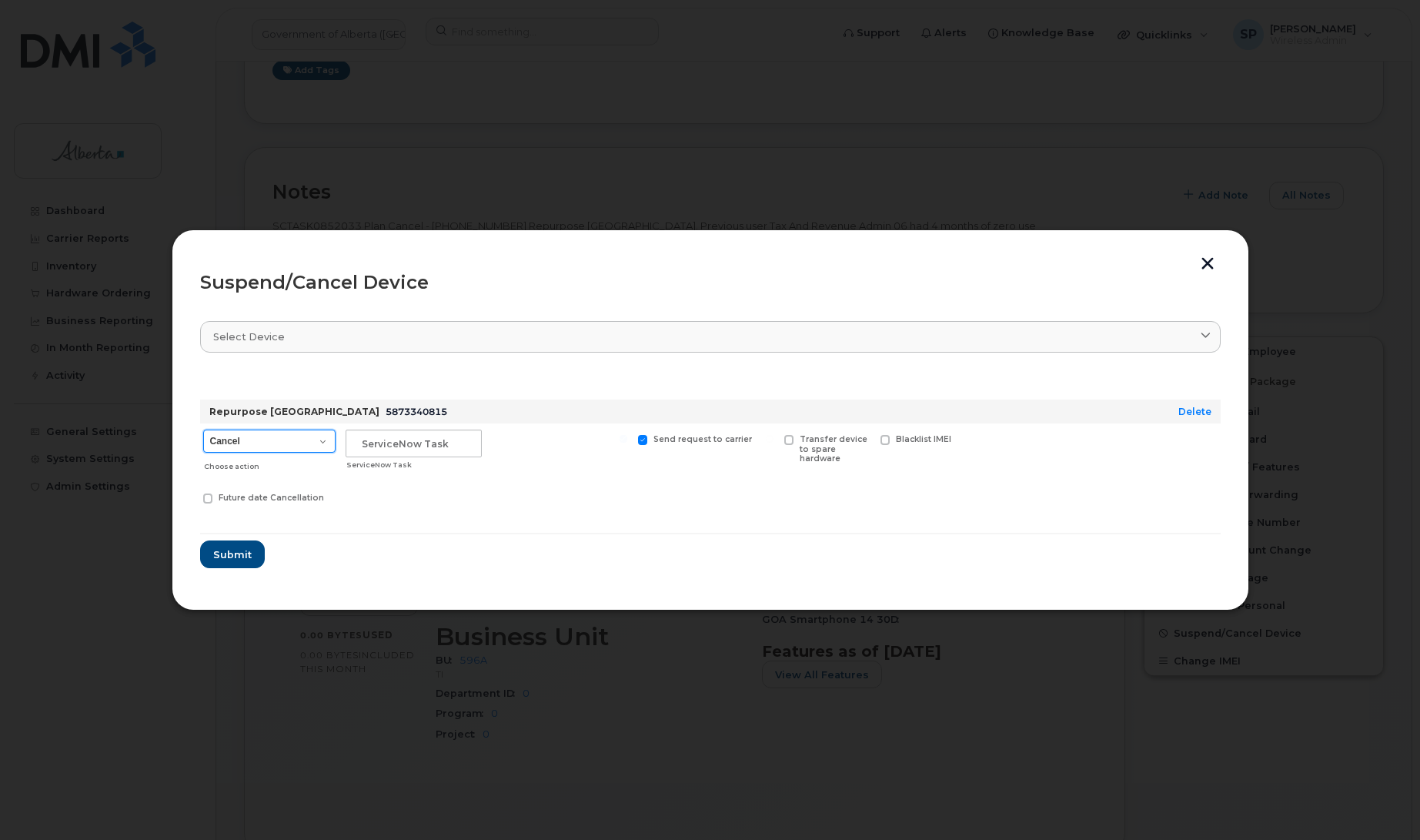
click at [270, 443] on select "Cancel Suspend - Extend Suspension Suspend - Reduced Rate Suspend - Lost Device…" at bounding box center [270, 440] width 133 height 23
select select "[object Object]"
click at [203, 429] on select "Cancel Suspend - Extend Suspension Suspend - Reduced Rate Suspend - Lost Device…" at bounding box center [270, 440] width 133 height 23
click at [400, 444] on input "text" at bounding box center [414, 443] width 136 height 28
paste input "SCTASK0852033"
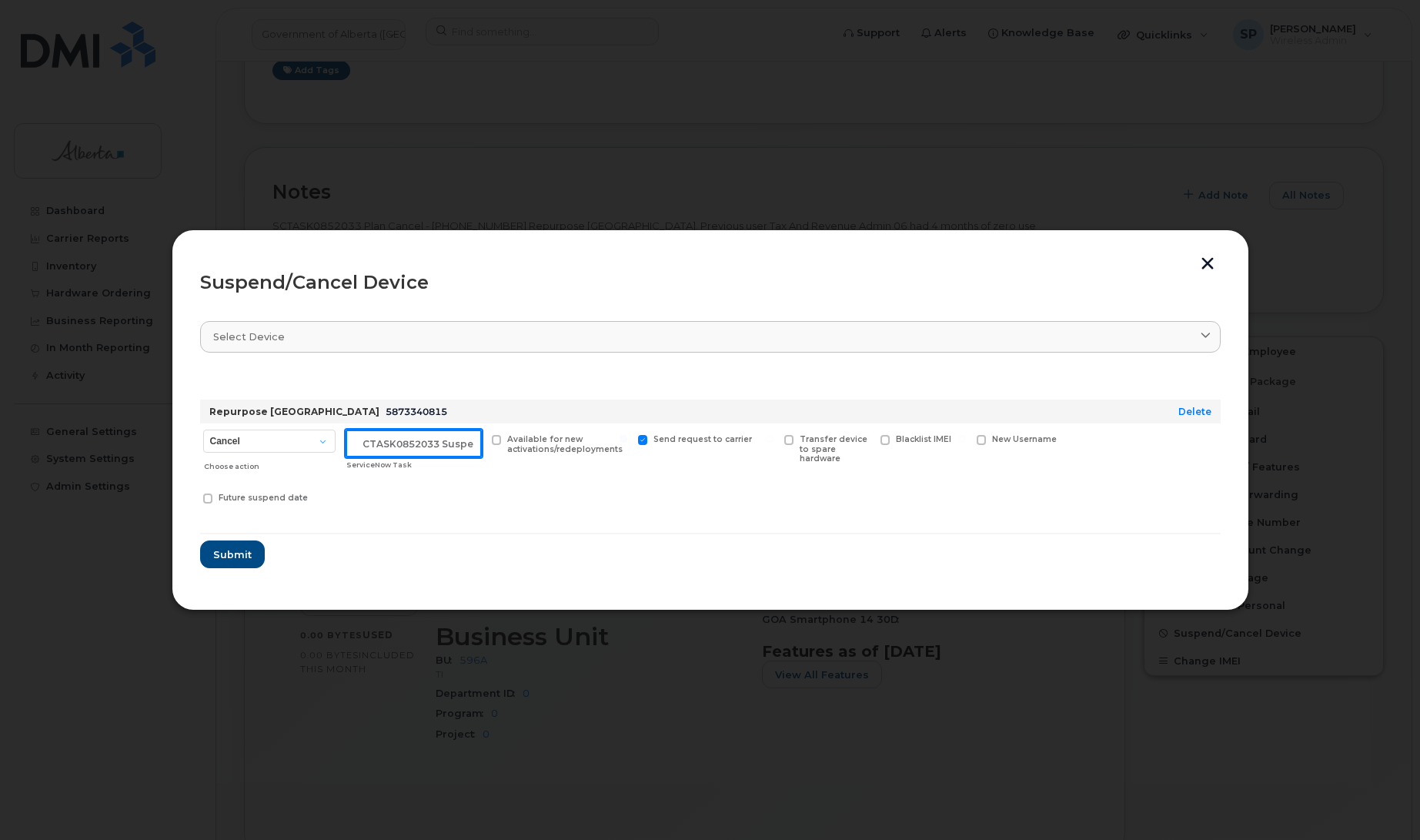
scroll to position [0, 13]
type input "SCTASK0852033 Suspend"
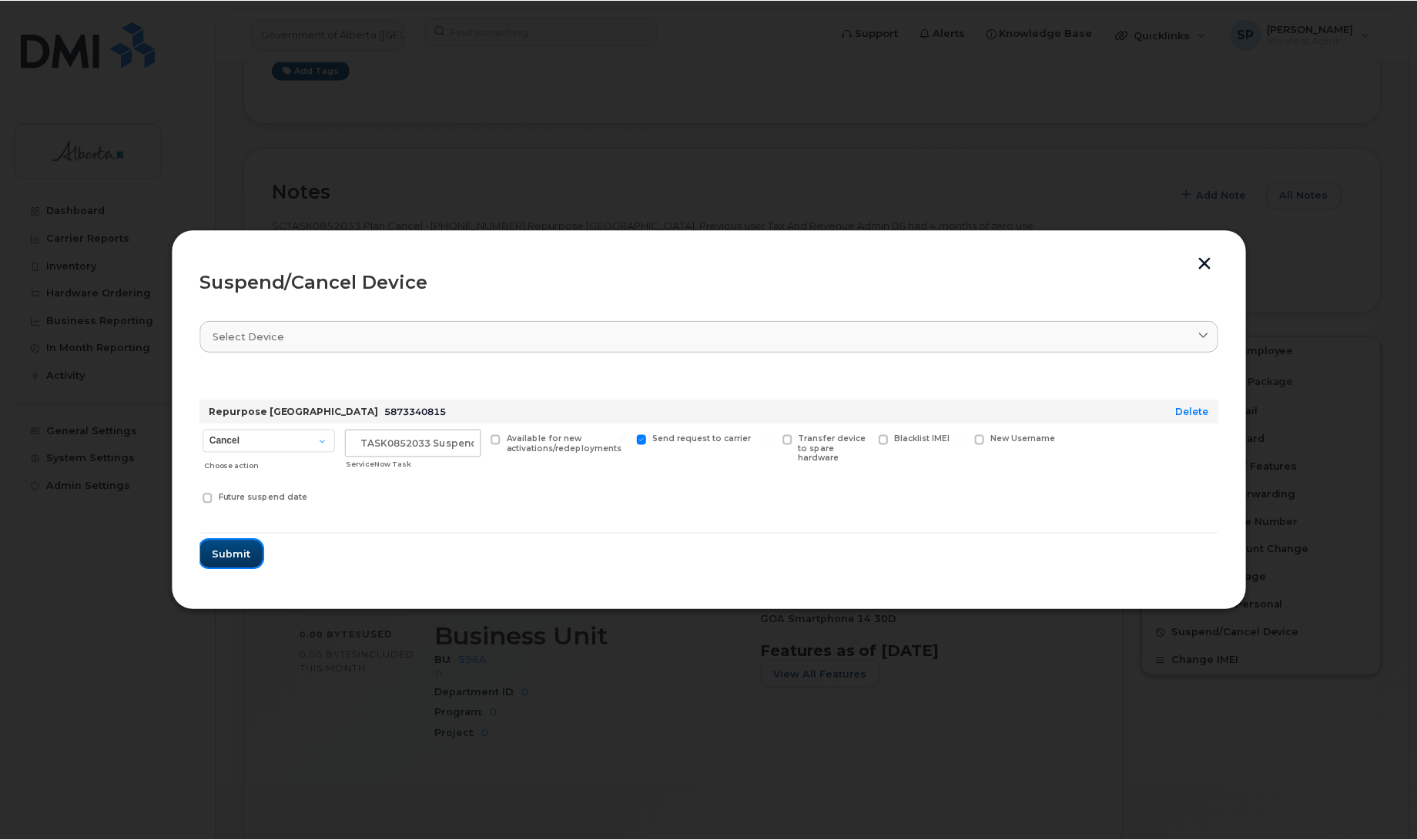
scroll to position [0, 0]
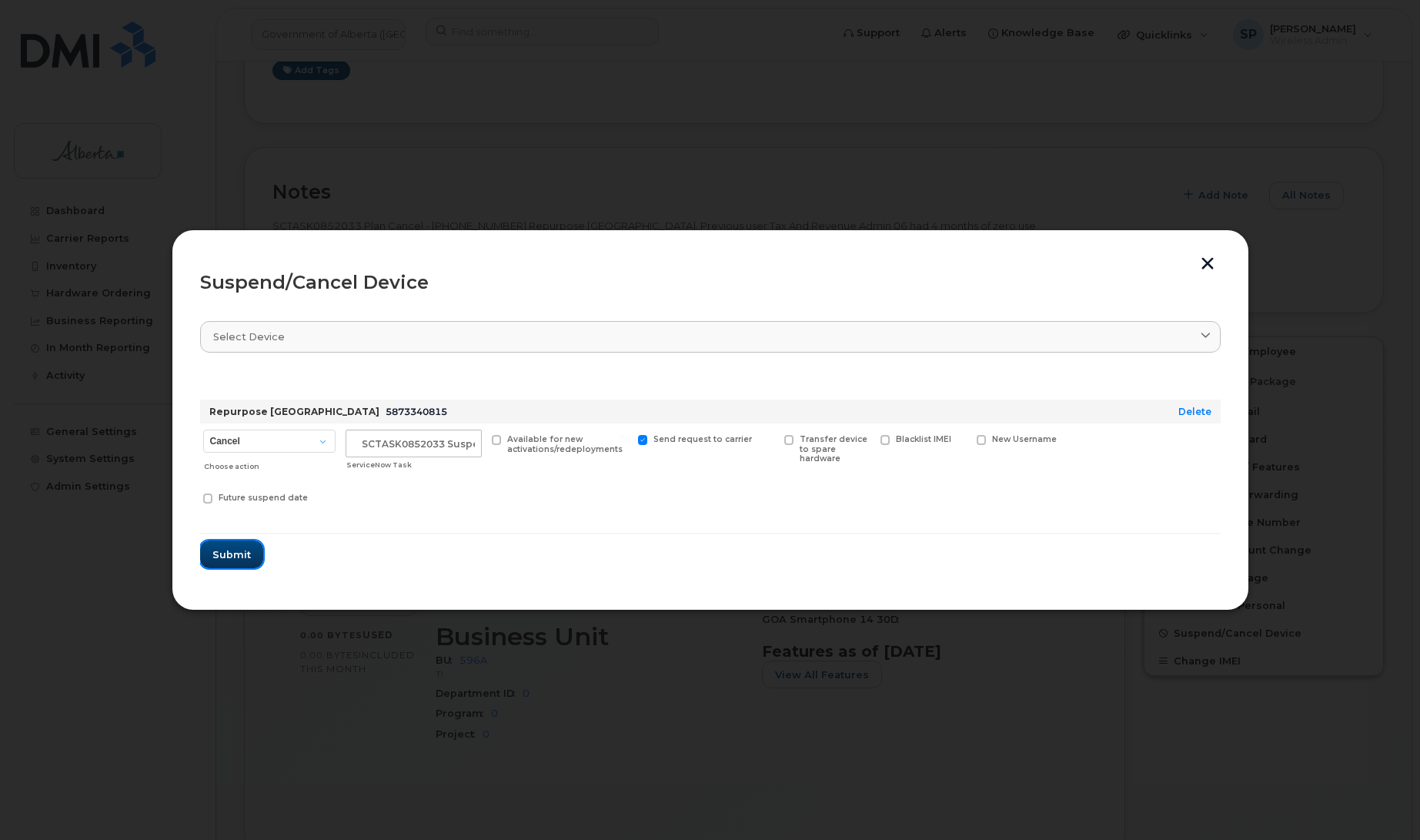
click at [213, 552] on span "Submit" at bounding box center [232, 554] width 39 height 15
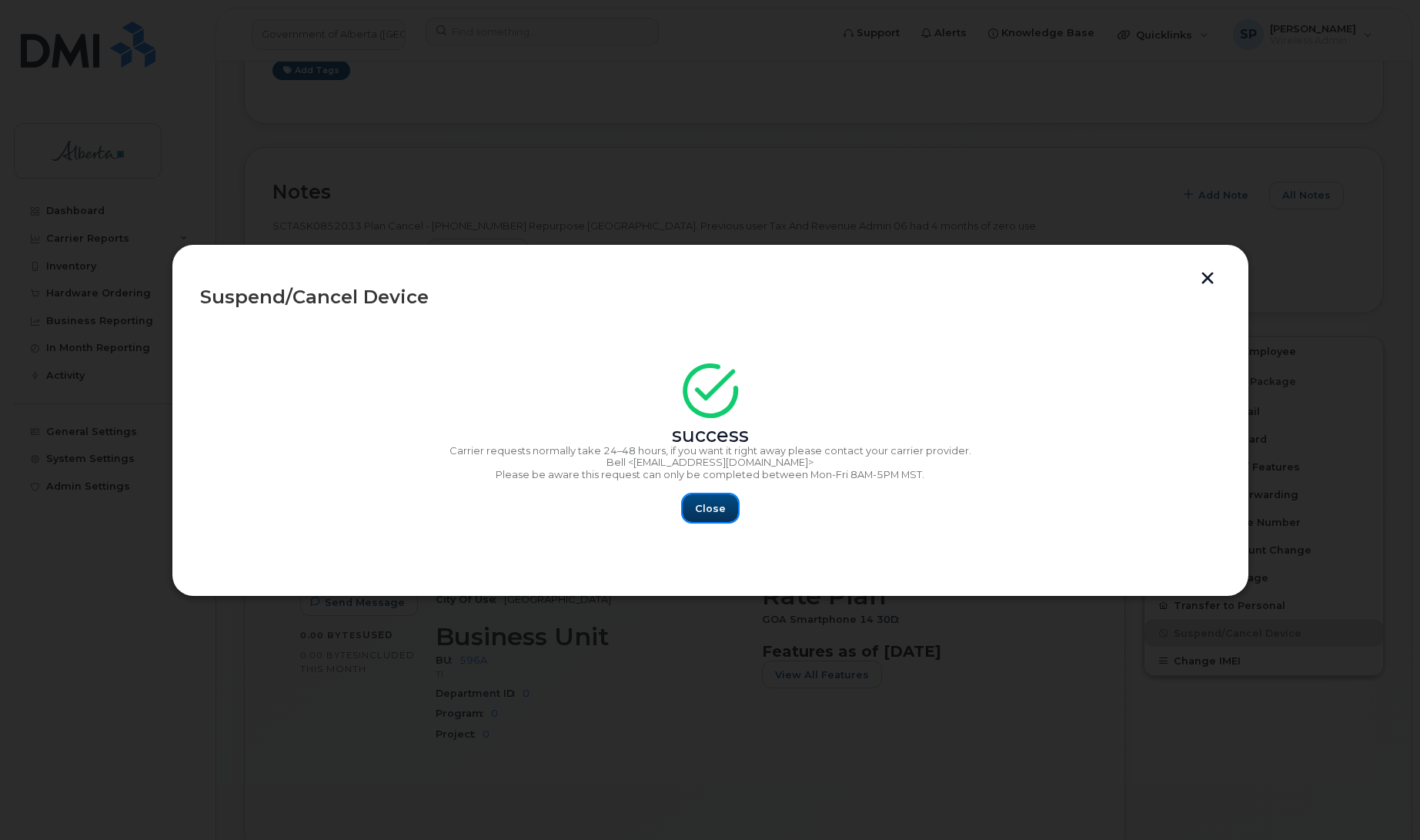
click at [717, 506] on span "Close" at bounding box center [711, 507] width 31 height 15
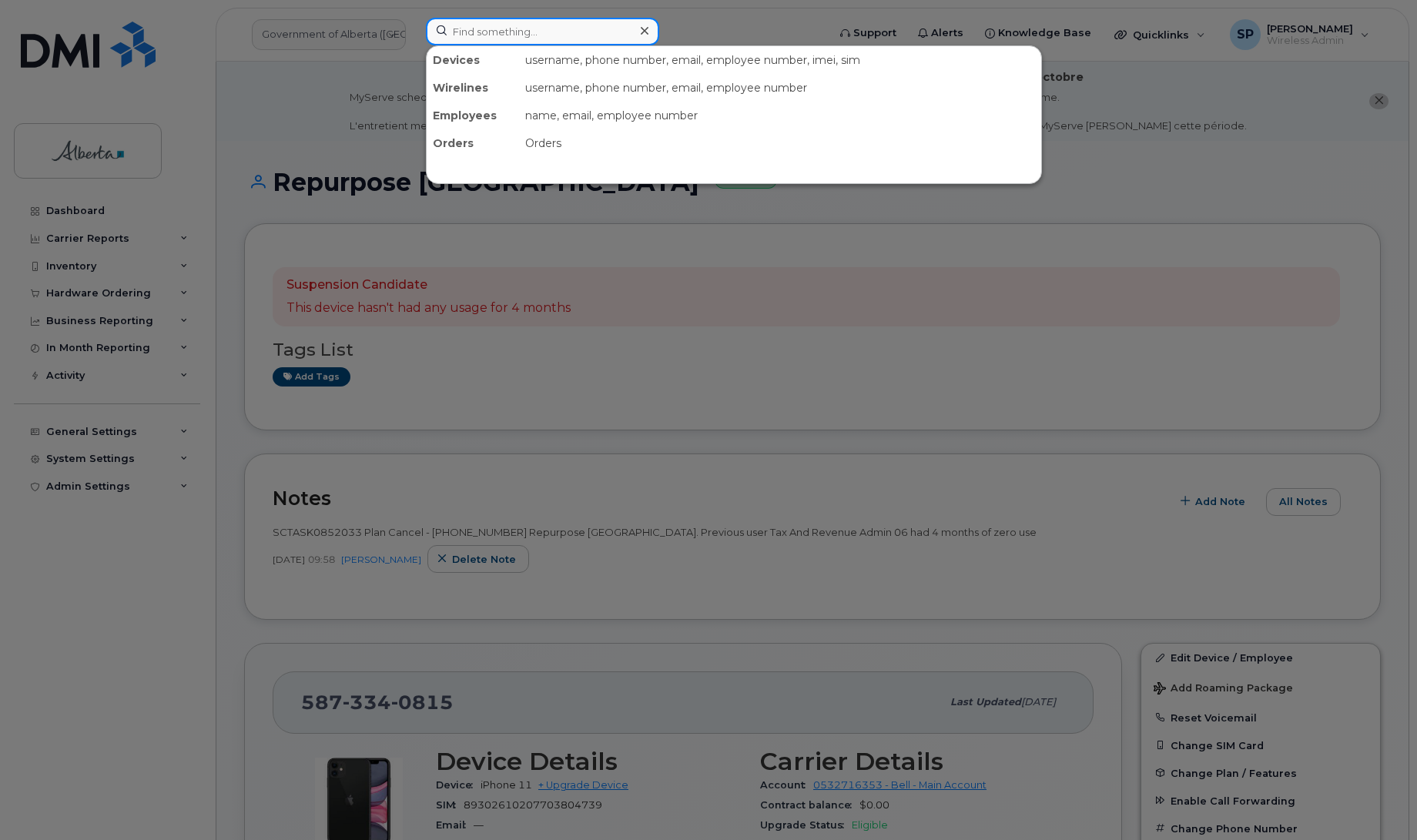
click at [499, 28] on input at bounding box center [542, 32] width 234 height 28
paste input "5873469293"
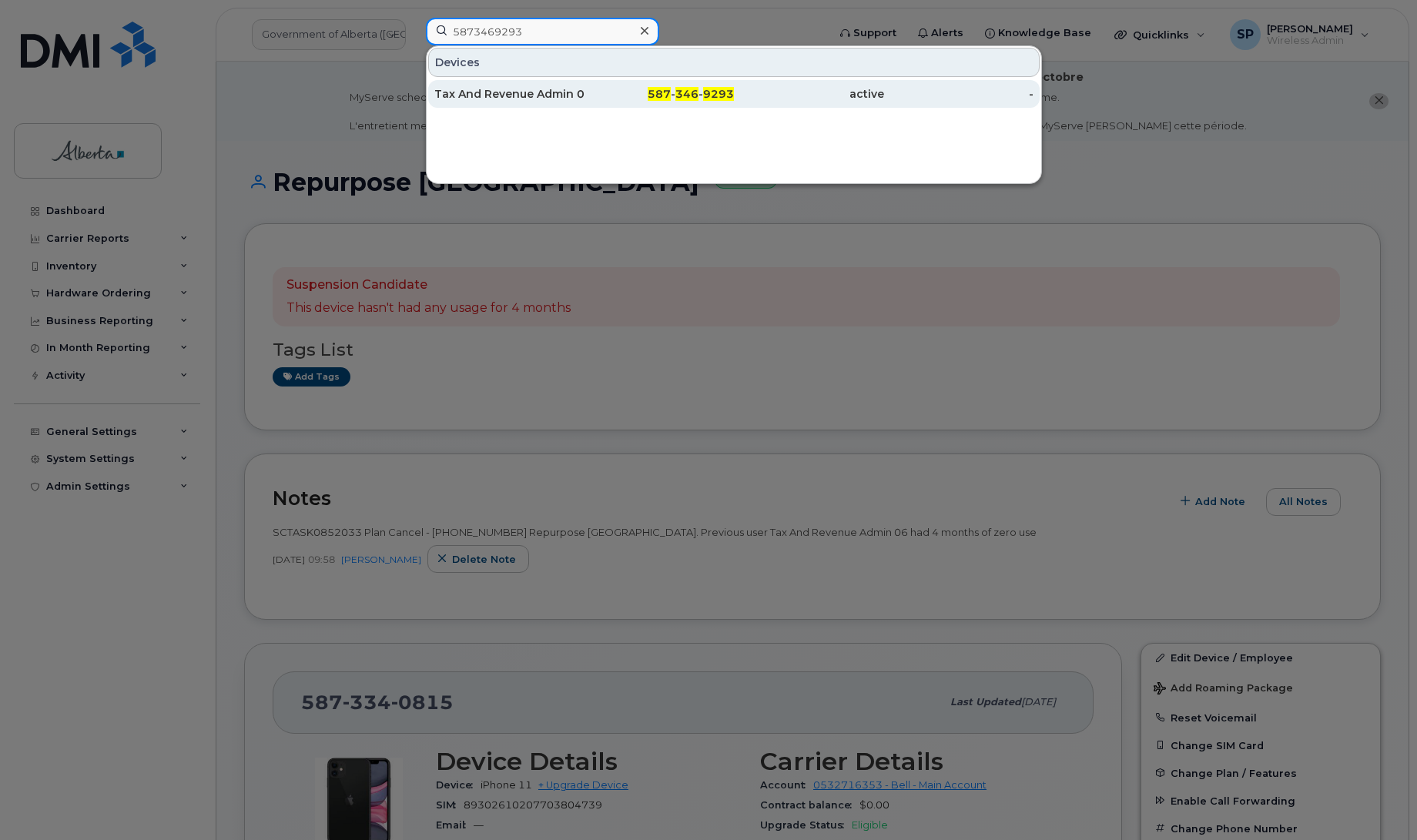
type input "5873469293"
click at [531, 90] on div "Tax And Revenue Admin 05" at bounding box center [509, 94] width 150 height 16
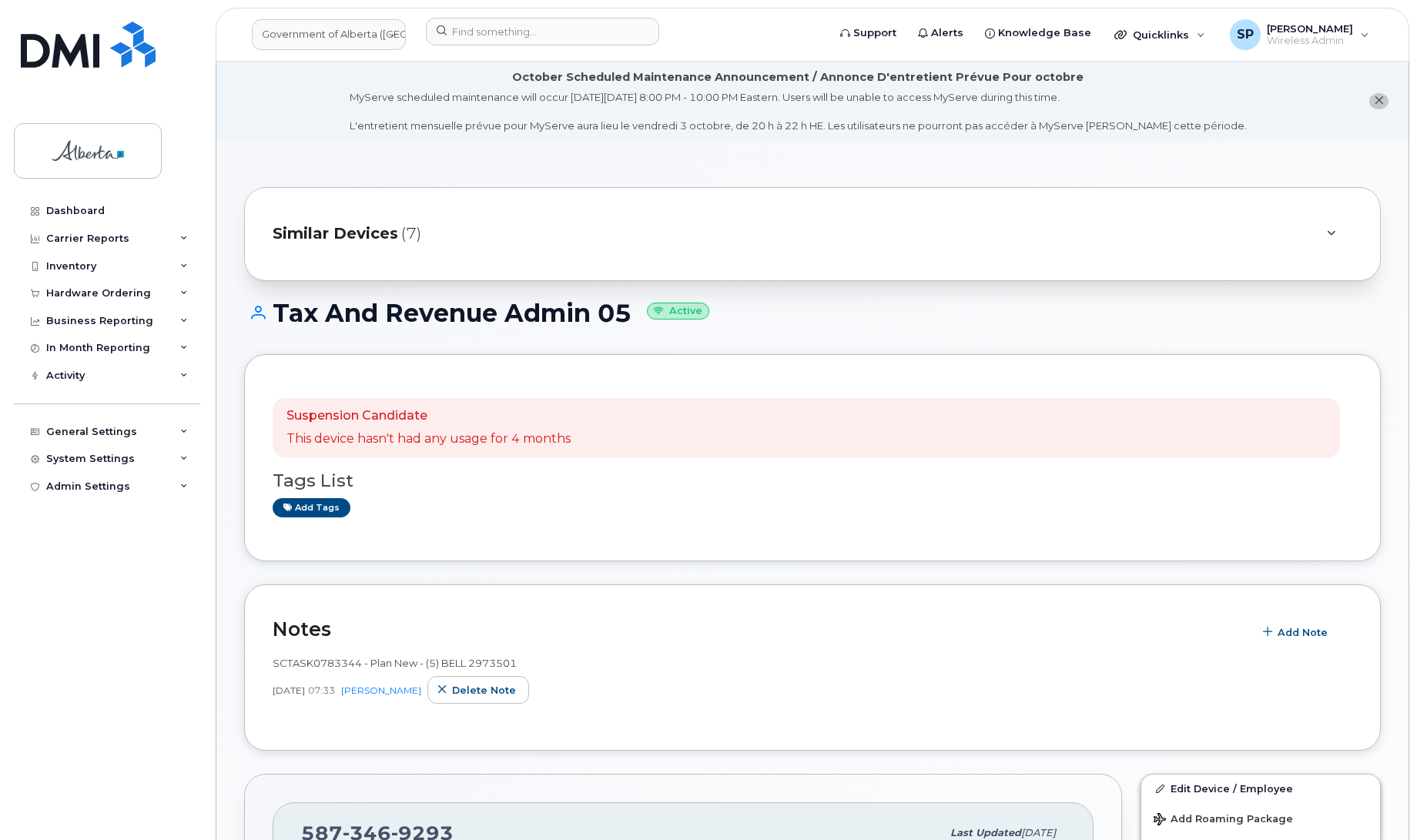
click at [54, 579] on div "Dashboard Carrier Reports Monthly Billing Data Daily Data Pooling Data Behavior…" at bounding box center [109, 507] width 190 height 619
click at [1294, 632] on span "Add Note" at bounding box center [1302, 632] width 50 height 15
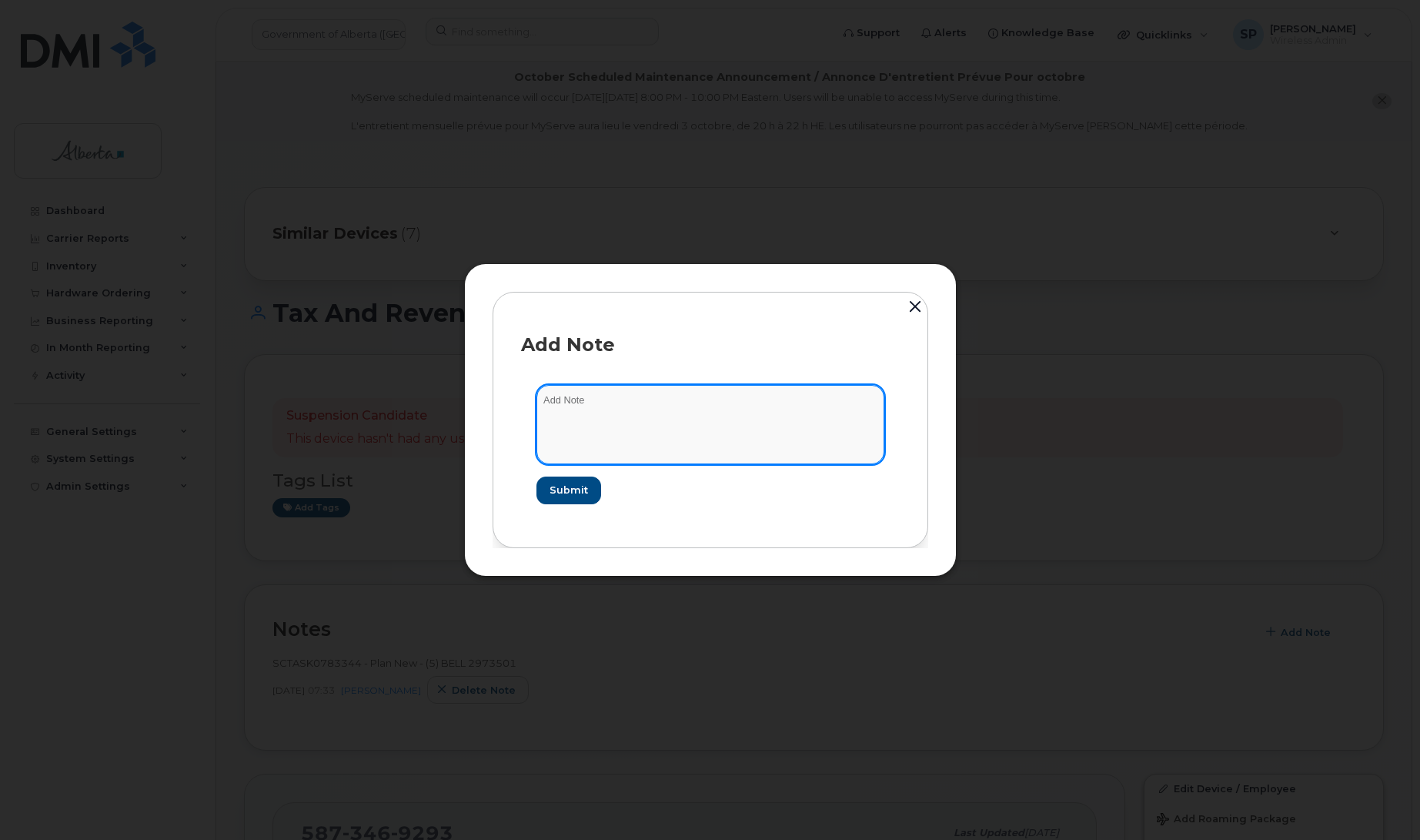
click at [778, 415] on textarea at bounding box center [711, 424] width 348 height 78
paste textarea "SCTASK0852033 Plan Cancel - (5) 5873469293 Repurpose Edmonton. Previous user Ta…"
type textarea "SCTASK0852033 Plan Cancel - (5) 5873469293 Repurpose Edmonton. Previous user Ta…"
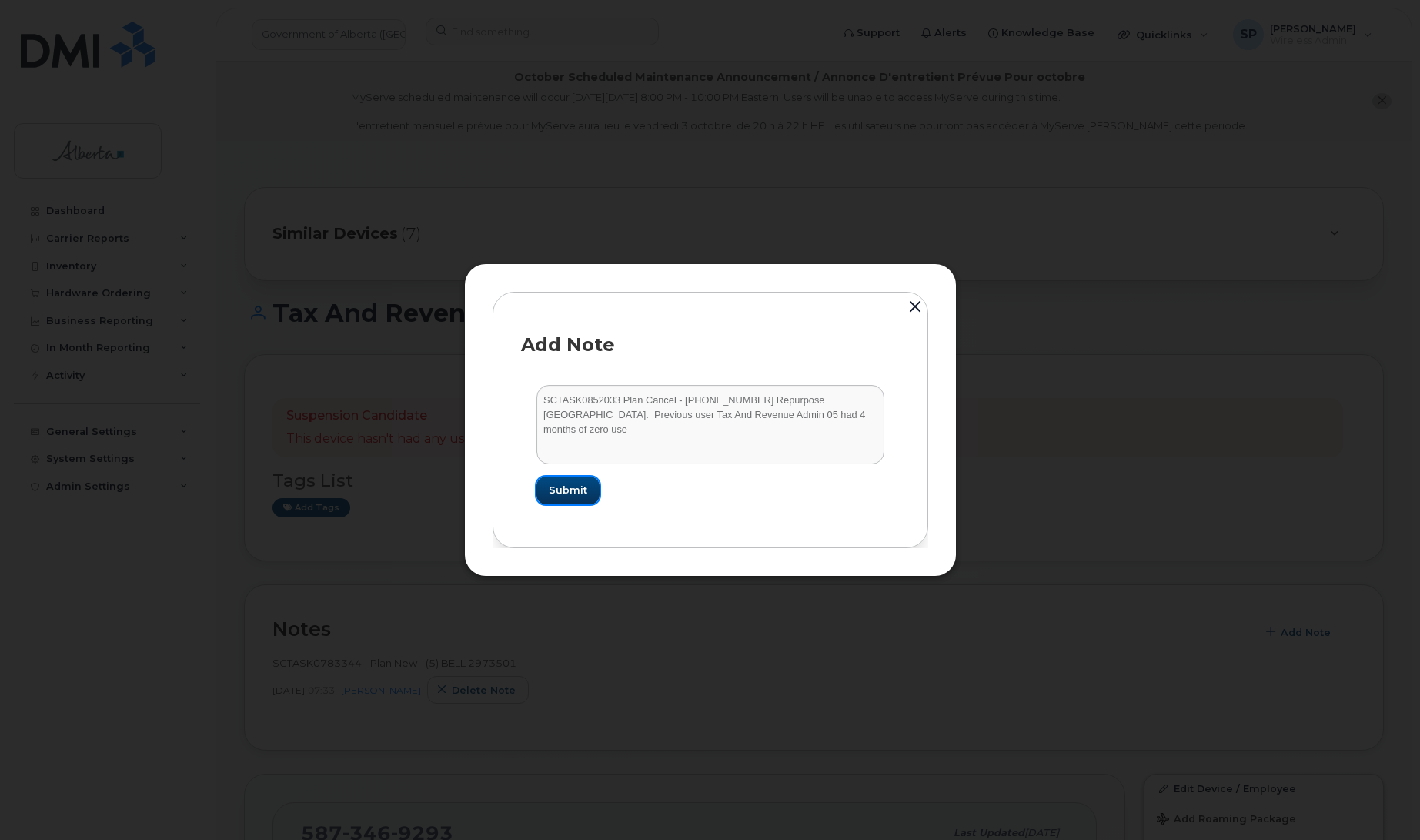
click at [568, 491] on span "Submit" at bounding box center [568, 489] width 39 height 15
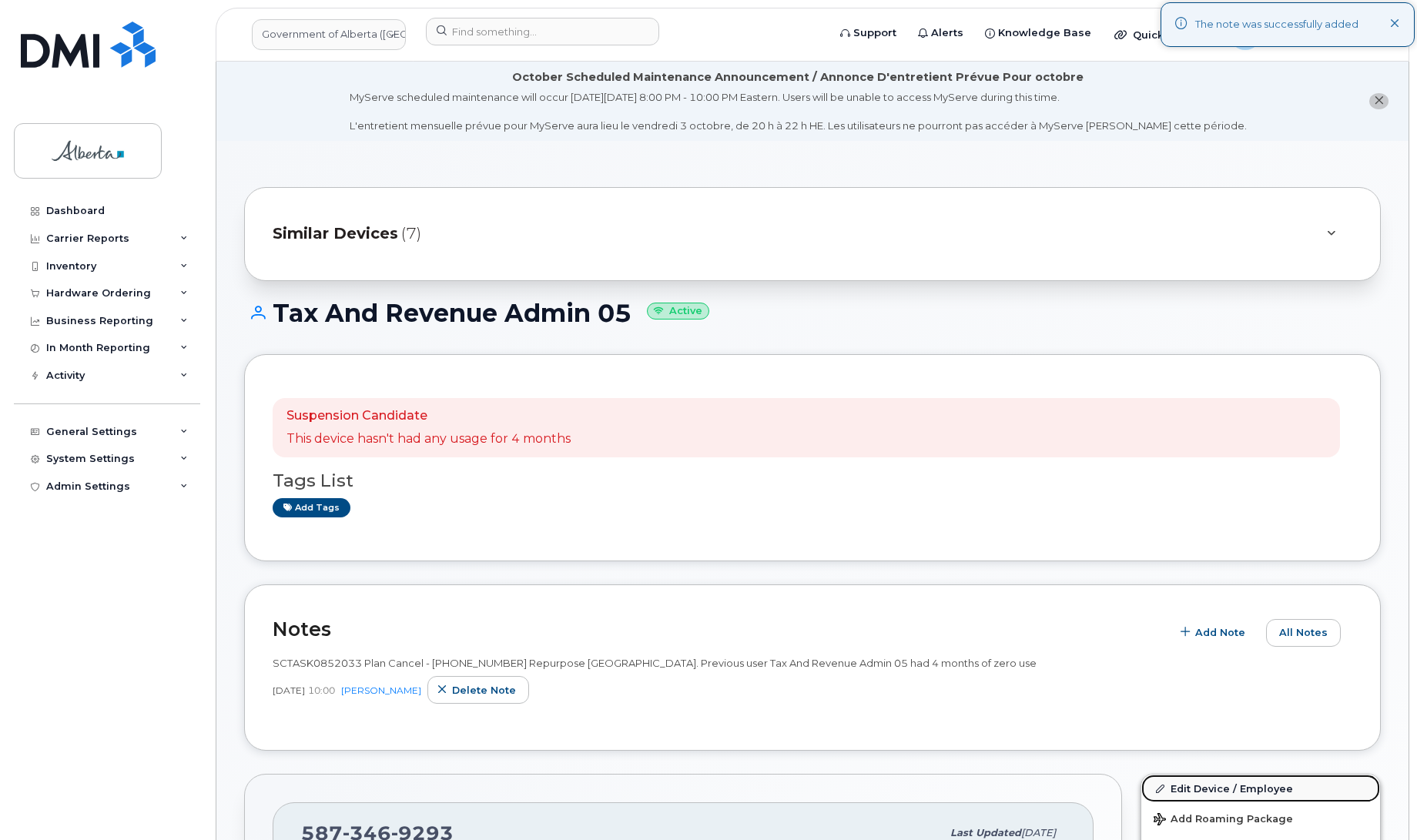
click at [1200, 789] on link "Edit Device / Employee" at bounding box center [1260, 788] width 239 height 28
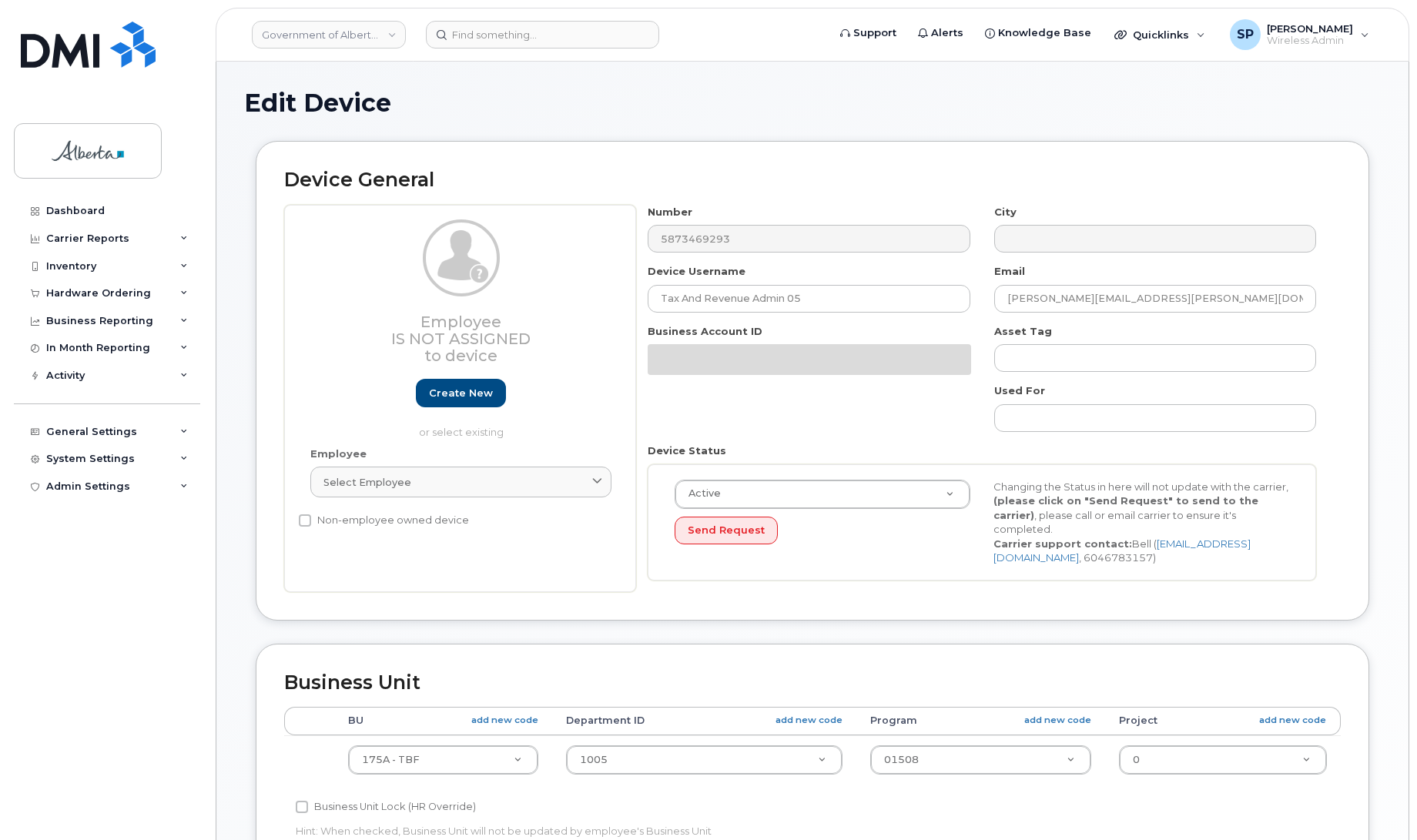
select select "4749753"
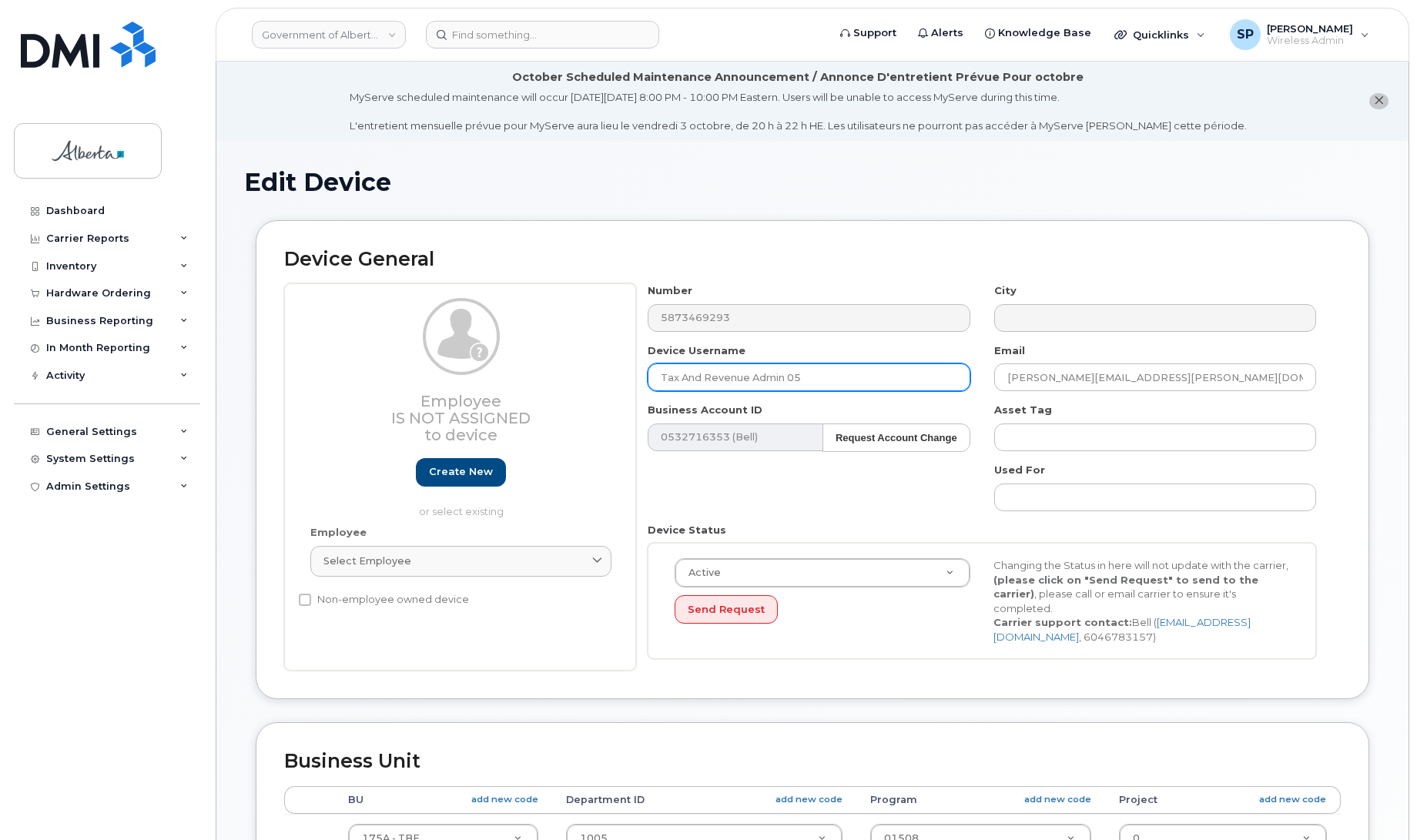
drag, startPoint x: 807, startPoint y: 382, endPoint x: 577, endPoint y: 383, distance: 230.0
click at [577, 383] on div "Employee Is not assigned to device Create new or select existing Employee Selec…" at bounding box center [813, 476] width 1057 height 387
type input "Repurpose [GEOGRAPHIC_DATA]"
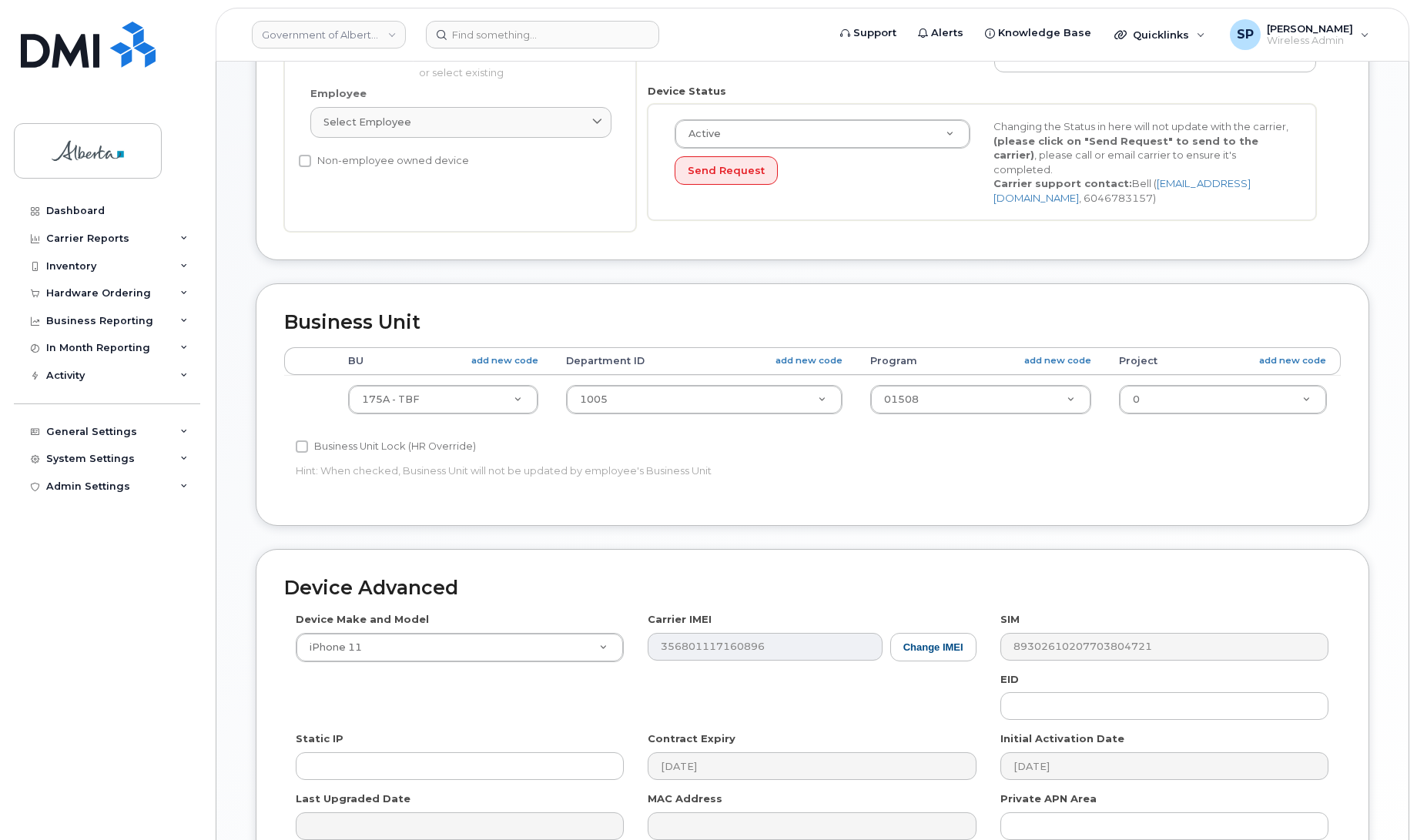
scroll to position [609, 0]
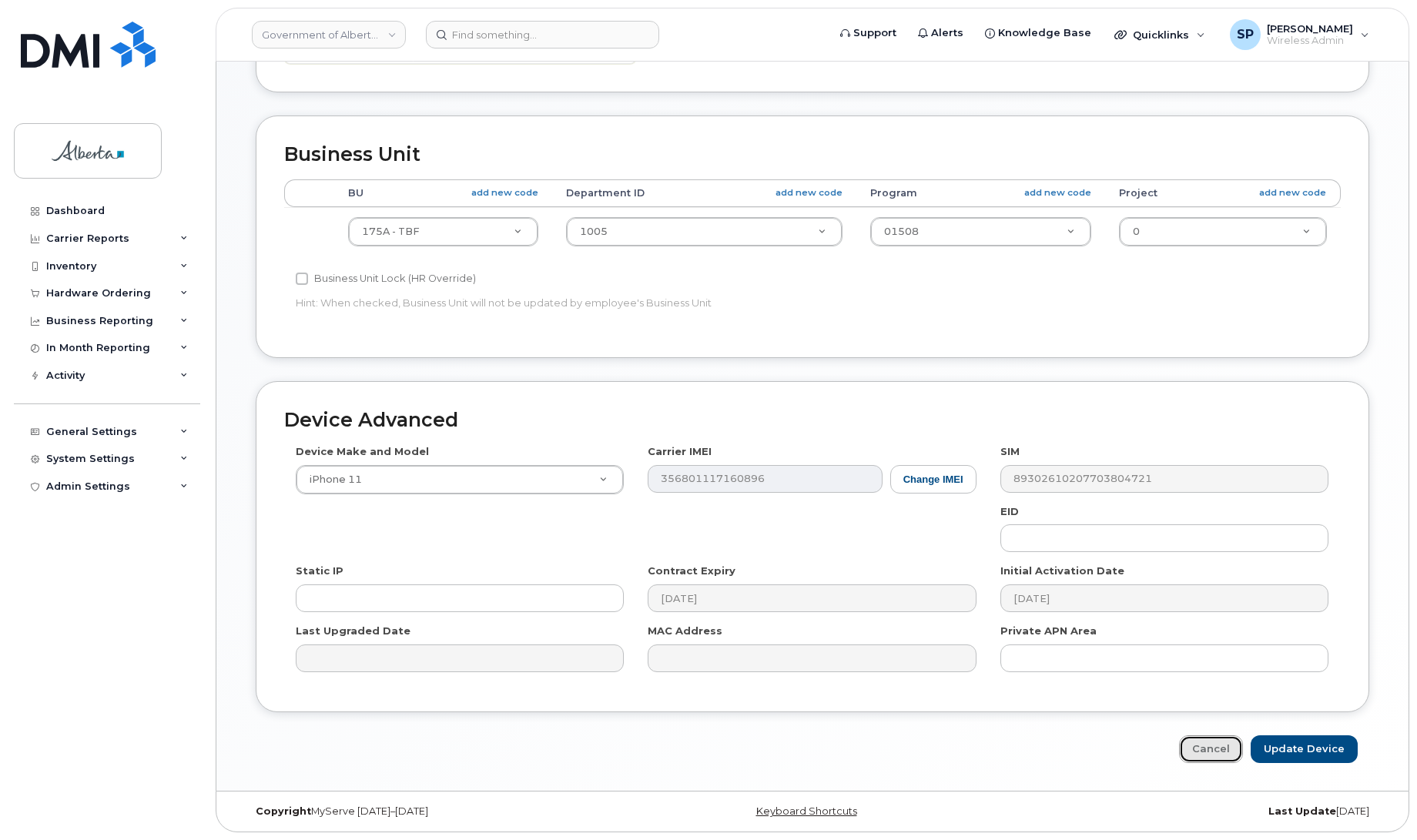
click at [1222, 747] on link "Cancel" at bounding box center [1211, 749] width 64 height 28
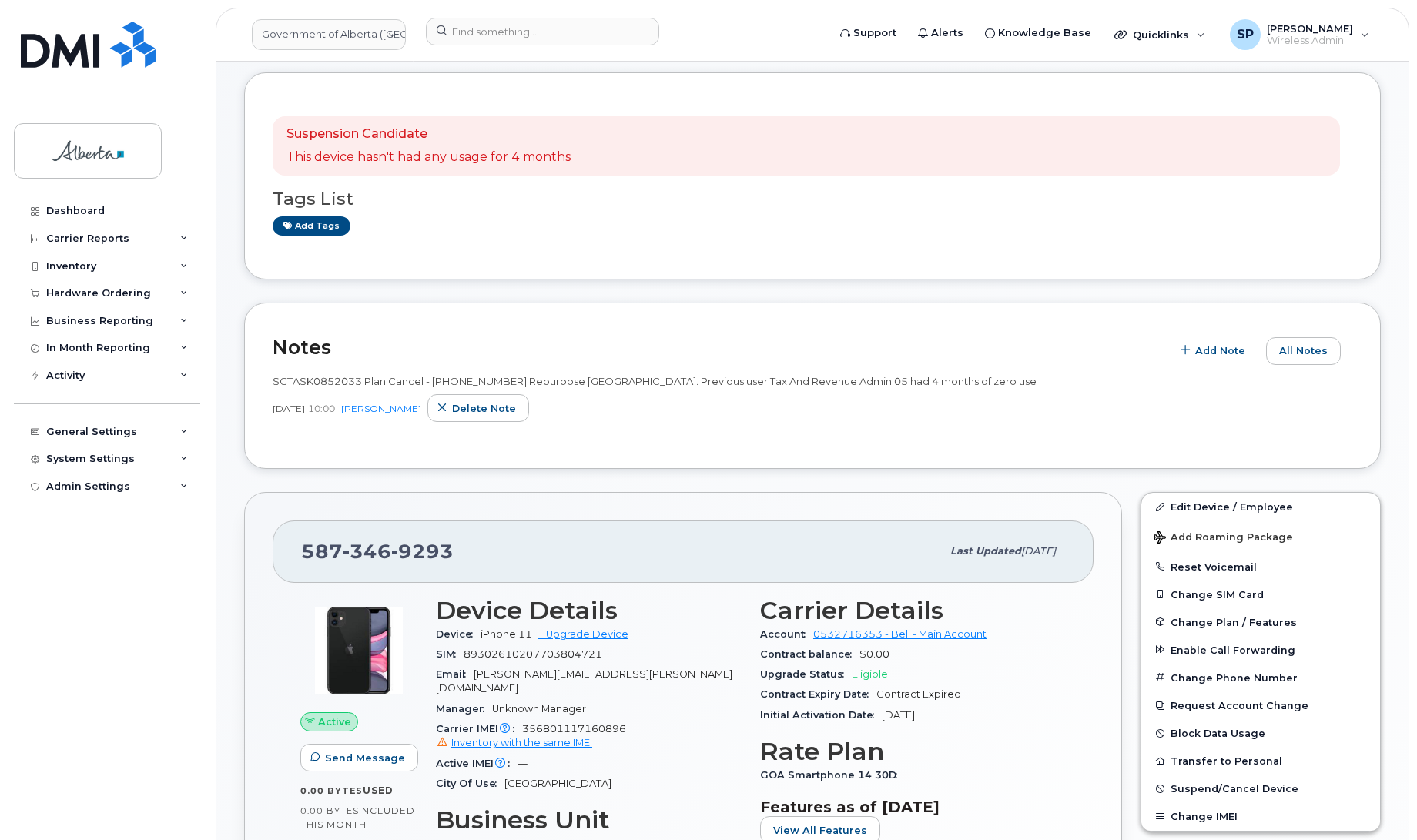
scroll to position [305, 0]
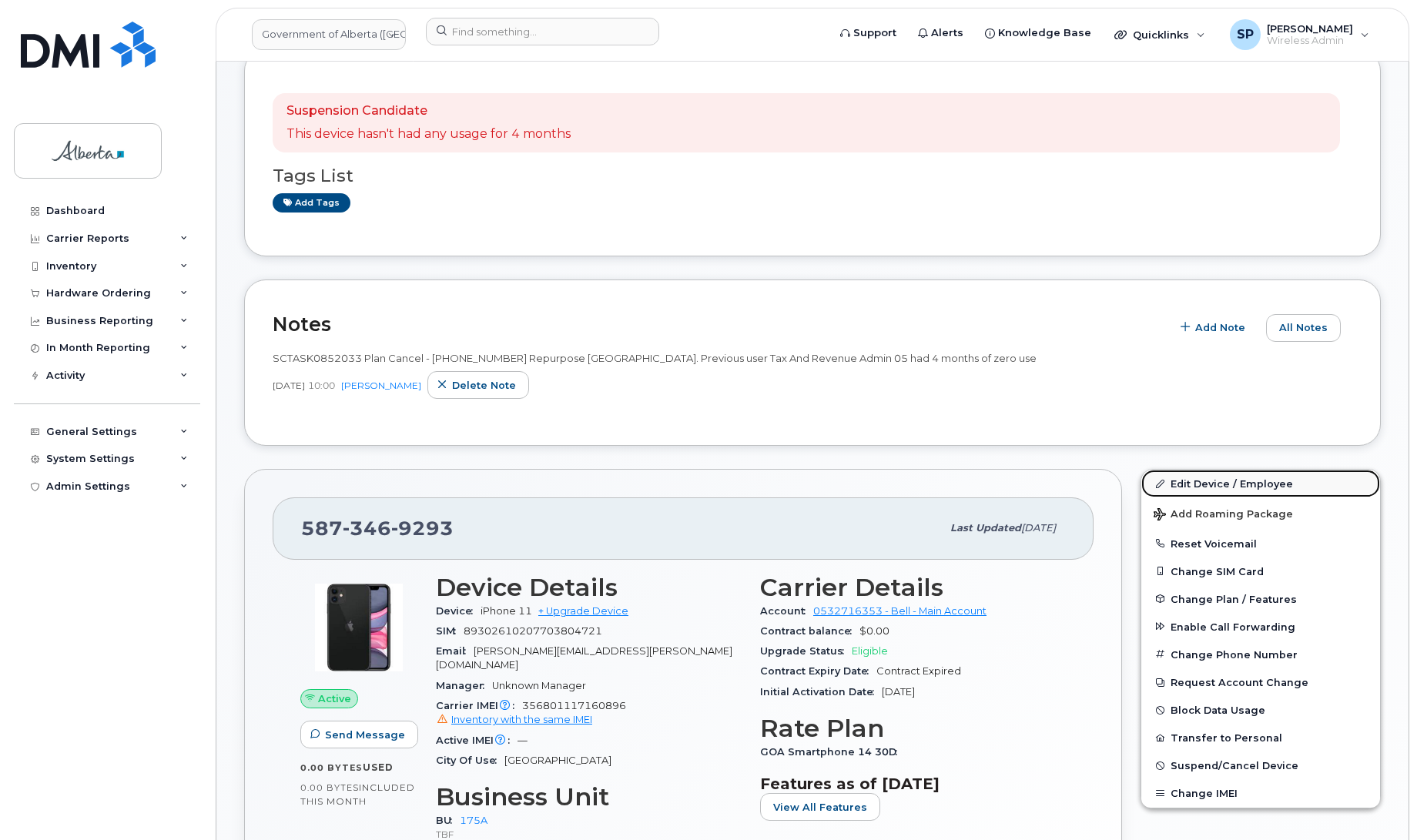
click at [1234, 481] on link "Edit Device / Employee" at bounding box center [1260, 483] width 239 height 28
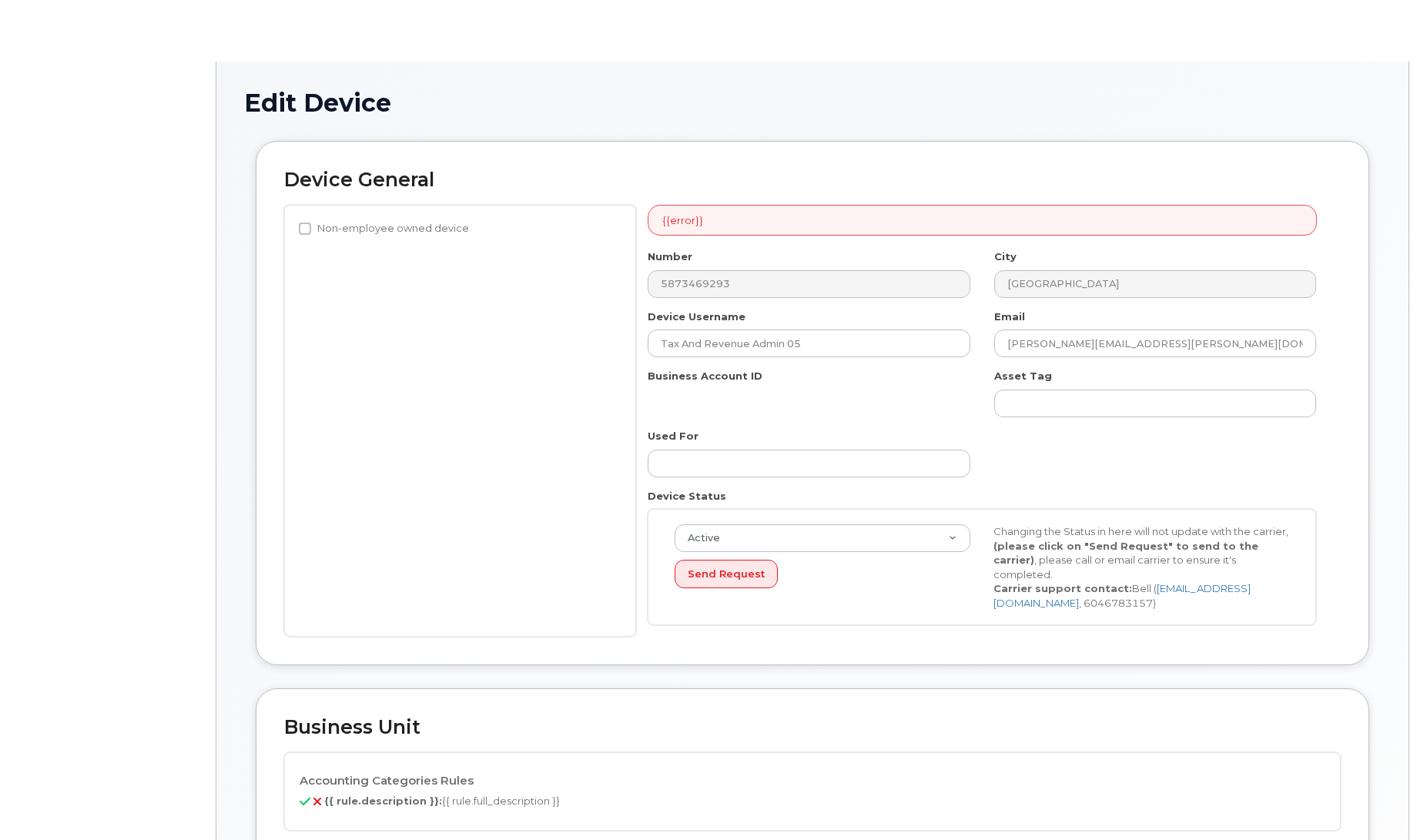
select select "4749753"
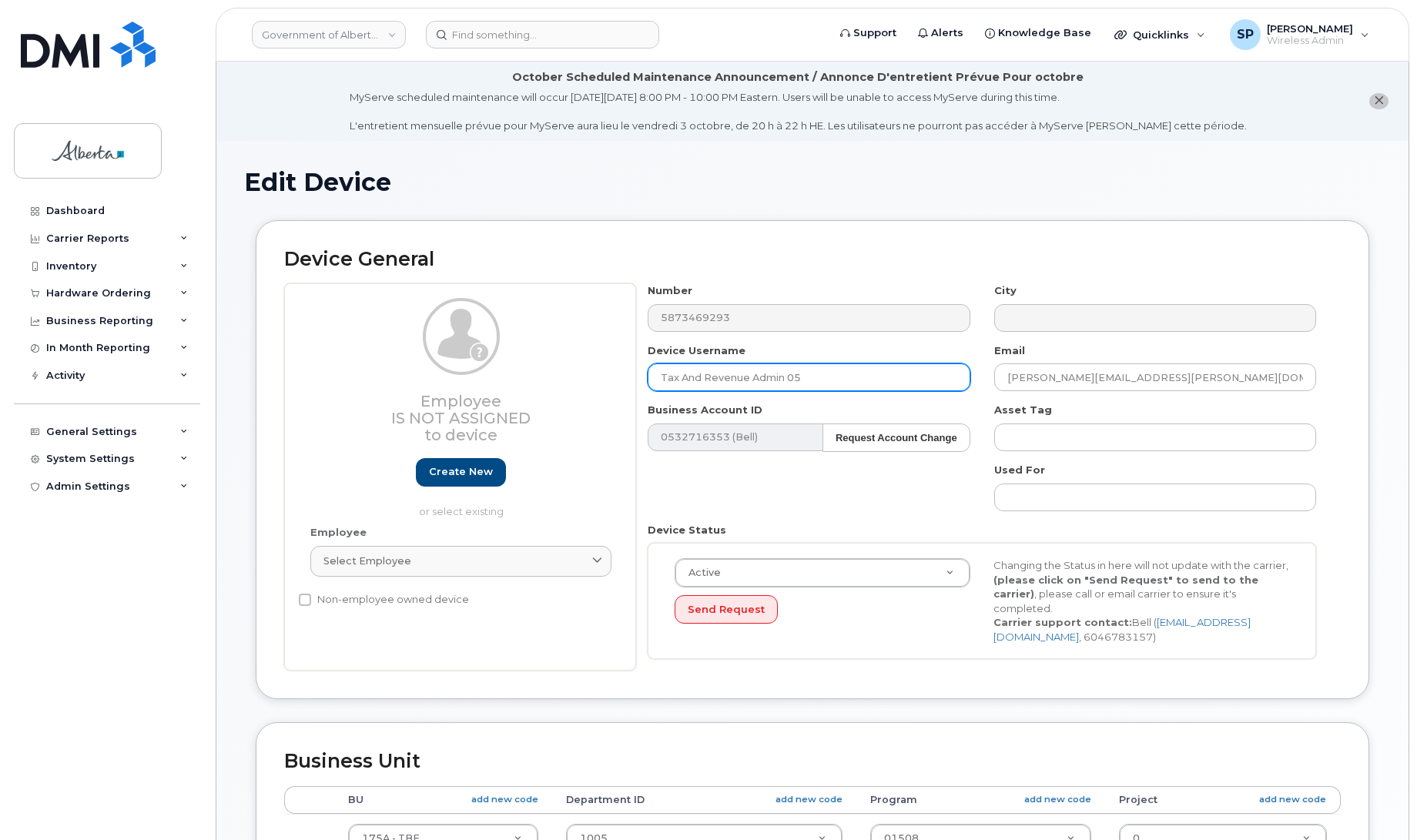
drag, startPoint x: 810, startPoint y: 377, endPoint x: 531, endPoint y: 399, distance: 279.9
click at [531, 399] on div "Employee Is not assigned to device Create new or select existing Employee Selec…" at bounding box center [813, 476] width 1057 height 387
type input "Repurpose [GEOGRAPHIC_DATA]"
drag, startPoint x: 1149, startPoint y: 378, endPoint x: 956, endPoint y: 390, distance: 193.4
click at [956, 390] on div "Number 5873469293 City Device Username Repurpose [GEOGRAPHIC_DATA] Email [PERSO…" at bounding box center [982, 476] width 692 height 387
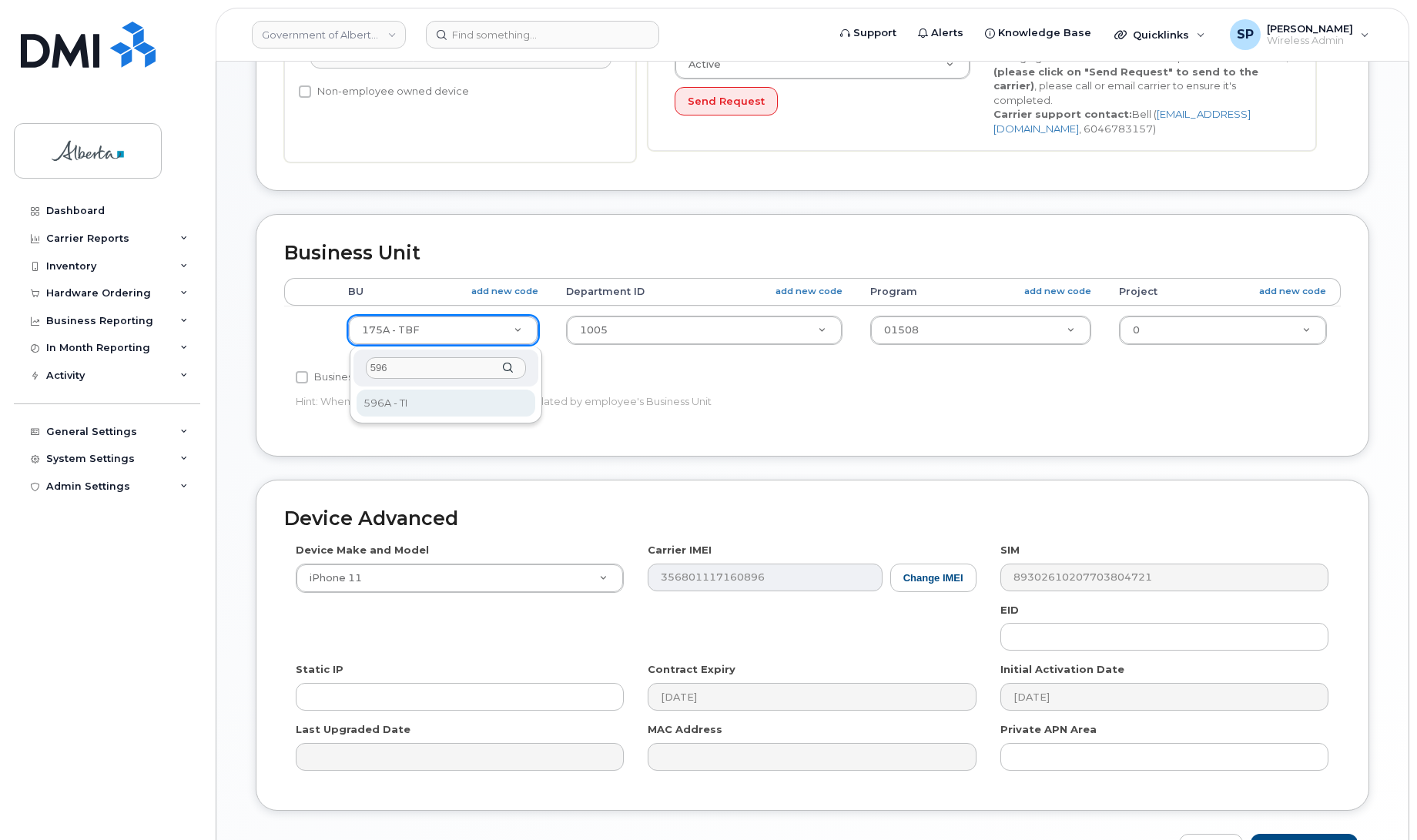
type input "596"
select select "4797729"
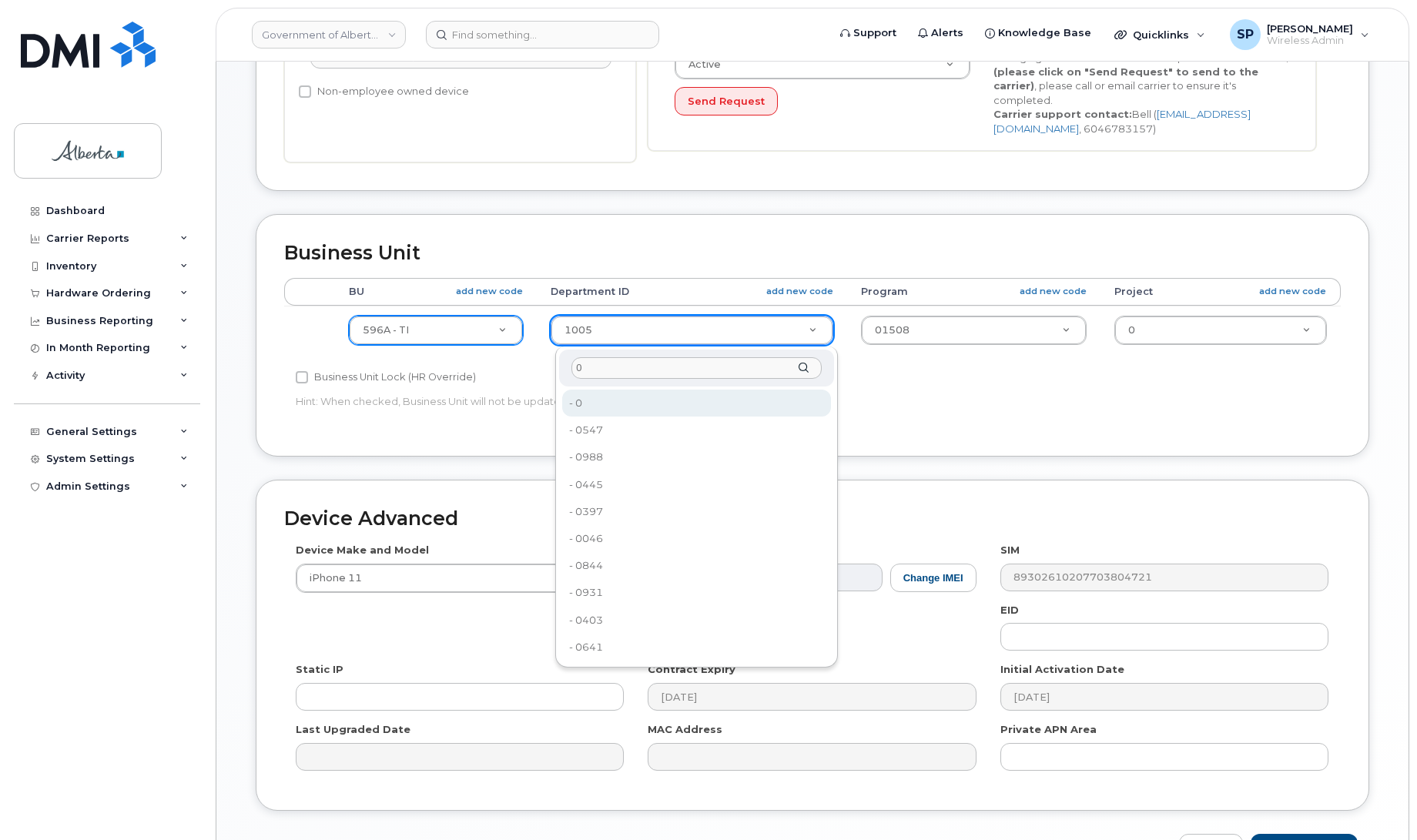
type input "0"
type input "4806341"
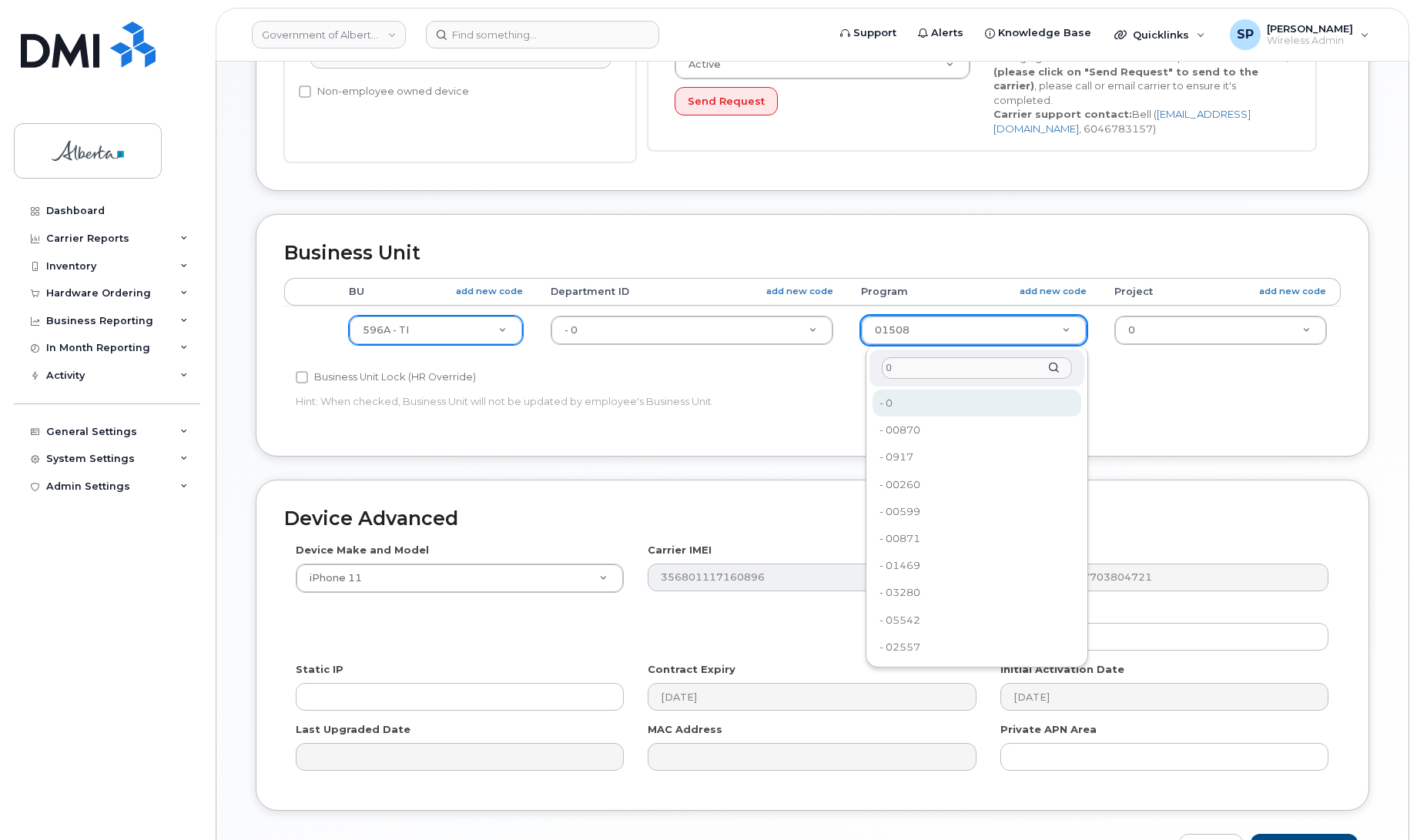
type input "0"
type input "4806366"
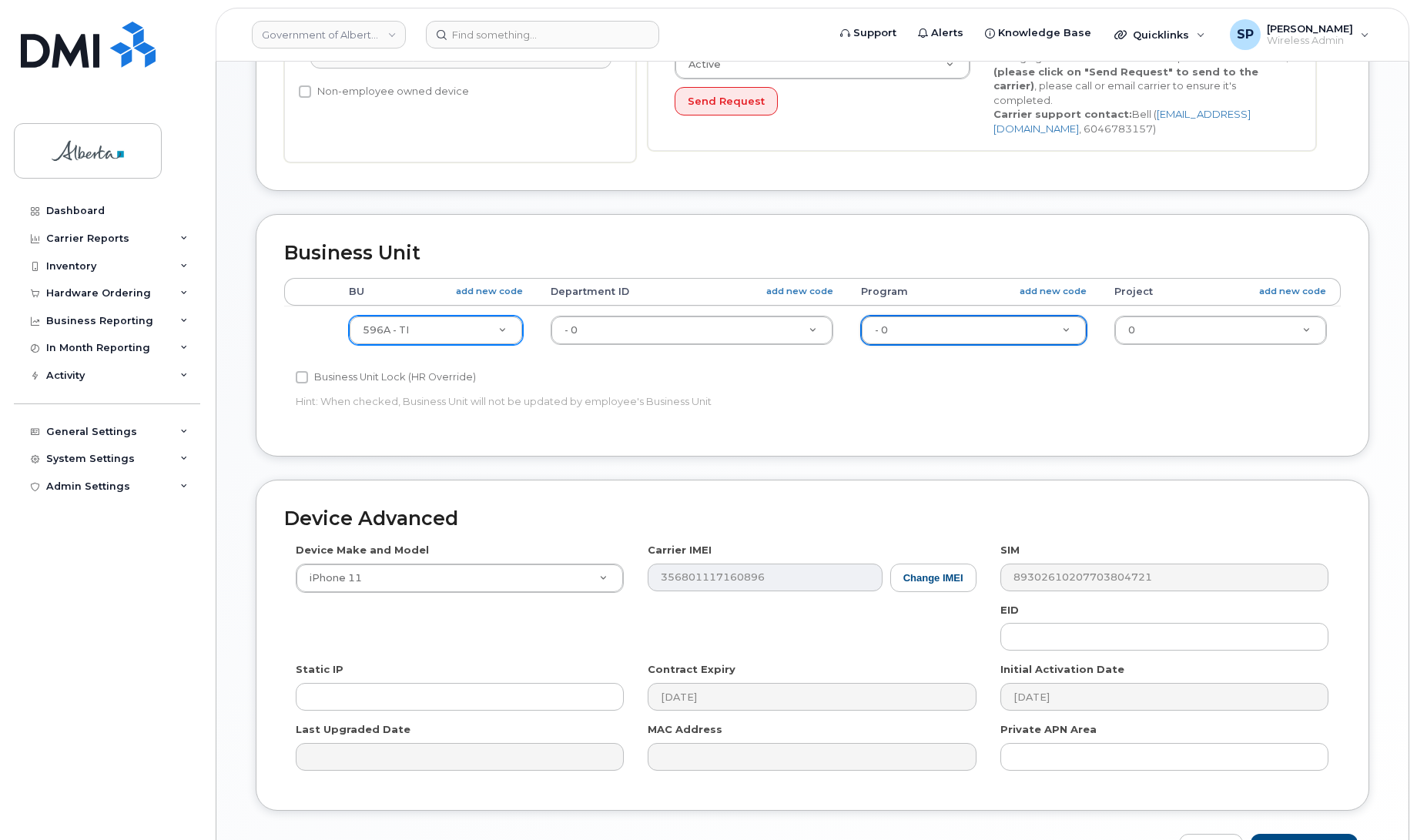
scroll to position [609, 0]
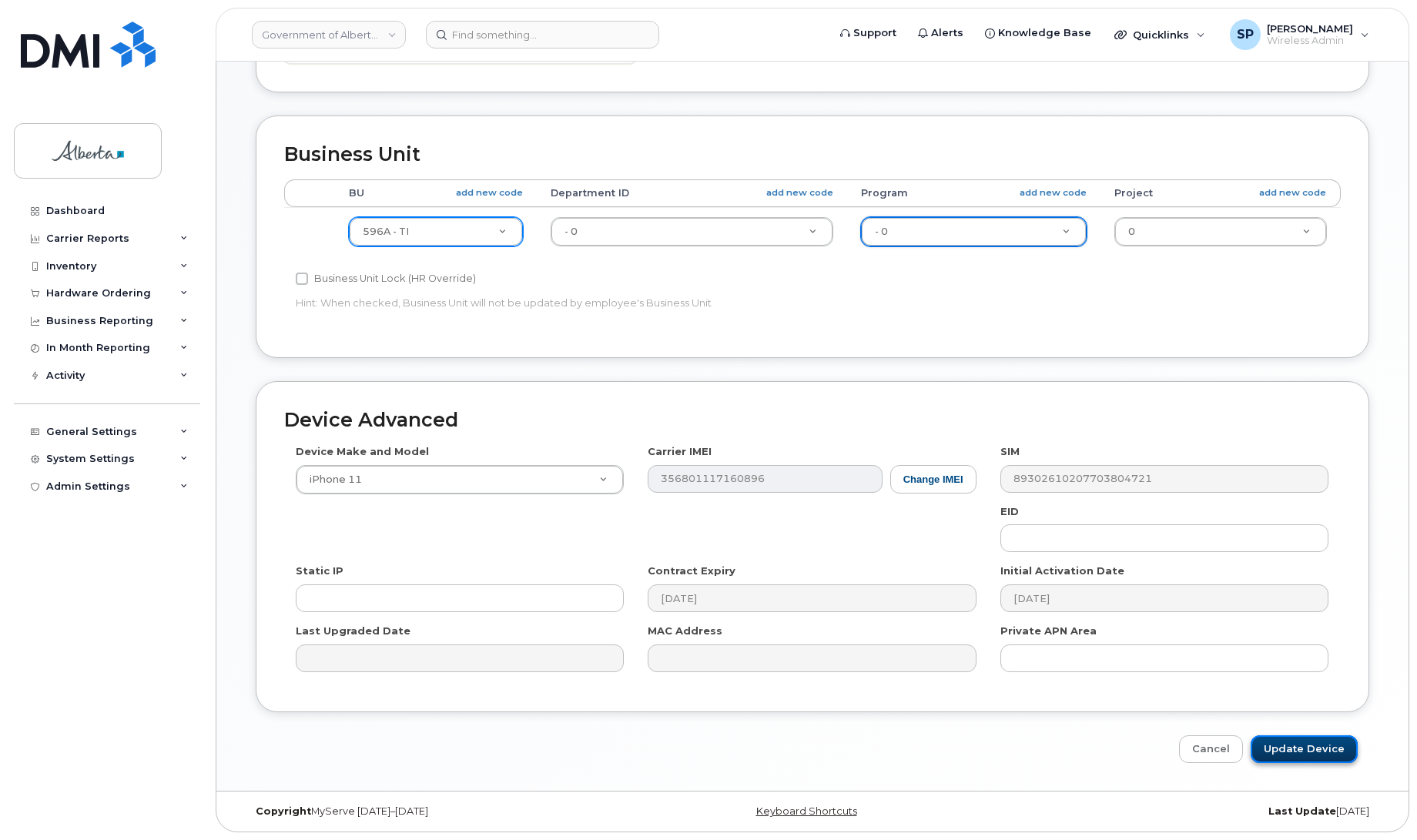
click at [1323, 739] on input "Update Device" at bounding box center [1304, 749] width 107 height 28
type input "Saving..."
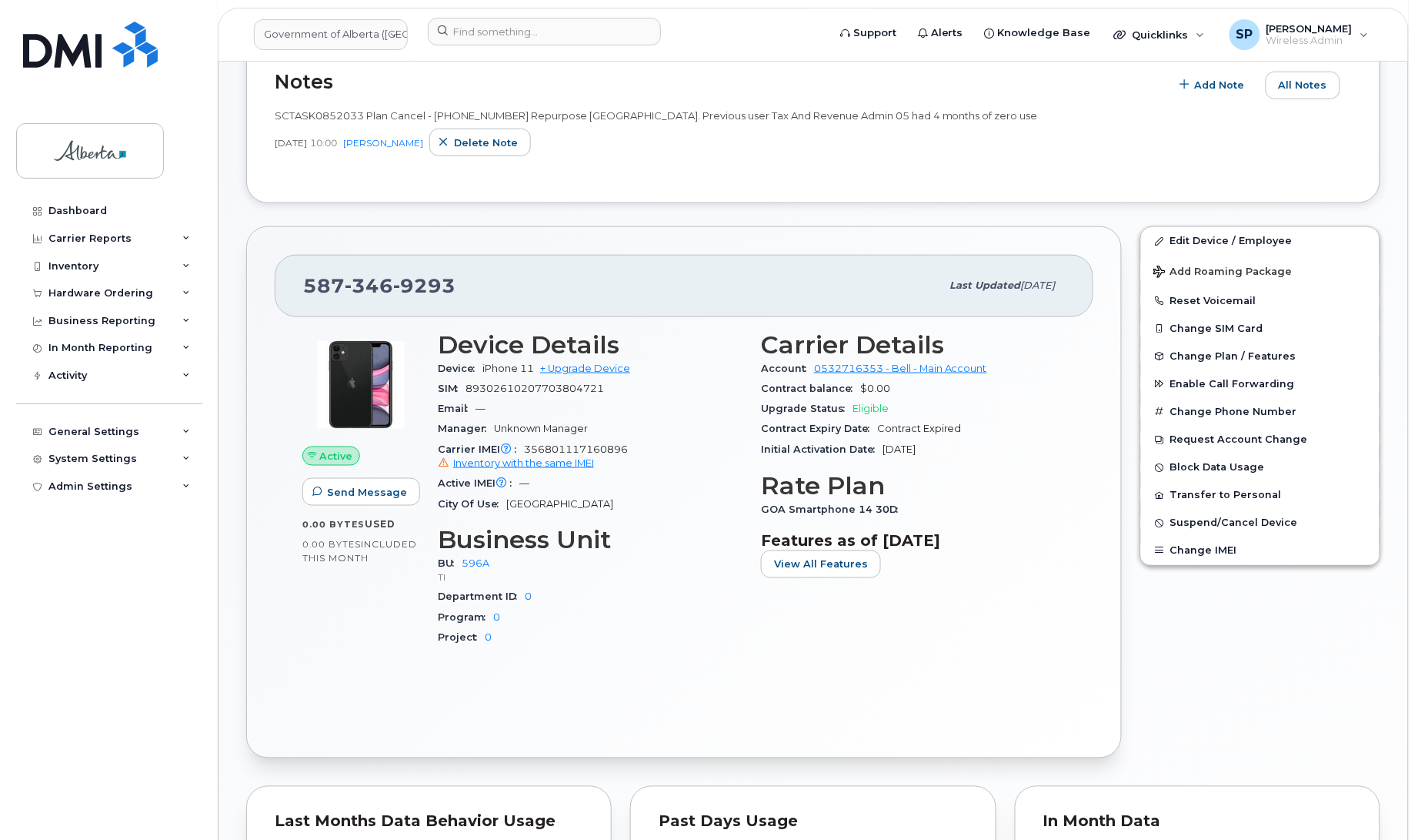
scroll to position [466, 0]
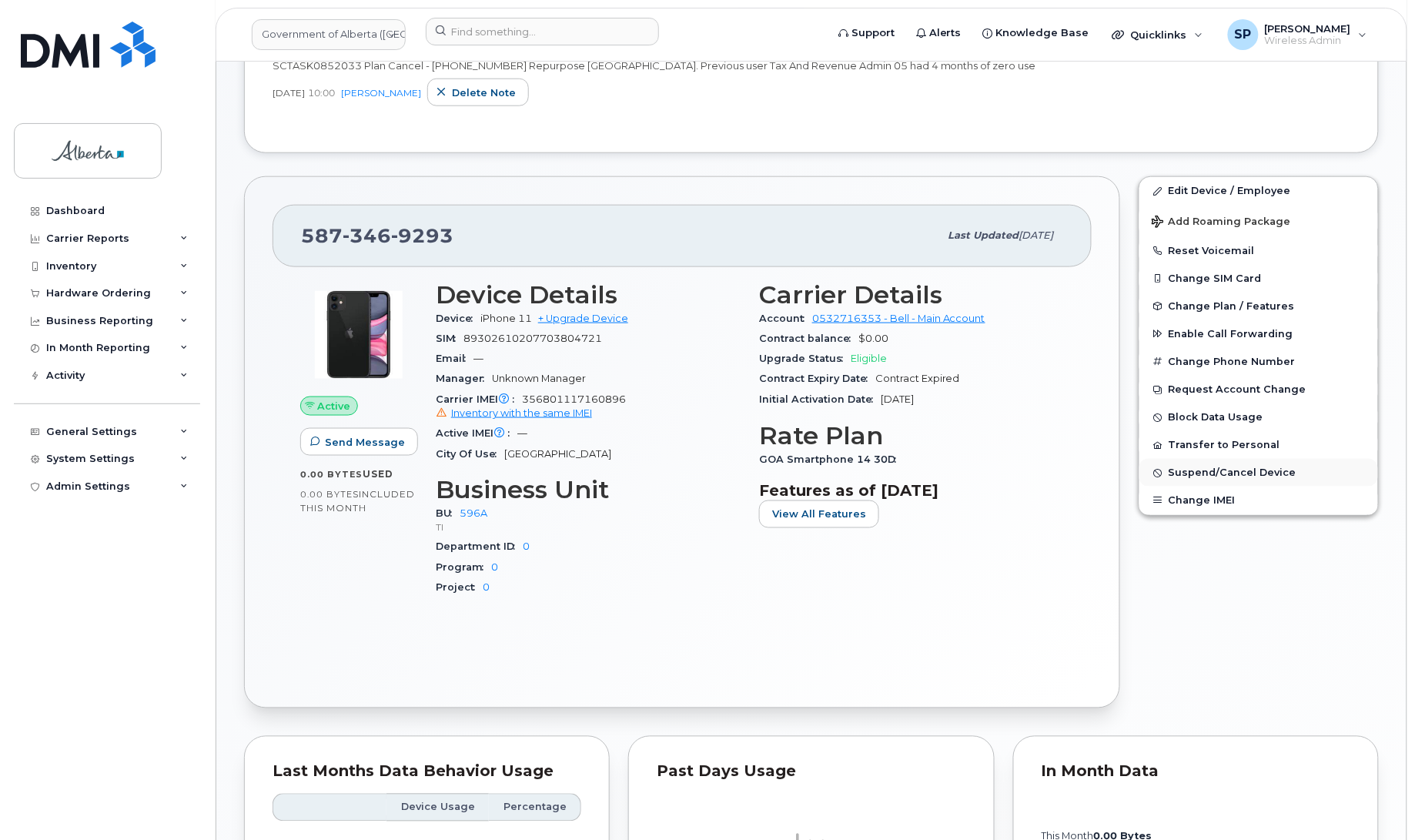
click at [1236, 470] on span "Suspend/Cancel Device" at bounding box center [1232, 472] width 128 height 11
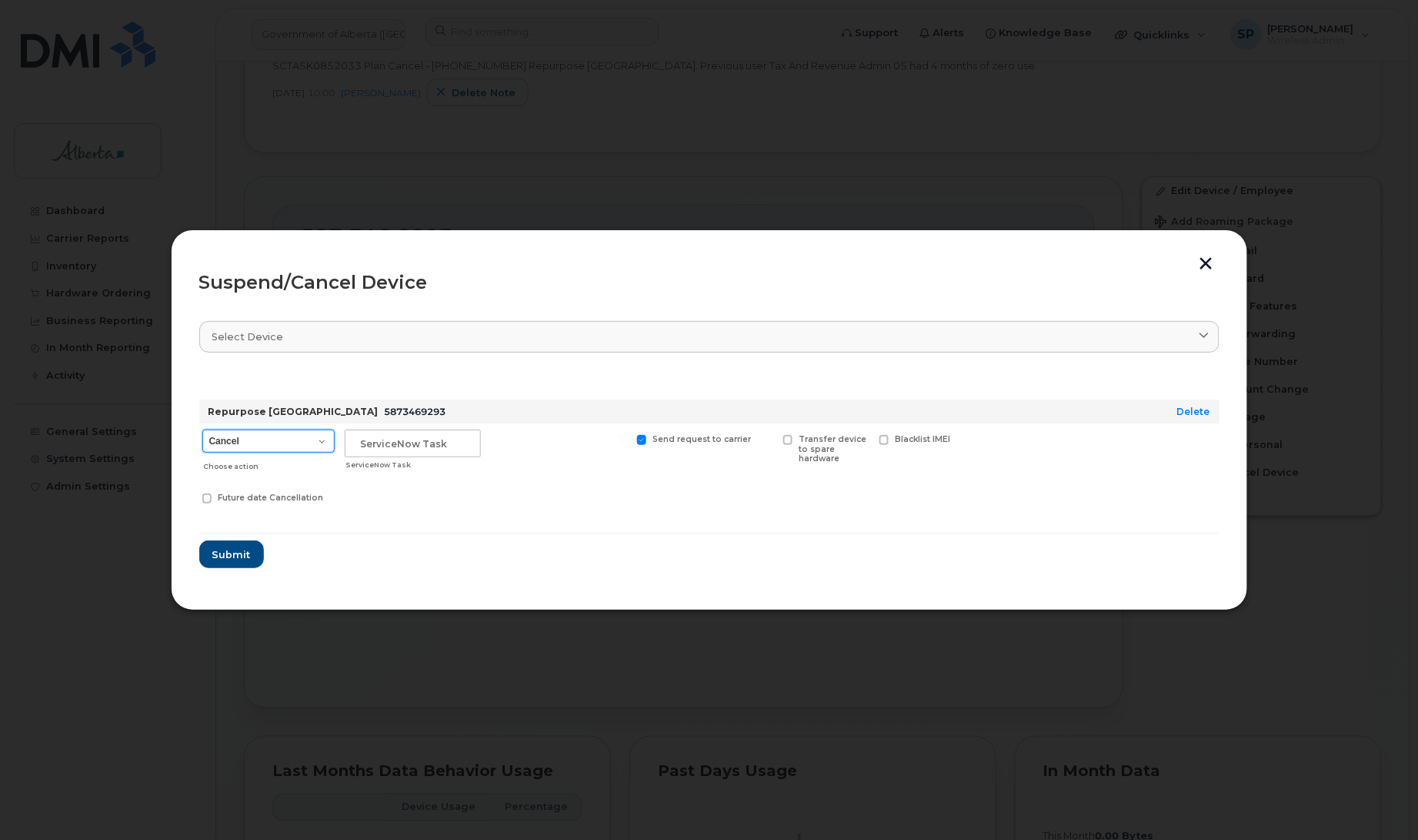
click at [278, 445] on select "Cancel Suspend - Extend Suspension Suspend - Reduced Rate Suspend - Lost Device…" at bounding box center [269, 440] width 133 height 23
select select "[object Object]"
click at [202, 429] on select "Cancel Suspend - Extend Suspension Suspend - Reduced Rate Suspend - Lost Device…" at bounding box center [269, 440] width 133 height 23
click at [398, 439] on input "text" at bounding box center [413, 443] width 136 height 28
paste input "SCTASK0852033"
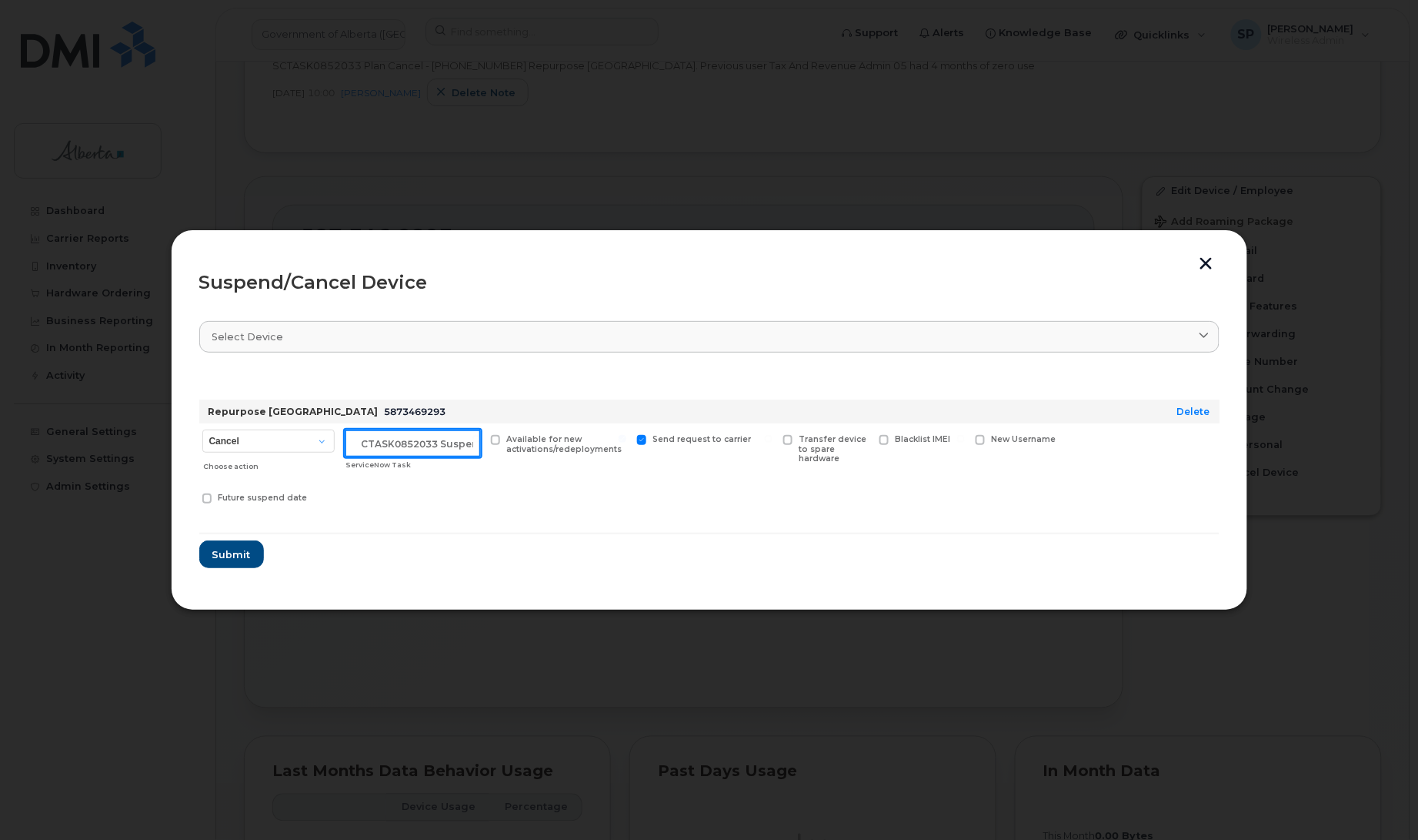
scroll to position [0, 13]
type input "SCTASK0852033 Suspend"
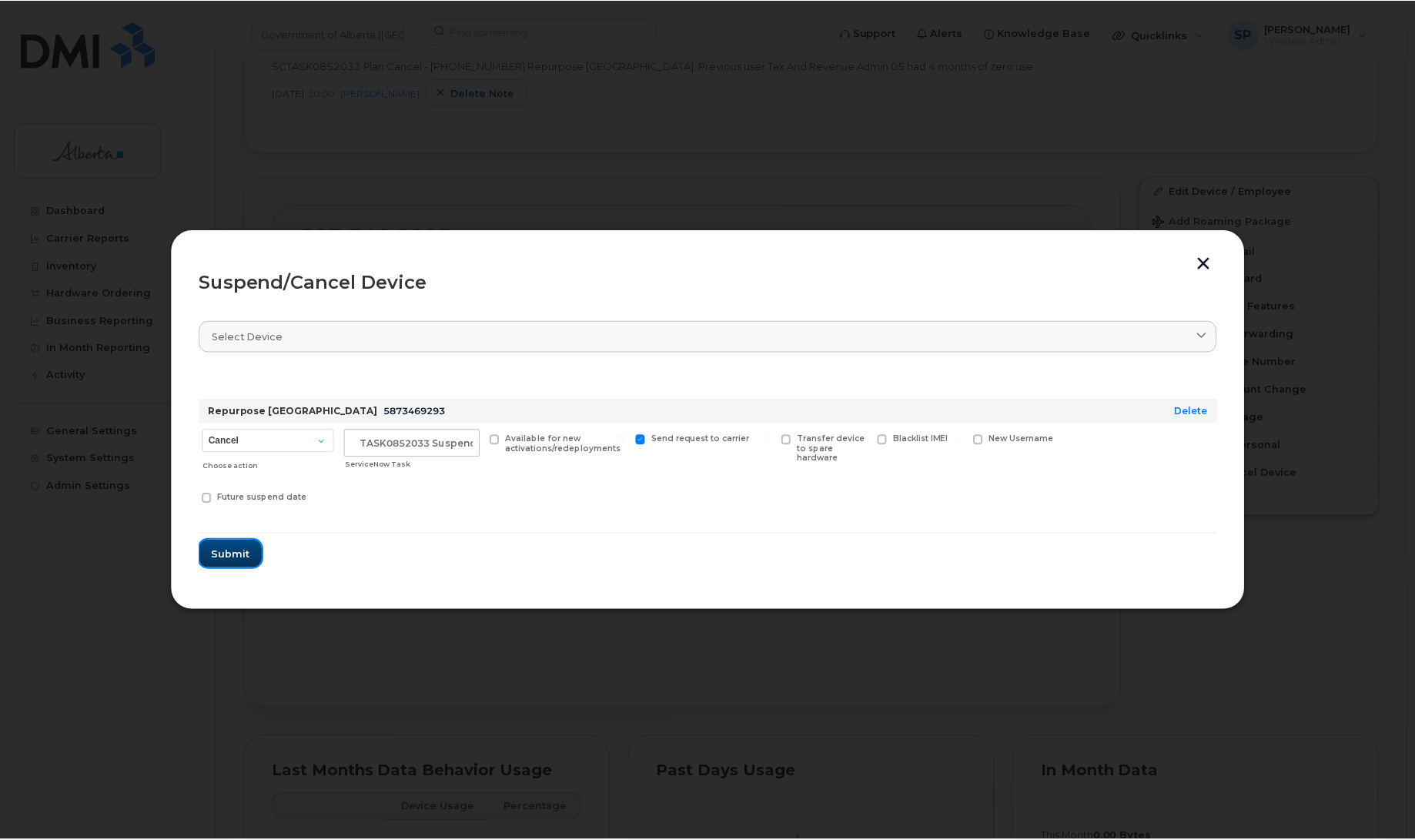
scroll to position [0, 0]
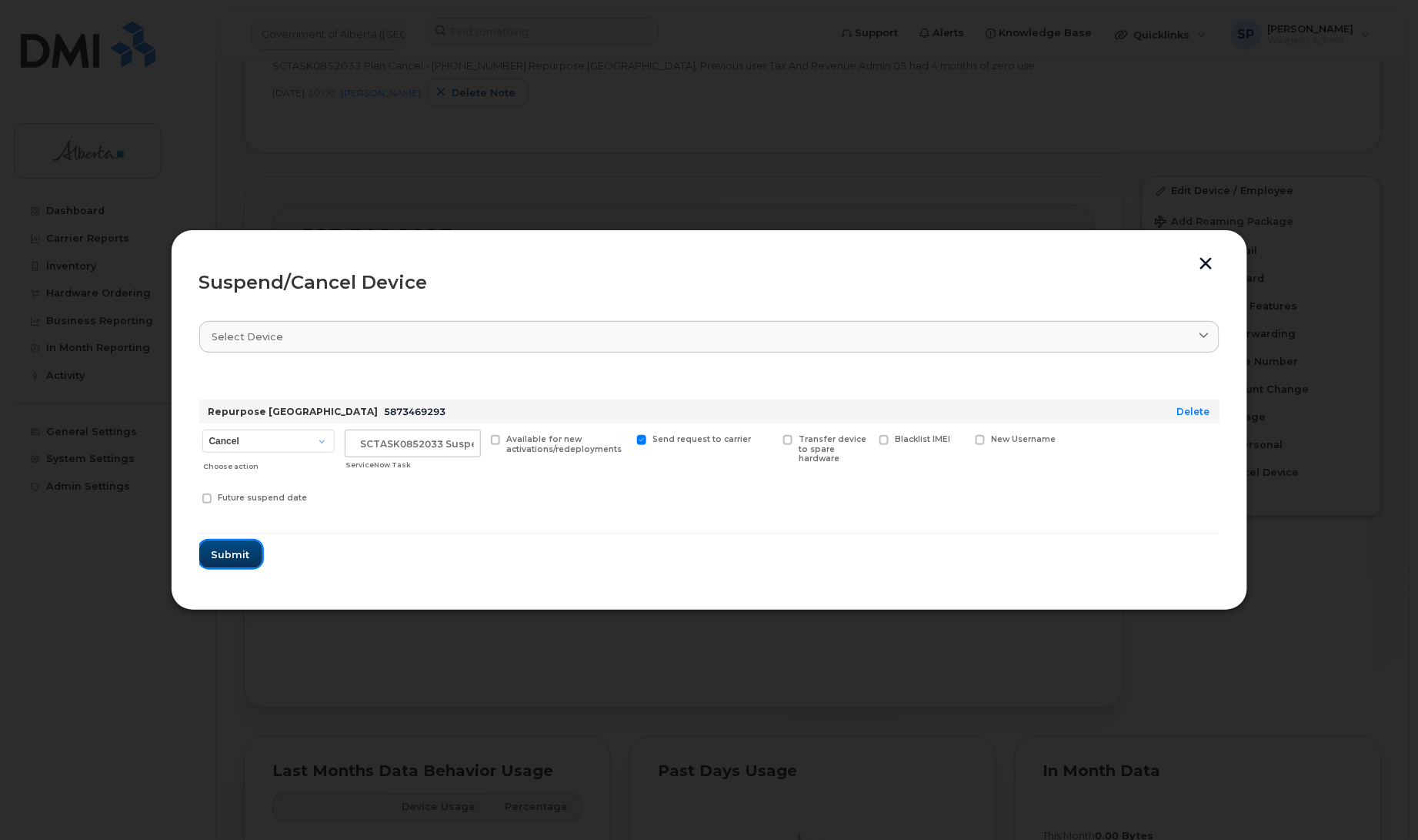
click at [229, 558] on span "Submit" at bounding box center [231, 554] width 39 height 15
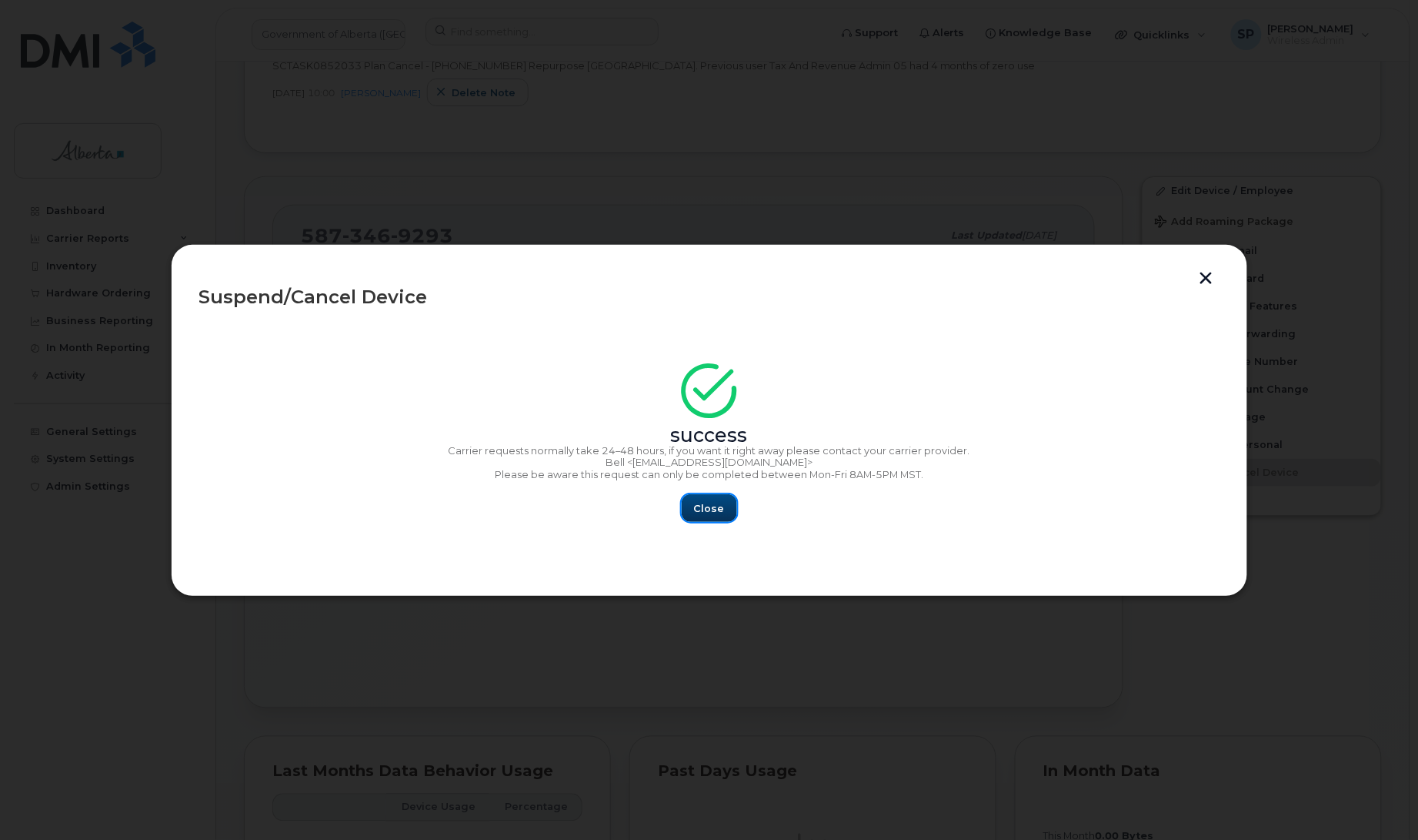
click at [713, 510] on span "Close" at bounding box center [710, 507] width 31 height 15
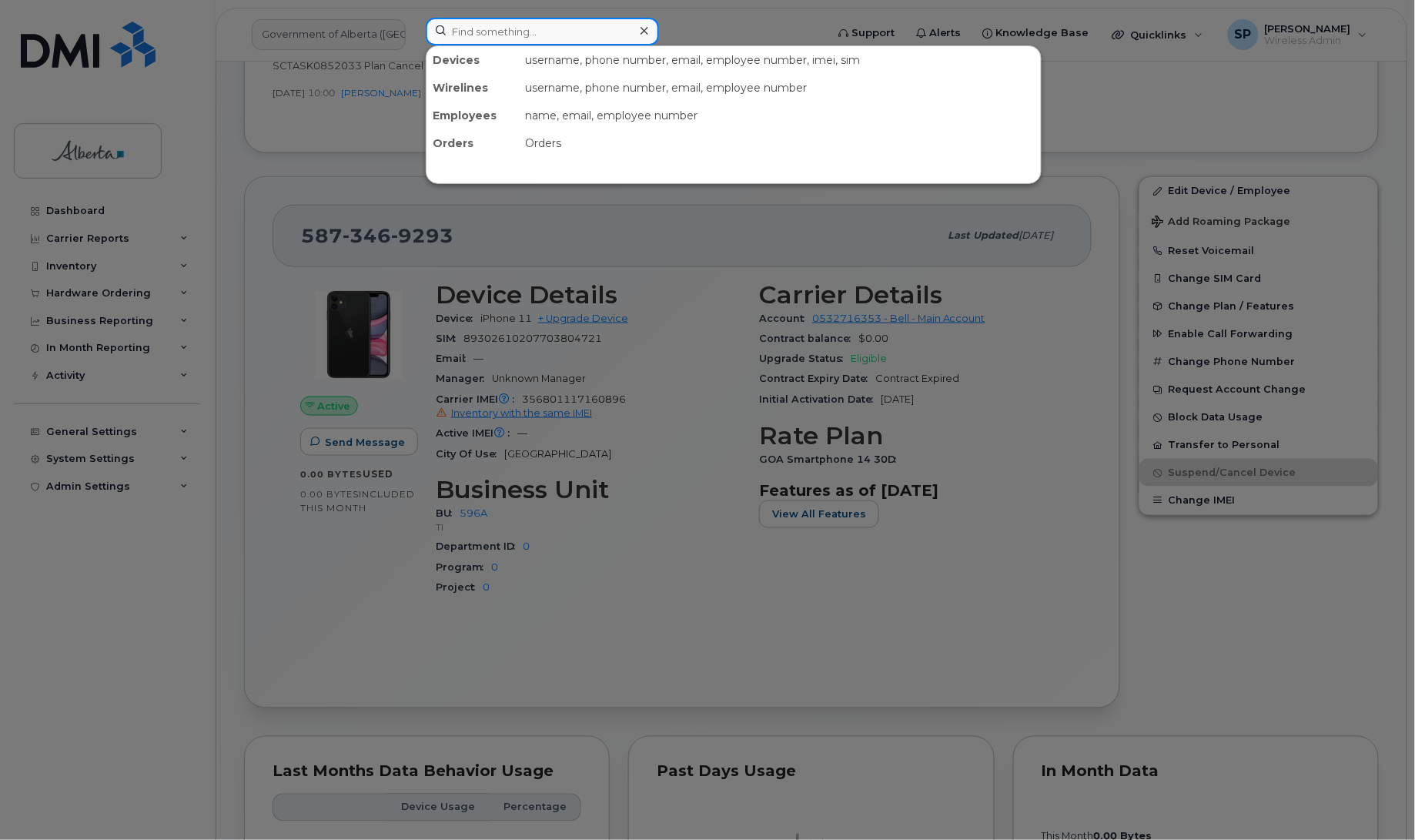
click at [521, 25] on input at bounding box center [542, 32] width 234 height 28
paste input "5873385948"
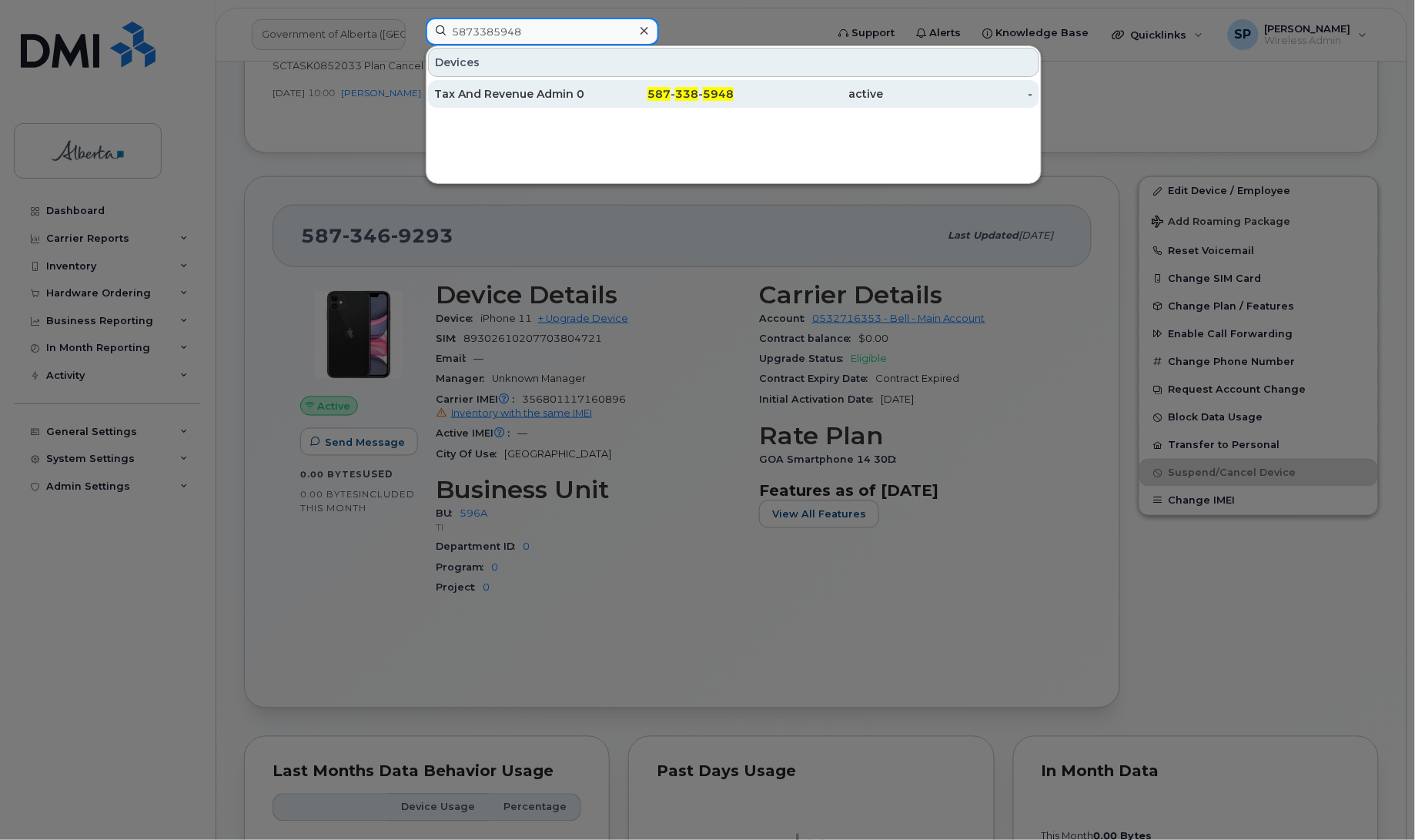
type input "5873385948"
click at [479, 95] on div "Tax And Revenue Admin 03" at bounding box center [509, 94] width 150 height 16
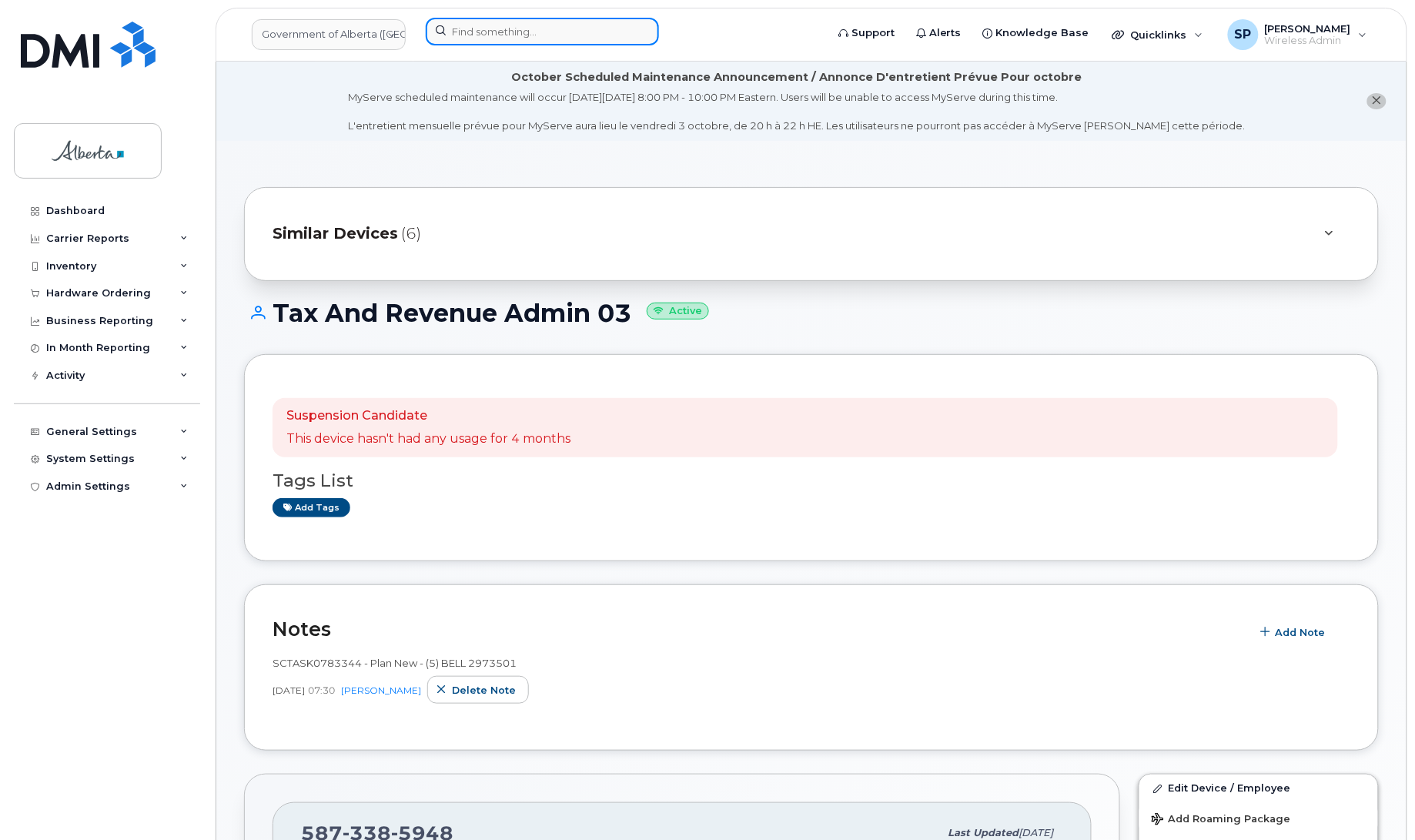
click at [478, 28] on input at bounding box center [542, 32] width 234 height 28
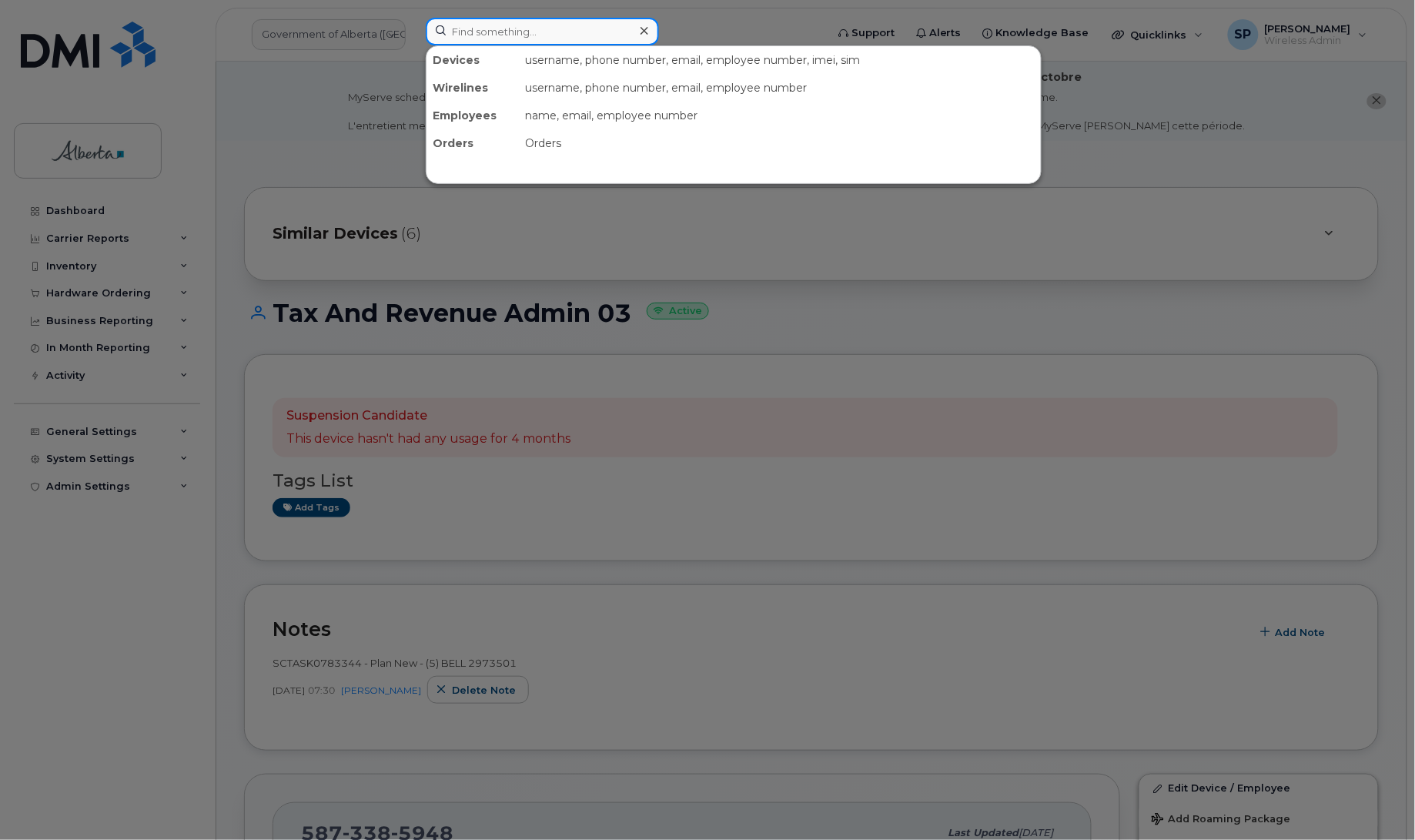
paste input "5873385948"
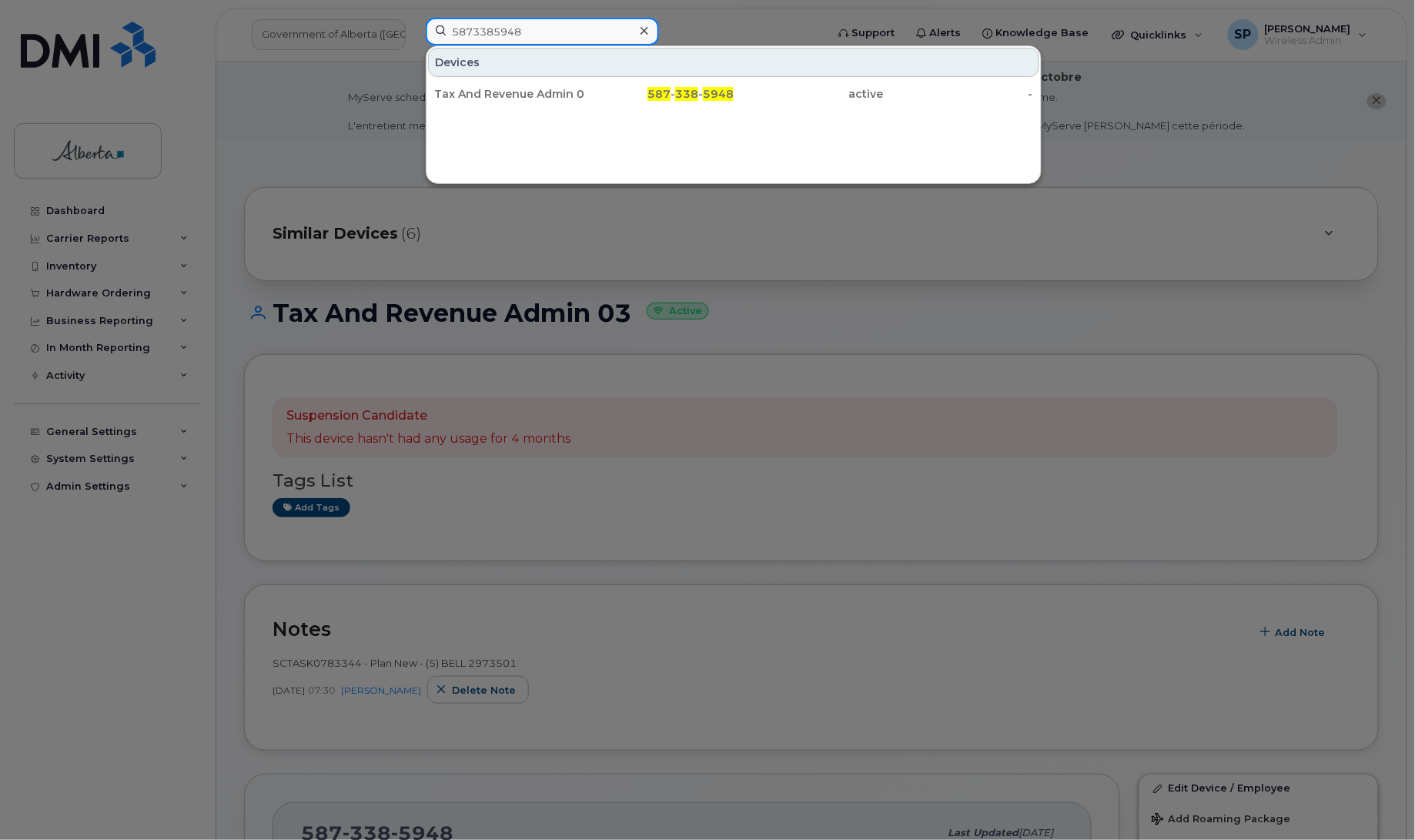
type input "5873385948"
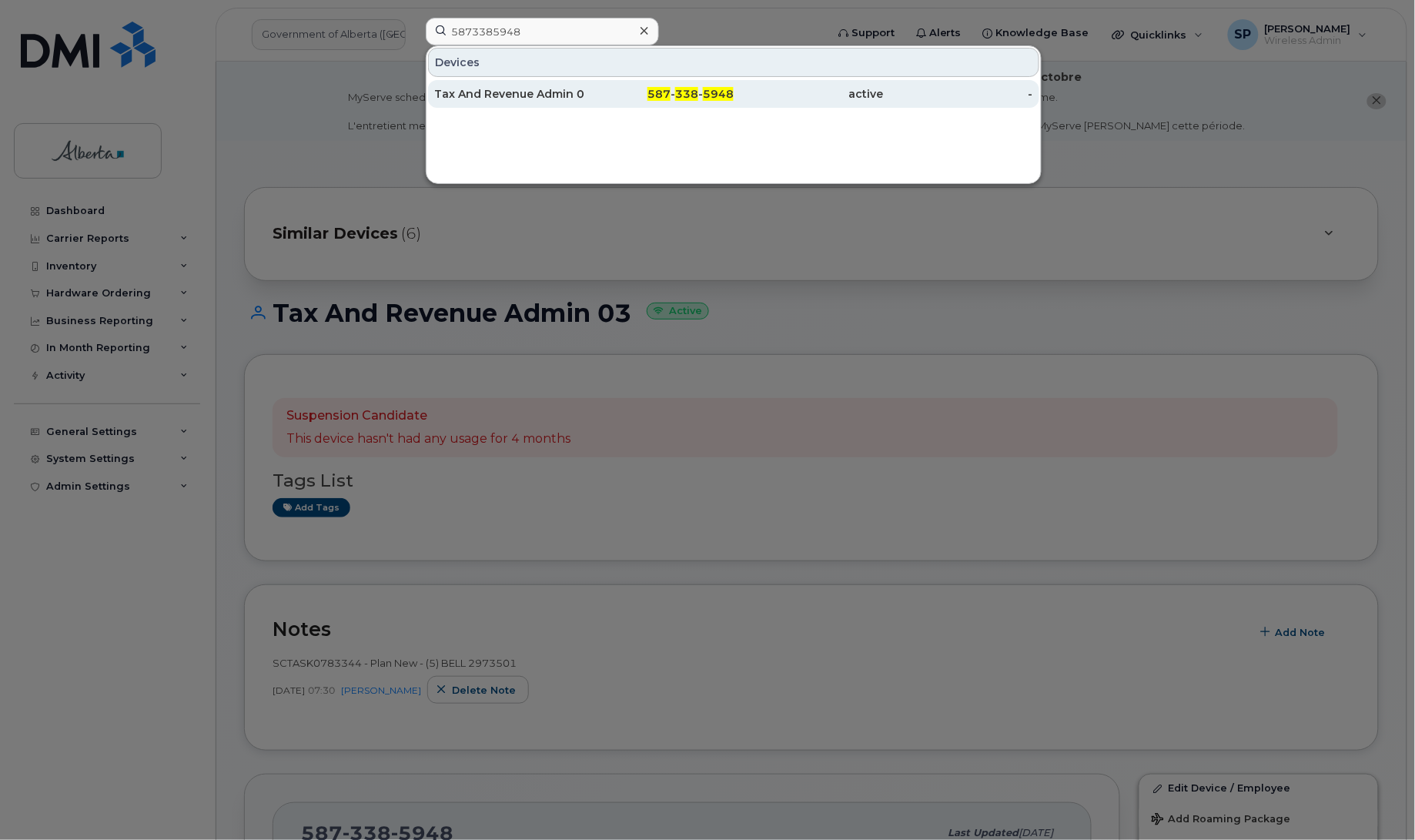
click at [487, 90] on div "Tax And Revenue Admin 03" at bounding box center [509, 94] width 150 height 16
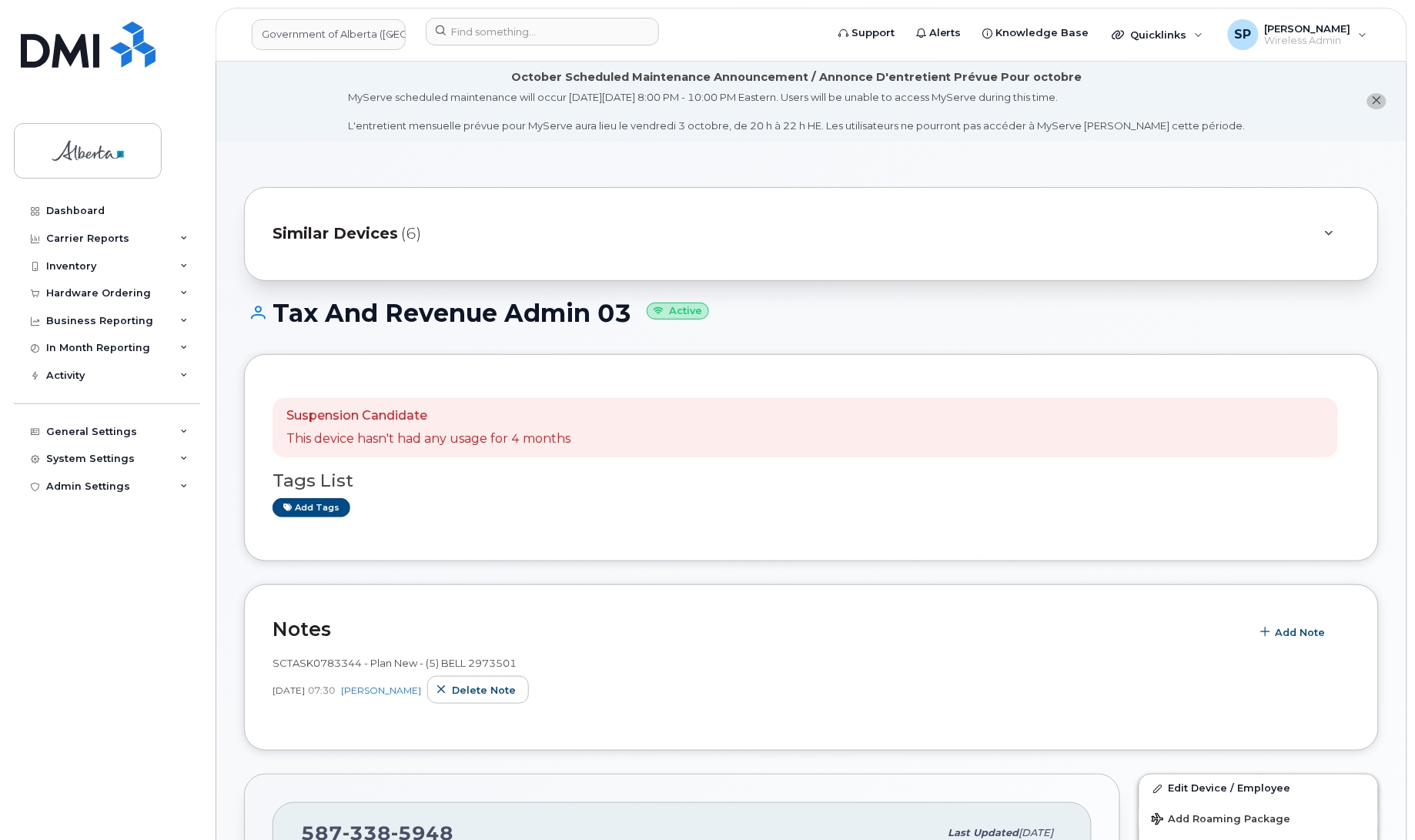
click at [67, 536] on div "Dashboard Carrier Reports Monthly Billing Data Daily Data Pooling Data Behavior…" at bounding box center [109, 507] width 190 height 619
click at [1289, 632] on span "Add Note" at bounding box center [1300, 632] width 50 height 15
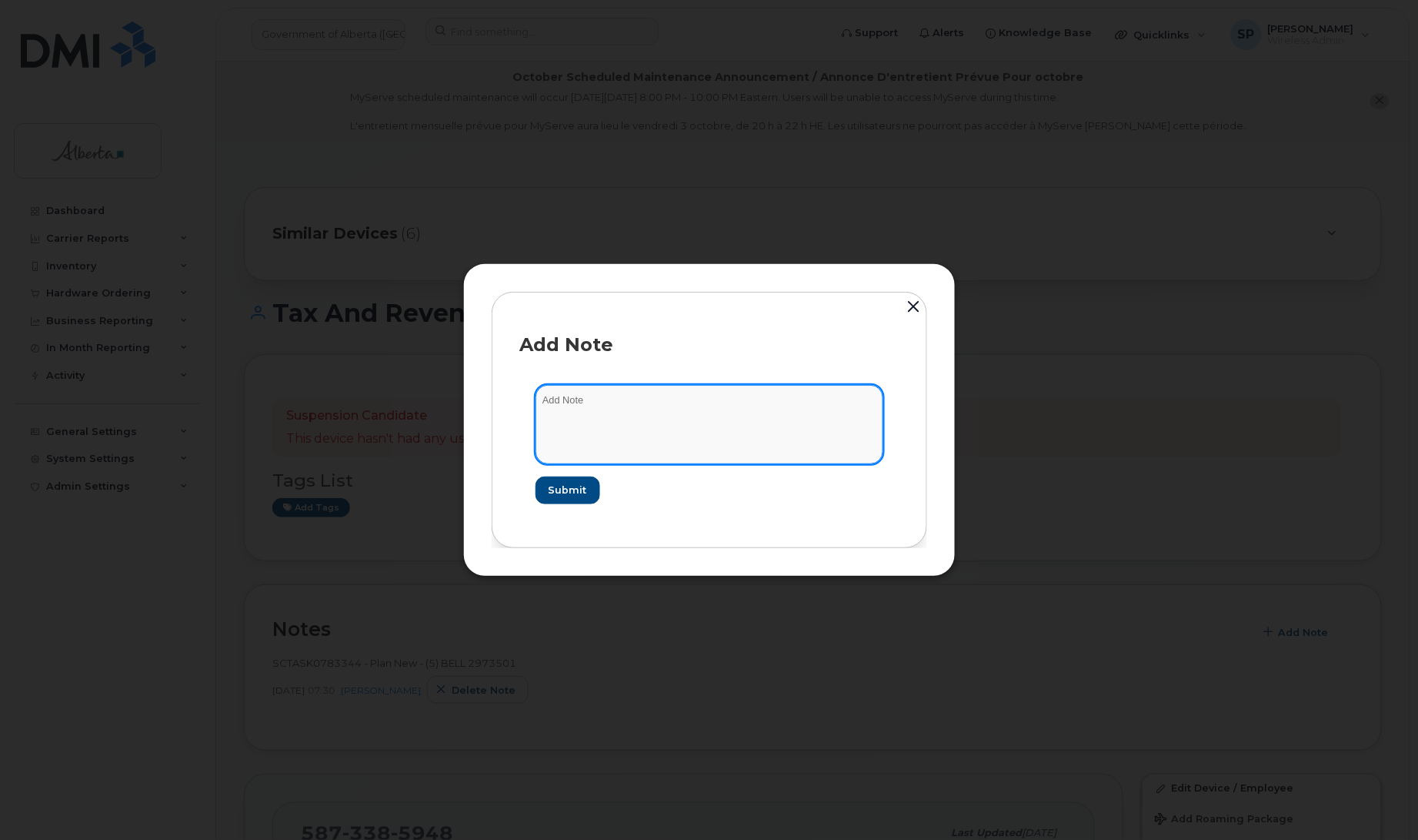
click at [743, 421] on textarea at bounding box center [710, 424] width 348 height 78
paste textarea "SCTASK0852033 Plan Cancel - [PHONE_NUMBER] Repurpose [GEOGRAPHIC_DATA]. Previou…"
type textarea "SCTASK0852033 Plan Cancel - [PHONE_NUMBER] Repurpose [GEOGRAPHIC_DATA]. Previou…"
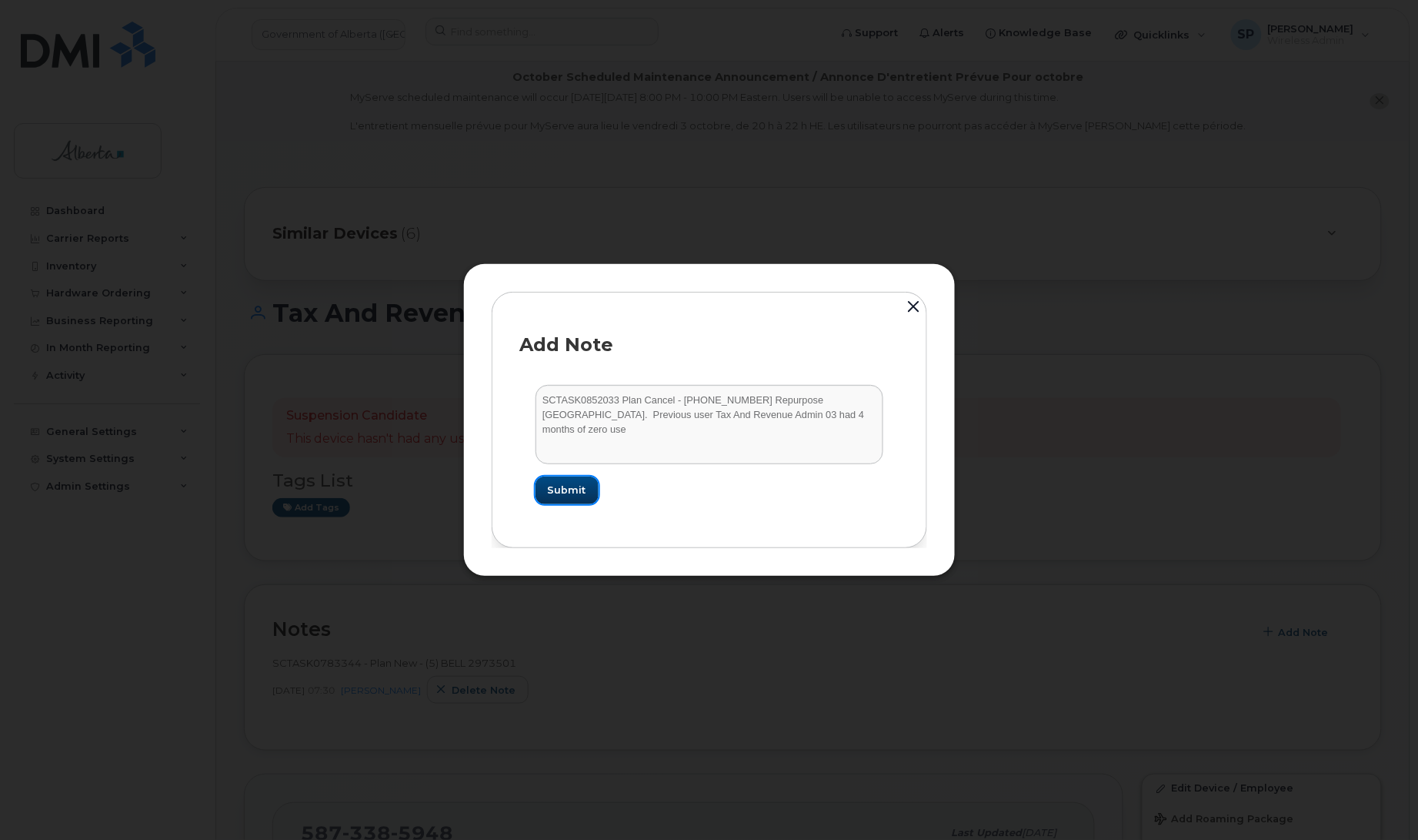
click at [575, 487] on span "Submit" at bounding box center [567, 489] width 39 height 15
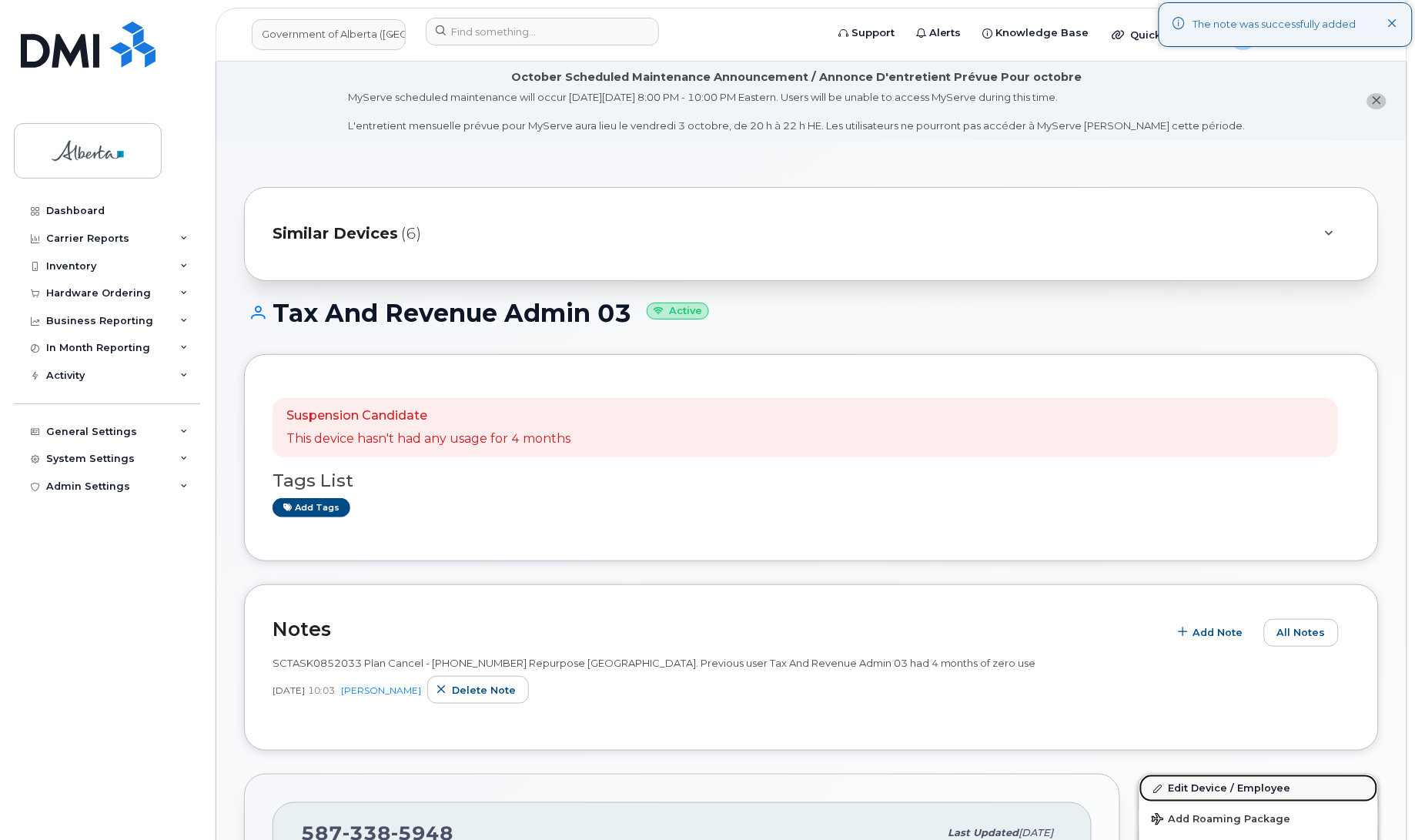
click at [1212, 789] on link "Edit Device / Employee" at bounding box center [1258, 788] width 239 height 28
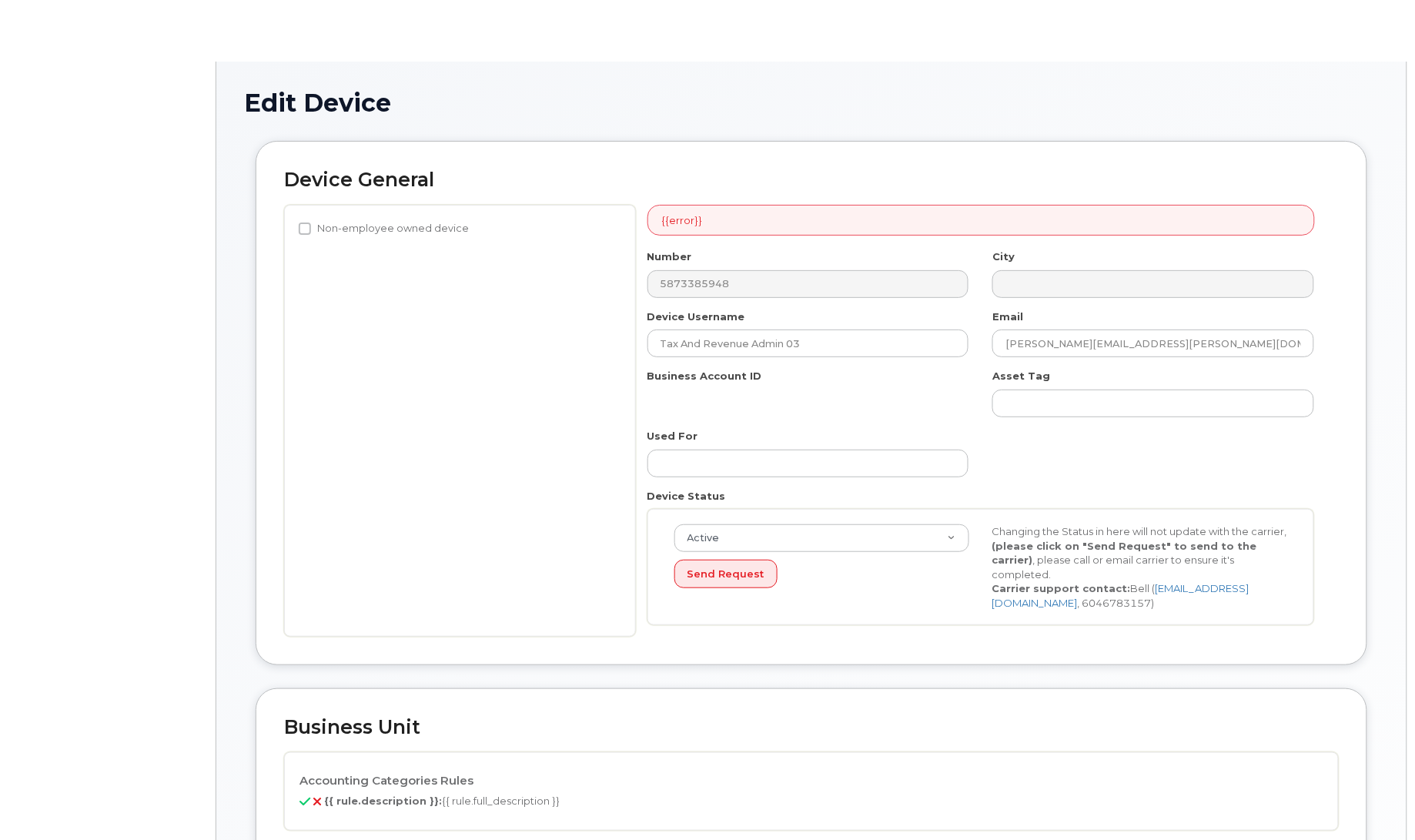
select select "4749753"
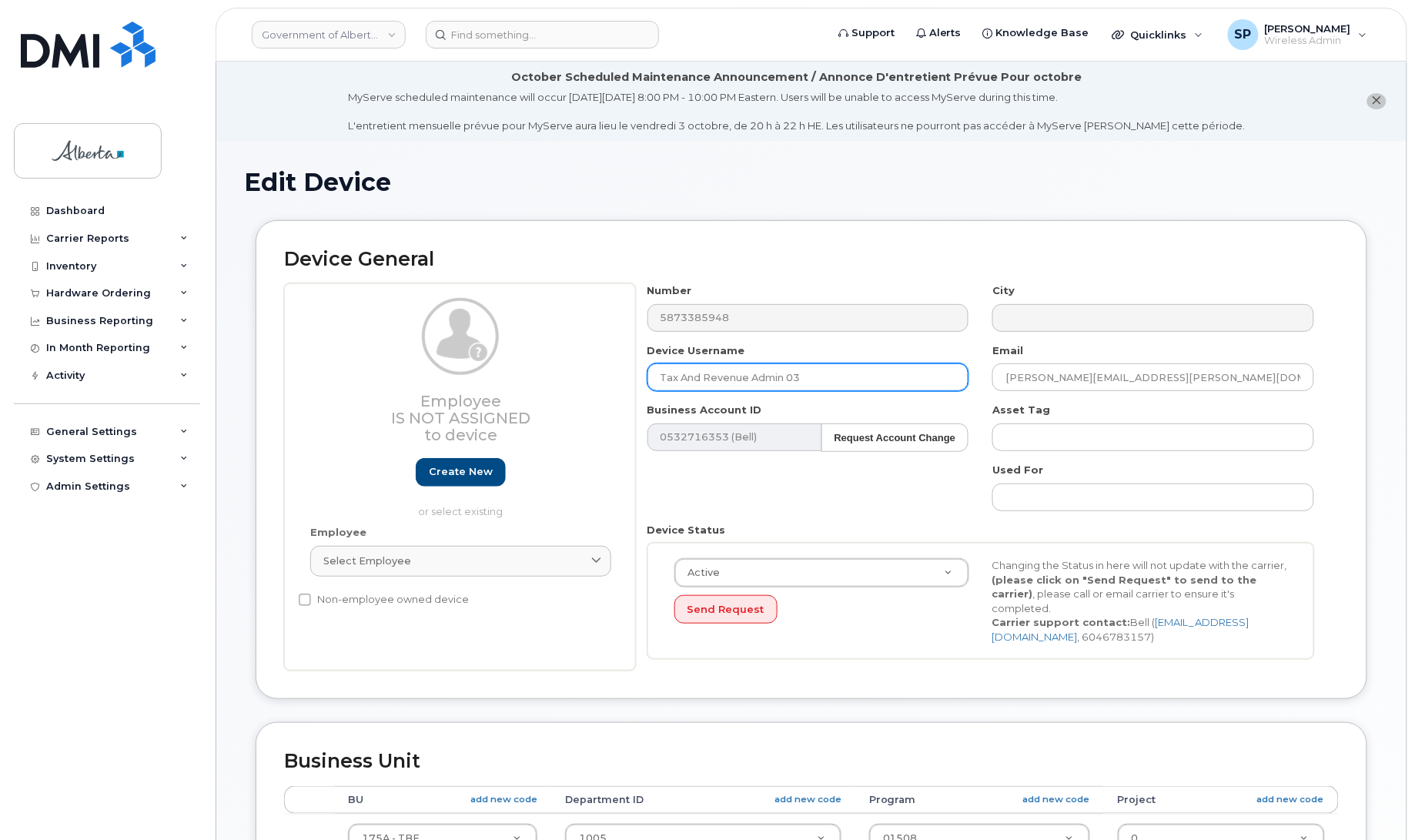
drag, startPoint x: 819, startPoint y: 378, endPoint x: 649, endPoint y: 371, distance: 170.1
click at [649, 371] on input "Tax And Revenue Admin 03" at bounding box center [807, 377] width 321 height 28
type input "Repurpose [GEOGRAPHIC_DATA]"
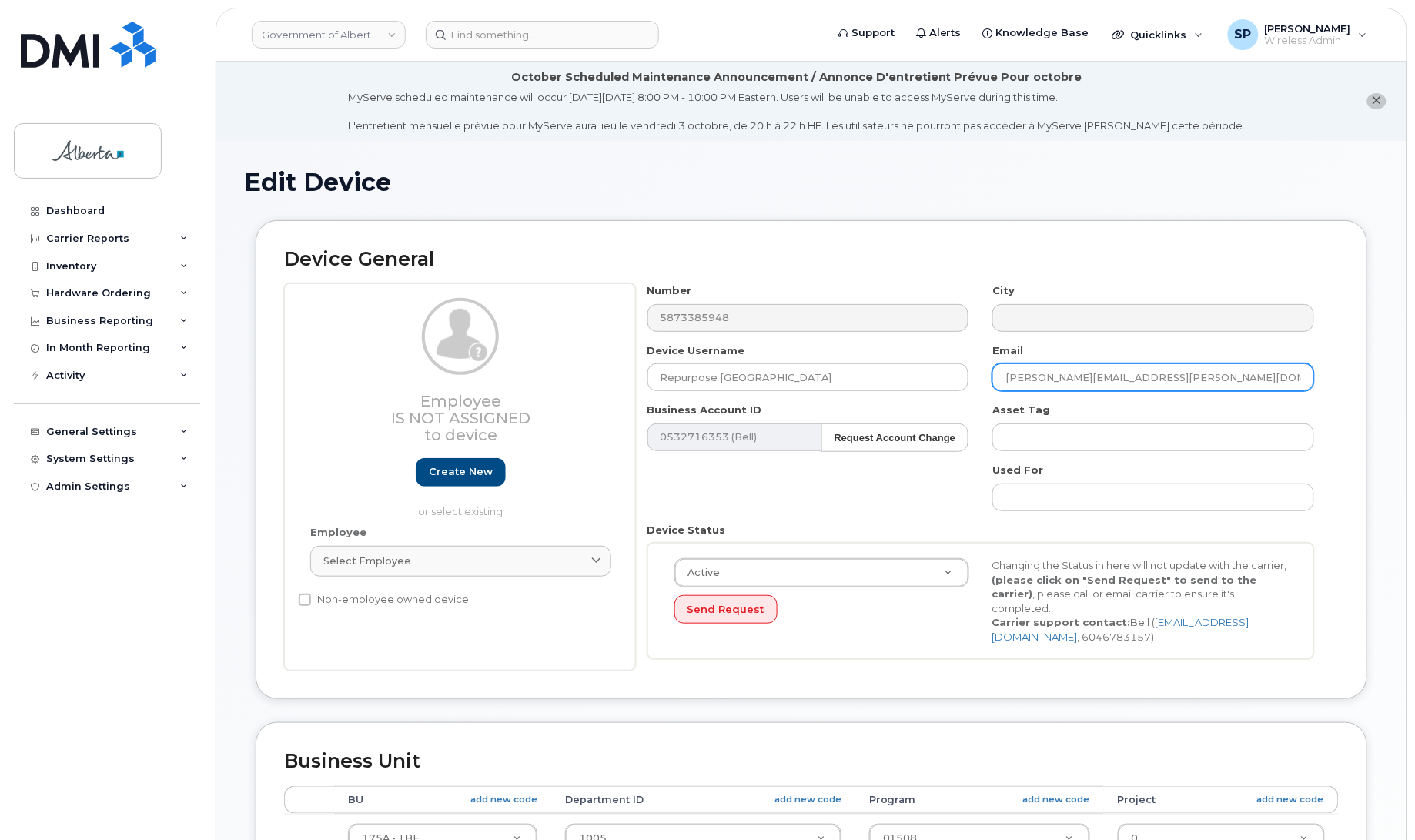
drag, startPoint x: 1057, startPoint y: 389, endPoint x: 980, endPoint y: 397, distance: 77.4
click at [980, 397] on div "Number 5873385948 City Device Username Repurpose Edmonton Email Diane.Hector@go…" at bounding box center [981, 476] width 690 height 387
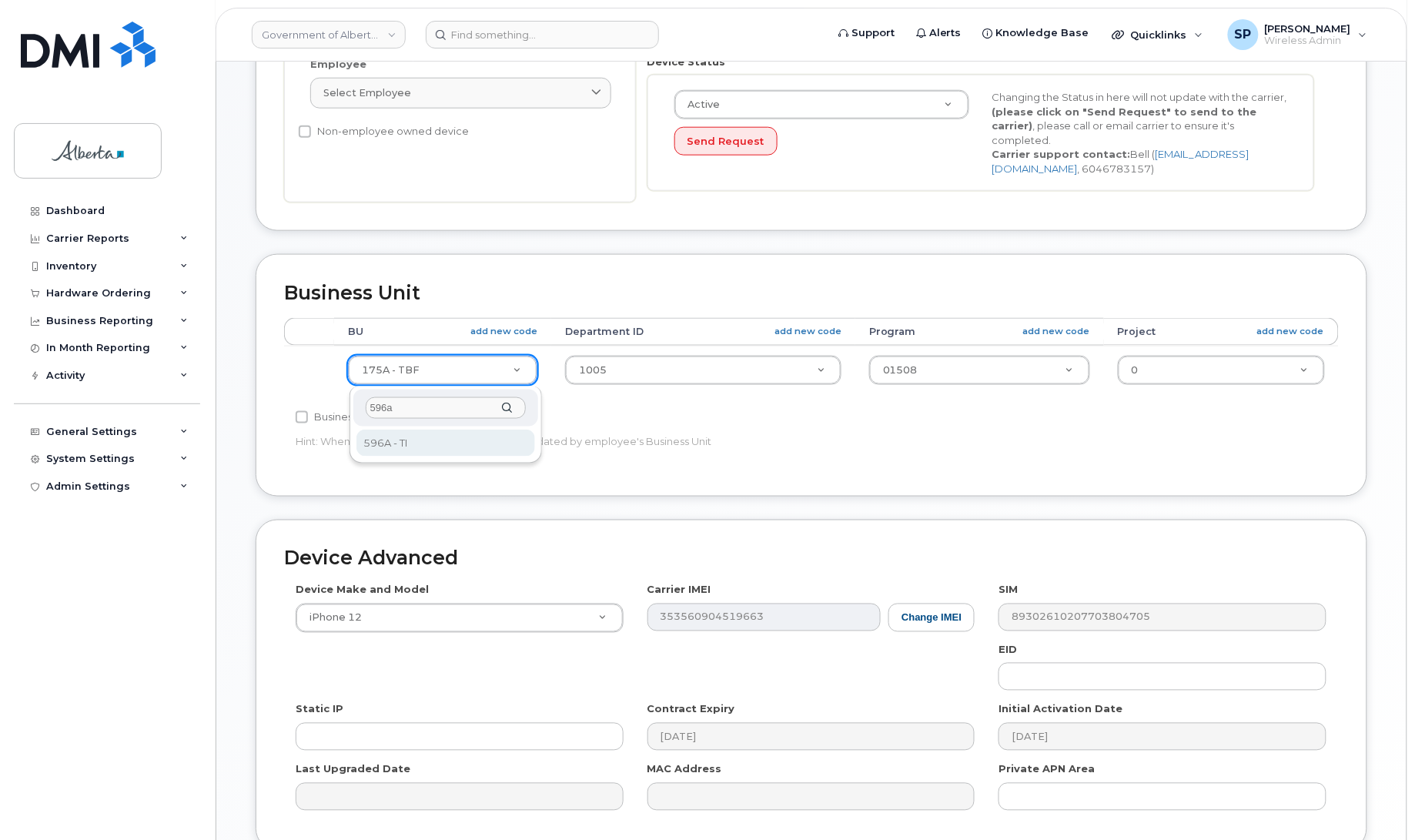
type input "596a"
select select "4797729"
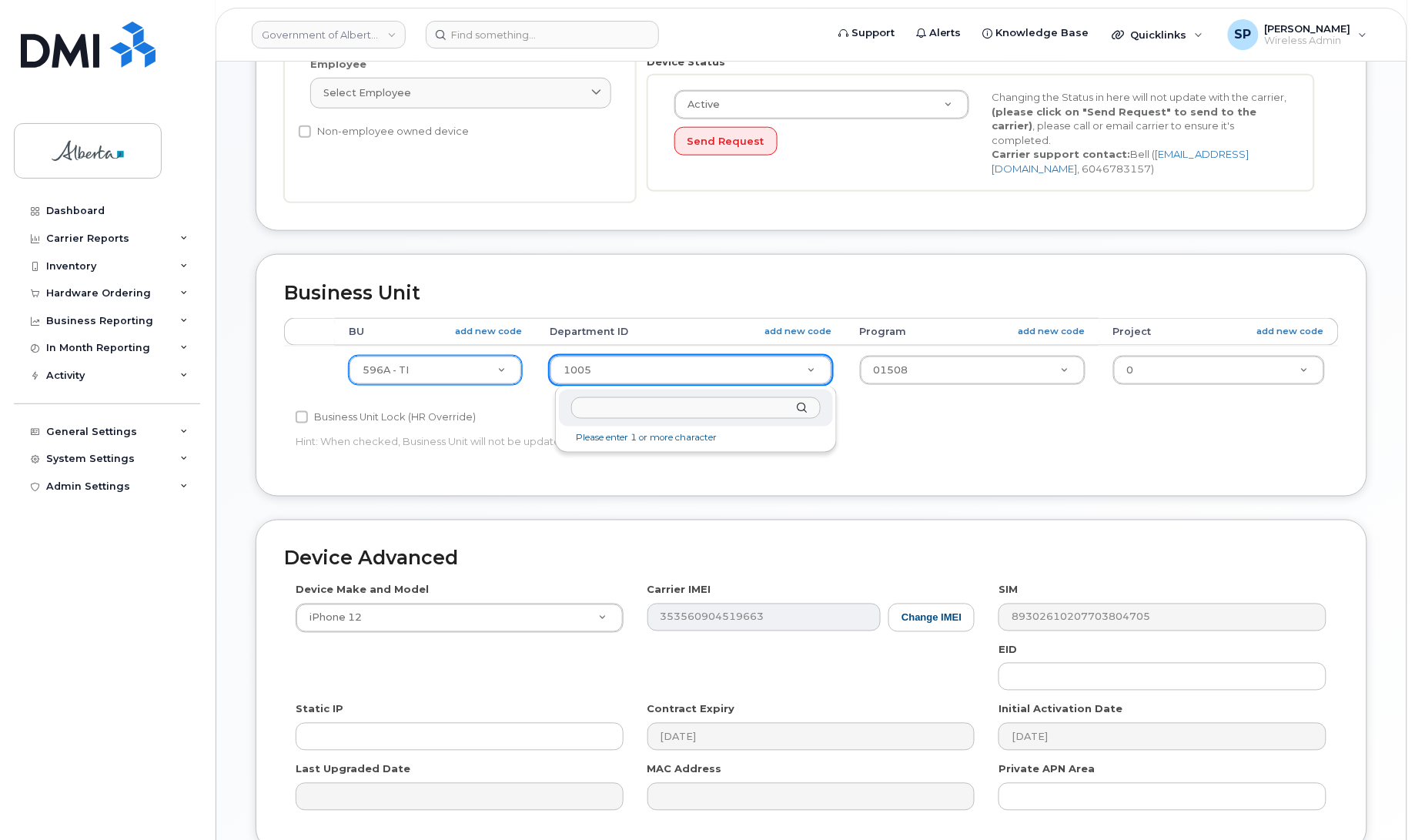
drag, startPoint x: 596, startPoint y: 365, endPoint x: 610, endPoint y: 370, distance: 14.9
type input "0"
type input "4806341"
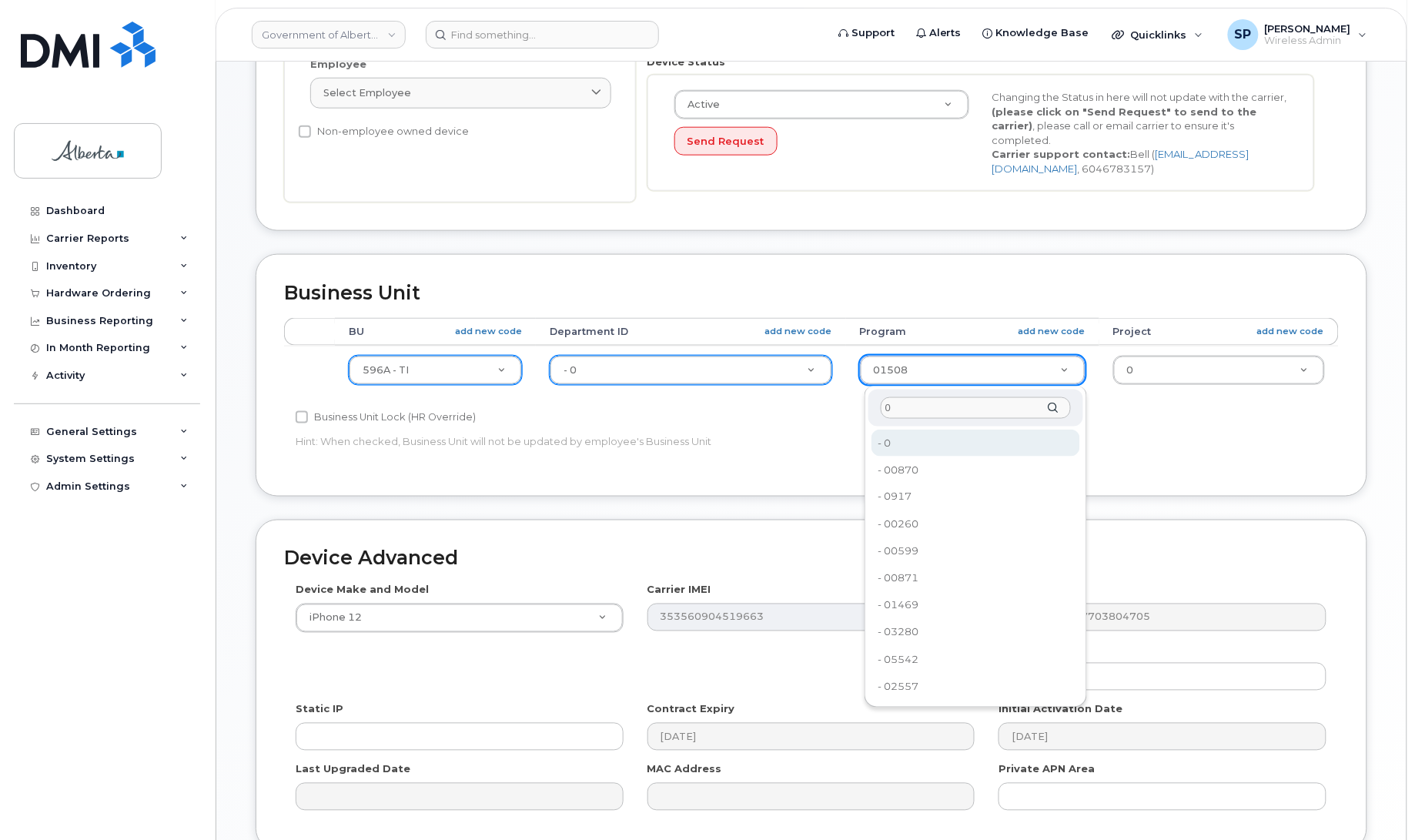
type input "0"
type input "4806366"
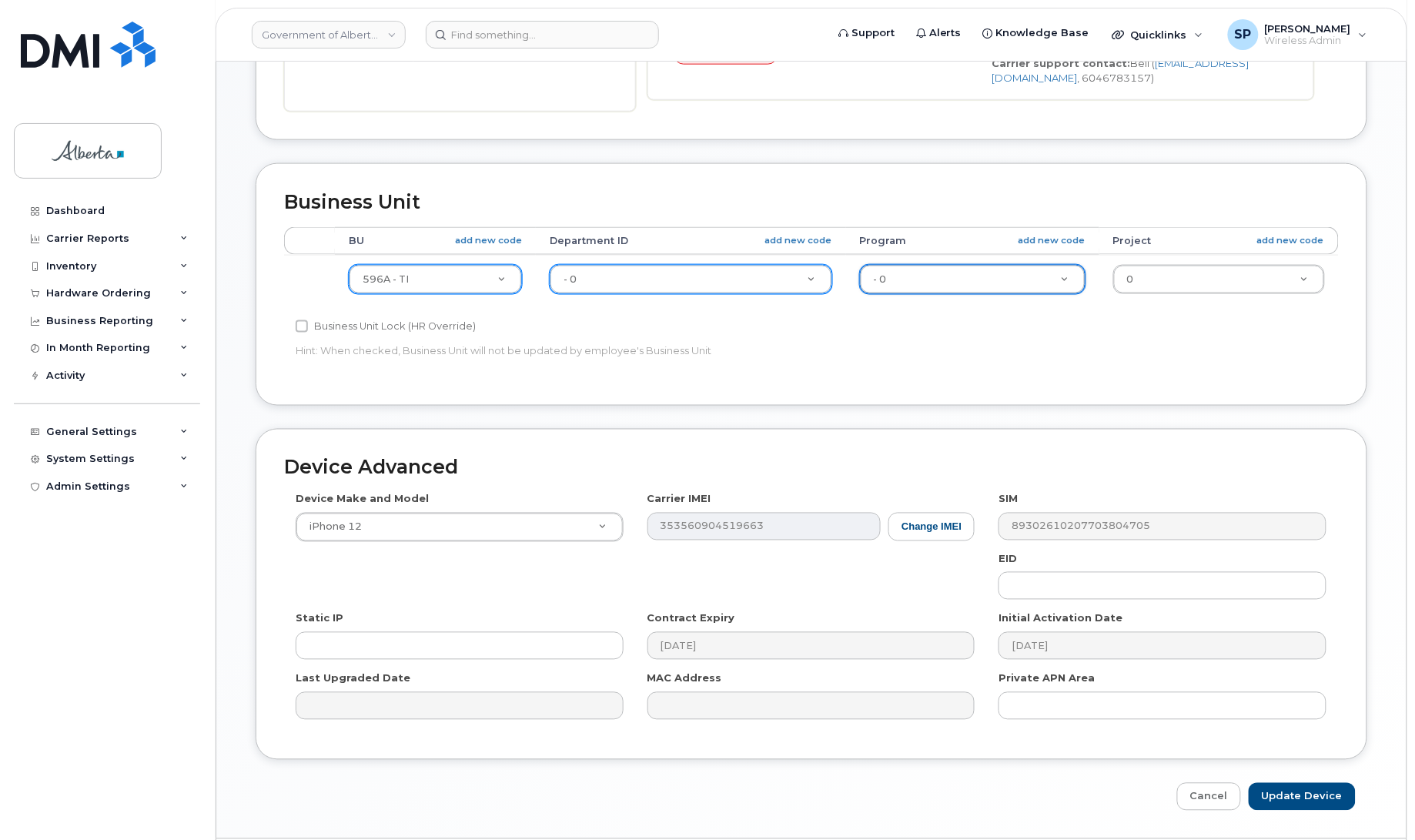
scroll to position [609, 0]
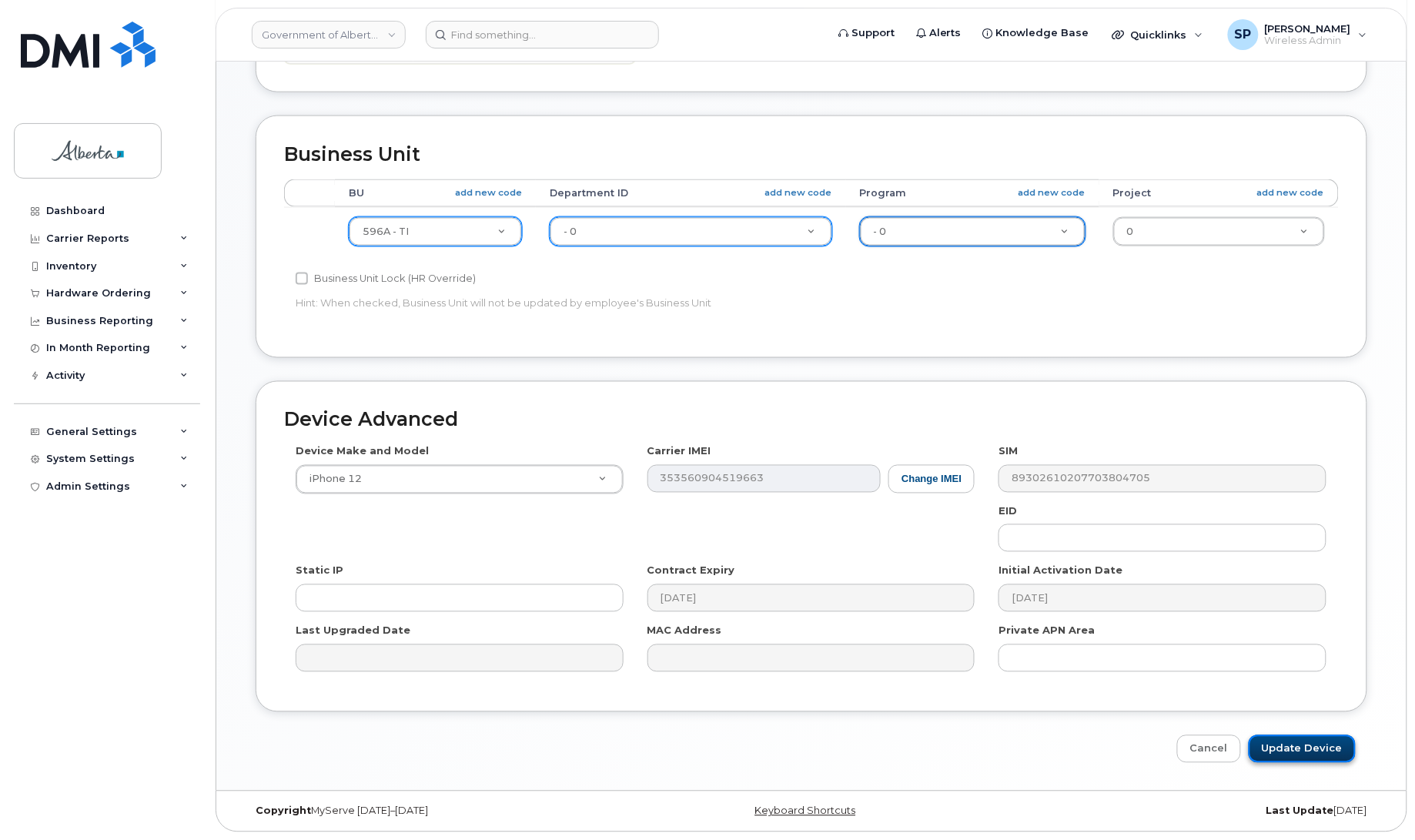
click at [1287, 745] on input "Update Device" at bounding box center [1302, 749] width 107 height 28
type input "Saving..."
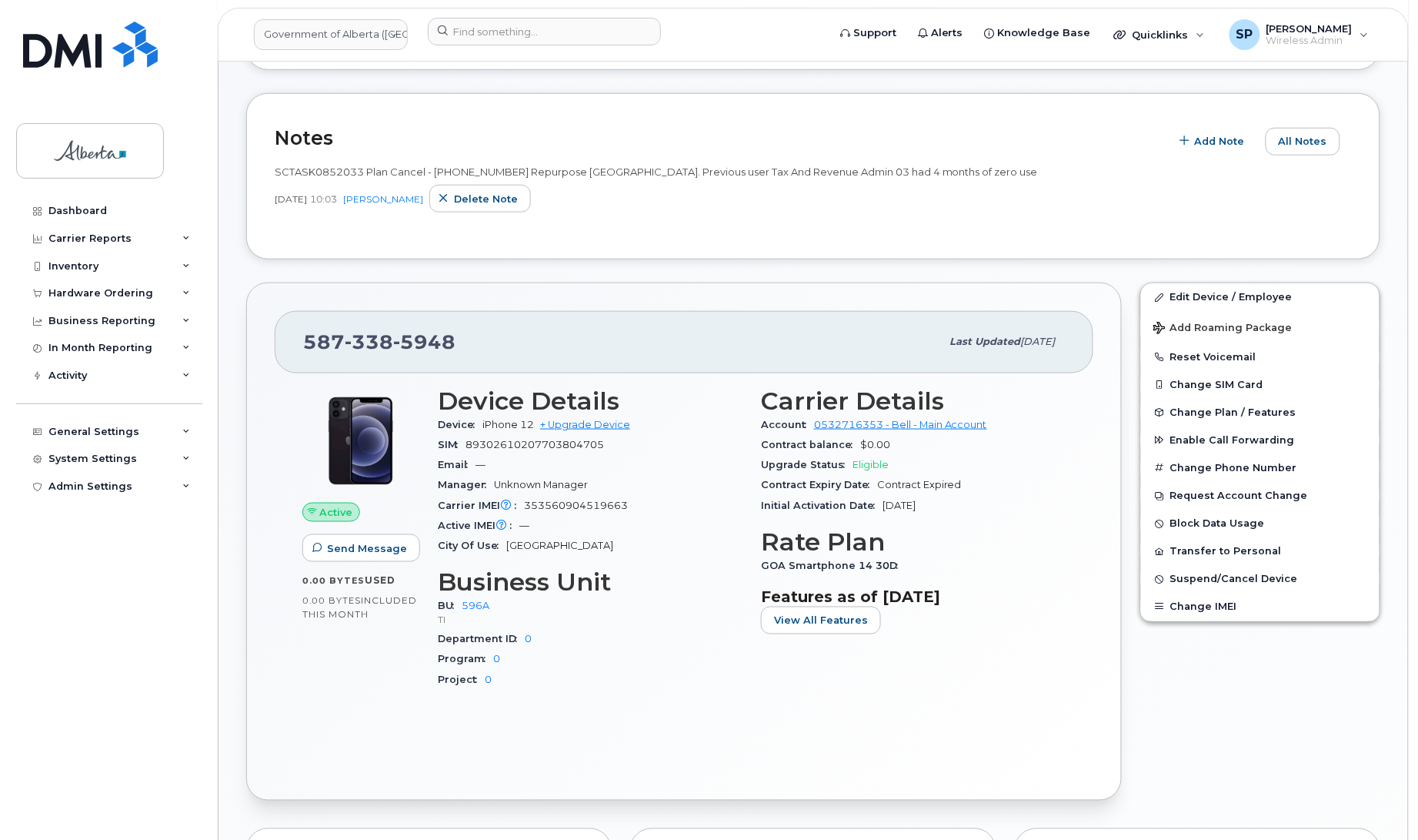
scroll to position [367, 0]
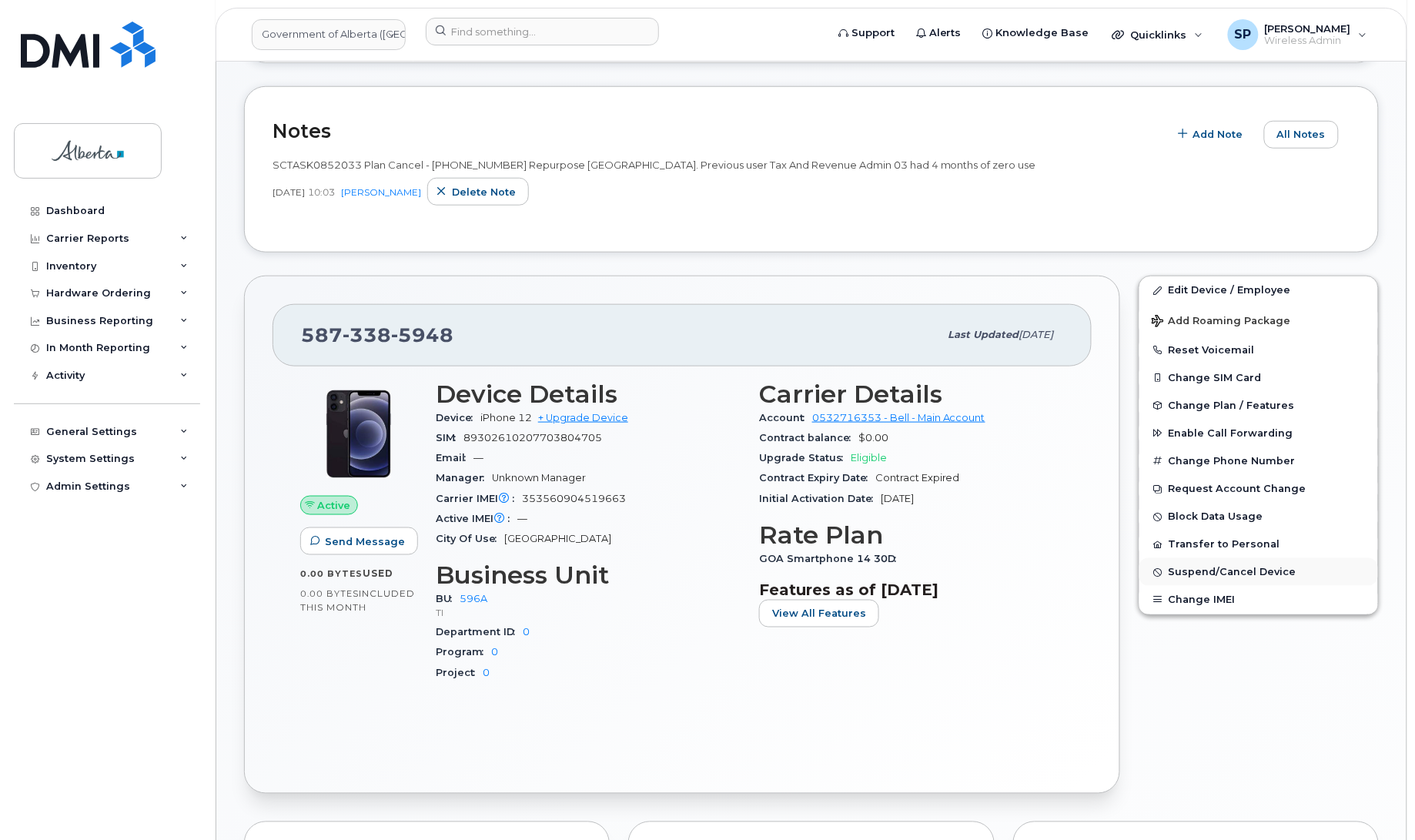
click at [1220, 571] on span "Suspend/Cancel Device" at bounding box center [1232, 571] width 128 height 11
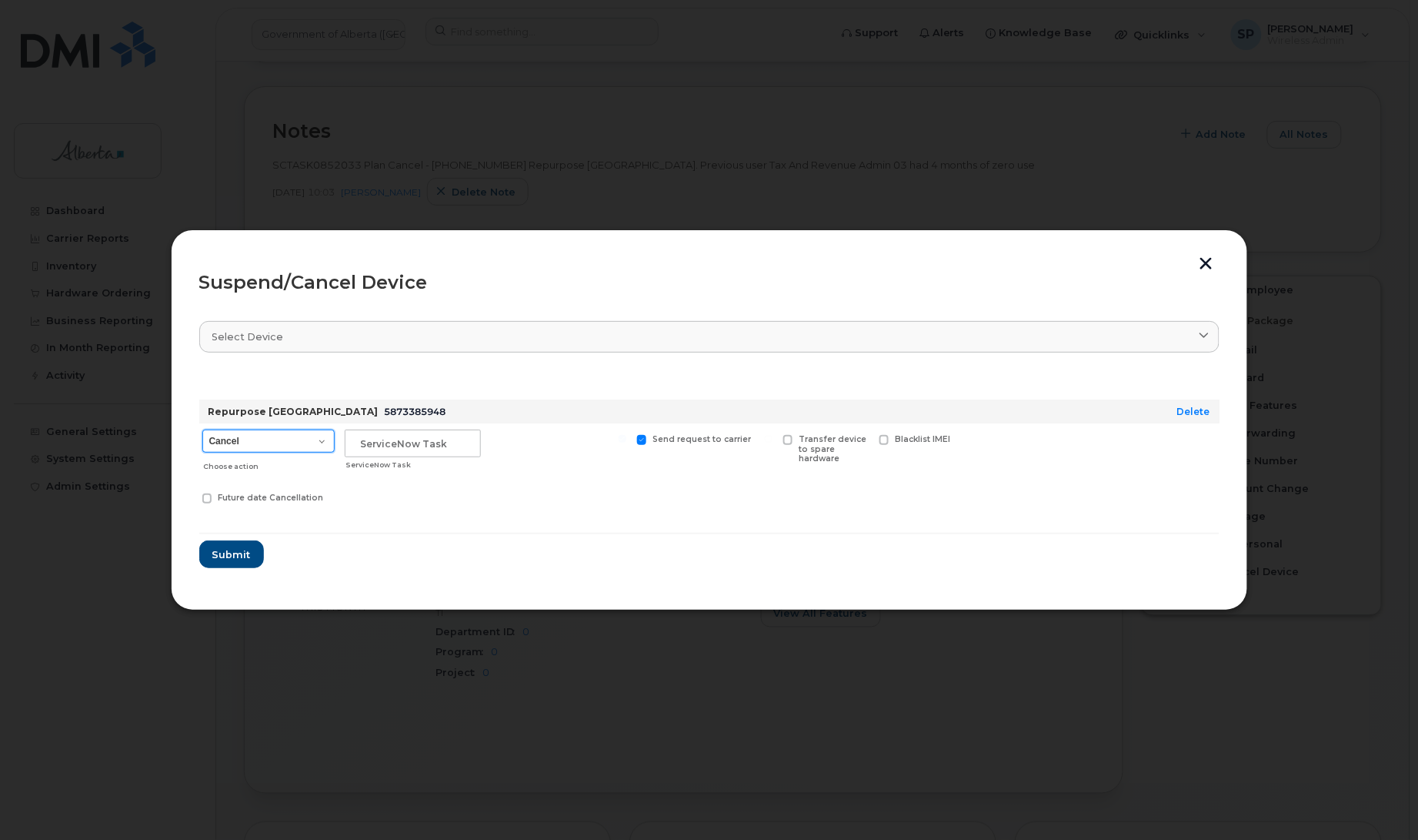
click at [268, 444] on select "Cancel Suspend - Extend Suspension Suspend - Reduced Rate Suspend - Lost Device…" at bounding box center [269, 440] width 133 height 23
select select "[object Object]"
click at [202, 429] on select "Cancel Suspend - Extend Suspension Suspend - Reduced Rate Suspend - Lost Device…" at bounding box center [269, 440] width 133 height 23
click at [374, 444] on input "text" at bounding box center [413, 443] width 136 height 28
paste input "SCTASK0852033"
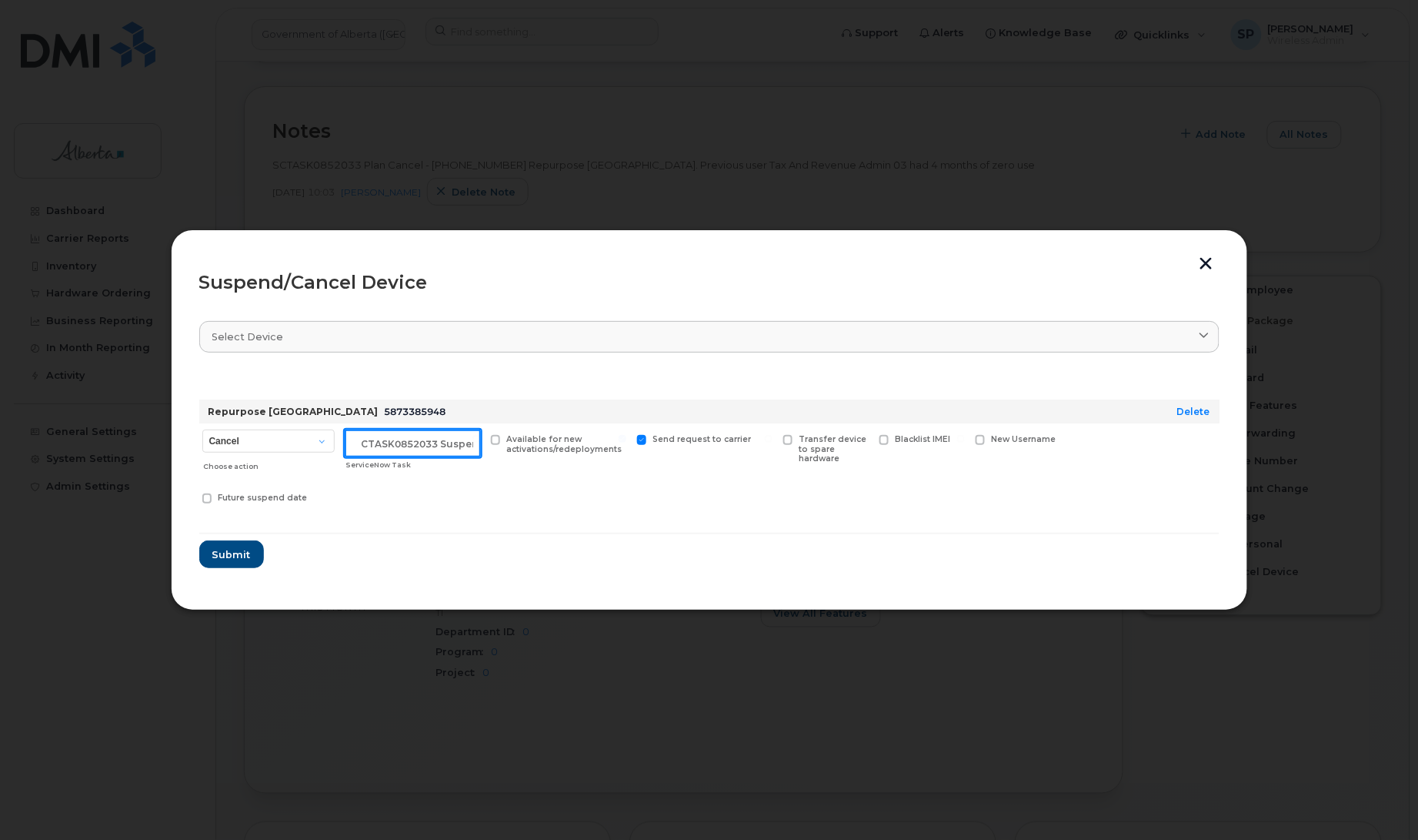
scroll to position [0, 13]
type input "SCTASK0852033 Suspend"
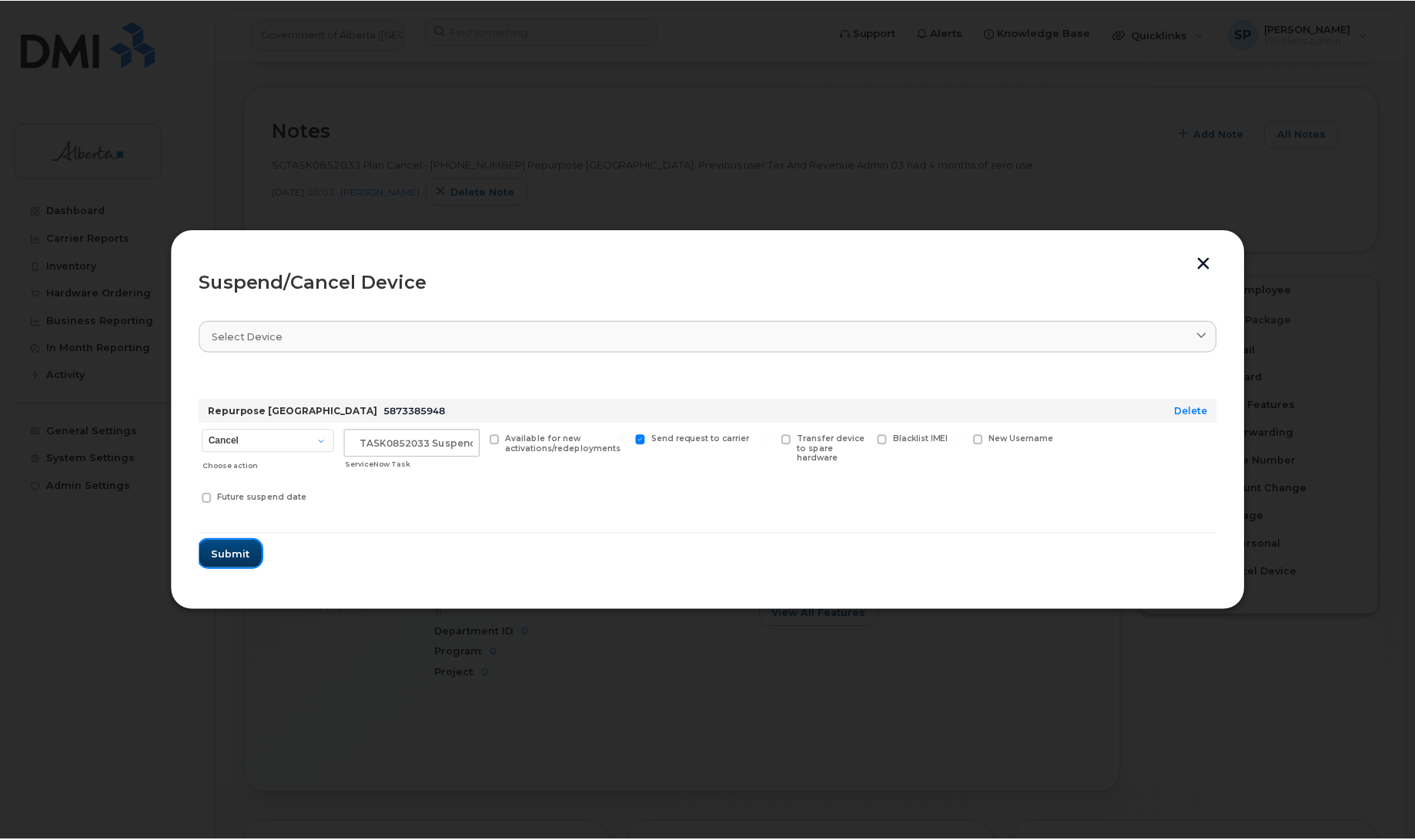
scroll to position [0, 0]
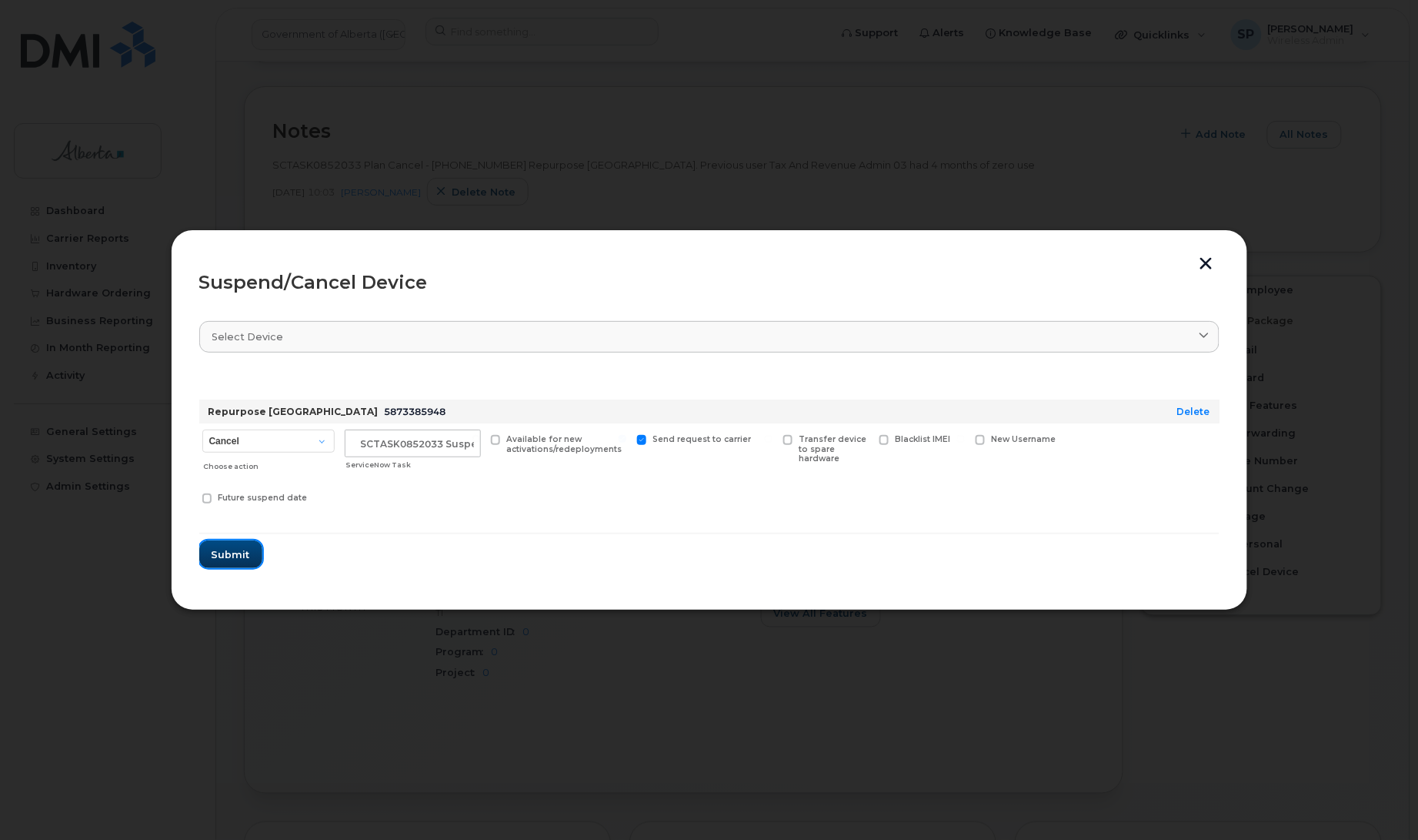
click at [226, 555] on span "Submit" at bounding box center [231, 554] width 39 height 15
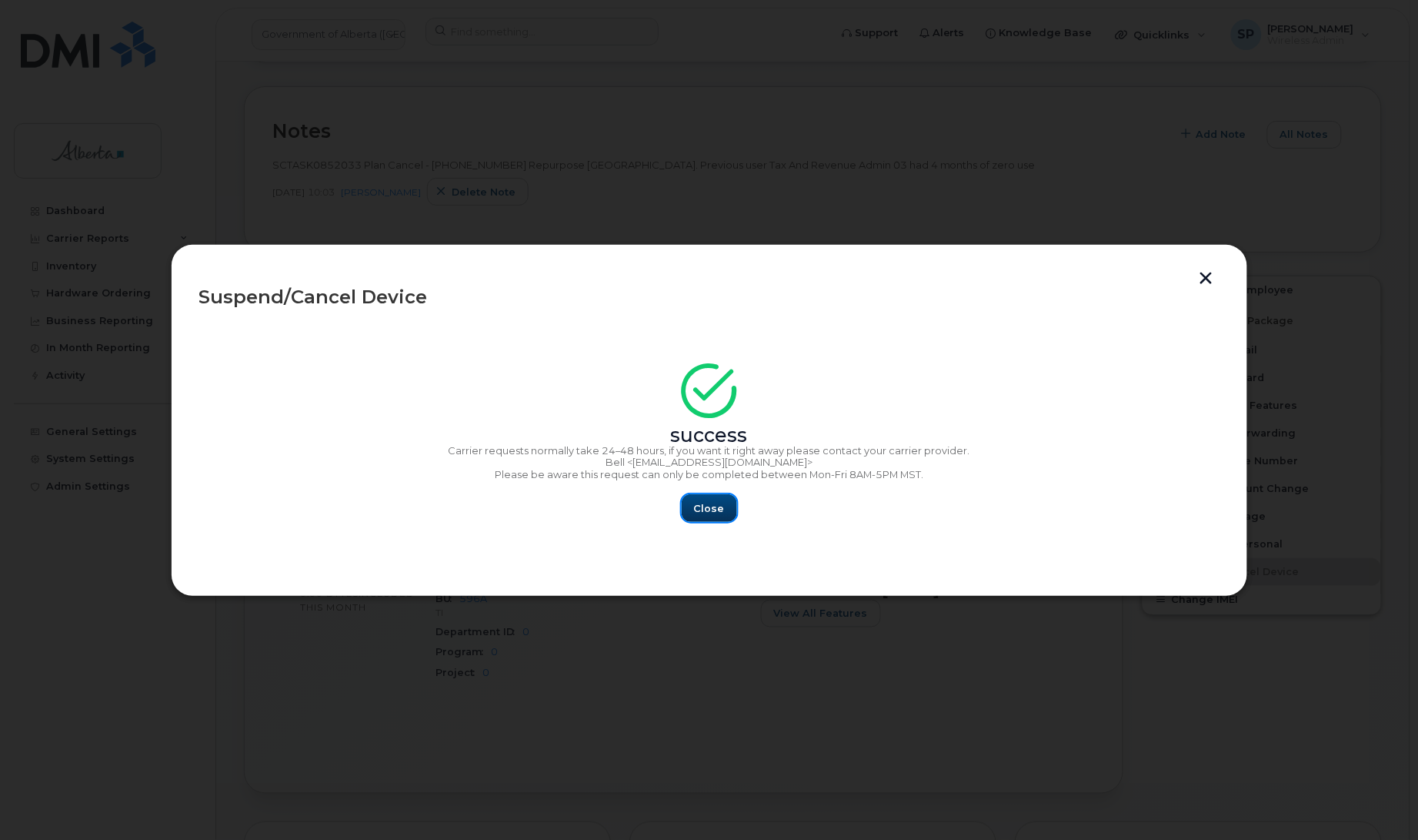
click at [709, 508] on span "Close" at bounding box center [710, 507] width 31 height 15
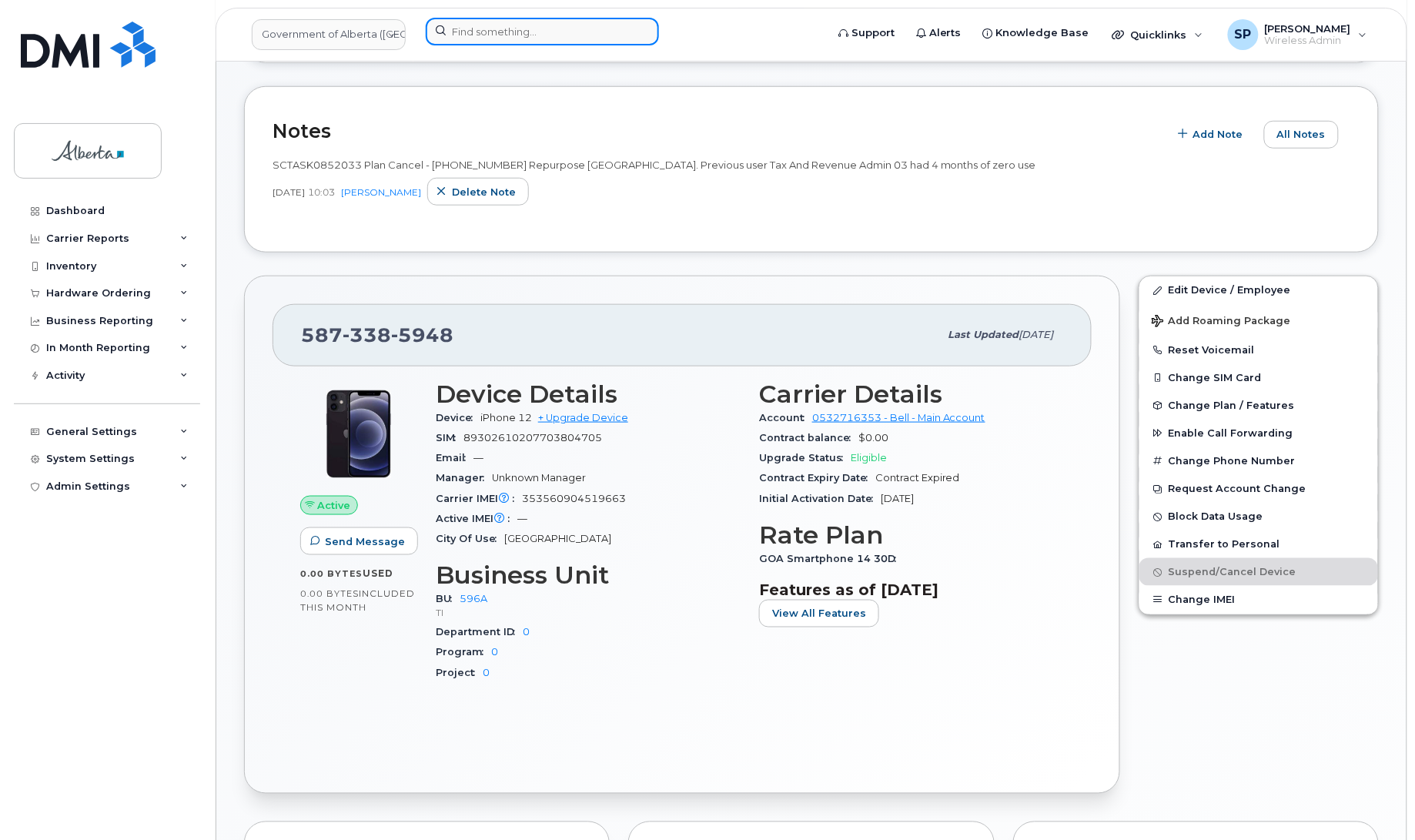
click at [457, 29] on input at bounding box center [542, 32] width 234 height 28
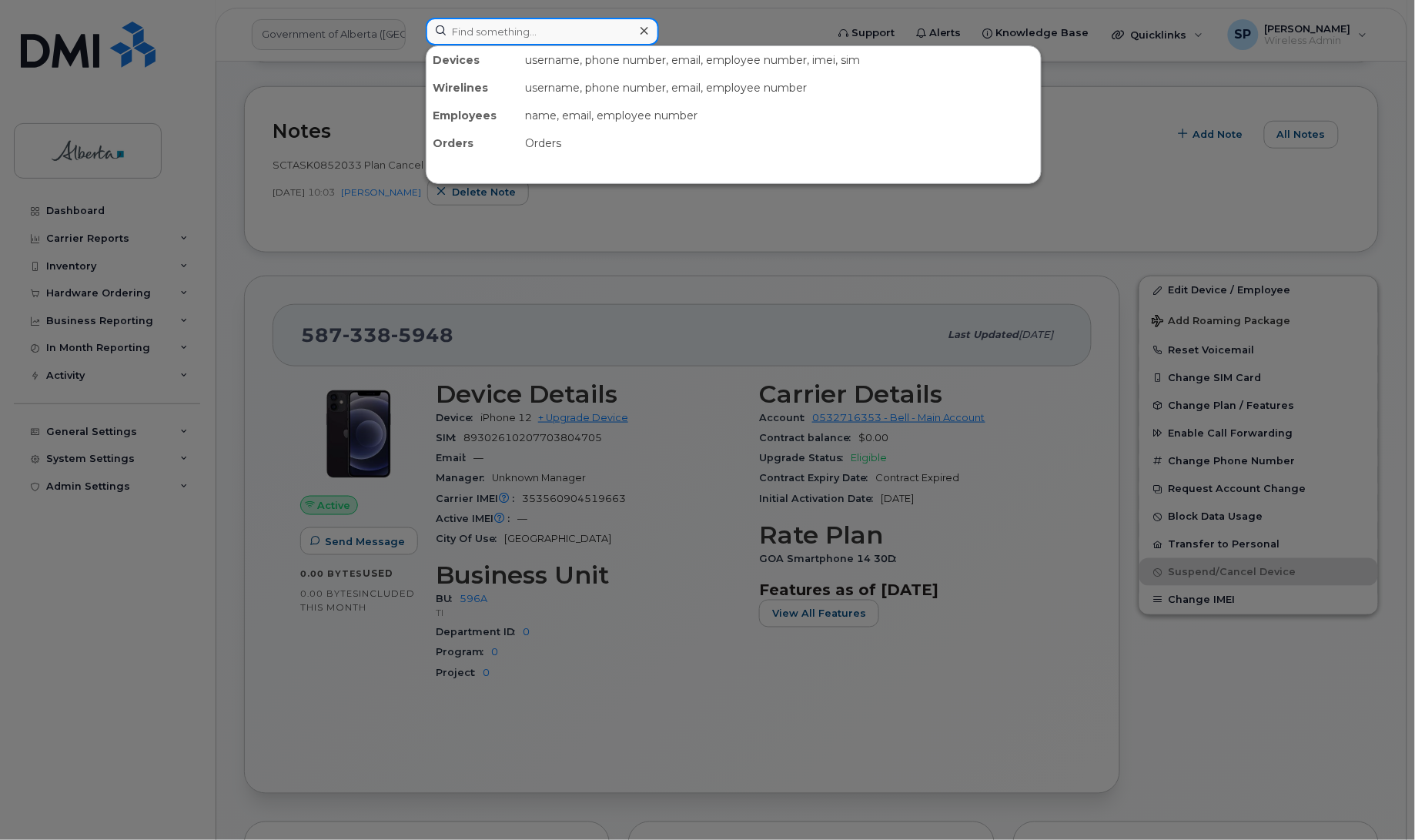
paste input "5873386153"
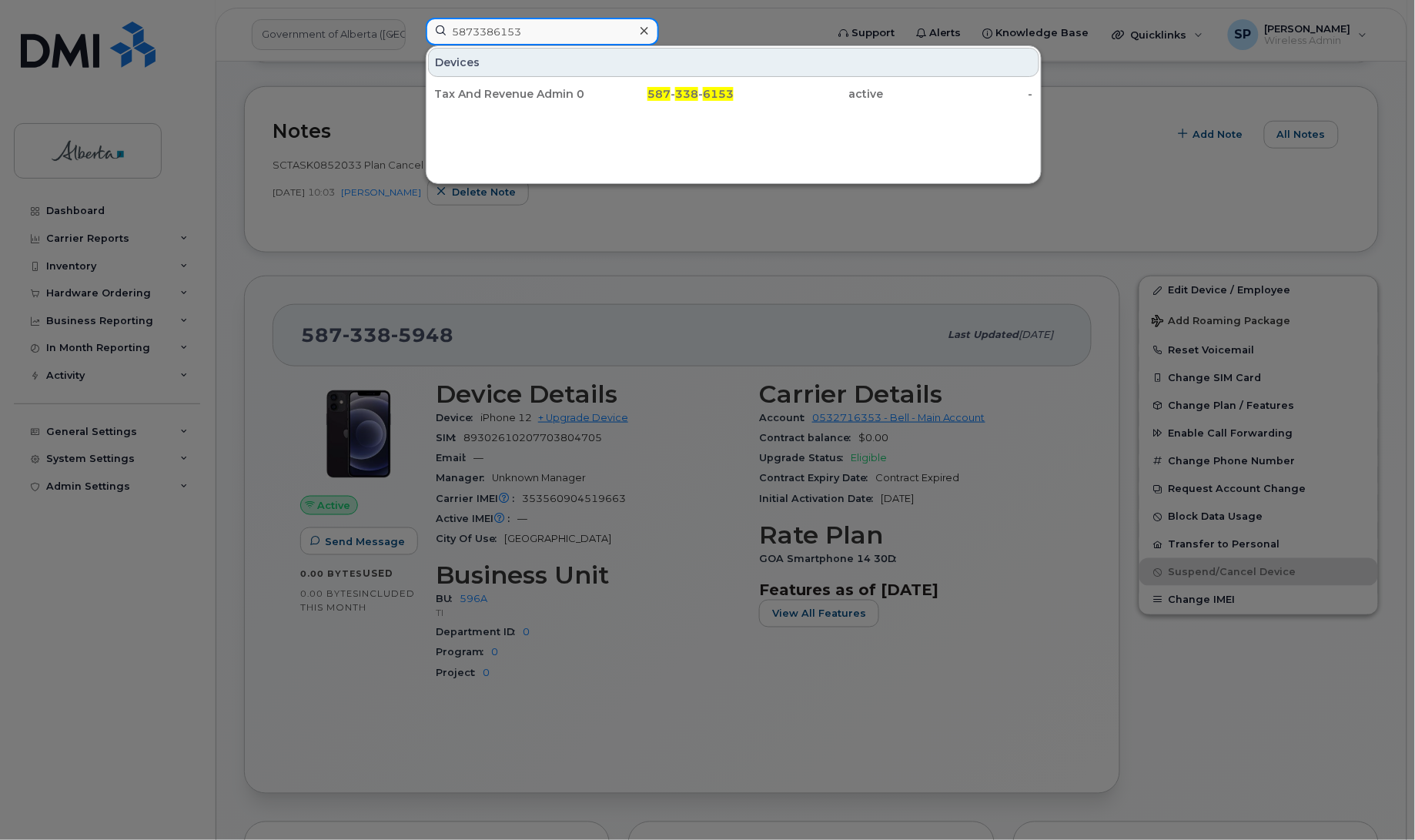
type input "5873386153"
click at [502, 93] on div "Tax And Revenue Admin 04" at bounding box center [509, 94] width 150 height 16
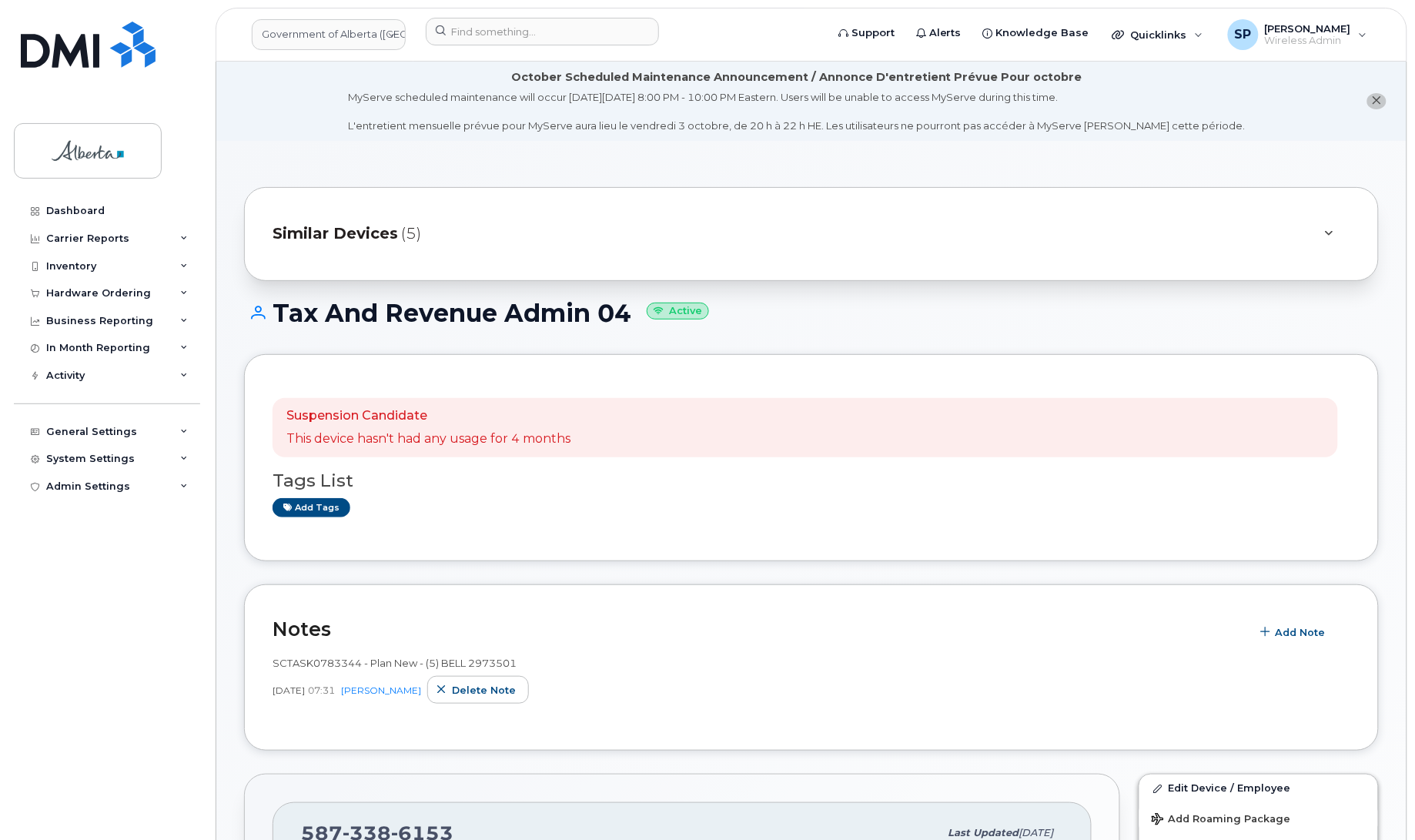
click at [53, 596] on div "Dashboard Carrier Reports Monthly Billing Data Daily Data Pooling Data Behavior…" at bounding box center [109, 507] width 190 height 619
click at [1307, 635] on span "Add Note" at bounding box center [1300, 632] width 50 height 15
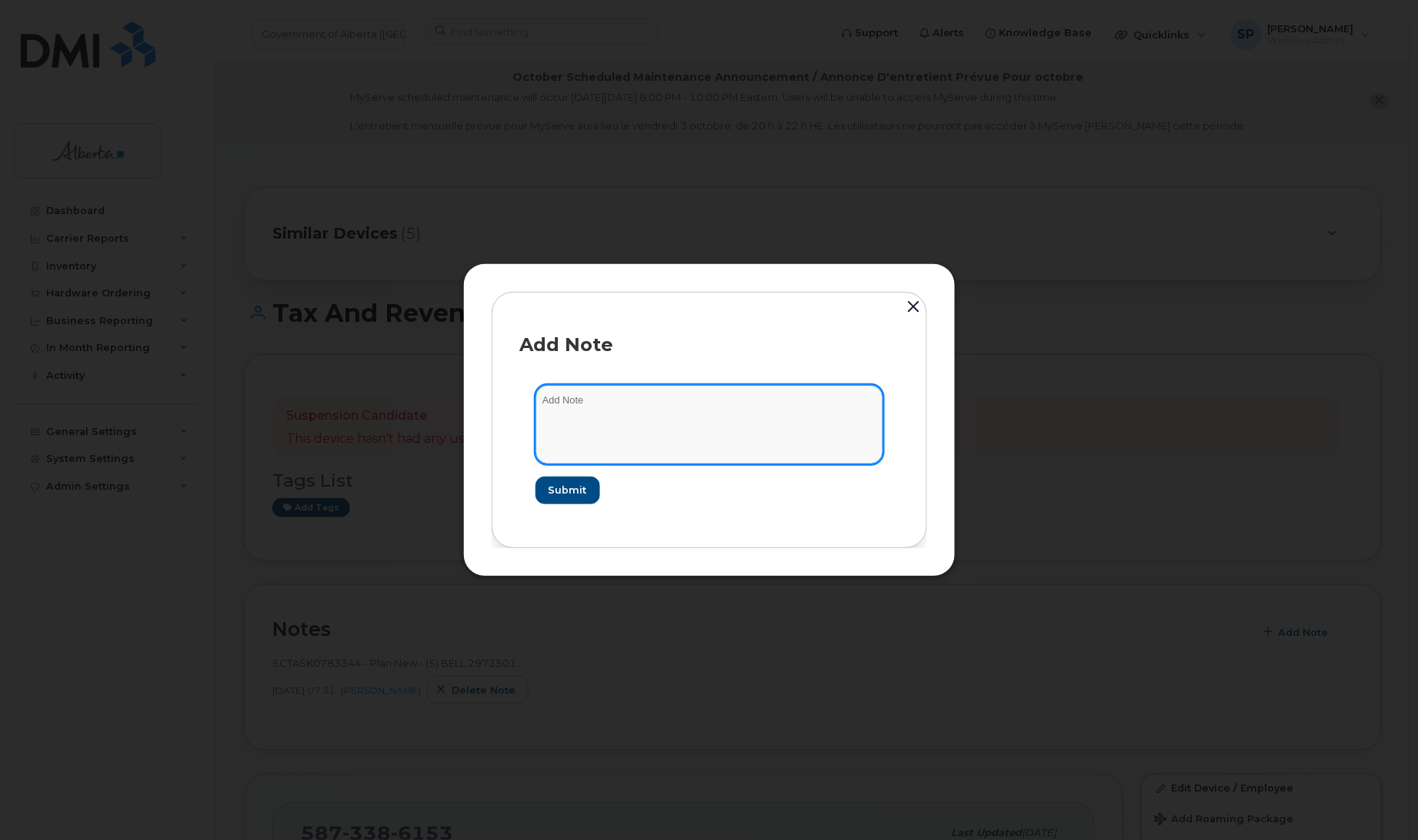
click at [778, 439] on textarea at bounding box center [710, 424] width 348 height 78
paste textarea "SCTASK0852033 Plan Cancel - [PHONE_NUMBER] Repurpose [GEOGRAPHIC_DATA]. Previou…"
type textarea "SCTASK0852033 Plan Cancel - [PHONE_NUMBER] Repurpose [GEOGRAPHIC_DATA]. Previou…"
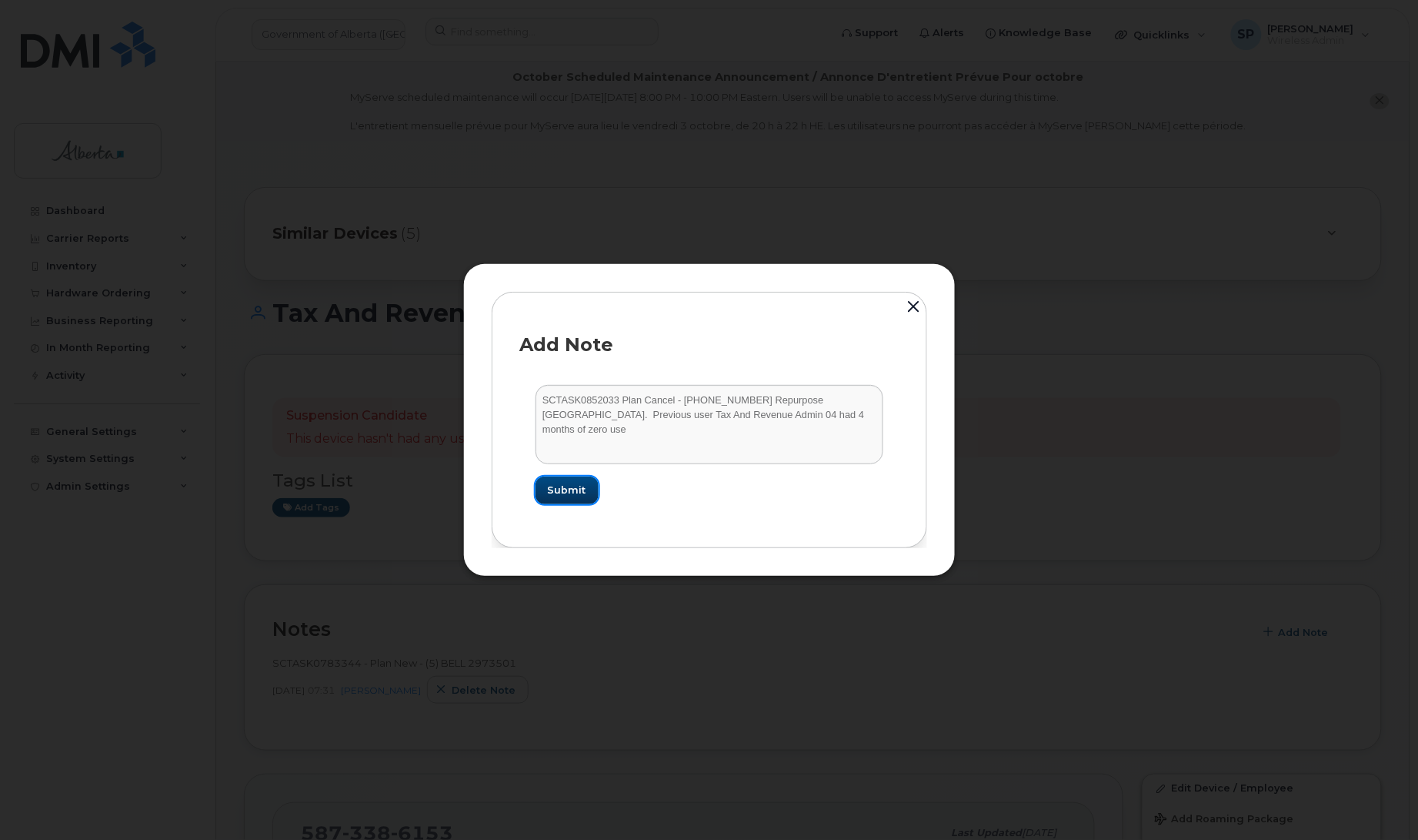
click at [568, 490] on span "Submit" at bounding box center [567, 489] width 39 height 15
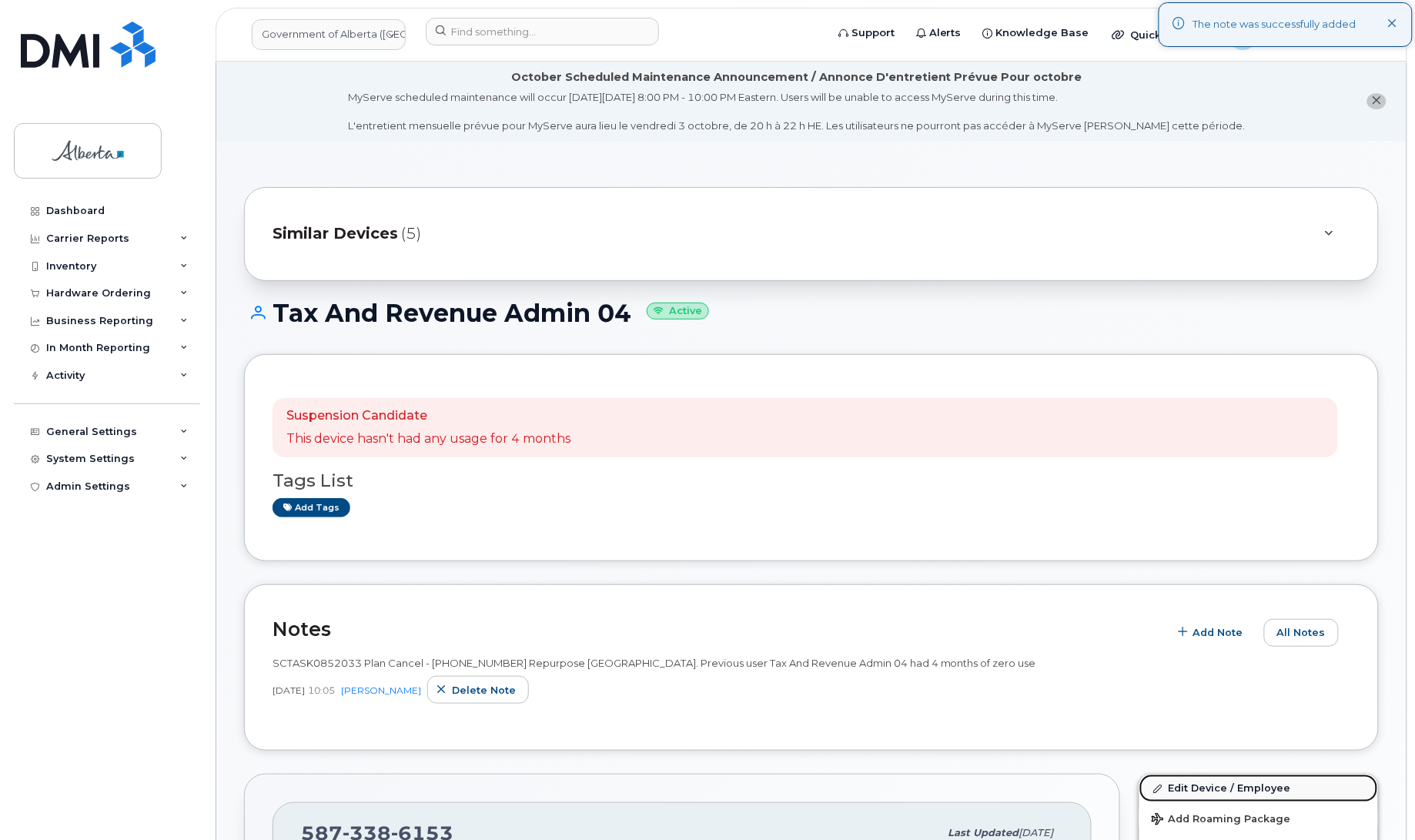
click at [1178, 789] on link "Edit Device / Employee" at bounding box center [1258, 788] width 239 height 28
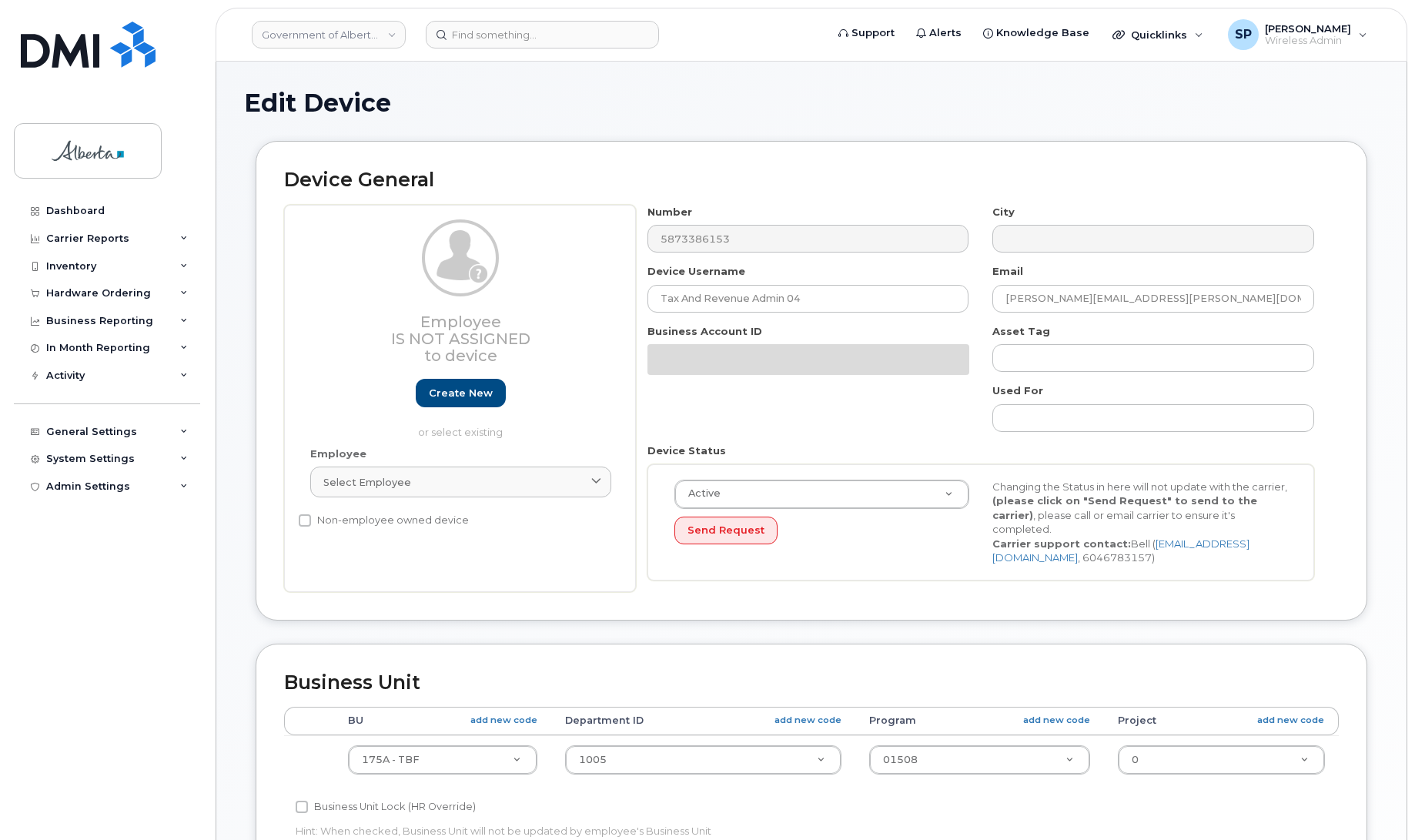
select select "4749753"
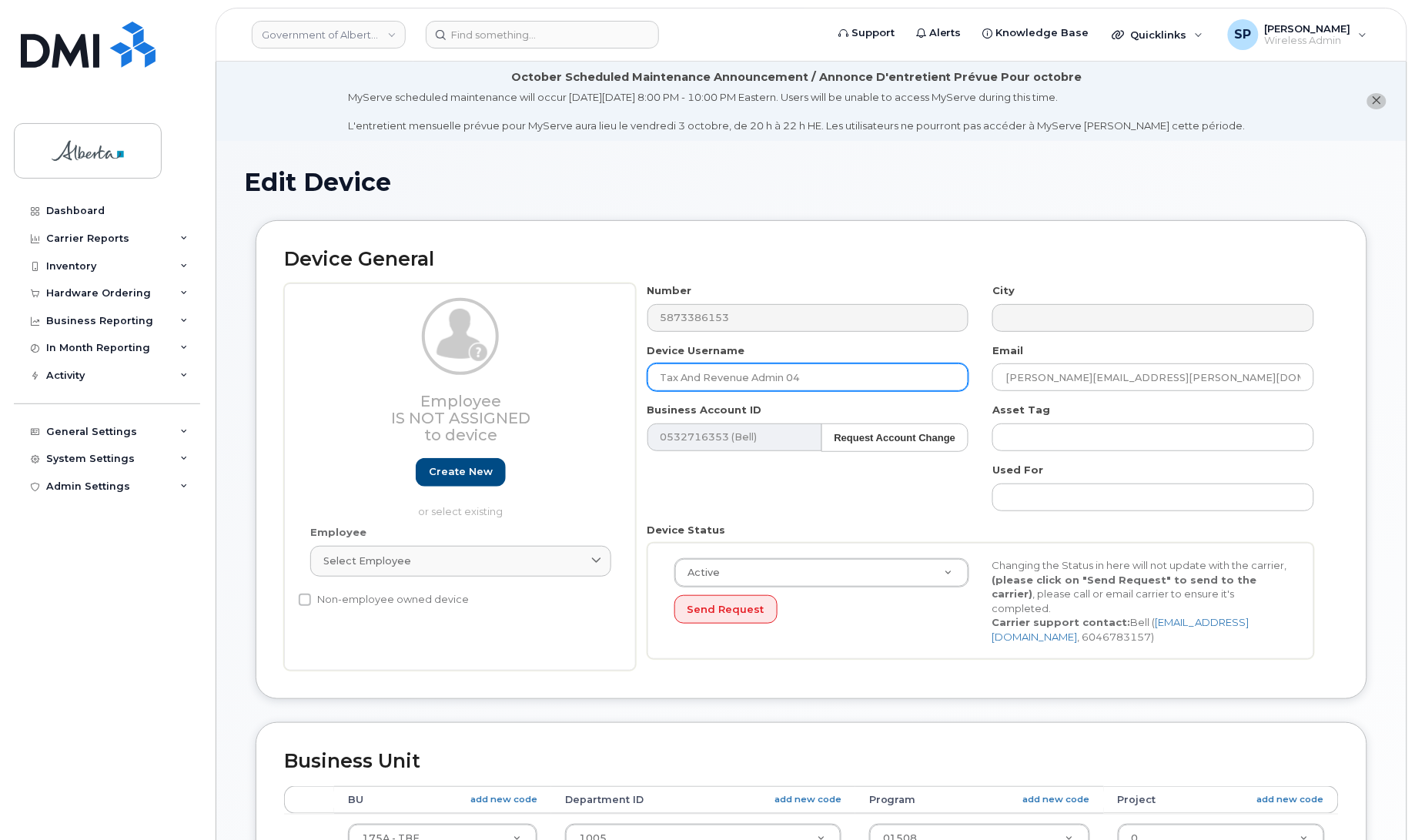
drag, startPoint x: 829, startPoint y: 377, endPoint x: 652, endPoint y: 378, distance: 177.0
click at [652, 378] on input "Tax And Revenue Admin 04" at bounding box center [807, 377] width 321 height 28
type input "Repurpose [GEOGRAPHIC_DATA]"
drag, startPoint x: 1151, startPoint y: 374, endPoint x: 963, endPoint y: 386, distance: 188.4
click at [963, 386] on div "Number 5873386153 City Device Username Repurpose Edmonton Email Diane.Hector@go…" at bounding box center [981, 476] width 690 height 387
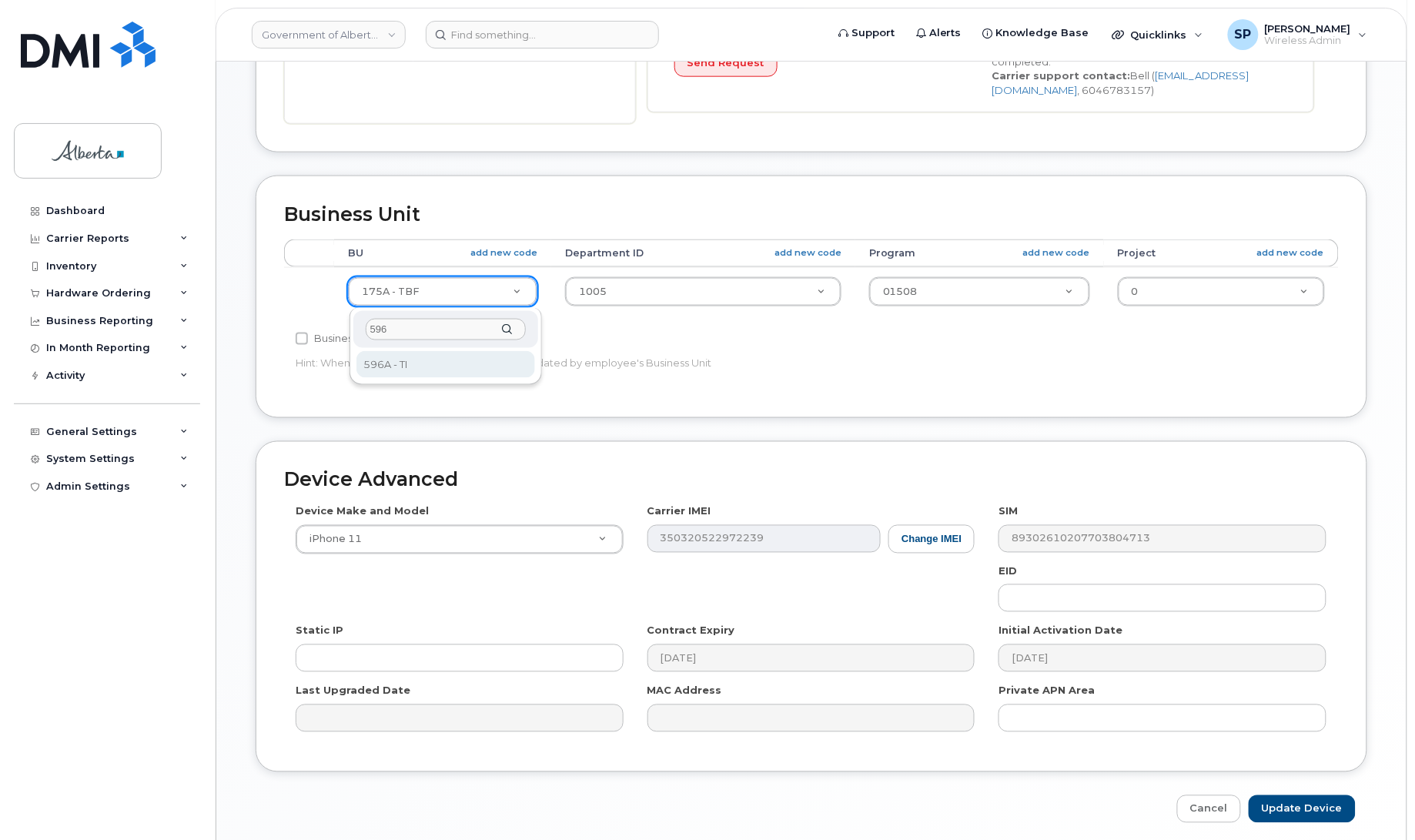
type input "596"
select select "4797729"
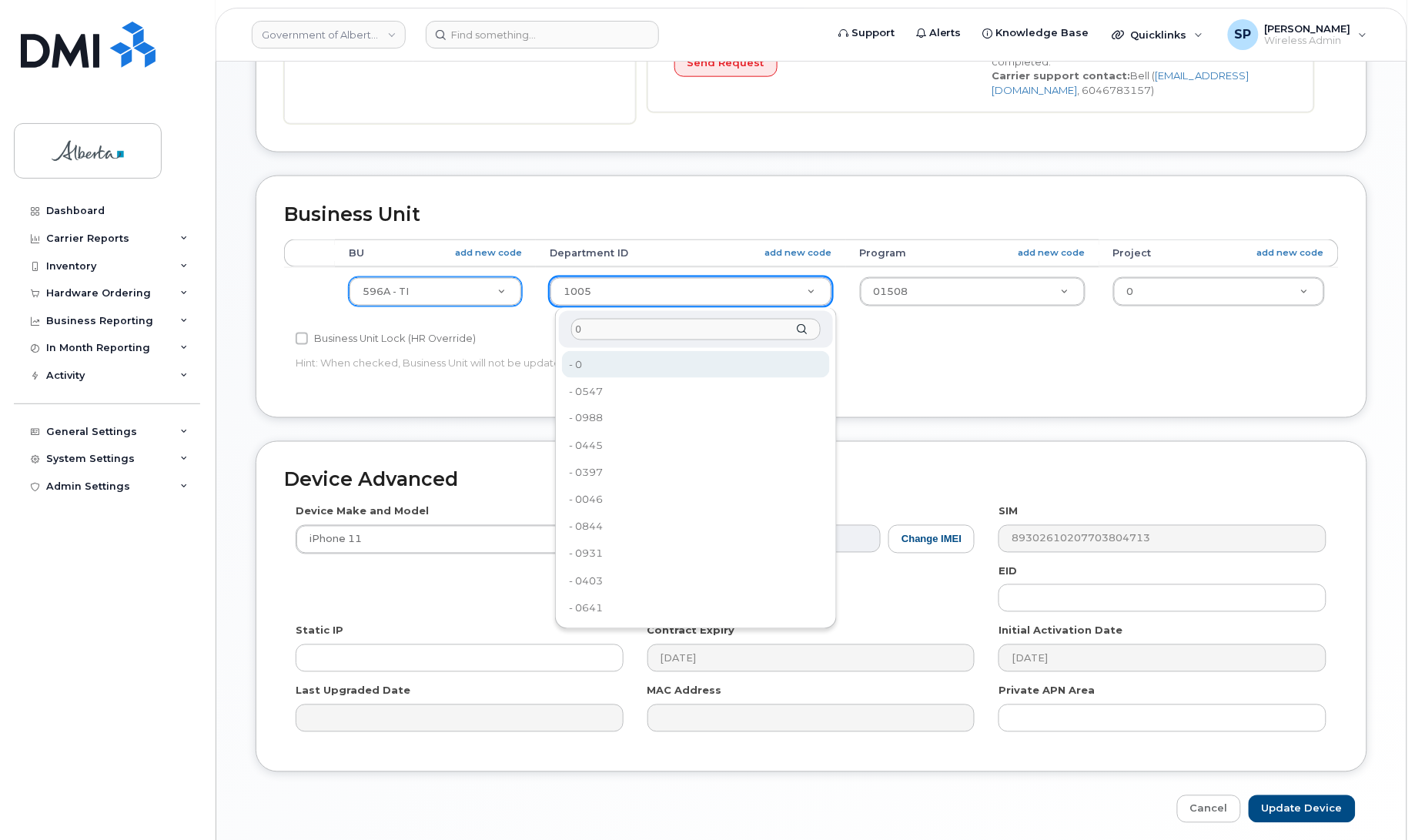
type input "0"
type input "4806341"
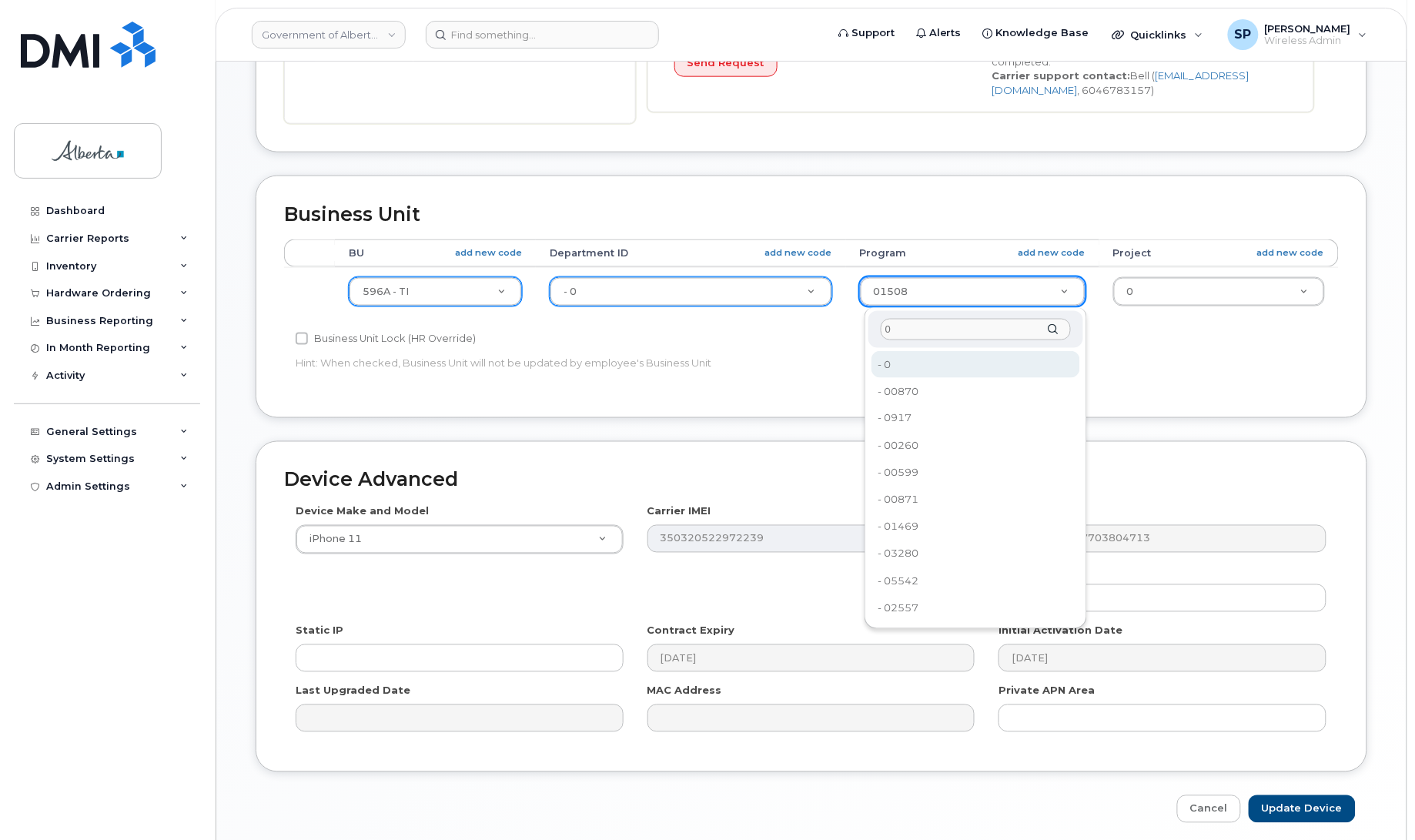
type input "0"
type input "4806366"
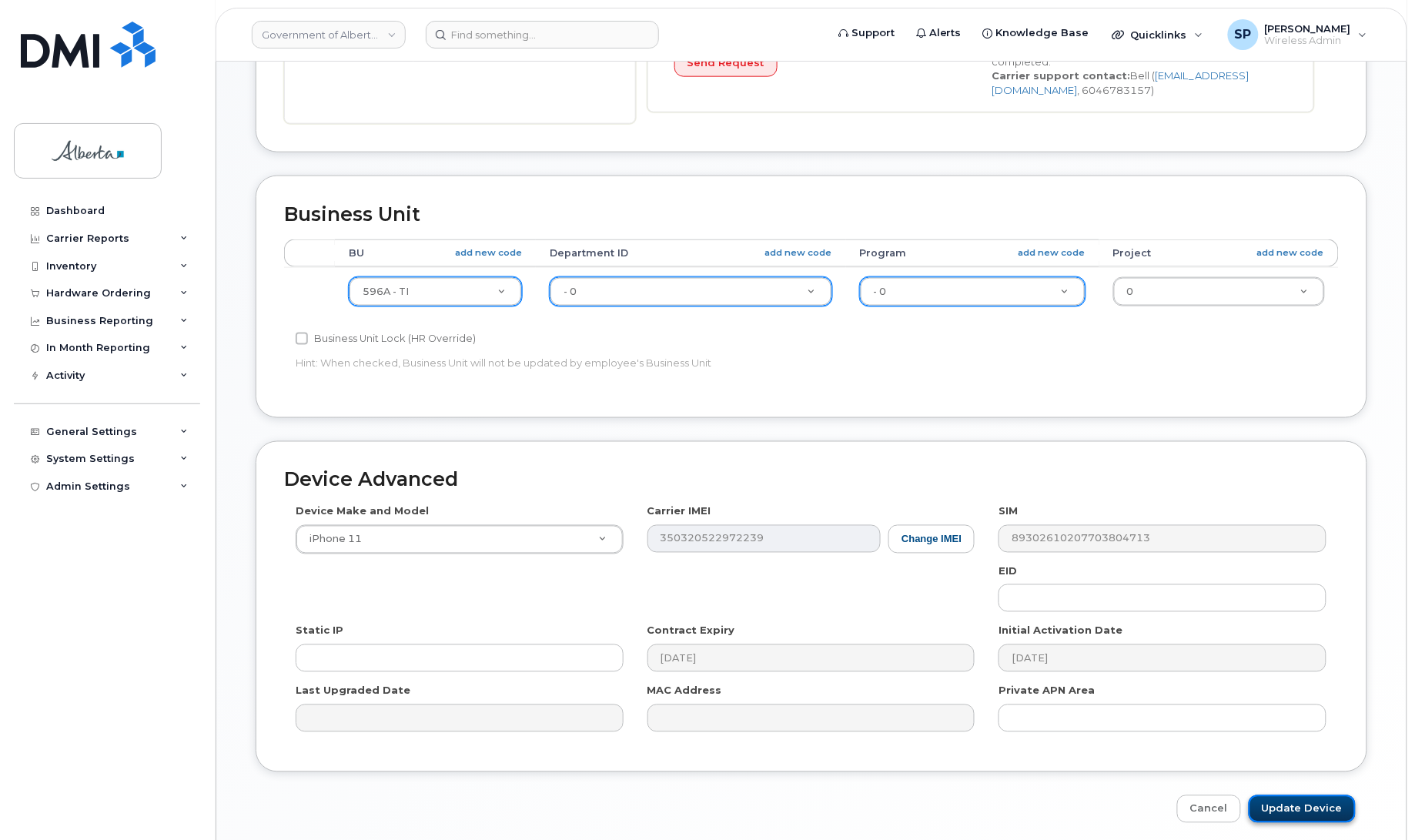
click at [1280, 808] on input "Update Device" at bounding box center [1302, 809] width 107 height 28
type input "Saving..."
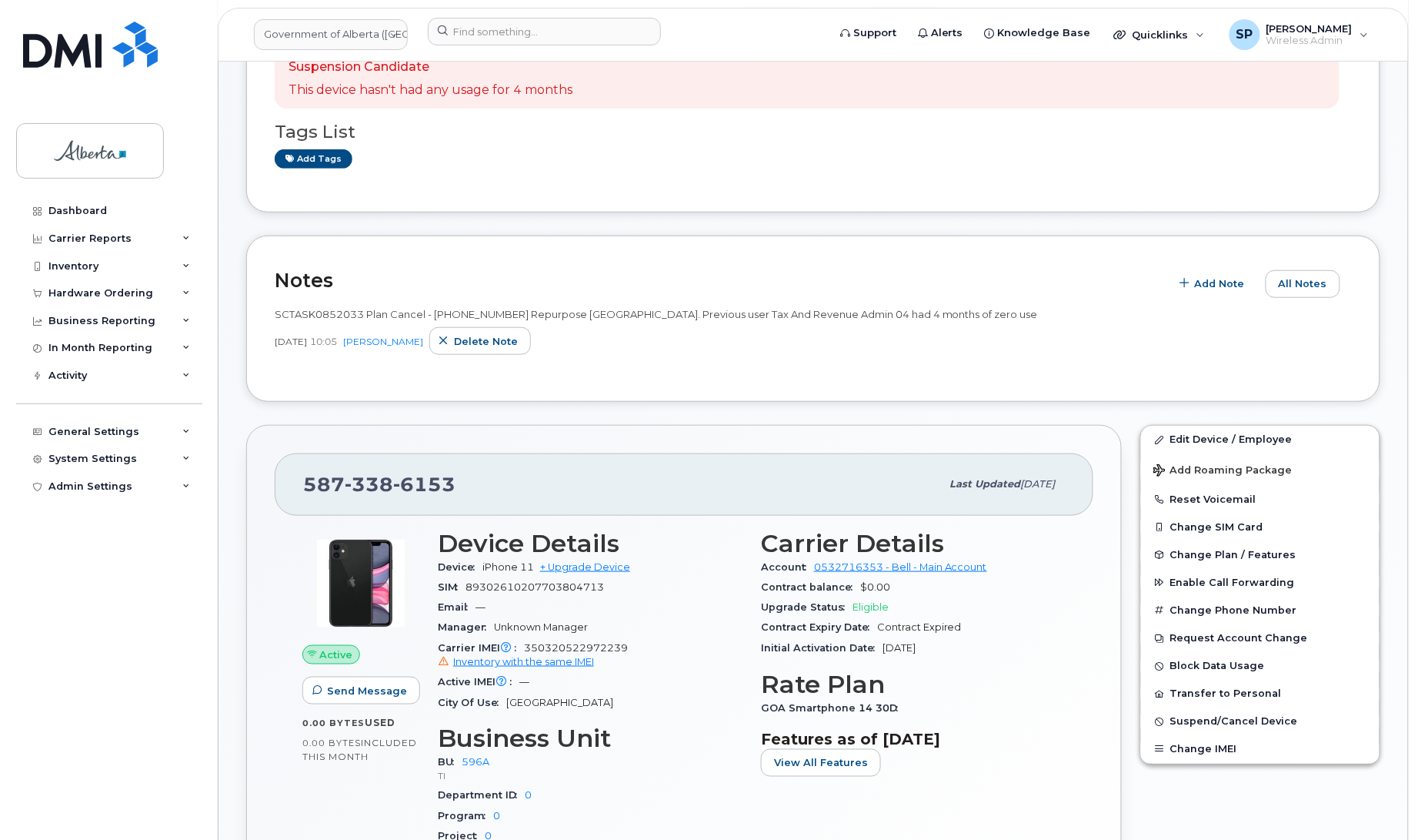
scroll to position [277, 0]
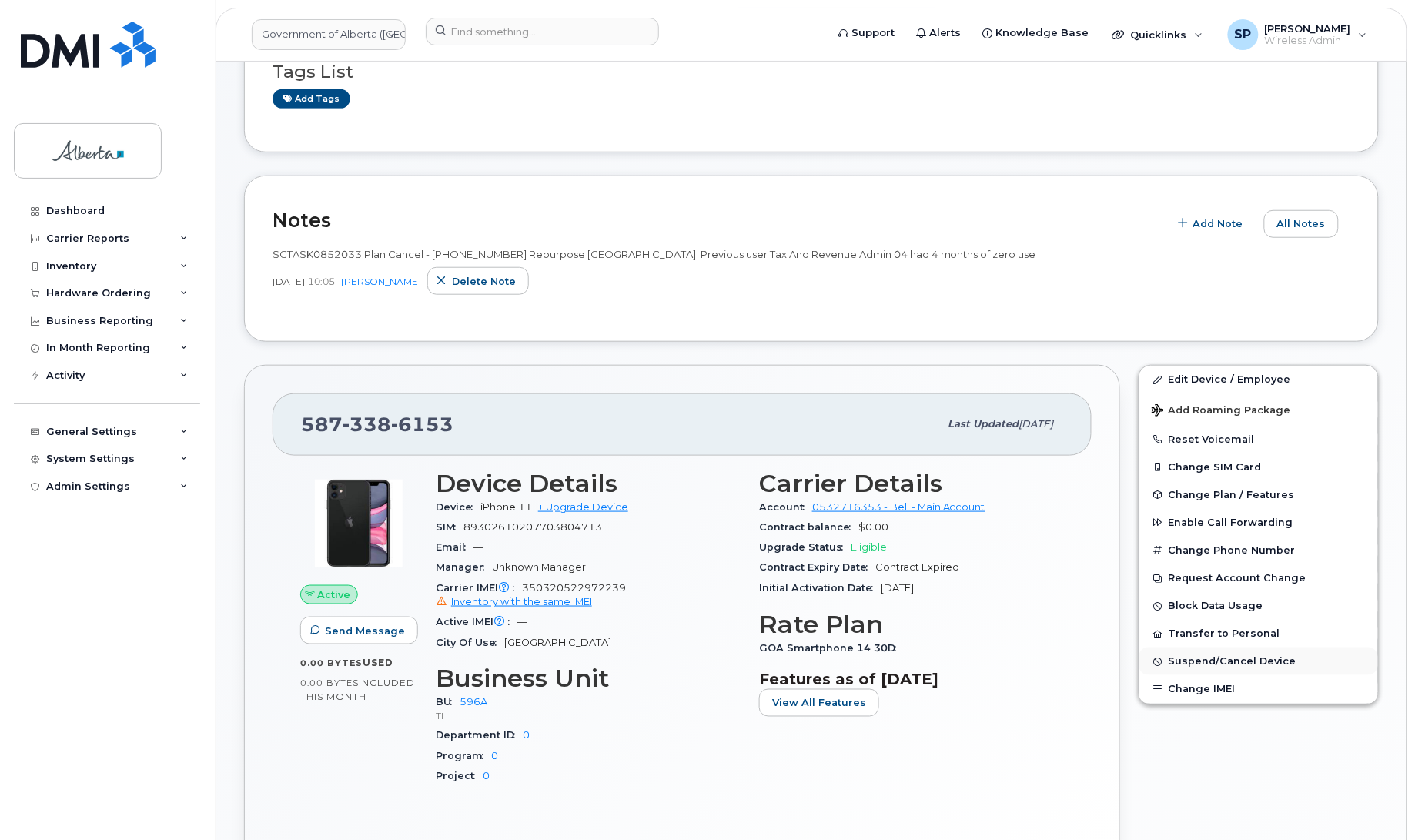
click at [1252, 660] on span "Suspend/Cancel Device" at bounding box center [1232, 661] width 128 height 11
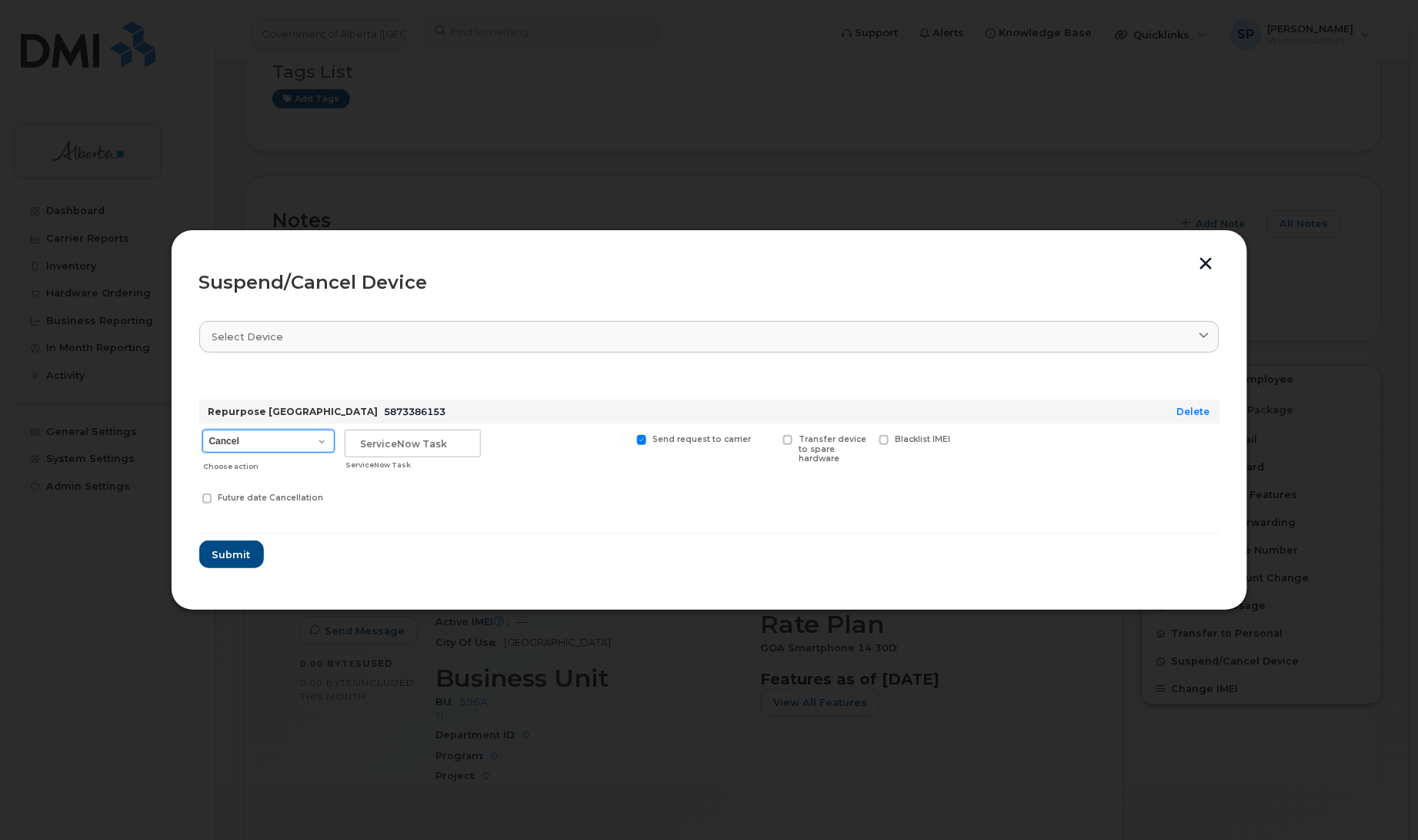
click at [240, 448] on select "Cancel Suspend - Extend Suspension Suspend - Reduced Rate Suspend - Lost Device…" at bounding box center [269, 440] width 133 height 23
select select "[object Object]"
click at [202, 429] on select "Cancel Suspend - Extend Suspension Suspend - Reduced Rate Suspend - Lost Device…" at bounding box center [269, 440] width 133 height 23
click at [395, 444] on input "text" at bounding box center [413, 443] width 136 height 28
paste input "SCTASK0852033"
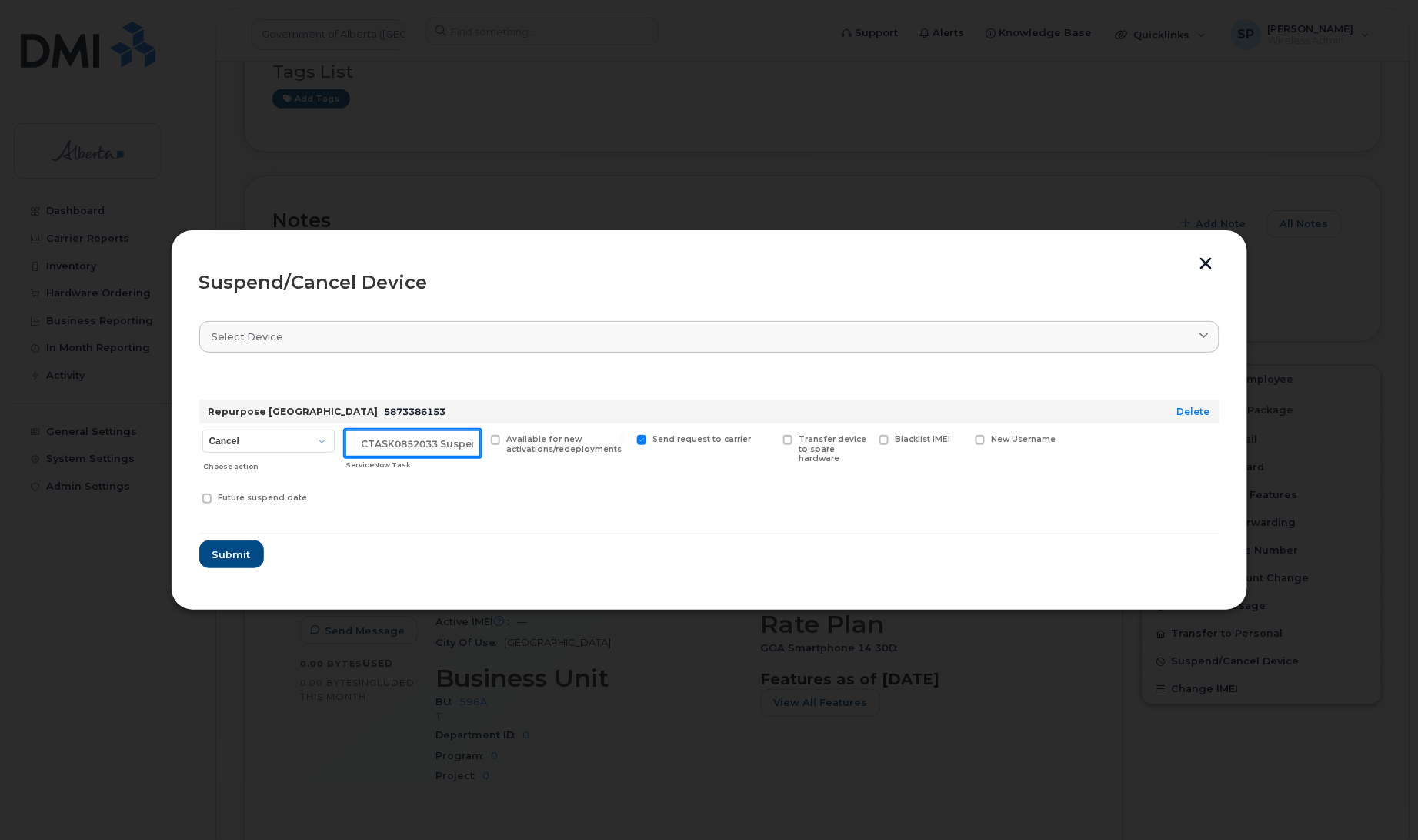
scroll to position [0, 13]
type input "SCTASK0852033 Suspend"
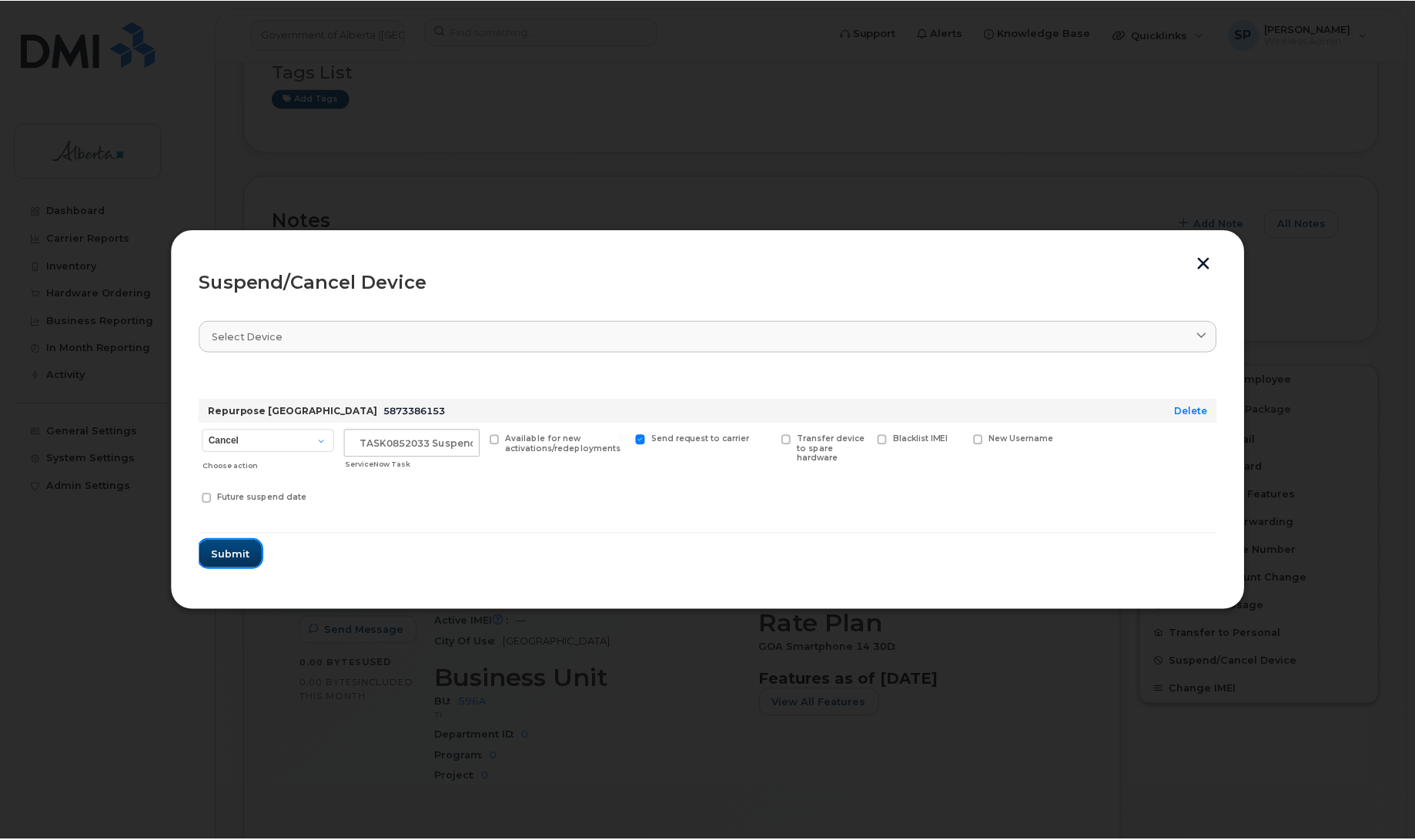
scroll to position [0, 0]
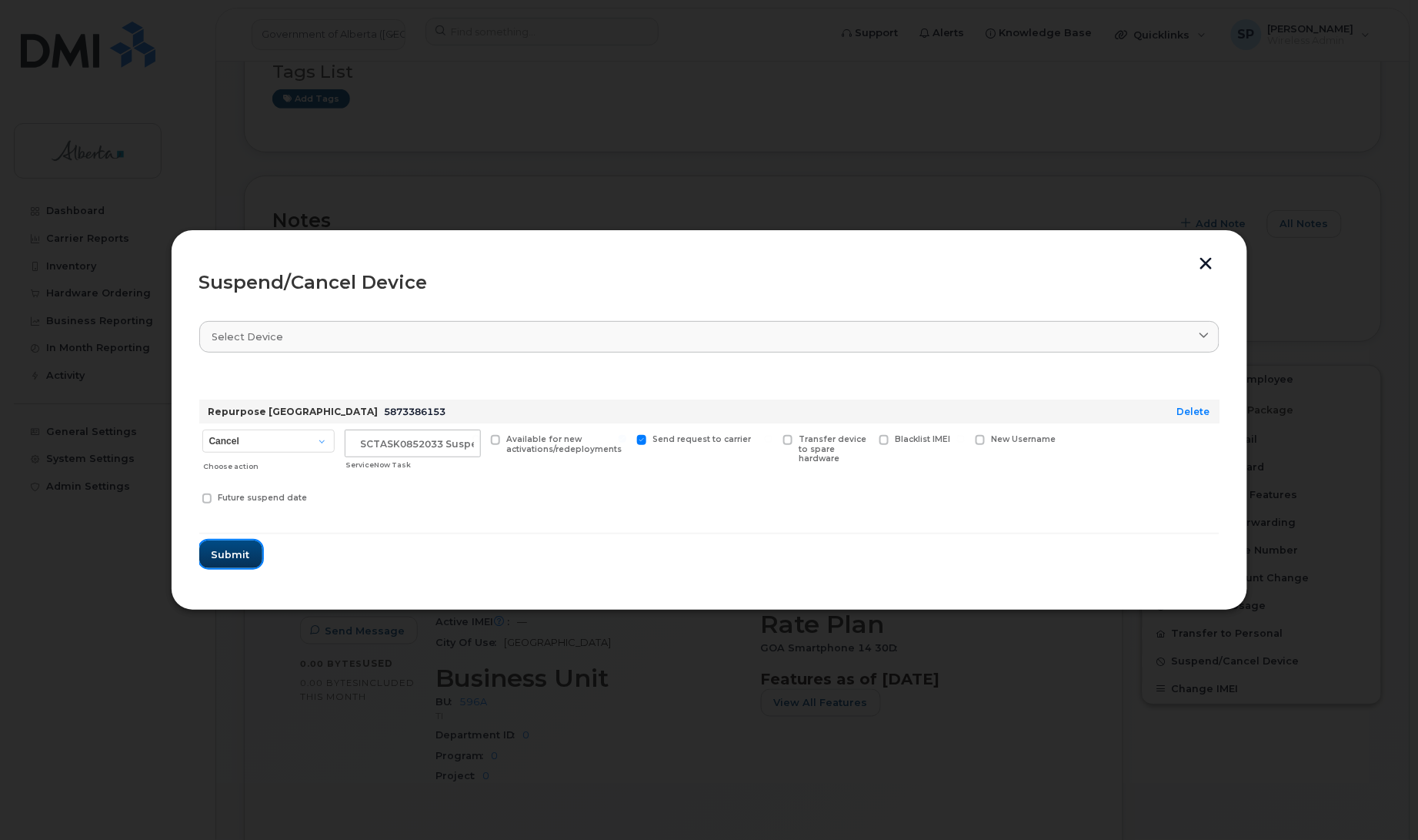
click at [235, 552] on span "Submit" at bounding box center [231, 554] width 39 height 15
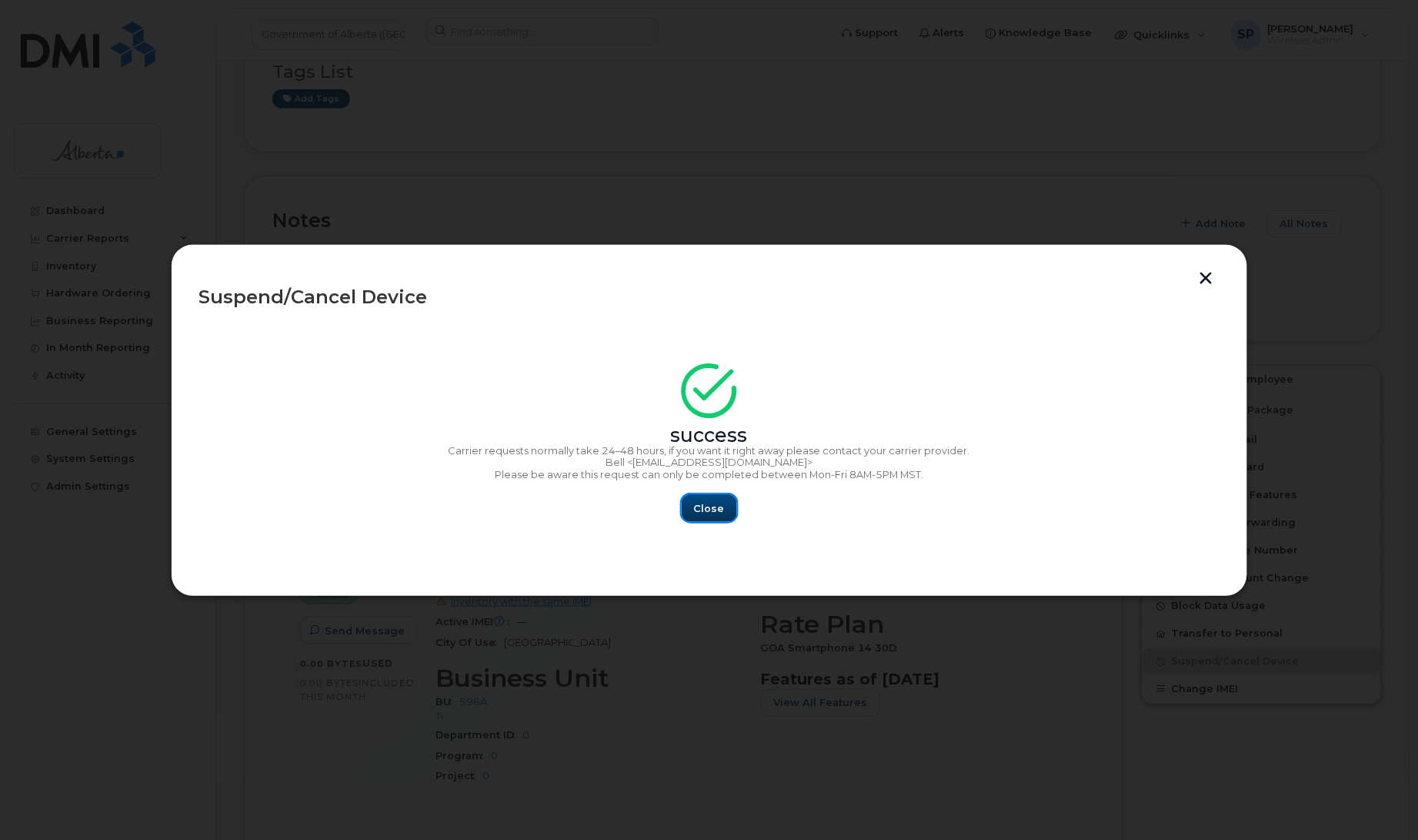
click at [712, 508] on span "Close" at bounding box center [710, 507] width 31 height 15
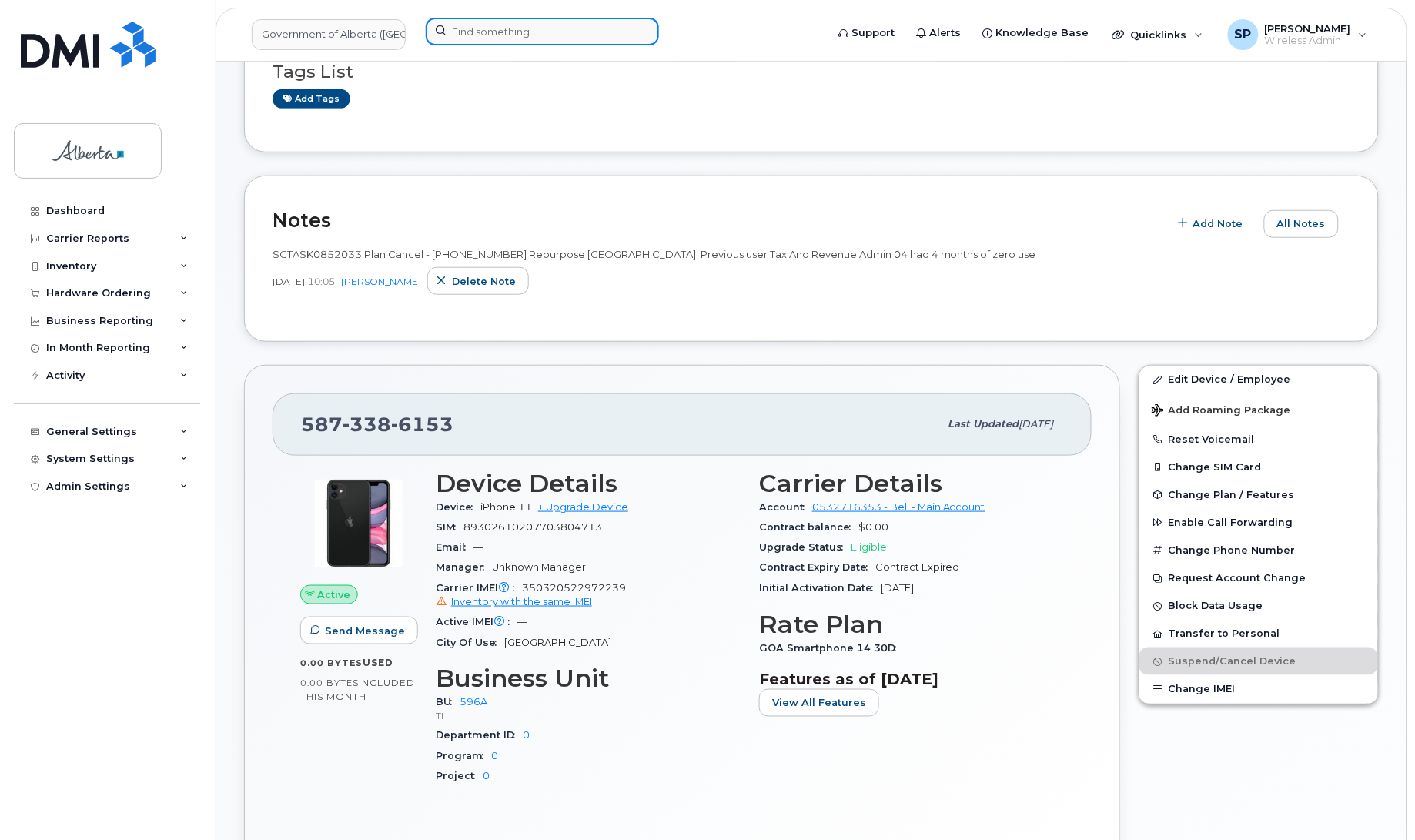
click at [543, 25] on input at bounding box center [542, 32] width 234 height 28
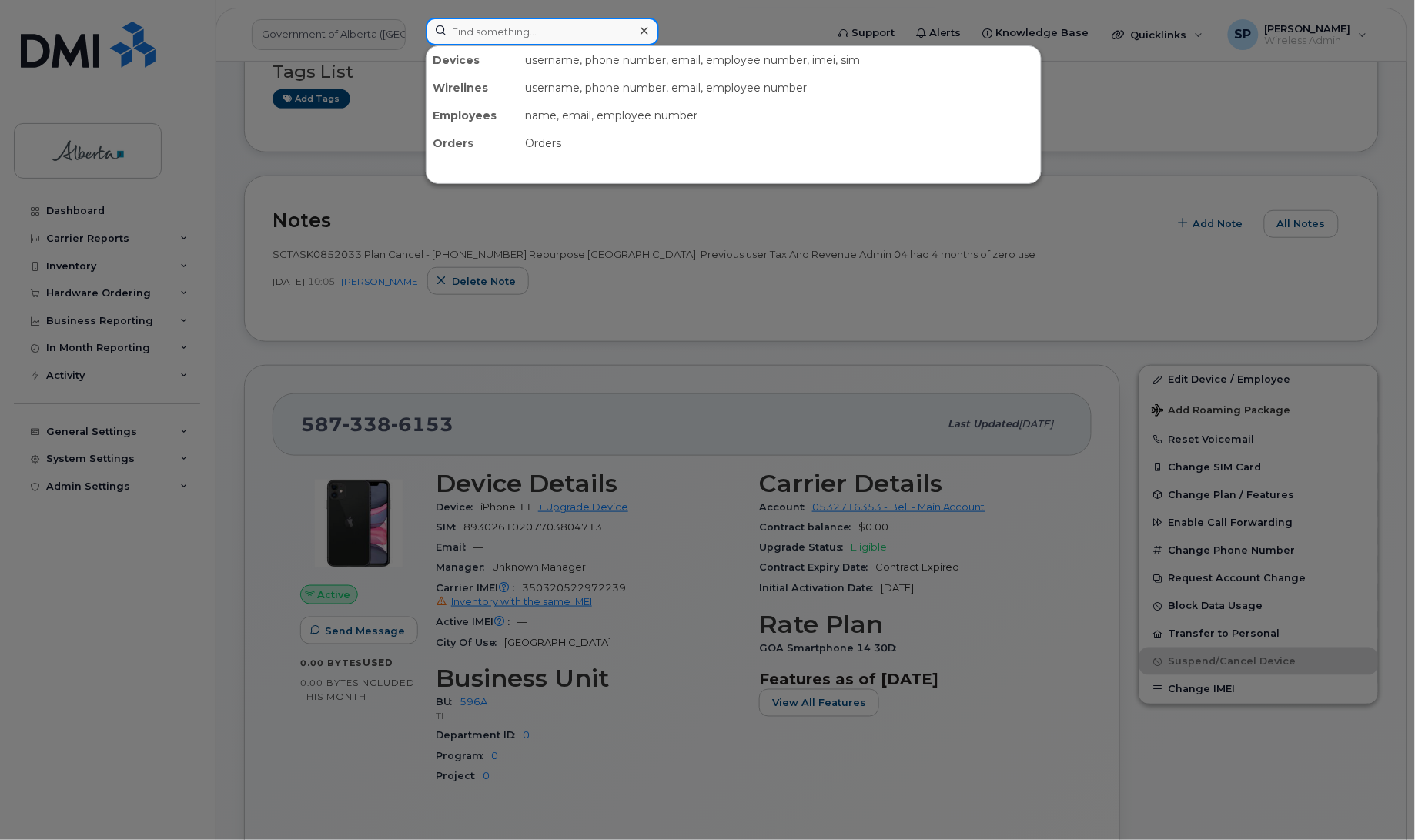
paste input "5873342738"
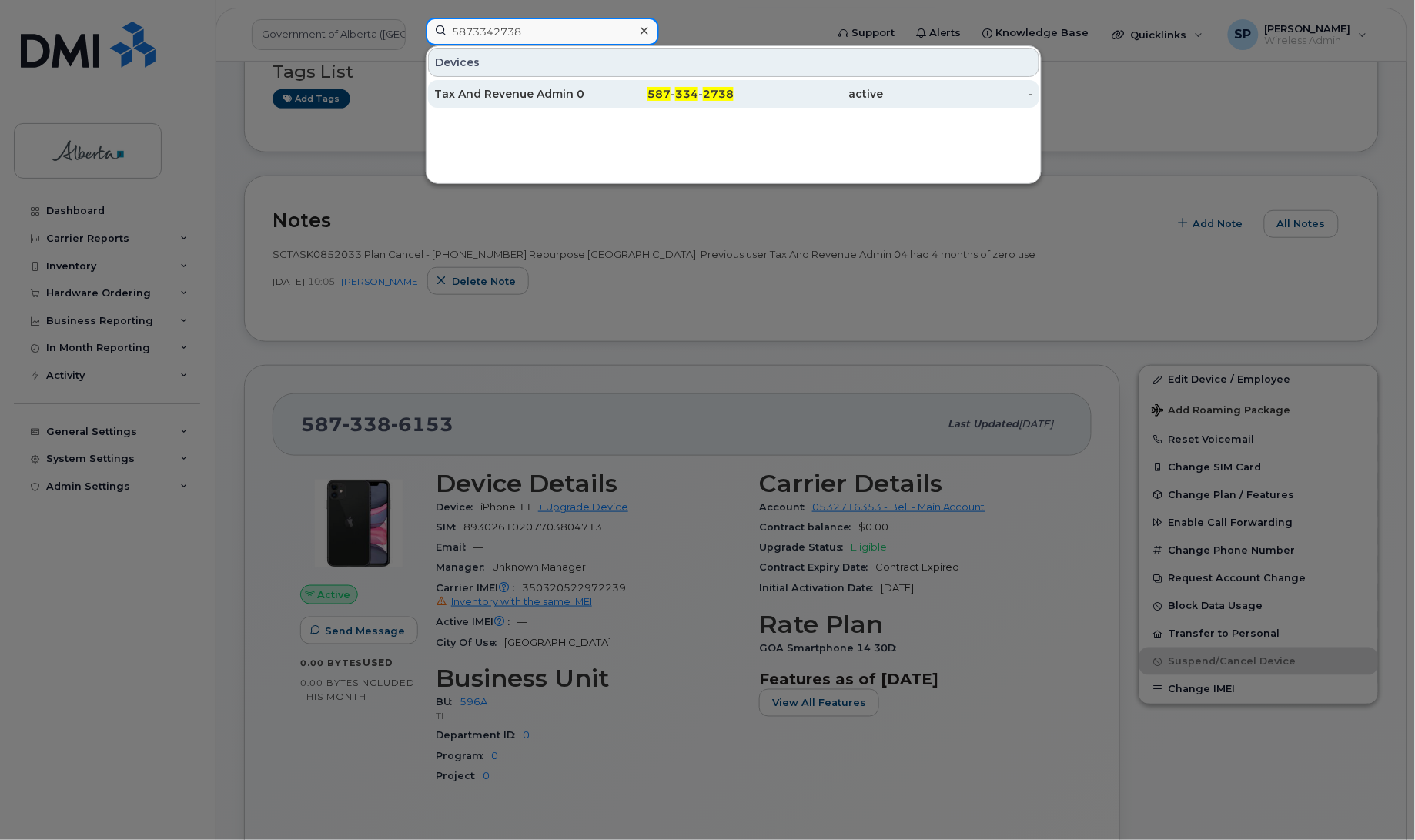
type input "5873342738"
click at [520, 93] on div "Tax And Revenue Admin 07" at bounding box center [509, 94] width 150 height 16
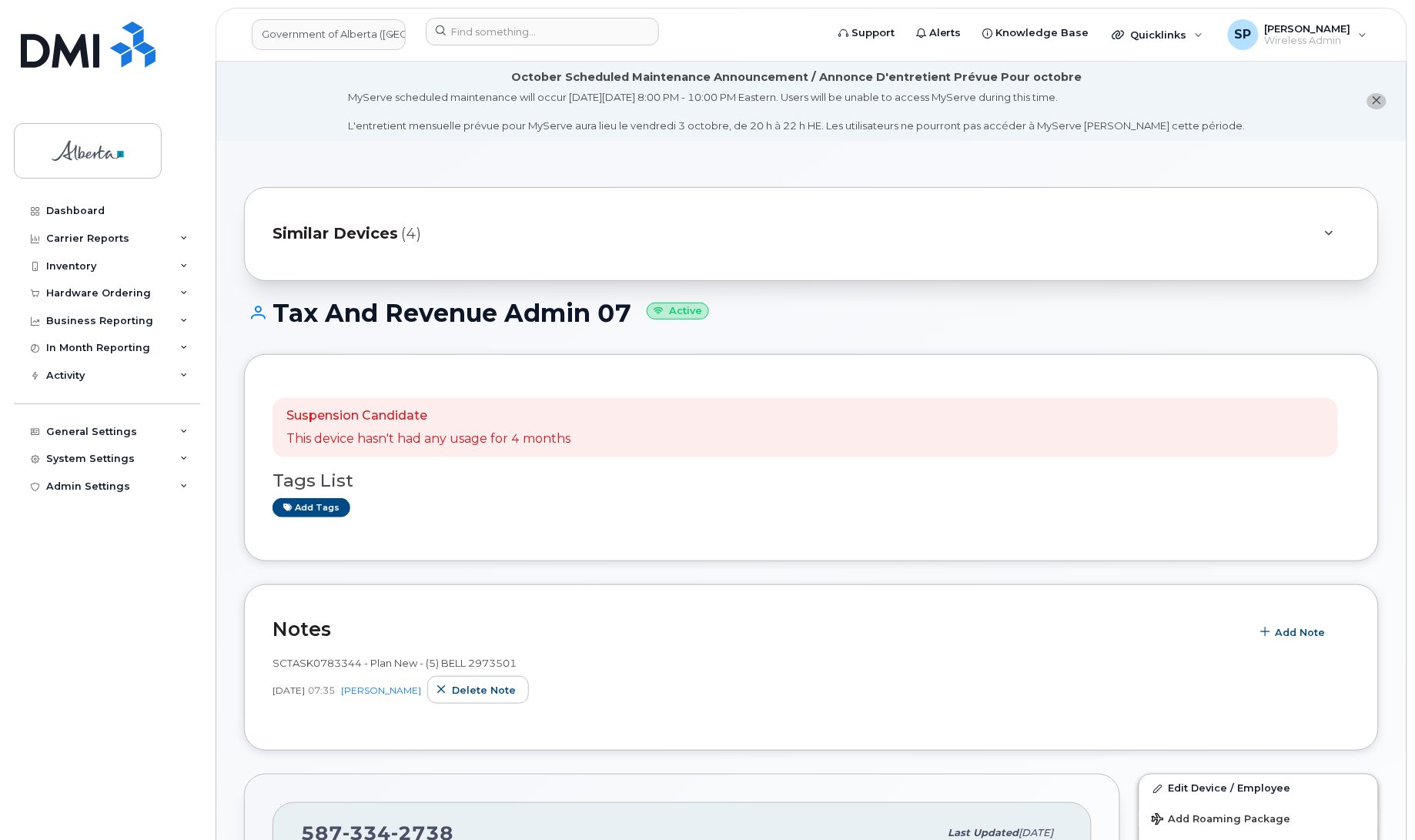
click at [44, 597] on div "Dashboard Carrier Reports Monthly Billing Data Daily Data Pooling Data Behavior…" at bounding box center [109, 507] width 190 height 619
click at [1287, 632] on span "Add Note" at bounding box center [1300, 632] width 50 height 15
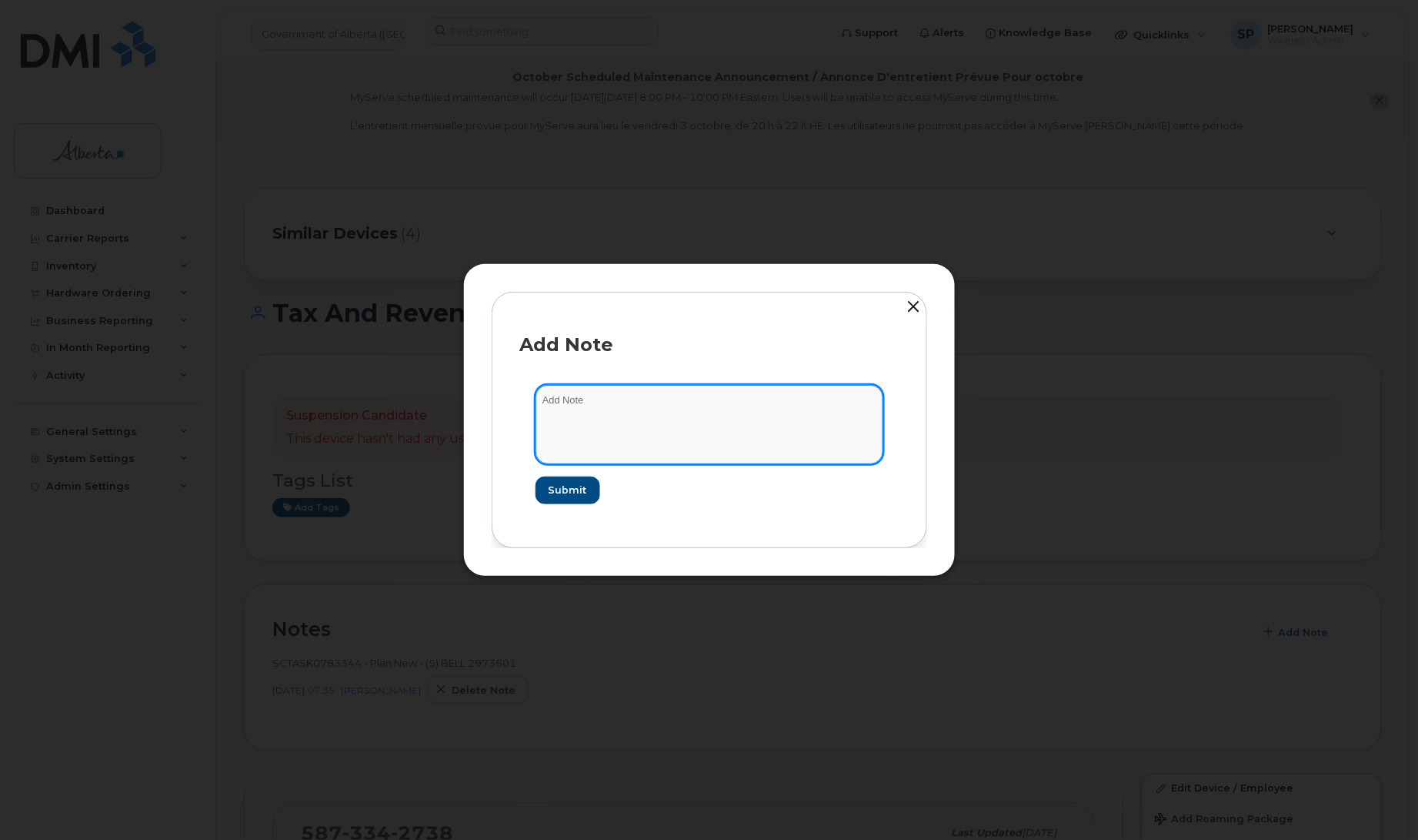
click at [693, 402] on textarea at bounding box center [710, 424] width 348 height 78
paste textarea "SCTASK0852033 Plan Cancel - [PHONE_NUMBER] Repurpose [GEOGRAPHIC_DATA]. Previou…"
type textarea "SCTASK0852033 Plan Cancel - [PHONE_NUMBER] Repurpose [GEOGRAPHIC_DATA]. Previou…"
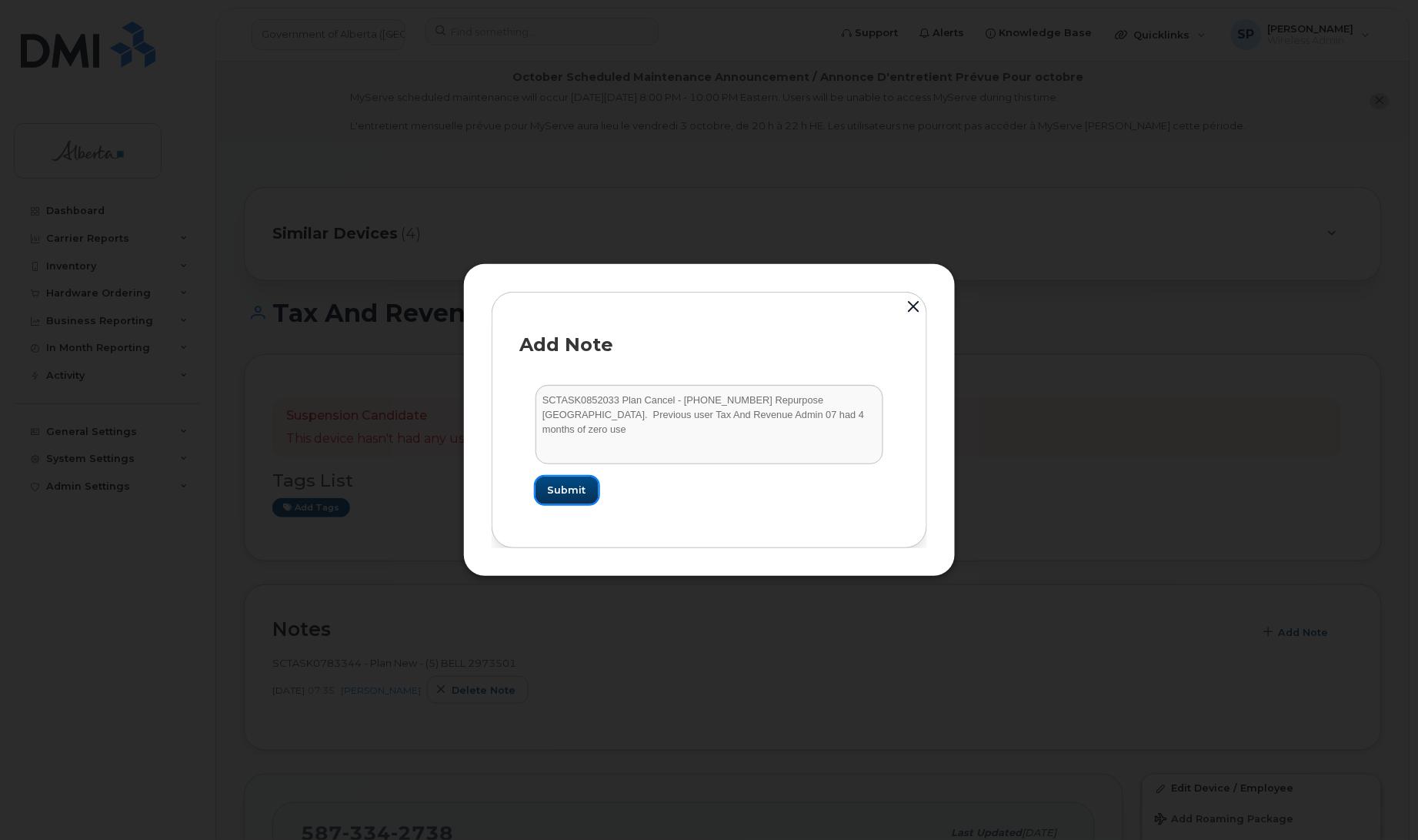
click at [564, 491] on span "Submit" at bounding box center [567, 489] width 39 height 15
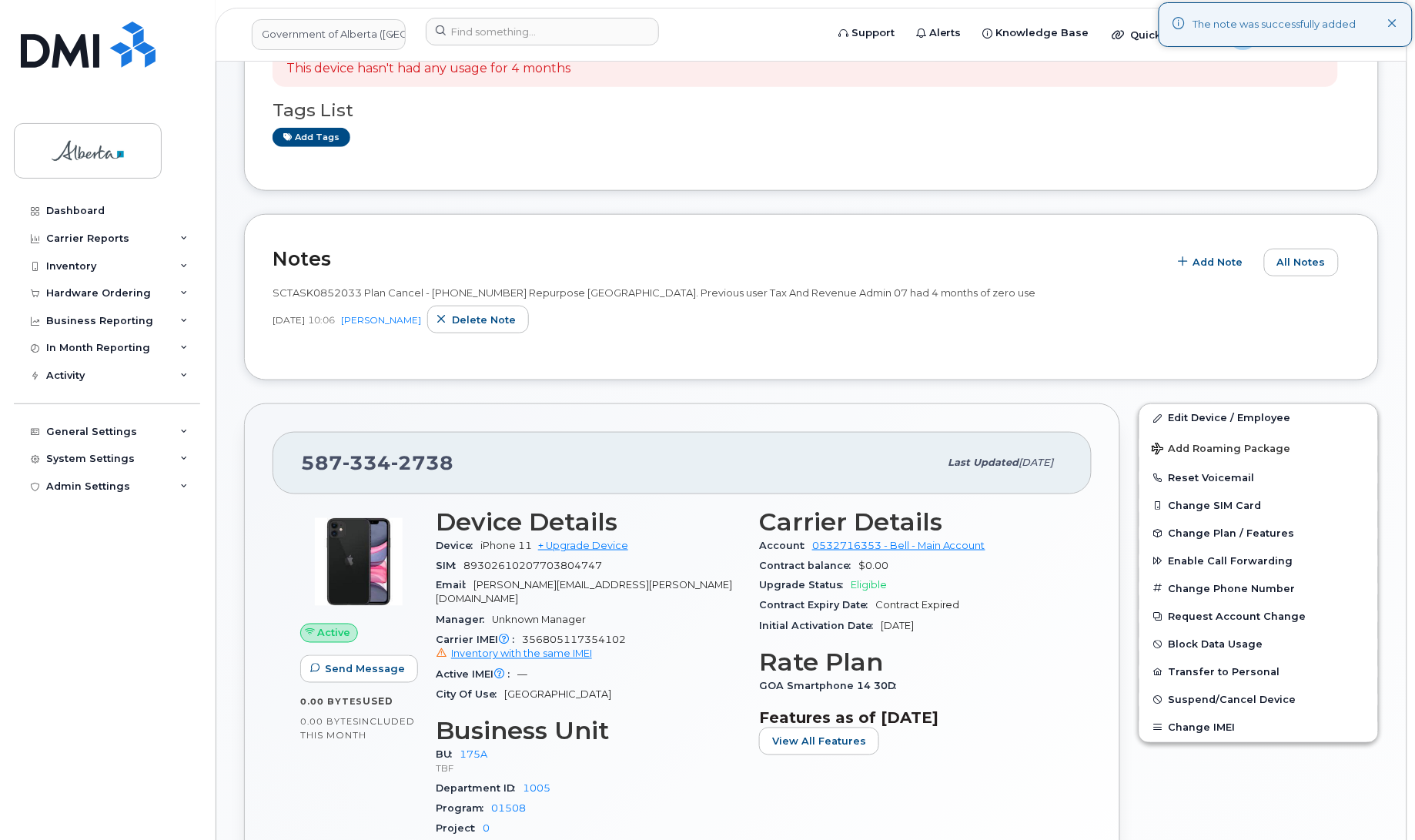
scroll to position [371, 0]
click at [1186, 412] on link "Edit Device / Employee" at bounding box center [1258, 416] width 239 height 28
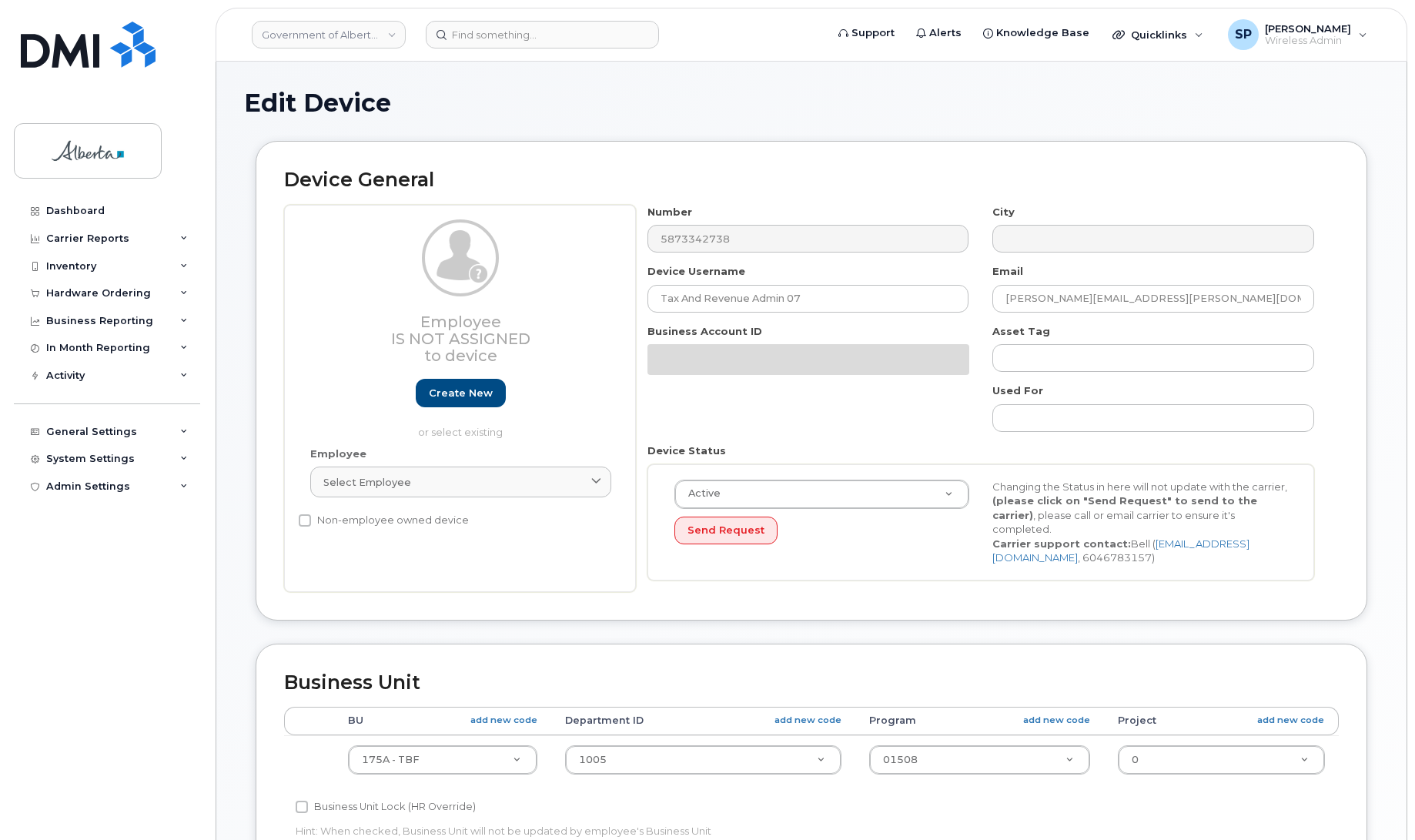
select select "4749753"
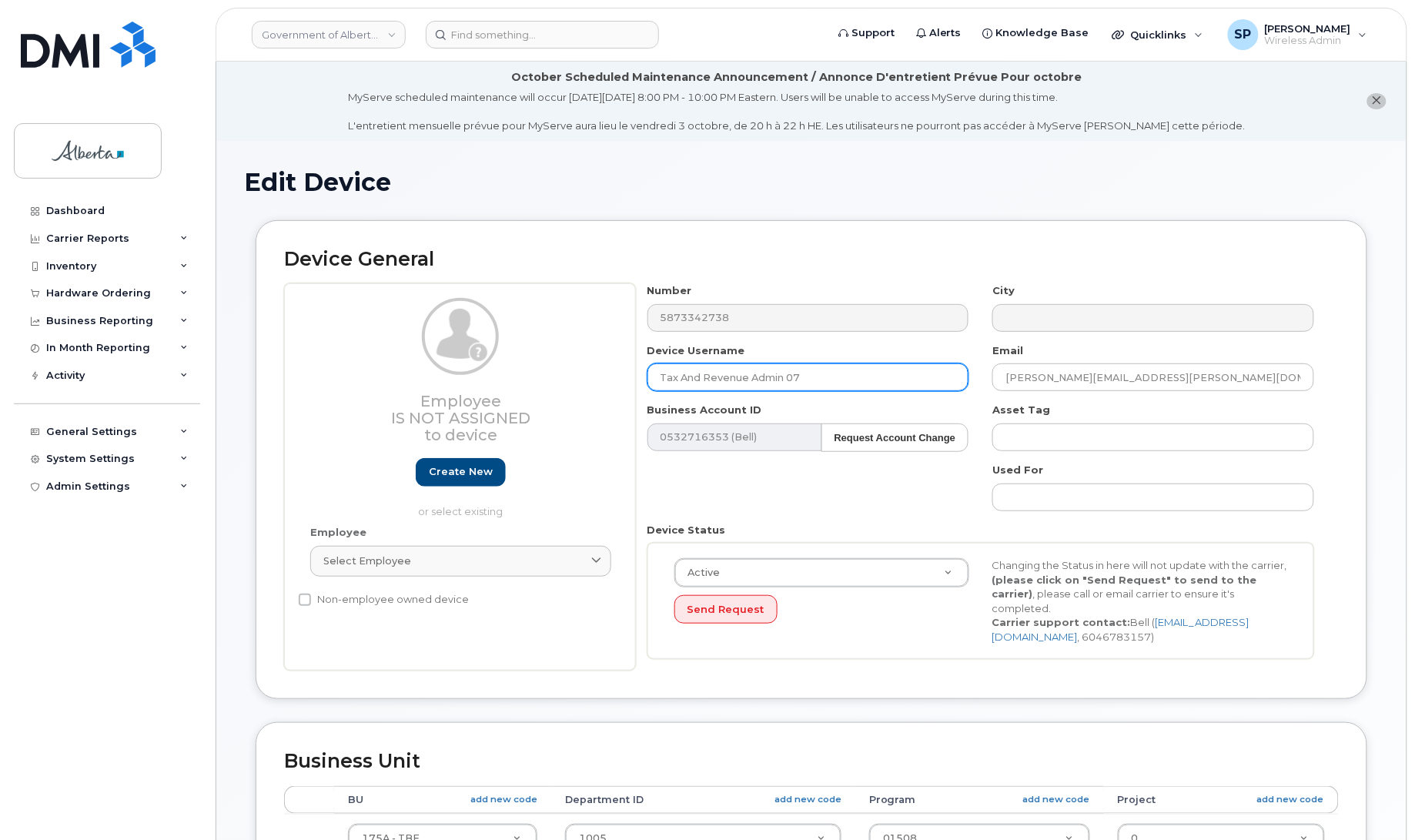
drag, startPoint x: 826, startPoint y: 374, endPoint x: 568, endPoint y: 382, distance: 258.1
click at [568, 382] on div "Employee Is not assigned to device Create new or select existing Employee Selec…" at bounding box center [812, 476] width 1055 height 387
type input "Repurpose [GEOGRAPHIC_DATA]"
drag, startPoint x: 1078, startPoint y: 377, endPoint x: 943, endPoint y: 383, distance: 135.1
click at [943, 383] on div "Number 5873342738 City Device Username Repurpose [GEOGRAPHIC_DATA] Email [PERSO…" at bounding box center [981, 476] width 690 height 387
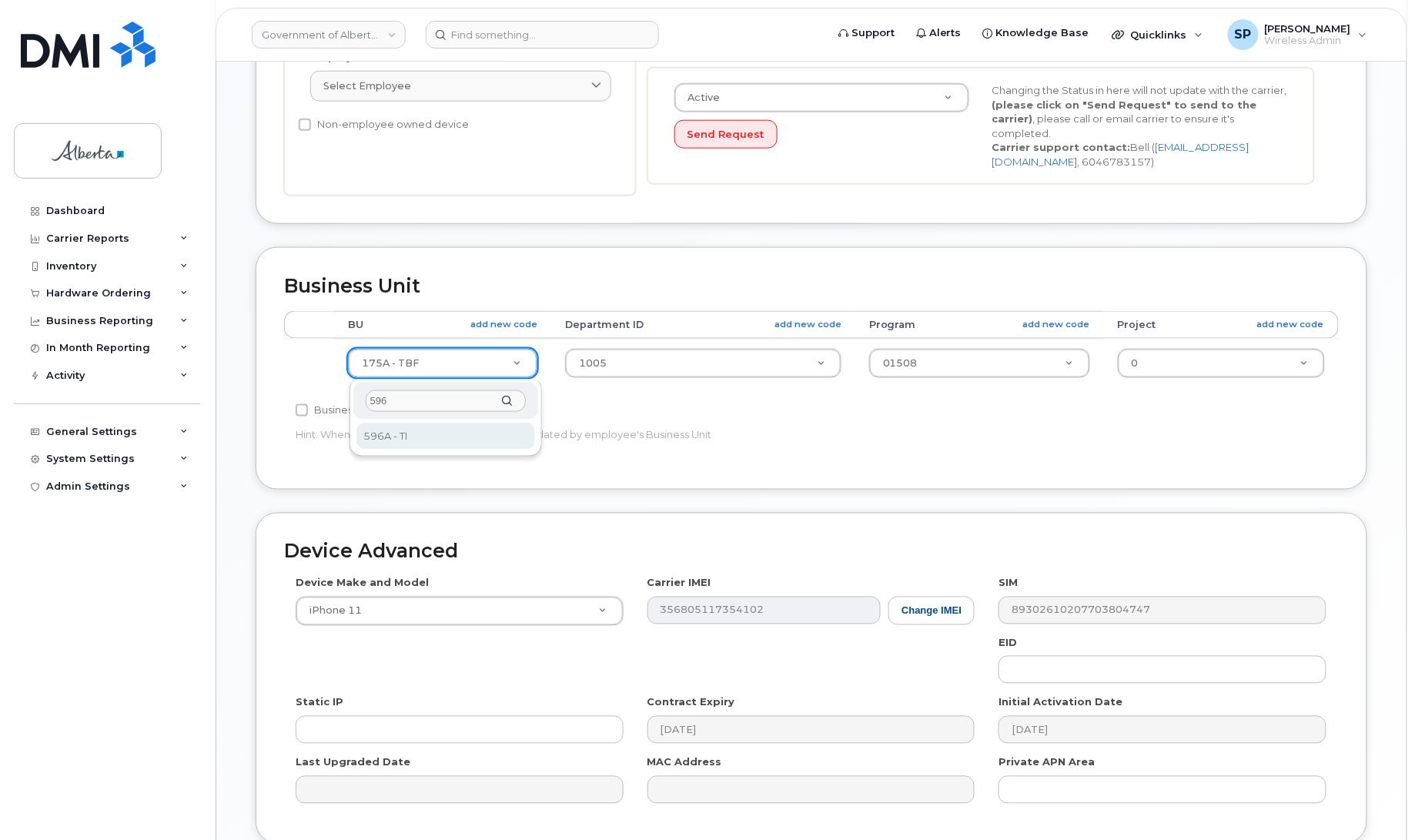
type input "596"
select select "4797729"
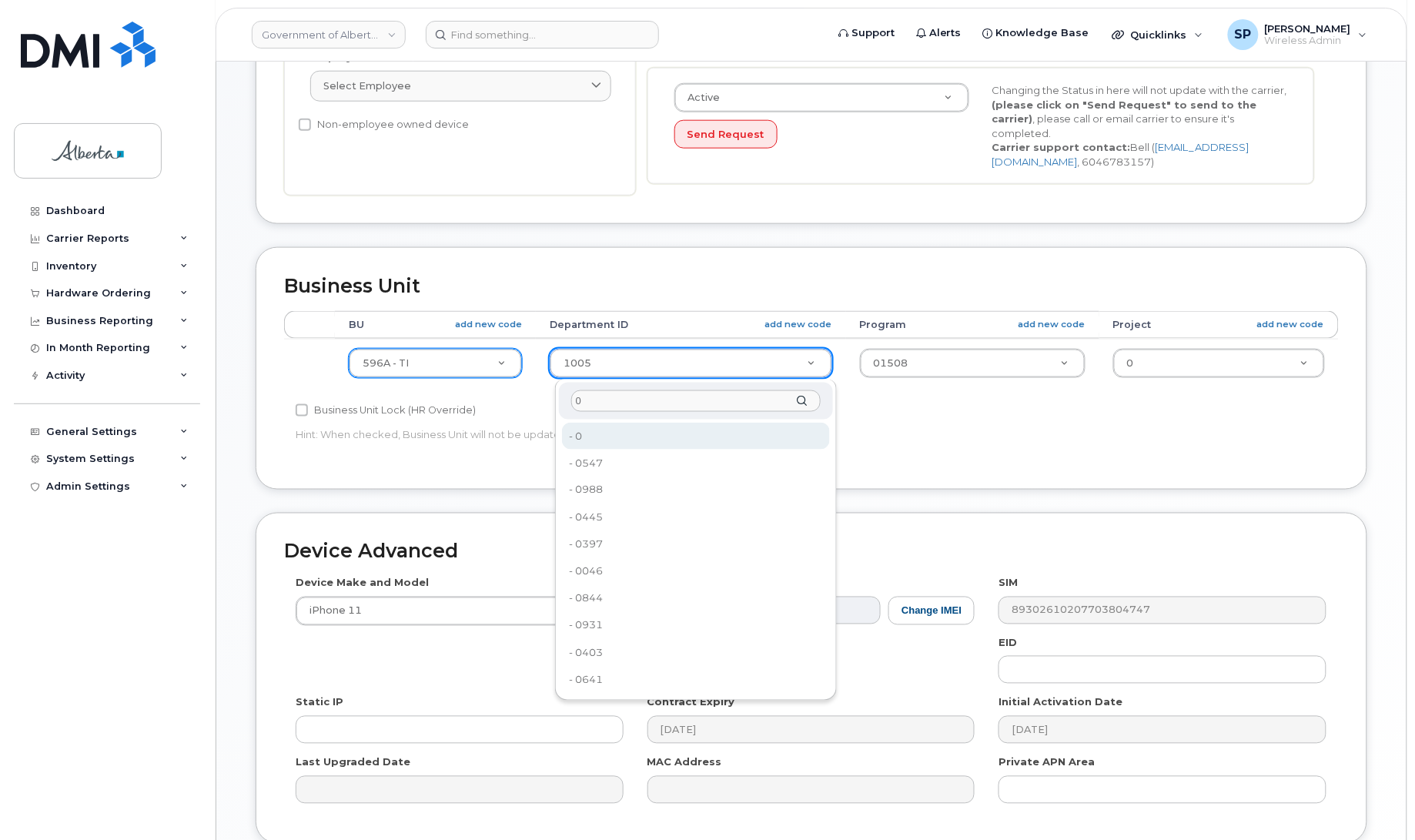
type input "0"
type input "4806341"
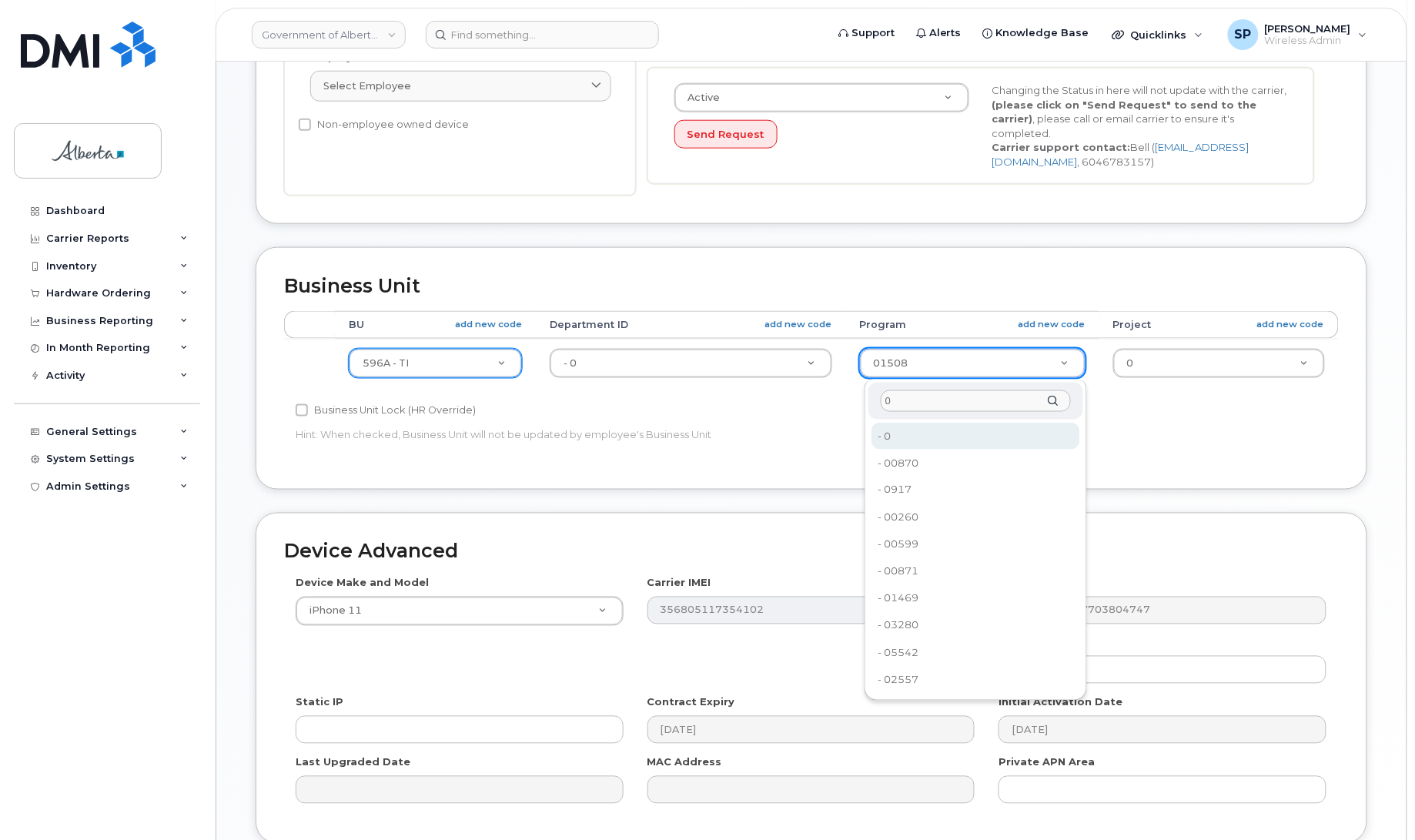
type input "0"
type input "4806366"
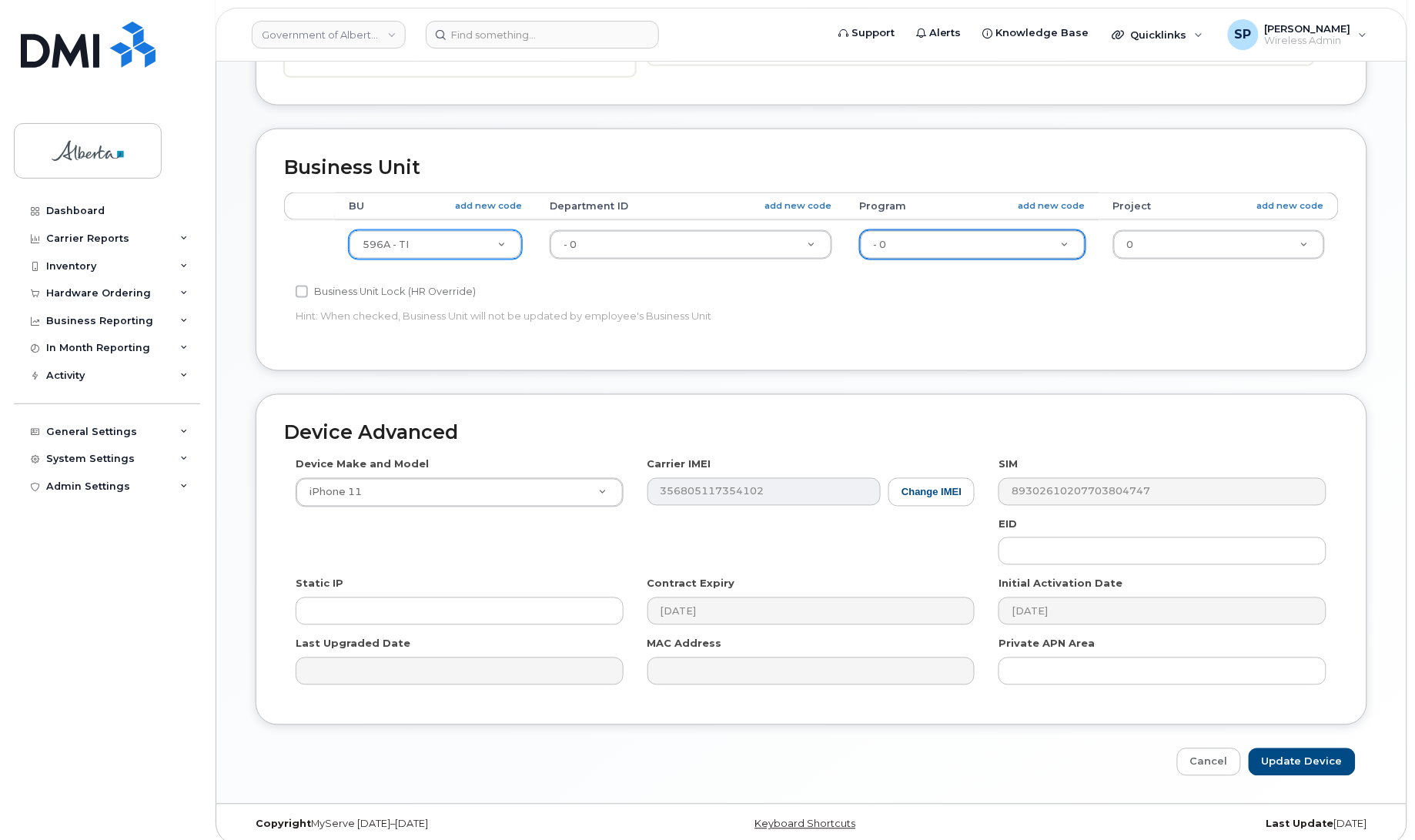
scroll to position [609, 0]
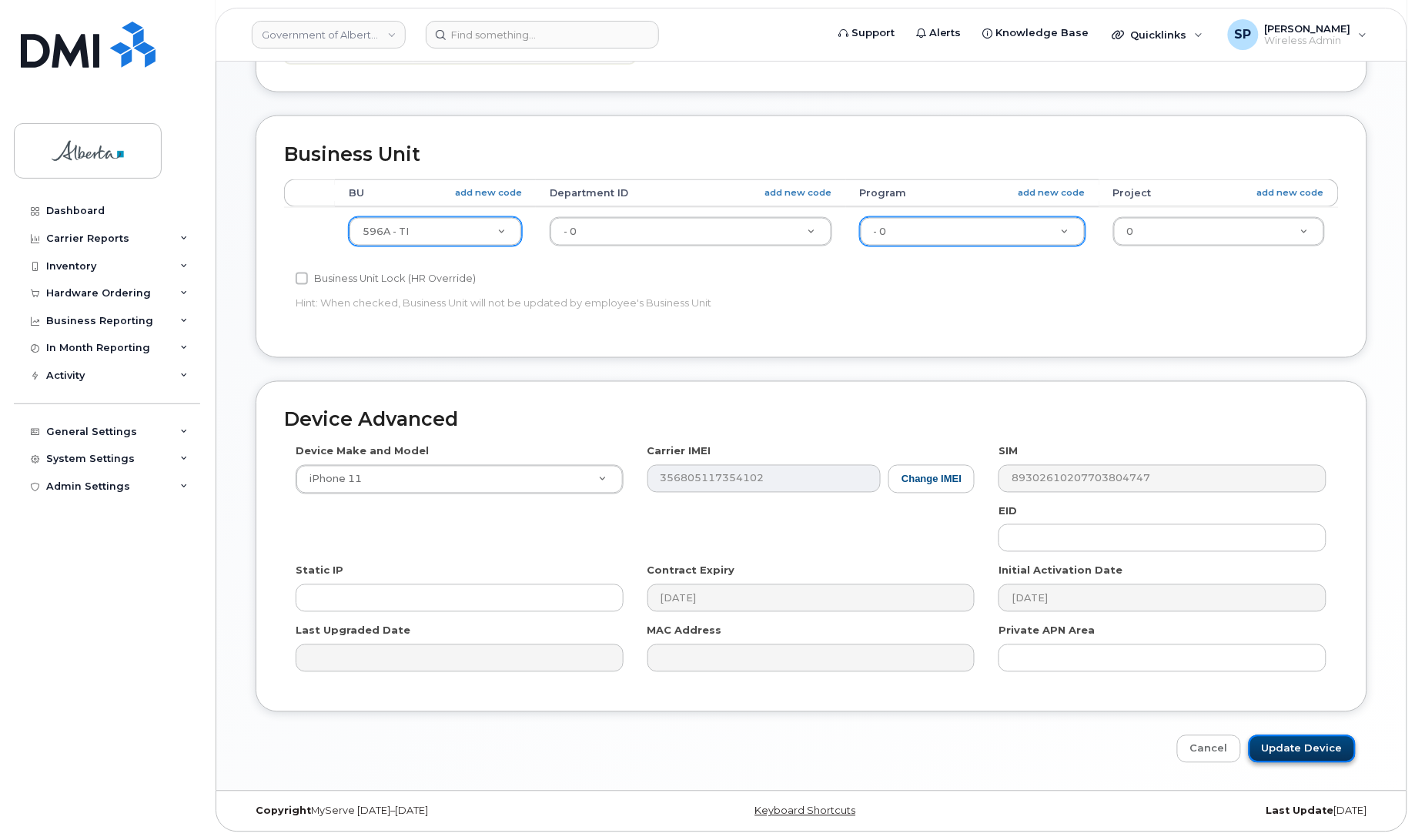
click at [1303, 758] on input "Update Device" at bounding box center [1302, 749] width 107 height 28
type input "Saving..."
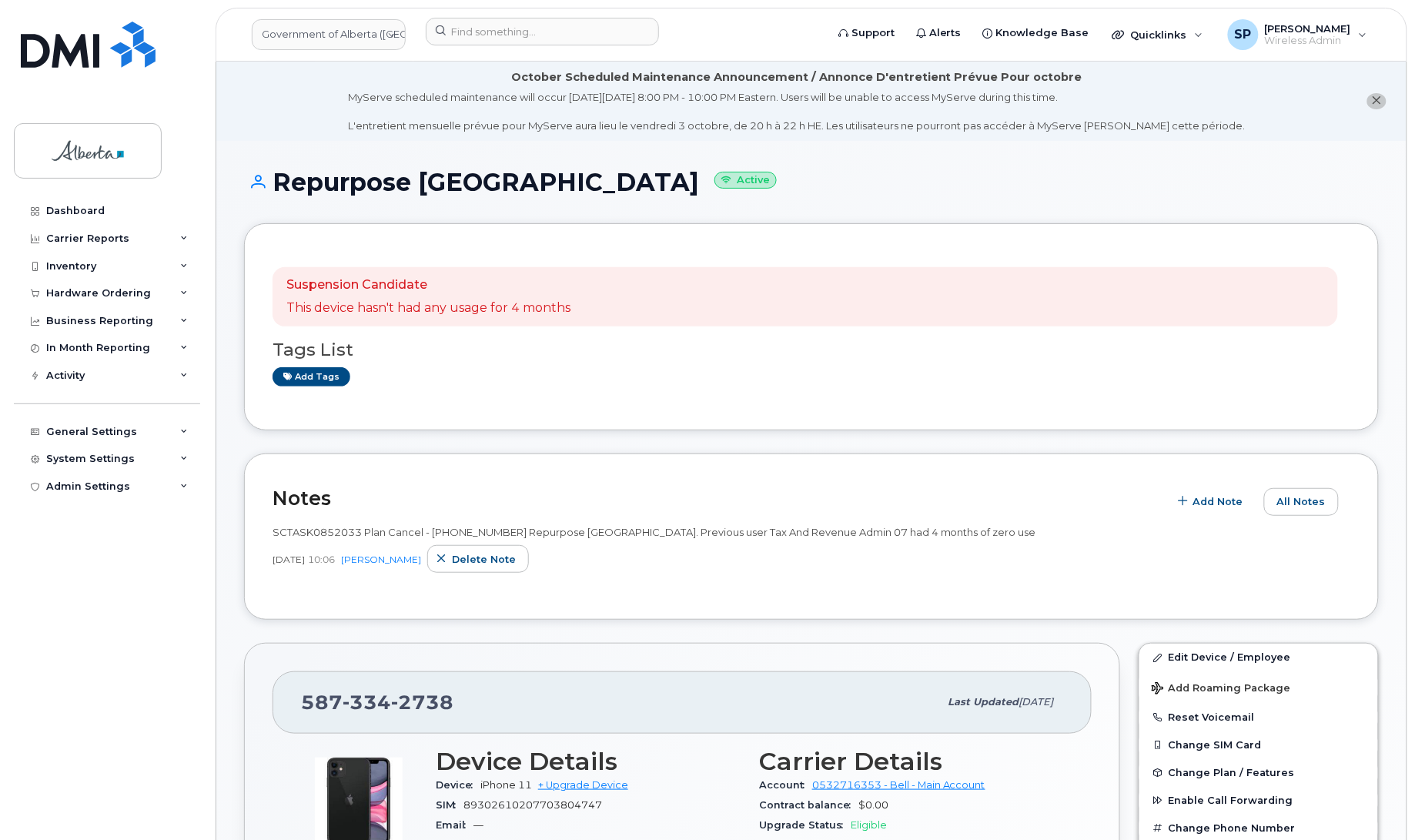
click at [523, 28] on input at bounding box center [542, 32] width 234 height 28
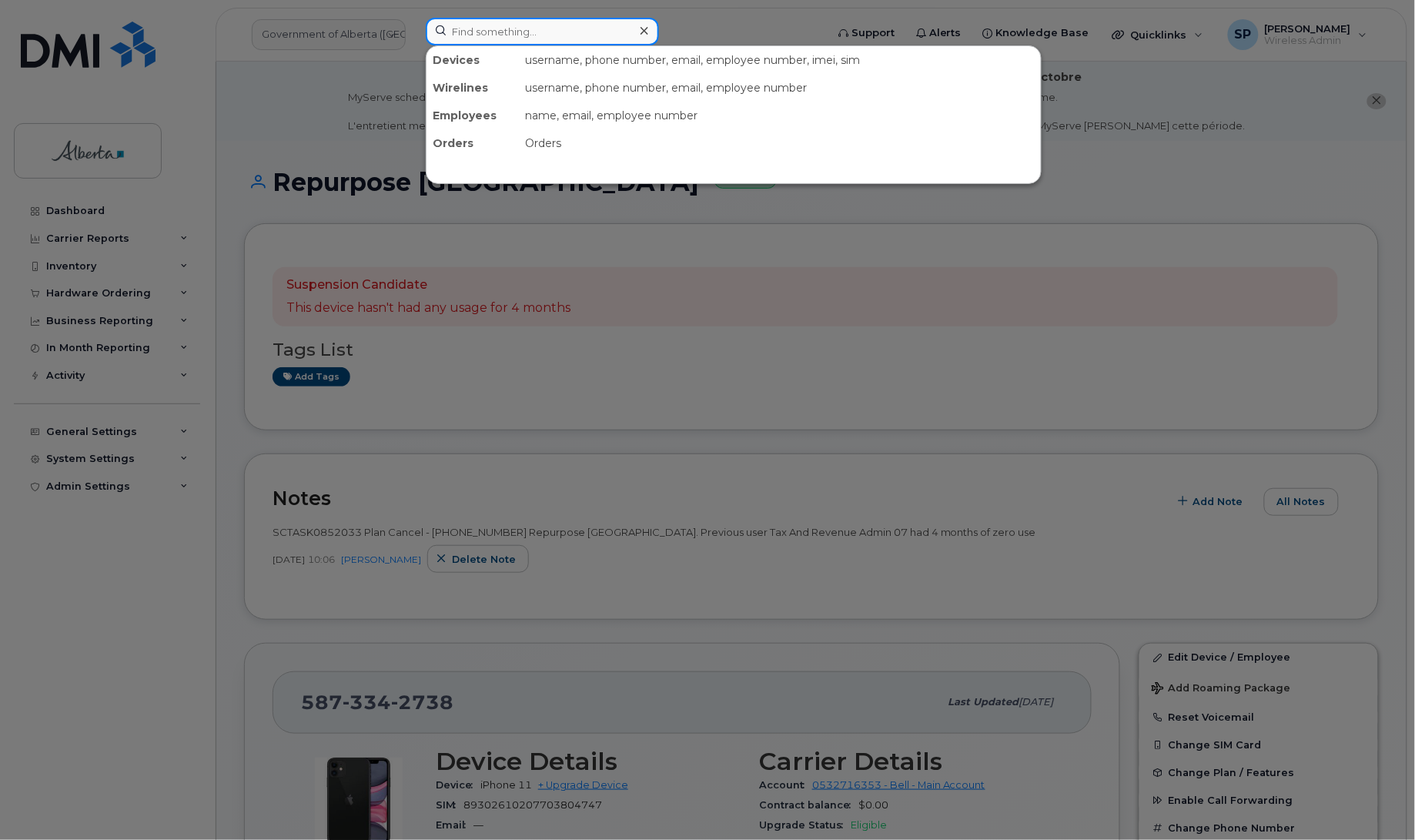
paste input "4035961059"
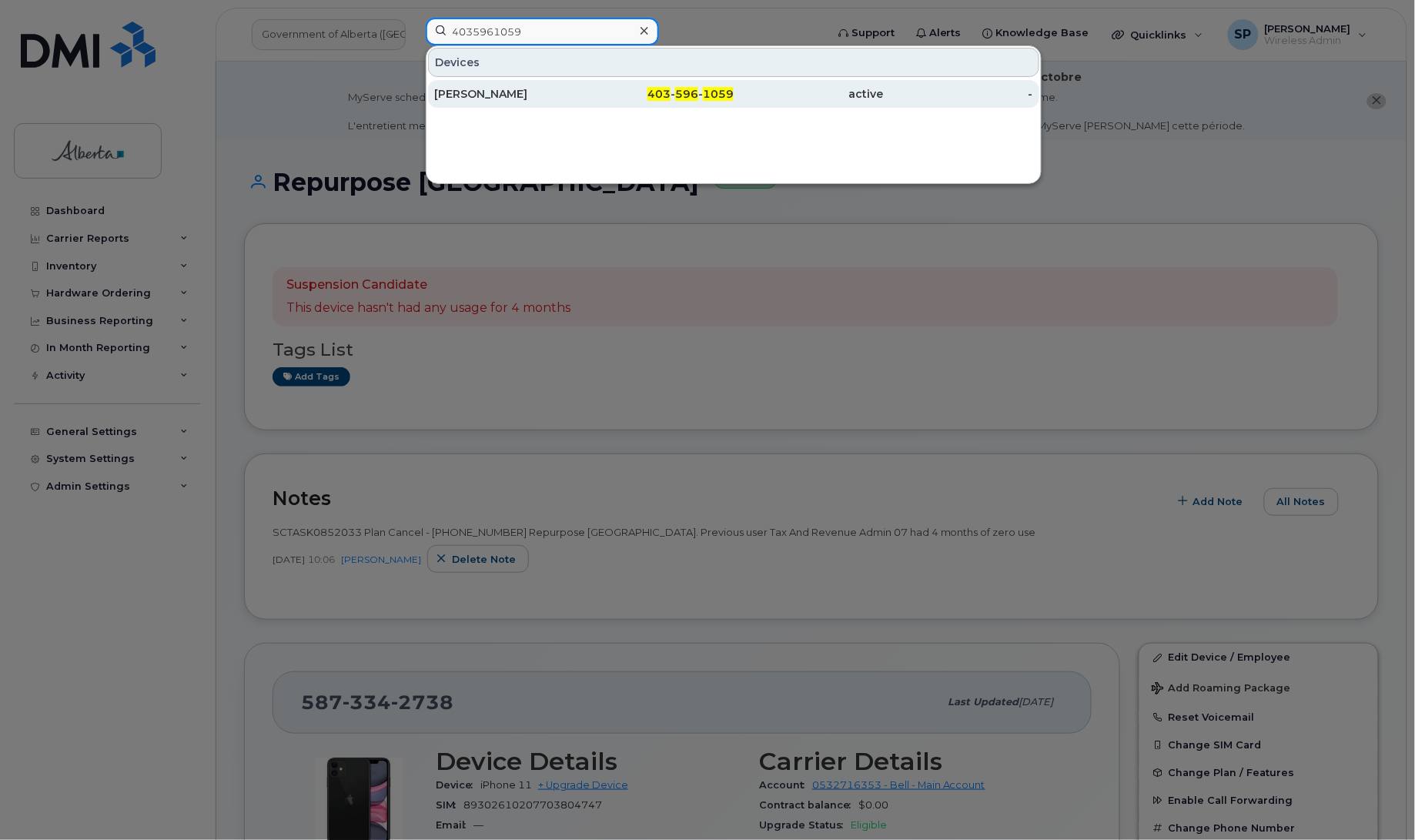
type input "4035961059"
click at [490, 94] on div "[PERSON_NAME]" at bounding box center [509, 94] width 150 height 16
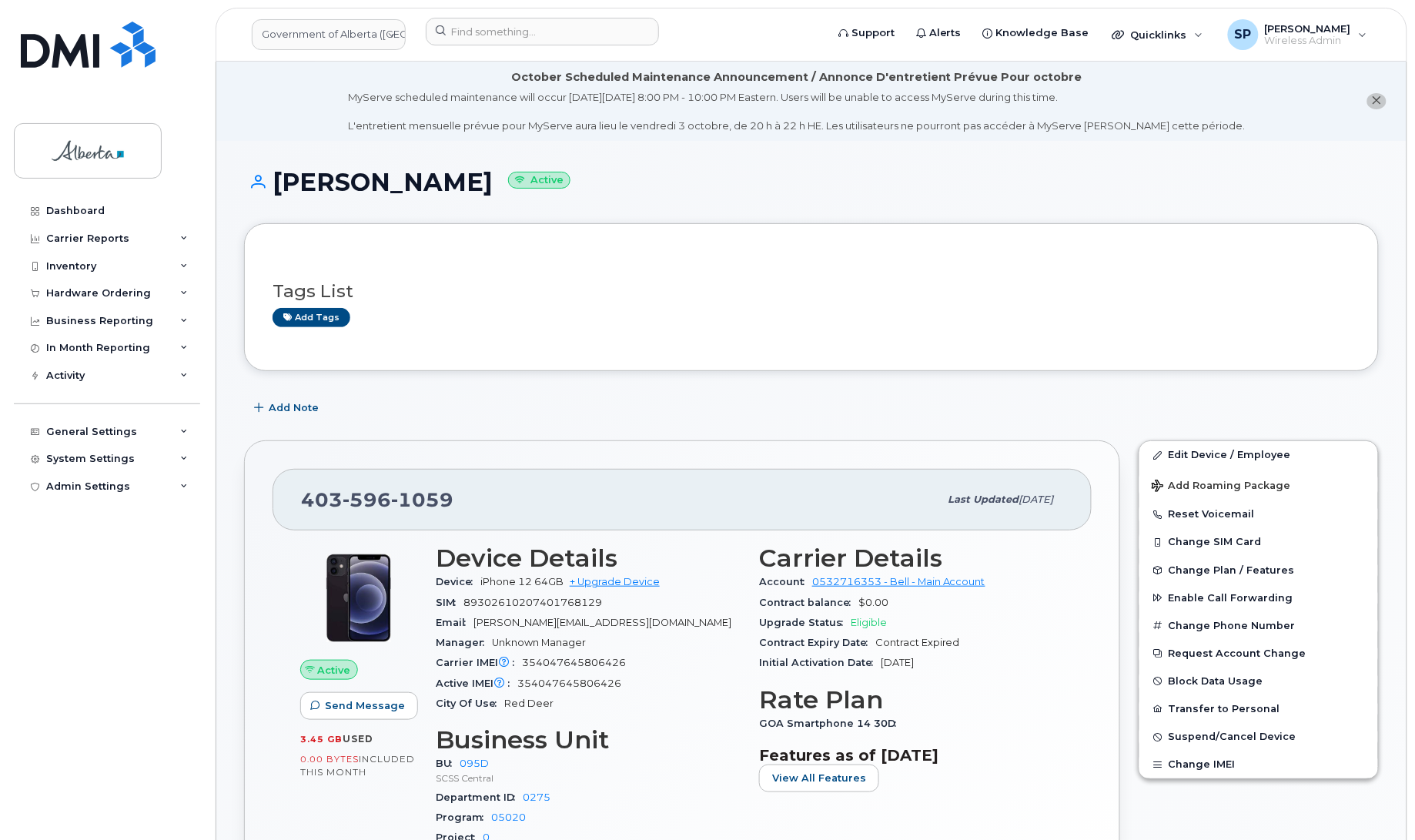
click at [45, 551] on div "Dashboard Carrier Reports Monthly Billing Data Daily Data Pooling Data Behavior…" at bounding box center [109, 507] width 190 height 619
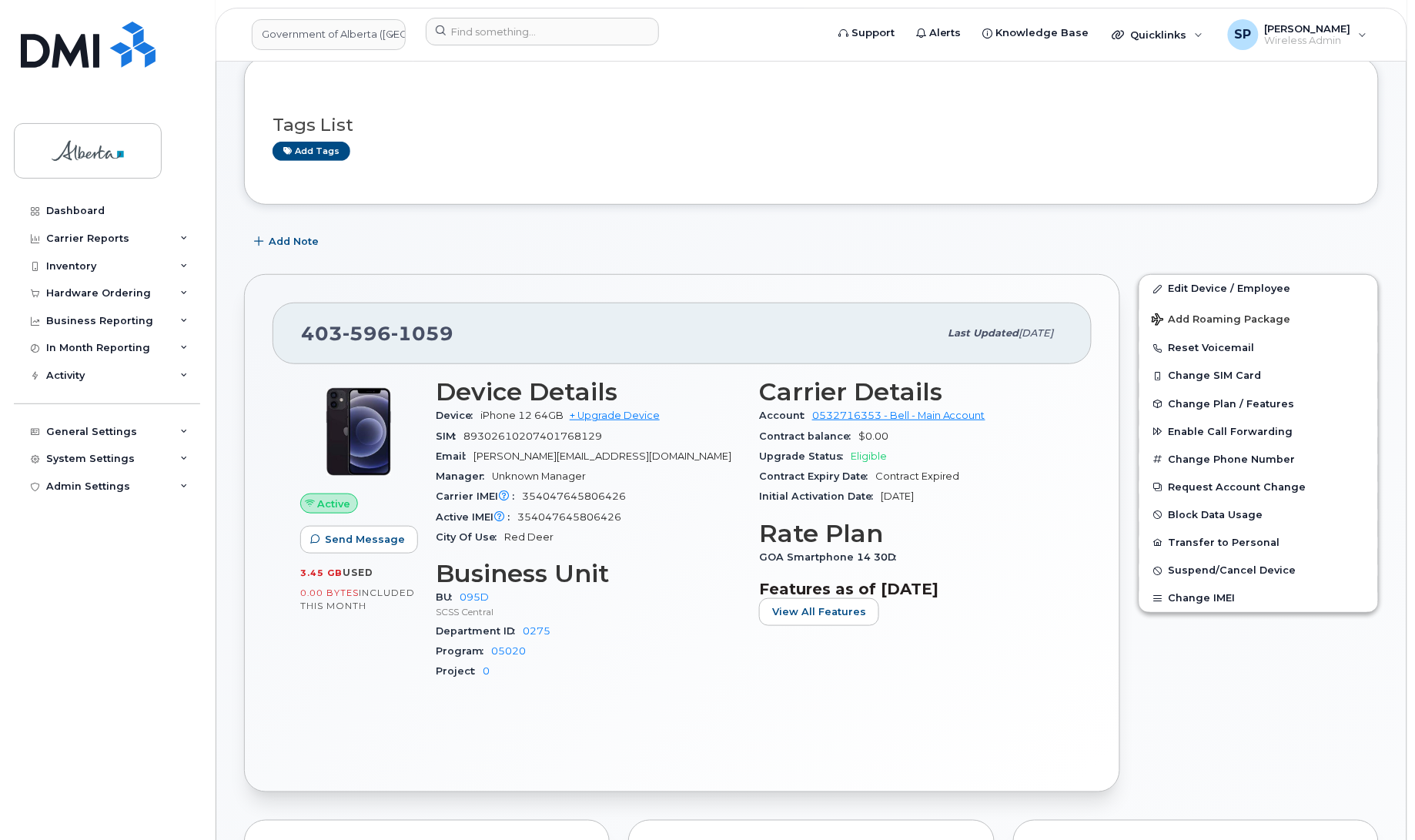
scroll to position [171, 0]
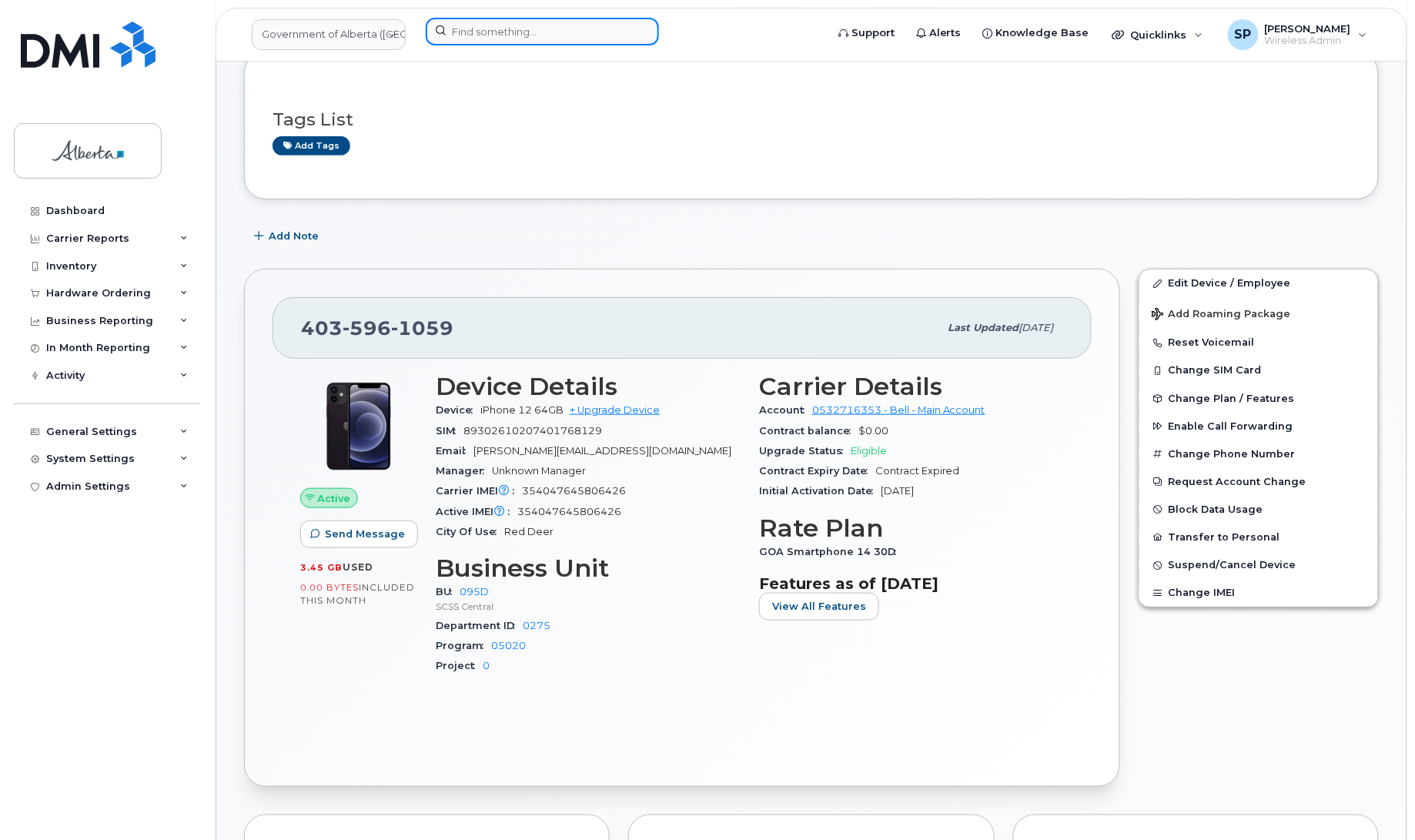
click at [470, 31] on input at bounding box center [542, 32] width 234 height 28
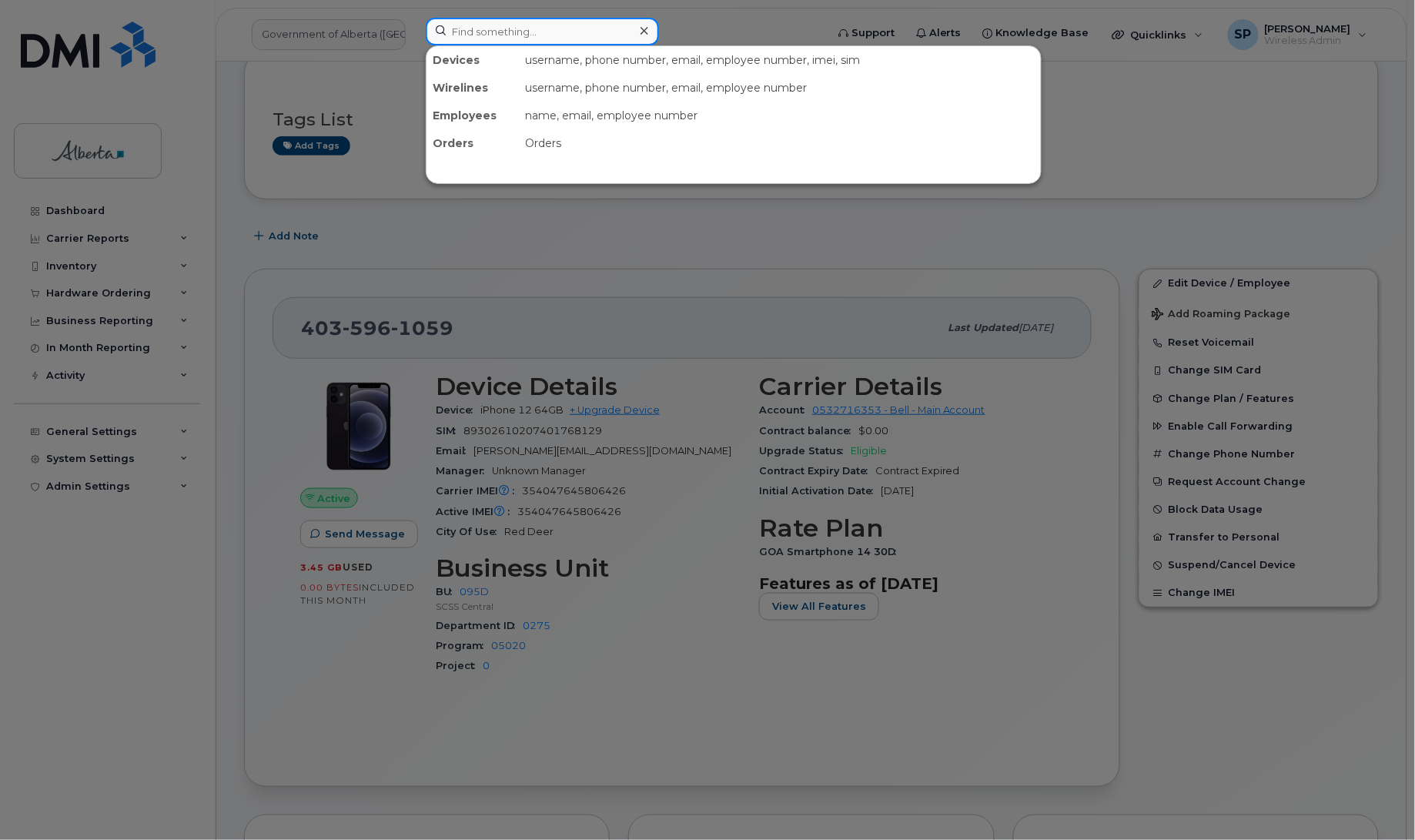
paste input "4033522657"
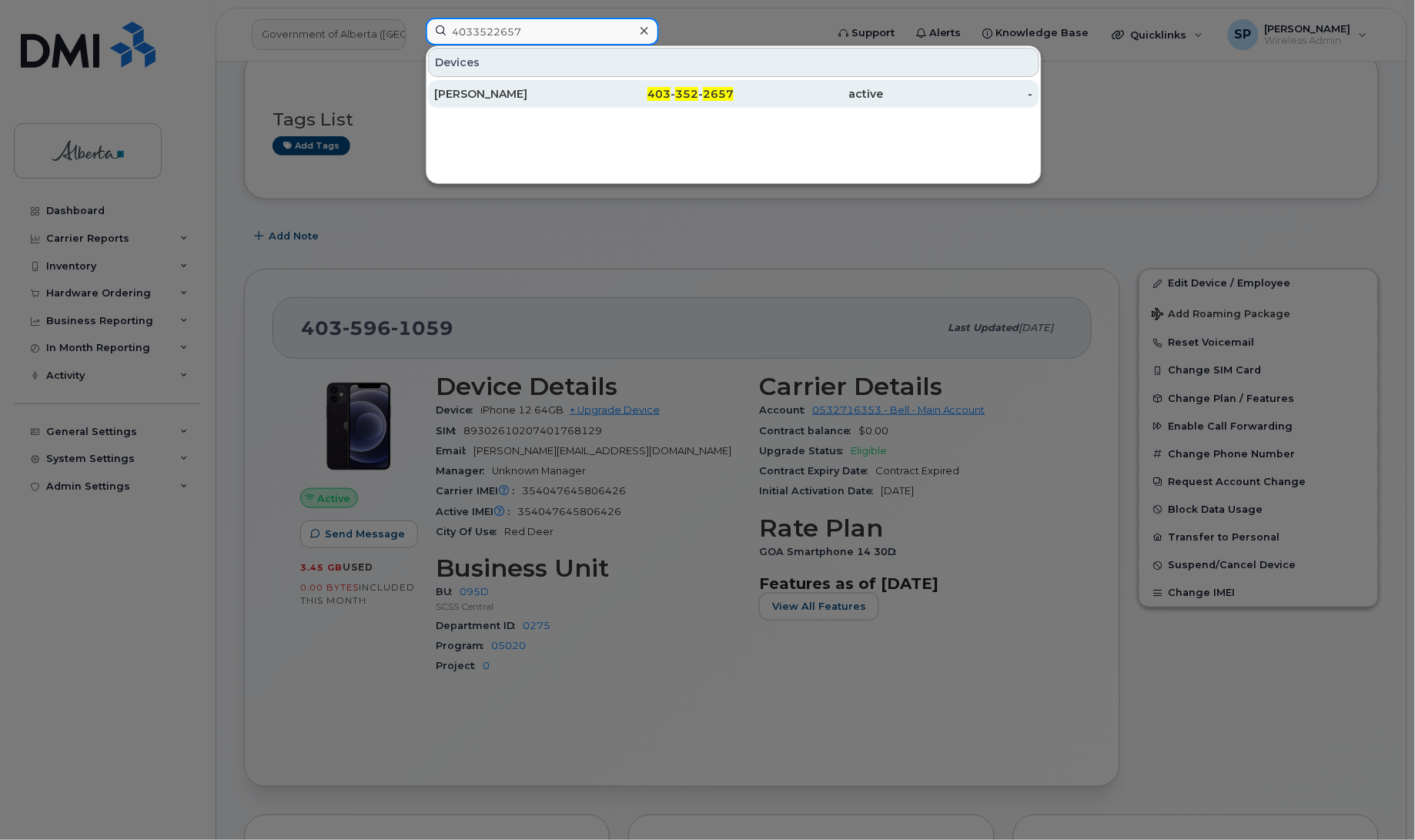
type input "4033522657"
click at [475, 97] on div "[PERSON_NAME]" at bounding box center [509, 94] width 150 height 16
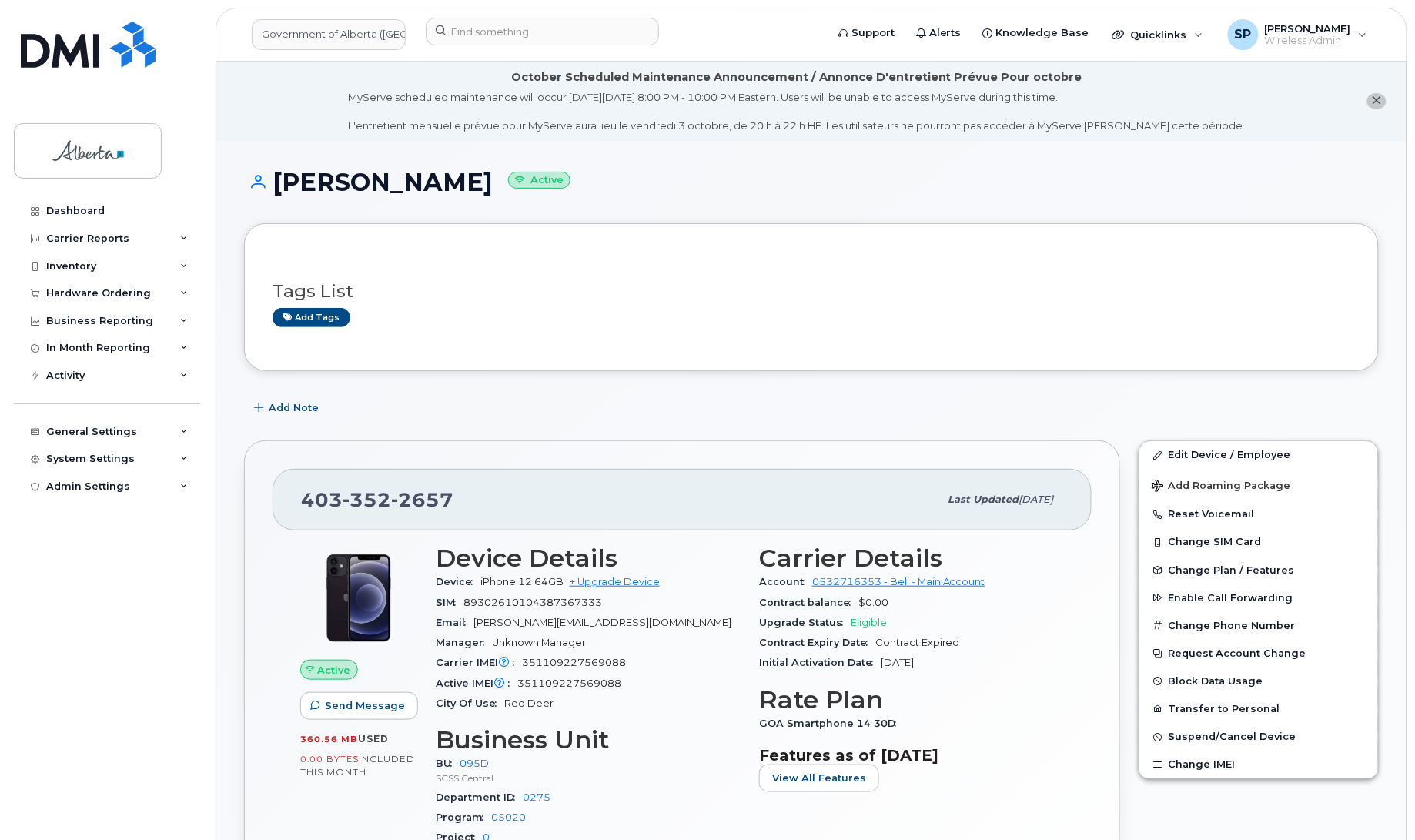
click at [35, 551] on div "Dashboard Carrier Reports Monthly Billing Data Daily Data Pooling Data Behavior…" at bounding box center [109, 507] width 190 height 619
click at [1194, 454] on link "Edit Device / Employee" at bounding box center [1258, 455] width 239 height 28
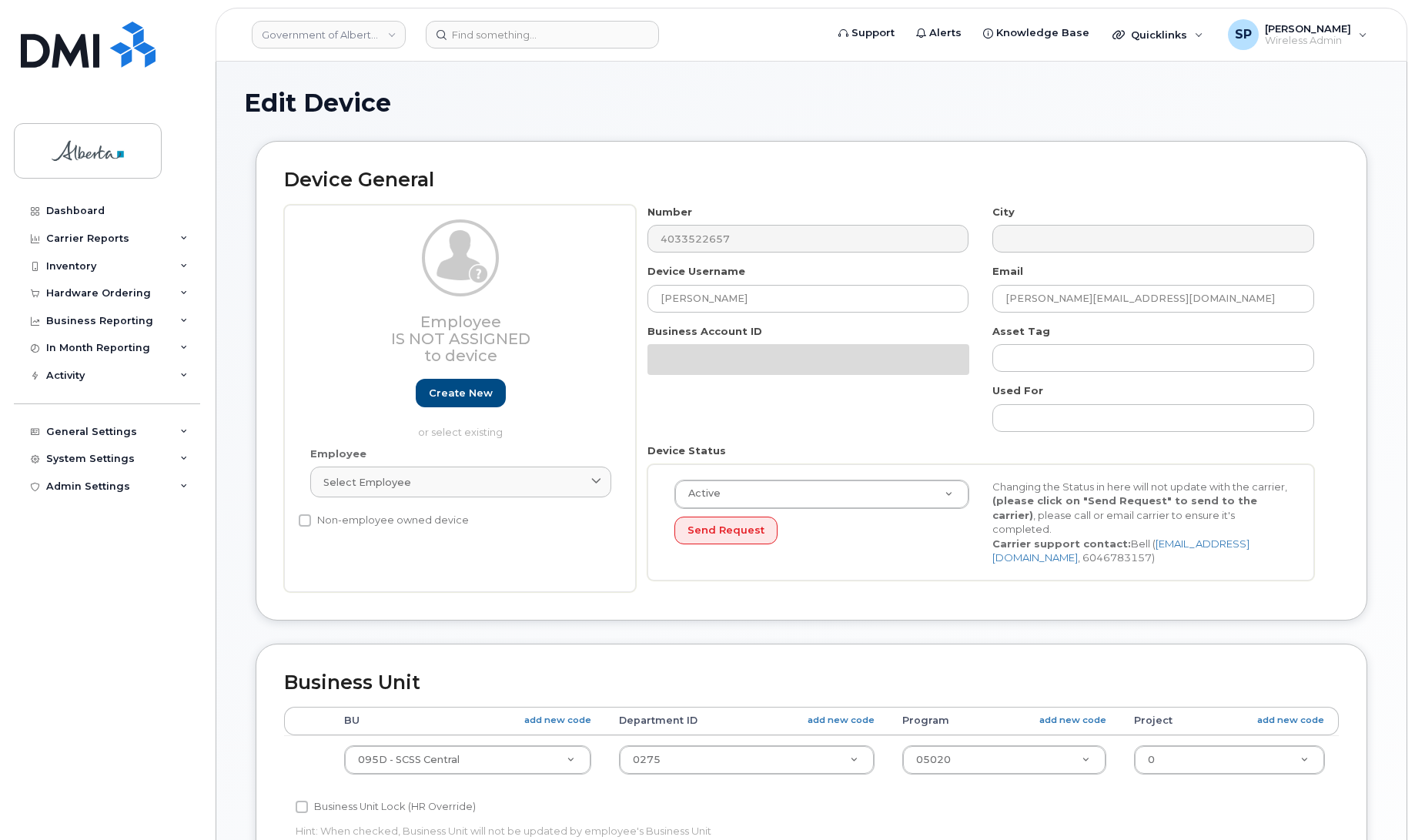
select select "4749747"
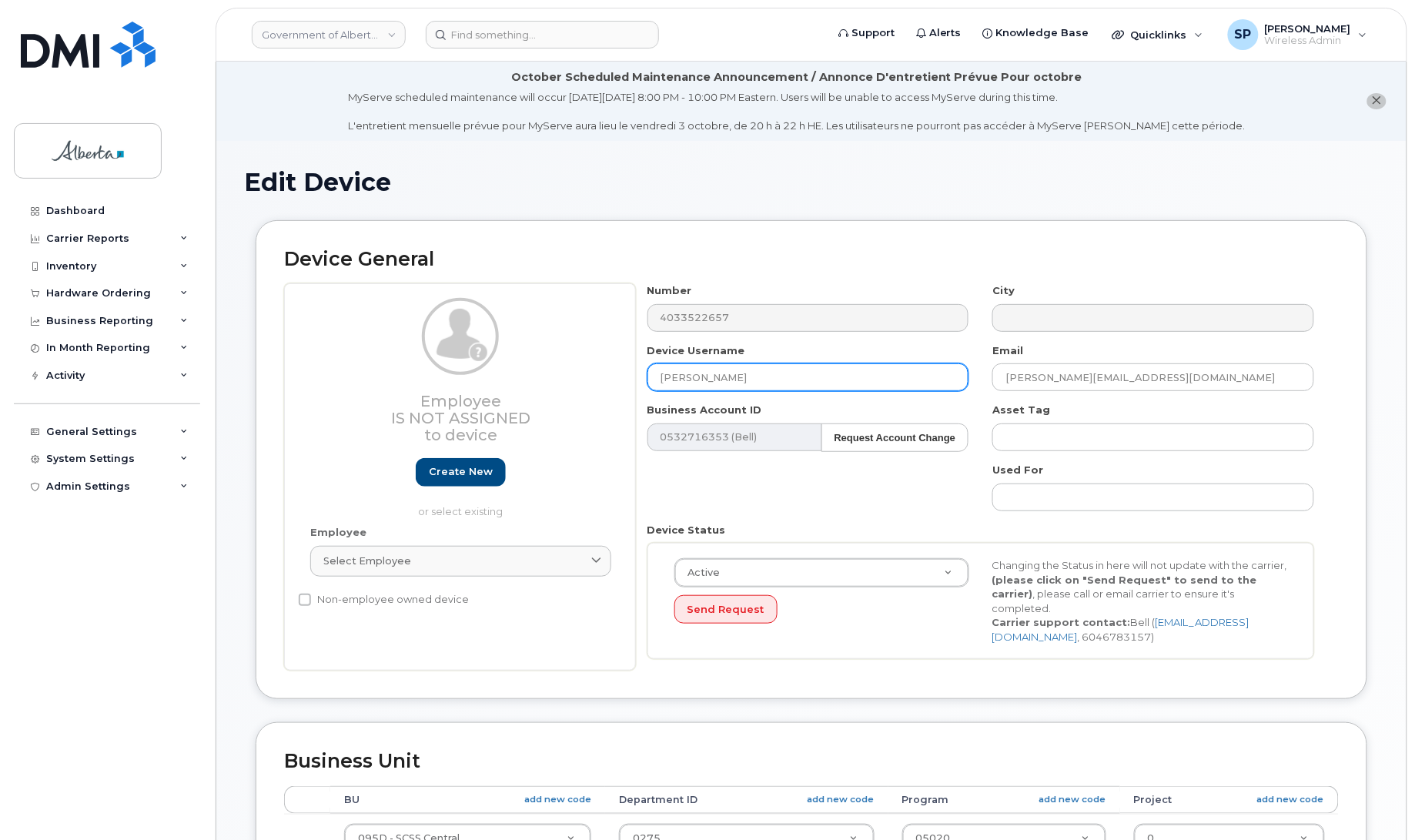
drag, startPoint x: 747, startPoint y: 376, endPoint x: 510, endPoint y: 378, distance: 237.0
click at [510, 378] on div "Employee Is not assigned to device Create new or select existing Employee Selec…" at bounding box center [812, 476] width 1055 height 387
type input "Repurpose Red Deer"
drag, startPoint x: 1211, startPoint y: 378, endPoint x: 947, endPoint y: 378, distance: 264.0
click at [947, 378] on div "Number 4033522657 City Device Username Repurpose Red Deer Email [PERSON_NAME][E…" at bounding box center [981, 476] width 690 height 387
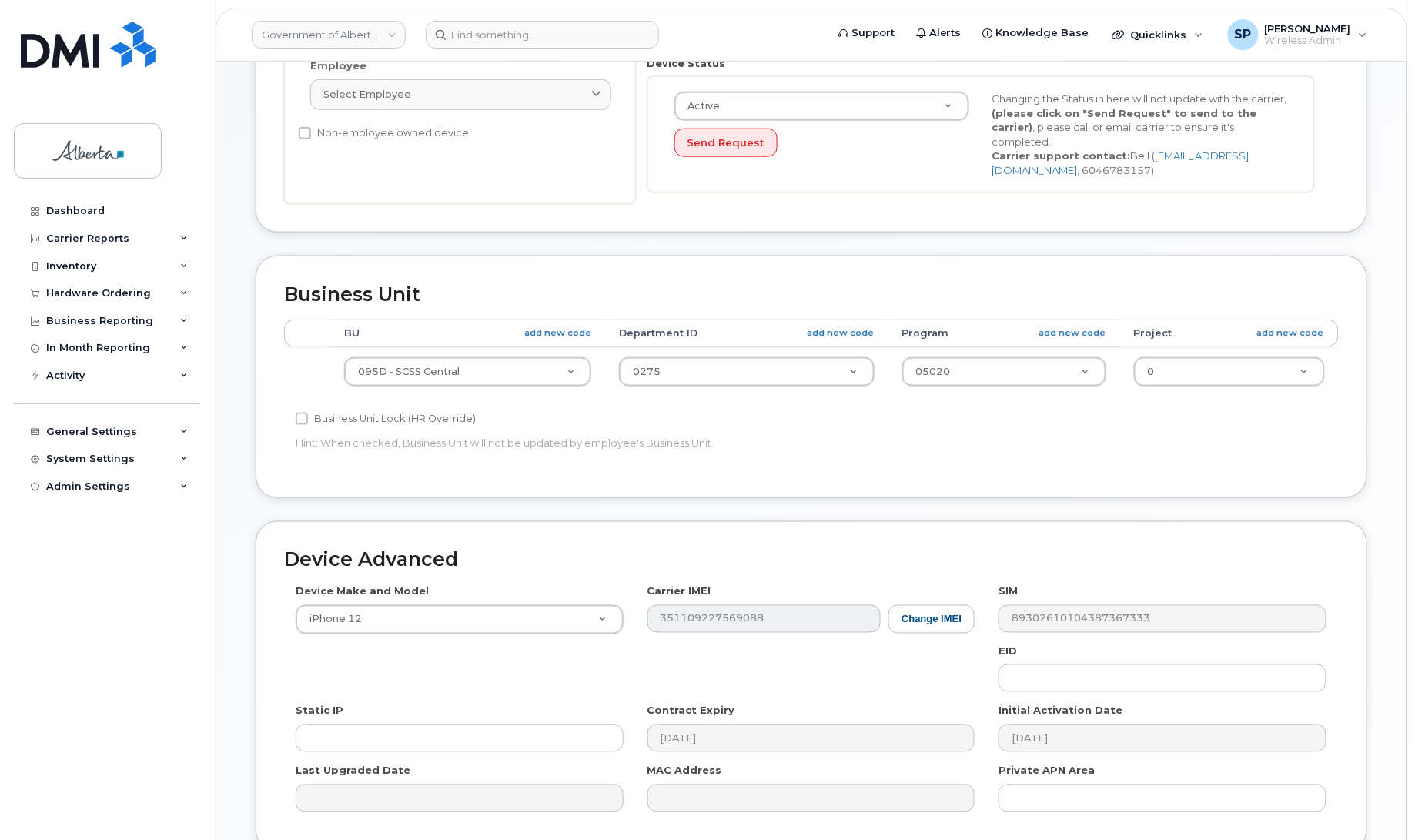
scroll to position [470, 0]
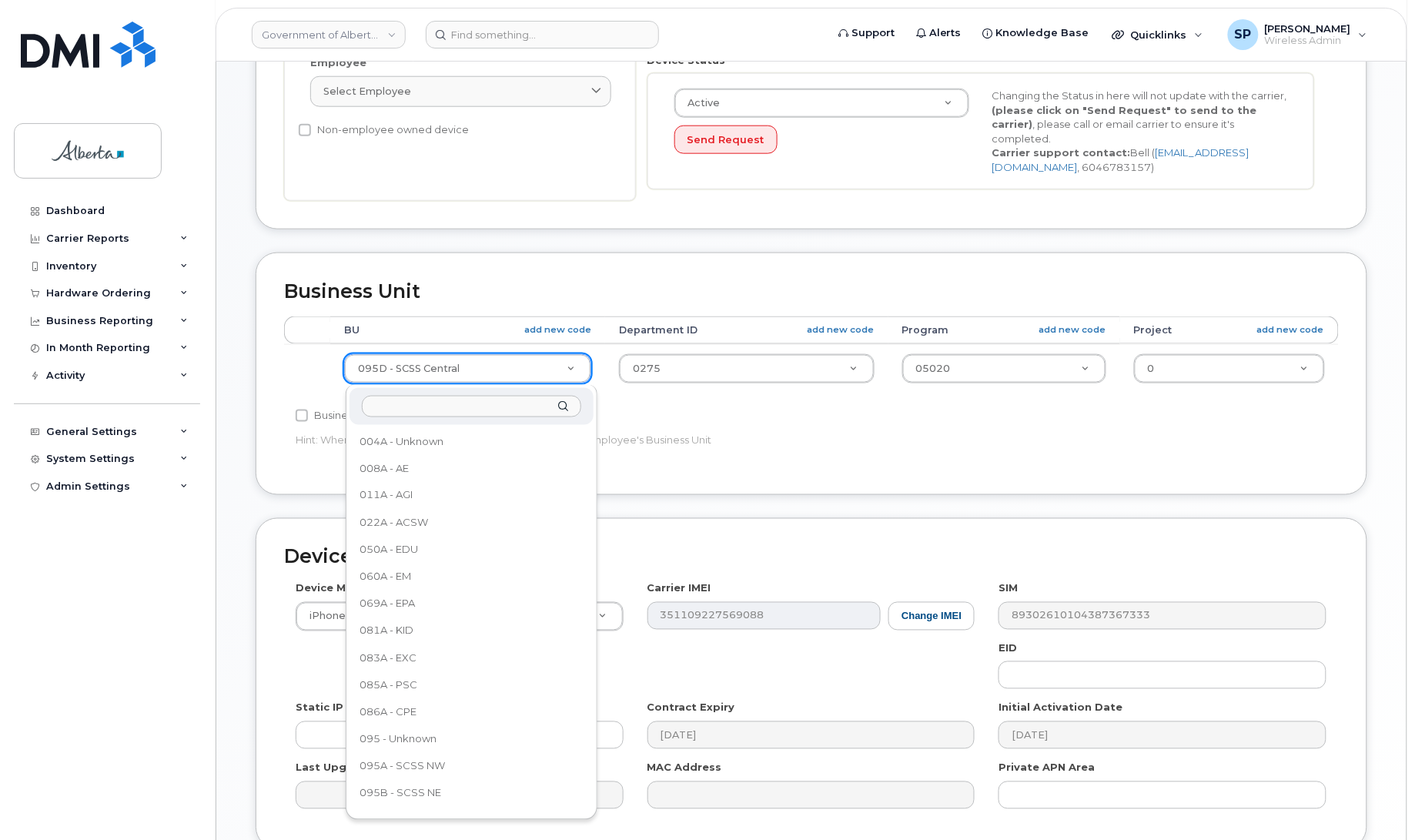
drag, startPoint x: 457, startPoint y: 364, endPoint x: 464, endPoint y: 371, distance: 9.9
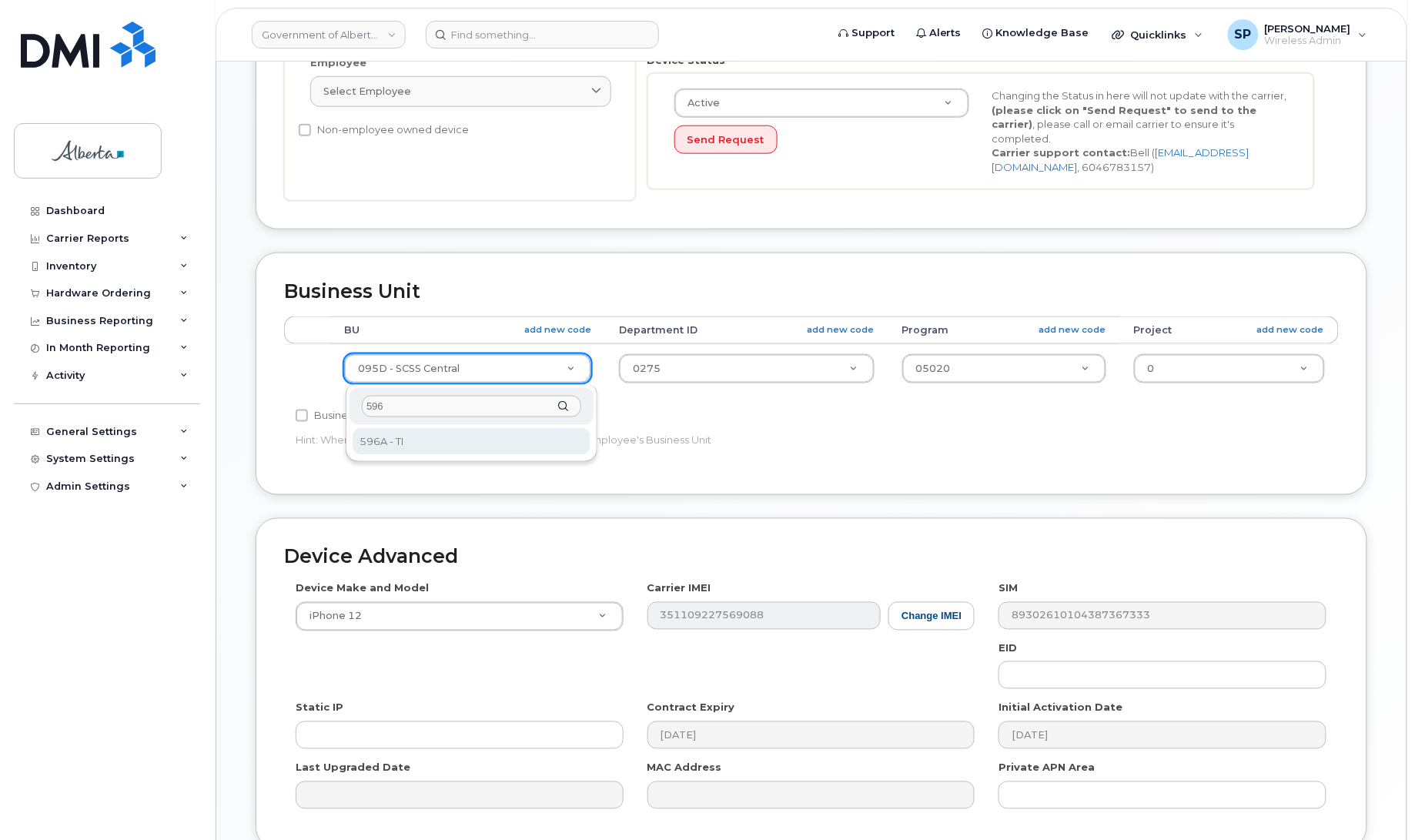
type input "596"
select select "4797729"
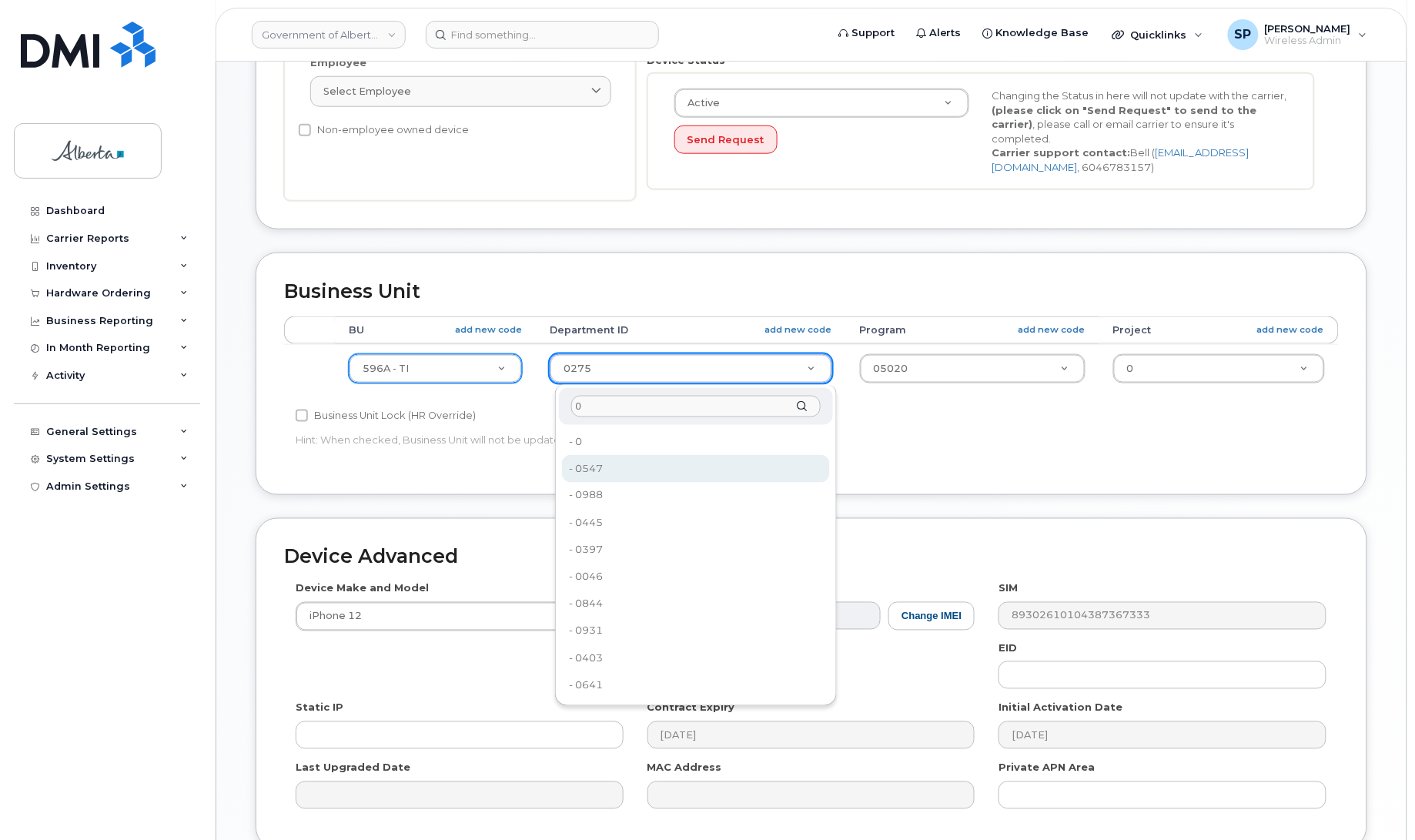
type input "0"
type input "4806341"
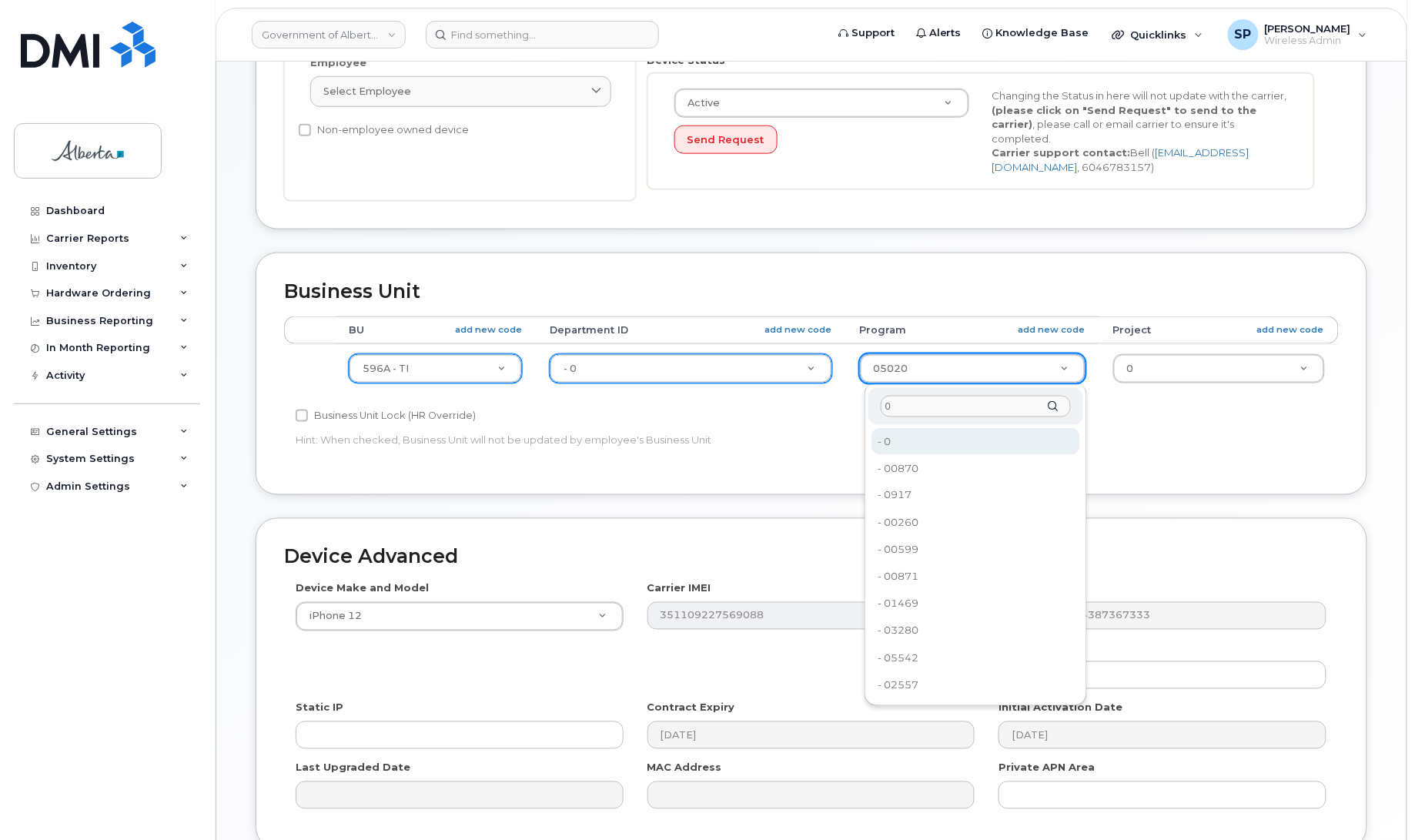
type input "0"
type input "4806366"
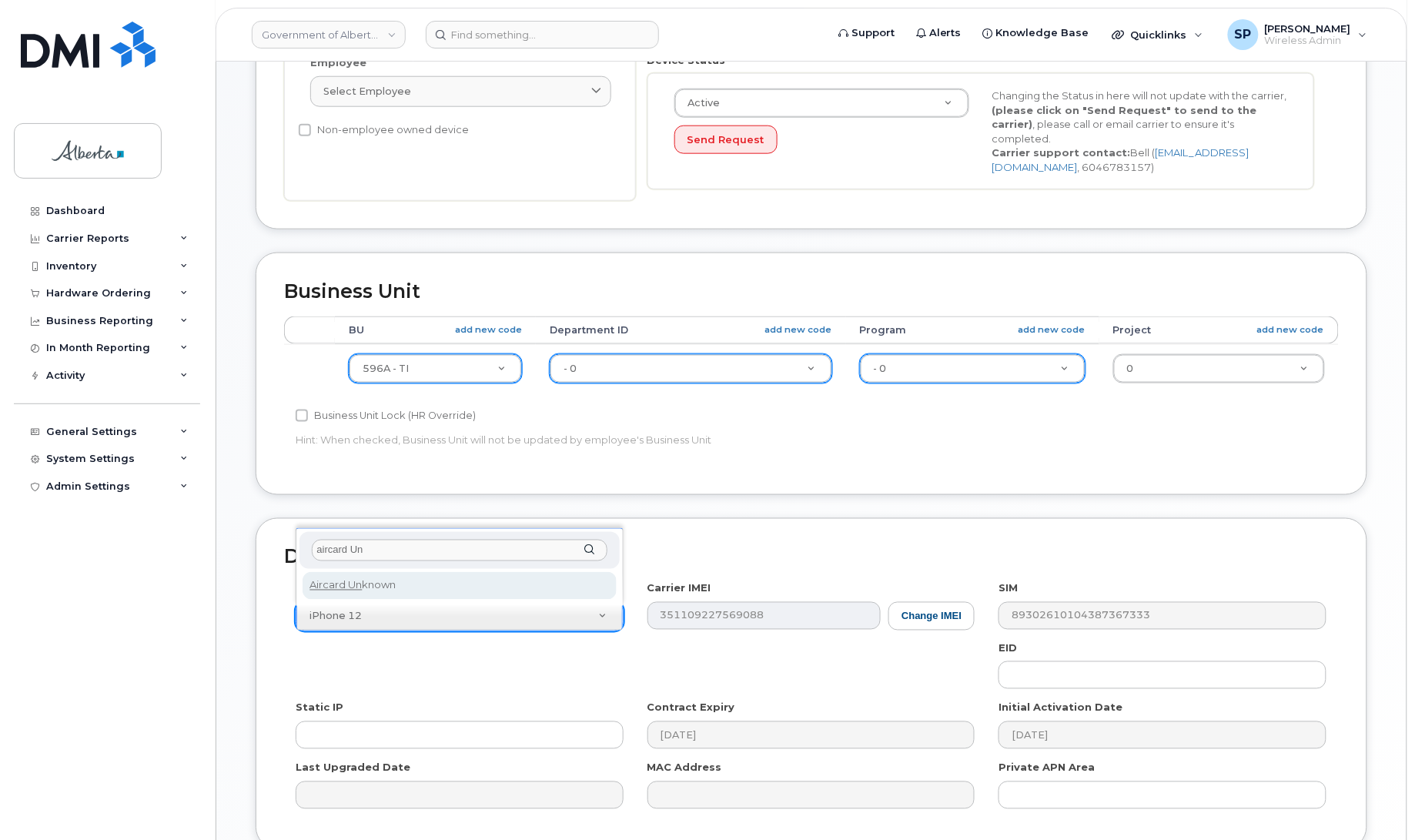
type input "aircard Un"
select select "971"
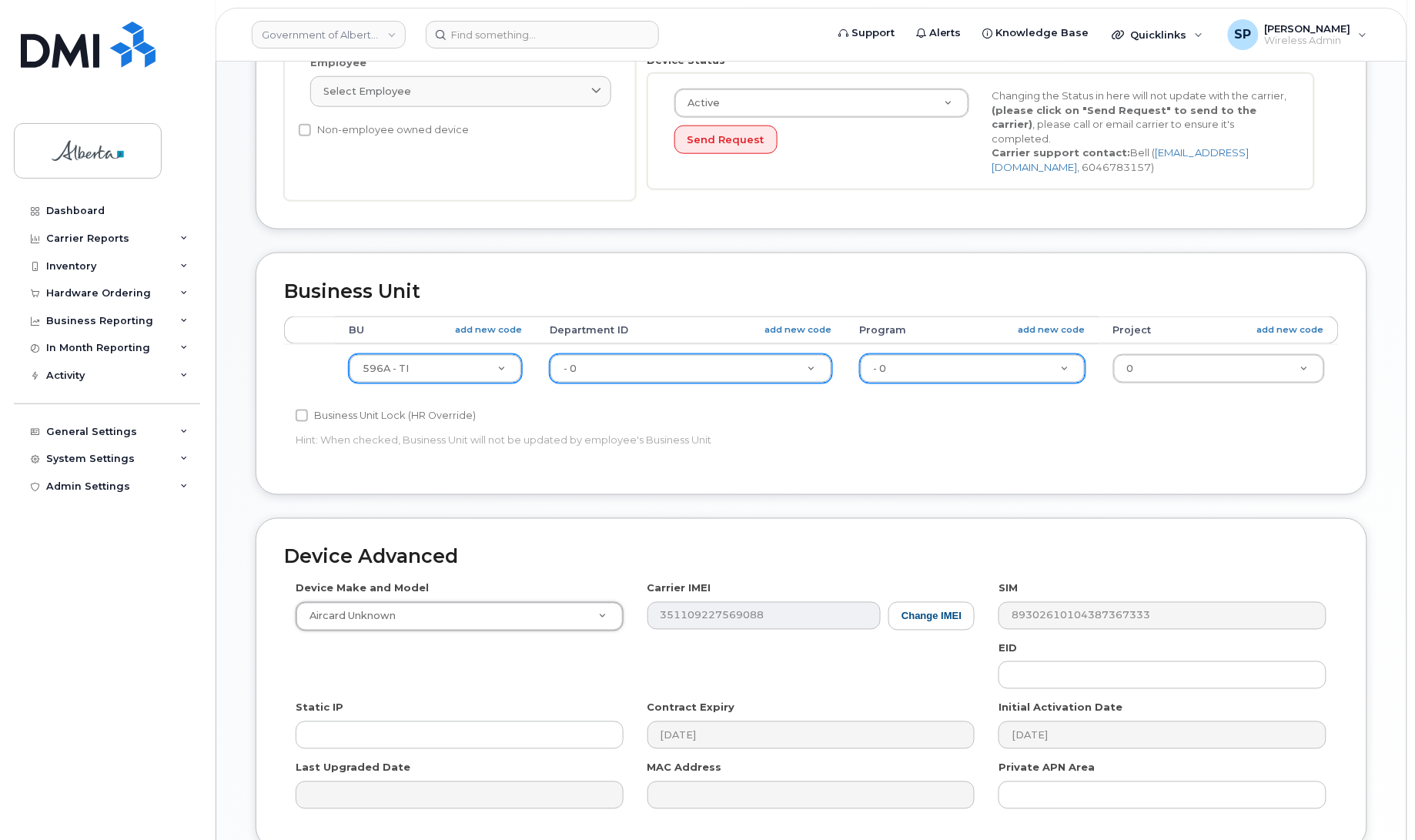
scroll to position [609, 0]
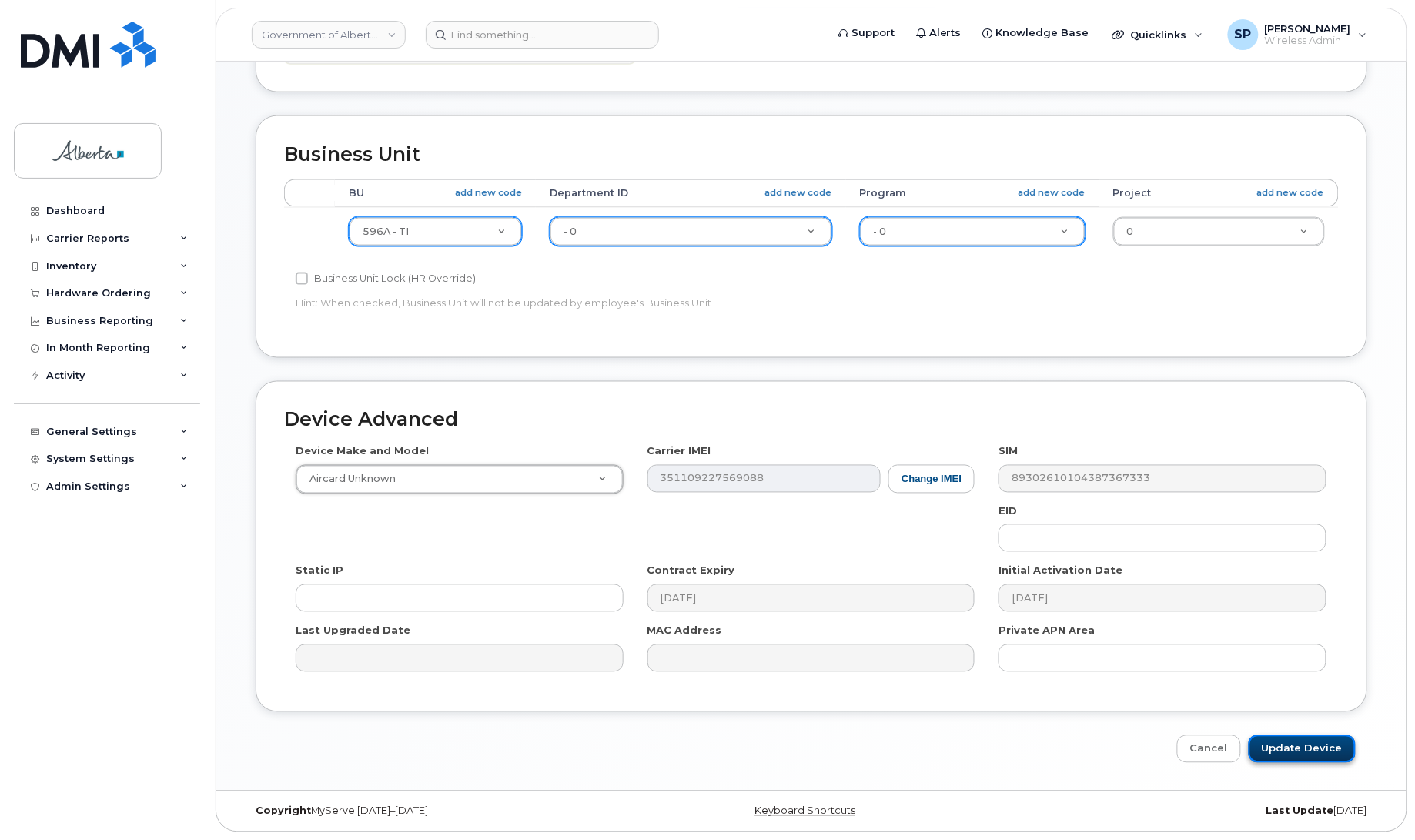
click at [1294, 747] on input "Update Device" at bounding box center [1302, 749] width 107 height 28
type input "Saving..."
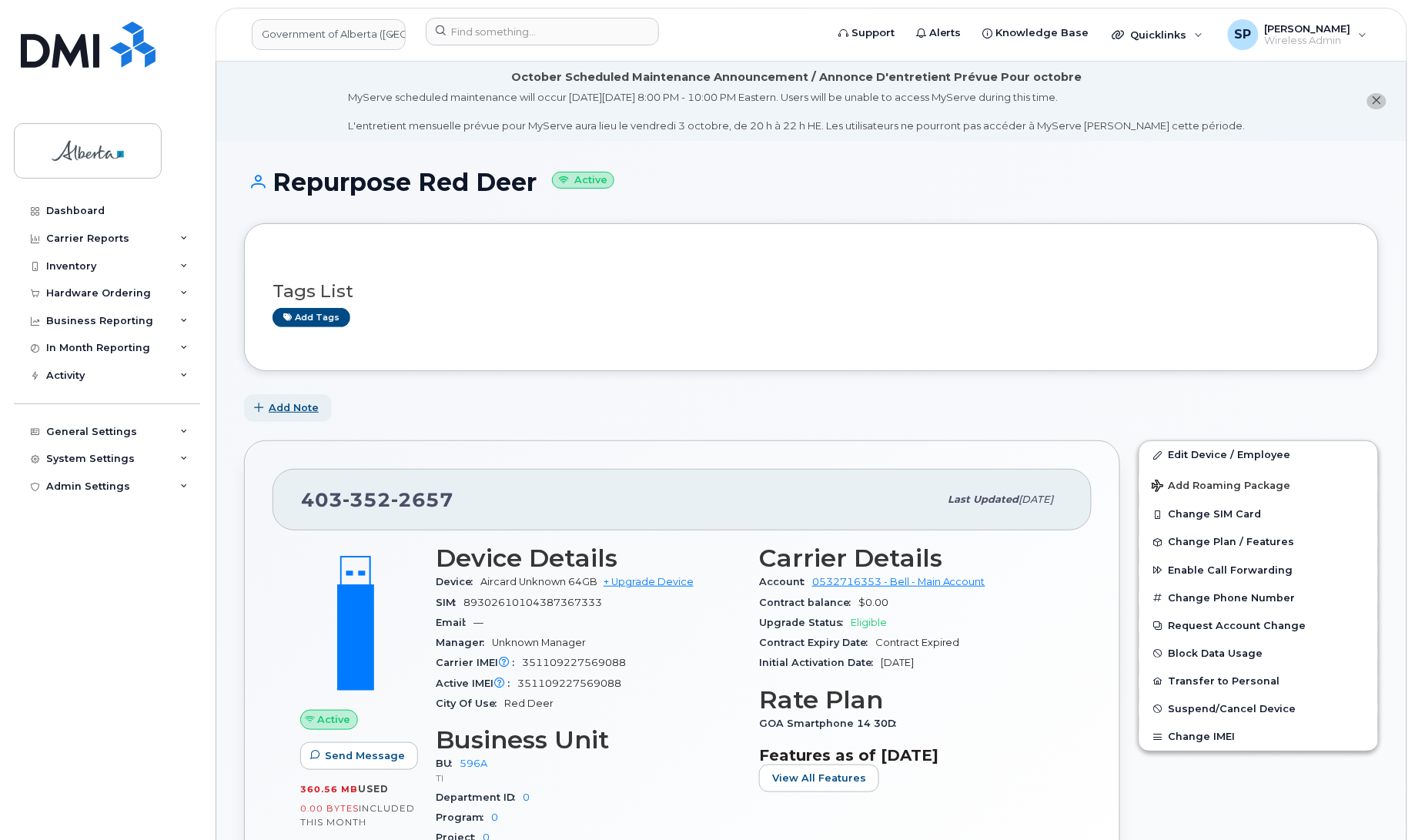
click at [296, 410] on span "Add Note" at bounding box center [294, 407] width 50 height 15
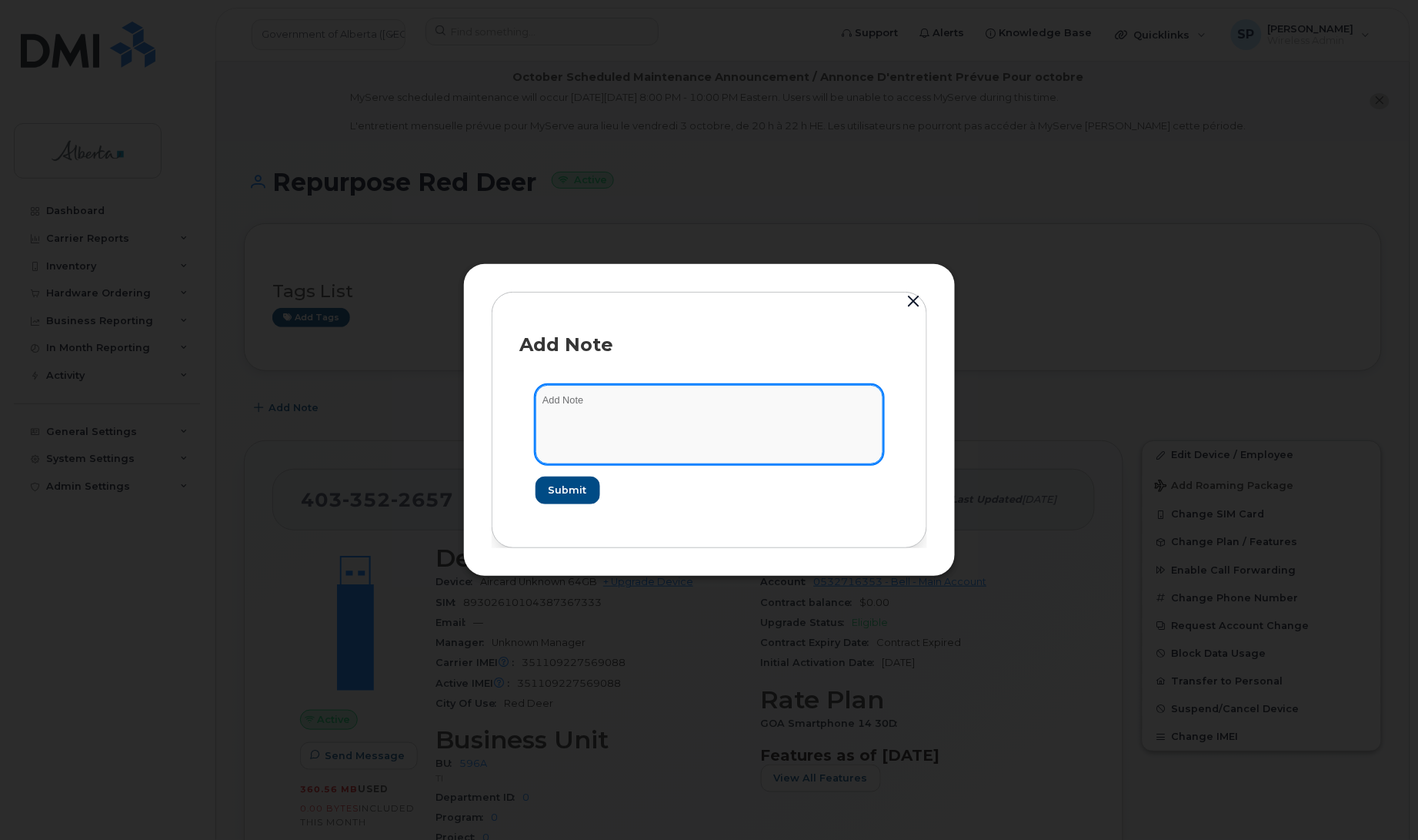
click at [616, 409] on textarea at bounding box center [710, 424] width 348 height 78
paste textarea "SCTASK0851945 Plan Cancel - [PHONE_NUMBER] Repurpose Red Deer"
type textarea "SCTASK0851945 Plan Cancel - [PHONE_NUMBER] Repurpose Red Deer"
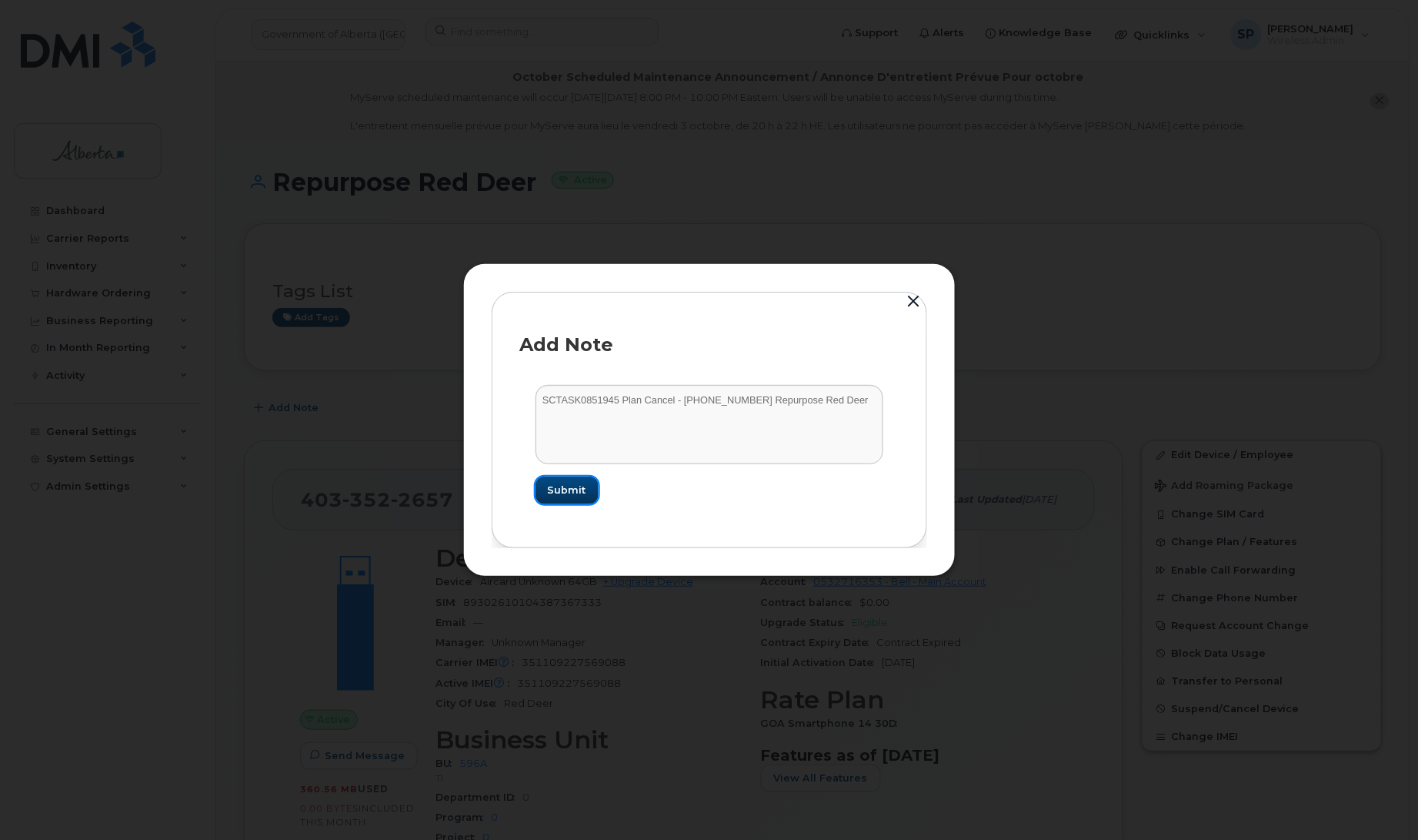
click at [572, 493] on span "Submit" at bounding box center [567, 489] width 39 height 15
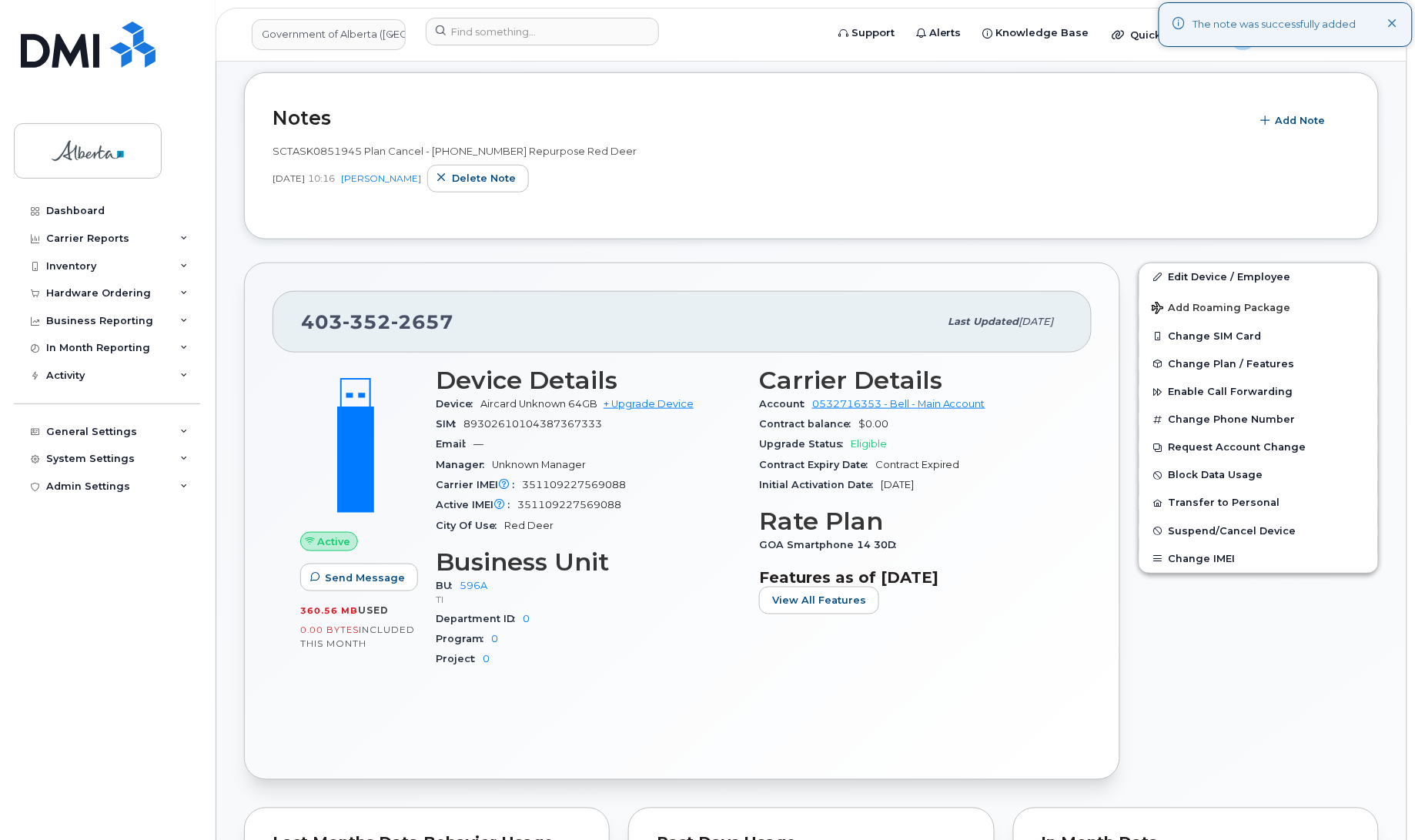
scroll to position [333, 0]
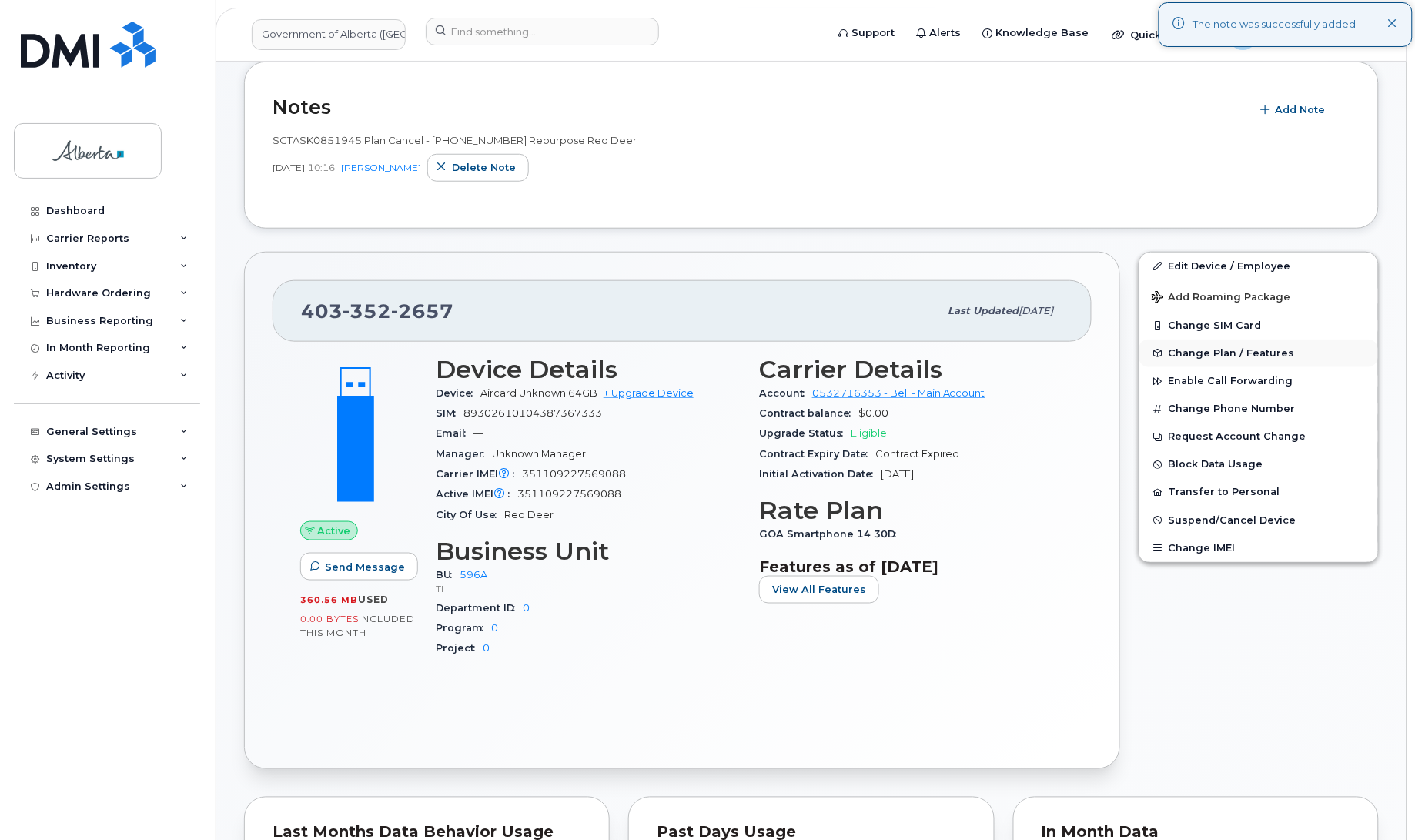
click at [1213, 355] on span "Change Plan / Features" at bounding box center [1231, 352] width 126 height 11
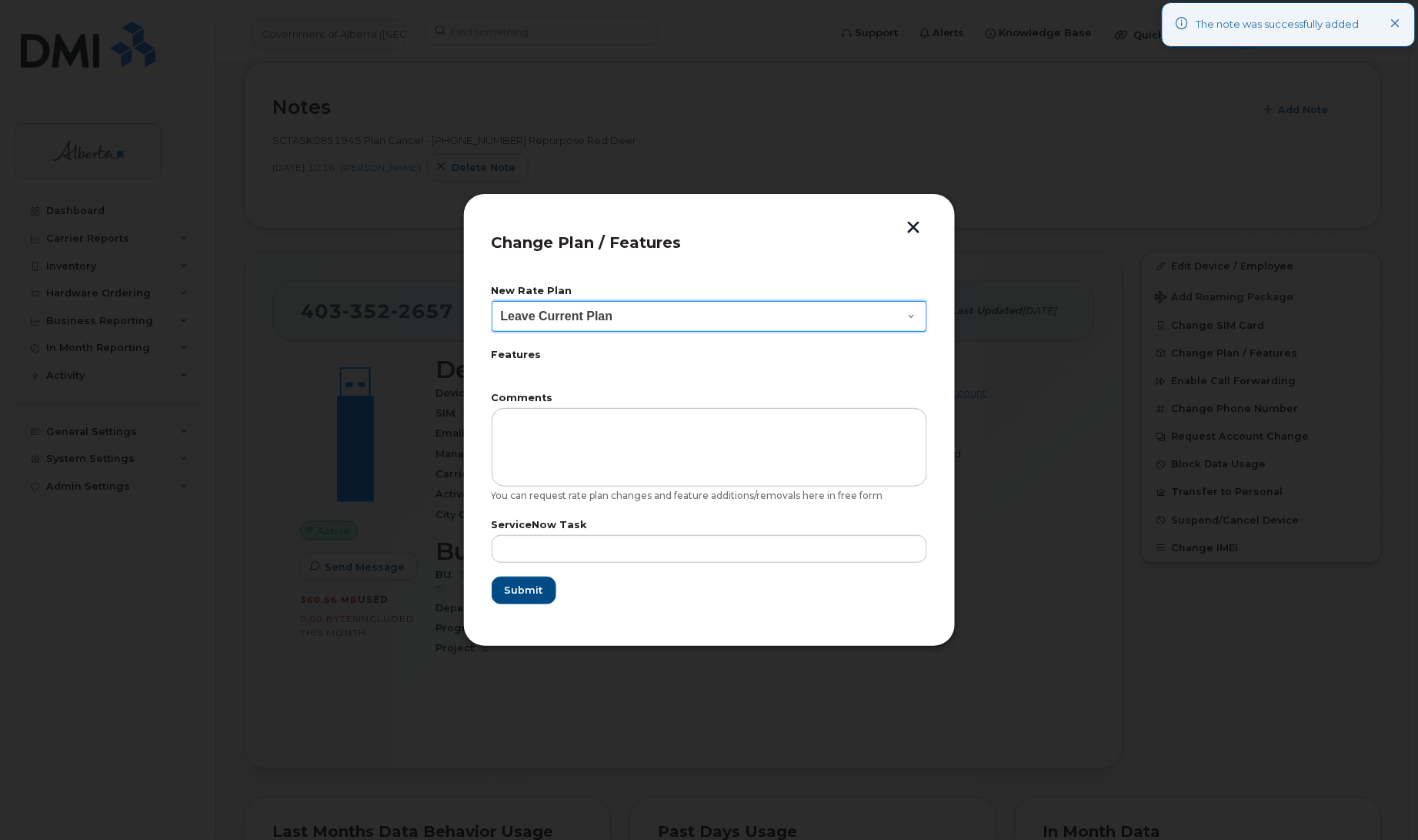
click at [582, 317] on select "Leave Current Plan GOA Data plan 9 30 d GOA–Unlimited Data Plan 9" at bounding box center [710, 316] width 436 height 31
select select "1790211"
click at [492, 301] on select "Leave Current Plan GOA Data plan 9 30 d GOA–Unlimited Data Plan 9" at bounding box center [710, 316] width 436 height 31
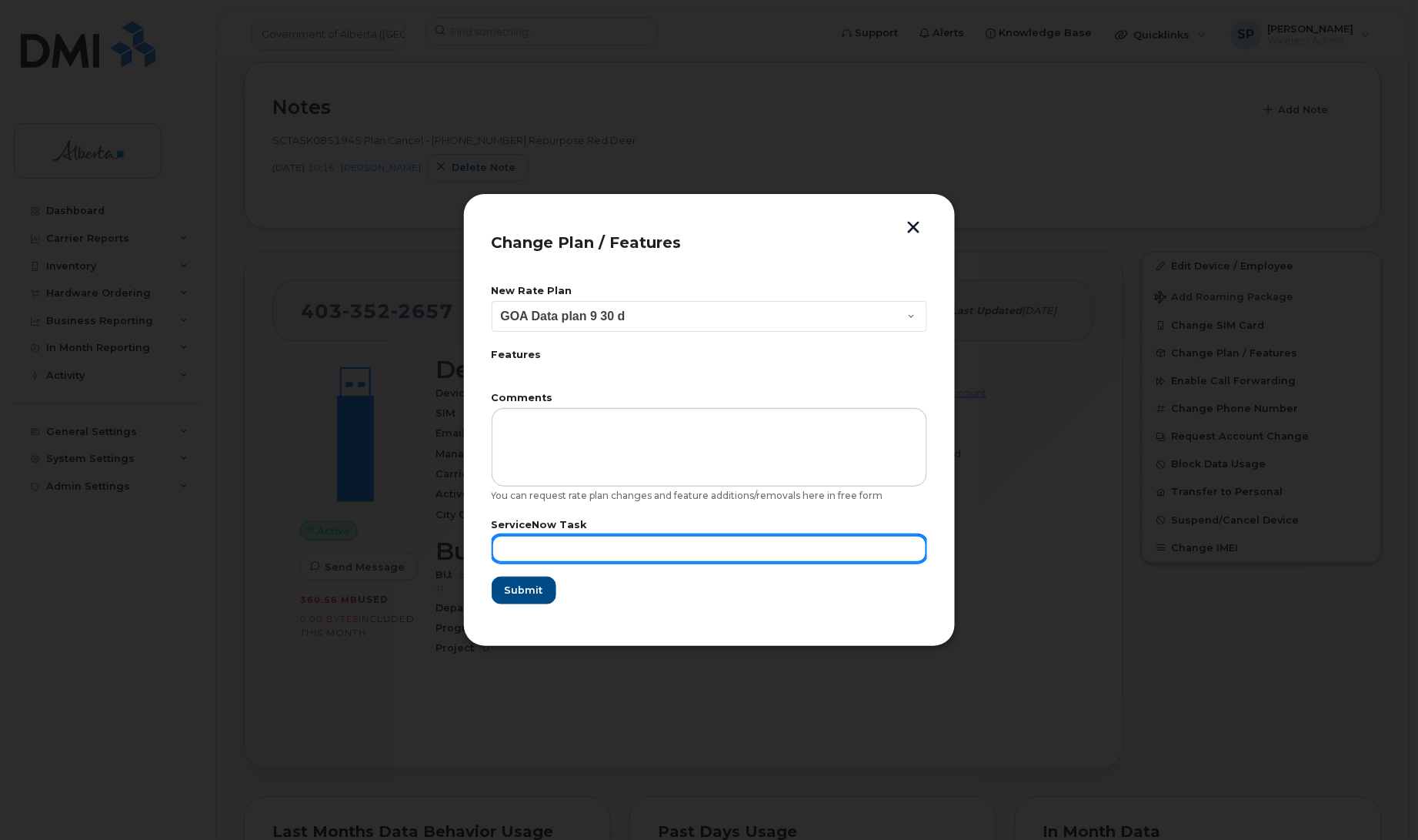
click at [533, 544] on input "text" at bounding box center [710, 549] width 436 height 28
paste input "SCTASK0851945"
type input "SCTASK0851945"
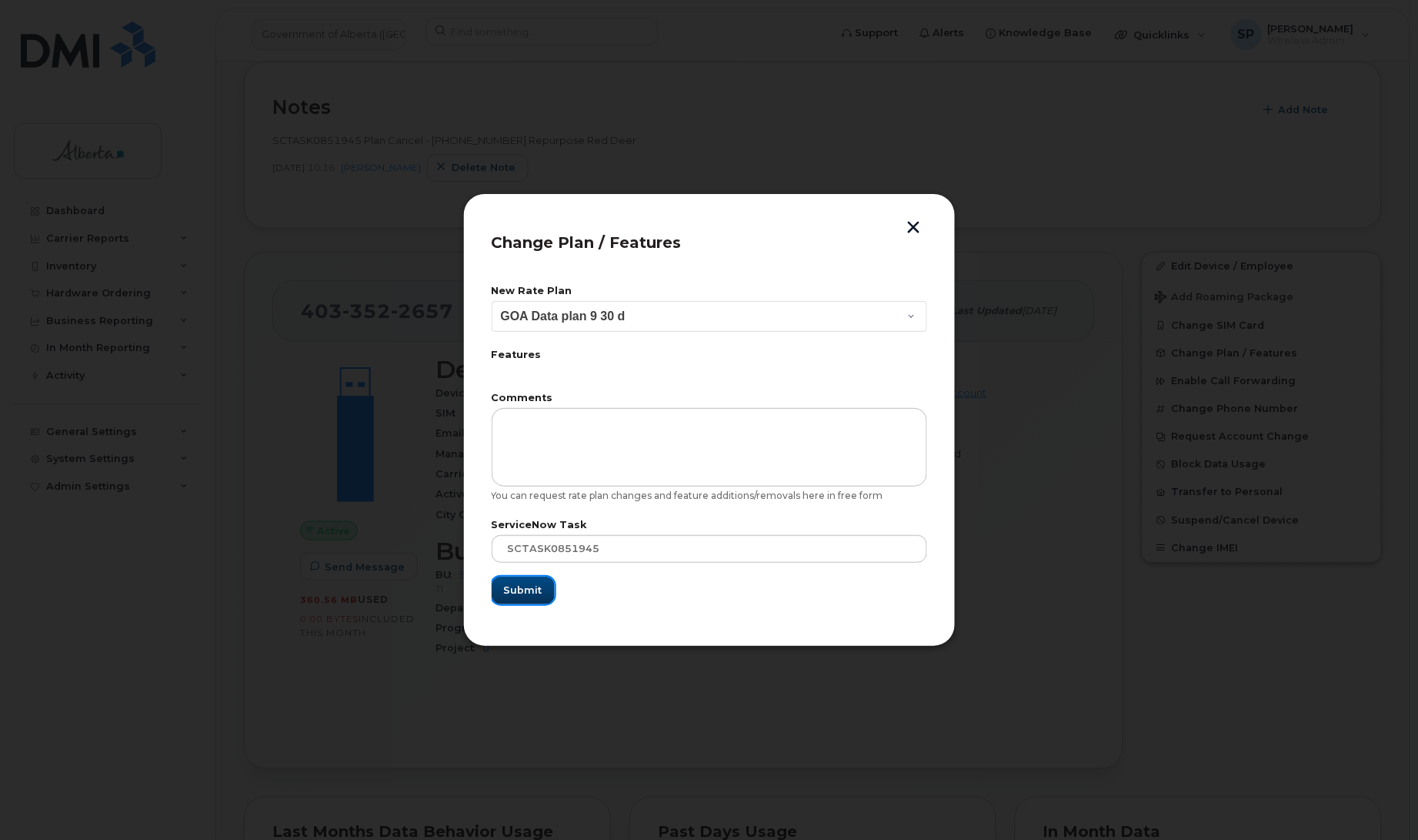
click at [526, 601] on button "Submit" at bounding box center [523, 590] width 63 height 28
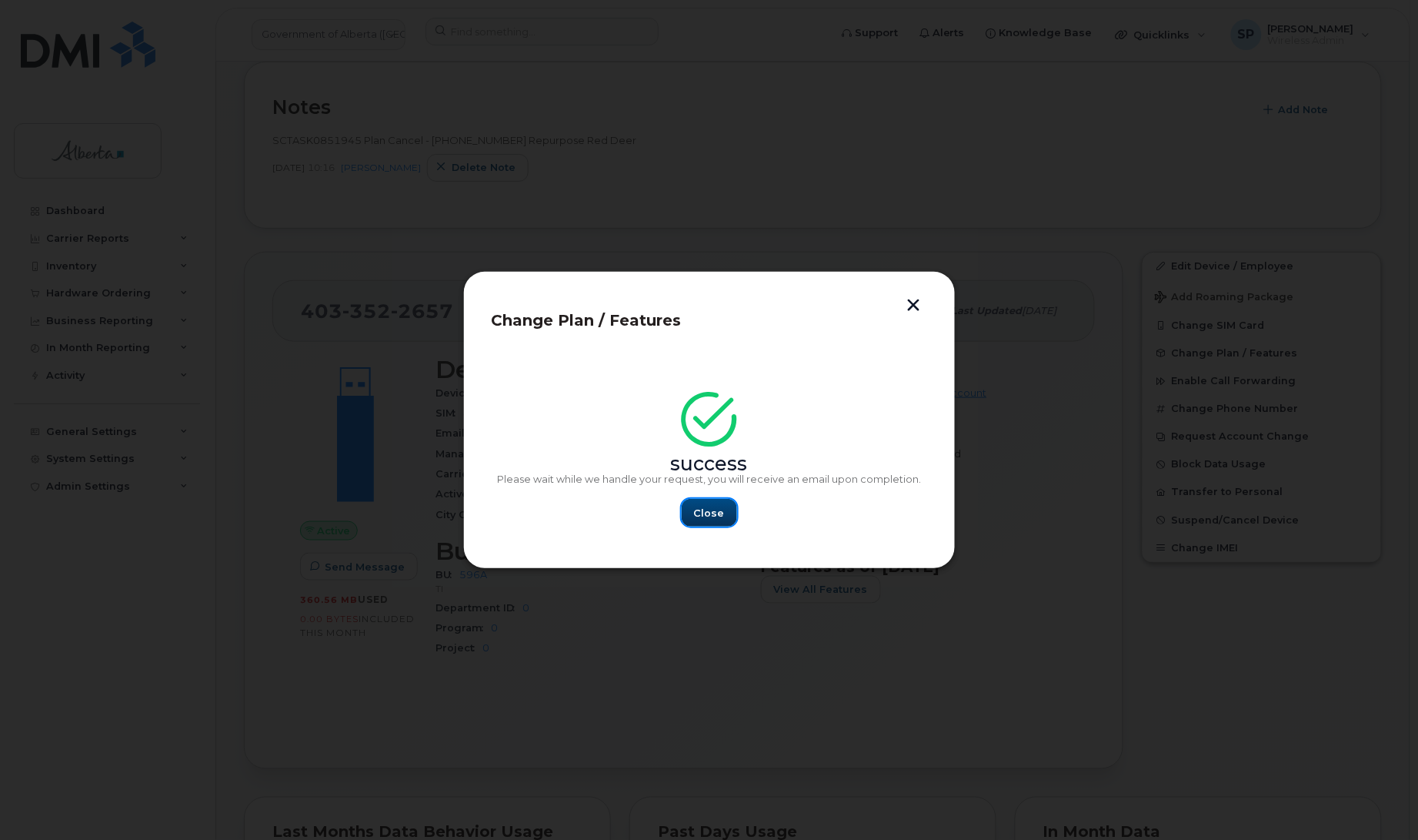
click at [717, 513] on span "Close" at bounding box center [710, 513] width 31 height 15
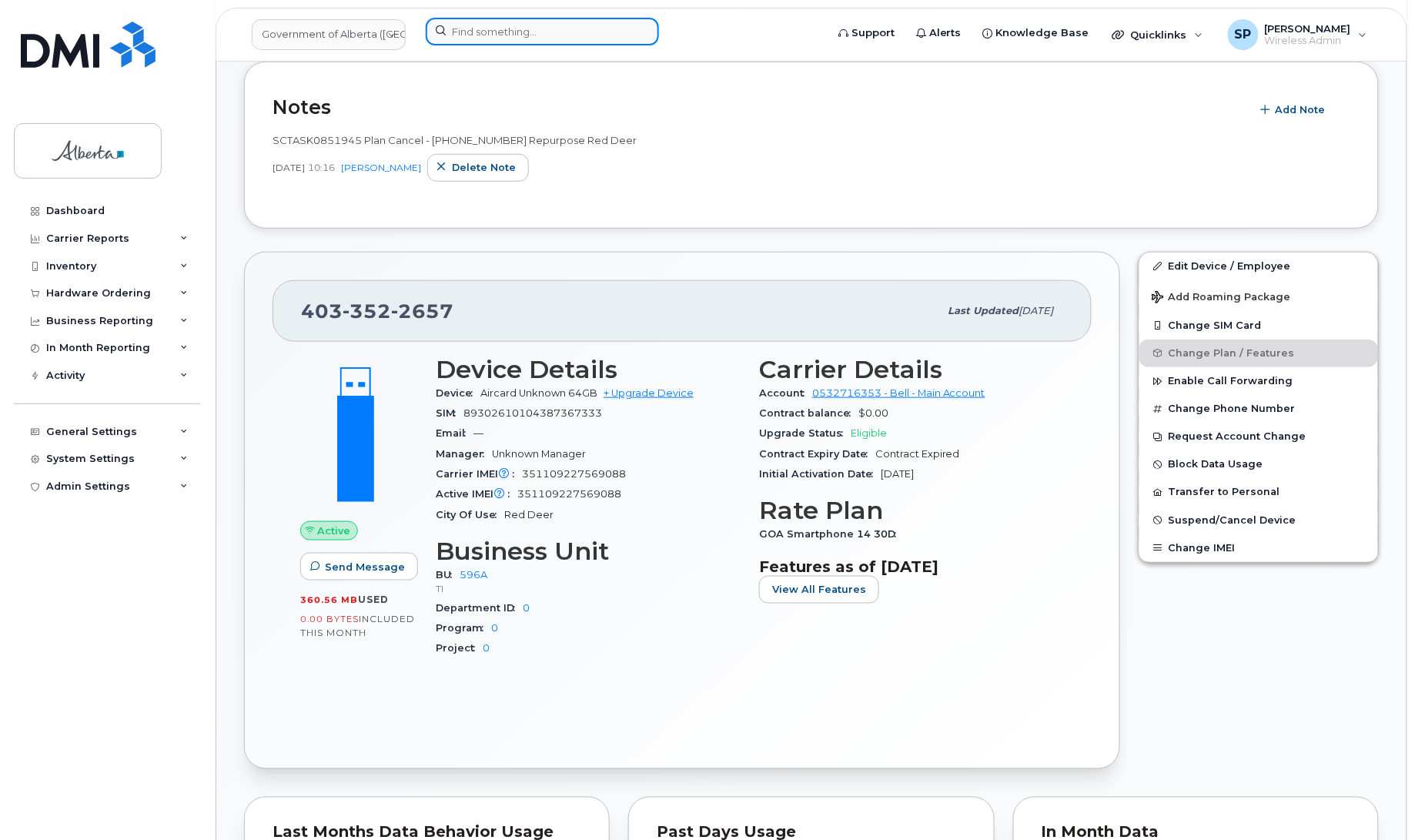
click at [508, 25] on input at bounding box center [542, 32] width 234 height 28
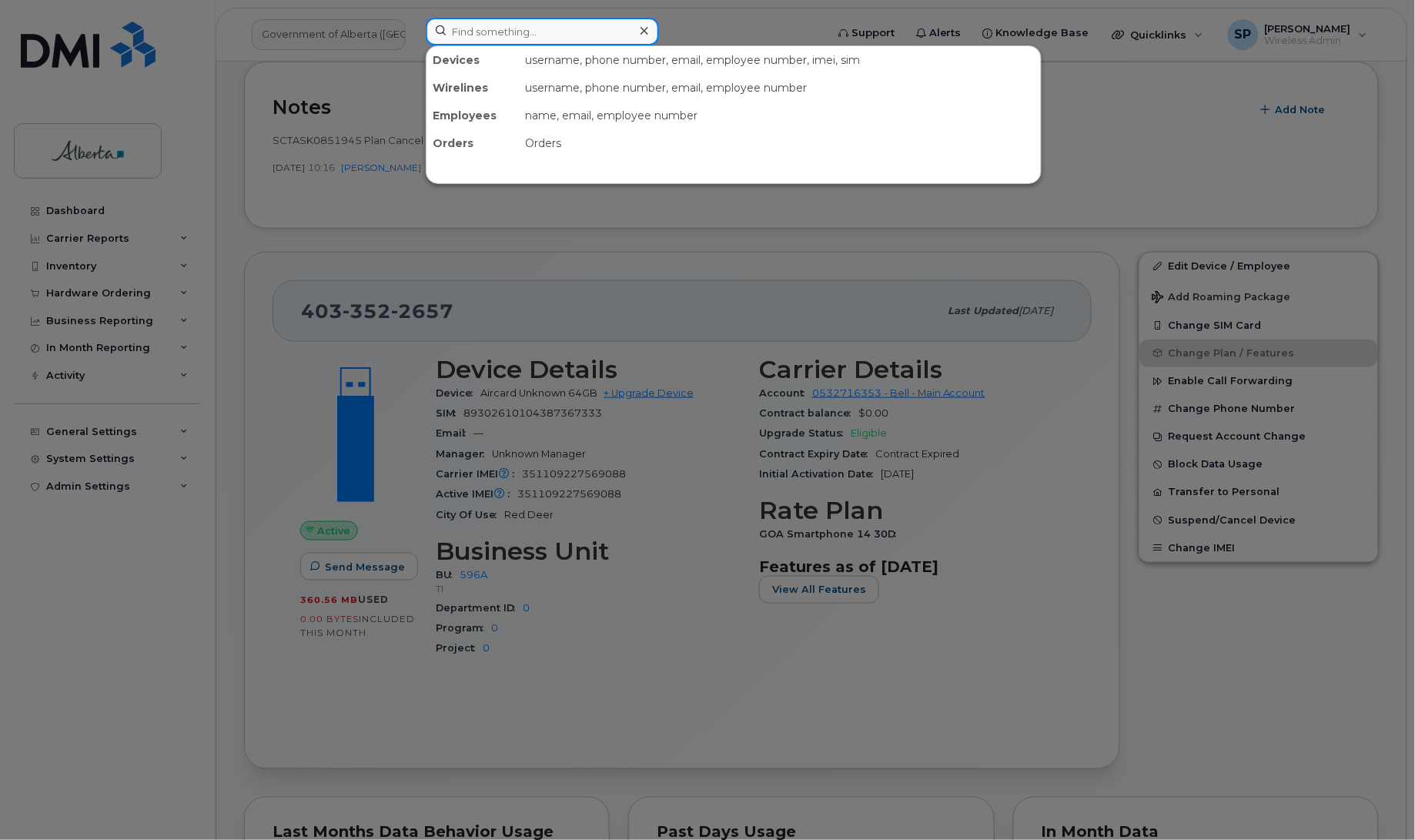
paste input "4035961059"
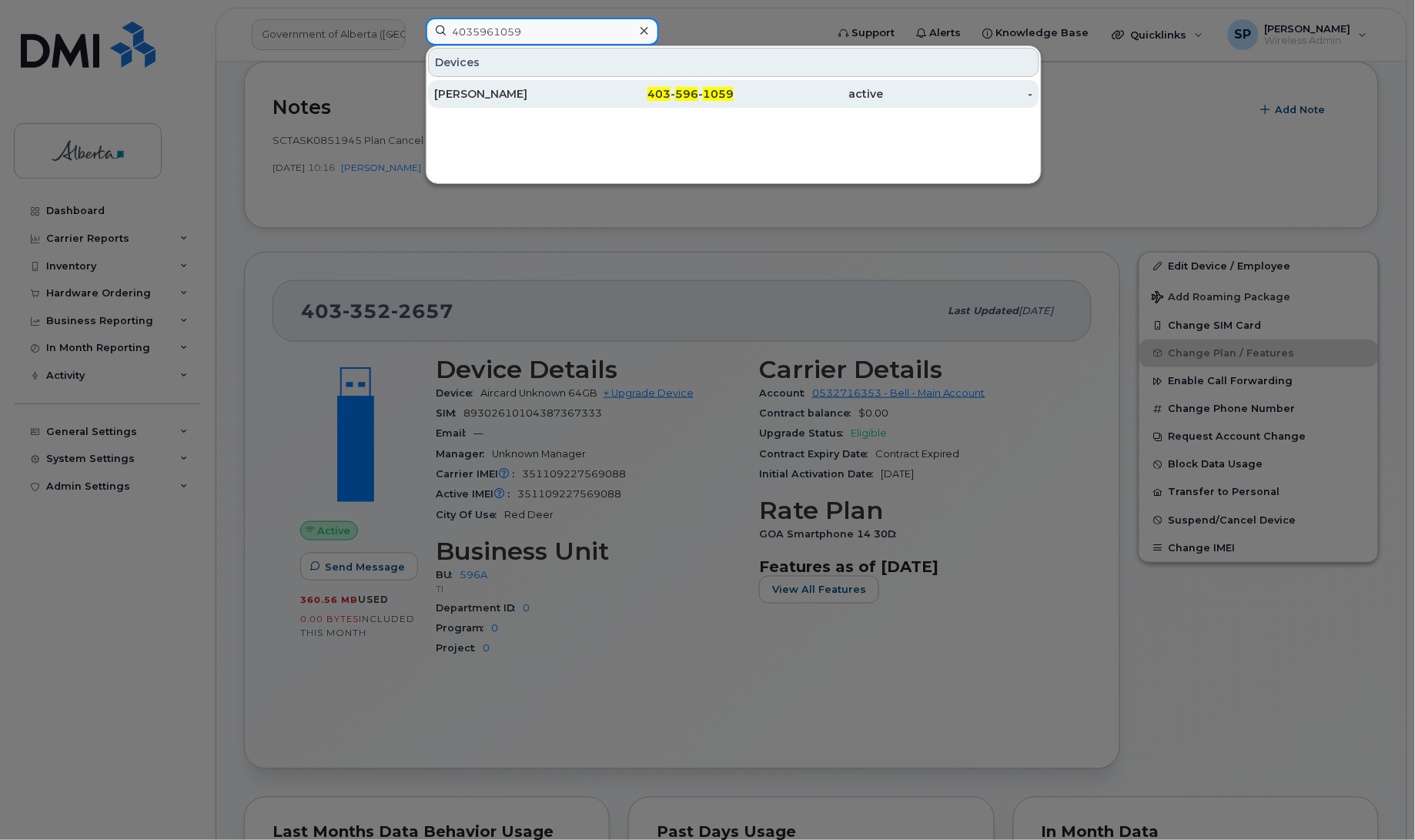
type input "4035961059"
click at [491, 98] on div "[PERSON_NAME]" at bounding box center [509, 94] width 150 height 16
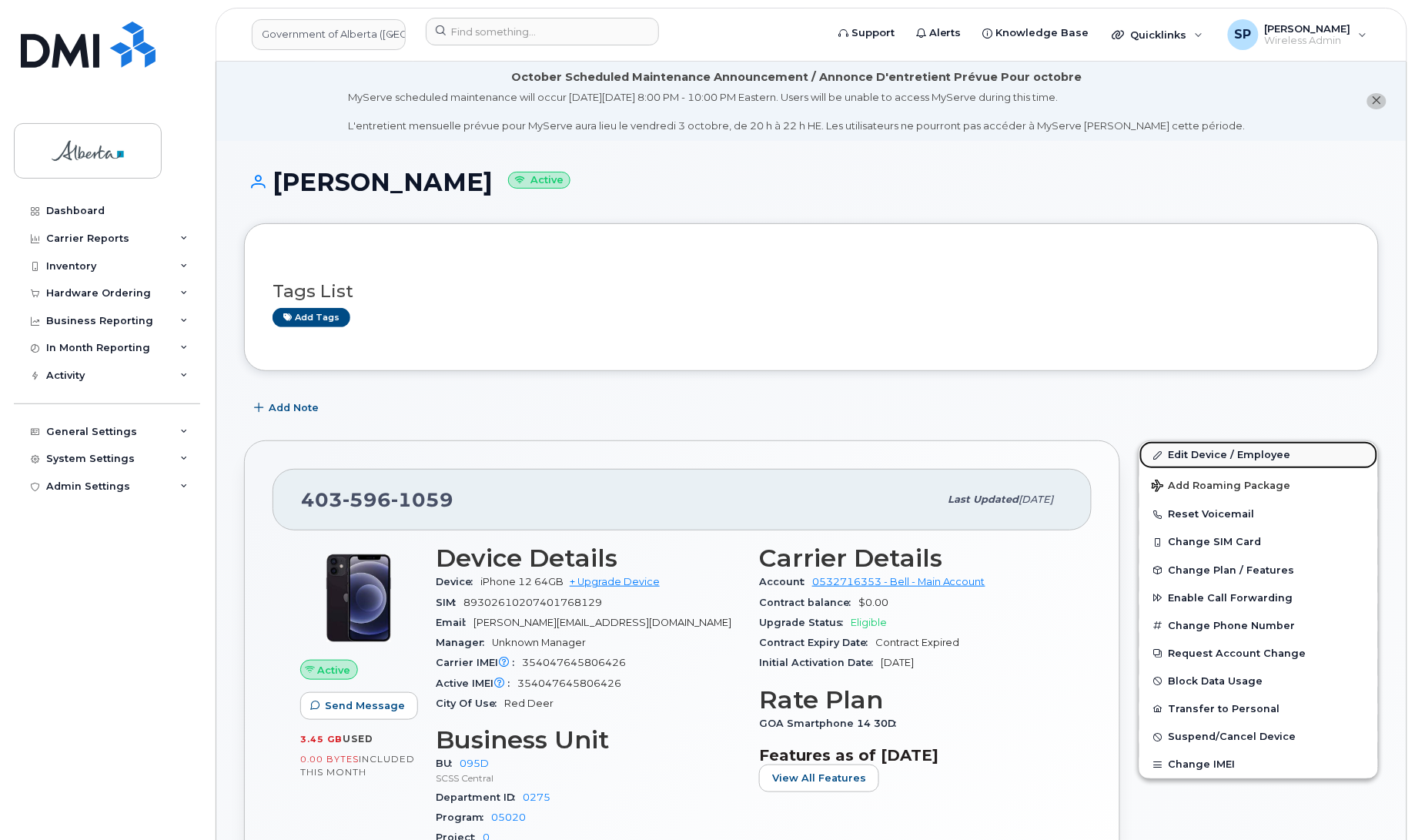
click at [1214, 455] on link "Edit Device / Employee" at bounding box center [1258, 455] width 239 height 28
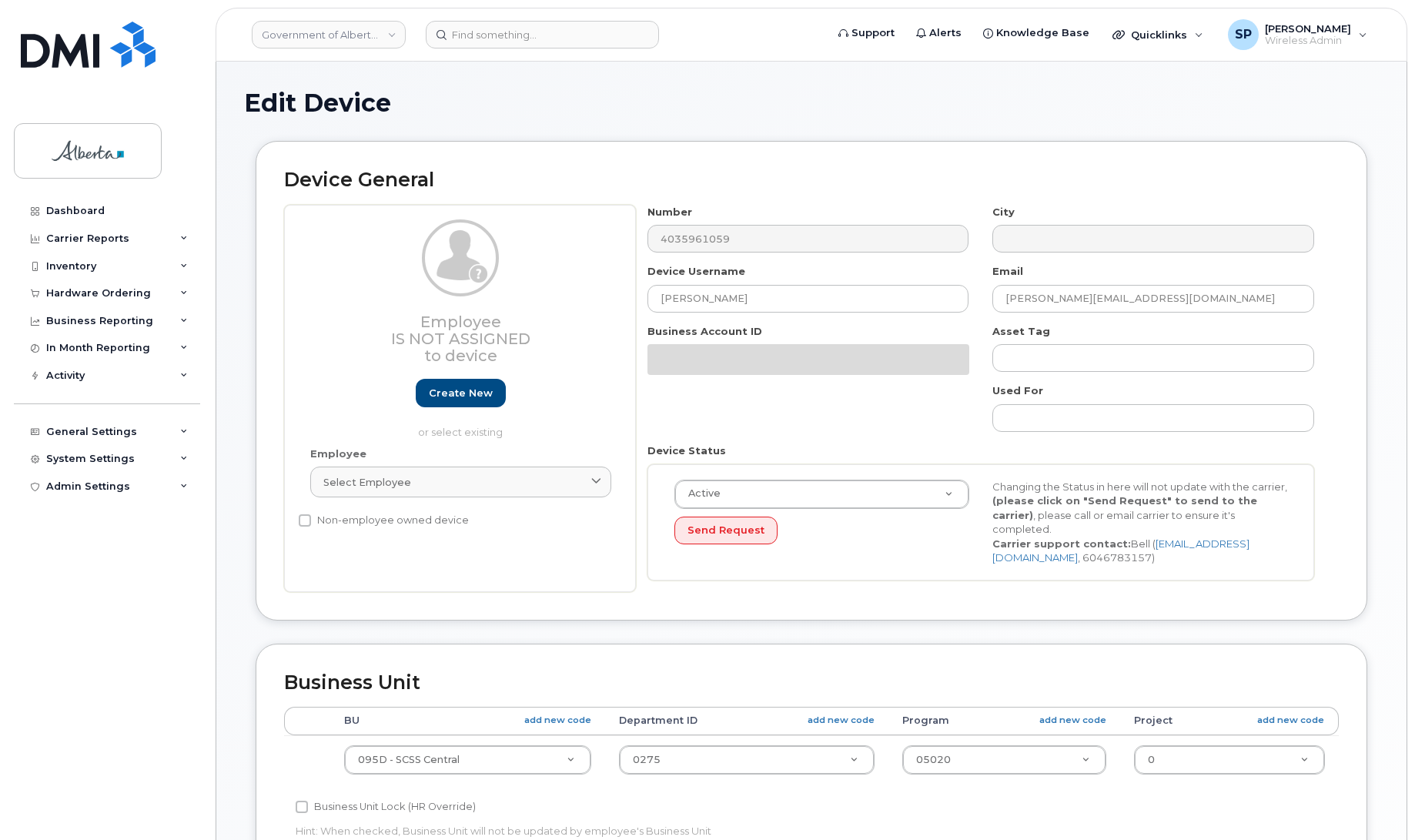
select select "4749747"
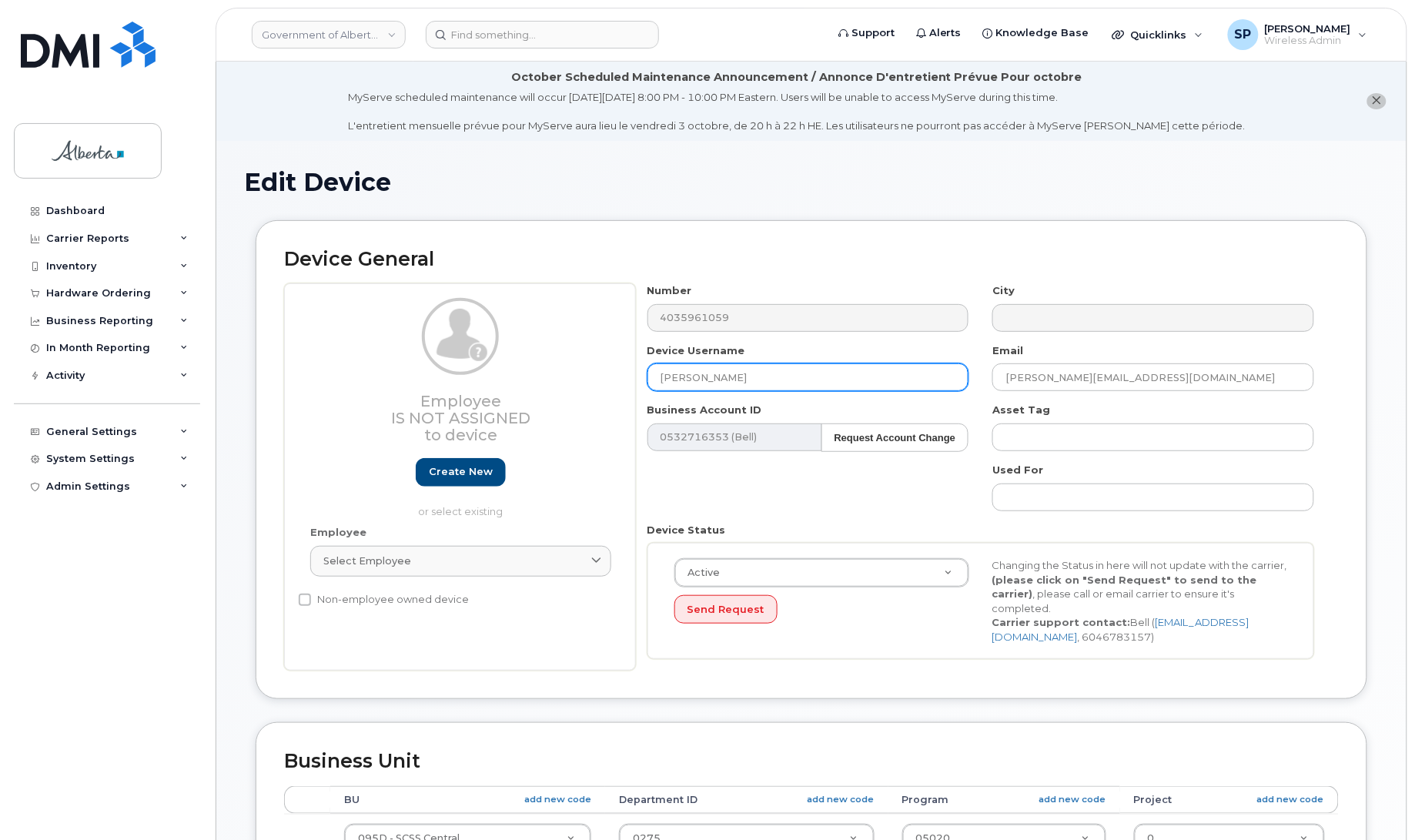
drag, startPoint x: 790, startPoint y: 387, endPoint x: 597, endPoint y: 377, distance: 193.3
click at [597, 377] on div "Employee Is not assigned to device Create new or select existing Employee Selec…" at bounding box center [812, 476] width 1055 height 387
type input "Repurpose Red Deer"
drag, startPoint x: 1134, startPoint y: 371, endPoint x: 951, endPoint y: 390, distance: 184.0
click at [951, 390] on div "Number 4035961059 City Device Username Repurpose Red Deer Email daniel.tanui@go…" at bounding box center [981, 476] width 690 height 387
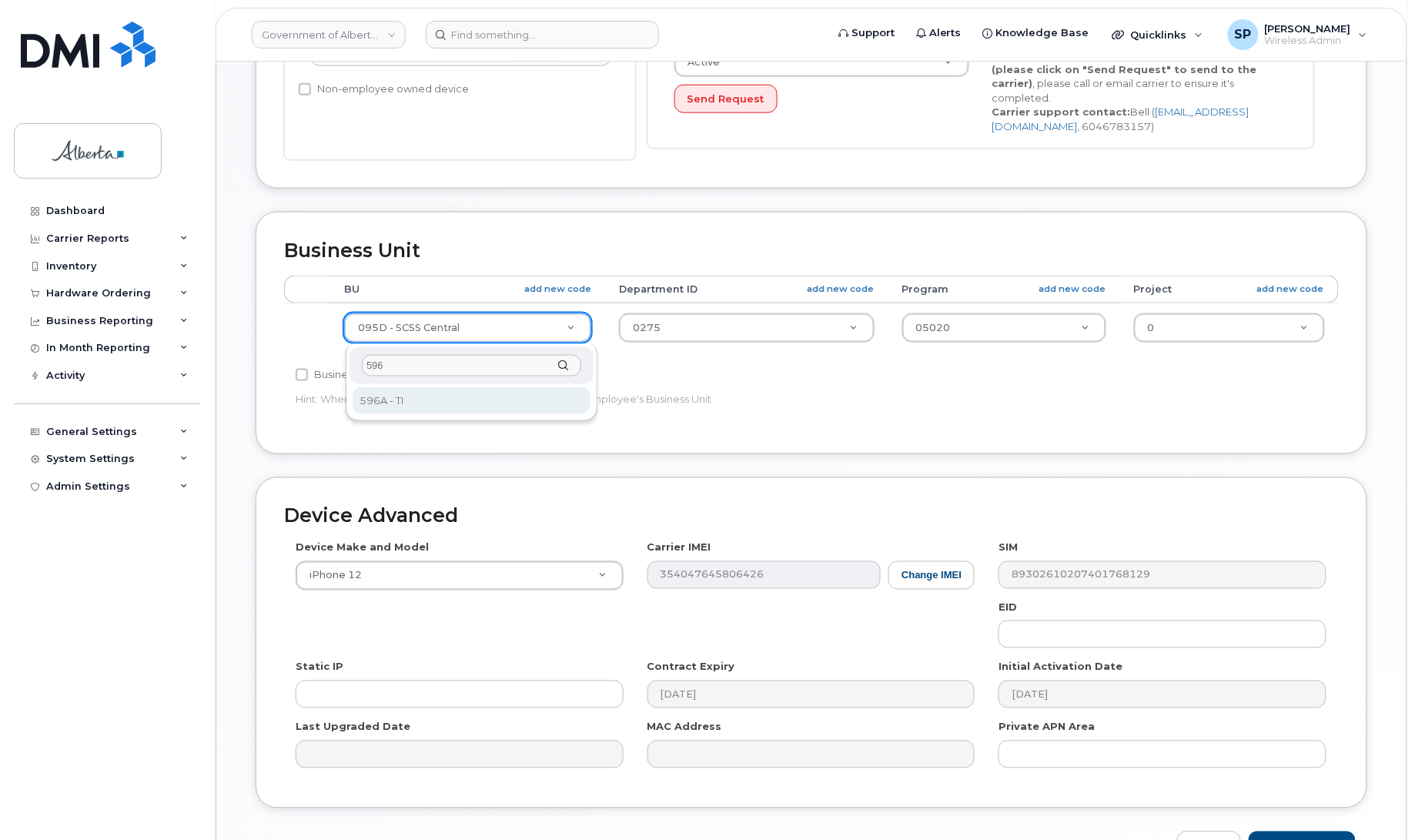
type input "596"
select select "4797729"
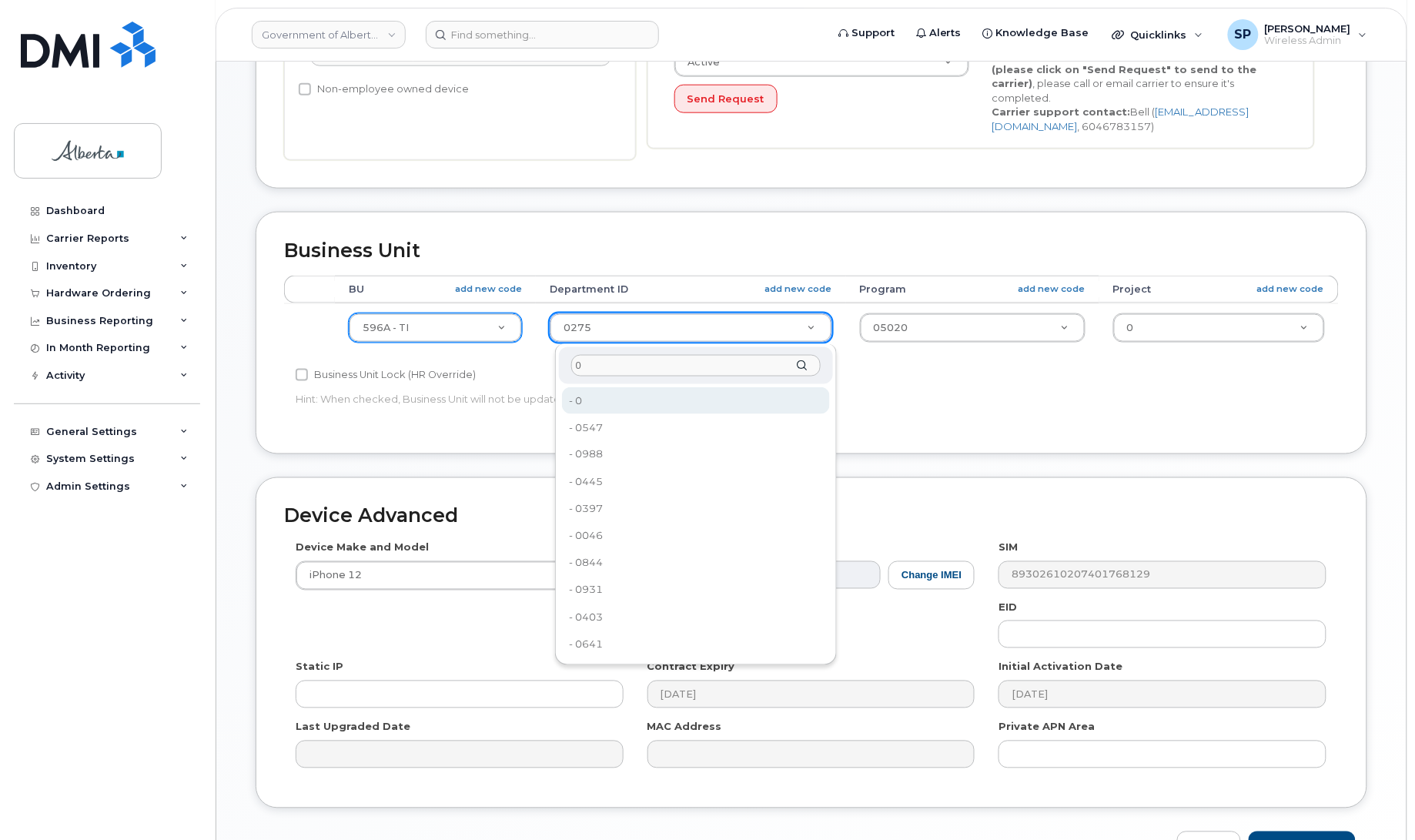
type input "0"
type input "4806341"
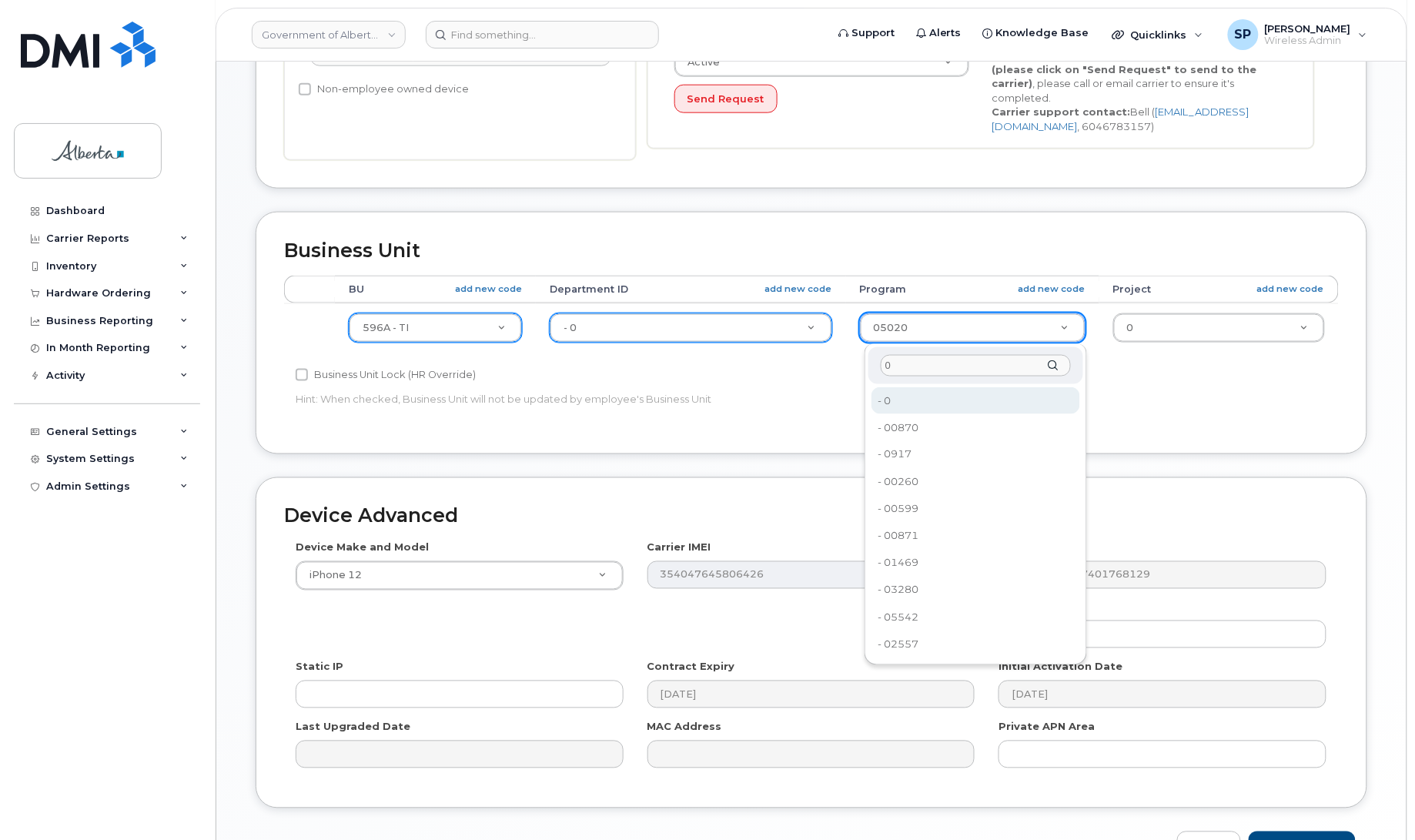
type input "0"
type input "4806366"
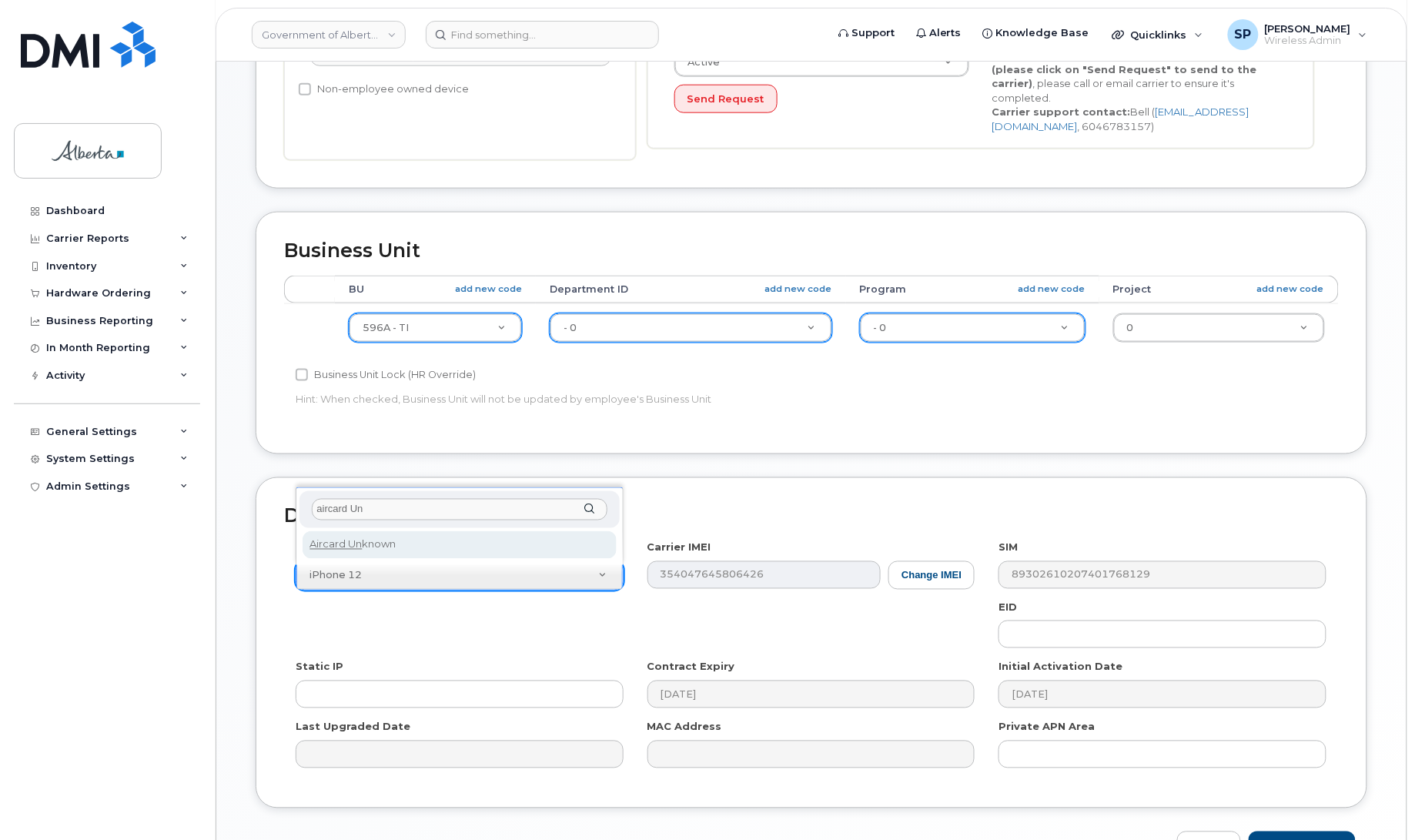
type input "aircard Un"
select select "971"
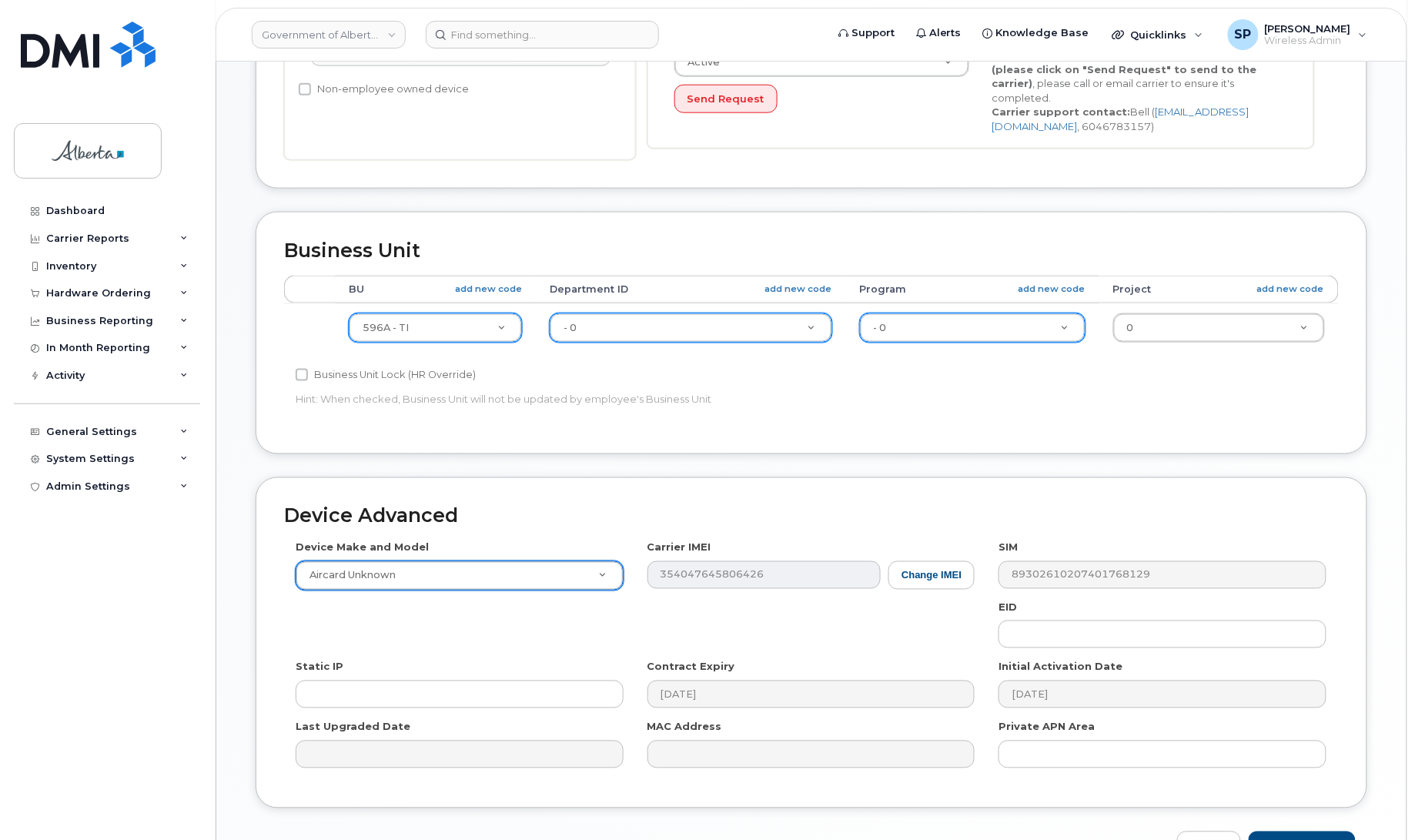
scroll to position [609, 0]
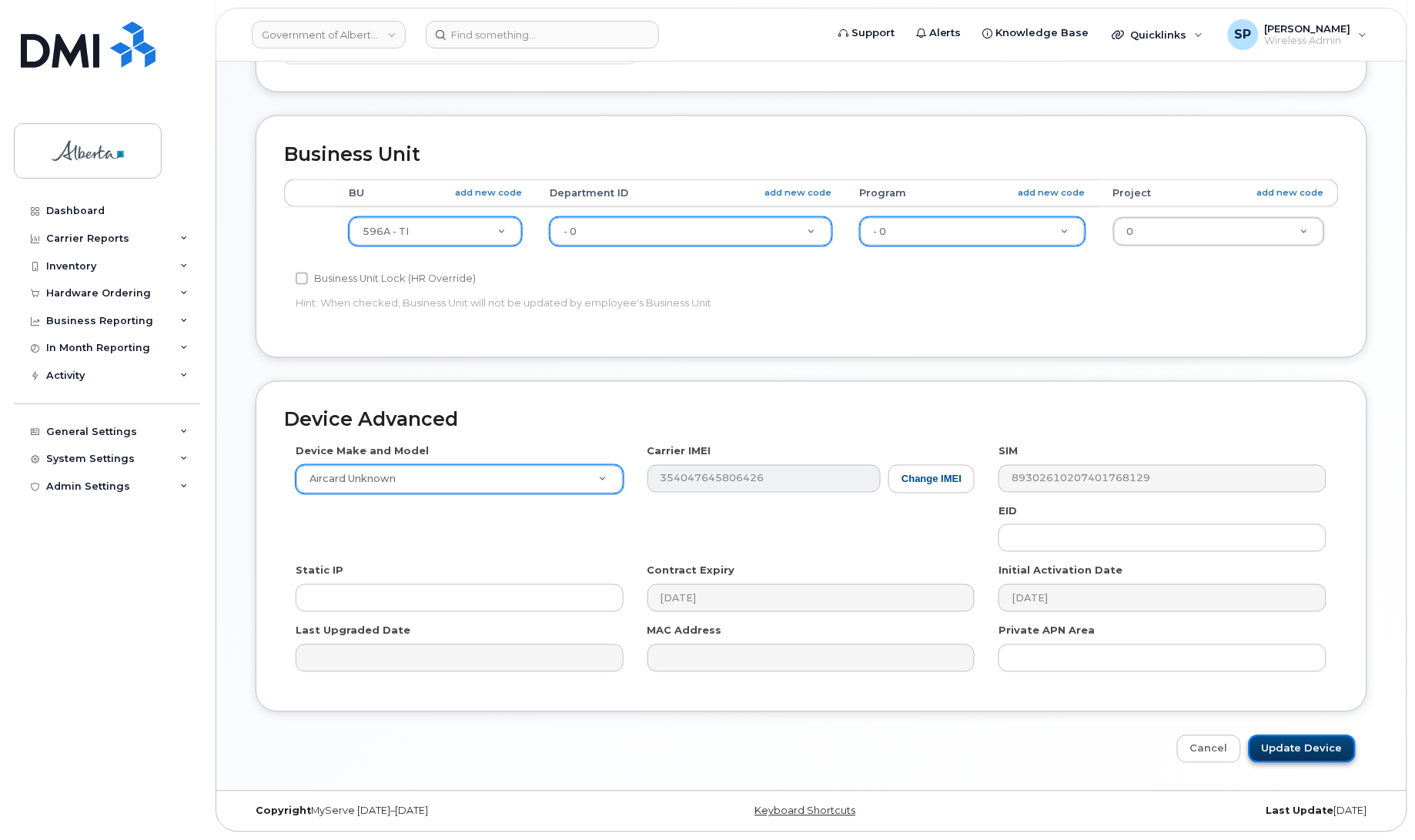
click at [1311, 746] on input "Update Device" at bounding box center [1302, 749] width 107 height 28
type input "Saving..."
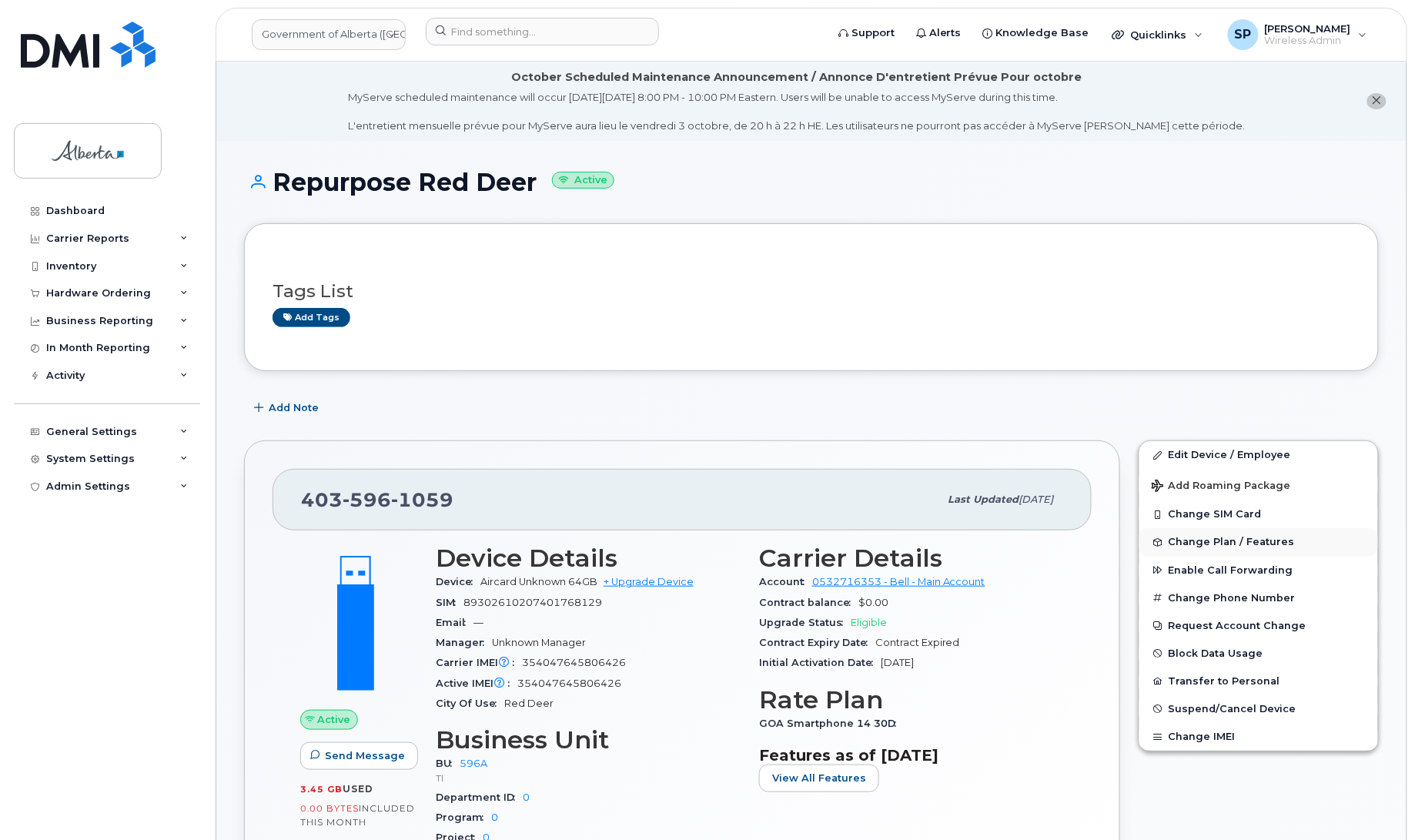
click at [1202, 543] on span "Change Plan / Features" at bounding box center [1231, 542] width 126 height 11
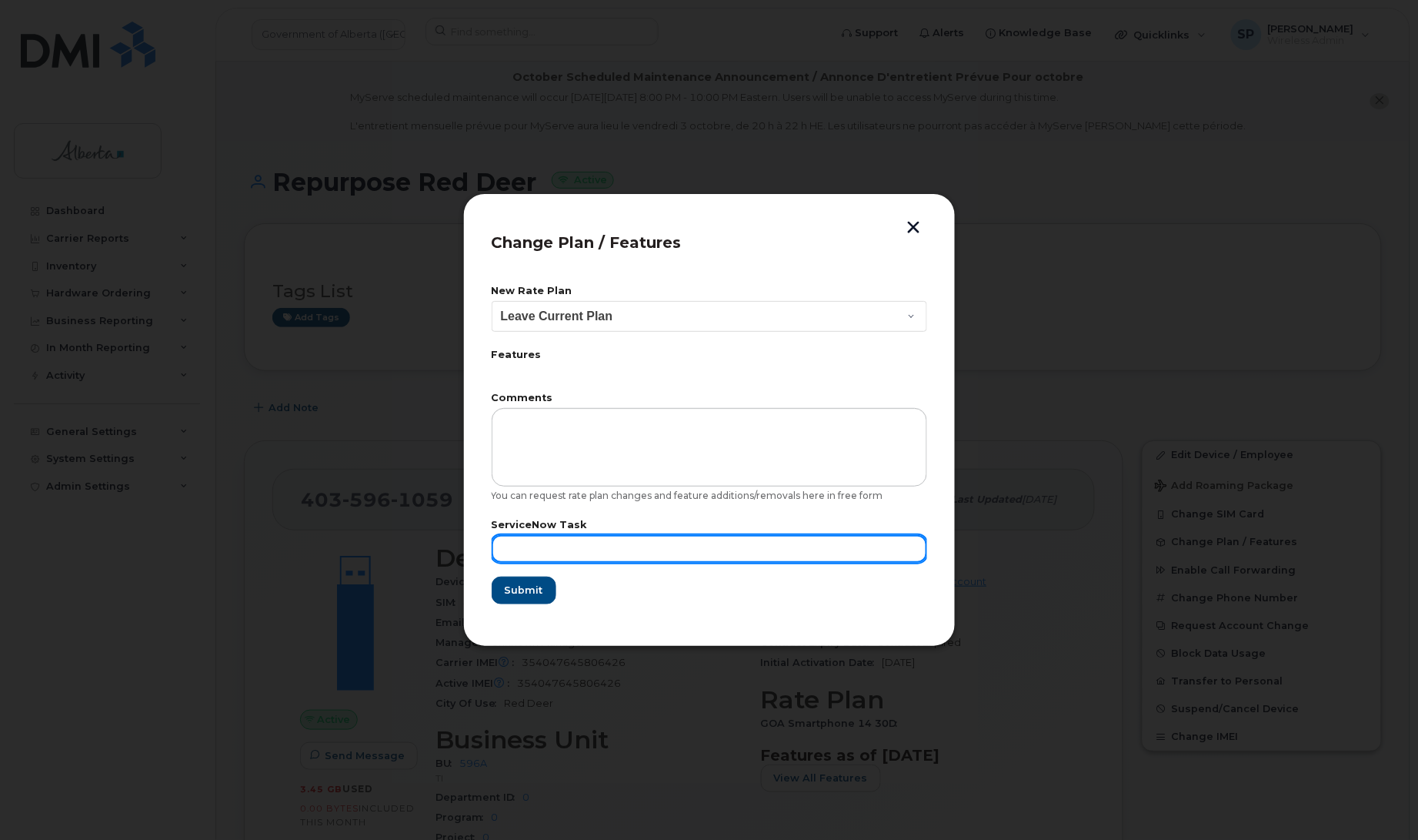
click at [651, 546] on input "text" at bounding box center [710, 549] width 436 height 28
paste input "SCTASK0851945"
type input "SCTASK0851945"
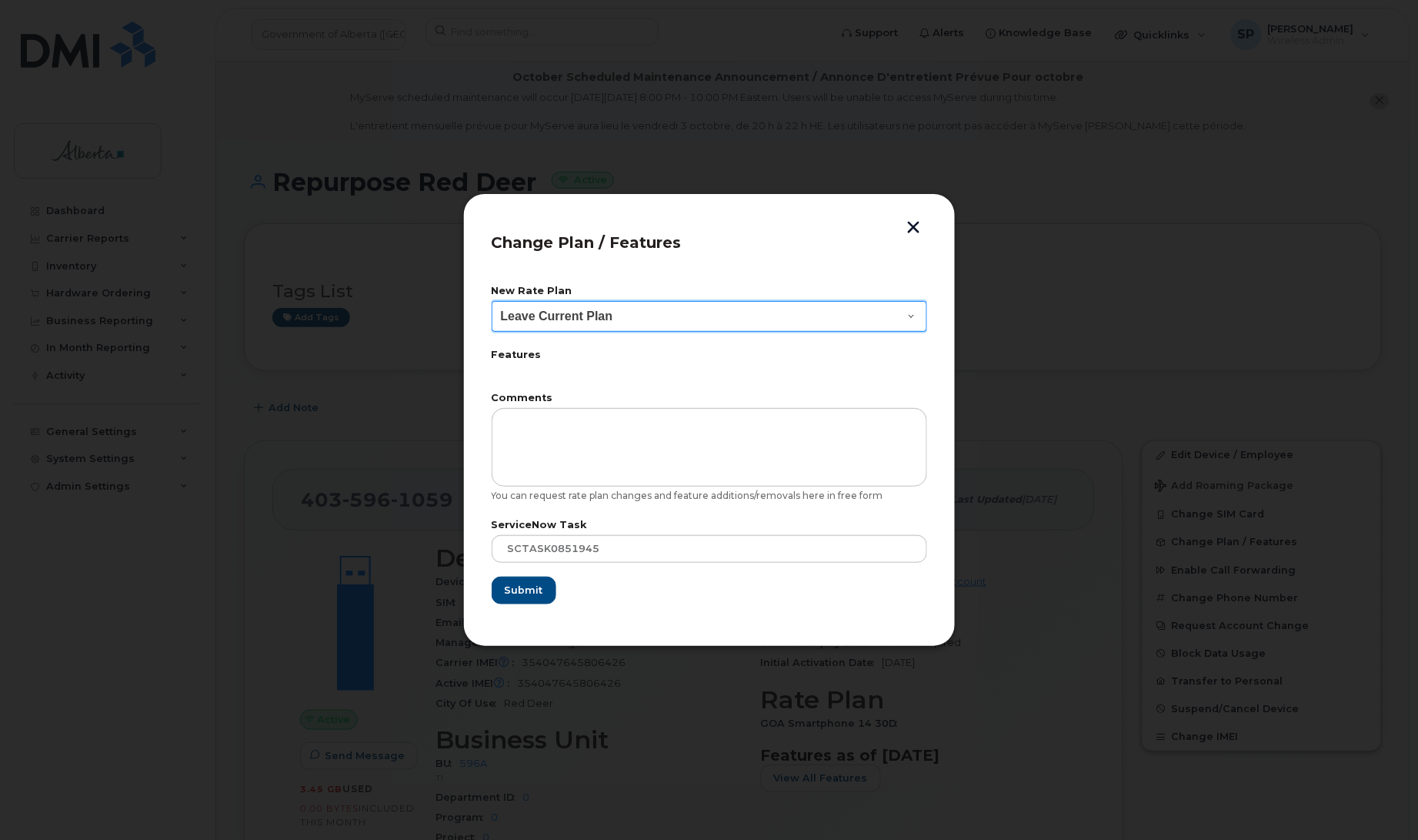
click at [656, 314] on select "Leave Current Plan GOA Data plan 9 30 d GOA–Unlimited Data Plan 9" at bounding box center [710, 316] width 436 height 31
select select "1790211"
click at [492, 301] on select "Leave Current Plan GOA Data plan 9 30 d GOA–Unlimited Data Plan 9" at bounding box center [710, 316] width 436 height 31
click at [519, 588] on span "Submit" at bounding box center [523, 589] width 39 height 15
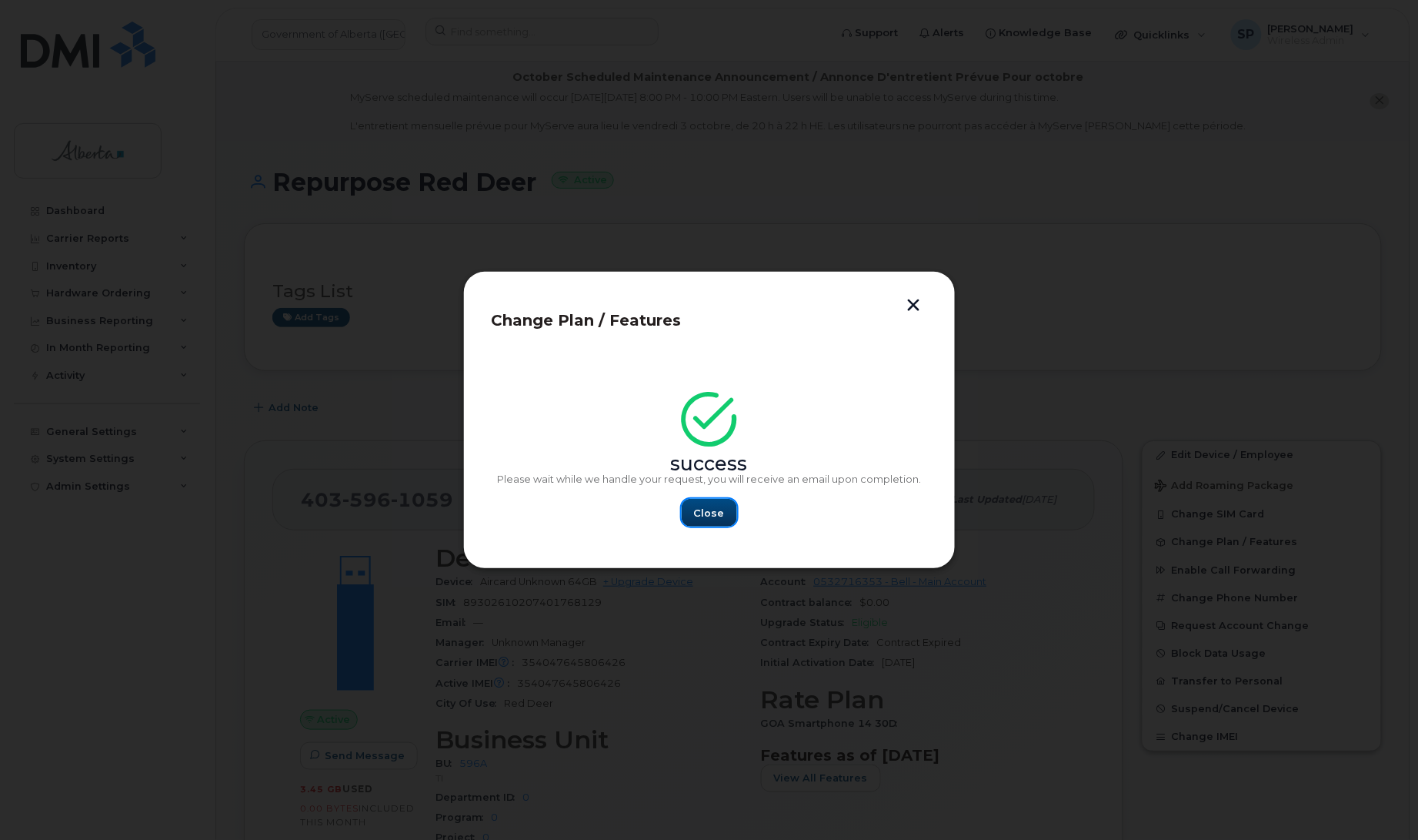
click at [716, 513] on span "Close" at bounding box center [710, 513] width 31 height 15
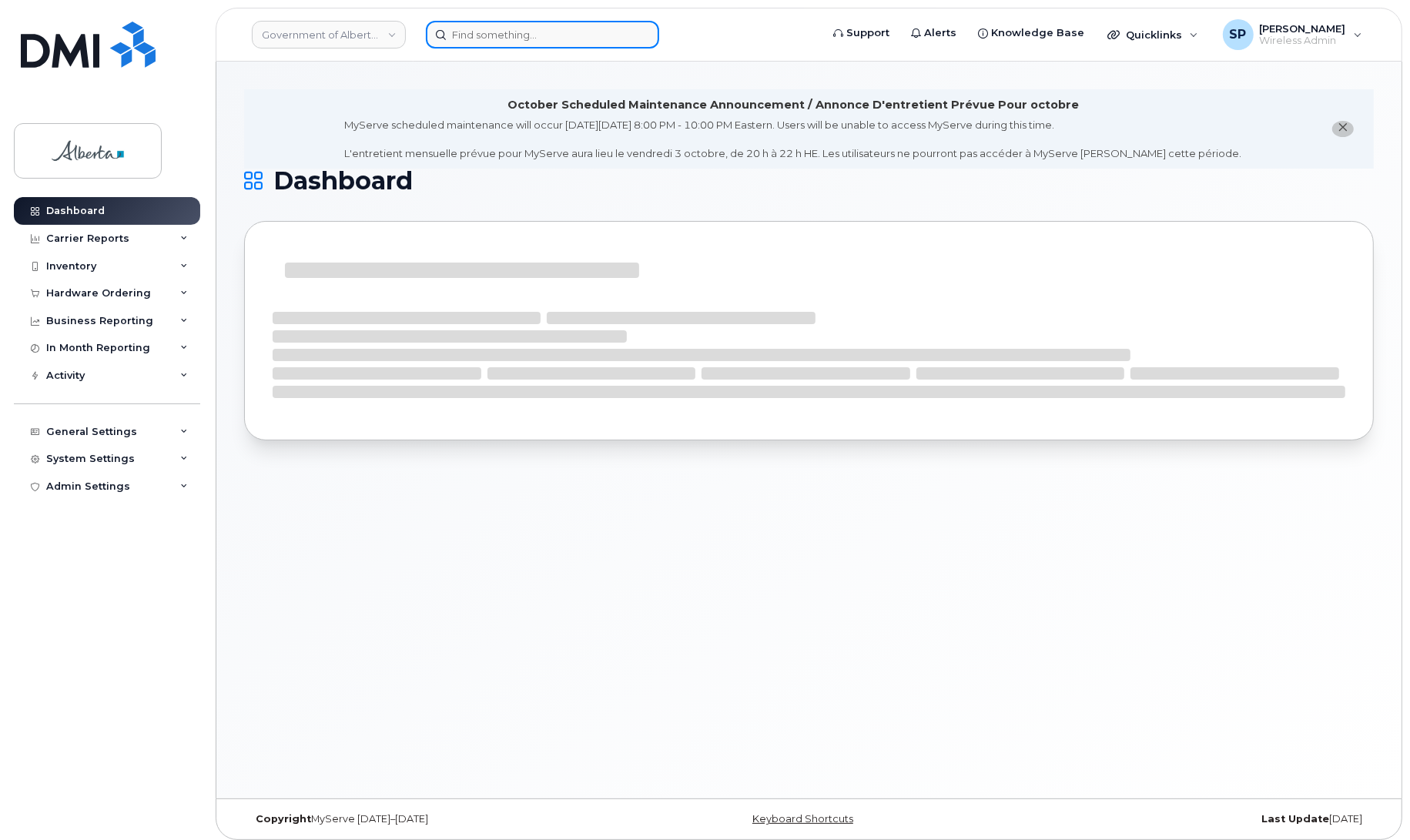
click at [540, 34] on input at bounding box center [542, 34] width 234 height 28
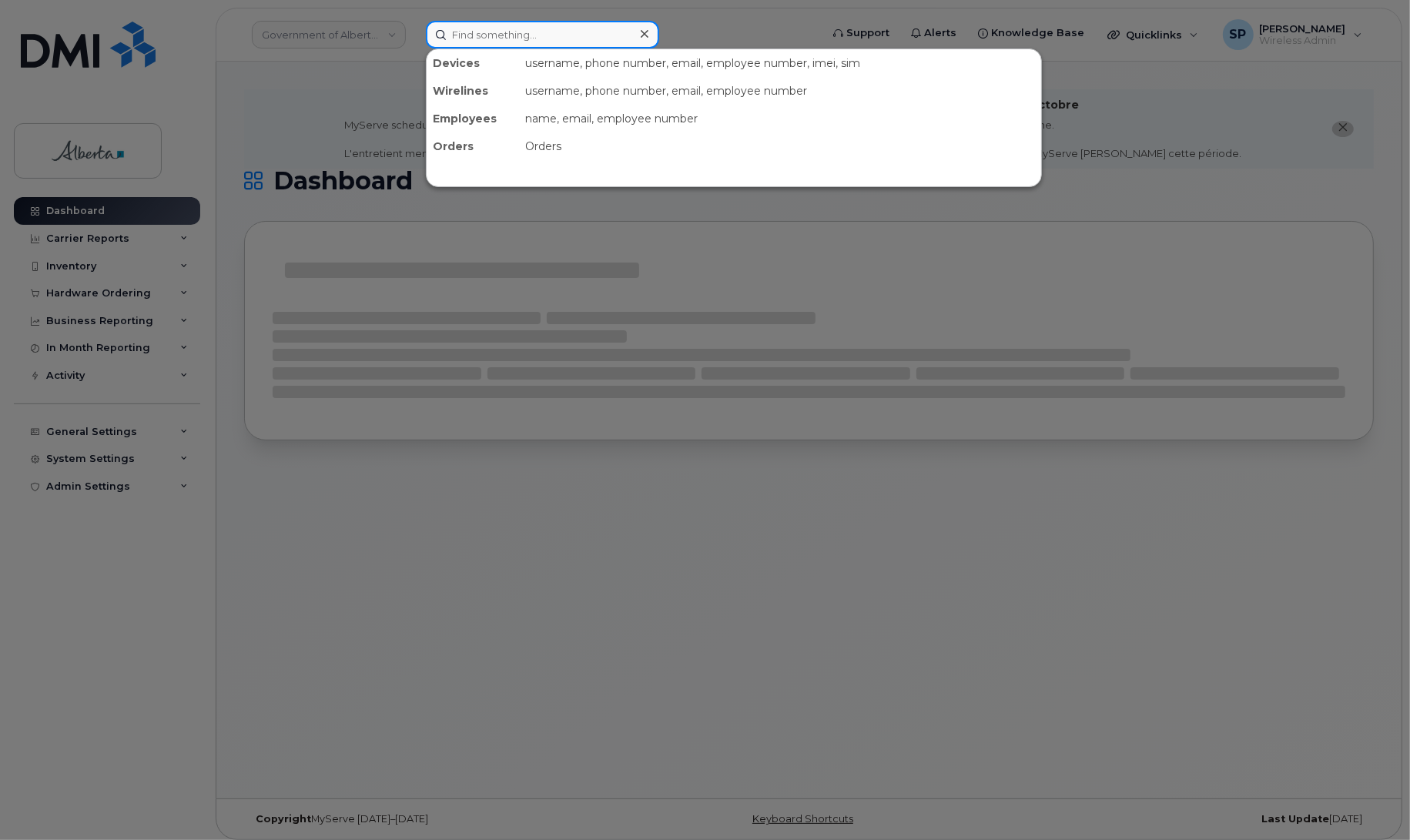
paste input "7804046611"
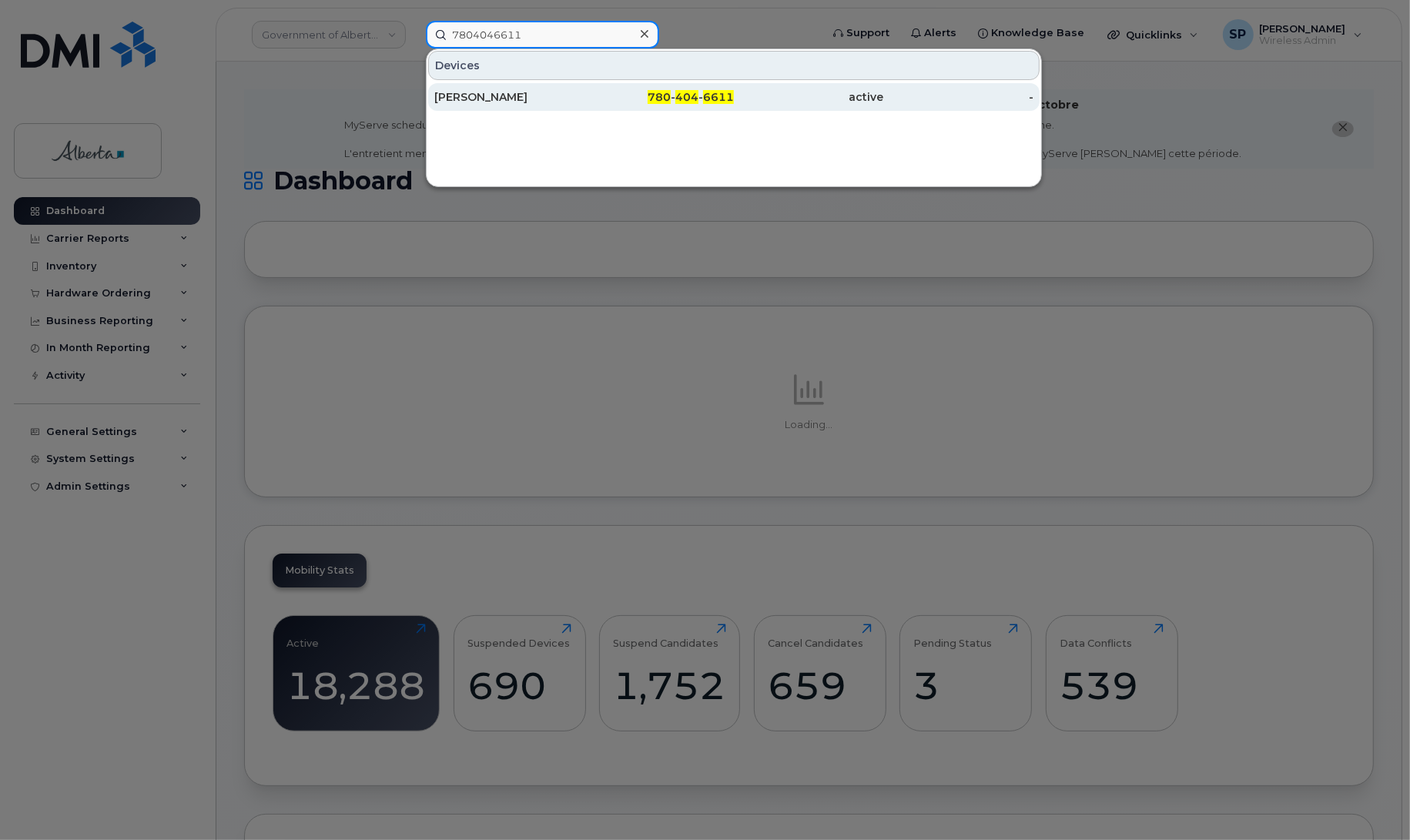
type input "7804046611"
click at [490, 97] on div "[PERSON_NAME]" at bounding box center [509, 97] width 150 height 16
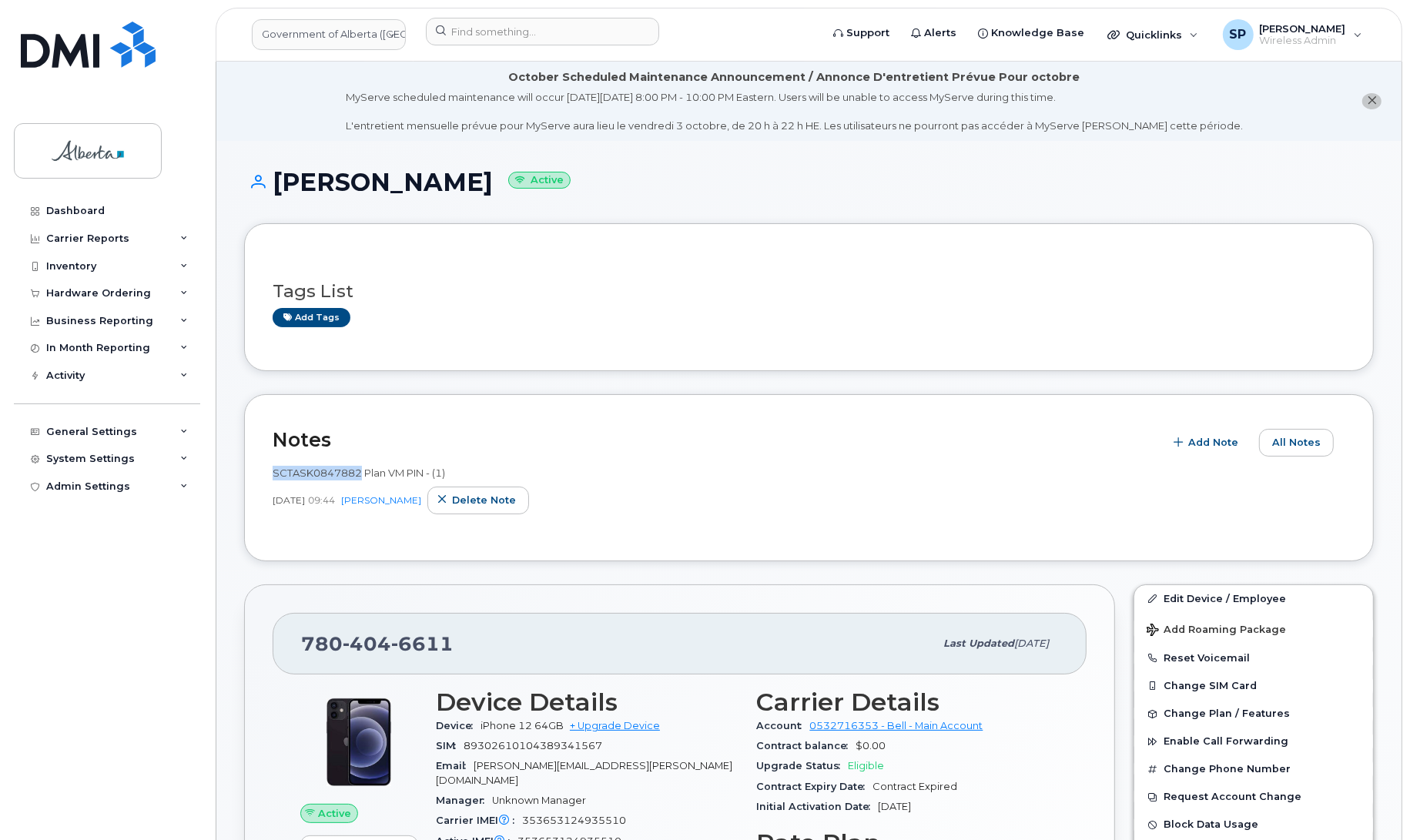
drag, startPoint x: 359, startPoint y: 474, endPoint x: 268, endPoint y: 474, distance: 91.0
click at [268, 474] on div "Notes Add Note All Notes SCTASK0847882 Plan VM PIN - (1) [DATE] 09:44 [PERSON_N…" at bounding box center [808, 477] width 1129 height 167
copy span "SCTASK0847882"
